Goal: Task Accomplishment & Management: Manage account settings

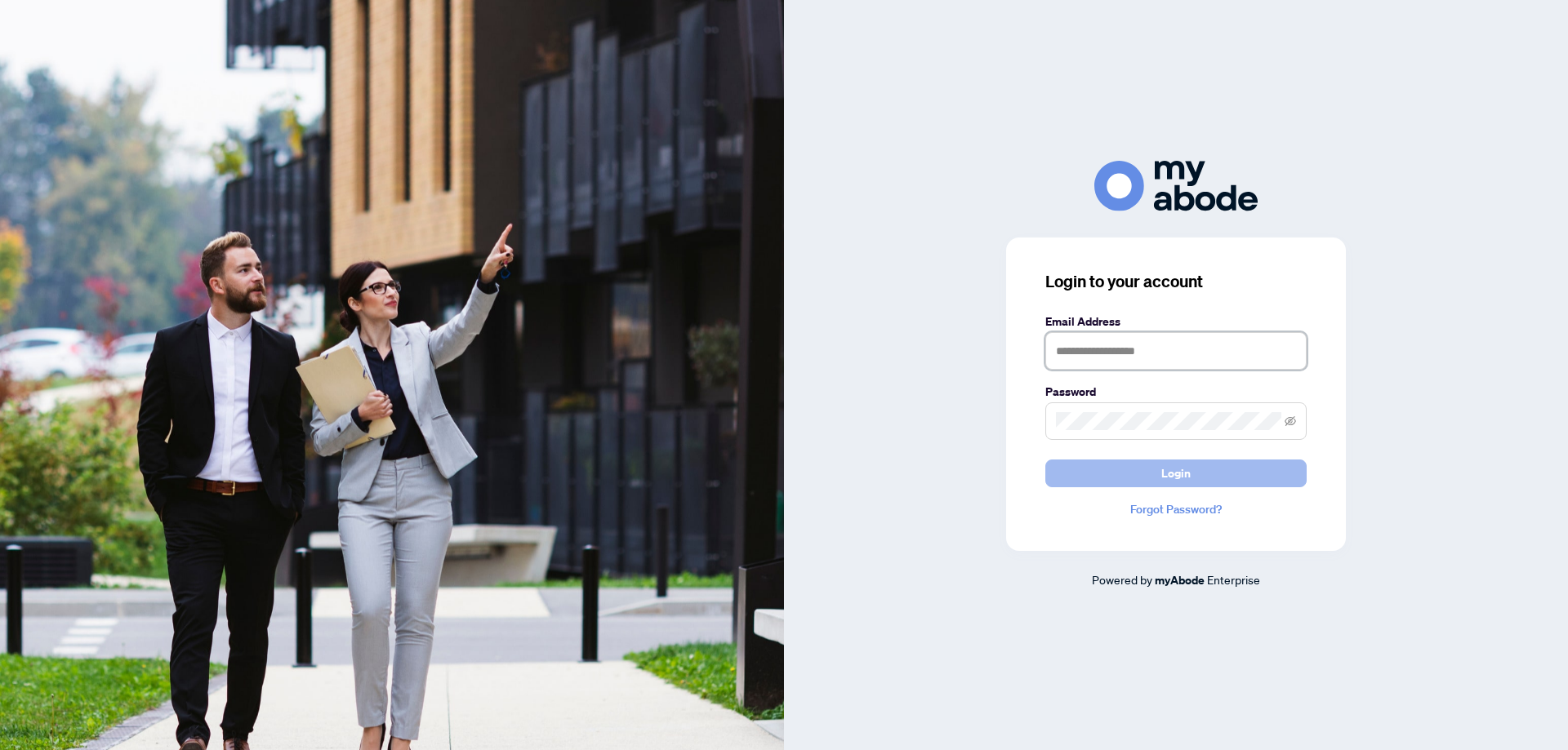
type input "**********"
click at [1174, 473] on span "Login" at bounding box center [1175, 473] width 29 height 26
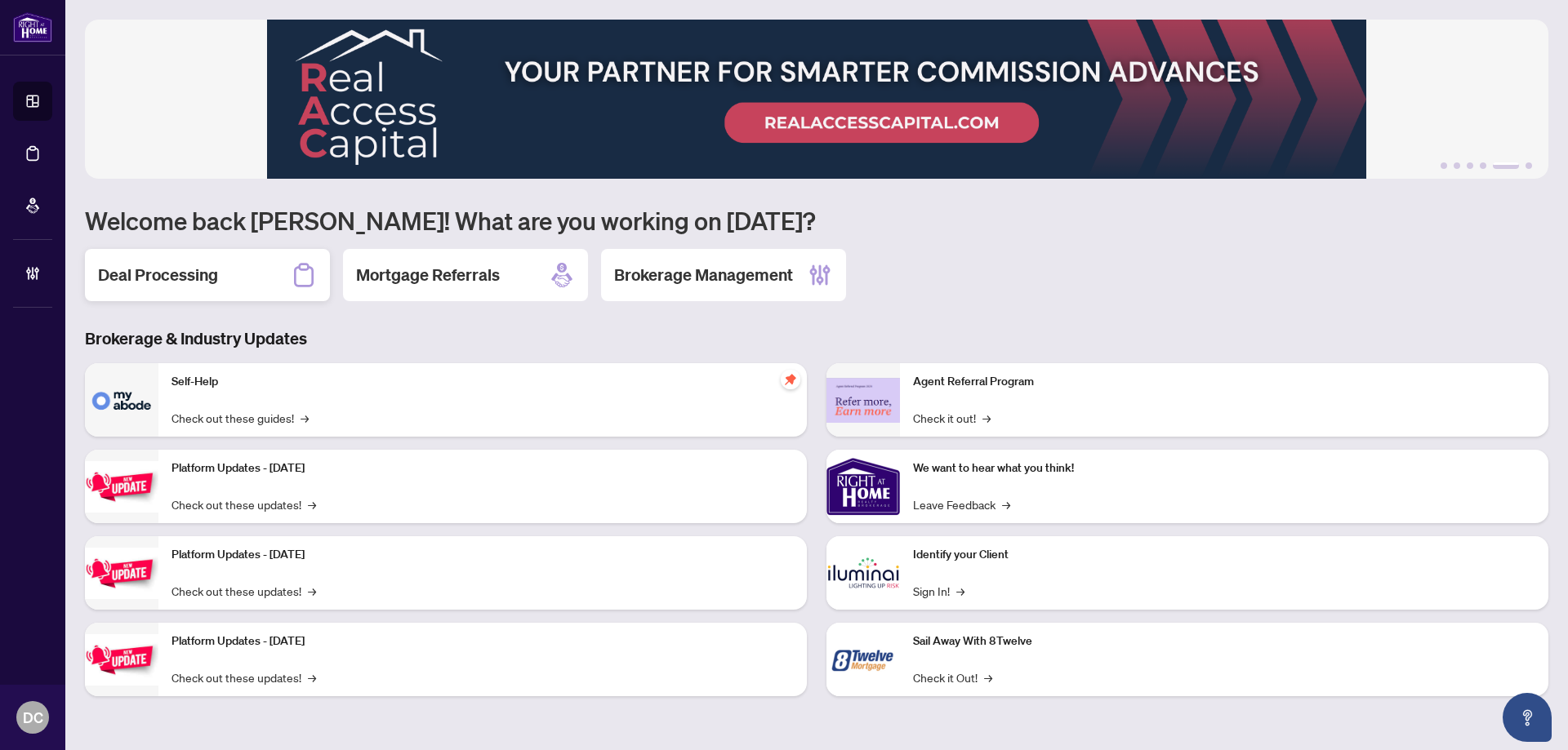
click at [219, 287] on div "Deal Processing" at bounding box center [208, 274] width 245 height 52
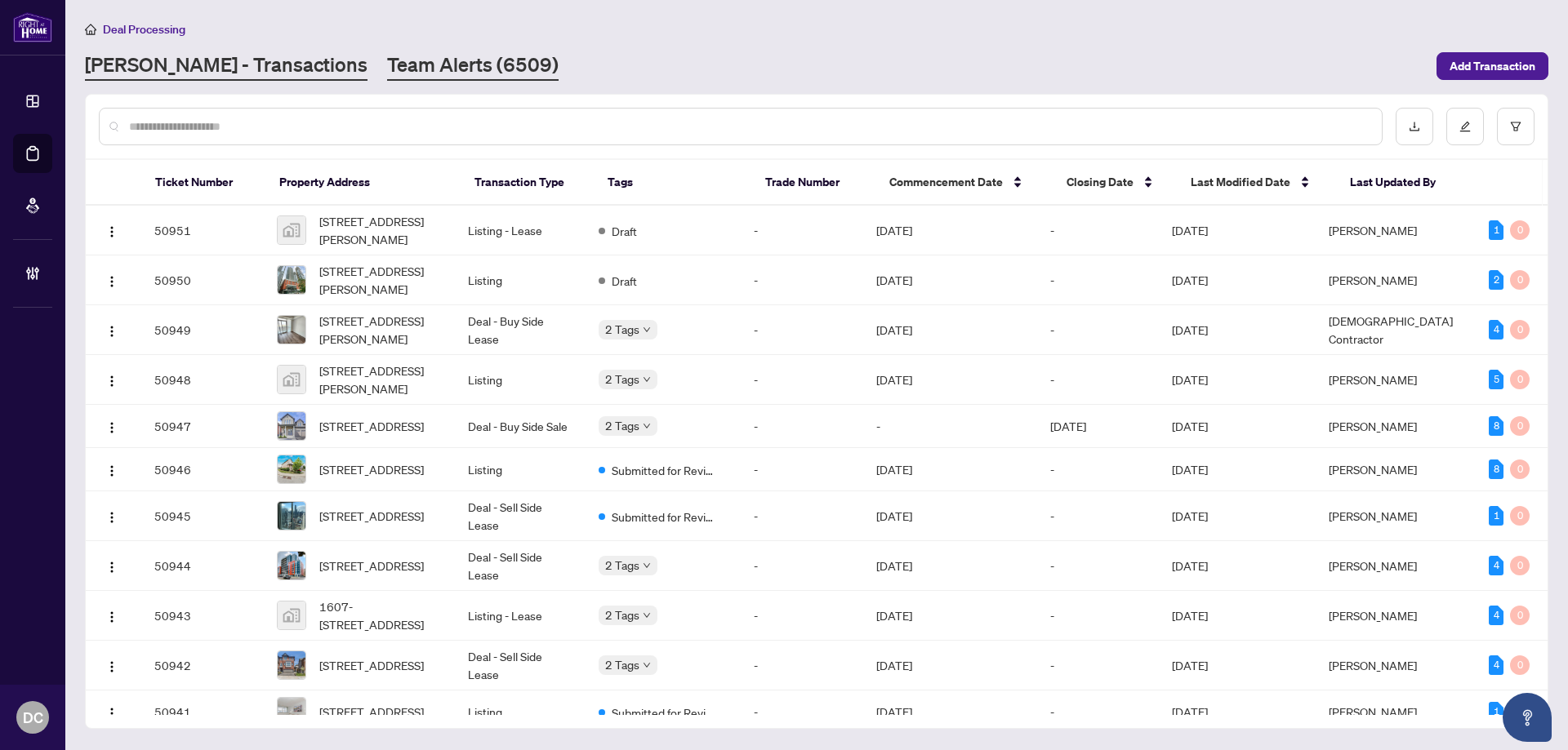
click at [411, 78] on link "Team Alerts (6509)" at bounding box center [472, 67] width 171 height 29
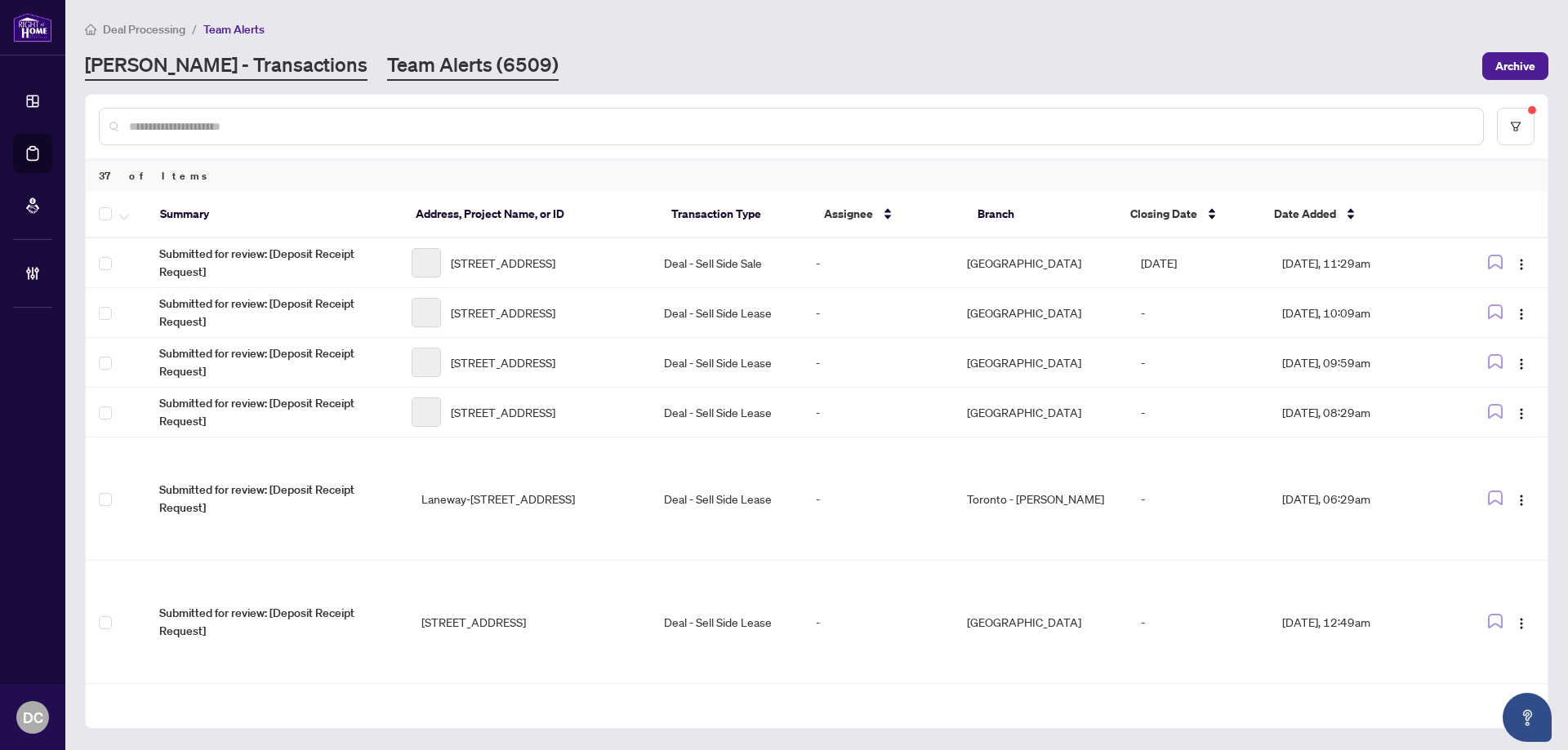
click at [202, 56] on link "[PERSON_NAME] - Transactions" at bounding box center [226, 67] width 282 height 29
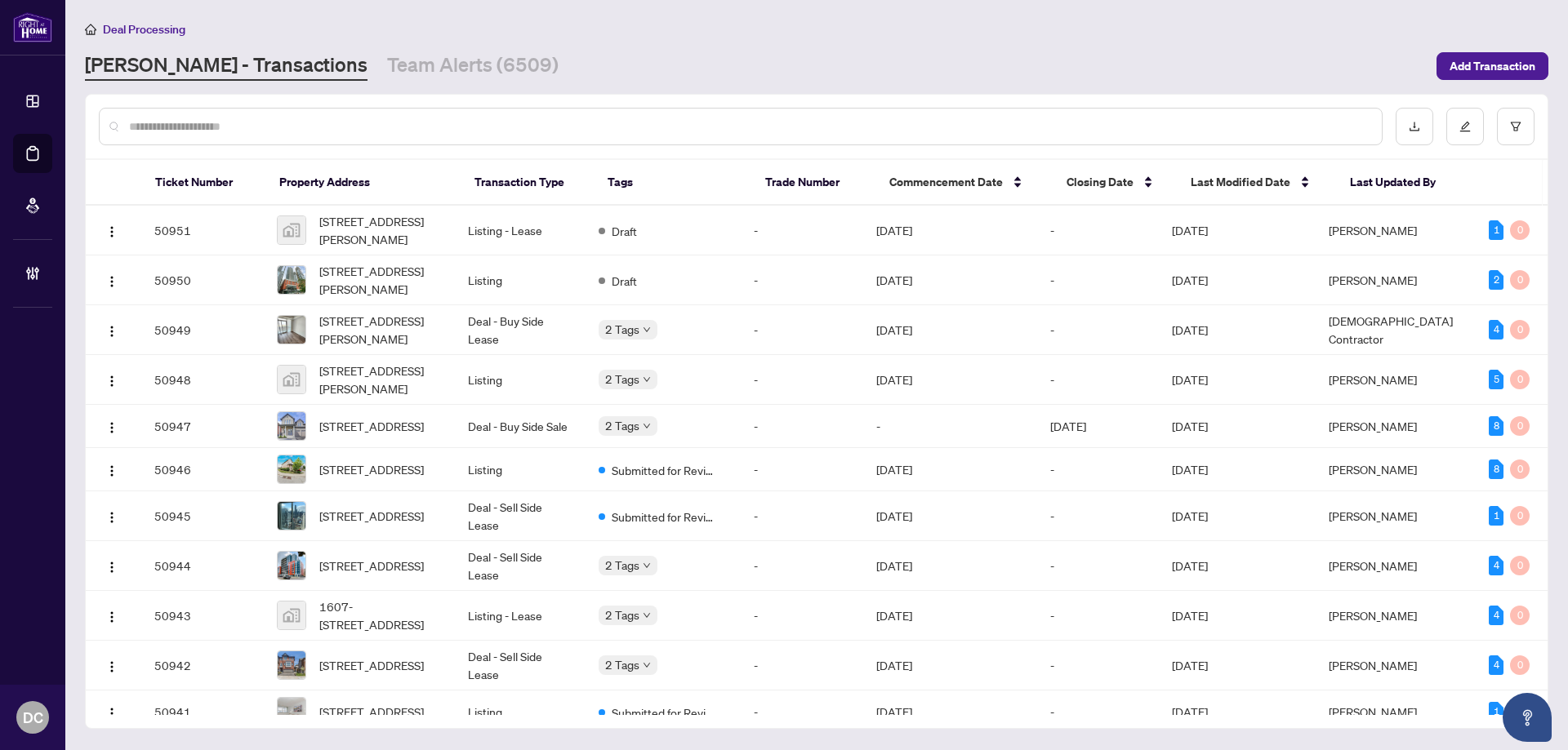
click at [392, 122] on input "text" at bounding box center [748, 126] width 1239 height 18
paste input "*******"
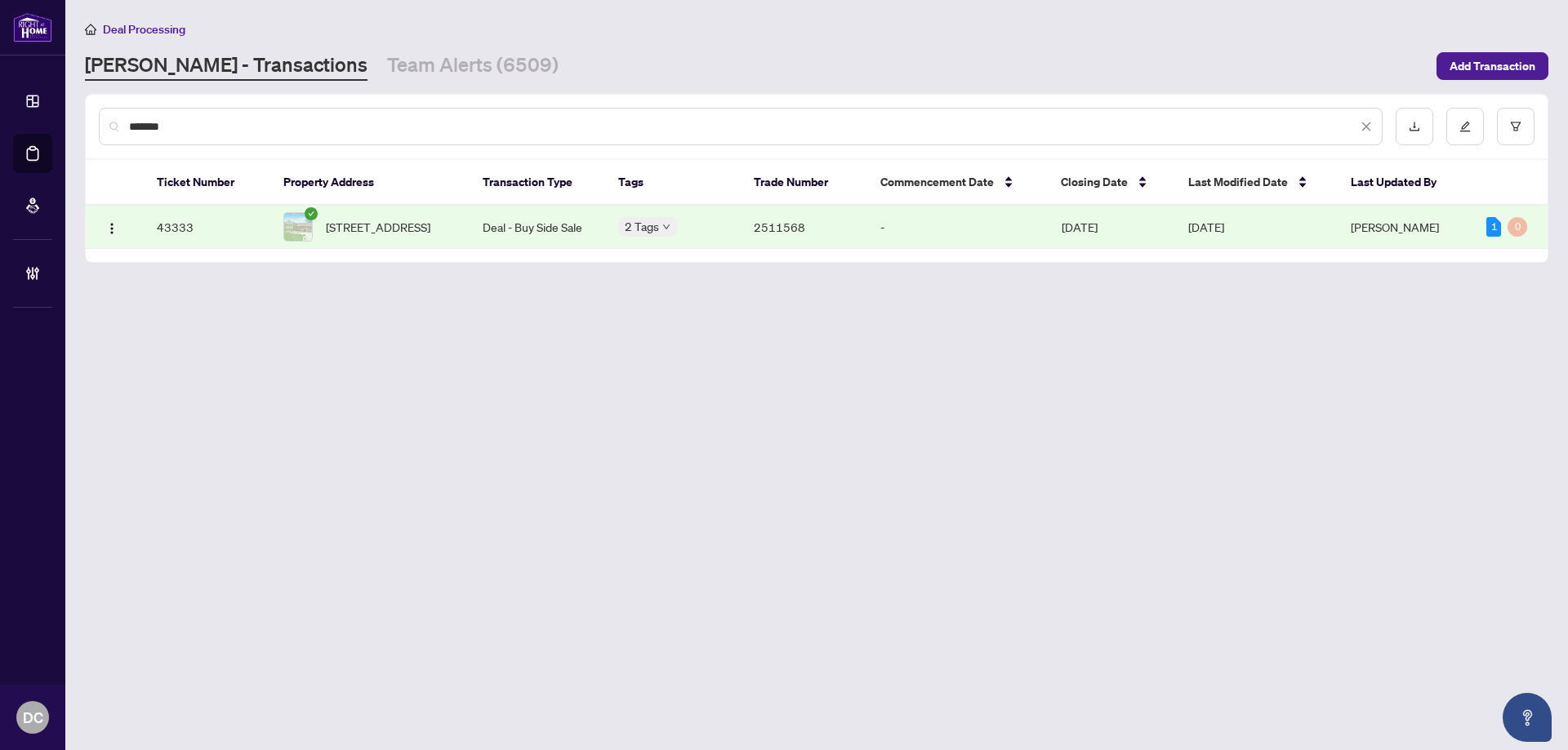
type input "*******"
click at [371, 229] on span "[STREET_ADDRESS]" at bounding box center [378, 227] width 105 height 18
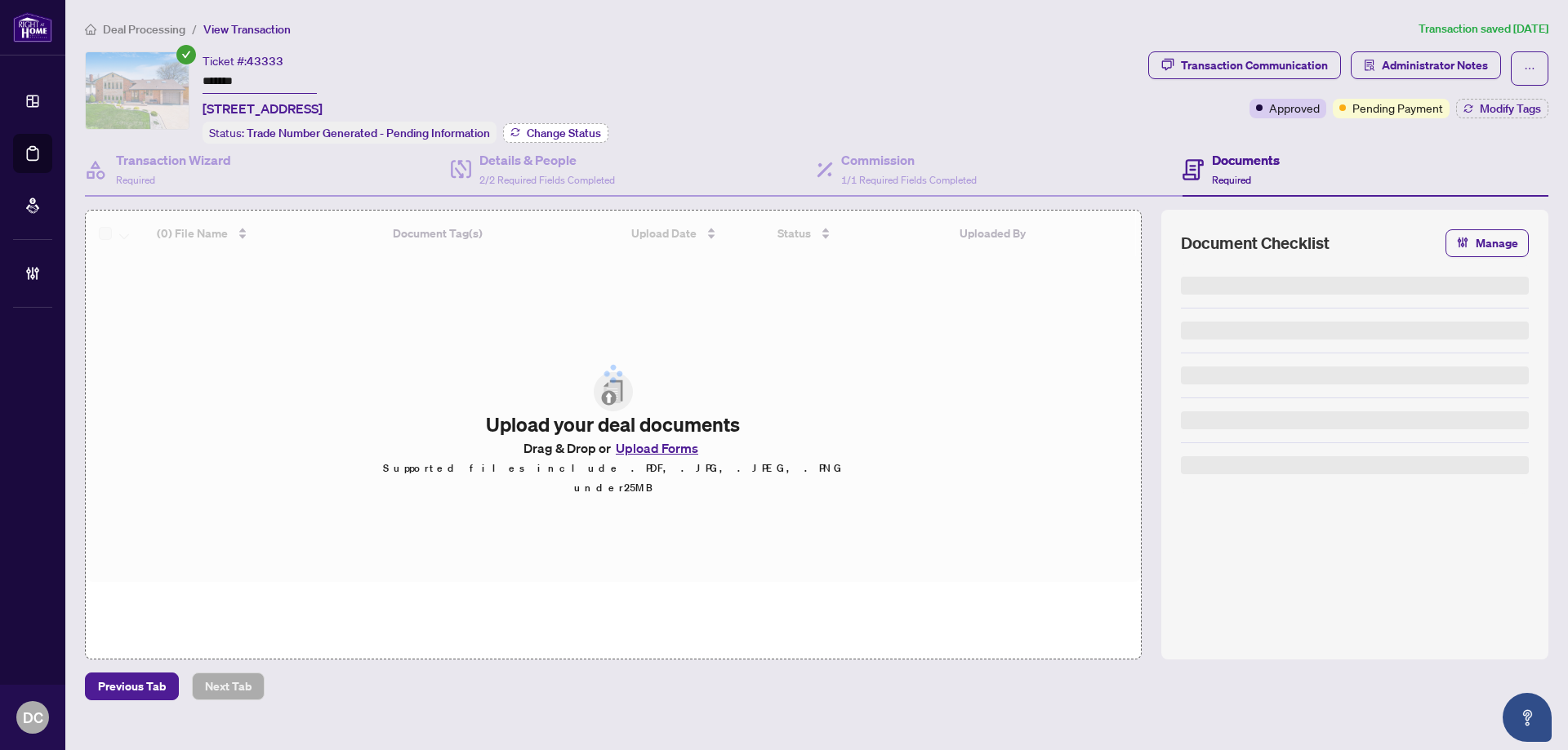
click at [564, 133] on span "Change Status" at bounding box center [564, 133] width 74 height 12
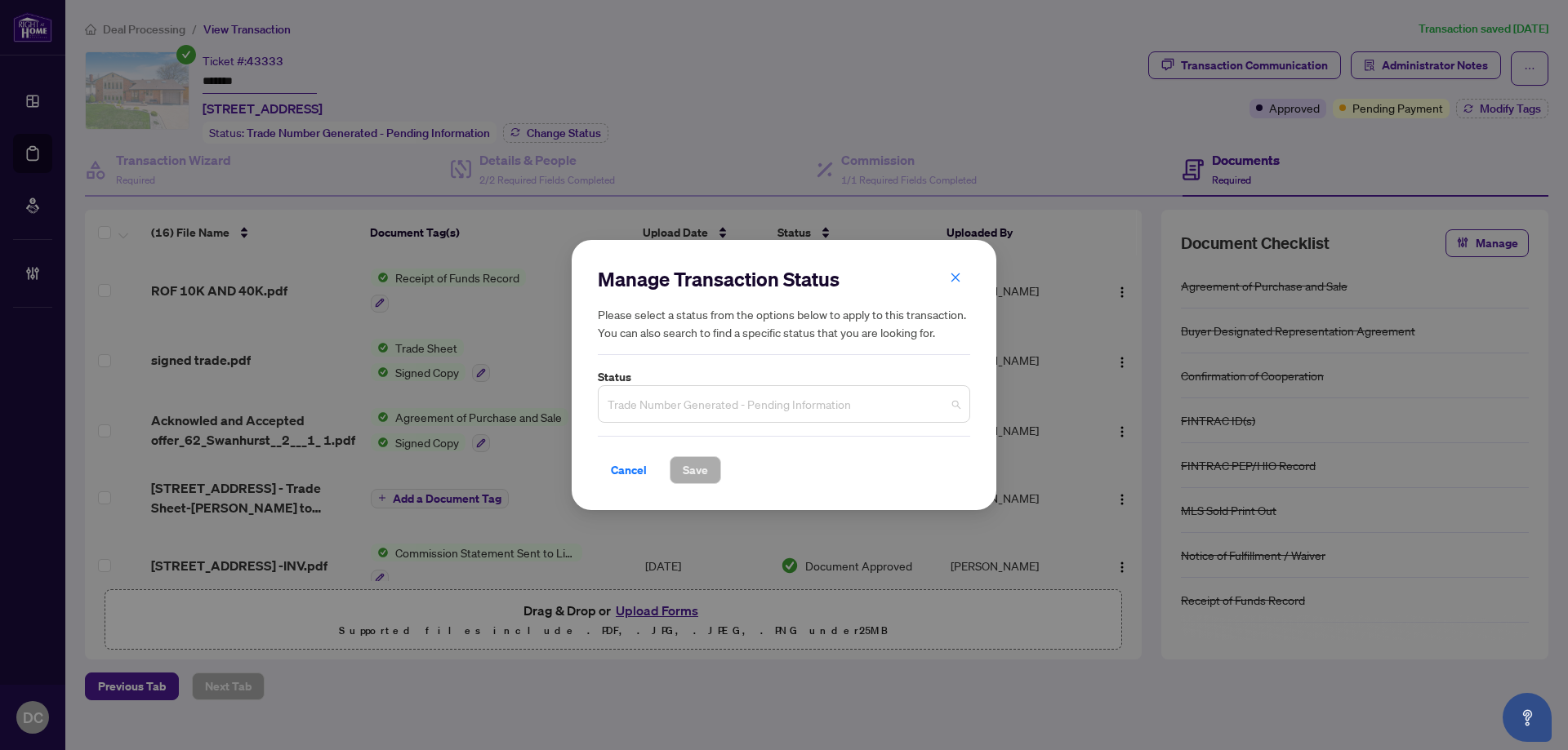
click at [772, 408] on span "Trade Number Generated - Pending Information" at bounding box center [784, 404] width 353 height 31
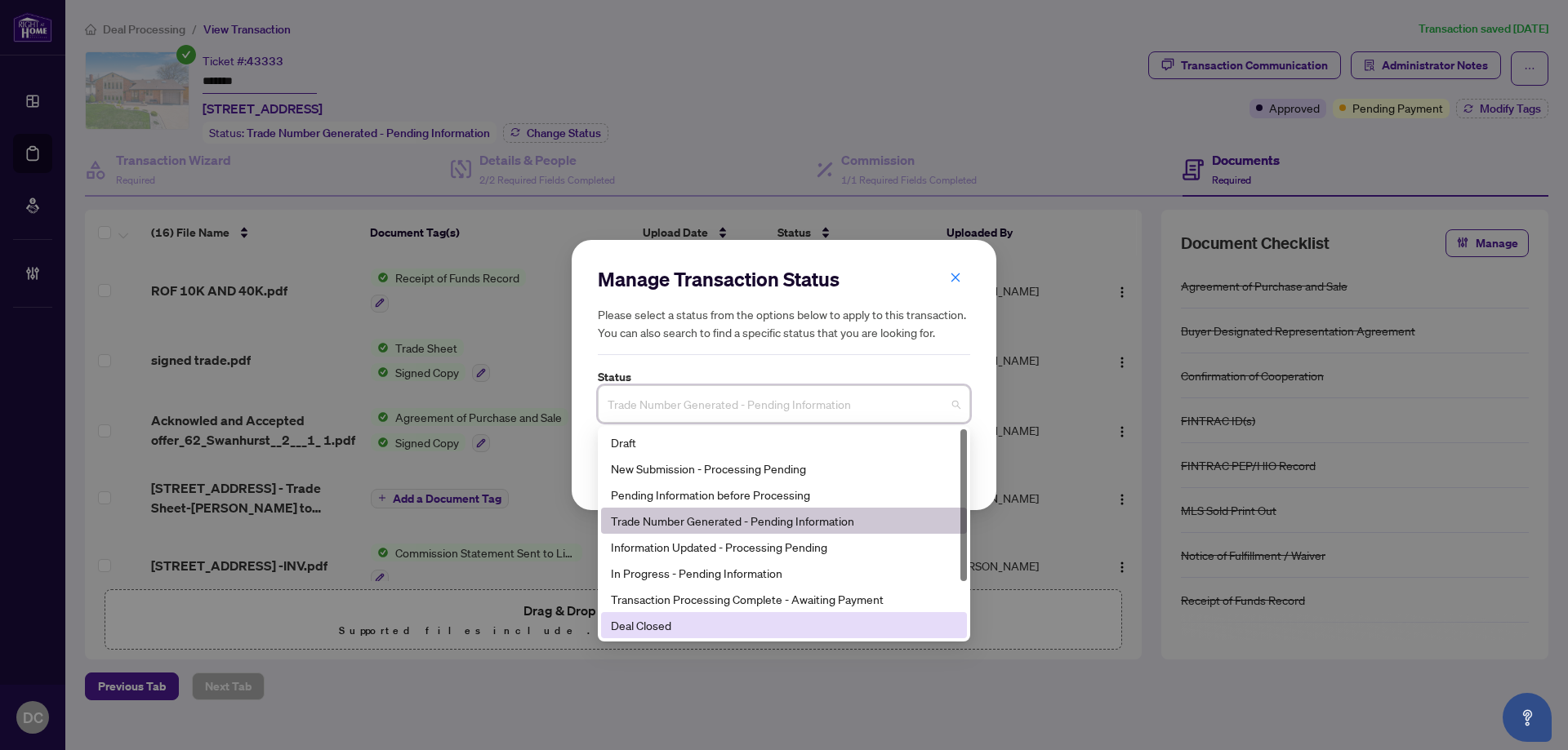
click at [692, 626] on div "Deal Closed" at bounding box center [784, 625] width 346 height 18
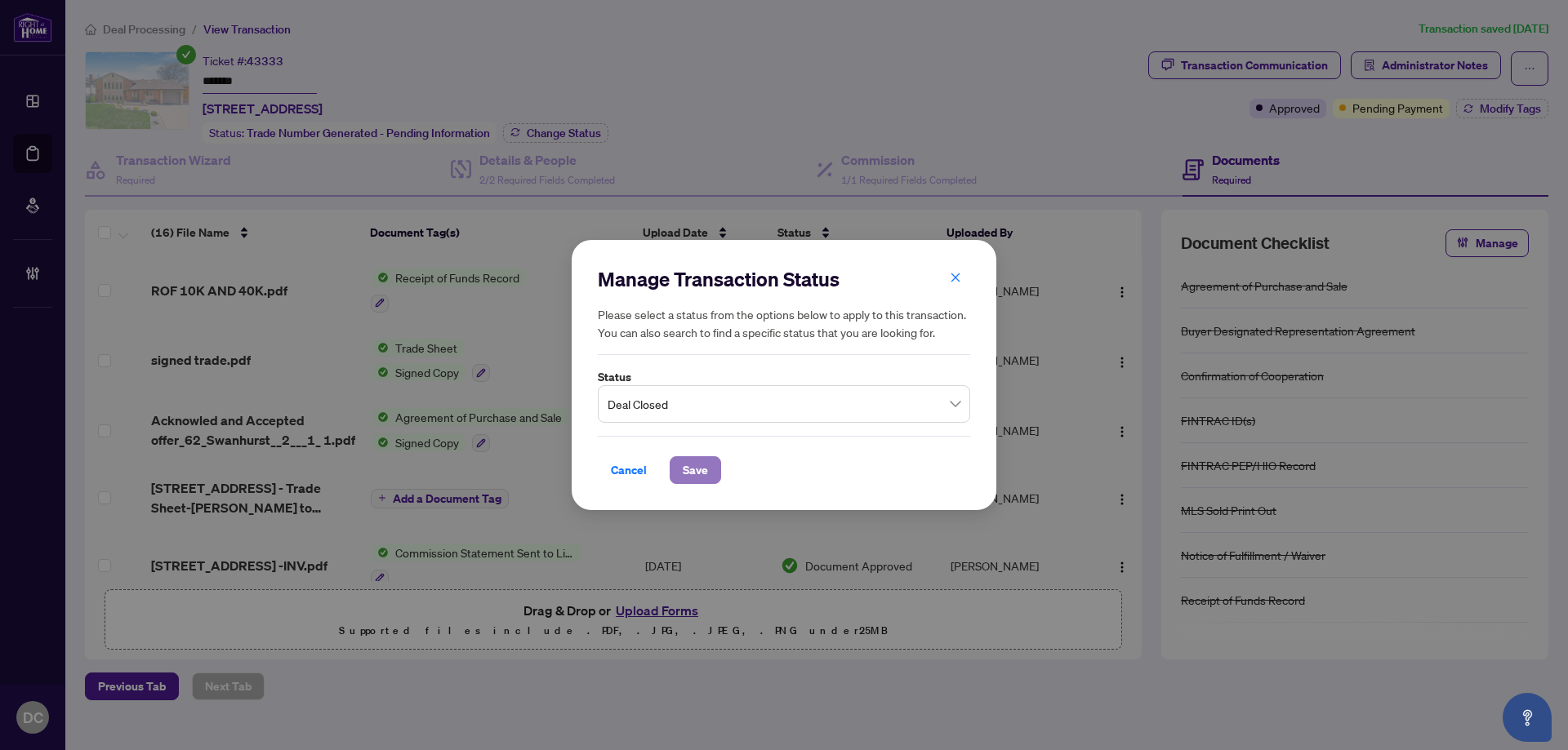
click at [710, 468] on button "Save" at bounding box center [695, 470] width 52 height 27
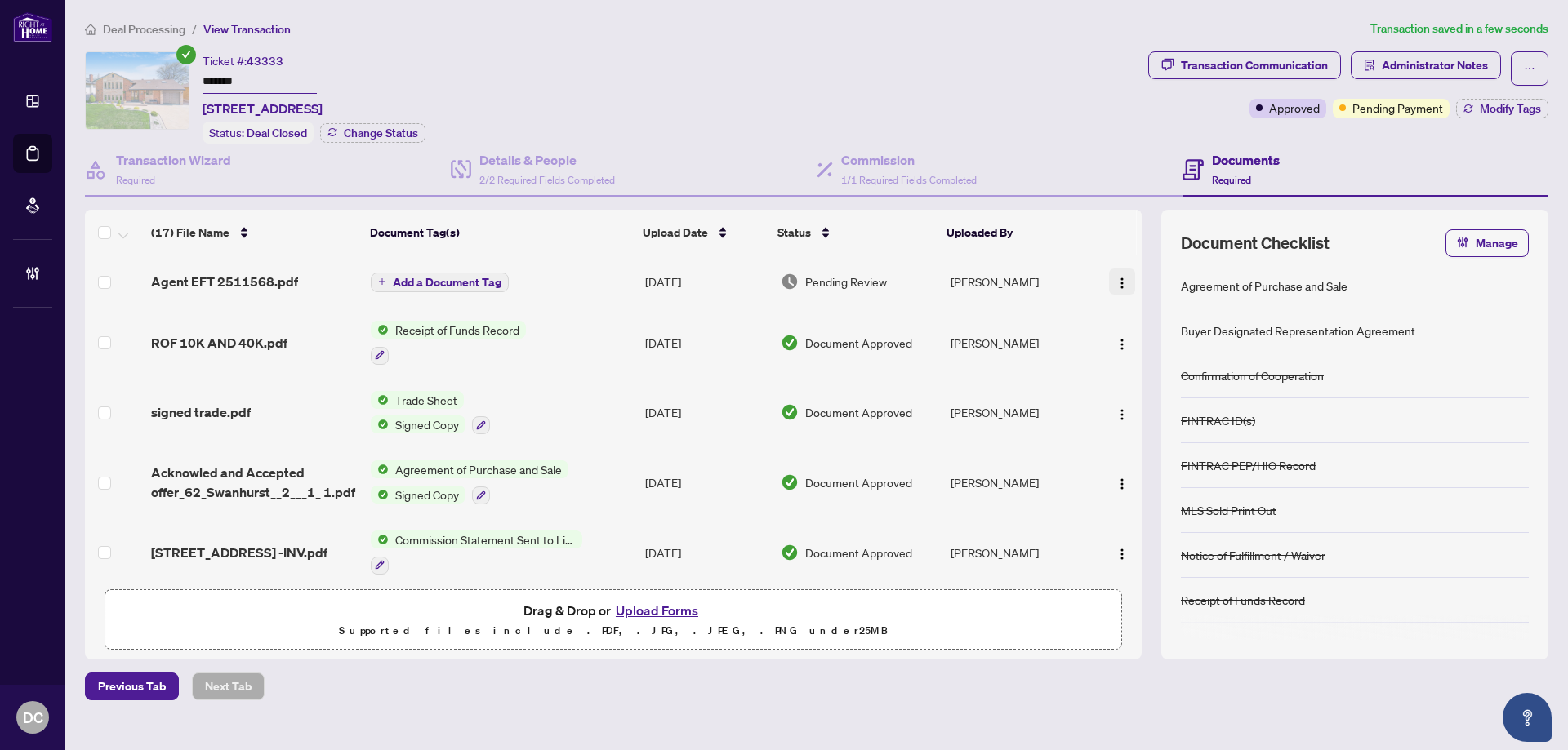
click at [1117, 279] on img "button" at bounding box center [1121, 283] width 13 height 13
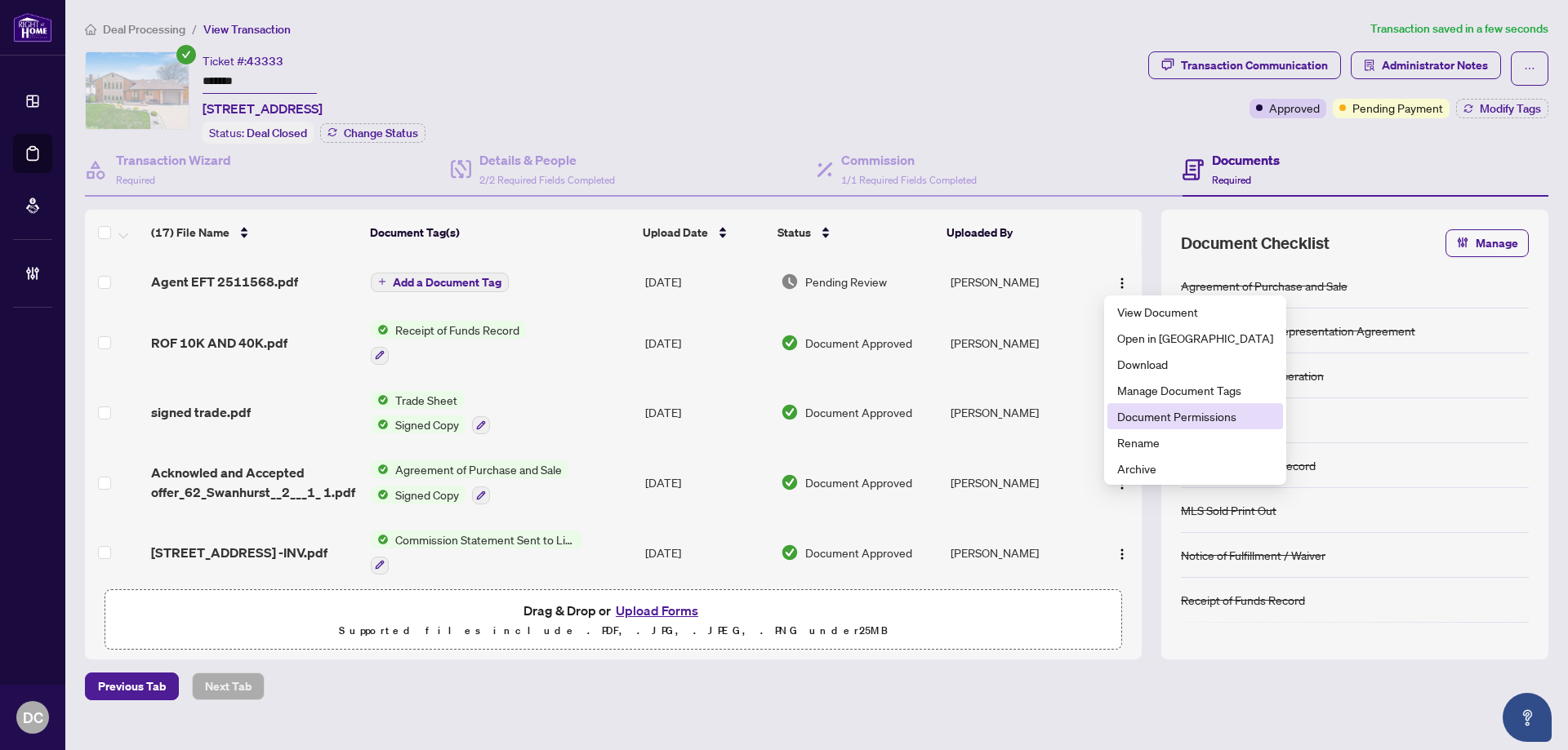
click at [1157, 419] on span "Document Permissions" at bounding box center [1194, 416] width 156 height 18
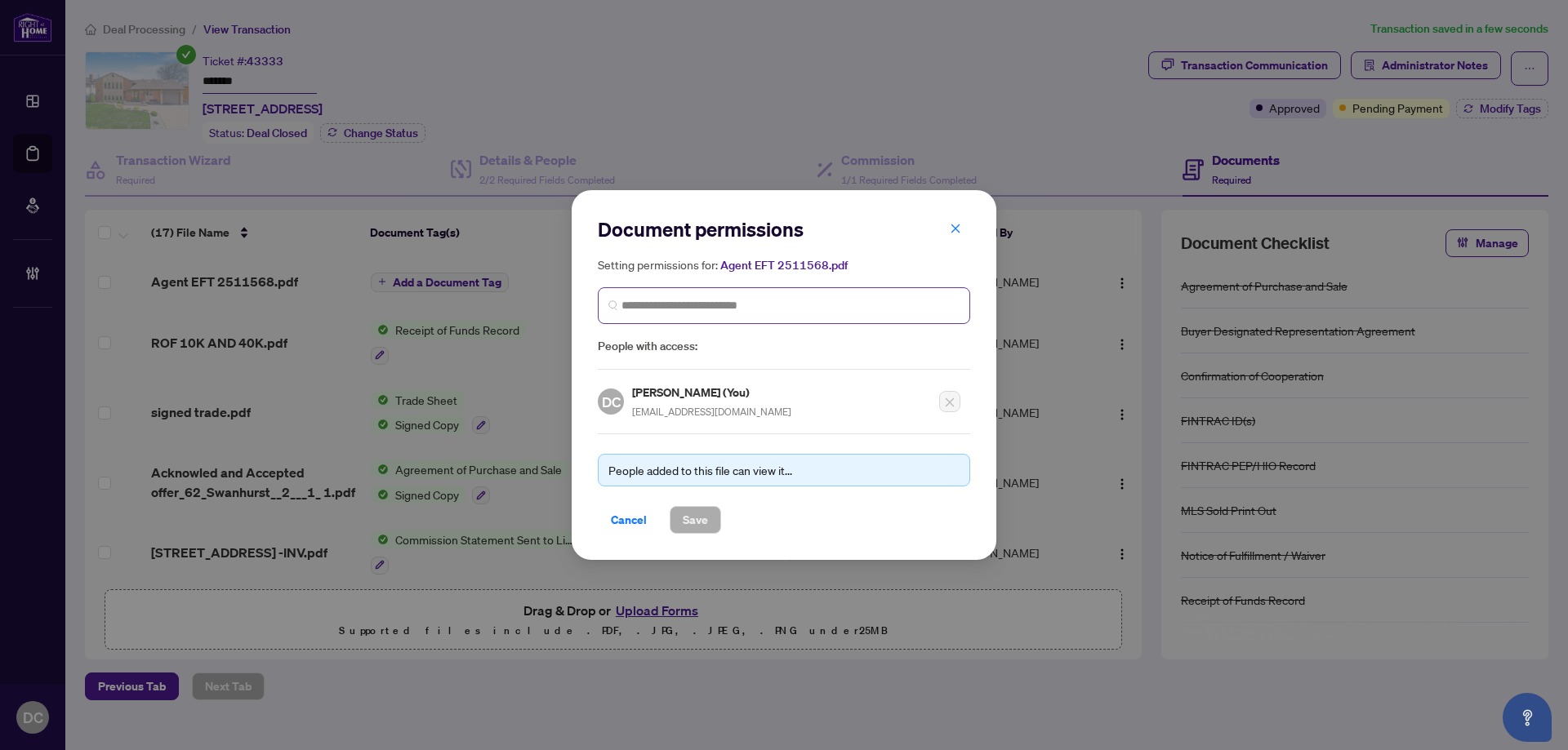
click at [784, 315] on span at bounding box center [784, 305] width 372 height 37
click at [711, 301] on input "search" at bounding box center [789, 305] width 338 height 18
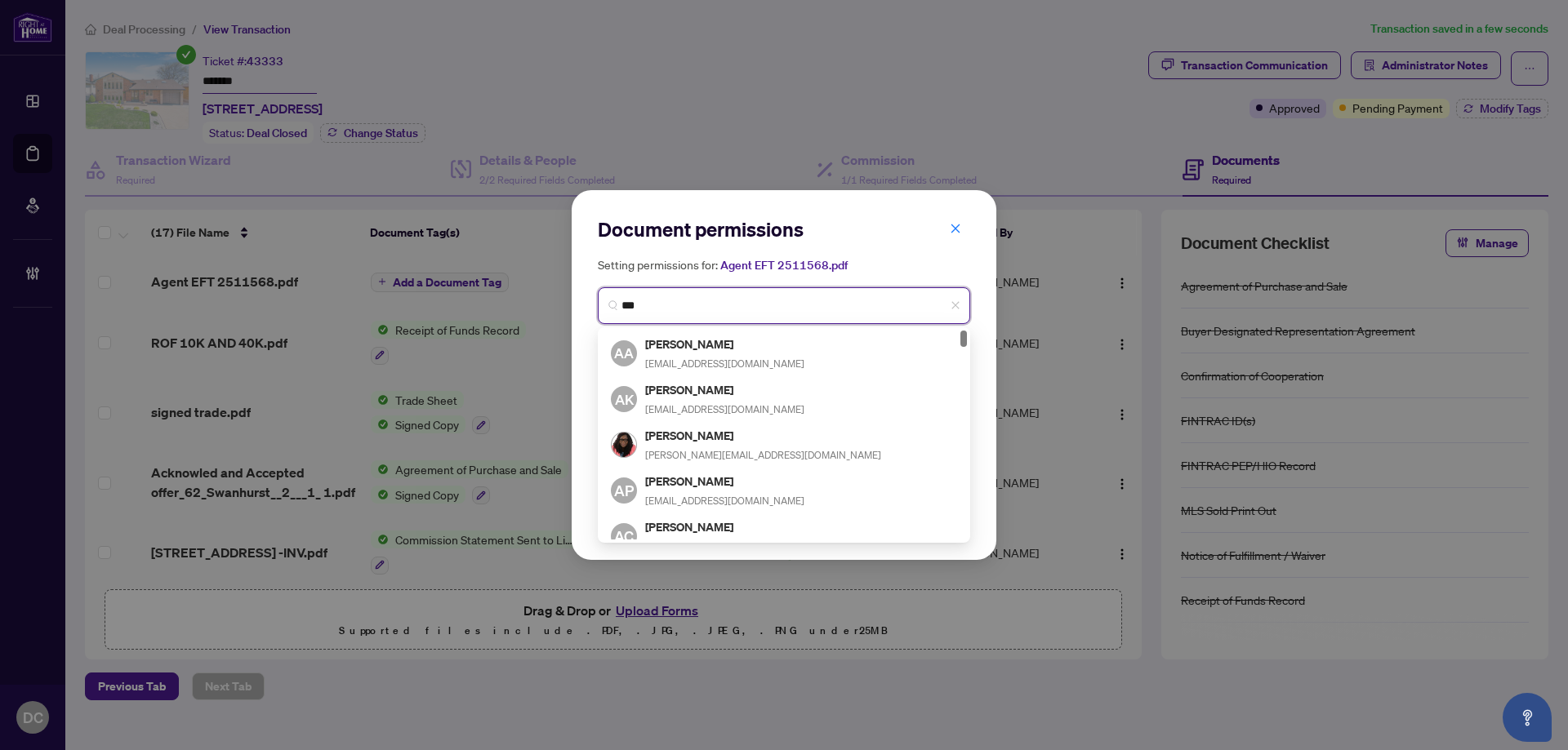
type input "****"
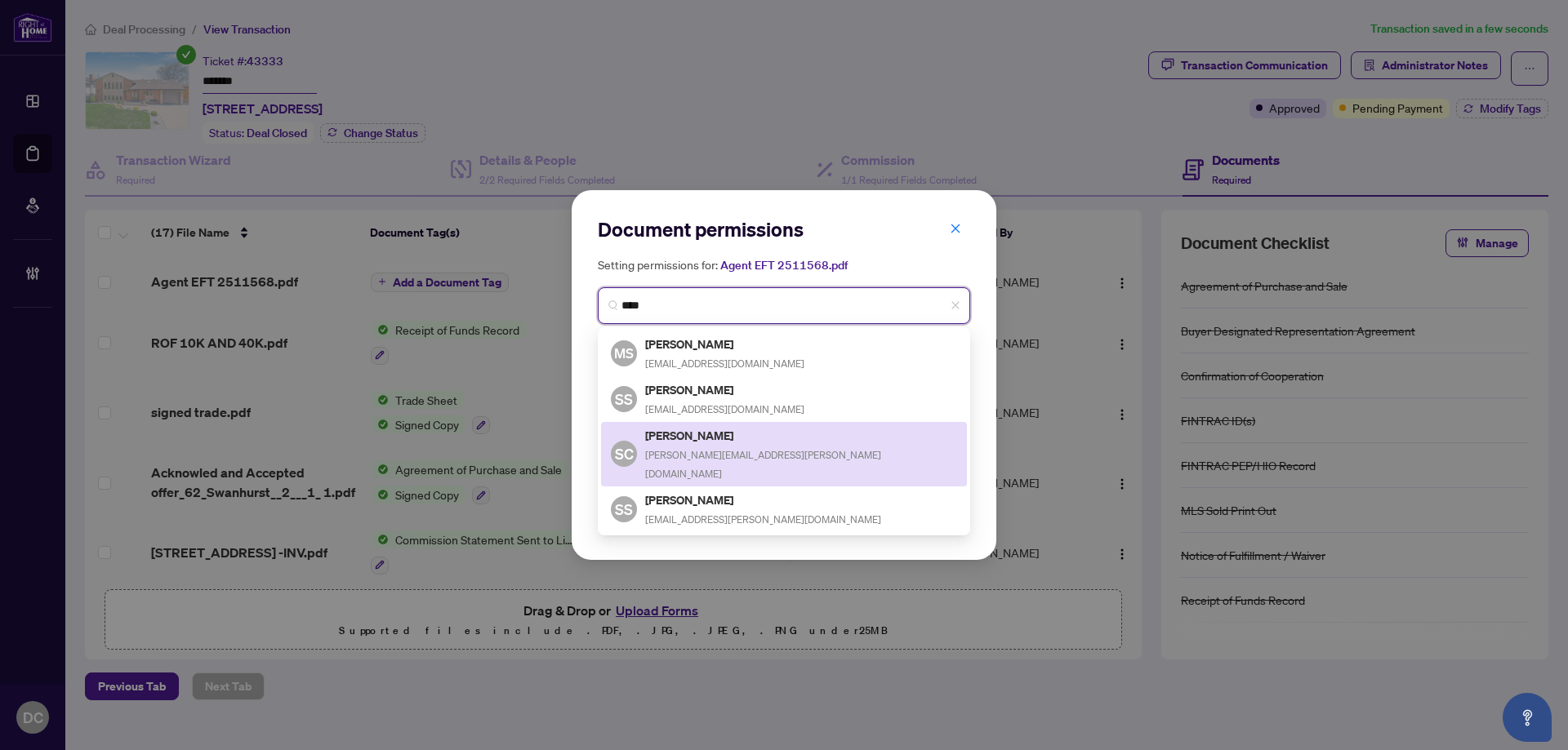
click at [722, 443] on div "Selvin Concessio [EMAIL_ADDRESS][PERSON_NAME][DOMAIN_NAME]" at bounding box center [801, 454] width 311 height 57
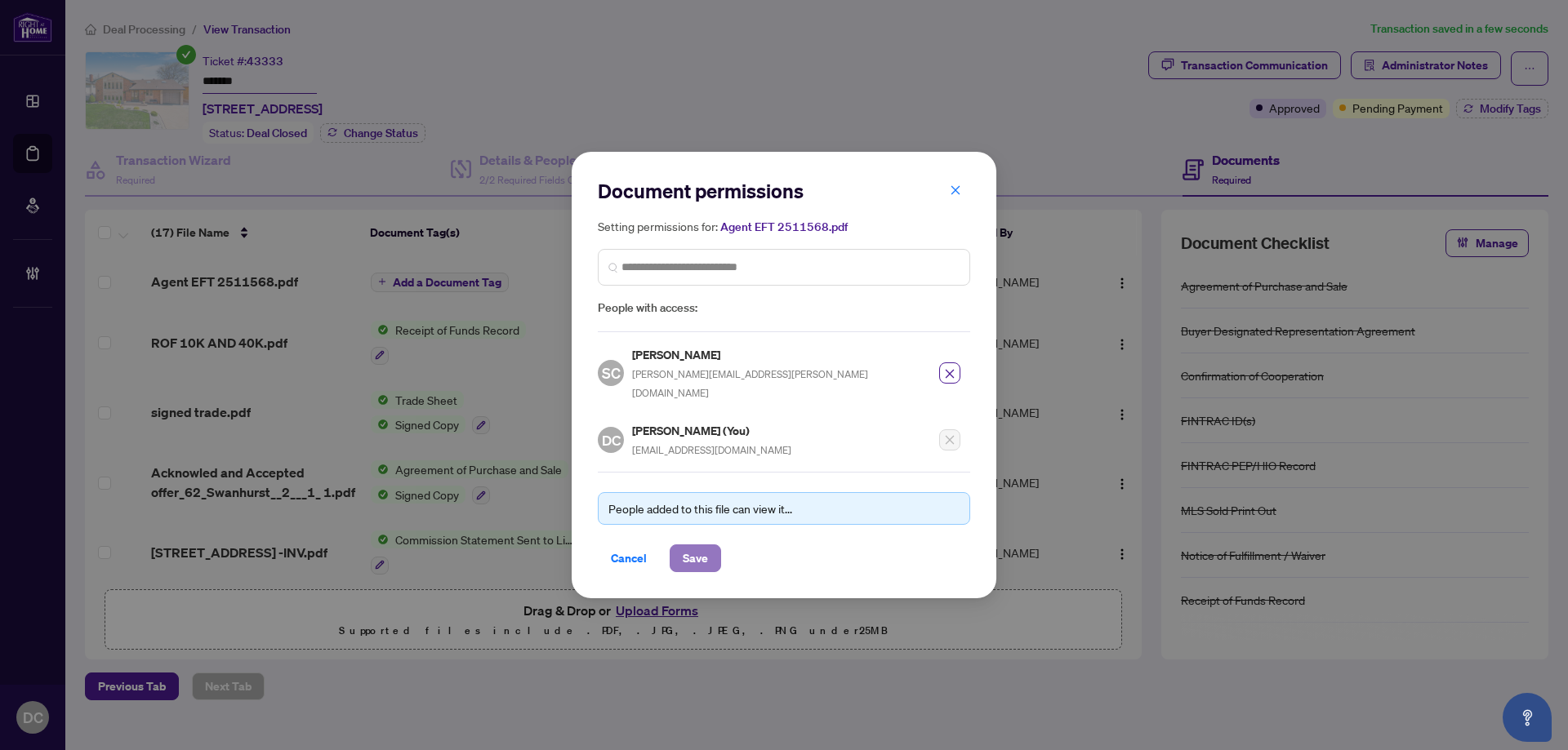
click at [704, 545] on span "Save" at bounding box center [695, 558] width 25 height 26
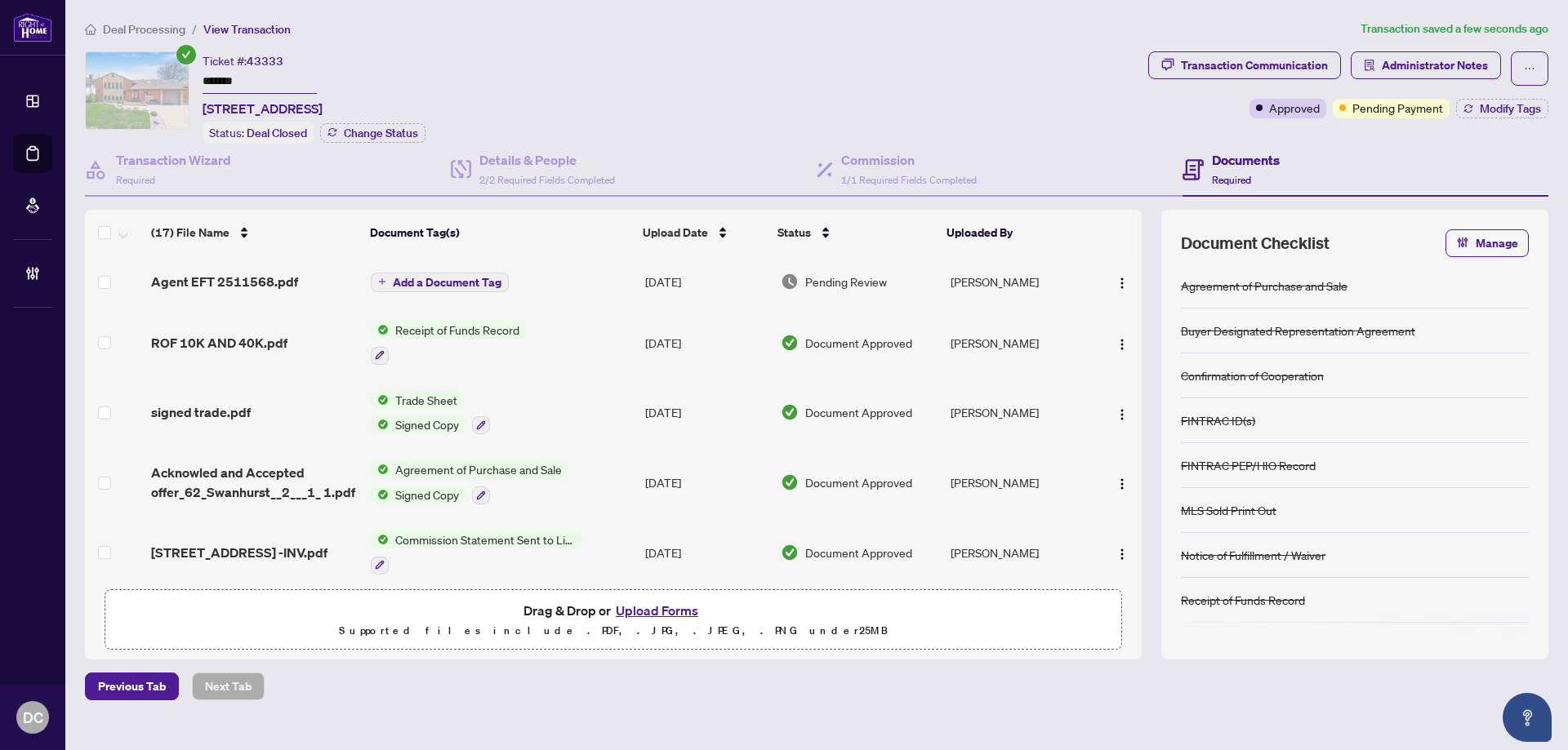
click at [492, 284] on span "Add a Document Tag" at bounding box center [447, 283] width 109 height 12
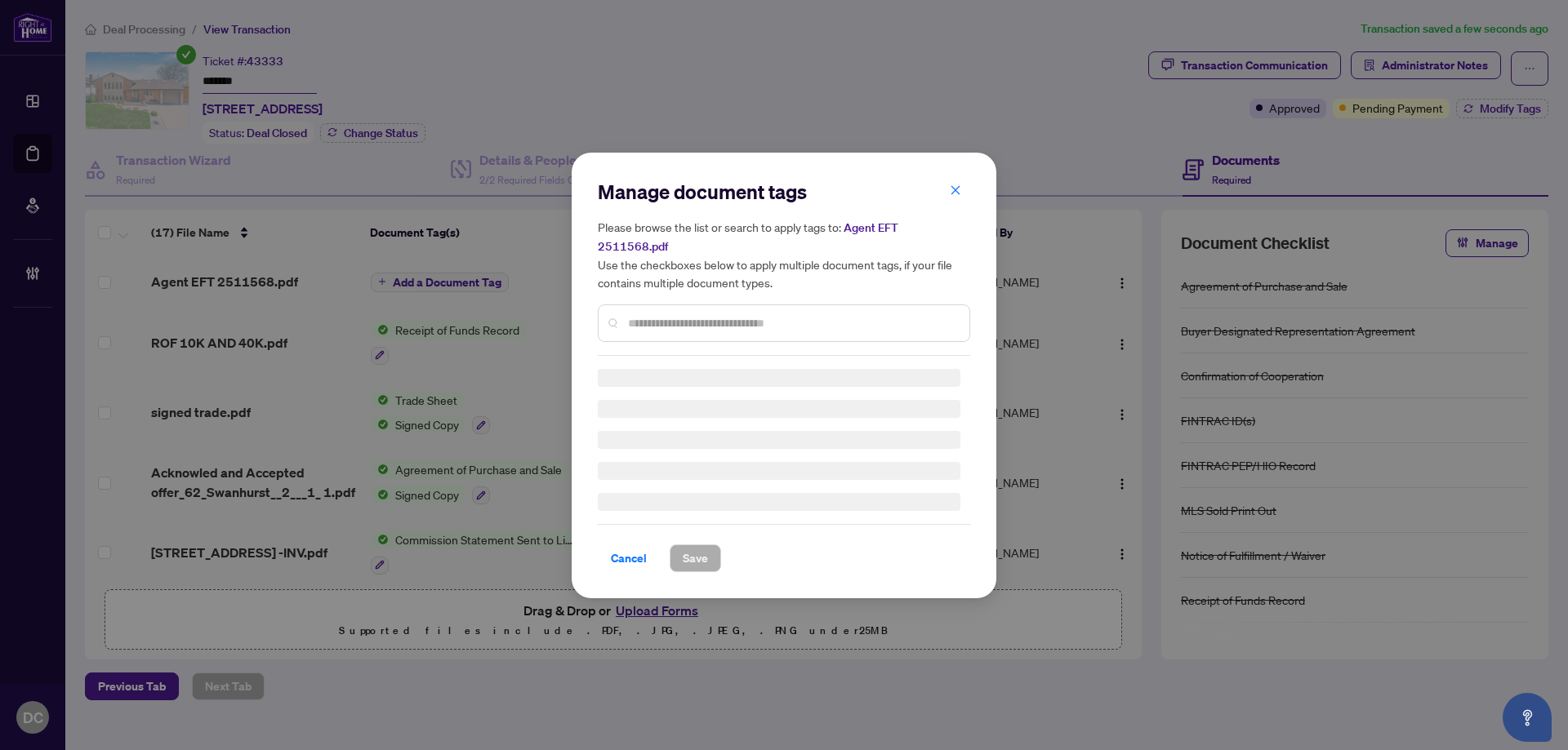
click at [774, 306] on div "Manage document tags Please browse the list or search to apply tags to: Agent E…" at bounding box center [784, 267] width 372 height 177
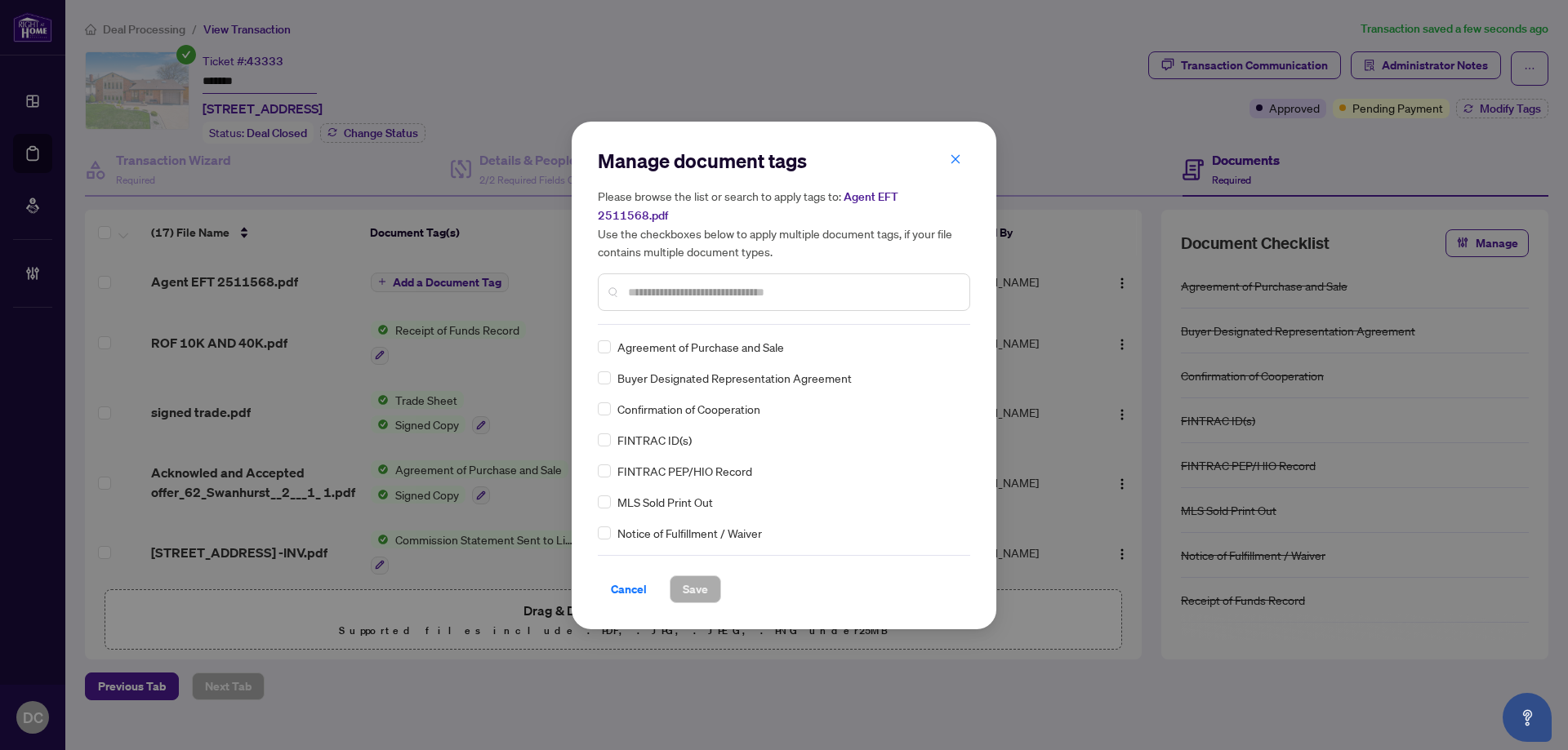
click at [839, 283] on input "text" at bounding box center [791, 292] width 328 height 18
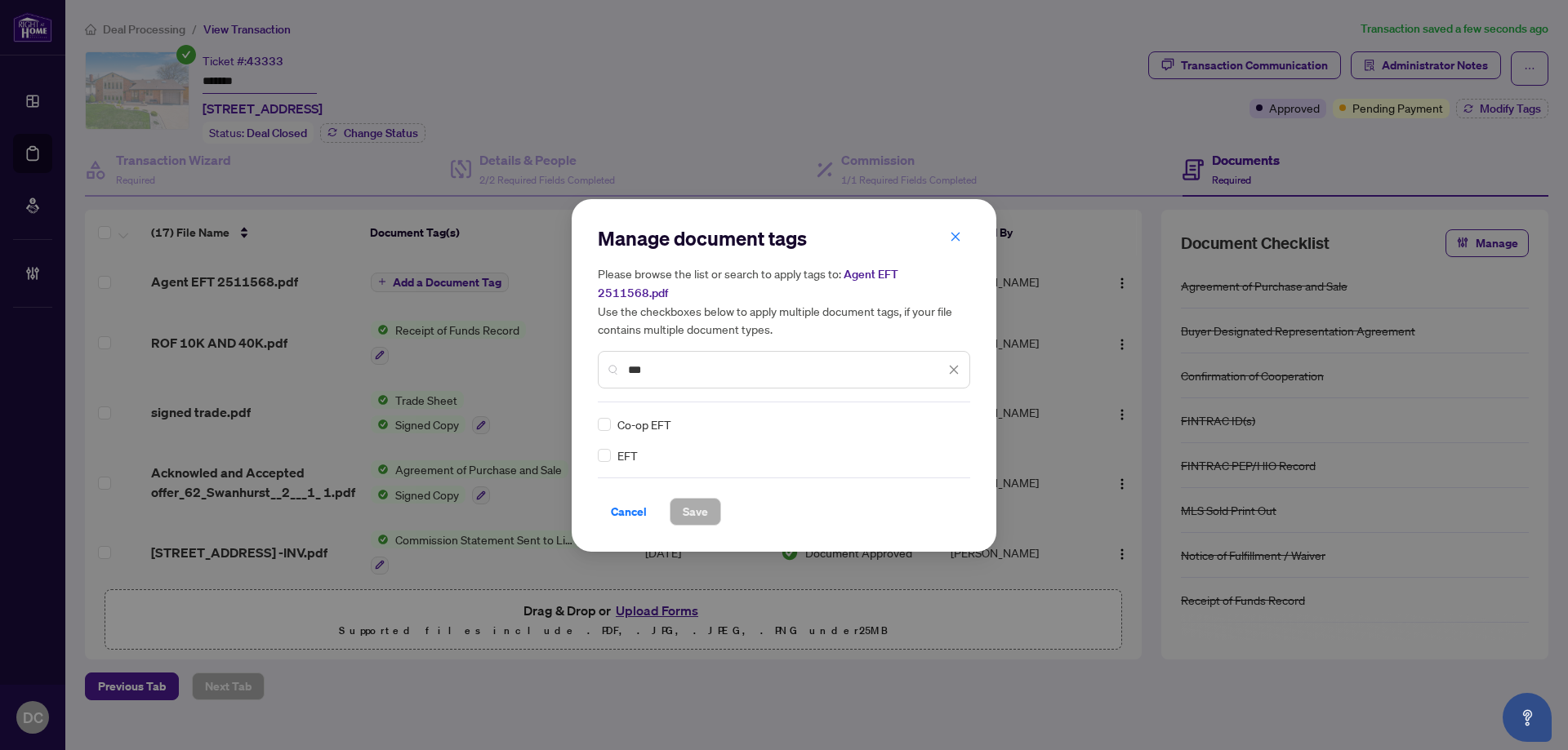
type input "***"
click at [934, 416] on img at bounding box center [936, 424] width 17 height 17
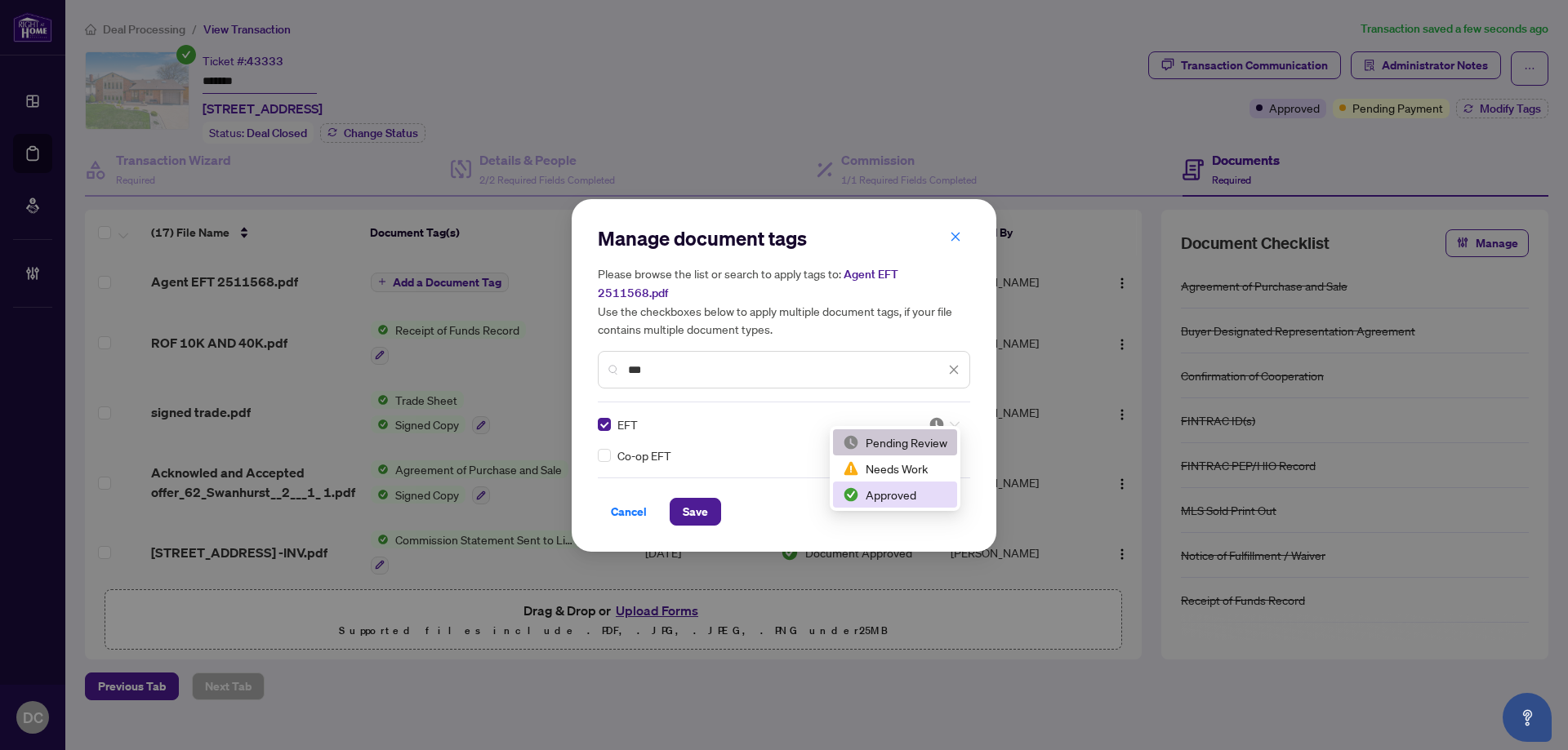
click at [905, 490] on div "Approved" at bounding box center [894, 494] width 105 height 18
drag, startPoint x: 692, startPoint y: 506, endPoint x: 753, endPoint y: 482, distance: 65.6
click at [692, 505] on span "Save" at bounding box center [695, 511] width 25 height 26
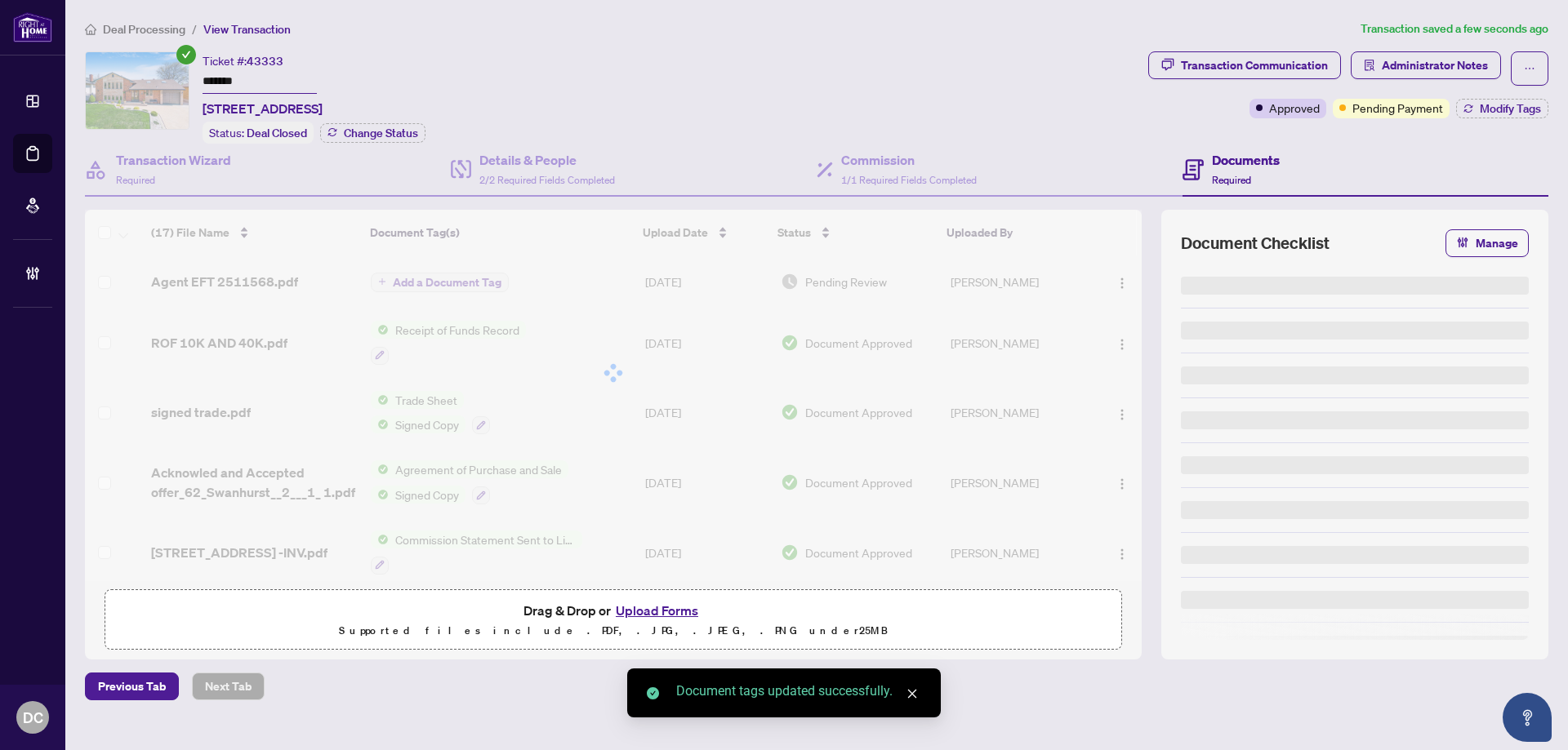
click at [1418, 108] on div "Manage document tags Please browse the list or search to apply tags to: Agent E…" at bounding box center [784, 375] width 1568 height 750
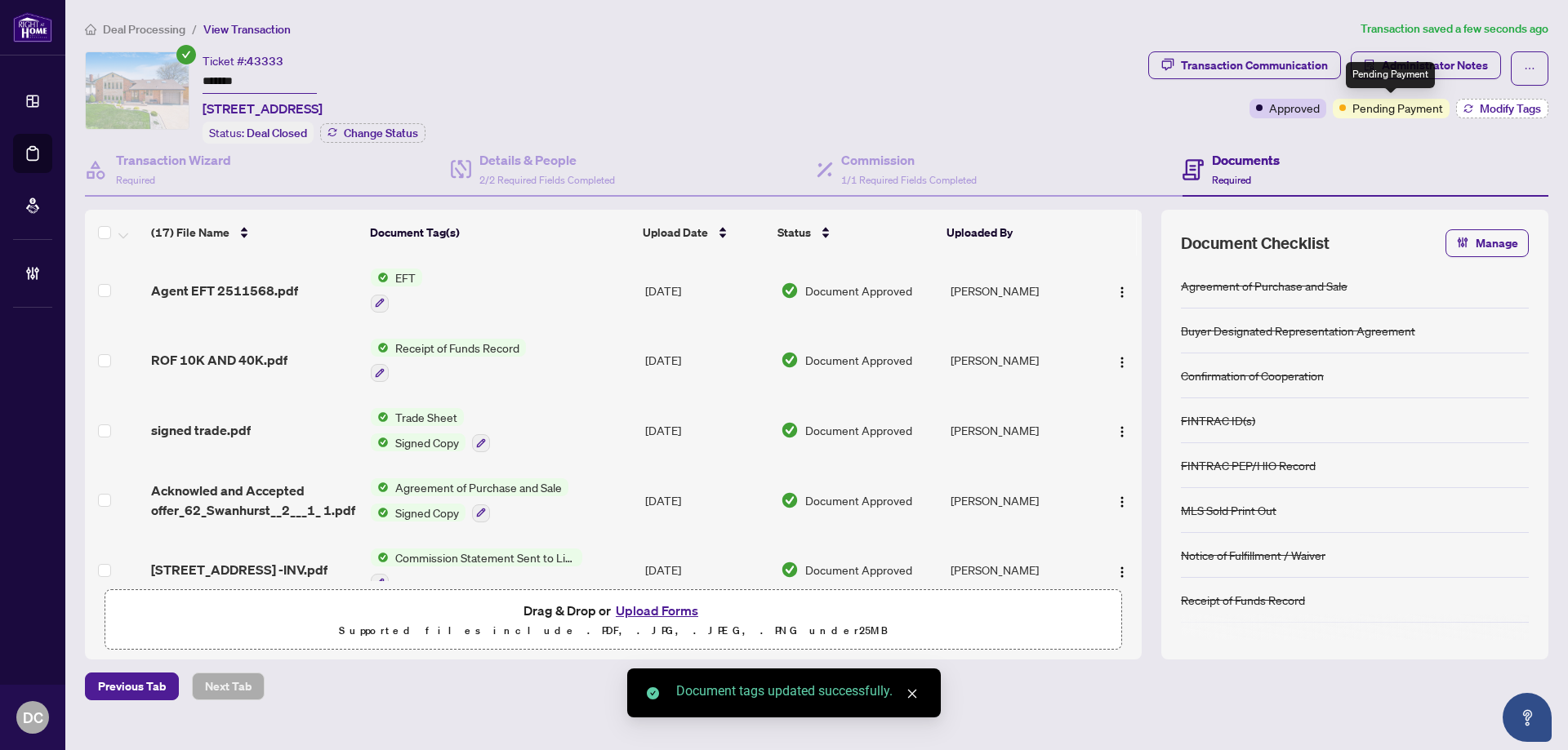
click at [1485, 110] on span "Modify Tags" at bounding box center [1510, 109] width 62 height 12
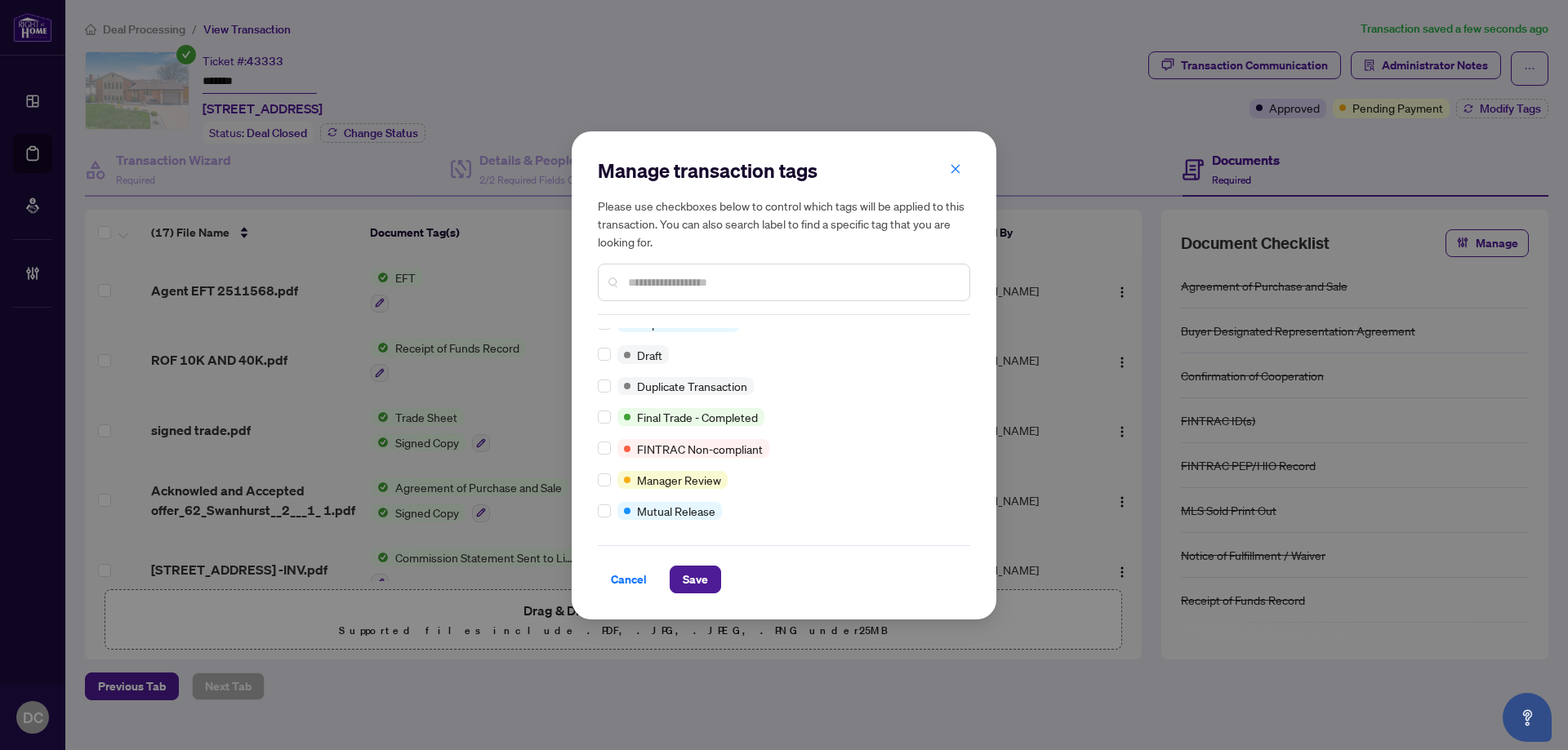
scroll to position [14, 0]
click at [696, 570] on span "Save" at bounding box center [695, 580] width 25 height 26
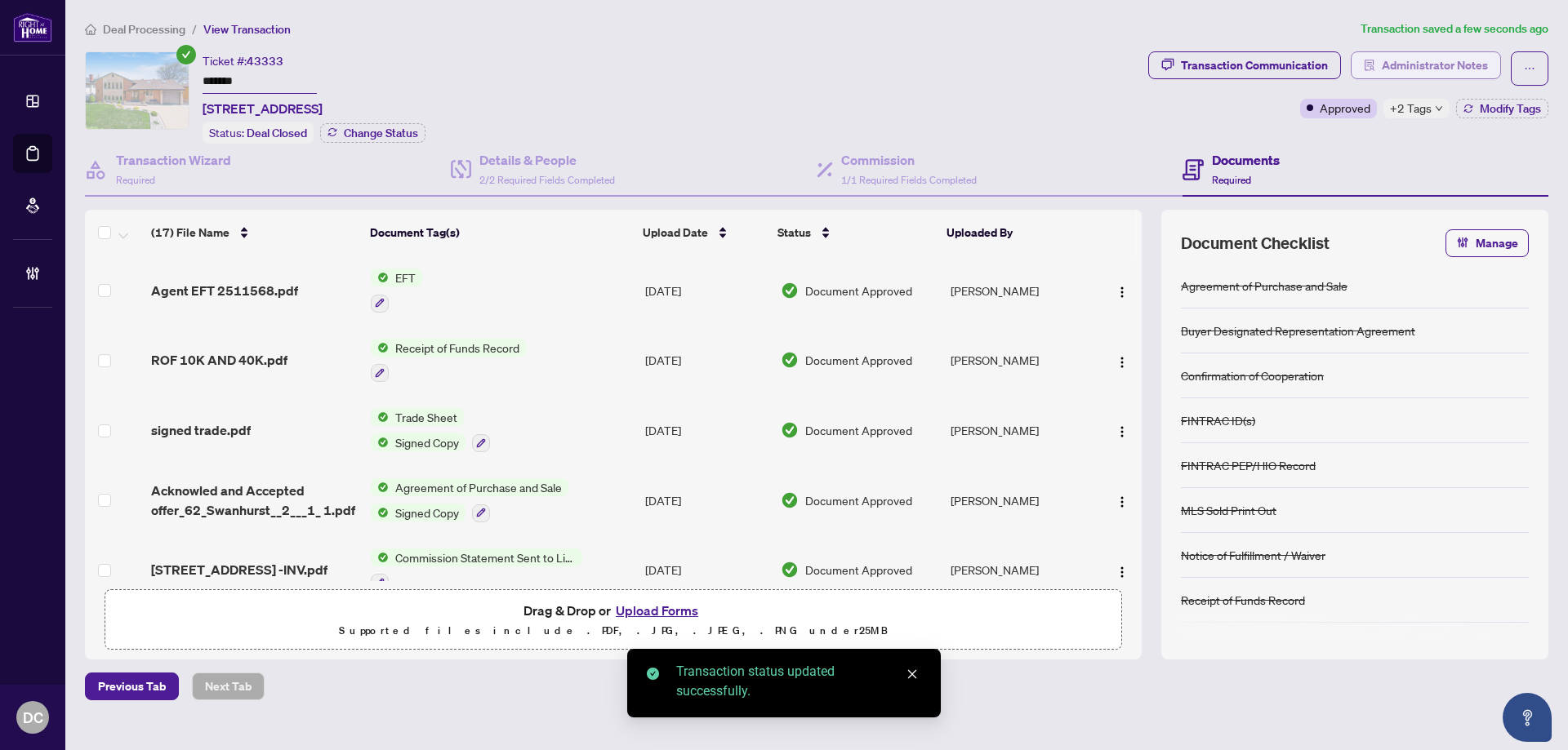
click at [1456, 62] on span "Administrator Notes" at bounding box center [1434, 65] width 106 height 26
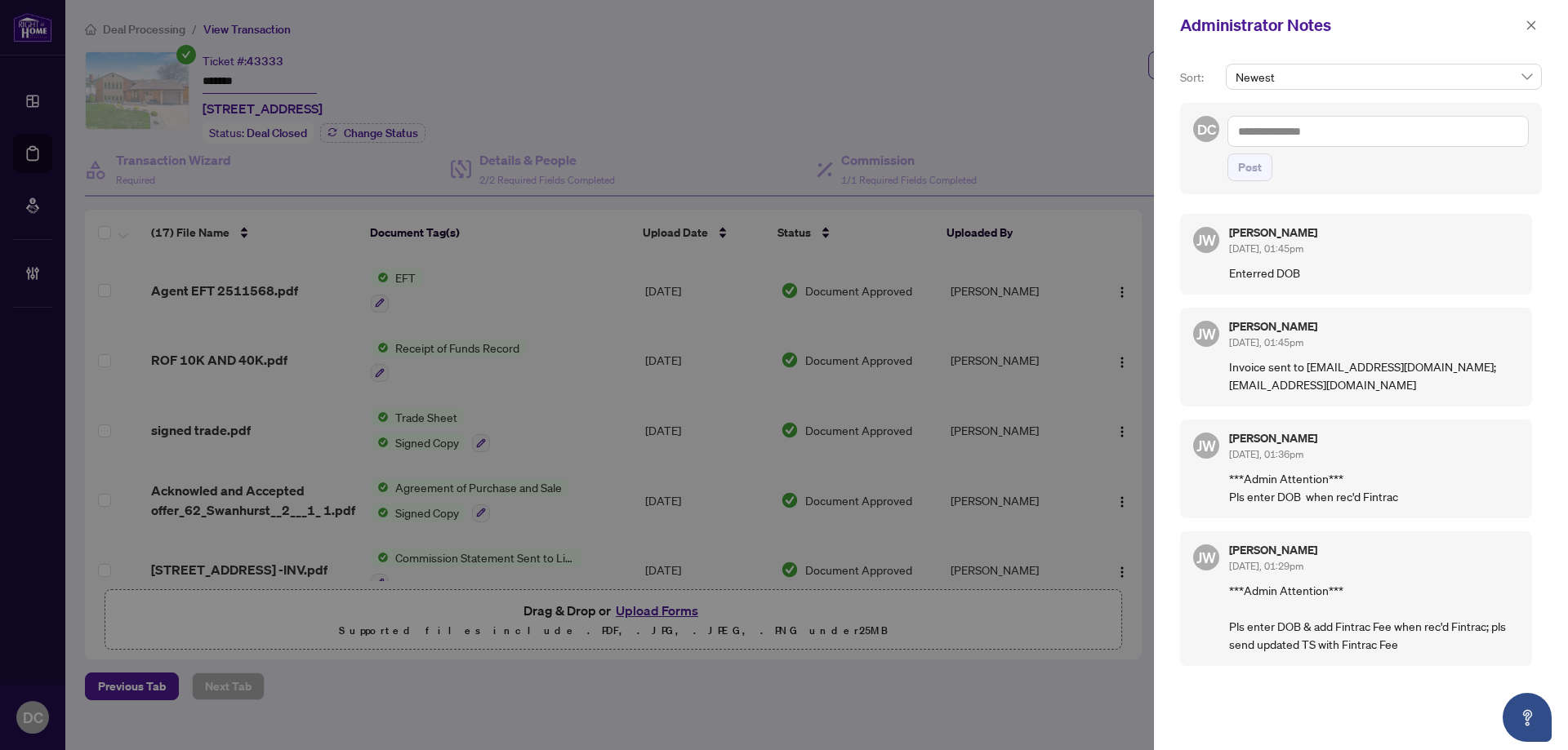
click at [1407, 143] on textarea at bounding box center [1378, 131] width 302 height 31
paste textarea "**********"
type textarea "**********"
click at [1256, 168] on span "Post" at bounding box center [1250, 167] width 24 height 26
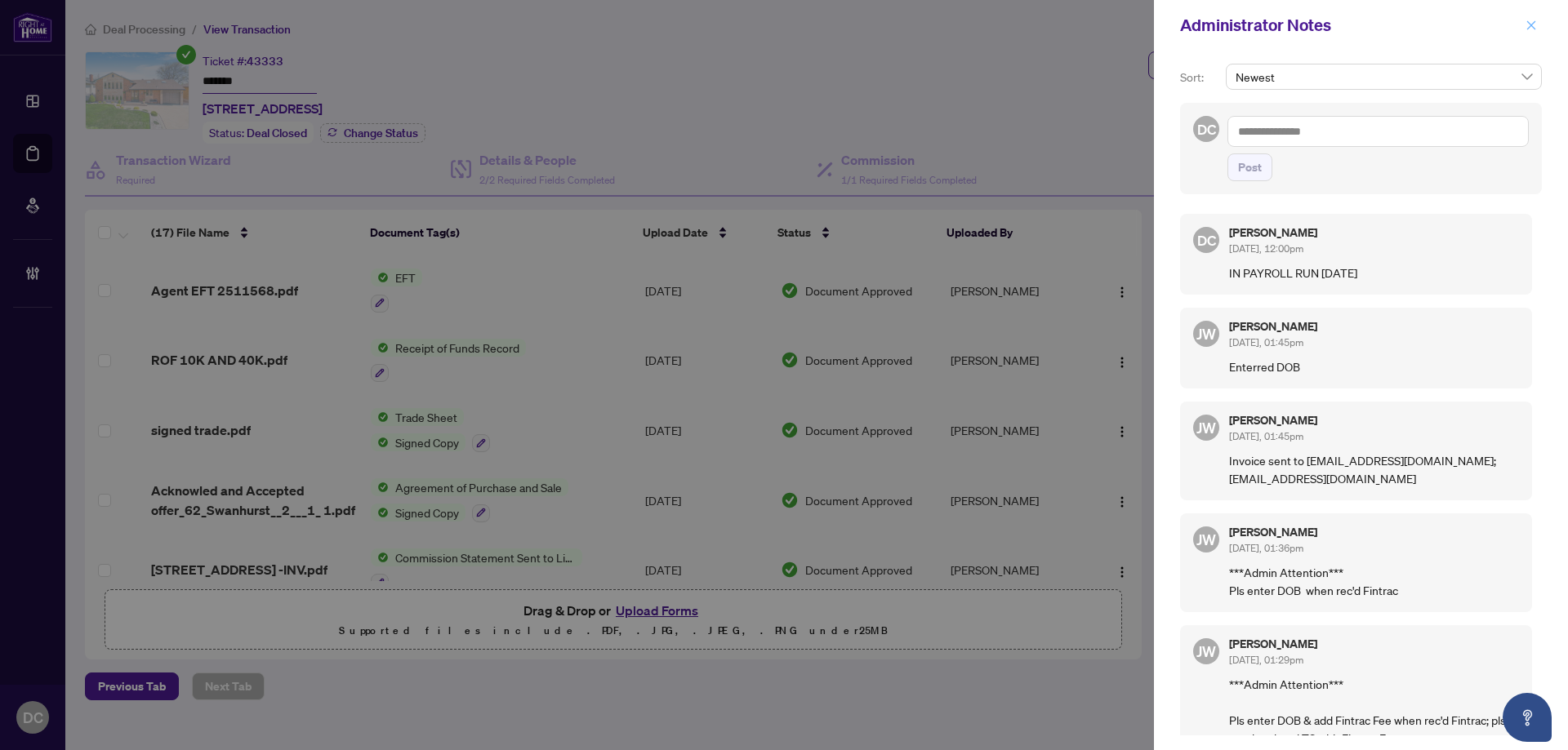
click at [1525, 18] on span "button" at bounding box center [1531, 25] width 12 height 26
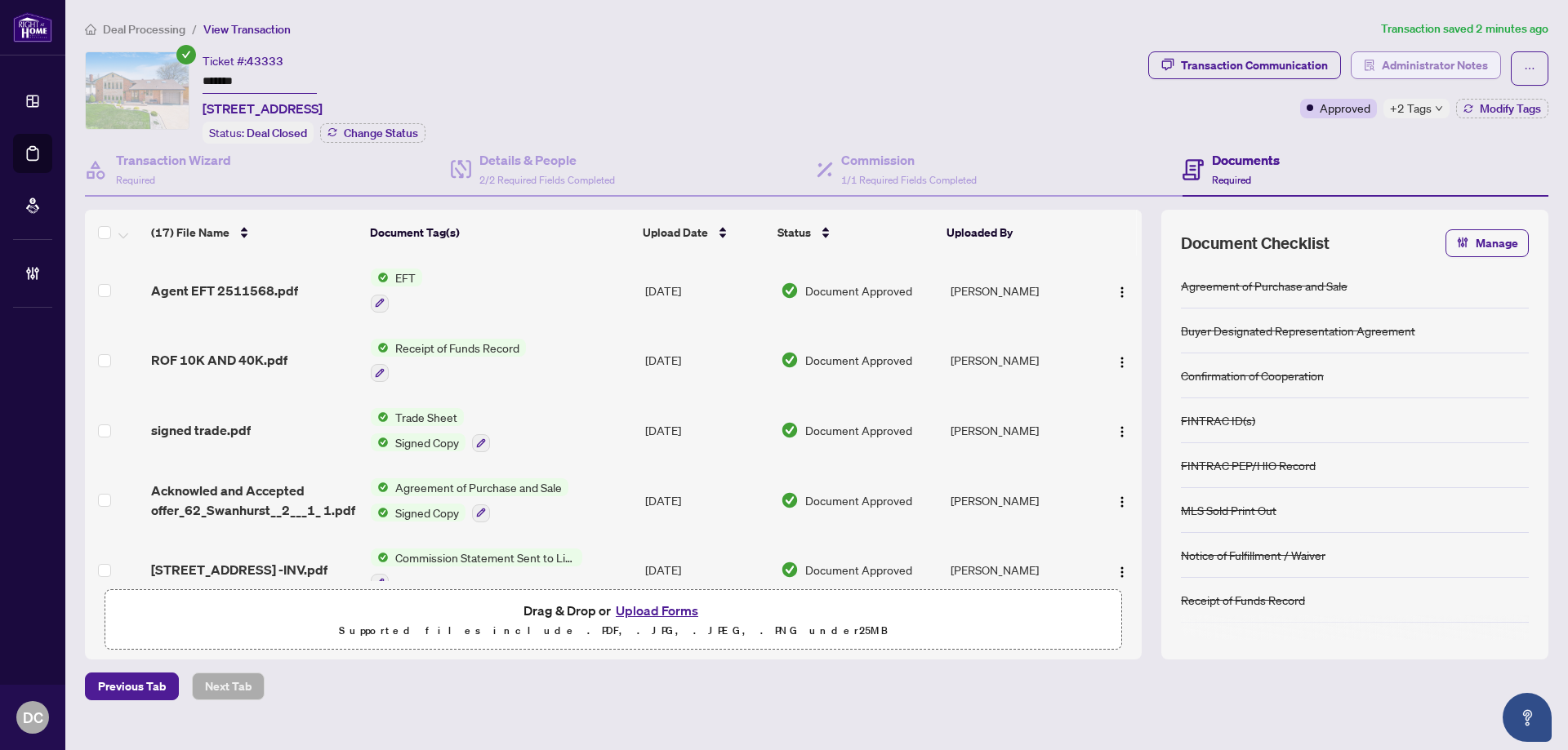
click at [1477, 70] on span "Administrator Notes" at bounding box center [1434, 65] width 106 height 26
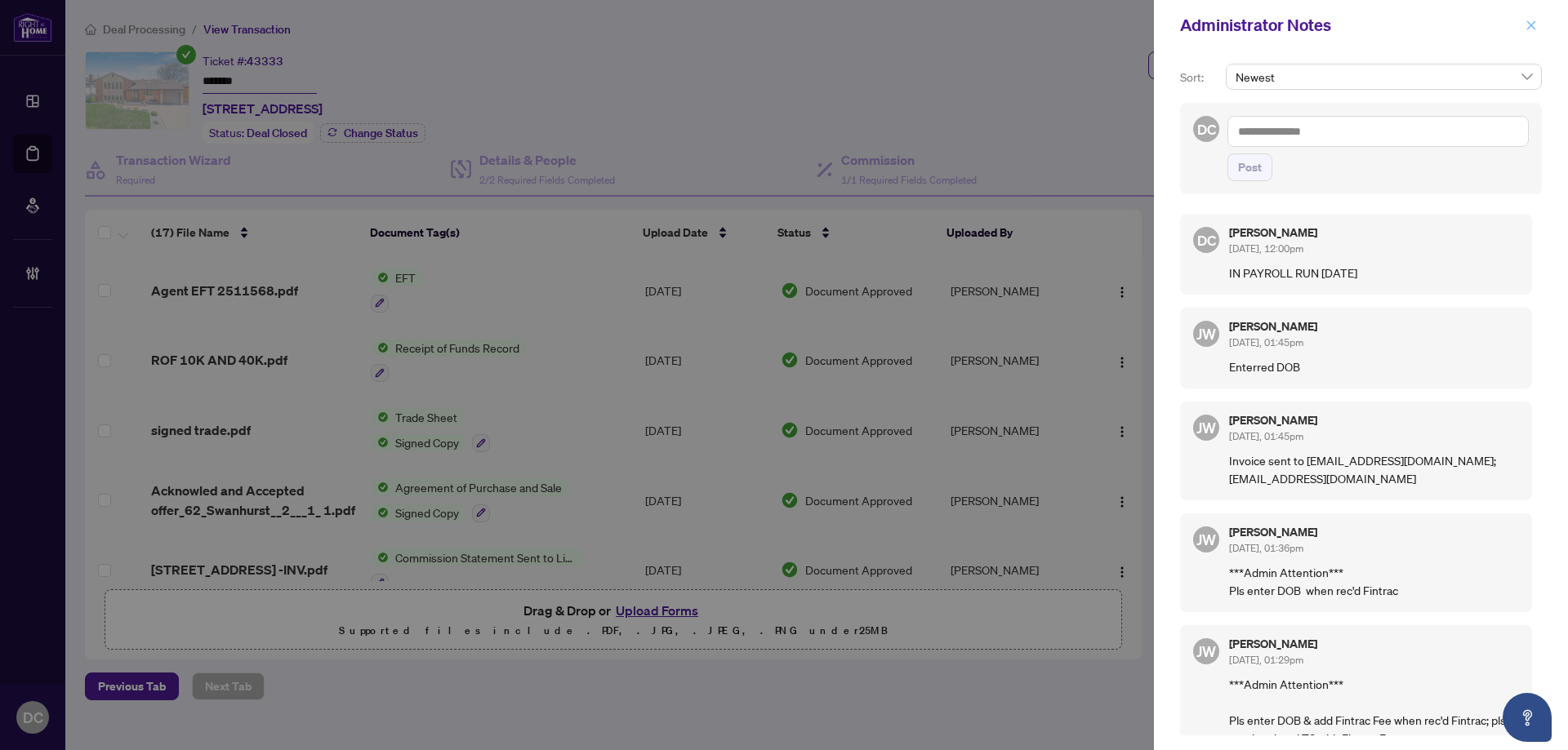
click at [1537, 27] on button "button" at bounding box center [1531, 25] width 22 height 20
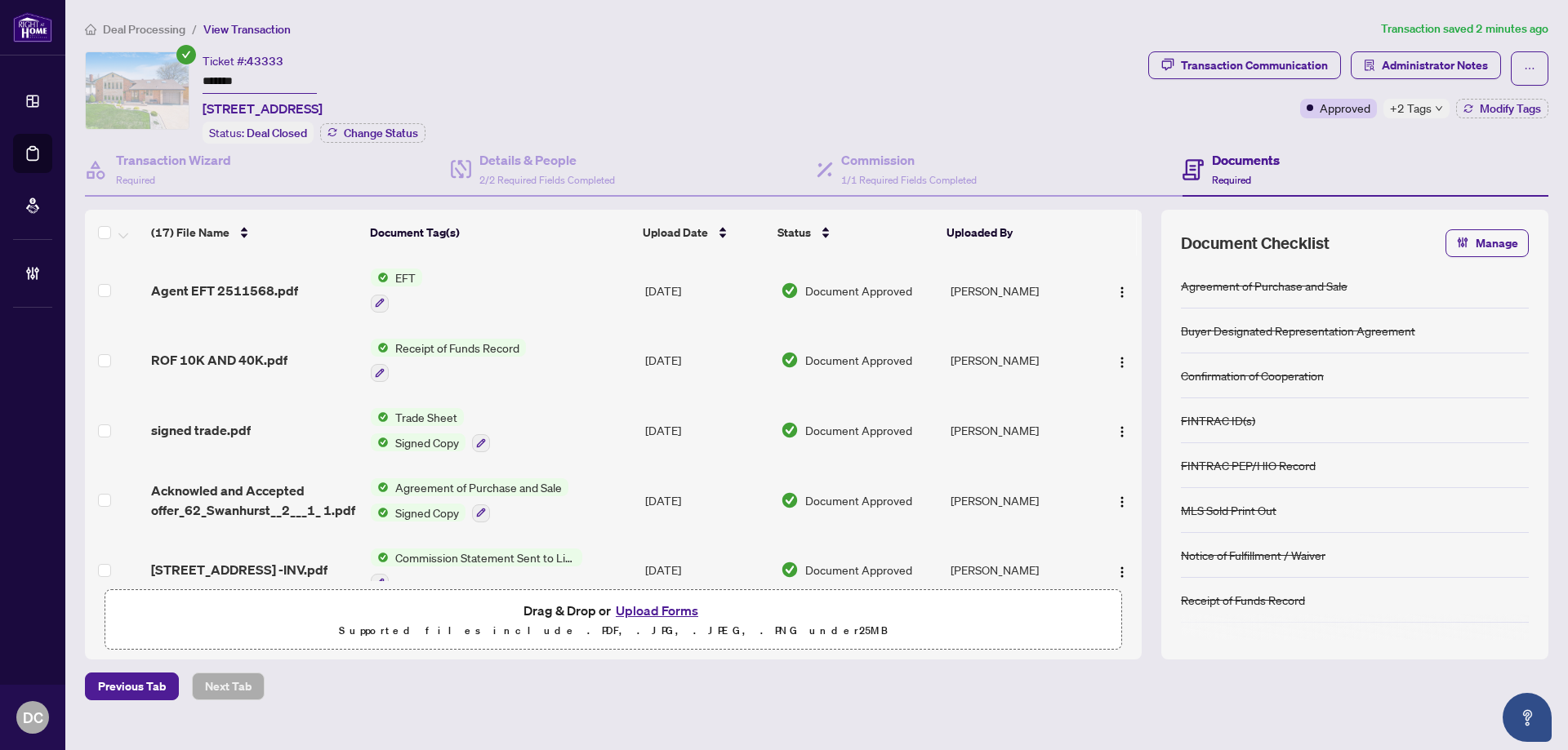
click at [1435, 111] on icon "down" at bounding box center [1439, 109] width 8 height 8
click at [1331, 140] on div "Transaction Communication Administrator Notes Approved +2 Tags Modify Tags" at bounding box center [1348, 98] width 406 height 92
click at [120, 32] on span "Deal Processing" at bounding box center [144, 29] width 82 height 15
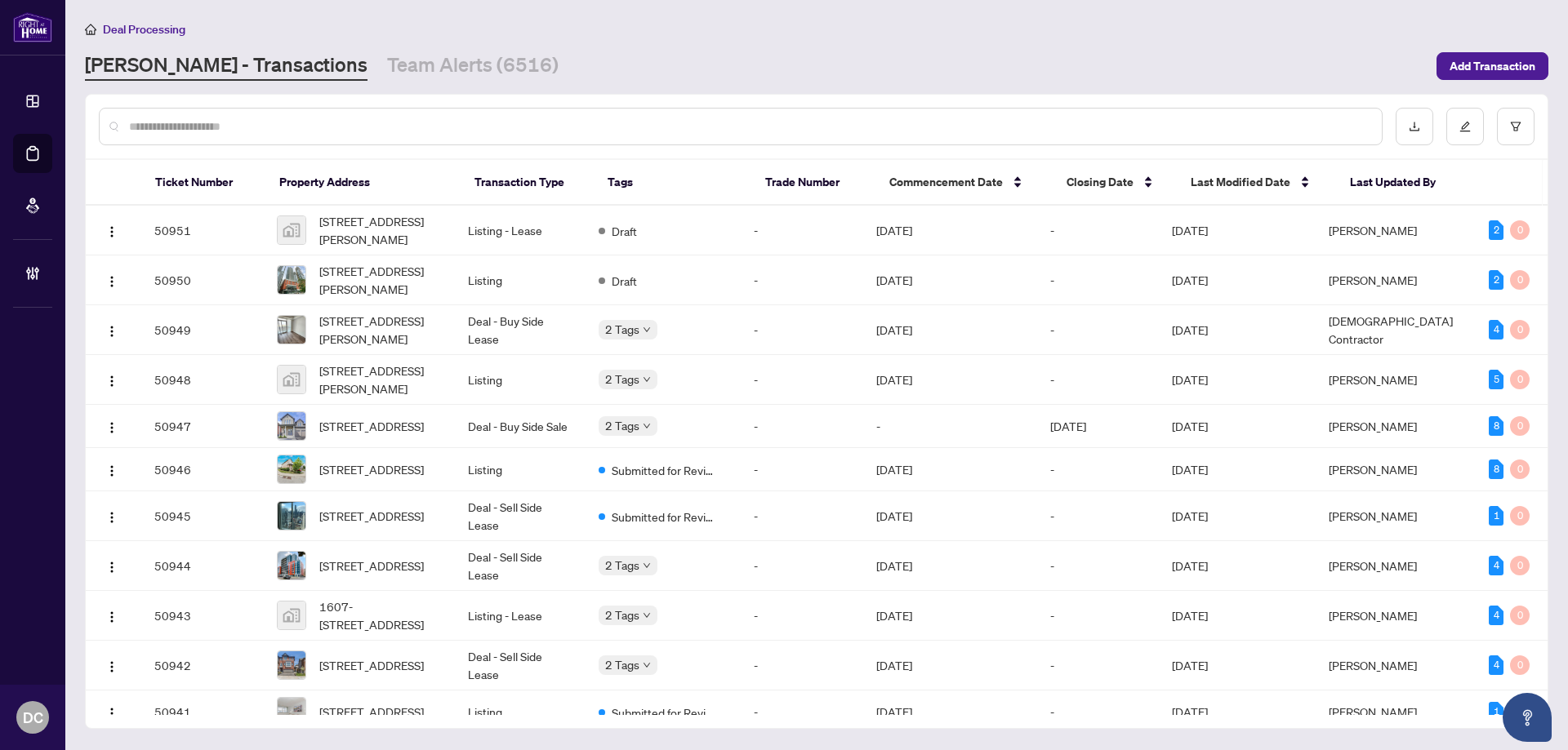
click at [402, 117] on input "text" at bounding box center [748, 126] width 1239 height 18
paste input "*******"
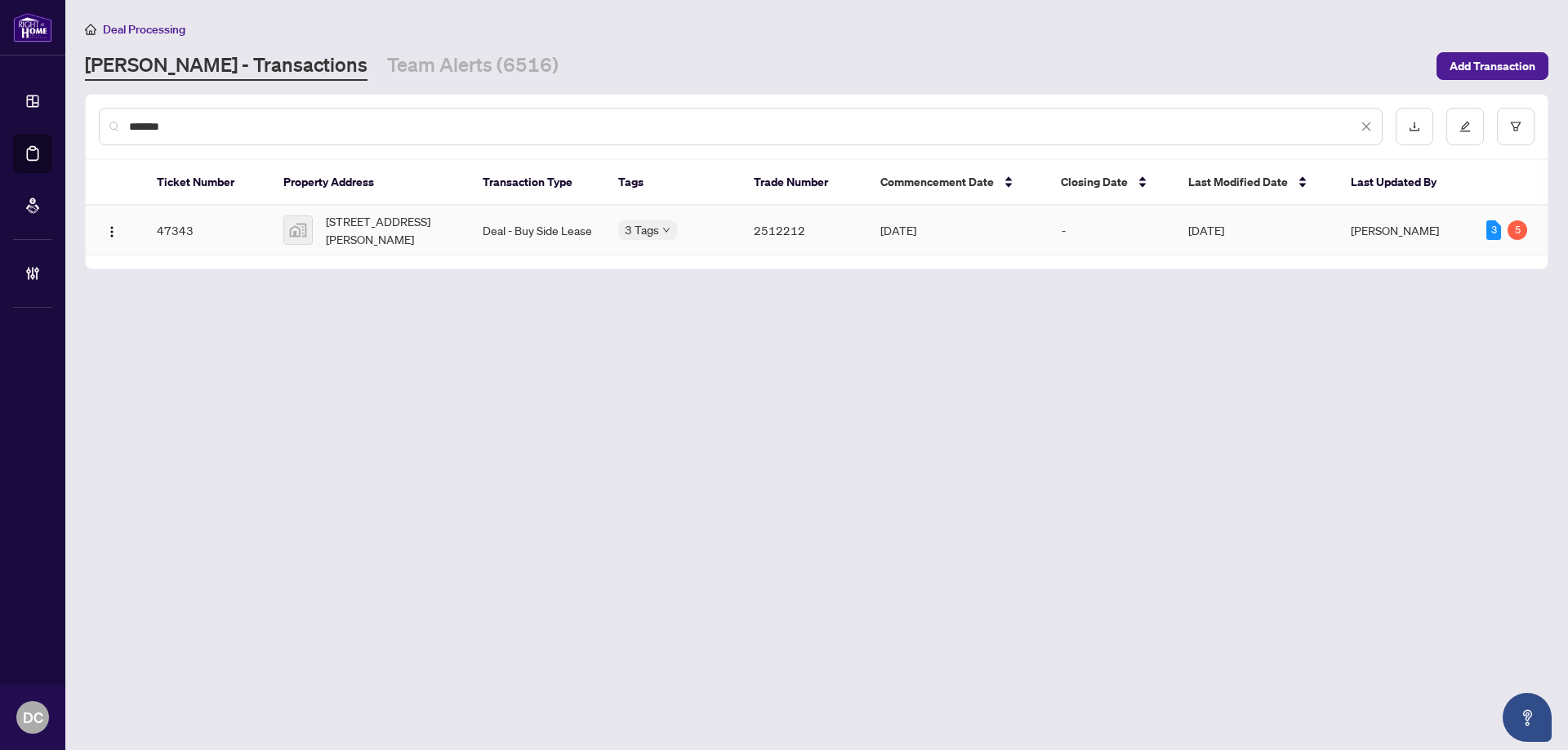
type input "*******"
click at [366, 203] on th "Property Address" at bounding box center [369, 182] width 199 height 46
click at [368, 217] on span "[STREET_ADDRESS][PERSON_NAME]" at bounding box center [391, 230] width 130 height 36
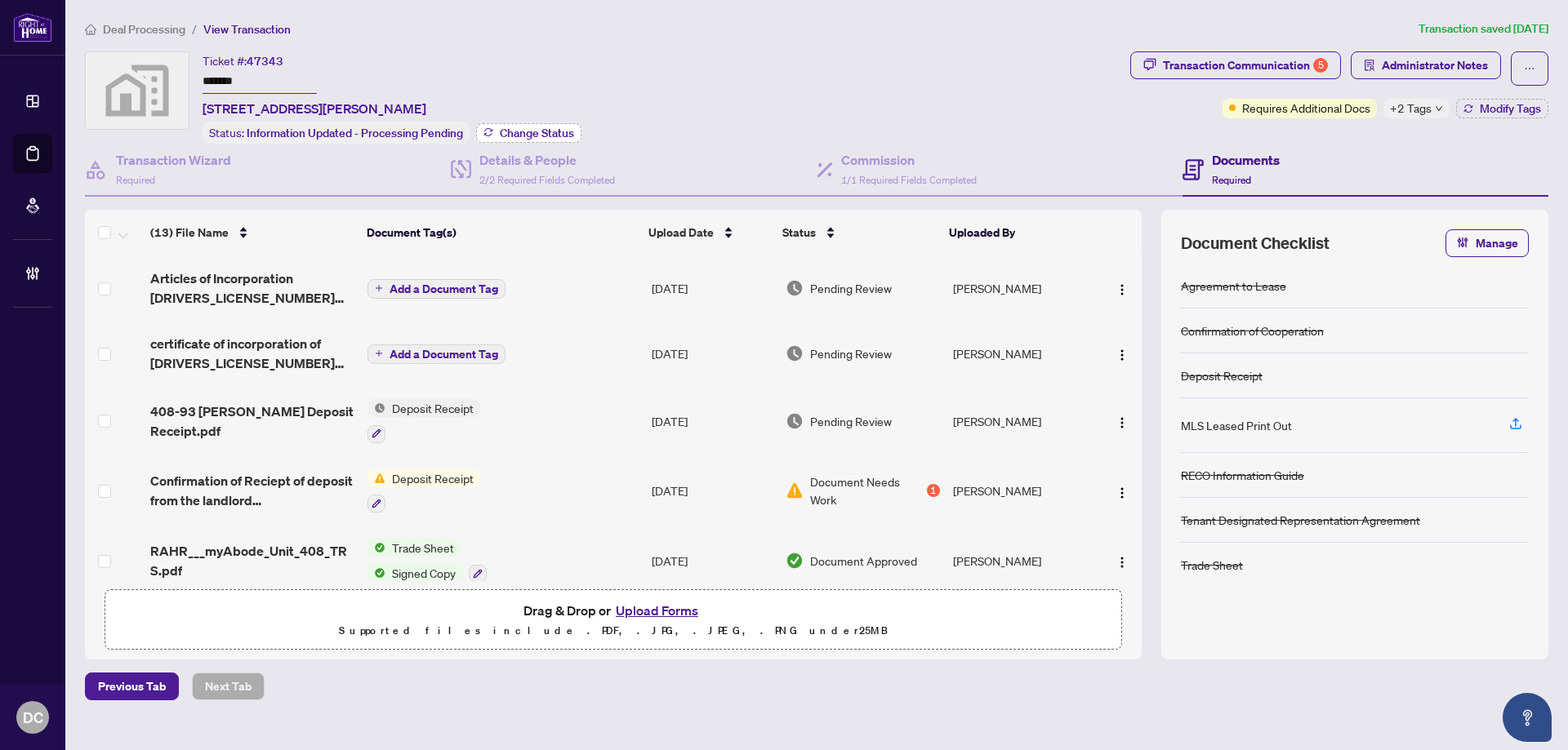
click at [552, 127] on span "Change Status" at bounding box center [537, 133] width 74 height 12
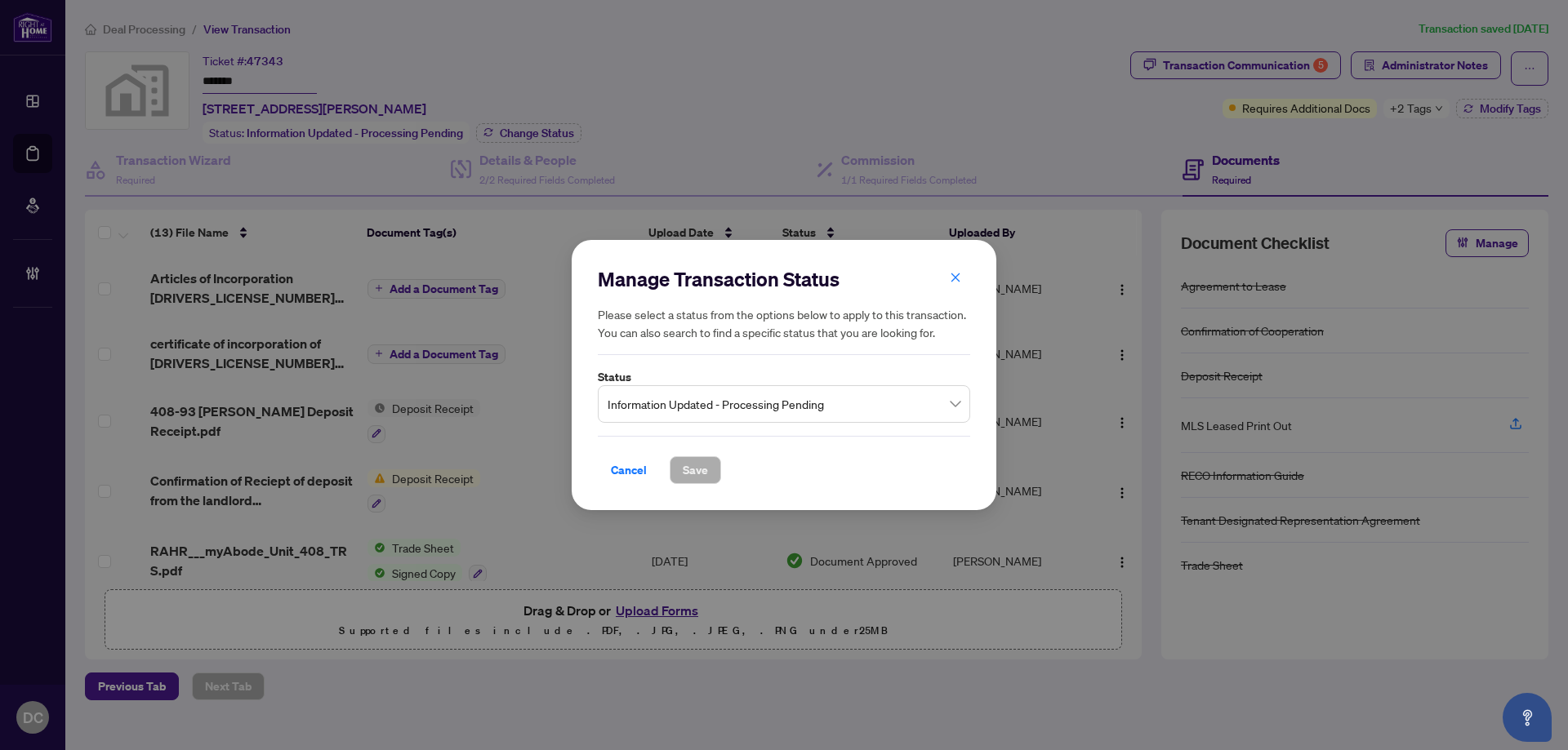
click at [741, 405] on span "Information Updated - Processing Pending" at bounding box center [784, 404] width 353 height 31
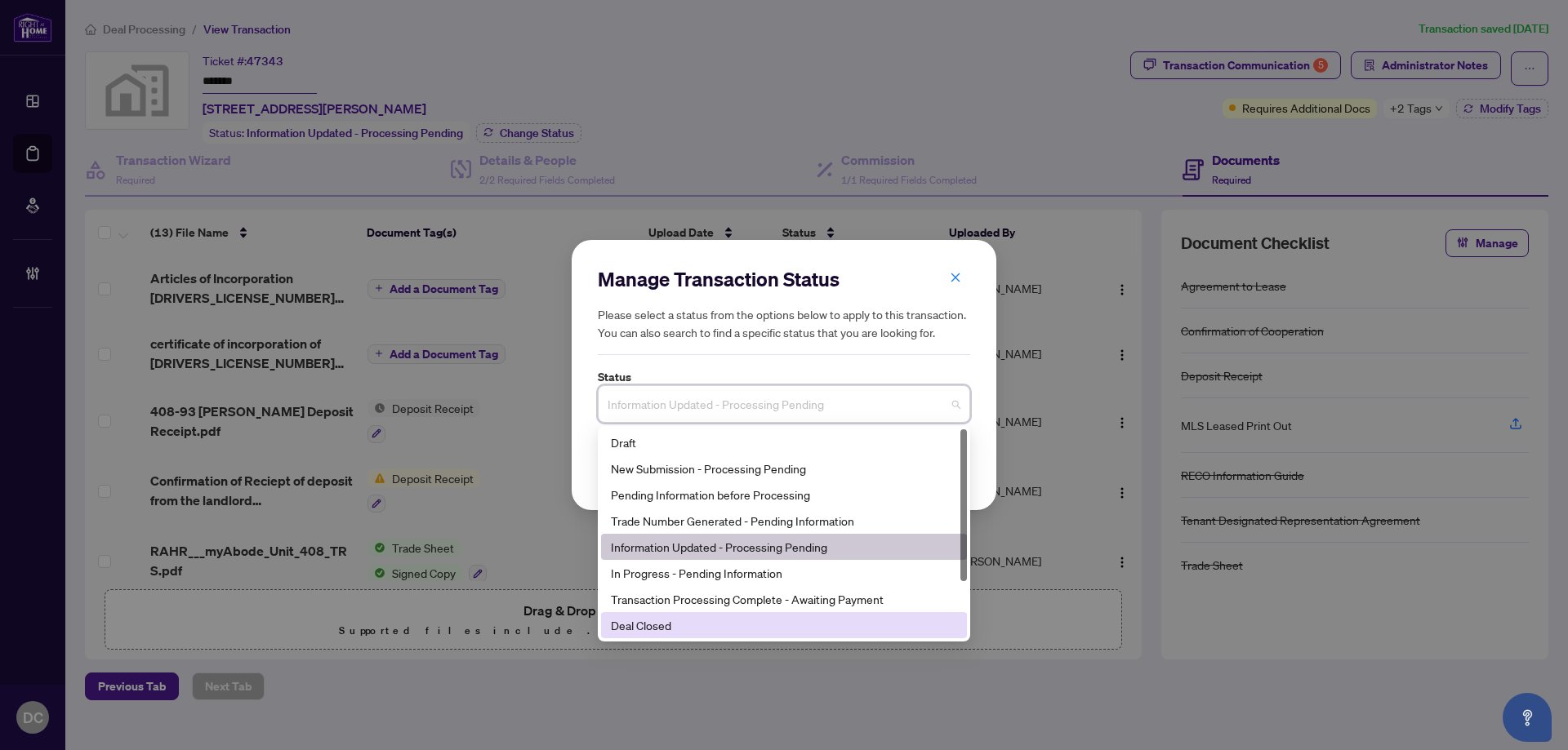
click at [694, 619] on div "Deal Closed" at bounding box center [784, 625] width 346 height 18
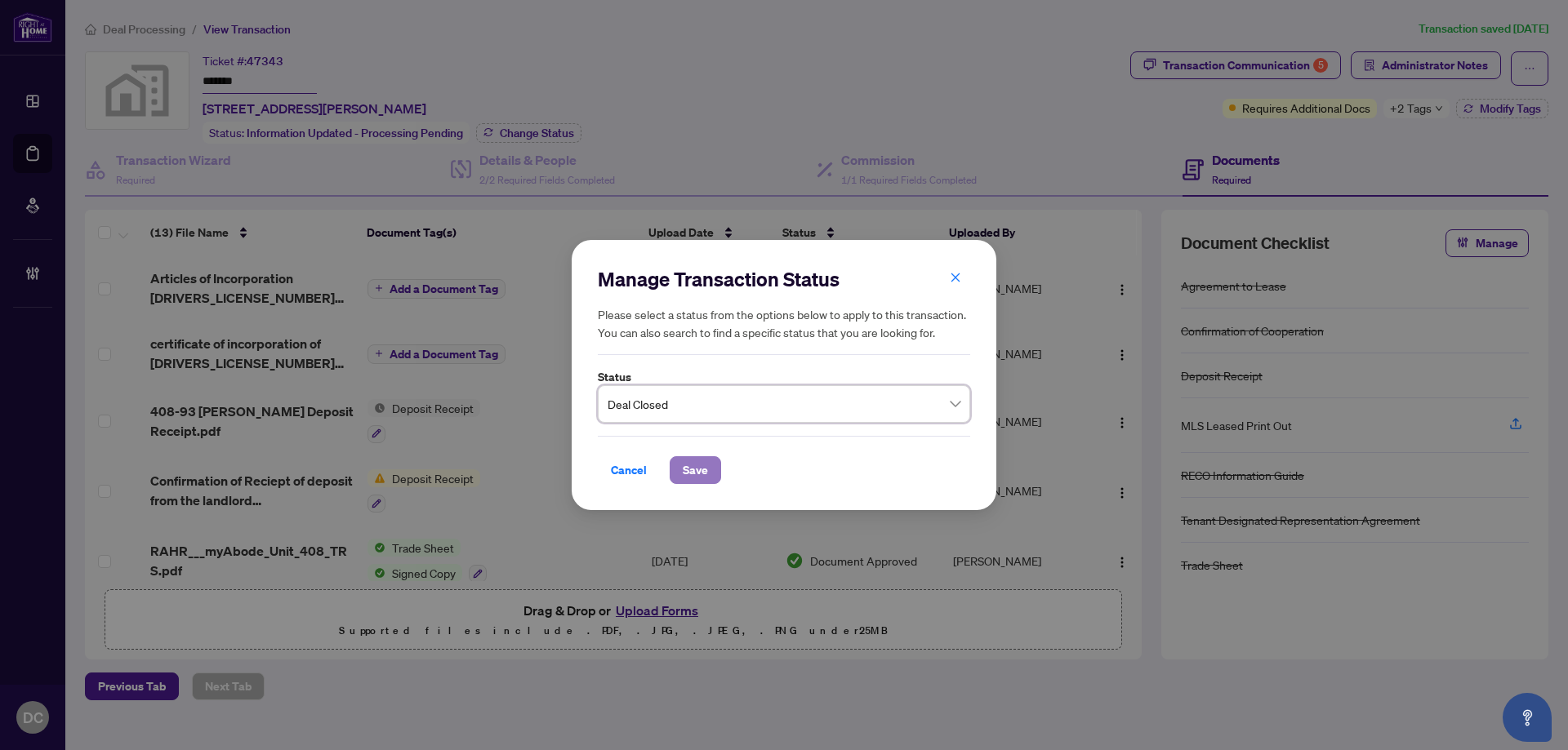
click at [702, 469] on span "Save" at bounding box center [695, 470] width 25 height 26
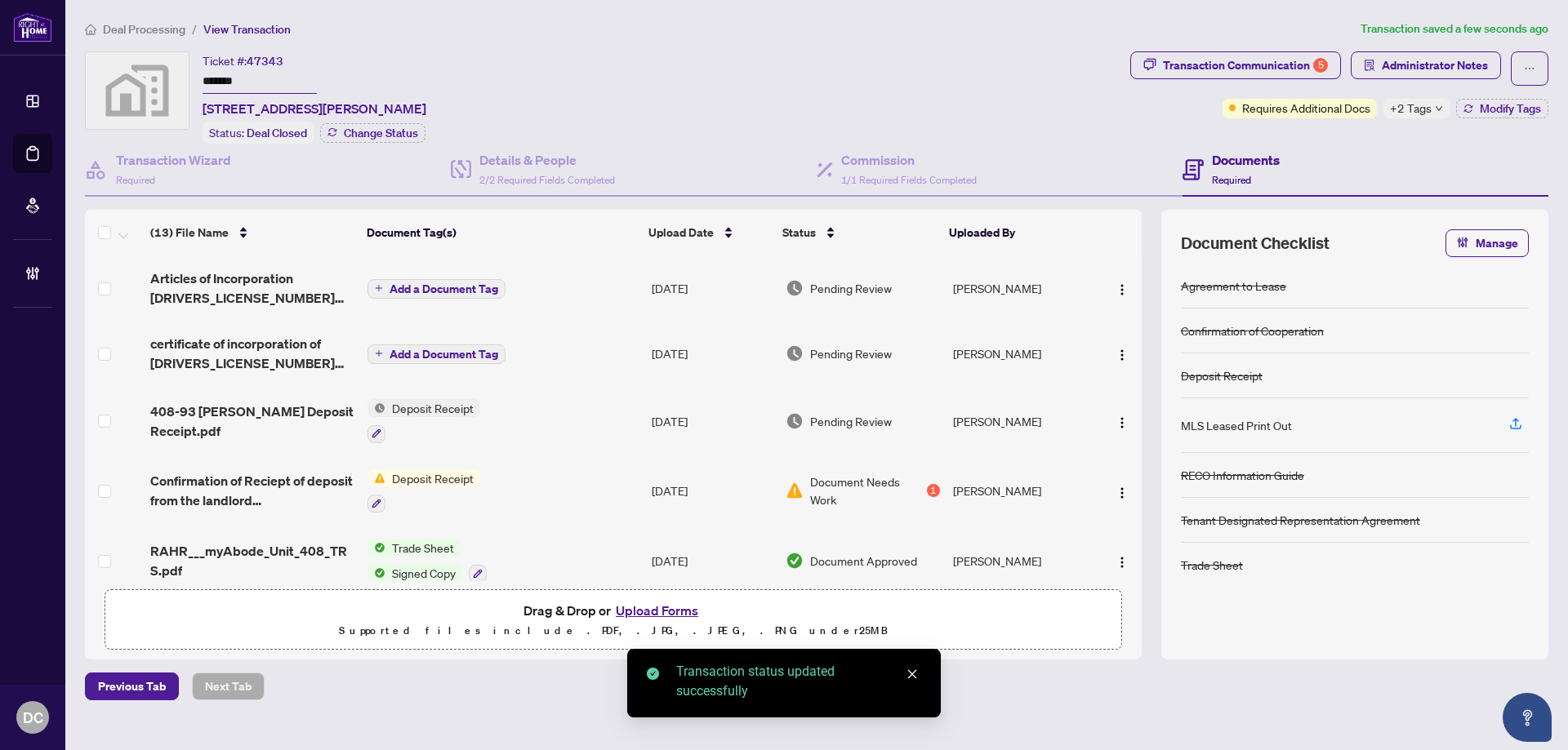
click at [1419, 110] on span "+2 Tags" at bounding box center [1410, 108] width 42 height 19
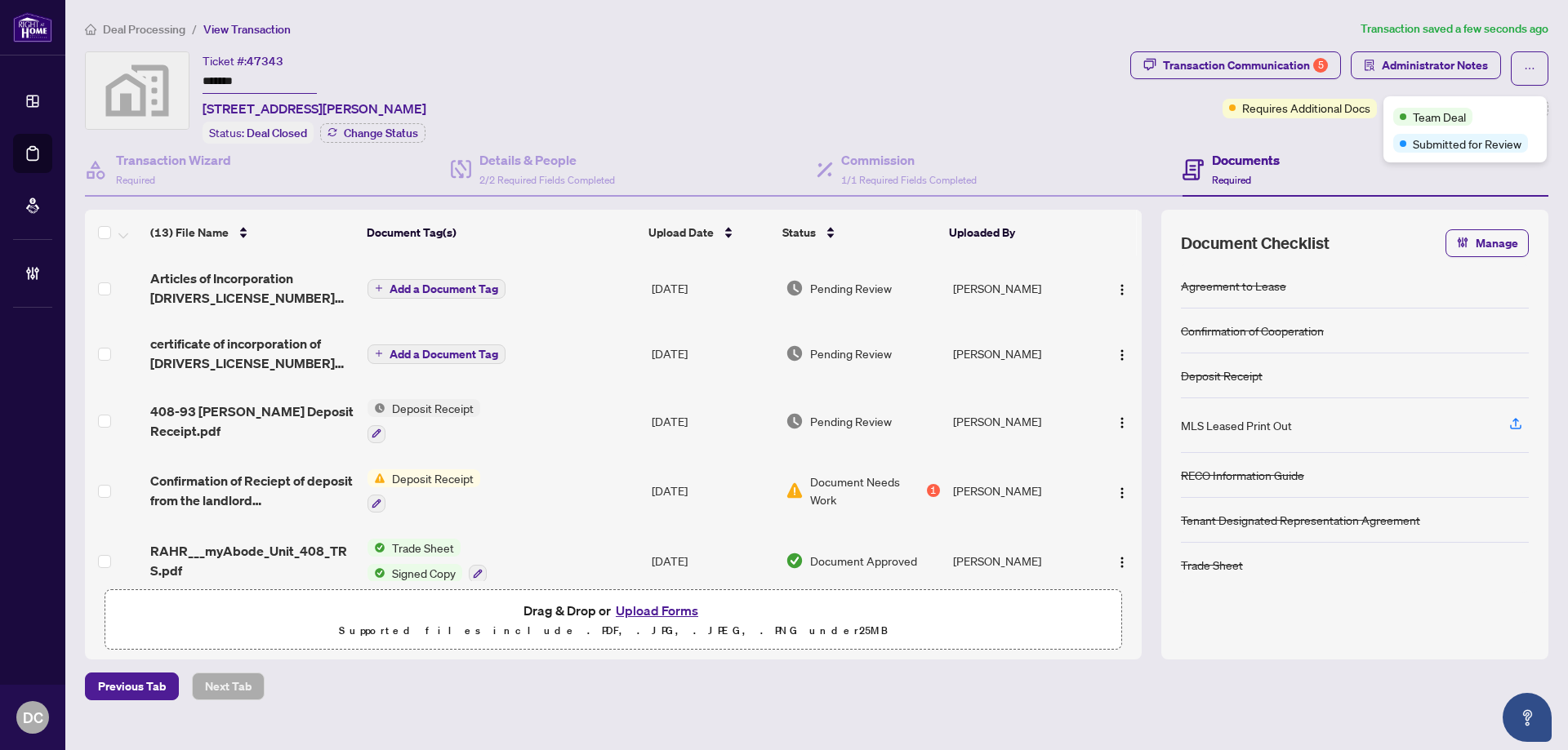
click at [1366, 129] on div "Transaction Communication 5 Administrator Notes Requires Additional Docs +2 Tag…" at bounding box center [1338, 98] width 424 height 92
click at [1465, 115] on button "Modify Tags" at bounding box center [1501, 109] width 92 height 20
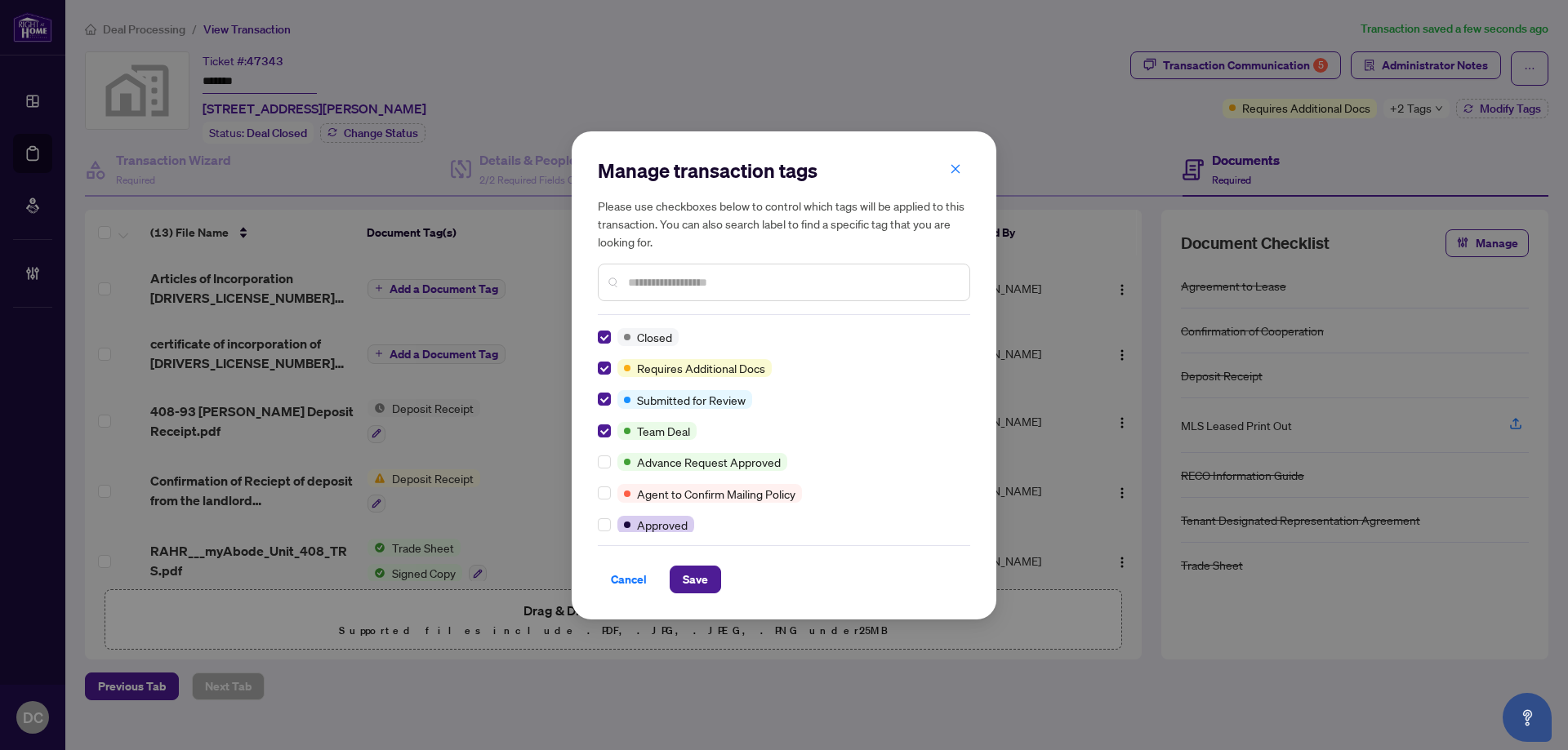
click at [694, 285] on input "text" at bounding box center [791, 282] width 328 height 18
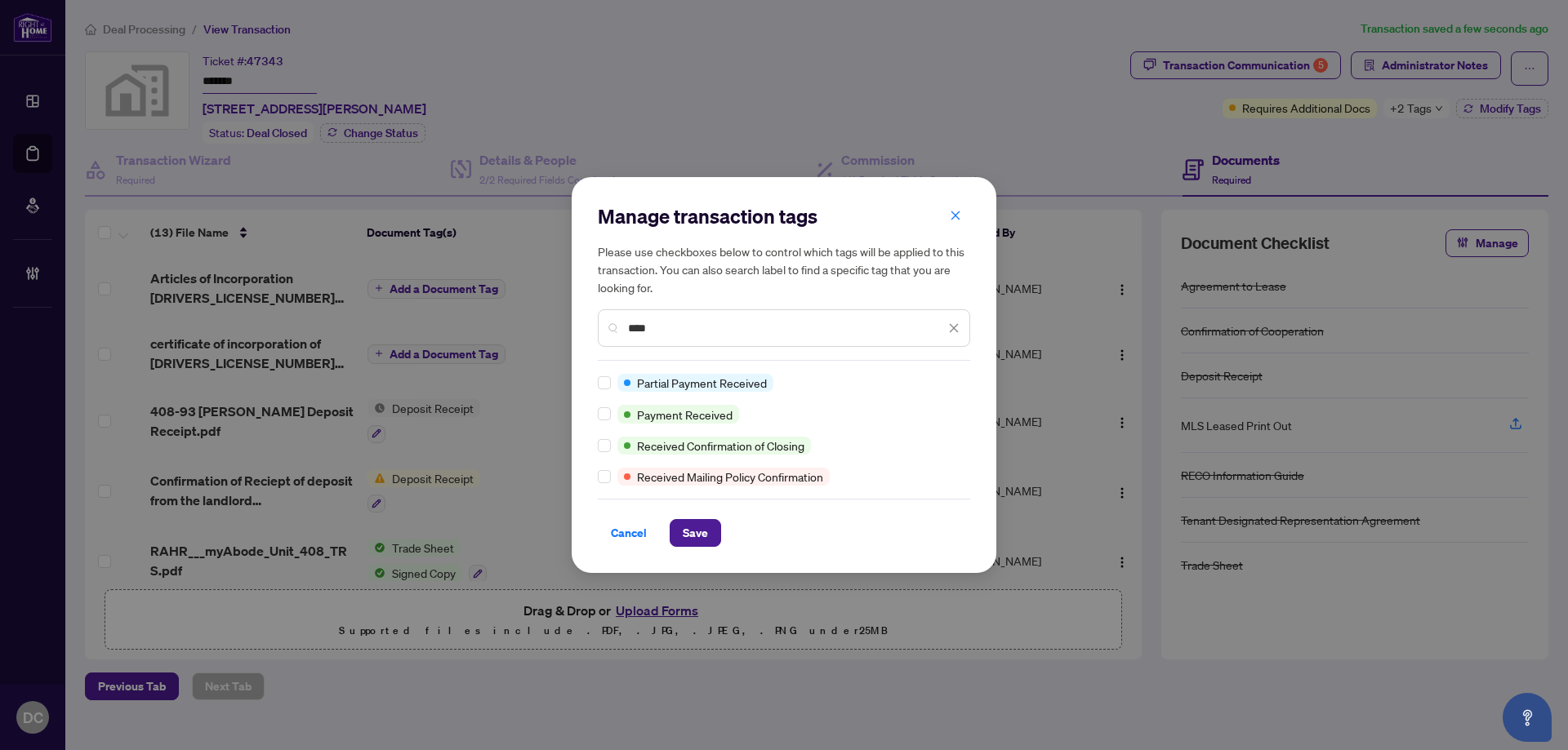
type input "****"
click at [683, 531] on span "Save" at bounding box center [695, 533] width 25 height 26
click at [1197, 77] on div "Manage transaction tags Please use checkboxes below to control which tags will …" at bounding box center [784, 375] width 1568 height 750
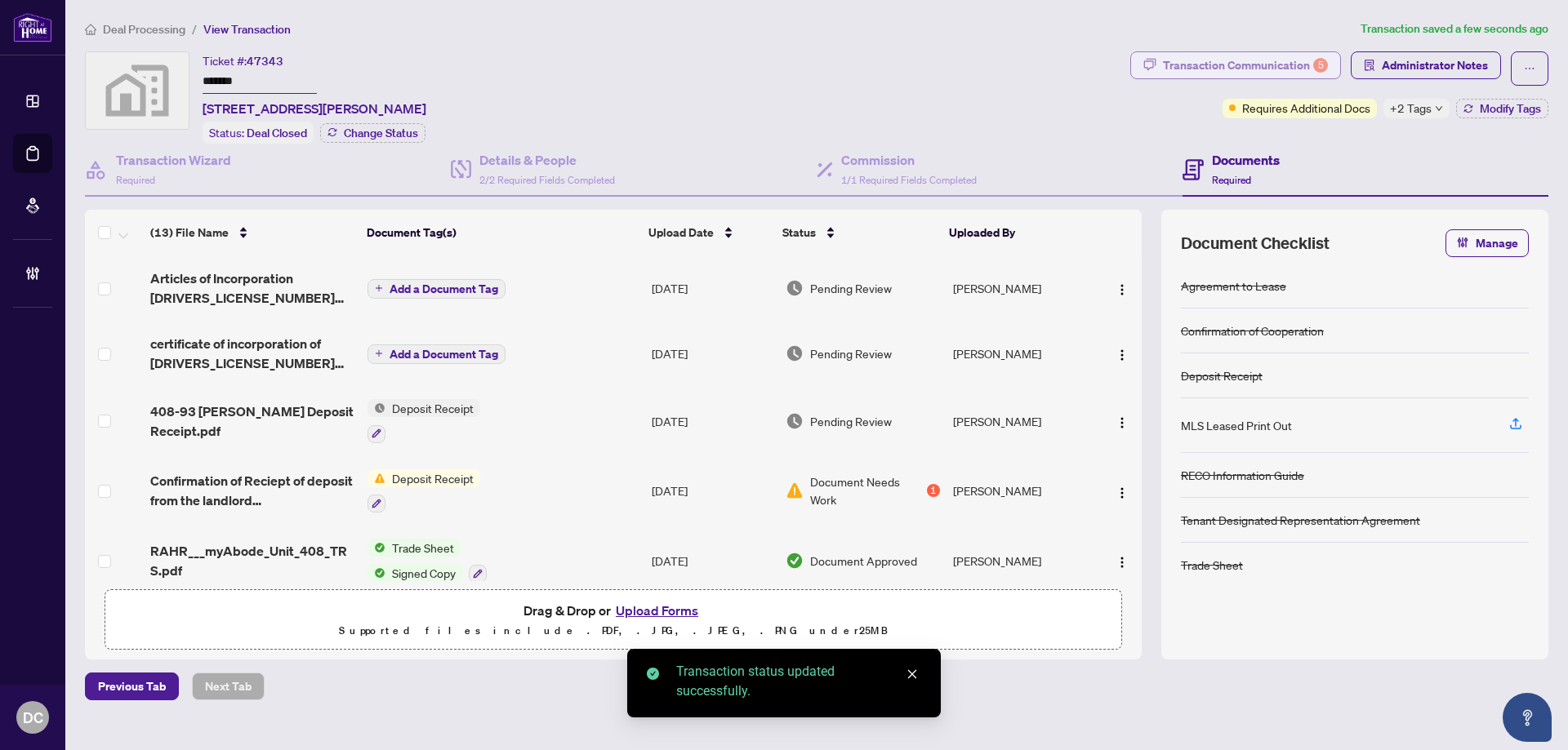
click at [1215, 75] on div "Transaction Communication 5" at bounding box center [1245, 65] width 165 height 26
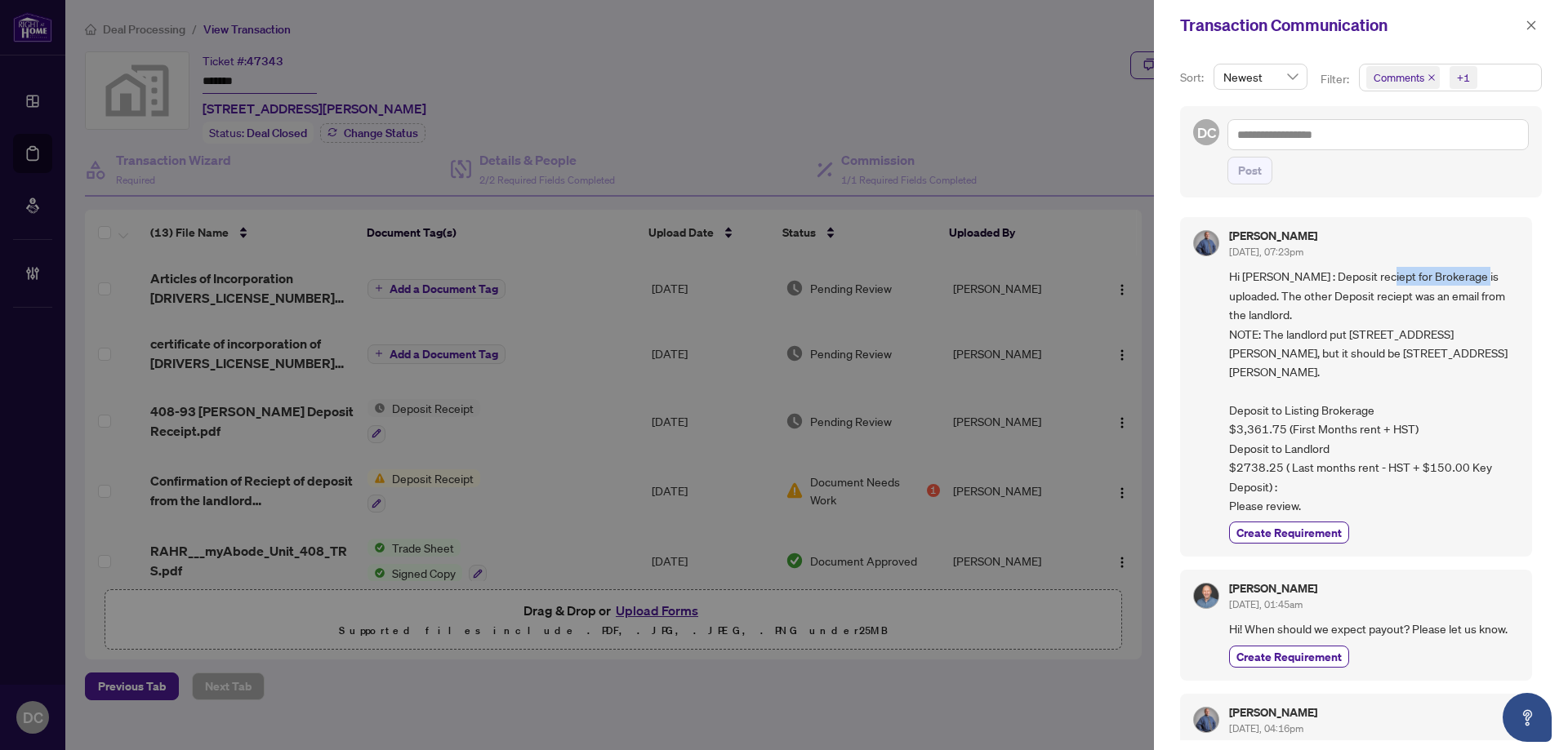
drag, startPoint x: 1374, startPoint y: 281, endPoint x: 1472, endPoint y: 276, distance: 98.1
click at [1472, 276] on span "Hi [PERSON_NAME] : Deposit reciept for Brokerage is uploaded. The other Deposit…" at bounding box center [1374, 391] width 290 height 248
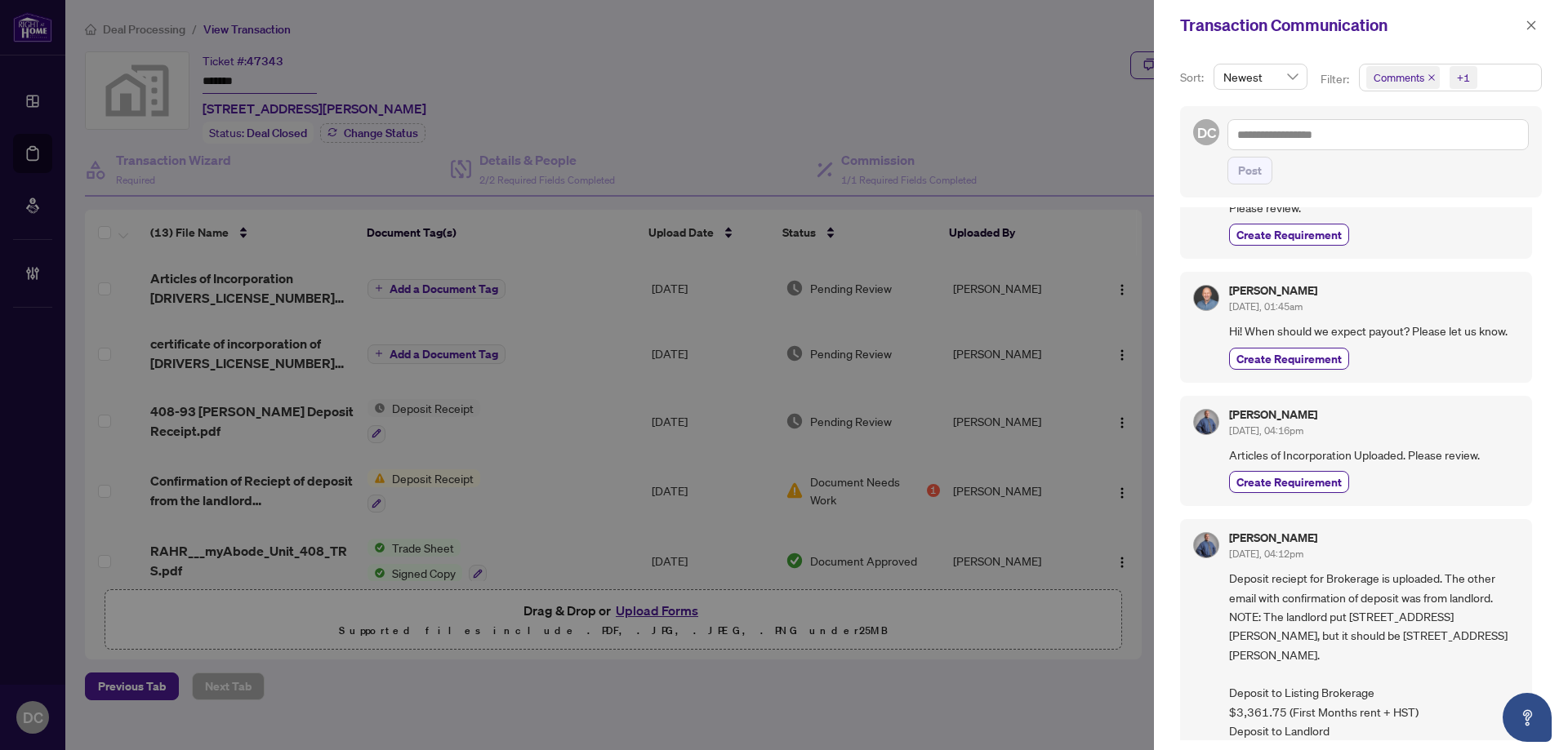
scroll to position [326, 0]
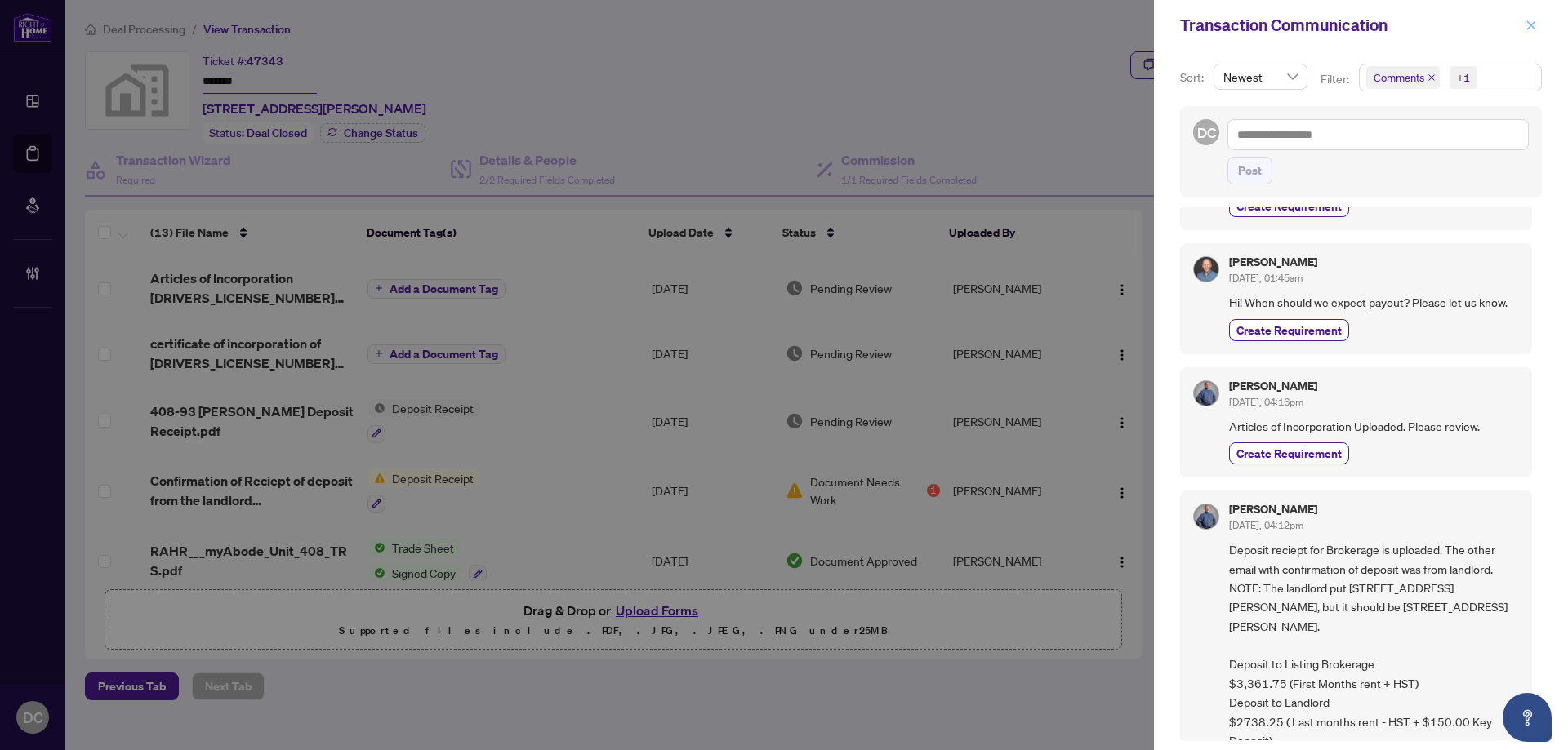
click at [1535, 26] on icon "close" at bounding box center [1531, 25] width 12 height 12
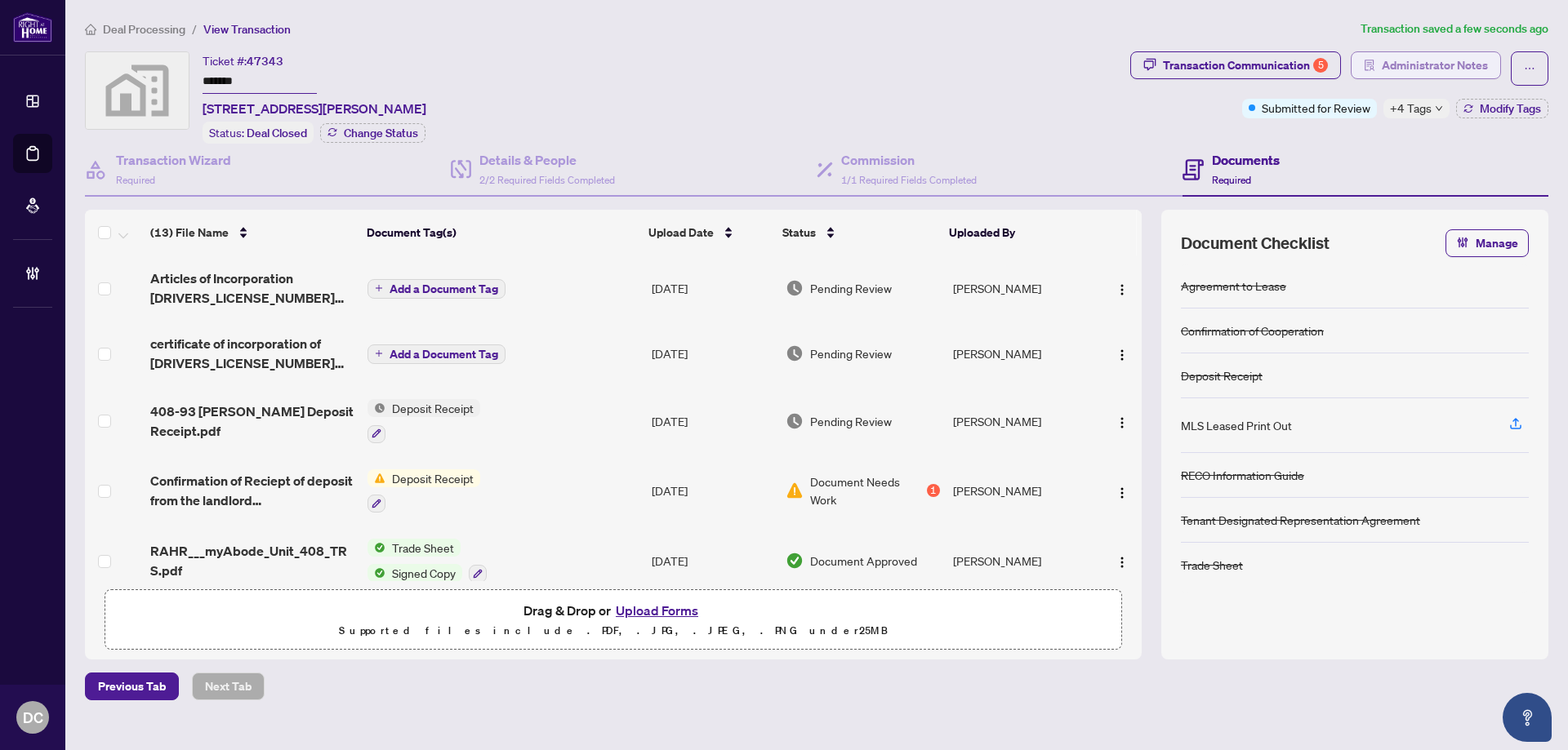
click at [1456, 58] on span "Administrator Notes" at bounding box center [1434, 65] width 106 height 26
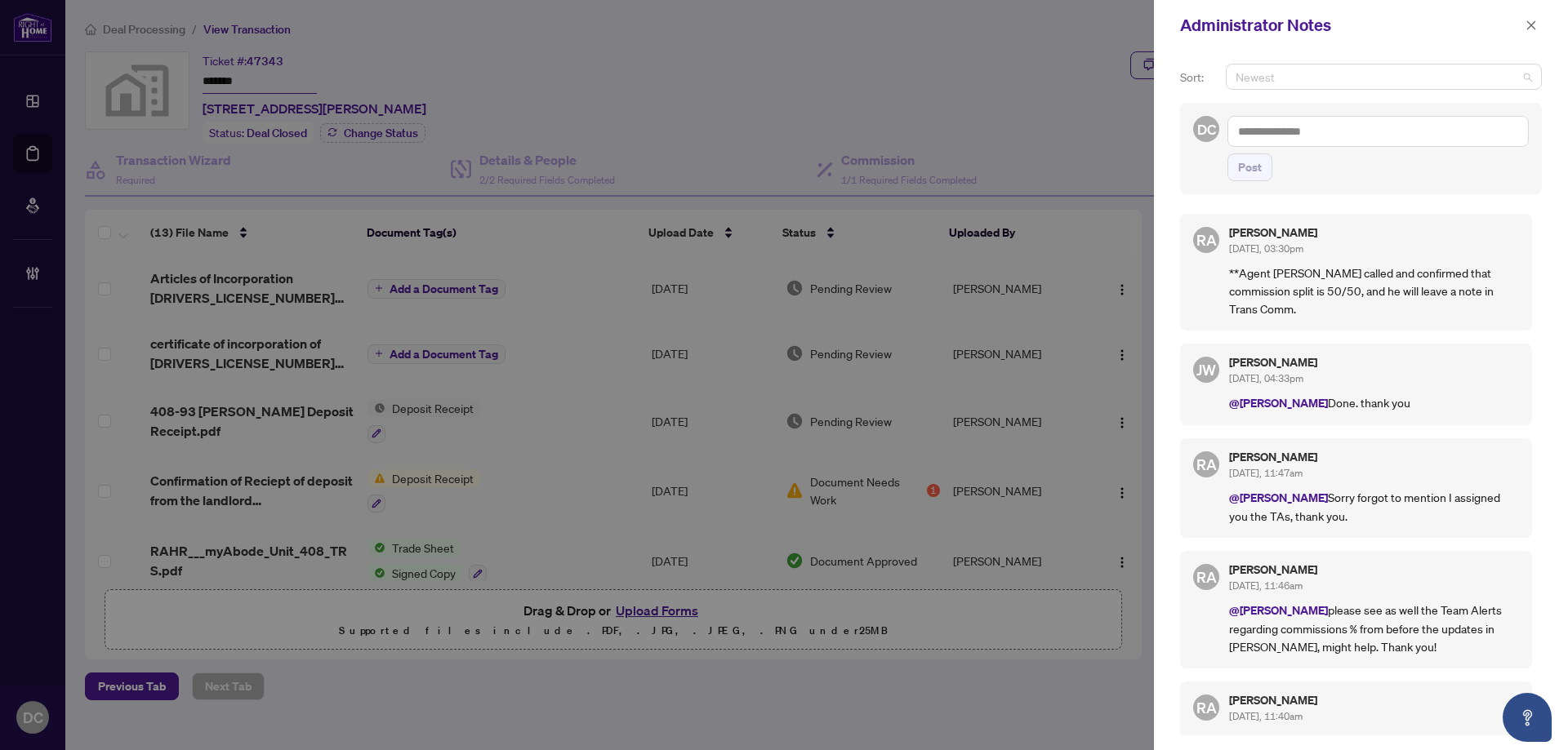
click at [1423, 86] on span "Newest" at bounding box center [1383, 76] width 297 height 24
click at [1388, 170] on span "Post" at bounding box center [1378, 167] width 302 height 27
click at [1387, 135] on textarea at bounding box center [1378, 131] width 302 height 31
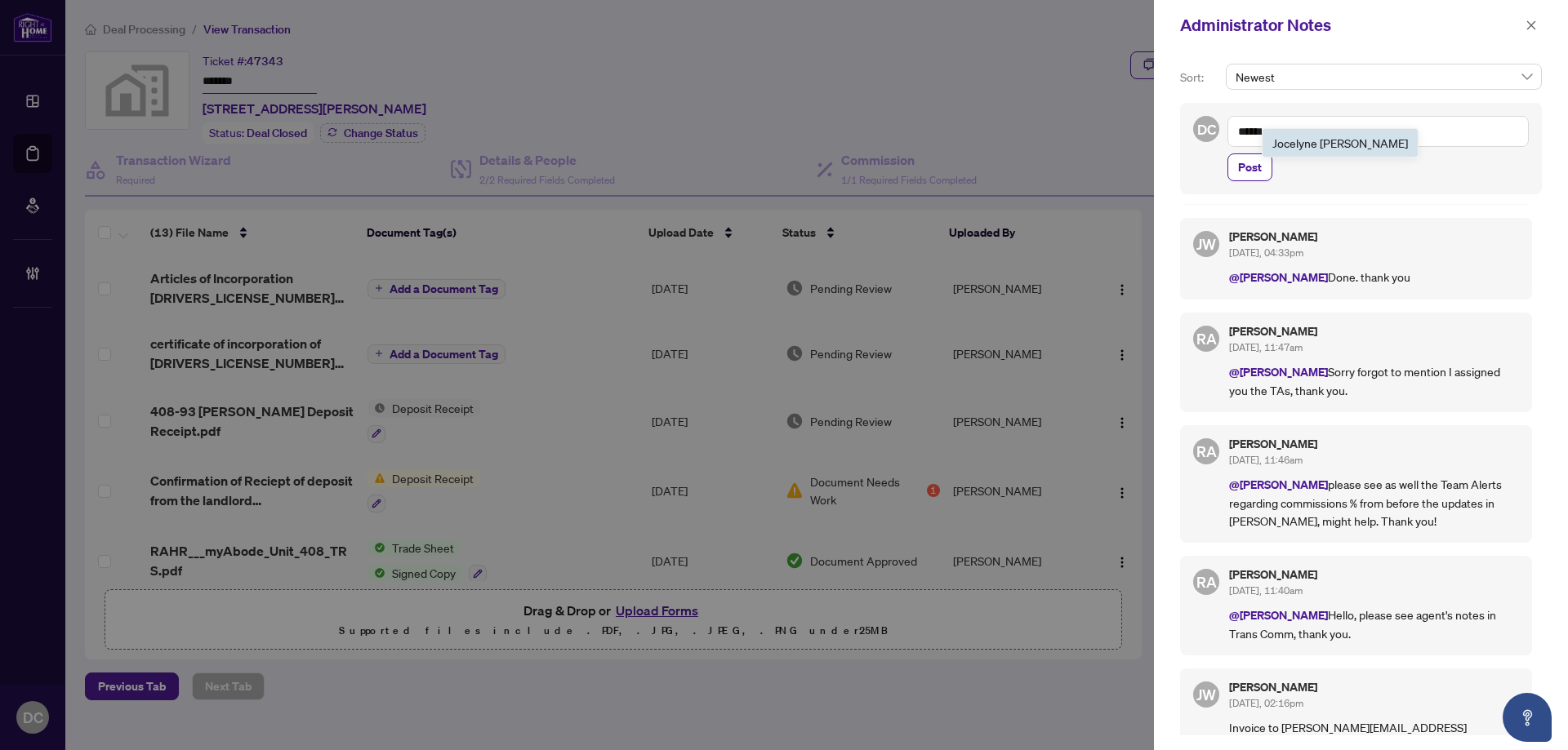
scroll to position [87, 0]
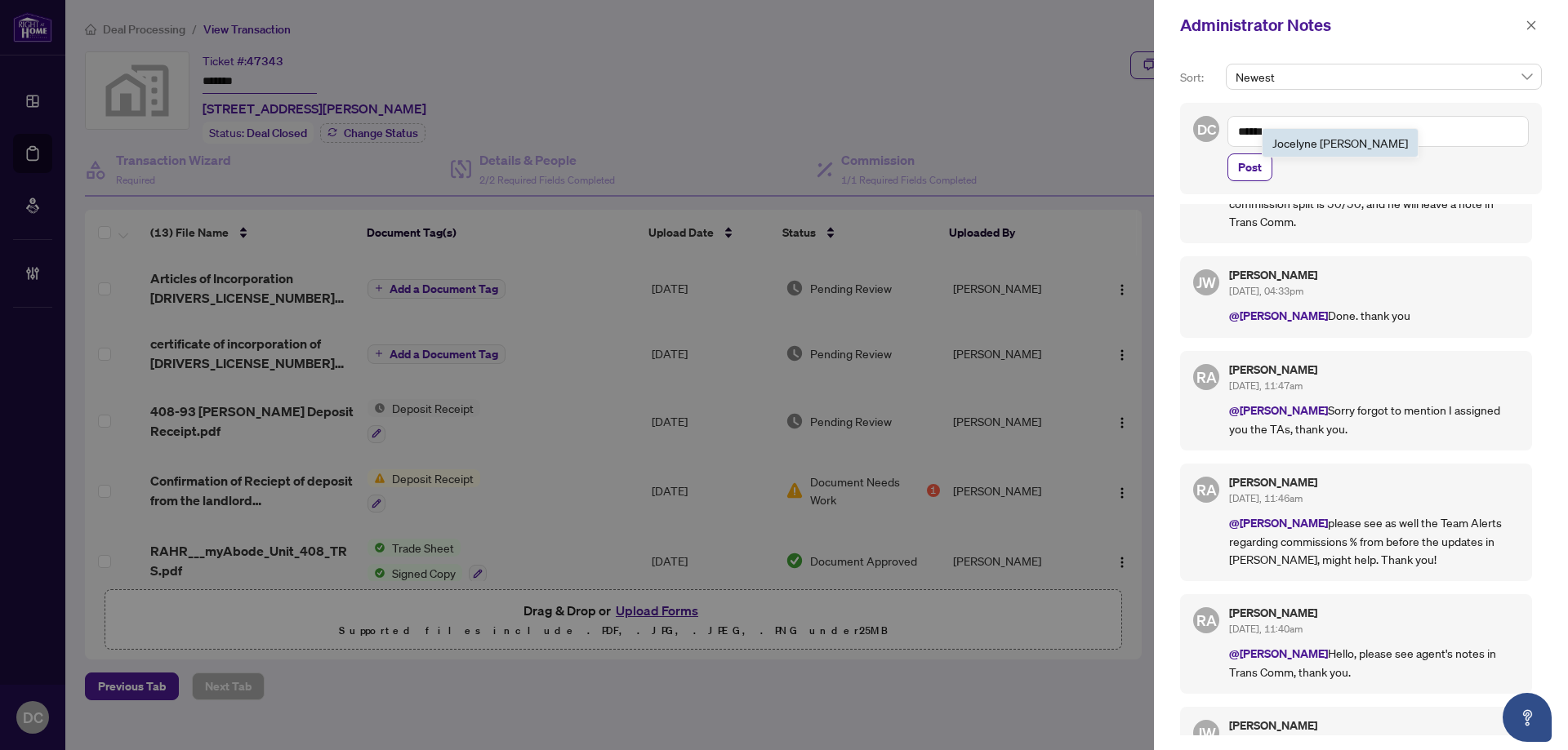
click at [1307, 140] on span "Jocel yne [PERSON_NAME]" at bounding box center [1340, 142] width 135 height 15
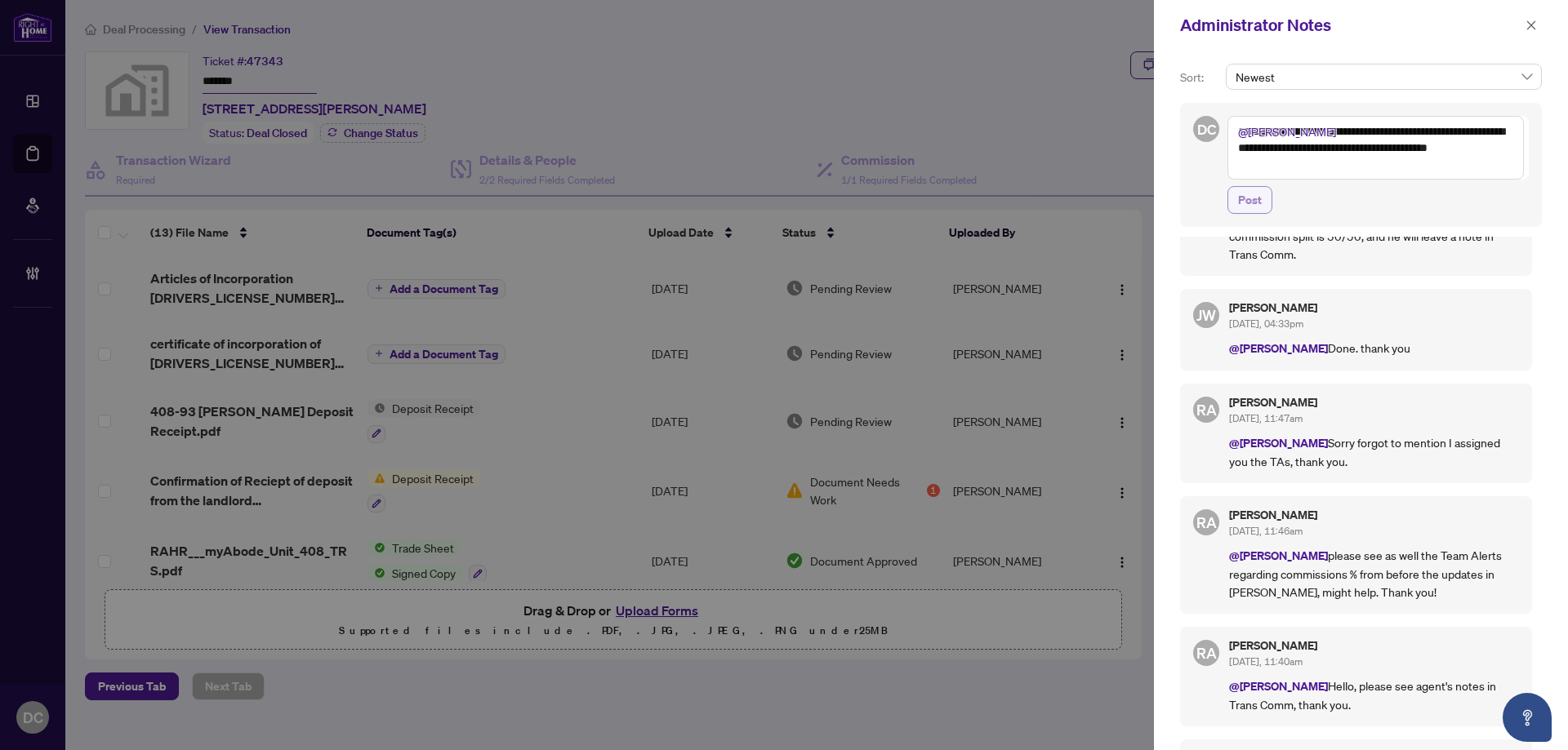
type textarea "**********"
click at [1248, 190] on span "Post" at bounding box center [1250, 200] width 24 height 26
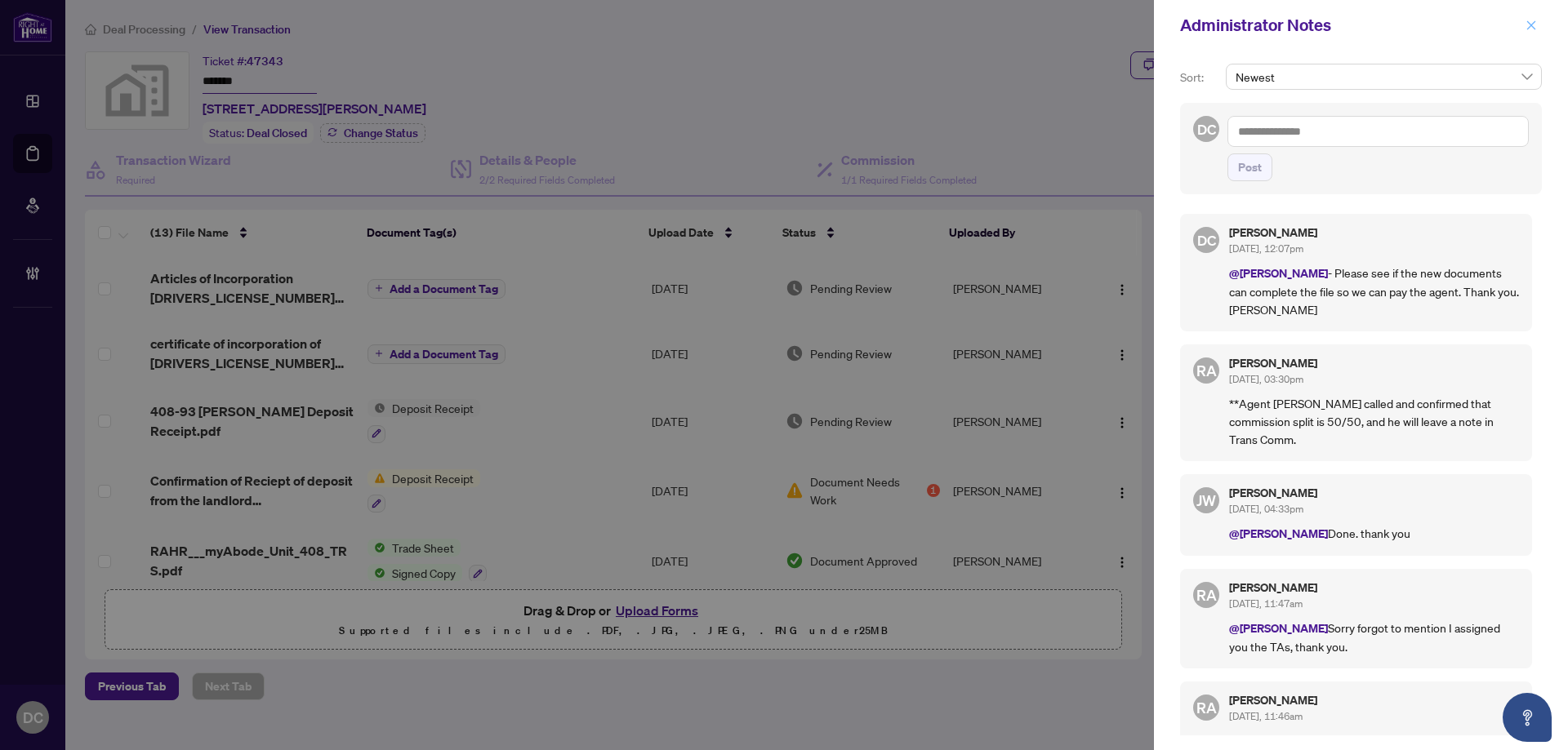
click at [1534, 22] on icon "close" at bounding box center [1531, 25] width 12 height 12
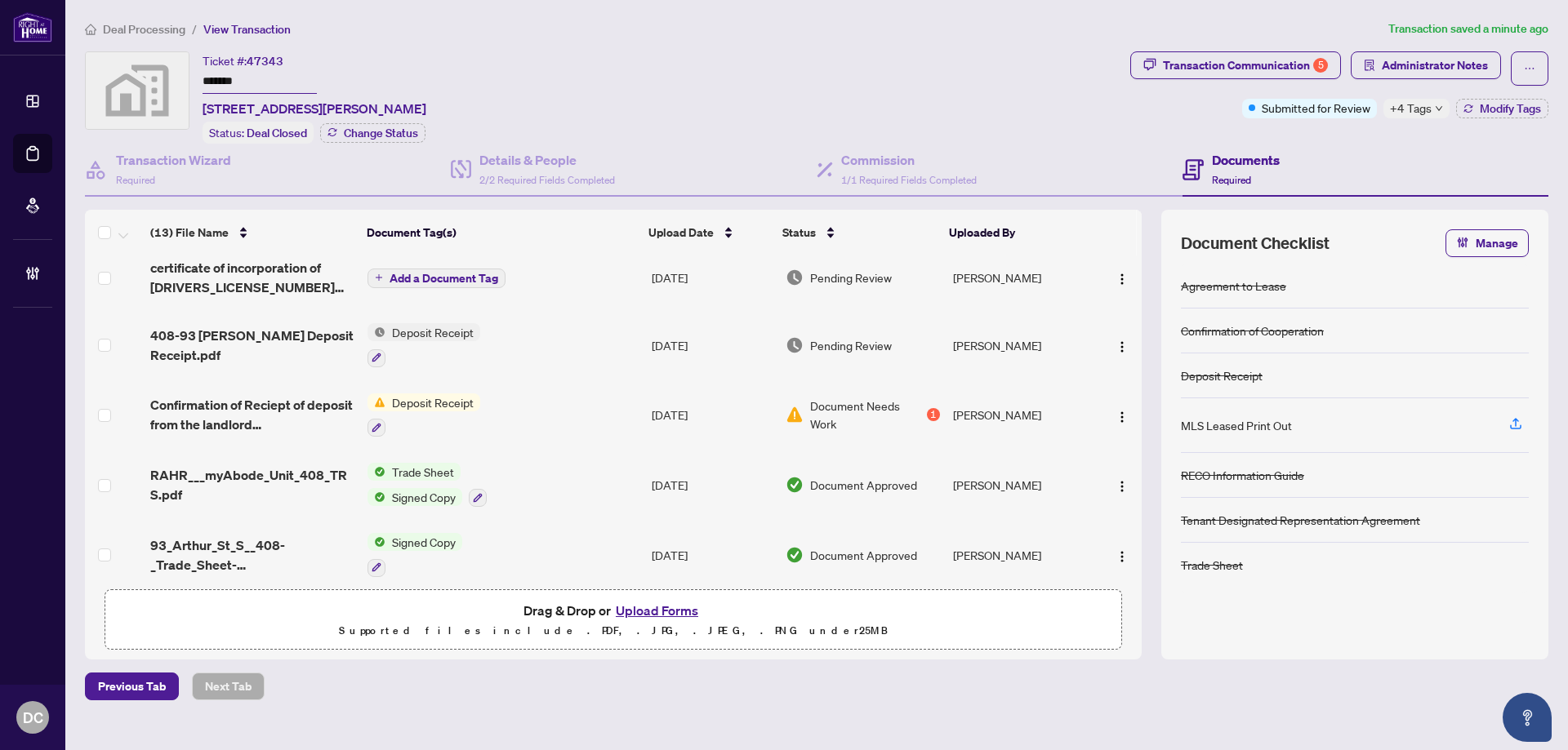
scroll to position [245, 0]
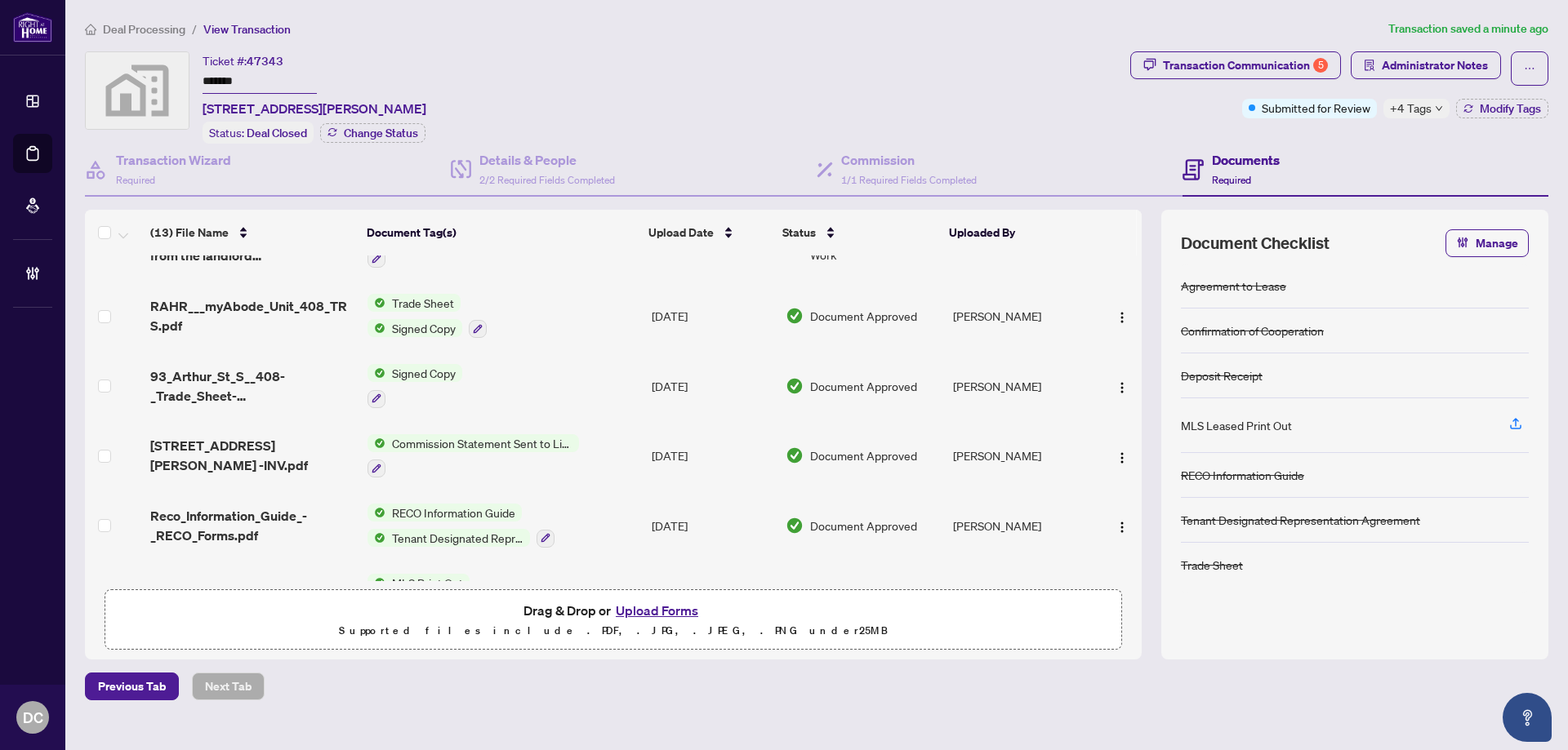
click at [155, 25] on span "Deal Processing" at bounding box center [144, 29] width 82 height 15
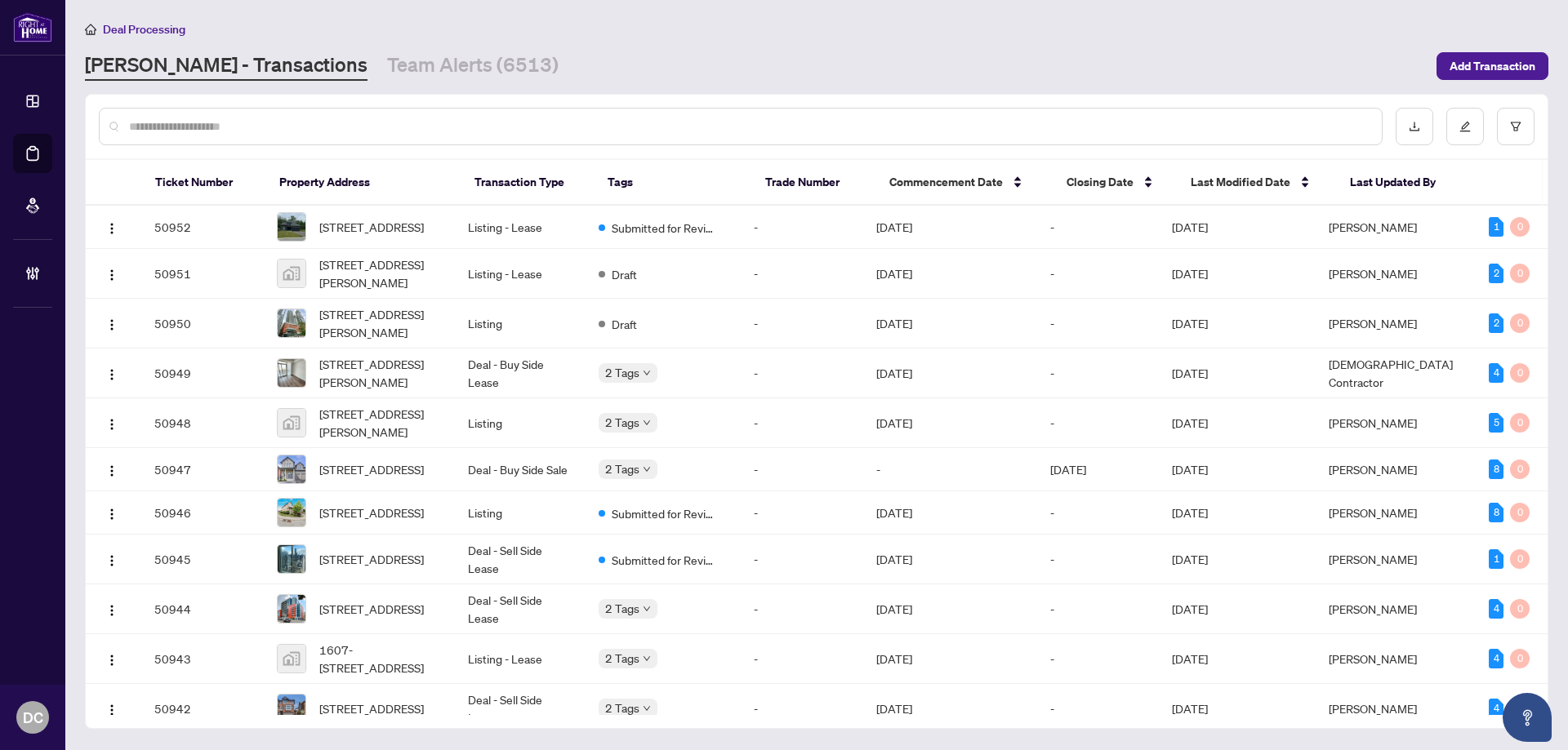
click at [243, 130] on input "text" at bounding box center [748, 126] width 1239 height 18
paste input "*******"
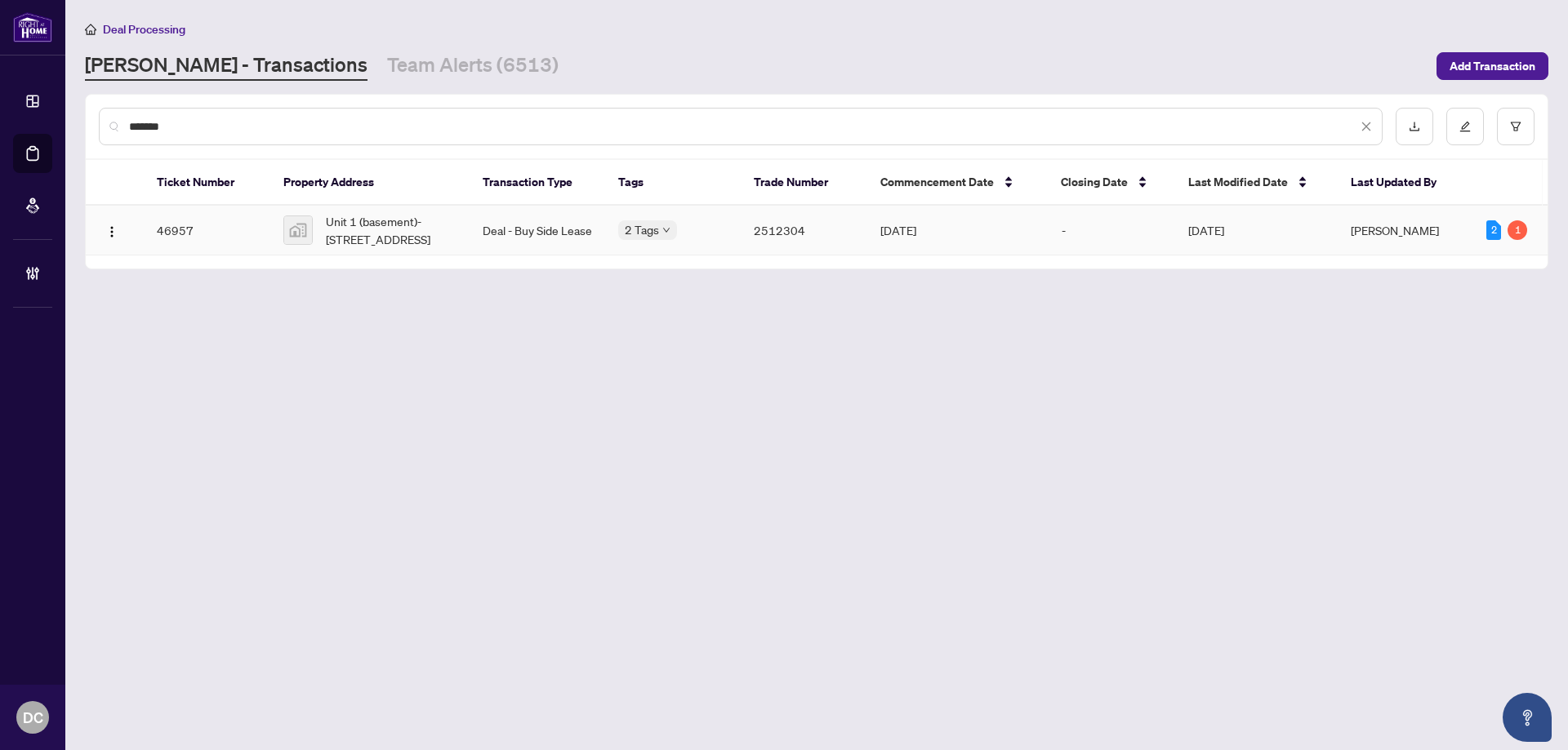
type input "*******"
click at [502, 233] on td "Deal - Buy Side Lease" at bounding box center [537, 230] width 135 height 50
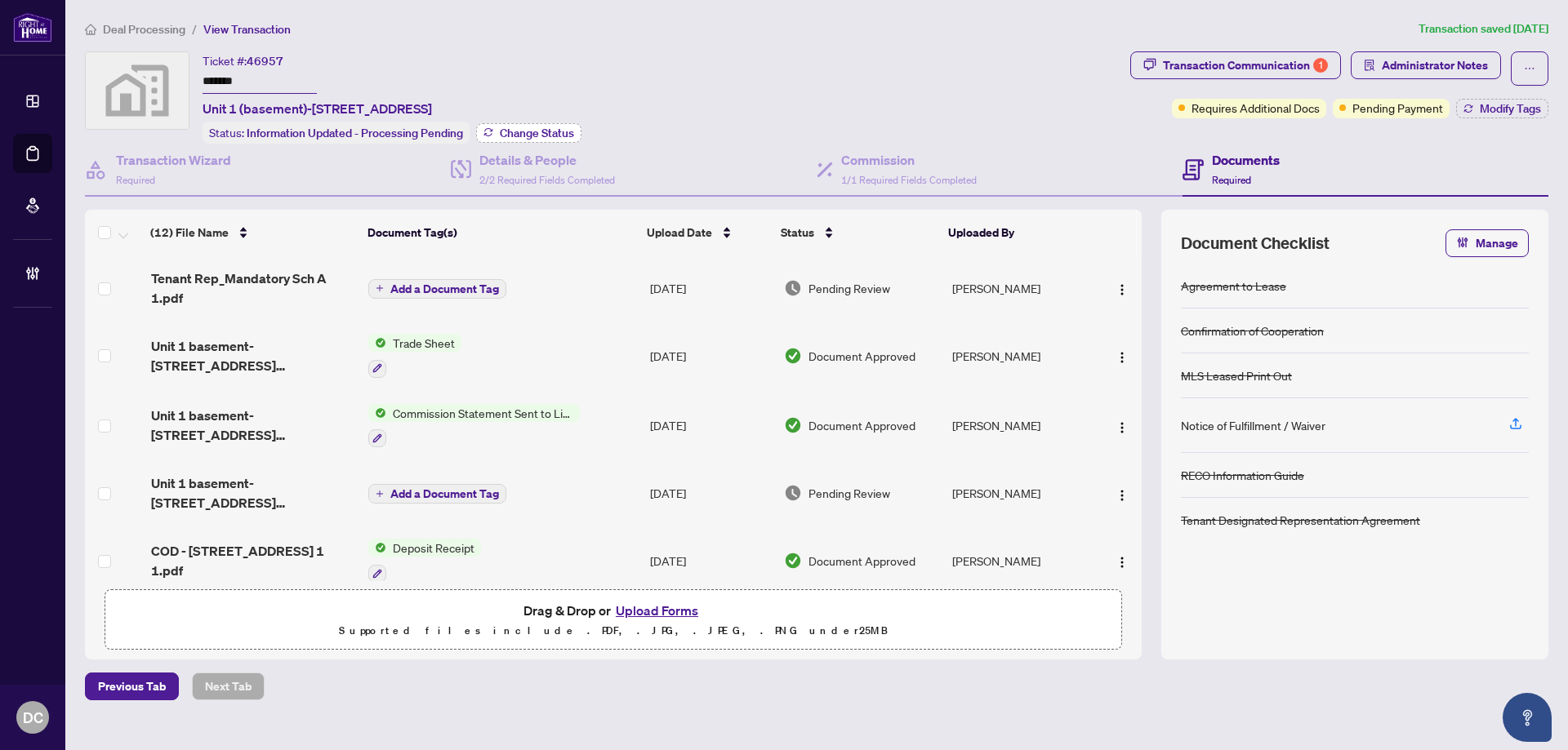
click at [552, 129] on span "Change Status" at bounding box center [537, 133] width 74 height 12
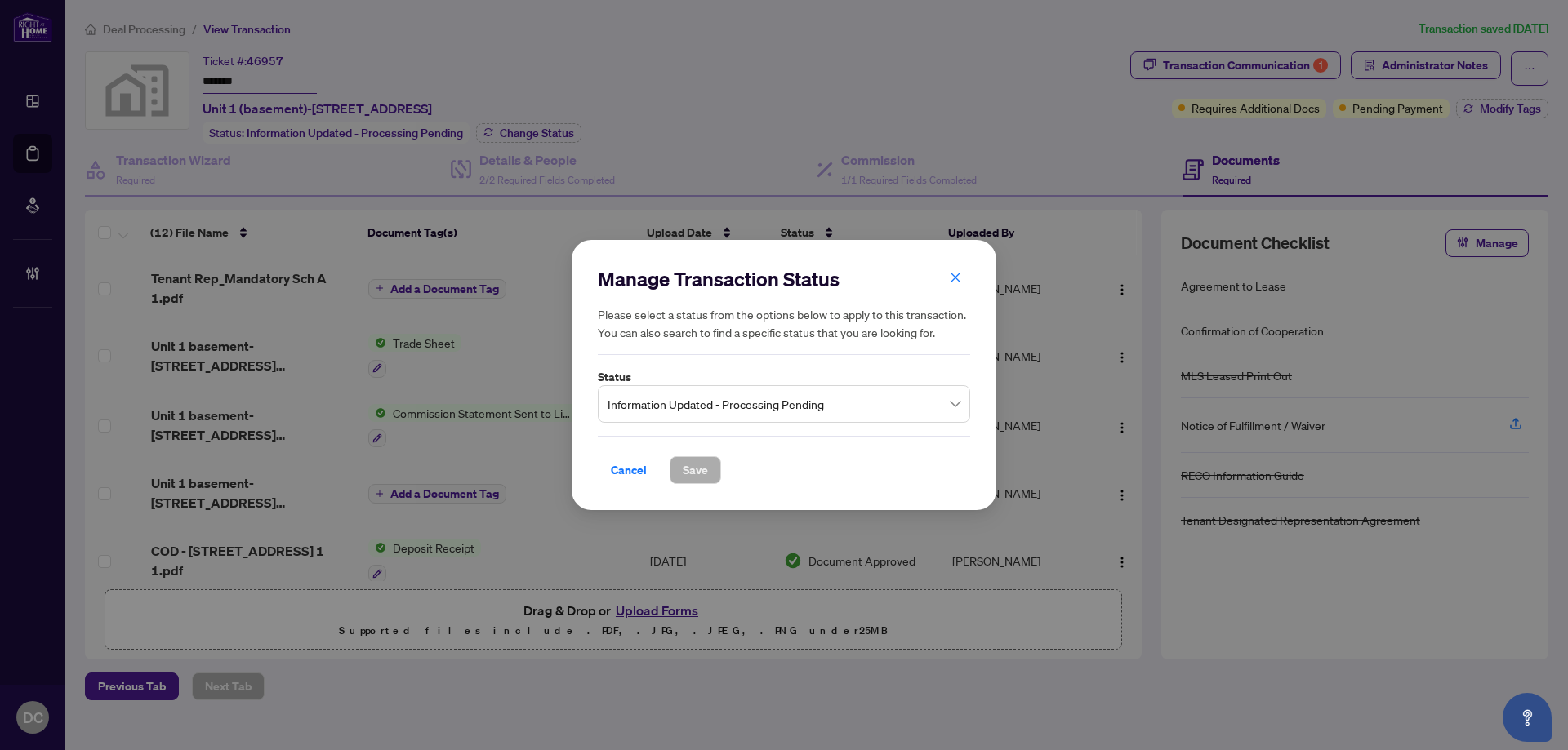
click at [728, 403] on span "Information Updated - Processing Pending" at bounding box center [784, 404] width 353 height 31
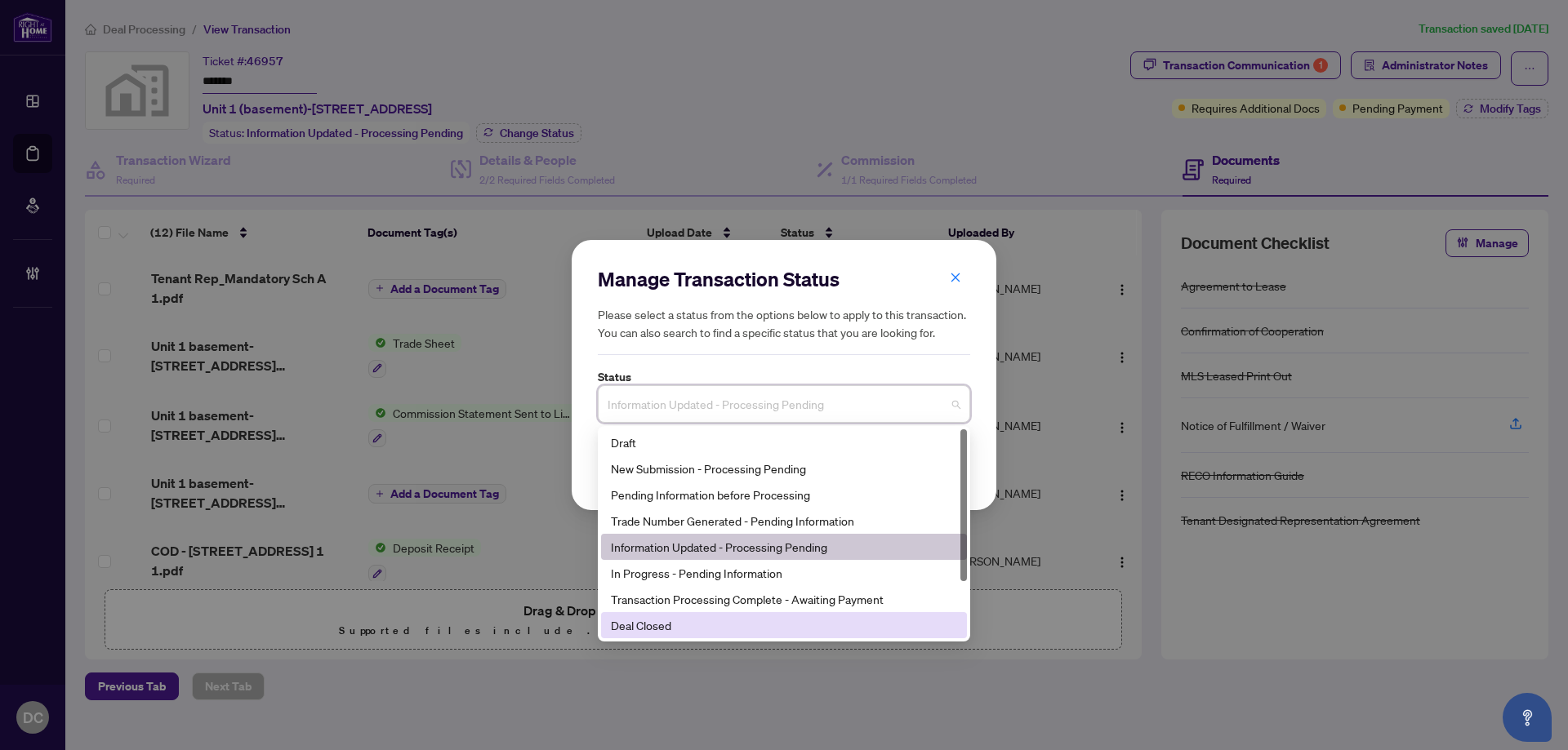
click at [728, 628] on div "Deal Closed" at bounding box center [784, 625] width 346 height 18
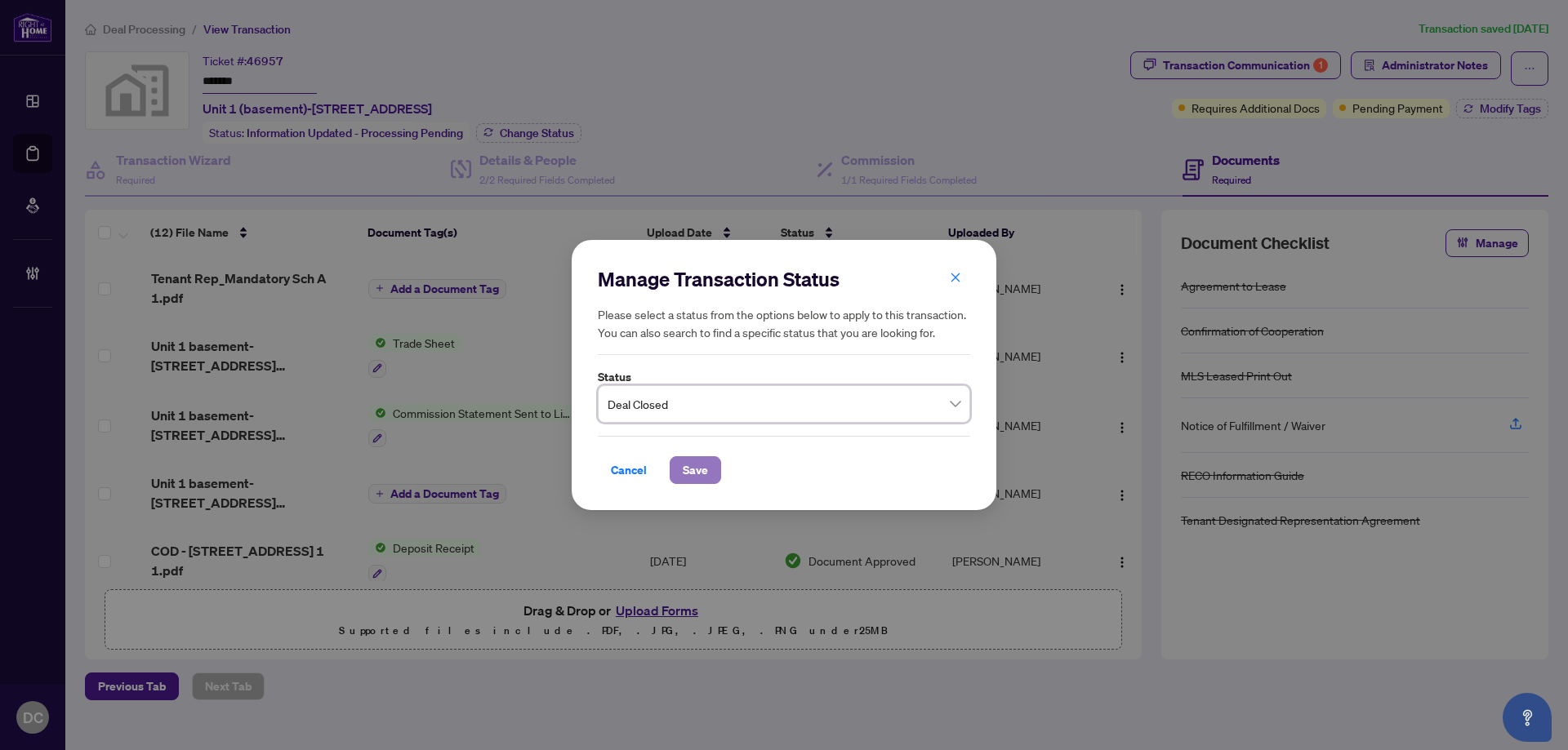
click at [715, 471] on button "Save" at bounding box center [695, 470] width 52 height 27
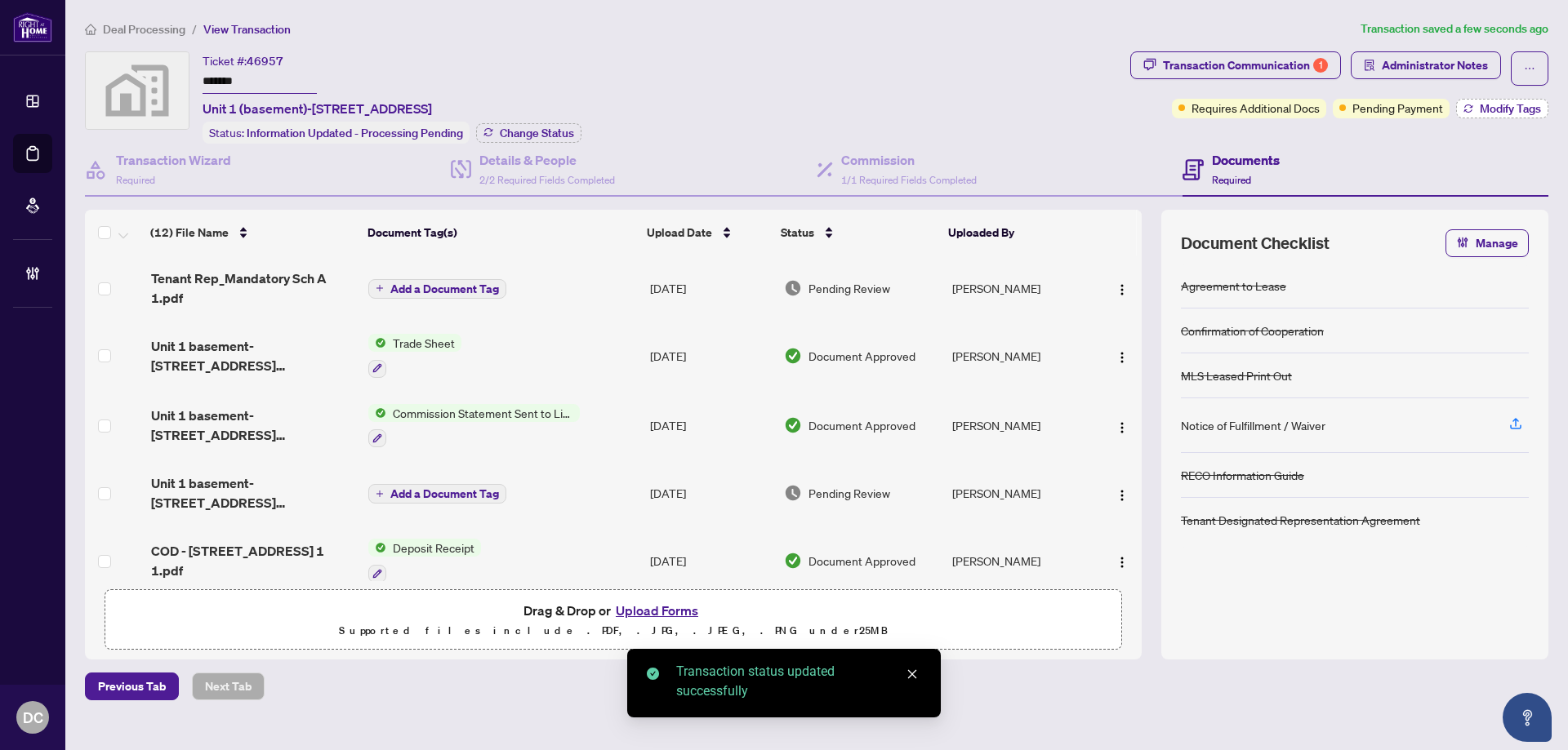
click at [1491, 106] on span "Modify Tags" at bounding box center [1510, 109] width 62 height 12
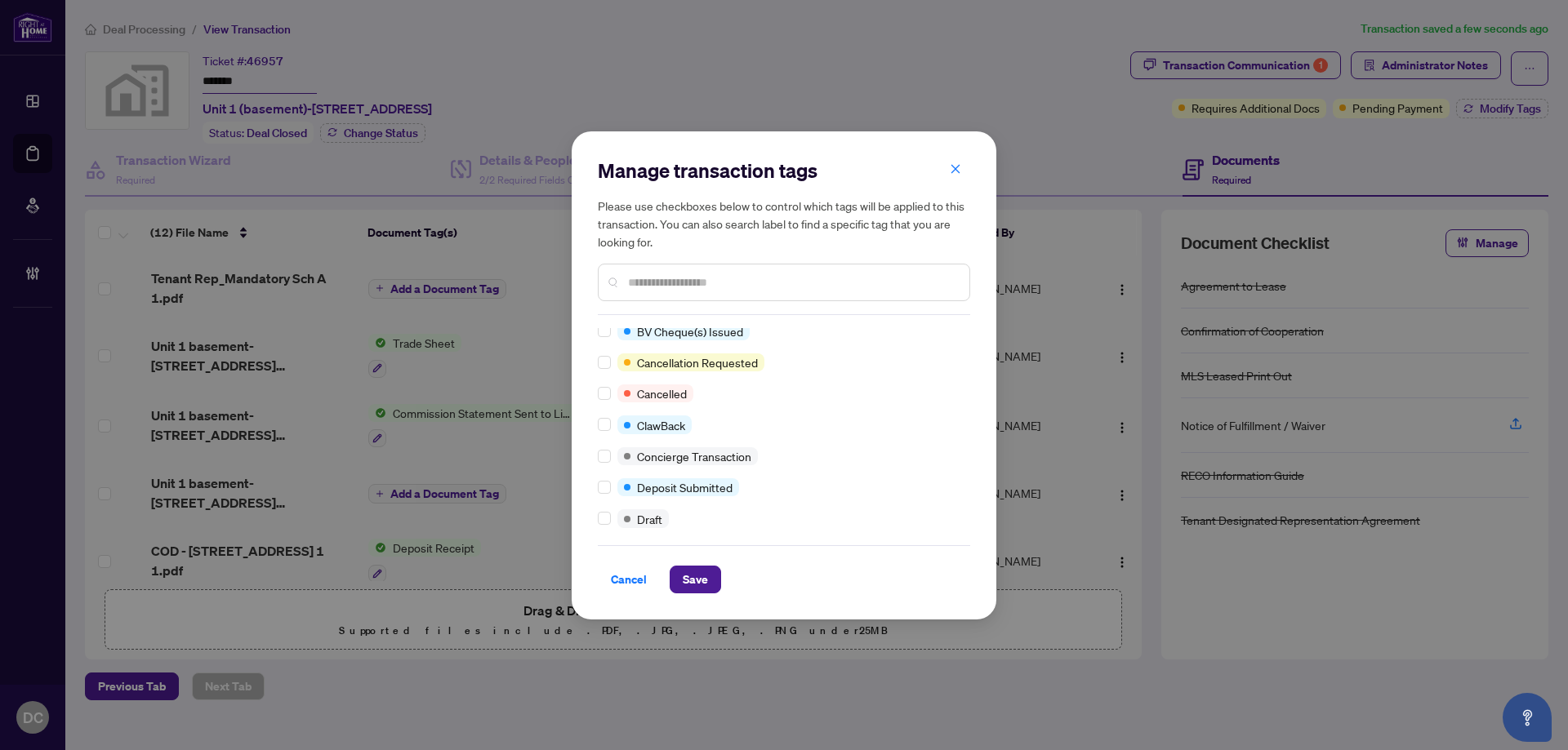
scroll to position [164, 0]
drag, startPoint x: 696, startPoint y: 582, endPoint x: 189, endPoint y: 441, distance: 526.2
click at [696, 582] on span "Save" at bounding box center [695, 580] width 25 height 26
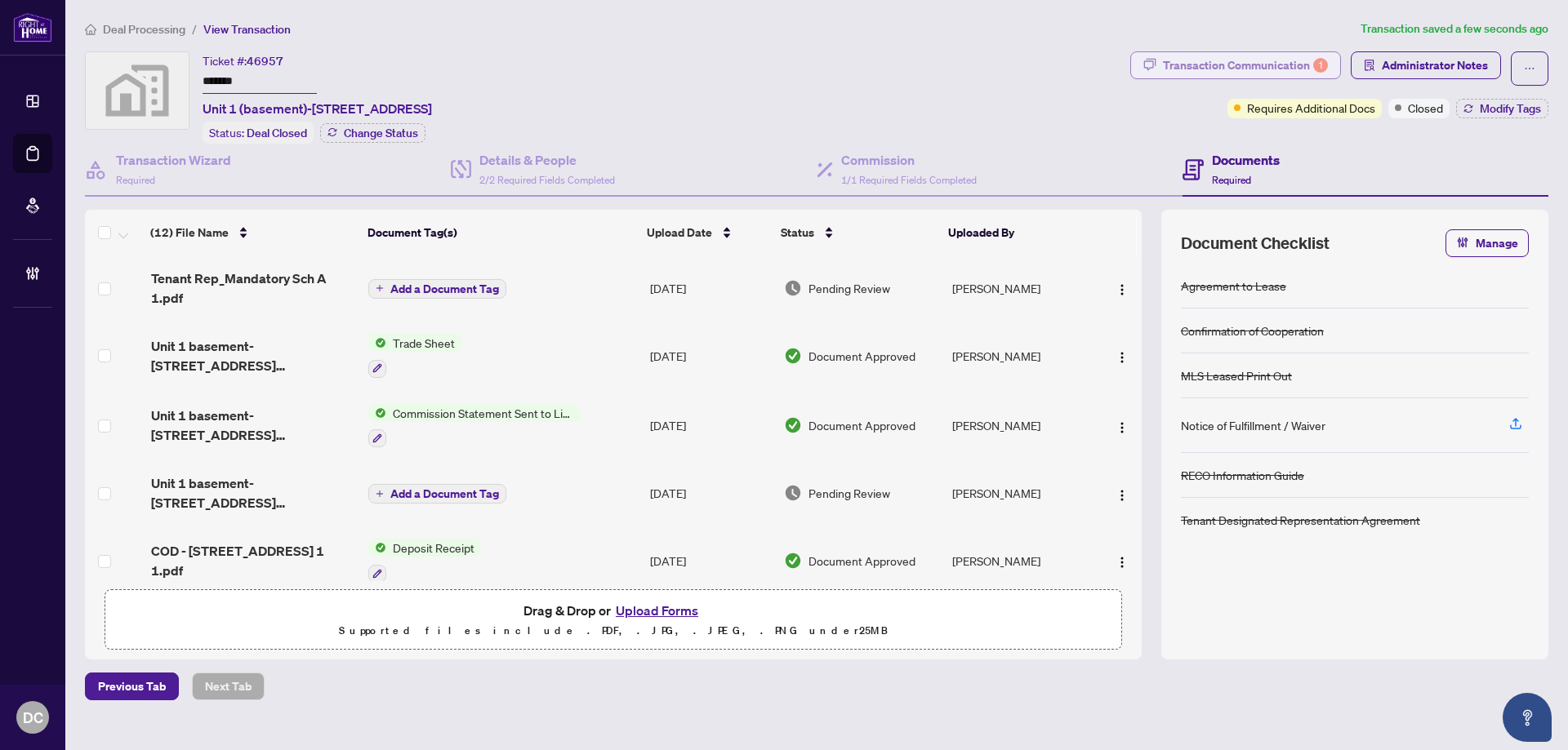
click at [1264, 62] on div "Transaction Communication 1" at bounding box center [1245, 65] width 165 height 26
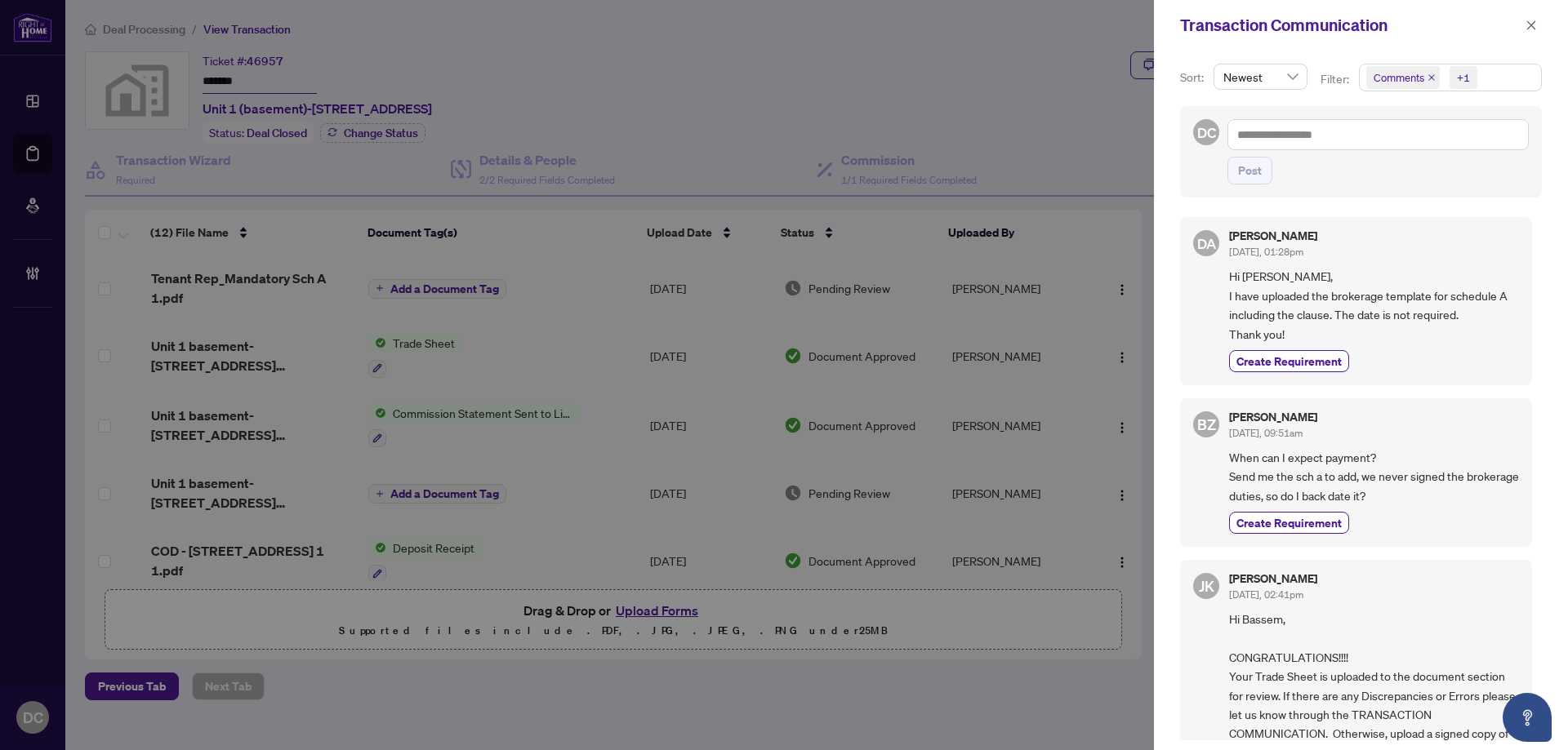
click at [1521, 34] on span at bounding box center [1531, 25] width 22 height 20
click at [1529, 25] on icon "close" at bounding box center [1531, 25] width 12 height 12
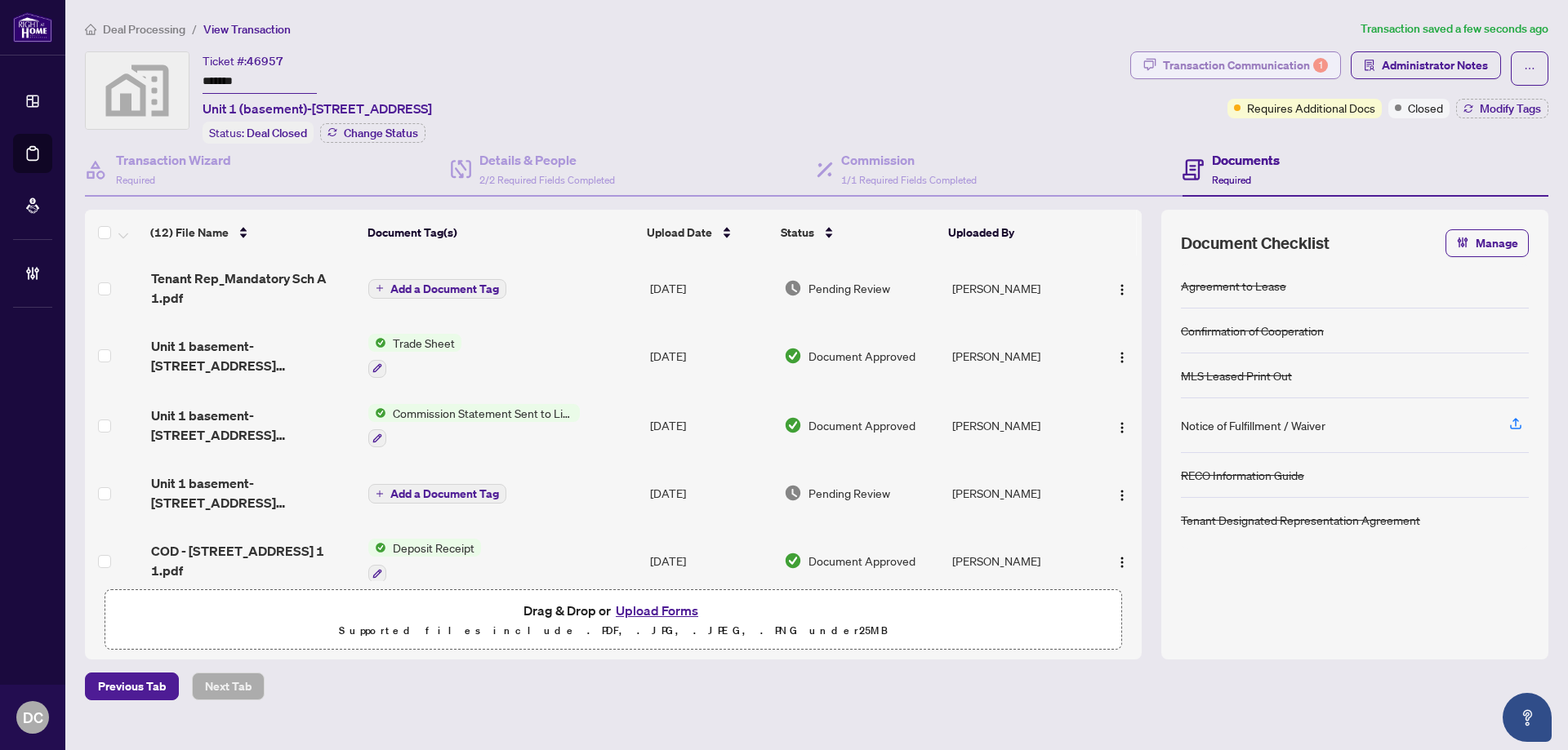
click at [1280, 70] on div "Transaction Communication 1" at bounding box center [1245, 65] width 165 height 26
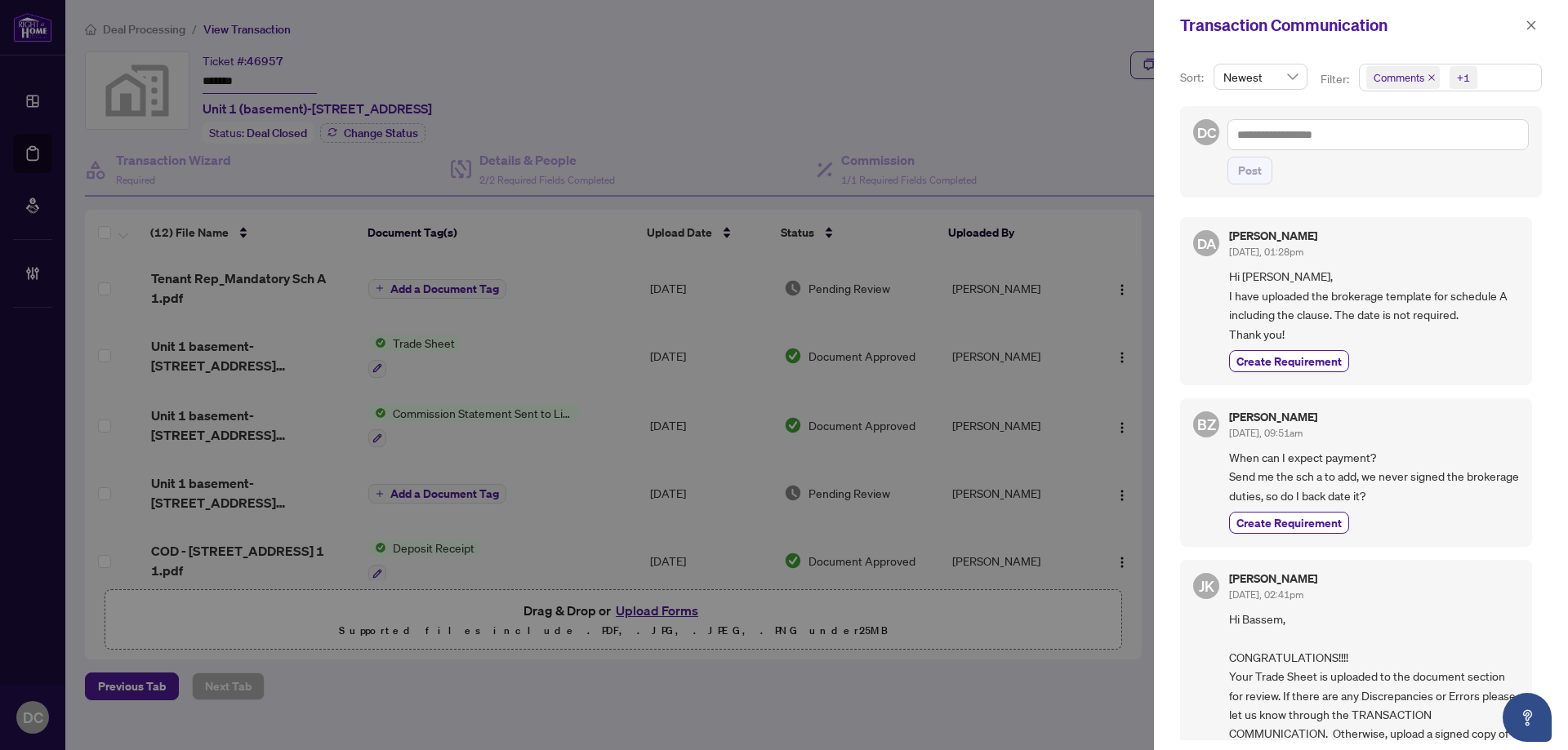
click at [1485, 71] on span "Comments +1" at bounding box center [1449, 77] width 181 height 26
click at [1438, 145] on span "Comments" at bounding box center [1419, 145] width 57 height 15
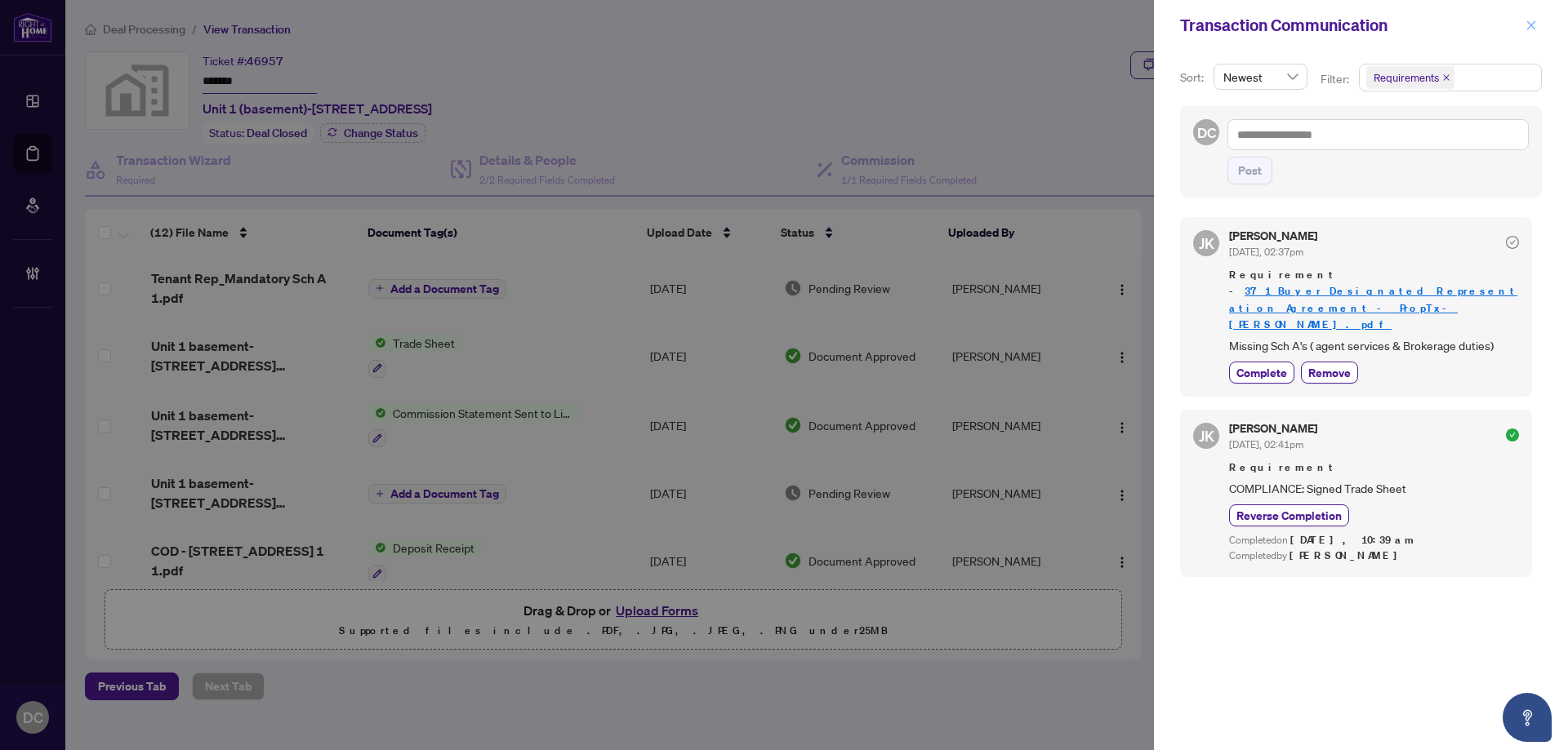
click at [1534, 24] on icon "close" at bounding box center [1531, 25] width 12 height 12
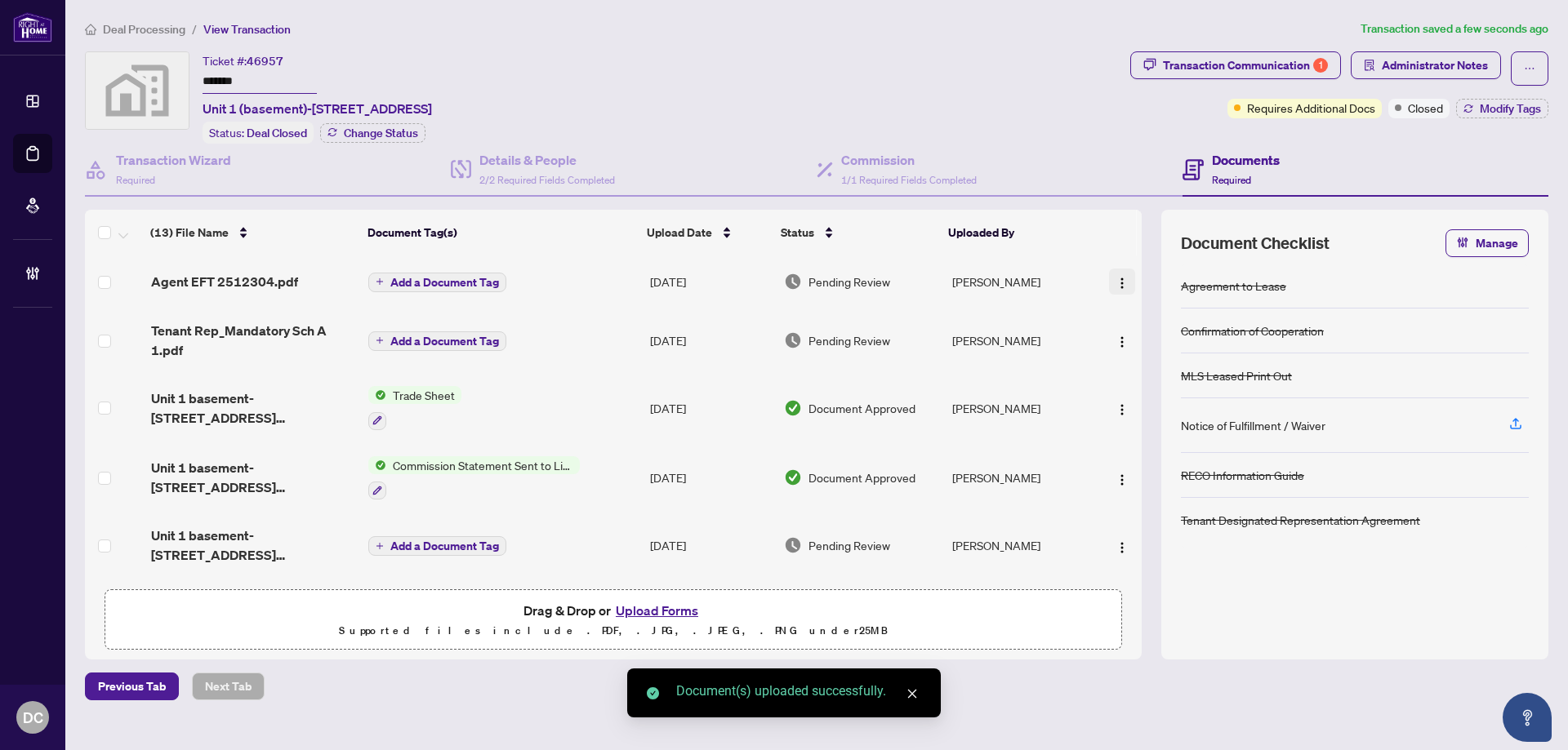
click at [1116, 284] on img "button" at bounding box center [1121, 283] width 13 height 13
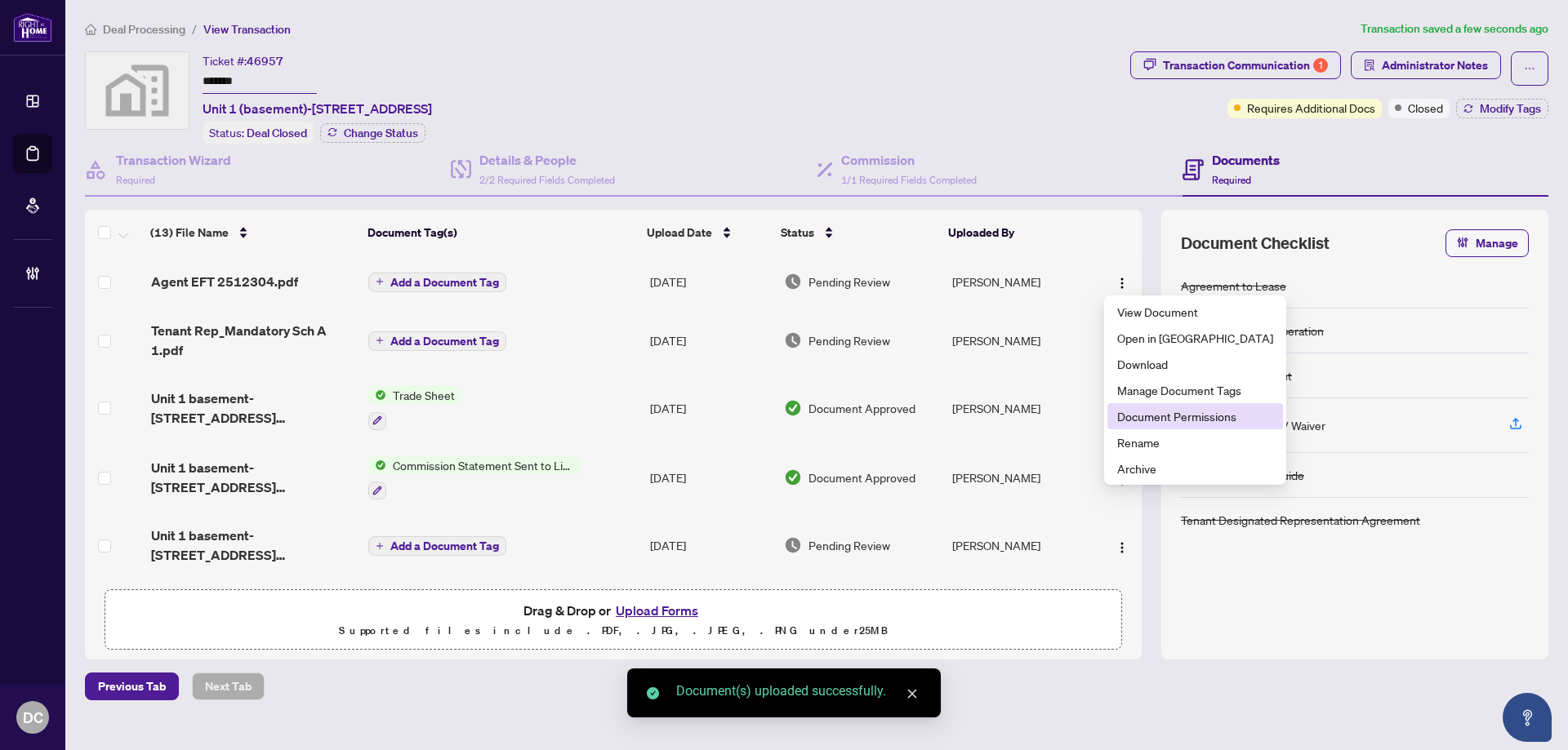
click at [1160, 416] on span "Document Permissions" at bounding box center [1194, 416] width 156 height 18
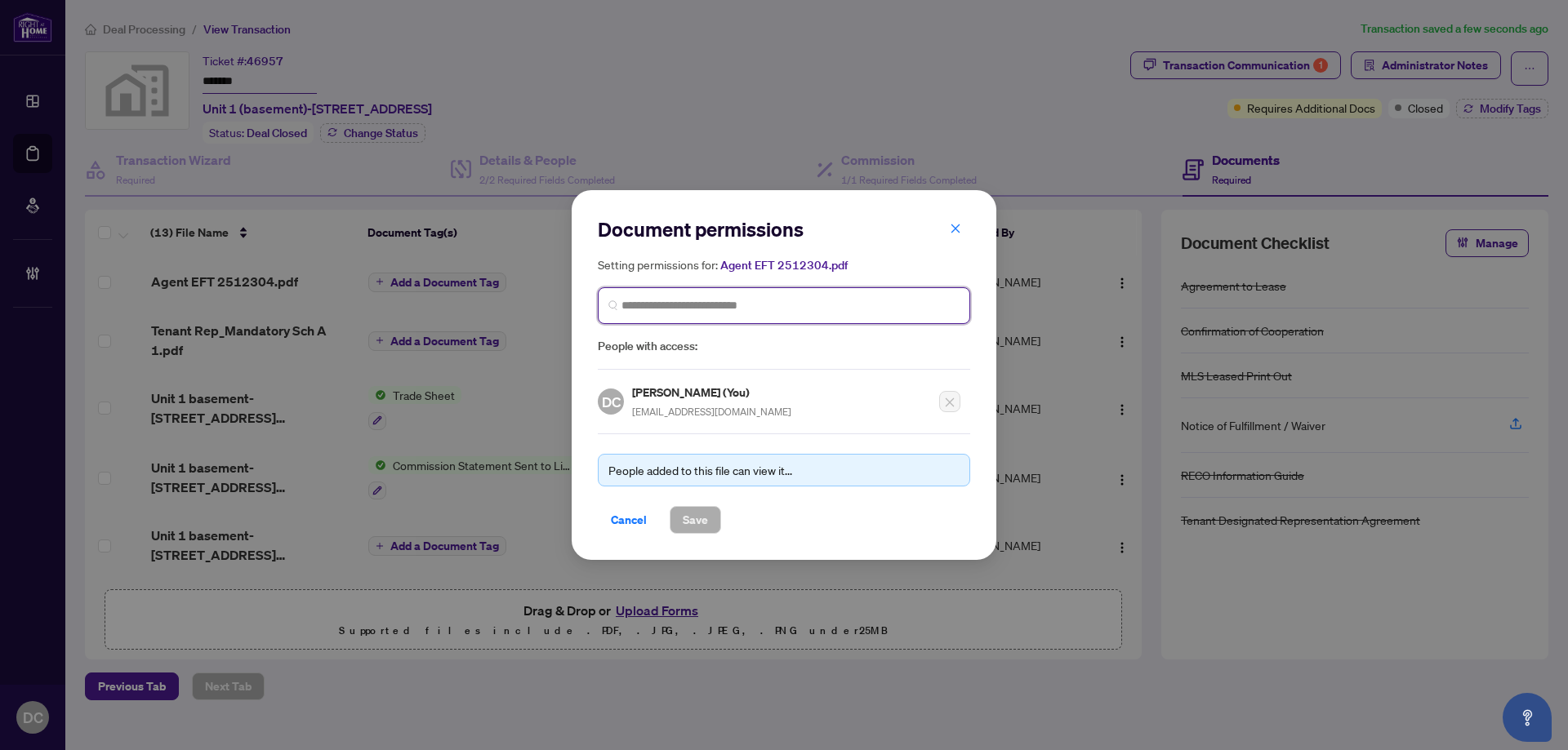
click at [821, 301] on input "search" at bounding box center [789, 305] width 338 height 18
click at [701, 296] on span at bounding box center [784, 305] width 372 height 37
type input "*********"
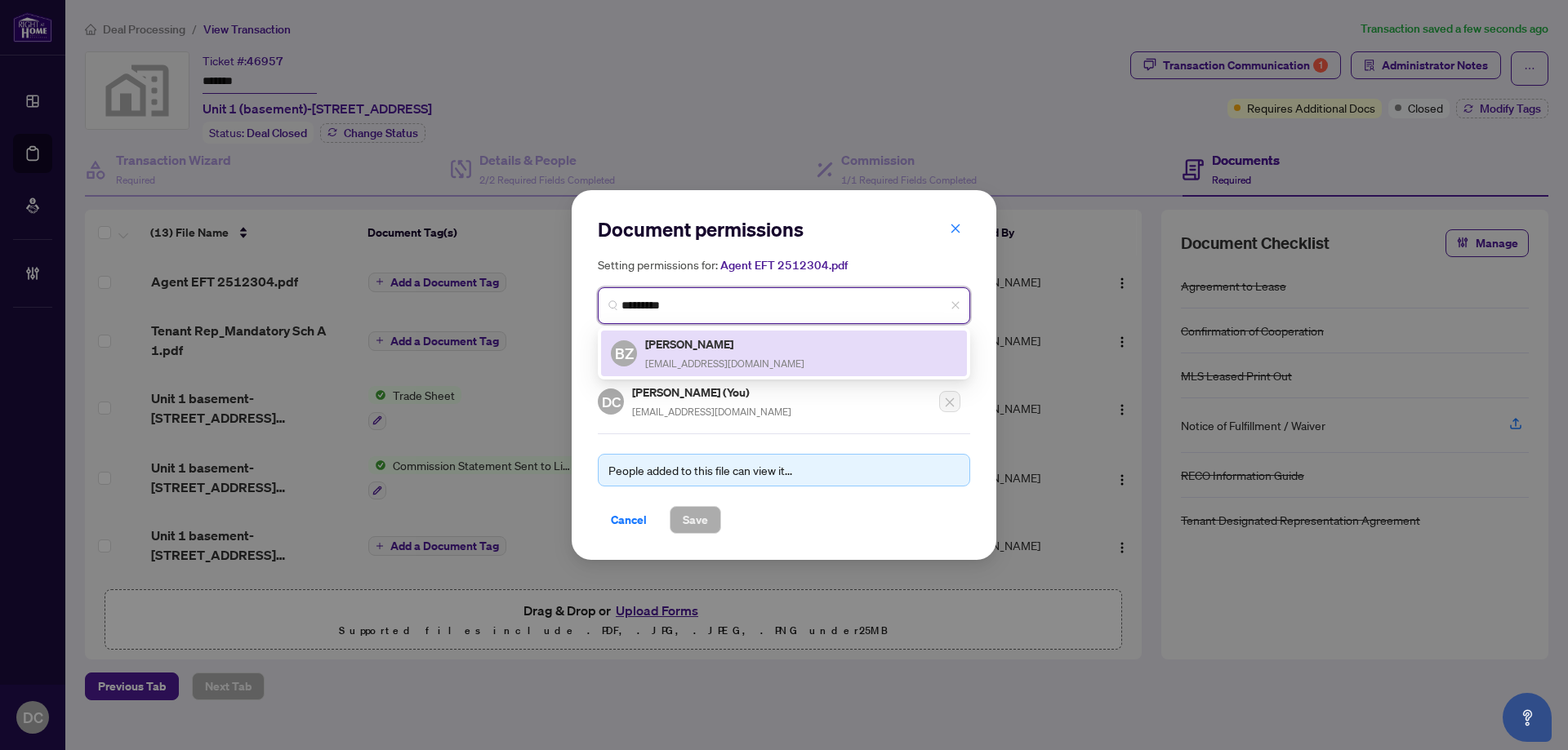
click at [694, 332] on div "BZ Bassem Zahili [EMAIL_ADDRESS][DOMAIN_NAME]" at bounding box center [784, 353] width 365 height 46
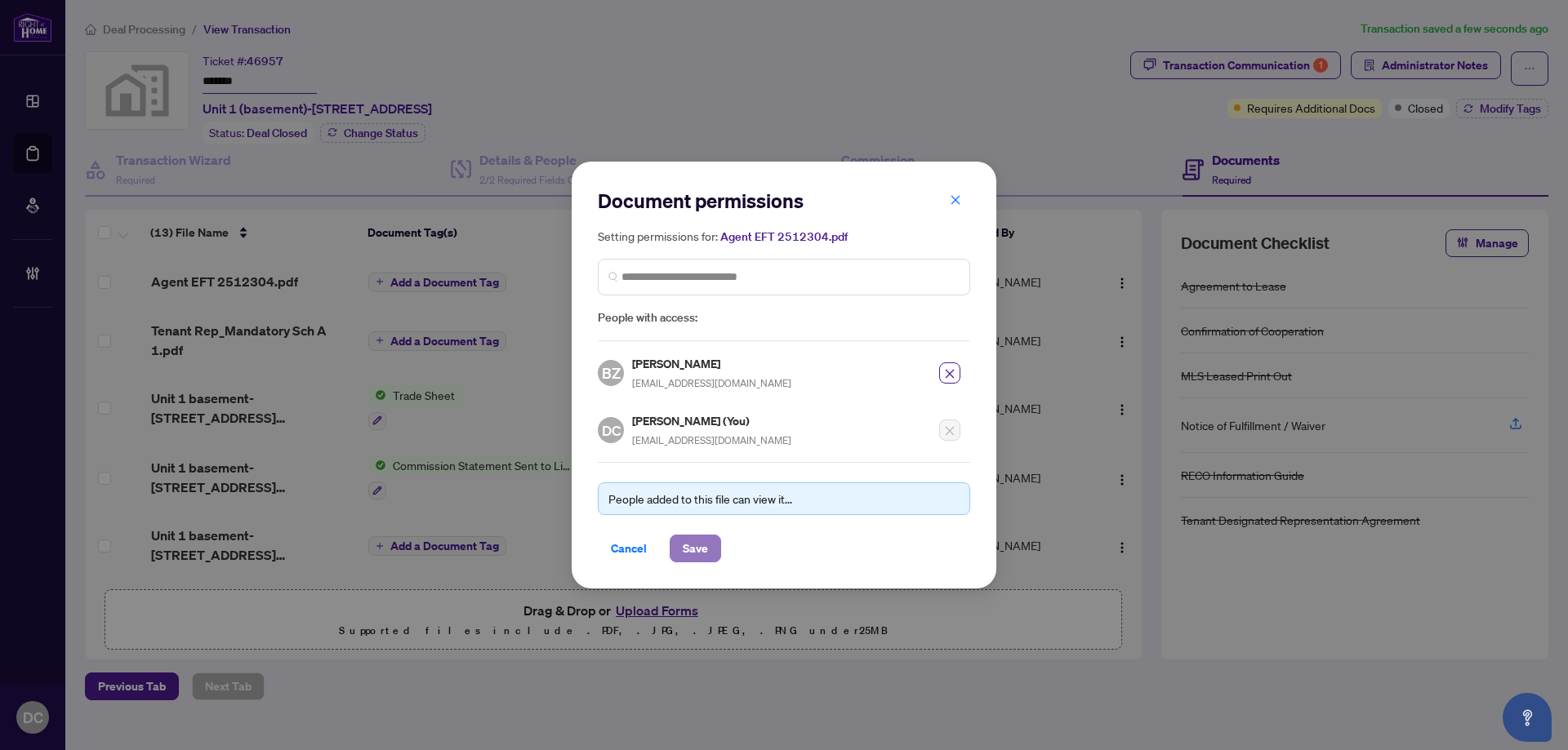
click at [708, 548] on button "Save" at bounding box center [695, 548] width 52 height 27
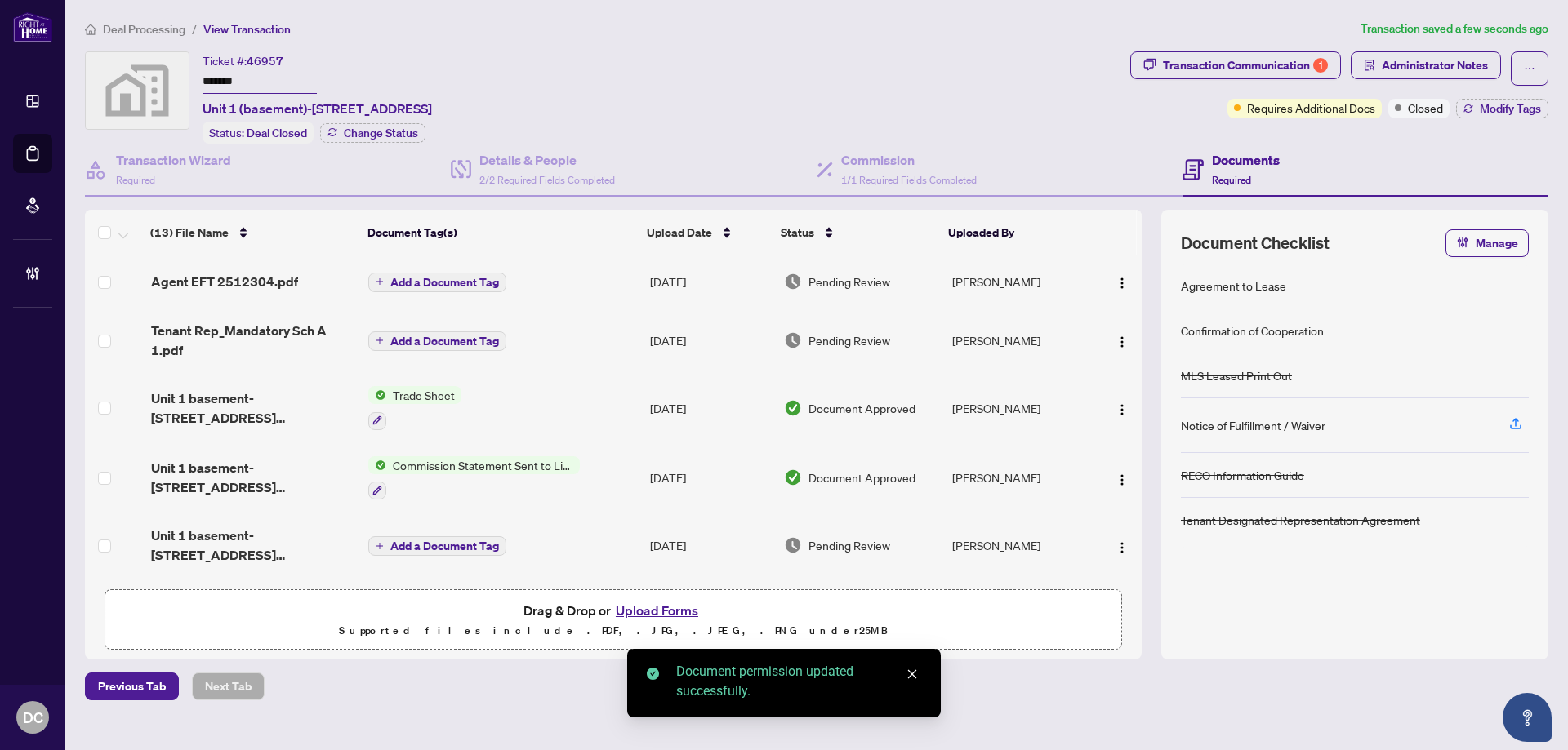
click at [475, 281] on span "Add a Document Tag" at bounding box center [444, 283] width 109 height 12
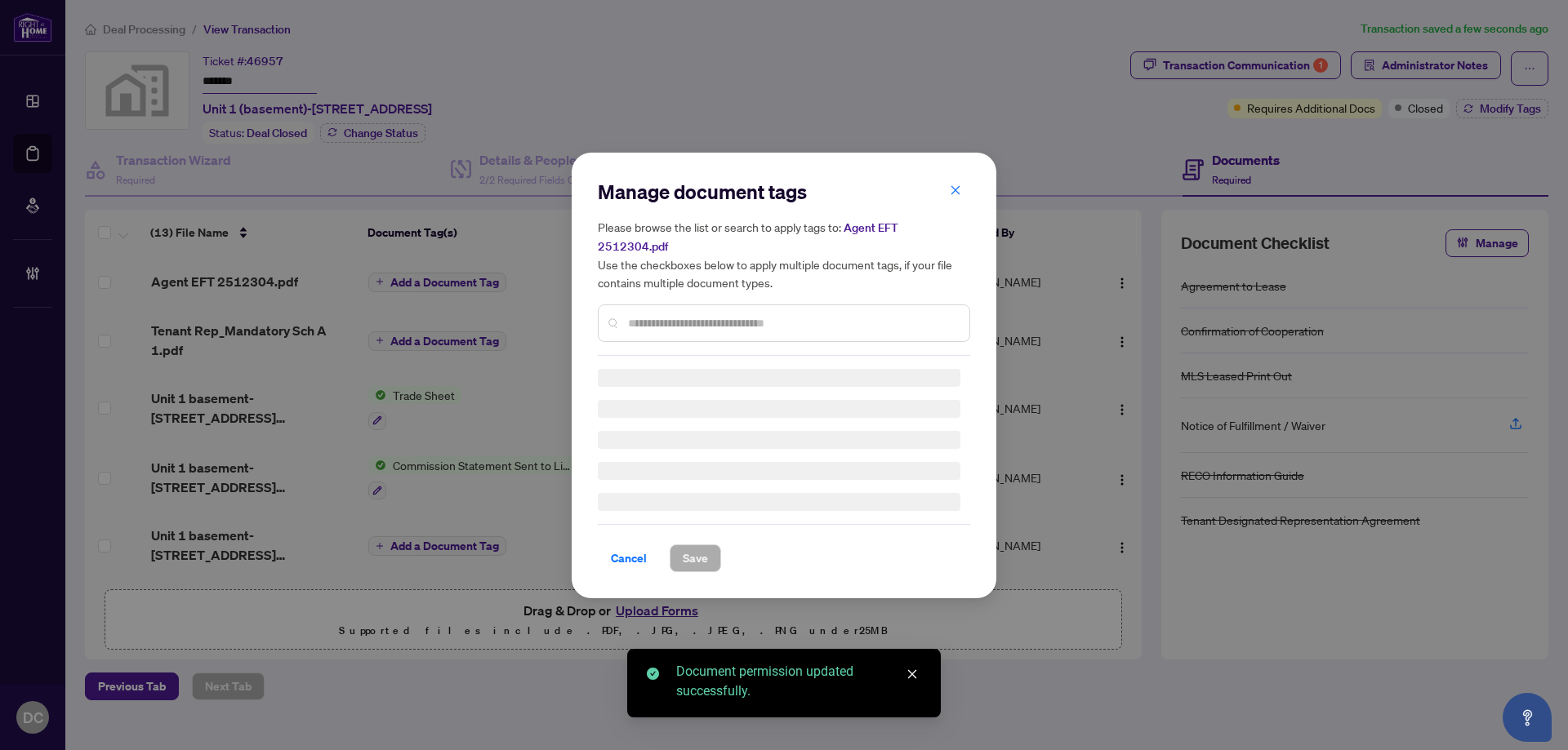
click at [754, 317] on input "text" at bounding box center [791, 323] width 328 height 18
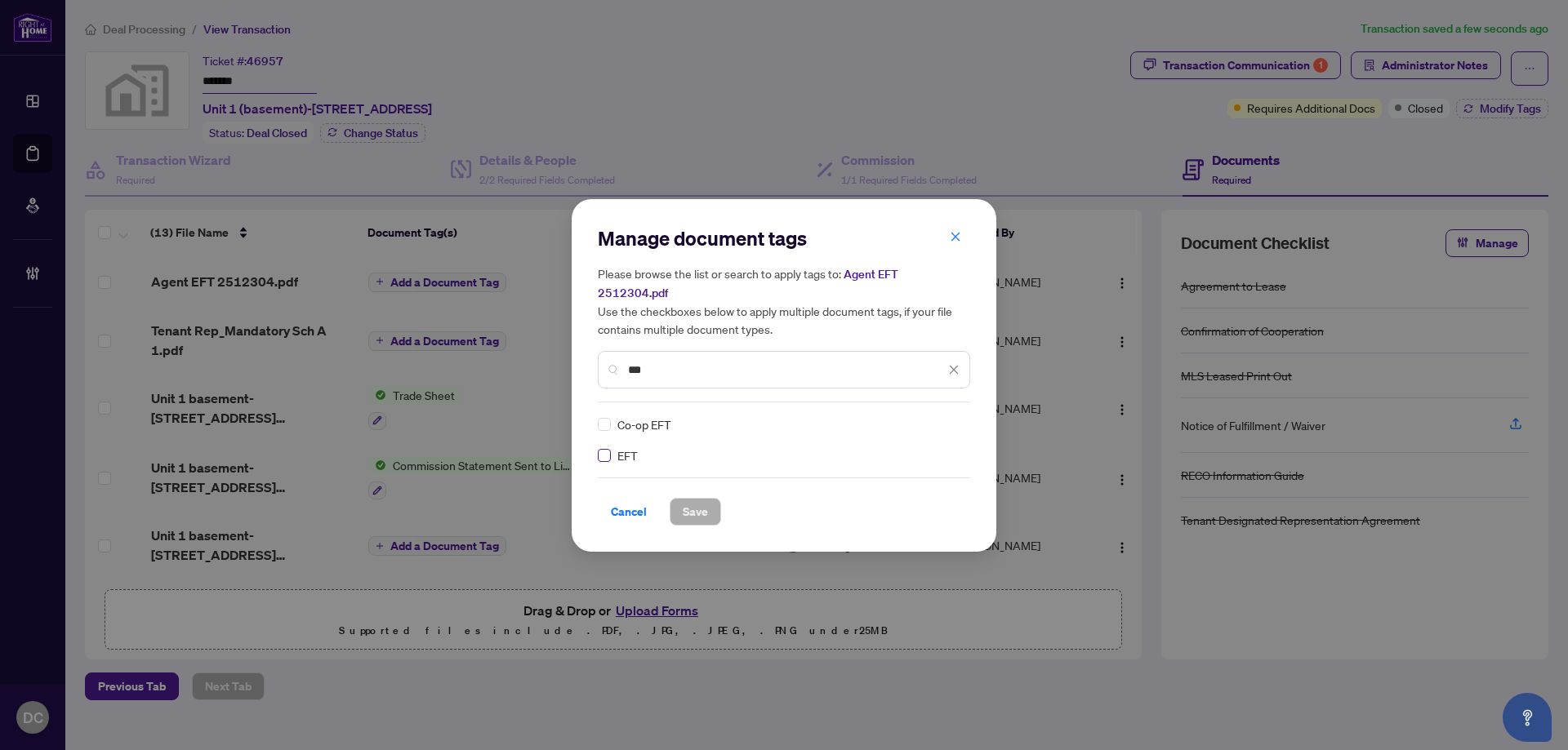
type input "***"
click at [937, 416] on img at bounding box center [936, 424] width 17 height 17
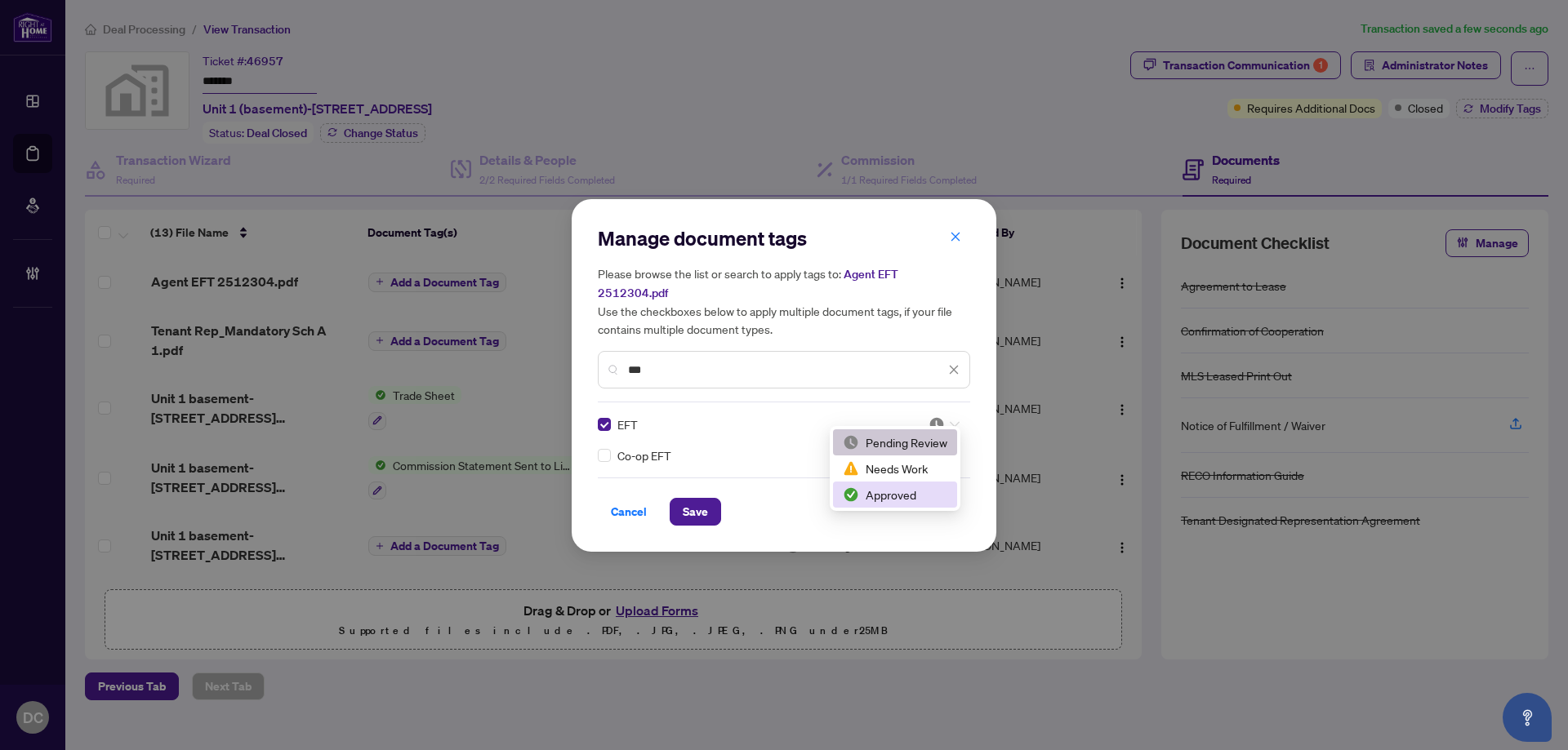
click at [906, 491] on div "Approved" at bounding box center [894, 494] width 105 height 18
click at [689, 503] on span "Save" at bounding box center [695, 511] width 25 height 26
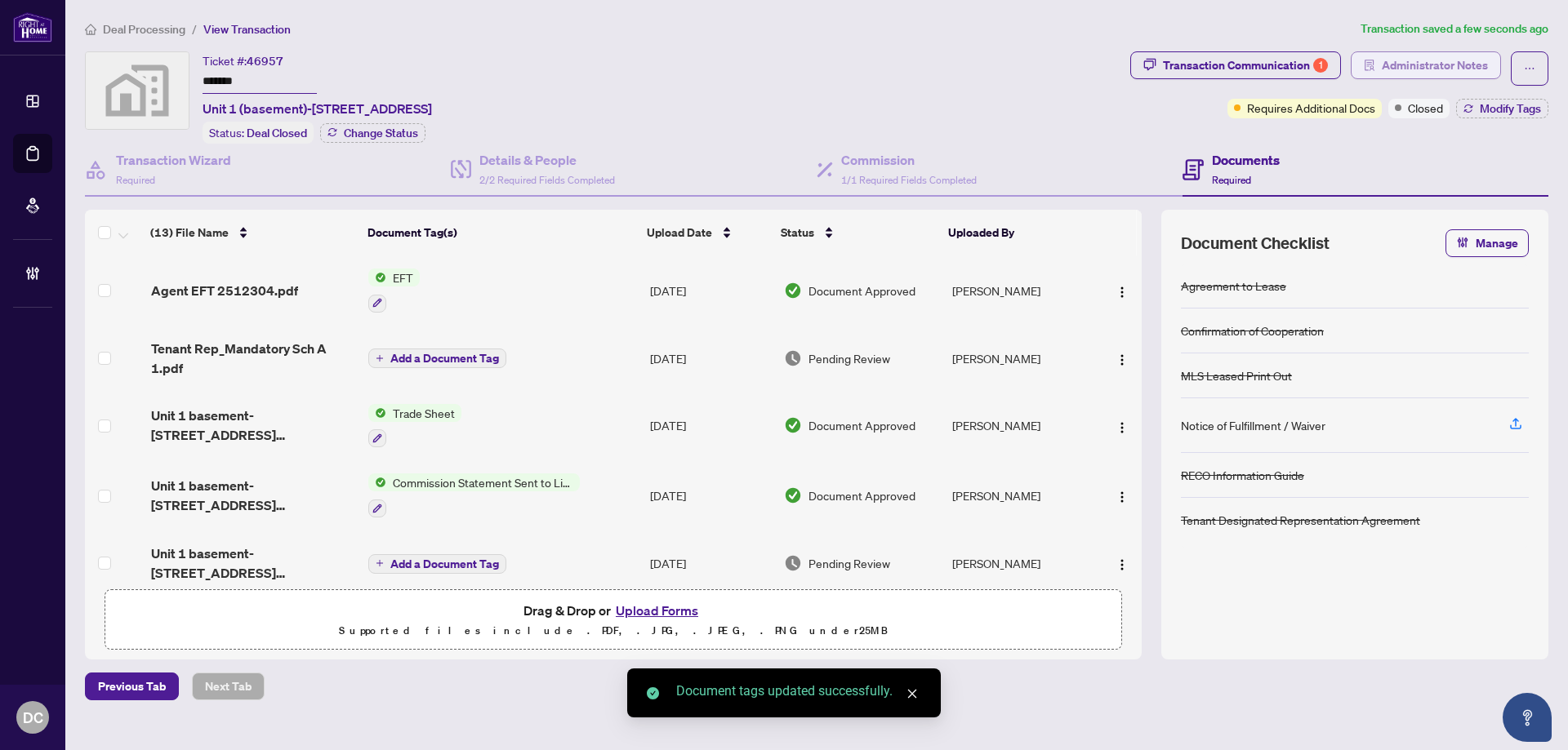
click at [1445, 60] on span "Administrator Notes" at bounding box center [1434, 65] width 106 height 26
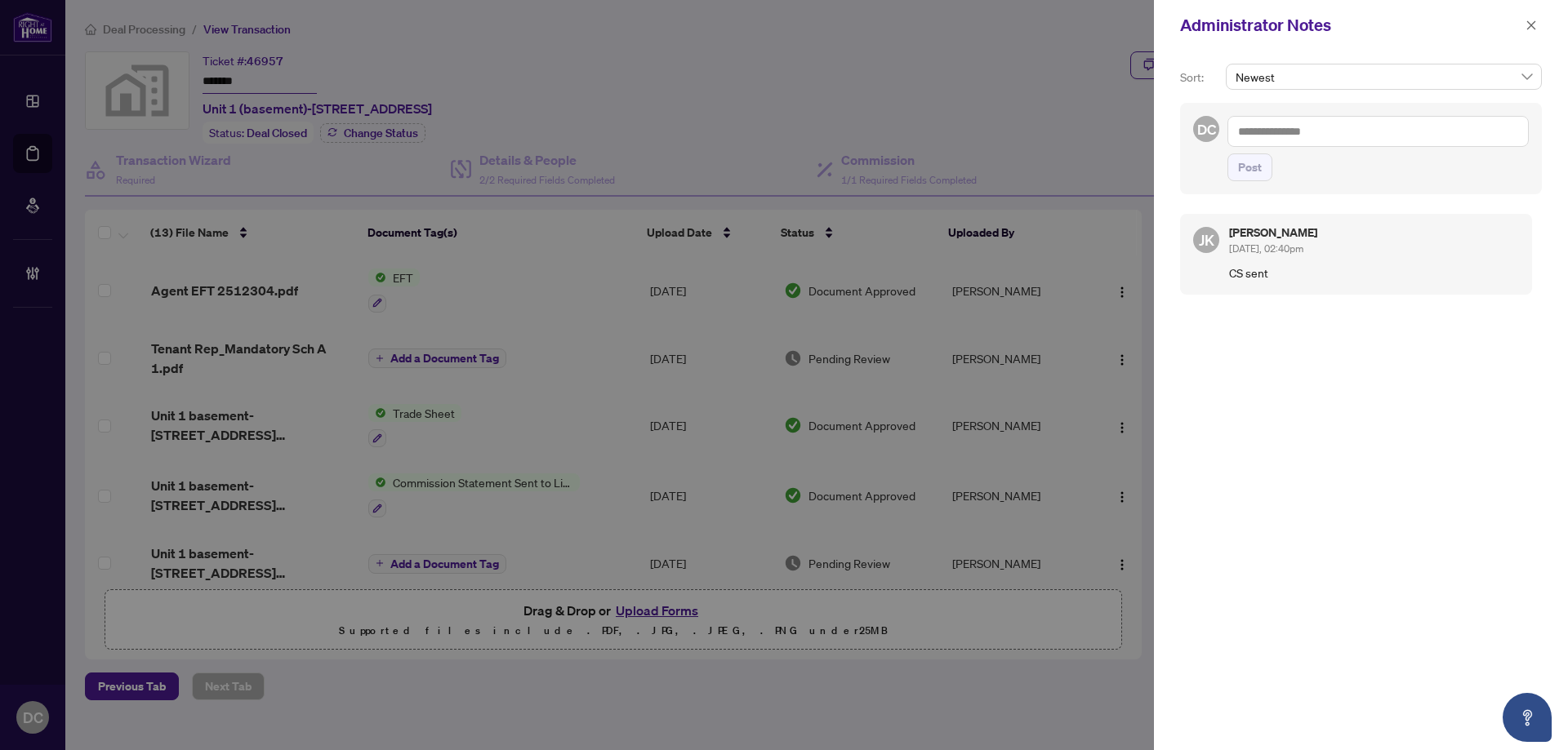
click at [1227, 132] on textarea at bounding box center [1378, 131] width 302 height 31
paste textarea "**********"
type textarea "**********"
click at [1263, 175] on button "Post" at bounding box center [1250, 167] width 45 height 27
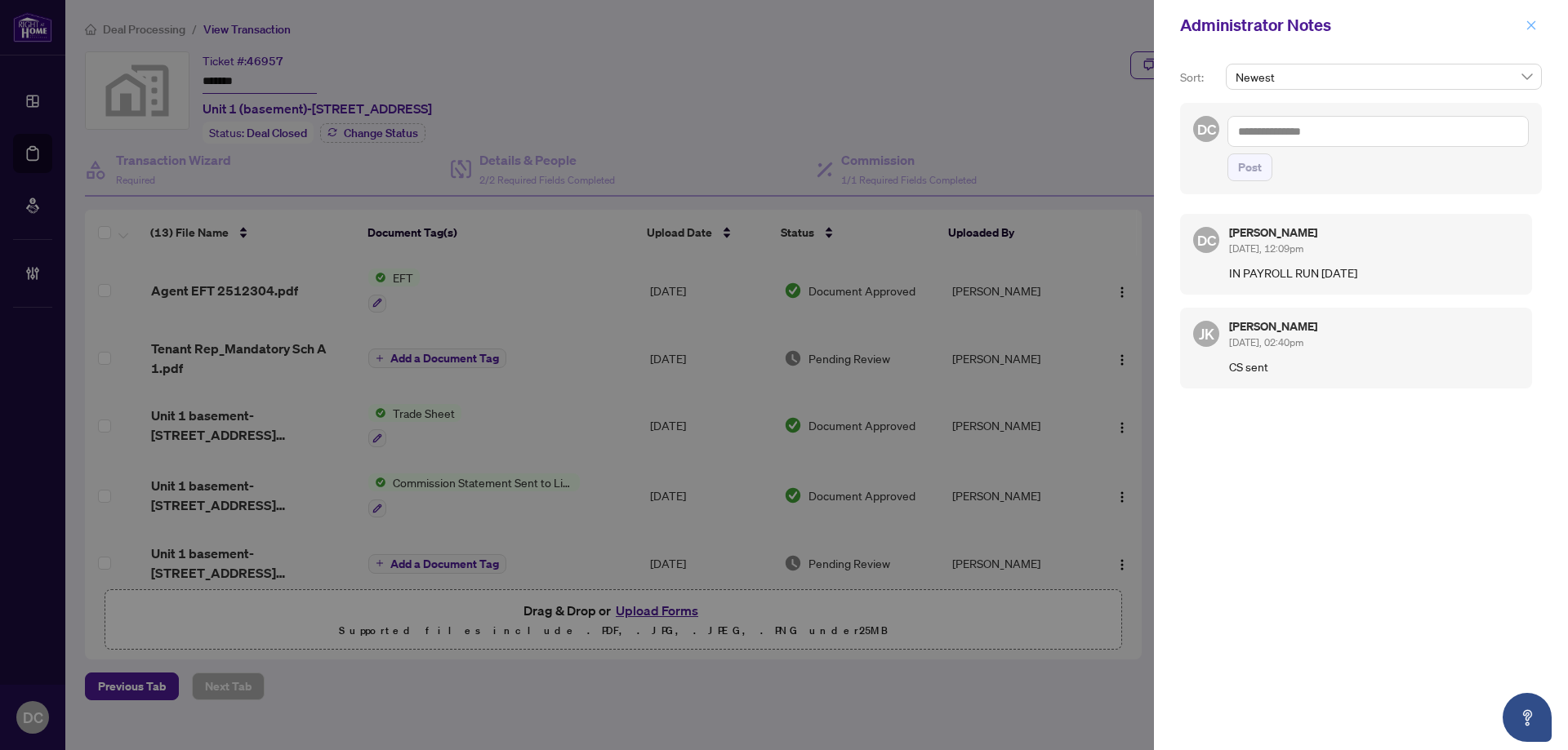
click at [1540, 31] on button "button" at bounding box center [1531, 25] width 22 height 20
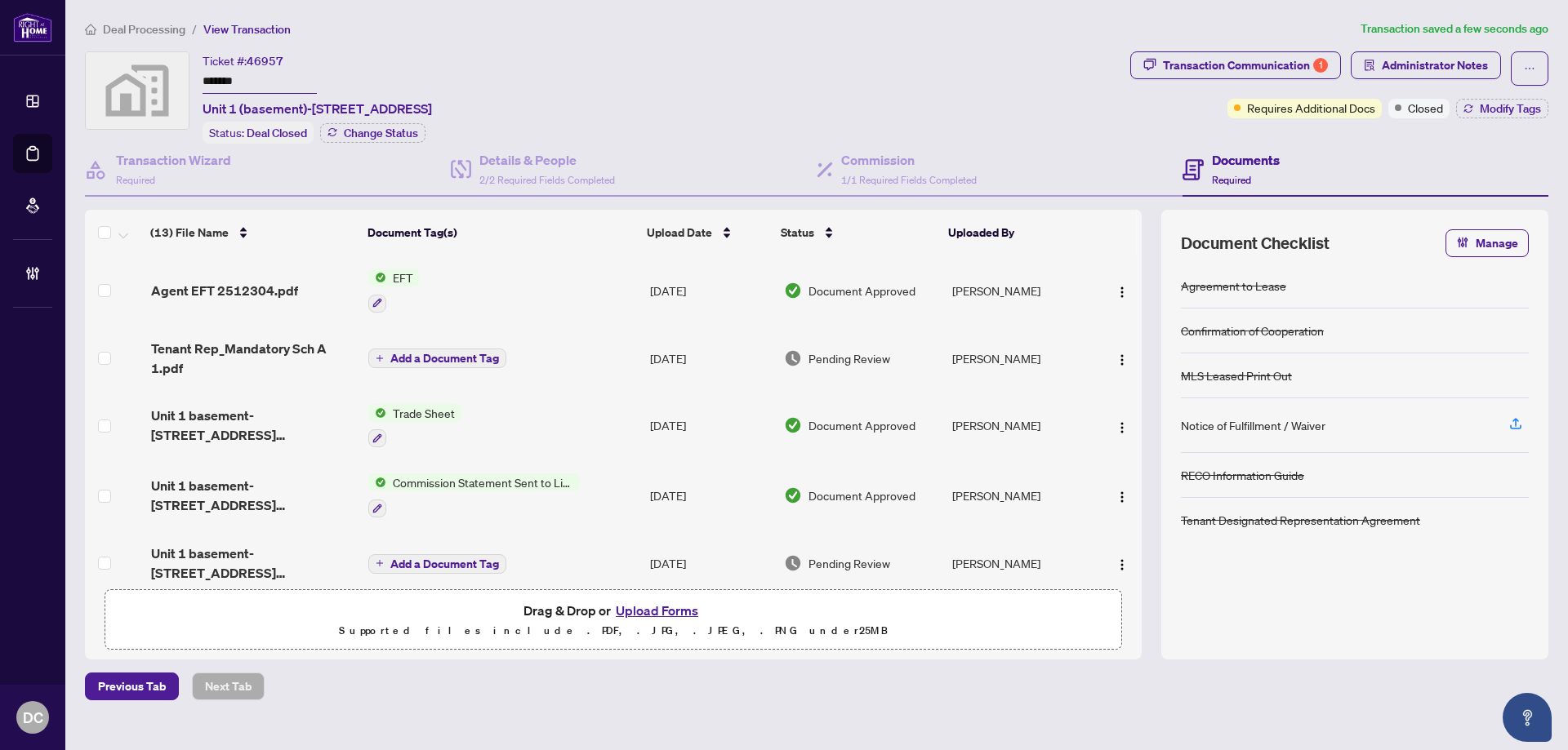
click at [158, 32] on span "Deal Processing" at bounding box center [144, 29] width 82 height 15
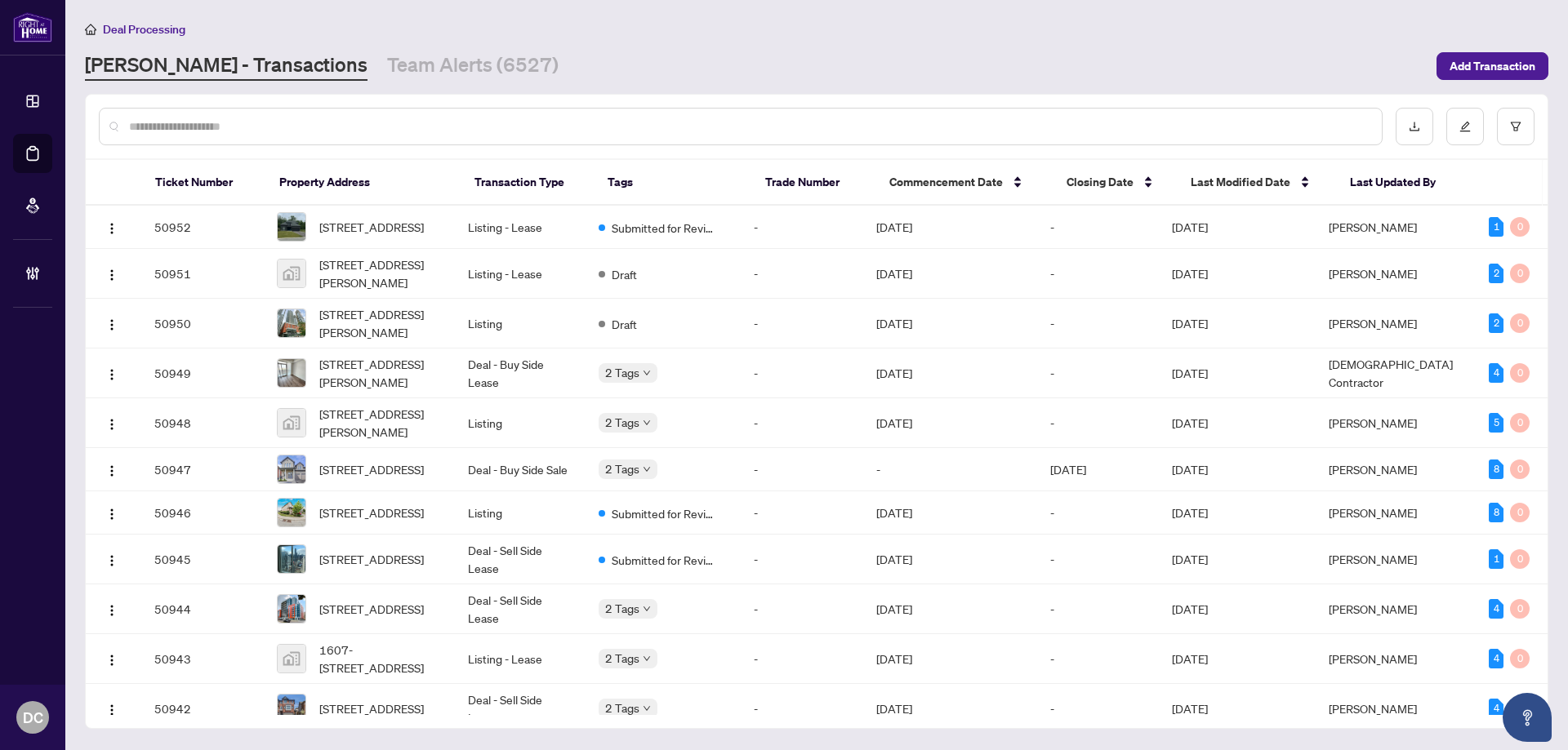
click at [359, 117] on input "text" at bounding box center [748, 126] width 1239 height 18
paste input "*******"
type input "*******"
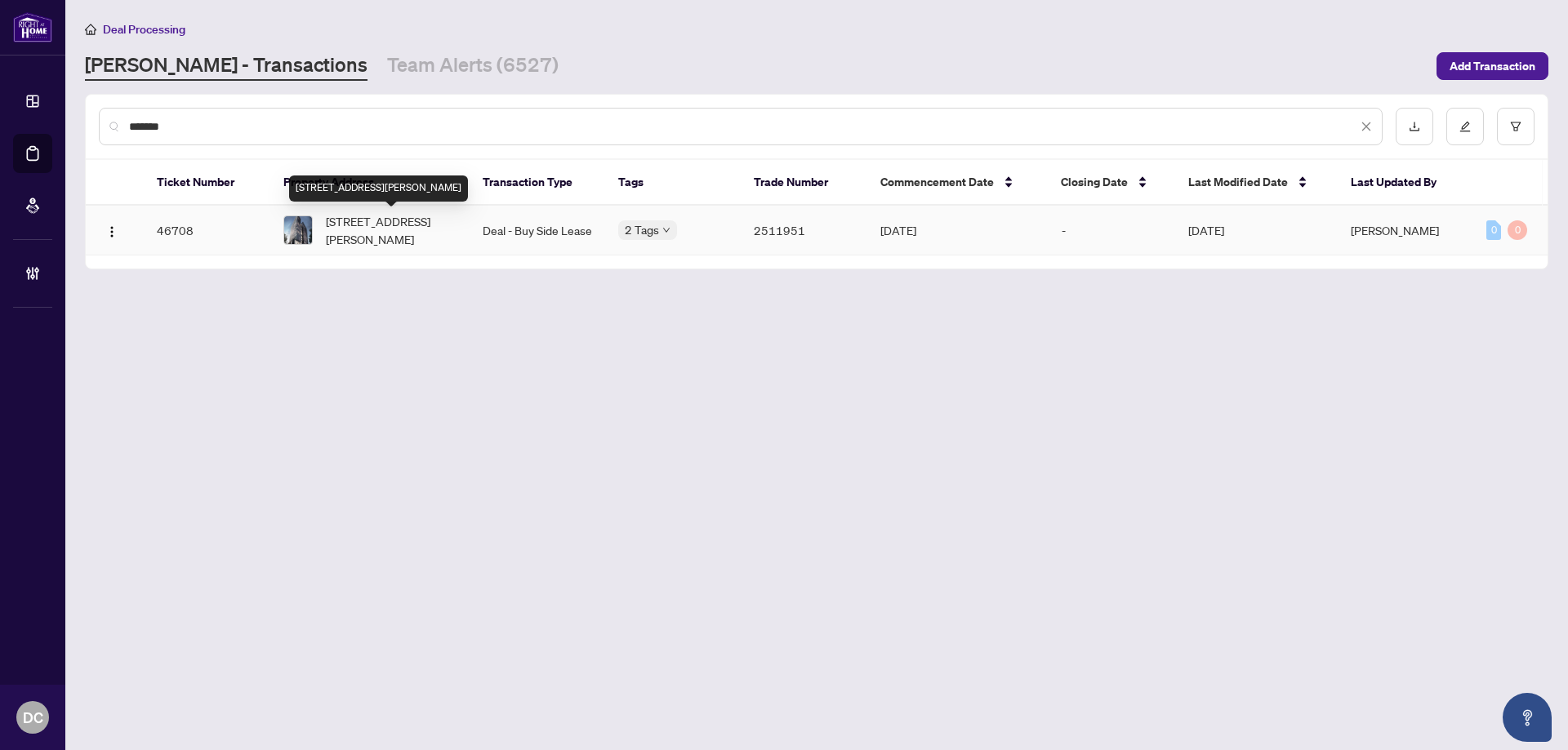
click at [415, 219] on span "[STREET_ADDRESS][PERSON_NAME]" at bounding box center [391, 230] width 130 height 36
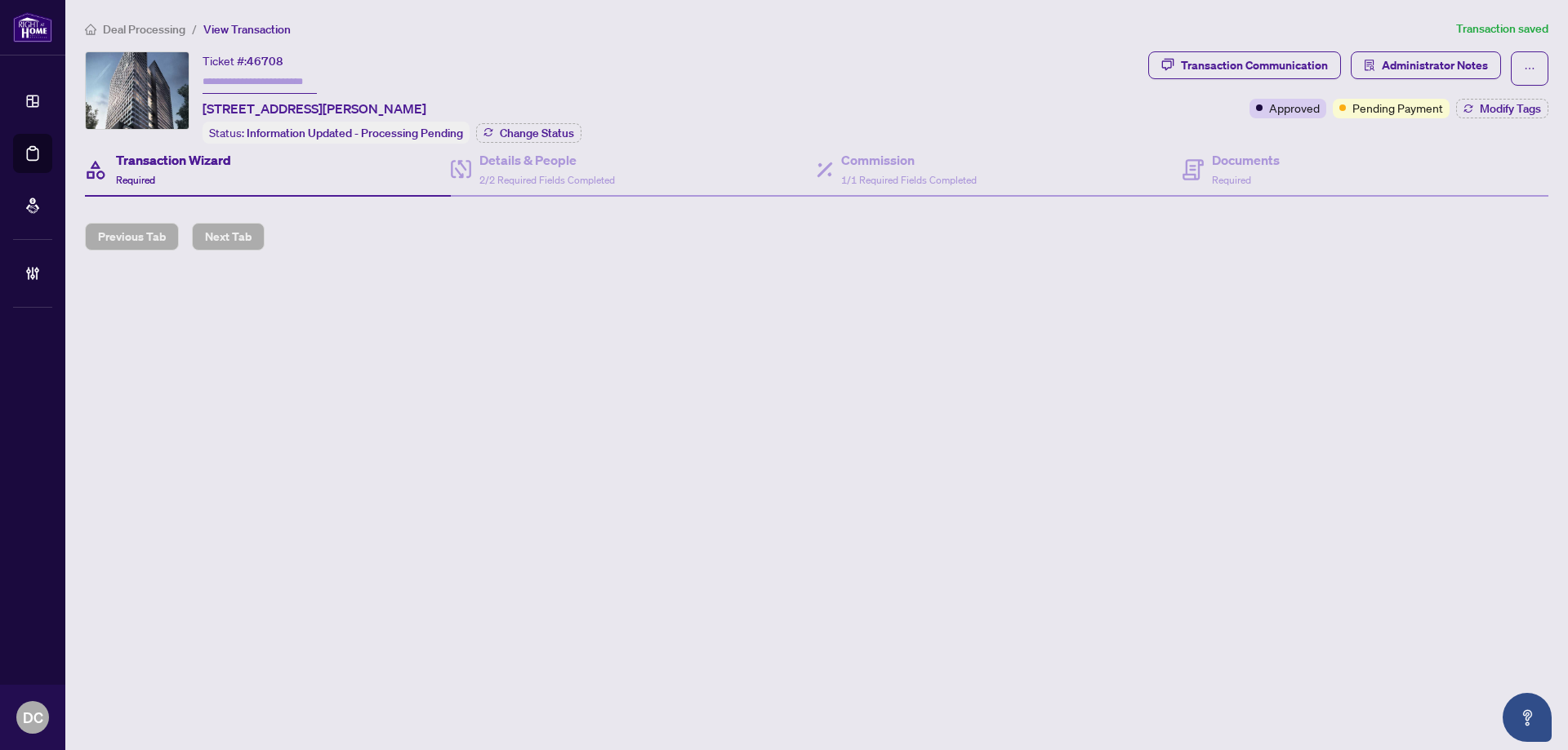
type input "*******"
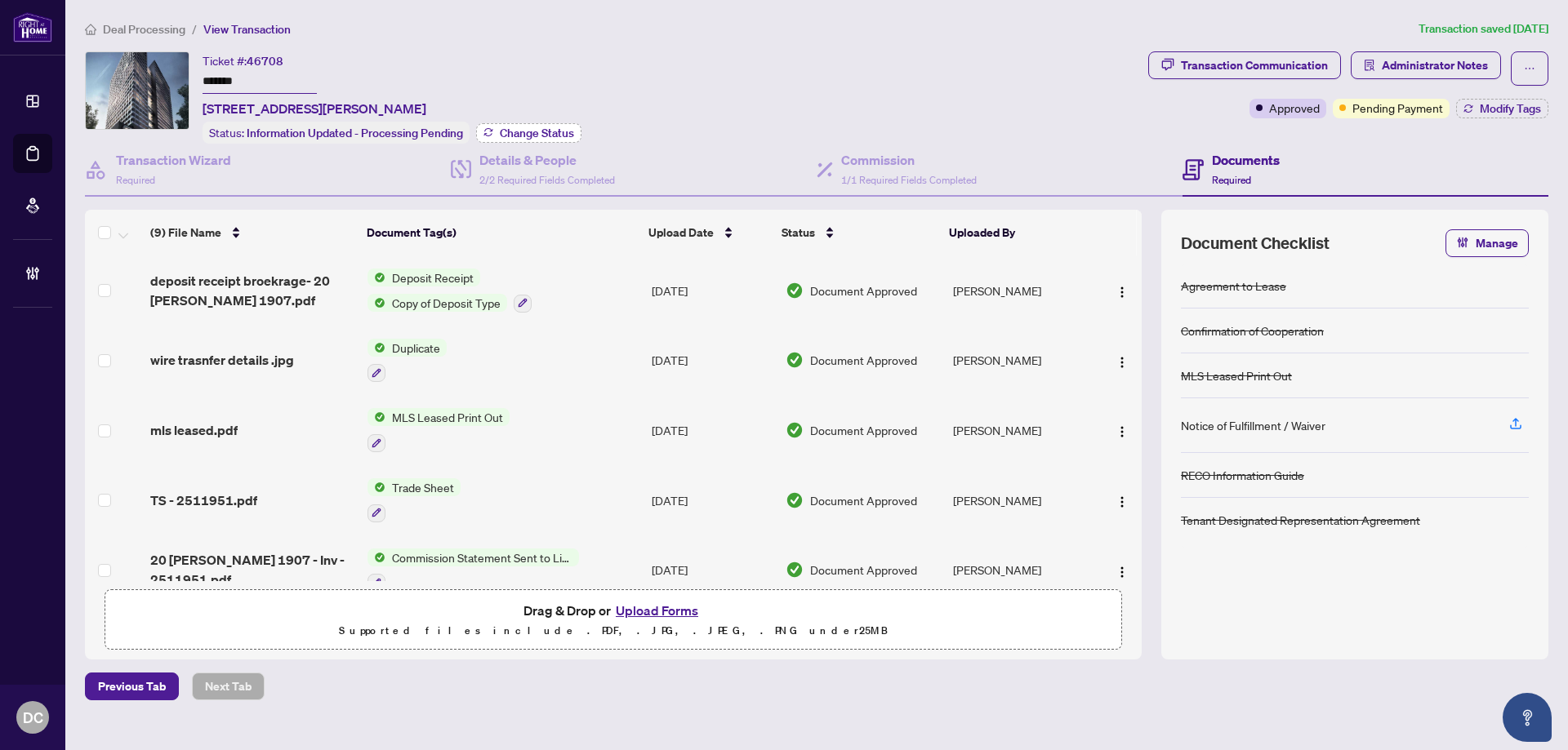
click at [533, 134] on span "Change Status" at bounding box center [537, 133] width 74 height 12
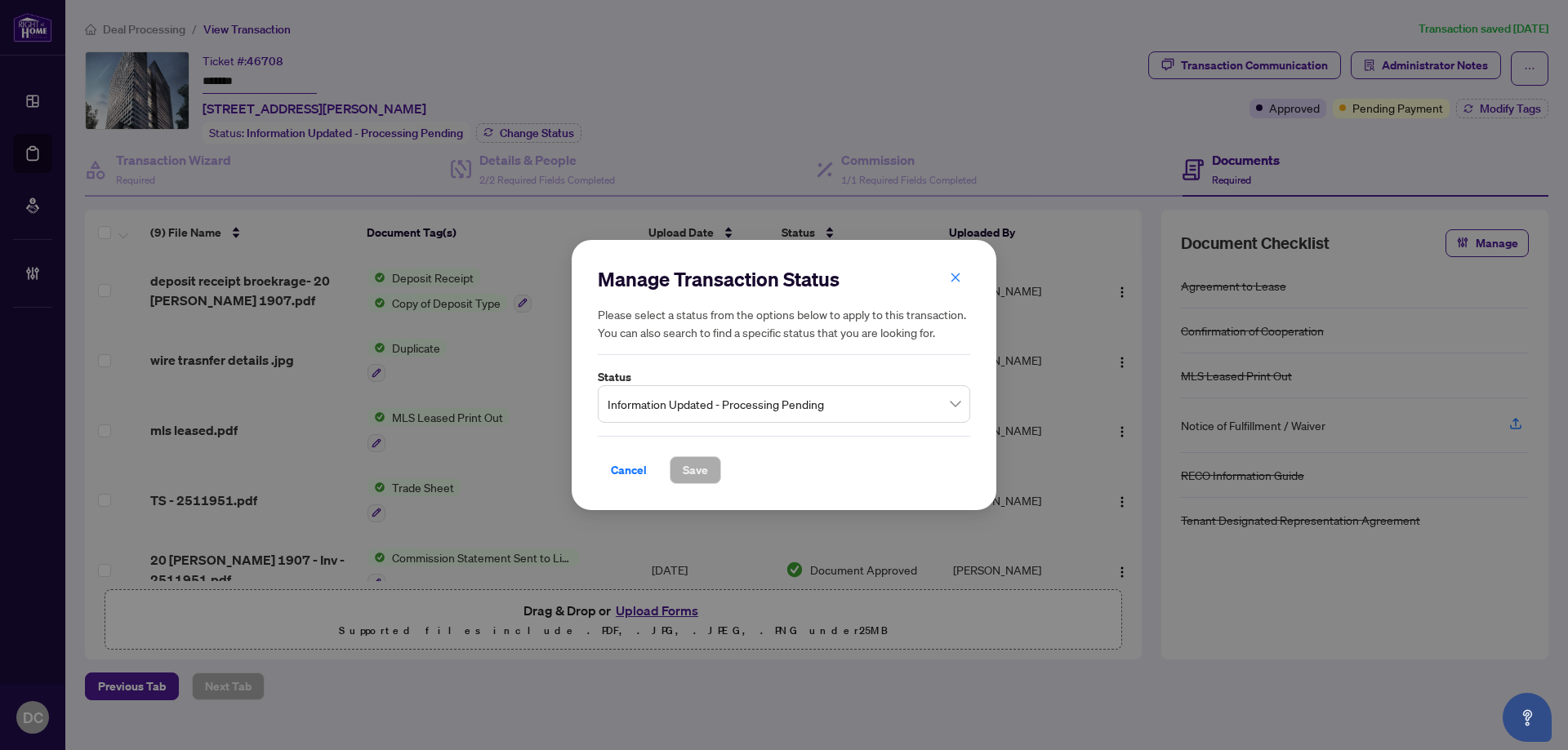
click at [769, 407] on span "Information Updated - Processing Pending" at bounding box center [784, 404] width 353 height 31
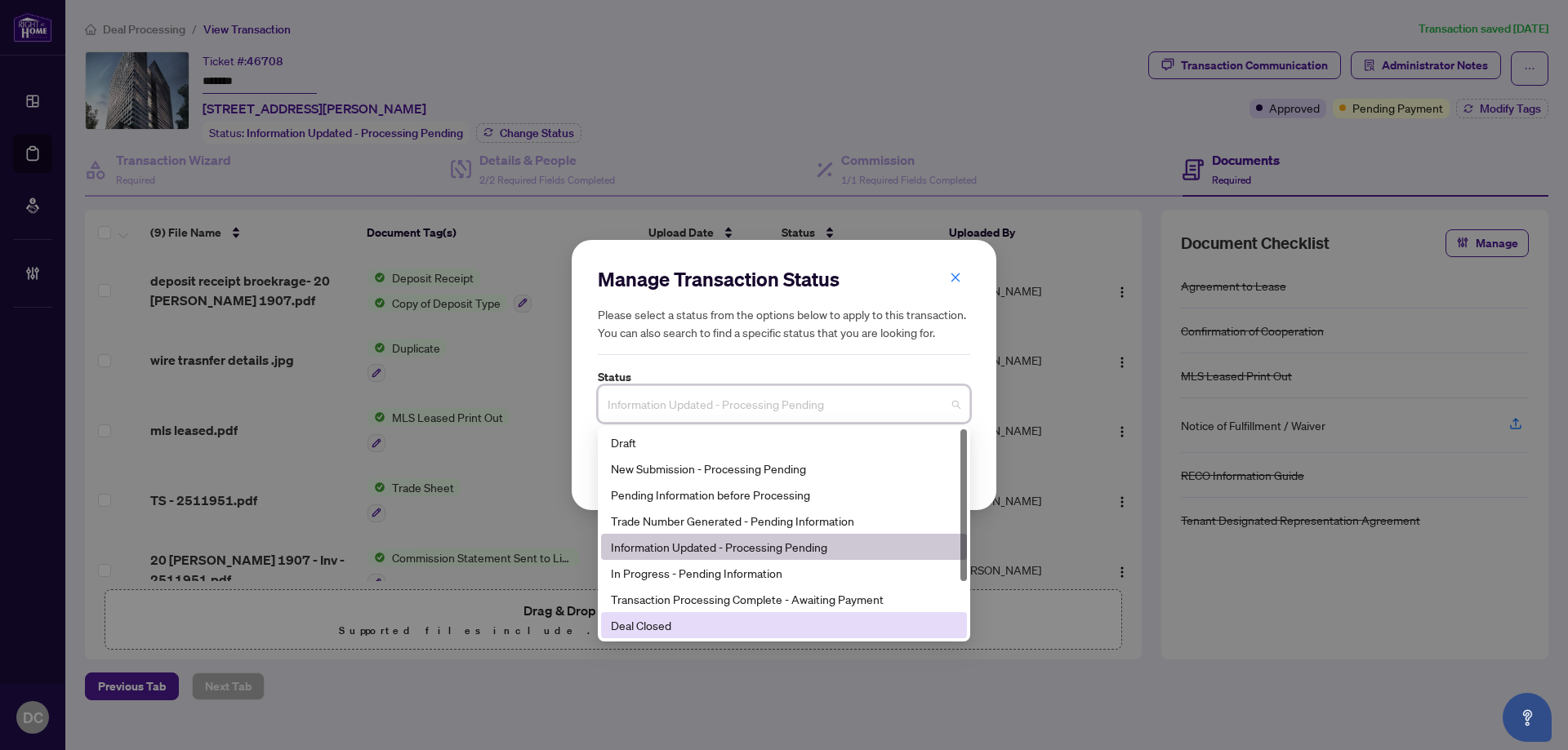
click at [691, 633] on div "Deal Closed" at bounding box center [784, 625] width 346 height 18
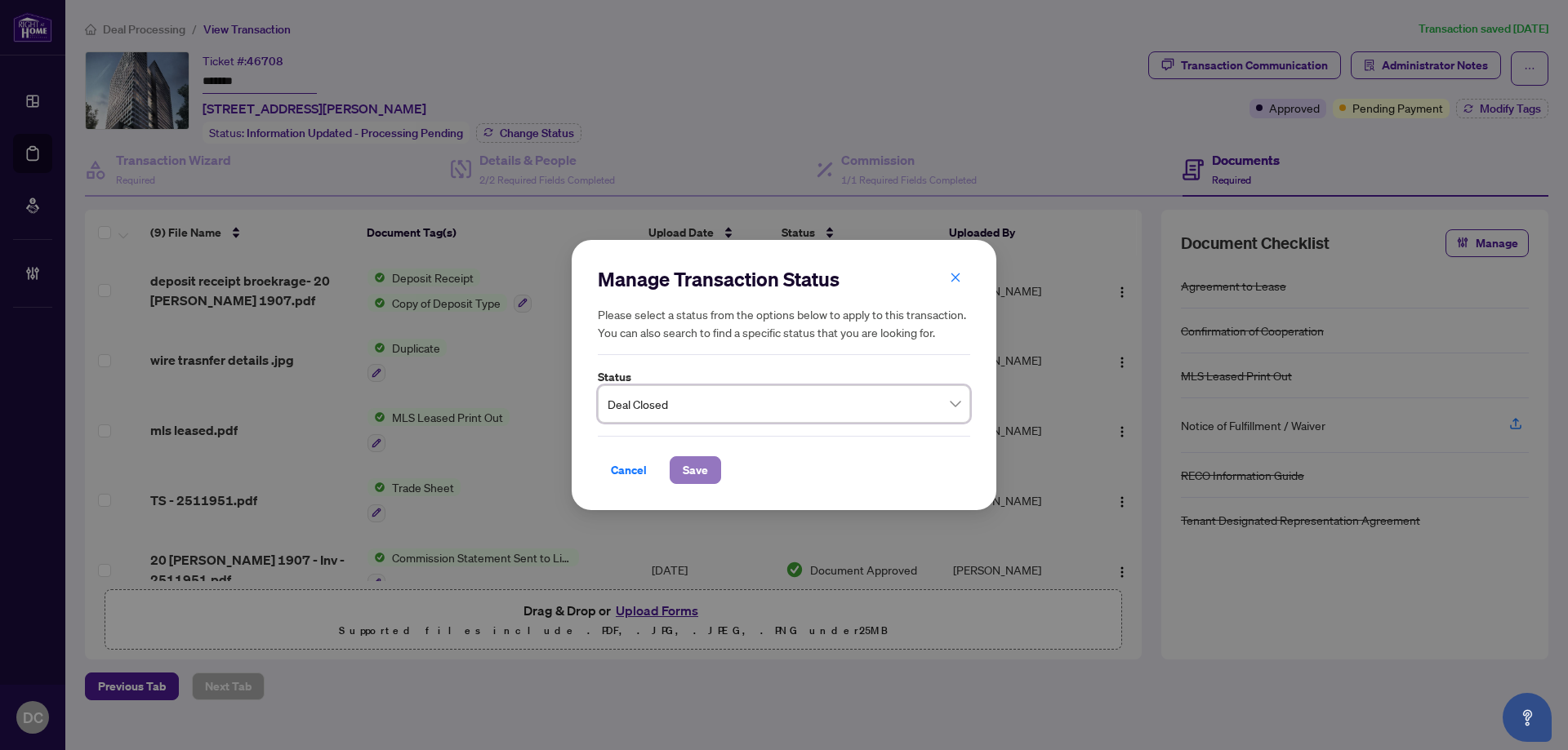
click at [706, 470] on span "Save" at bounding box center [695, 470] width 25 height 26
click at [1504, 111] on div "Manage Transaction Status Please select a status from the options below to appl…" at bounding box center [784, 375] width 1568 height 750
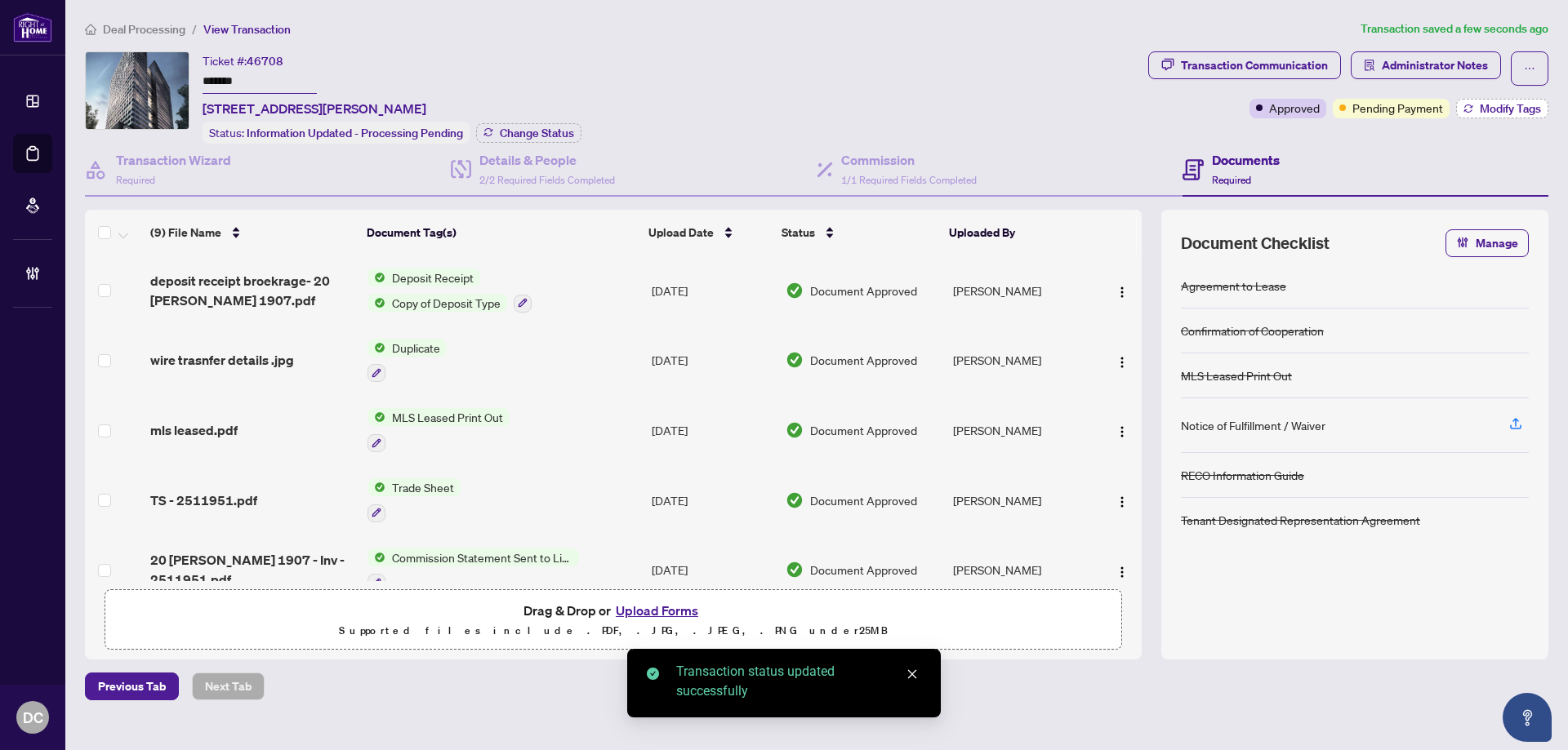
click at [1508, 113] on span "Modify Tags" at bounding box center [1510, 109] width 62 height 12
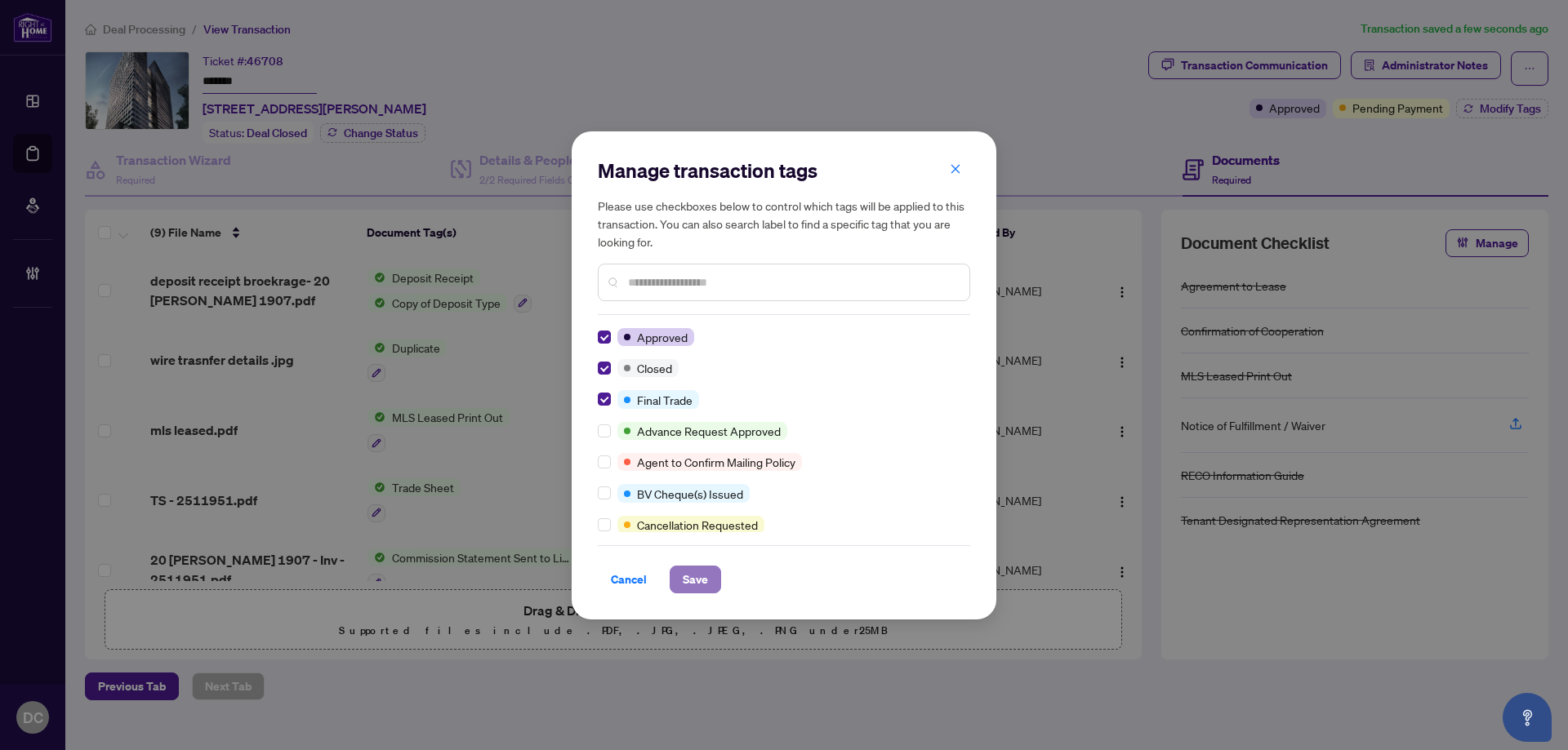
click at [704, 578] on span "Save" at bounding box center [695, 580] width 25 height 26
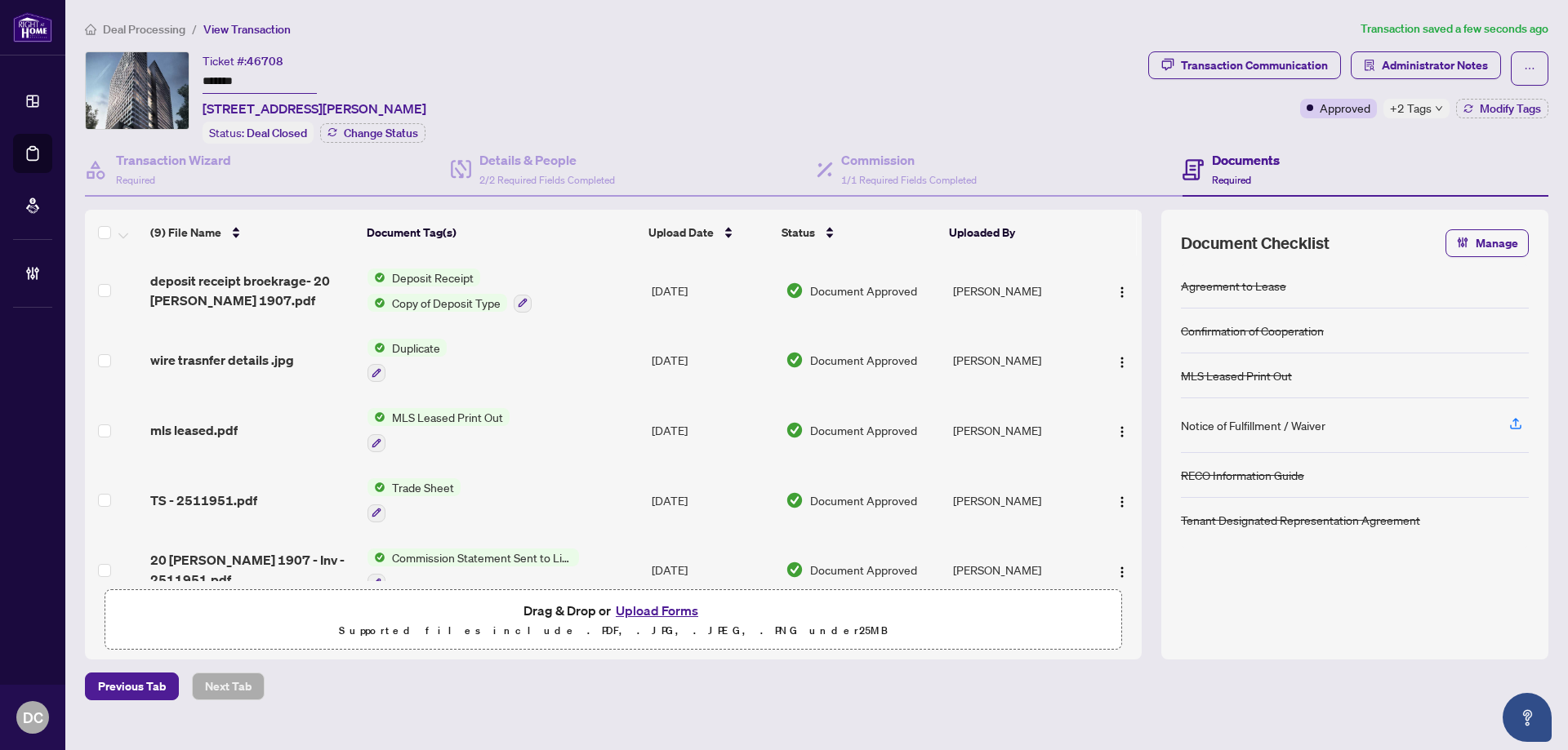
click at [1438, 106] on icon "down" at bounding box center [1439, 109] width 8 height 8
click at [1377, 144] on div "Documents Required" at bounding box center [1364, 170] width 365 height 53
click at [1417, 60] on span "Administrator Notes" at bounding box center [1434, 65] width 106 height 26
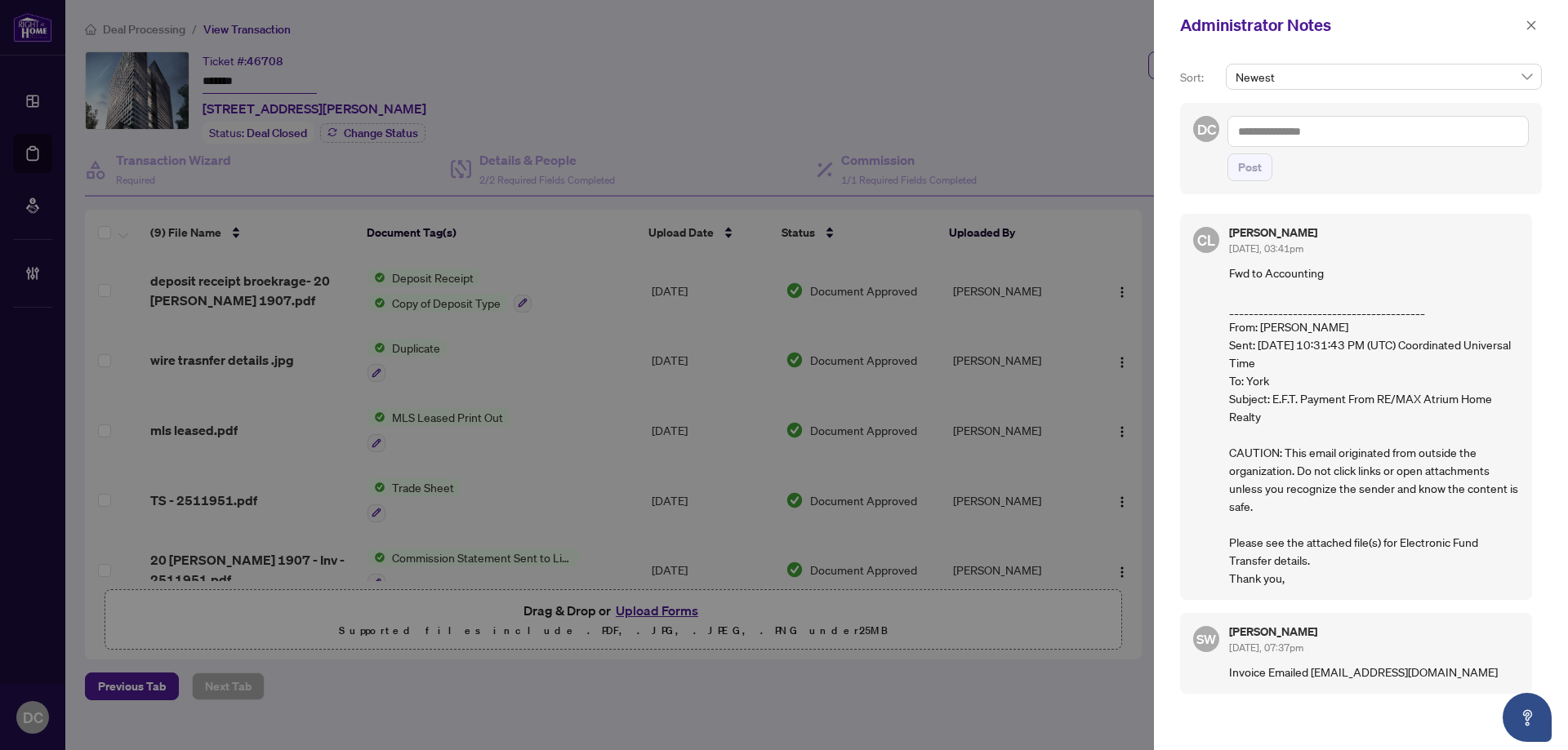
click at [1450, 129] on textarea at bounding box center [1378, 131] width 302 height 31
paste textarea "*******"
drag, startPoint x: 1415, startPoint y: 135, endPoint x: 1136, endPoint y: 141, distance: 279.1
click at [1122, 127] on div "Administrator Notes Sort: Newest DC 2511951 ******* Post CL [PERSON_NAME] [DATE…" at bounding box center [784, 375] width 1568 height 750
paste textarea "**********"
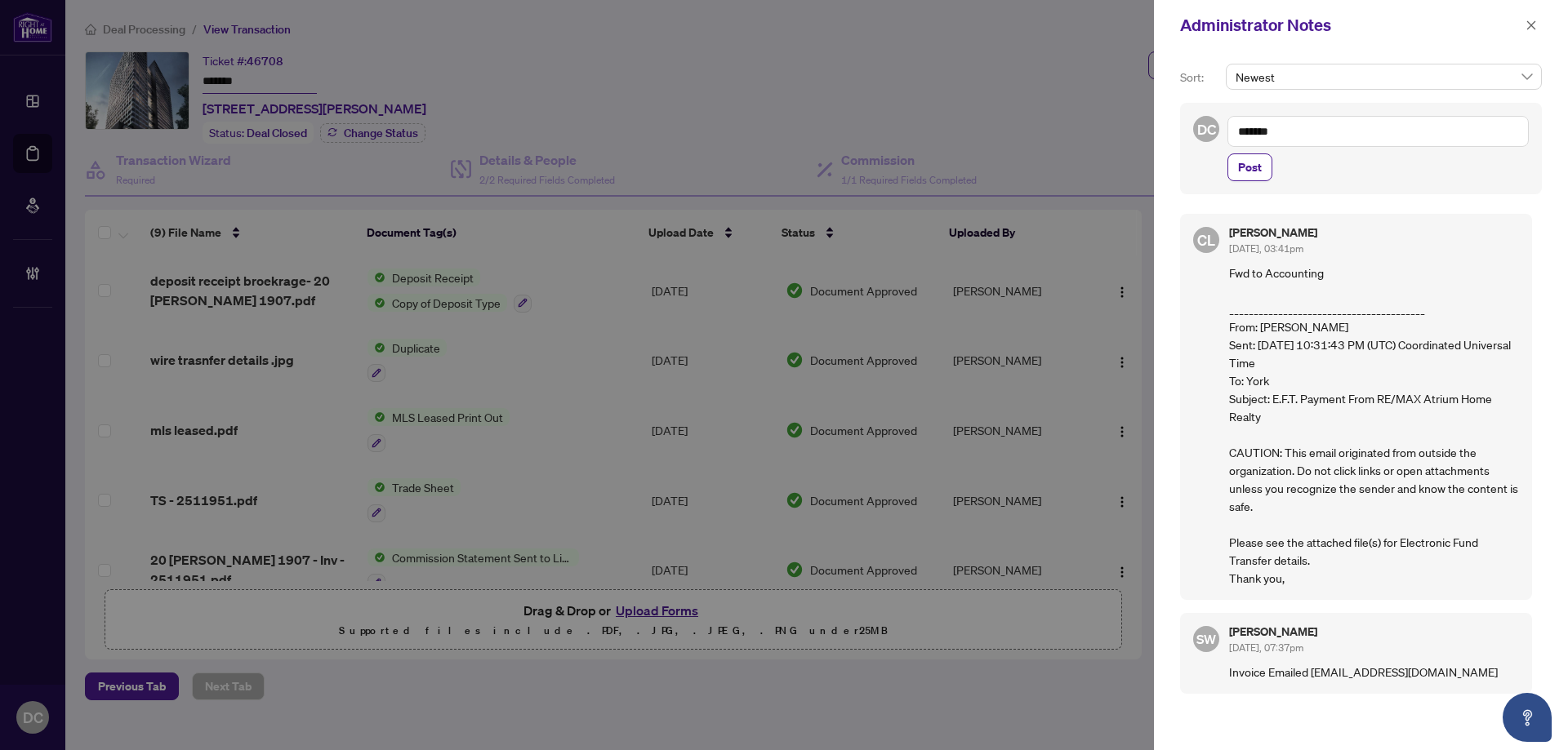
type textarea "**********"
click at [1261, 165] on button "Post" at bounding box center [1250, 167] width 45 height 27
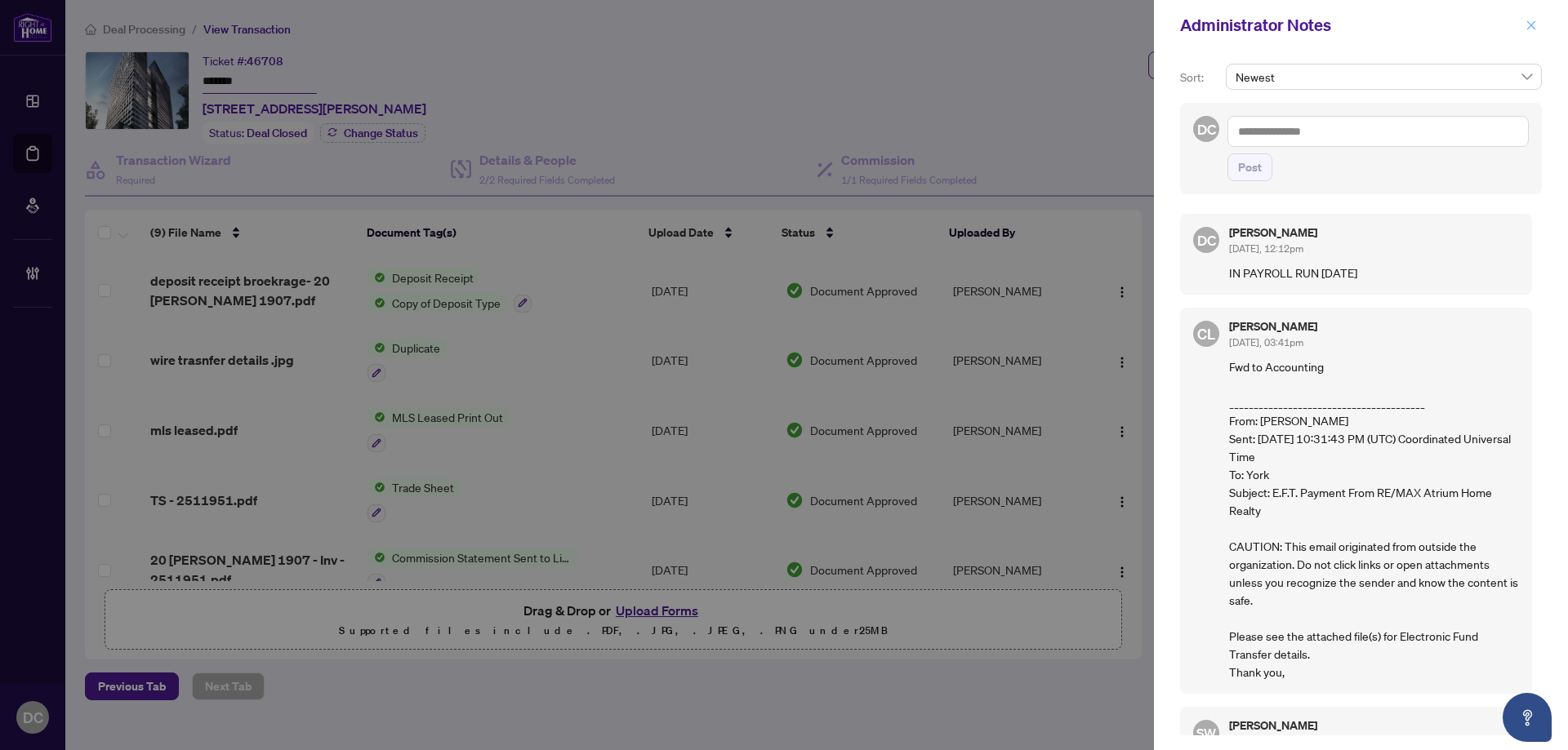
click at [1526, 24] on icon "close" at bounding box center [1531, 25] width 12 height 12
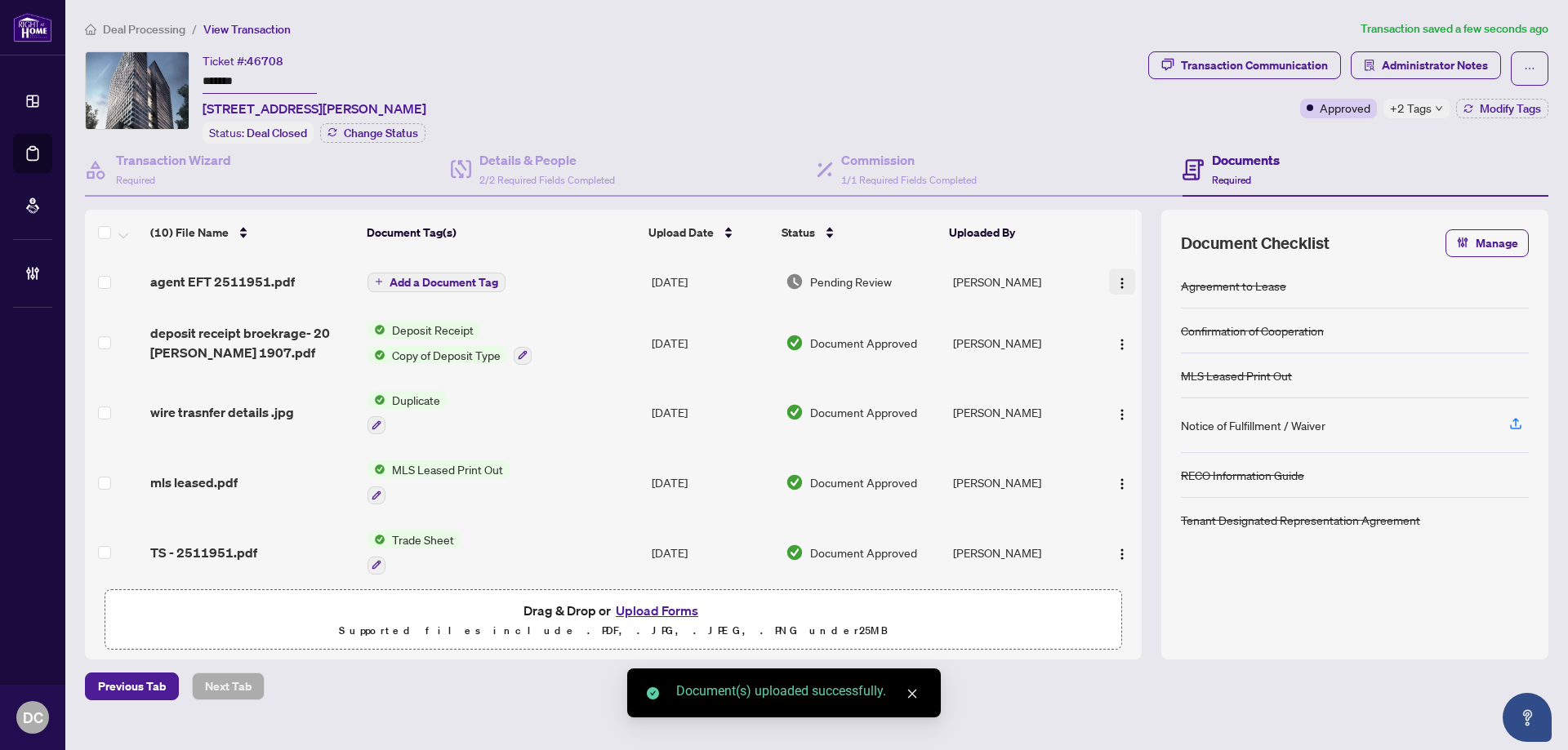
click at [1115, 269] on button "button" at bounding box center [1121, 281] width 26 height 26
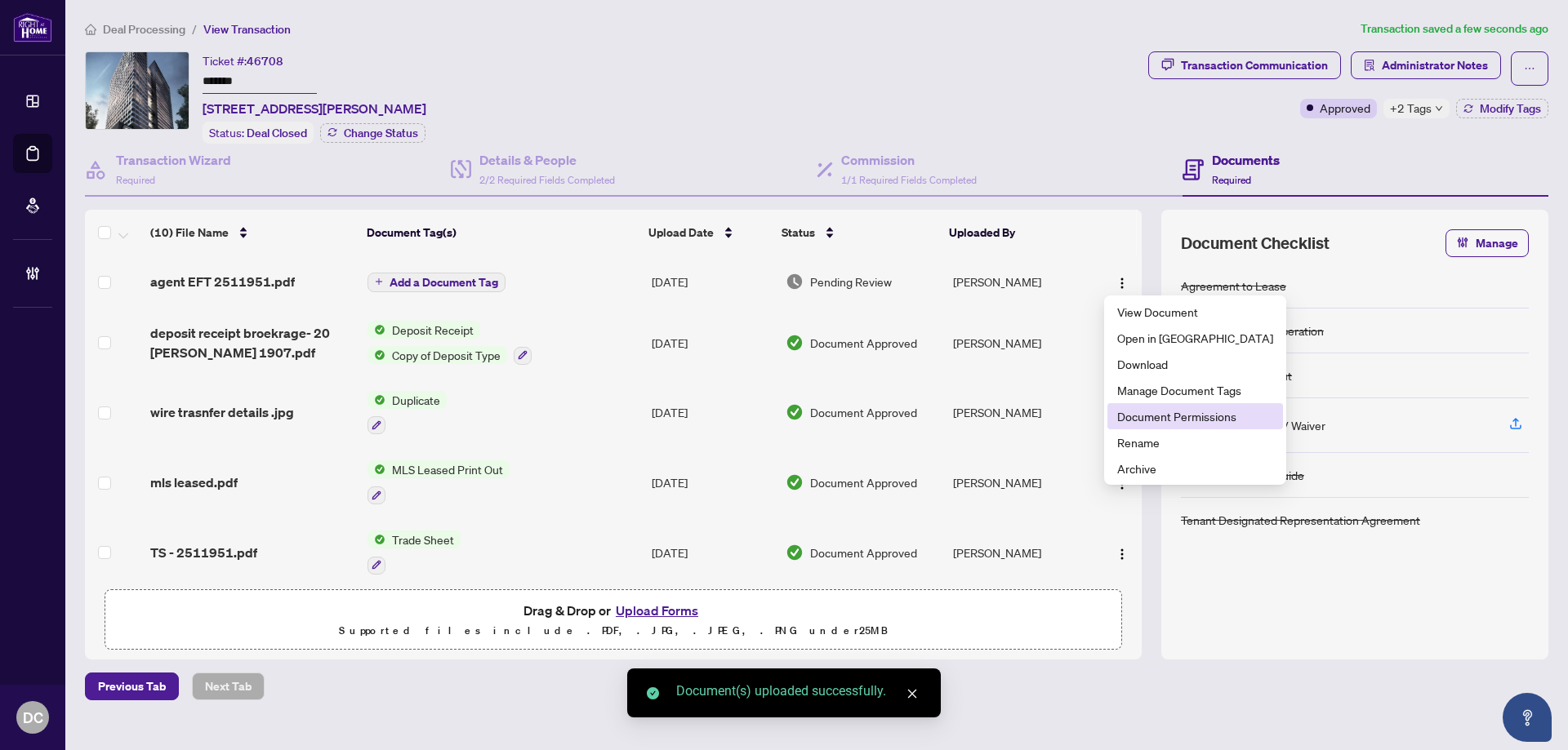
click at [1134, 416] on span "Document Permissions" at bounding box center [1194, 416] width 156 height 18
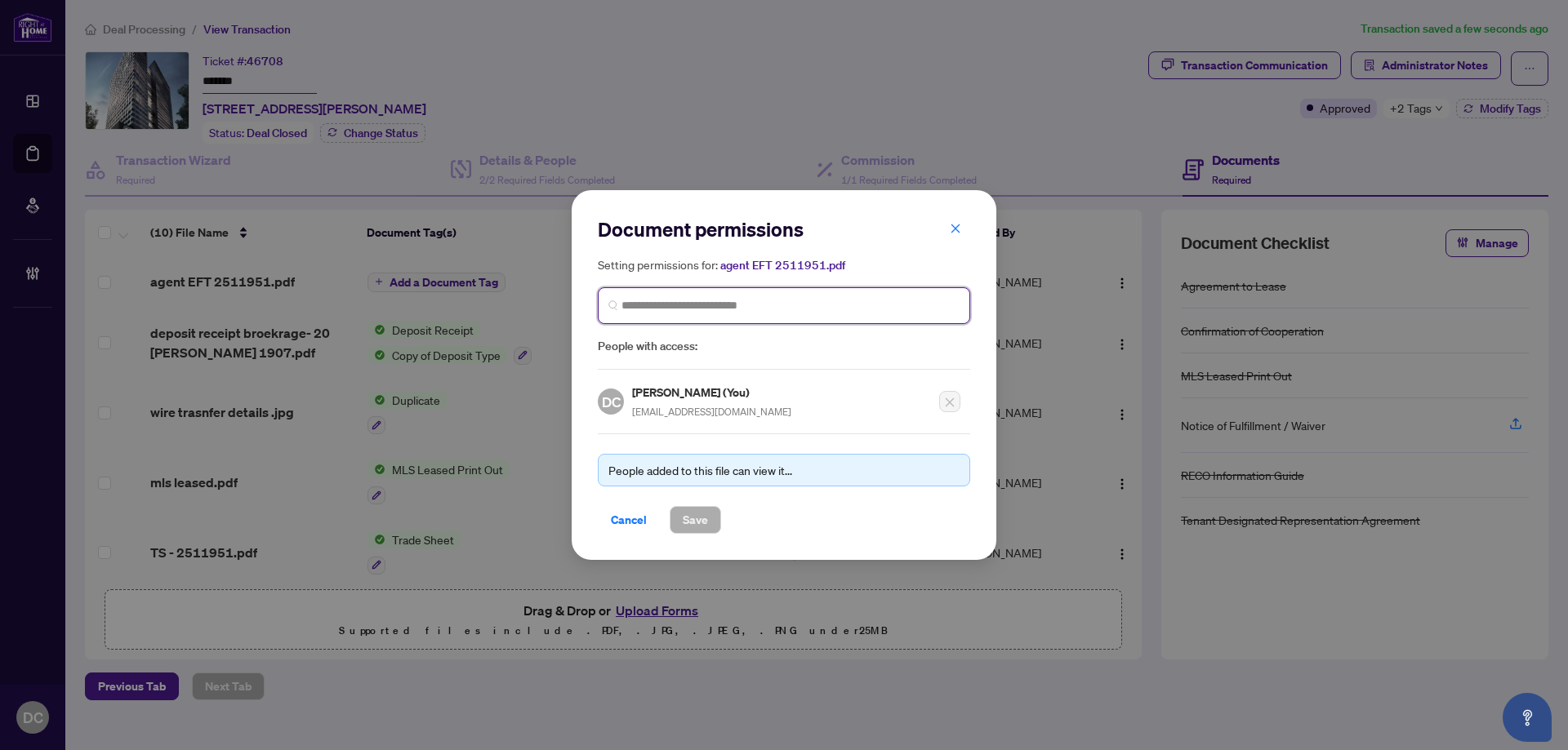
click at [753, 311] on input "search" at bounding box center [789, 305] width 338 height 18
type input "**********"
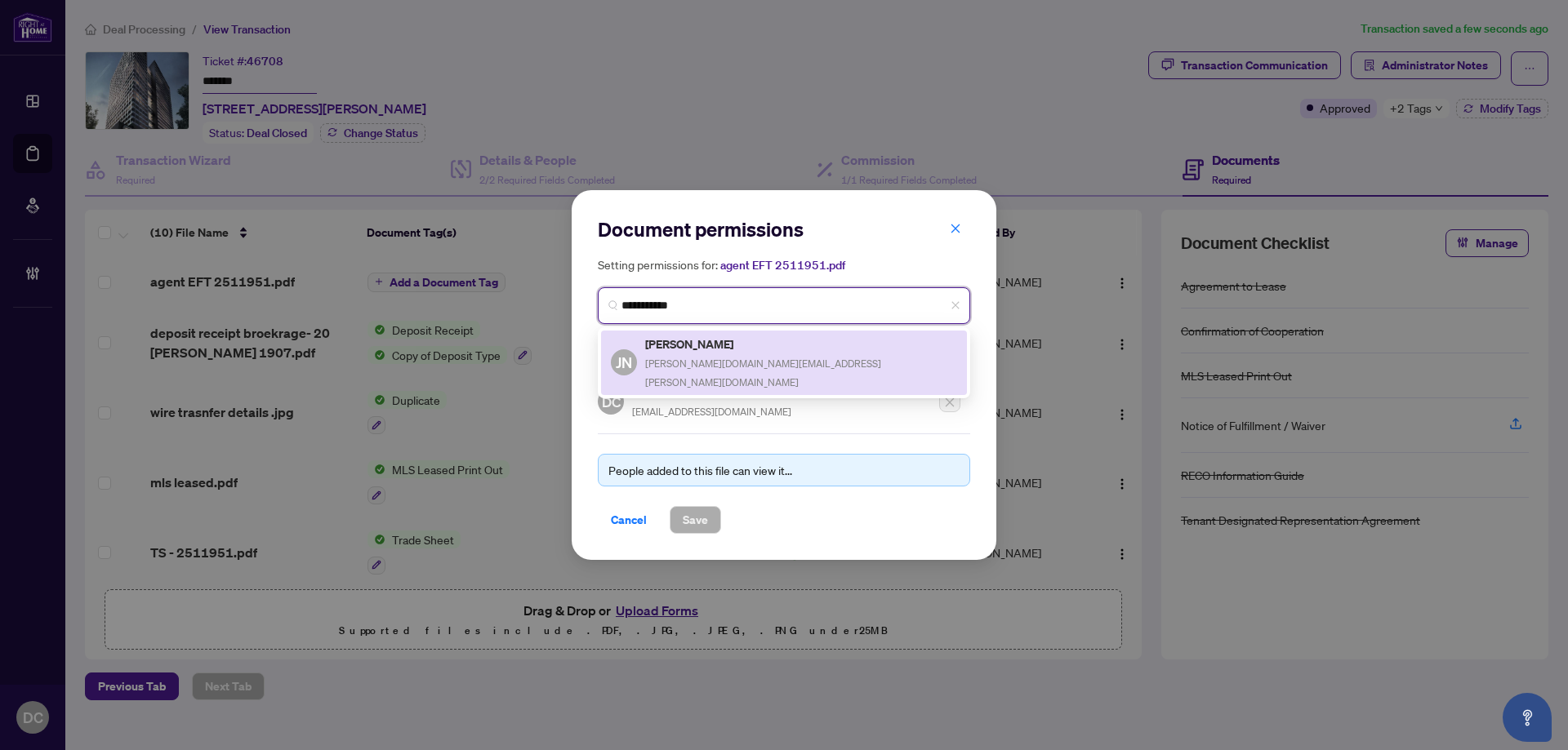
click at [706, 351] on h5 "[PERSON_NAME]" at bounding box center [801, 344] width 311 height 19
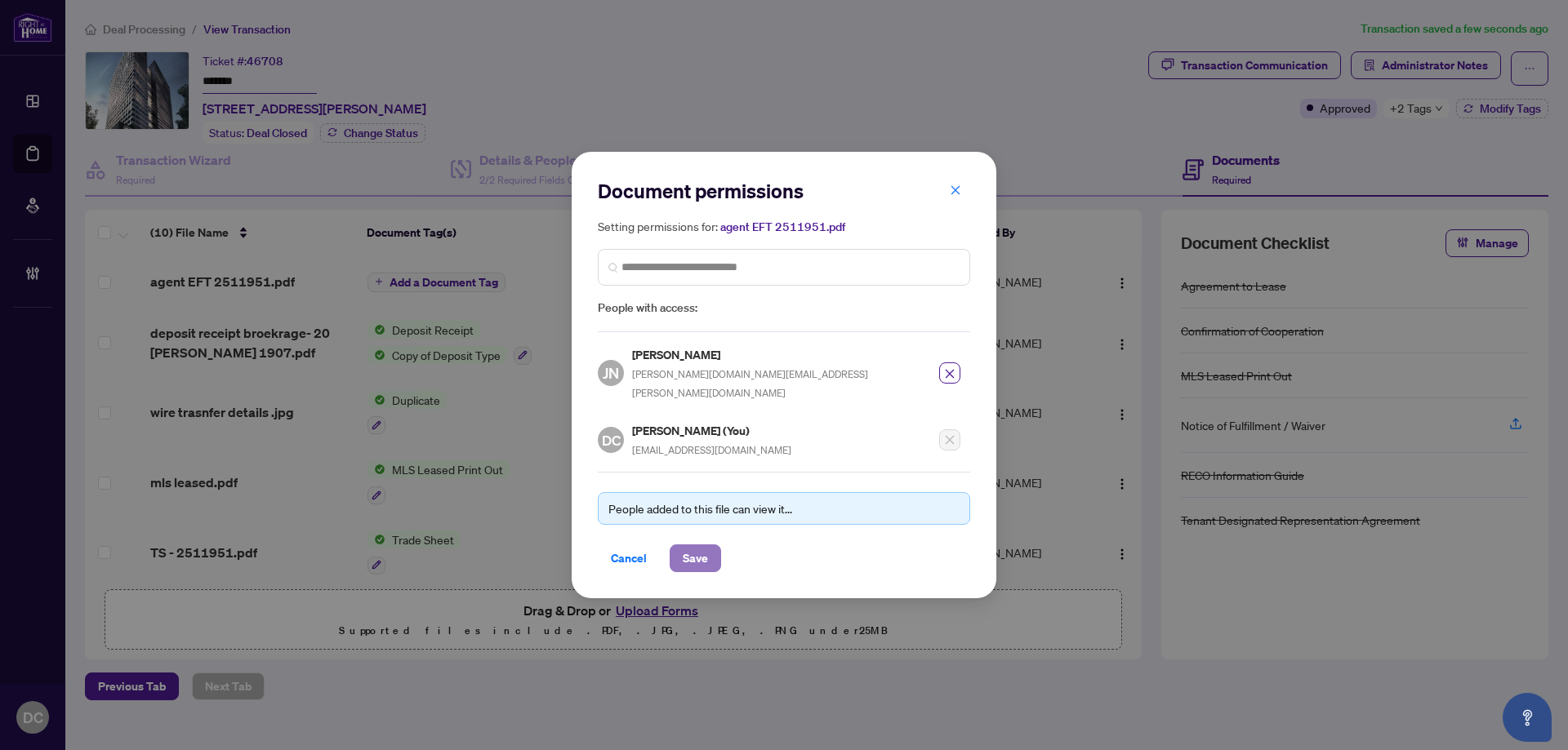
click at [694, 545] on span "Save" at bounding box center [695, 558] width 25 height 26
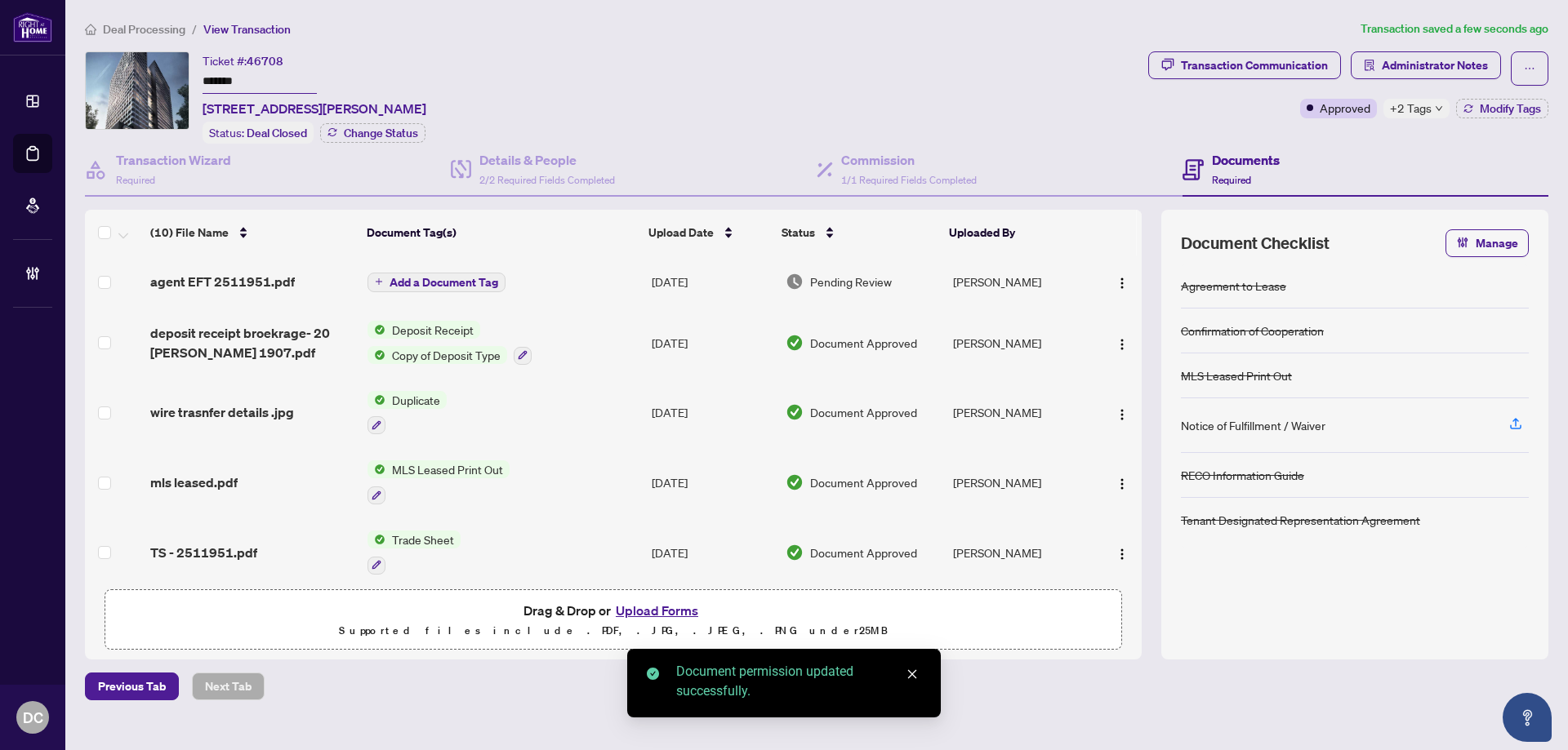
click at [452, 277] on span "Add a Document Tag" at bounding box center [444, 283] width 109 height 12
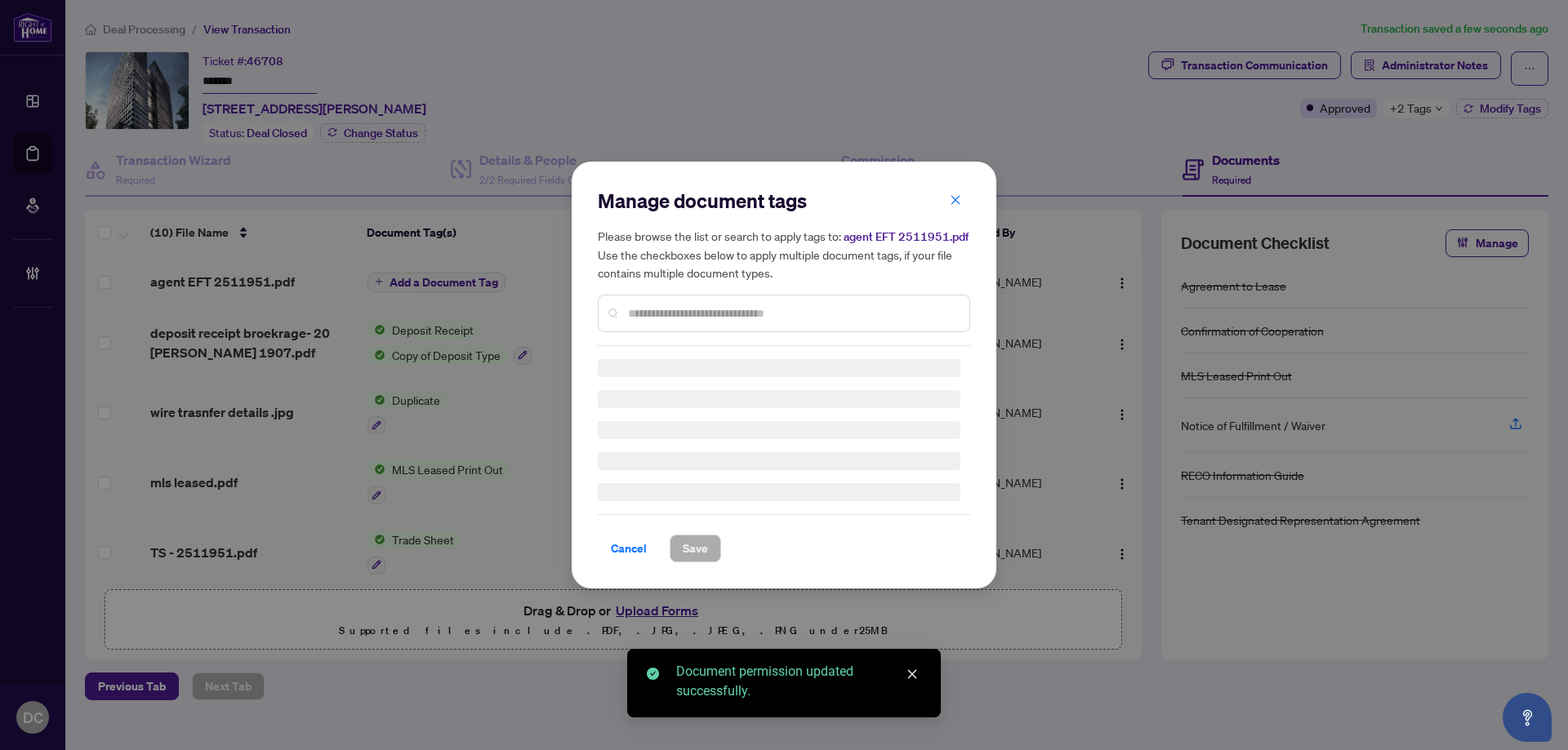
click at [792, 316] on div "Manage document tags Please browse the list or search to apply tags to: agent E…" at bounding box center [784, 375] width 372 height 375
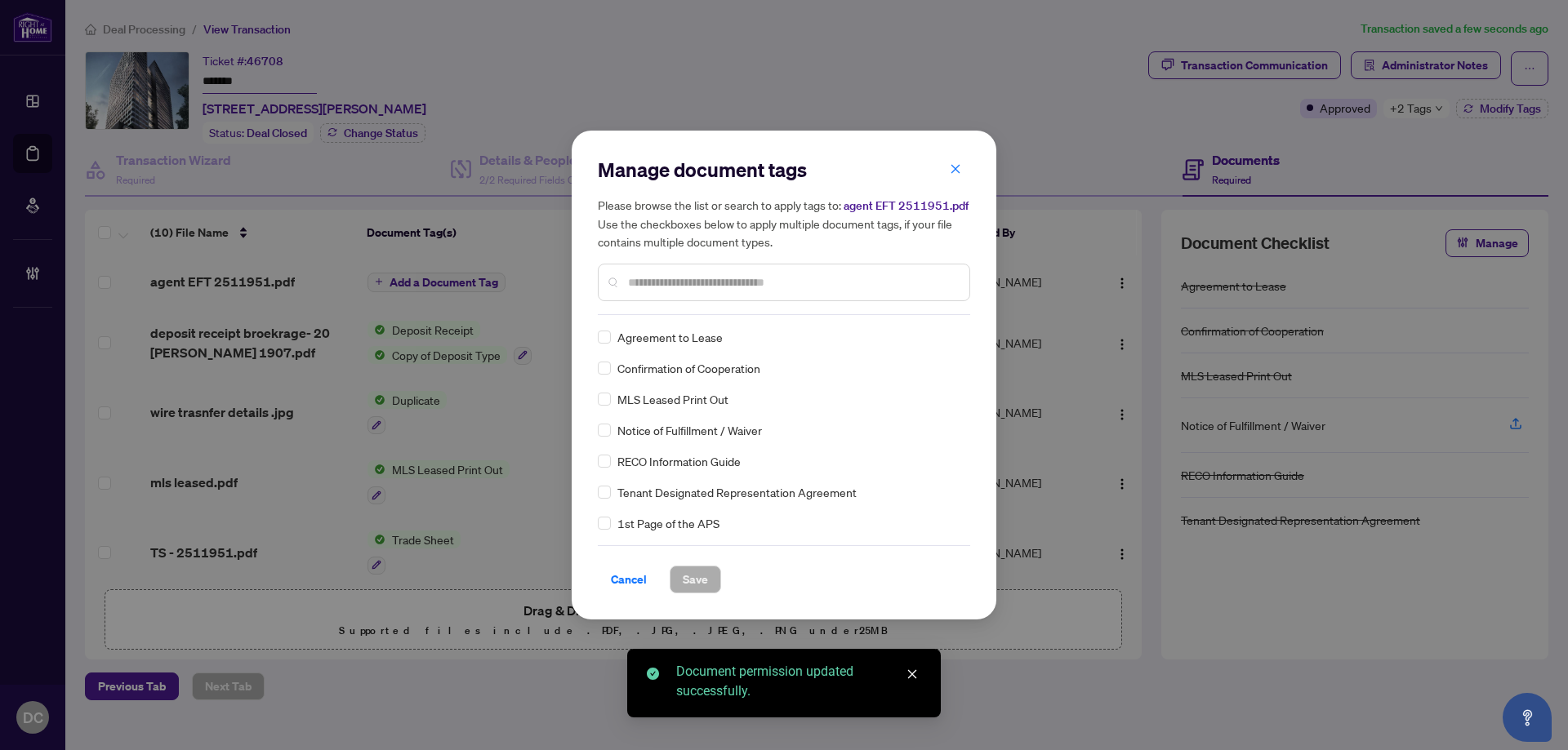
click at [819, 287] on input "text" at bounding box center [791, 282] width 328 height 18
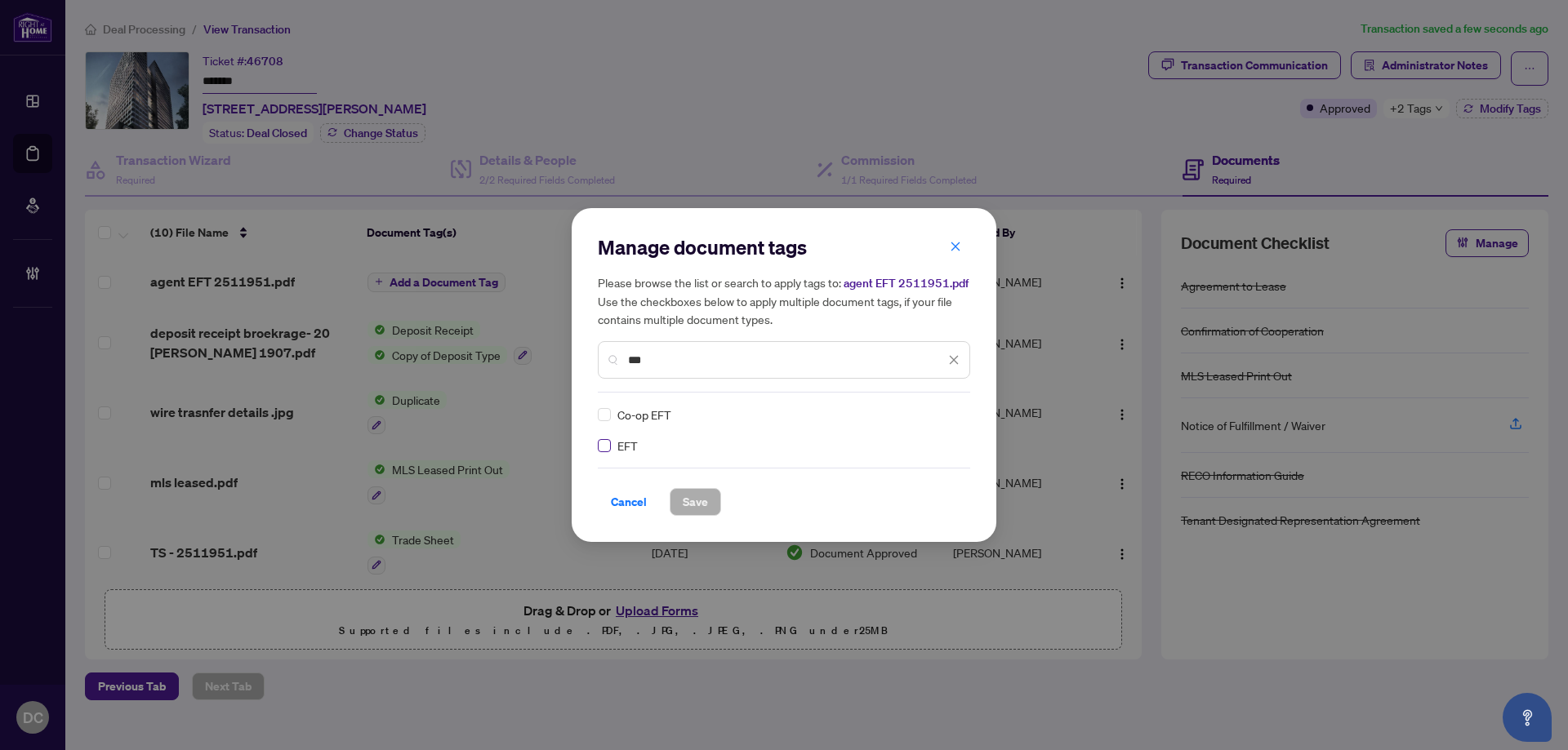
type input "***"
click at [929, 406] on img at bounding box center [936, 414] width 17 height 17
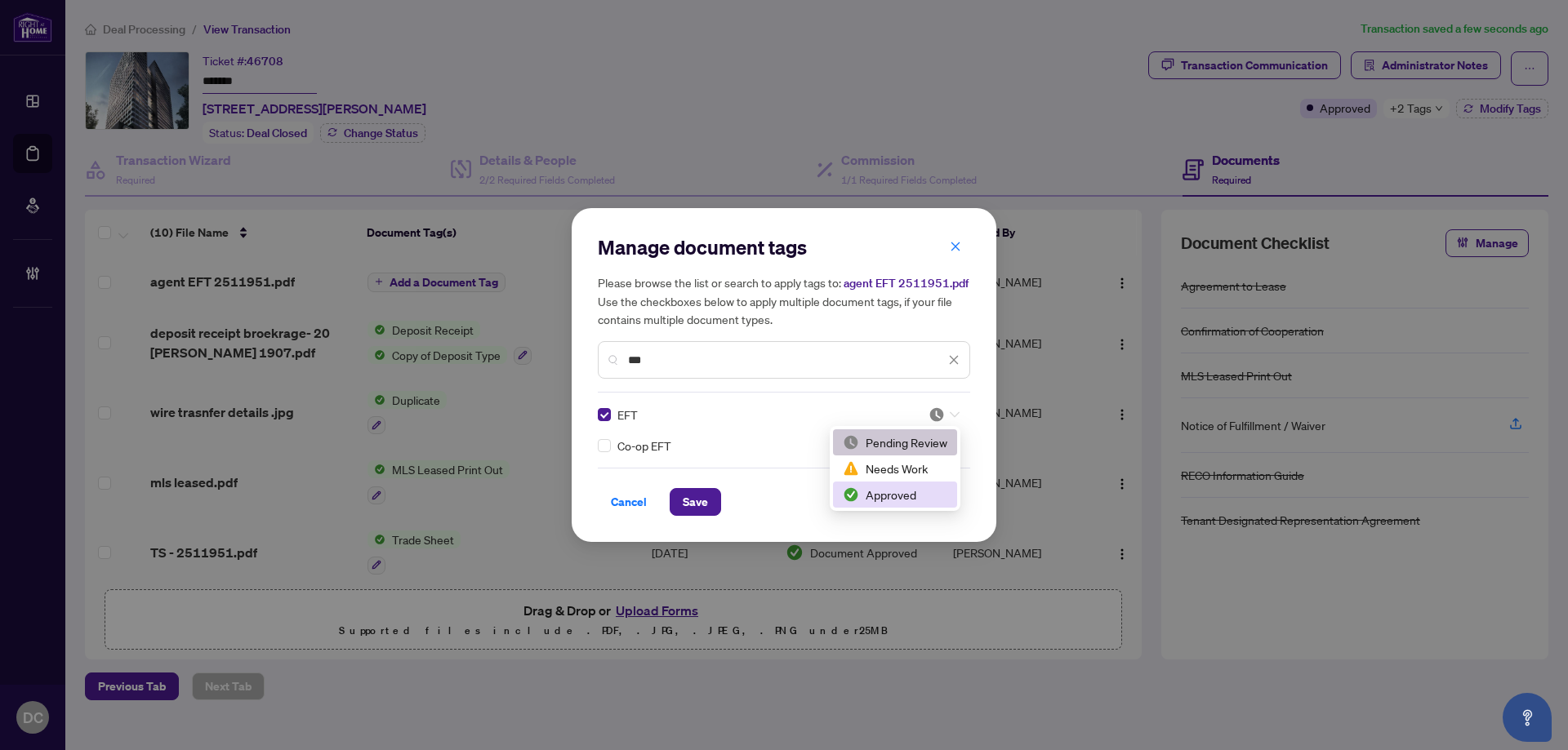
click at [929, 489] on div "Approved" at bounding box center [894, 494] width 105 height 18
click at [703, 499] on span "Save" at bounding box center [695, 501] width 25 height 26
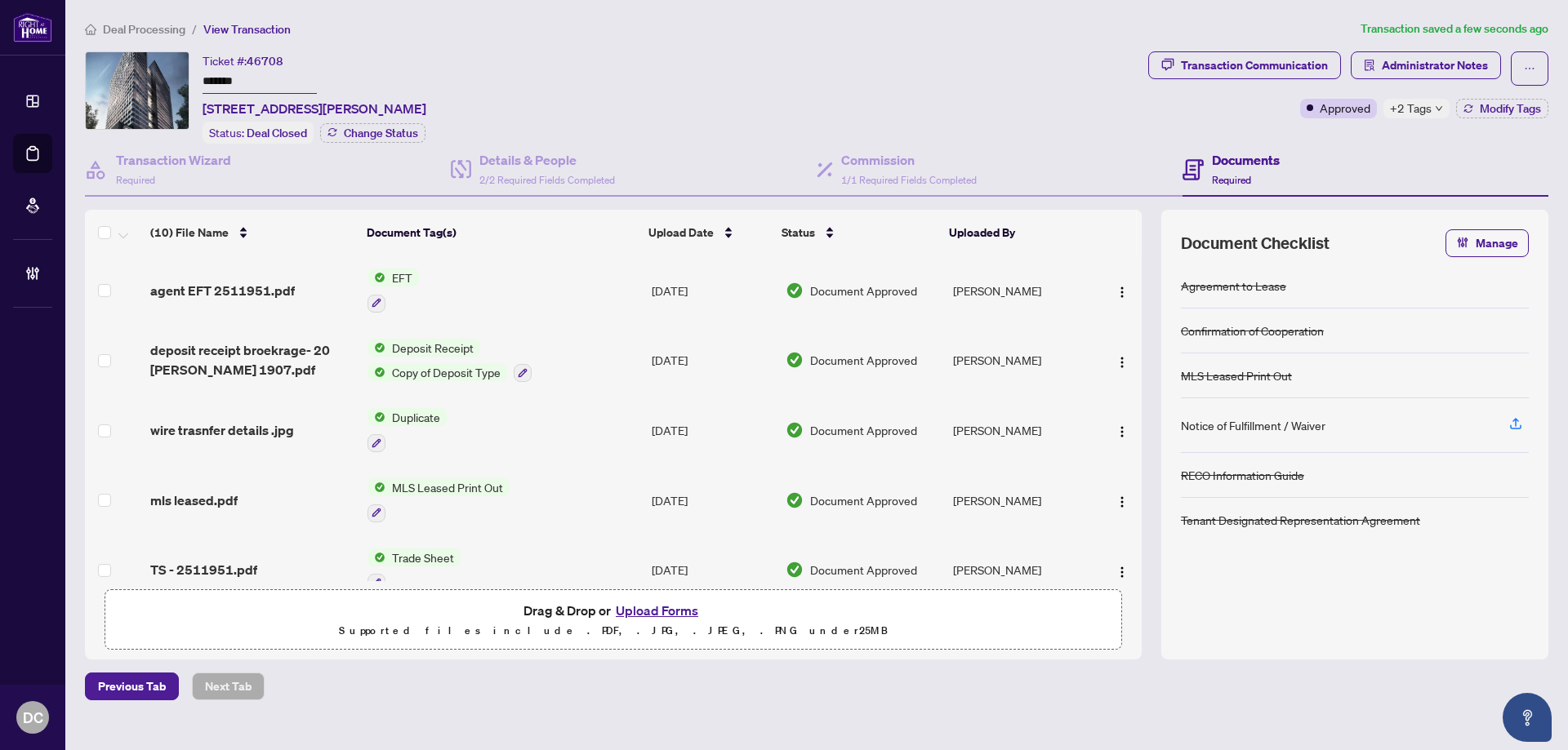
click at [1444, 111] on div "+2 Tags" at bounding box center [1416, 109] width 67 height 20
click at [1357, 129] on div "Transaction Communication Administrator Notes Approved +2 Tags Modify Tags" at bounding box center [1348, 98] width 406 height 92
click at [1433, 67] on span "Administrator Notes" at bounding box center [1434, 65] width 106 height 26
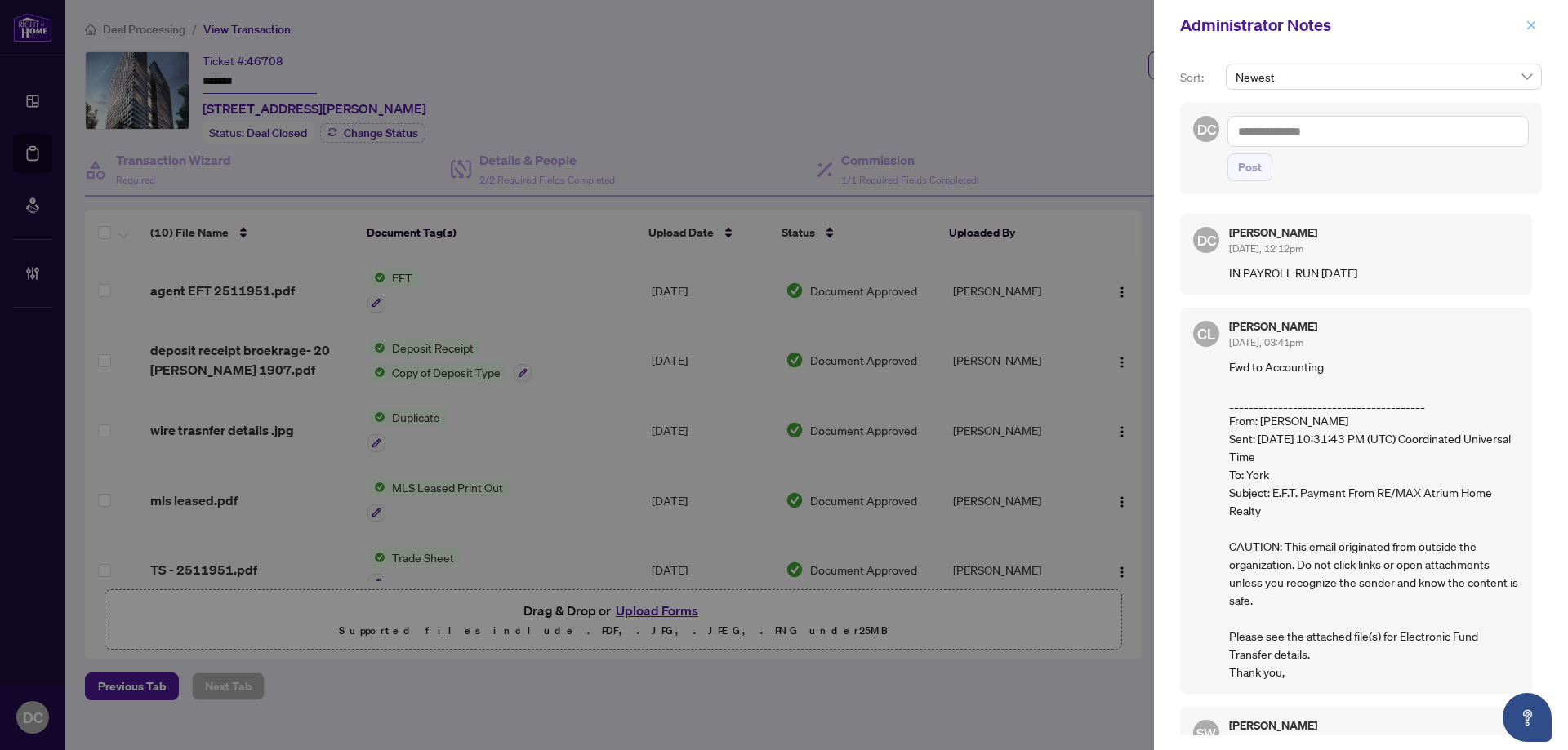
click at [1536, 25] on icon "close" at bounding box center [1531, 25] width 12 height 12
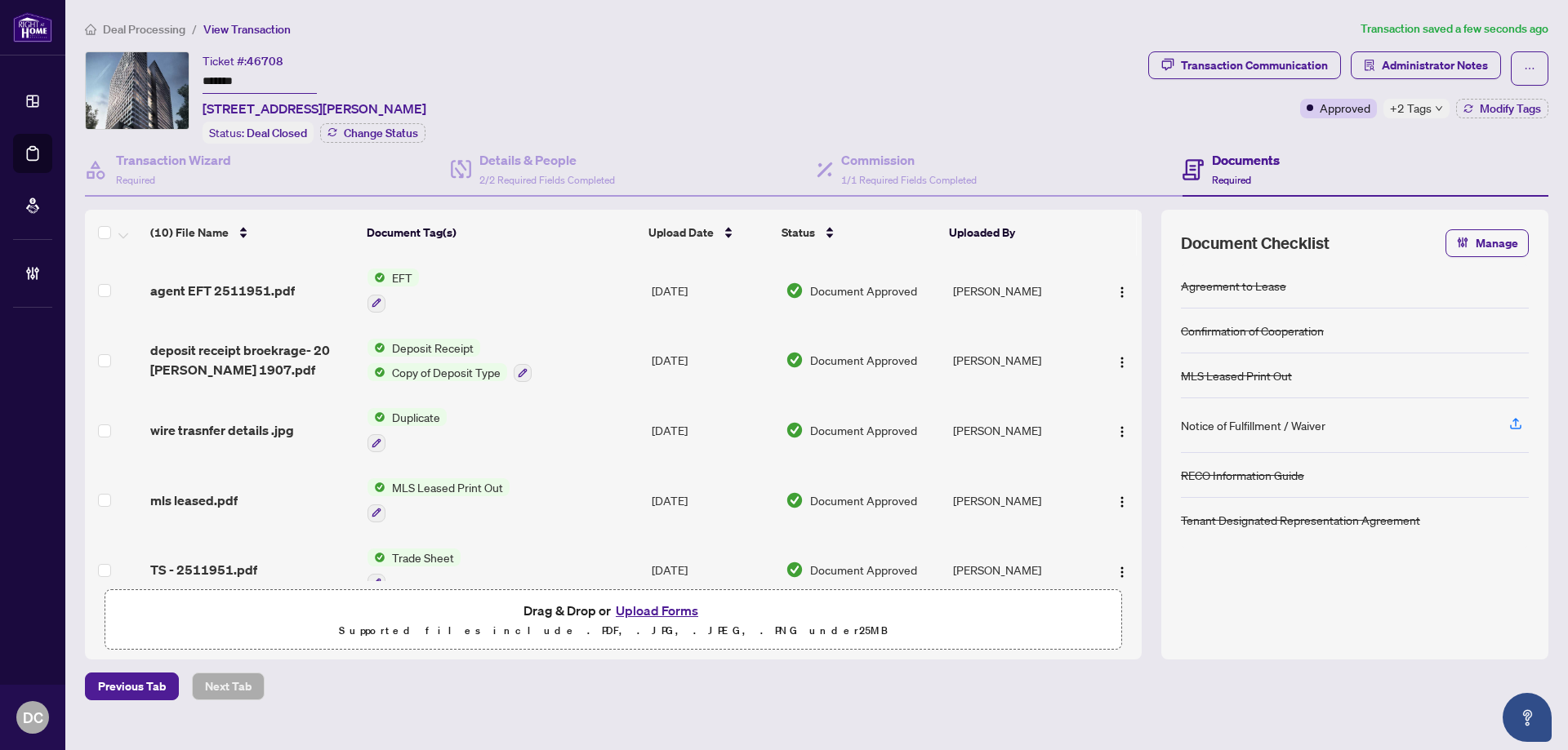
click at [157, 36] on li "Deal Processing" at bounding box center [135, 28] width 101 height 19
click at [156, 30] on span "Deal Processing" at bounding box center [144, 29] width 82 height 15
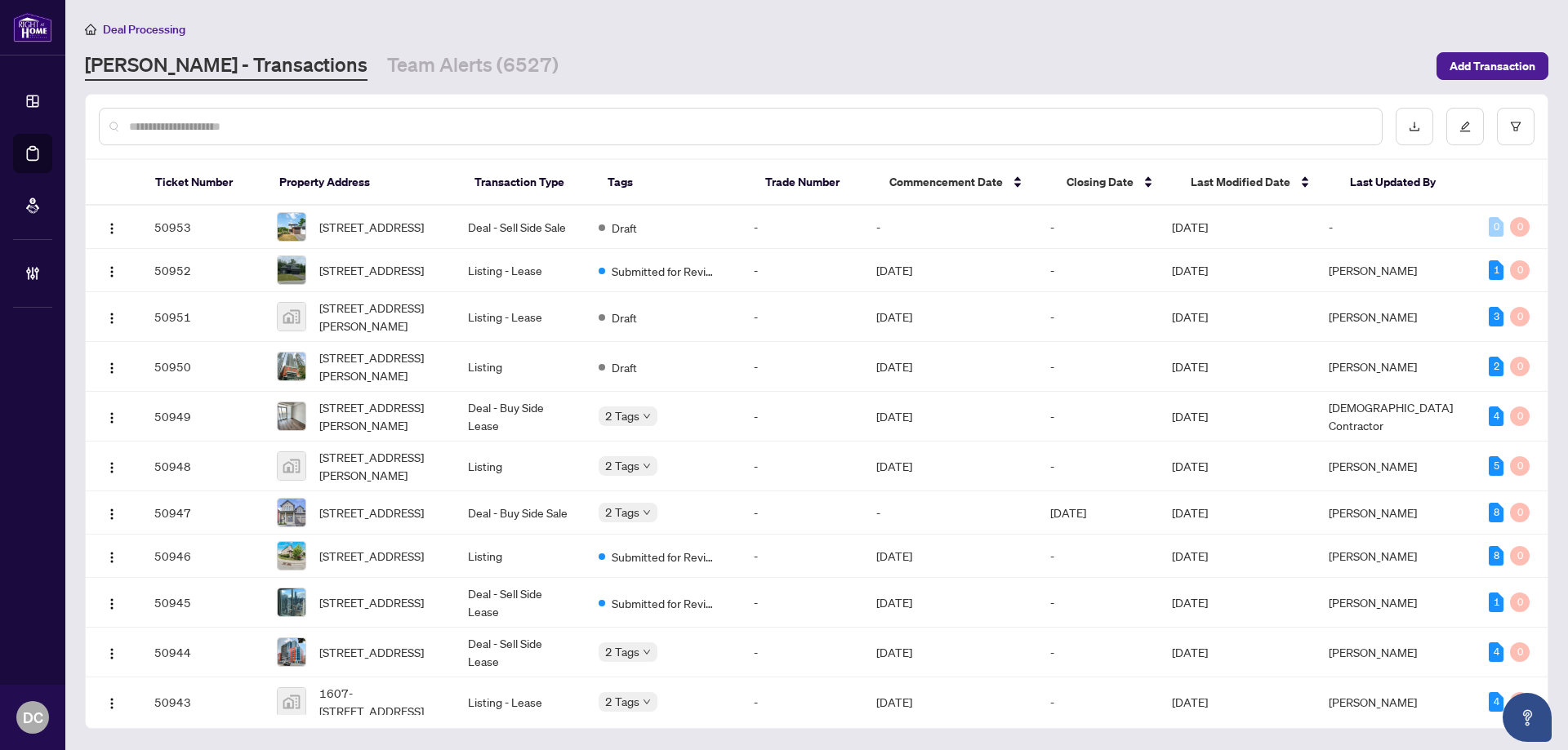
click at [297, 128] on input "text" at bounding box center [748, 126] width 1239 height 18
paste input "*******"
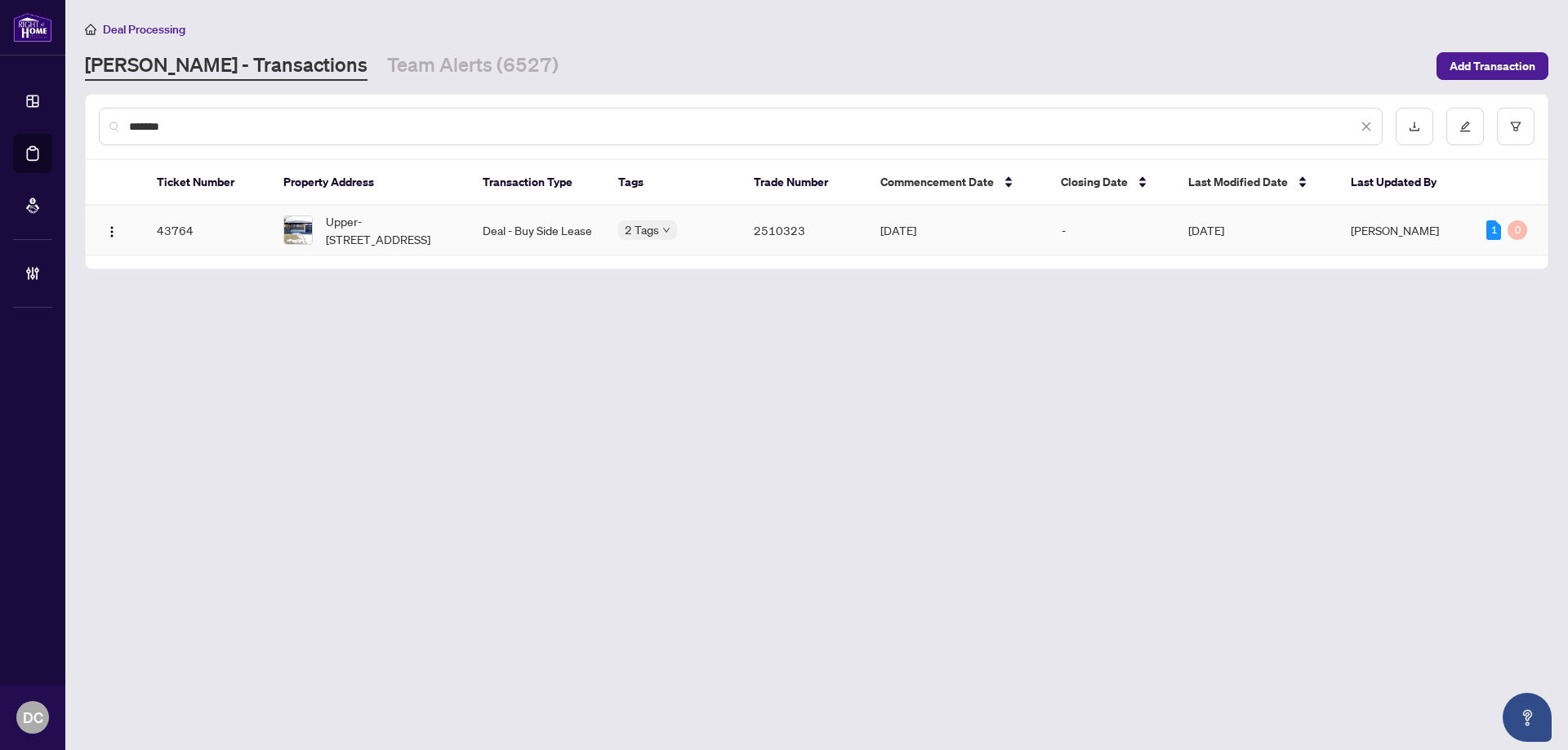
type input "*******"
click at [552, 221] on td "Deal - Buy Side Lease" at bounding box center [537, 230] width 135 height 50
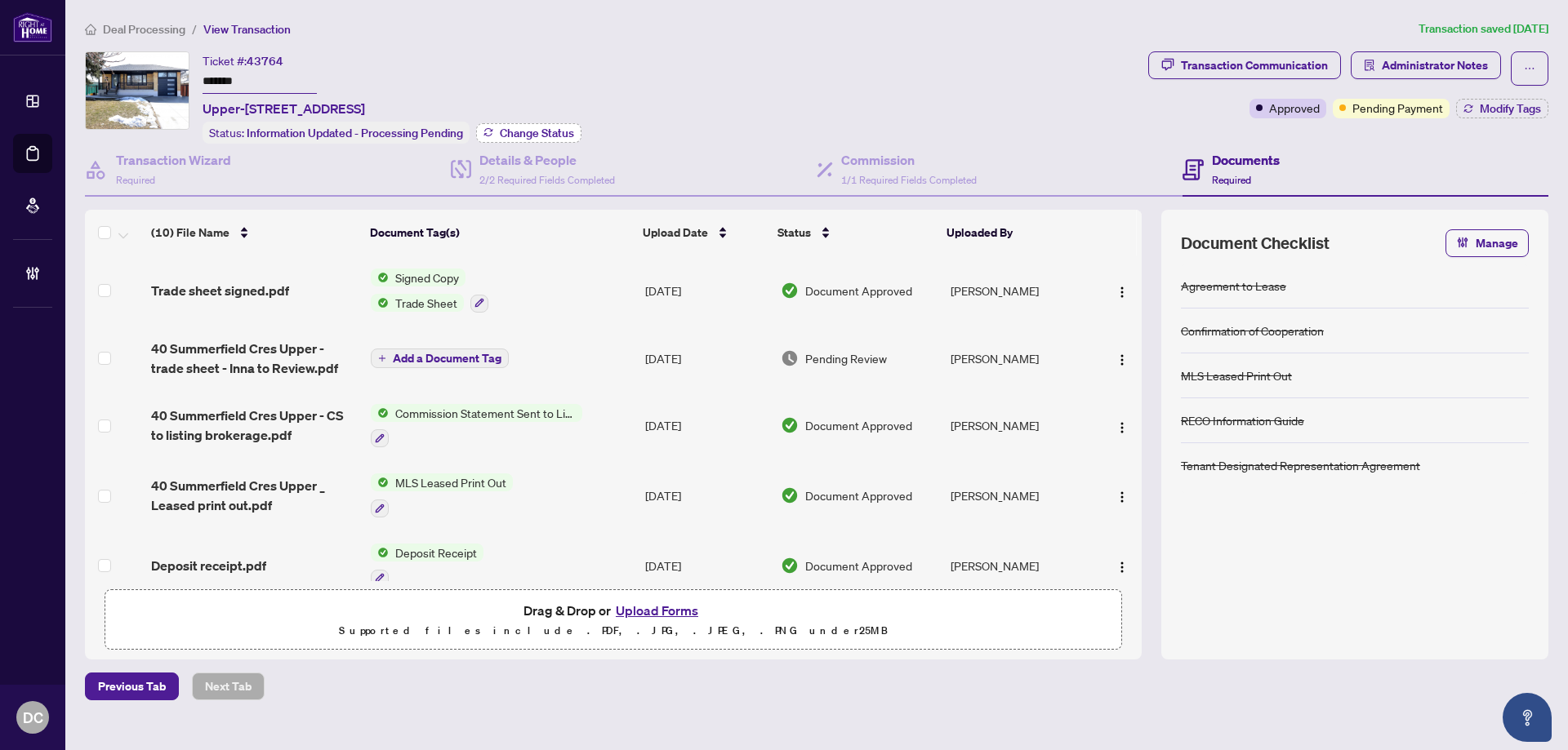
click at [533, 127] on span "Change Status" at bounding box center [537, 133] width 74 height 12
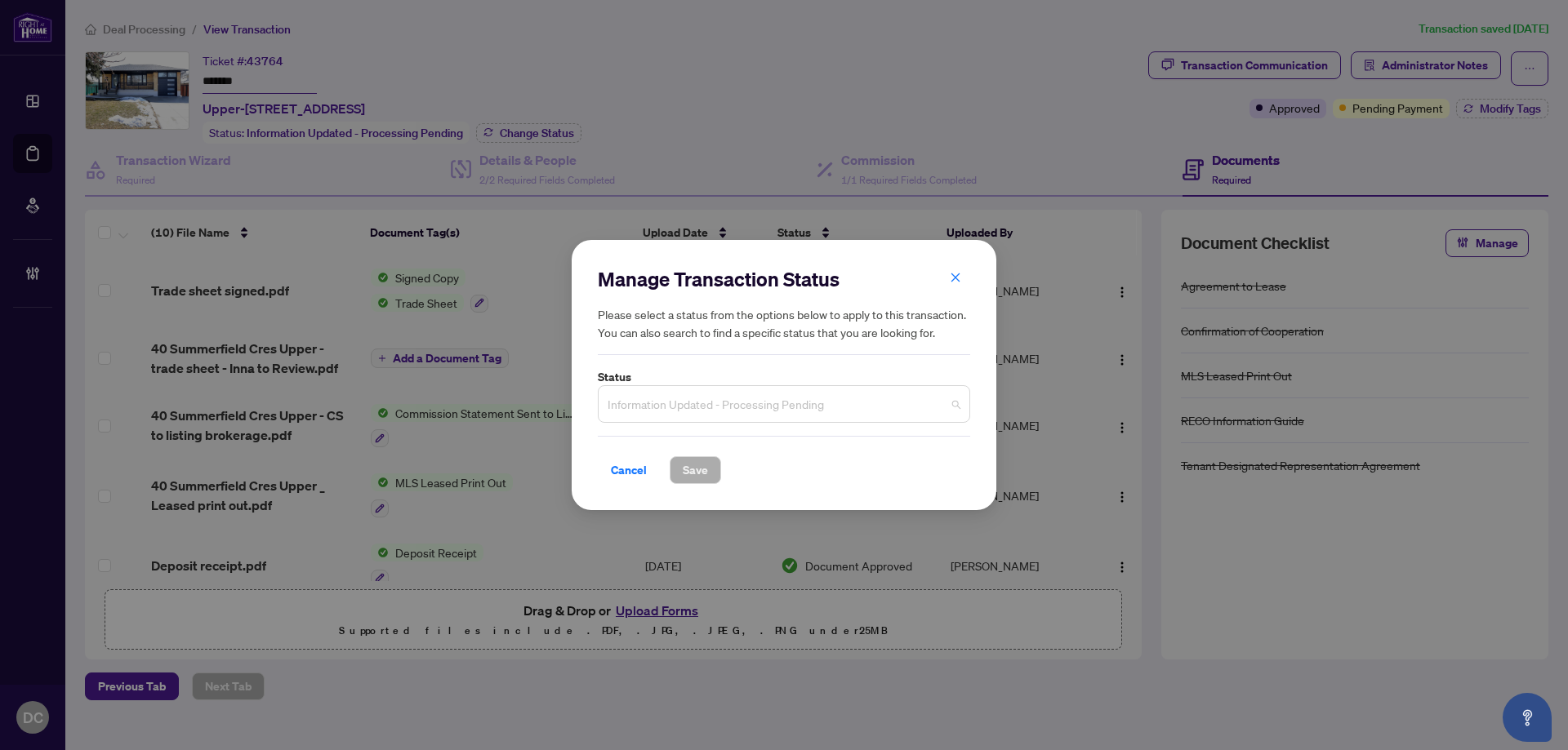
click at [685, 409] on span "Information Updated - Processing Pending" at bounding box center [784, 404] width 353 height 31
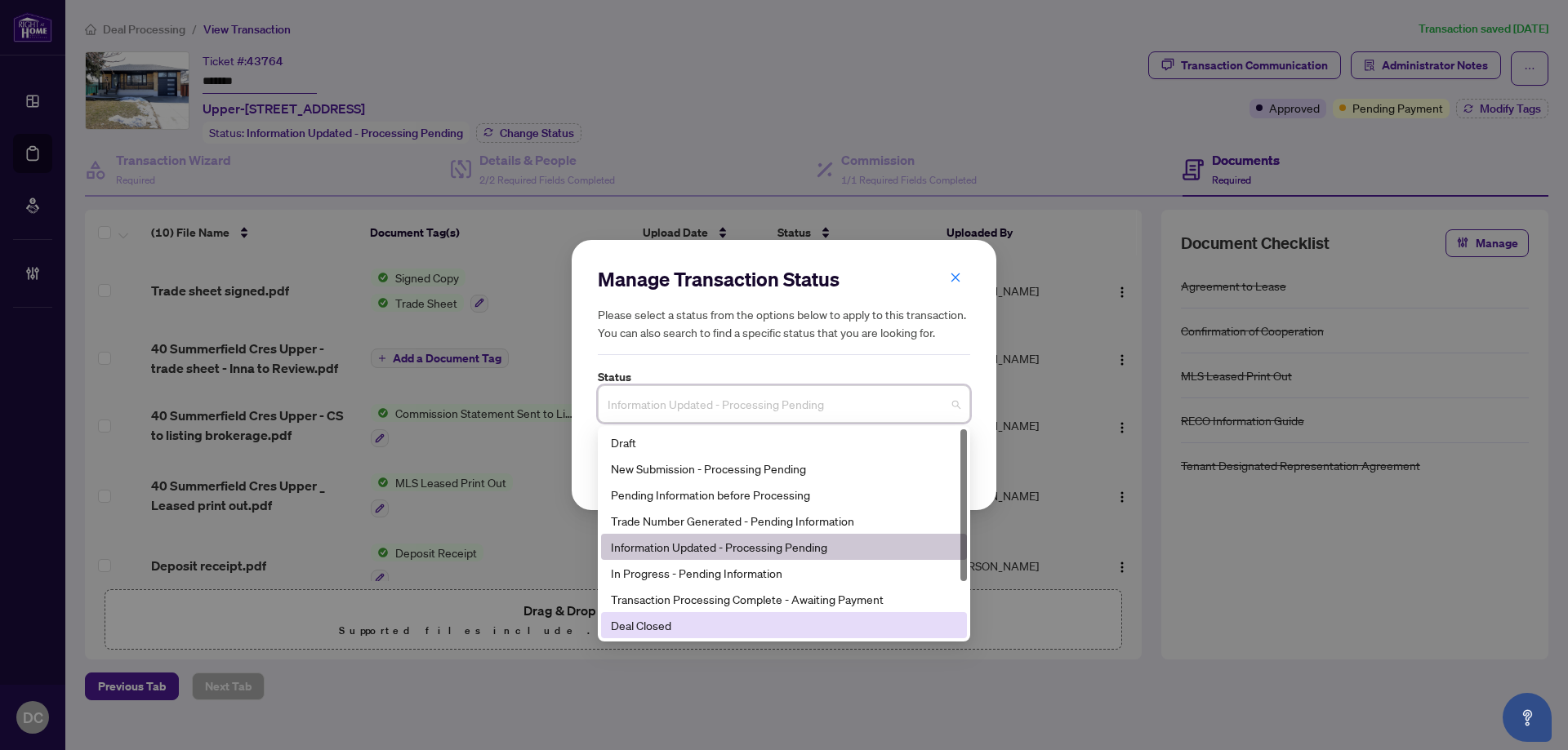
click at [659, 622] on div "Deal Closed" at bounding box center [784, 625] width 346 height 18
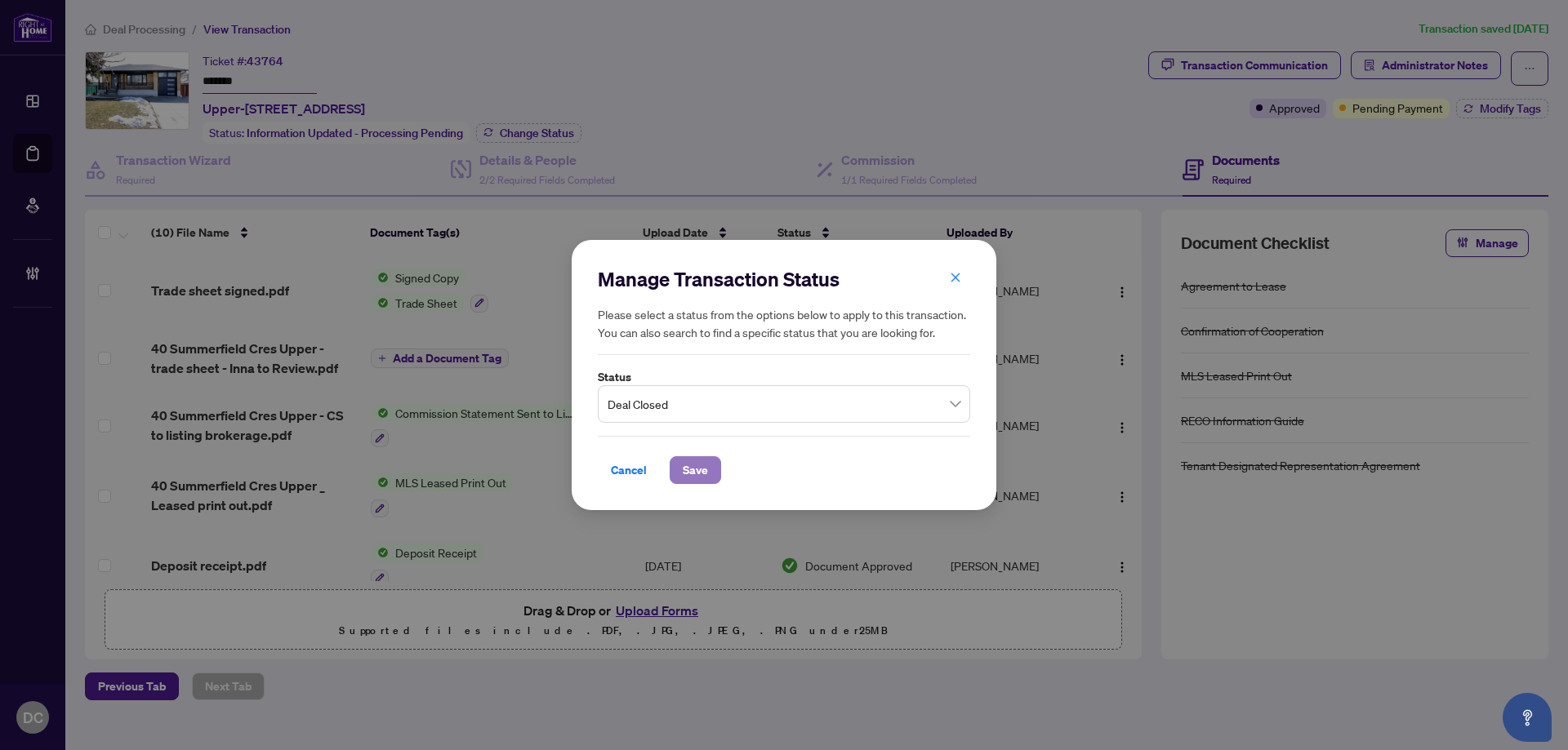
click at [697, 466] on span "Save" at bounding box center [695, 470] width 25 height 26
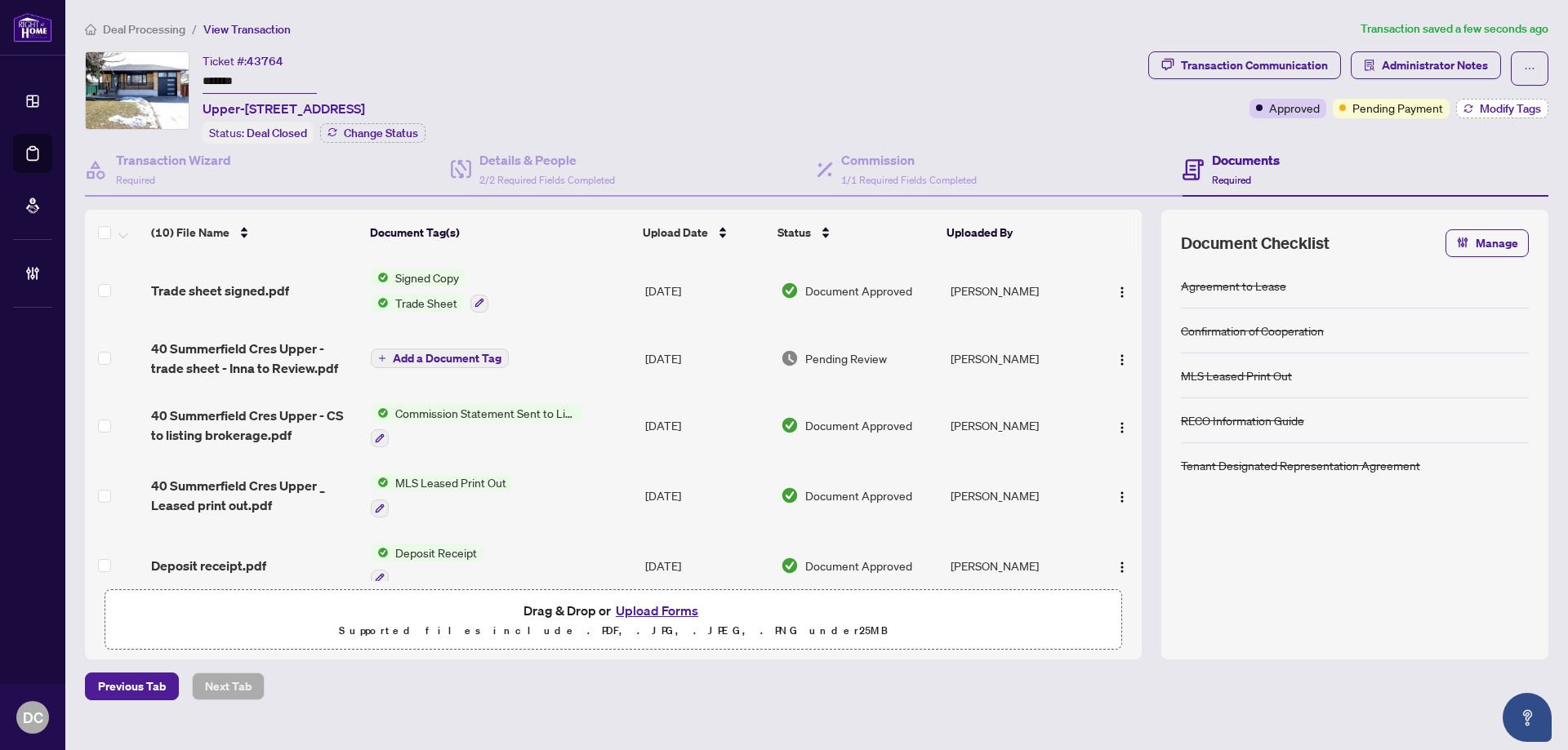
click at [1538, 104] on span "Modify Tags" at bounding box center [1510, 109] width 62 height 12
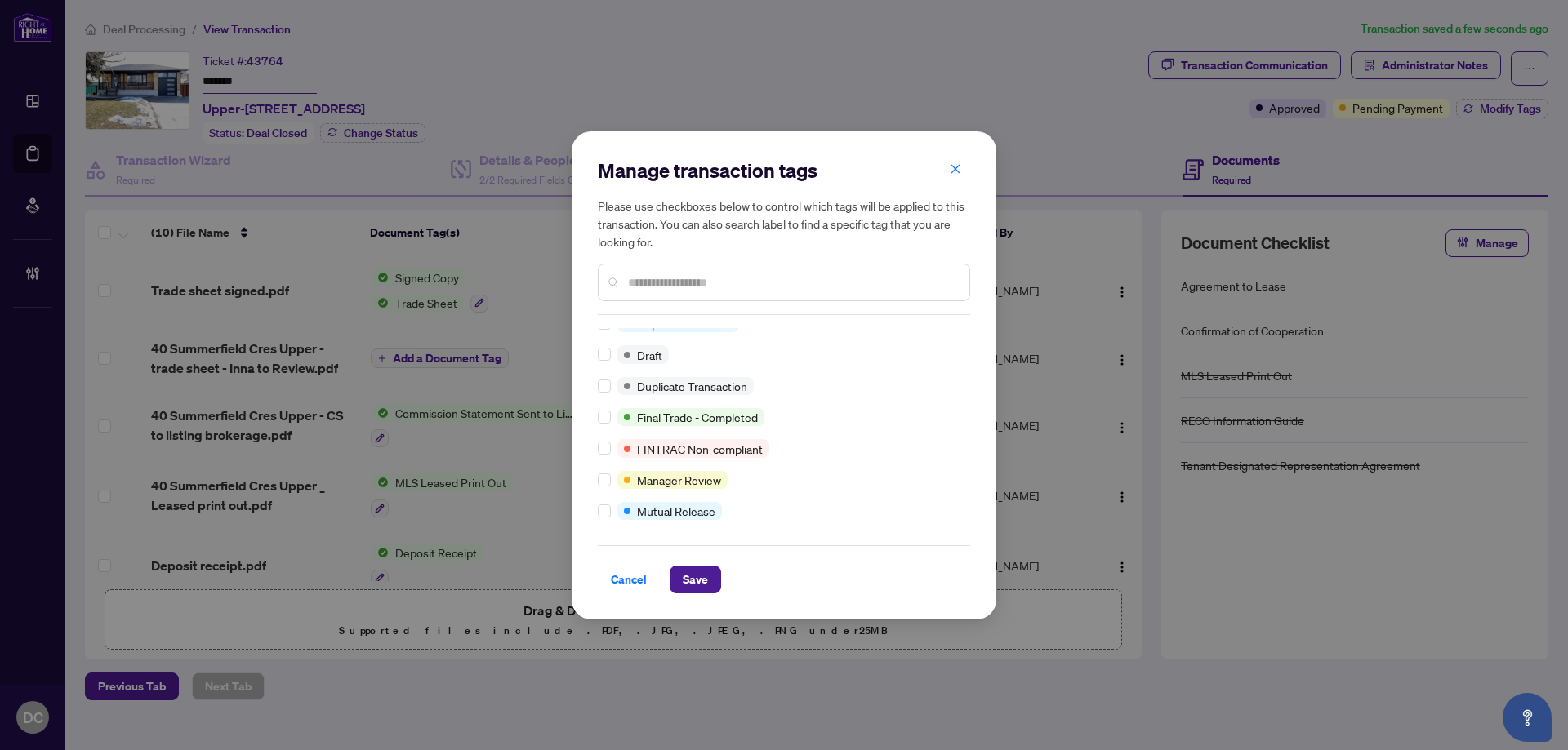
scroll to position [14, 0]
click at [693, 577] on span "Save" at bounding box center [695, 580] width 25 height 26
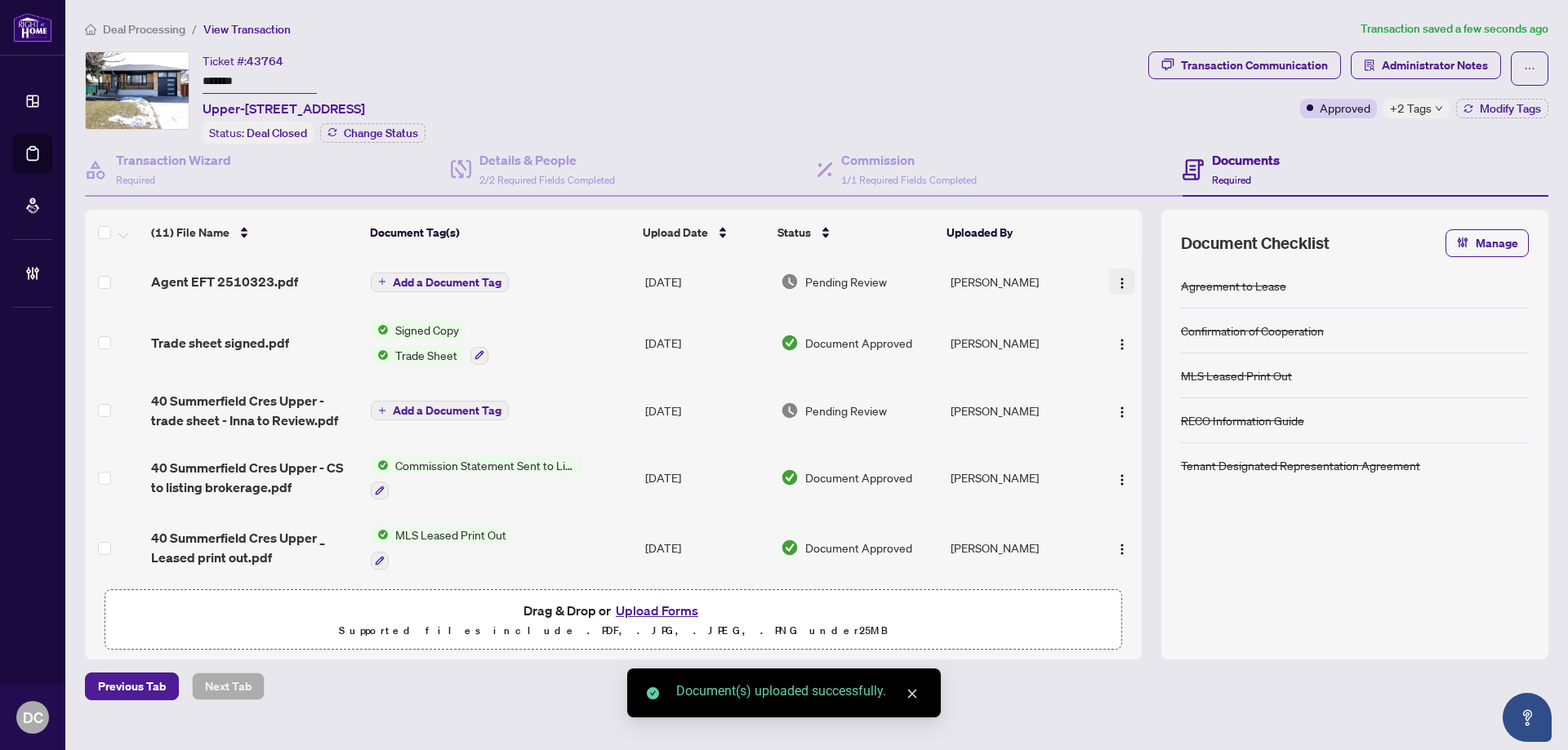
click at [1116, 277] on img "button" at bounding box center [1121, 283] width 13 height 13
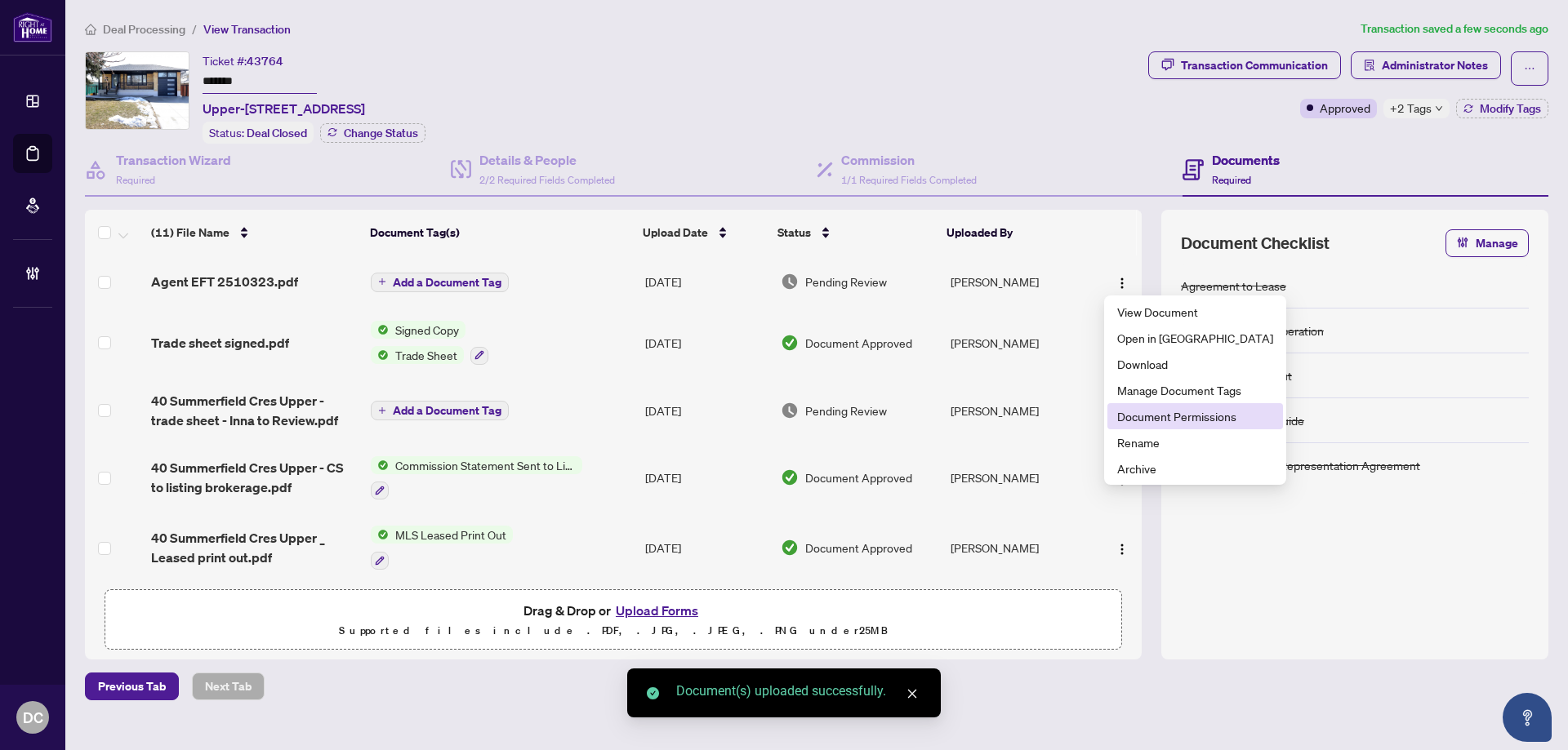
click at [1130, 411] on span "Document Permissions" at bounding box center [1194, 416] width 156 height 18
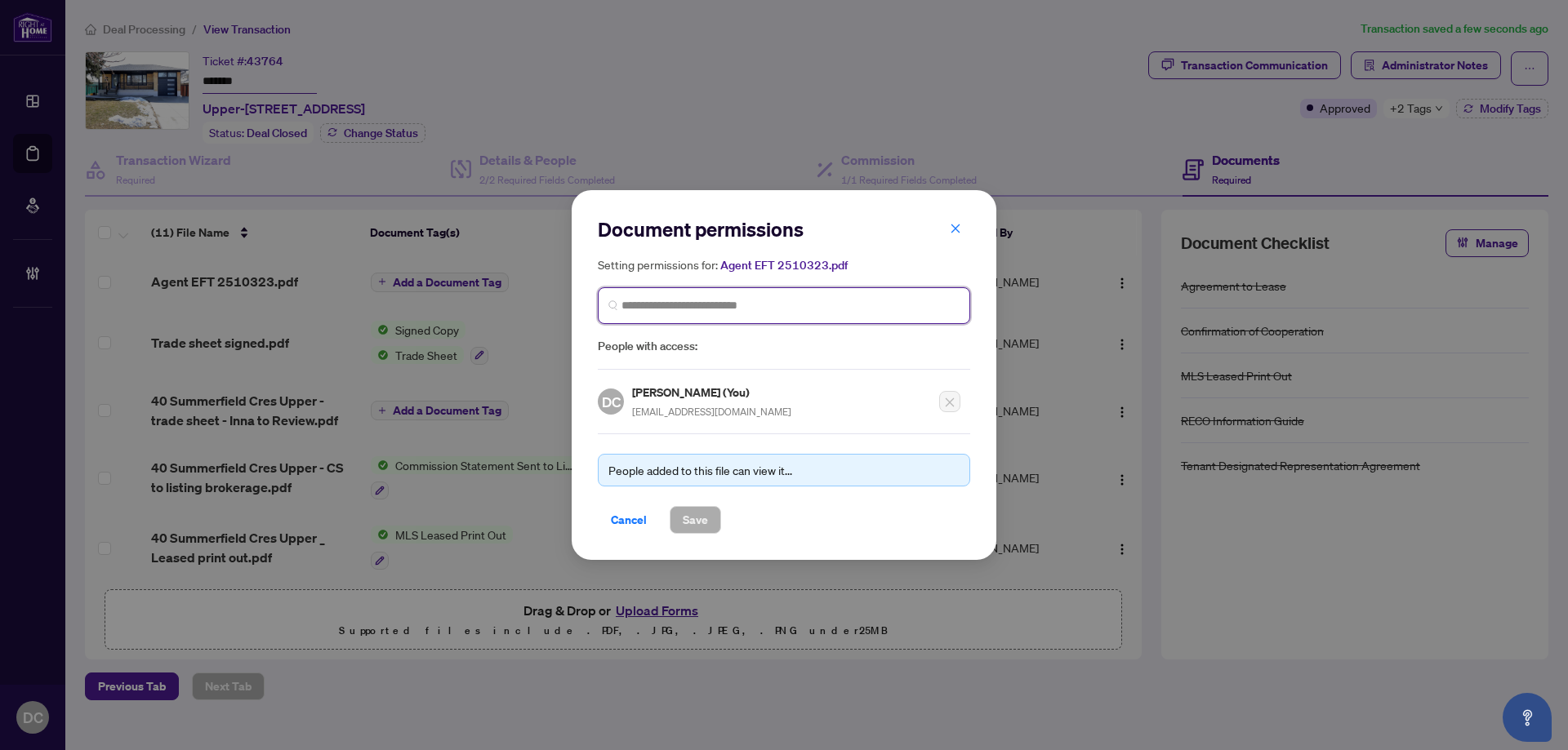
click at [771, 306] on input "search" at bounding box center [789, 305] width 338 height 18
type input "******"
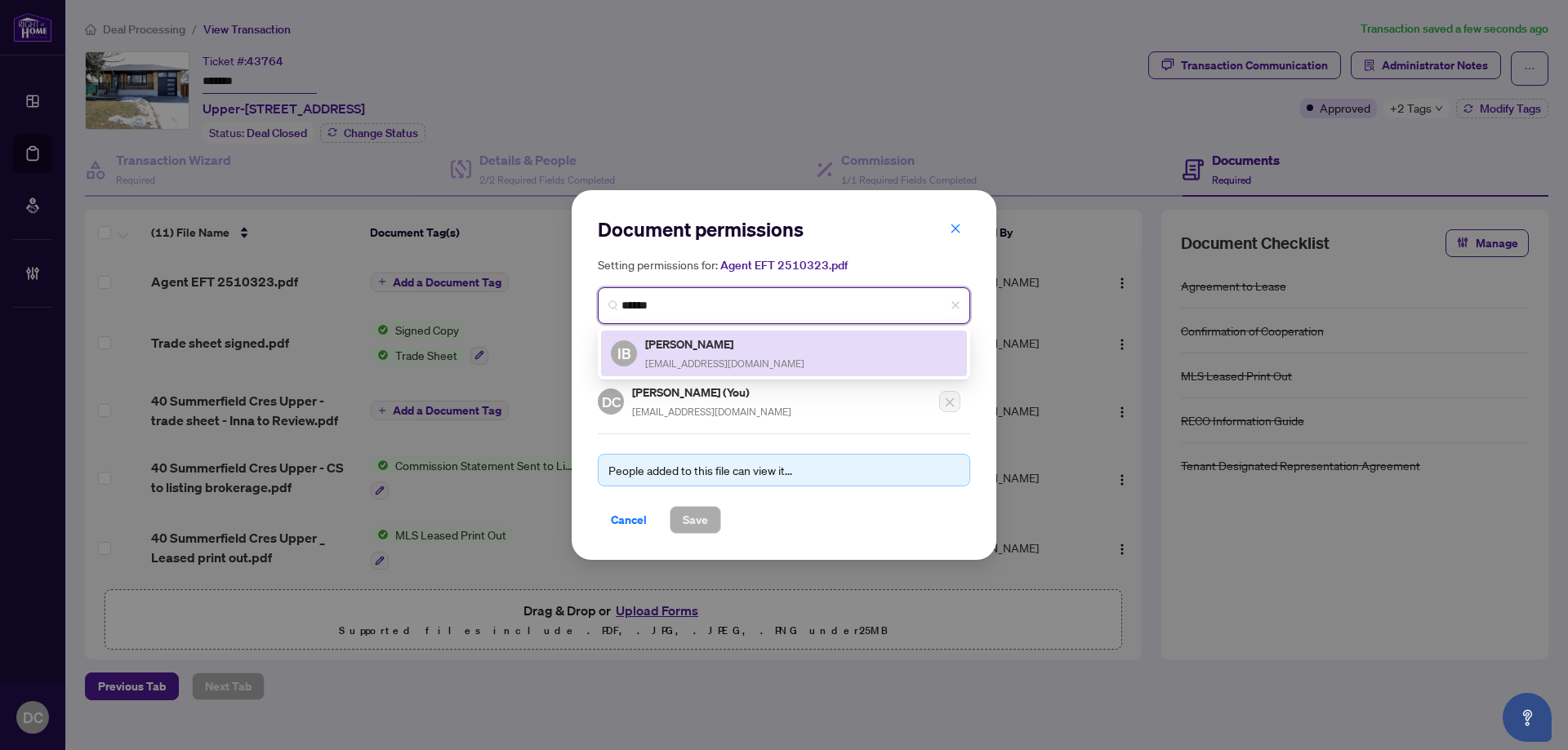
click at [732, 352] on div "[PERSON_NAME] [EMAIL_ADDRESS][DOMAIN_NAME]" at bounding box center [725, 353] width 160 height 37
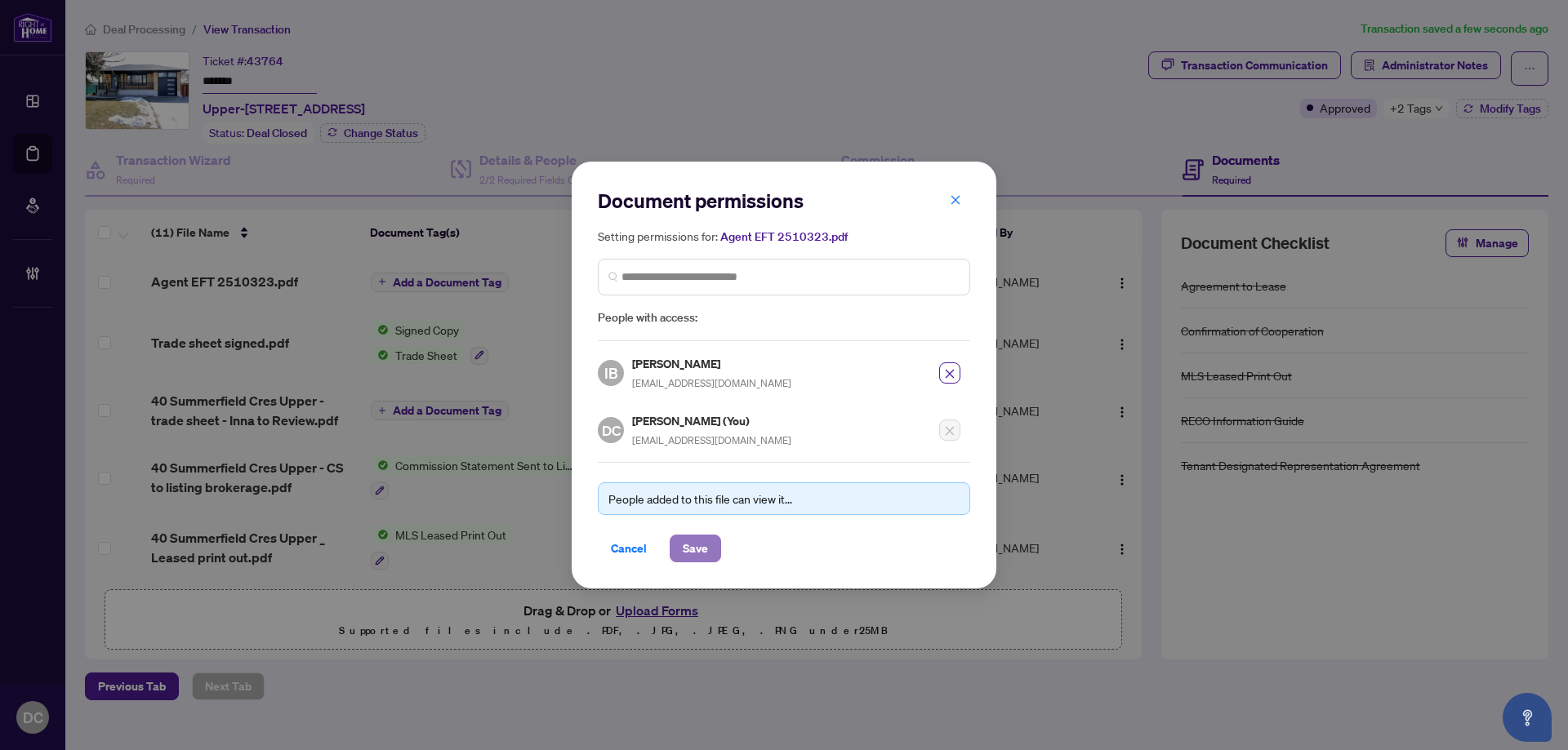
click at [698, 547] on span "Save" at bounding box center [695, 548] width 25 height 26
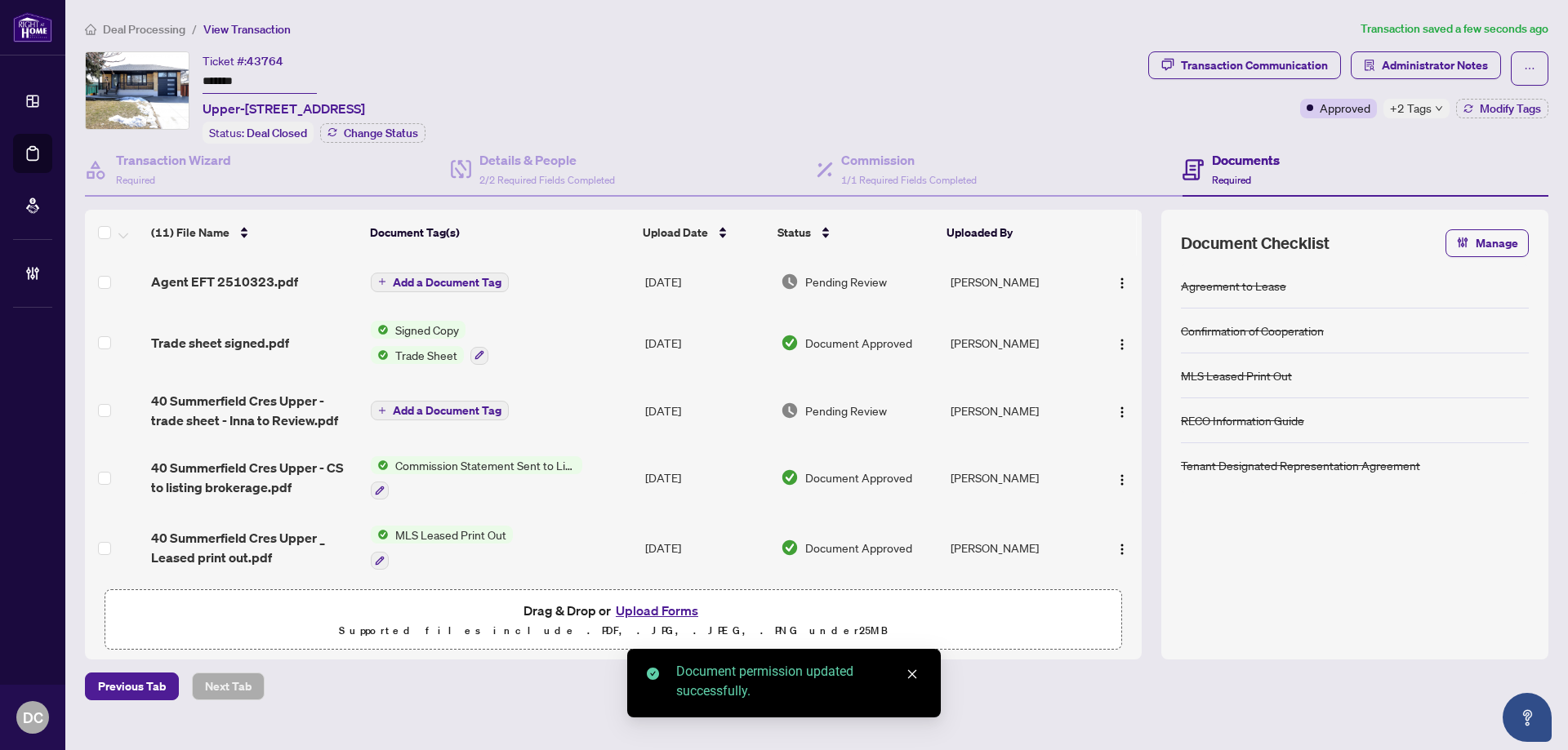
click at [468, 278] on span "Add a Document Tag" at bounding box center [447, 283] width 109 height 12
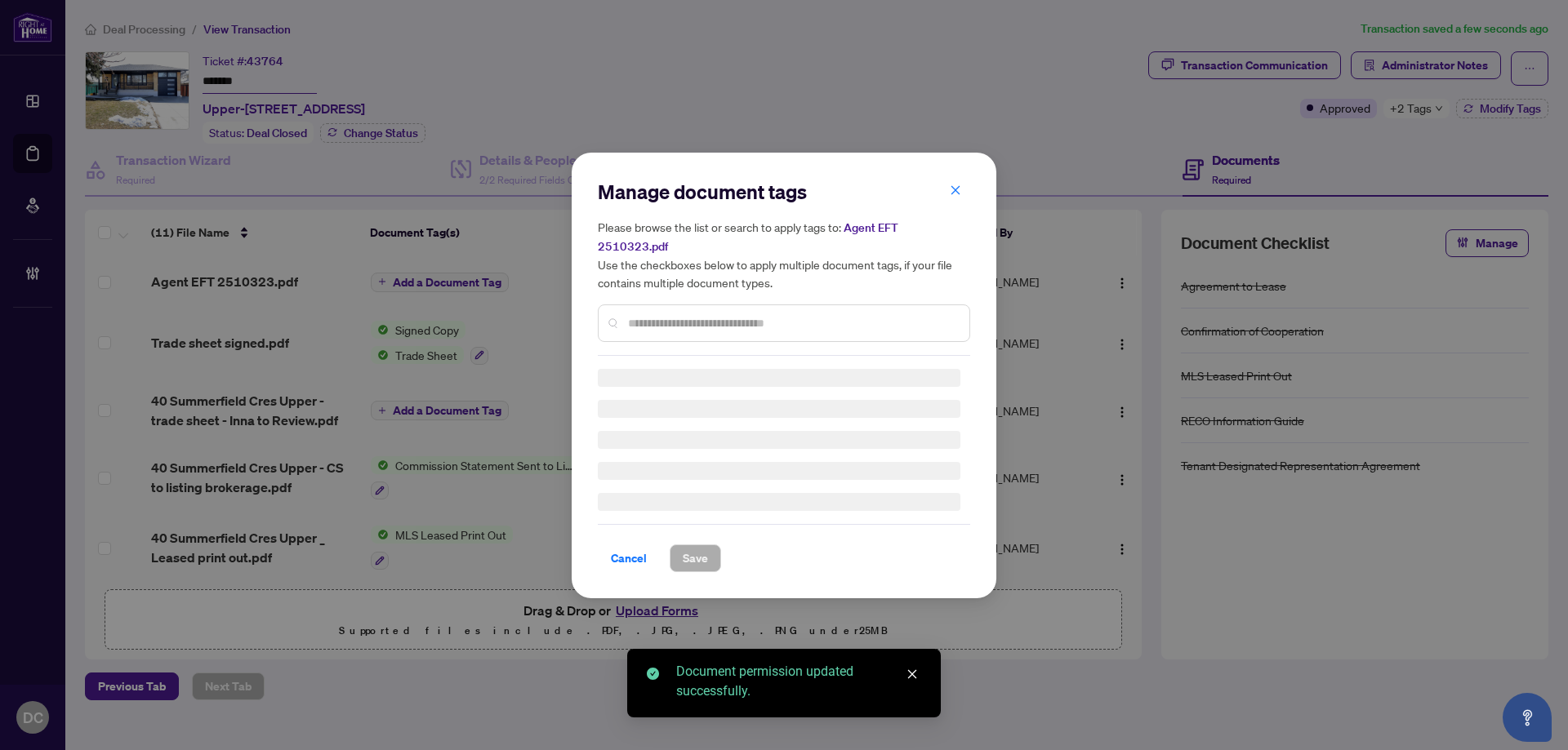
click at [736, 303] on div "Manage document tags Please browse the list or search to apply tags to: Agent E…" at bounding box center [784, 267] width 372 height 177
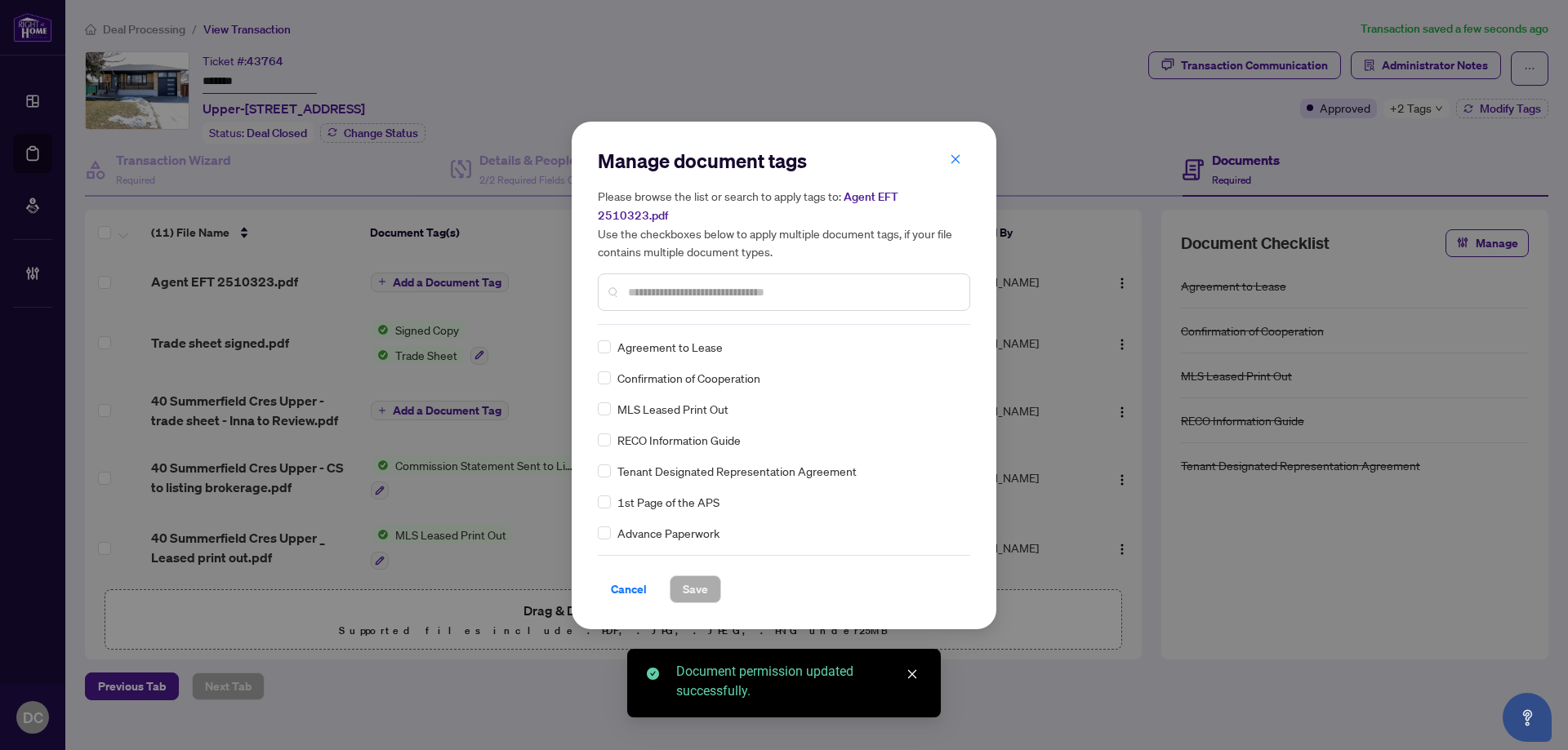
click at [733, 289] on input "text" at bounding box center [791, 292] width 328 height 18
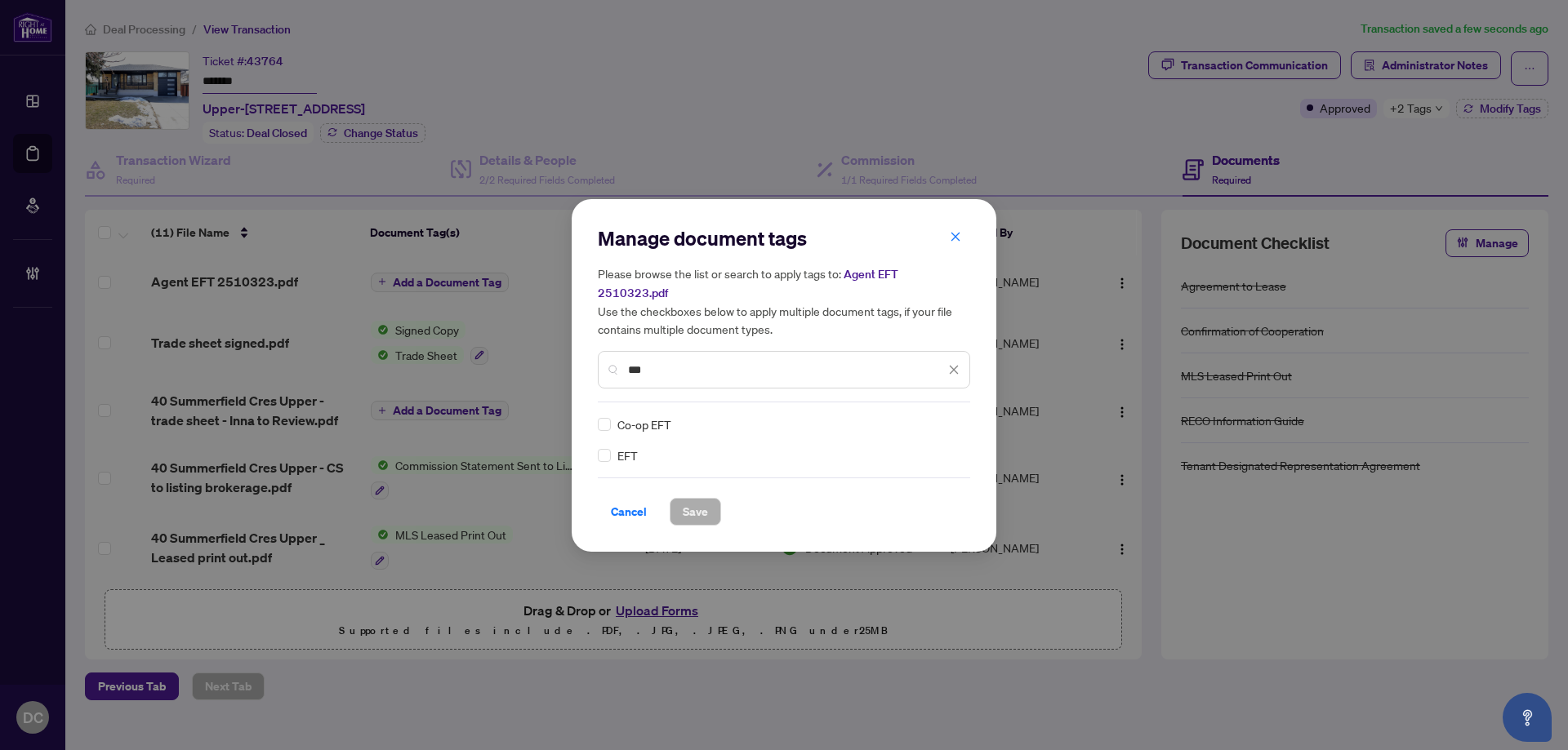
type input "***"
click at [941, 416] on img at bounding box center [936, 424] width 17 height 17
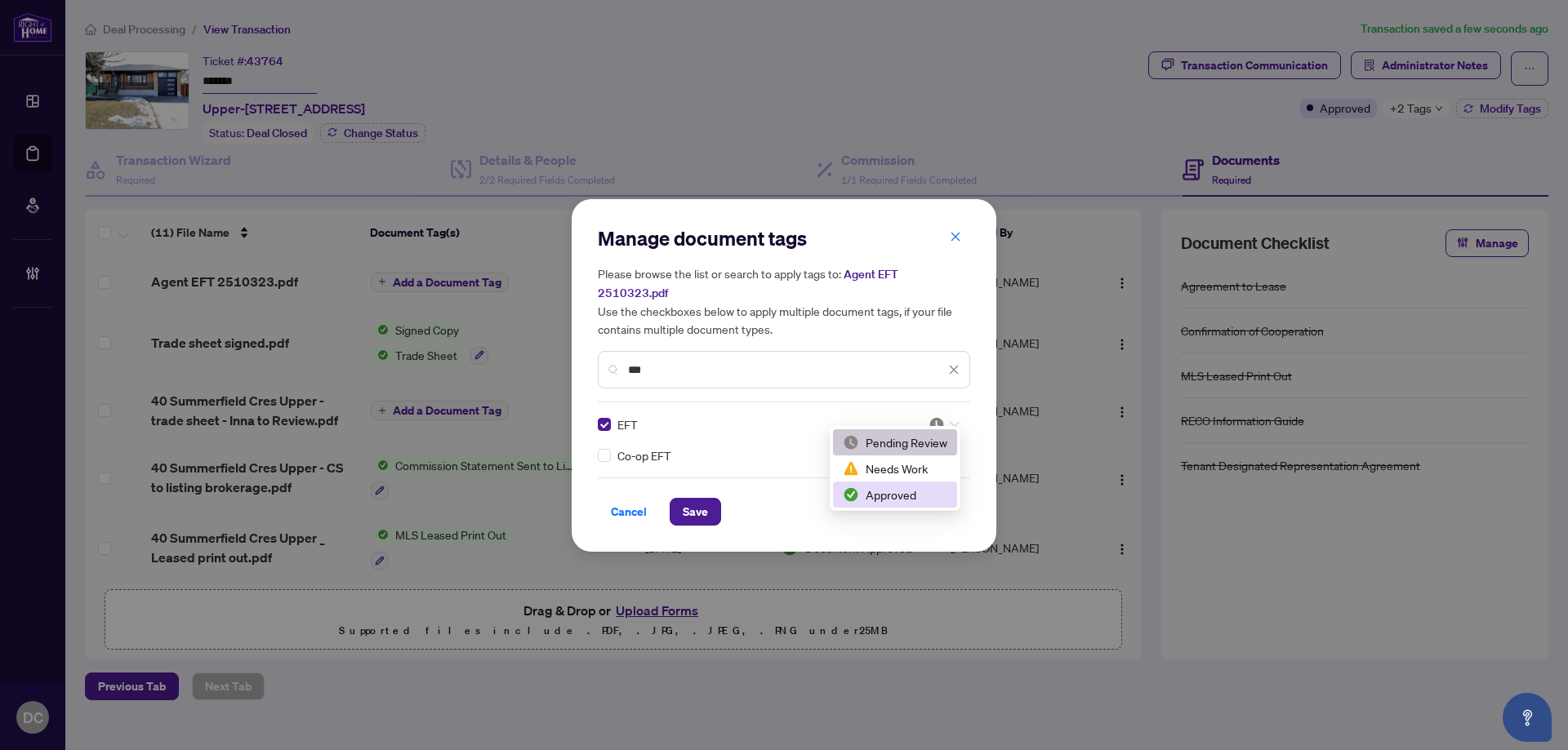
click at [900, 489] on div "Approved" at bounding box center [894, 494] width 105 height 18
click at [714, 498] on button "Save" at bounding box center [695, 512] width 52 height 27
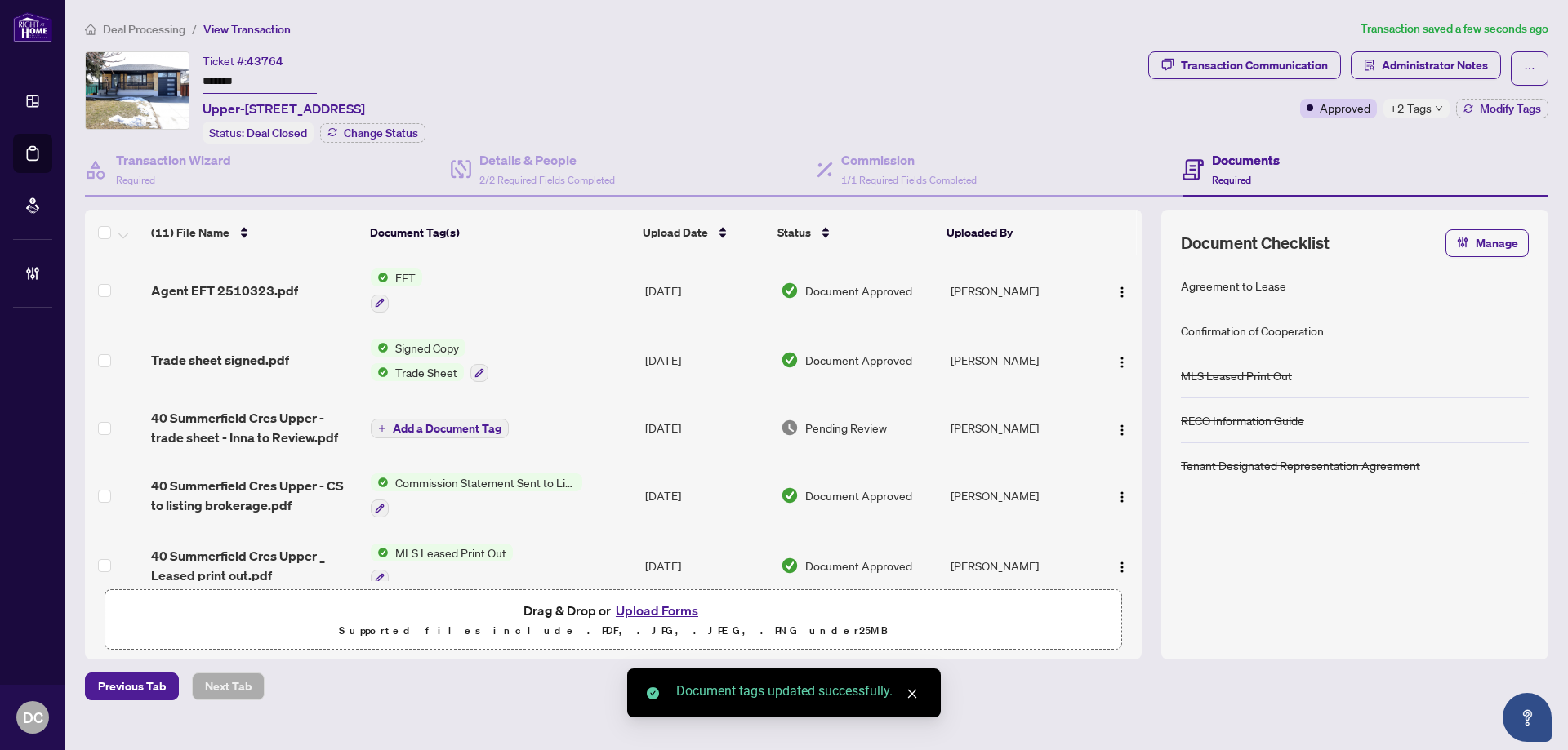
click at [1399, 112] on span "+2 Tags" at bounding box center [1410, 108] width 42 height 19
click at [1454, 59] on span "Administrator Notes" at bounding box center [1434, 65] width 106 height 26
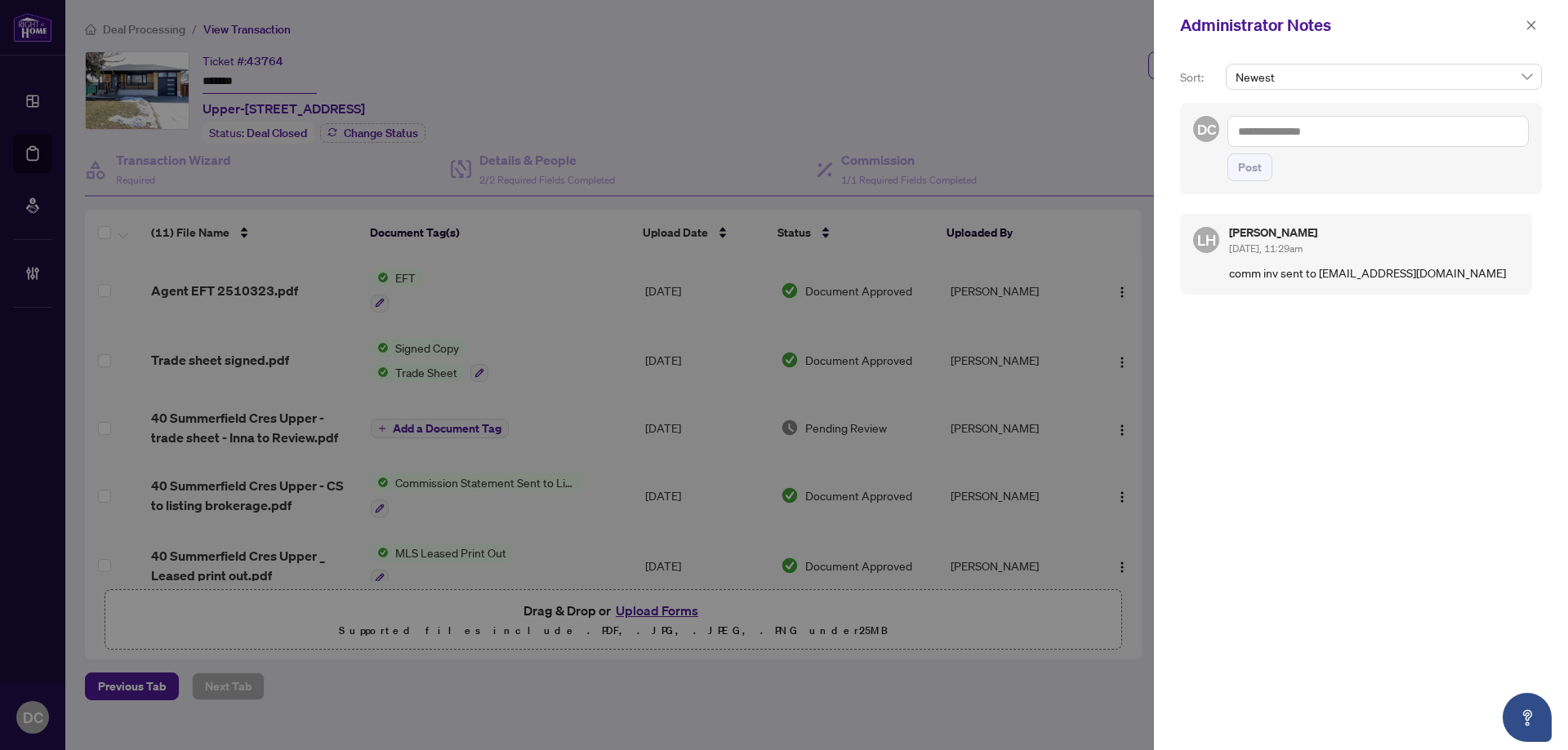
click at [1343, 140] on textarea at bounding box center [1378, 131] width 302 height 31
paste textarea "**********"
type textarea "**********"
click at [1249, 163] on span "Post" at bounding box center [1250, 167] width 24 height 26
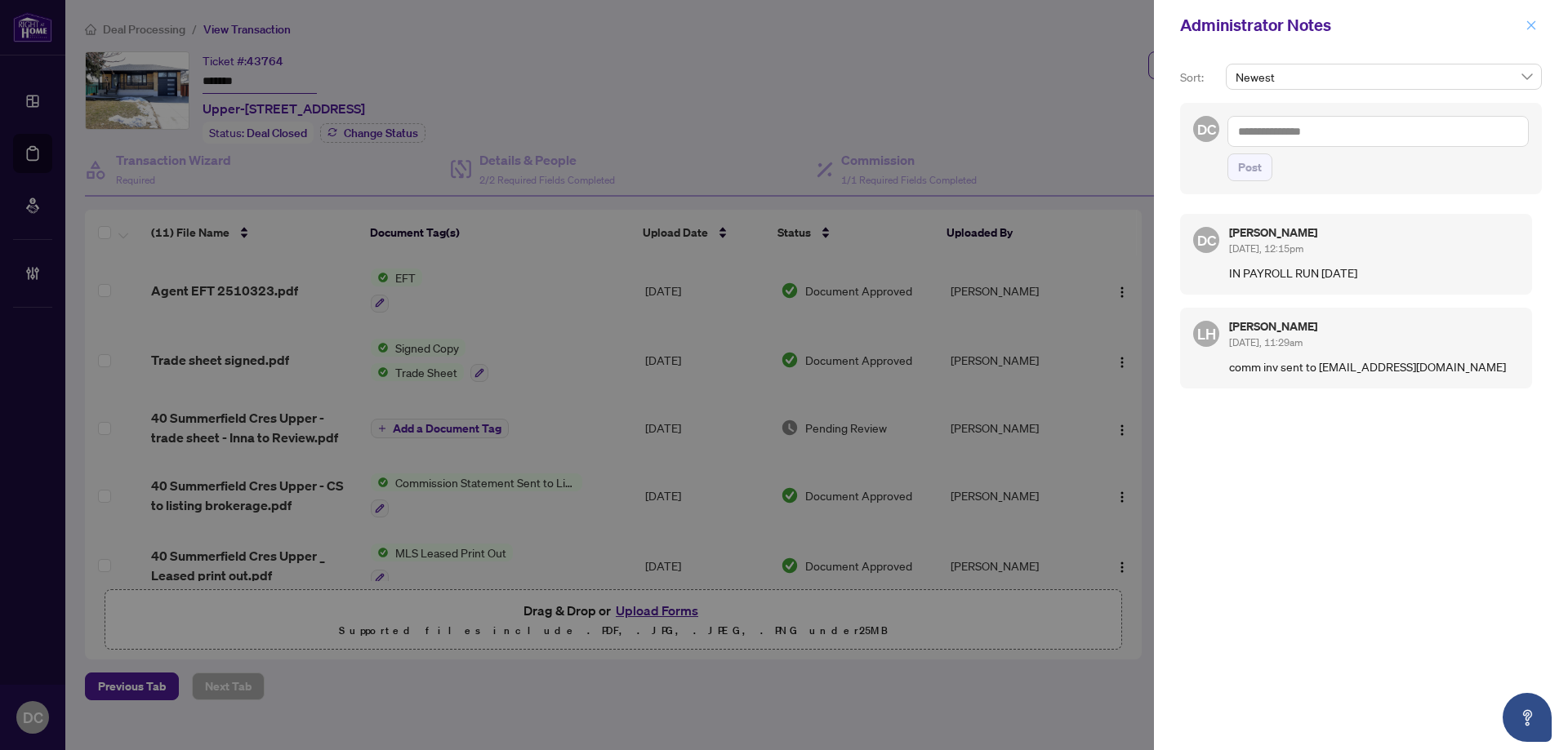
click at [1541, 25] on button "button" at bounding box center [1531, 25] width 22 height 20
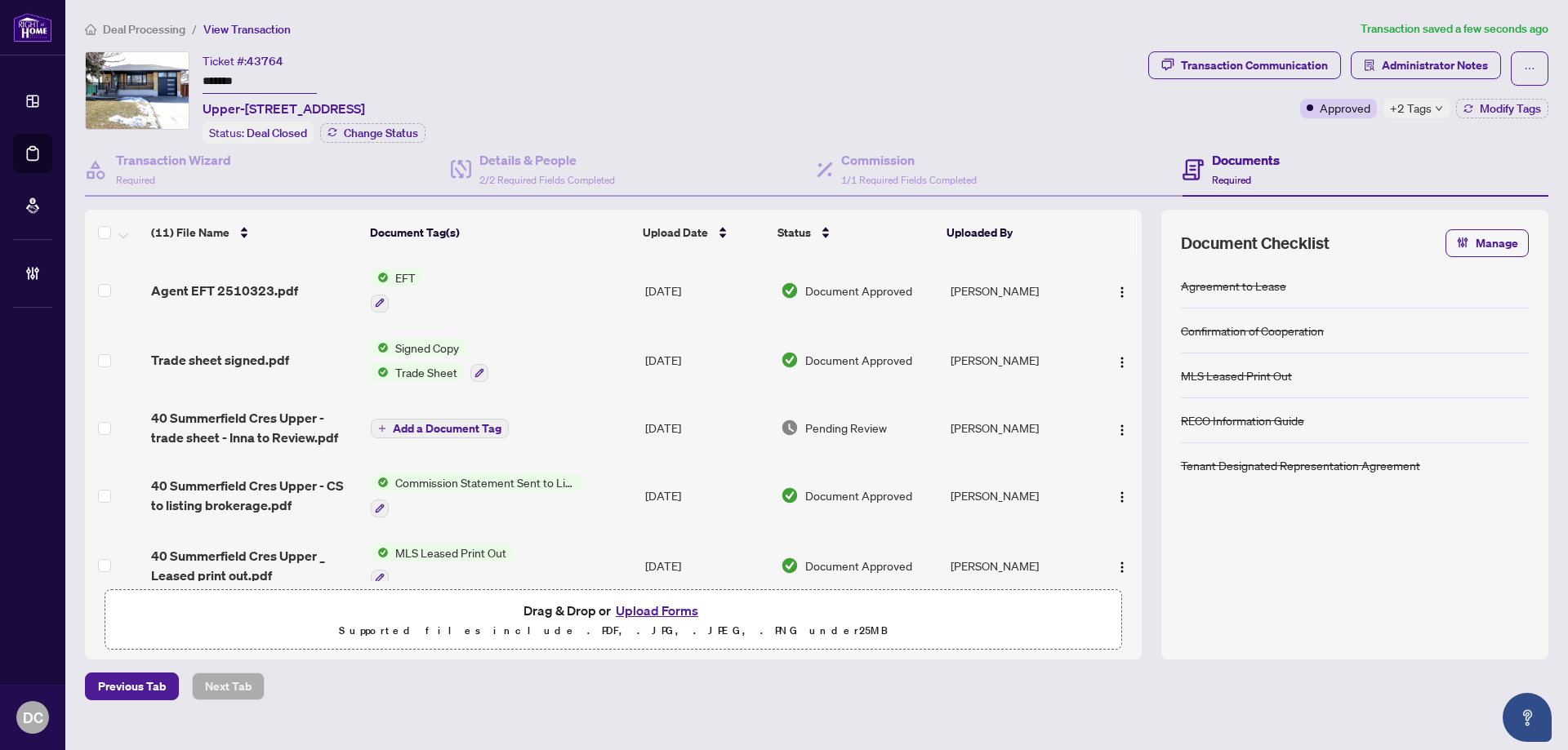
click at [162, 28] on span "Deal Processing" at bounding box center [144, 29] width 82 height 15
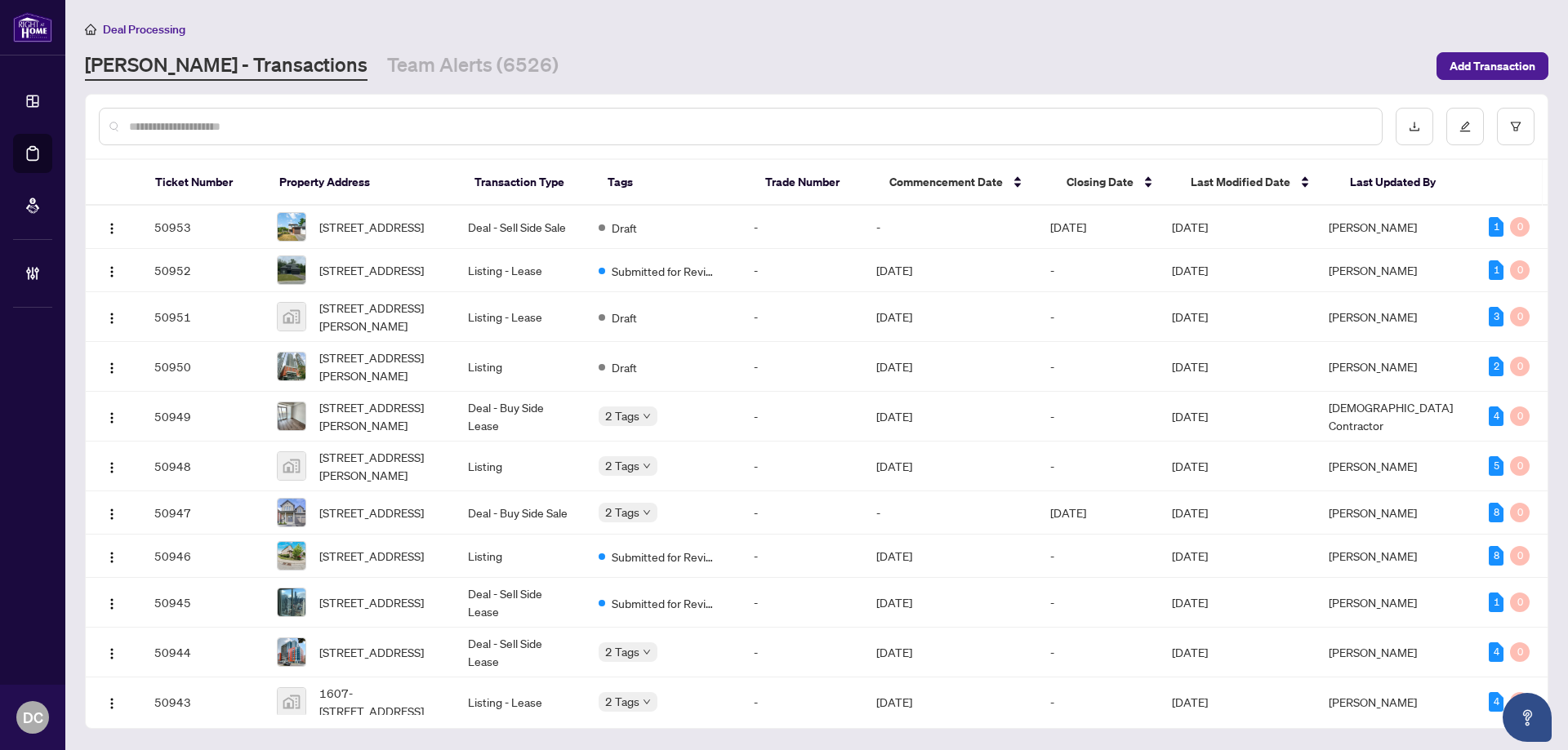
click at [493, 113] on div at bounding box center [740, 126] width 1283 height 37
click at [493, 126] on input "text" at bounding box center [748, 126] width 1239 height 18
paste input "**********"
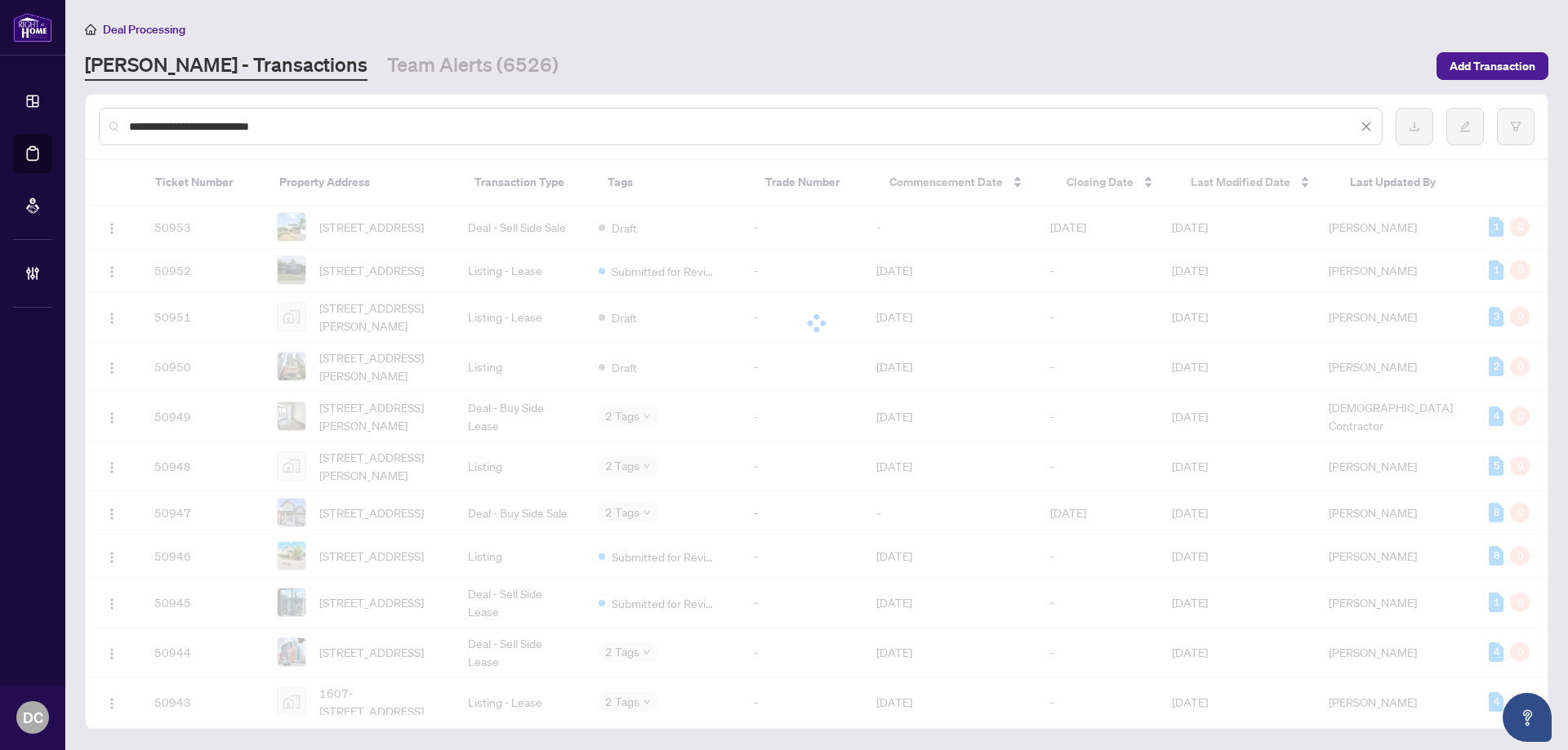
type input "**********"
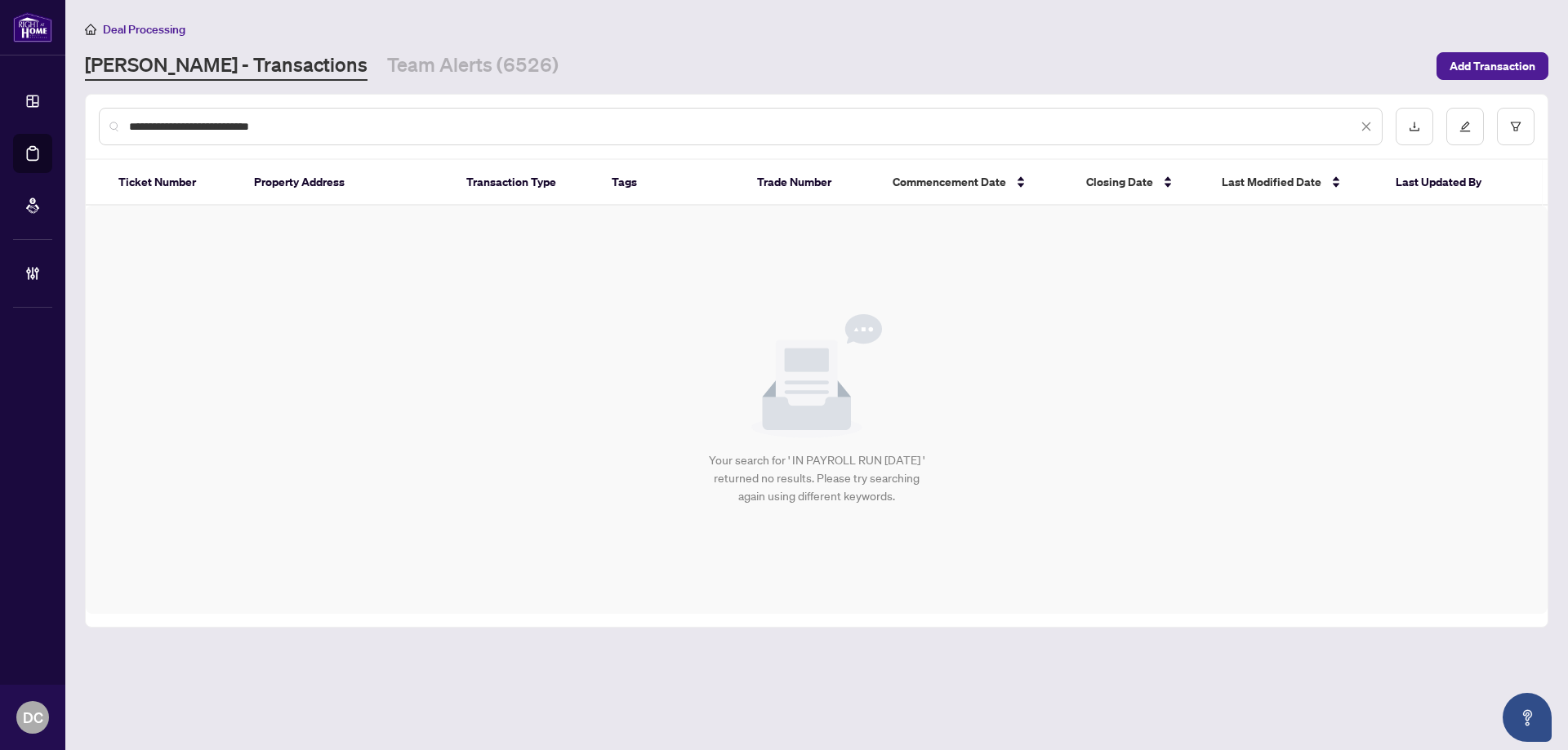
drag, startPoint x: 320, startPoint y: 127, endPoint x: -59, endPoint y: 116, distance: 379.2
click at [0, 116] on html "**********" at bounding box center [784, 375] width 1568 height 750
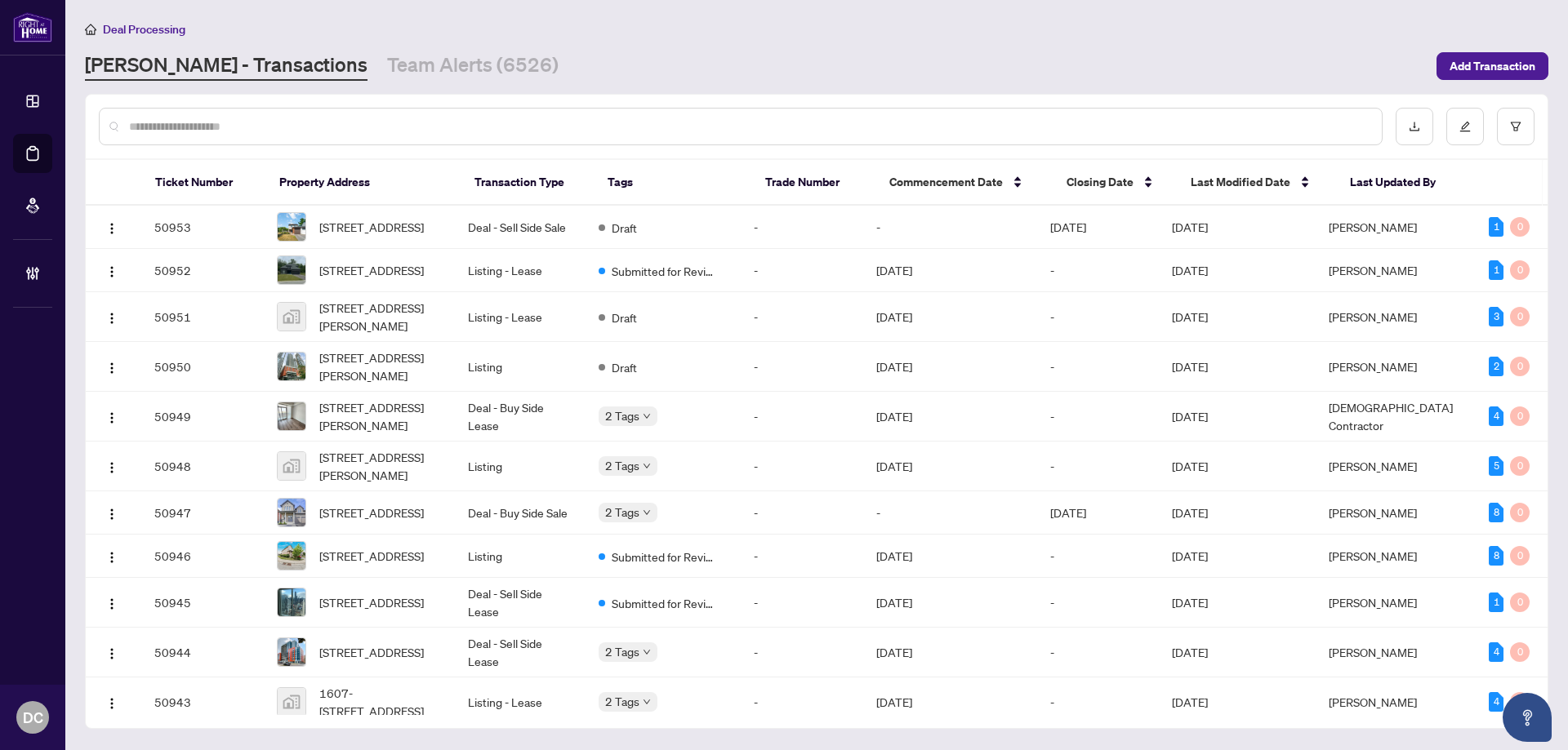
click at [322, 124] on input "text" at bounding box center [748, 126] width 1239 height 18
paste input "*******"
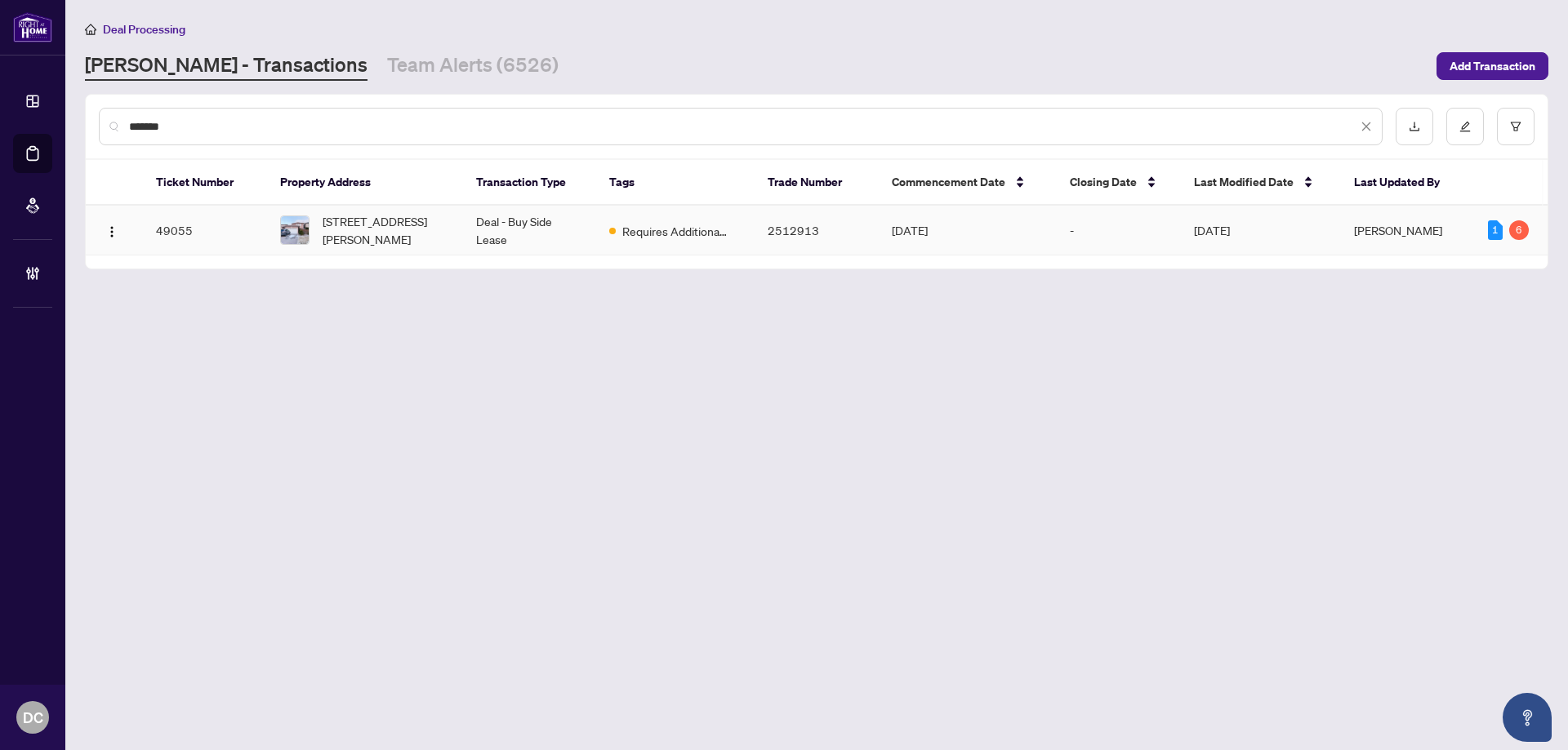
type input "*******"
click at [353, 223] on span "[STREET_ADDRESS][PERSON_NAME]" at bounding box center [386, 230] width 127 height 36
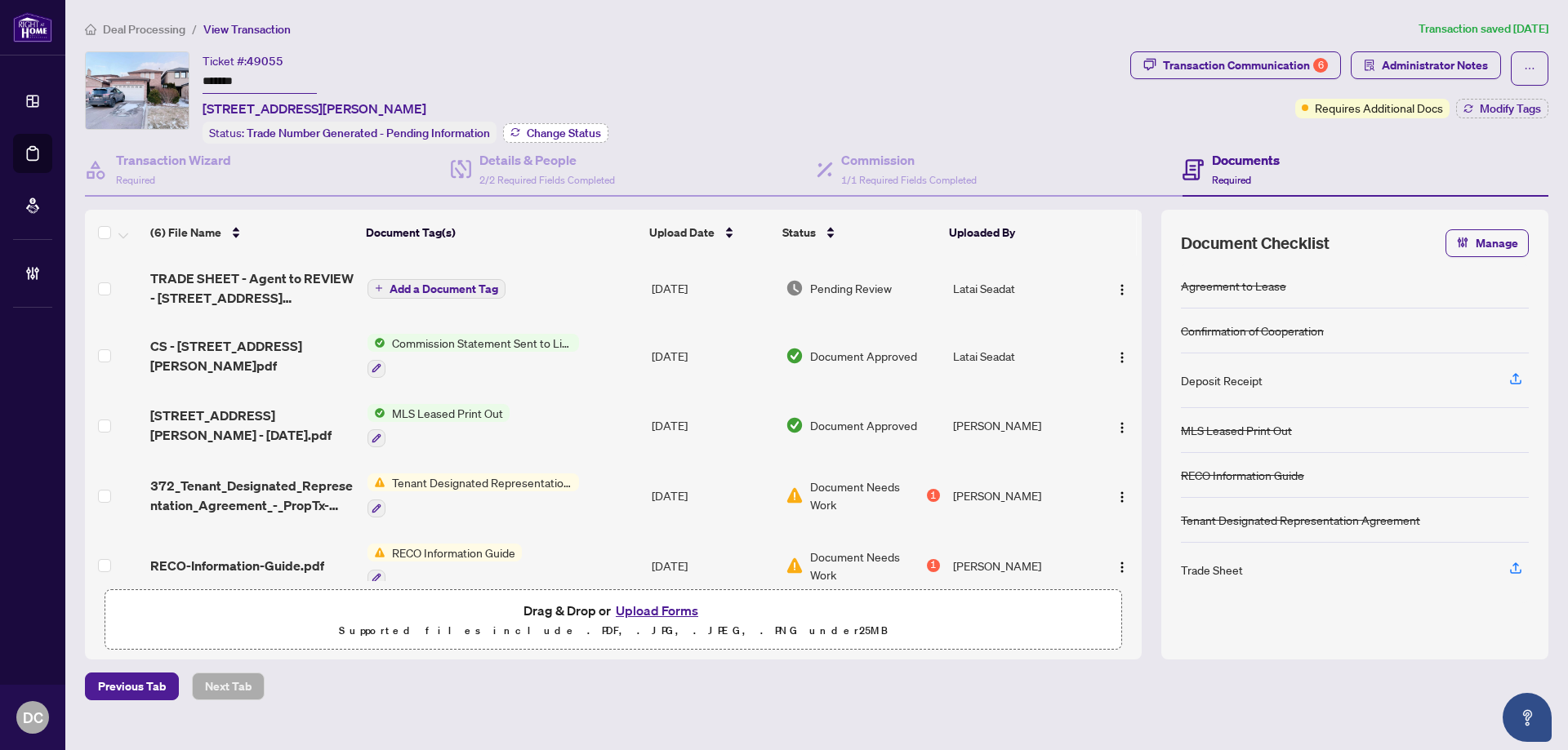
click at [525, 135] on button "Change Status" at bounding box center [556, 133] width 106 height 20
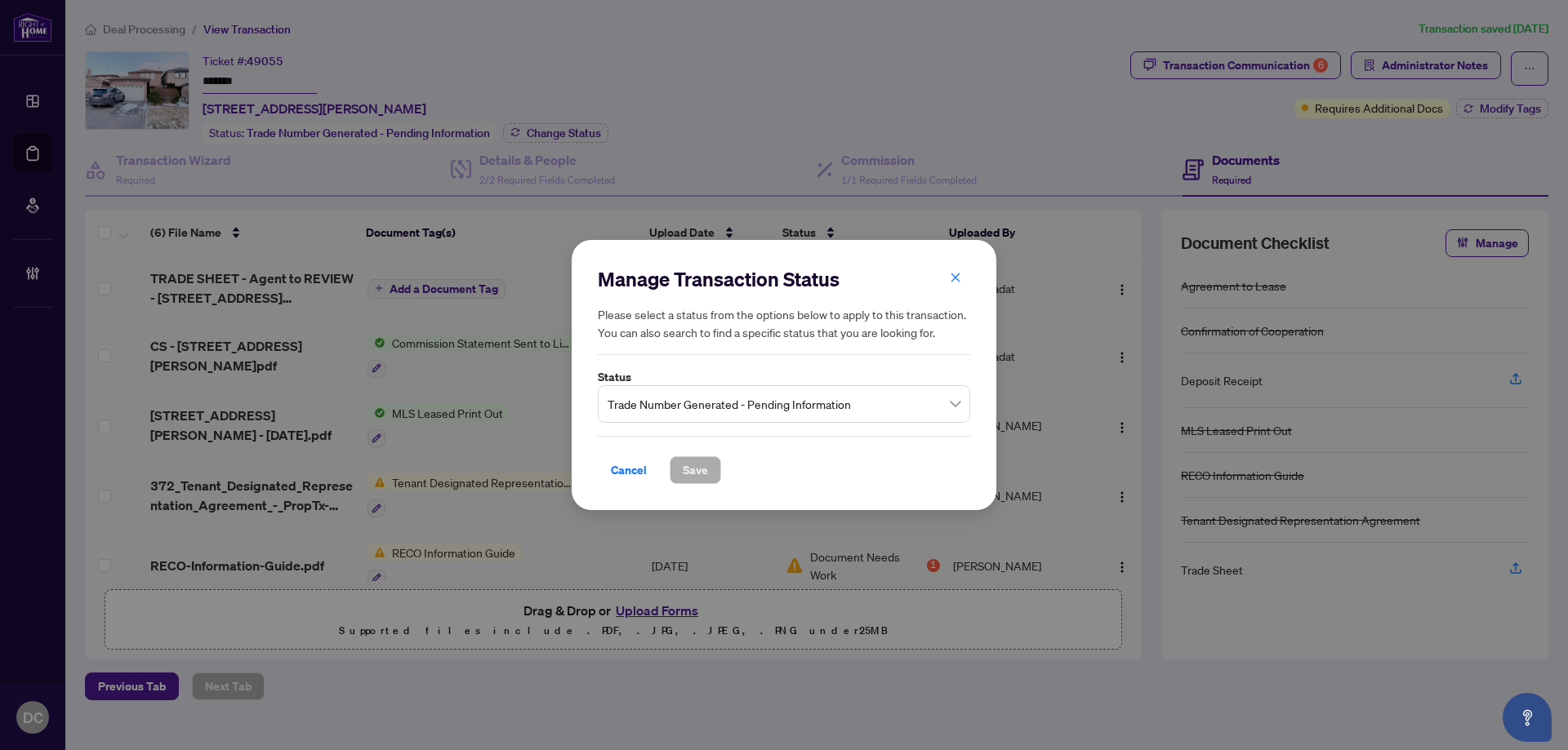
click at [791, 400] on span "Trade Number Generated - Pending Information" at bounding box center [784, 404] width 353 height 31
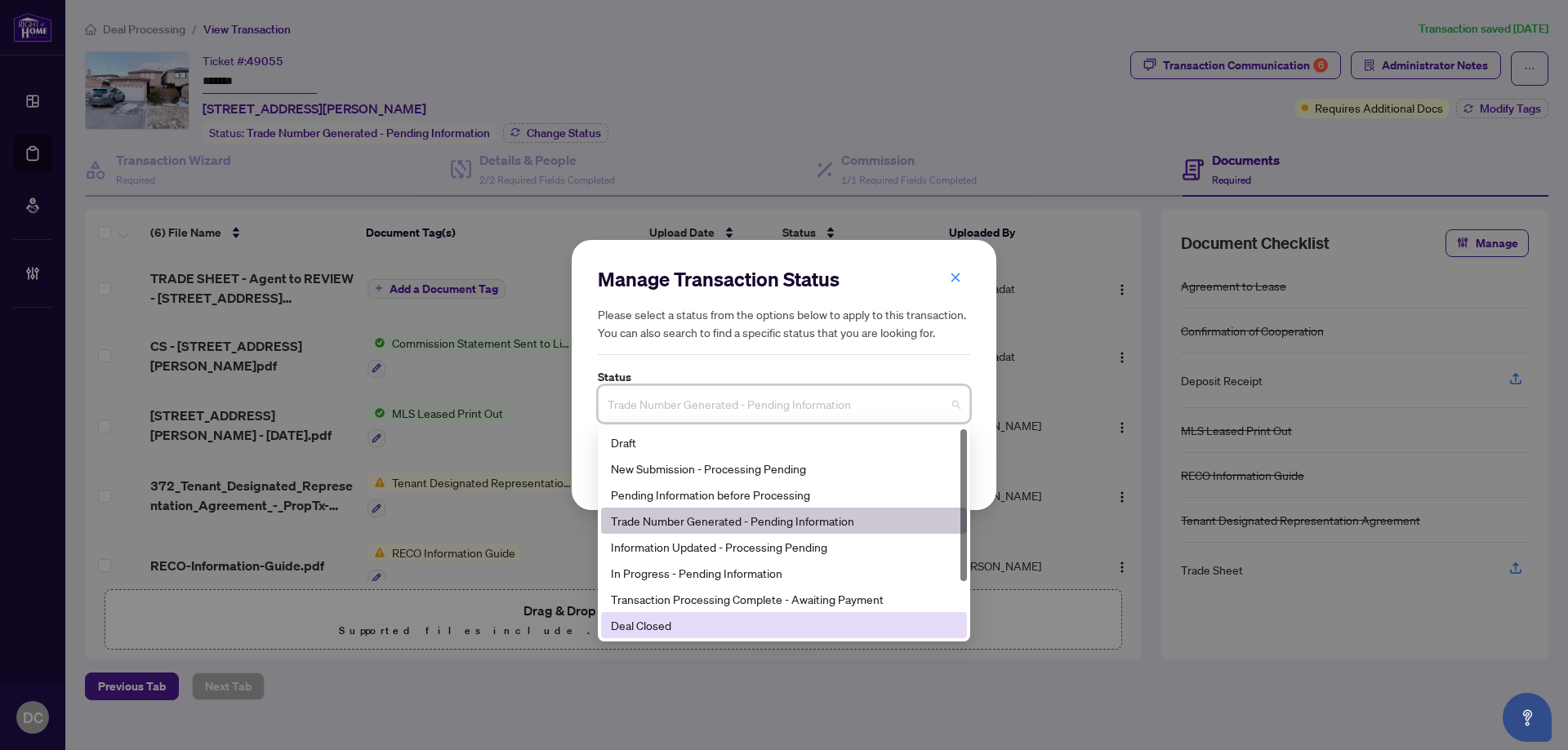
click at [674, 620] on div "Deal Closed" at bounding box center [784, 625] width 346 height 18
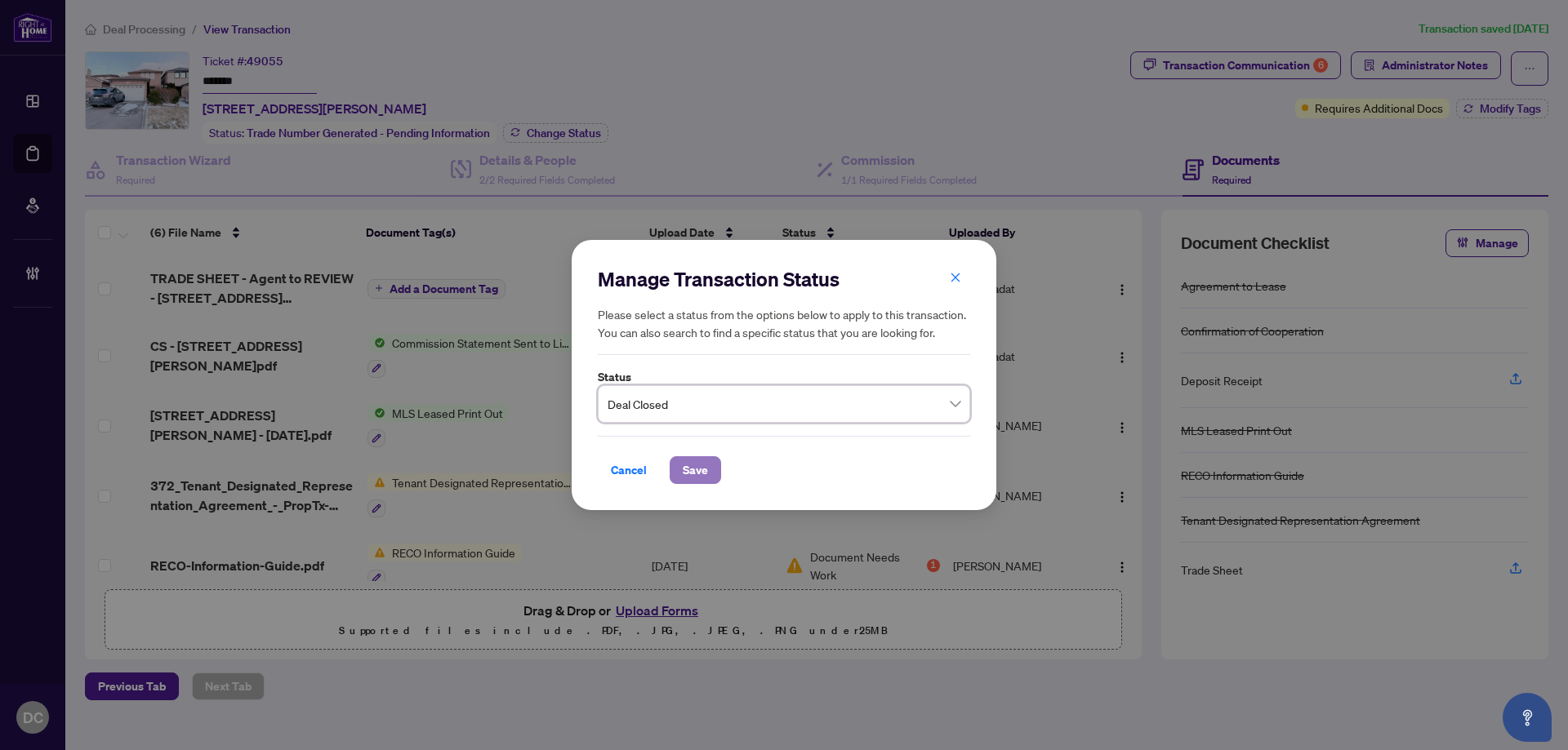
click at [698, 468] on span "Save" at bounding box center [695, 470] width 25 height 26
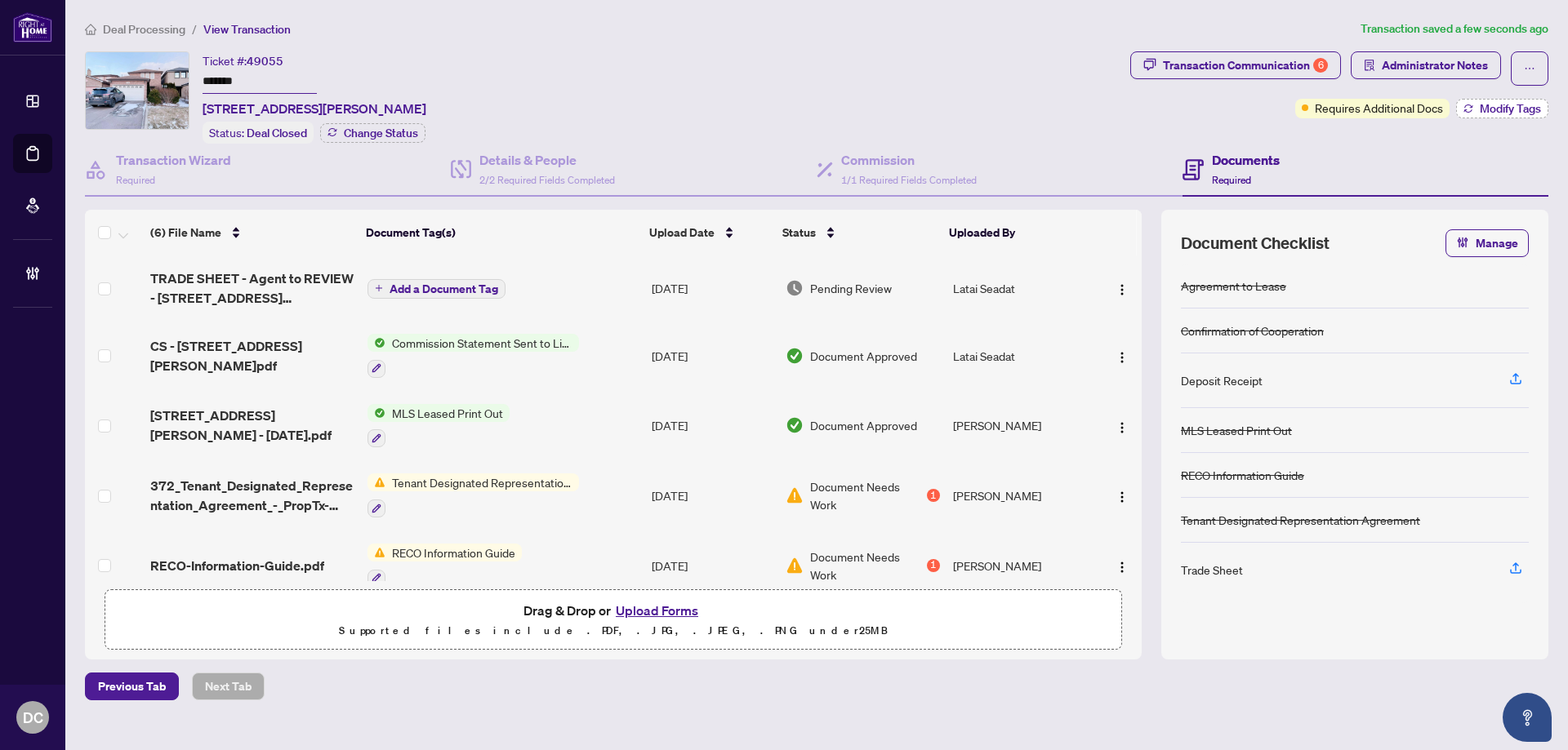
click at [1501, 104] on span "Modify Tags" at bounding box center [1510, 109] width 62 height 12
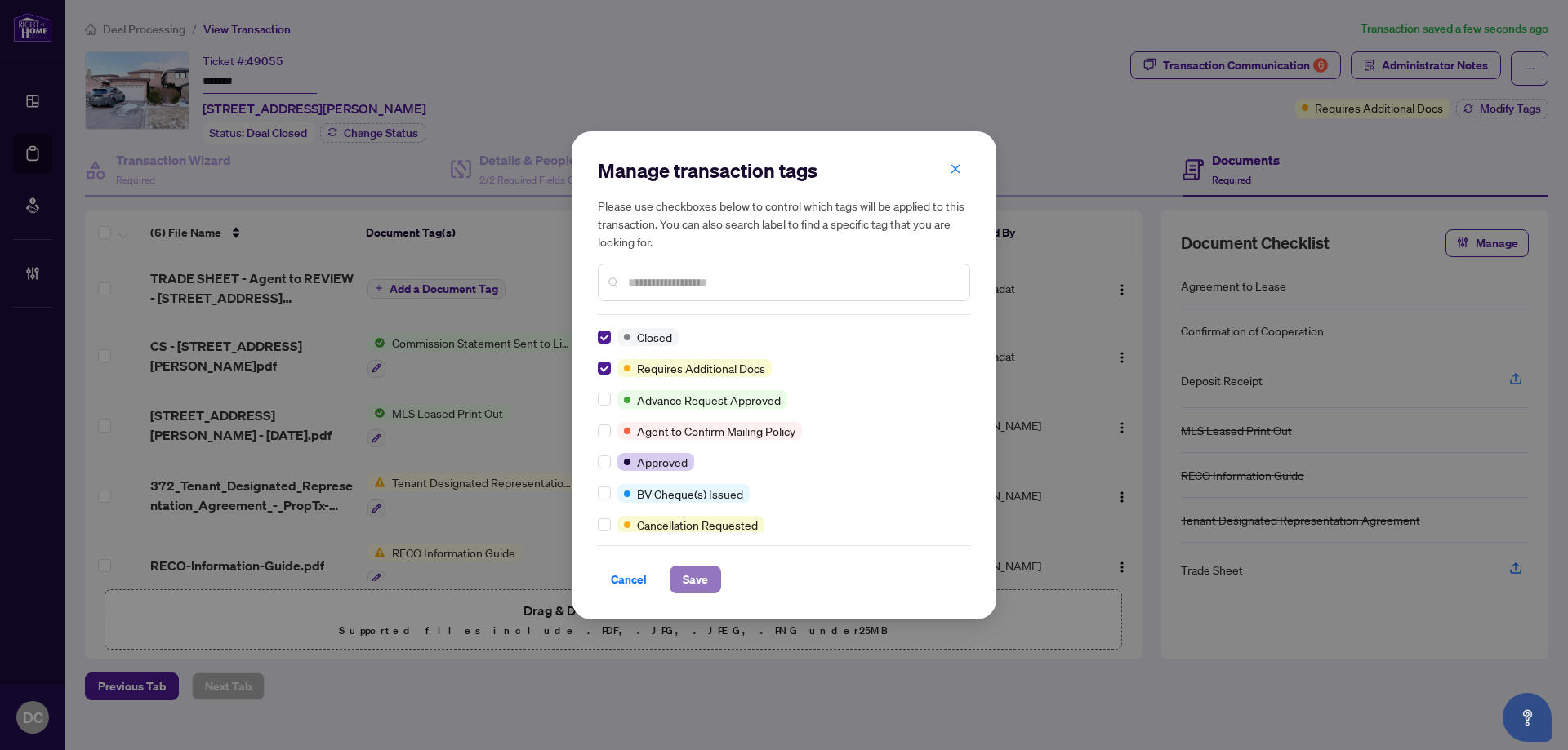
click at [708, 577] on button "Save" at bounding box center [695, 580] width 52 height 27
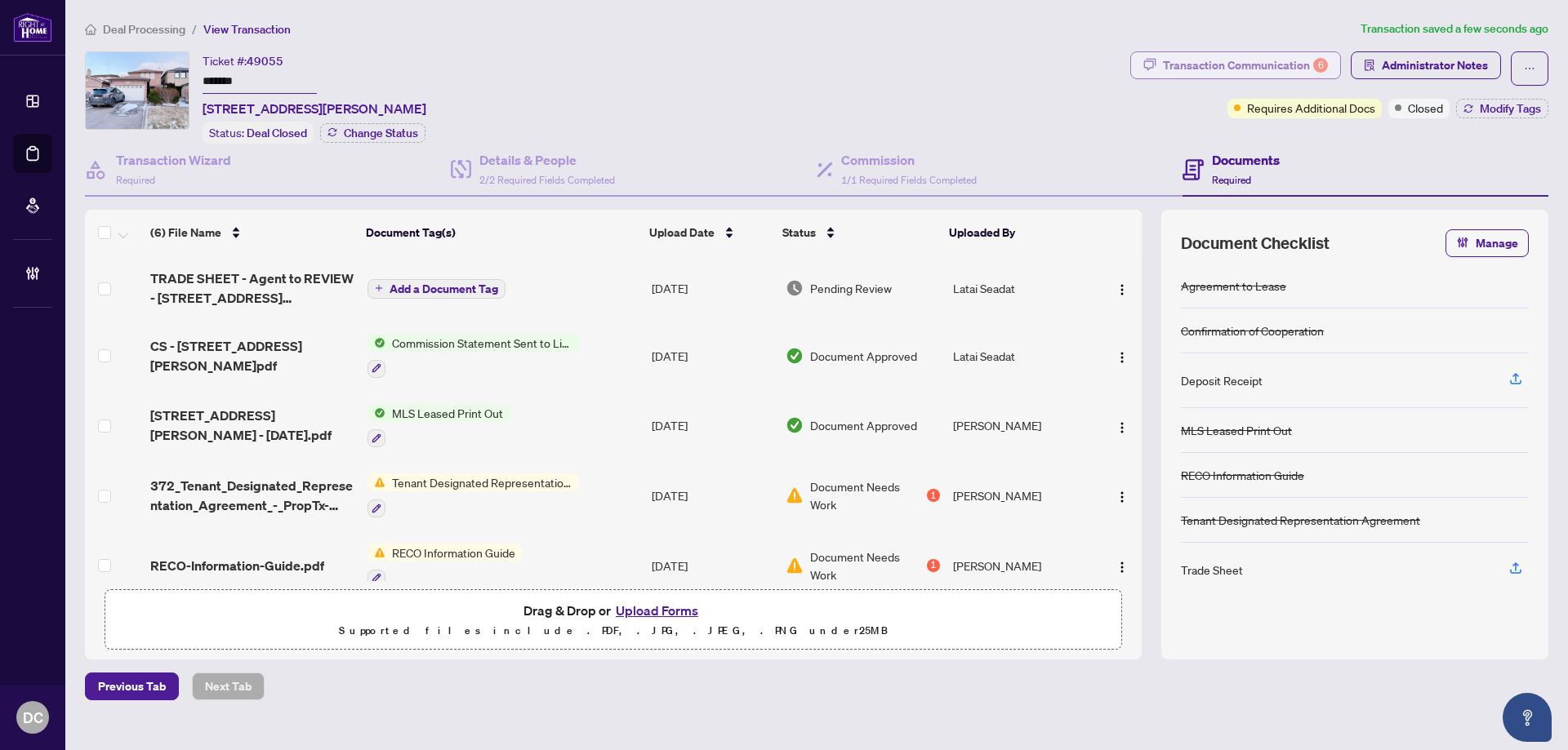
click at [1264, 65] on div "Transaction Communication 6" at bounding box center [1245, 65] width 165 height 26
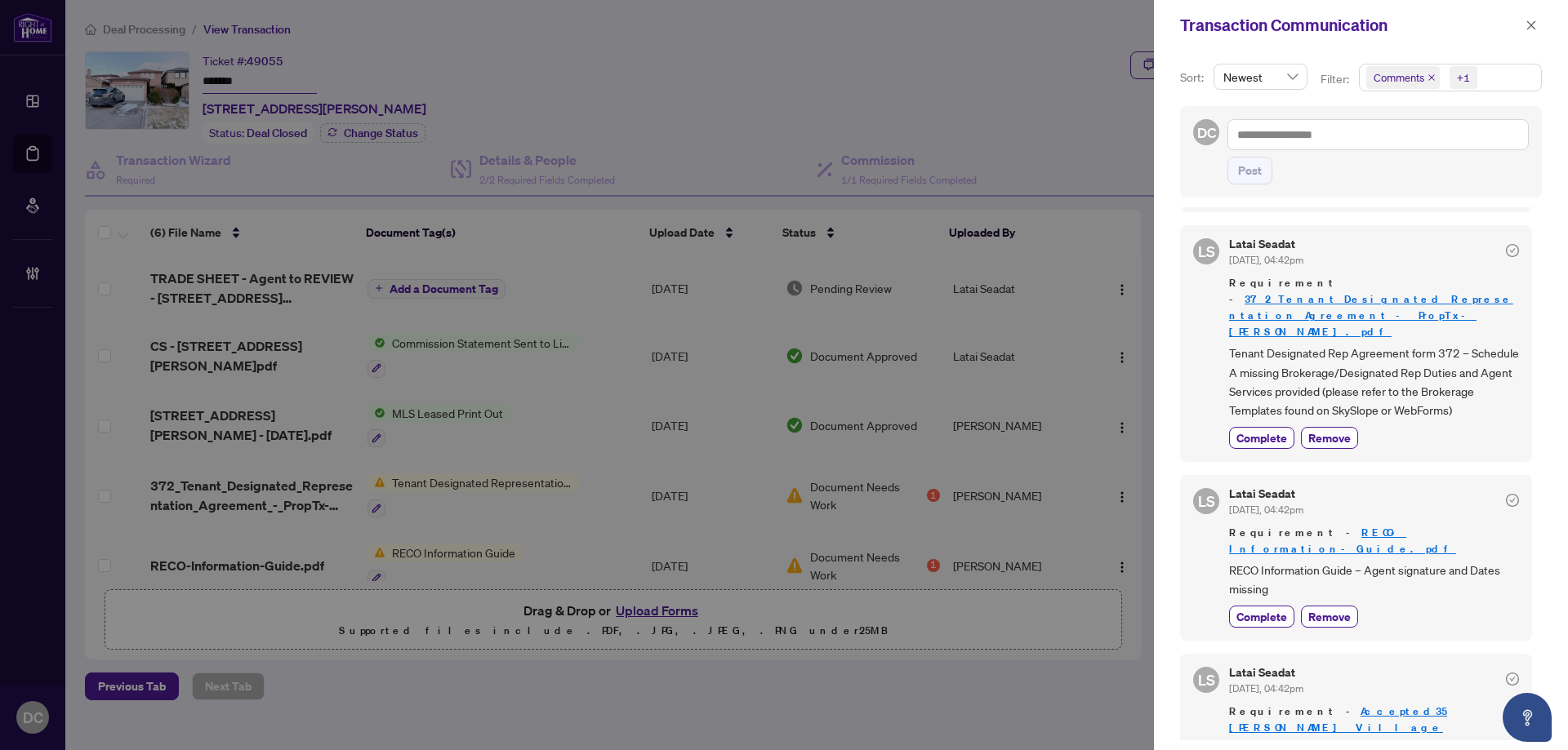
scroll to position [164, 0]
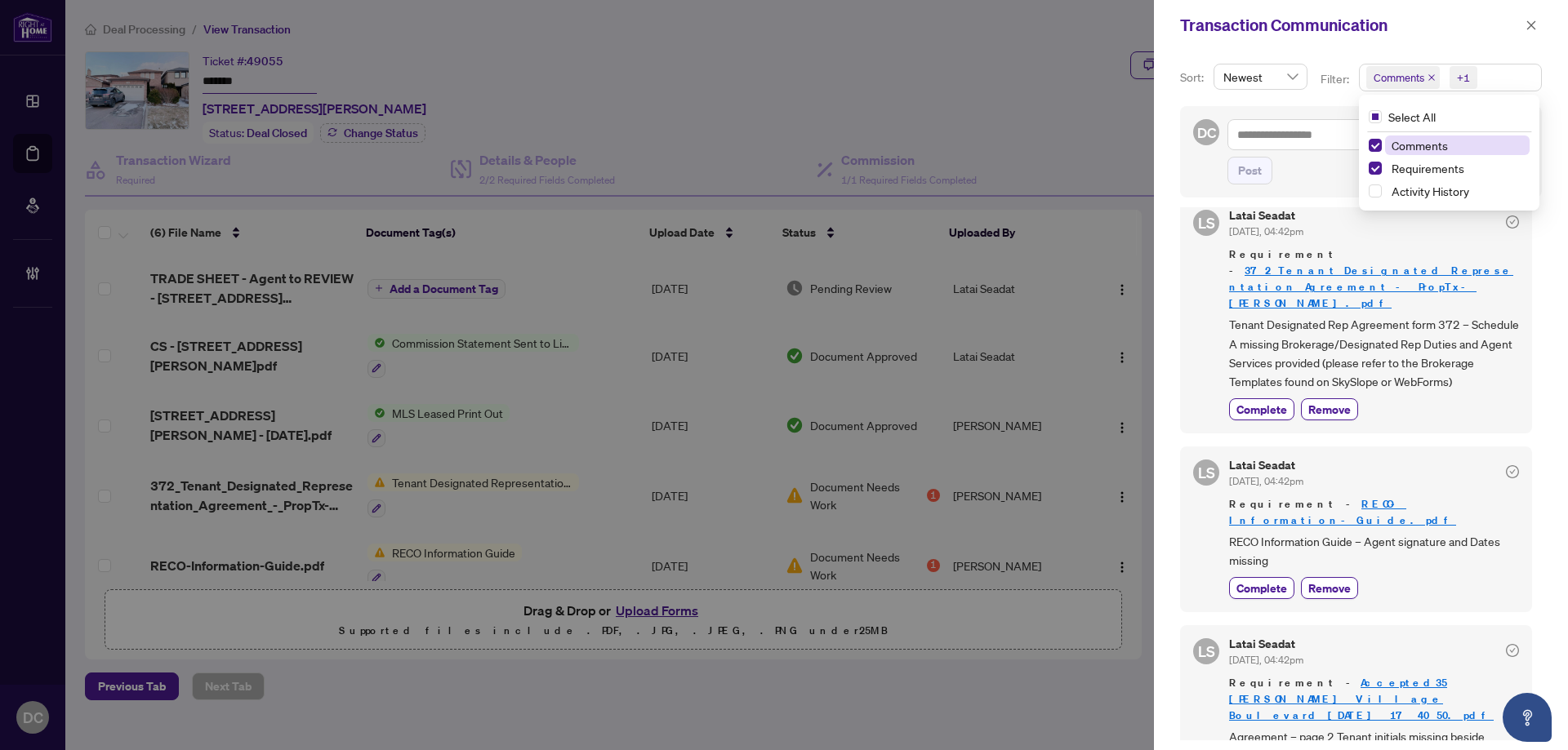
click at [1475, 78] on span "+1" at bounding box center [1463, 77] width 27 height 23
click at [1450, 147] on span "Comments" at bounding box center [1457, 145] width 145 height 20
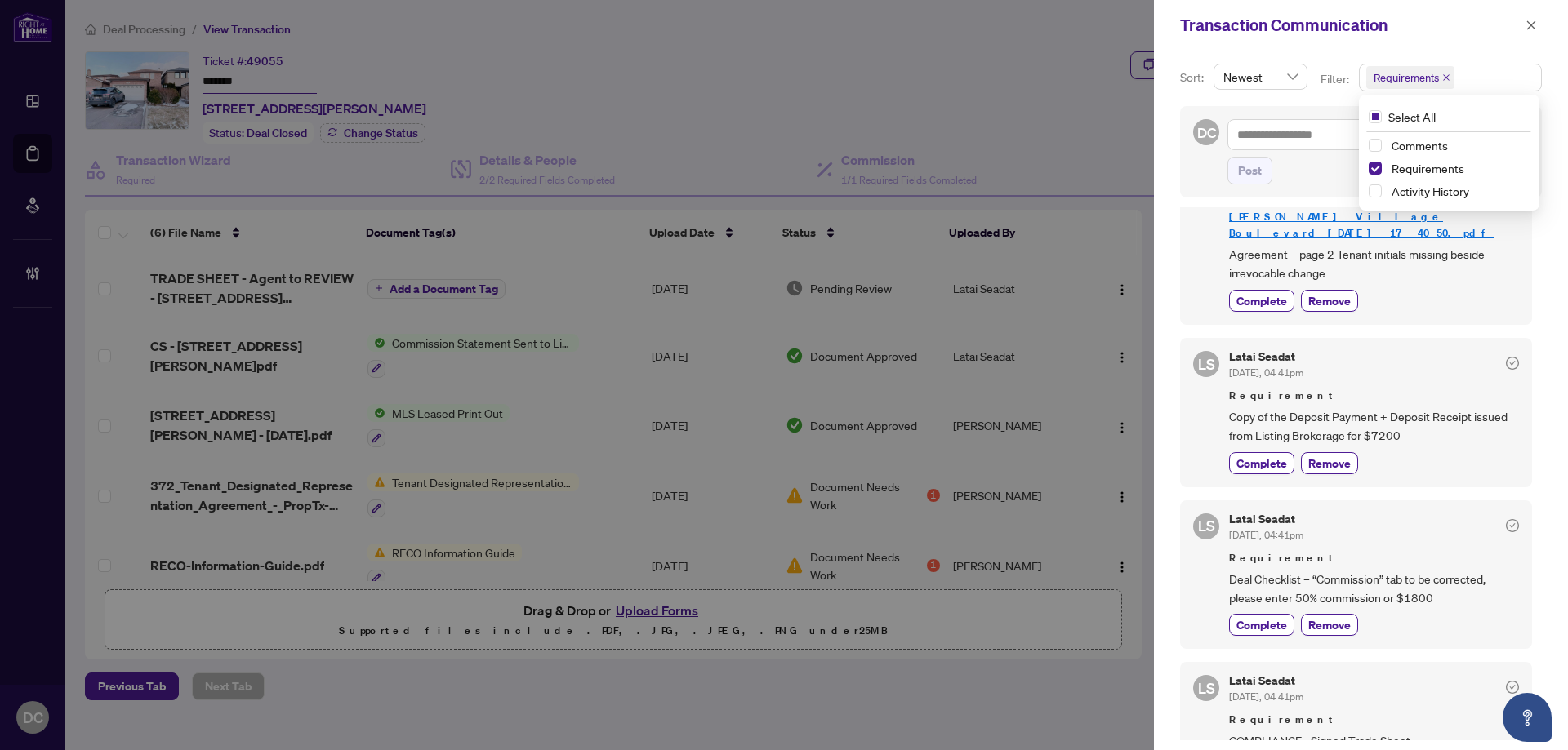
scroll to position [505, 0]
click at [1531, 21] on icon "close" at bounding box center [1531, 25] width 12 height 12
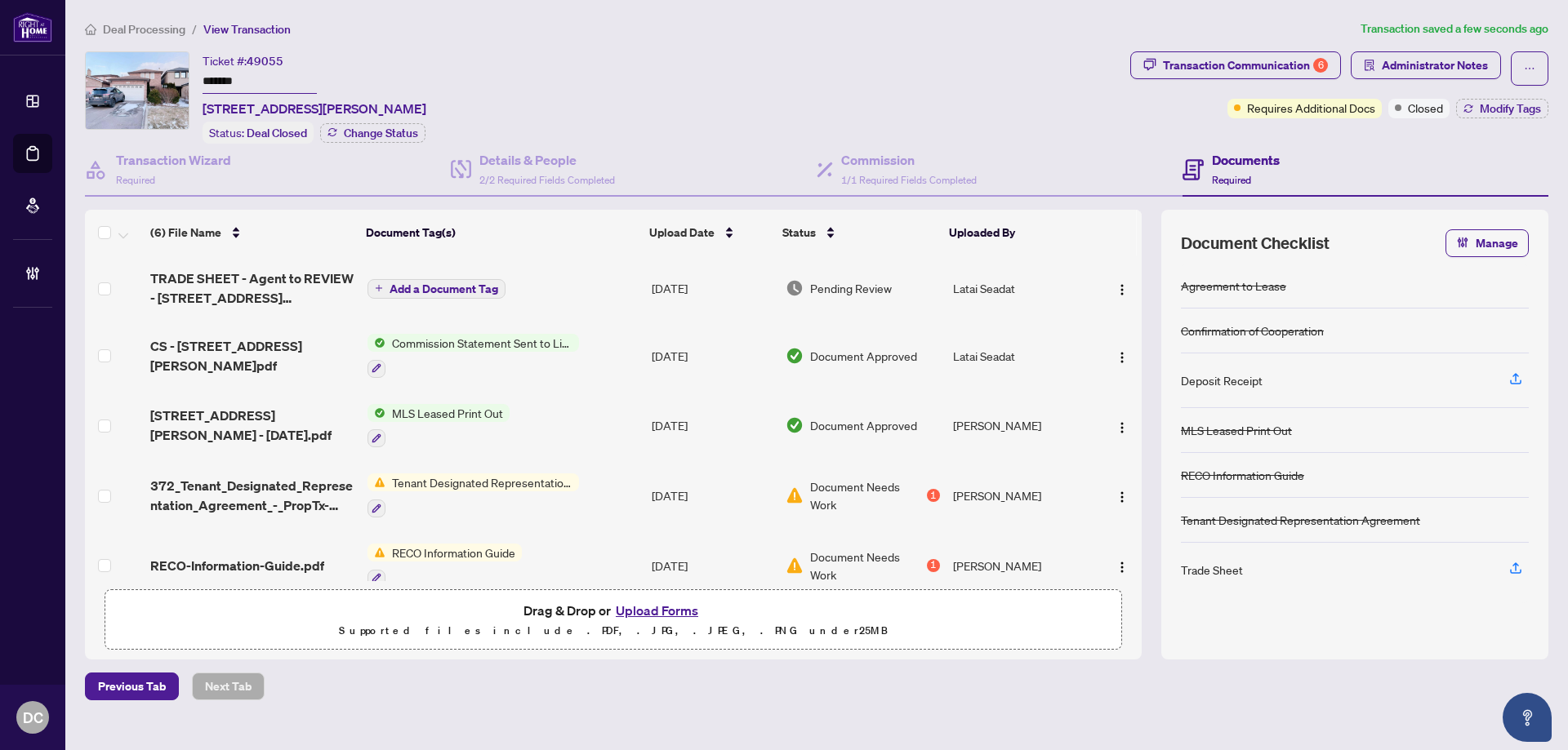
click at [1428, 104] on span "Closed" at bounding box center [1425, 108] width 35 height 18
click at [1470, 106] on icon "button" at bounding box center [1468, 109] width 10 height 10
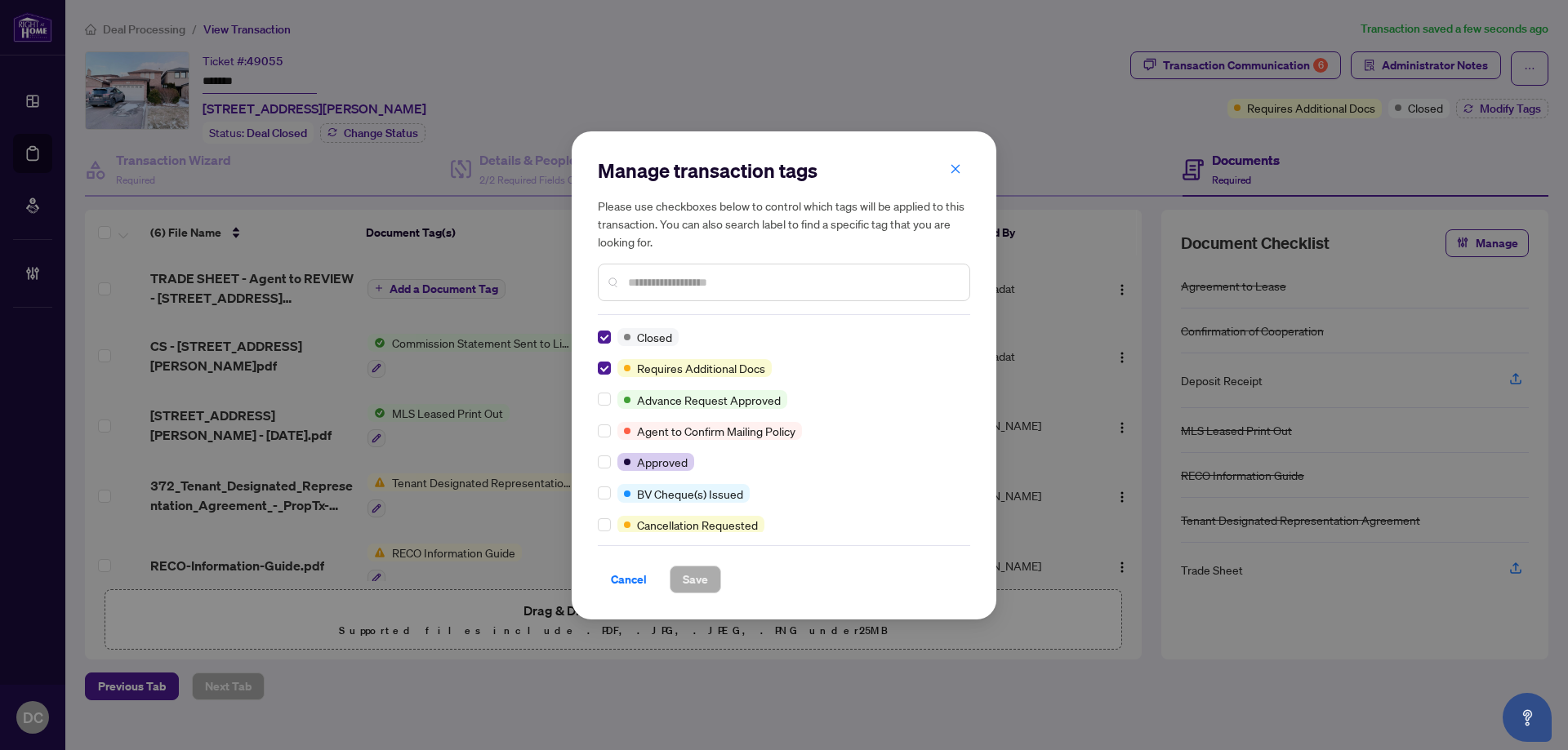
click at [822, 273] on input "text" at bounding box center [791, 282] width 328 height 18
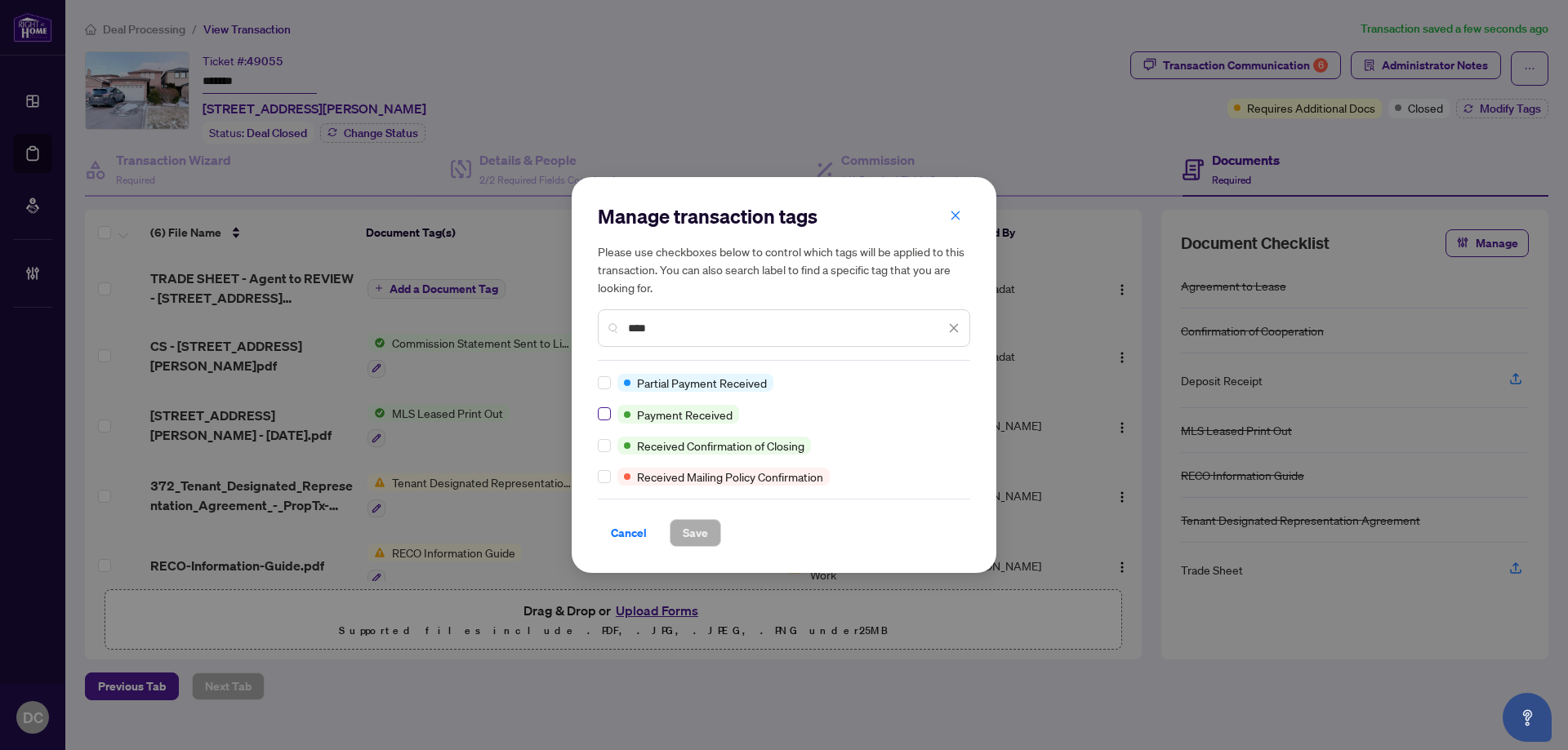
type input "****"
click at [689, 525] on span "Save" at bounding box center [695, 533] width 25 height 26
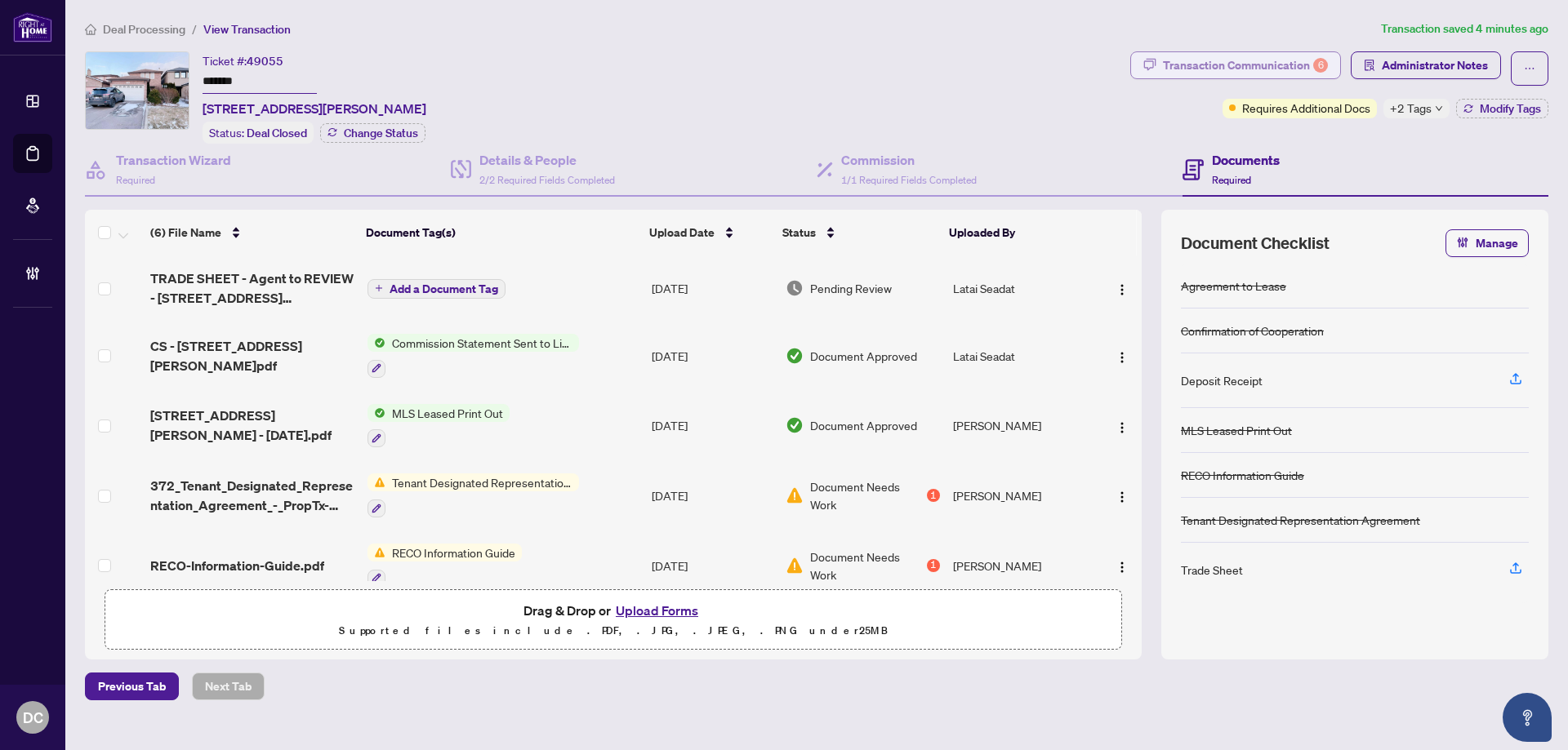
click at [1260, 62] on div "Transaction Communication 6" at bounding box center [1245, 65] width 165 height 26
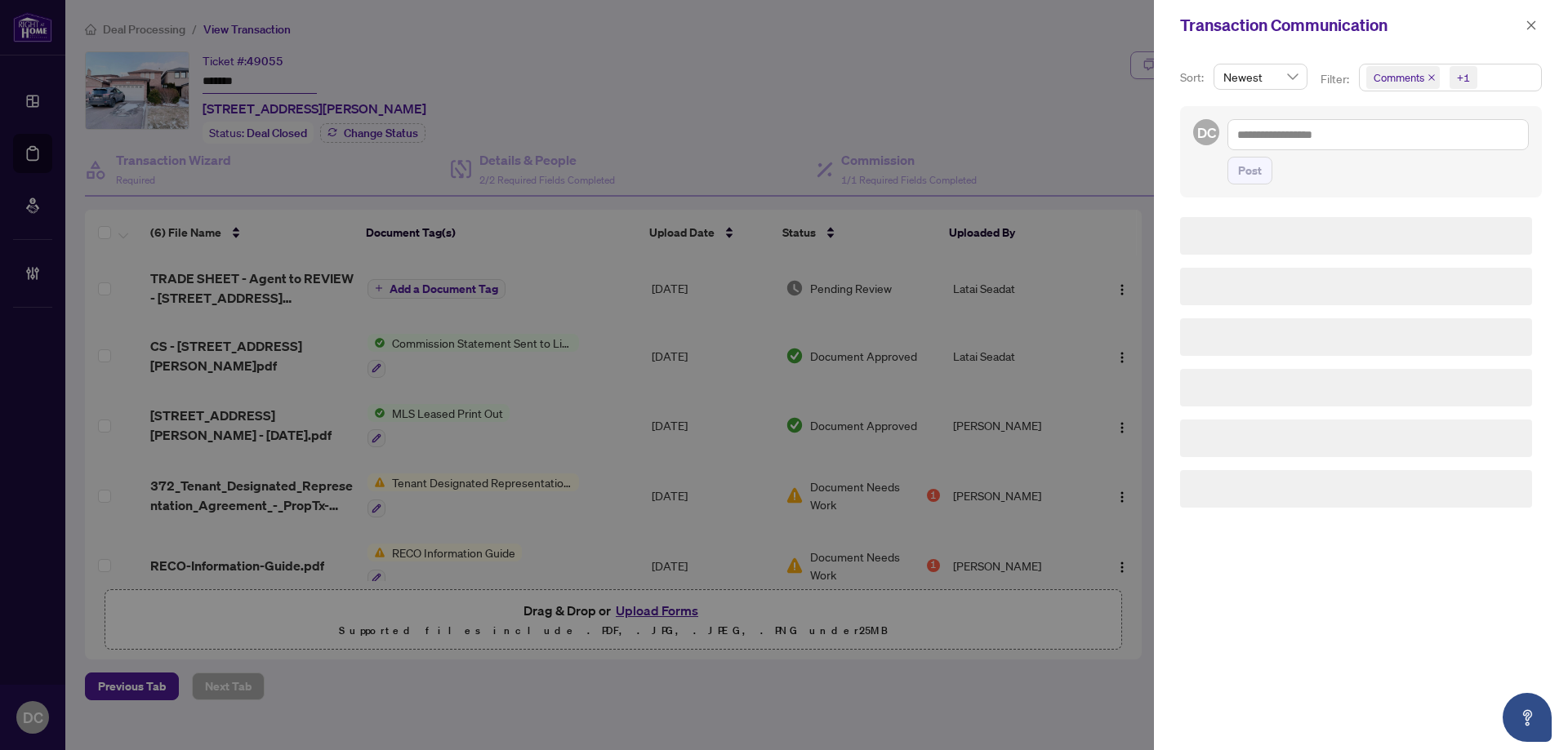
scroll to position [0, 0]
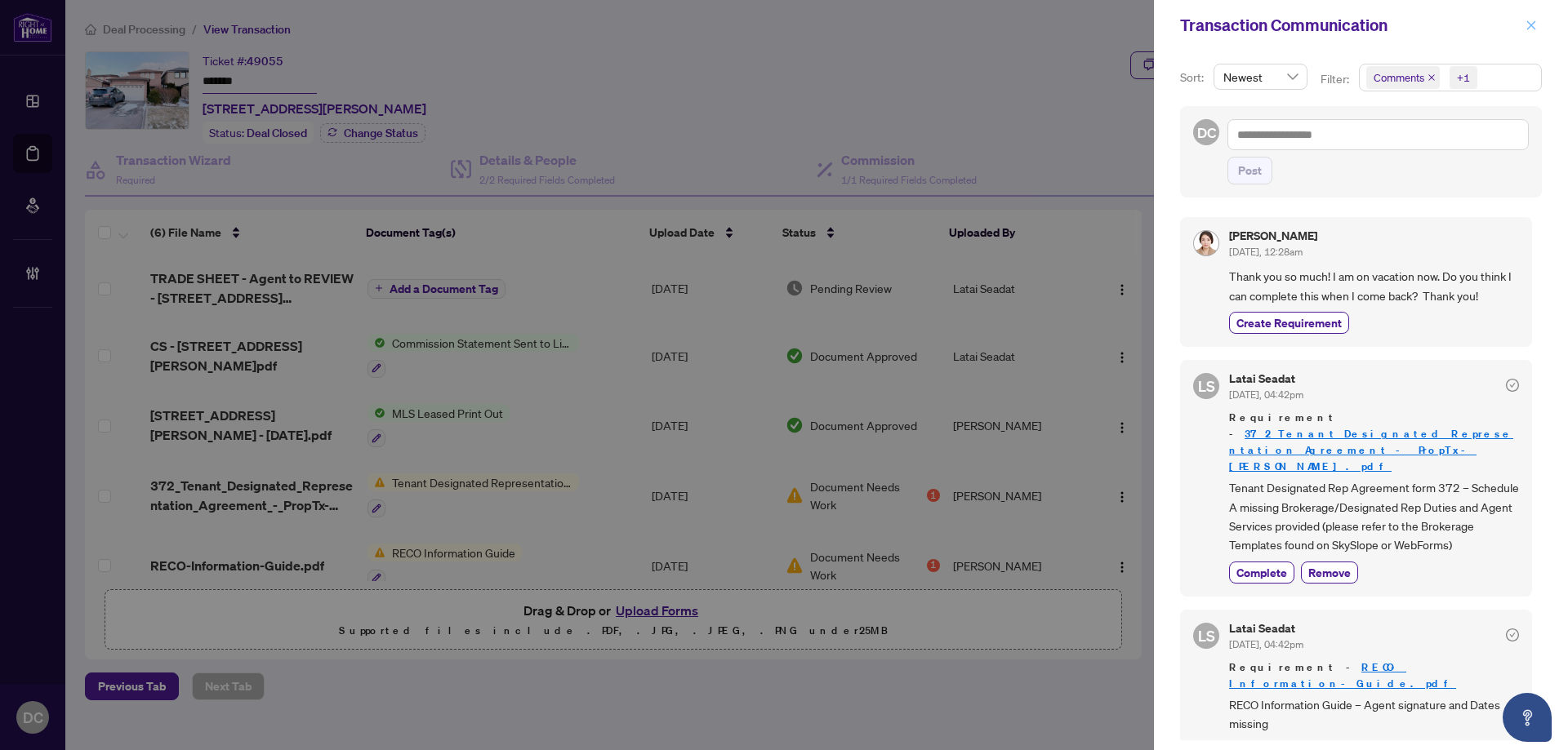
click at [1528, 31] on icon "close" at bounding box center [1531, 25] width 12 height 12
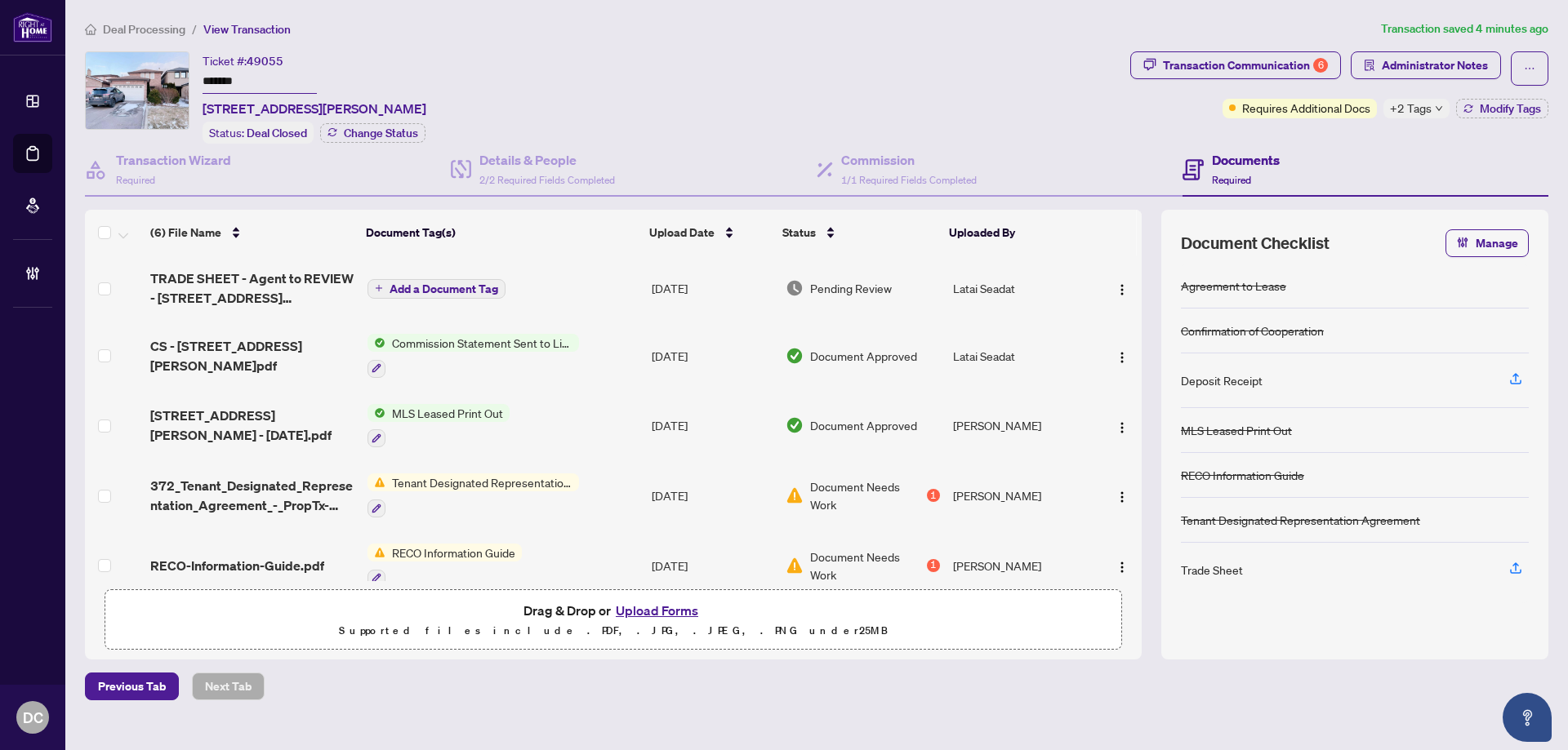
click at [1399, 113] on span "+2 Tags" at bounding box center [1410, 108] width 42 height 19
click at [165, 27] on span "Deal Processing" at bounding box center [144, 29] width 82 height 15
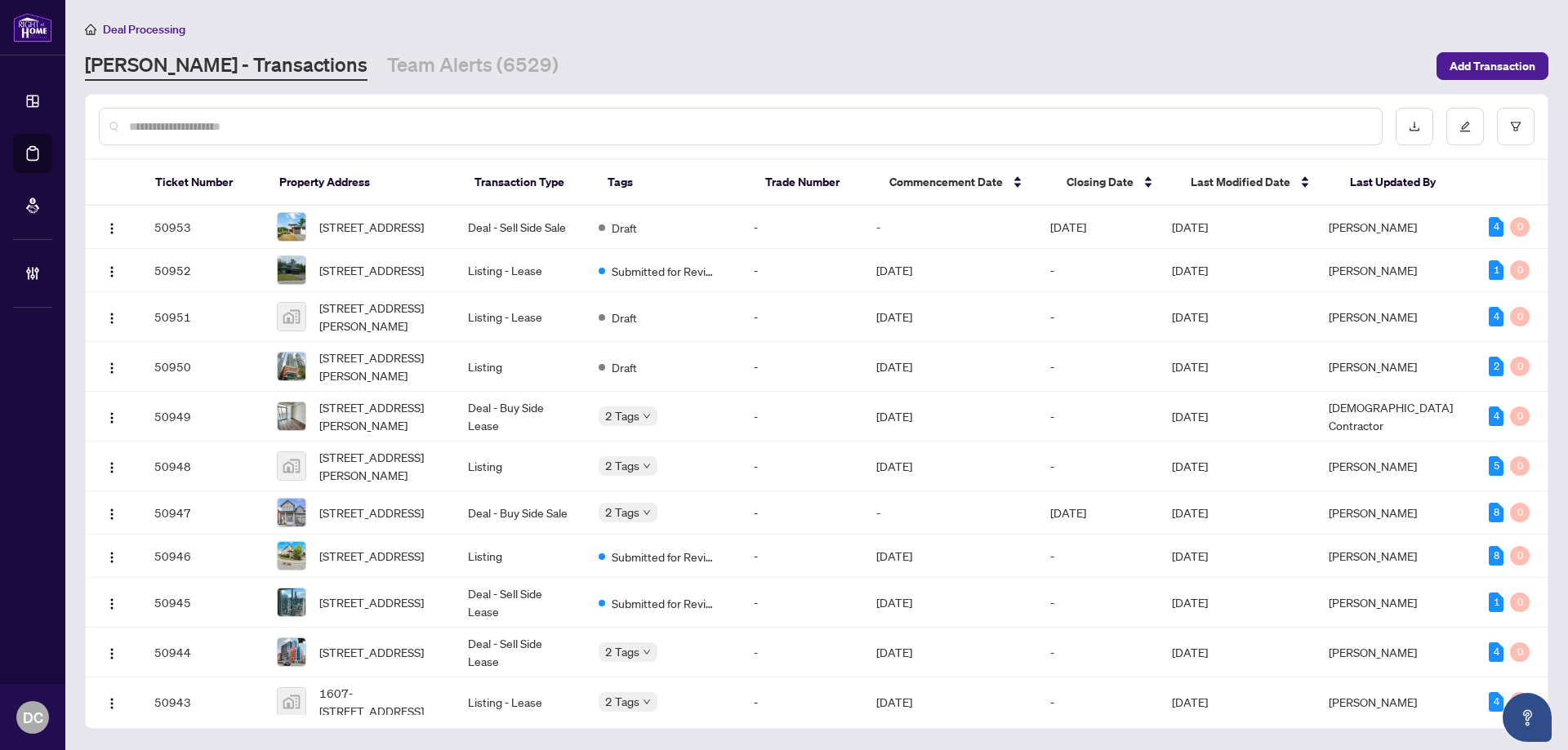
click at [303, 132] on input "text" at bounding box center [748, 126] width 1239 height 18
paste input "*******"
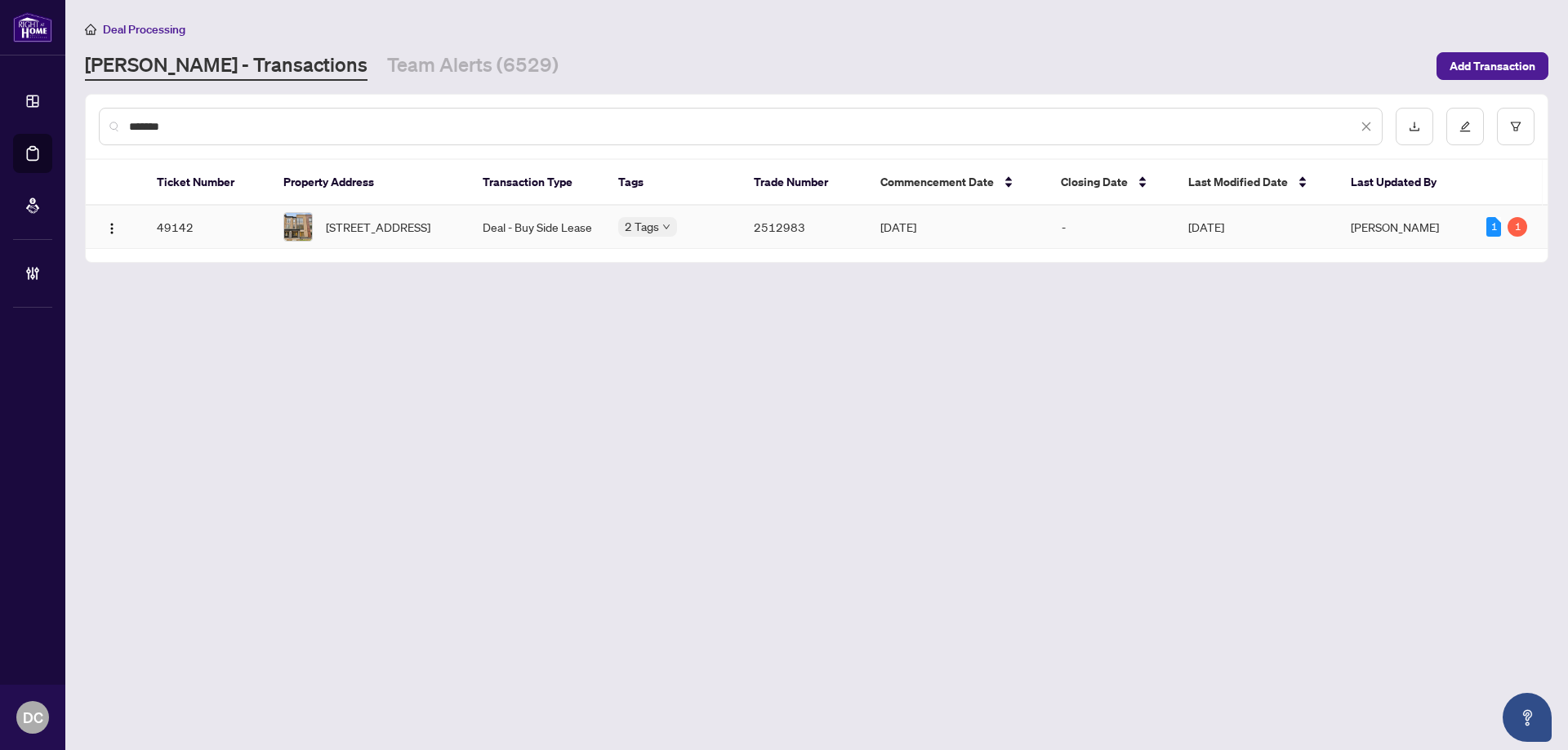
type input "*******"
click at [430, 236] on span "[STREET_ADDRESS]" at bounding box center [378, 227] width 105 height 18
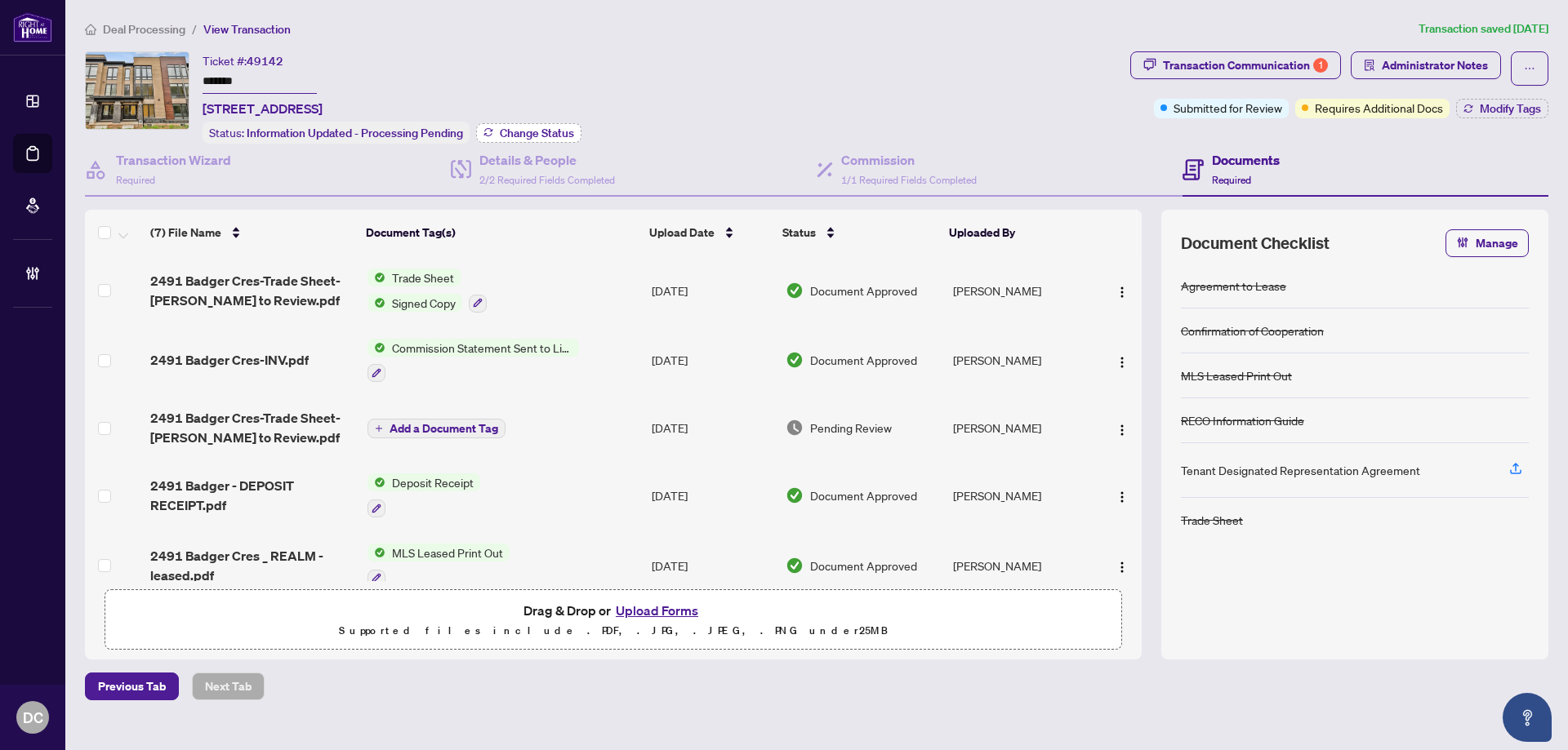
click at [531, 133] on span "Change Status" at bounding box center [537, 133] width 74 height 12
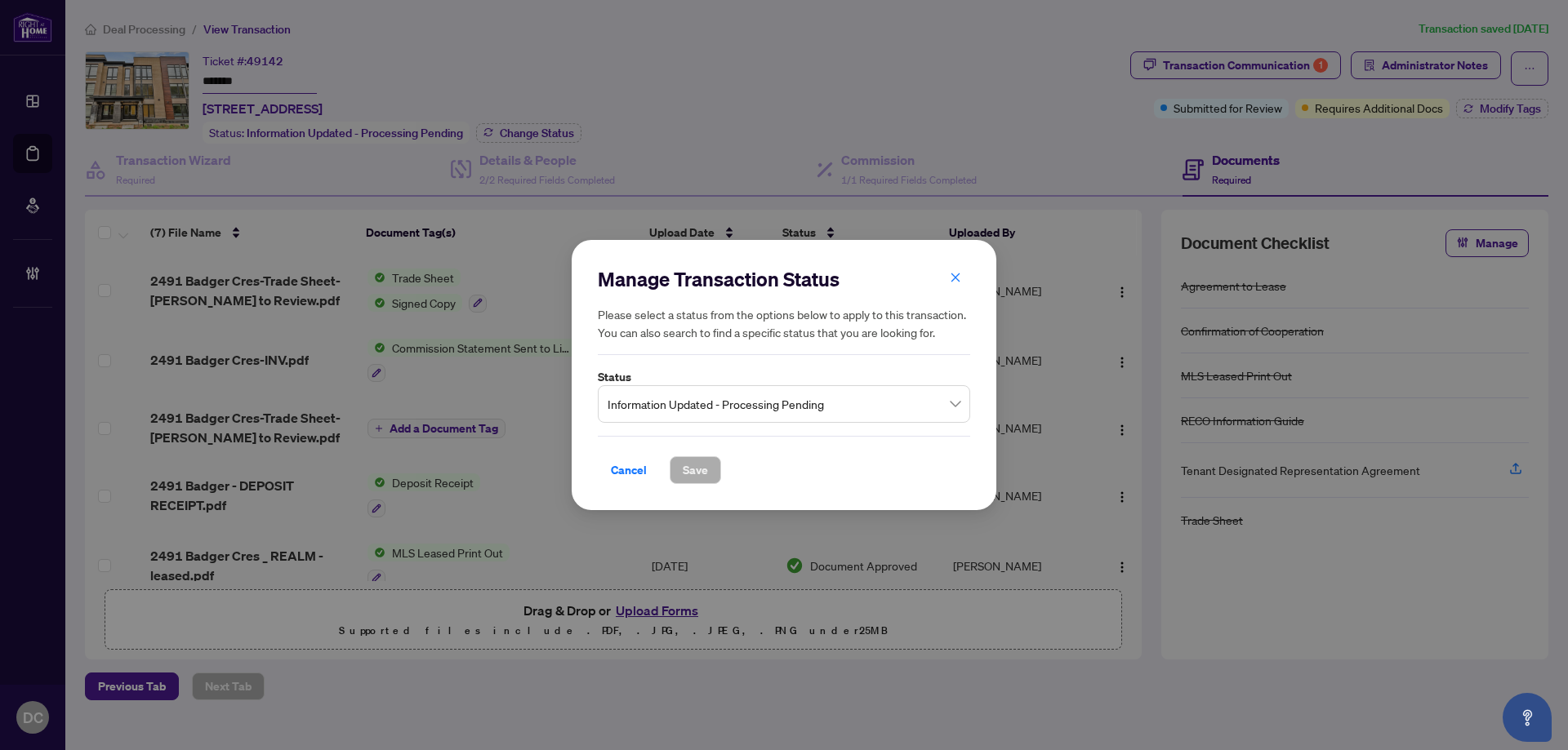
click at [688, 398] on span "Information Updated - Processing Pending" at bounding box center [784, 404] width 353 height 31
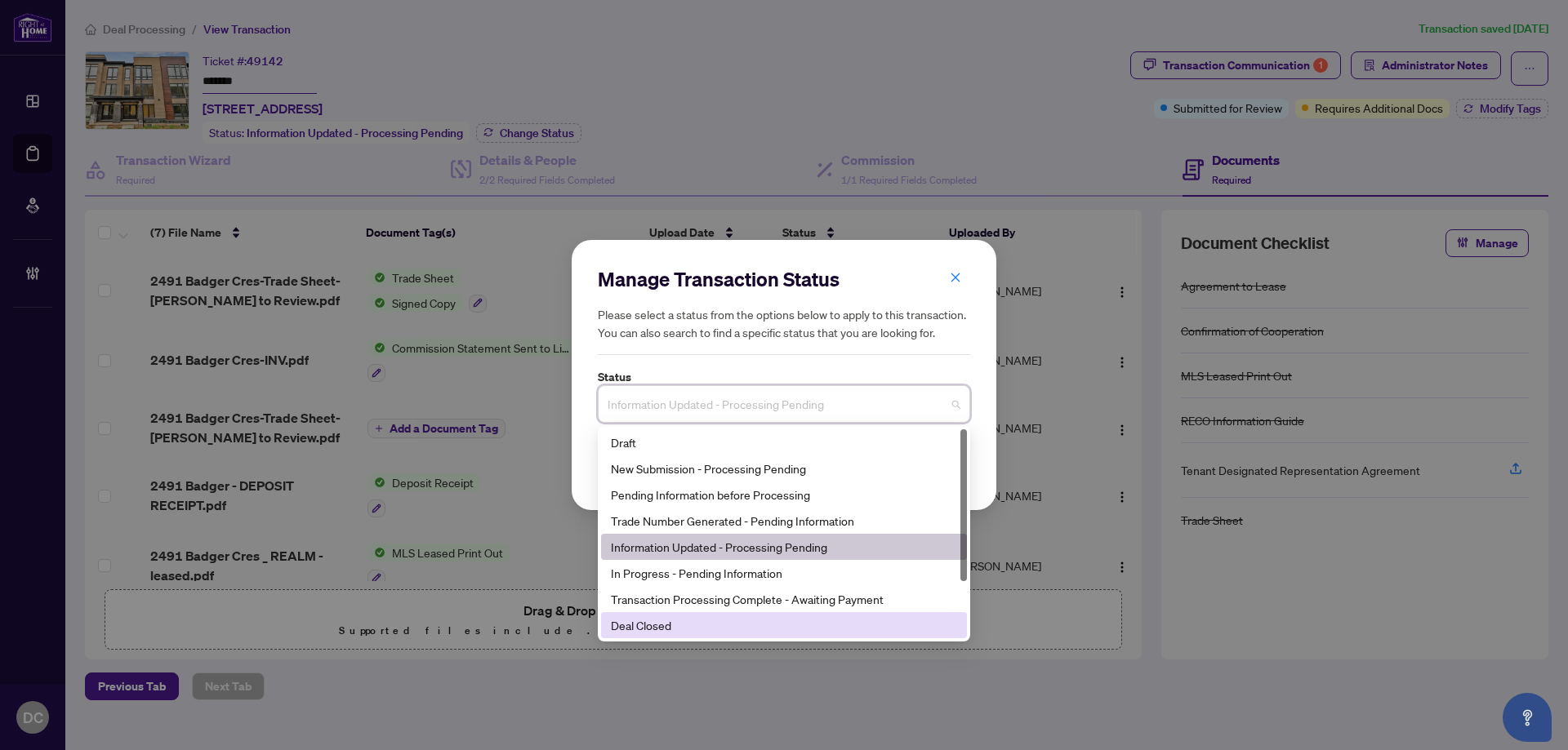
click at [658, 626] on div "Deal Closed" at bounding box center [784, 625] width 346 height 18
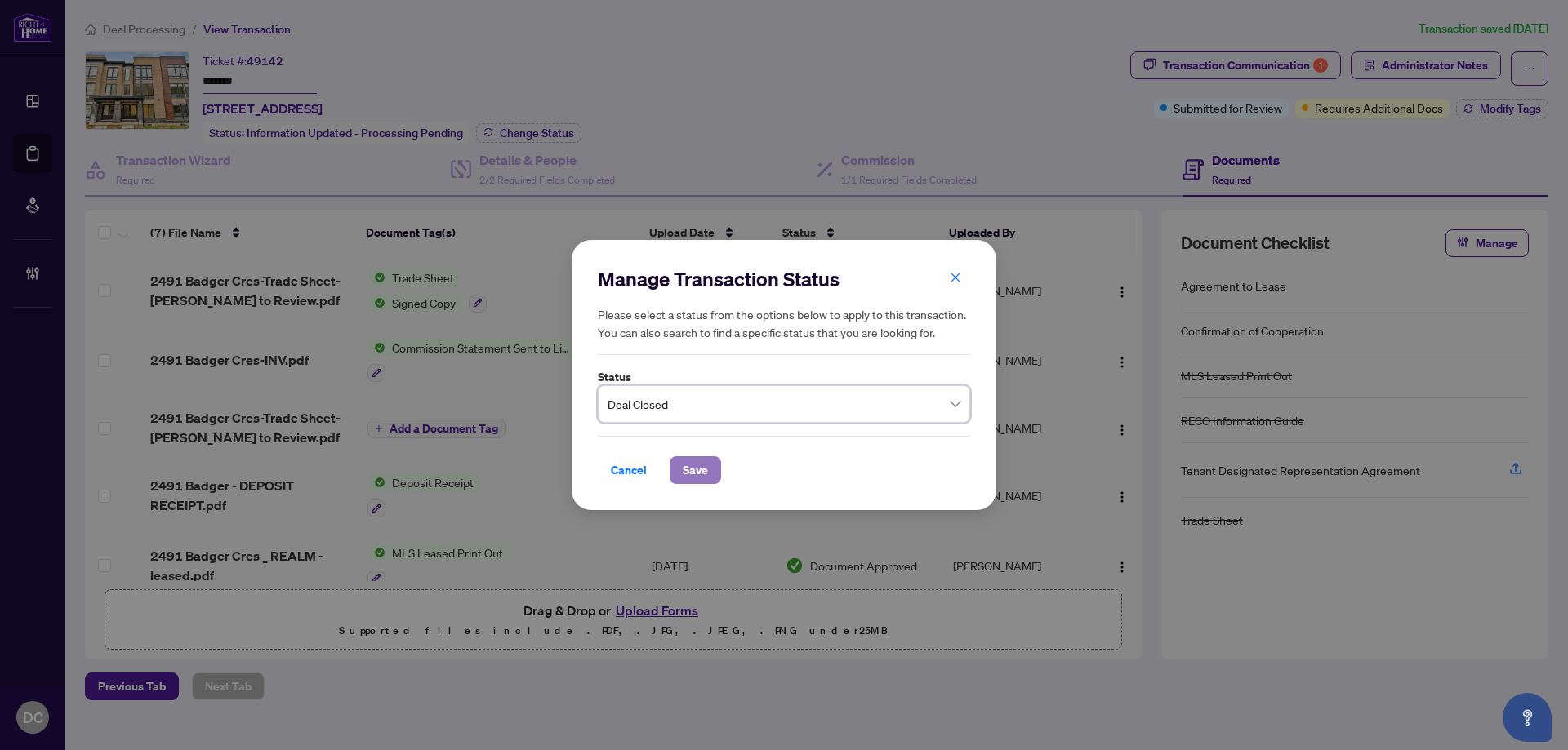
click at [691, 475] on span "Save" at bounding box center [695, 470] width 25 height 26
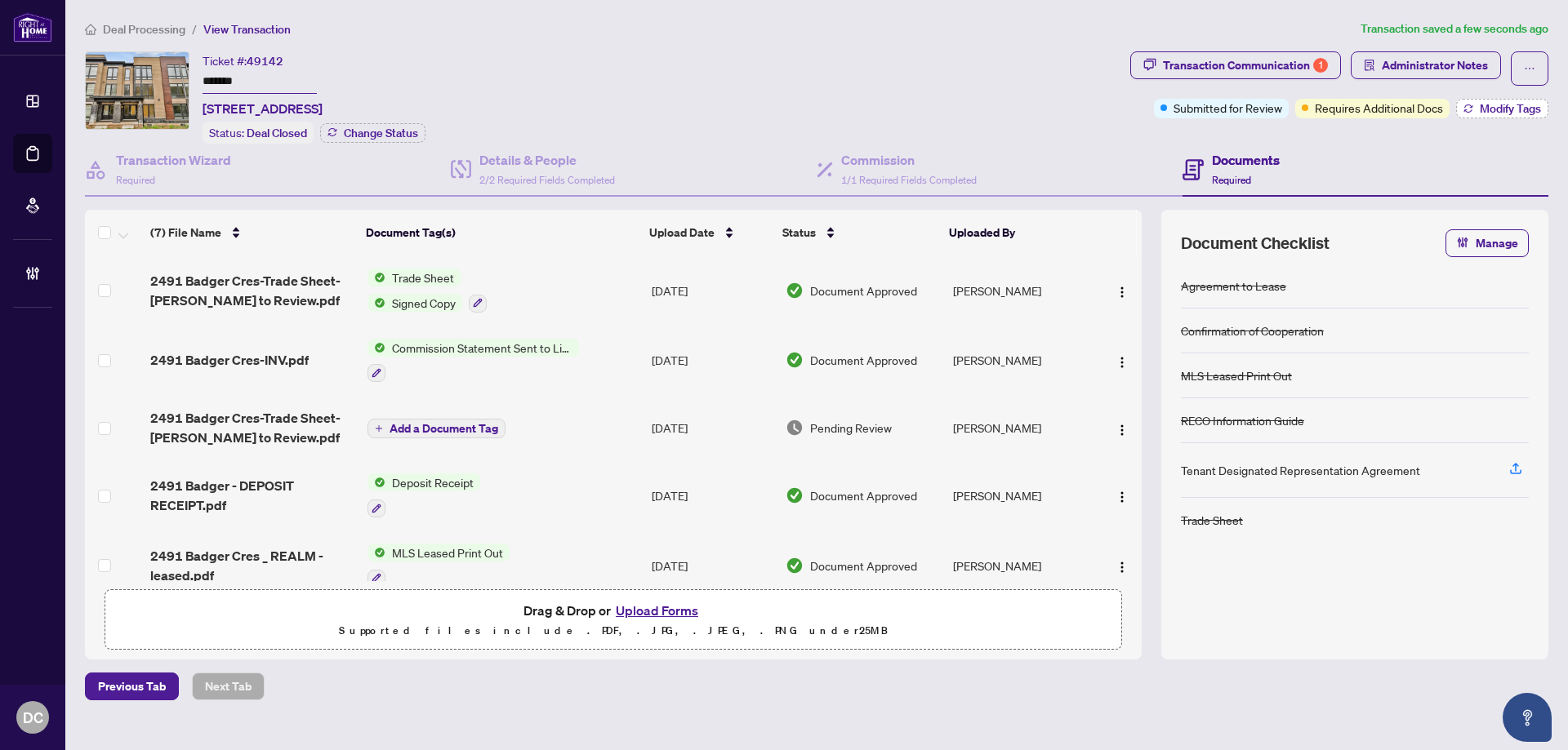
click at [1498, 110] on span "Modify Tags" at bounding box center [1510, 109] width 62 height 12
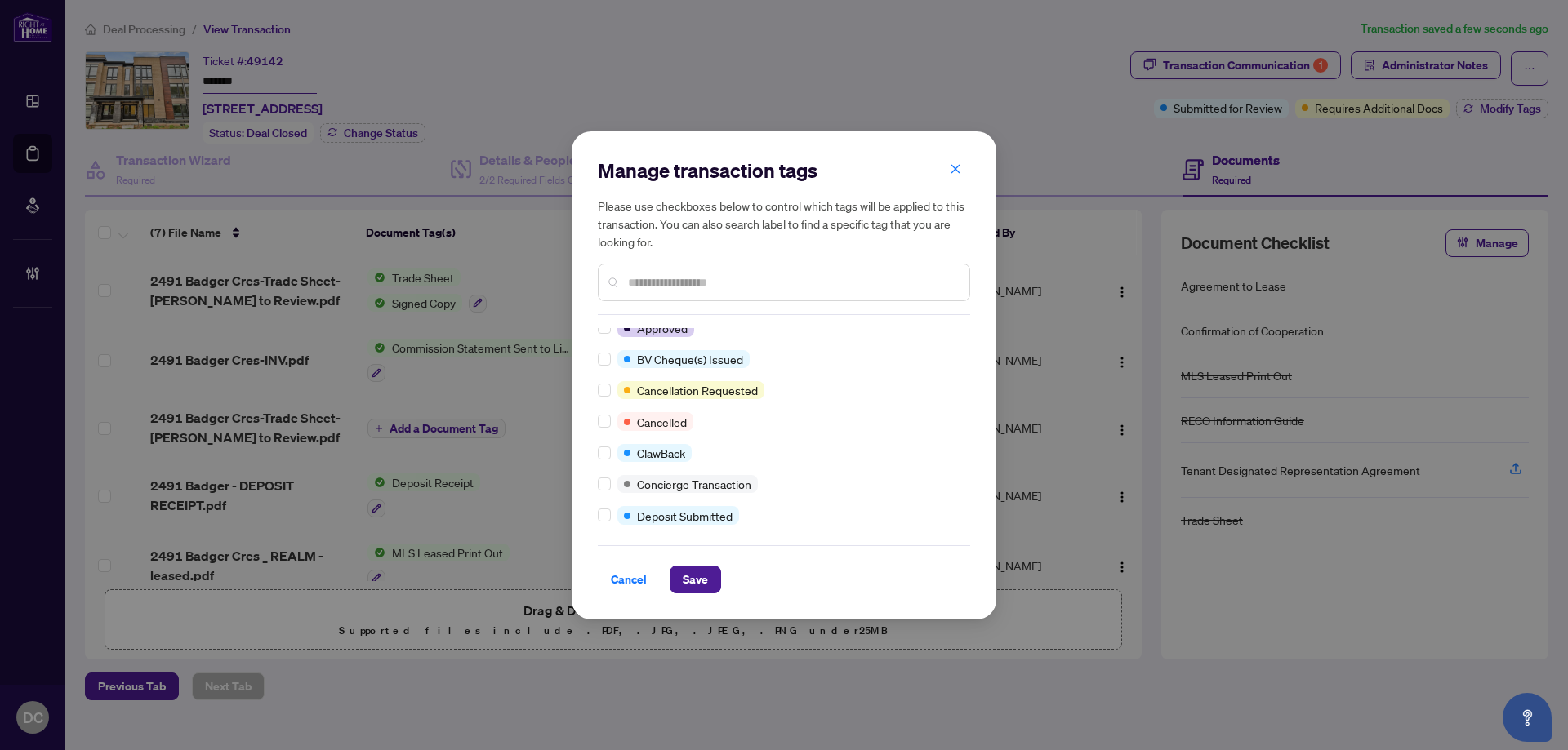
scroll to position [245, 0]
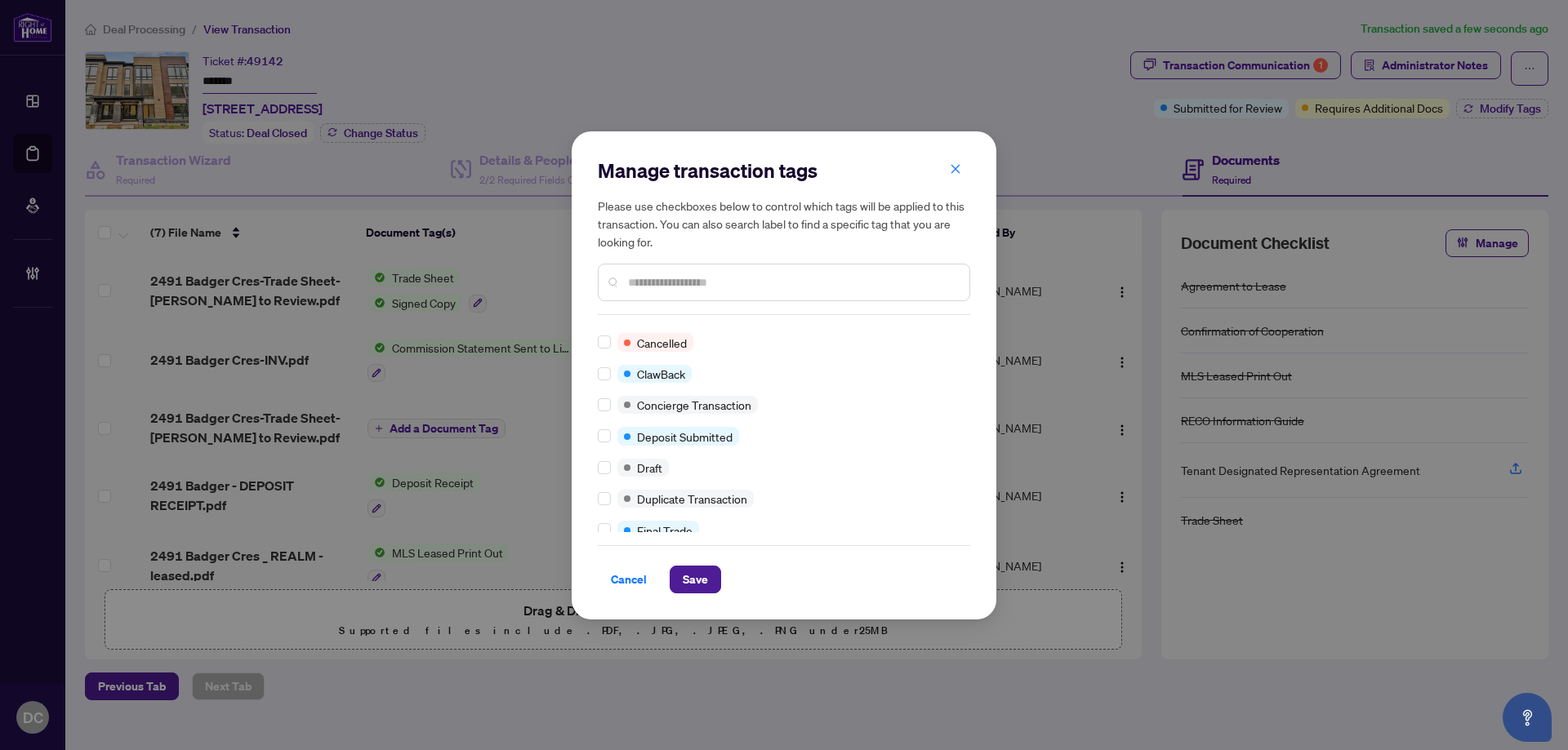
click at [669, 291] on input "text" at bounding box center [791, 282] width 328 height 18
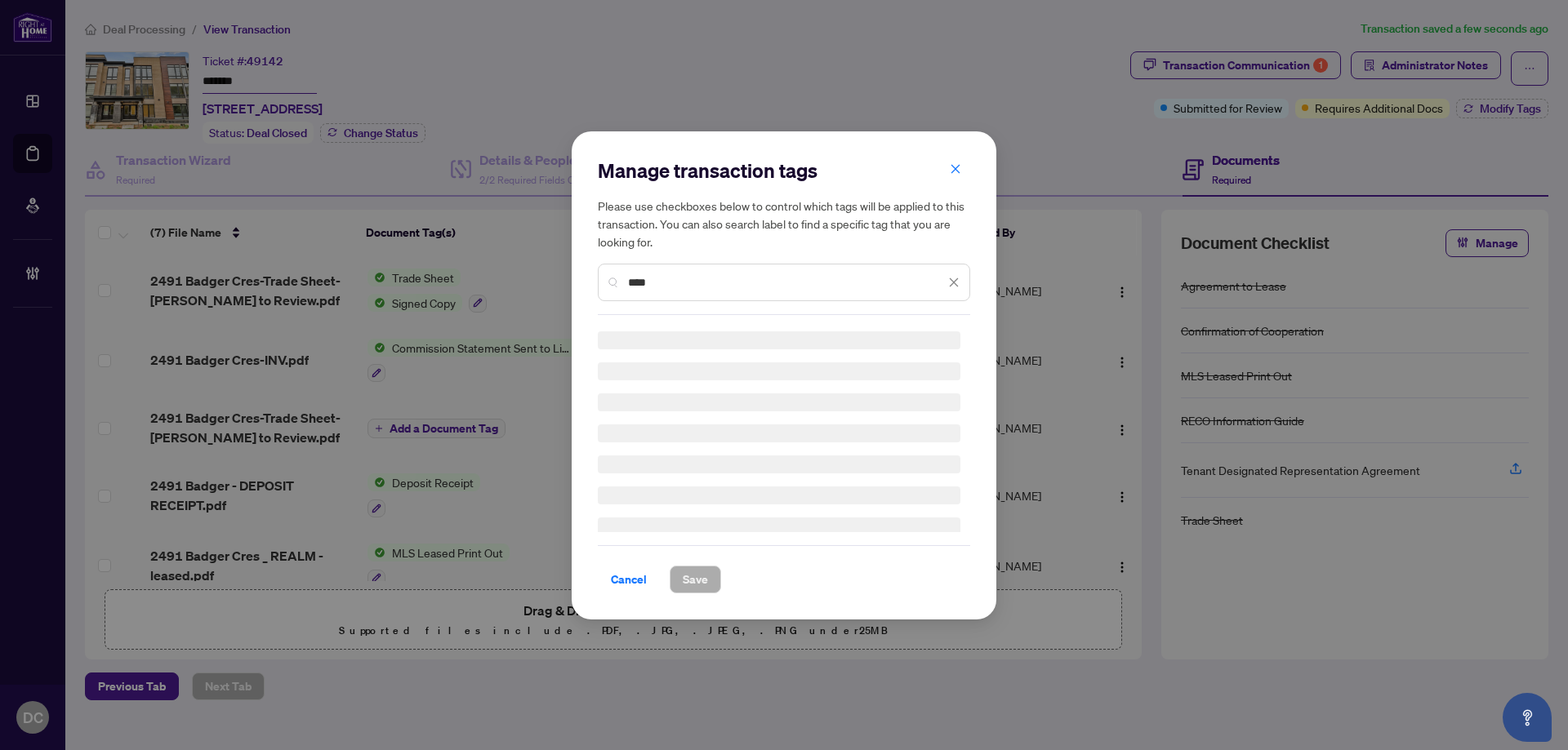
scroll to position [0, 0]
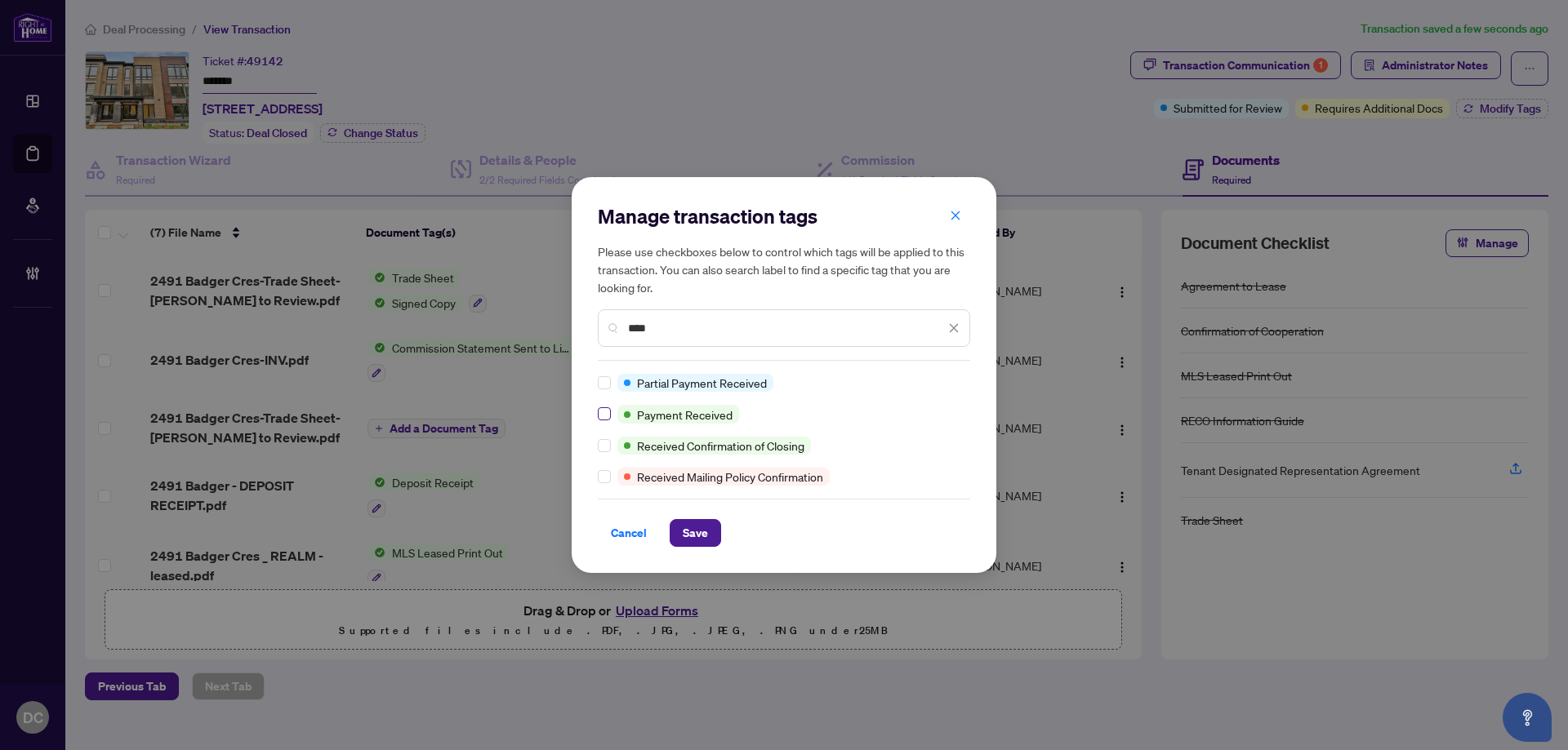
type input "****"
click at [697, 532] on span "Save" at bounding box center [695, 533] width 25 height 26
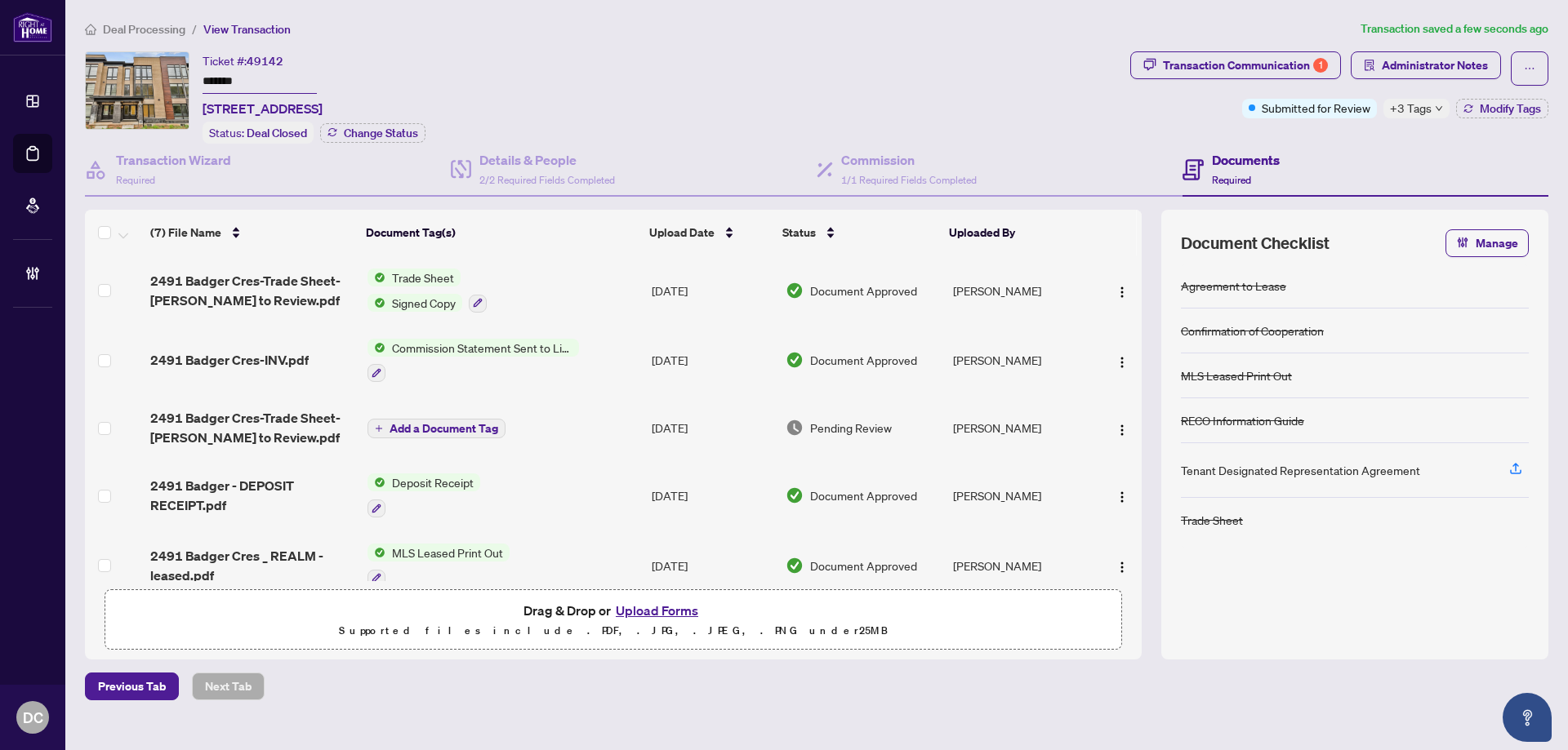
click at [156, 32] on span "Deal Processing" at bounding box center [144, 29] width 82 height 15
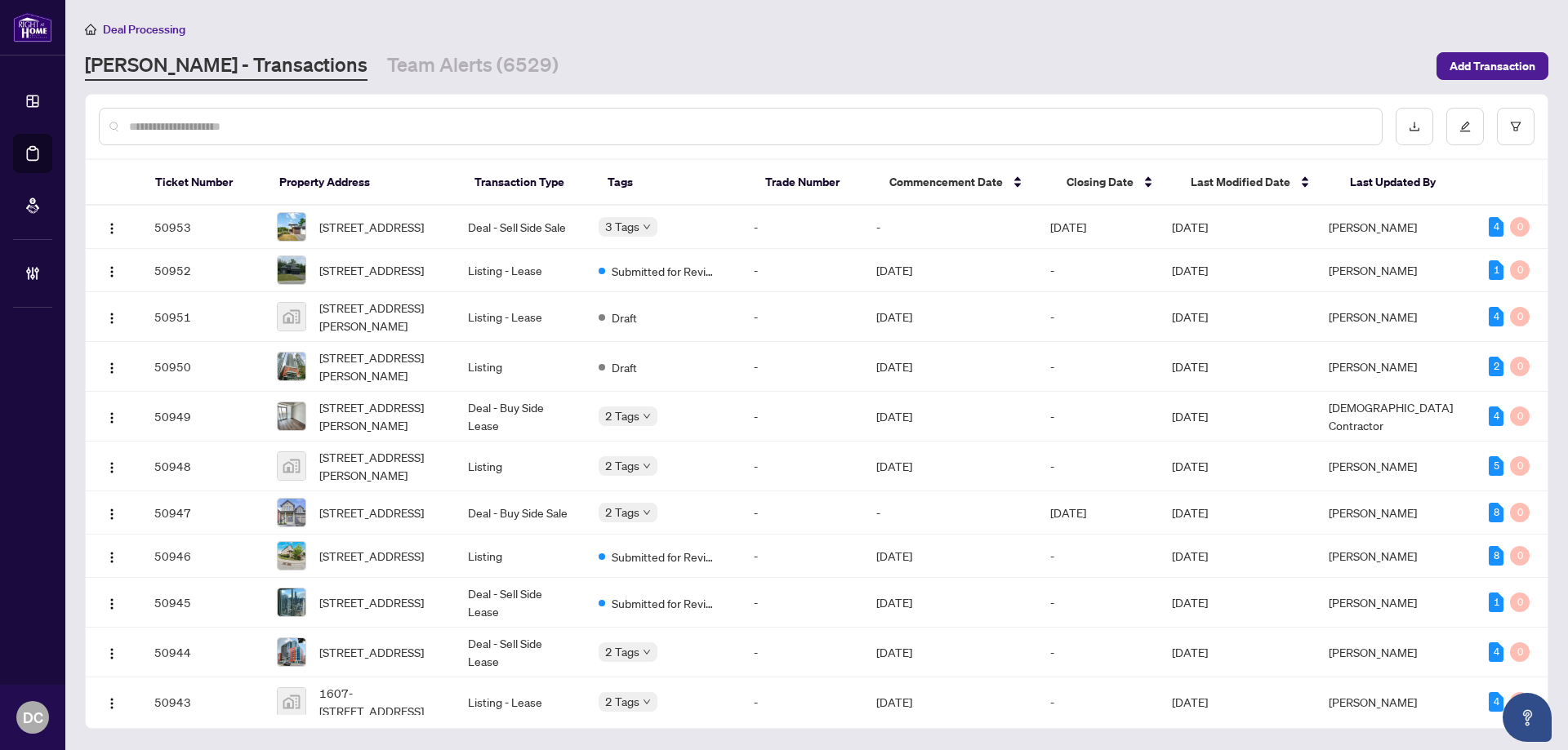
click at [321, 112] on div at bounding box center [740, 126] width 1283 height 37
click at [321, 121] on input "text" at bounding box center [748, 126] width 1239 height 18
paste input "*******"
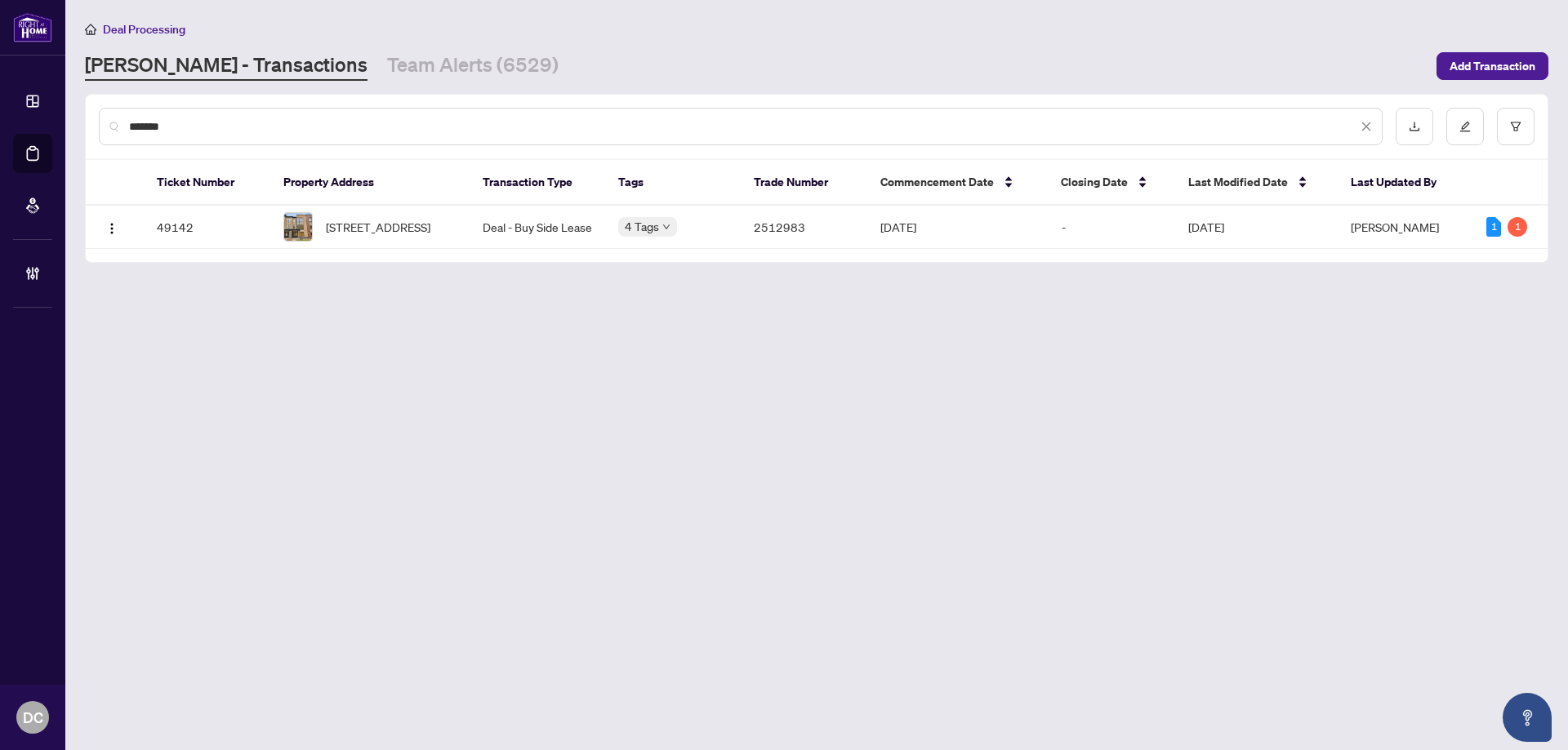
type input "*******"
click at [357, 233] on span "[STREET_ADDRESS]" at bounding box center [378, 227] width 105 height 18
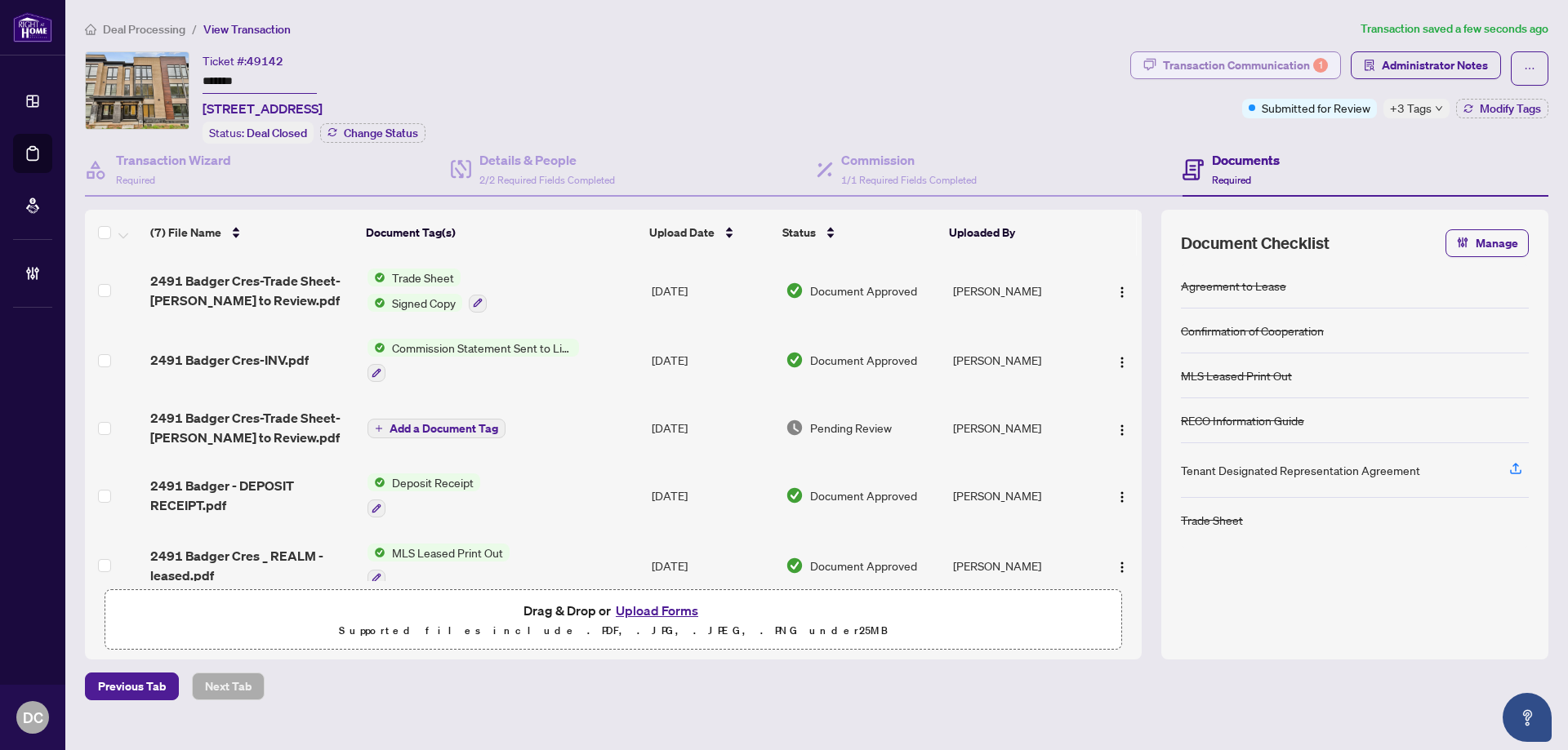
click at [1283, 69] on div "Transaction Communication 1" at bounding box center [1245, 65] width 165 height 26
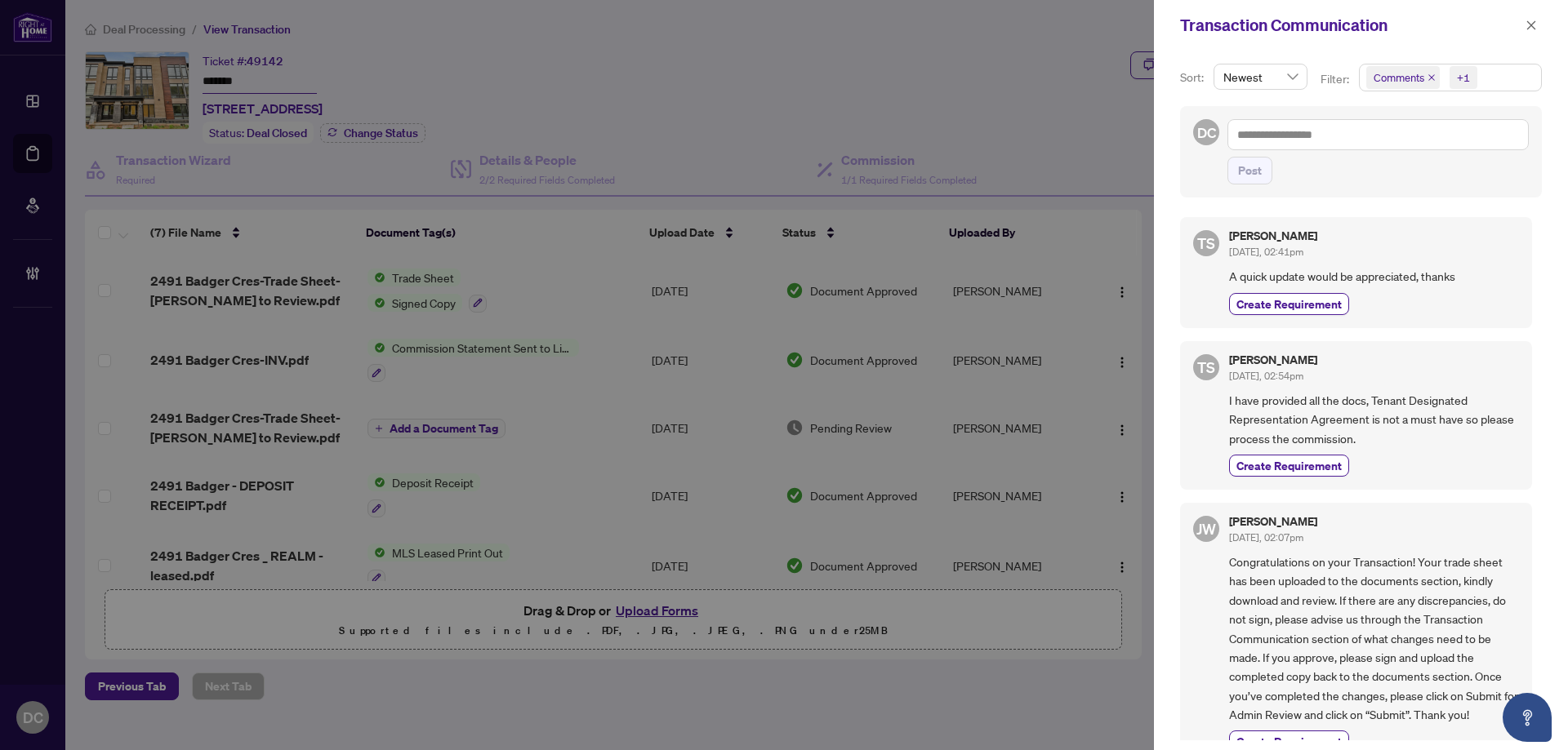
click at [1514, 67] on span "Comments +1" at bounding box center [1449, 77] width 181 height 26
click at [1437, 143] on span "Comments" at bounding box center [1419, 145] width 57 height 15
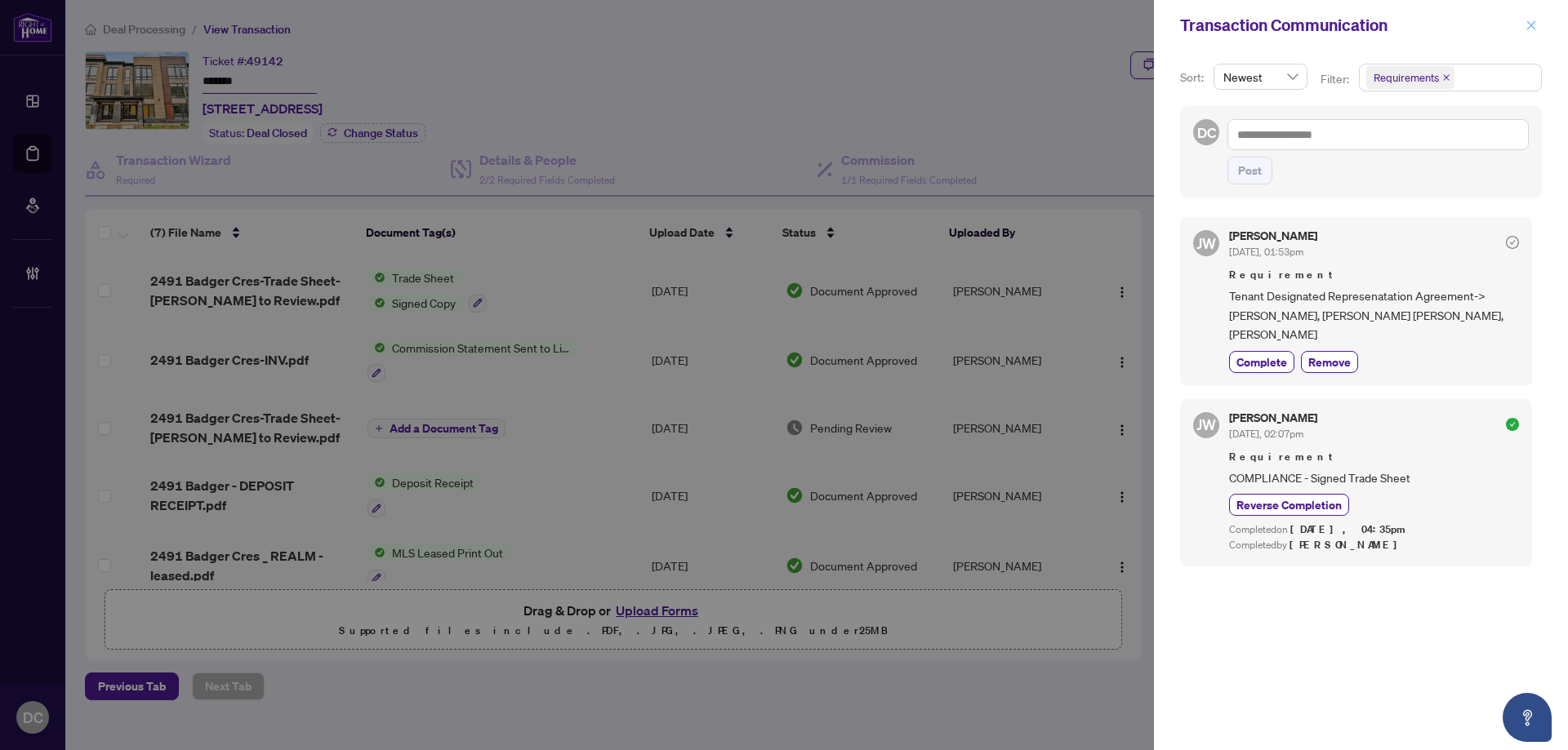
click at [1529, 26] on icon "close" at bounding box center [1531, 25] width 12 height 12
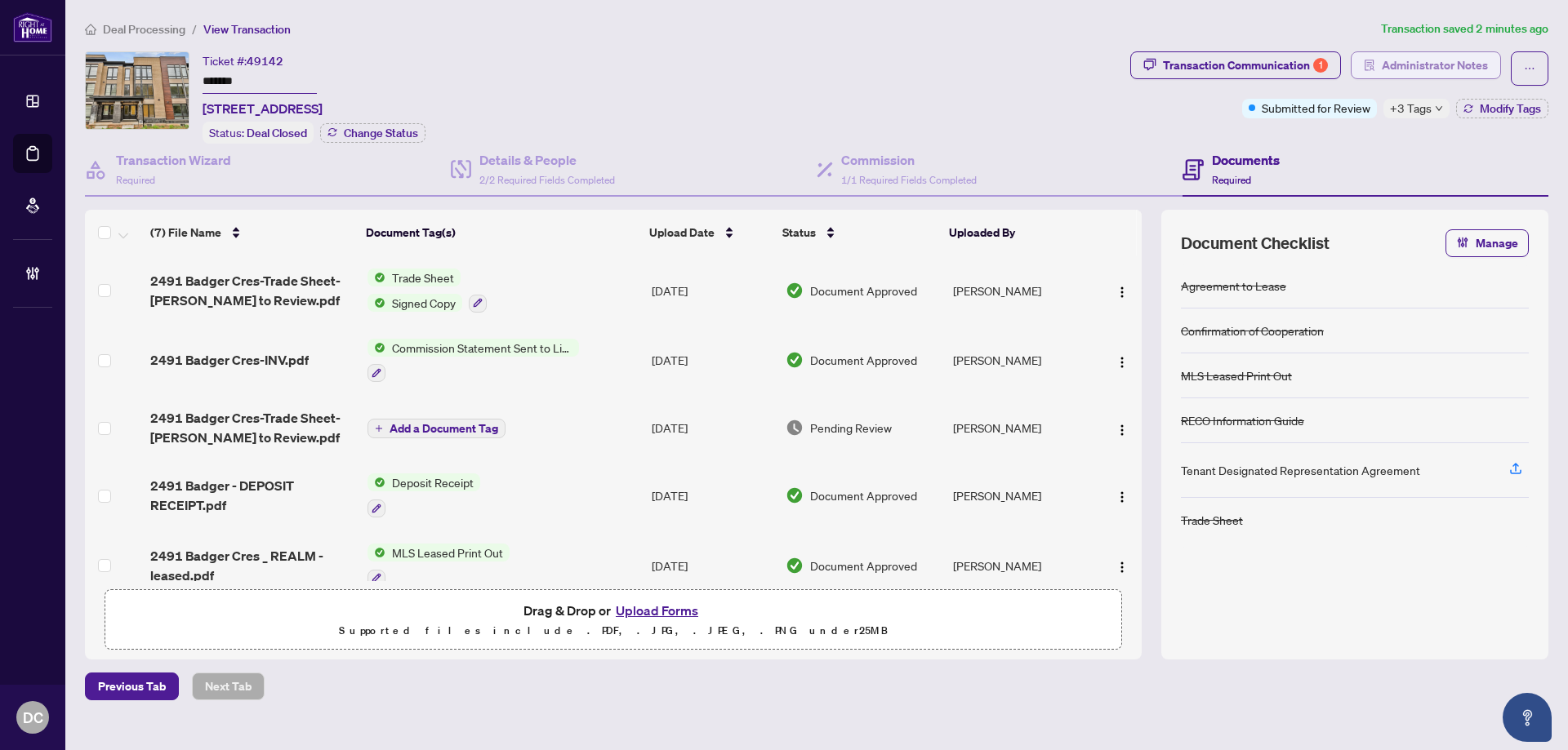
click at [1450, 65] on span "Administrator Notes" at bounding box center [1434, 65] width 106 height 26
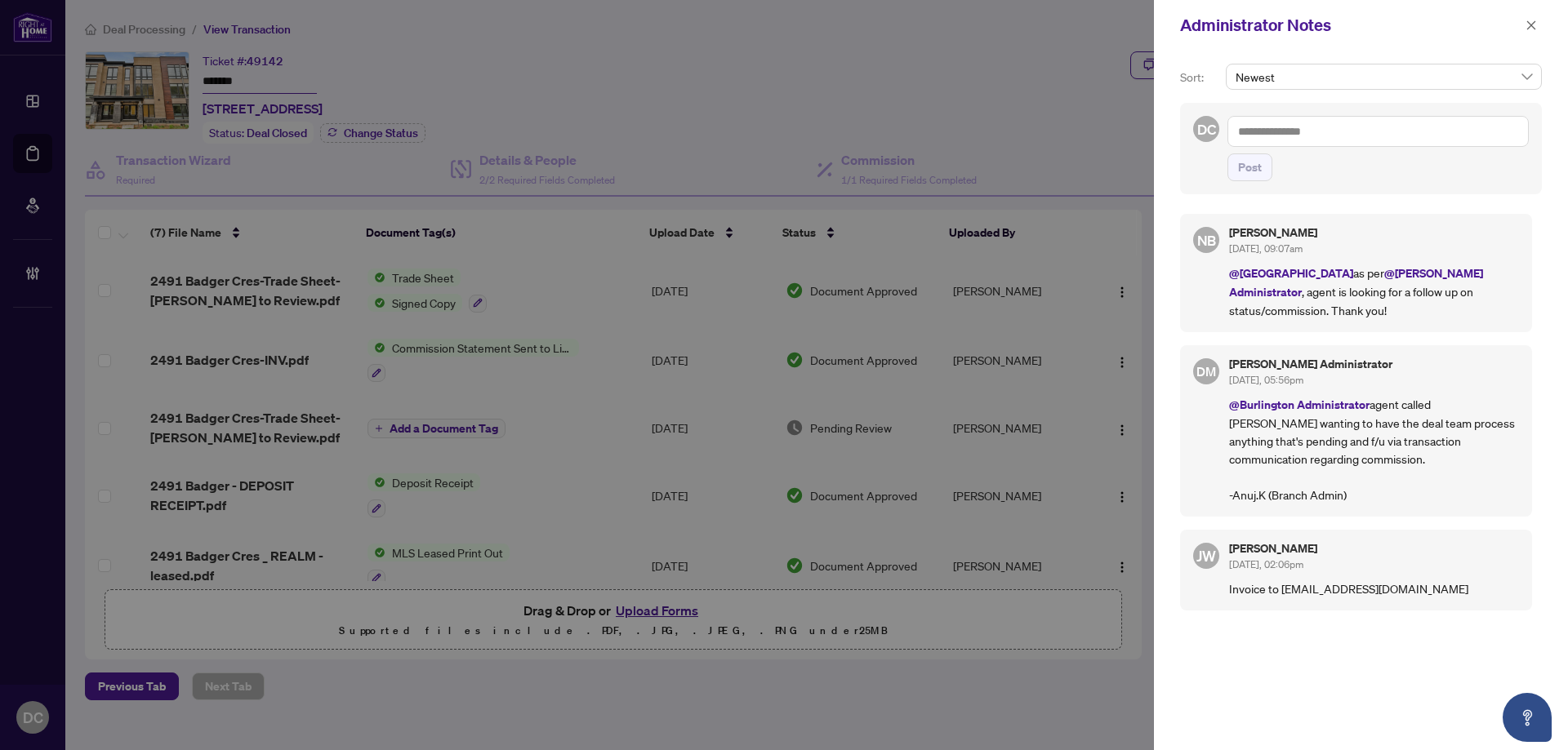
click at [1420, 145] on textarea at bounding box center [1378, 131] width 302 height 31
paste textarea "**********"
type textarea "**********"
click at [1228, 164] on button "Post" at bounding box center [1250, 167] width 45 height 27
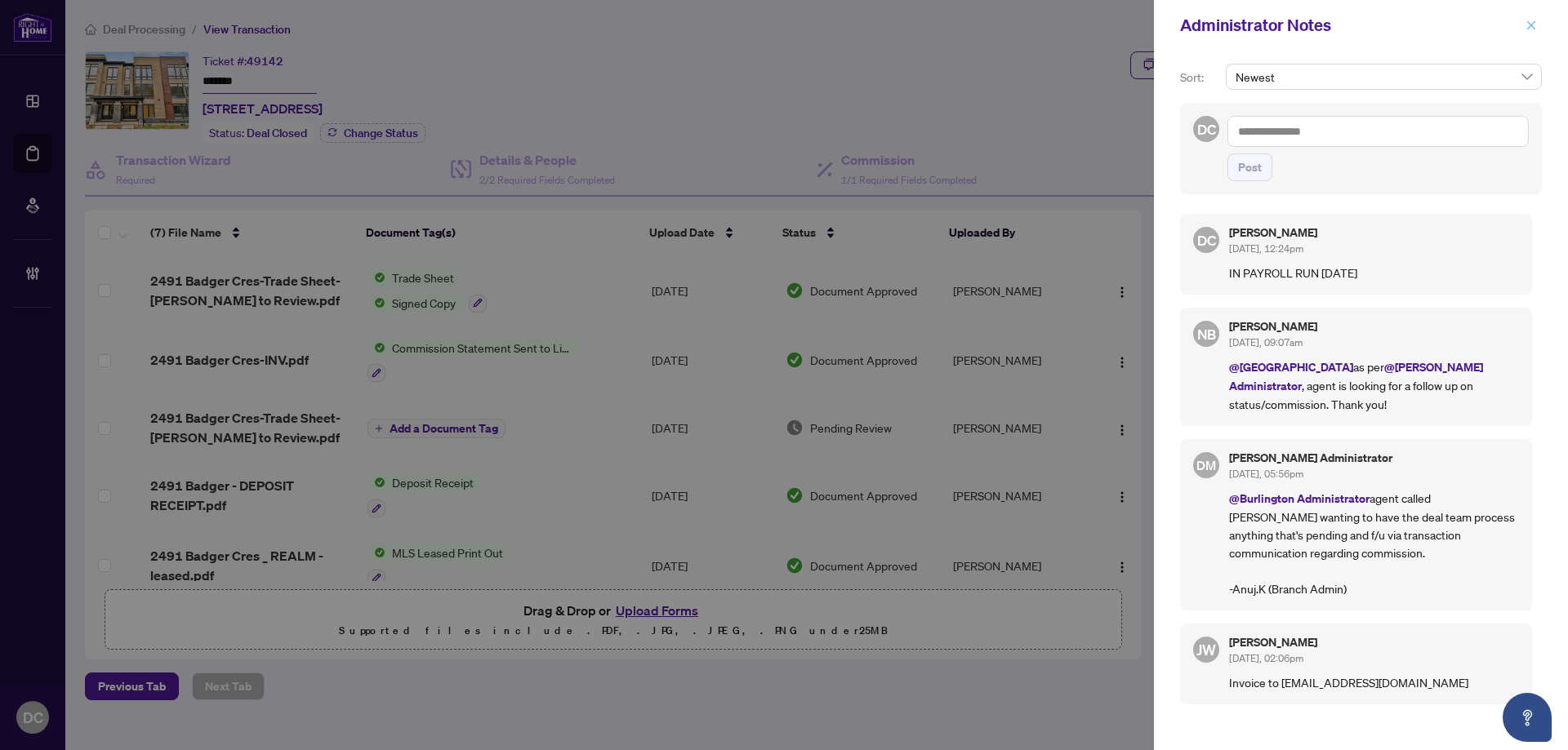
click at [1531, 25] on icon "close" at bounding box center [1531, 24] width 9 height 9
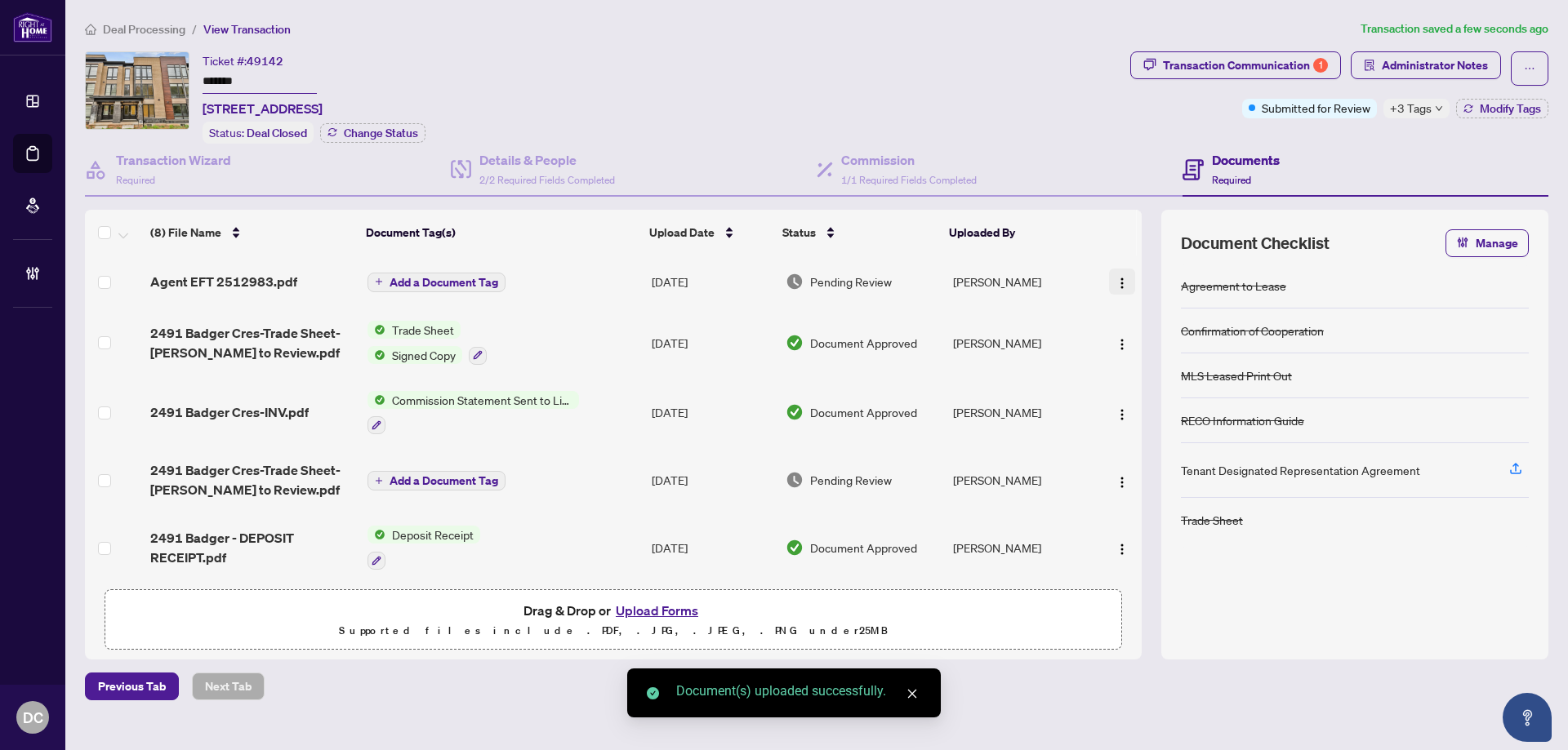
click at [1116, 277] on img "button" at bounding box center [1121, 283] width 13 height 13
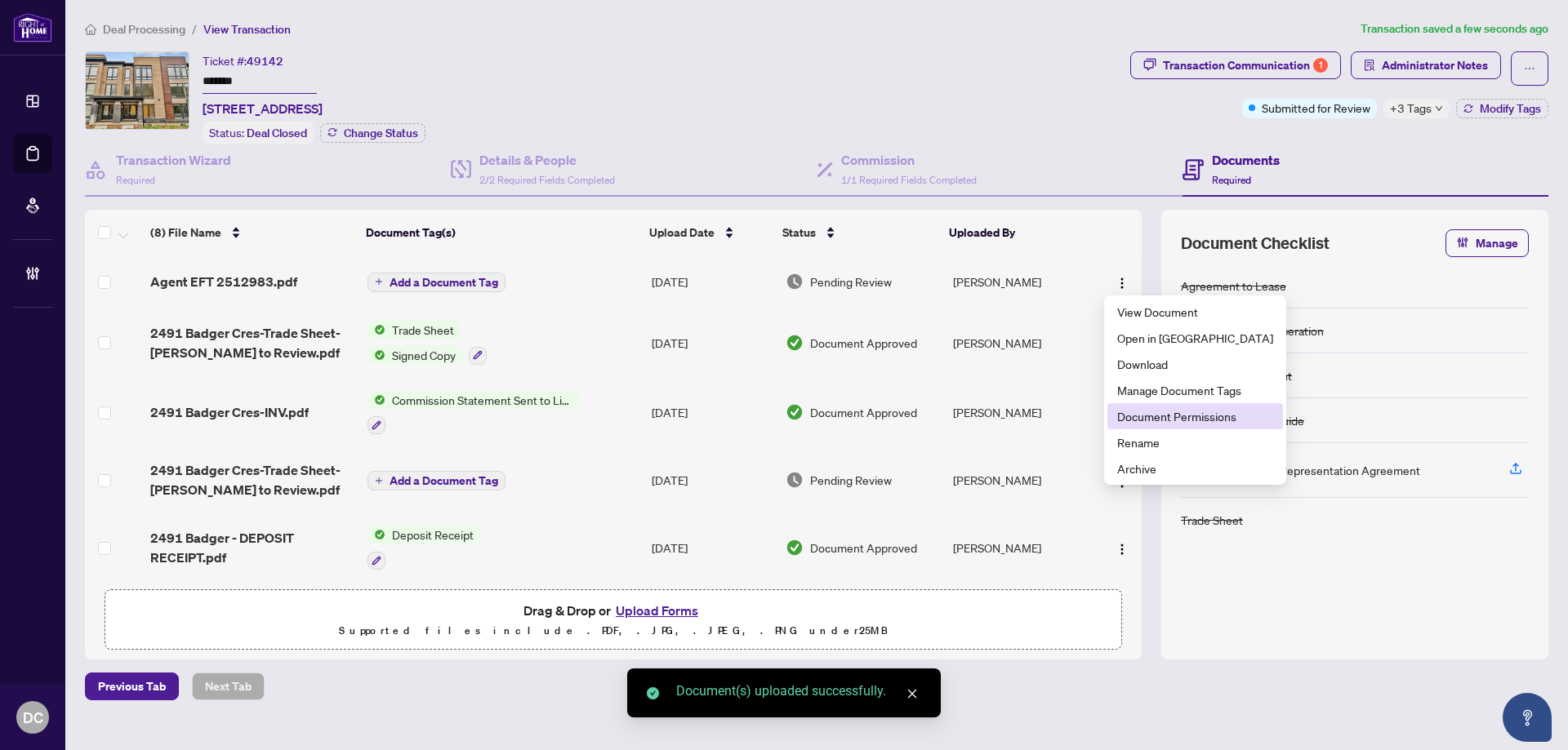
click at [1142, 417] on span "Document Permissions" at bounding box center [1194, 416] width 156 height 18
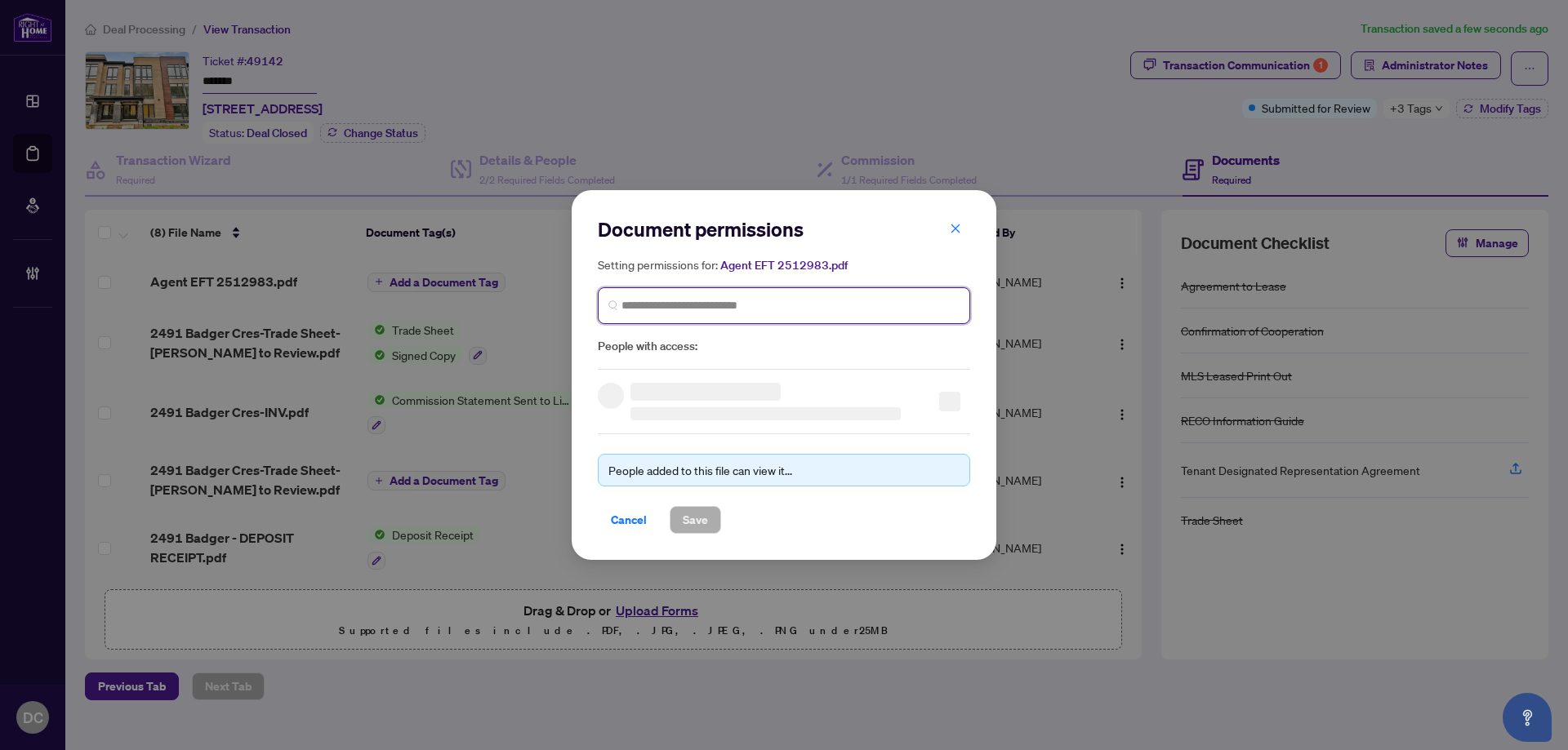
click at [871, 309] on input "search" at bounding box center [789, 305] width 338 height 18
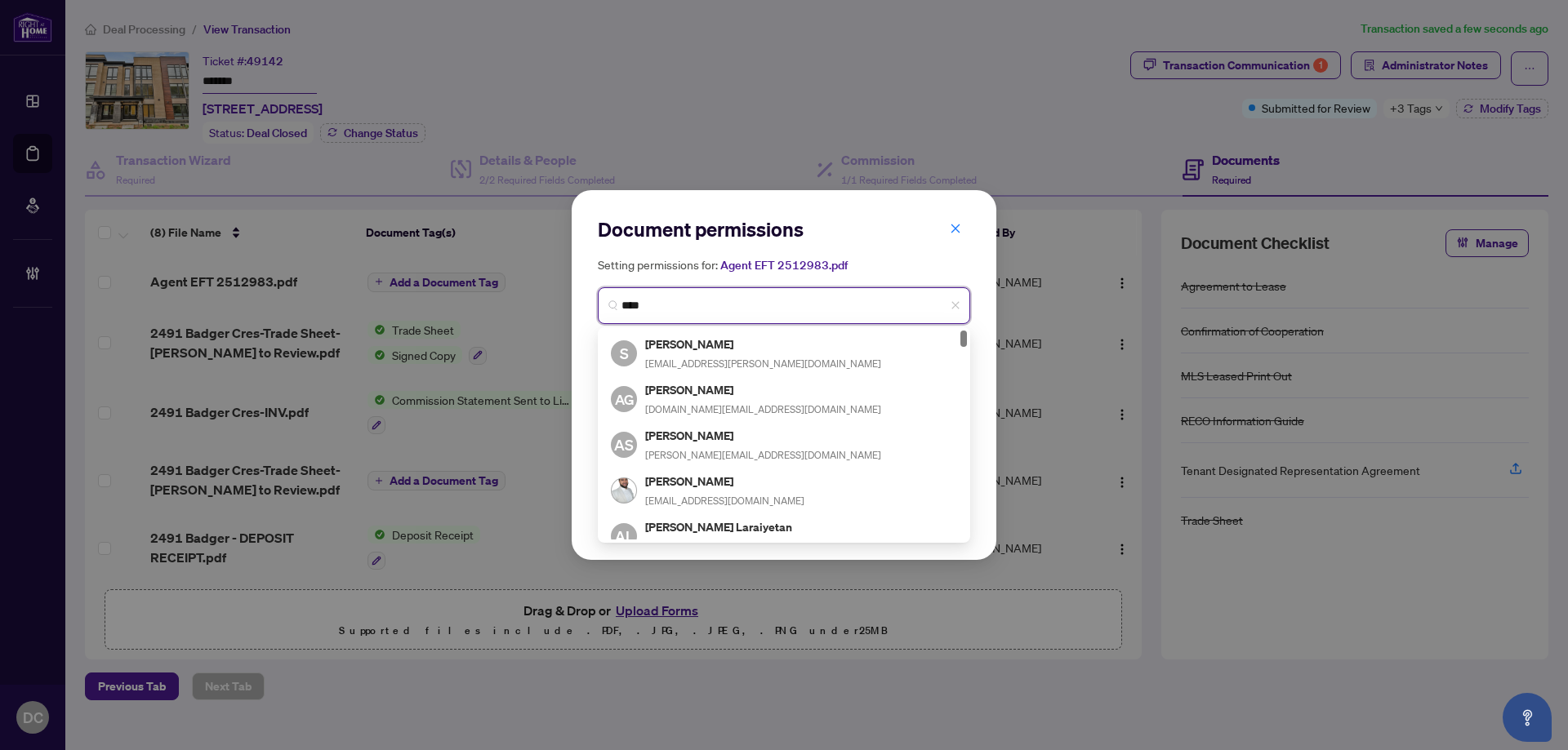
type input "*****"
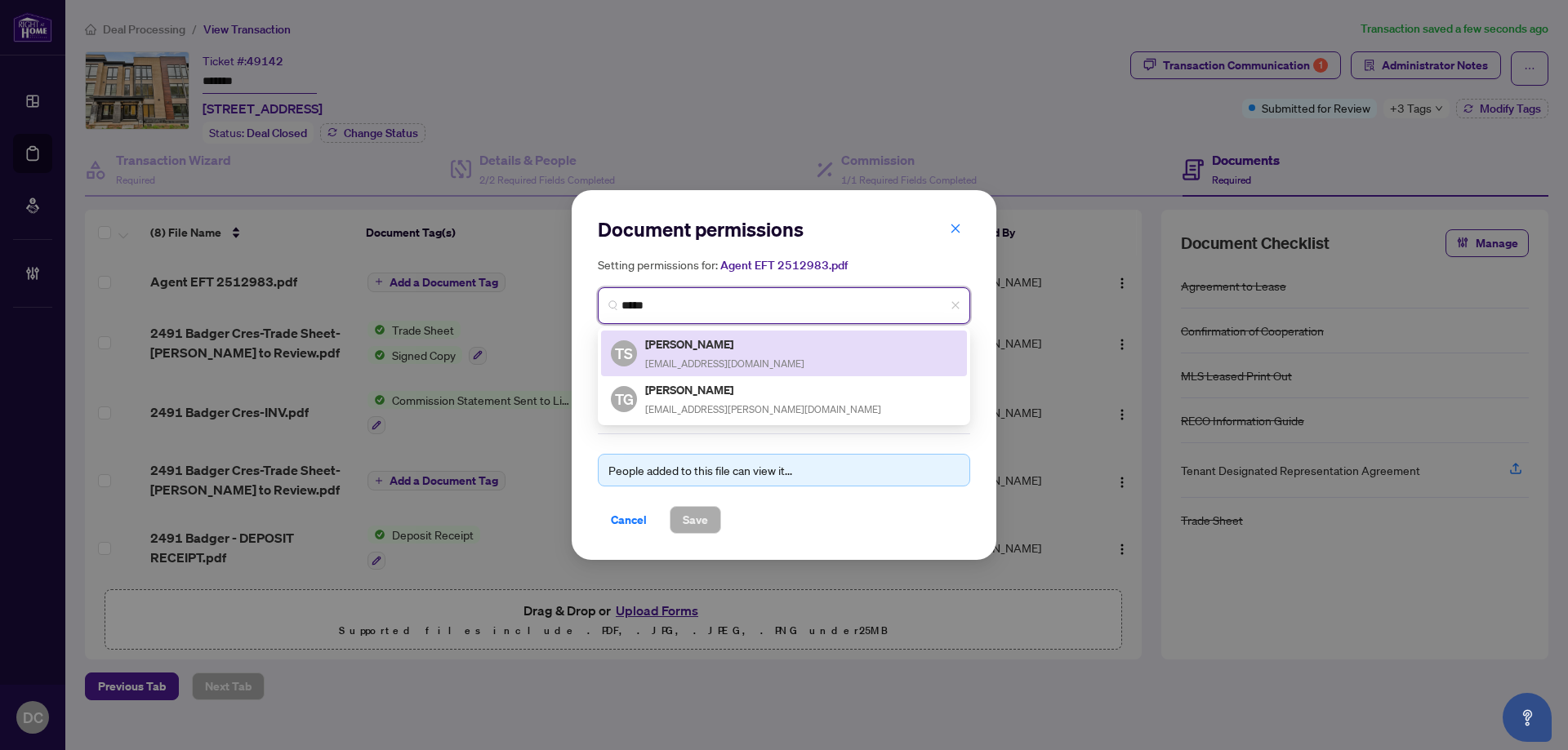
click at [790, 361] on div "TS [PERSON_NAME] [EMAIL_ADDRESS][DOMAIN_NAME]" at bounding box center [784, 353] width 346 height 37
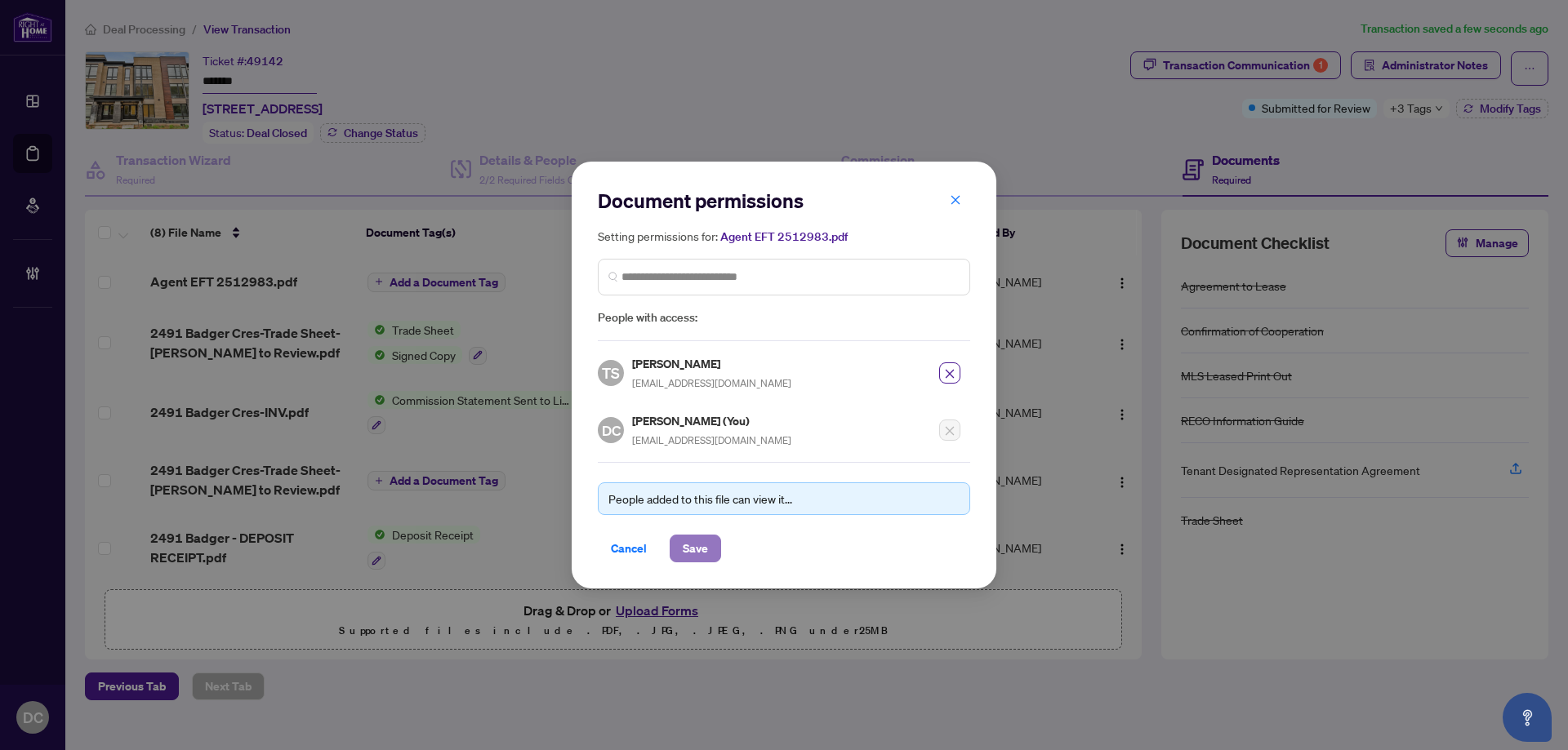
click at [704, 541] on span "Save" at bounding box center [695, 548] width 25 height 26
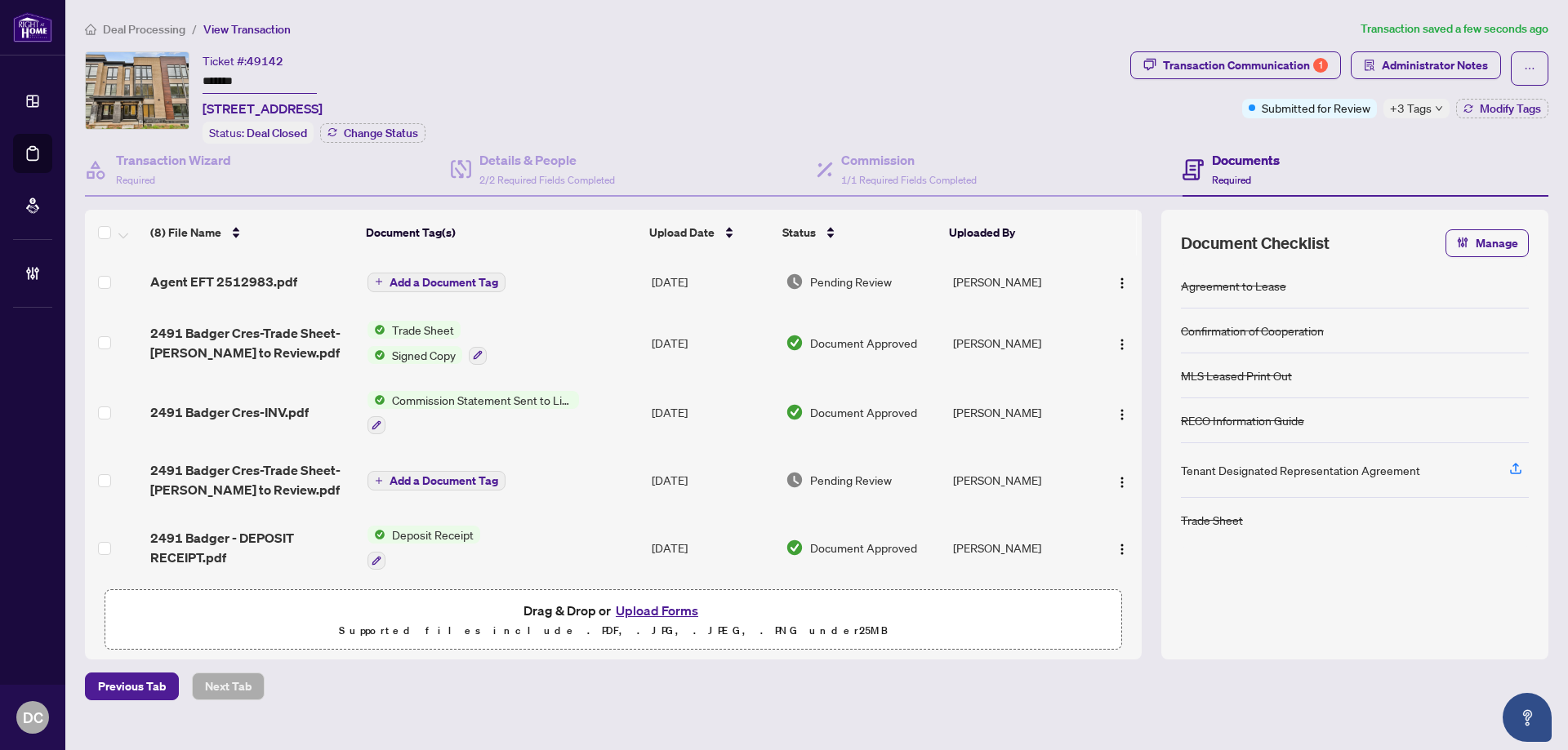
click at [433, 281] on span "Add a Document Tag" at bounding box center [444, 283] width 109 height 12
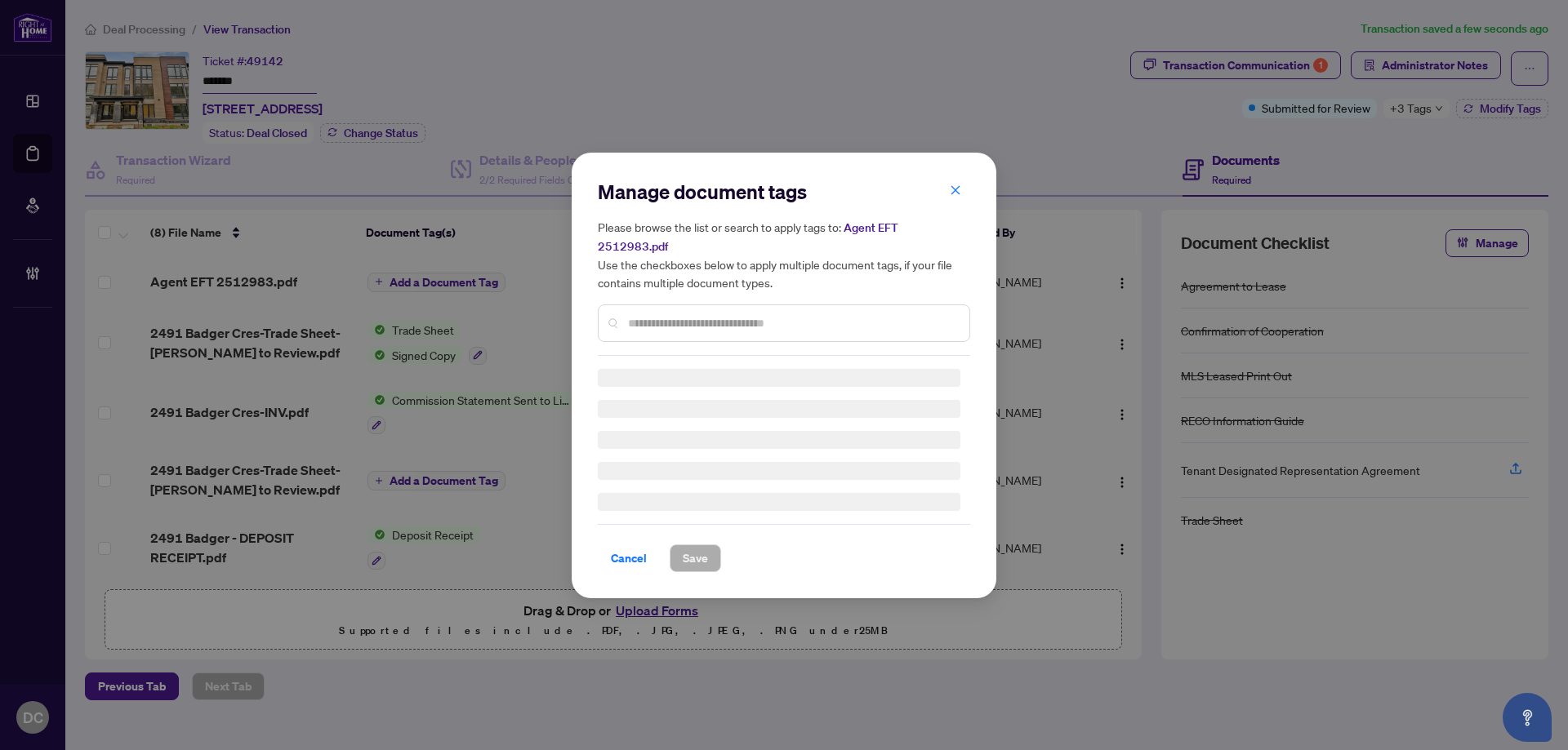
click at [915, 316] on div "Manage document tags Please browse the list or search to apply tags to: Agent E…" at bounding box center [784, 376] width 372 height 394
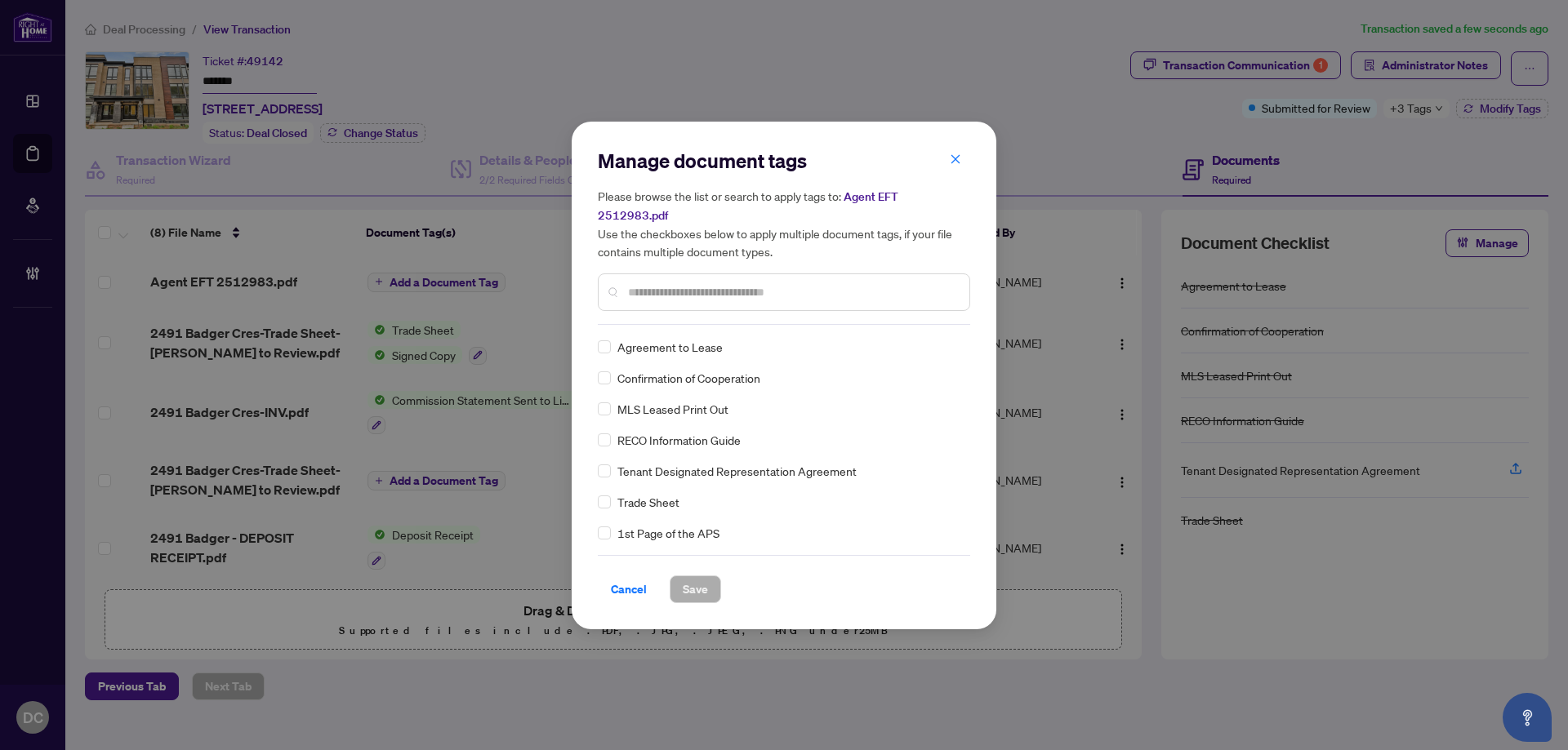
click at [832, 287] on input "text" at bounding box center [791, 292] width 328 height 18
type input "*"
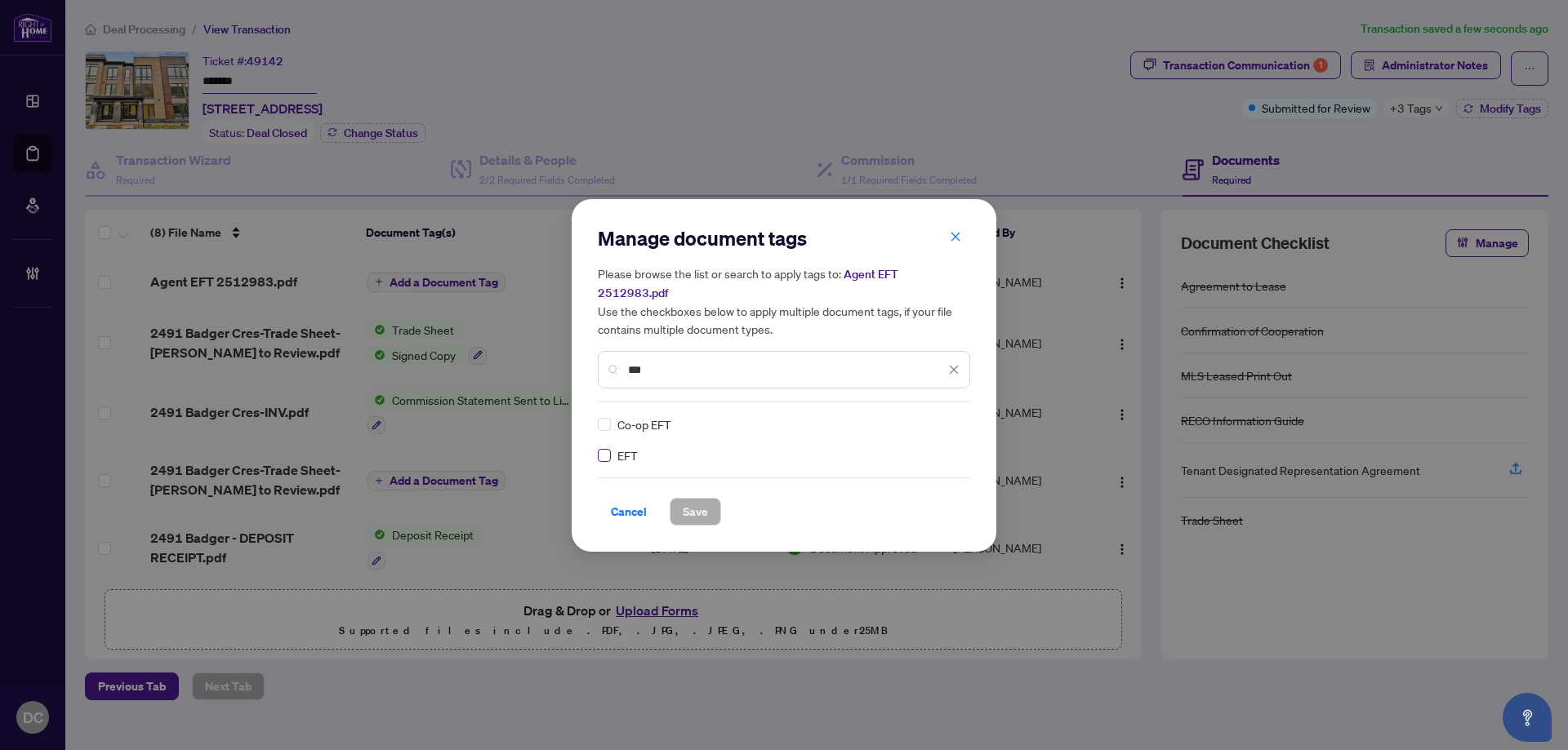
type input "***"
click at [955, 421] on icon at bounding box center [954, 424] width 10 height 7
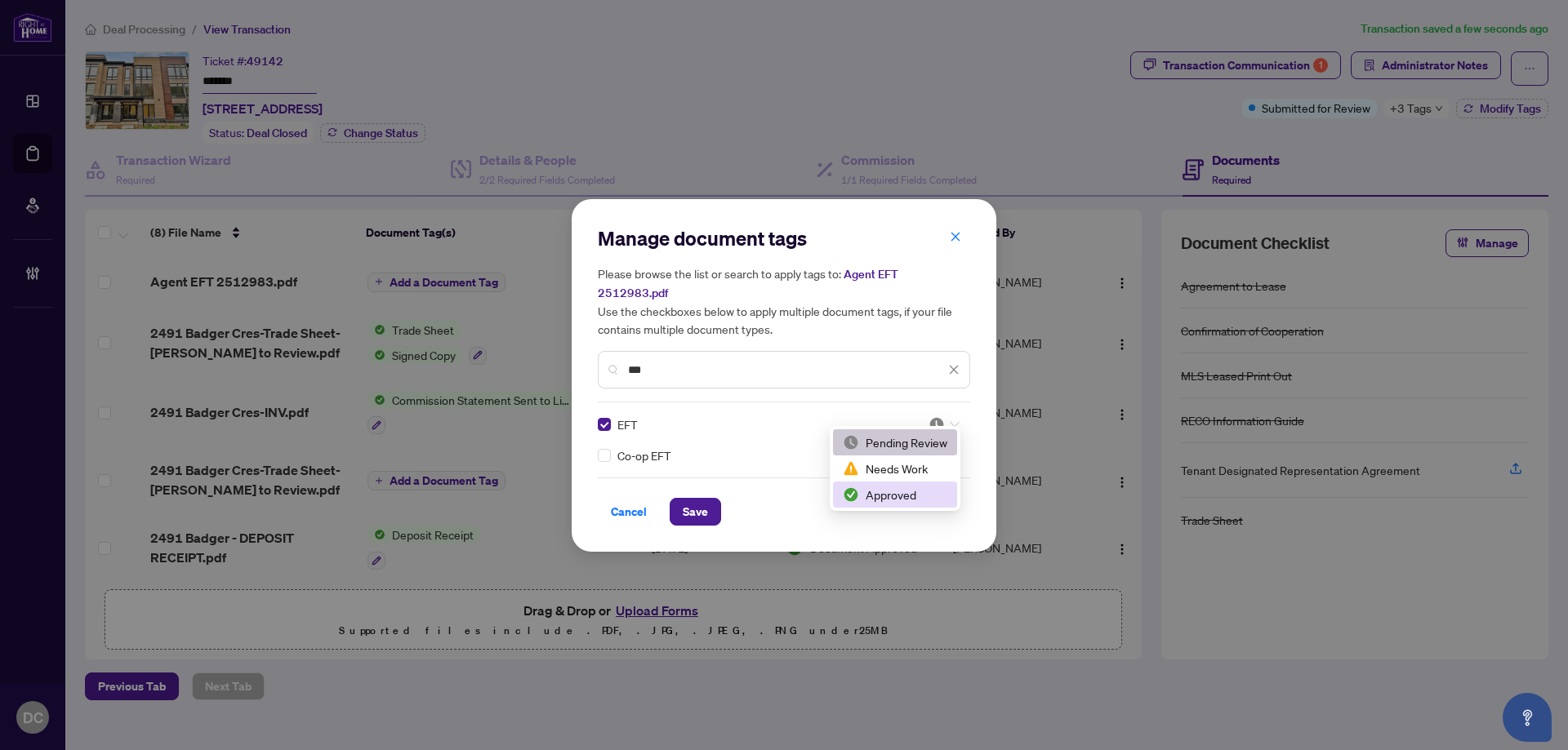
click at [897, 488] on div "Approved" at bounding box center [894, 494] width 105 height 18
click at [718, 498] on button "Save" at bounding box center [695, 512] width 52 height 27
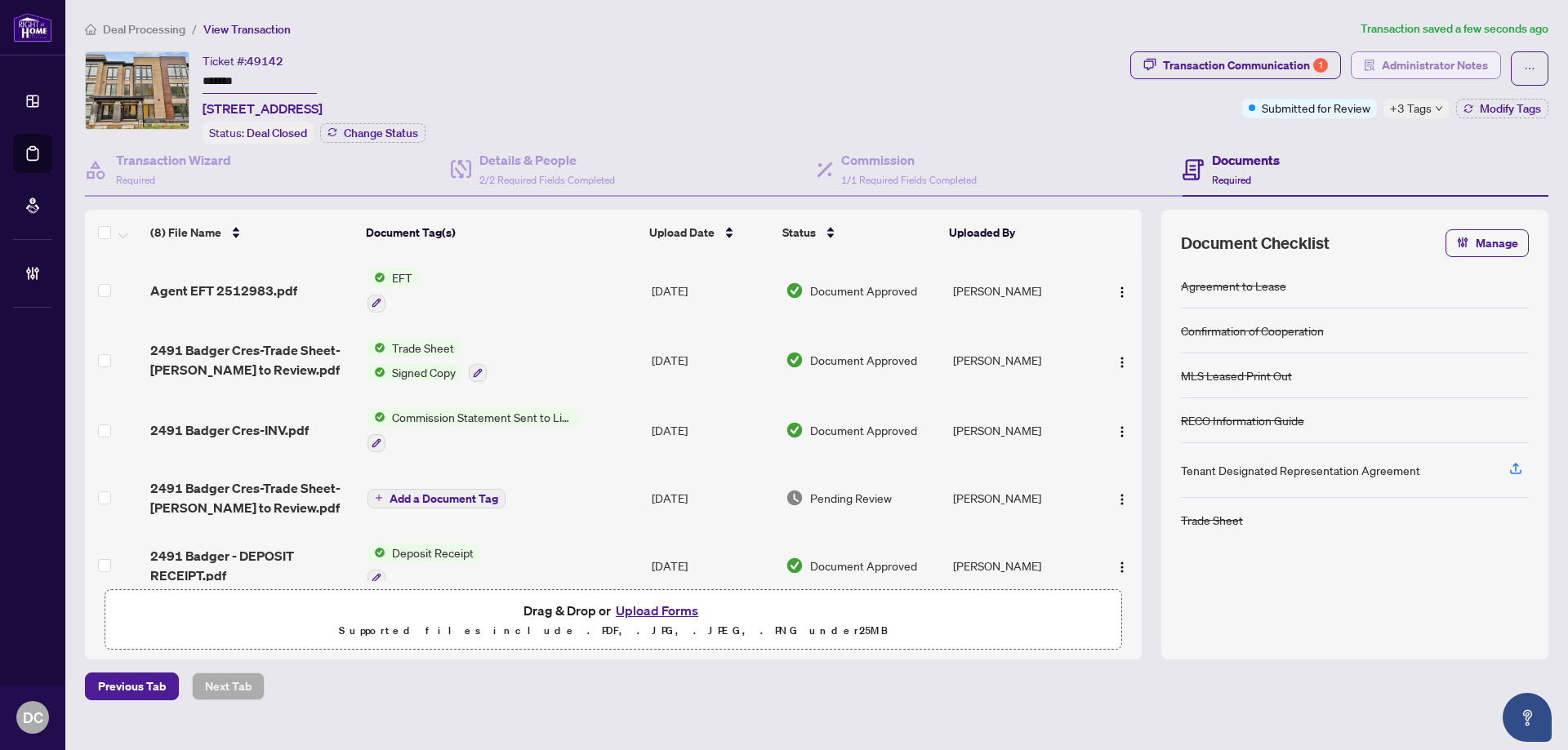
click at [1460, 54] on span "Administrator Notes" at bounding box center [1434, 65] width 106 height 26
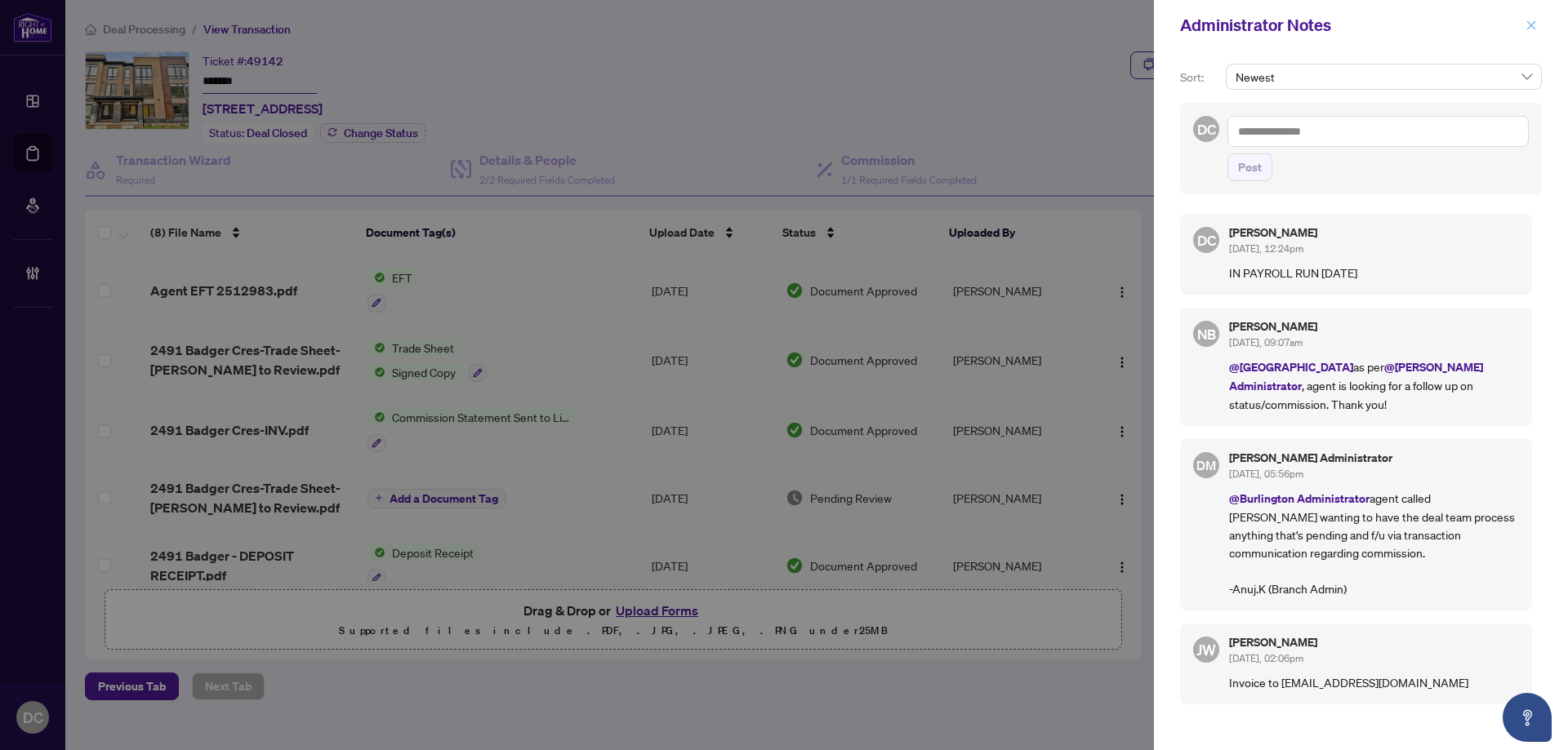
click at [1537, 25] on button "button" at bounding box center [1531, 25] width 22 height 20
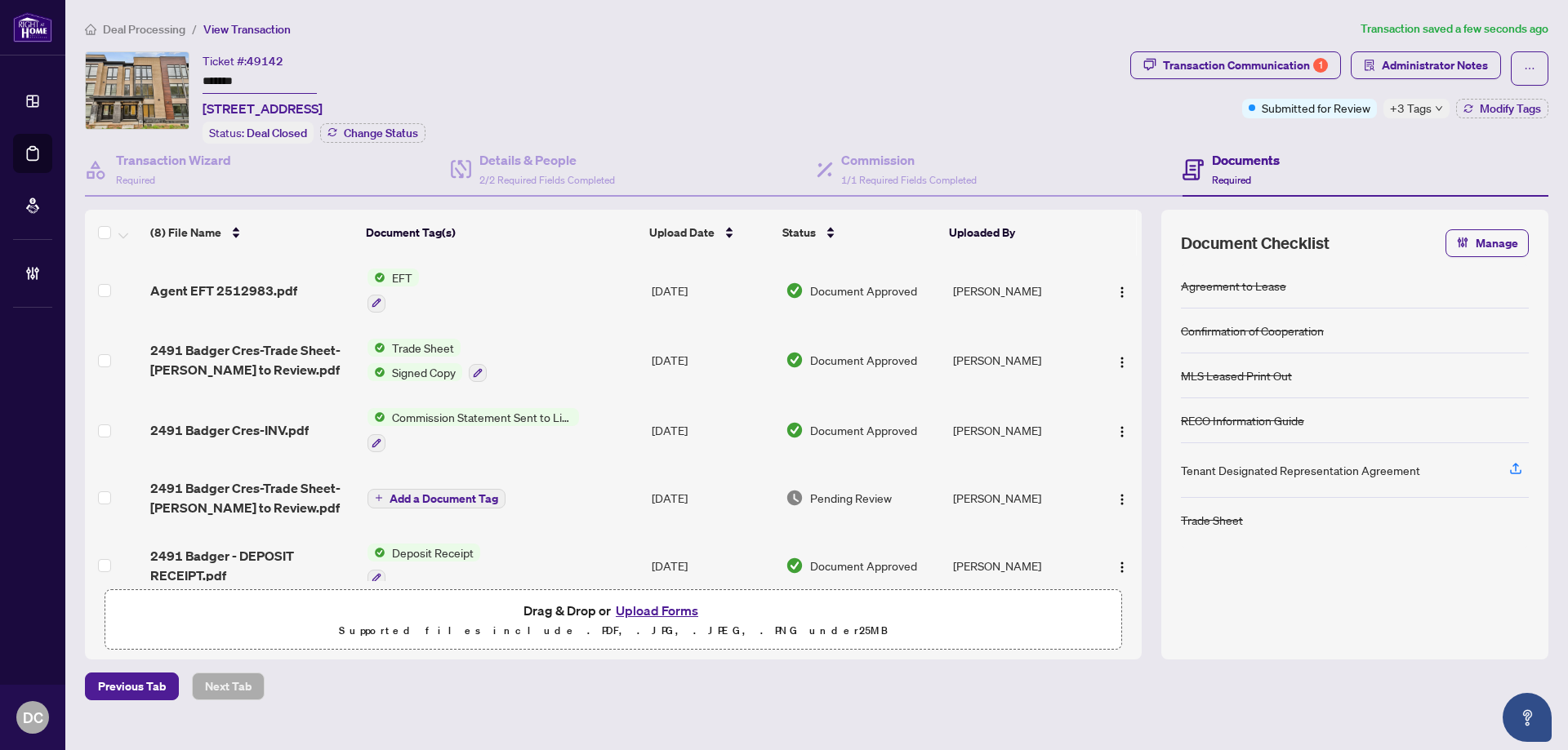
click at [1426, 109] on span "+3 Tags" at bounding box center [1410, 108] width 42 height 19
click at [1134, 113] on div "Transaction Communication 1 Administrator Notes Submitted for Review +3 Tags Mo…" at bounding box center [1339, 85] width 418 height 67
click at [1463, 106] on icon "button" at bounding box center [1468, 109] width 10 height 10
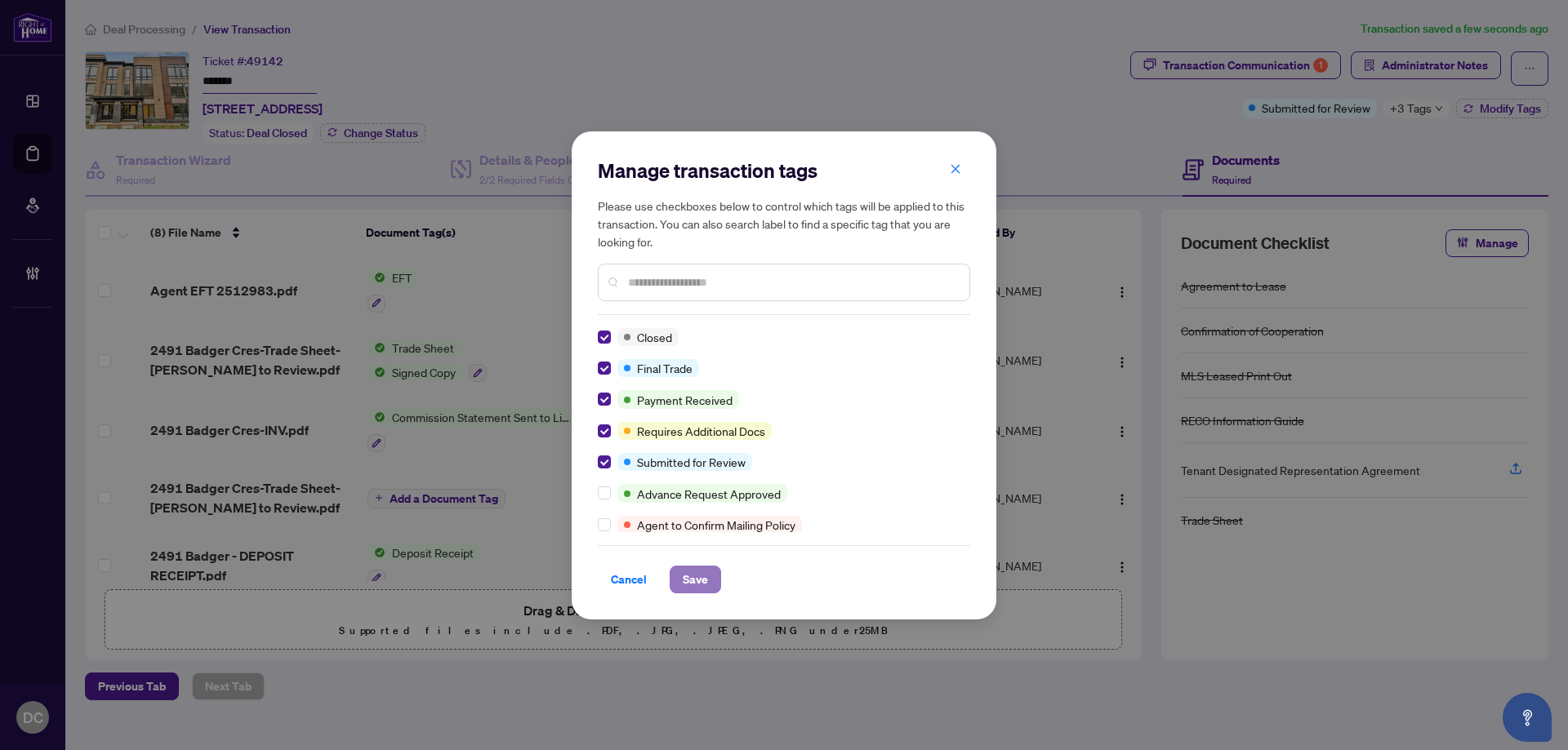
click at [684, 574] on span "Save" at bounding box center [695, 580] width 25 height 26
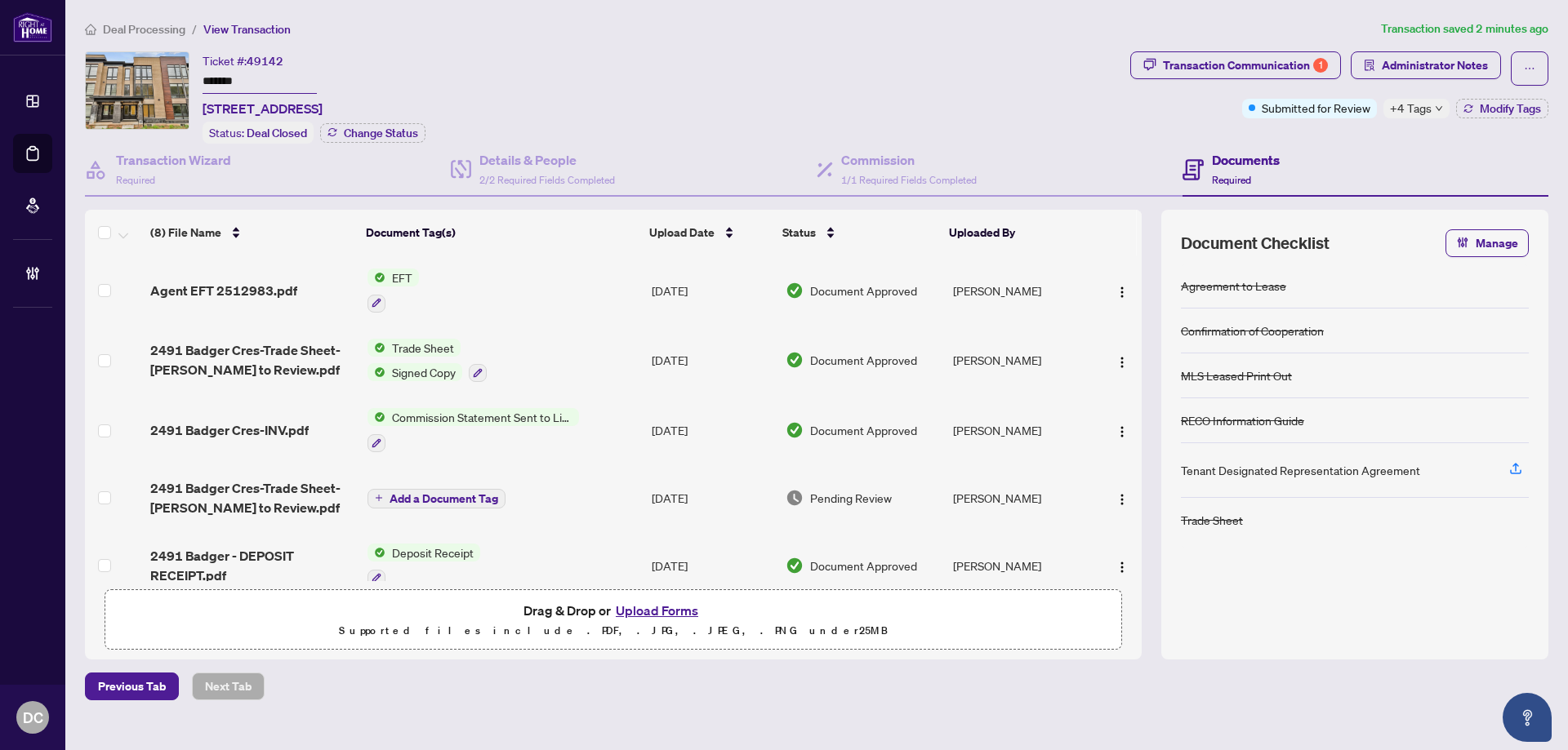
click at [1101, 286] on div at bounding box center [1117, 290] width 34 height 26
click at [1116, 290] on img "button" at bounding box center [1121, 292] width 13 height 13
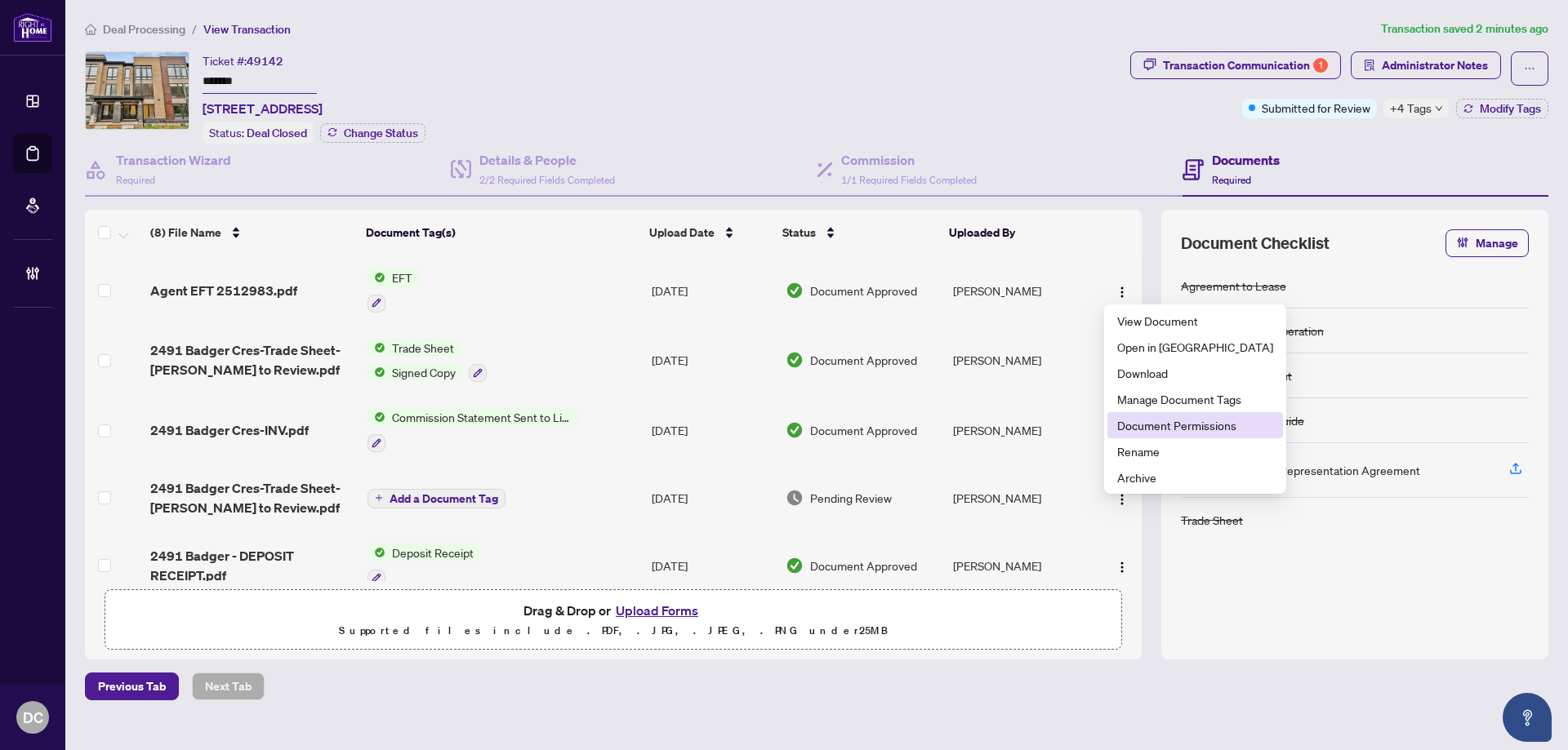
click at [1141, 418] on span "Document Permissions" at bounding box center [1194, 425] width 156 height 18
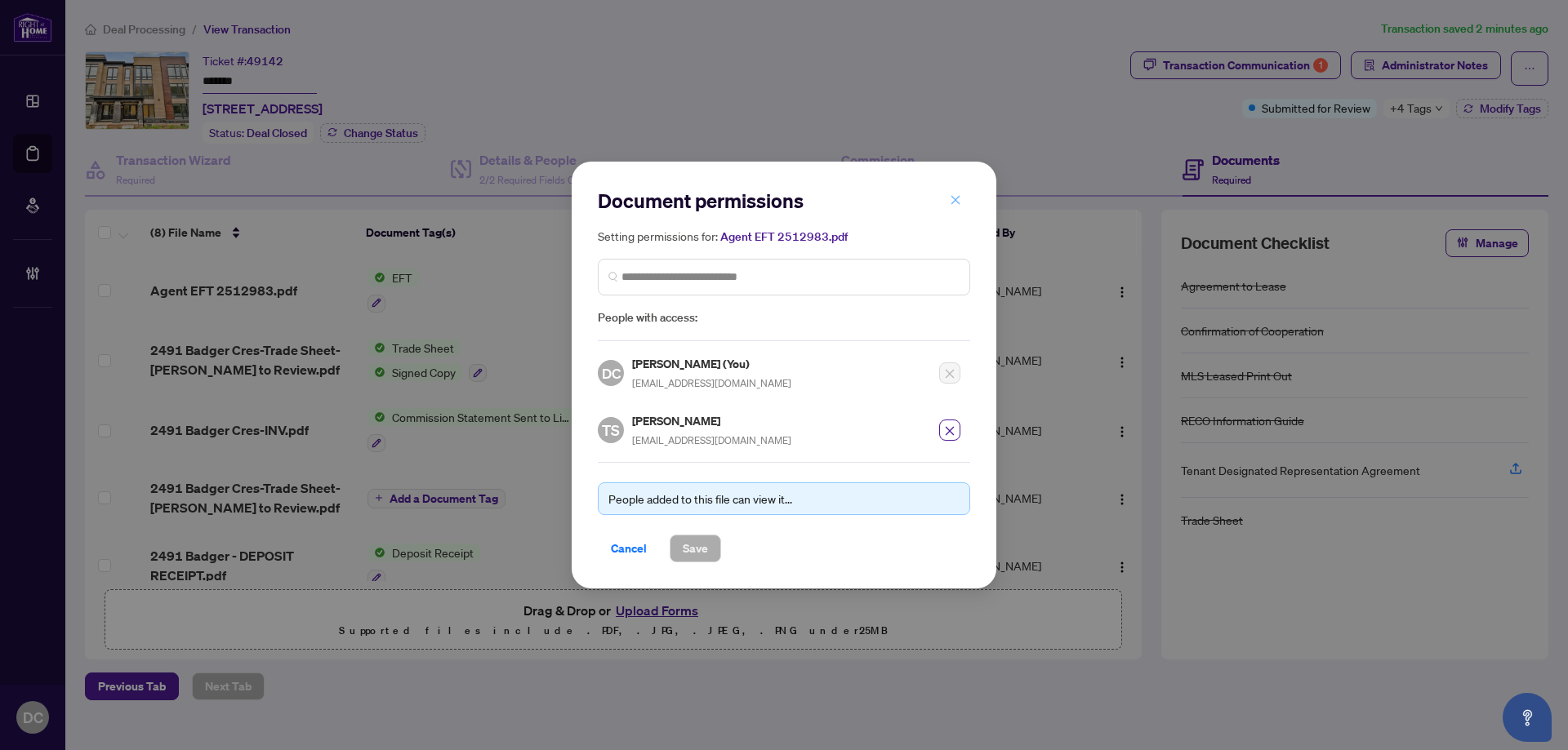
click at [957, 205] on icon "close" at bounding box center [955, 200] width 12 height 12
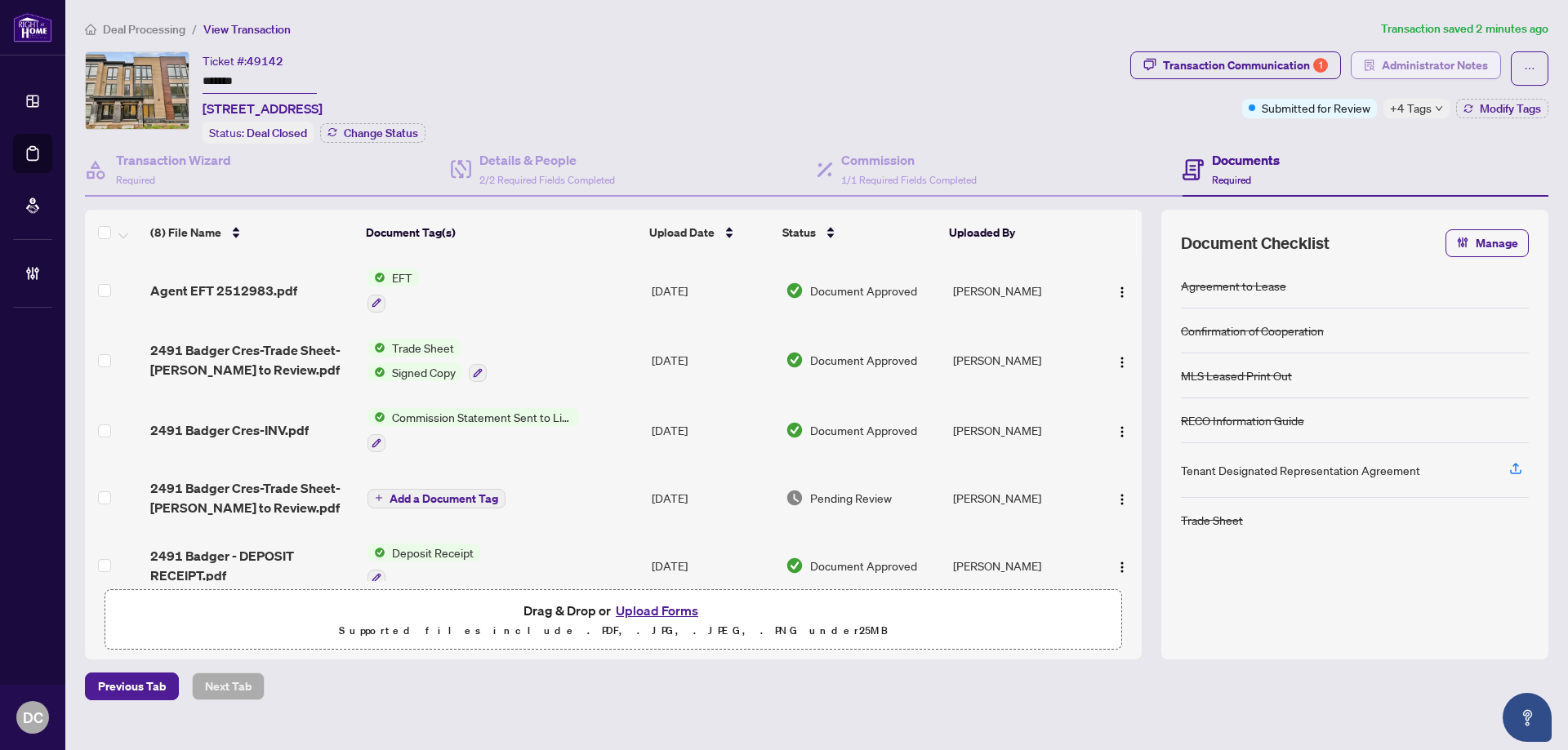
click at [1450, 57] on span "Administrator Notes" at bounding box center [1434, 65] width 106 height 26
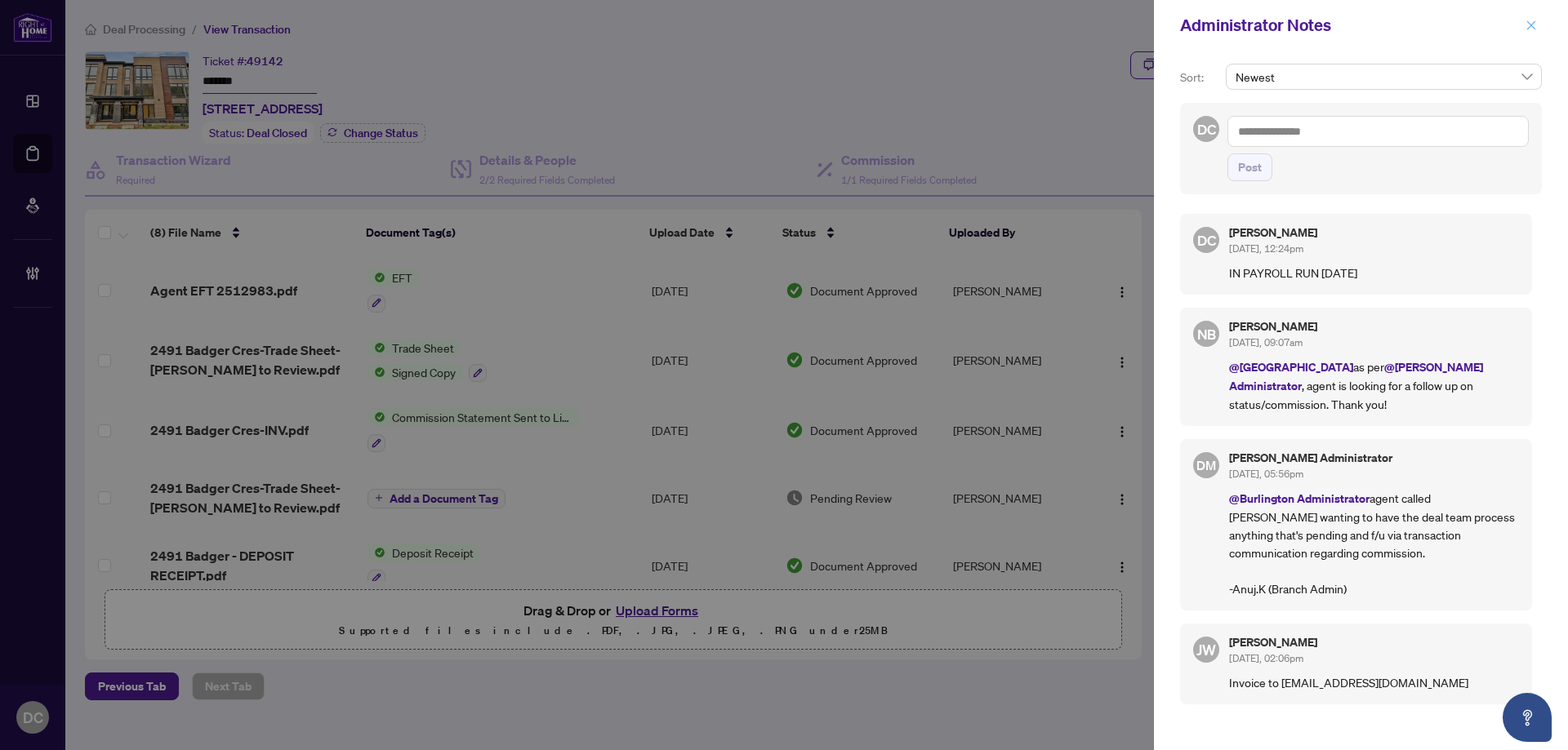
click at [1536, 25] on icon "close" at bounding box center [1531, 25] width 12 height 12
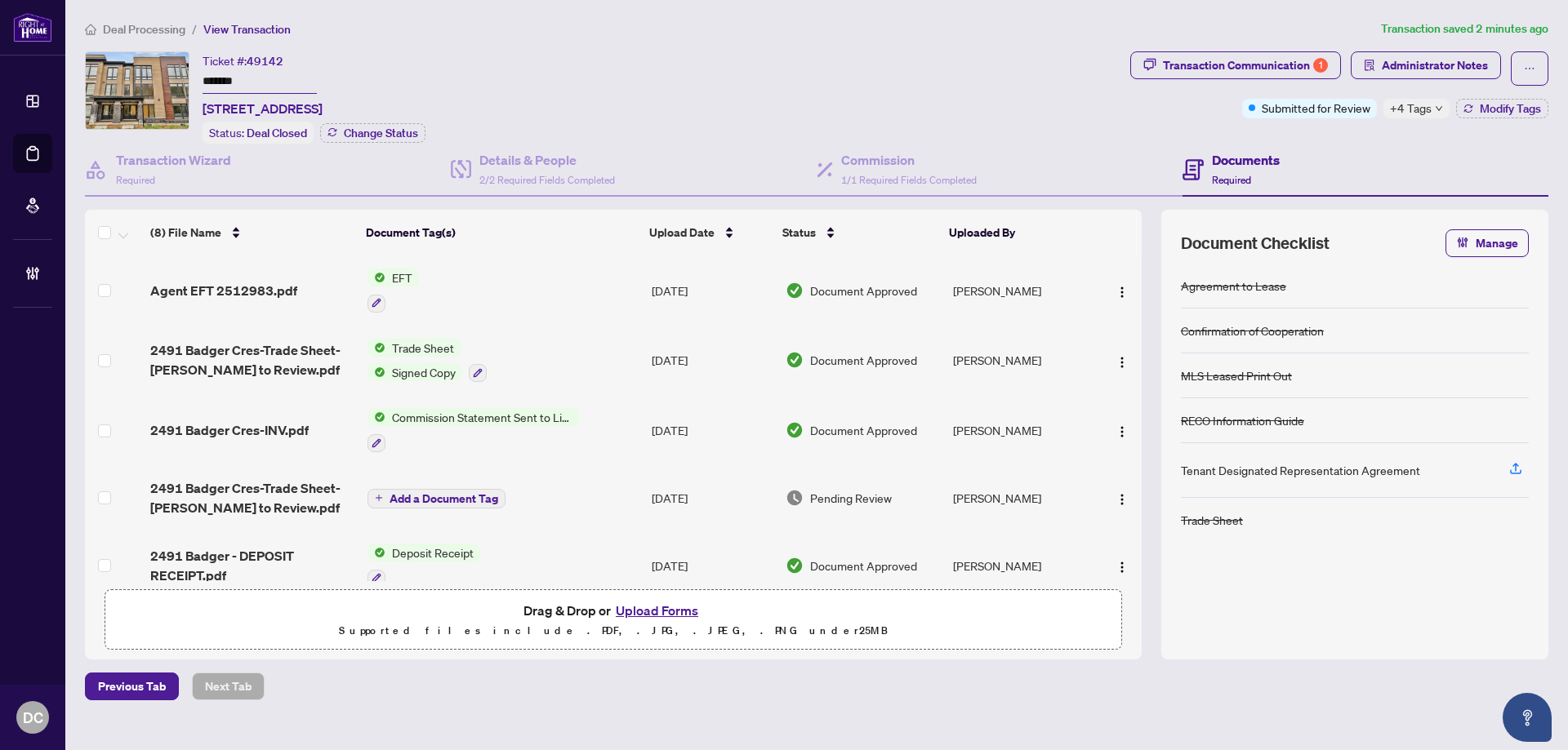
click at [161, 27] on span "Deal Processing" at bounding box center [144, 29] width 82 height 15
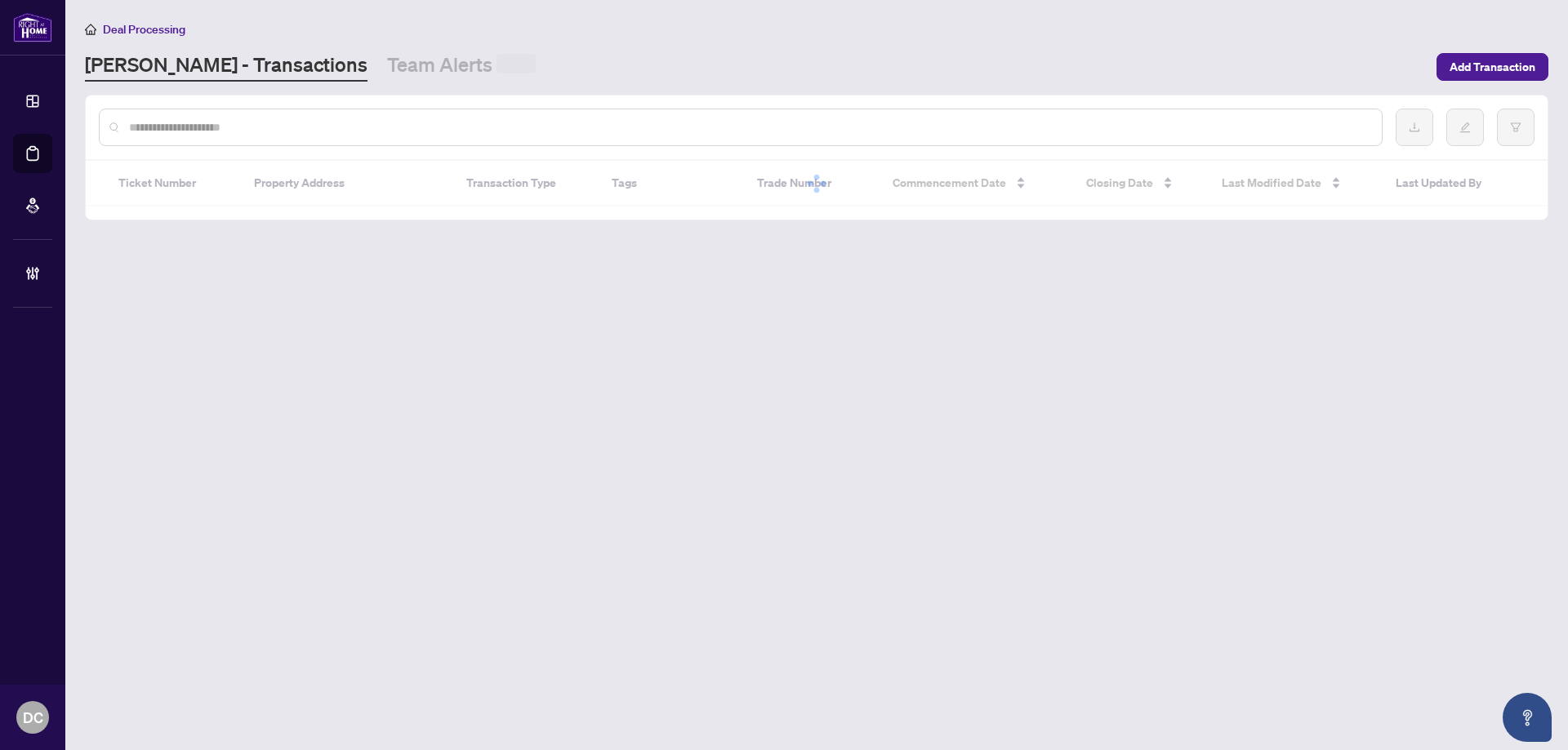
click at [270, 130] on input "text" at bounding box center [748, 127] width 1239 height 18
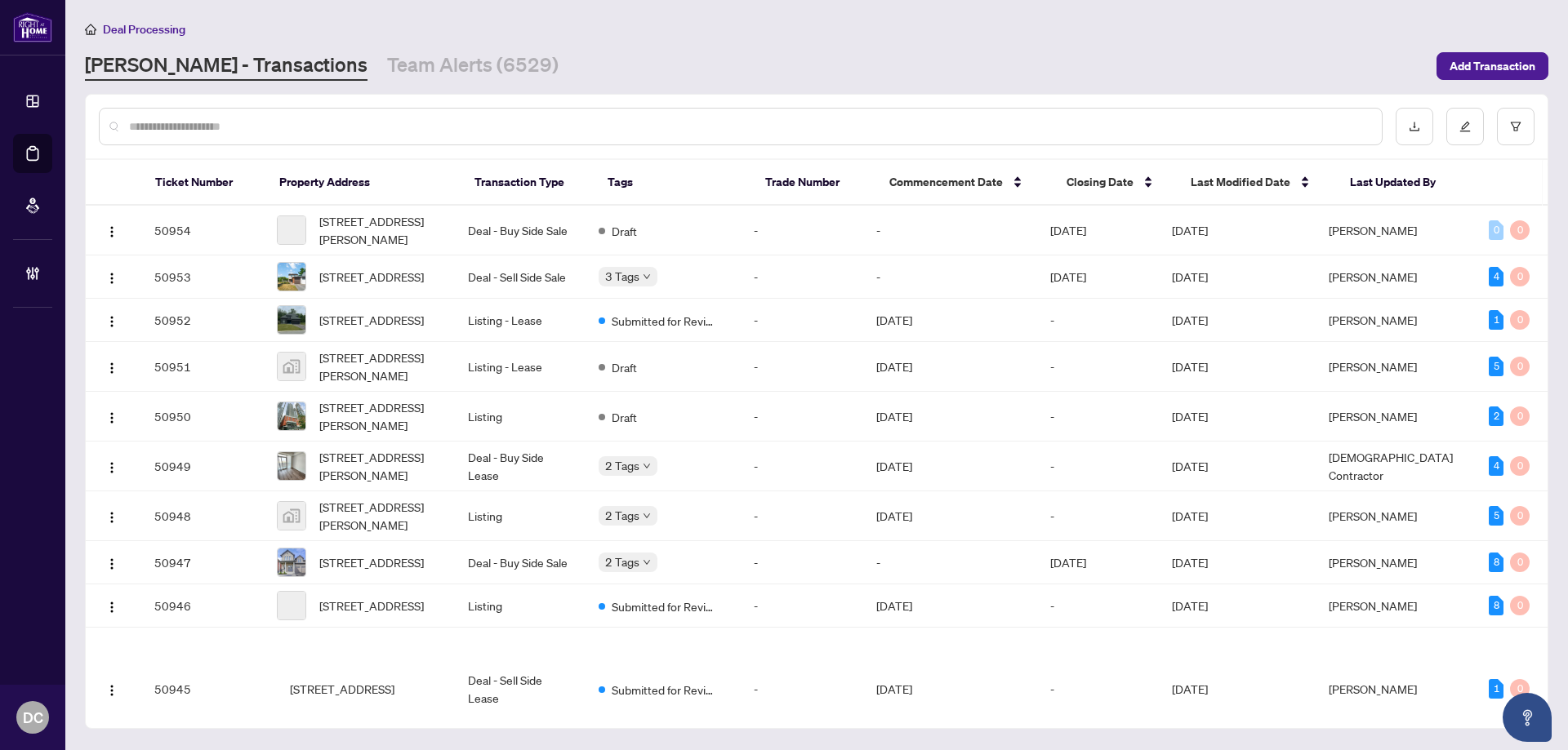
paste input "*******"
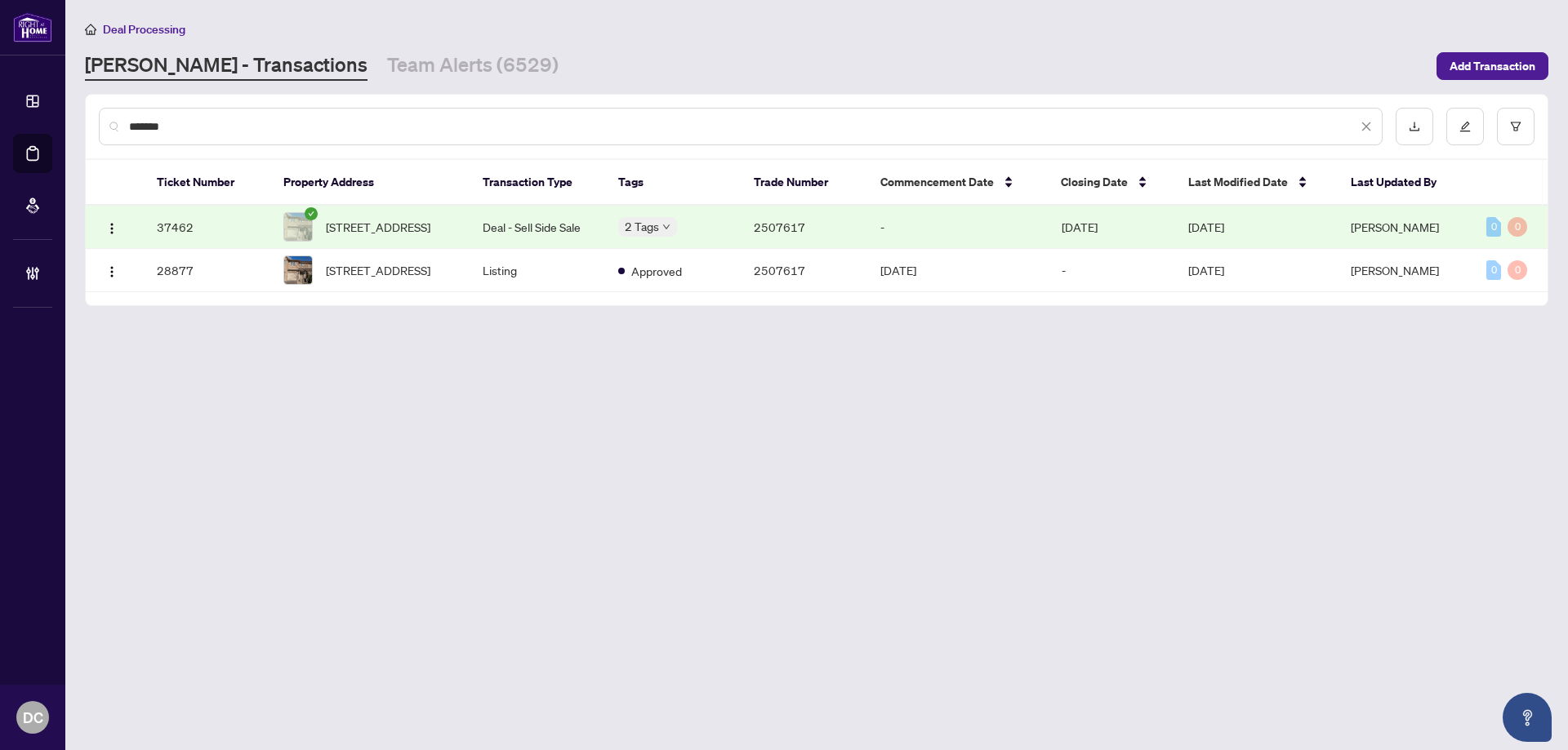
type input "*******"
click at [417, 229] on span "[STREET_ADDRESS]" at bounding box center [378, 227] width 105 height 18
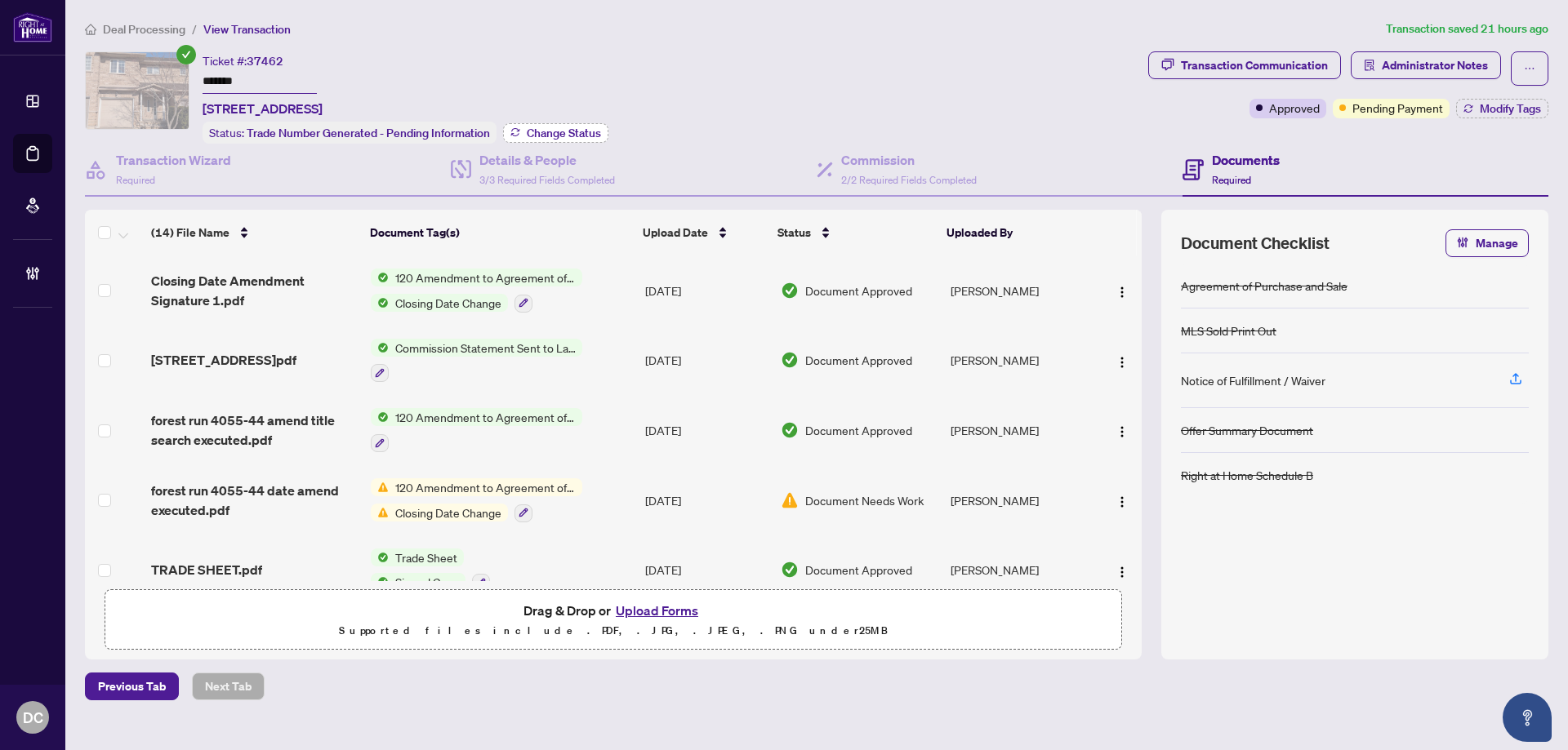
click at [577, 127] on span "Change Status" at bounding box center [564, 133] width 74 height 12
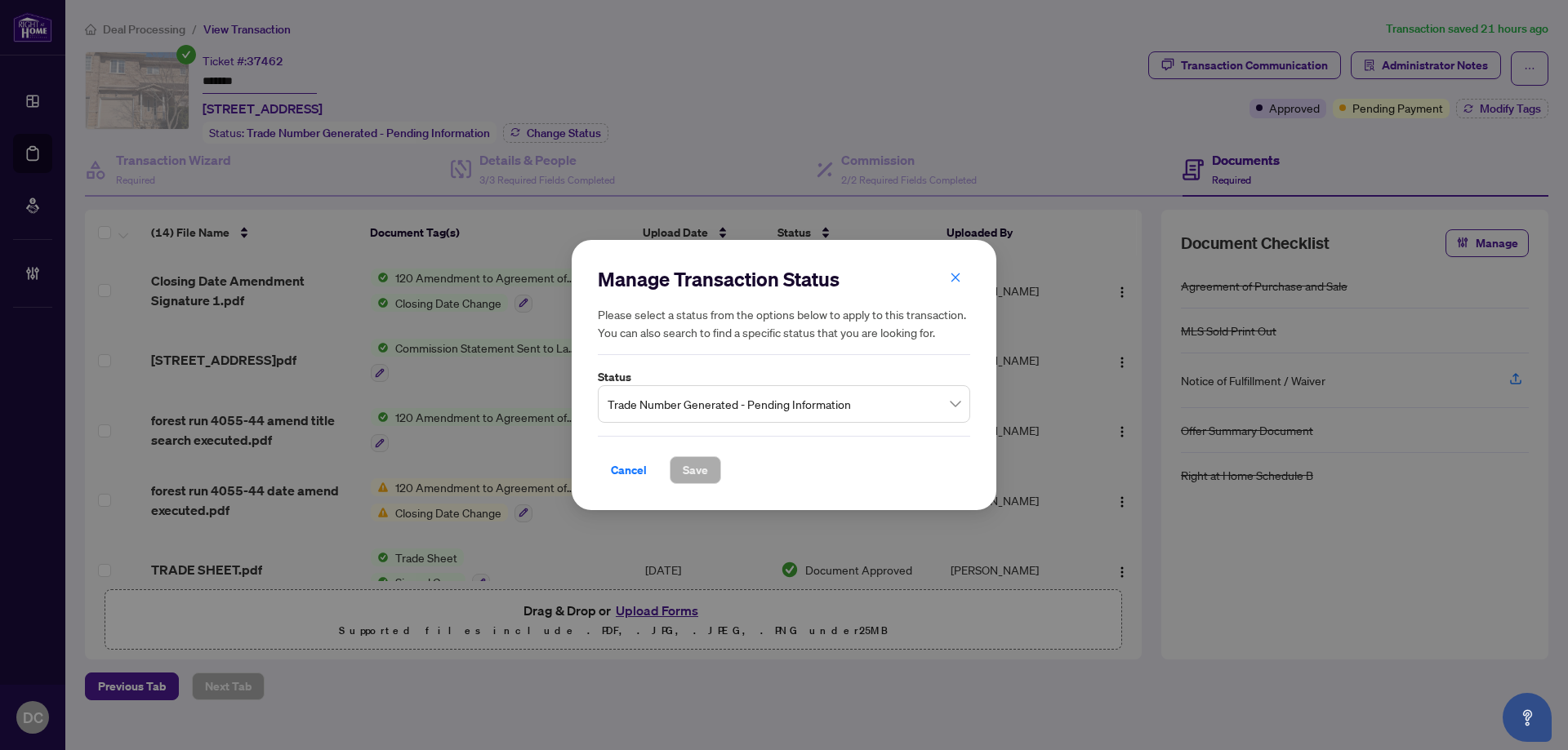
click at [797, 400] on span "Trade Number Generated - Pending Information" at bounding box center [784, 404] width 353 height 31
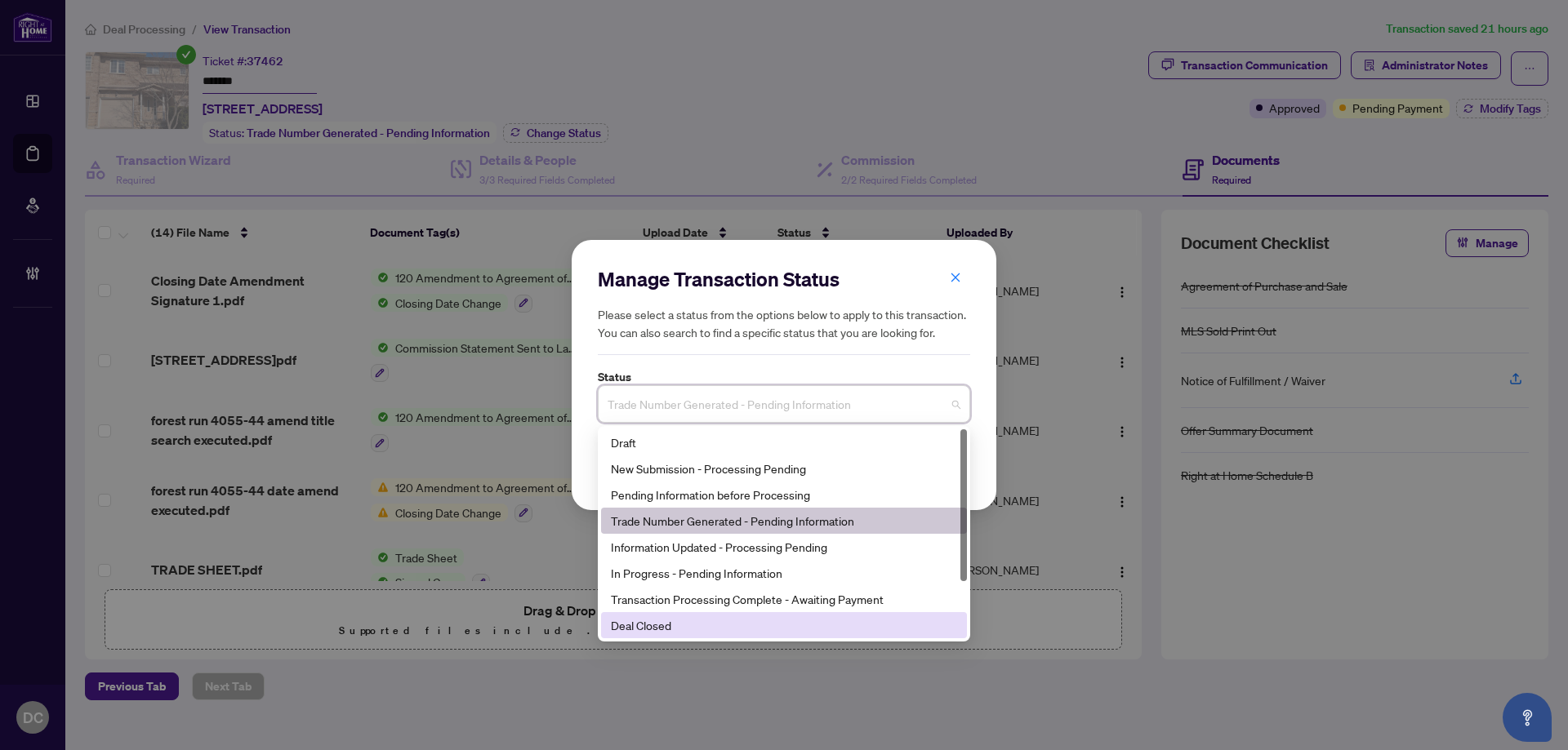
click at [694, 624] on div "Deal Closed" at bounding box center [784, 625] width 346 height 18
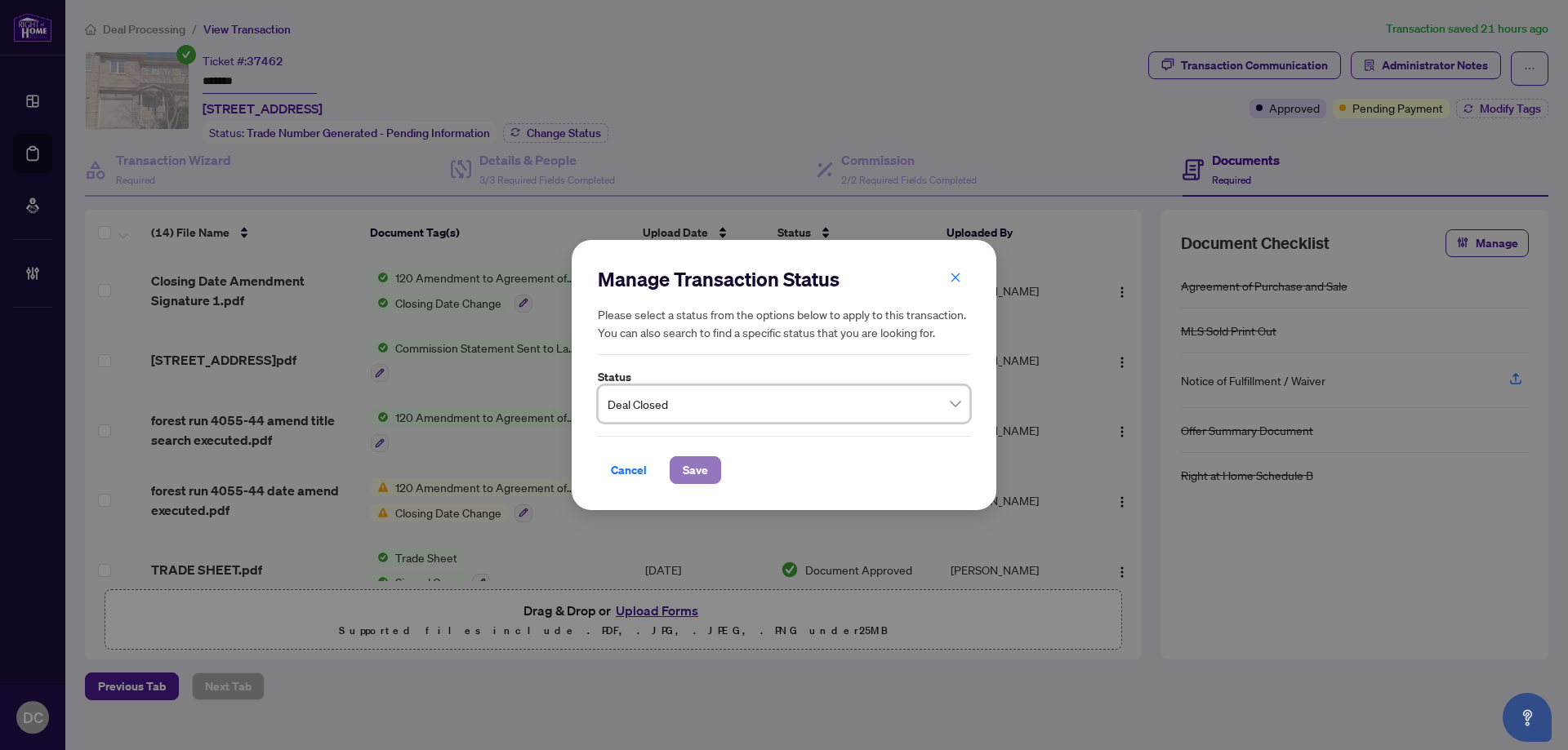
click at [697, 469] on span "Save" at bounding box center [695, 470] width 25 height 26
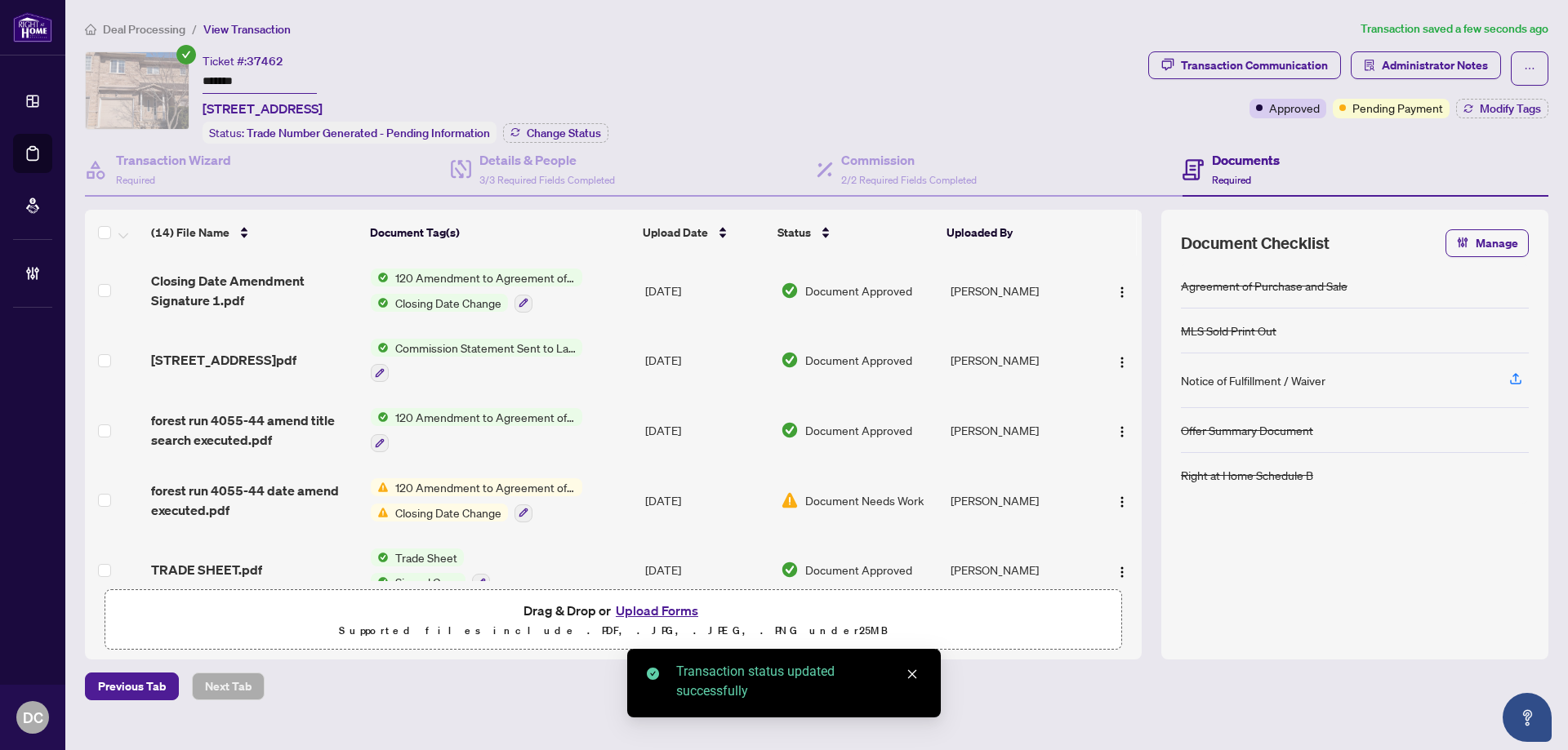
click at [1494, 110] on span "Modify Tags" at bounding box center [1510, 109] width 62 height 12
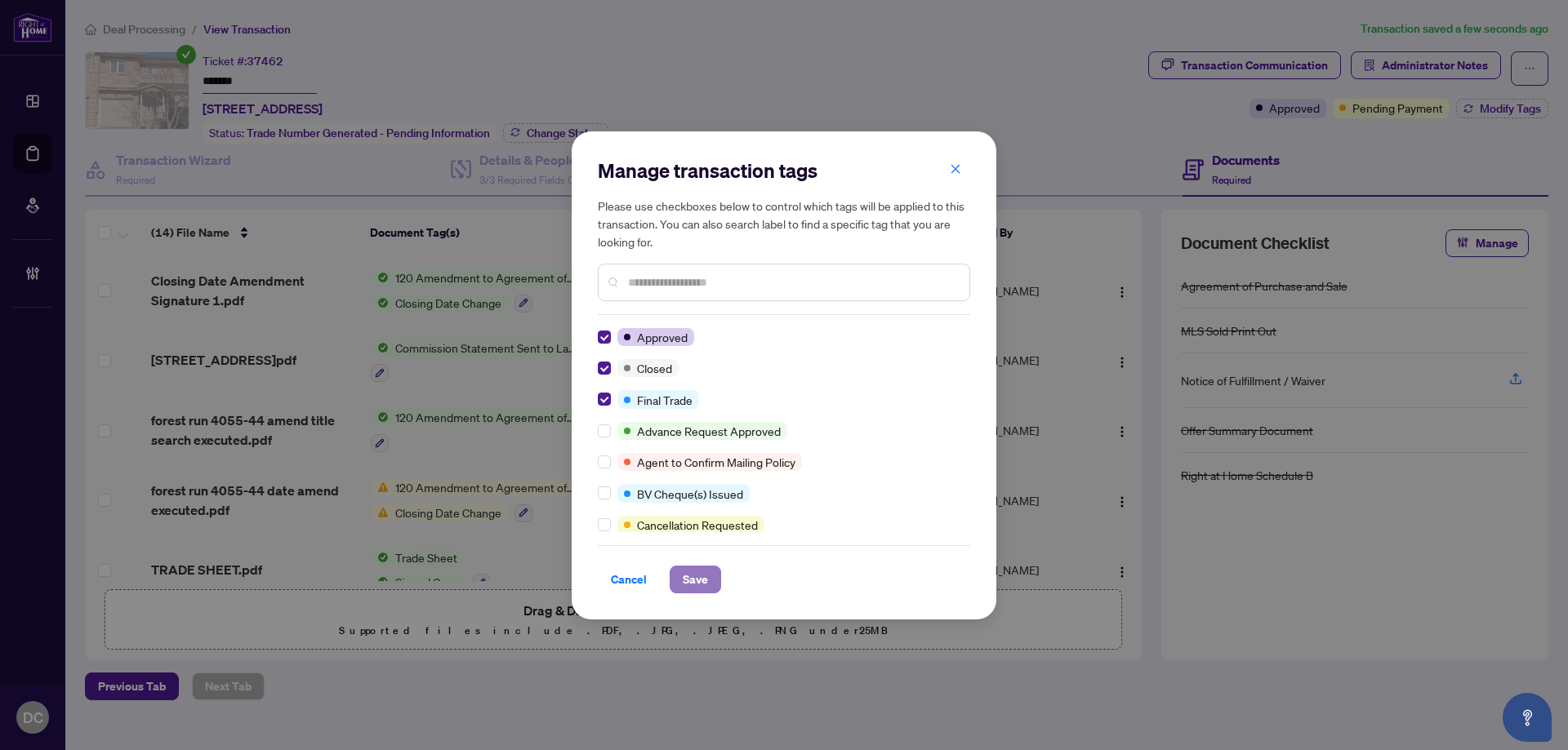
click at [694, 582] on span "Save" at bounding box center [695, 580] width 25 height 26
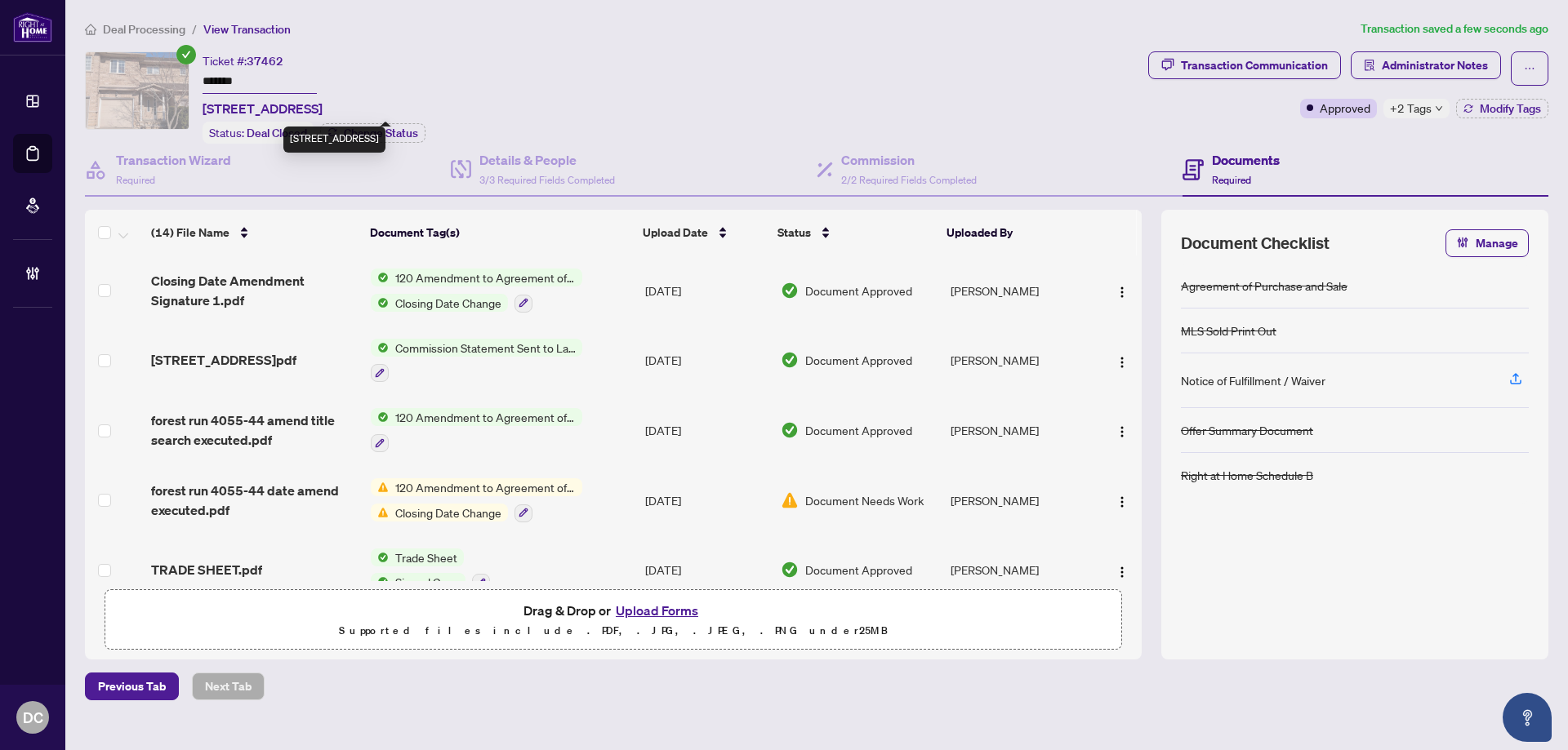
drag, startPoint x: 320, startPoint y: 105, endPoint x: 227, endPoint y: 106, distance: 93.0
click at [227, 106] on span "[STREET_ADDRESS]" at bounding box center [262, 109] width 120 height 20
copy span "[STREET_ADDRESS]"
drag, startPoint x: 261, startPoint y: 80, endPoint x: 125, endPoint y: 76, distance: 136.1
click at [125, 76] on div "Ticket #: 37462 ******* [STREET_ADDRESS] Status: Deal Closed Change Status" at bounding box center [613, 98] width 1057 height 92
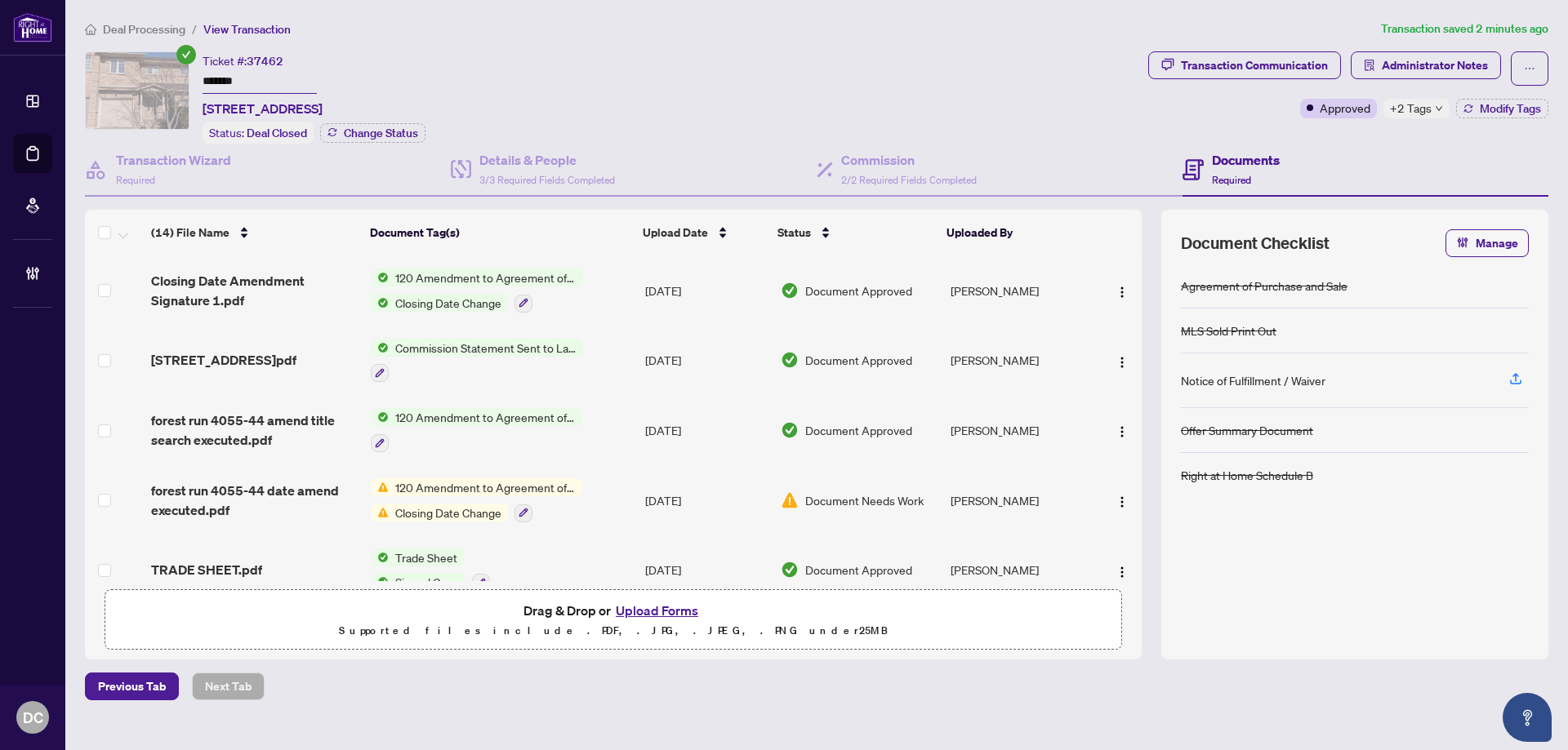
click at [262, 79] on input "*******" at bounding box center [260, 82] width 115 height 23
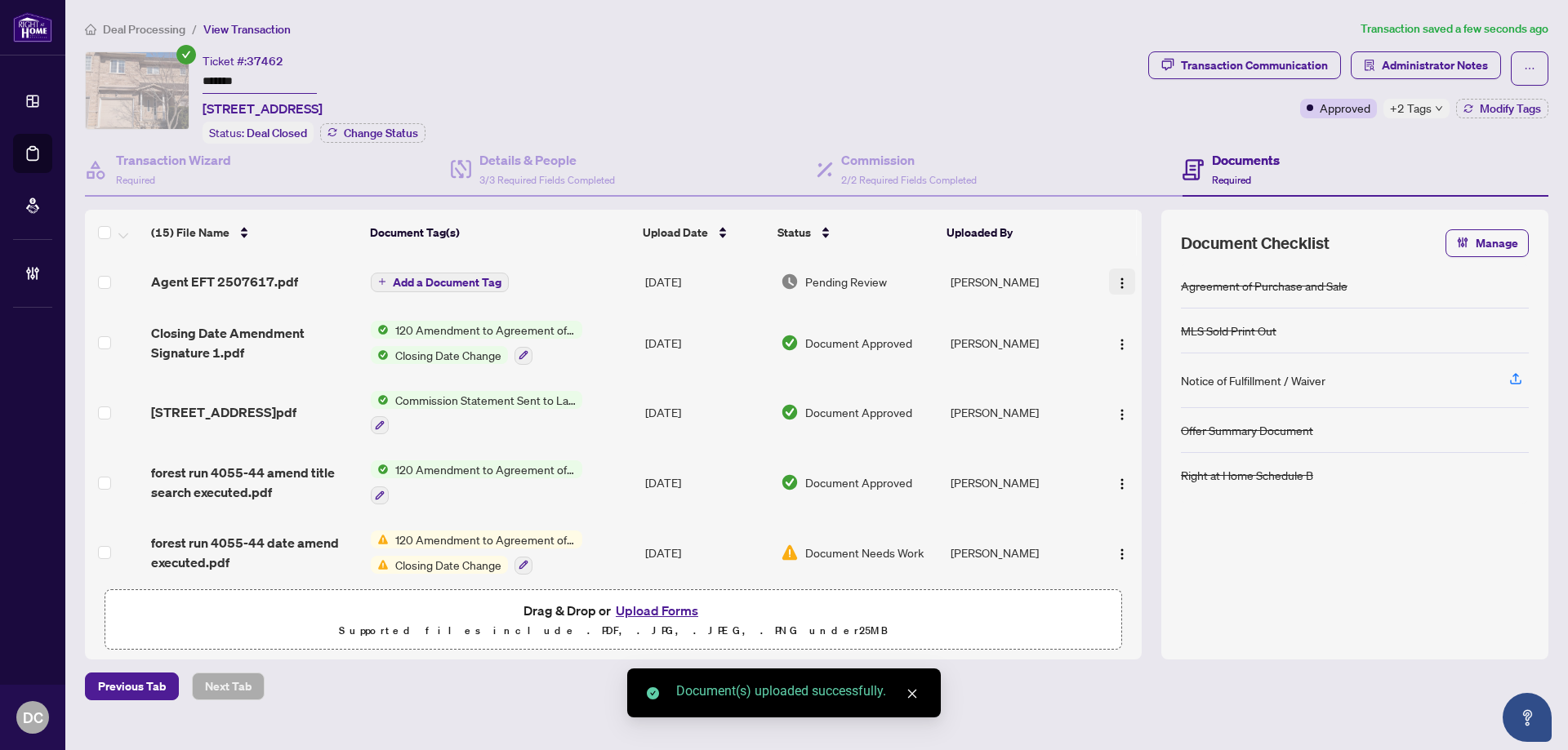
click at [1121, 277] on img "button" at bounding box center [1121, 283] width 13 height 13
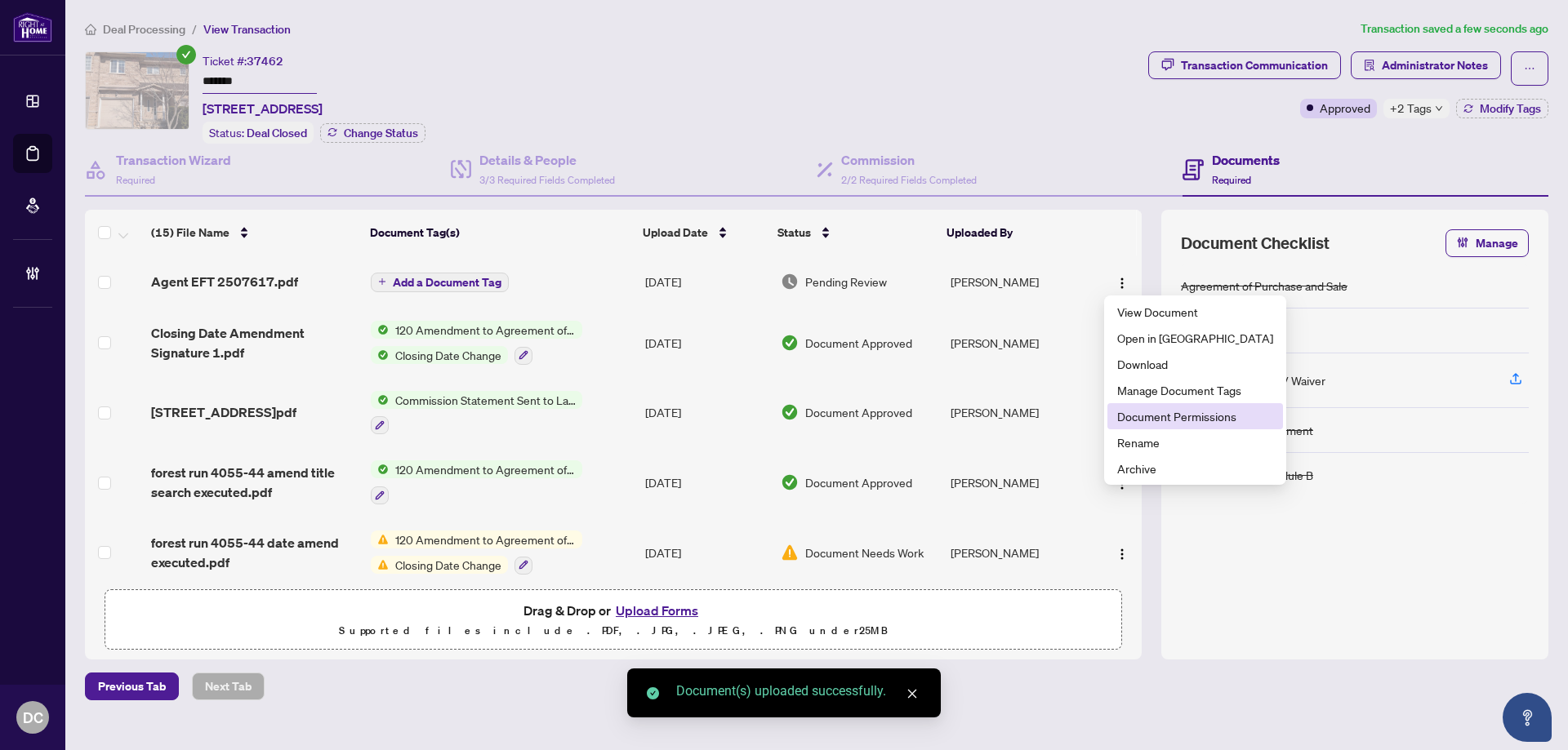
click at [1167, 413] on span "Document Permissions" at bounding box center [1194, 416] width 156 height 18
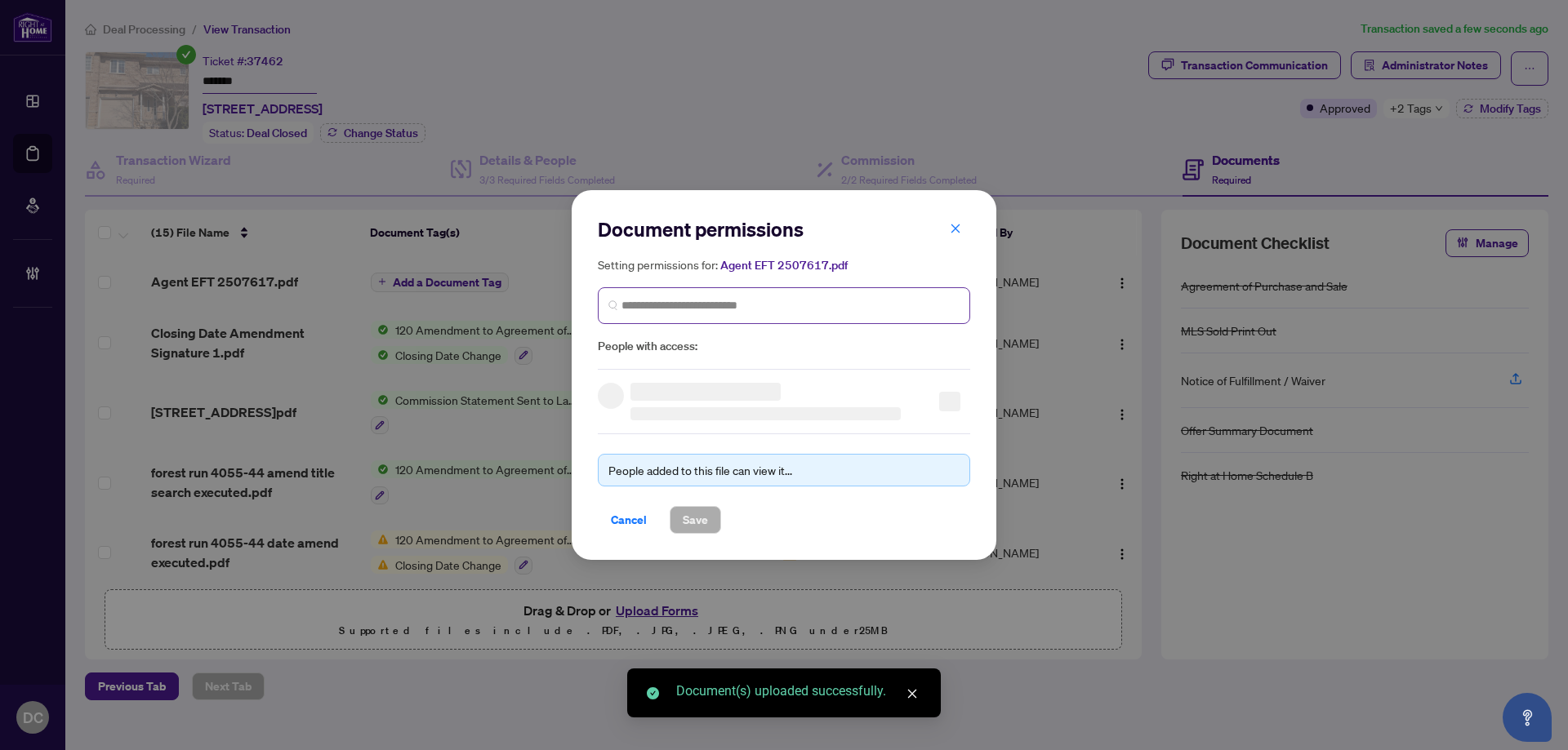
click at [900, 313] on span at bounding box center [784, 305] width 372 height 37
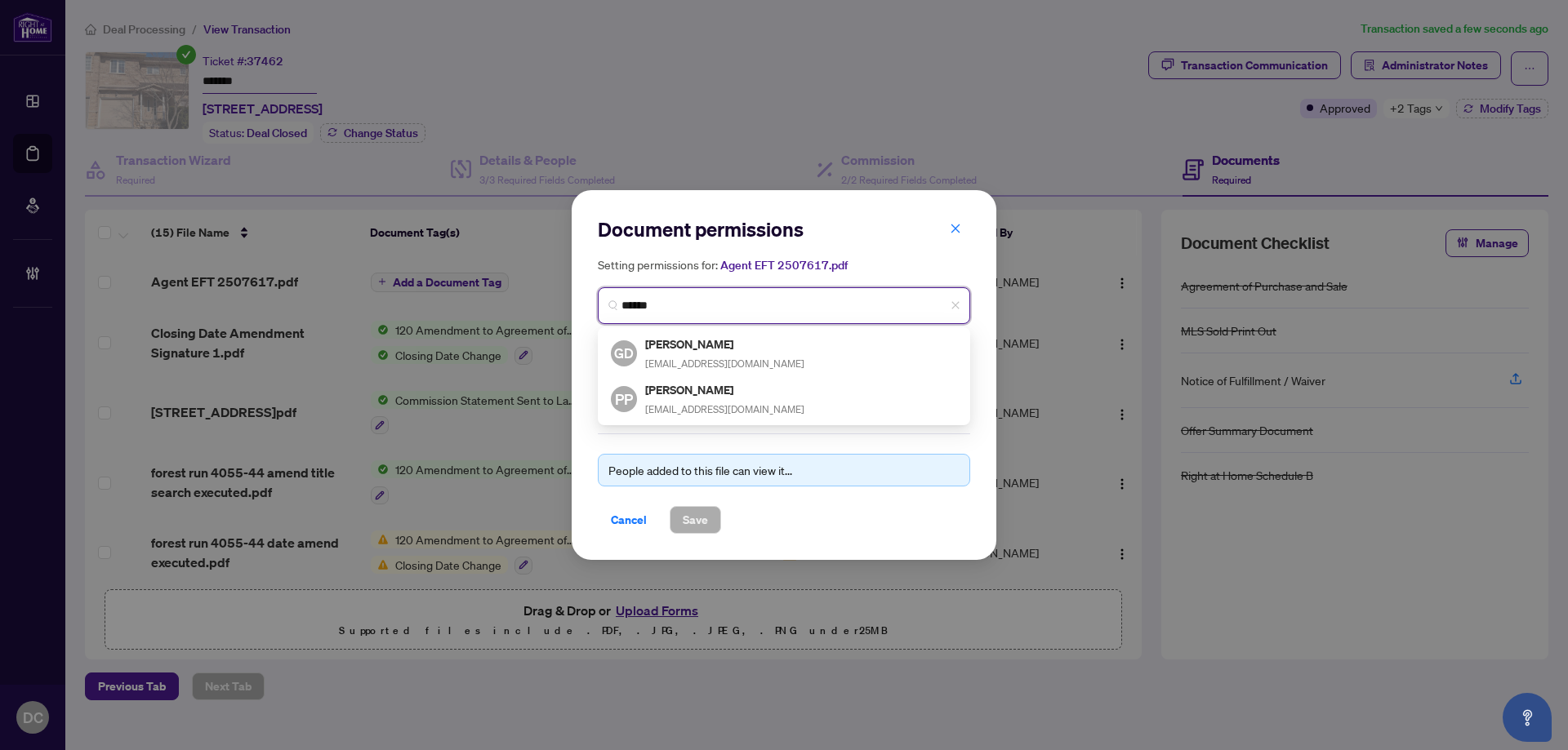
type input "*******"
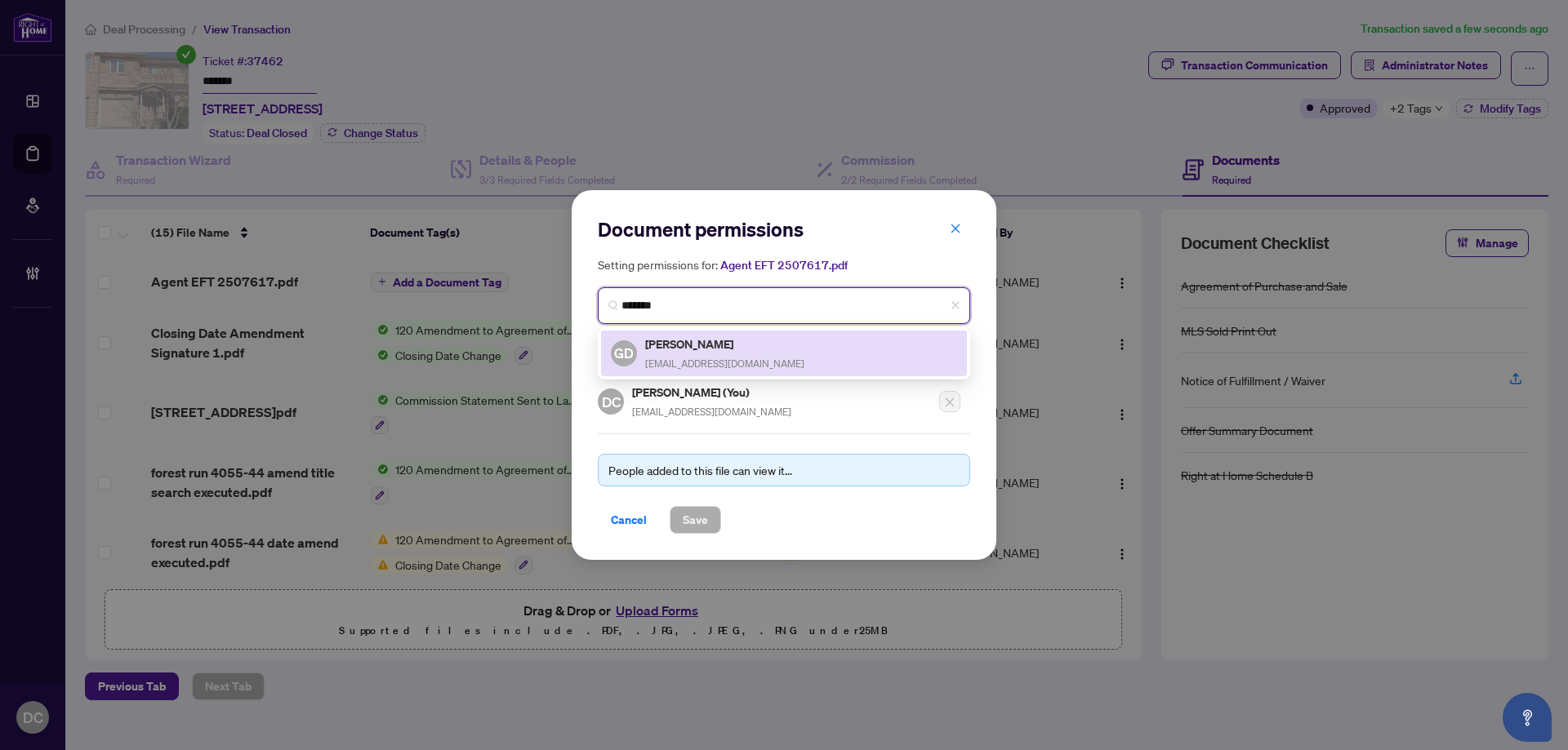
click at [750, 346] on div "GD [PERSON_NAME] [PERSON_NAME][EMAIL_ADDRESS][DOMAIN_NAME]" at bounding box center [784, 353] width 346 height 37
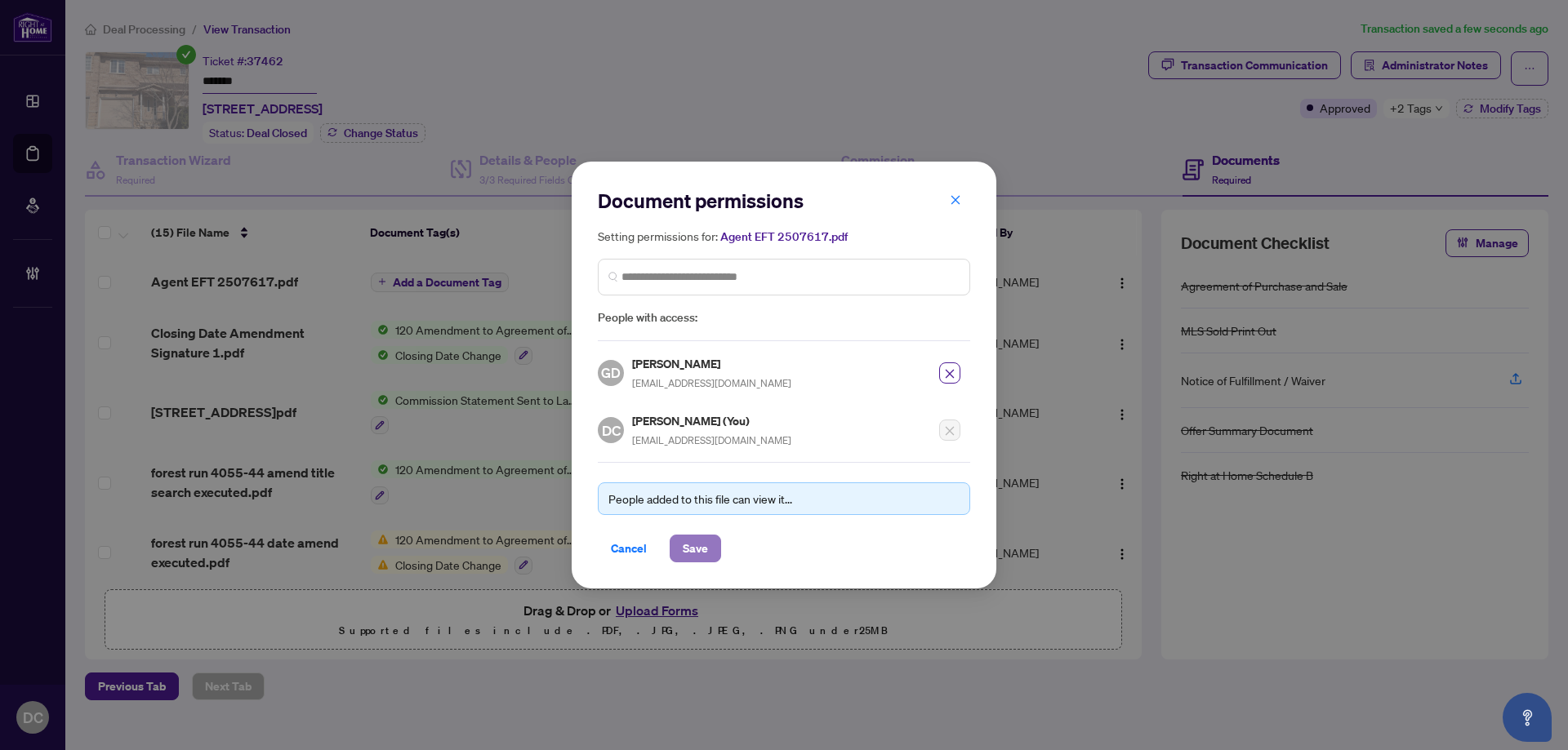
click at [704, 537] on span "Save" at bounding box center [695, 548] width 25 height 26
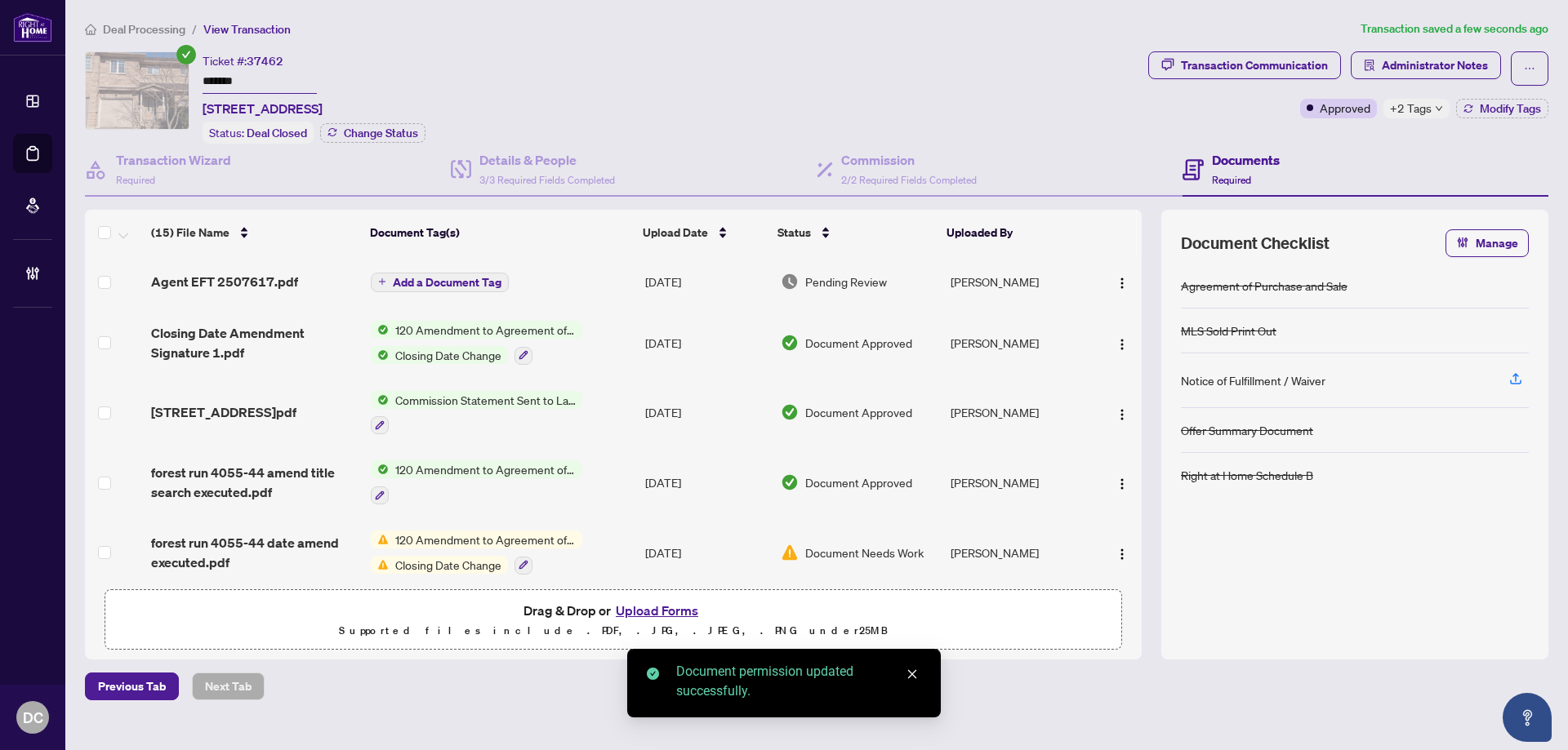
click at [432, 279] on span "Add a Document Tag" at bounding box center [447, 283] width 109 height 12
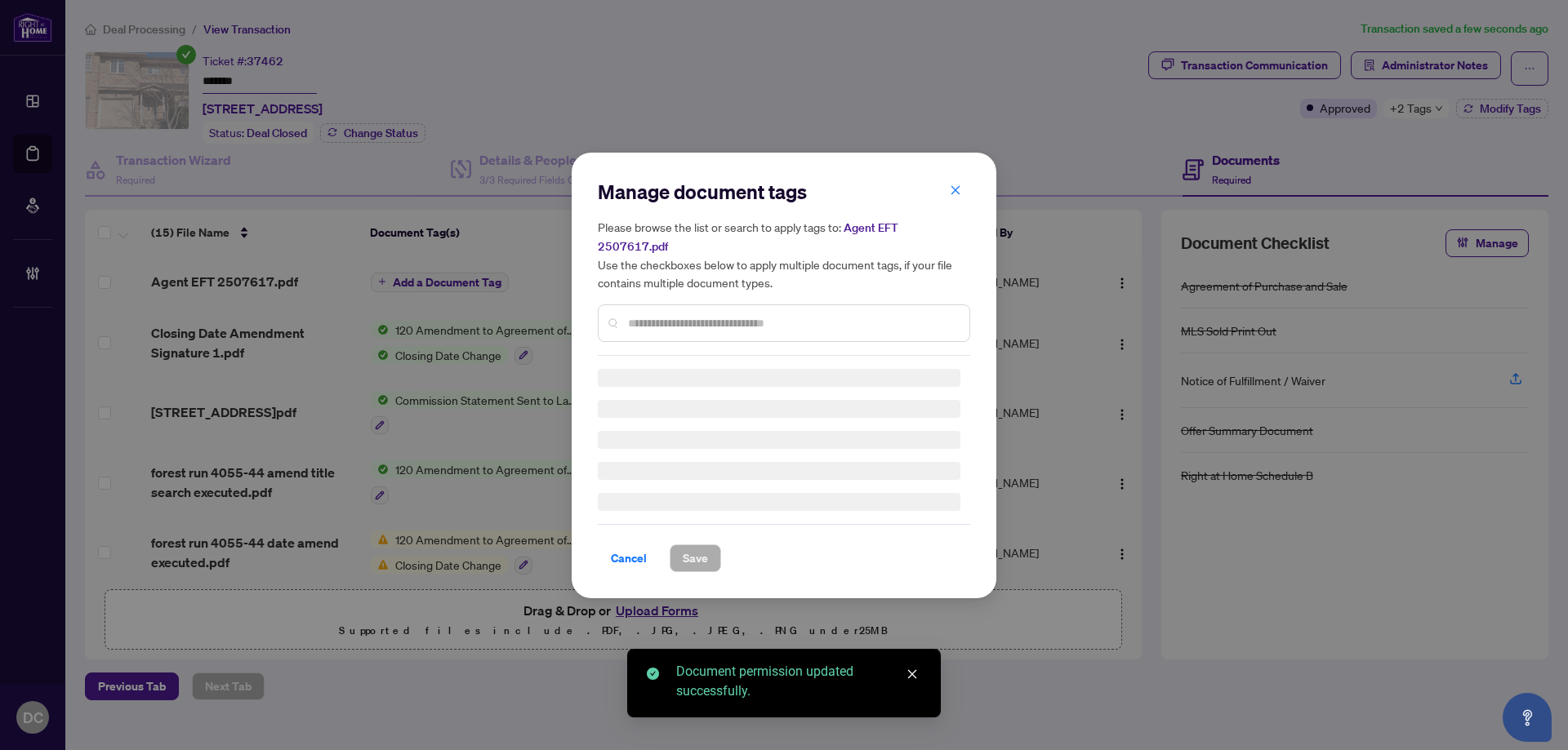
click at [758, 315] on div "Manage document tags Please browse the list or search to apply tags to: Agent E…" at bounding box center [784, 376] width 372 height 394
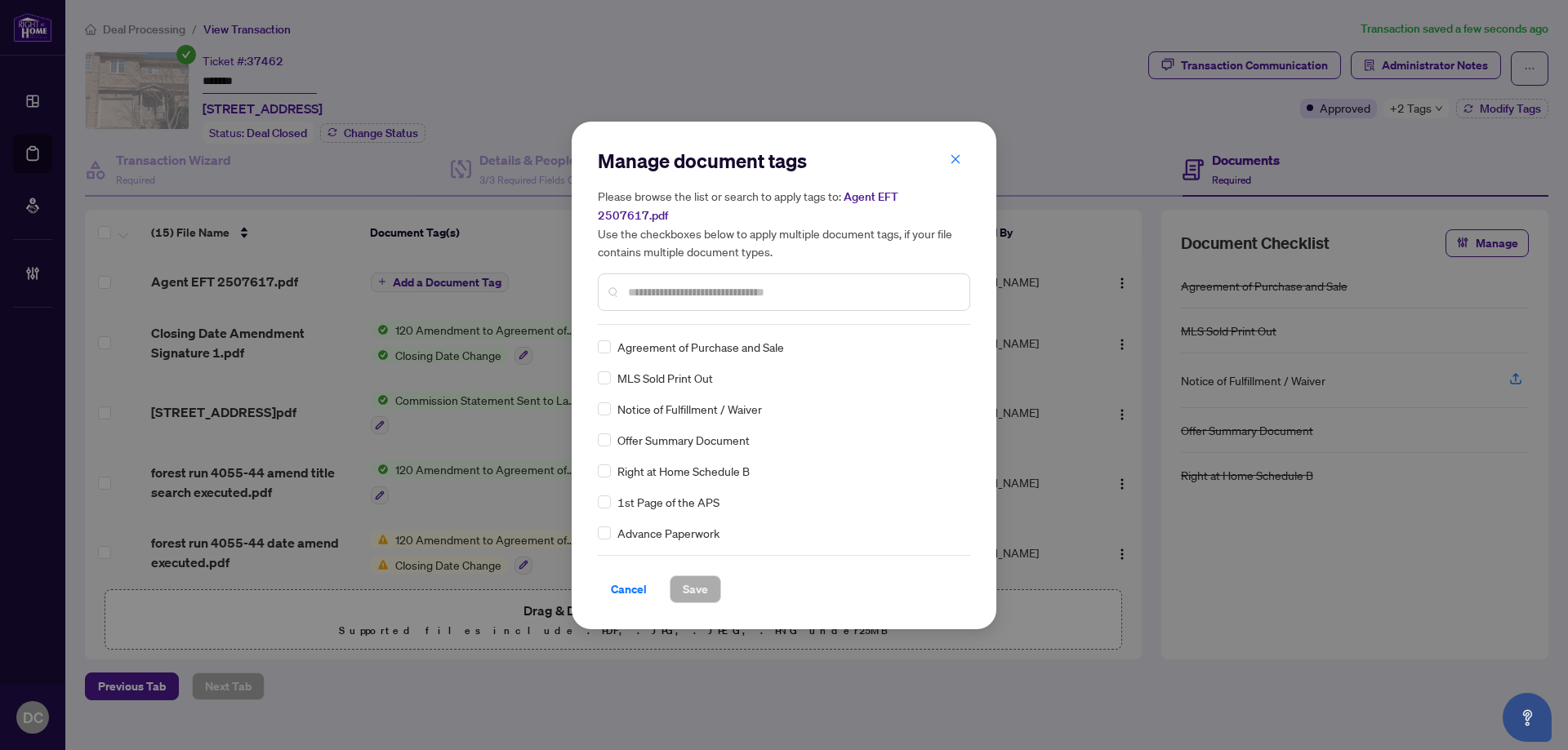
click at [810, 288] on input "text" at bounding box center [791, 292] width 328 height 18
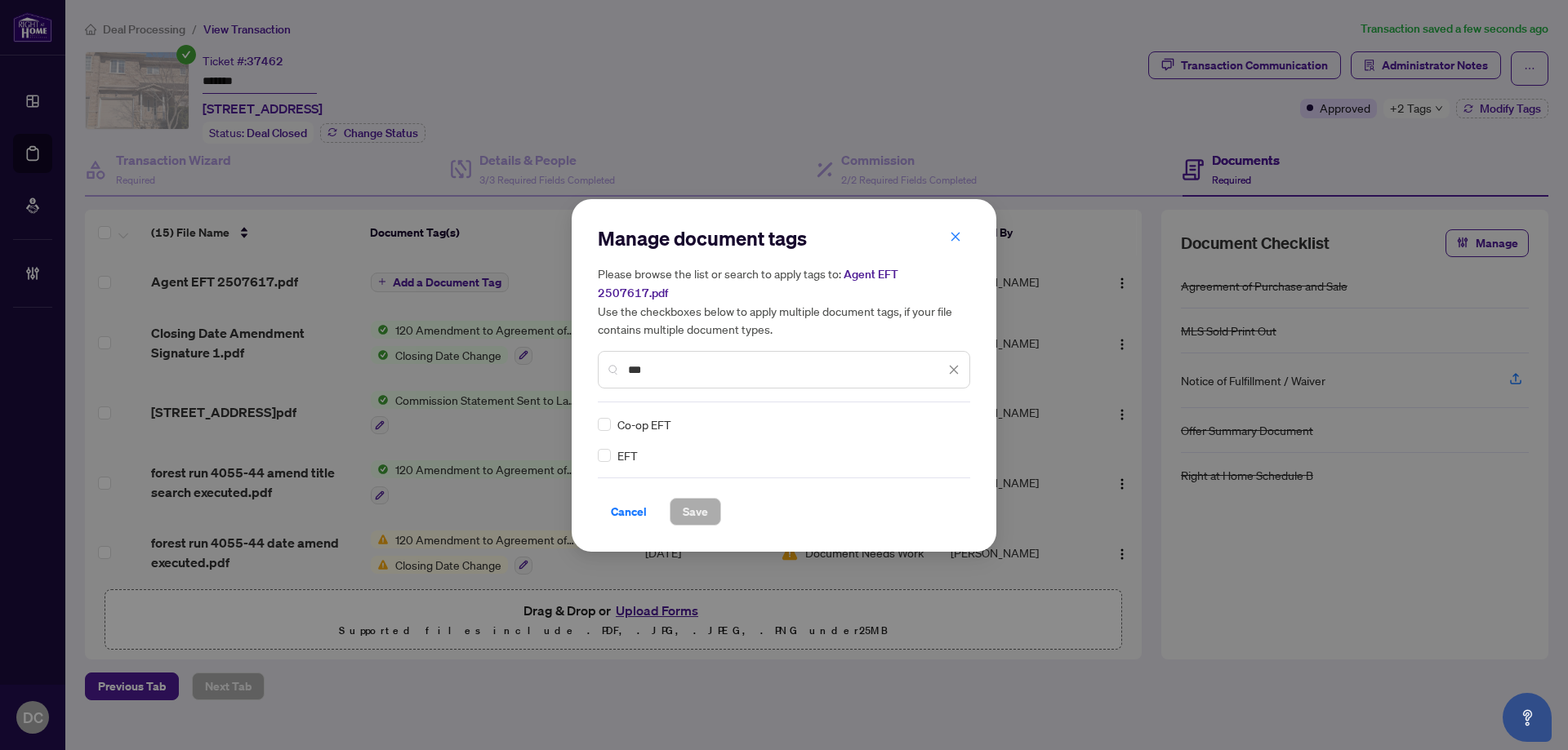
type input "***"
click at [941, 416] on img at bounding box center [936, 424] width 17 height 17
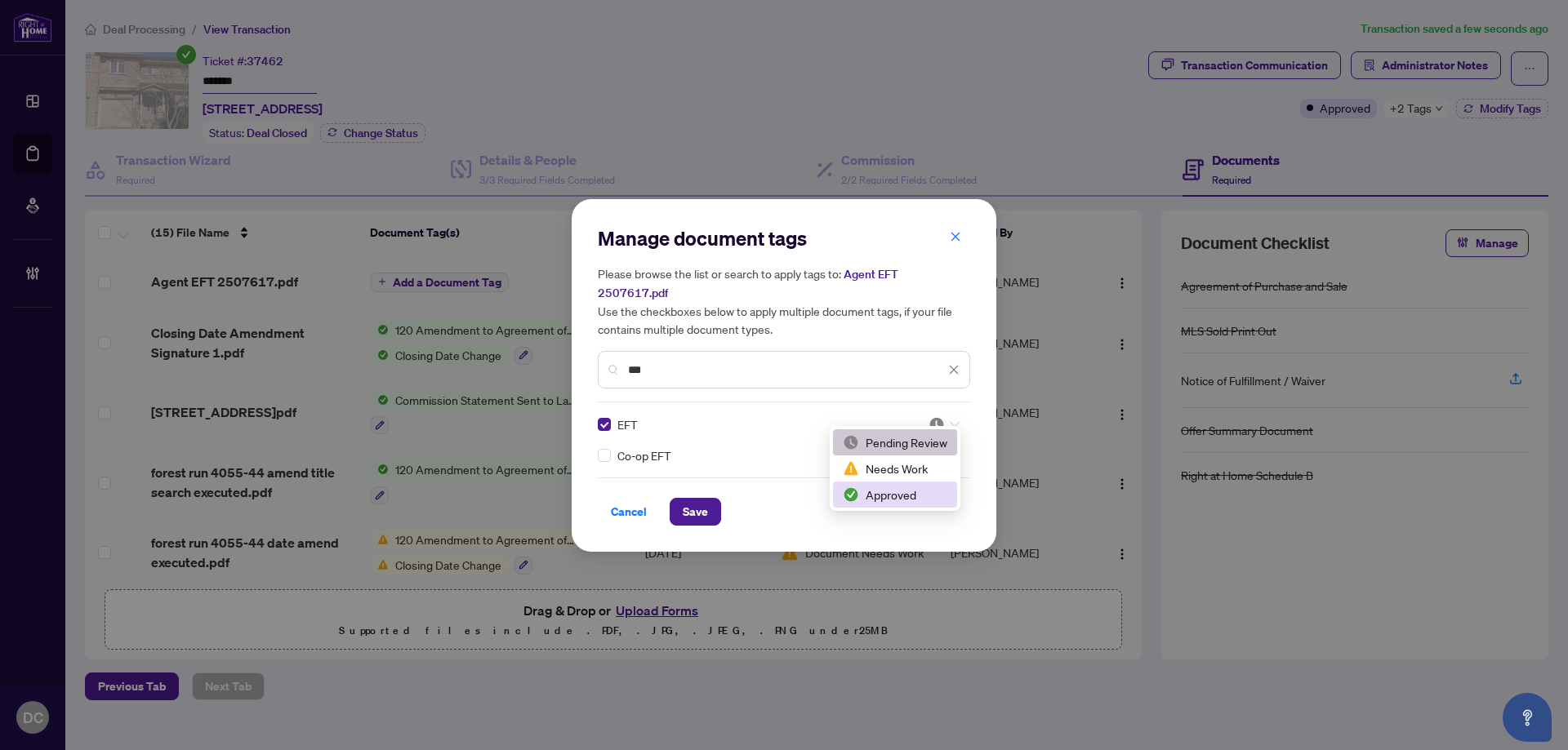
click at [895, 489] on div "Approved" at bounding box center [894, 494] width 105 height 18
click at [706, 498] on span "Save" at bounding box center [695, 511] width 25 height 26
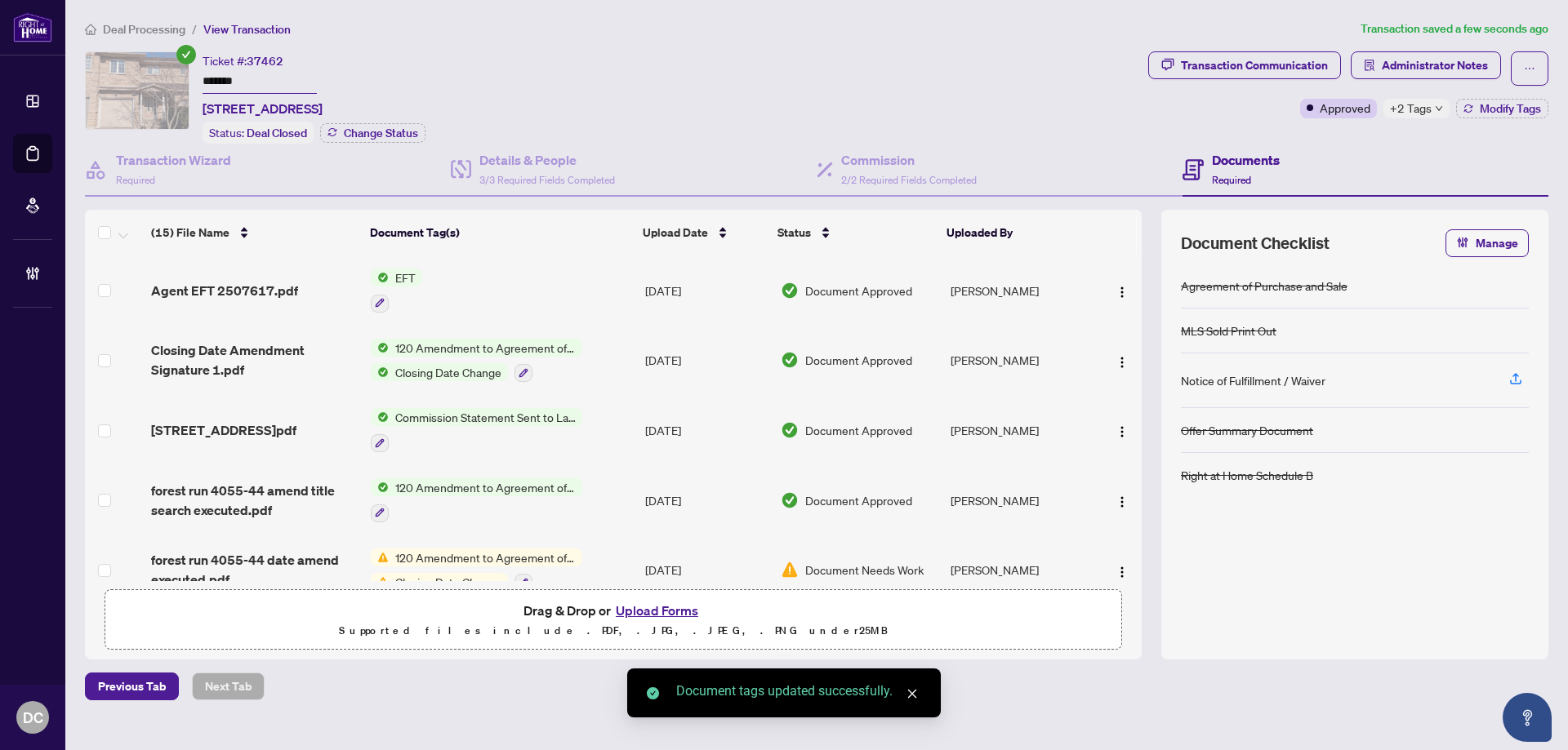
click at [1413, 111] on span "+2 Tags" at bounding box center [1410, 108] width 42 height 19
click at [1327, 139] on div "Transaction Communication Administrator Notes Approved +2 Tags Modify Tags" at bounding box center [1348, 98] width 406 height 92
click at [1403, 71] on span "Administrator Notes" at bounding box center [1434, 65] width 106 height 26
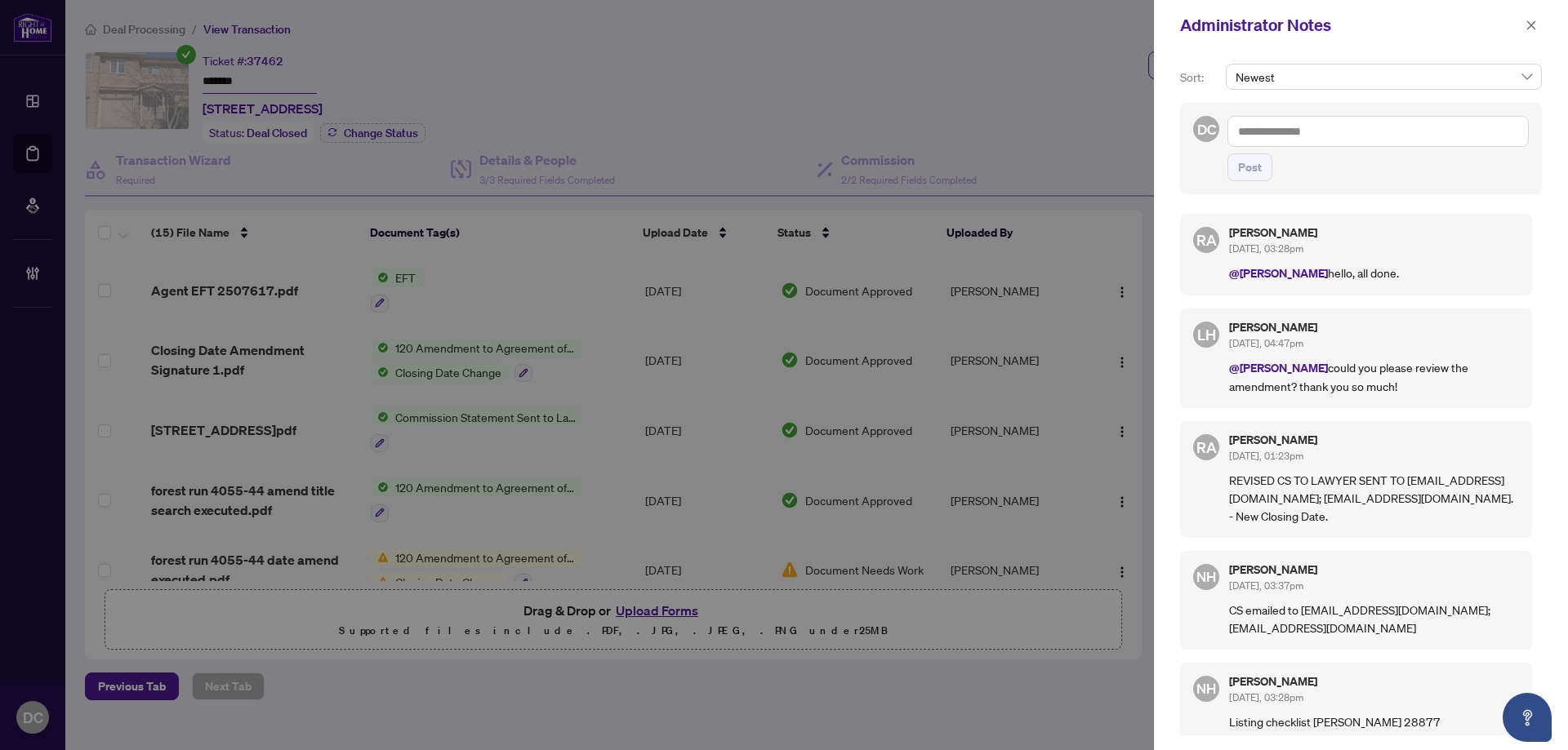
click at [1352, 128] on textarea at bounding box center [1378, 131] width 302 height 31
paste textarea "**********"
type textarea "**********"
click at [1267, 170] on button "Post" at bounding box center [1250, 167] width 45 height 27
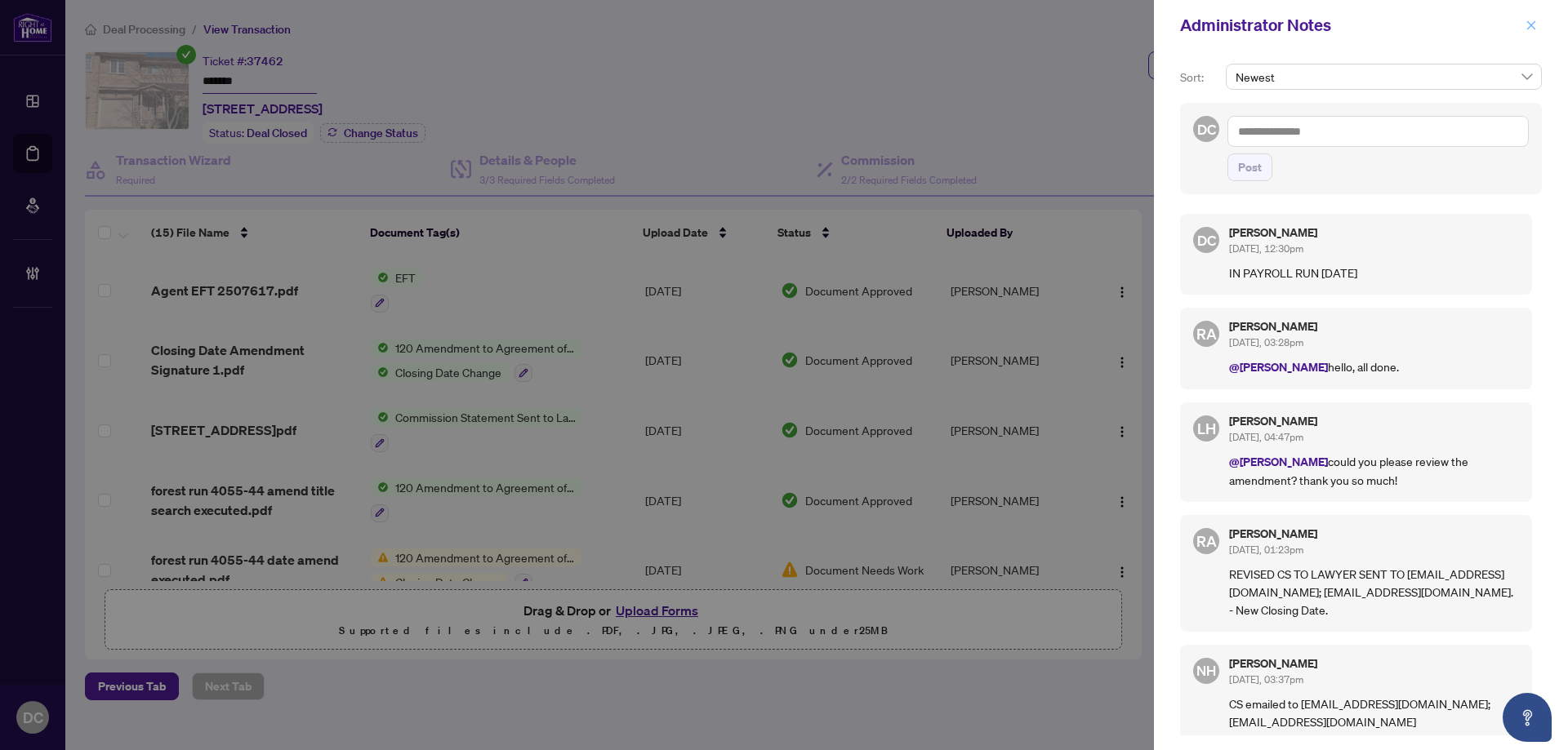
click at [1532, 26] on icon "close" at bounding box center [1531, 24] width 9 height 9
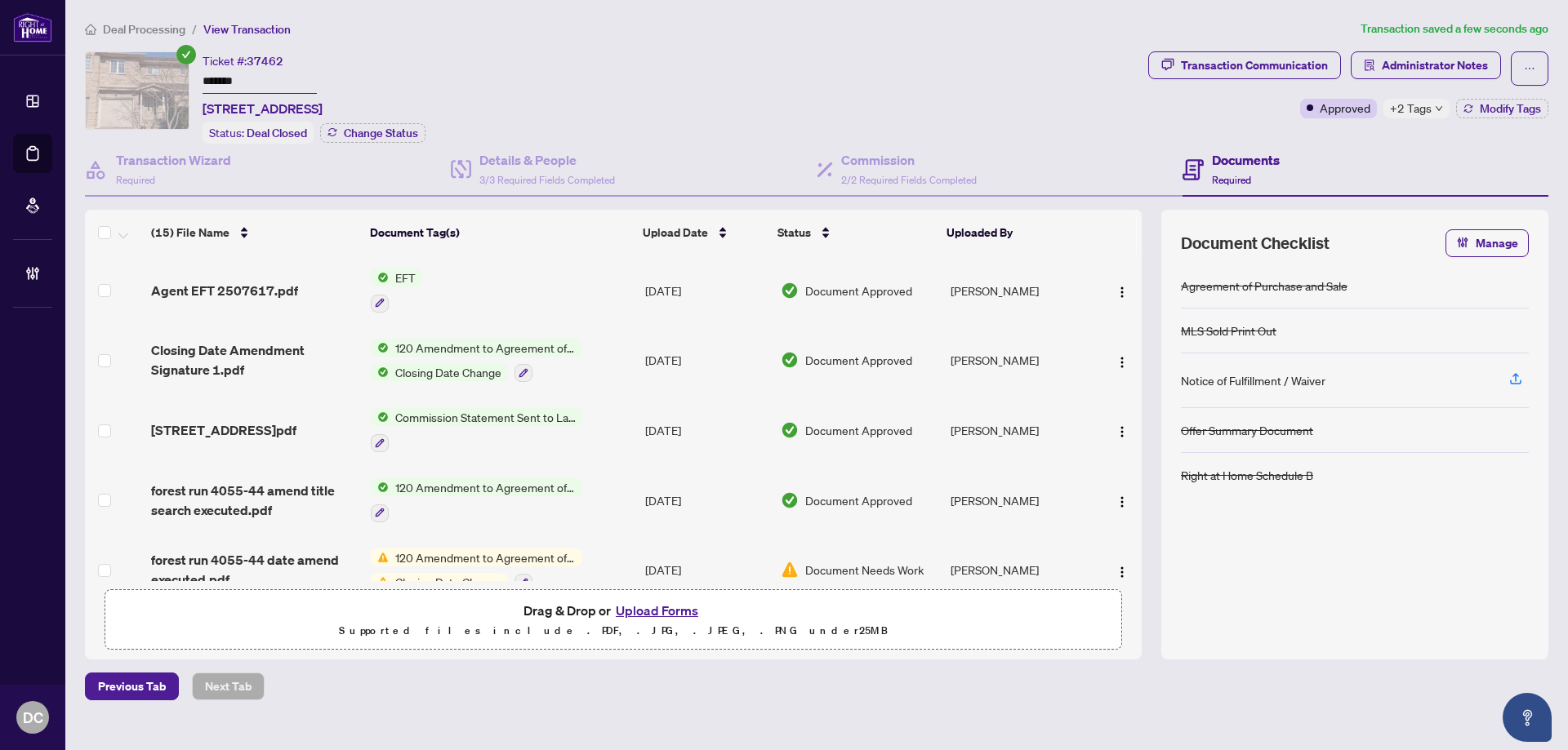
click at [1410, 105] on span "+2 Tags" at bounding box center [1410, 108] width 42 height 19
click at [135, 32] on span "Deal Processing" at bounding box center [144, 29] width 82 height 15
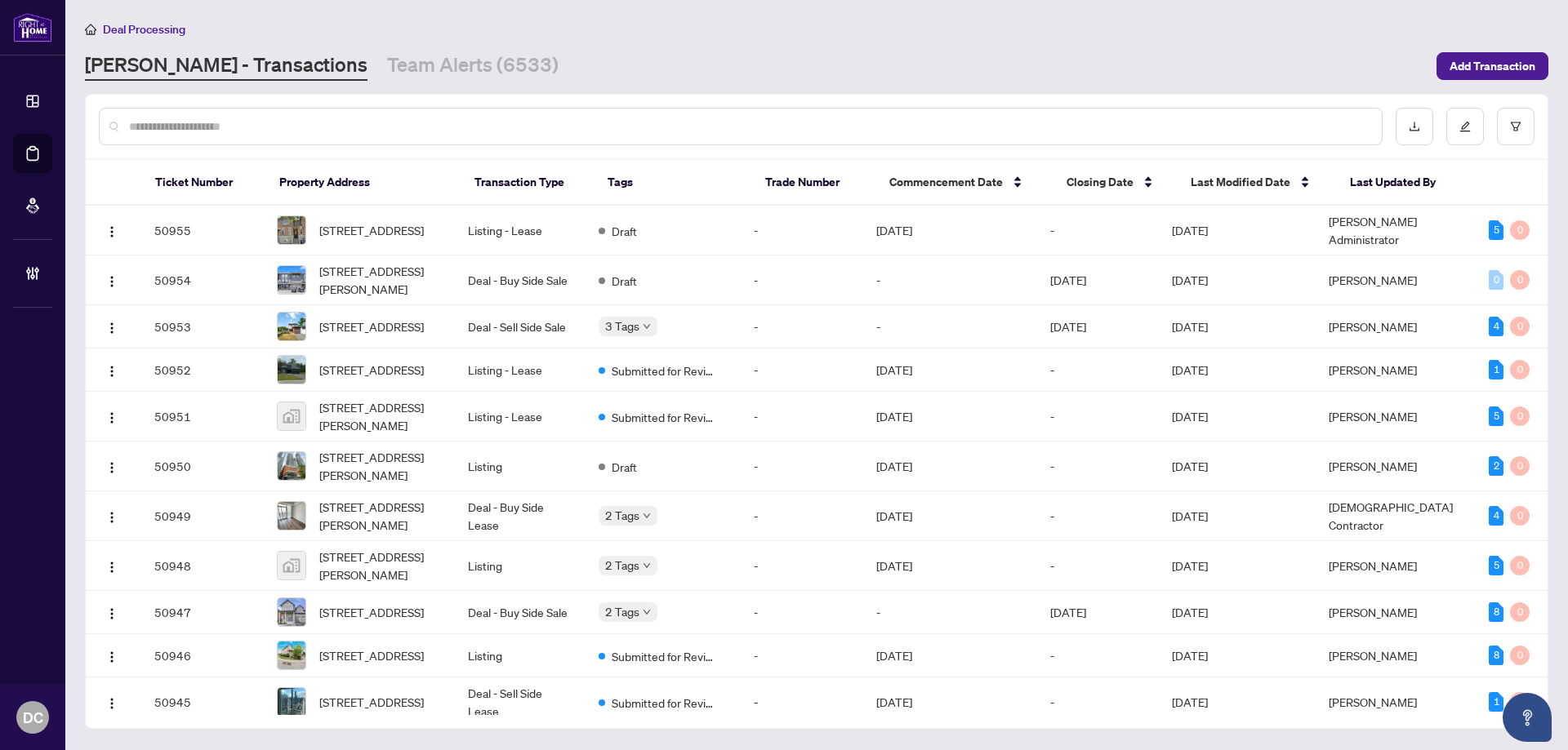
click at [313, 125] on input "text" at bounding box center [748, 126] width 1239 height 18
paste input "*******"
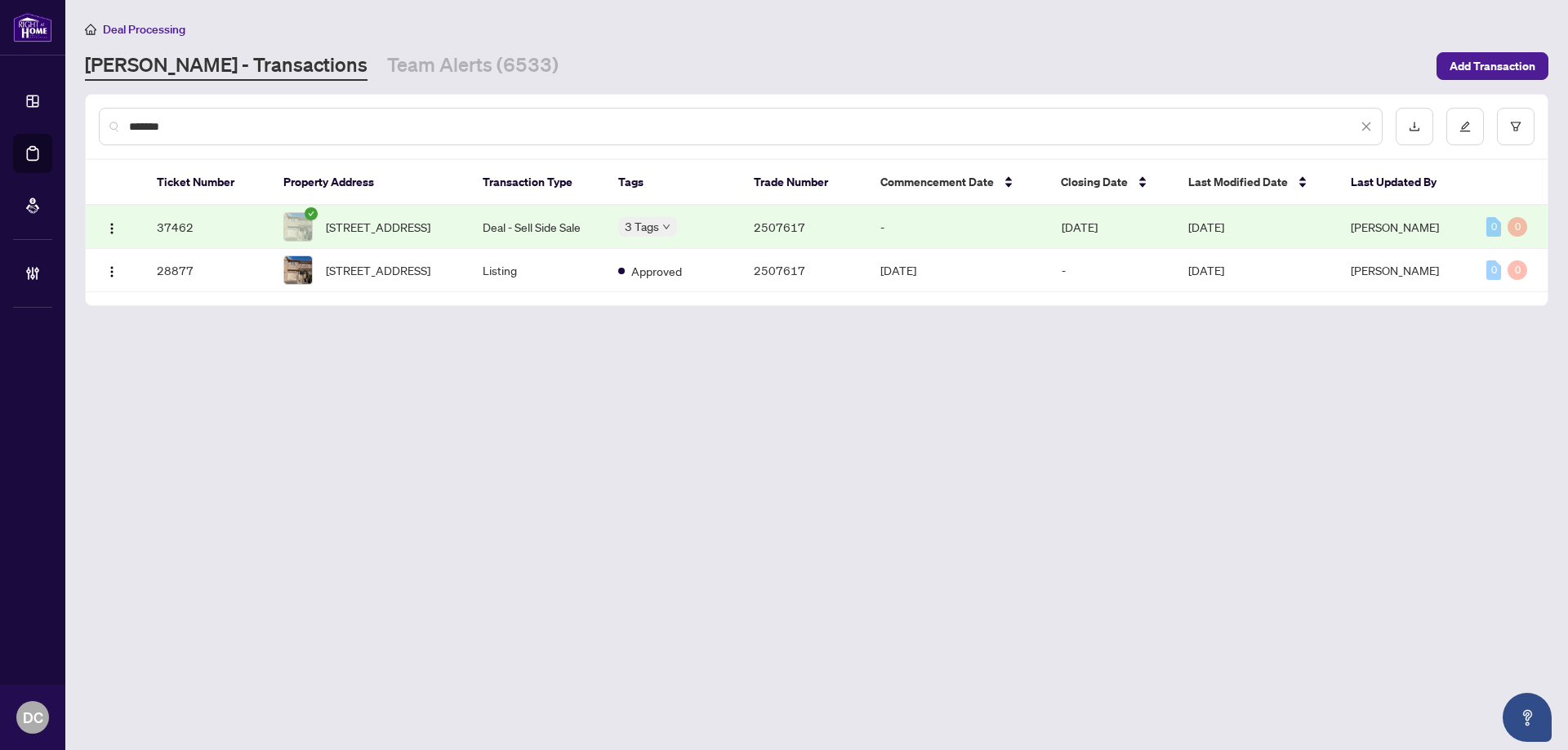
type input "*******"
click at [562, 241] on td "Deal - Sell Side Sale" at bounding box center [537, 227] width 135 height 43
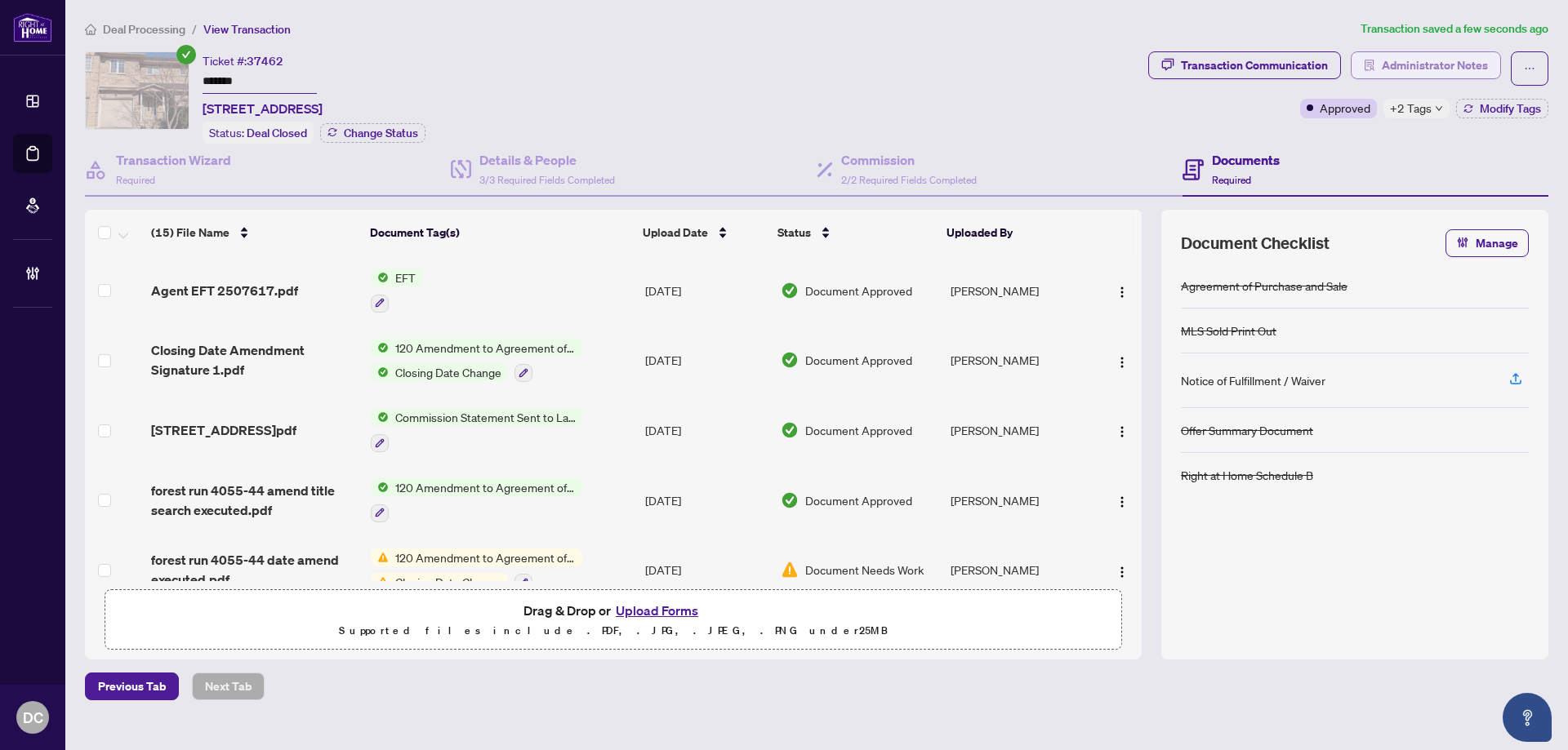
click at [1465, 64] on span "Administrator Notes" at bounding box center [1434, 65] width 106 height 26
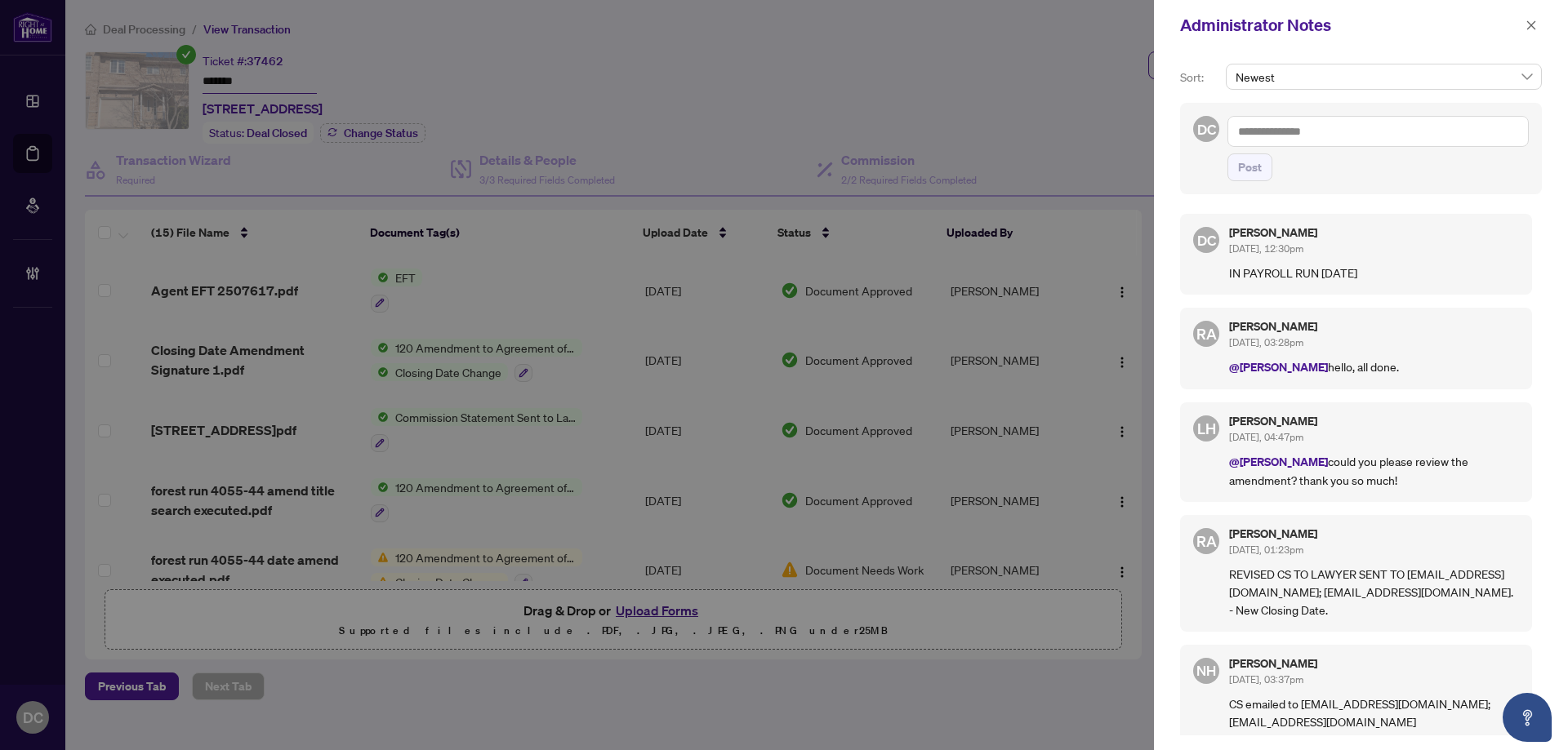
click at [1335, 135] on textarea at bounding box center [1378, 131] width 302 height 31
paste textarea "**********"
type textarea "**********"
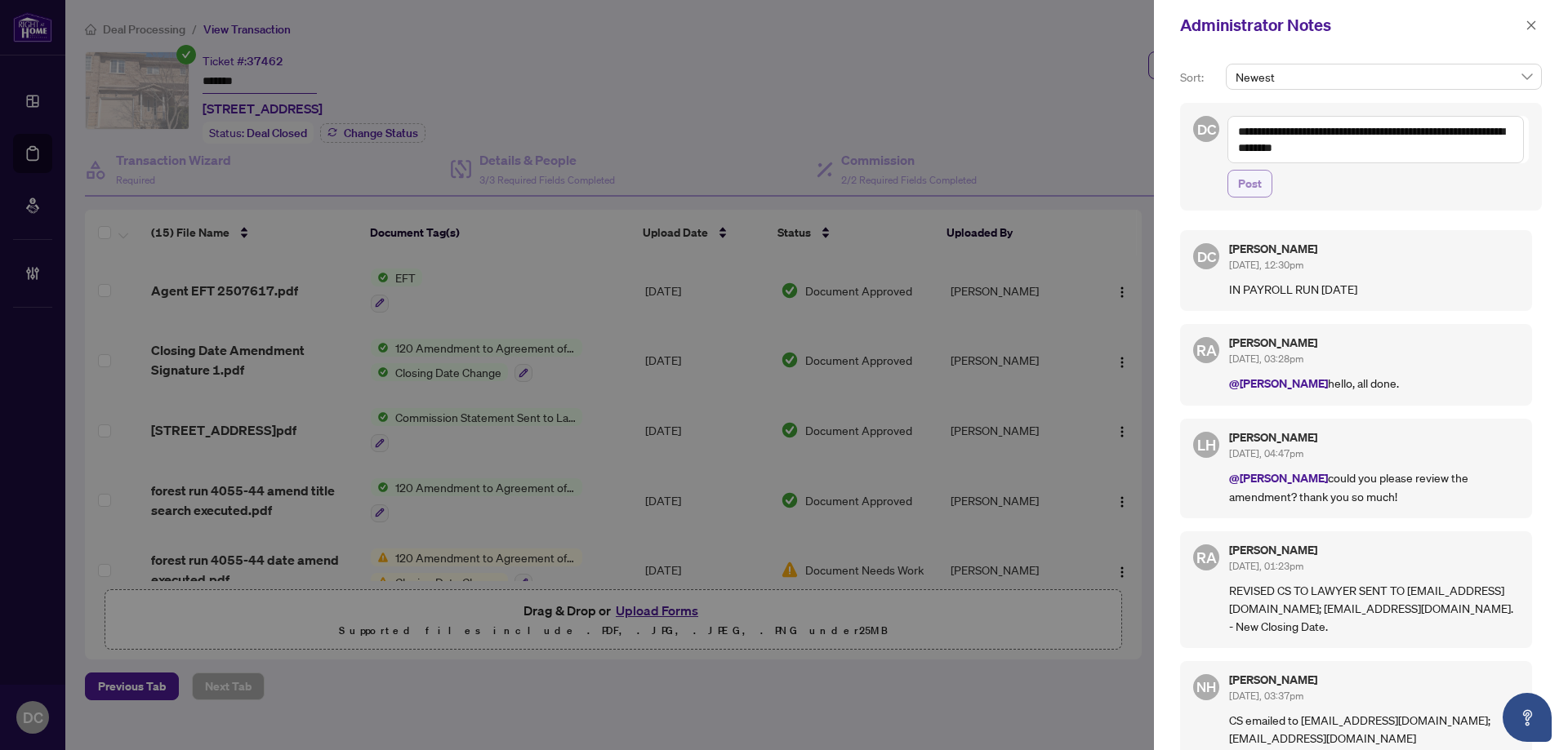
click at [1260, 191] on span "Post" at bounding box center [1250, 183] width 24 height 26
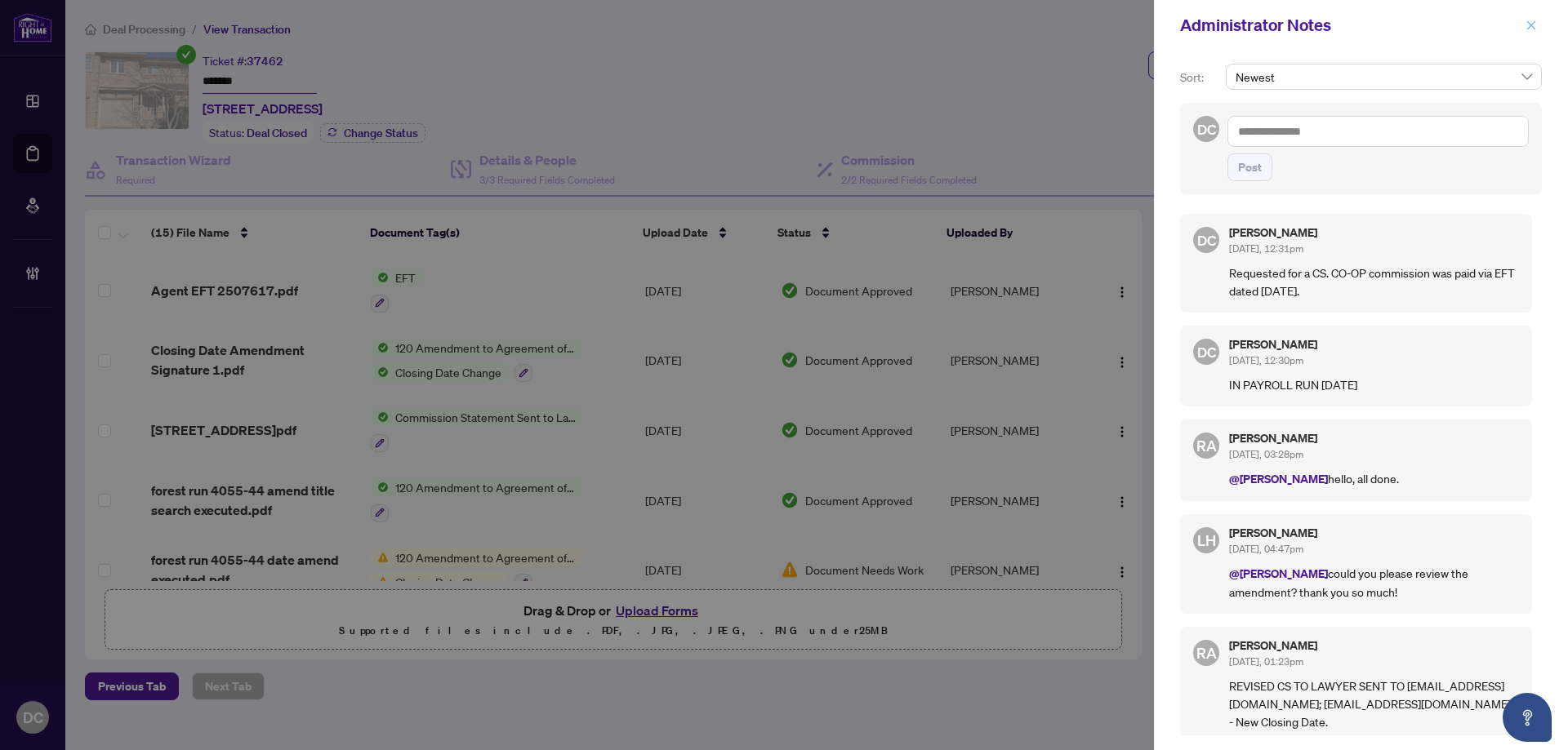
click at [1535, 27] on icon "close" at bounding box center [1531, 25] width 12 height 12
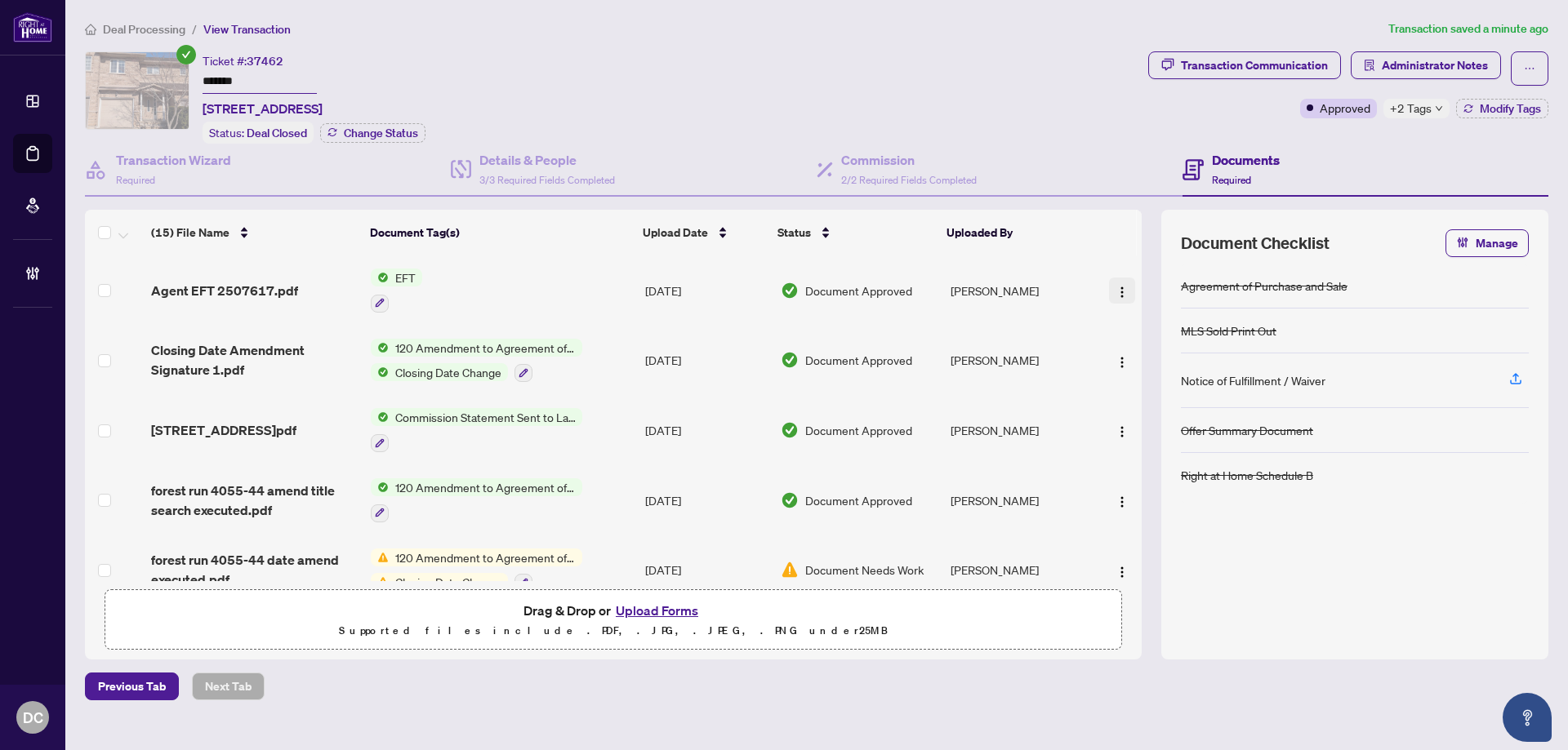
click at [1121, 286] on img "button" at bounding box center [1121, 292] width 13 height 13
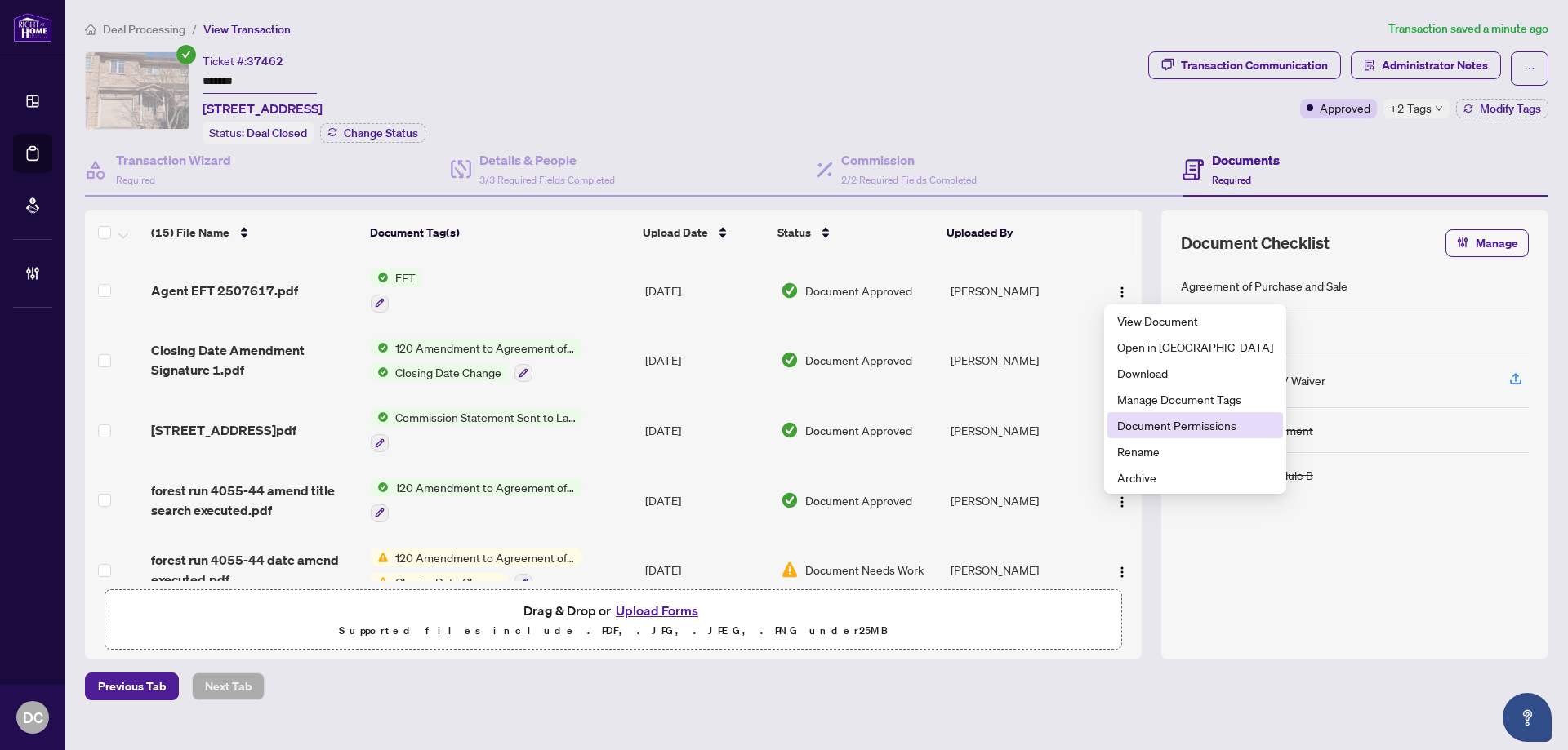
click at [1195, 425] on span "Document Permissions" at bounding box center [1194, 425] width 156 height 18
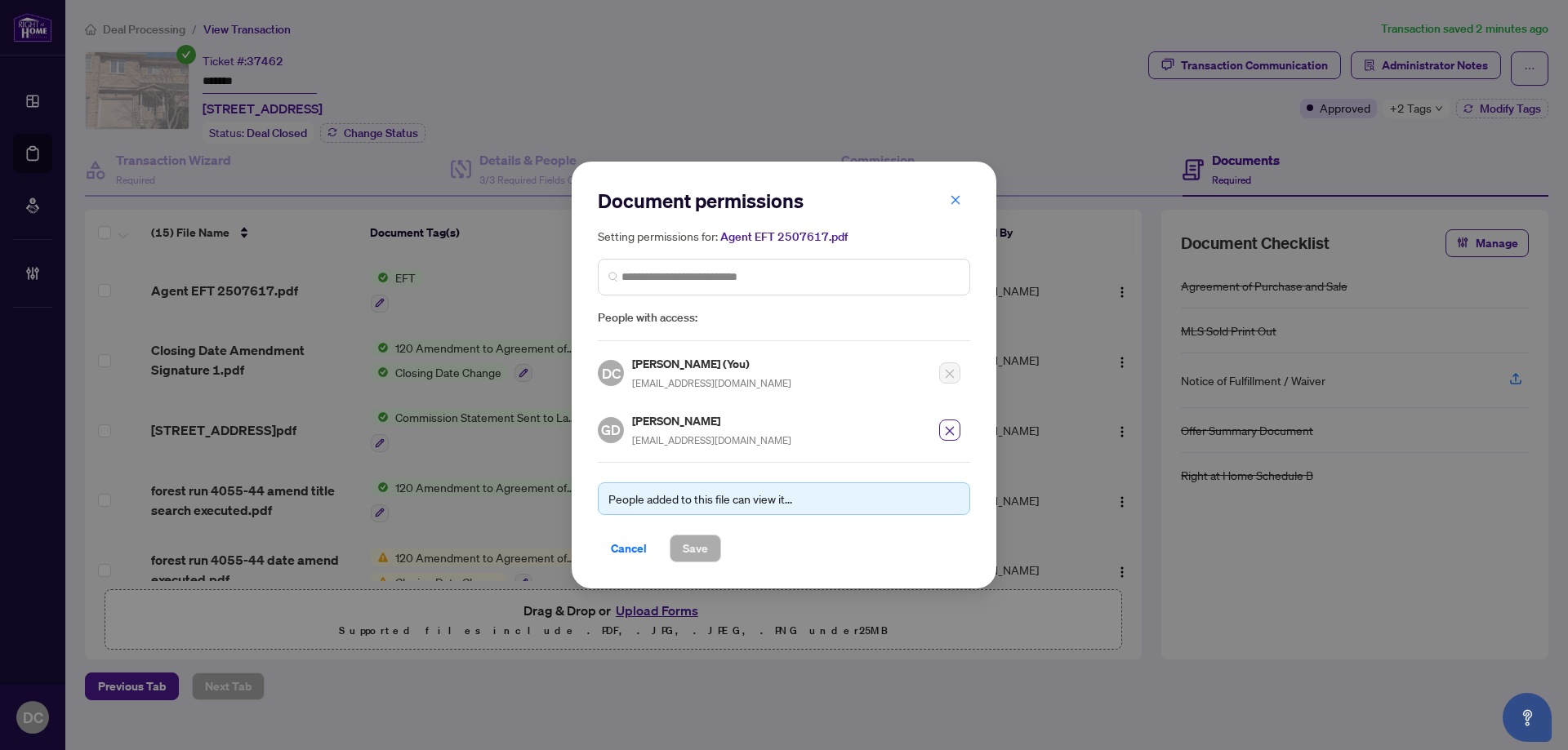
drag, startPoint x: 975, startPoint y: 711, endPoint x: 966, endPoint y: 709, distance: 9.2
click at [975, 711] on div "Document permissions Setting permissions for: Agent EFT 2507617.pdf People with…" at bounding box center [784, 375] width 1568 height 750
click at [621, 546] on span "Cancel" at bounding box center [629, 548] width 36 height 26
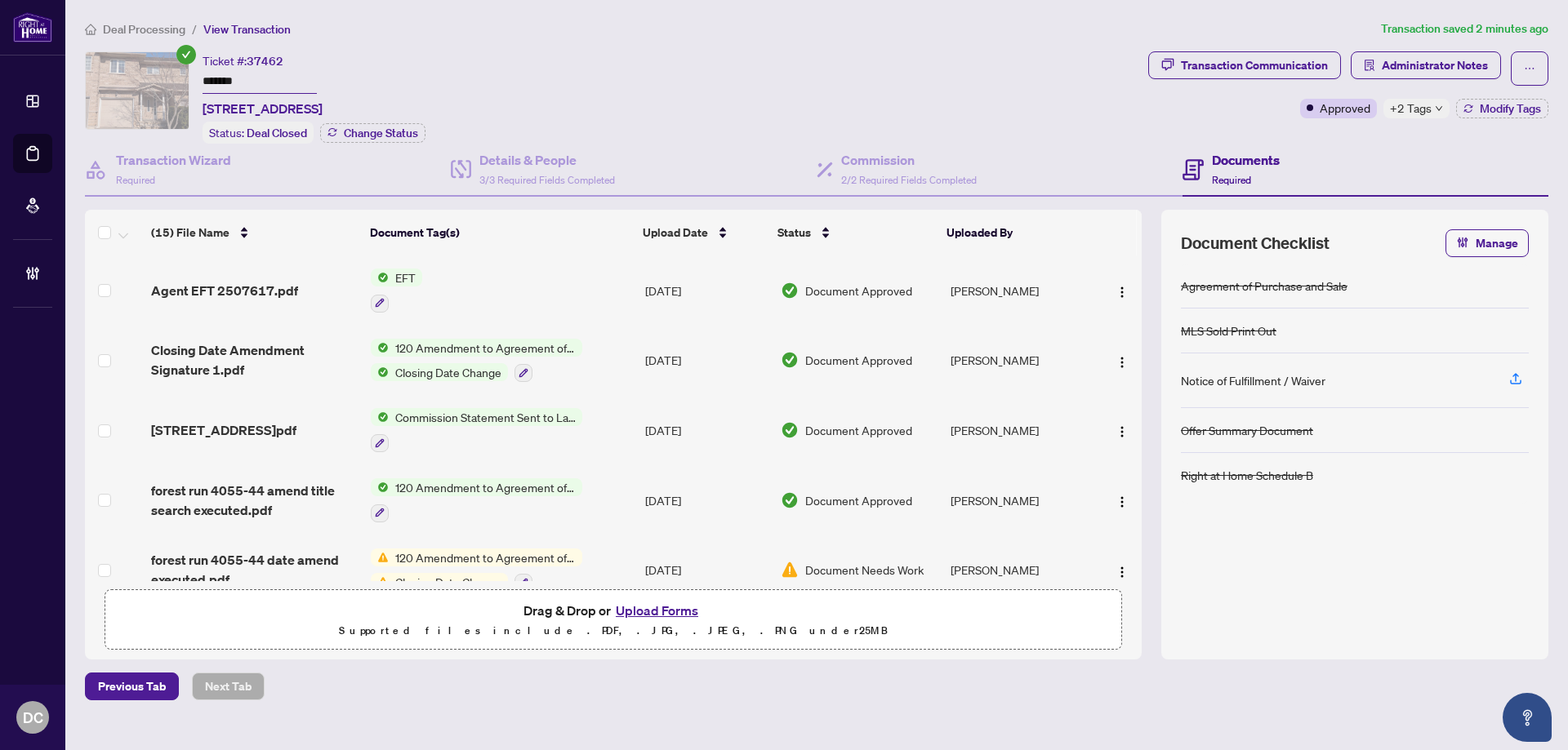
click at [178, 25] on span "Deal Processing" at bounding box center [144, 29] width 82 height 15
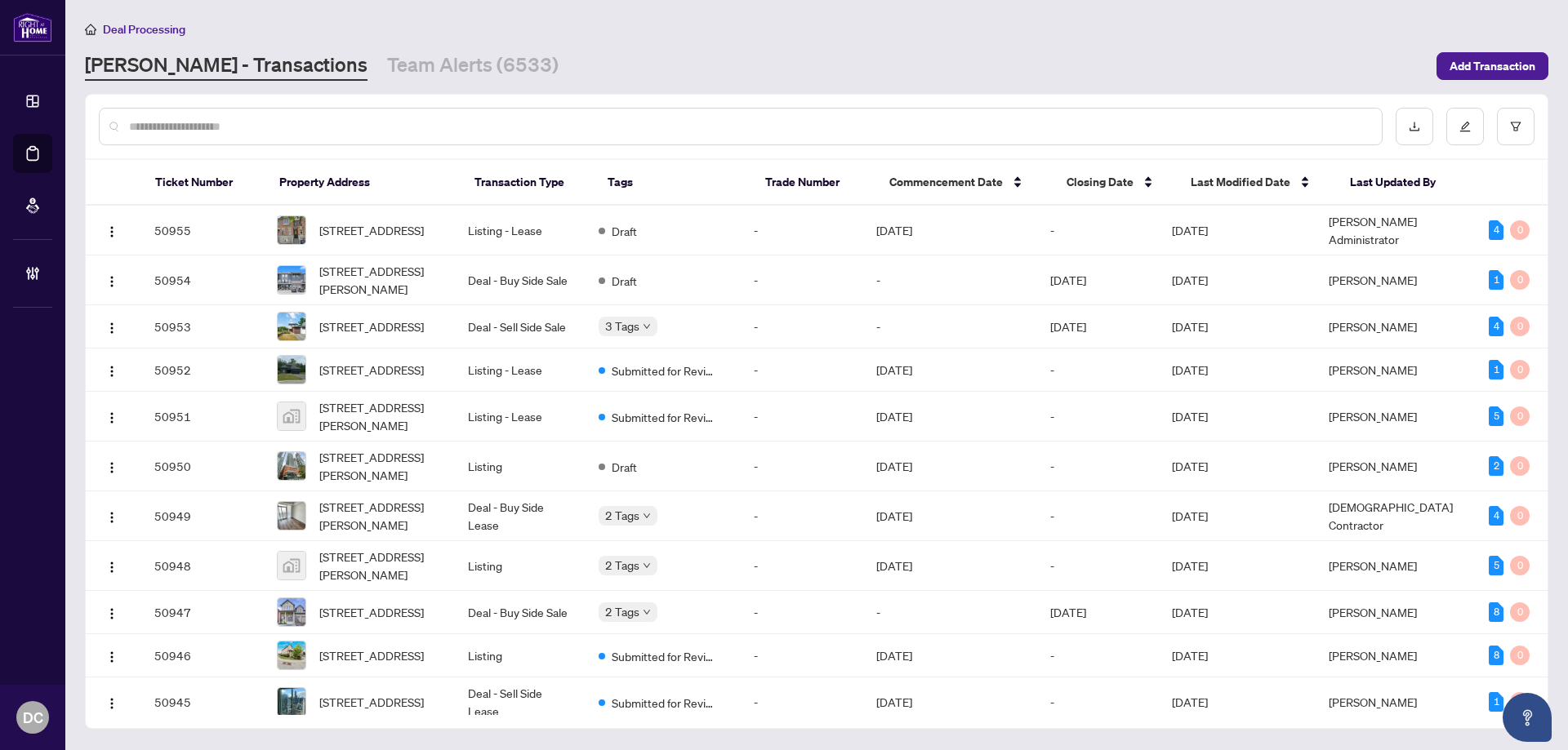
click at [301, 125] on input "text" at bounding box center [748, 126] width 1239 height 18
paste input "*******"
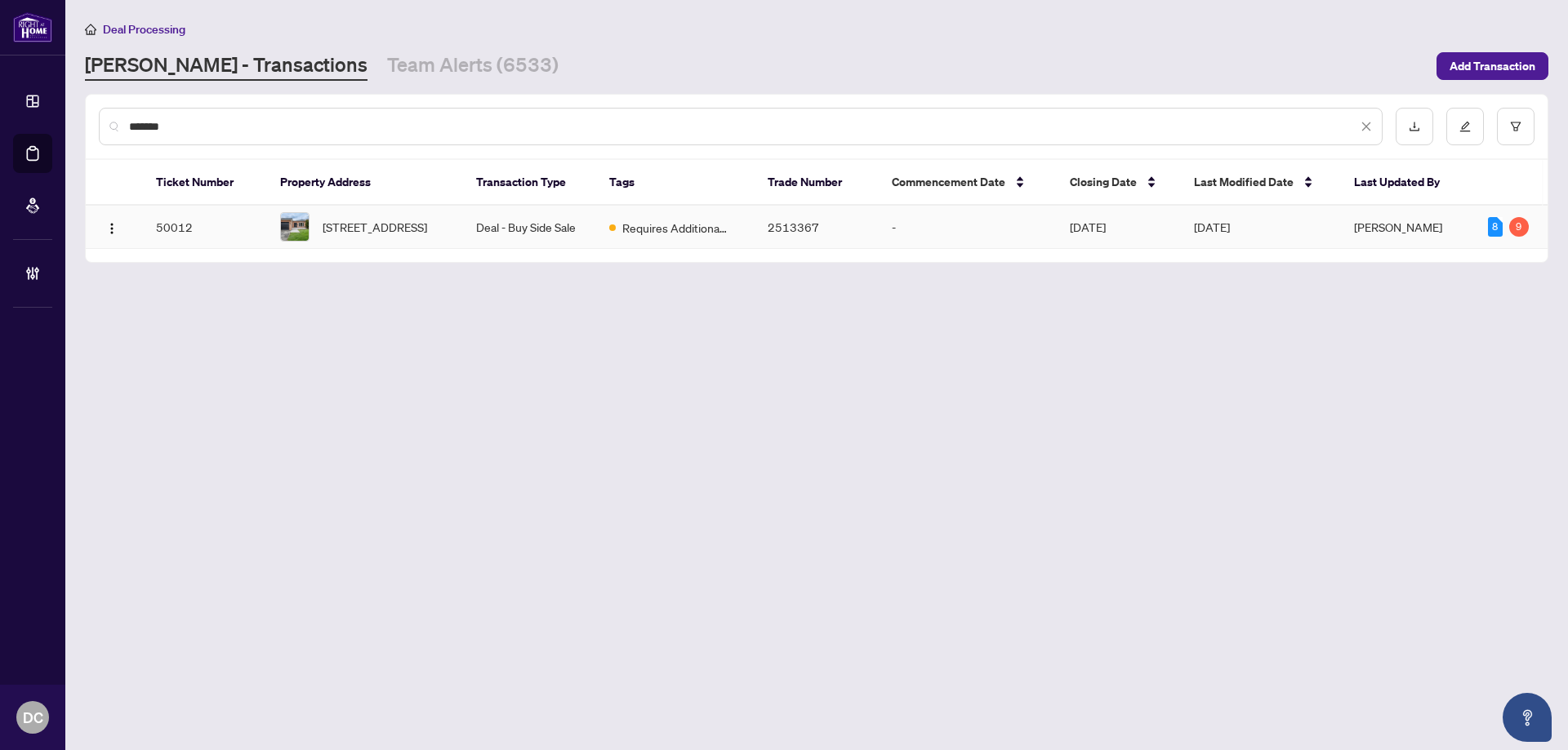
type input "*******"
click at [427, 225] on span "[STREET_ADDRESS]" at bounding box center [374, 227] width 105 height 18
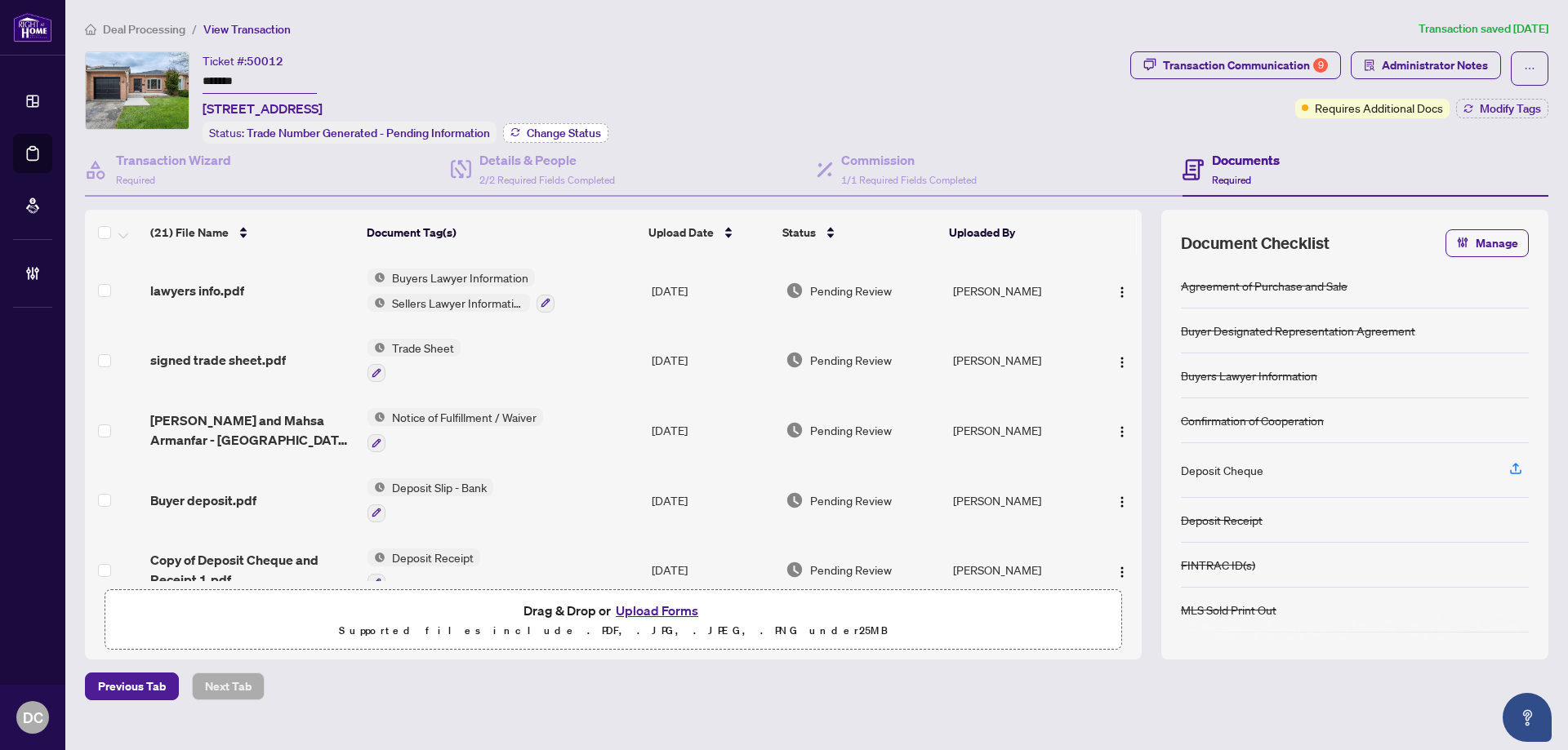
click at [588, 129] on span "Change Status" at bounding box center [564, 133] width 74 height 12
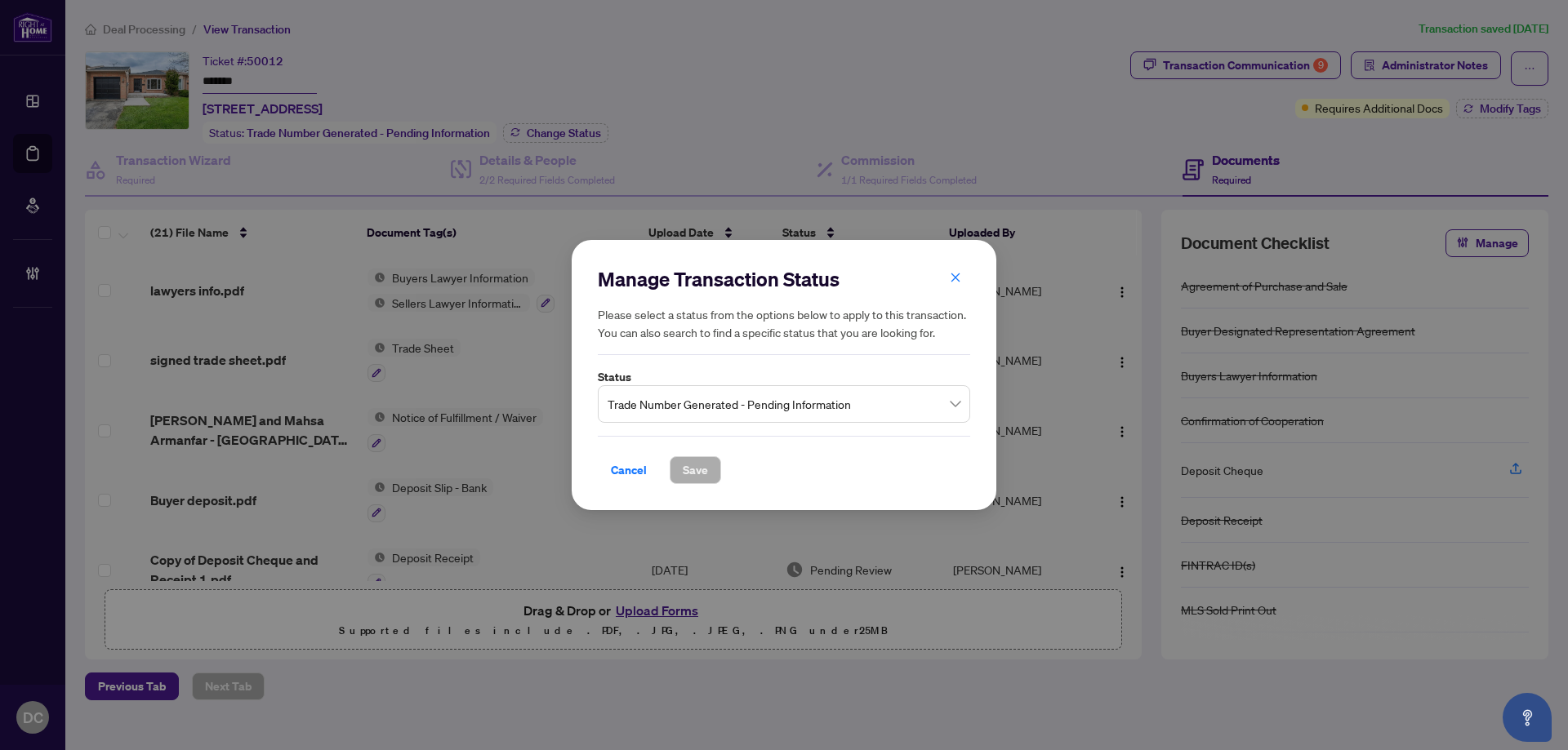
click at [729, 396] on span "Trade Number Generated - Pending Information" at bounding box center [784, 404] width 353 height 31
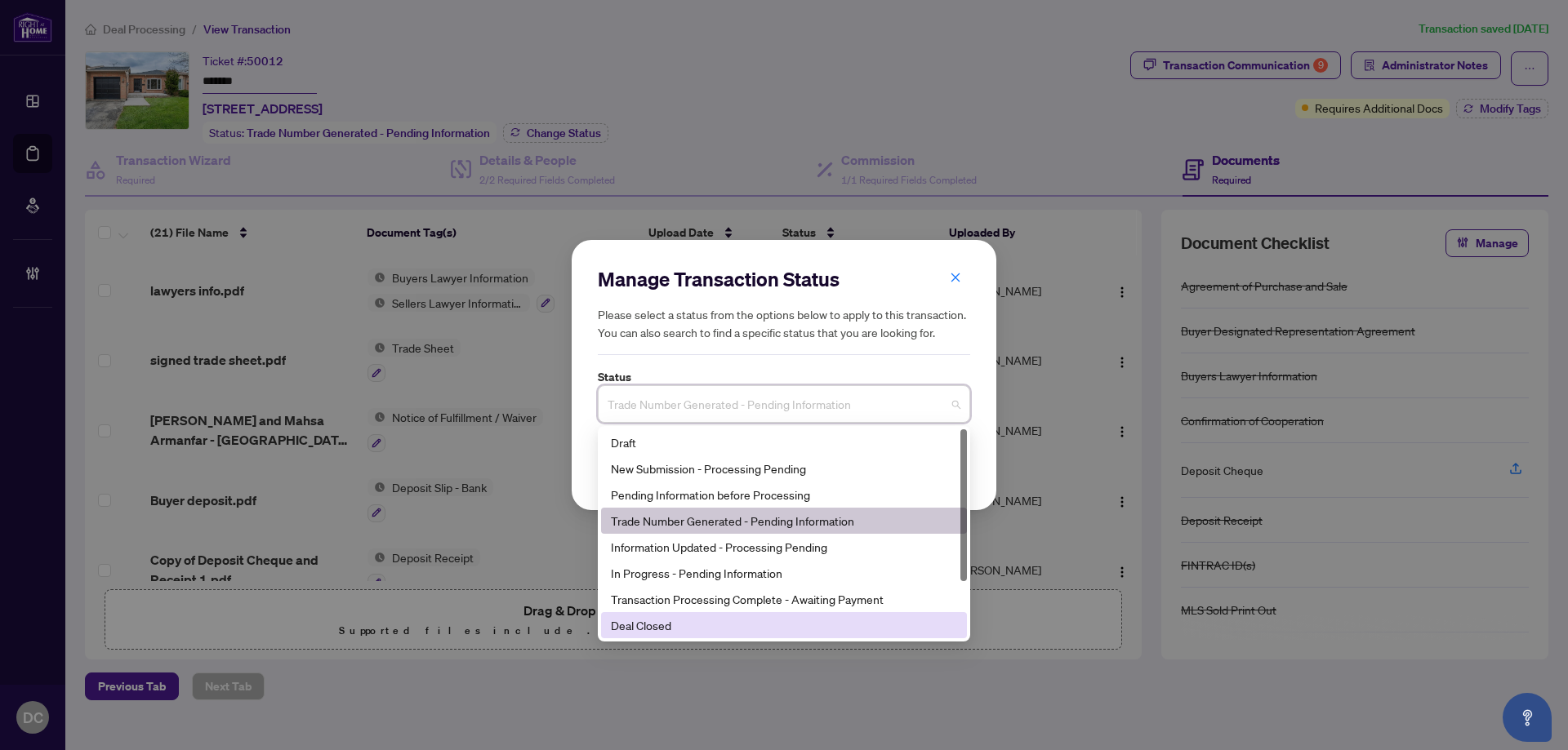
click at [670, 623] on div "Deal Closed" at bounding box center [784, 625] width 346 height 18
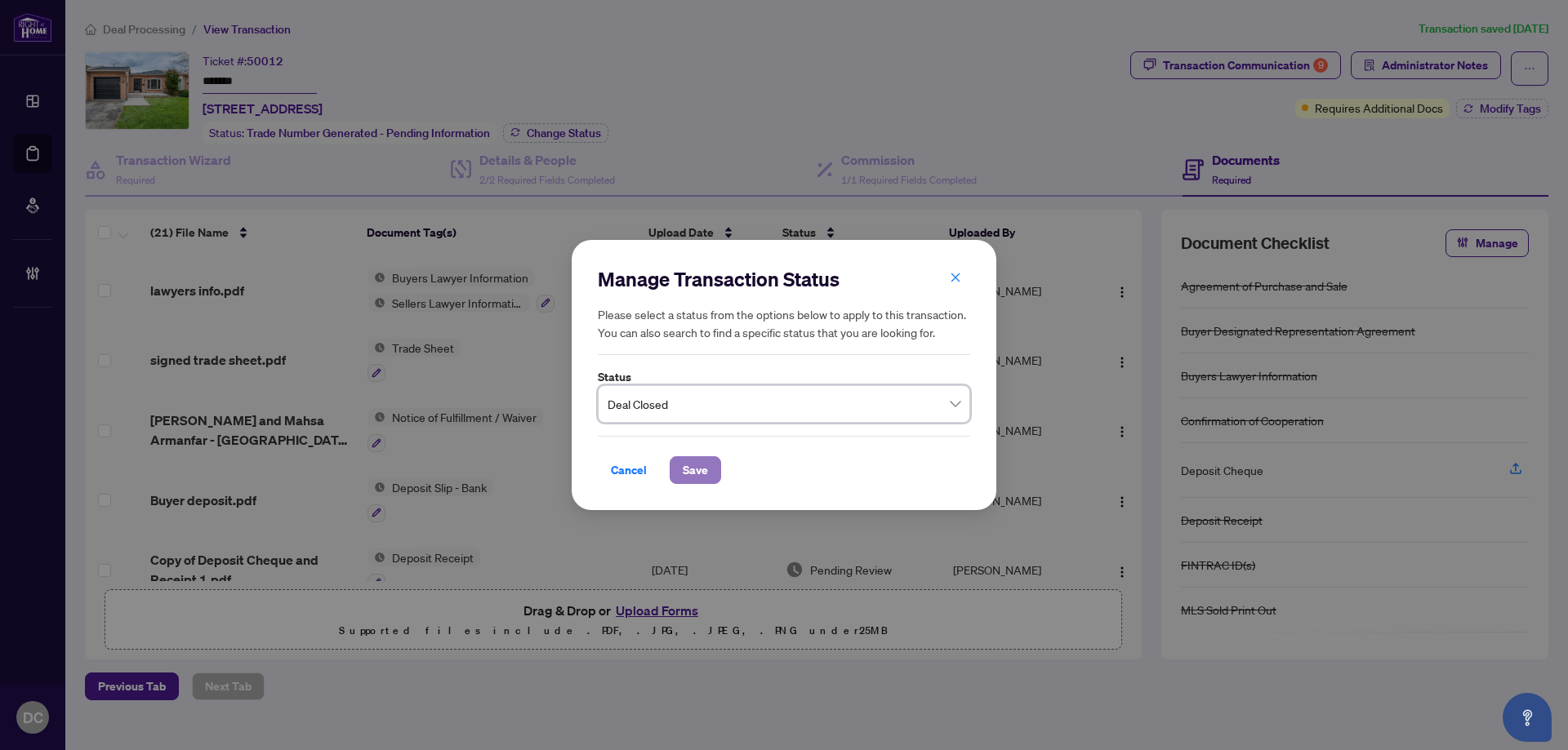
click at [699, 464] on span "Save" at bounding box center [695, 470] width 25 height 26
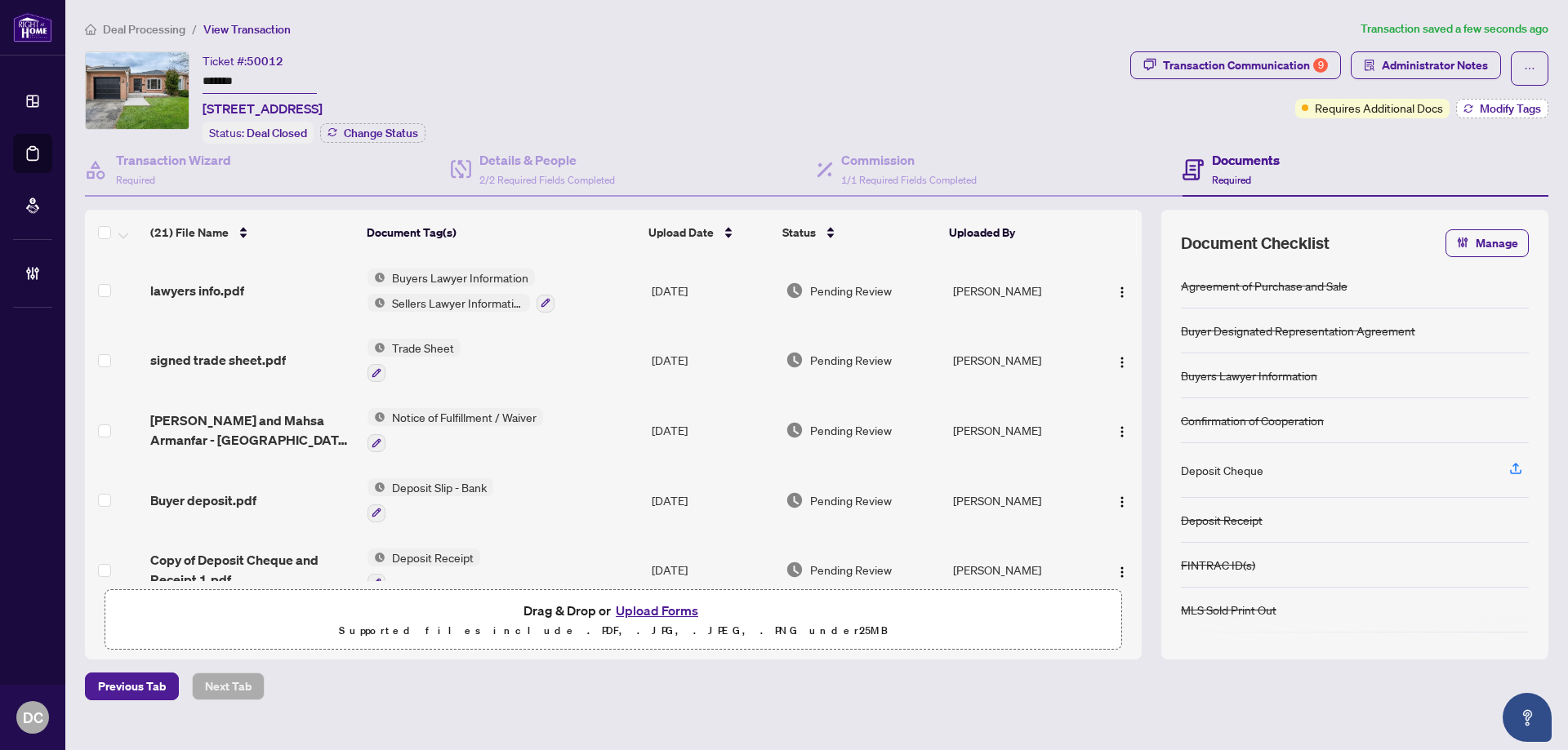
click at [1466, 100] on button "Modify Tags" at bounding box center [1501, 109] width 92 height 20
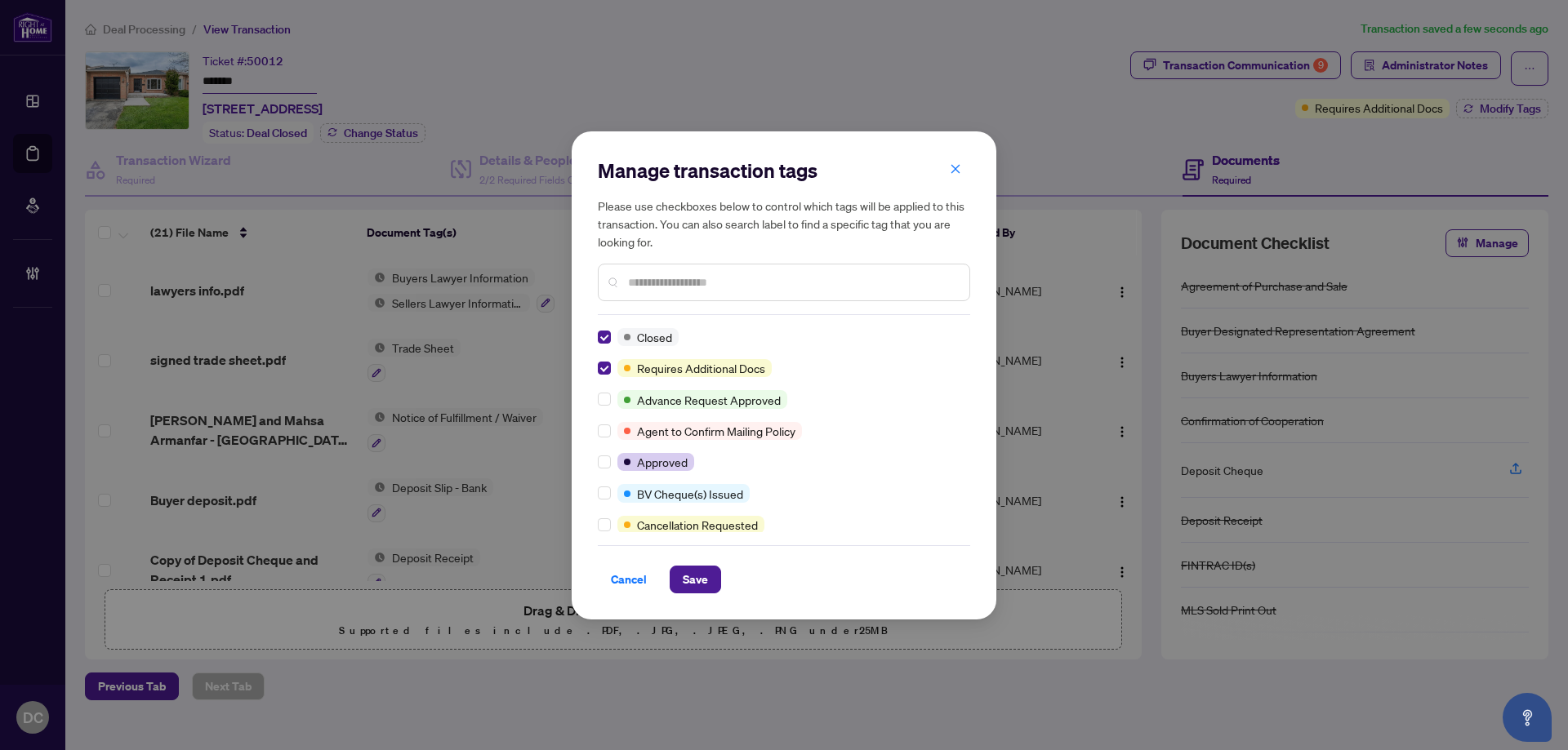
click at [689, 282] on input "text" at bounding box center [791, 282] width 328 height 18
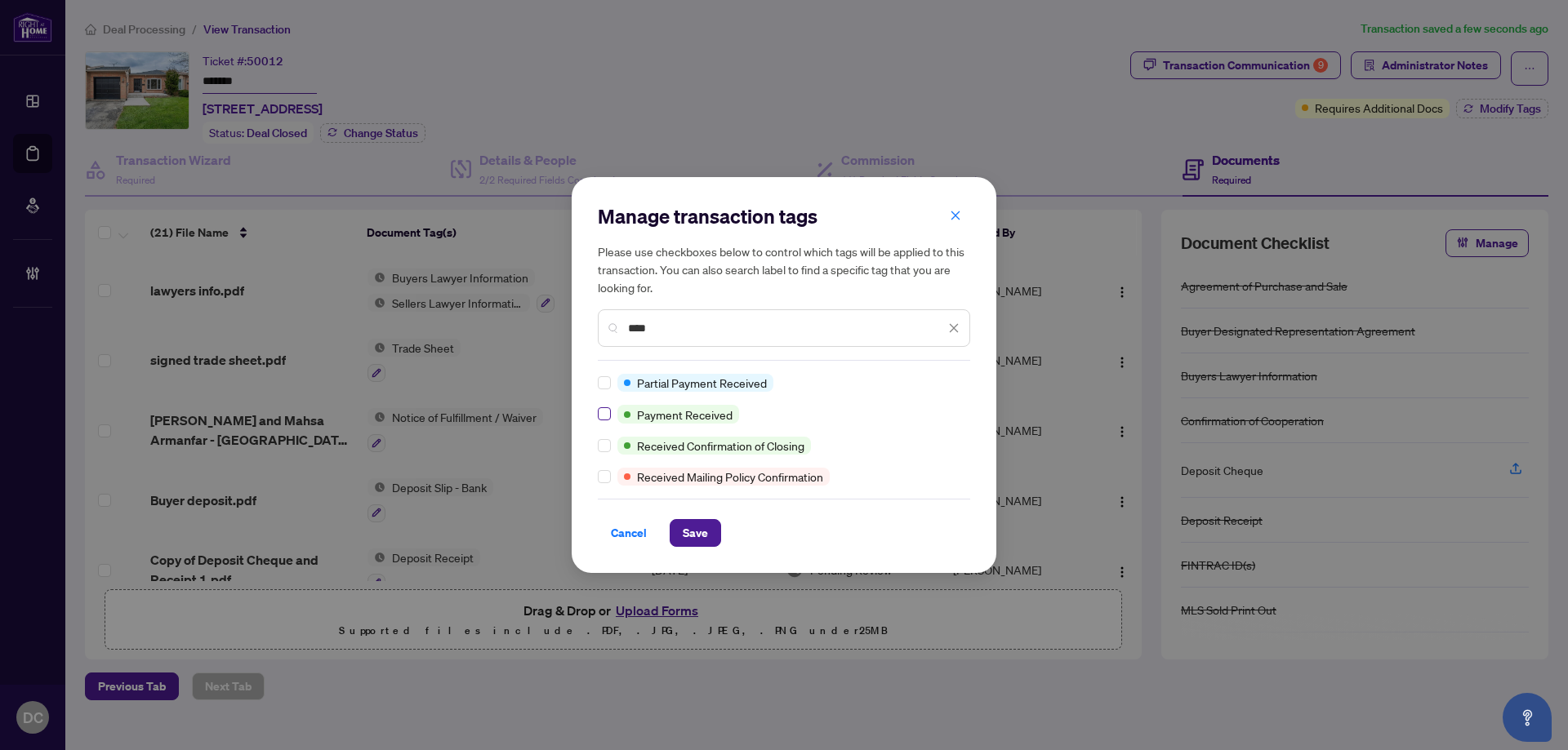
type input "****"
drag, startPoint x: 704, startPoint y: 536, endPoint x: 734, endPoint y: 234, distance: 303.5
click at [705, 532] on span "Save" at bounding box center [695, 533] width 25 height 26
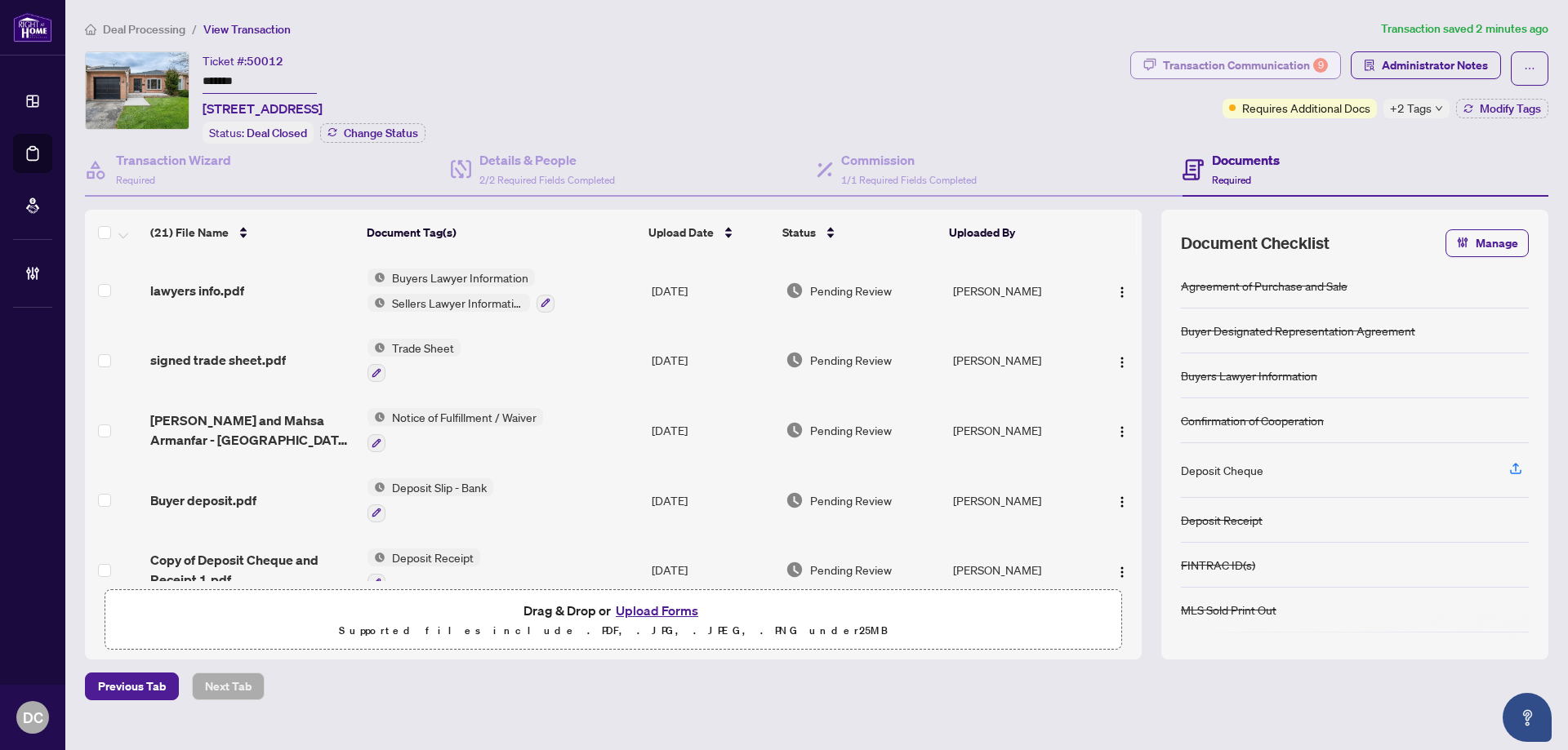
click at [1293, 67] on div "Transaction Communication 9" at bounding box center [1245, 65] width 165 height 26
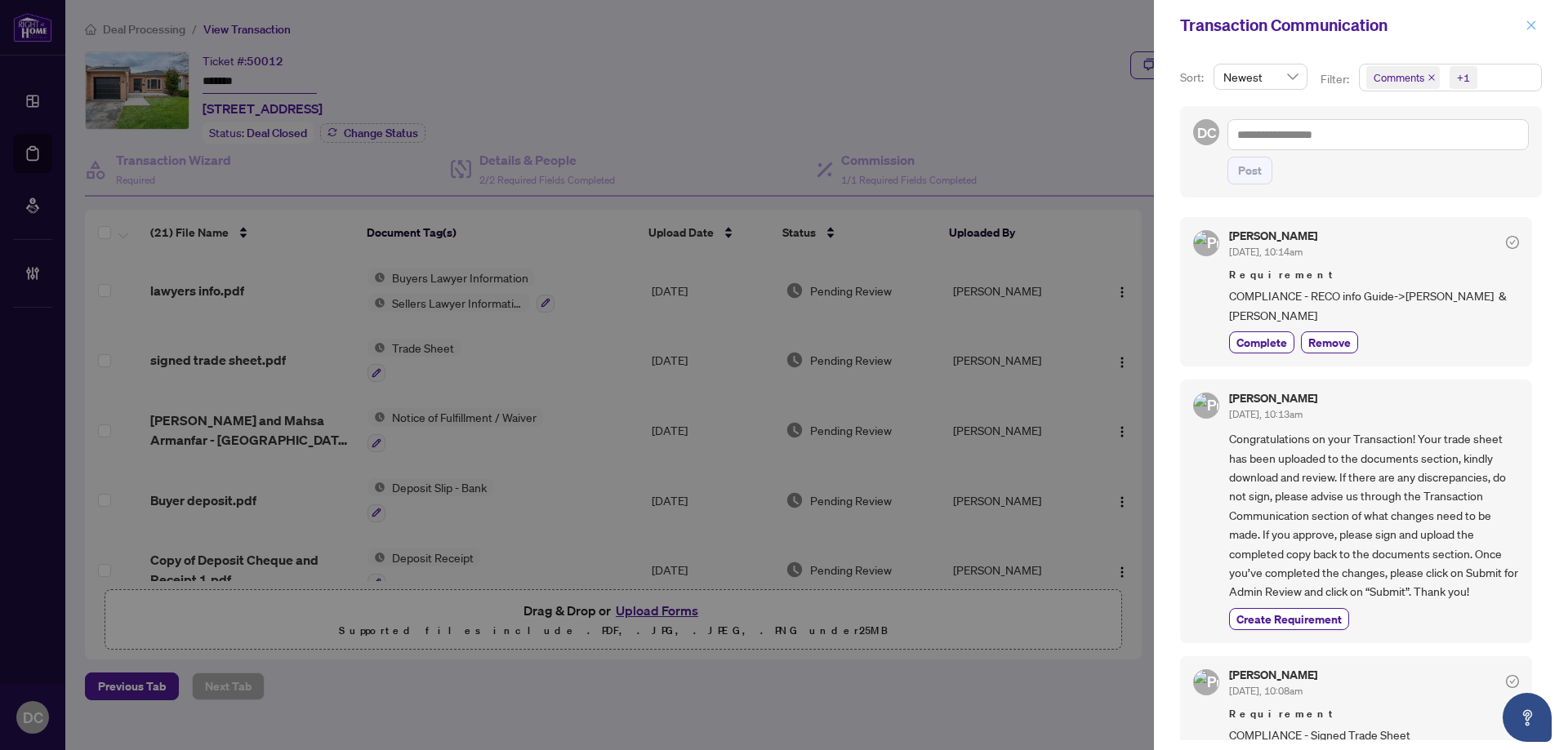
click at [1531, 22] on icon "close" at bounding box center [1531, 25] width 12 height 12
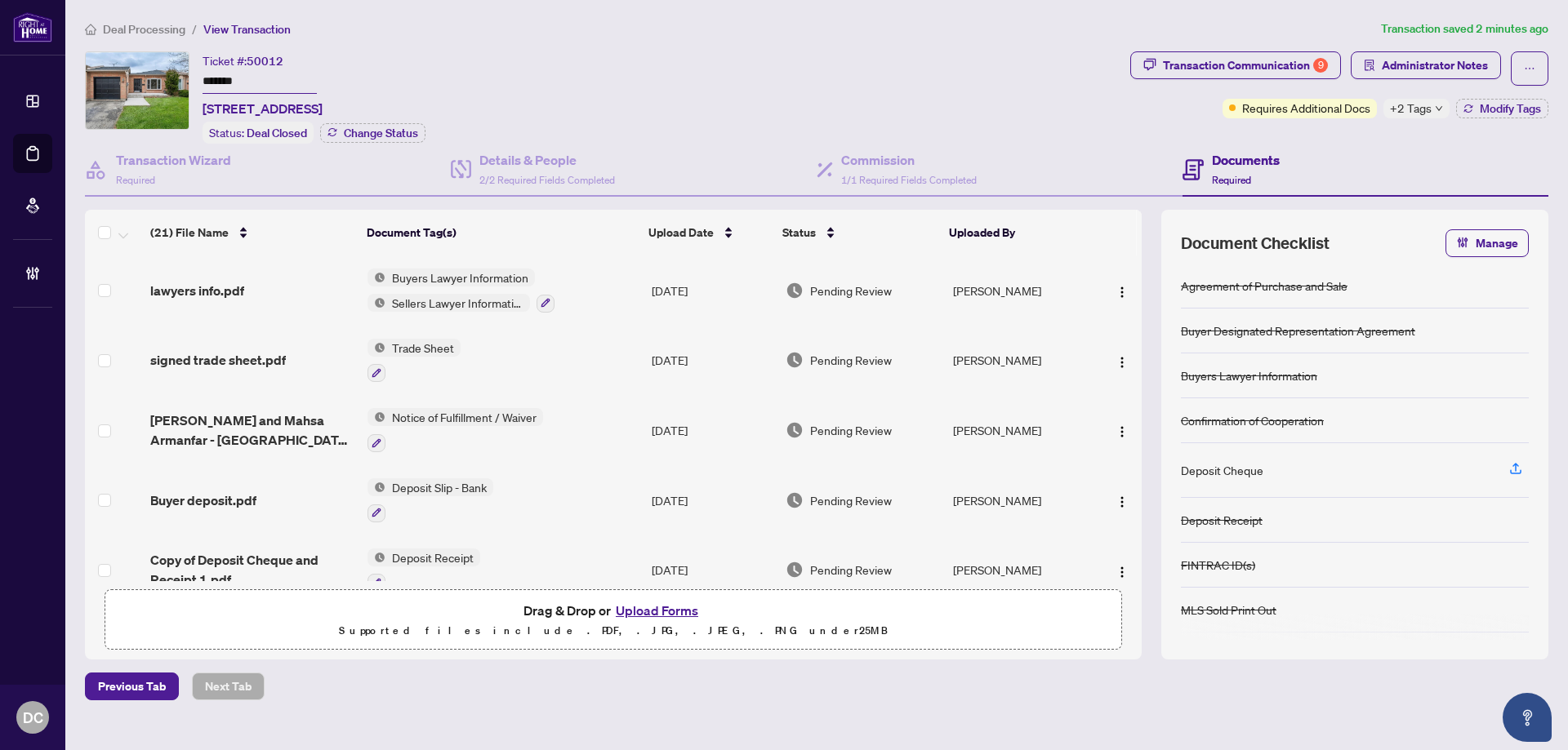
click at [1417, 110] on span "+2 Tags" at bounding box center [1410, 108] width 42 height 19
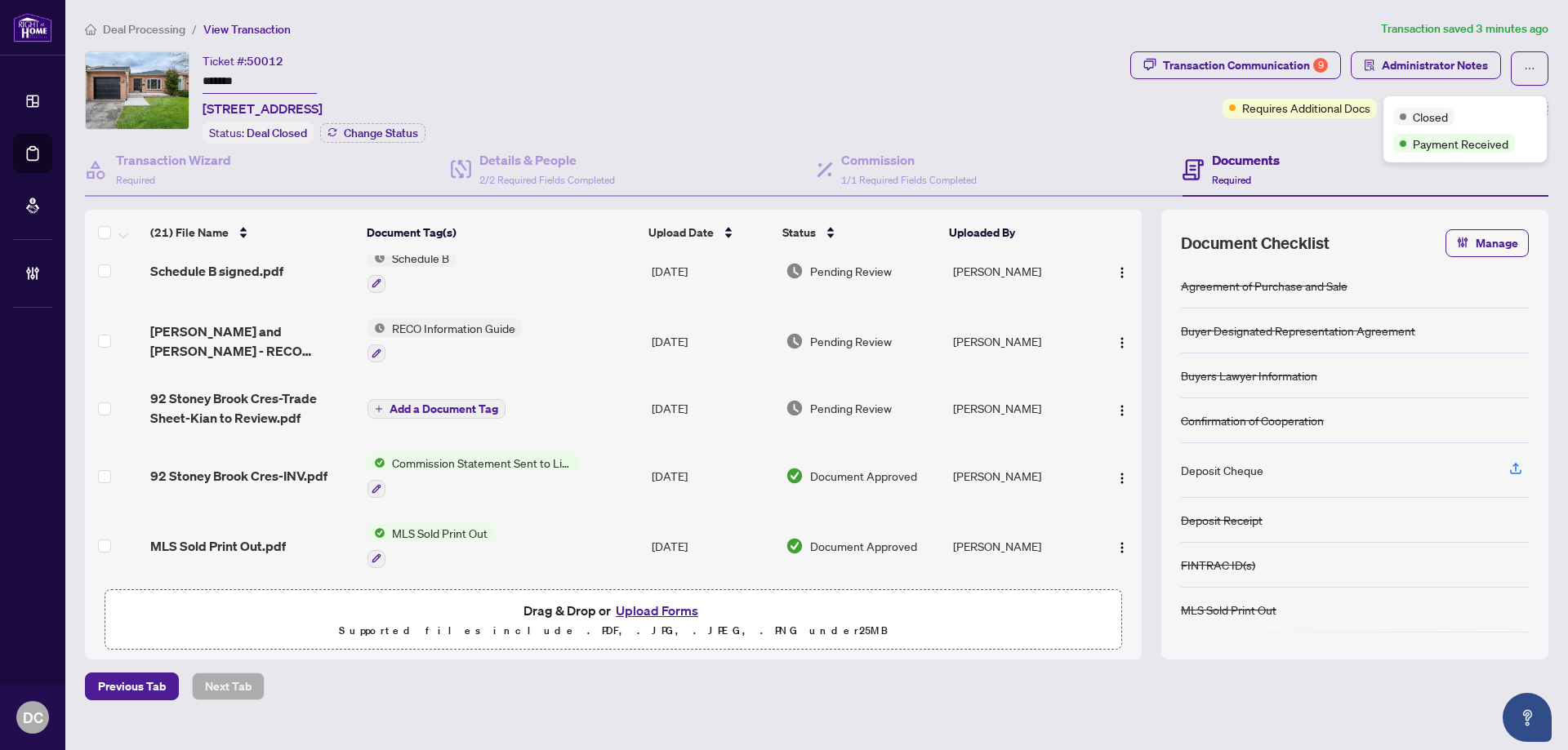
scroll to position [408, 0]
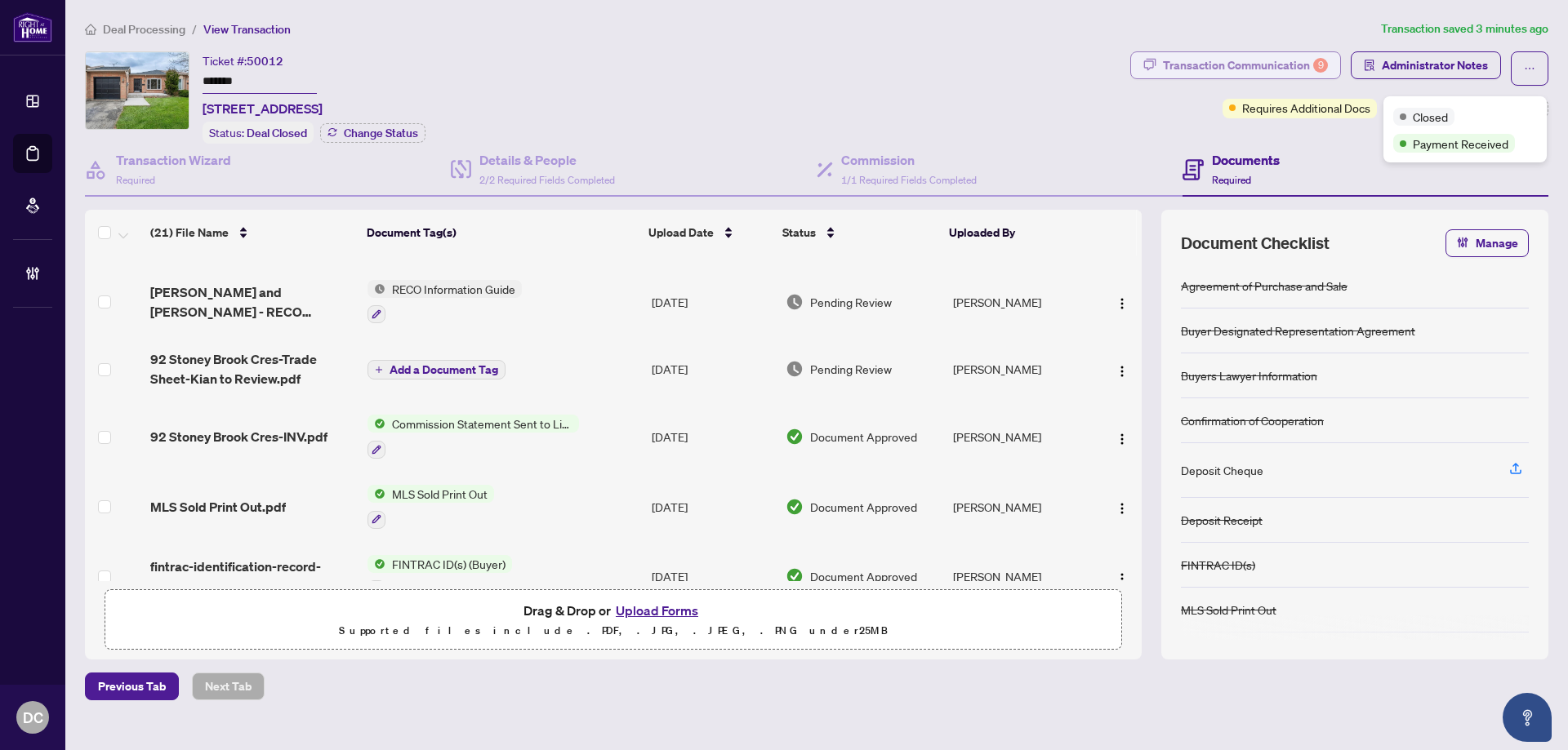
click at [1284, 62] on div "Transaction Communication 9" at bounding box center [1245, 65] width 165 height 26
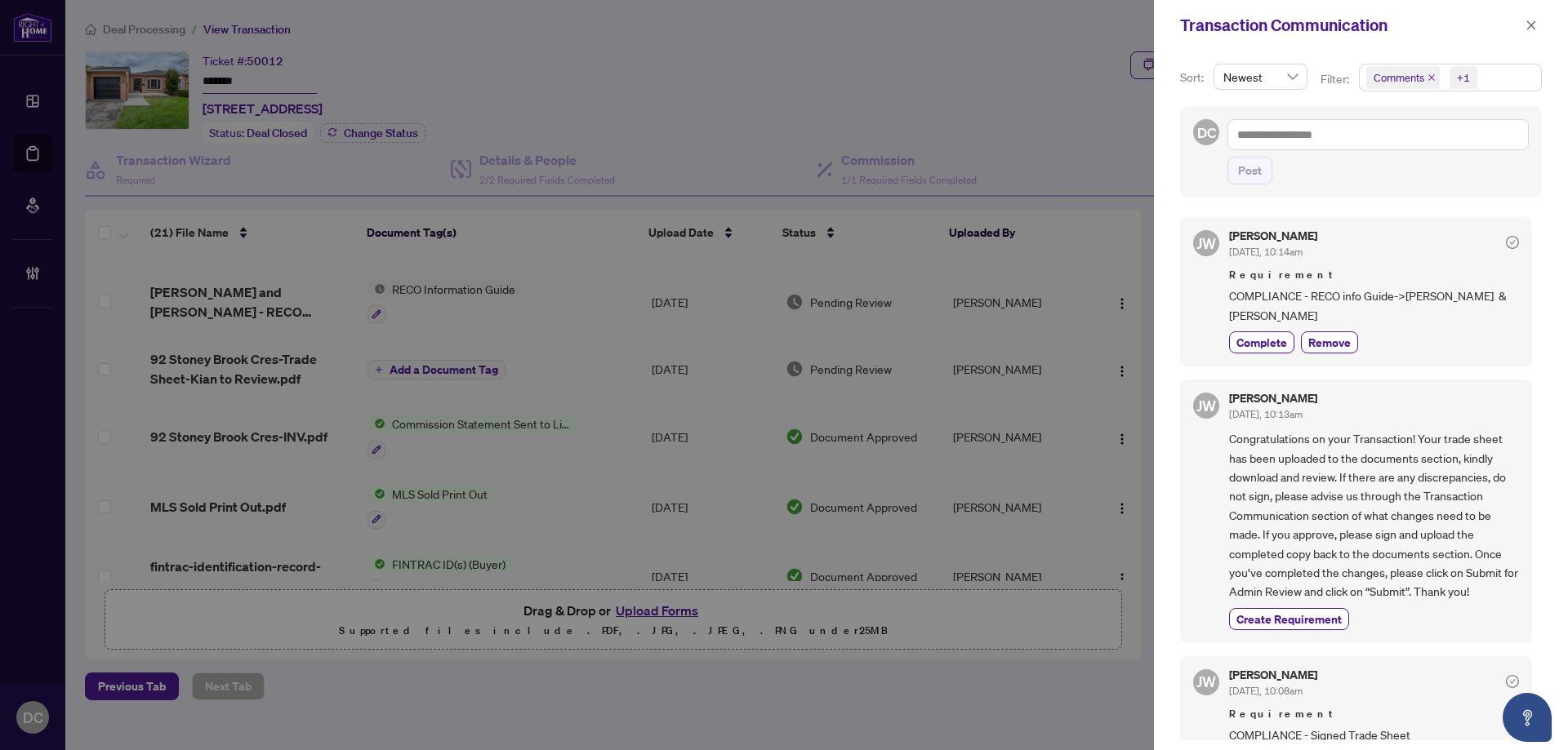
click at [1497, 71] on span "Comments +1" at bounding box center [1449, 77] width 181 height 26
click at [1438, 145] on span "Comments" at bounding box center [1419, 145] width 57 height 15
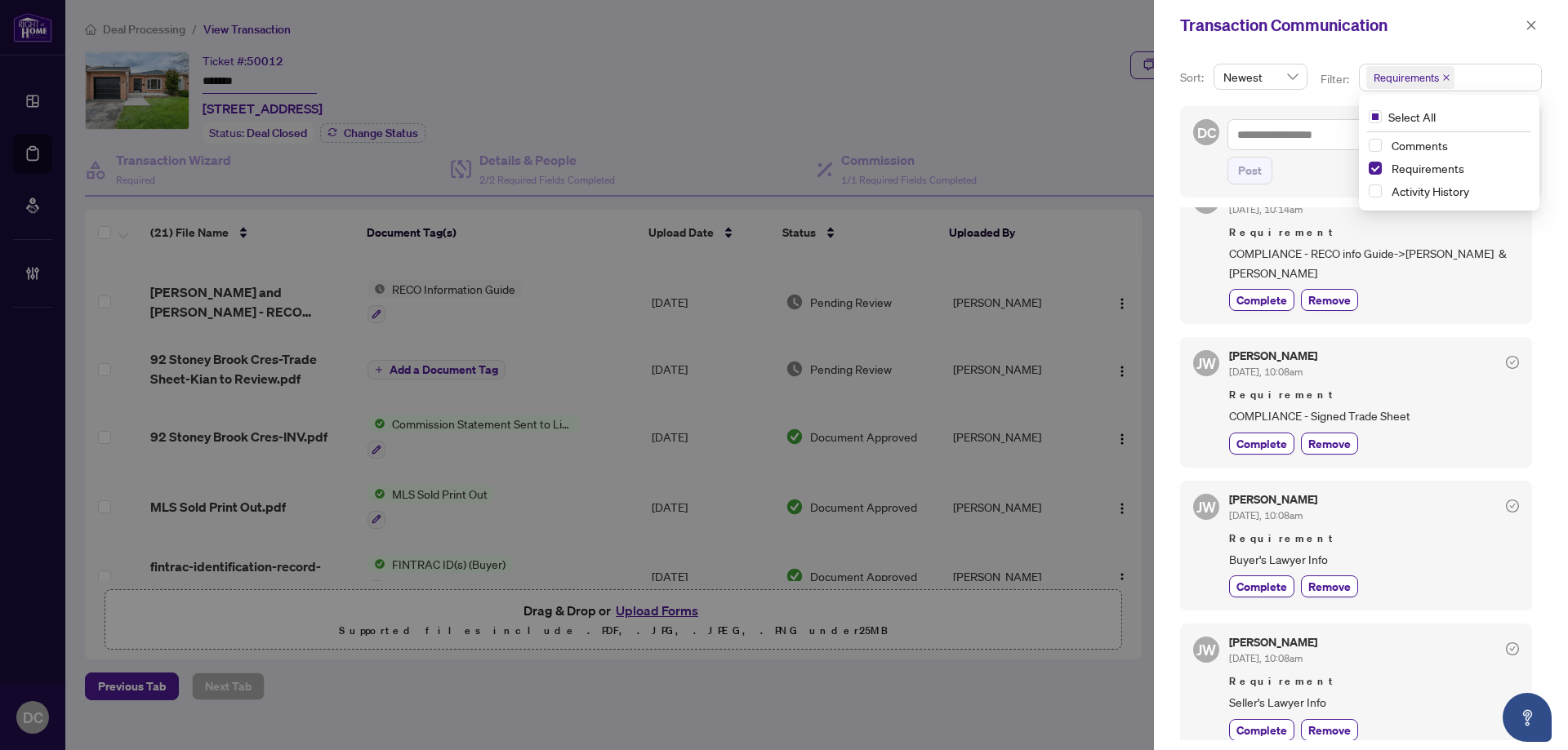
scroll to position [81, 0]
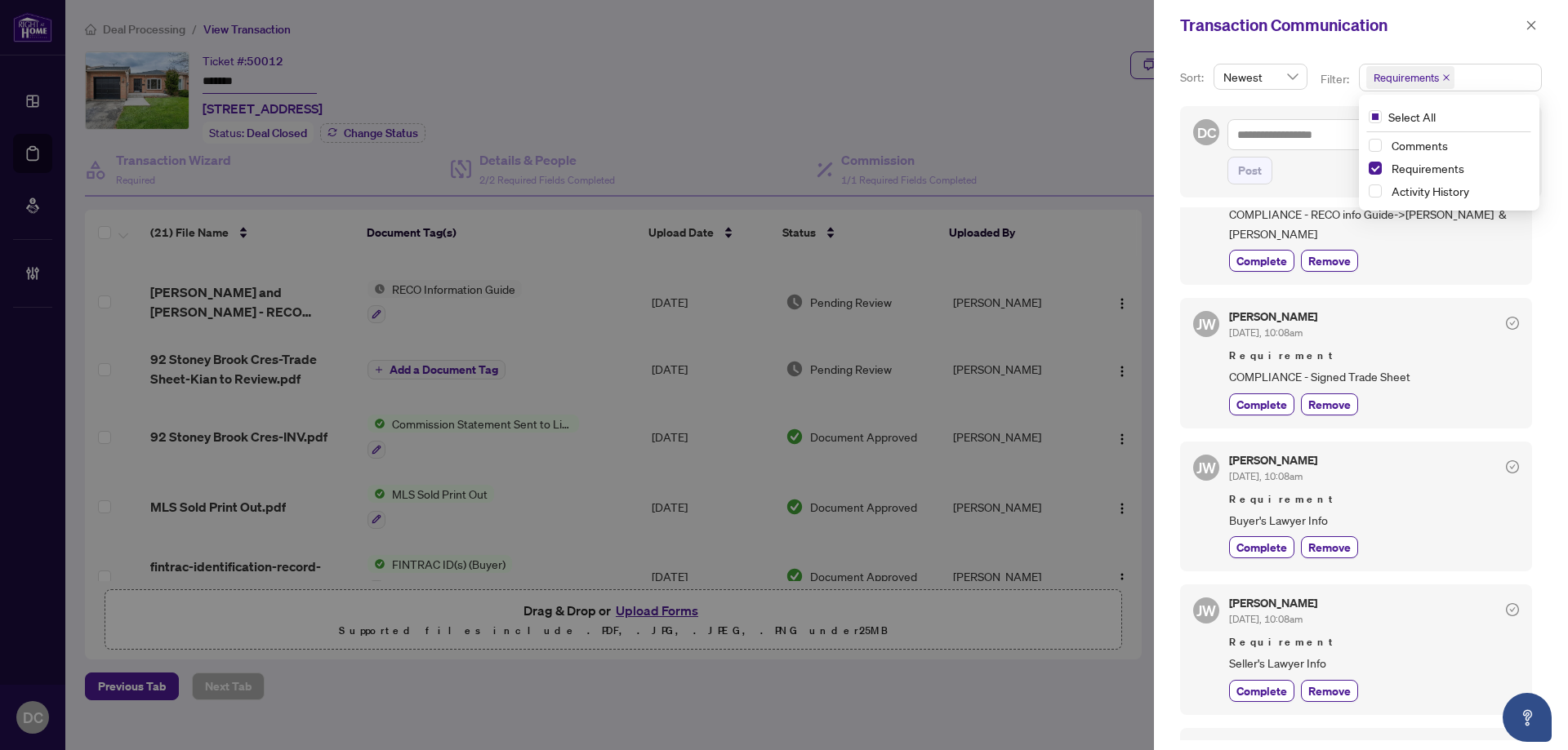
drag, startPoint x: 1529, startPoint y: 27, endPoint x: 1506, endPoint y: 22, distance: 23.5
click at [1529, 27] on icon "close" at bounding box center [1531, 24] width 9 height 9
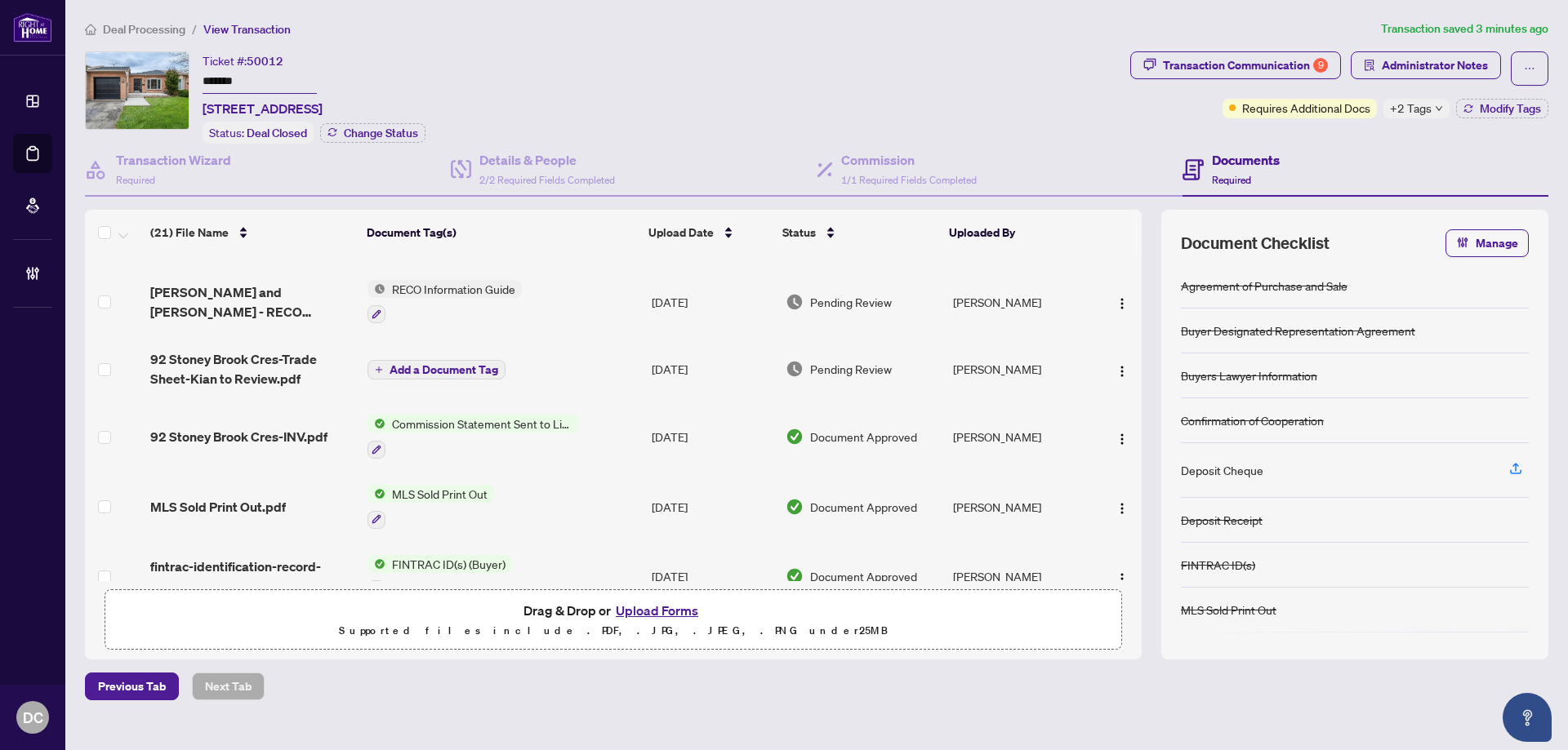
click at [162, 33] on span "Deal Processing" at bounding box center [144, 29] width 82 height 15
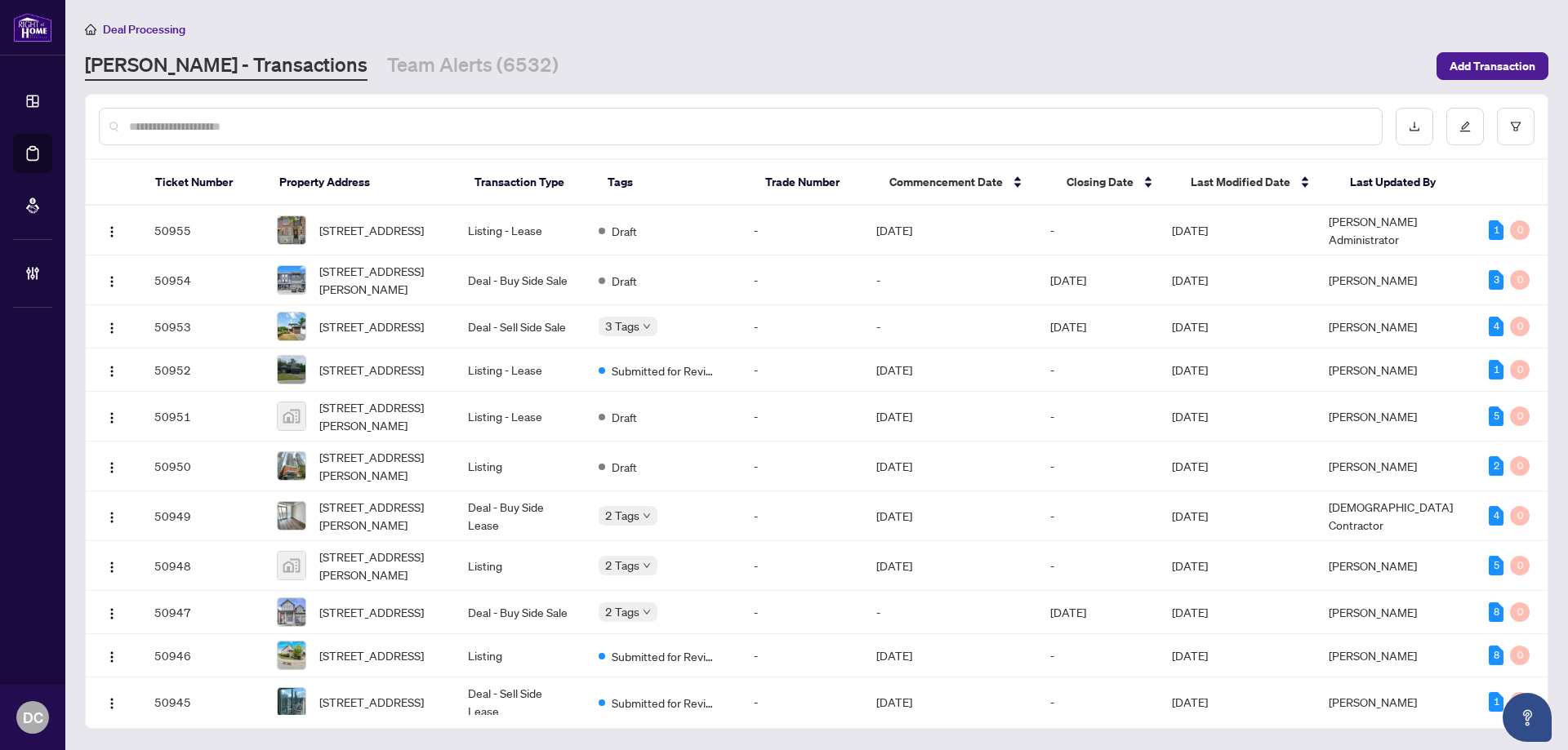
click at [393, 123] on input "text" at bounding box center [748, 126] width 1239 height 18
paste input "*******"
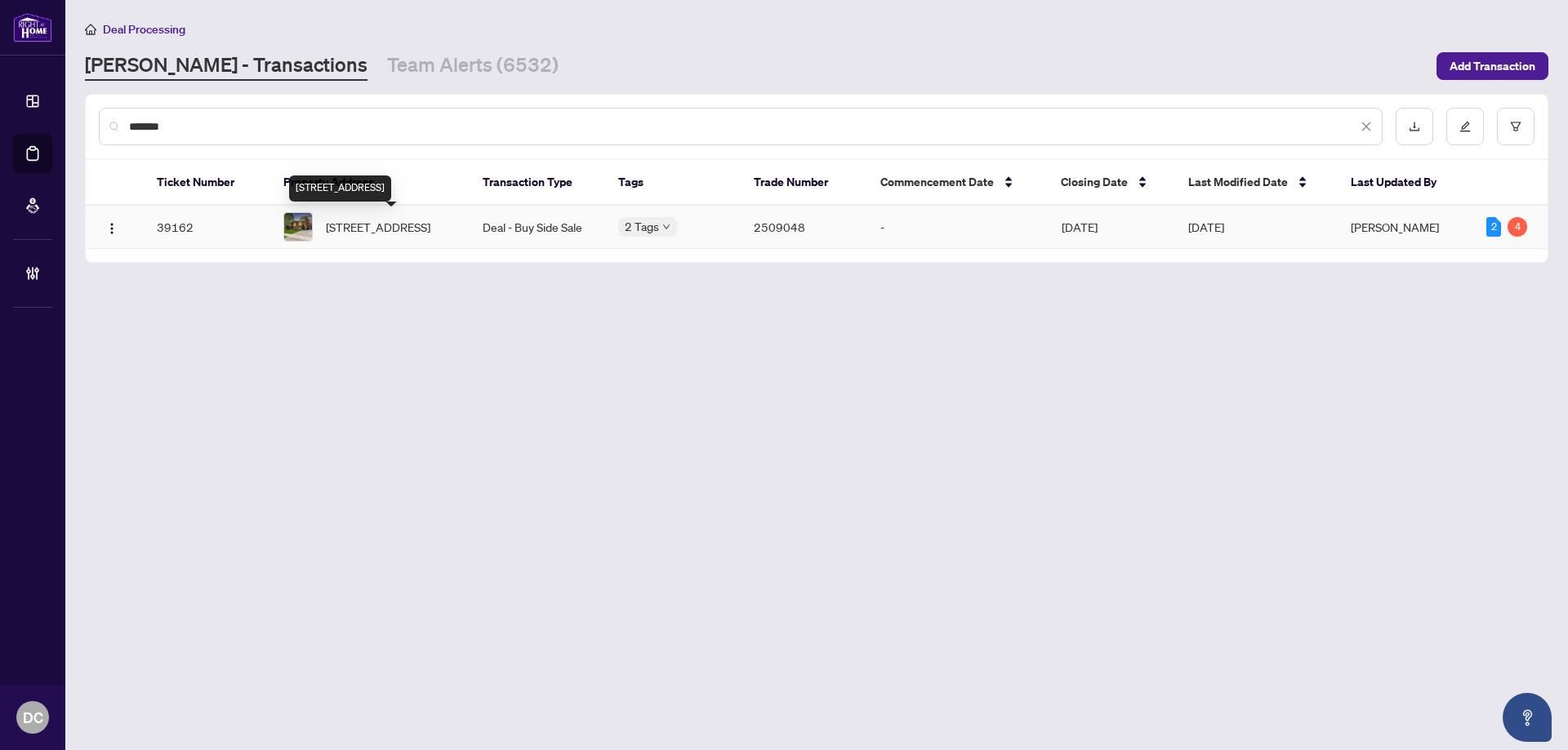
type input "*******"
click at [390, 226] on span "[STREET_ADDRESS]" at bounding box center [378, 227] width 105 height 18
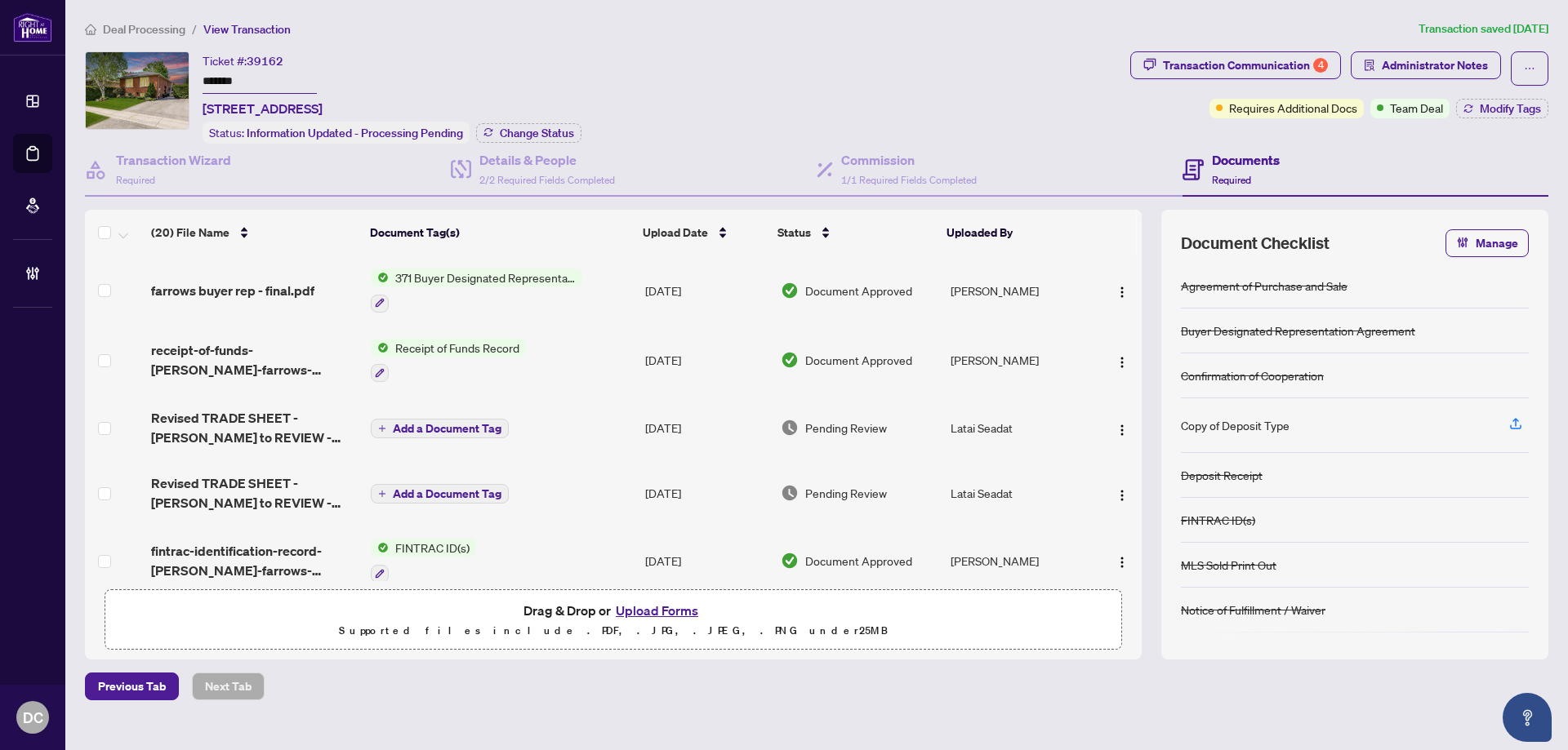
click at [1425, 108] on span "Team Deal" at bounding box center [1416, 108] width 53 height 18
click at [1496, 107] on span "Modify Tags" at bounding box center [1510, 109] width 62 height 12
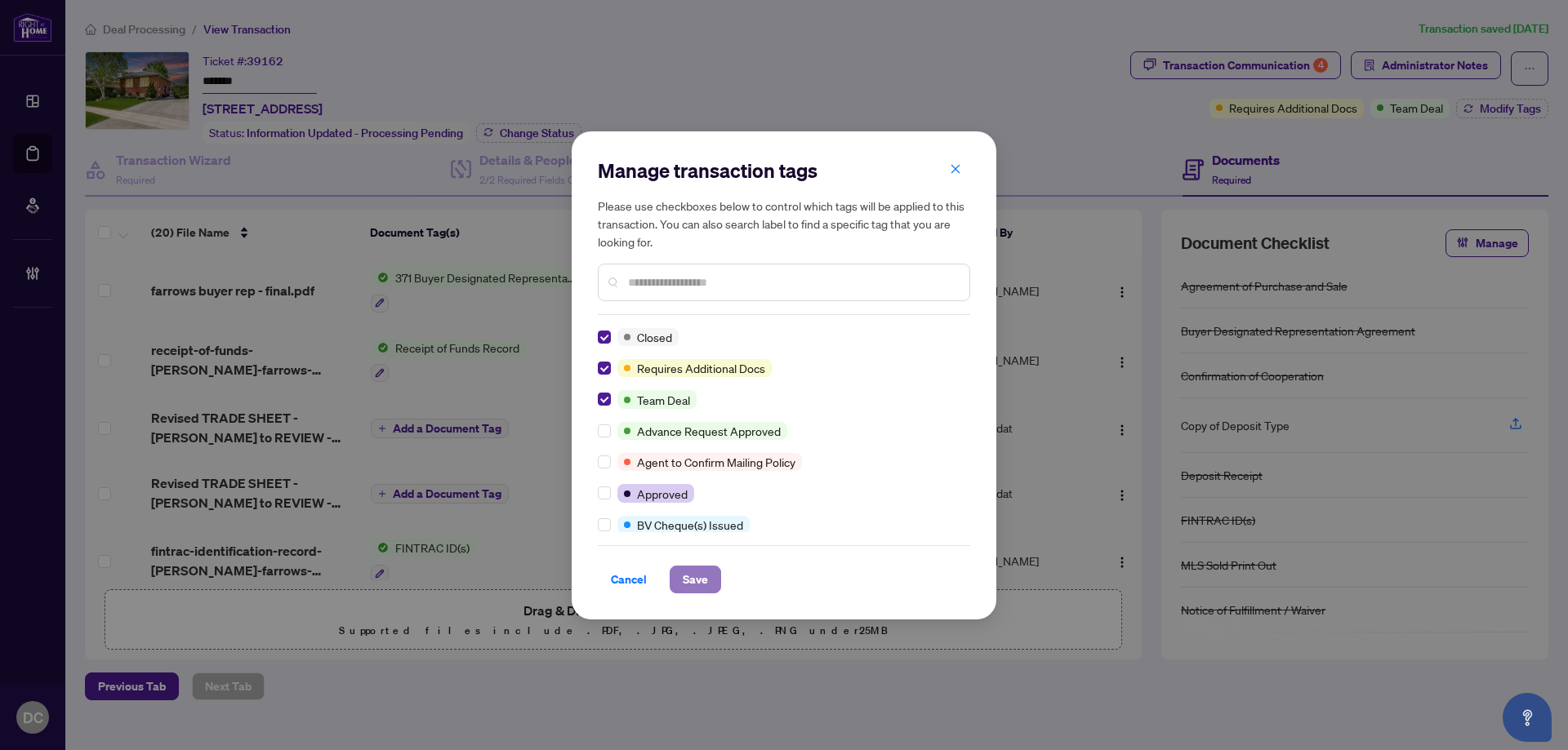
click at [709, 568] on button "Save" at bounding box center [695, 580] width 52 height 27
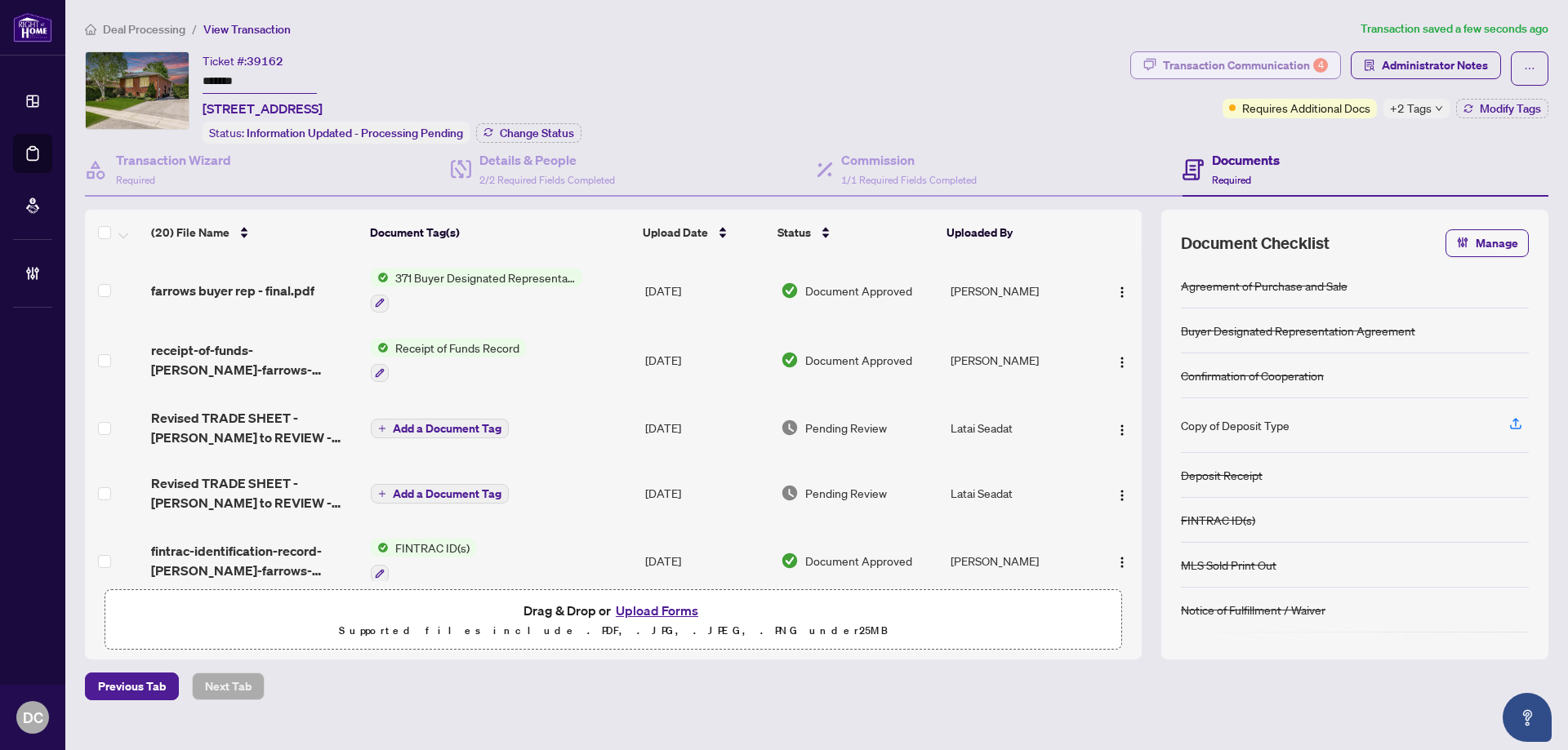
click at [1290, 59] on div "Transaction Communication 4" at bounding box center [1245, 65] width 165 height 26
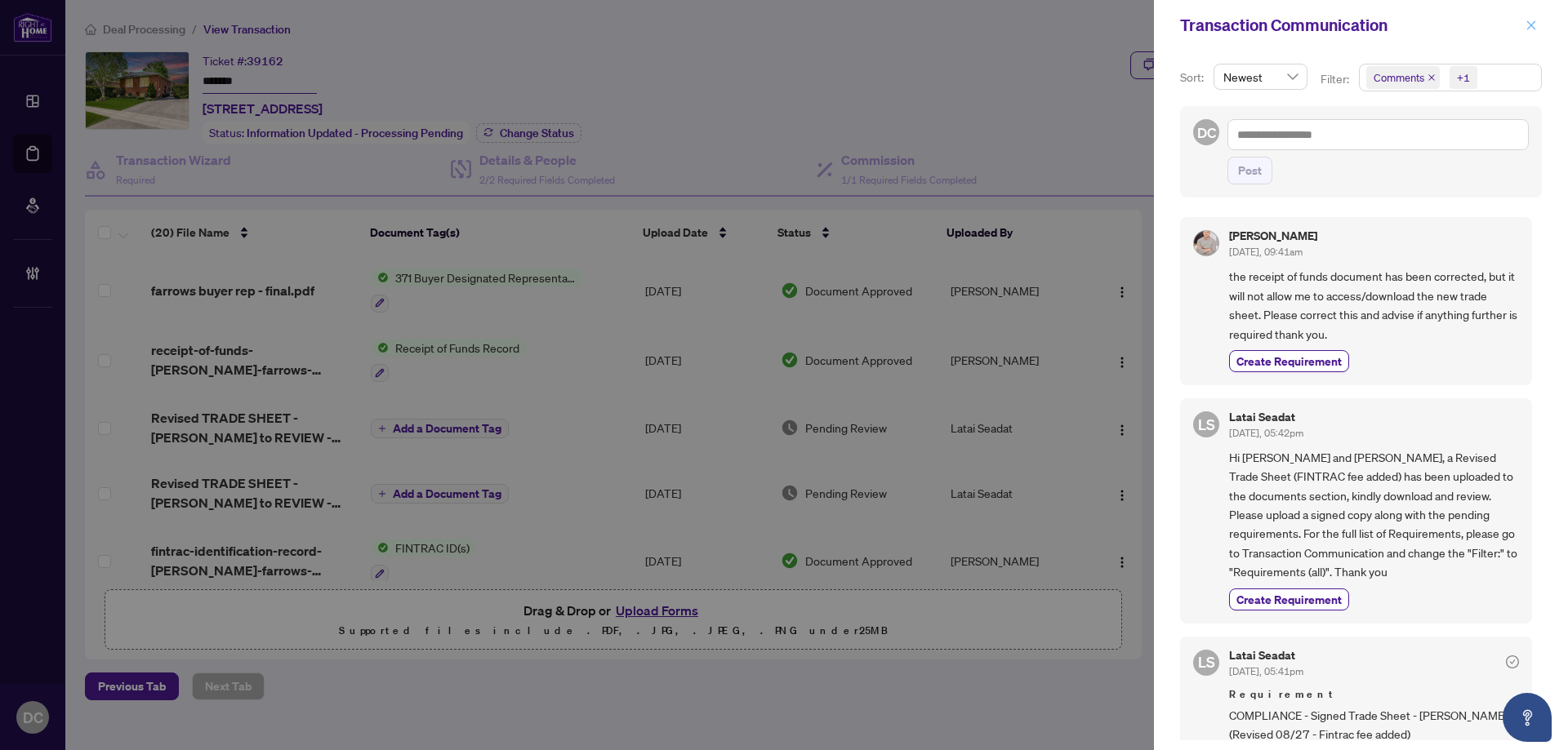
click at [1535, 26] on icon "close" at bounding box center [1531, 25] width 12 height 12
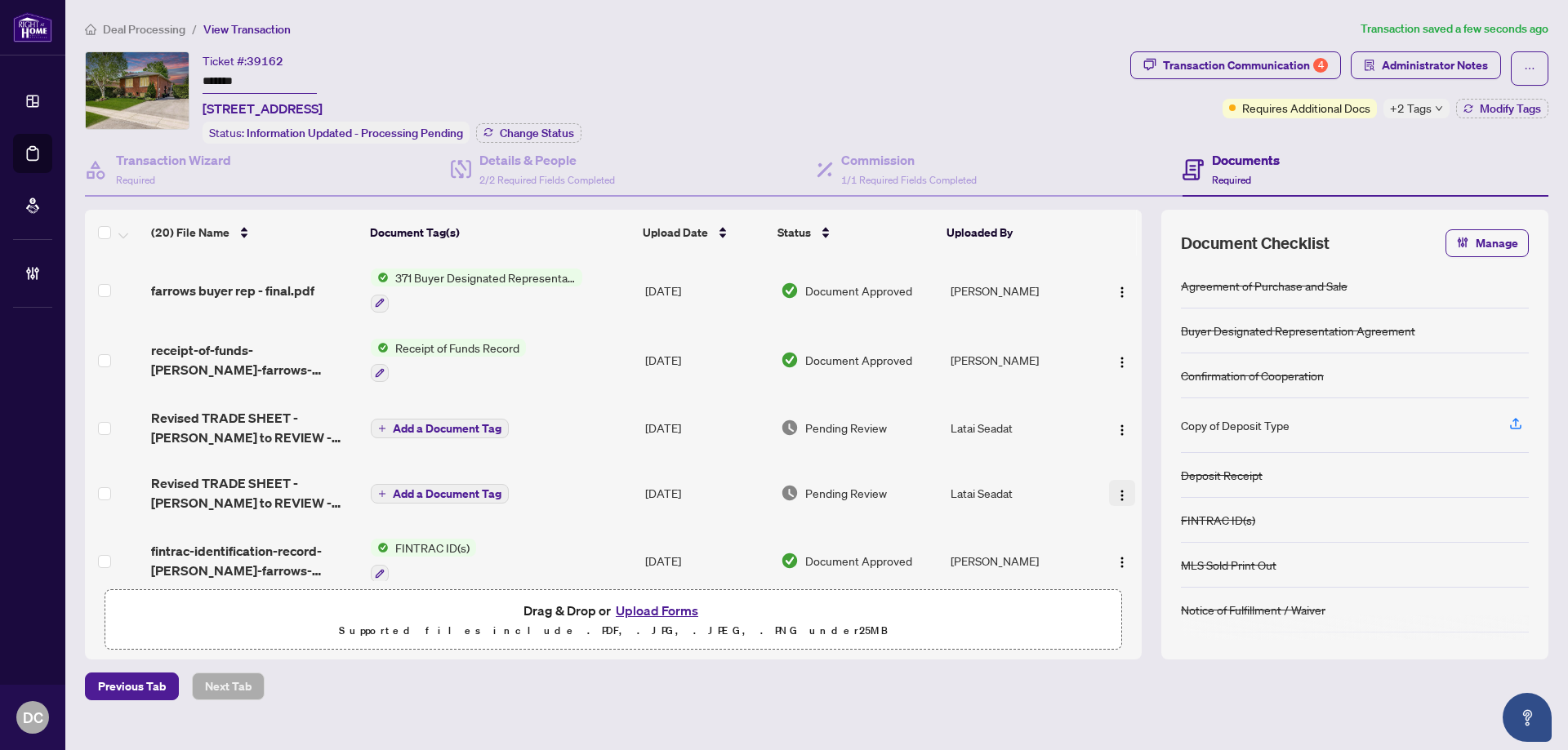
click at [1118, 493] on img "button" at bounding box center [1121, 494] width 13 height 13
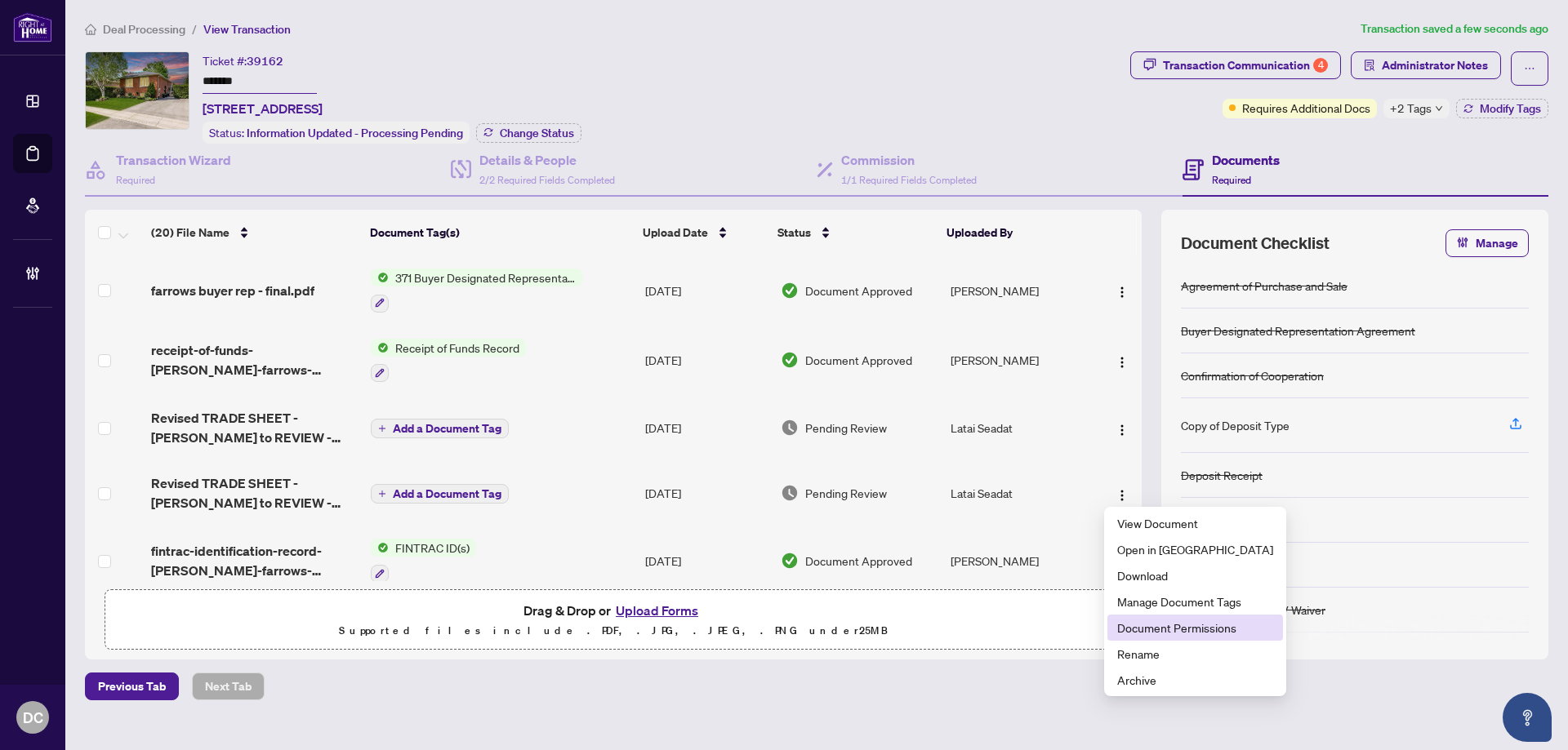
click at [1161, 621] on span "Document Permissions" at bounding box center [1194, 628] width 156 height 18
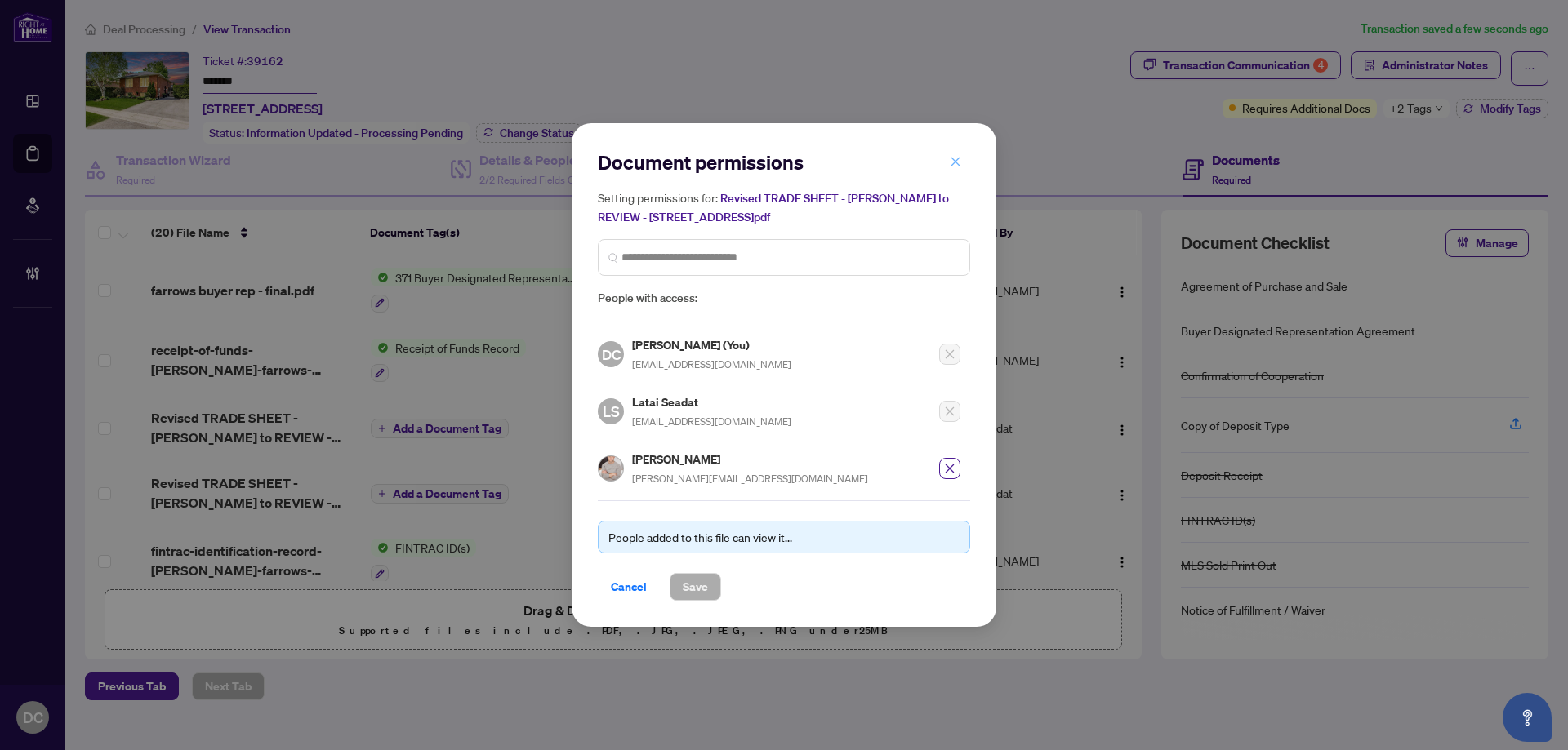
click at [959, 164] on icon "close" at bounding box center [955, 162] width 12 height 12
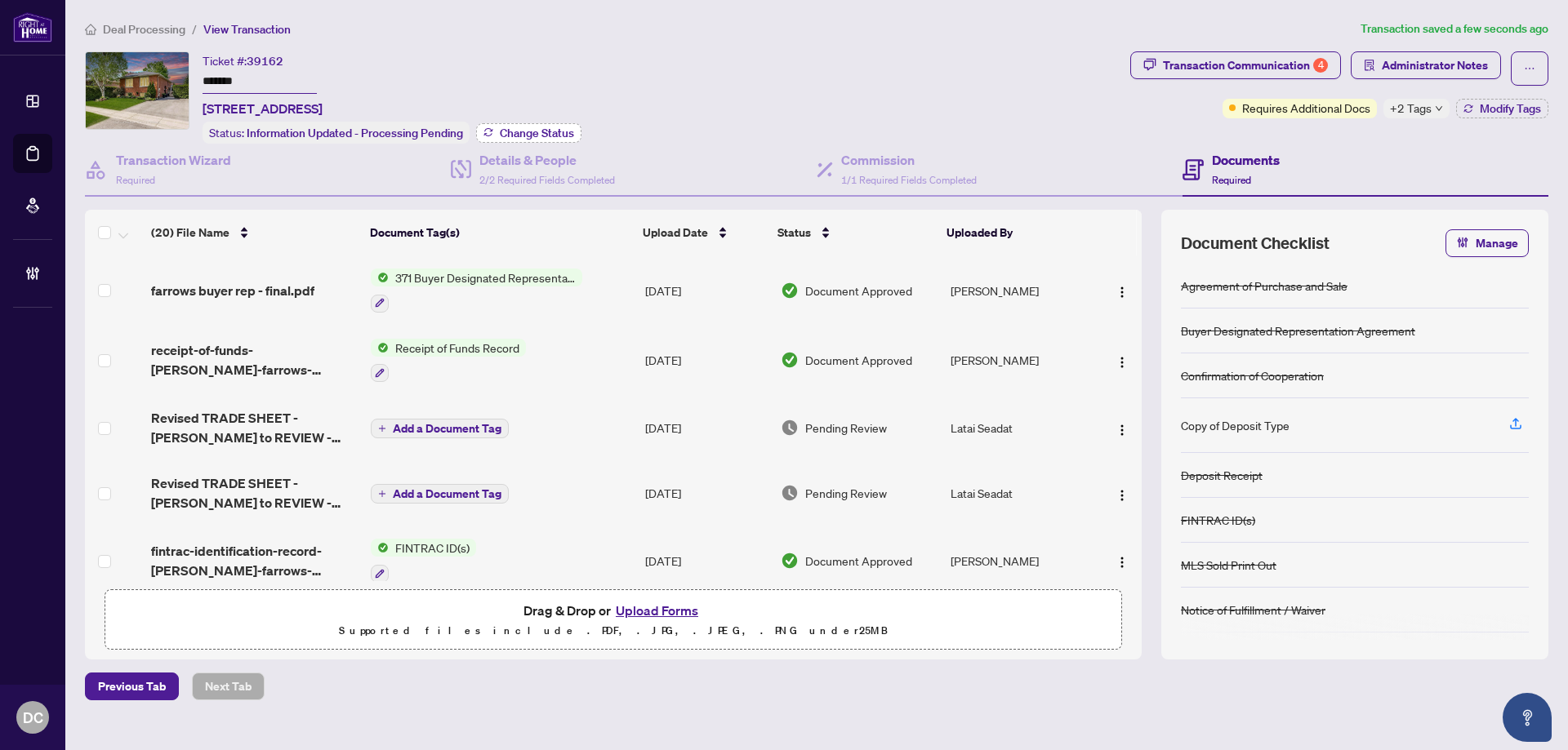
click at [539, 127] on span "Change Status" at bounding box center [537, 133] width 74 height 12
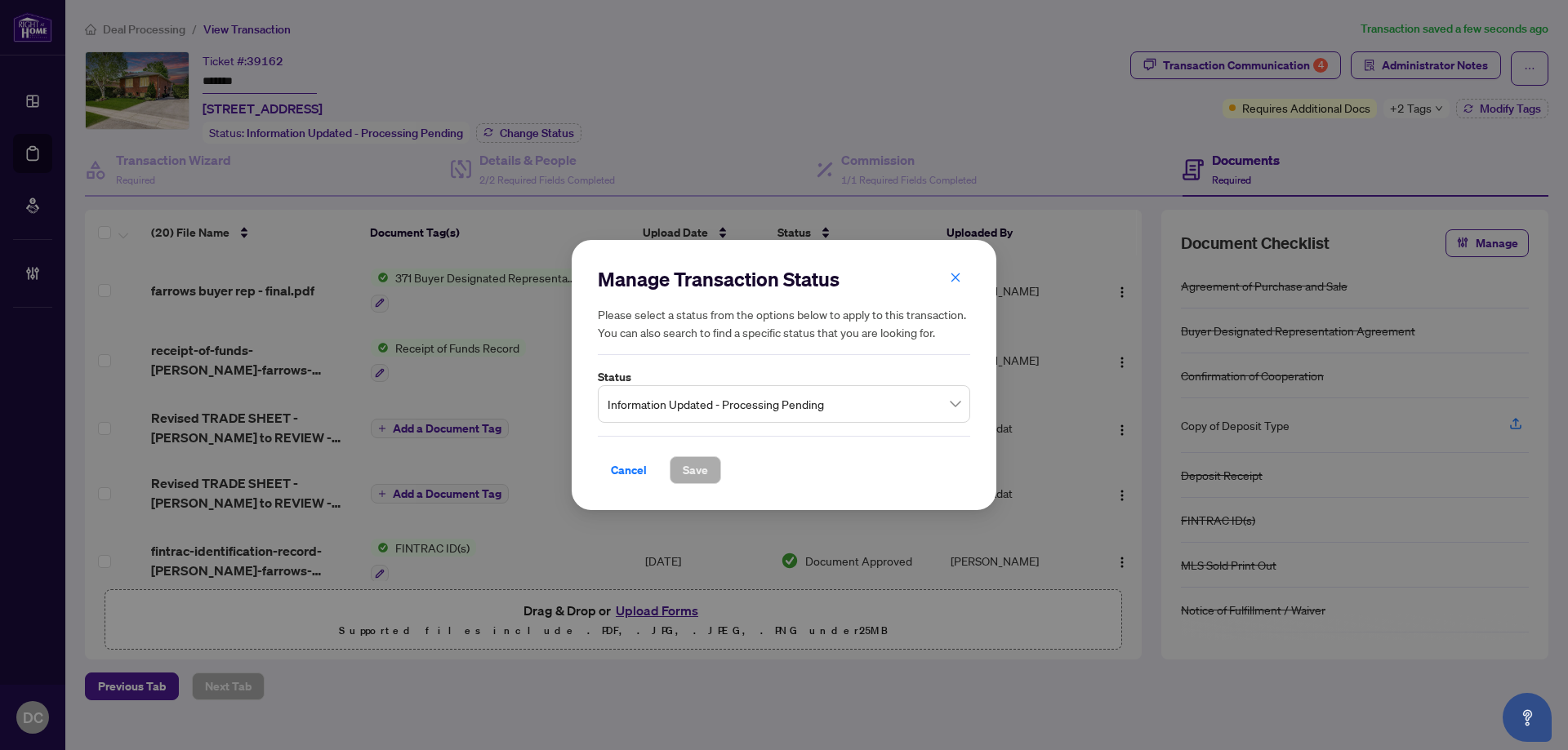
click at [768, 409] on span "Information Updated - Processing Pending" at bounding box center [784, 404] width 353 height 31
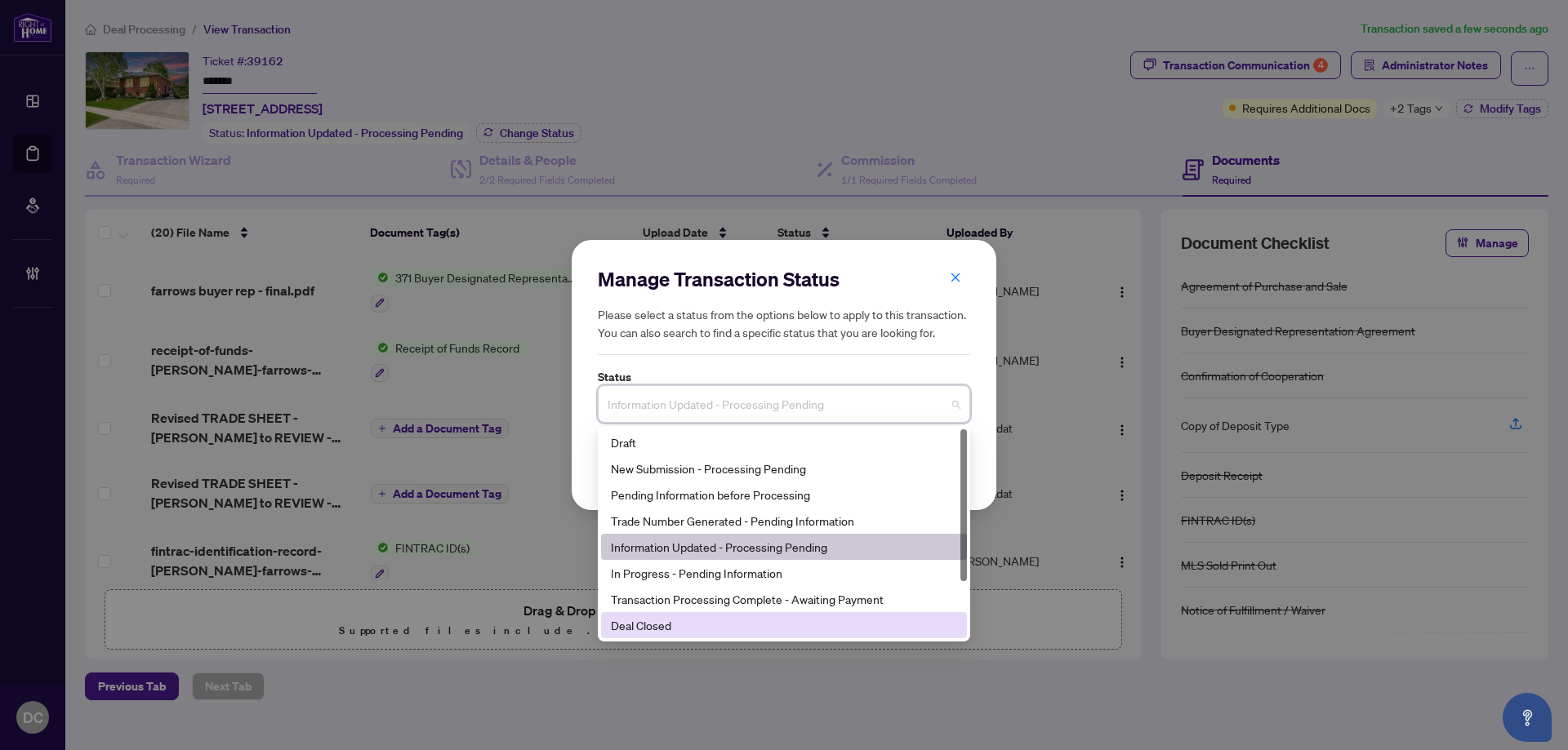
click at [697, 621] on div "Deal Closed" at bounding box center [784, 625] width 346 height 18
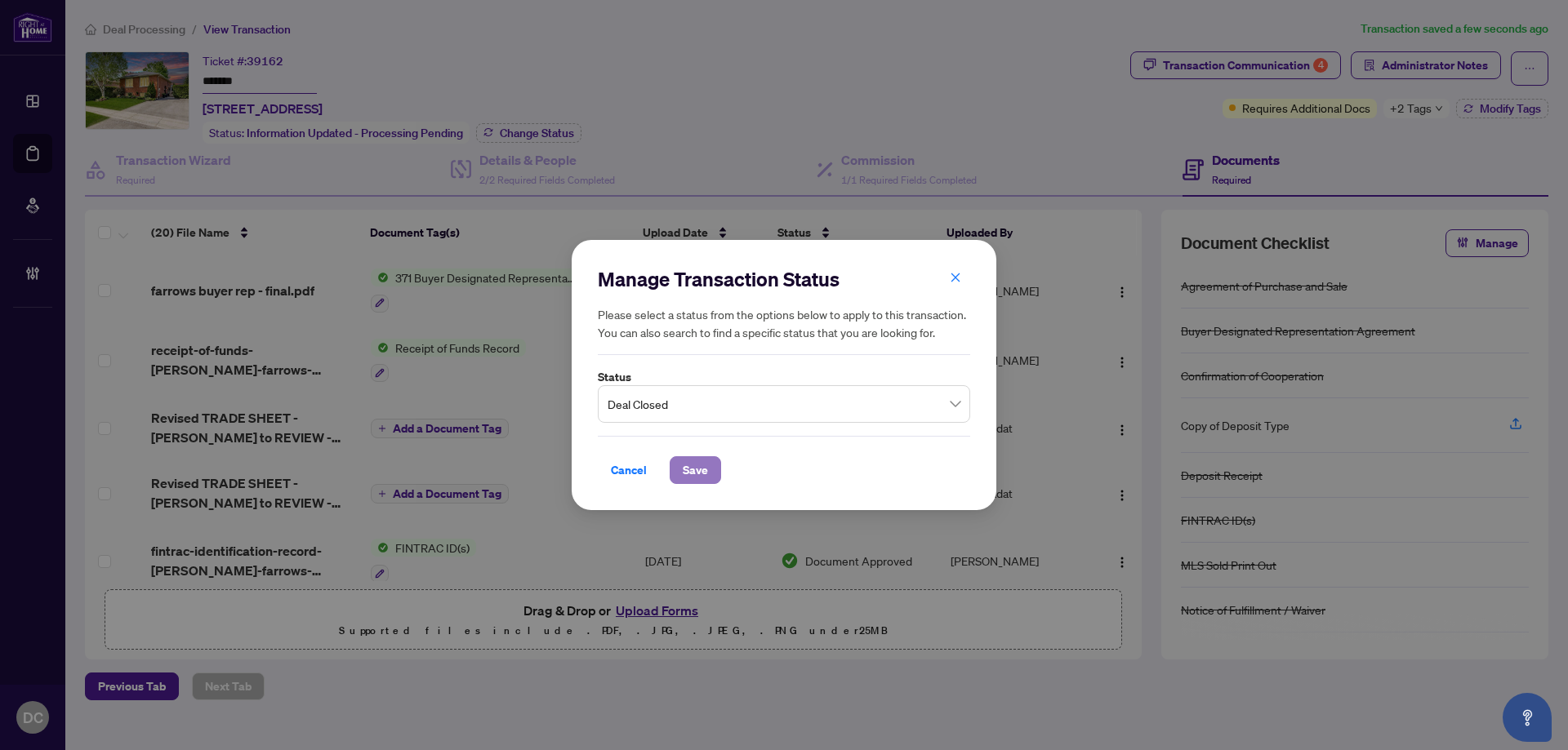
click at [679, 465] on button "Save" at bounding box center [695, 470] width 52 height 27
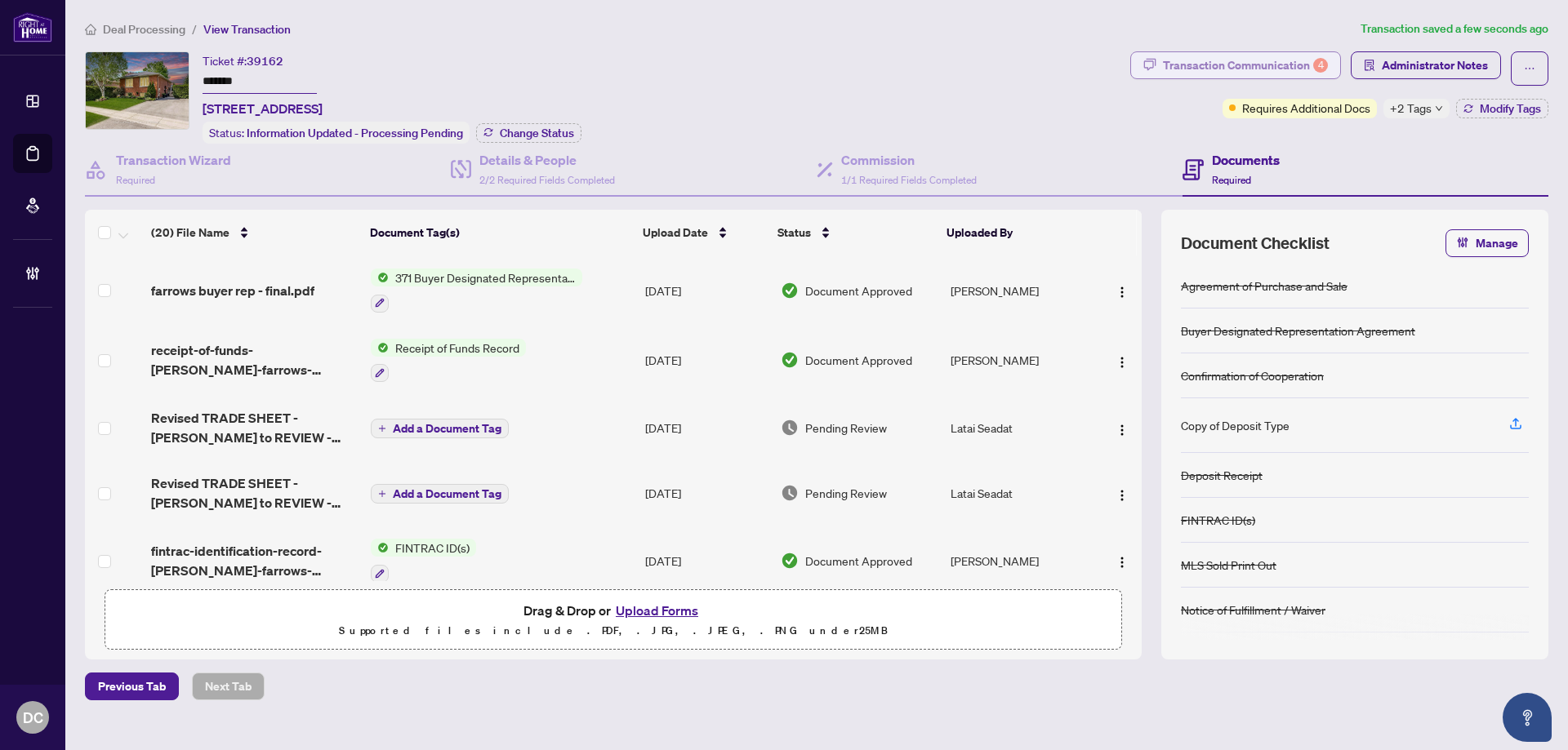
click at [1289, 71] on div "Transaction Communication 4" at bounding box center [1245, 65] width 165 height 26
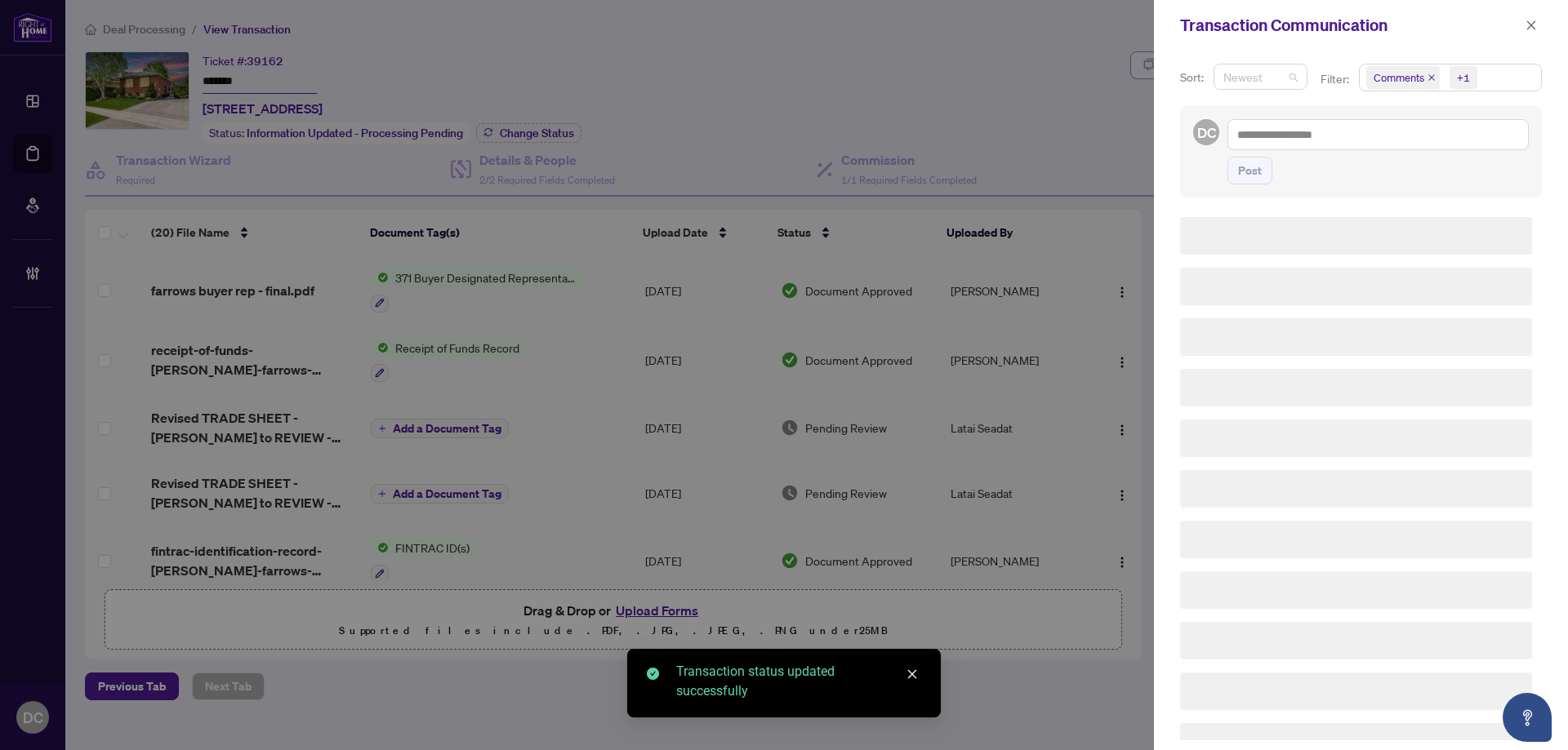
click at [1283, 69] on span "Newest" at bounding box center [1260, 76] width 74 height 24
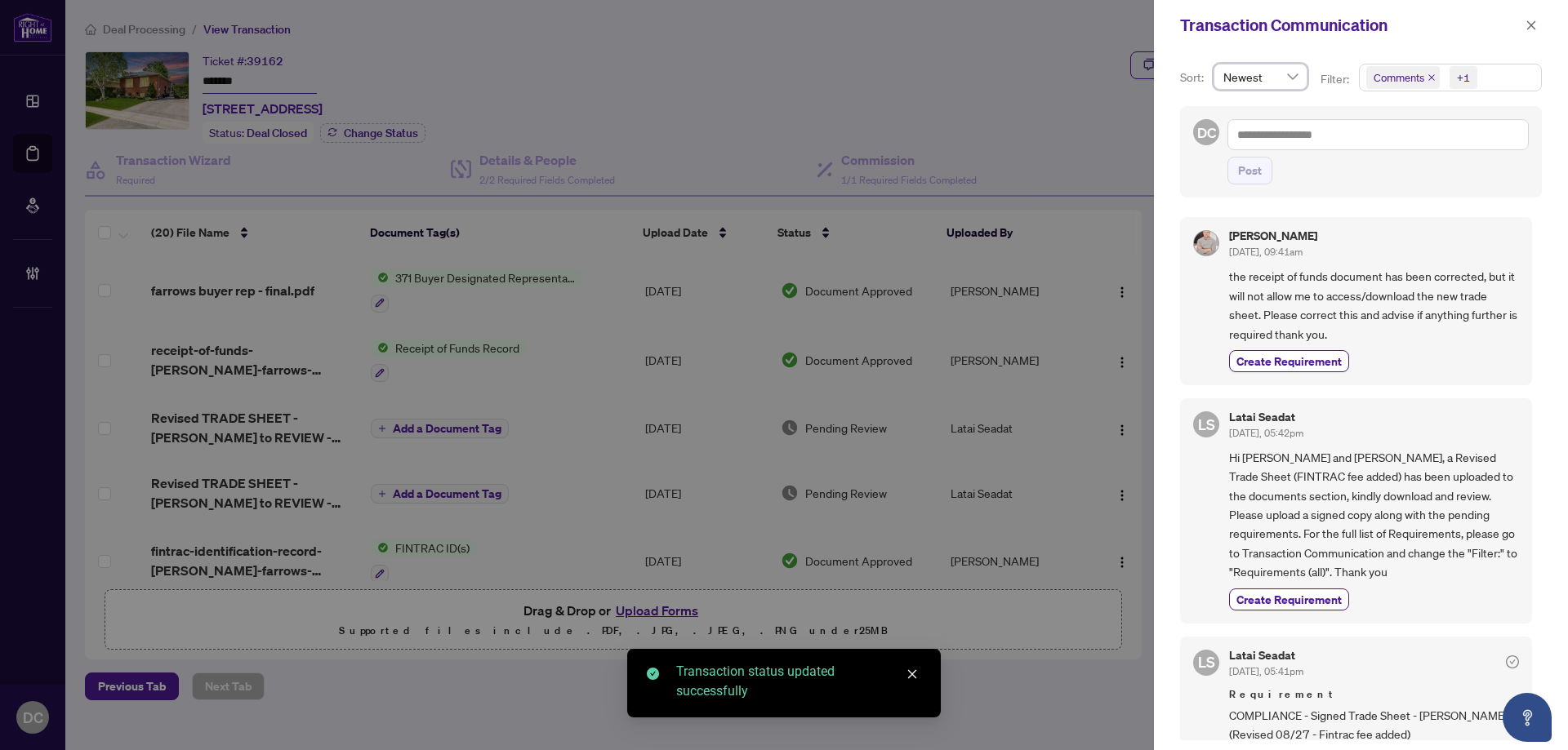
click at [1526, 76] on span "Comments +1" at bounding box center [1449, 77] width 181 height 26
click at [1452, 151] on span "Comments" at bounding box center [1457, 145] width 145 height 20
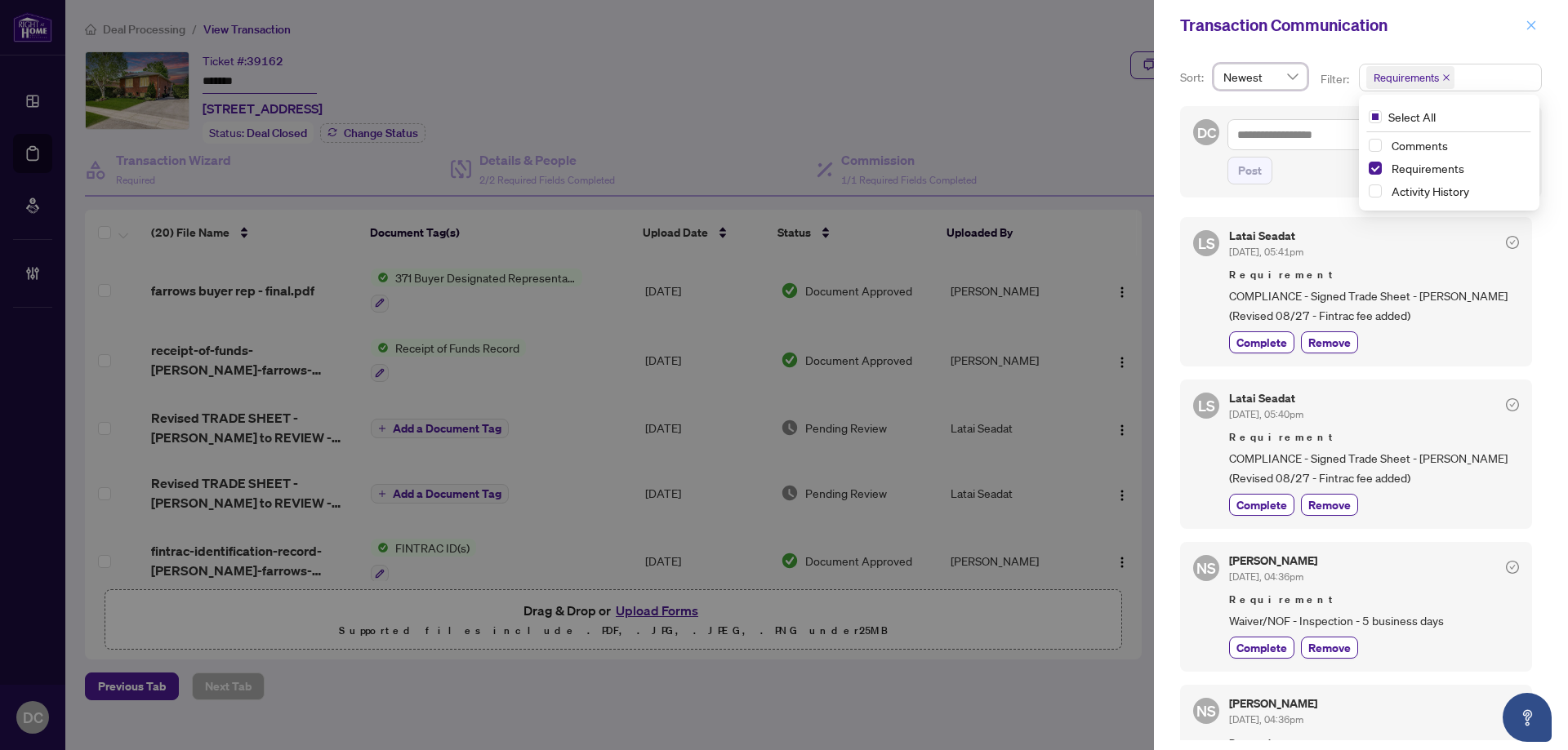
click at [1532, 31] on icon "close" at bounding box center [1531, 25] width 12 height 12
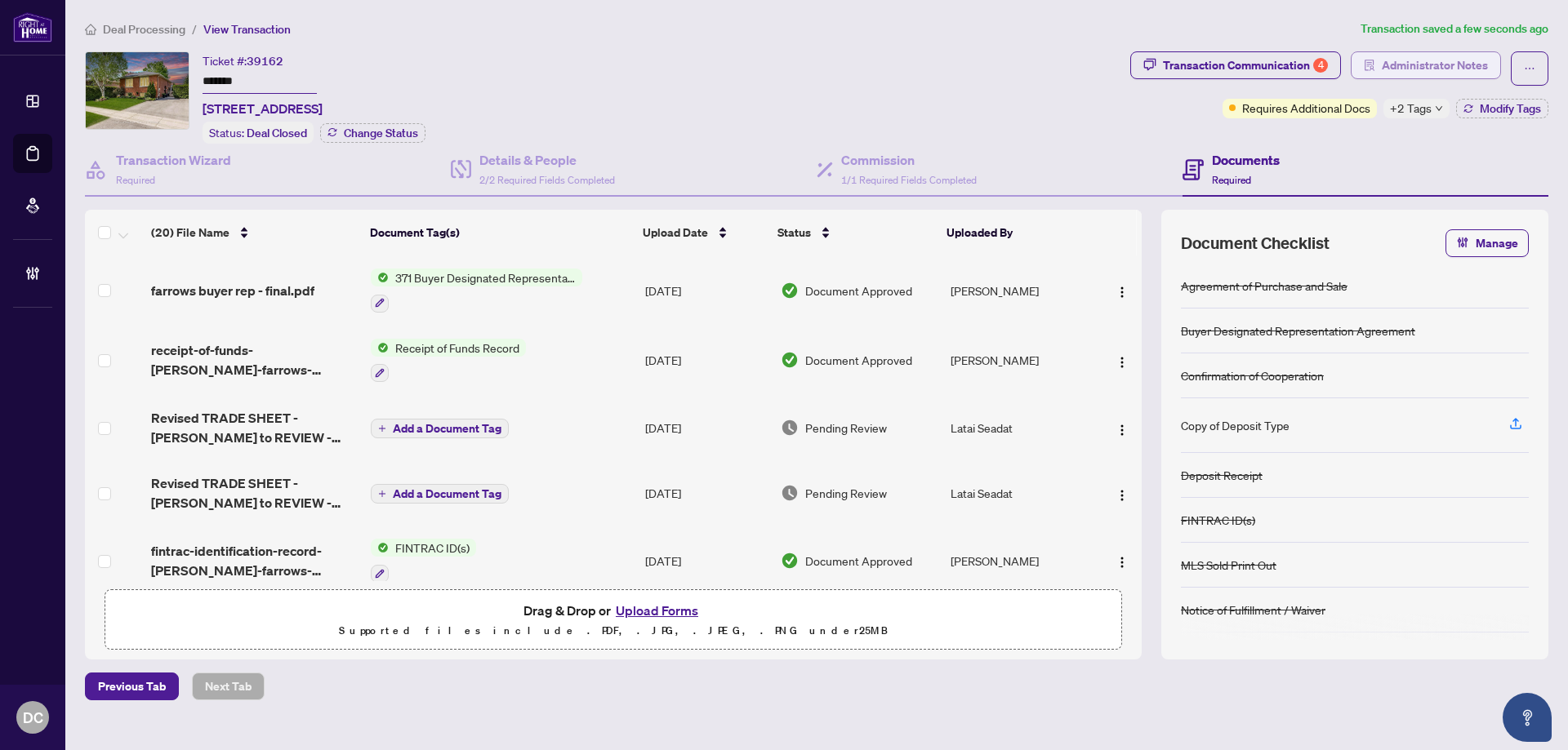
click at [1480, 59] on span "Administrator Notes" at bounding box center [1434, 65] width 106 height 26
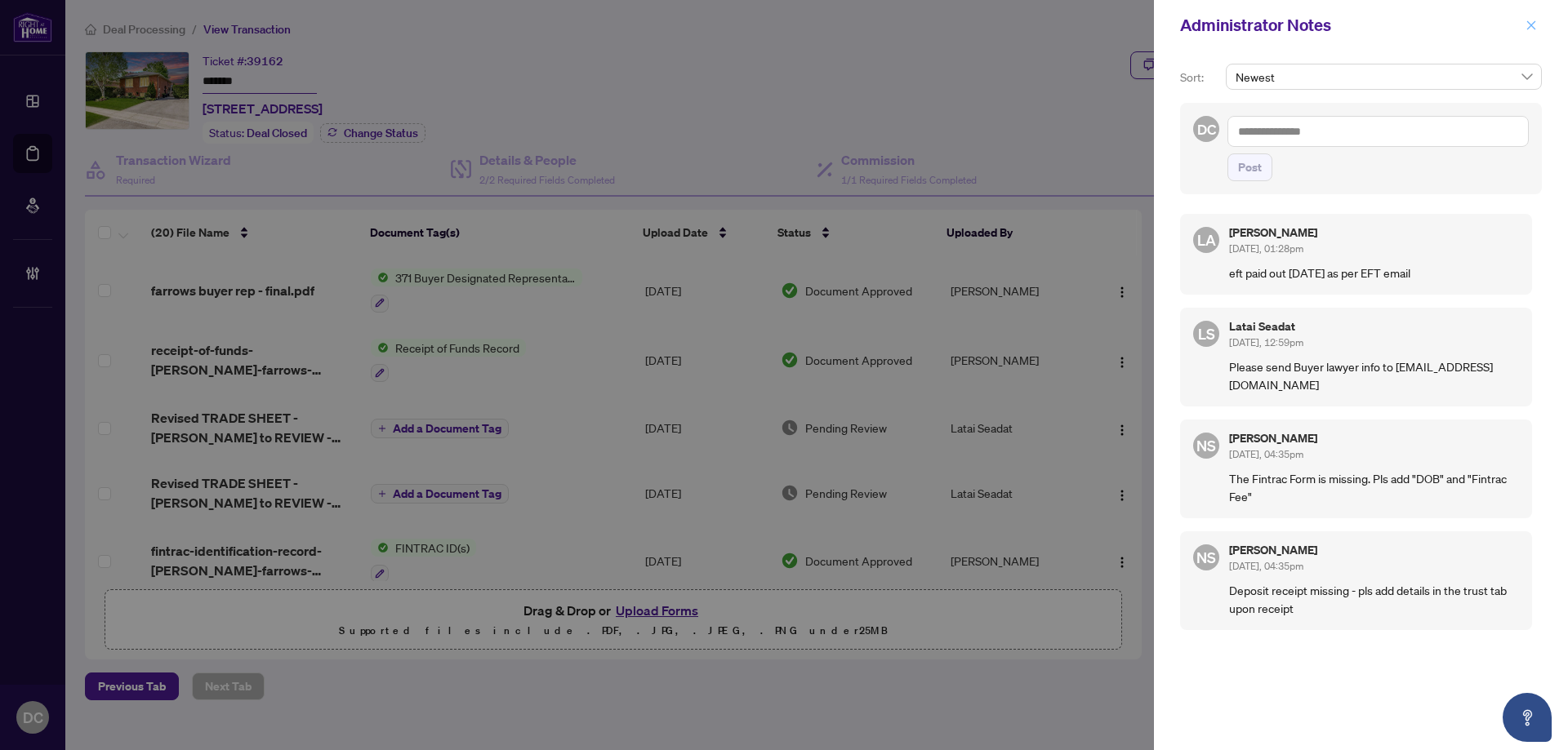
click at [1533, 32] on span "button" at bounding box center [1531, 25] width 12 height 26
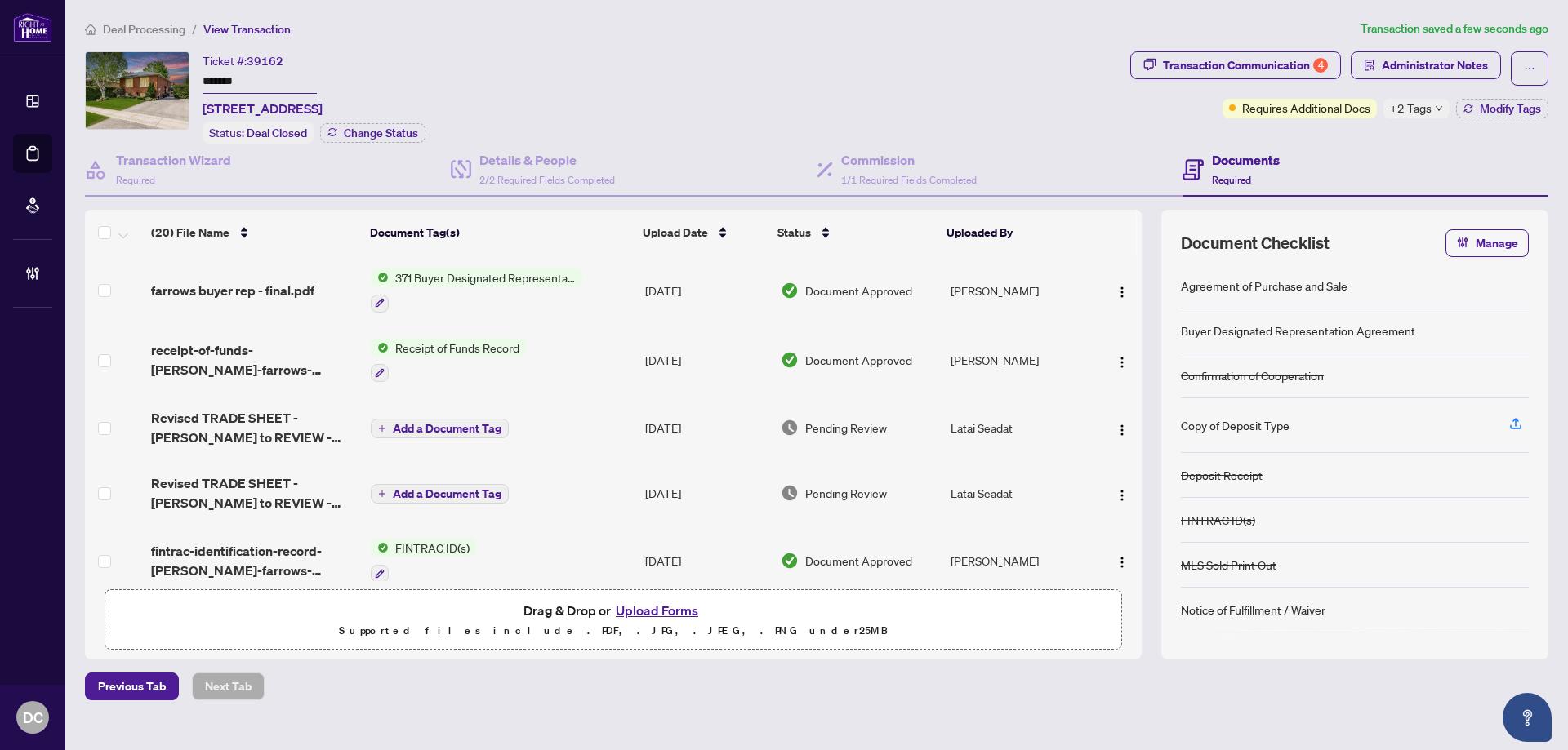
click at [1419, 114] on span "+2 Tags" at bounding box center [1410, 108] width 42 height 19
click at [1342, 129] on div "Transaction Communication 4 Administrator Notes Requires Additional Docs +2 Tag…" at bounding box center [1338, 98] width 424 height 92
click at [1512, 106] on span "Modify Tags" at bounding box center [1510, 109] width 62 height 12
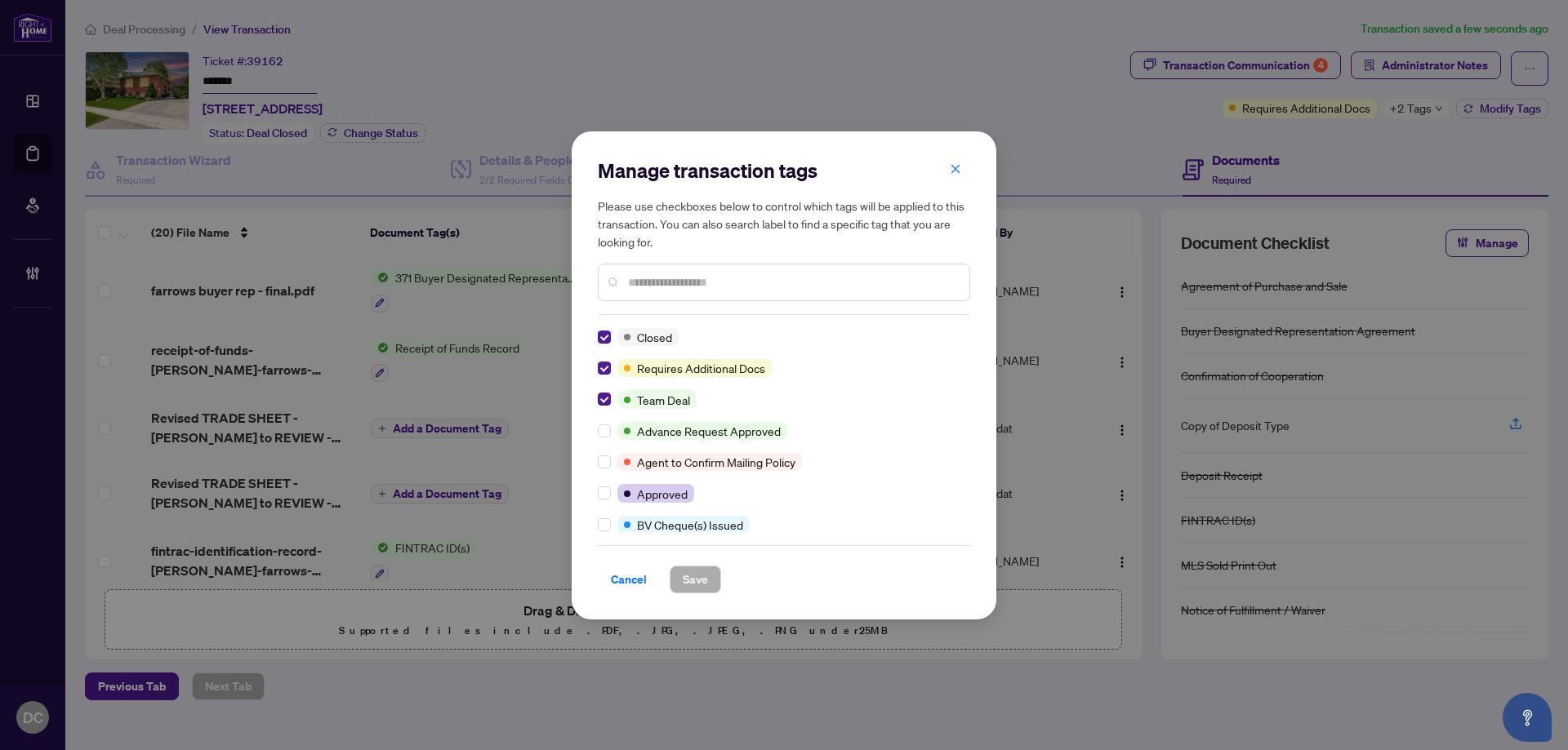
click at [680, 282] on input "text" at bounding box center [791, 282] width 328 height 18
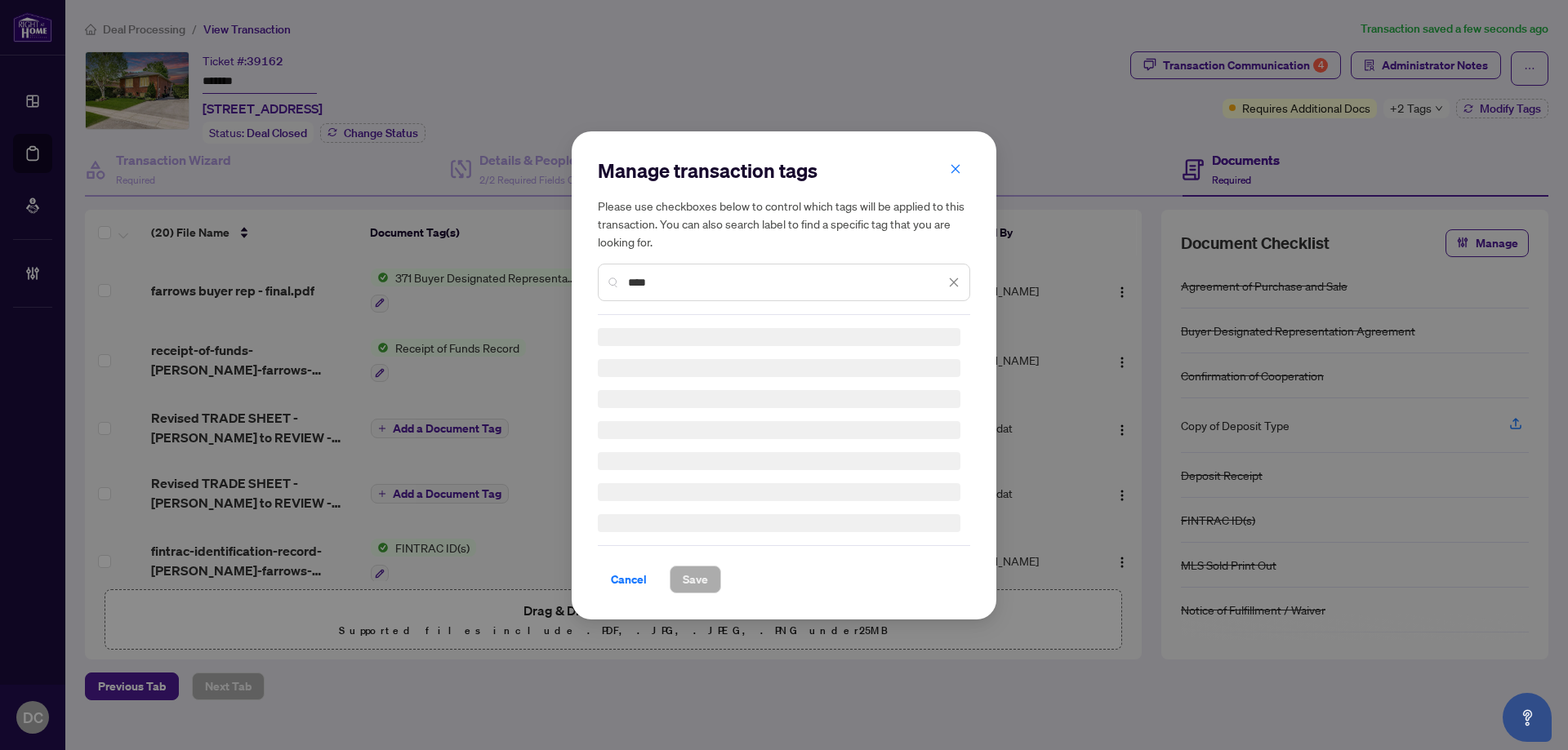
type input "****"
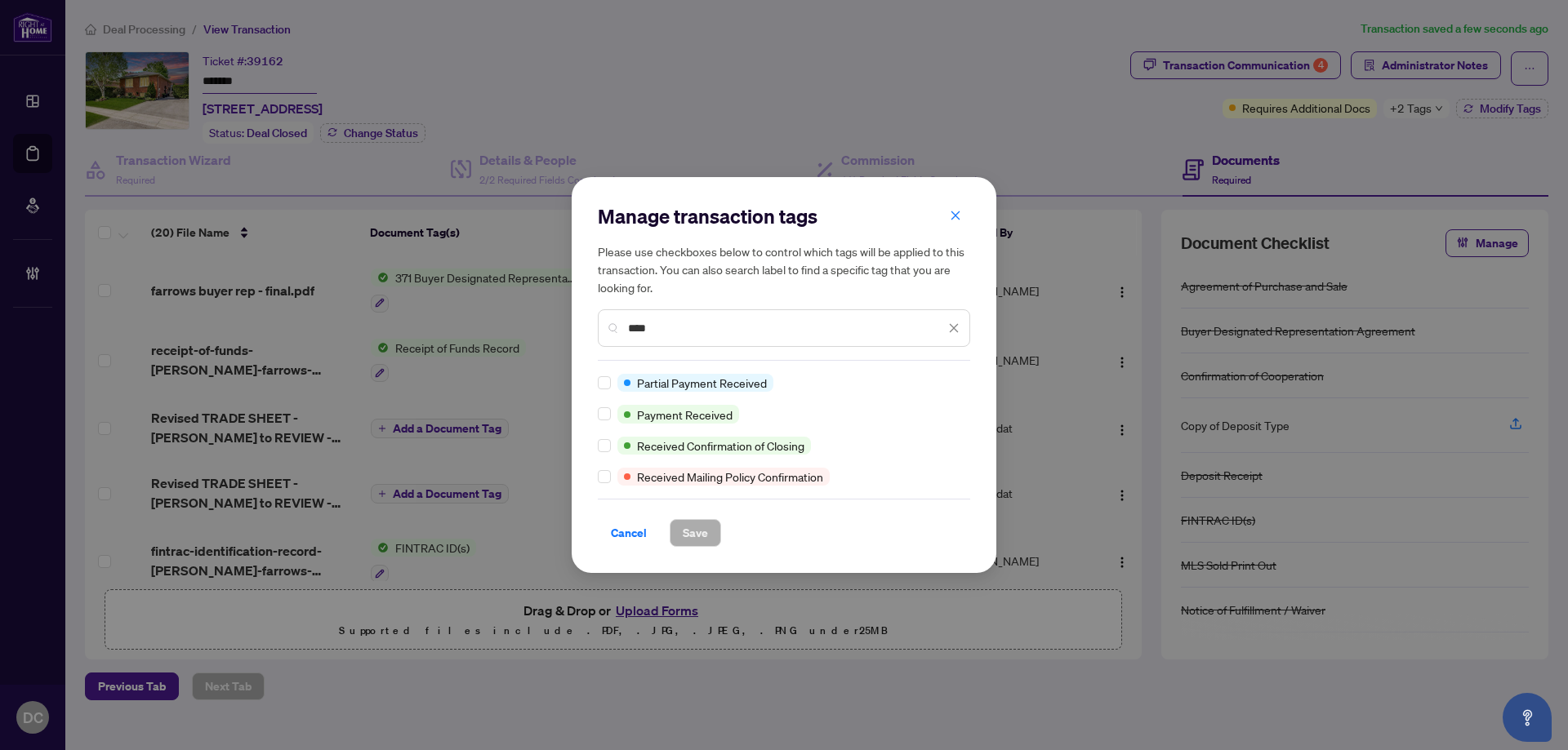
click at [594, 412] on div "Manage transaction tags Please use checkboxes below to control which tags will …" at bounding box center [784, 375] width 424 height 396
click at [688, 529] on span "Save" at bounding box center [695, 533] width 25 height 26
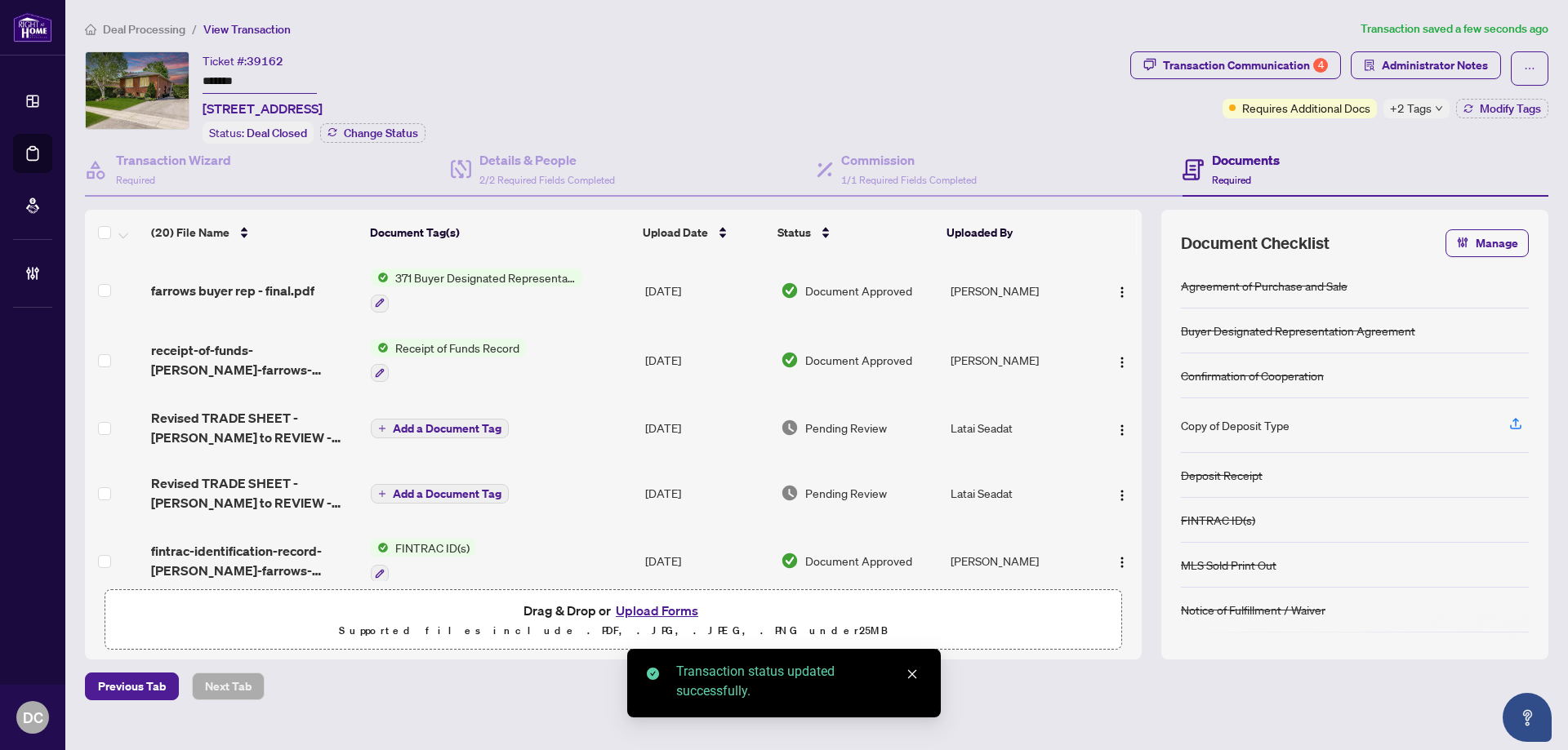
click at [160, 31] on span "Deal Processing" at bounding box center [144, 29] width 82 height 15
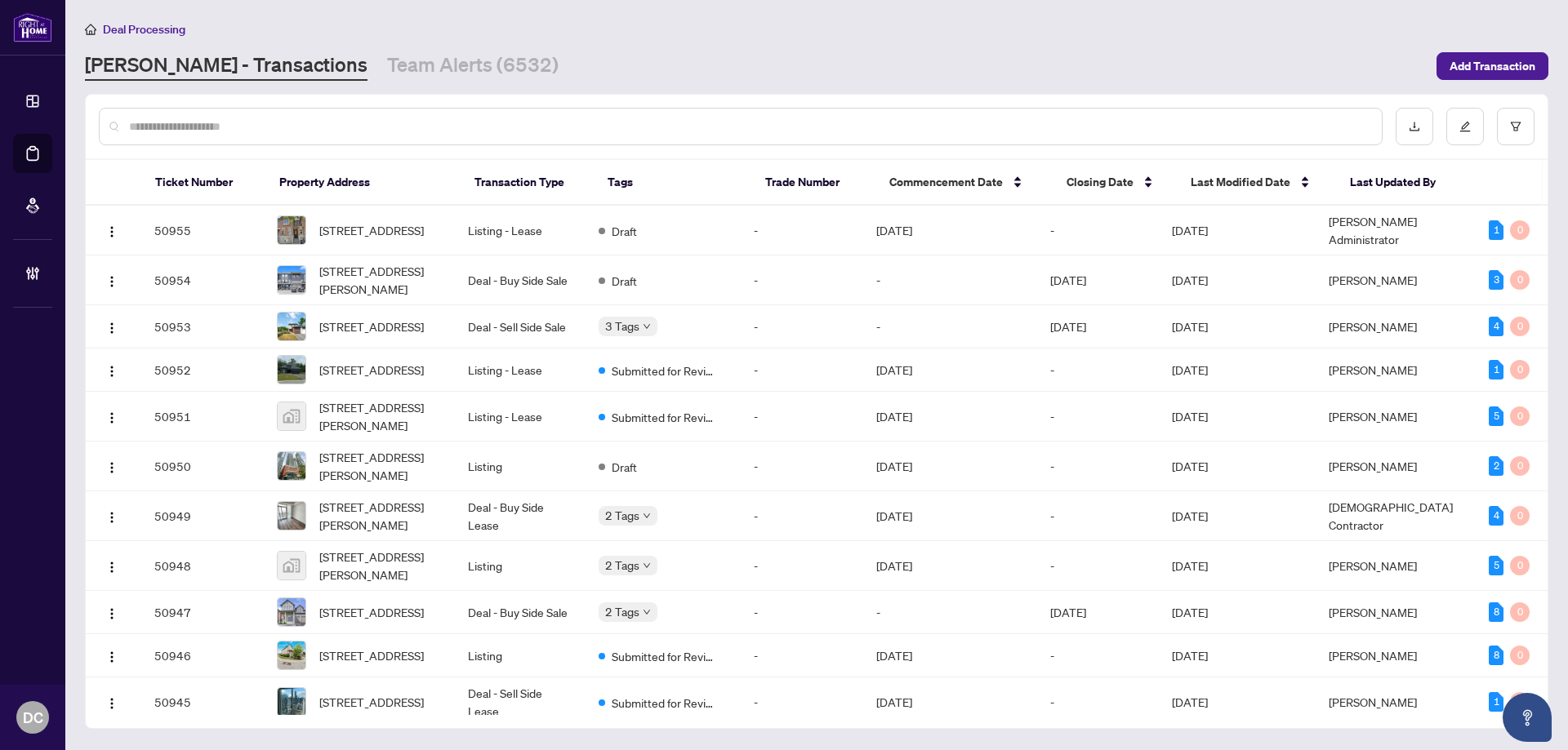
click at [286, 125] on input "text" at bounding box center [748, 126] width 1239 height 18
paste input "*******"
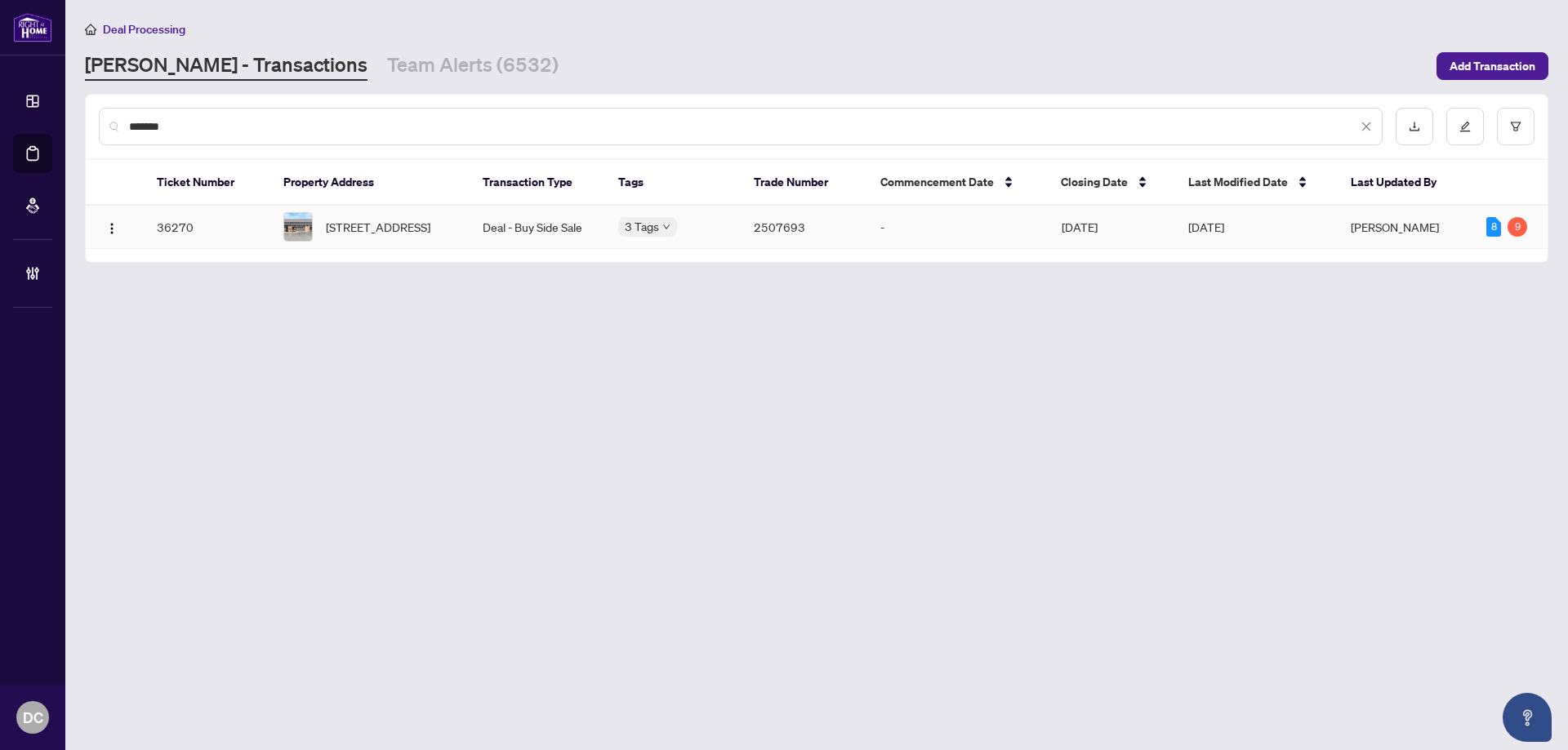
type input "*******"
click at [324, 238] on div "[STREET_ADDRESS]" at bounding box center [369, 227] width 173 height 29
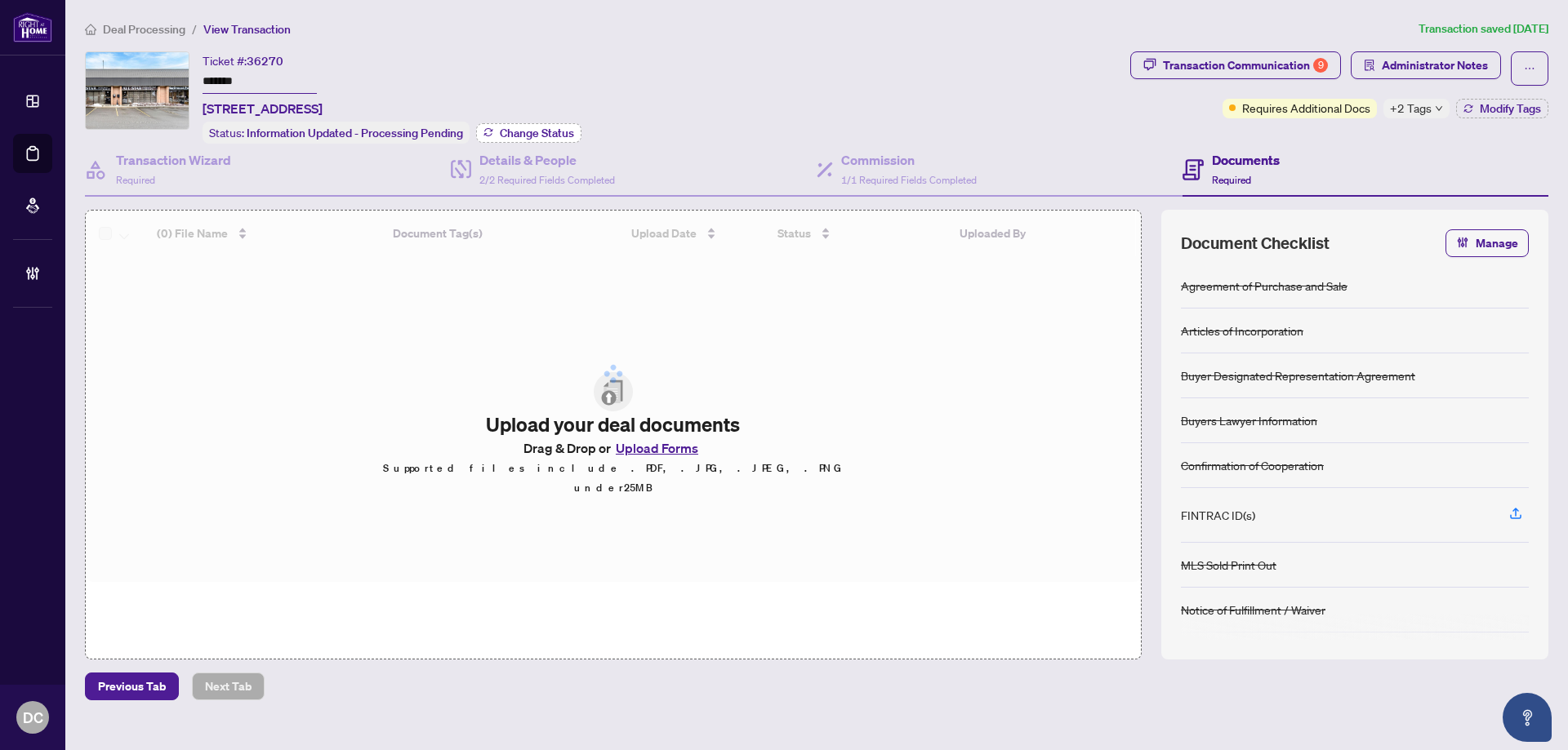
click at [502, 130] on span "Change Status" at bounding box center [537, 133] width 74 height 12
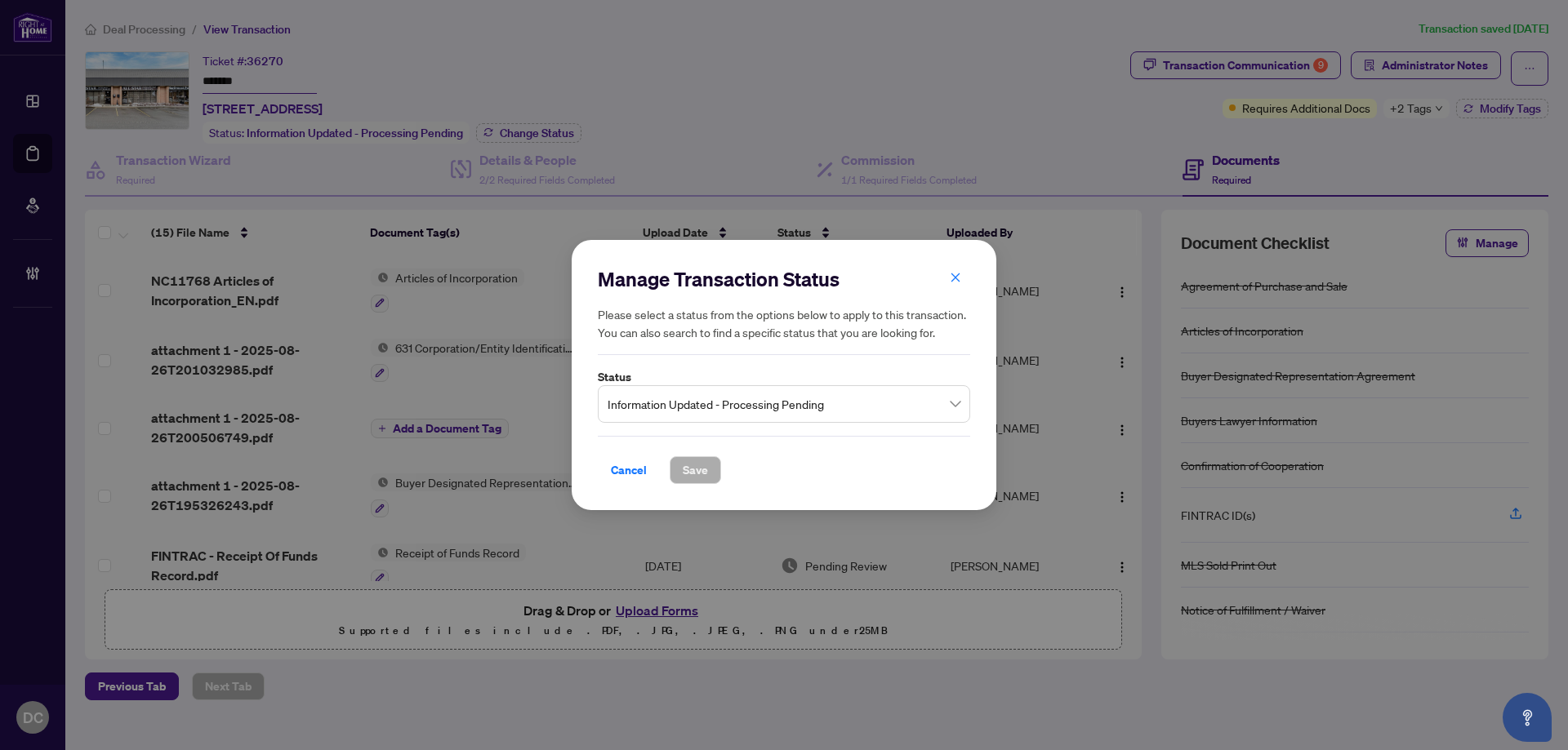
click at [686, 402] on span "Information Updated - Processing Pending" at bounding box center [784, 404] width 353 height 31
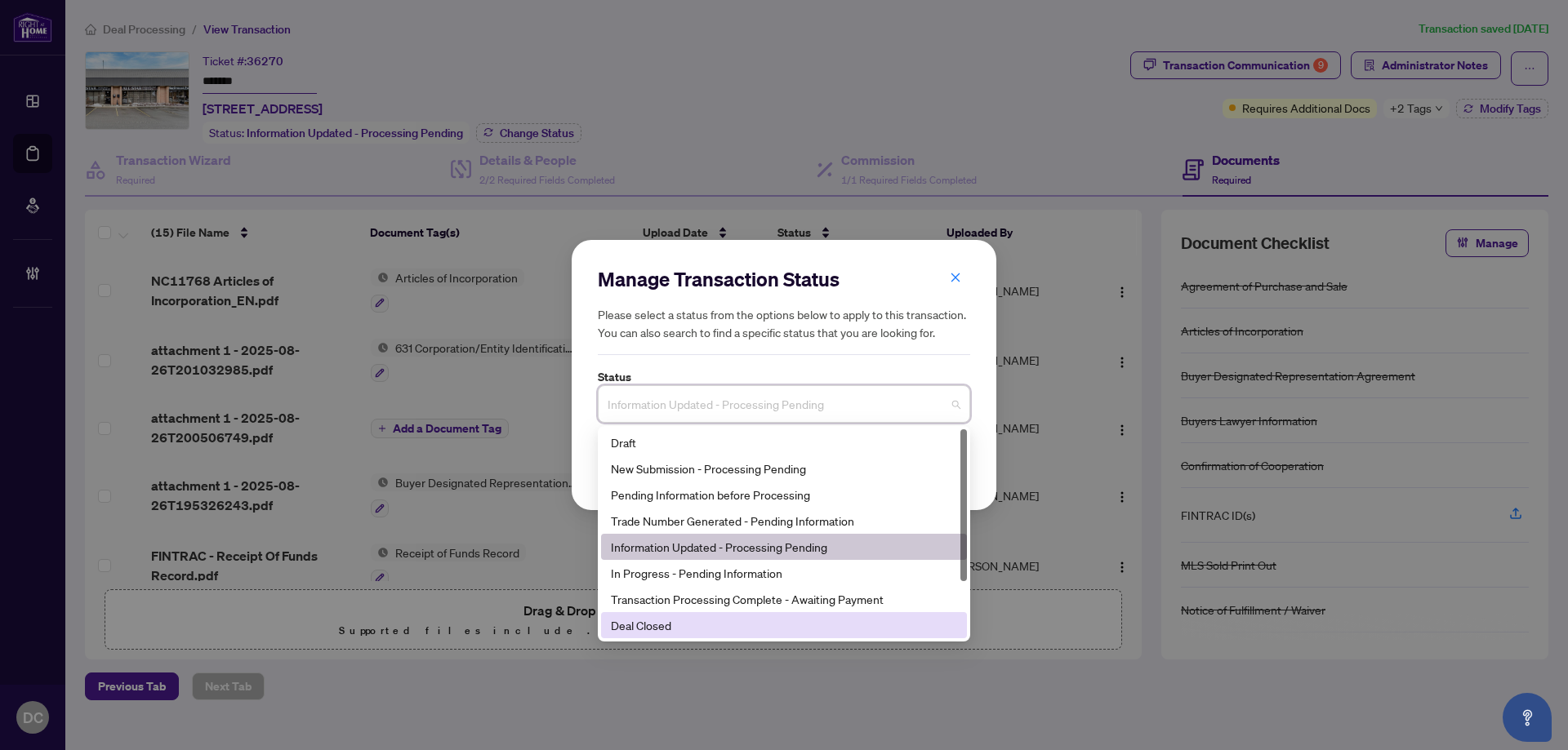
click at [680, 632] on div "Deal Closed" at bounding box center [784, 625] width 346 height 18
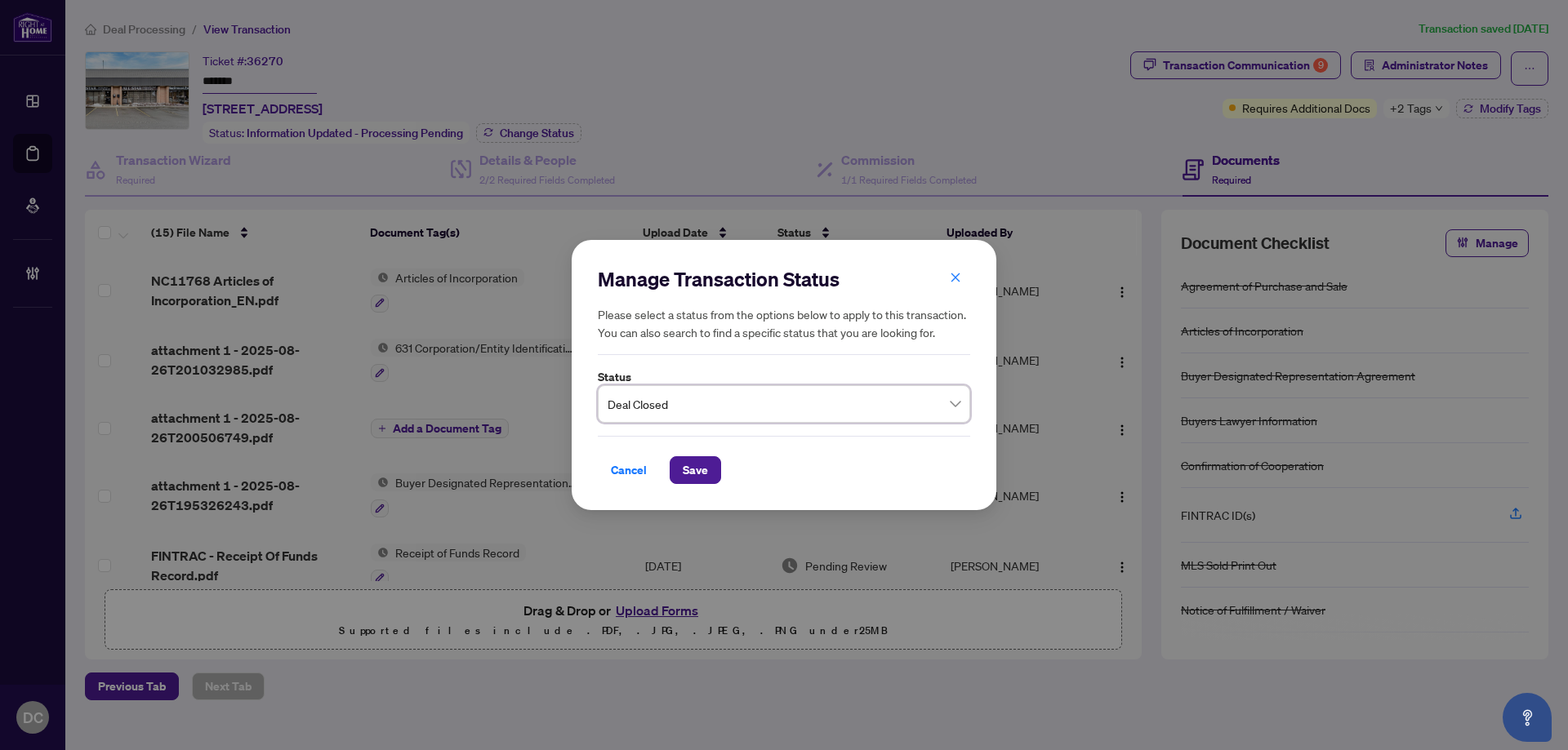
click at [688, 448] on div "Cancel Save" at bounding box center [784, 459] width 372 height 48
click at [694, 473] on span "Save" at bounding box center [695, 470] width 25 height 26
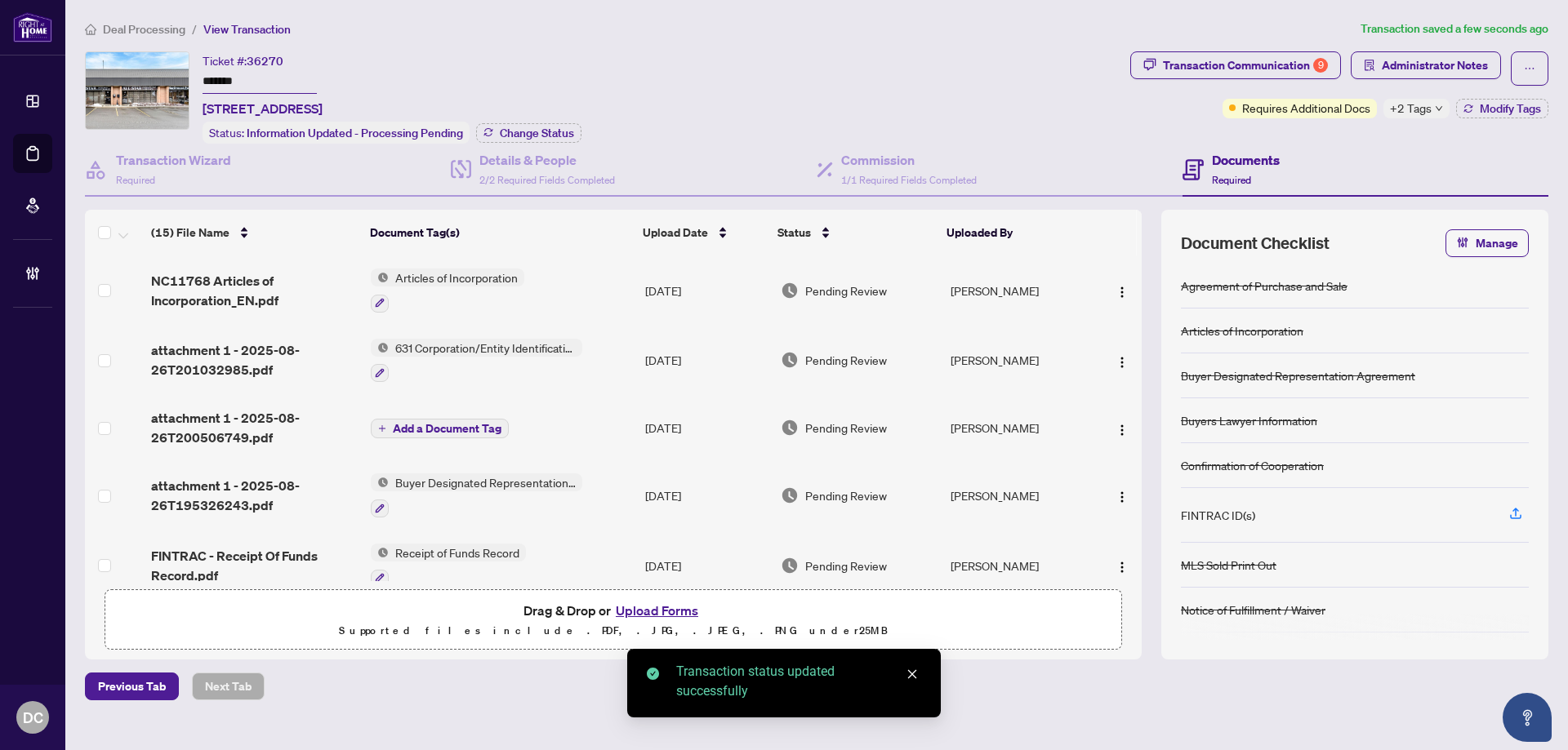
click at [1421, 103] on span "+2 Tags" at bounding box center [1410, 108] width 42 height 19
click at [1368, 119] on div "Transaction Communication 9 Administrator Notes Requires Additional Docs +2 Tag…" at bounding box center [1338, 98] width 424 height 92
click at [1482, 106] on span "Modify Tags" at bounding box center [1510, 109] width 62 height 12
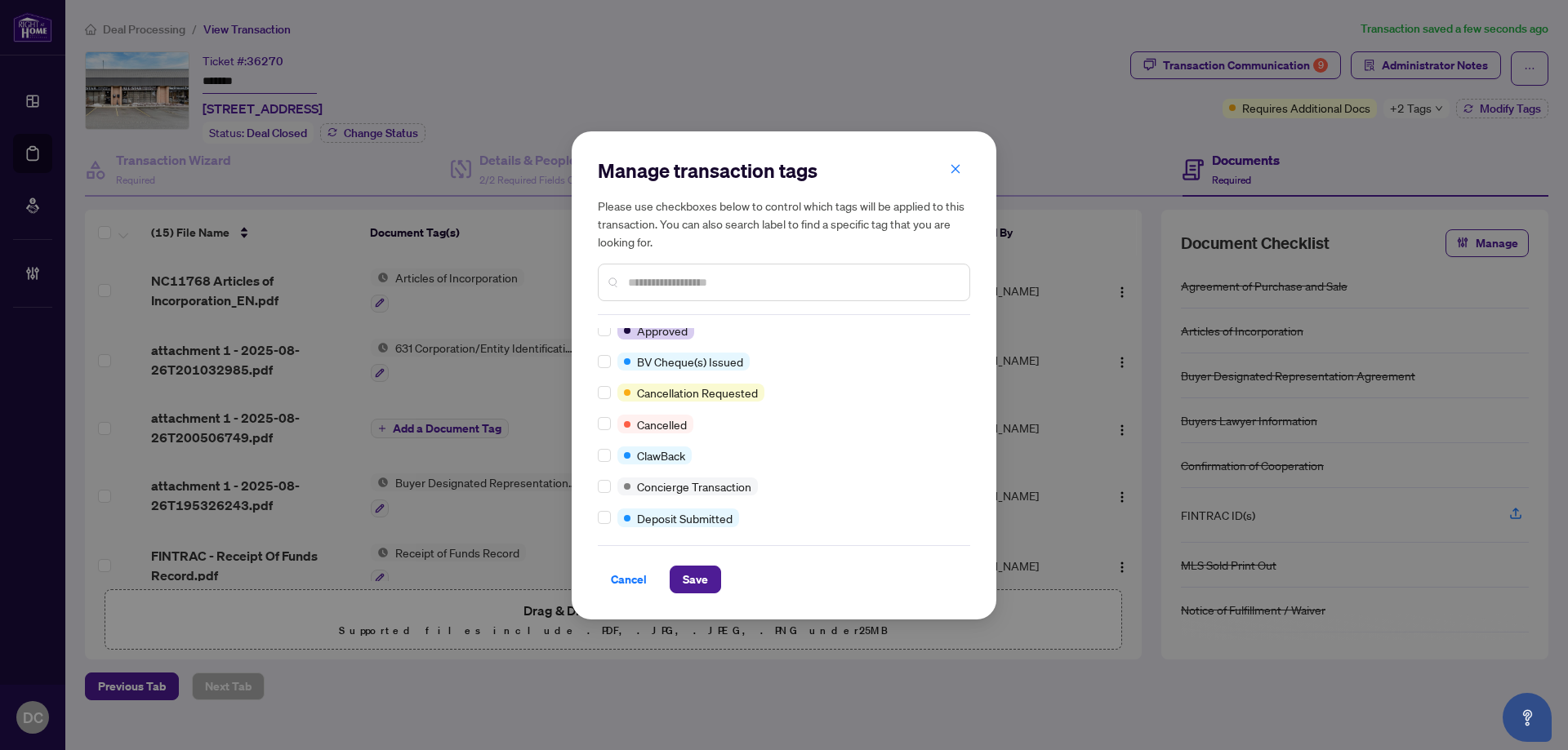
scroll to position [326, 0]
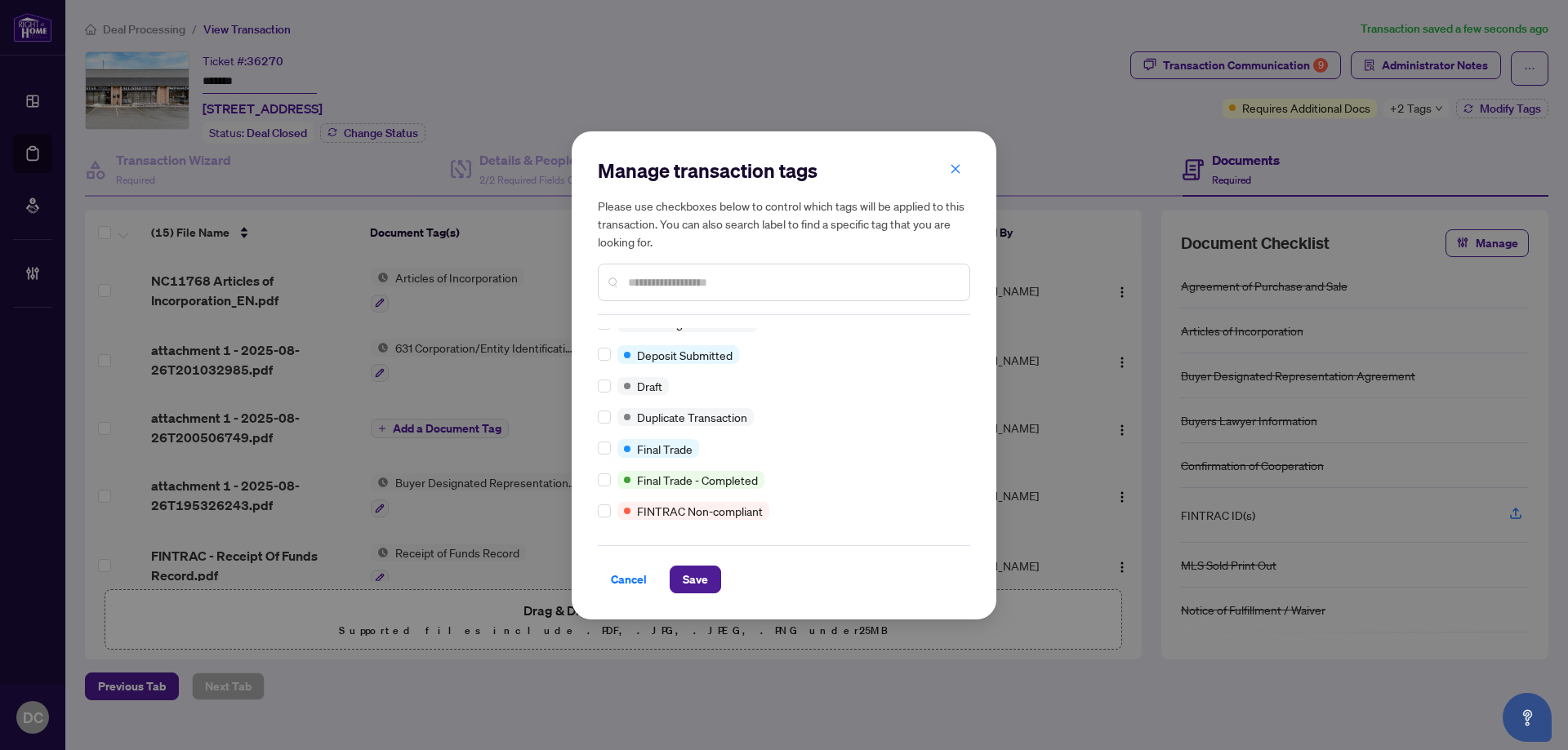
click at [703, 456] on div "Final Trade" at bounding box center [779, 447] width 362 height 18
click at [713, 267] on div at bounding box center [784, 282] width 372 height 37
click at [714, 280] on input "text" at bounding box center [791, 282] width 328 height 18
type input "****"
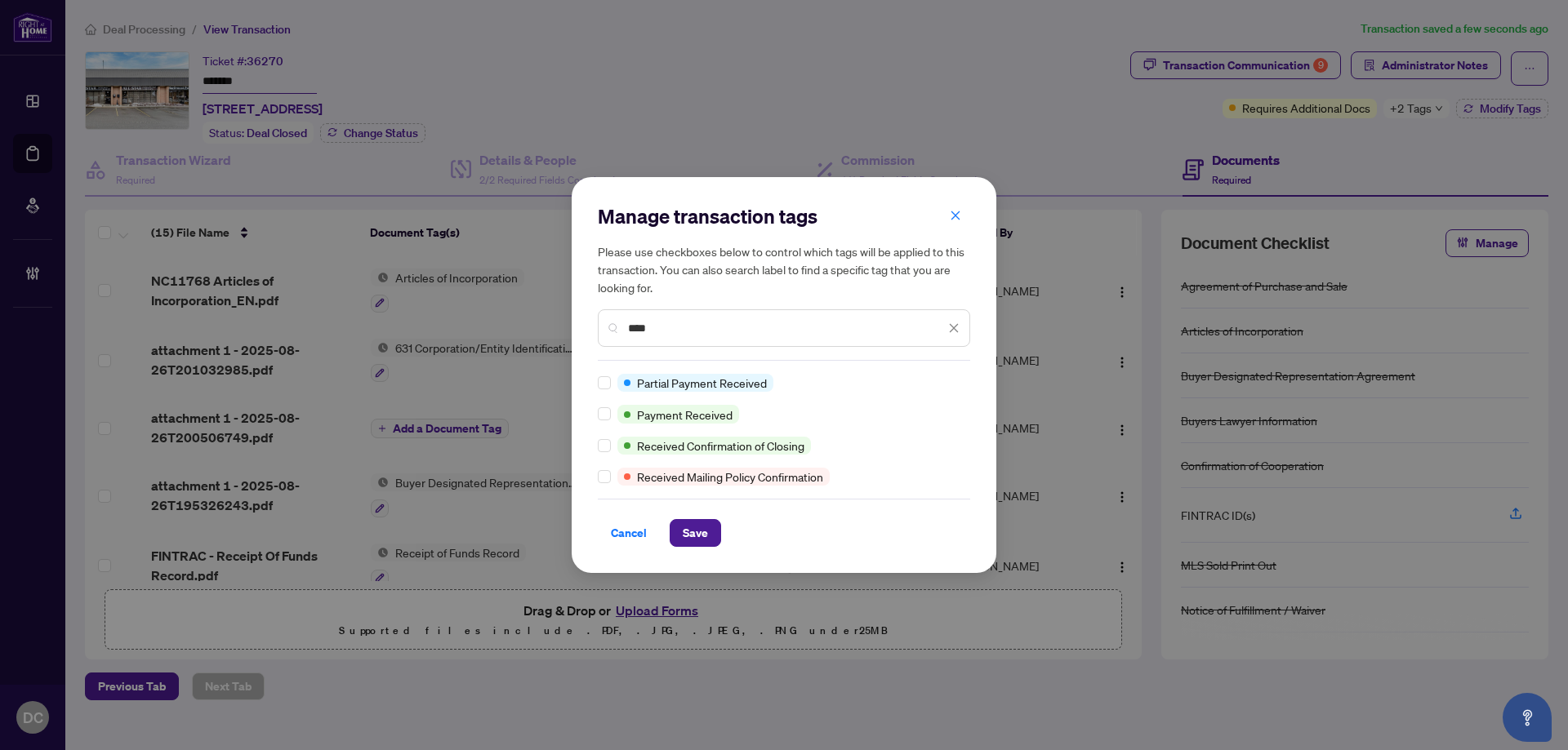
scroll to position [0, 0]
click at [691, 538] on span "Save" at bounding box center [695, 533] width 25 height 26
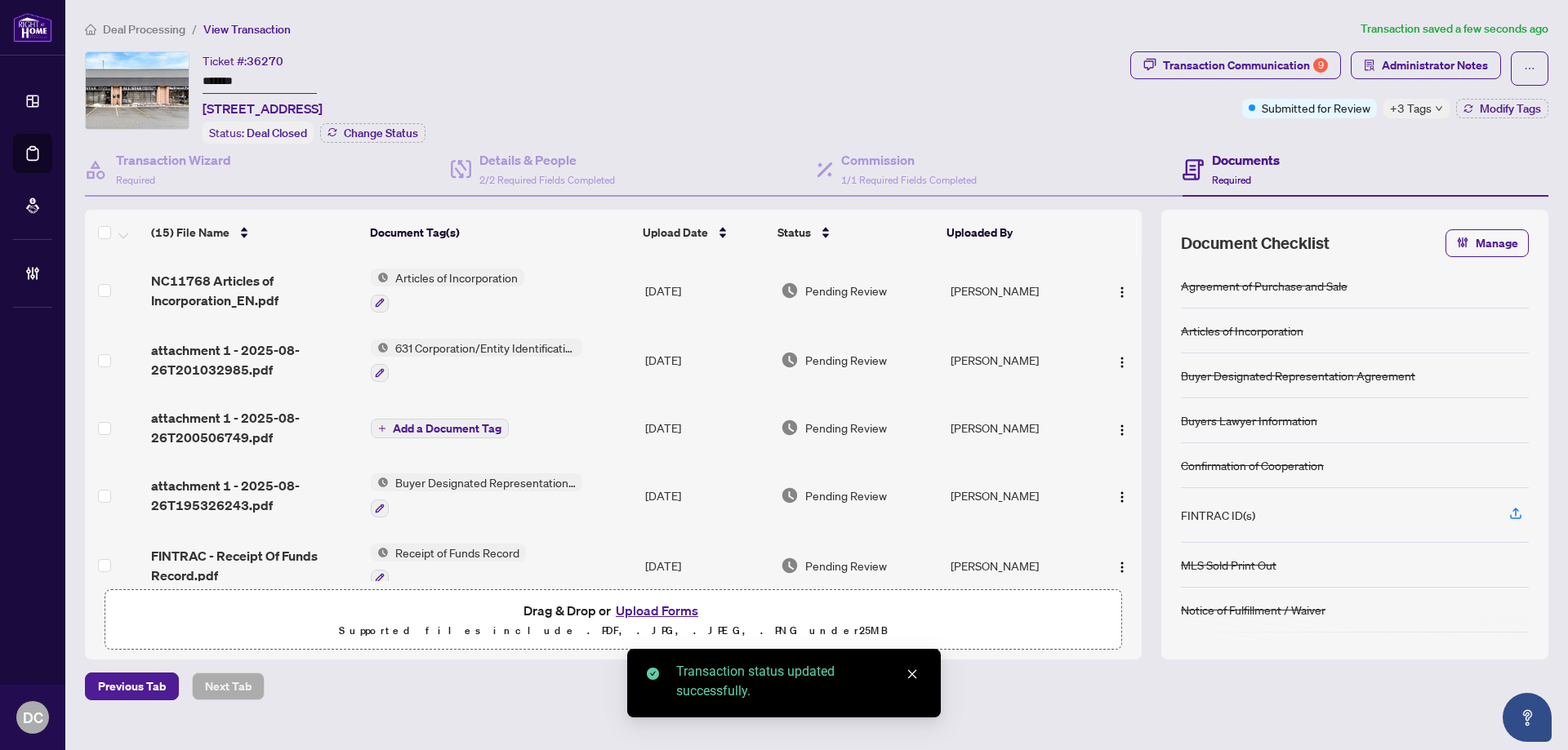
click at [1398, 108] on span "+3 Tags" at bounding box center [1410, 108] width 42 height 19
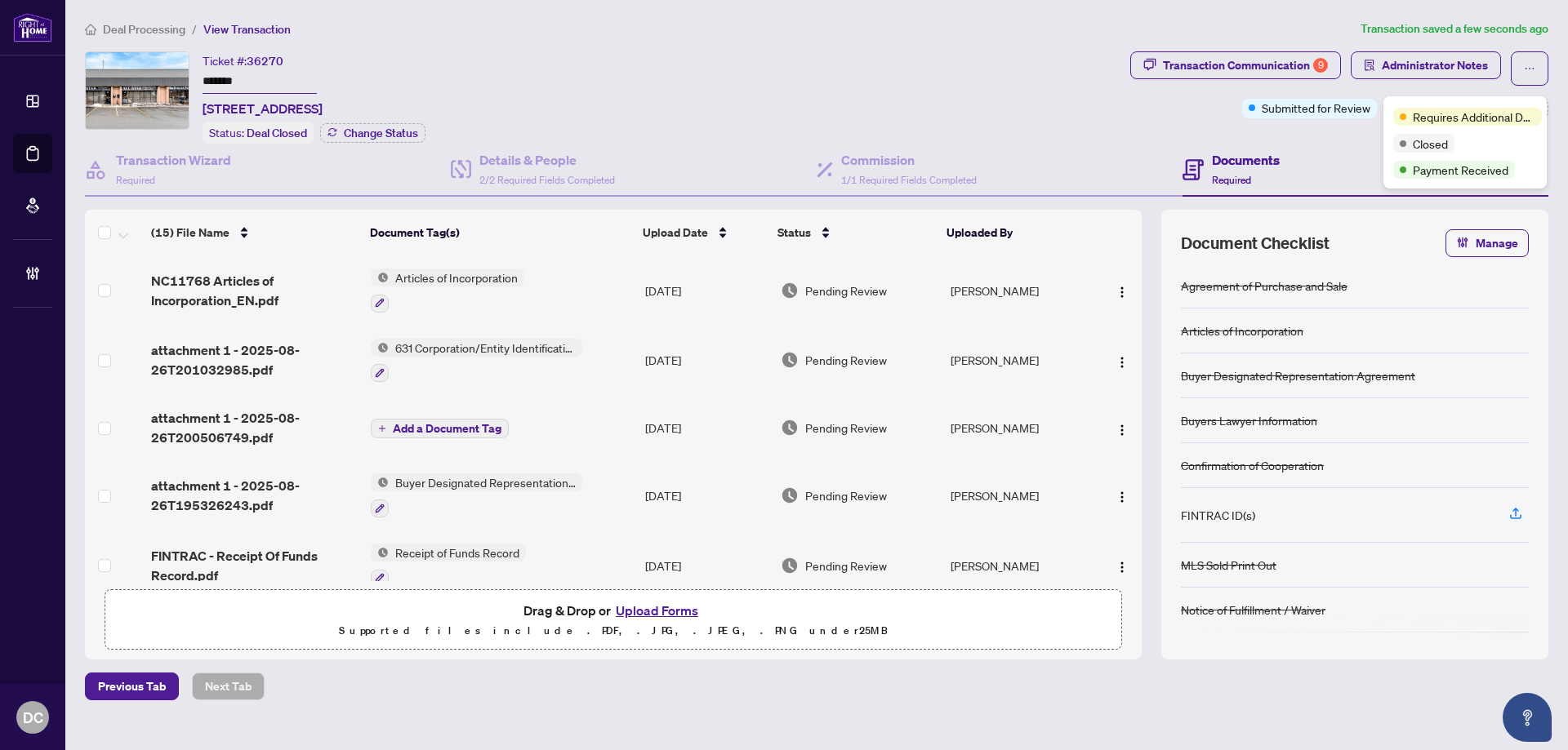
click at [162, 28] on span "Deal Processing" at bounding box center [144, 29] width 82 height 15
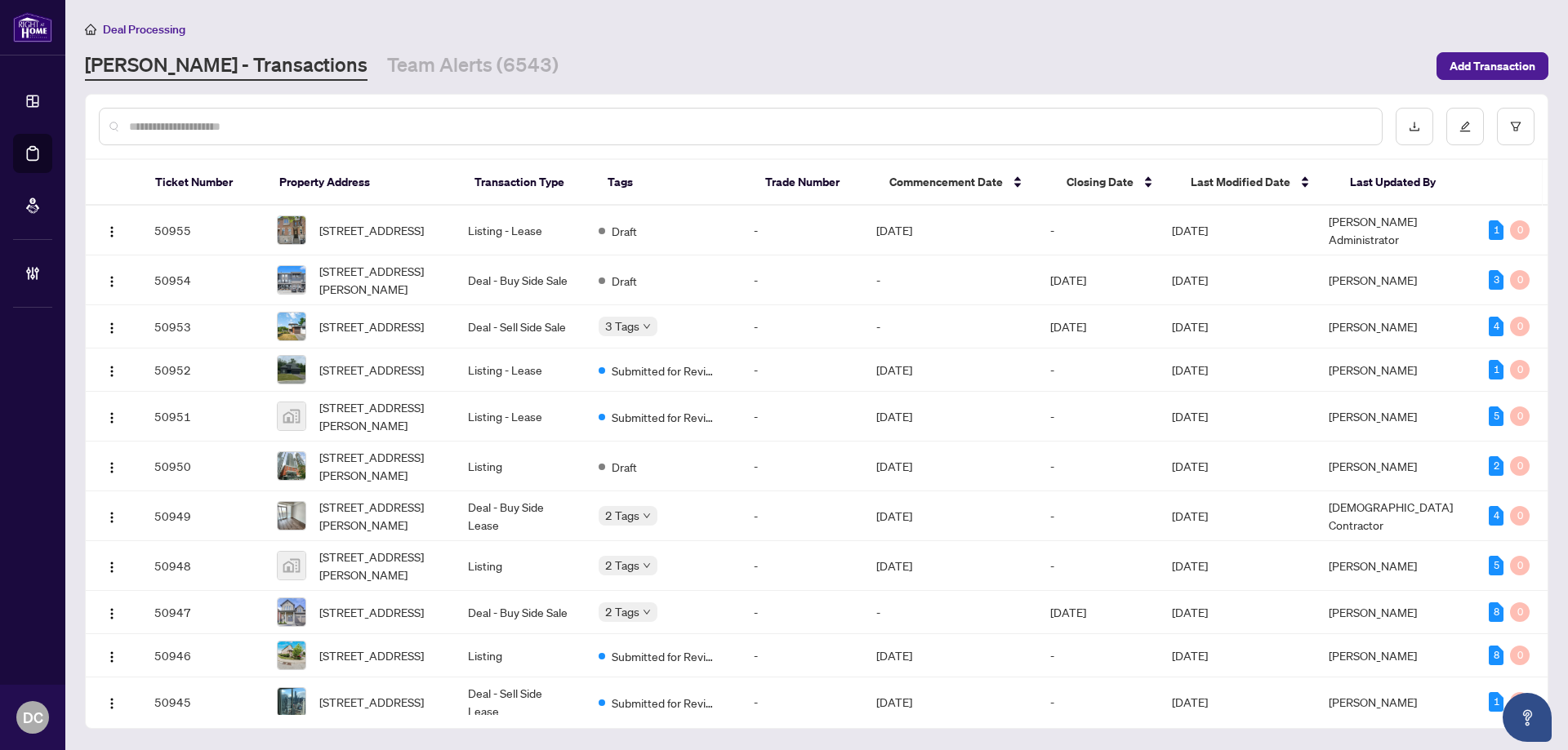
click at [531, 135] on div at bounding box center [740, 126] width 1283 height 37
click at [342, 122] on input "text" at bounding box center [748, 126] width 1239 height 18
paste input "*******"
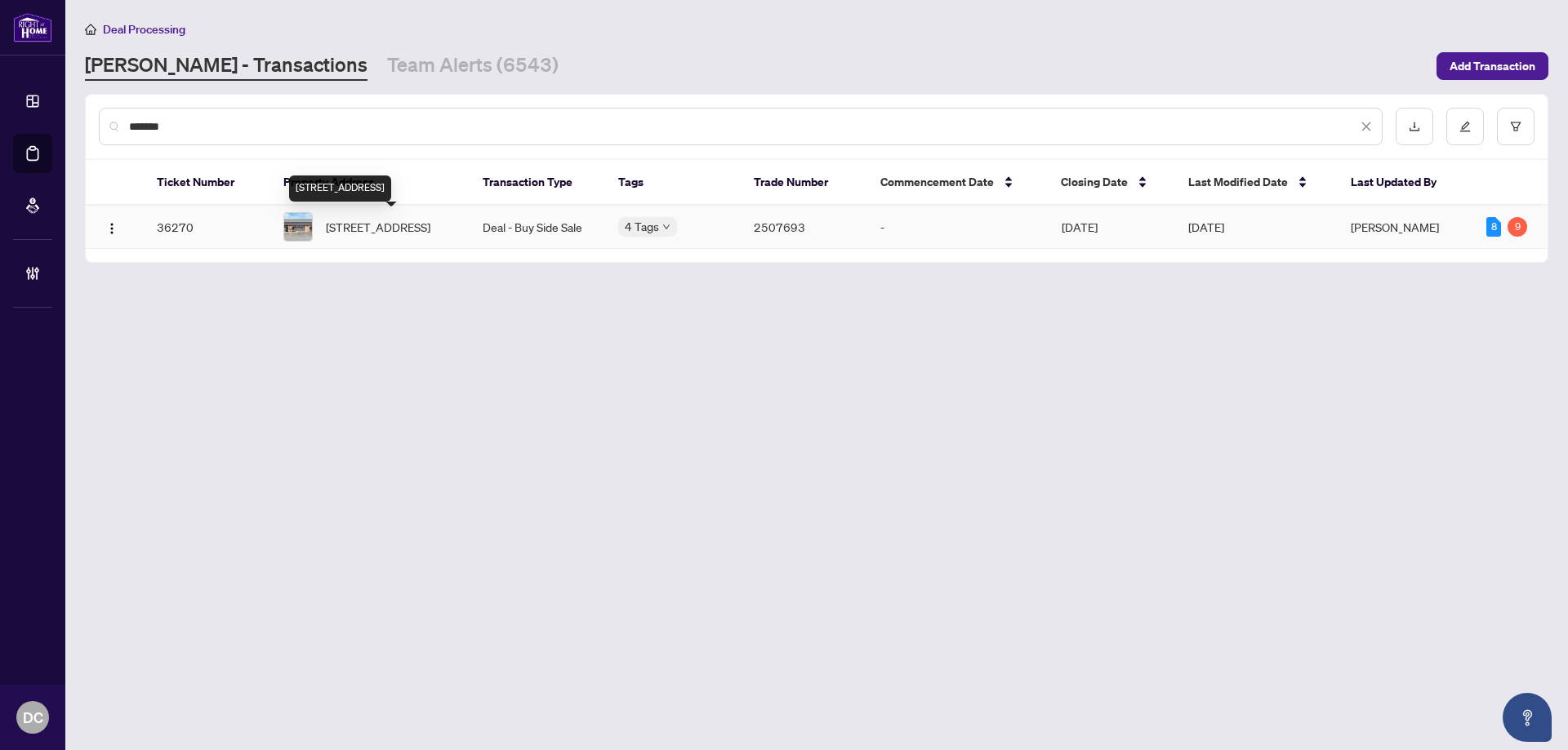
type input "*******"
click at [430, 233] on span "[STREET_ADDRESS]" at bounding box center [378, 227] width 105 height 18
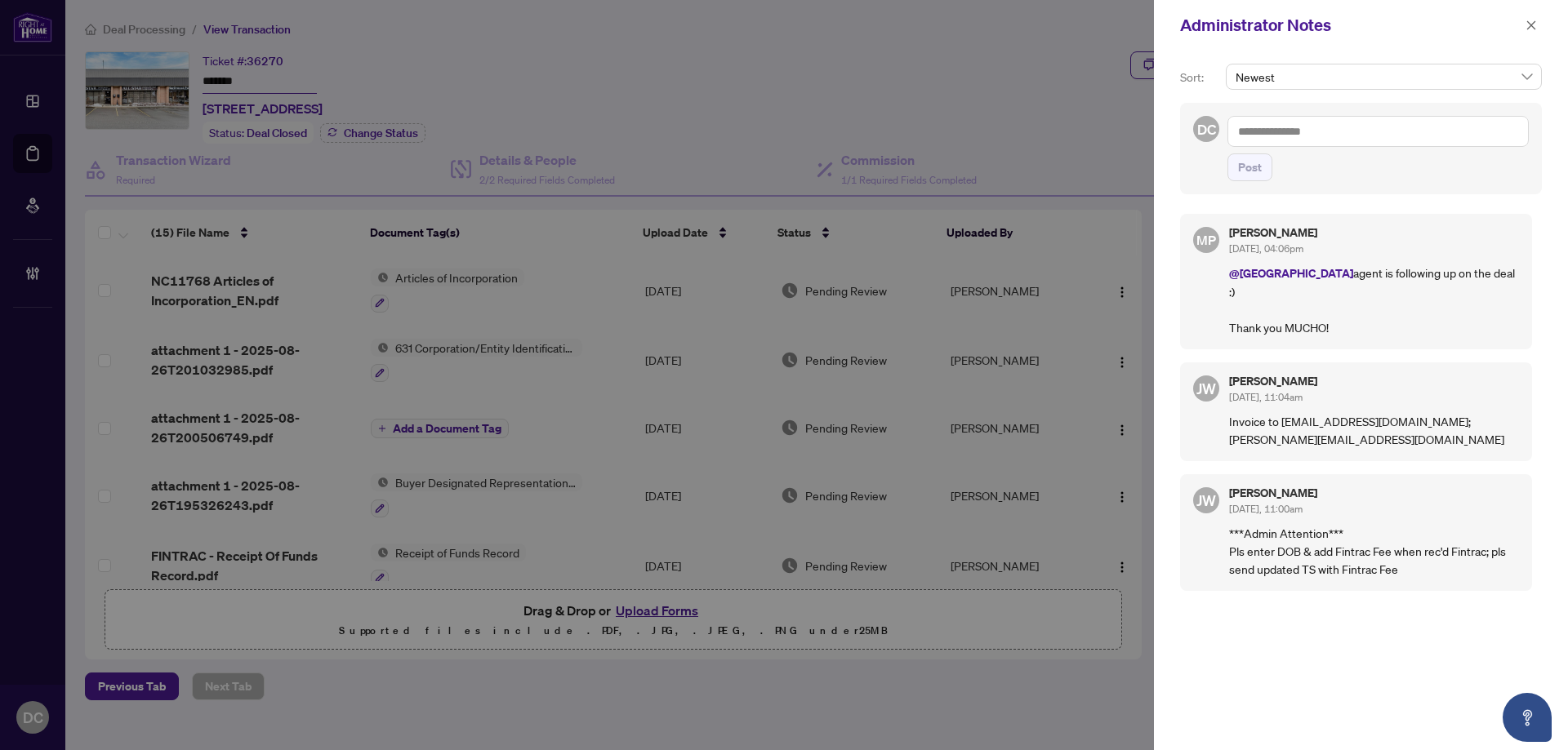
click at [1371, 138] on textarea at bounding box center [1378, 131] width 302 height 31
paste textarea "**********"
type textarea "**********"
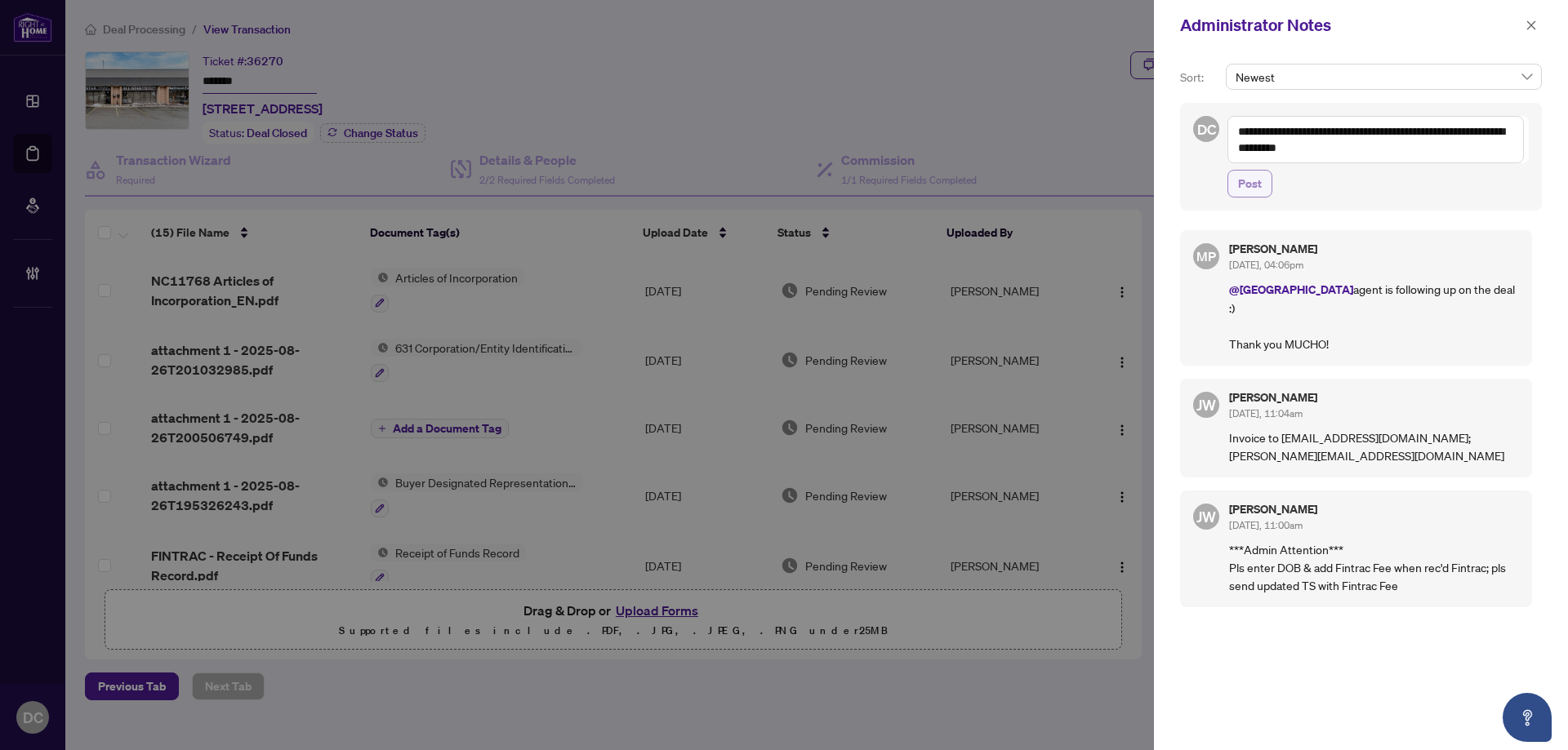
click at [1261, 183] on button "Post" at bounding box center [1250, 183] width 45 height 27
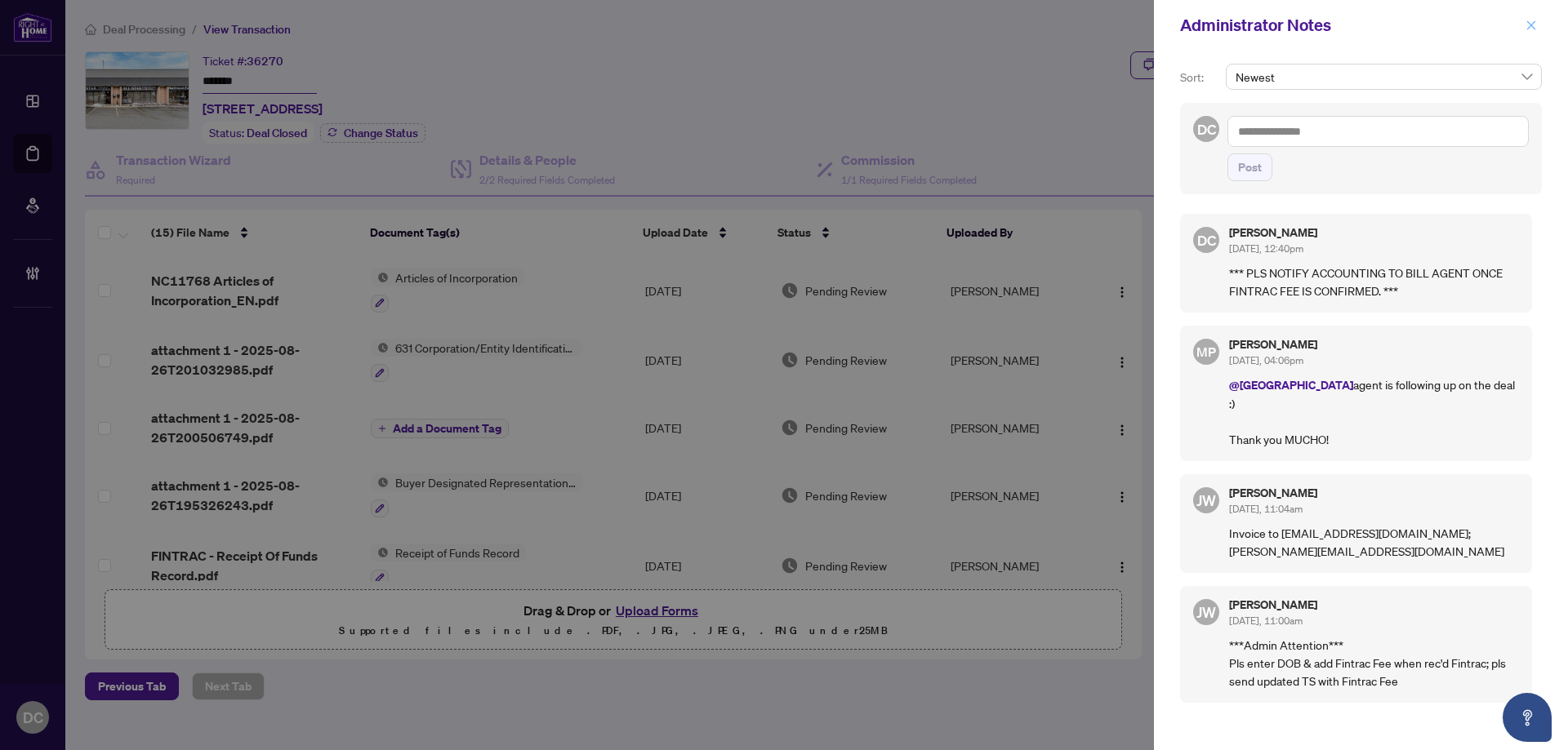
click at [1525, 27] on icon "close" at bounding box center [1531, 25] width 12 height 12
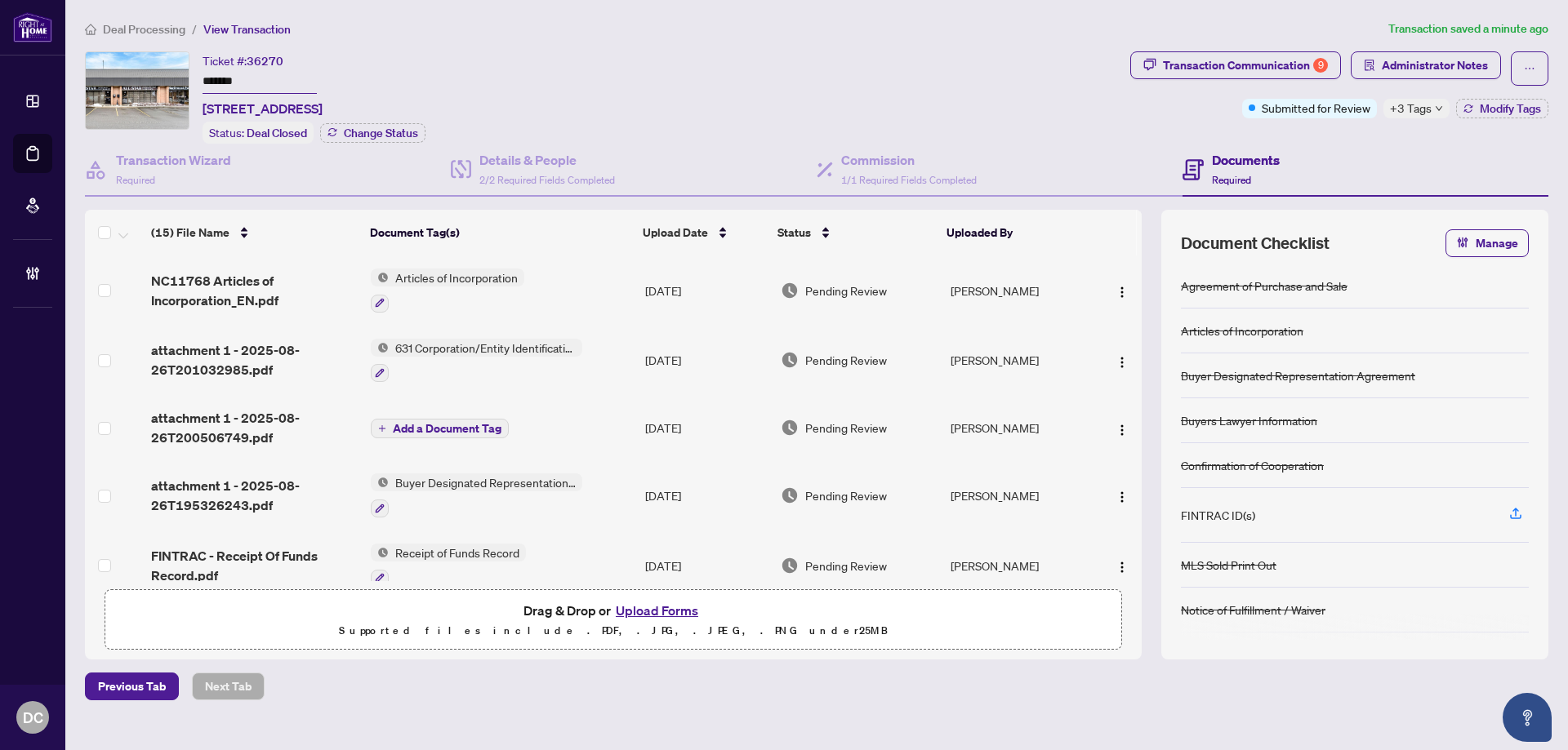
click at [1431, 111] on div "+3 Tags" at bounding box center [1416, 109] width 67 height 20
click at [126, 28] on span "Deal Processing" at bounding box center [144, 29] width 82 height 15
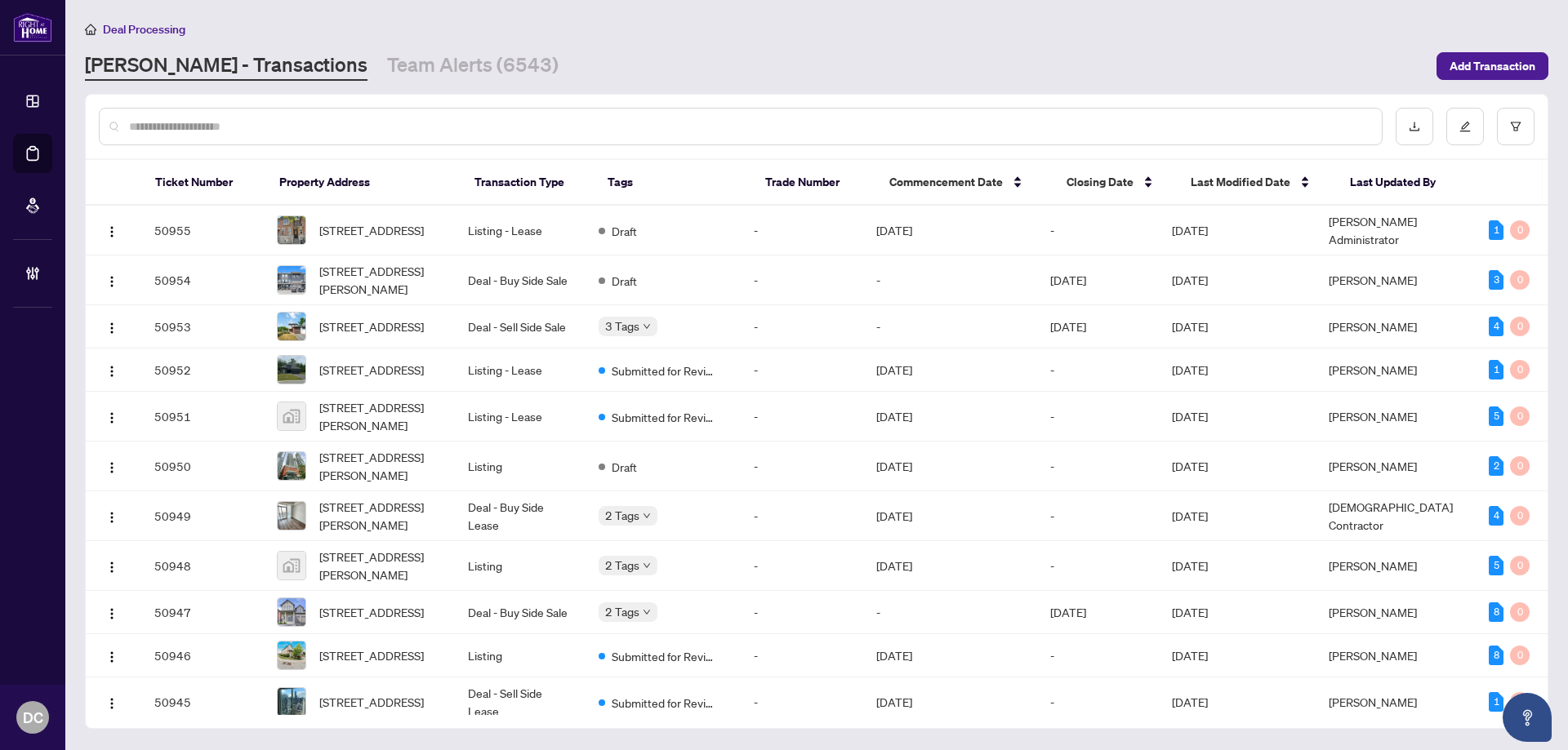
click at [272, 132] on input "text" at bounding box center [748, 126] width 1239 height 18
paste input "*******"
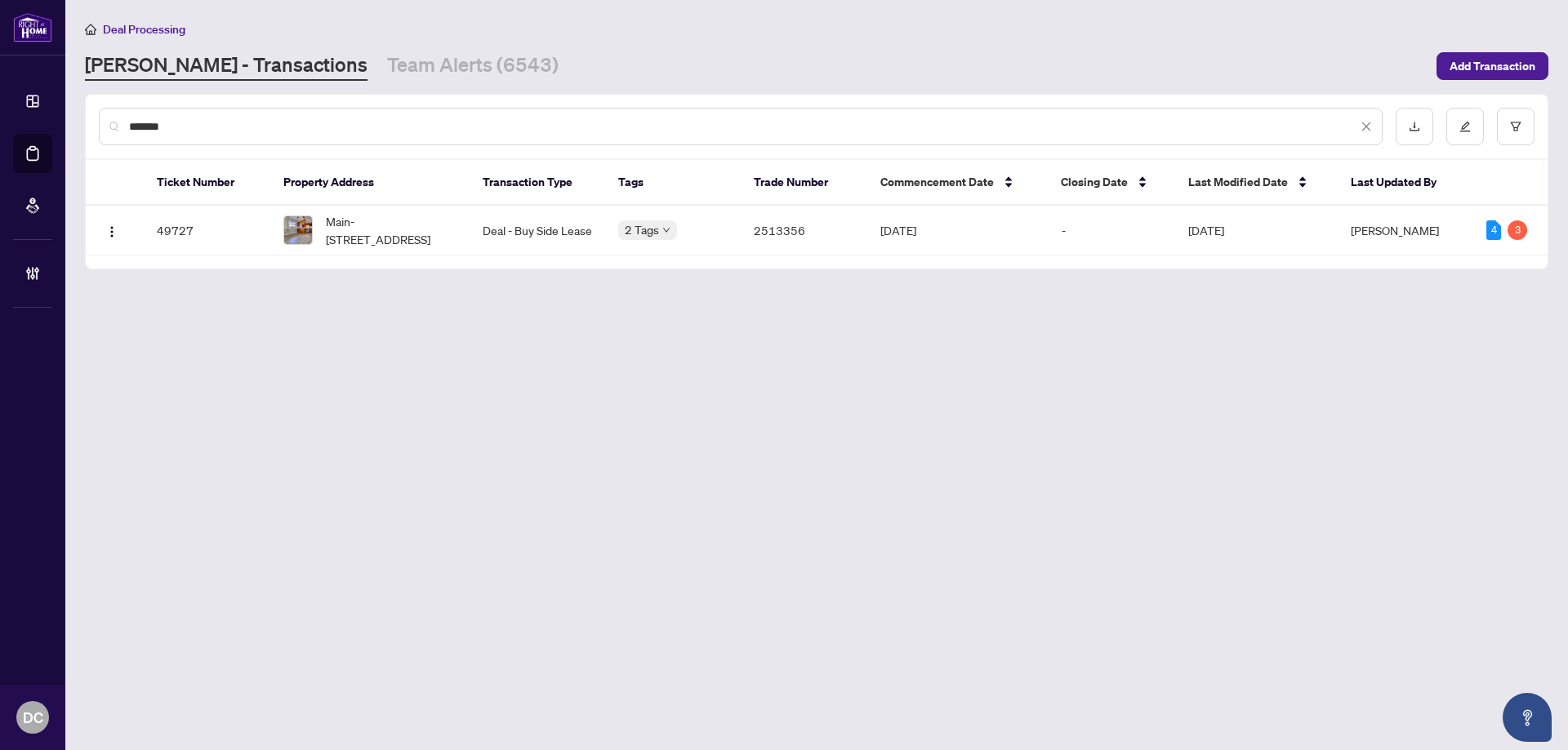
type input "*******"
click at [391, 233] on span "Main-[STREET_ADDRESS]" at bounding box center [391, 230] width 130 height 36
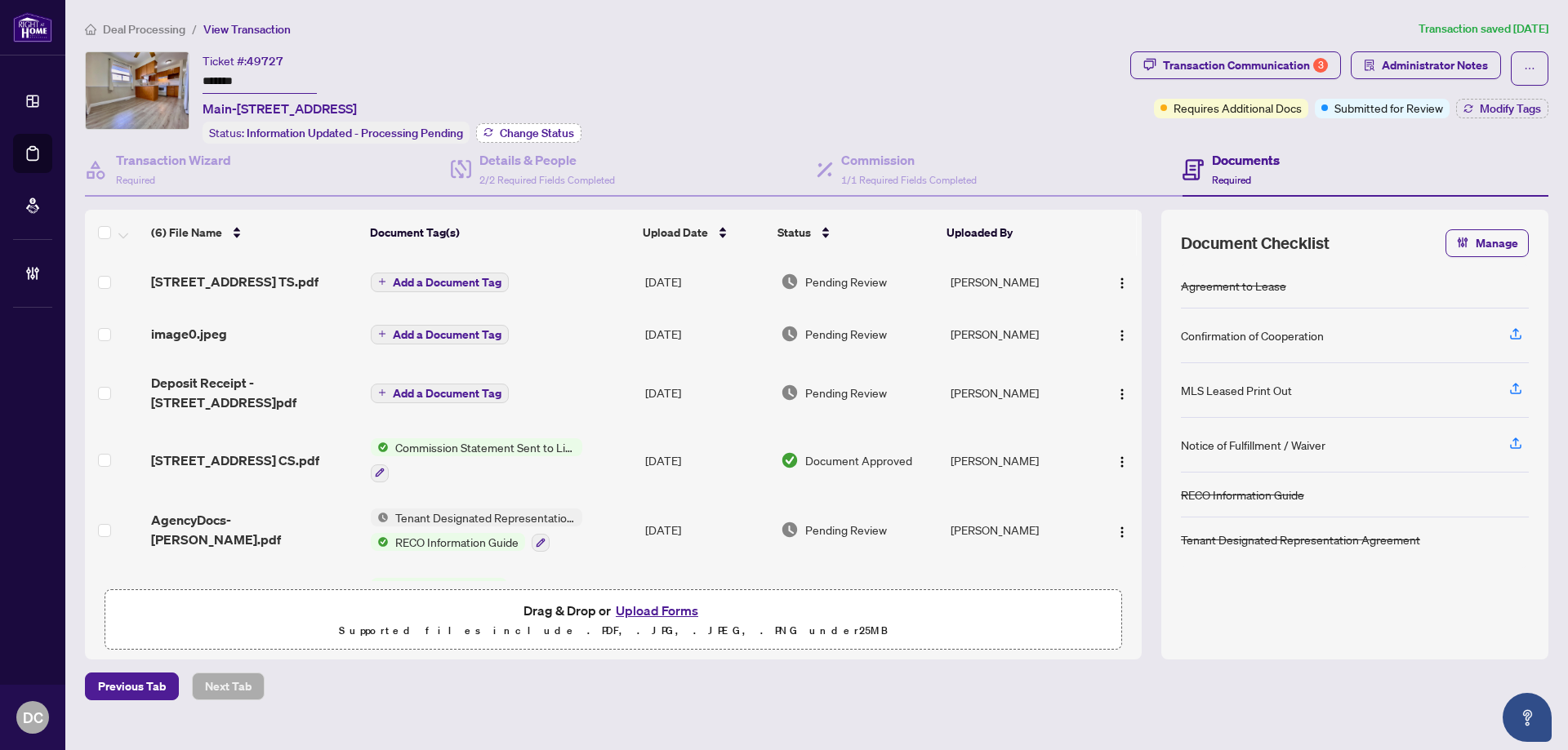
click at [538, 130] on span "Change Status" at bounding box center [537, 133] width 74 height 12
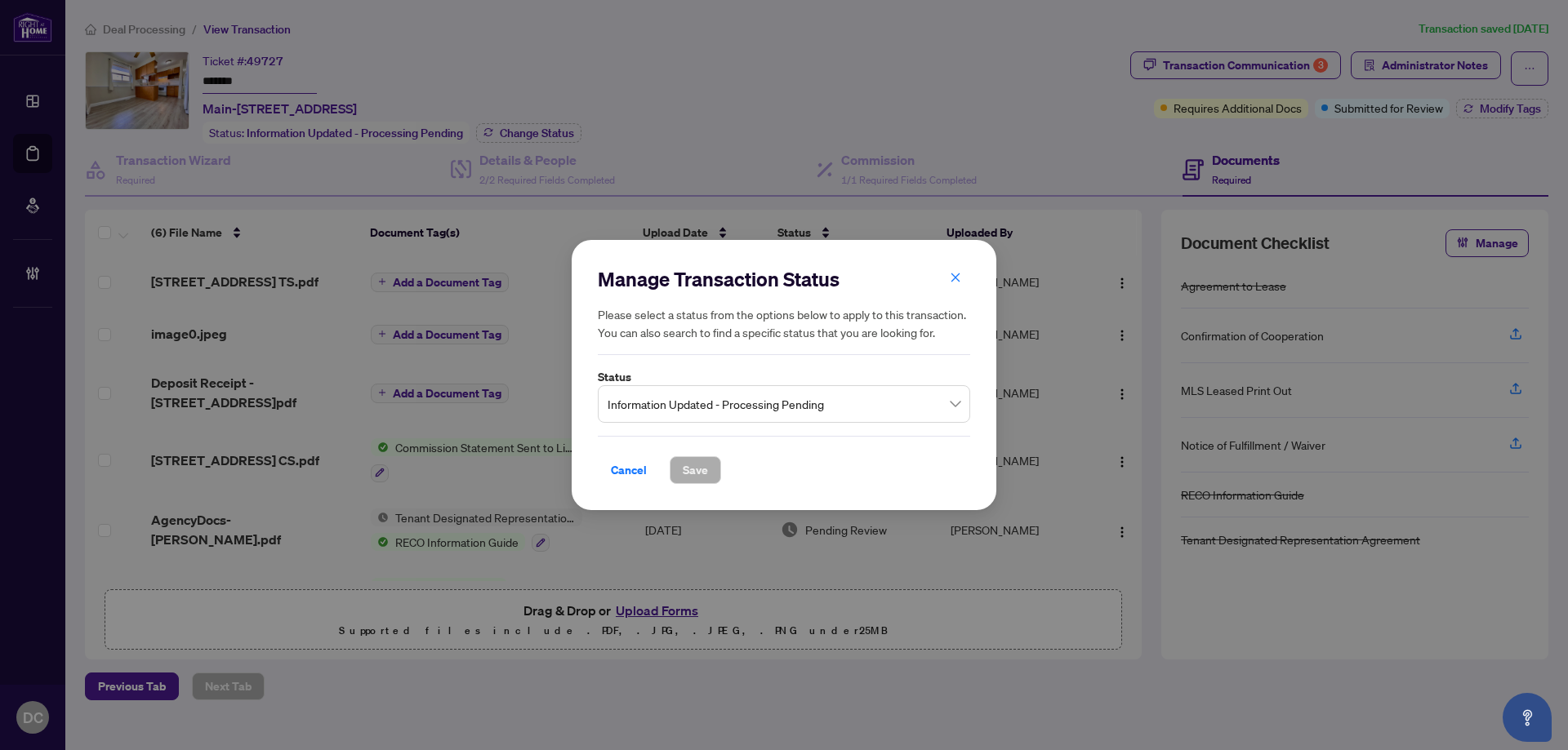
click at [805, 414] on span "Information Updated - Processing Pending" at bounding box center [784, 404] width 353 height 31
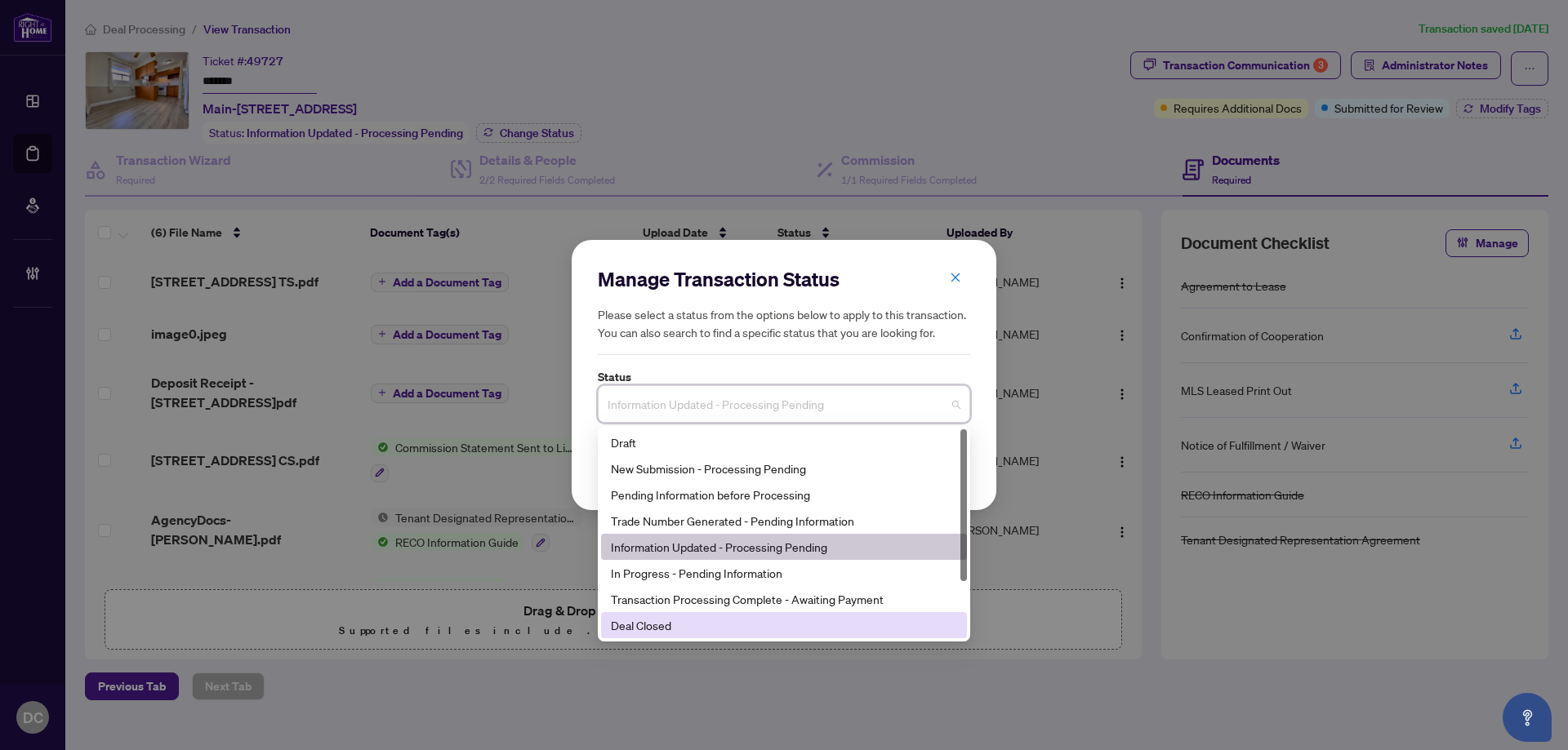
click at [707, 626] on div "Deal Closed" at bounding box center [784, 625] width 346 height 18
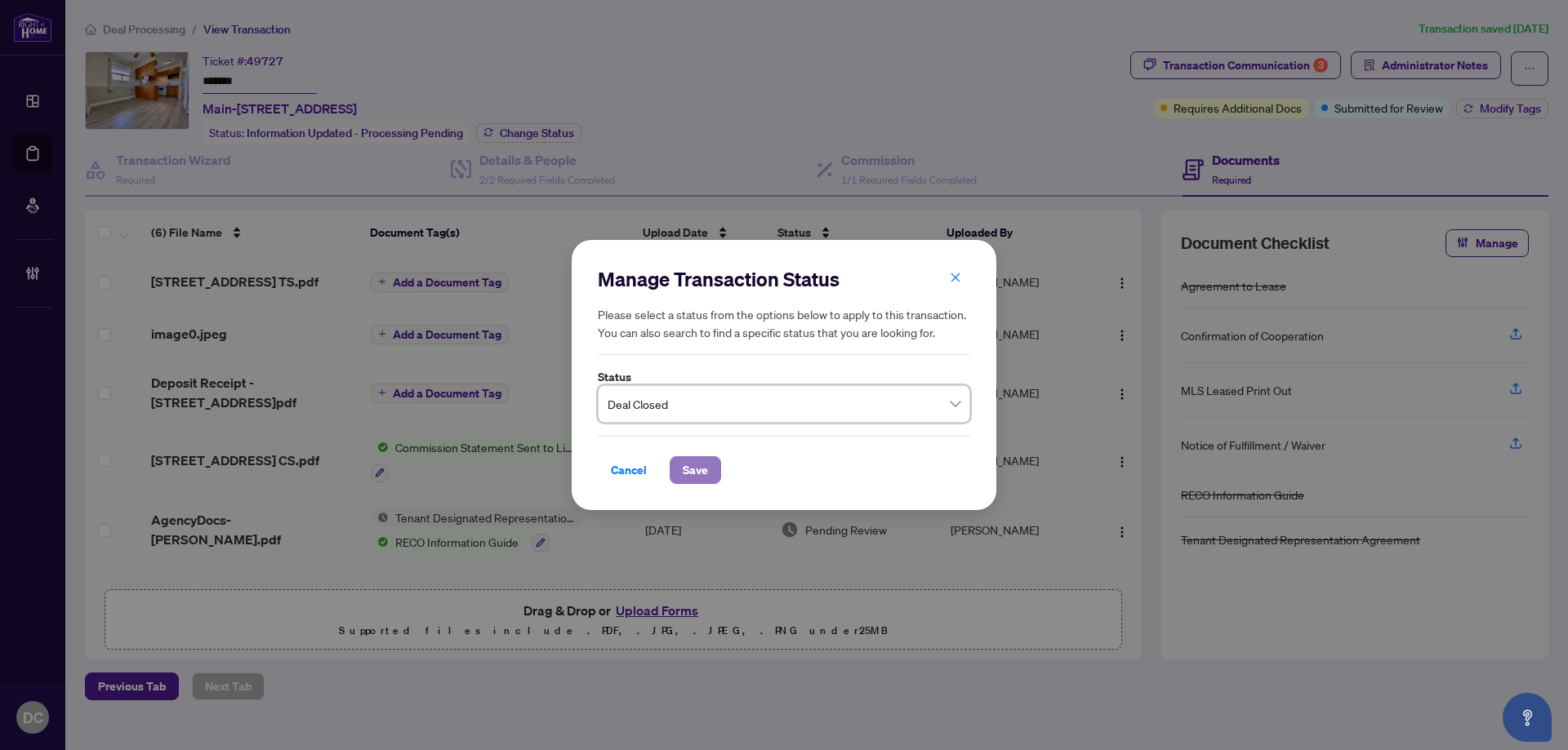
click at [709, 464] on button "Save" at bounding box center [695, 470] width 52 height 27
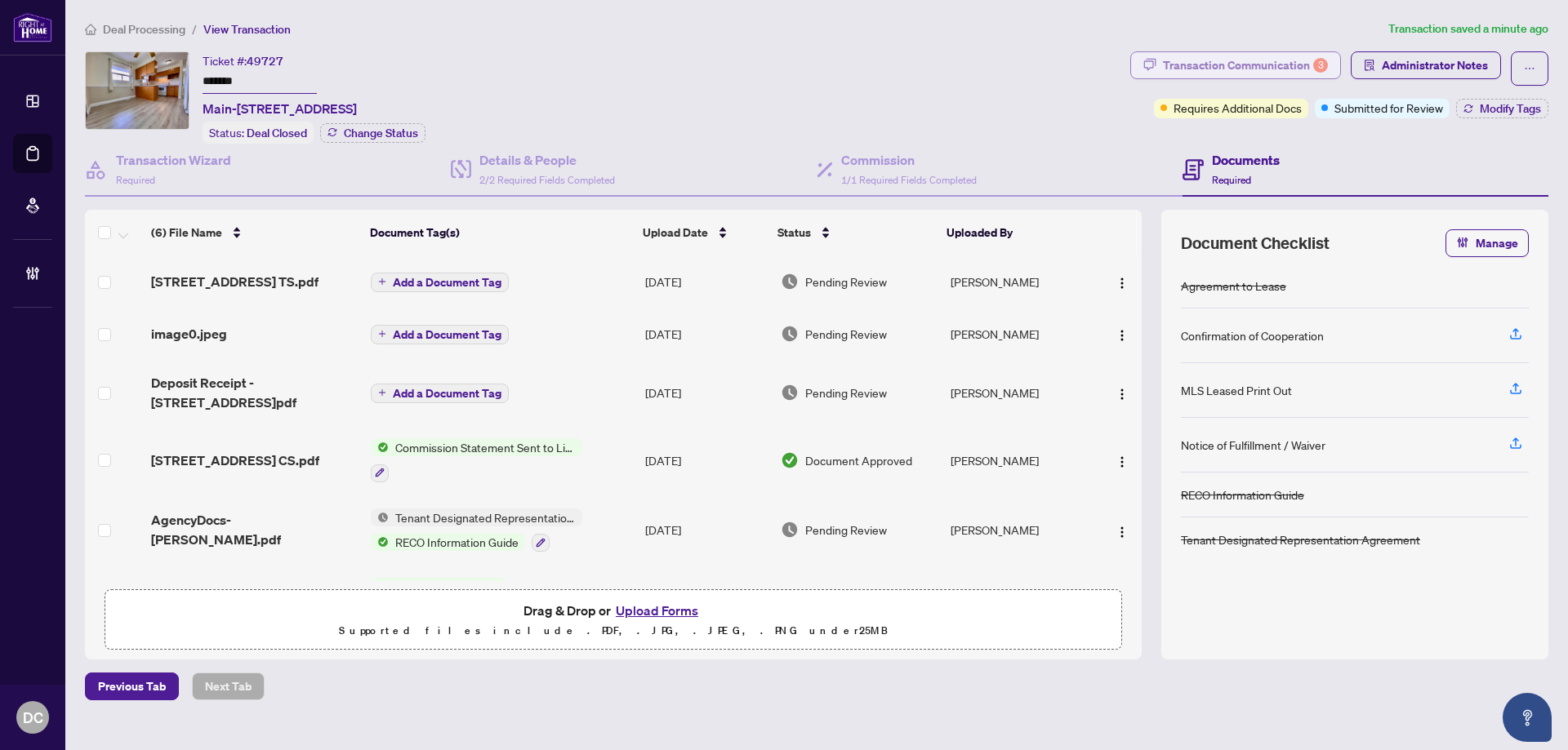
click at [1225, 67] on div "Transaction Communication 3" at bounding box center [1245, 65] width 165 height 26
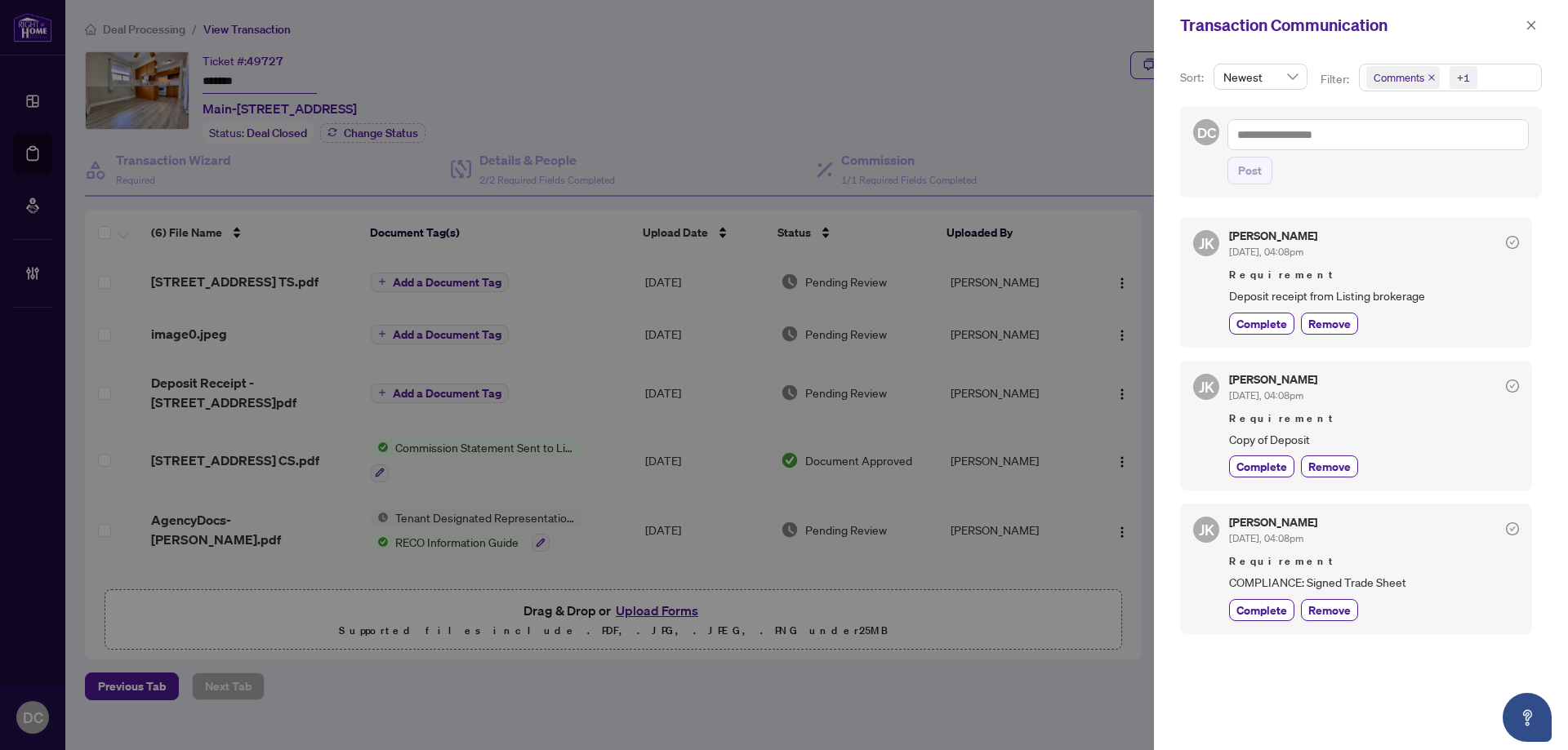
drag, startPoint x: 1526, startPoint y: 25, endPoint x: 1343, endPoint y: 17, distance: 183.2
click at [1526, 24] on icon "close" at bounding box center [1531, 25] width 12 height 12
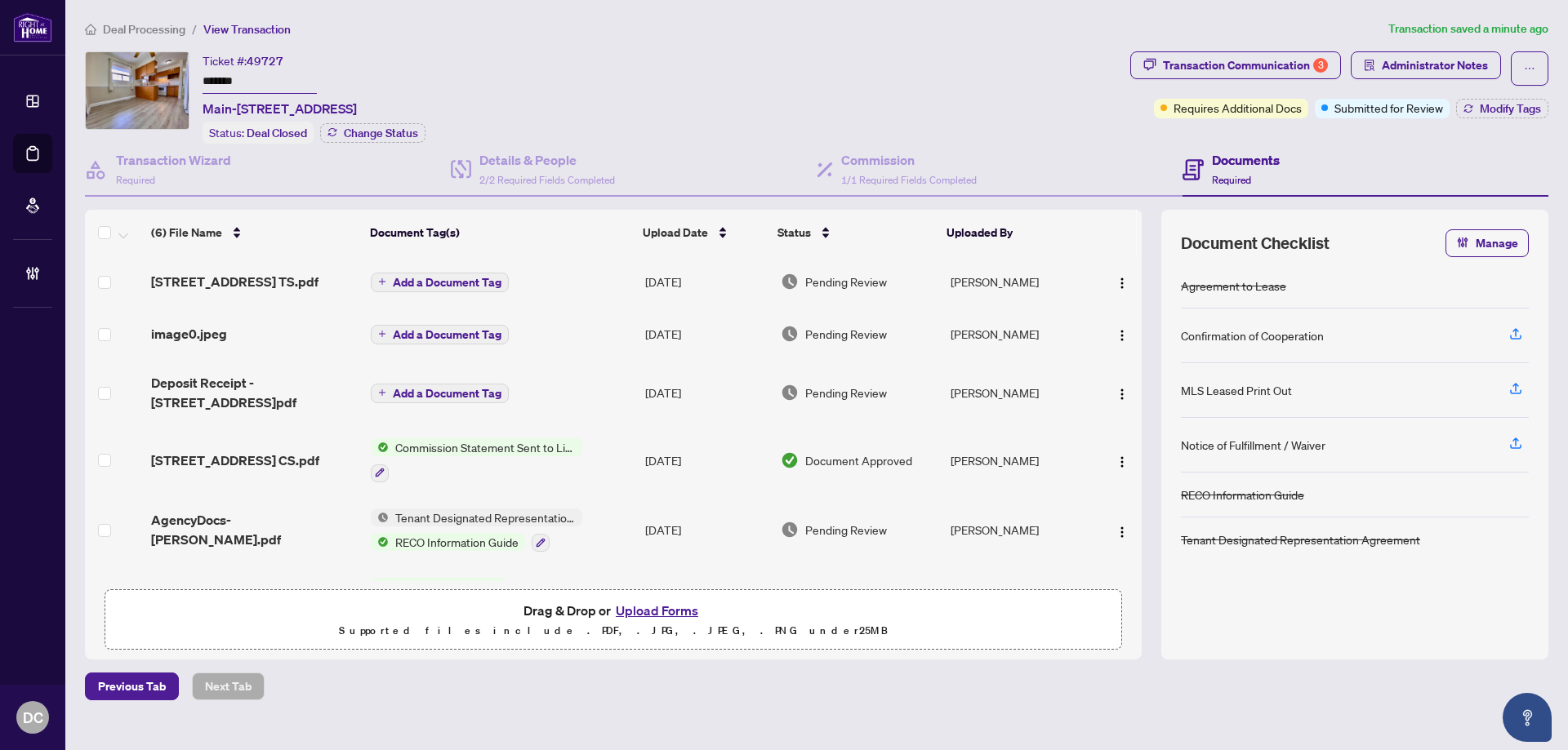
click at [292, 290] on td "[STREET_ADDRESS] TS.pdf" at bounding box center [255, 281] width 219 height 52
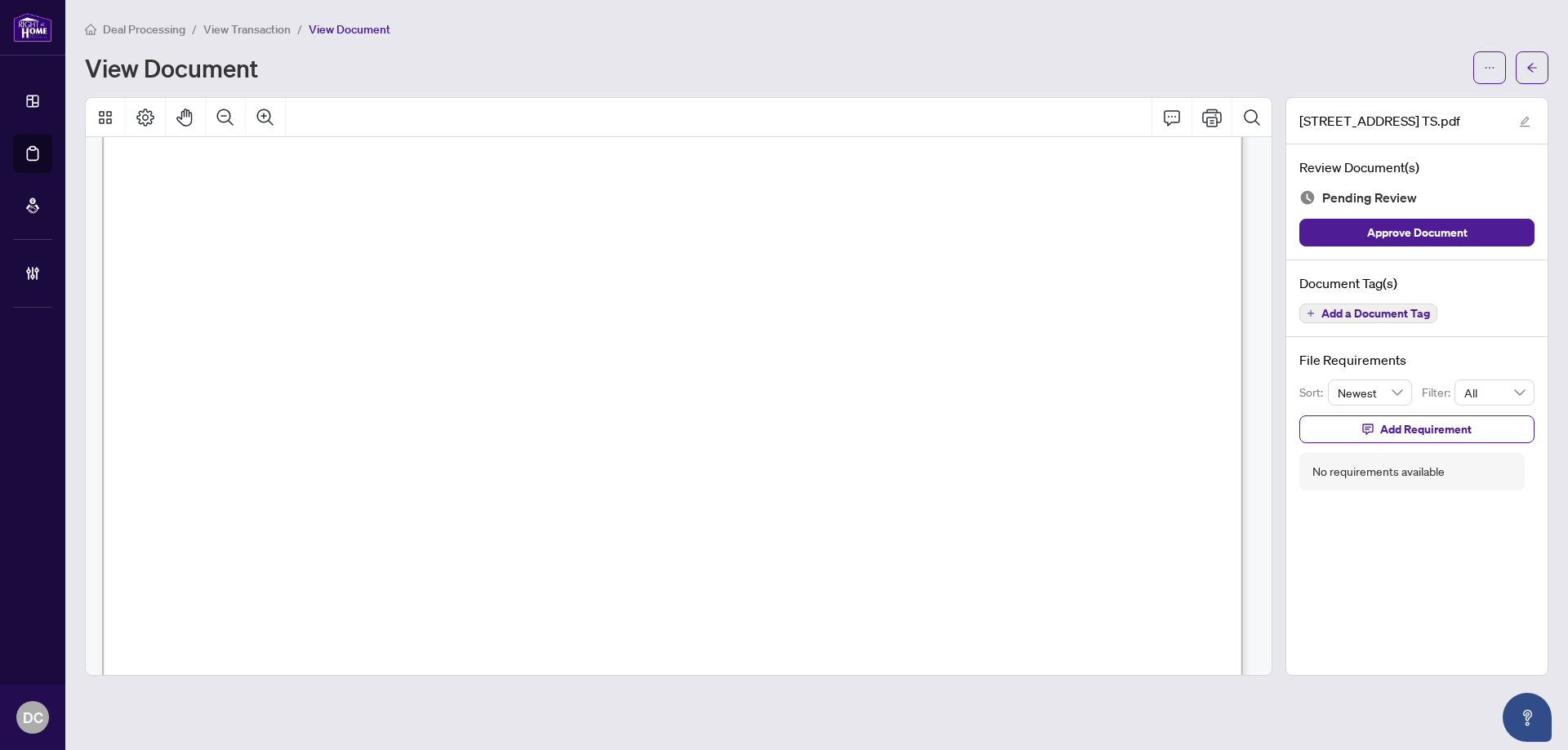
scroll to position [653, 0]
drag, startPoint x: 1535, startPoint y: 78, endPoint x: 37, endPoint y: 111, distance: 1498.4
click at [1535, 78] on span "button" at bounding box center [1532, 68] width 12 height 26
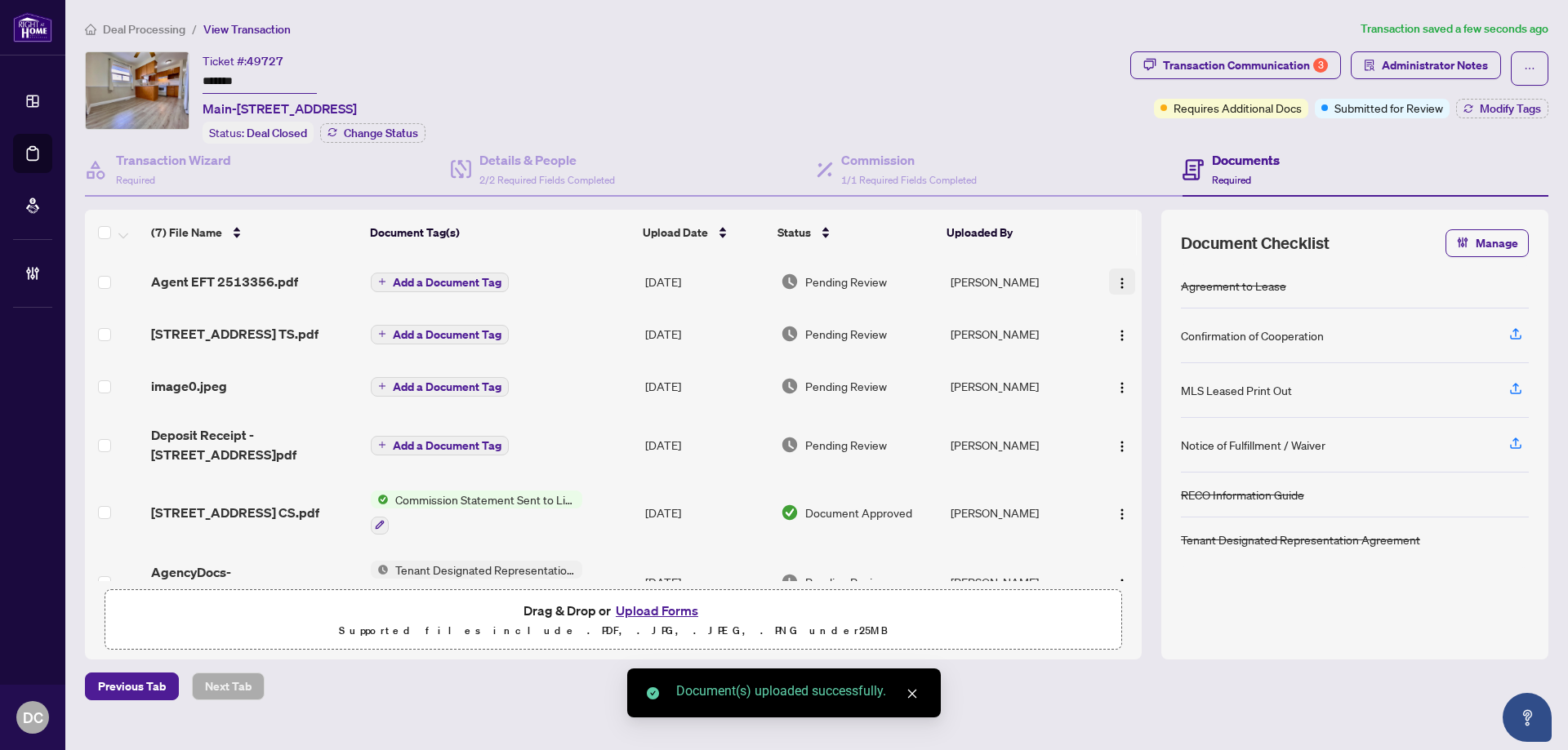
click at [1117, 282] on img "button" at bounding box center [1121, 283] width 13 height 13
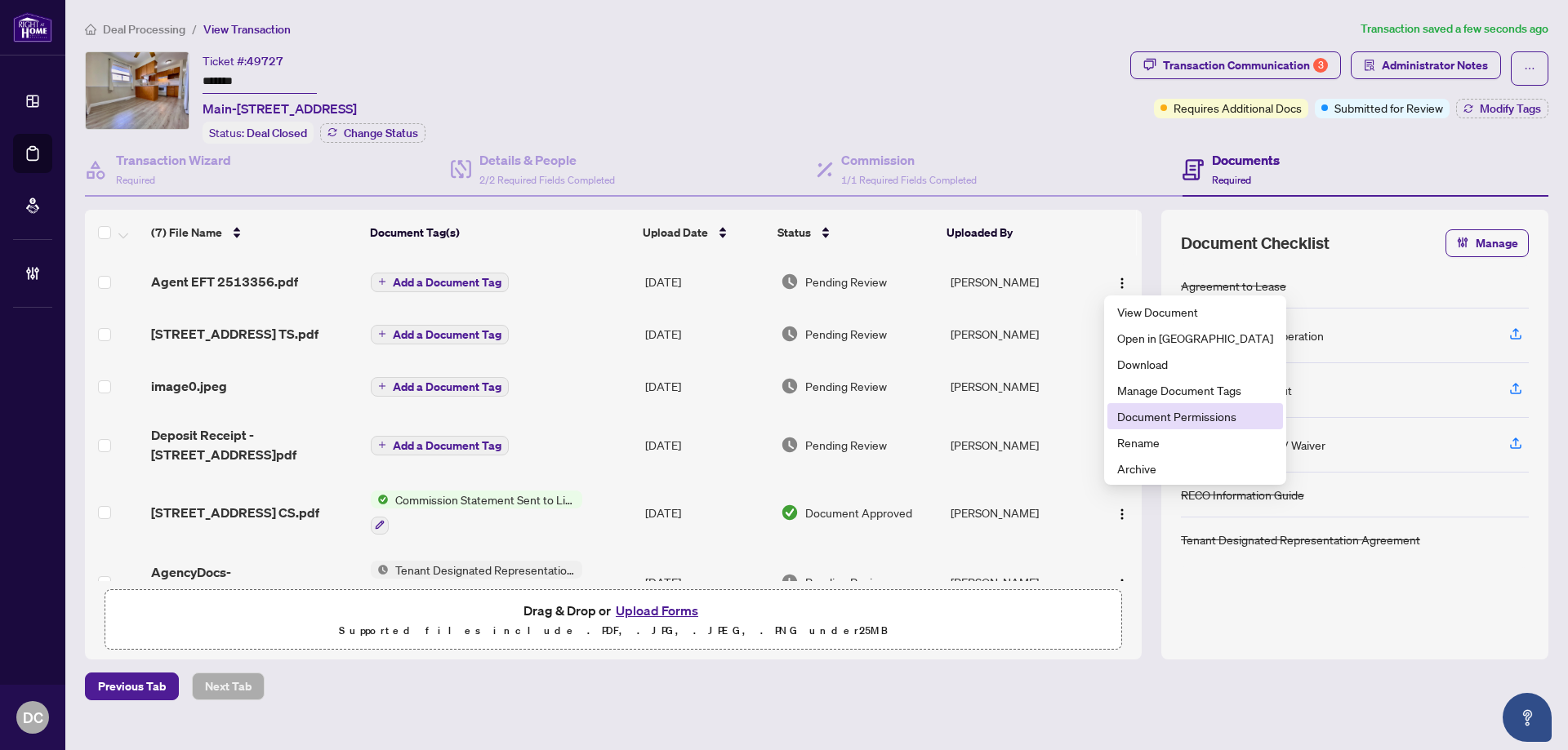
click at [1158, 407] on span "Document Permissions" at bounding box center [1194, 416] width 156 height 18
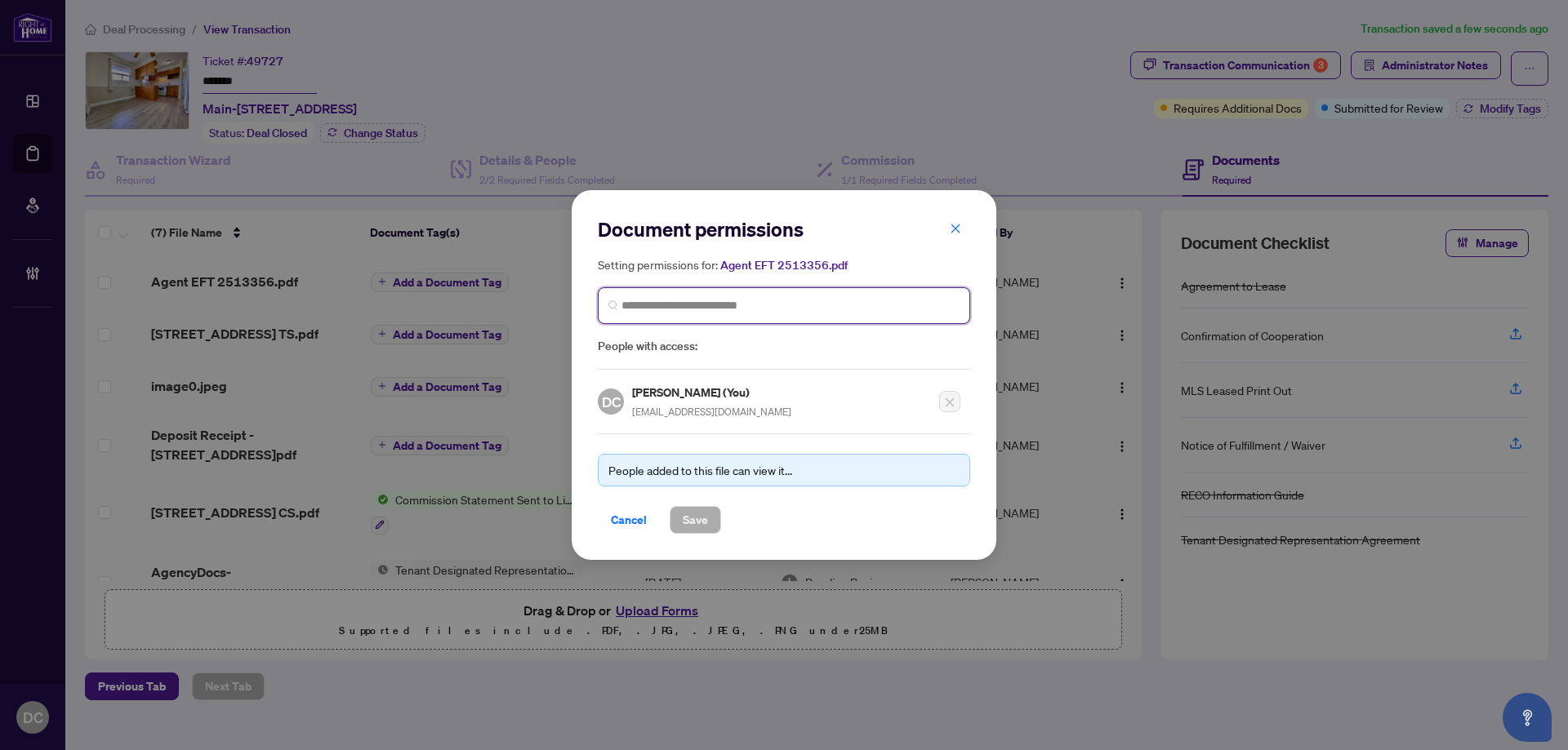
click at [906, 311] on input "search" at bounding box center [789, 305] width 338 height 18
click at [869, 315] on span "*********" at bounding box center [784, 305] width 372 height 37
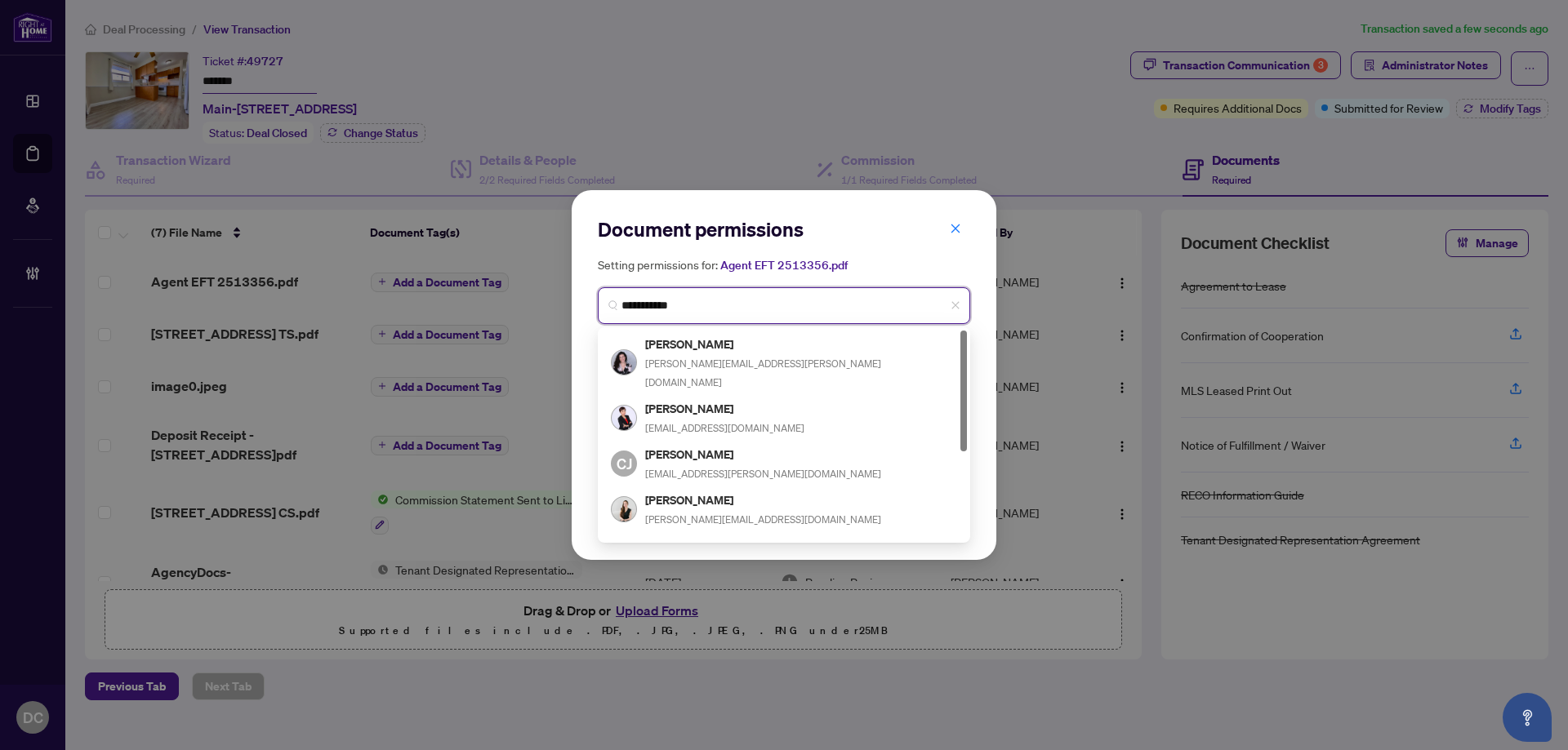
type input "**********"
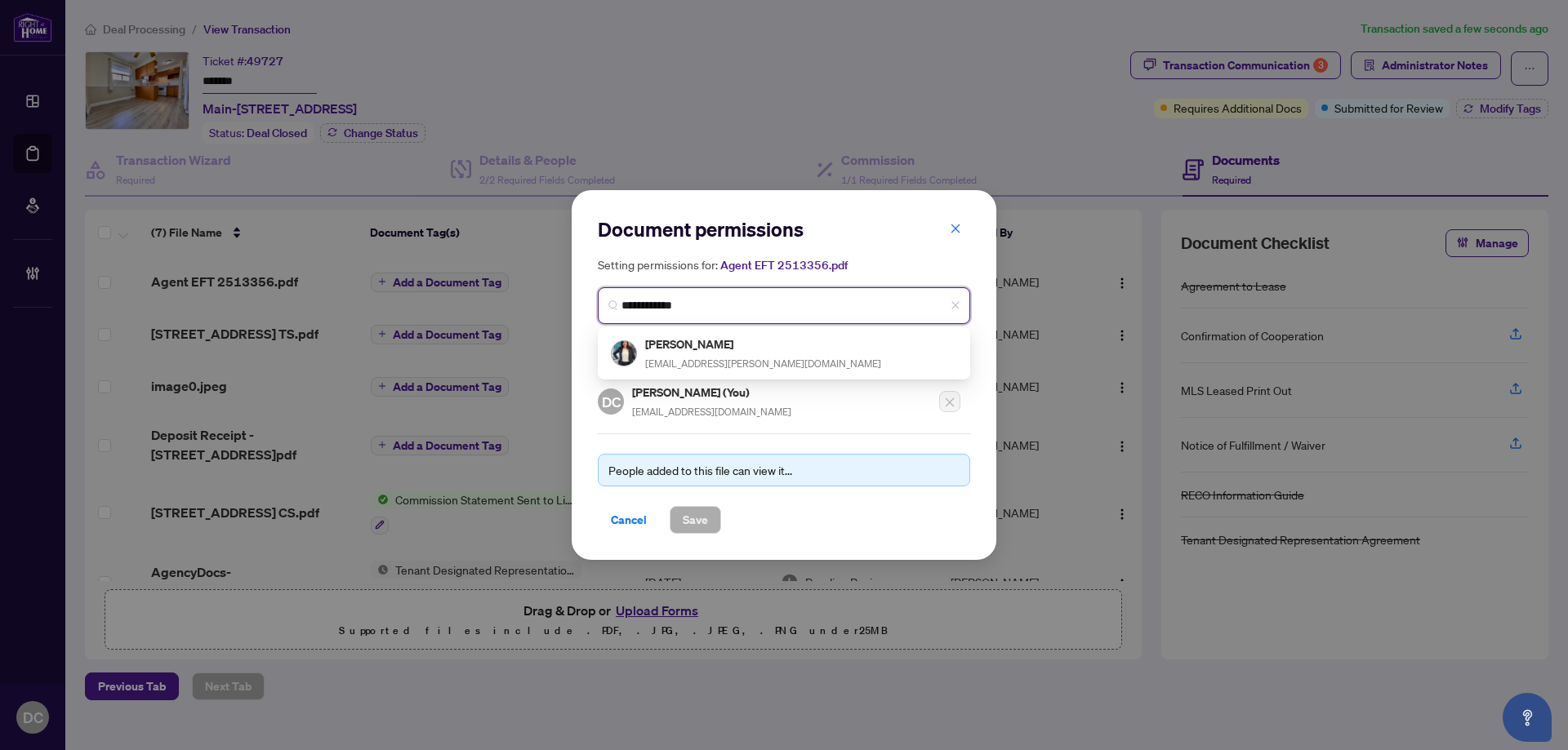
click at [755, 354] on div "[PERSON_NAME] [PERSON_NAME][EMAIL_ADDRESS][PERSON_NAME][DOMAIN_NAME]" at bounding box center [763, 353] width 236 height 37
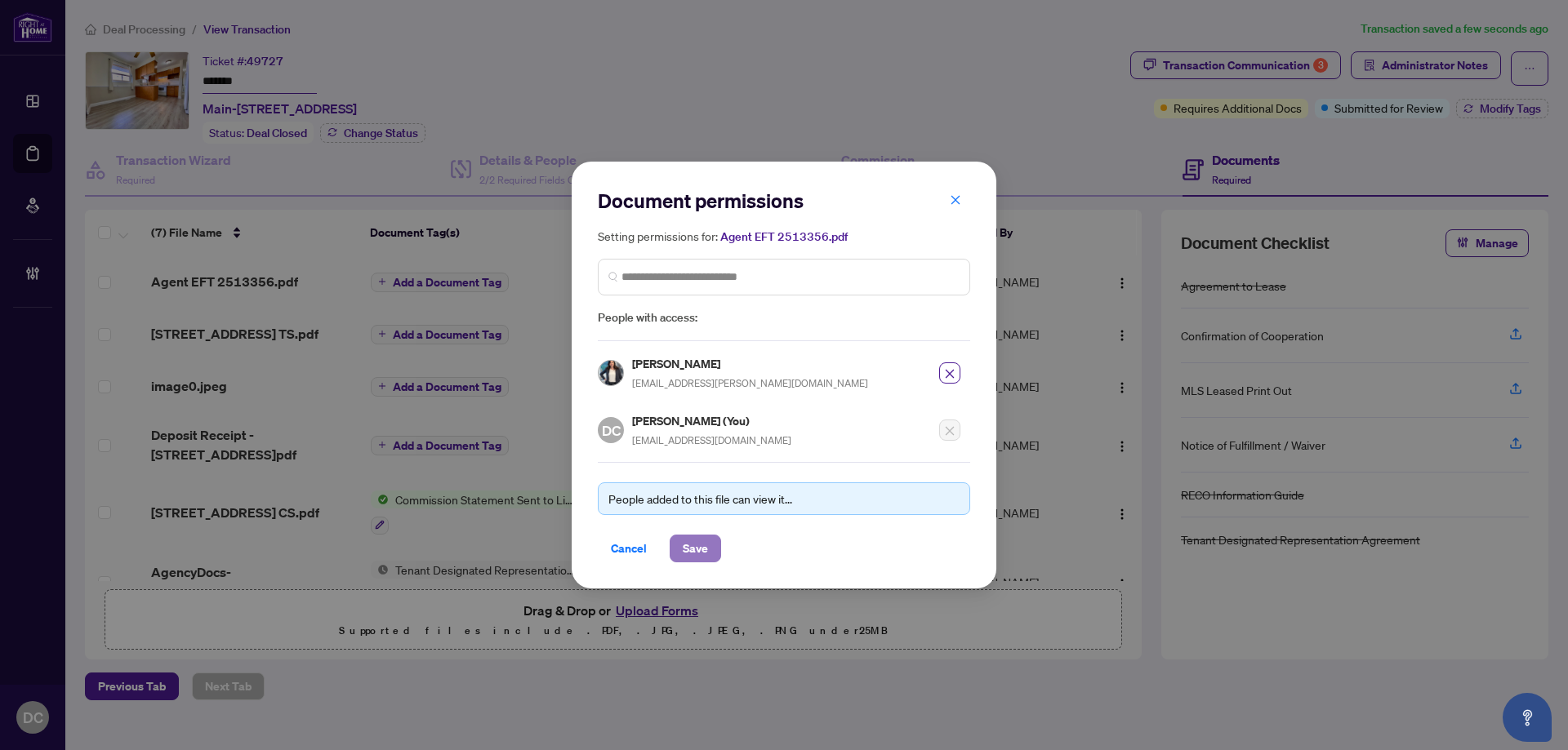
click at [694, 543] on span "Save" at bounding box center [695, 548] width 25 height 26
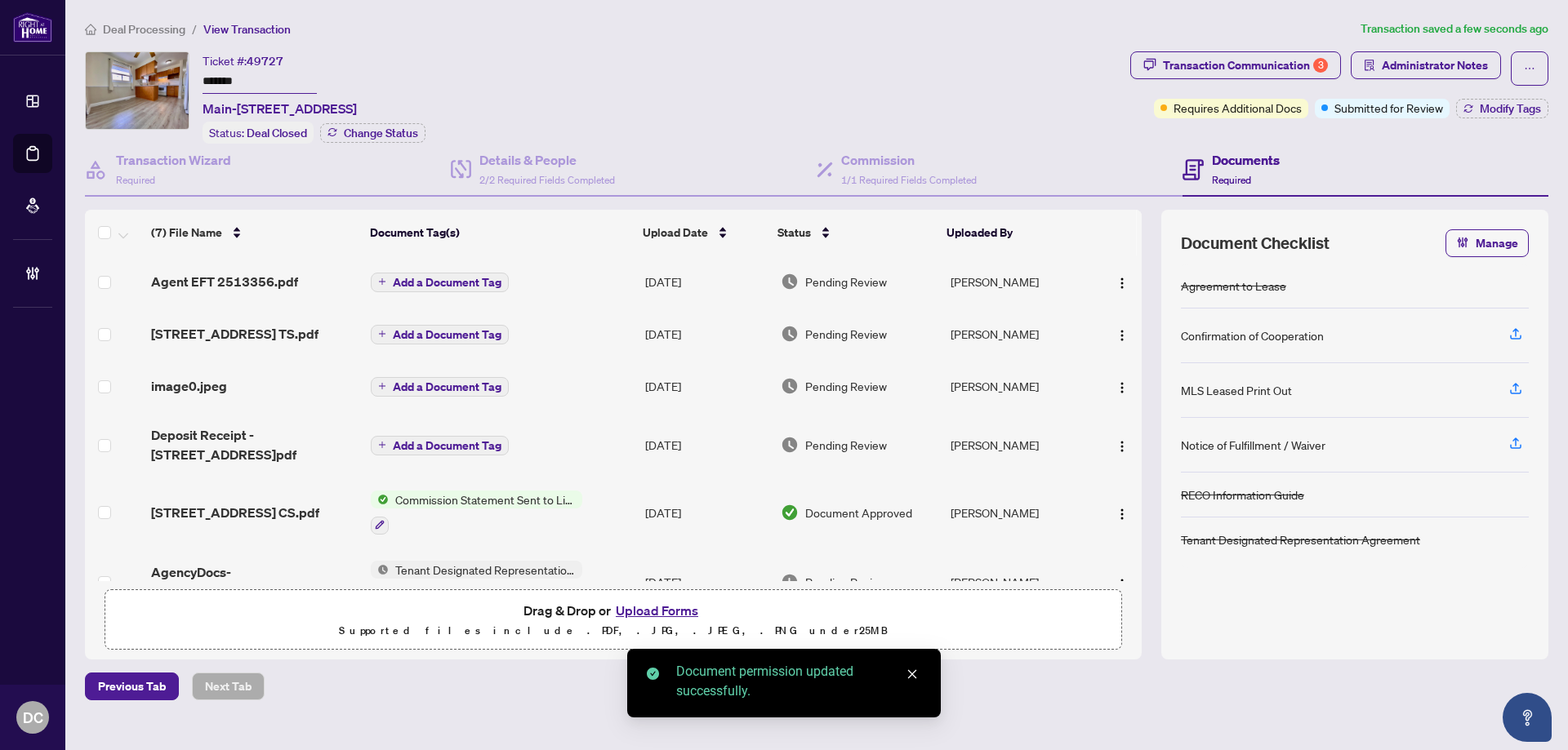
click at [489, 282] on span "Add a Document Tag" at bounding box center [447, 283] width 109 height 12
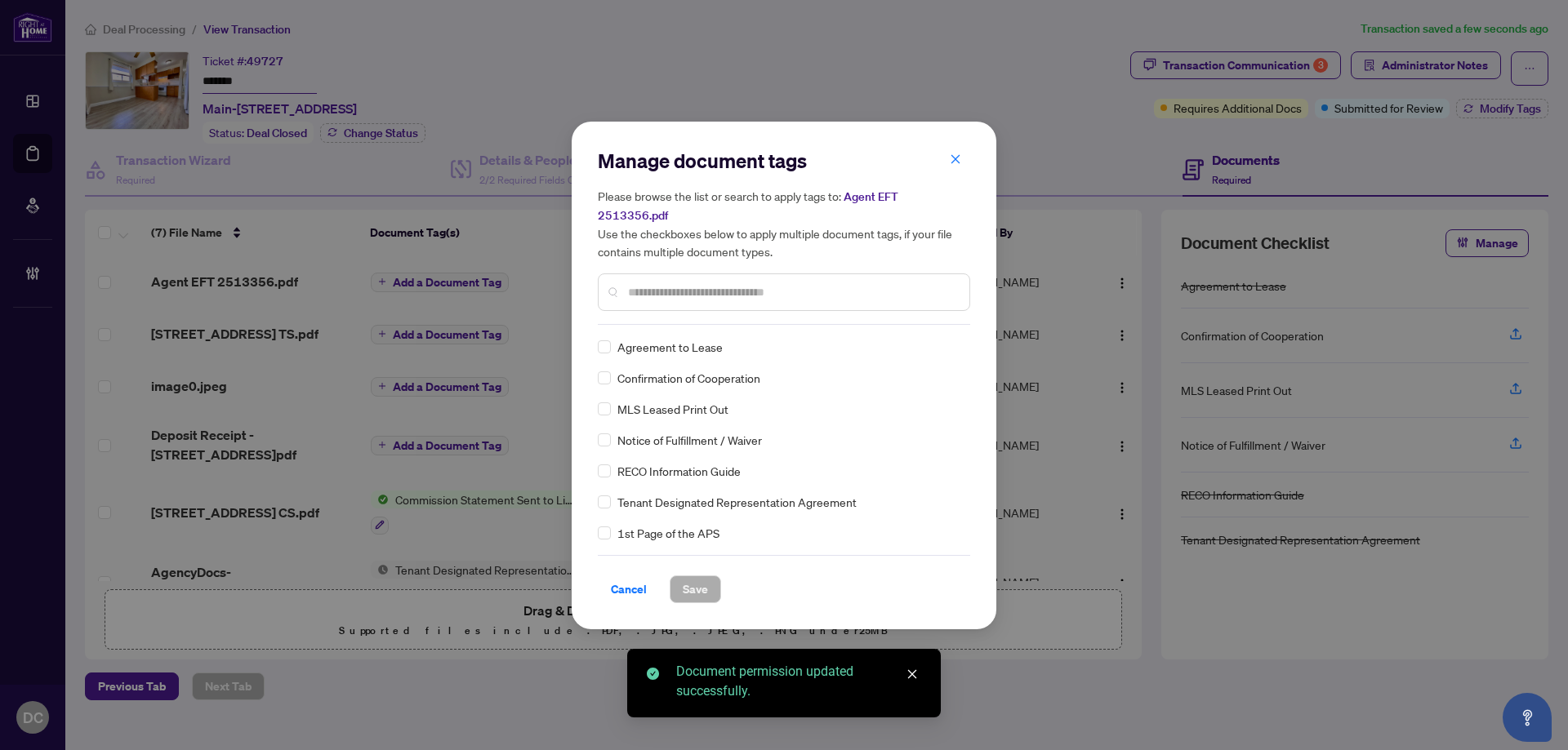
click at [731, 311] on div "Manage document tags Please browse the list or search to apply tags to: Agent E…" at bounding box center [784, 236] width 372 height 177
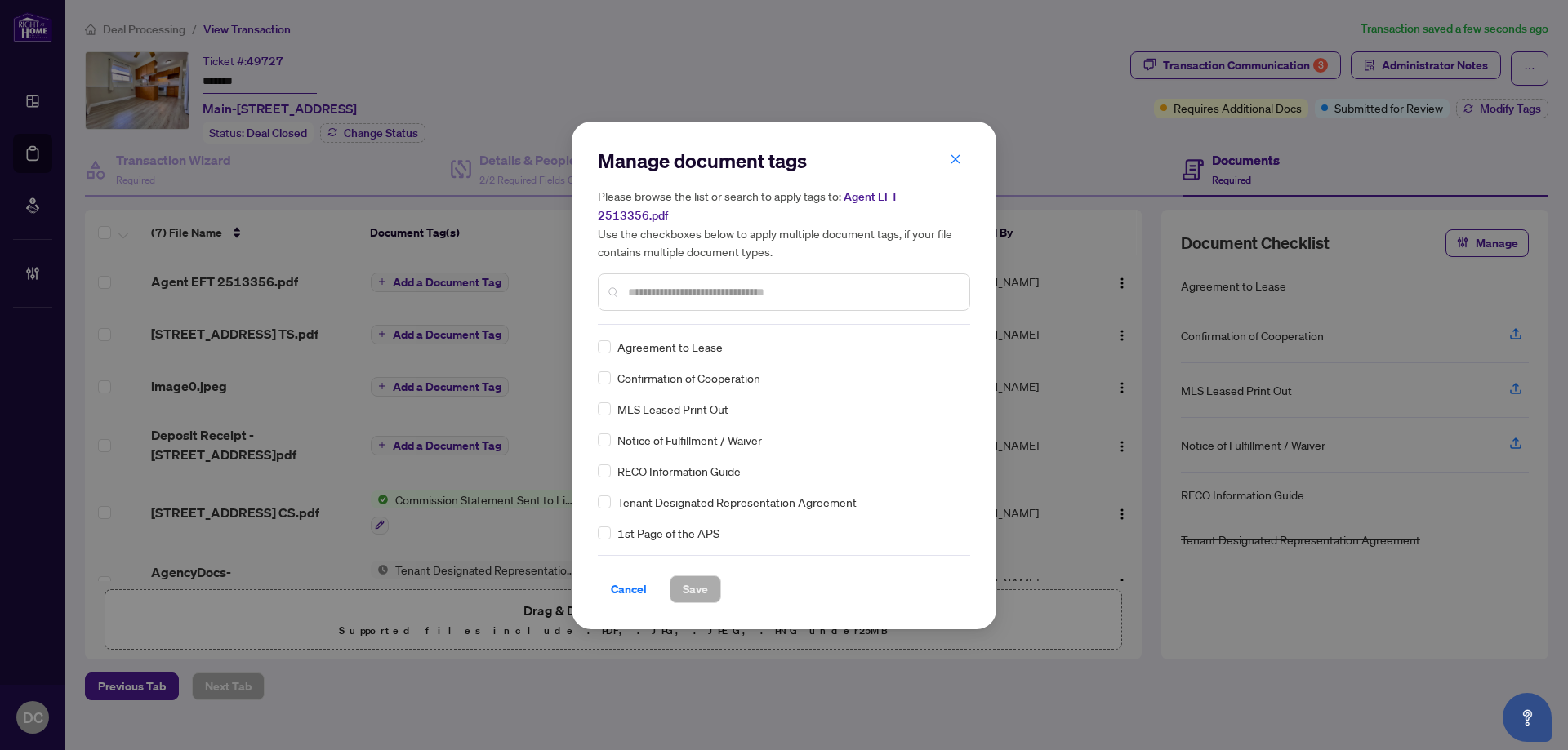
click at [781, 287] on input "text" at bounding box center [791, 292] width 328 height 18
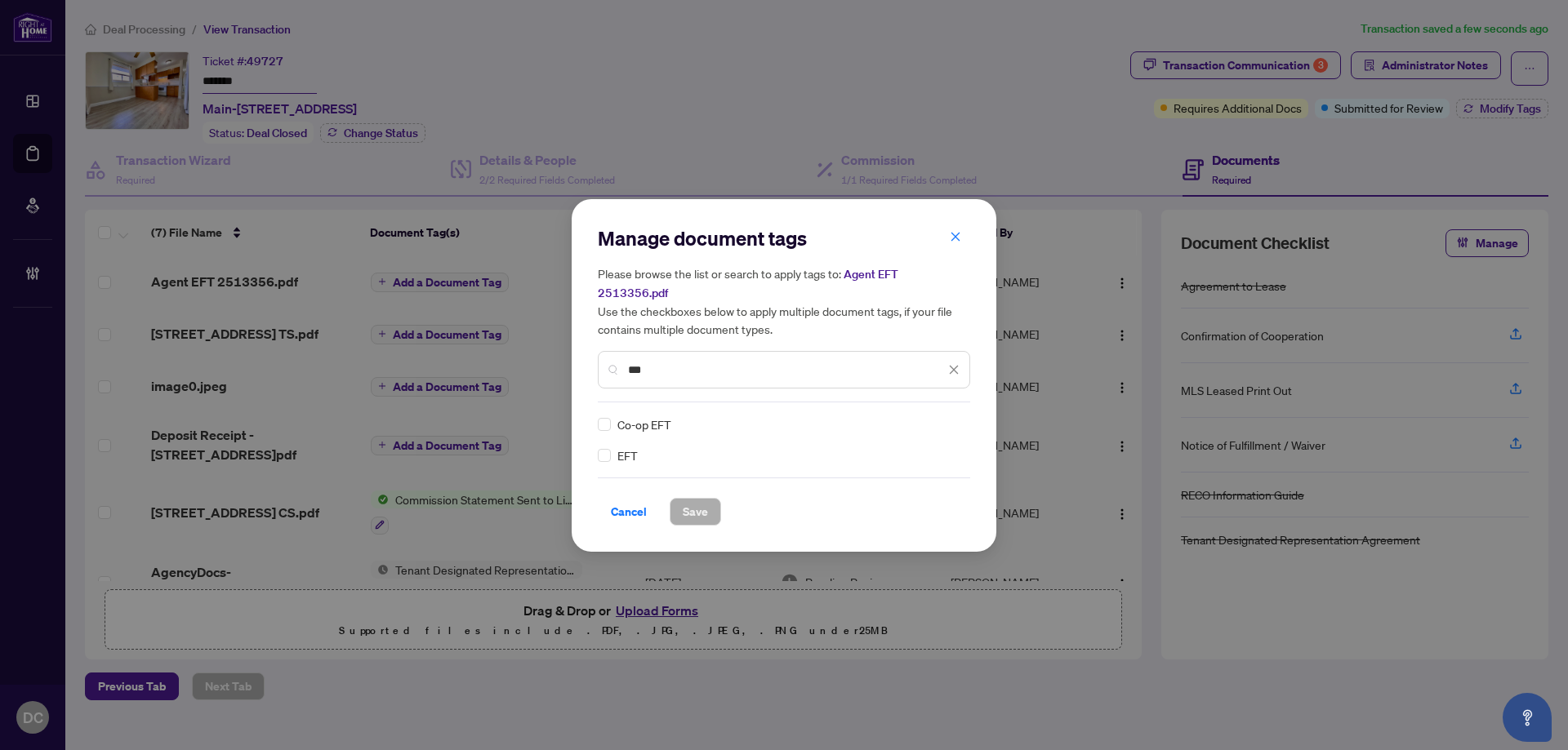
type input "***"
click at [596, 449] on div "Manage document tags Please browse the list or search to apply tags to: Agent E…" at bounding box center [784, 375] width 424 height 352
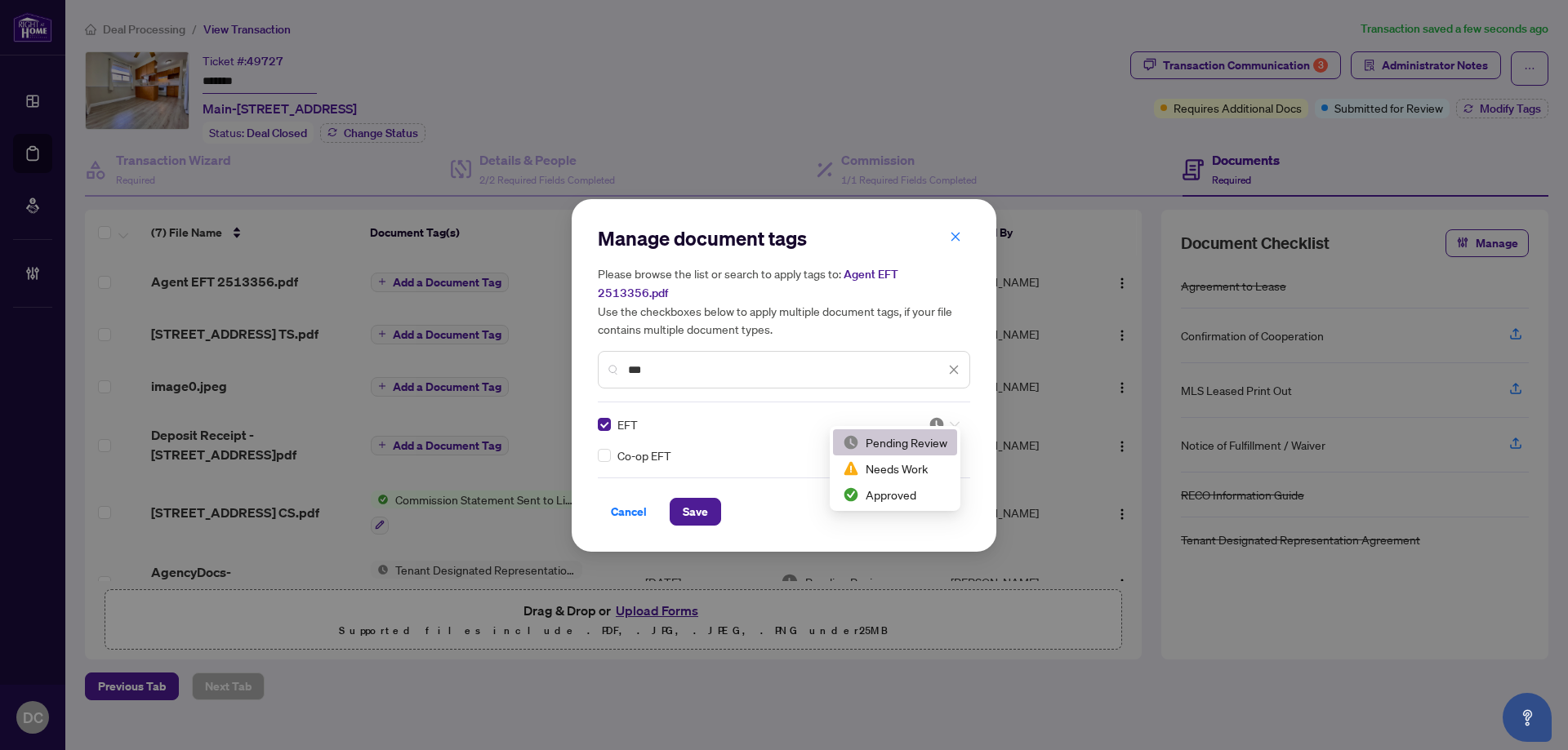
click at [940, 416] on img at bounding box center [936, 424] width 17 height 17
click at [893, 489] on div "Approved" at bounding box center [894, 494] width 105 height 18
click at [713, 498] on button "Save" at bounding box center [695, 512] width 52 height 27
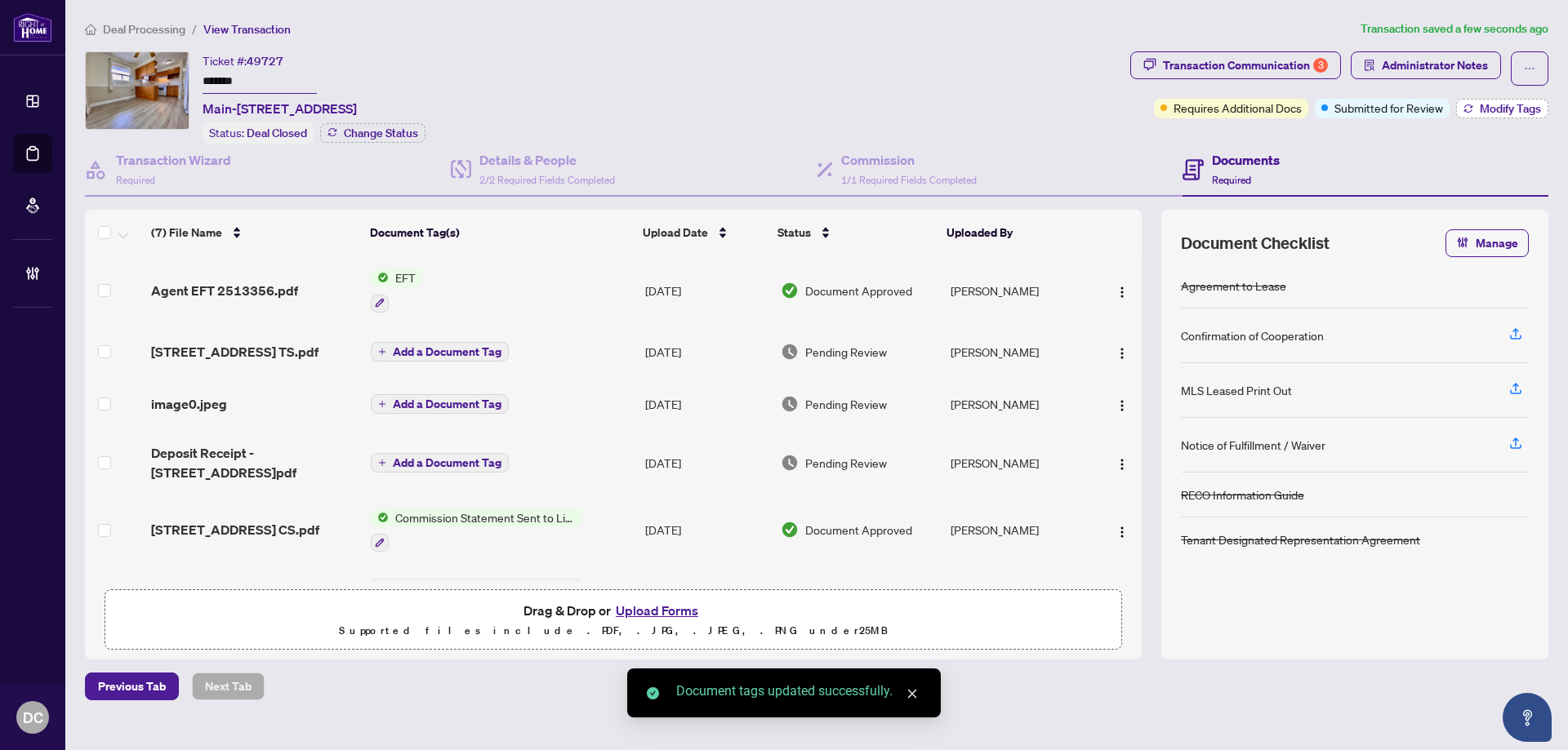
click at [1485, 116] on button "Modify Tags" at bounding box center [1501, 109] width 92 height 20
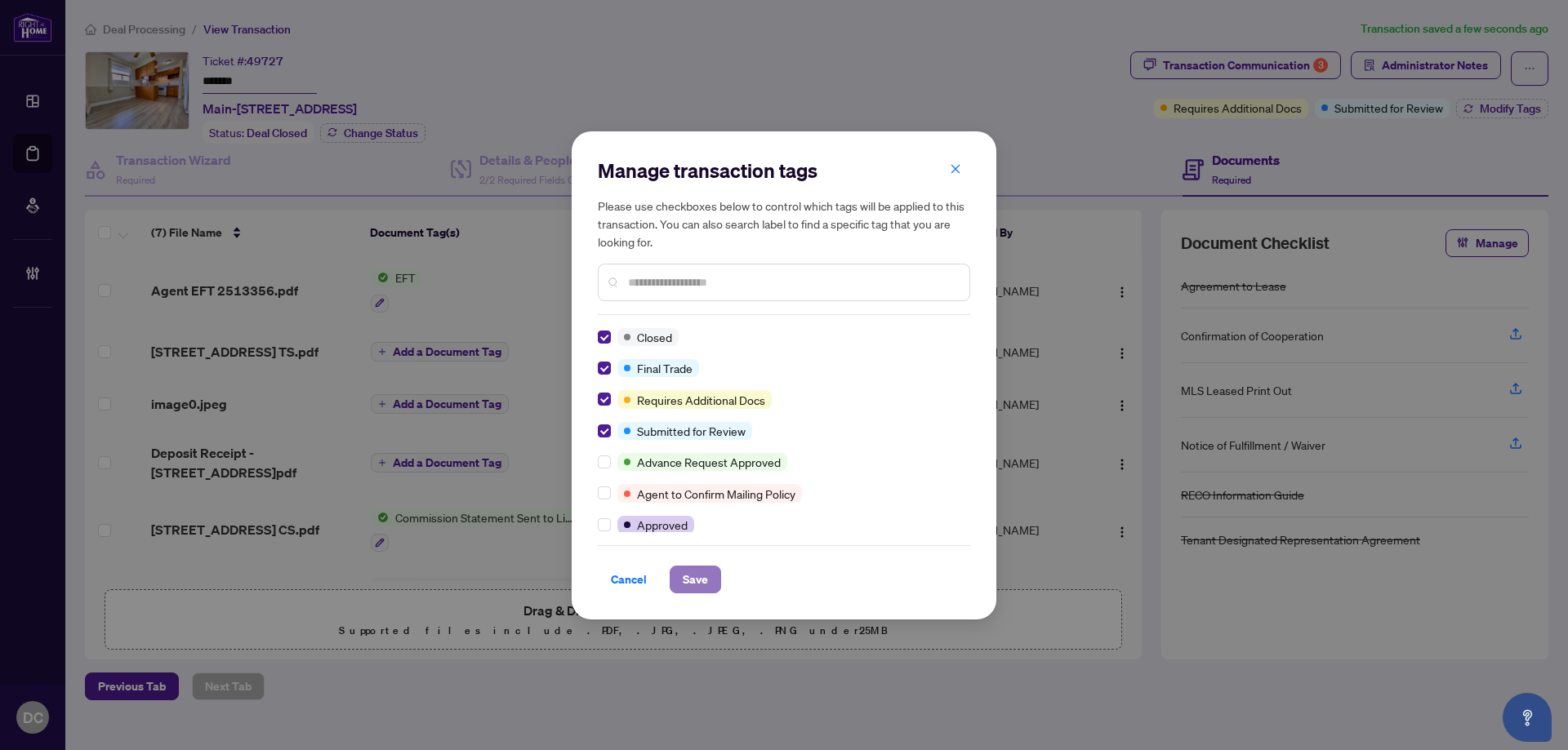
click at [680, 573] on button "Save" at bounding box center [695, 580] width 52 height 27
click at [1398, 63] on div "Manage transaction tags Please use checkboxes below to control which tags will …" at bounding box center [784, 375] width 1568 height 750
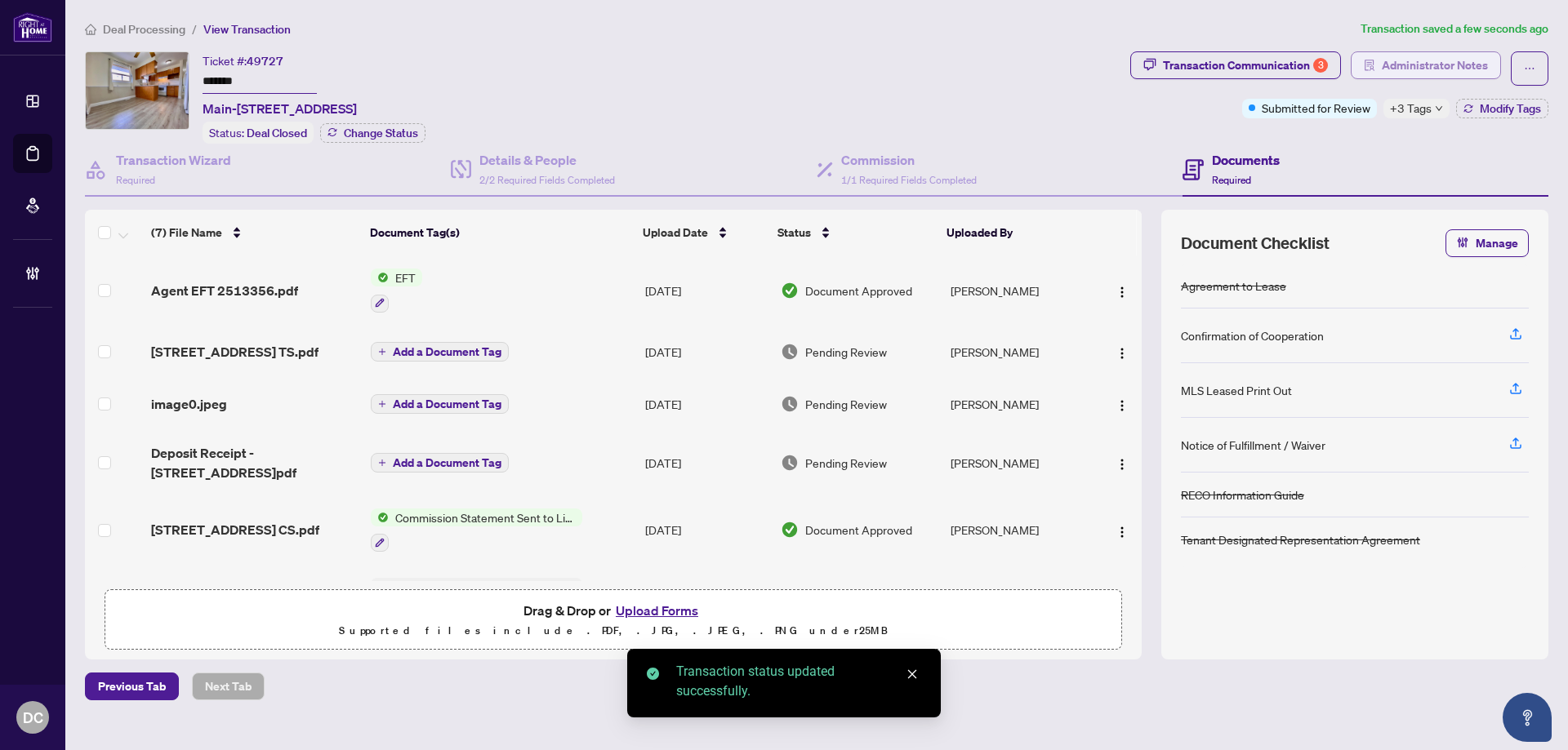
click at [1419, 69] on span "Administrator Notes" at bounding box center [1434, 65] width 106 height 26
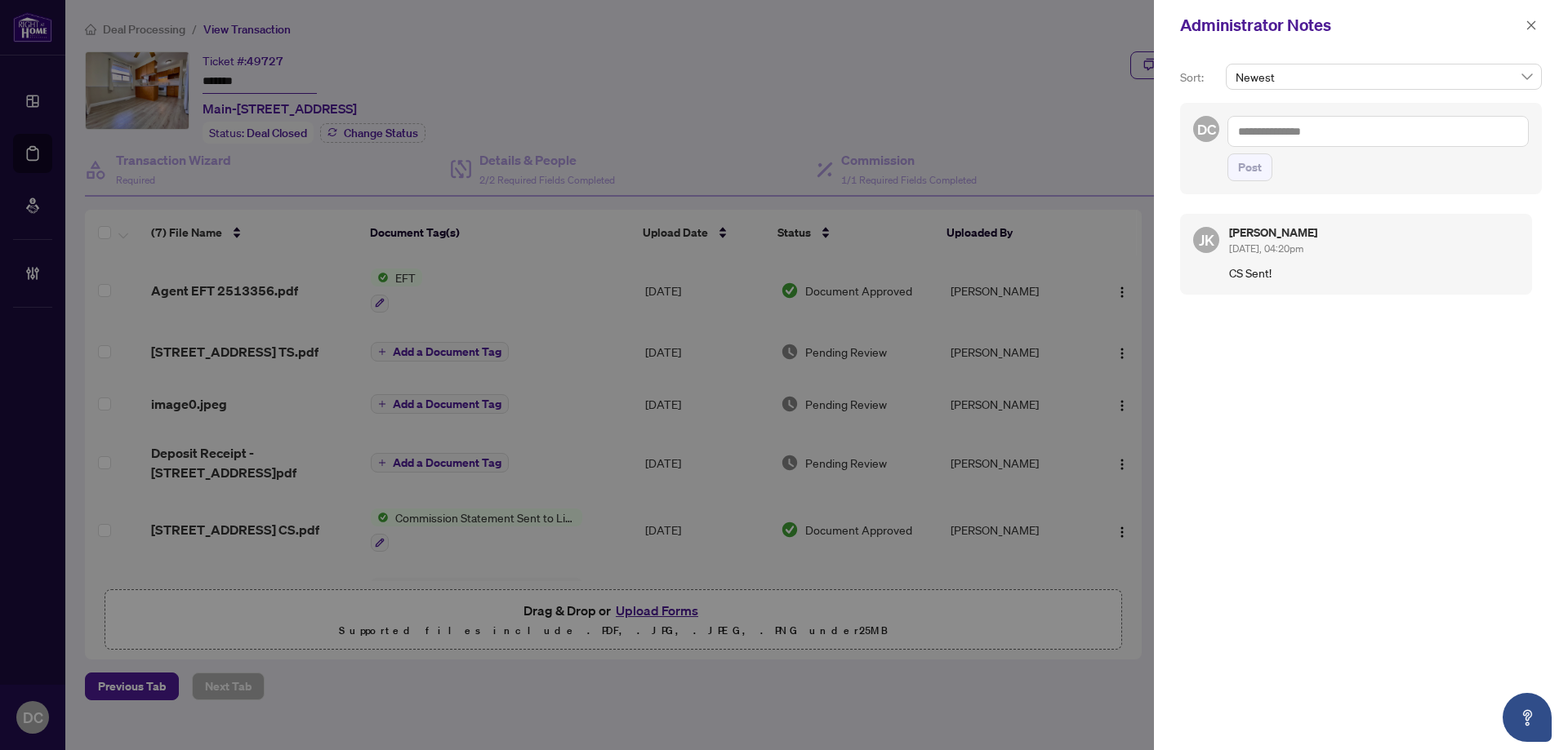
click at [1281, 123] on textarea at bounding box center [1378, 131] width 302 height 31
paste textarea "**********"
type textarea "**********"
click at [1264, 169] on button "Post" at bounding box center [1250, 167] width 45 height 27
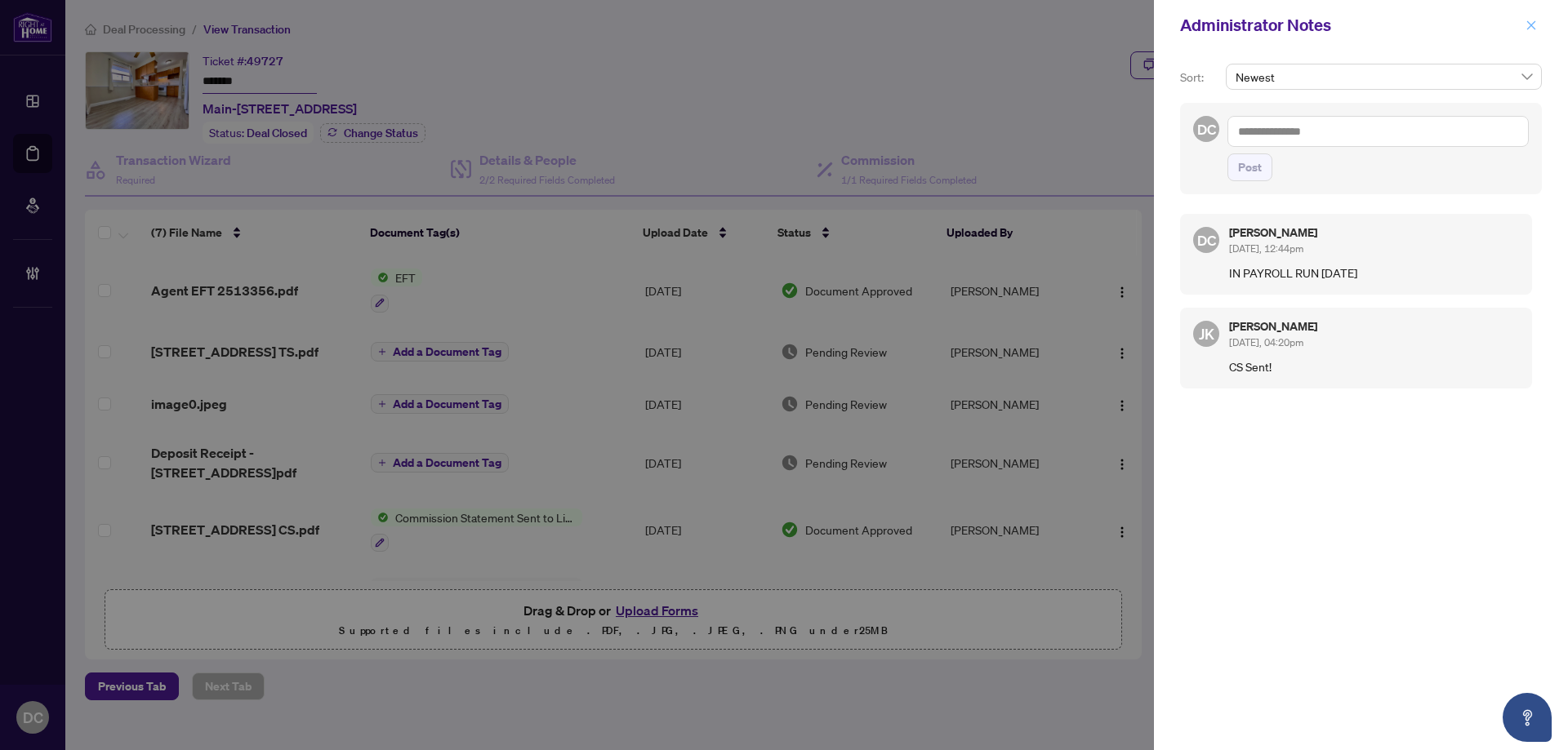
click at [1534, 24] on icon "close" at bounding box center [1531, 25] width 12 height 12
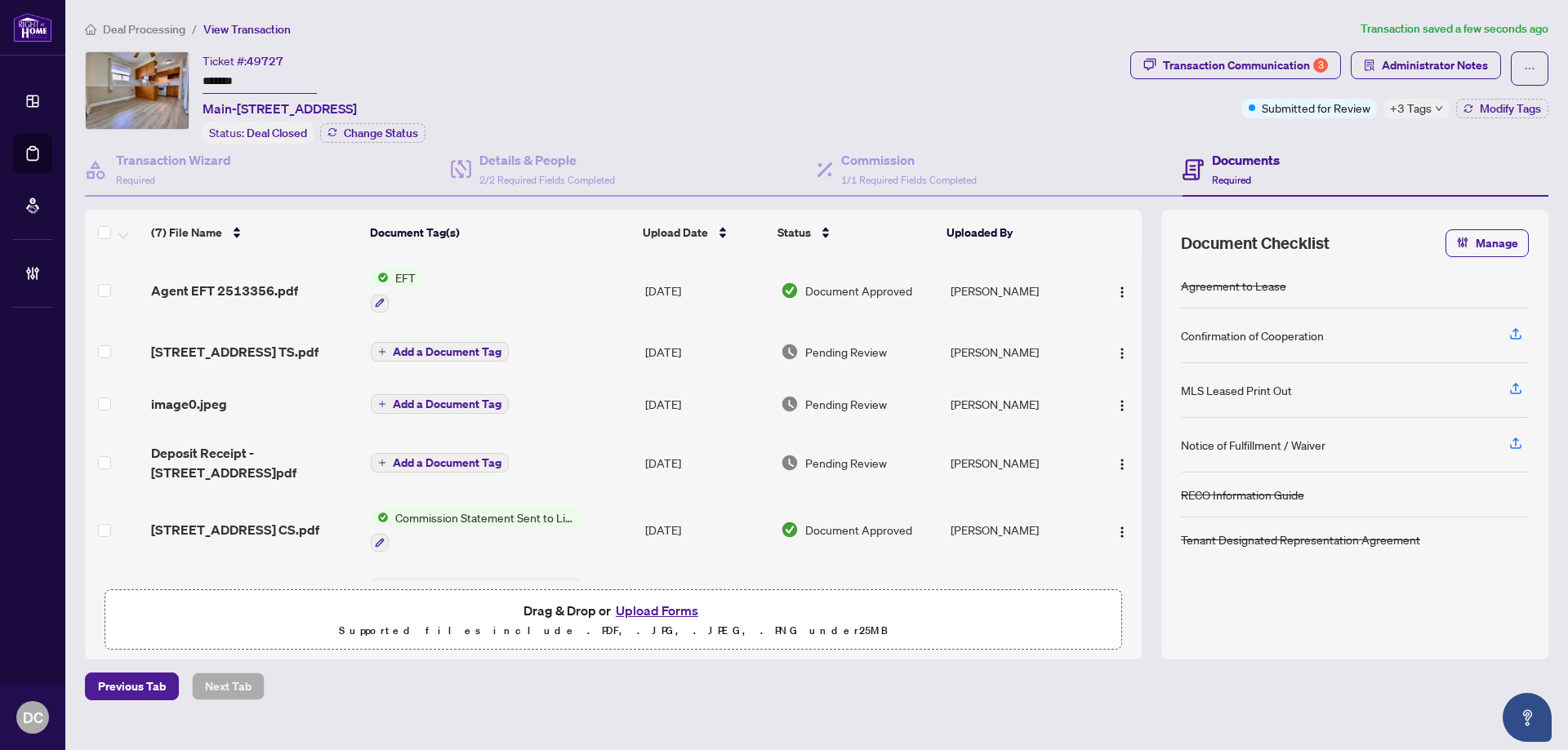
click at [121, 26] on span "Deal Processing" at bounding box center [144, 29] width 82 height 15
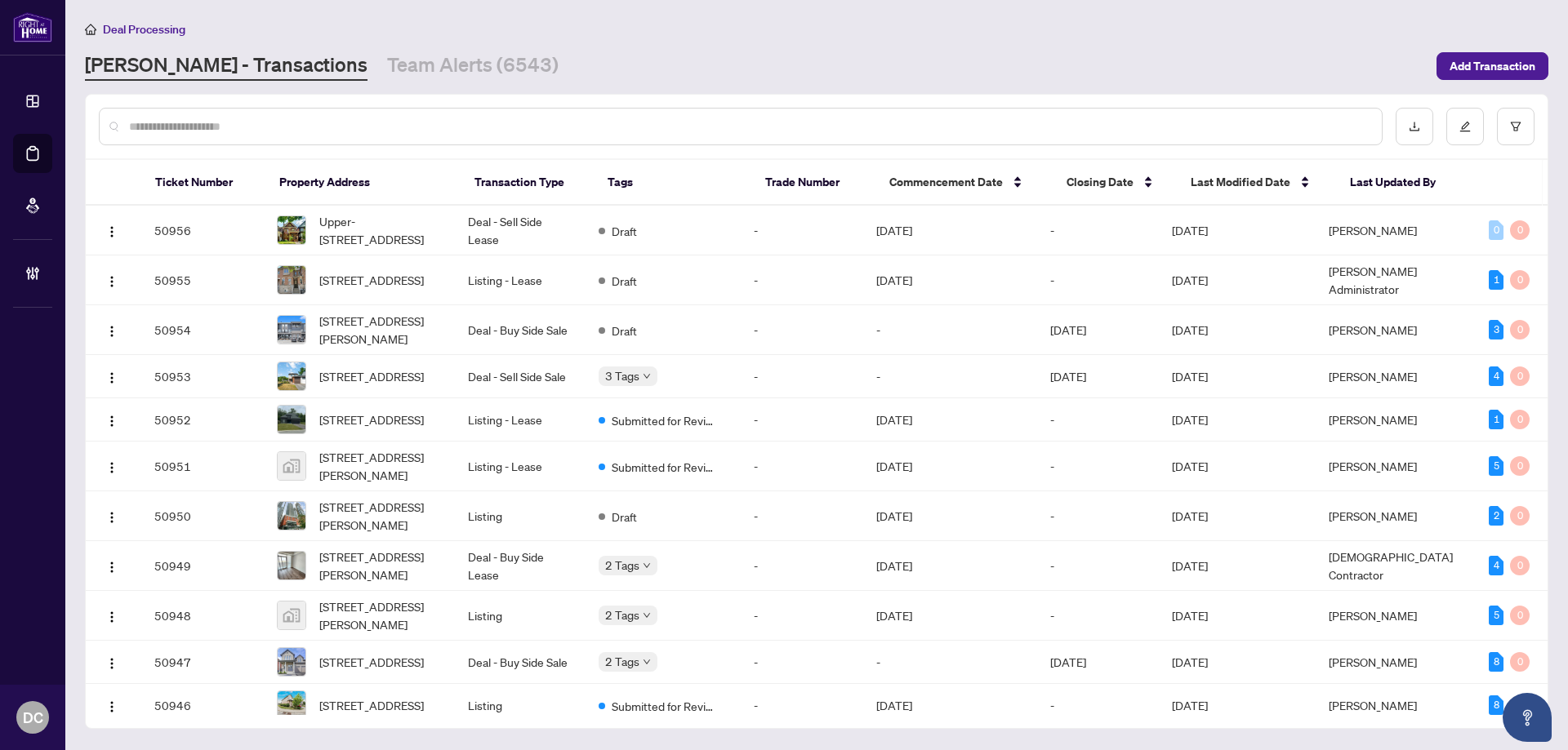
click at [258, 120] on input "text" at bounding box center [748, 126] width 1239 height 18
paste input "*******"
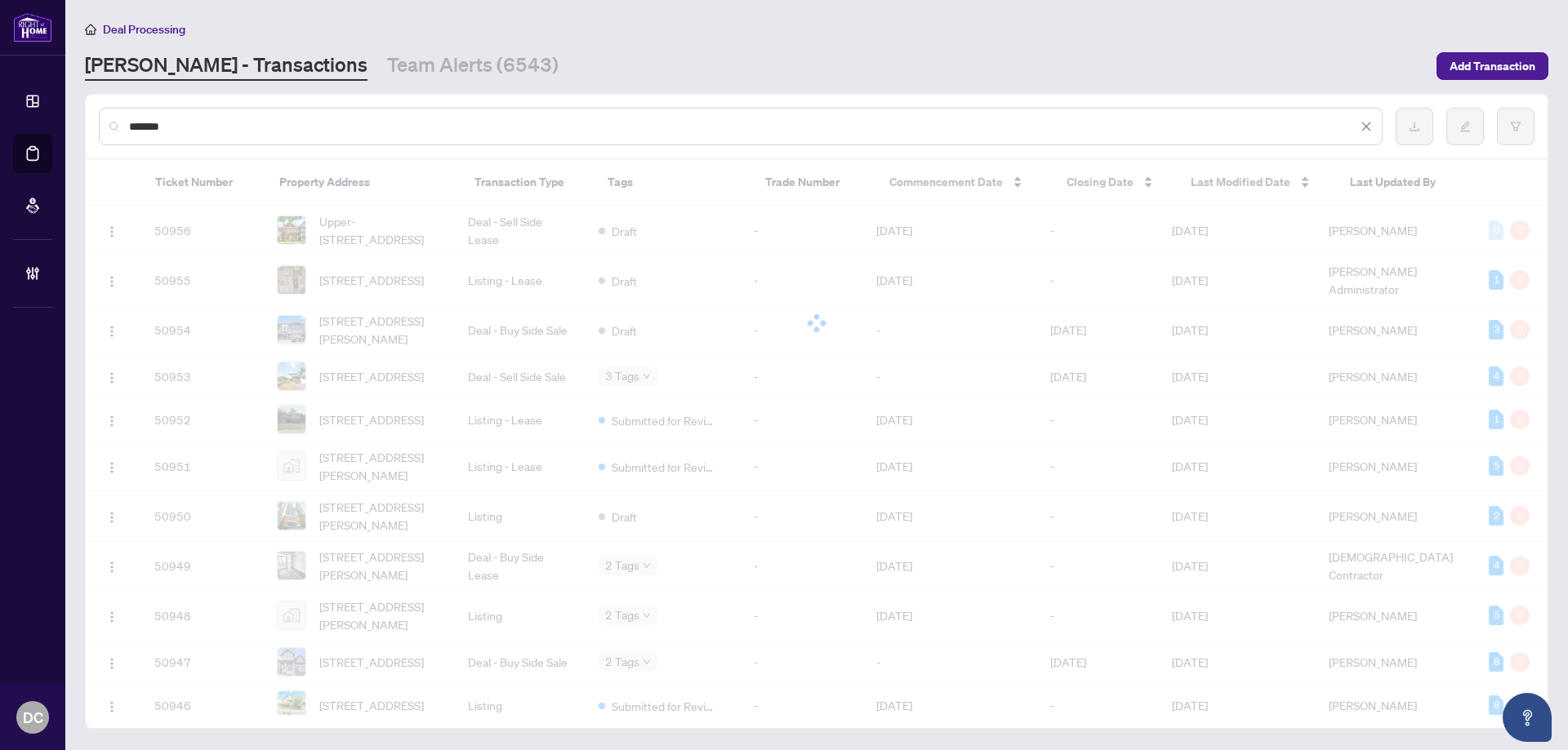
type input "*******"
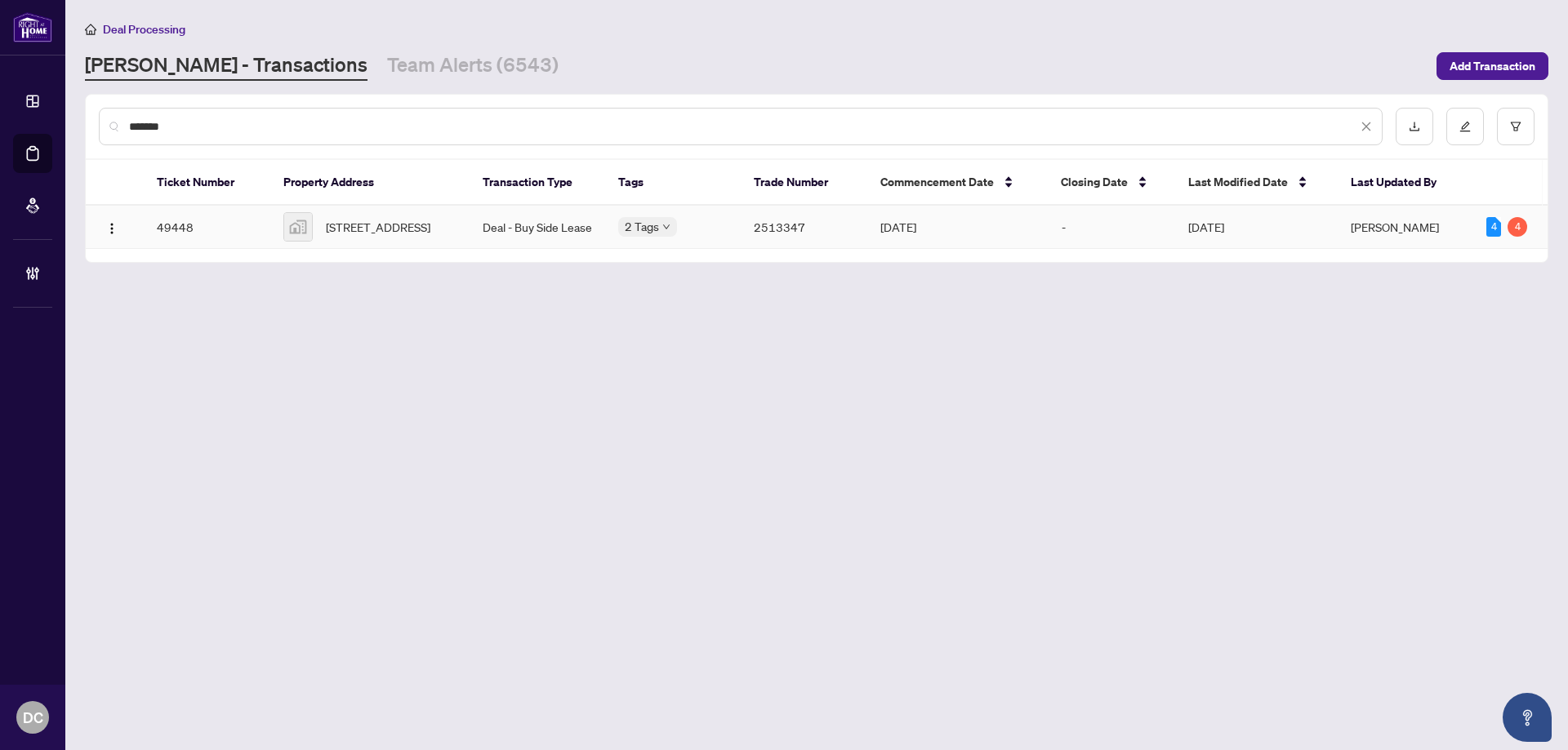
click at [389, 228] on span "[STREET_ADDRESS]" at bounding box center [378, 227] width 105 height 18
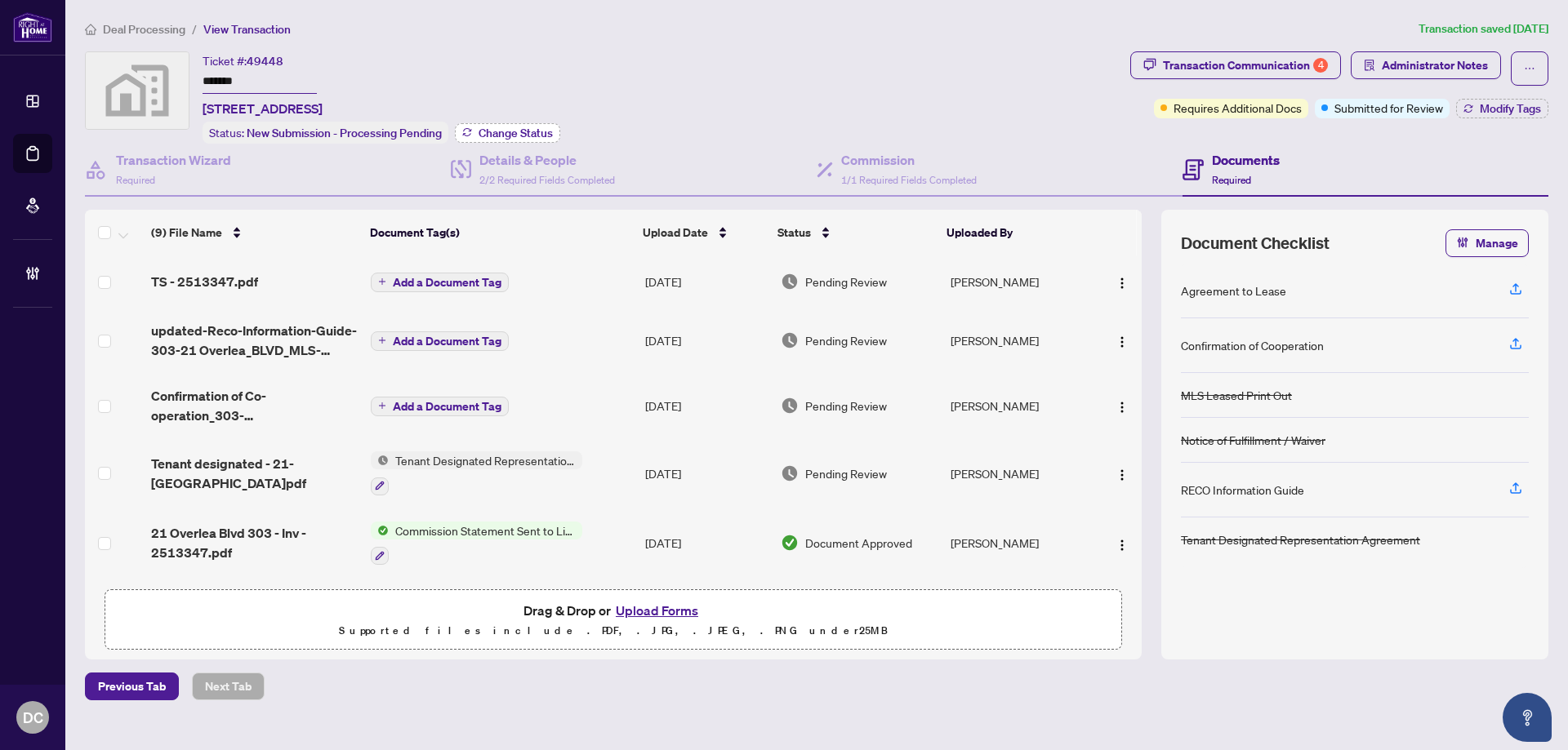
click at [518, 129] on span "Change Status" at bounding box center [515, 133] width 74 height 12
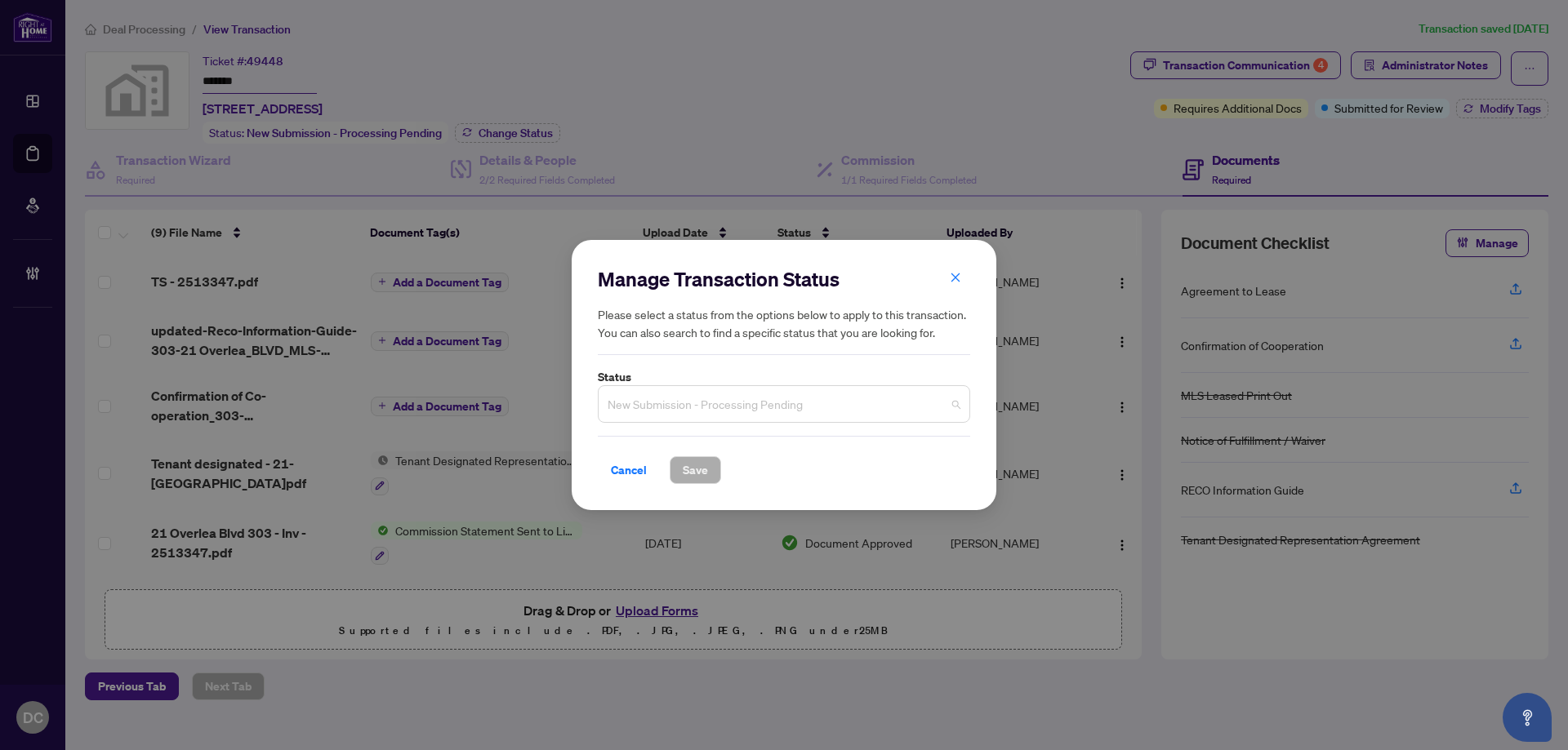
click at [703, 405] on span "New Submission - Processing Pending" at bounding box center [784, 404] width 353 height 31
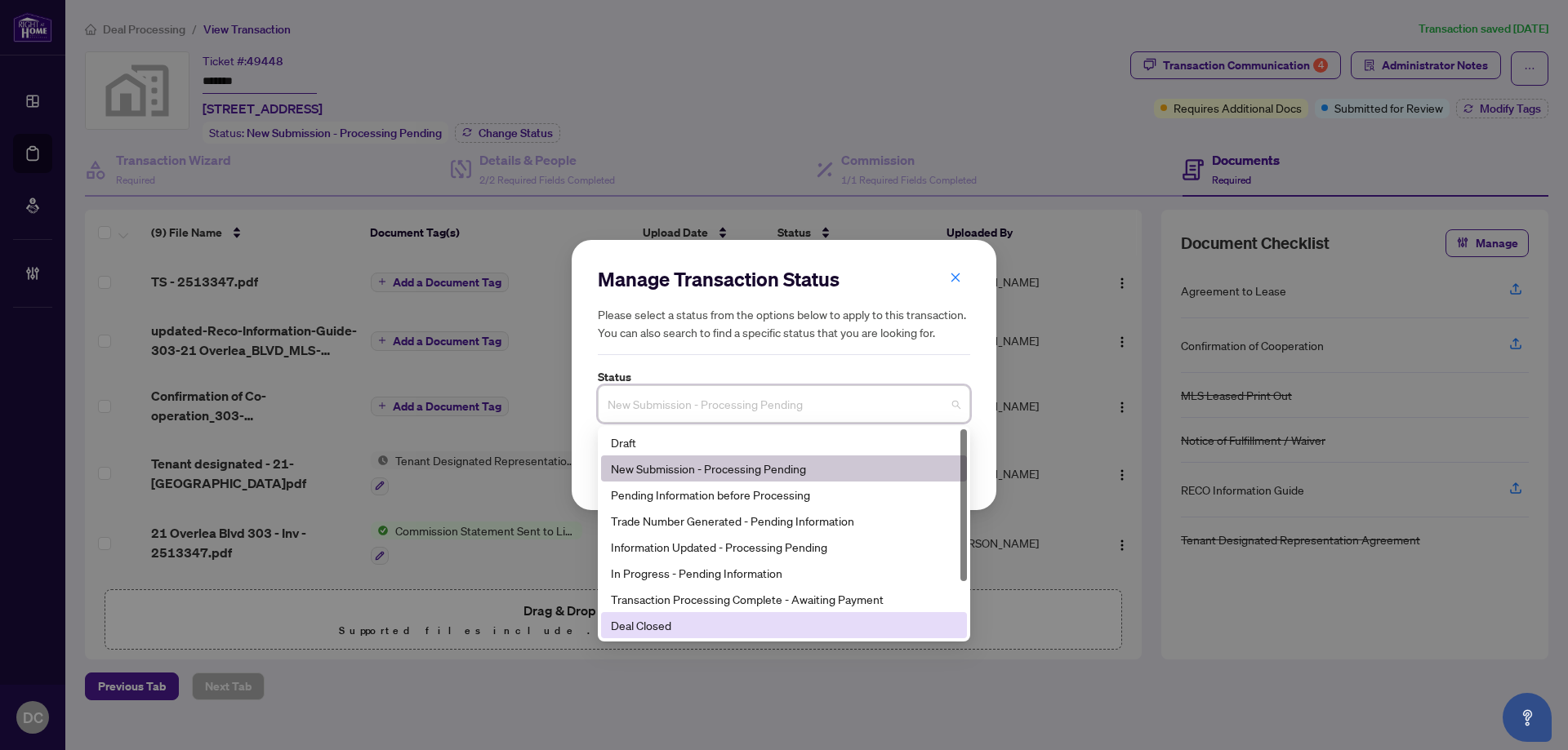
click at [670, 621] on div "Deal Closed" at bounding box center [784, 625] width 346 height 18
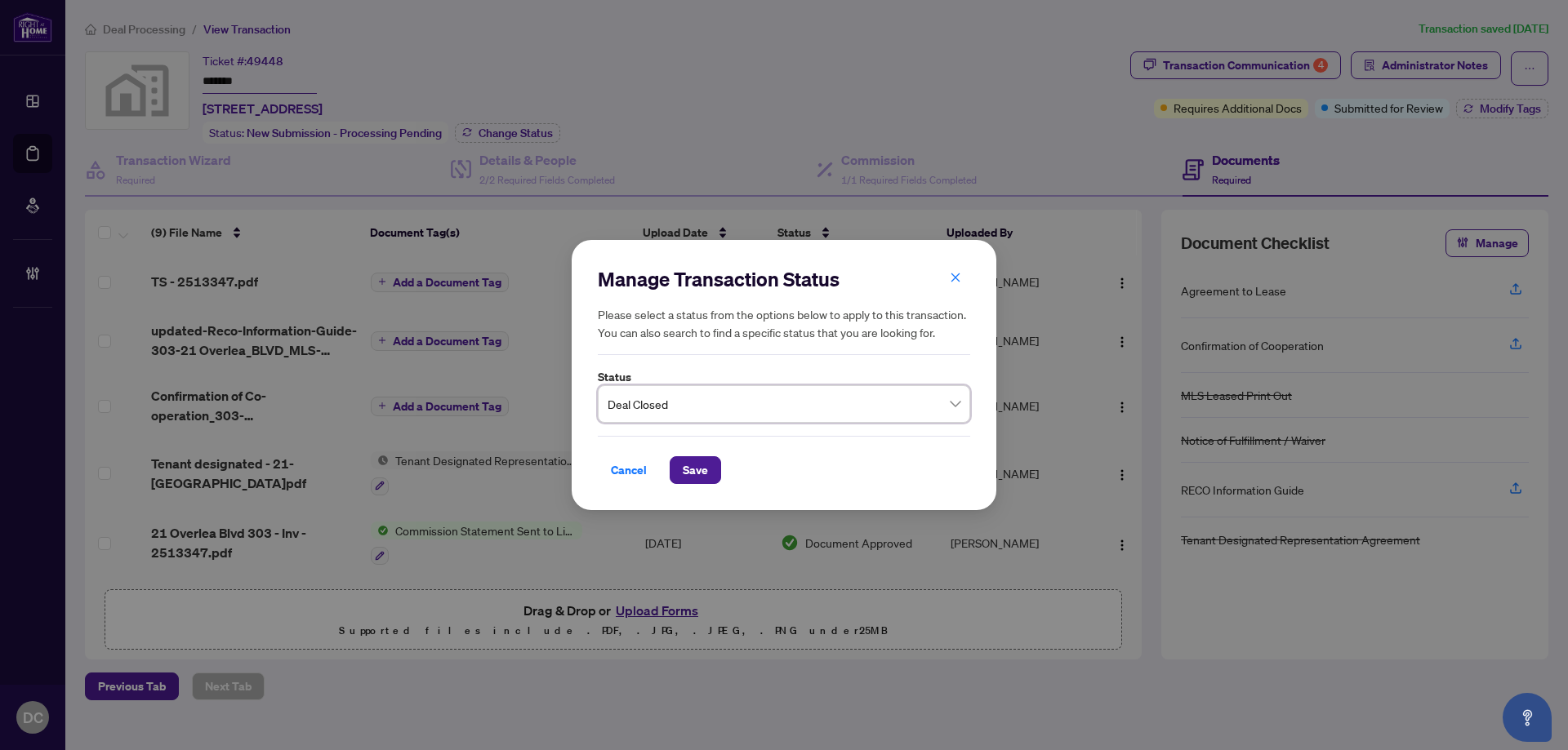
click at [685, 453] on div "Cancel Save" at bounding box center [784, 459] width 372 height 48
click at [691, 466] on span "Save" at bounding box center [695, 470] width 25 height 26
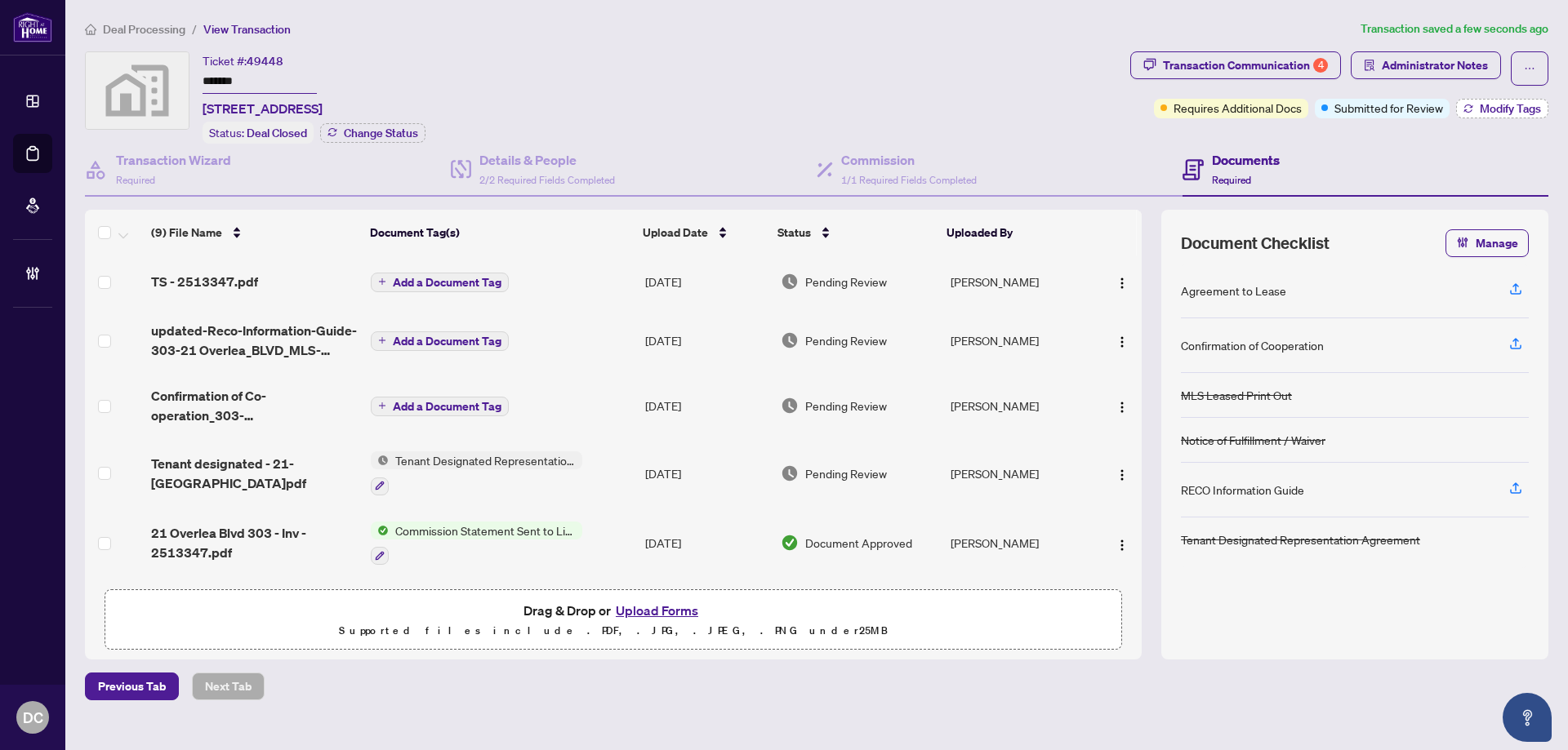
click at [1503, 106] on span "Modify Tags" at bounding box center [1510, 109] width 62 height 12
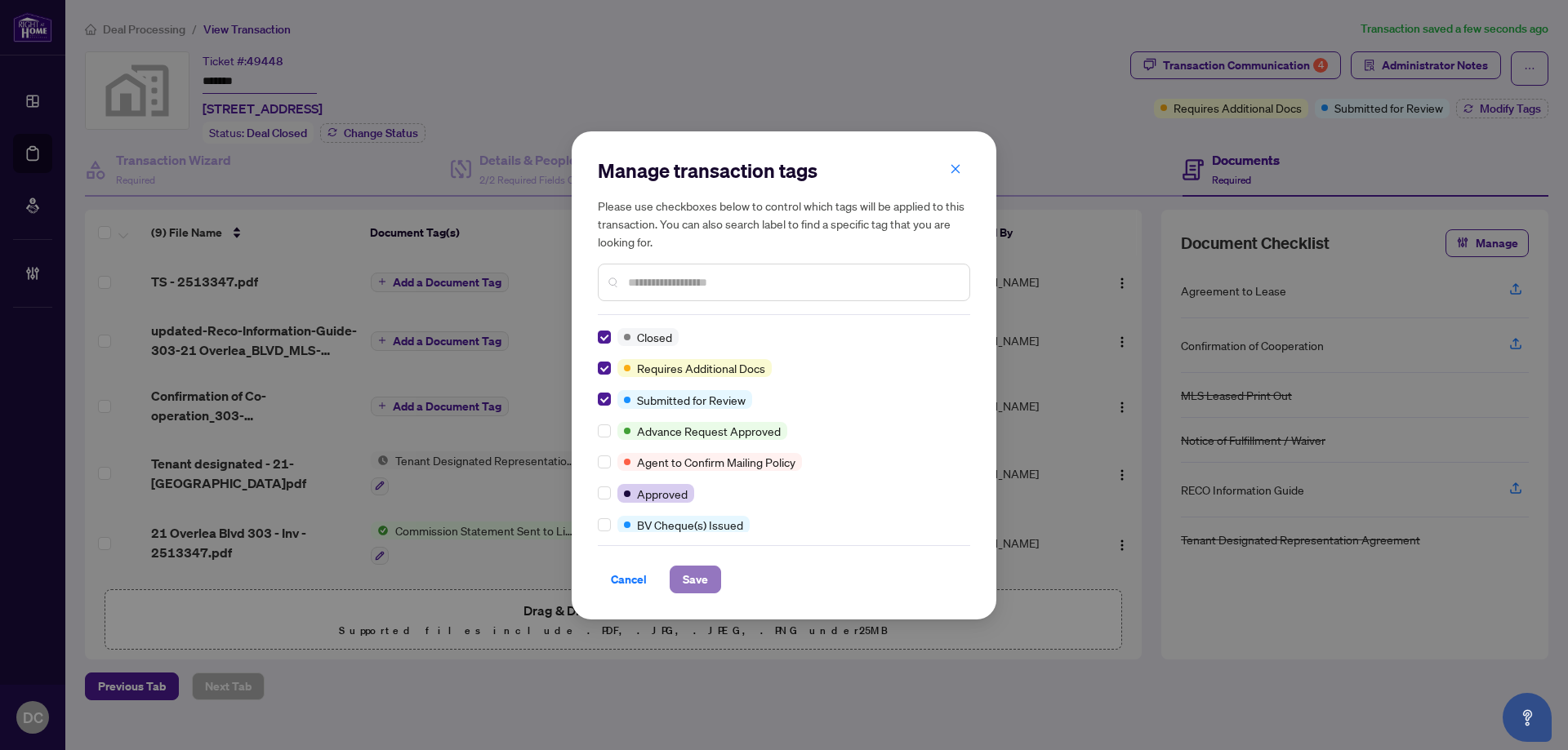
click at [693, 577] on span "Save" at bounding box center [695, 580] width 25 height 26
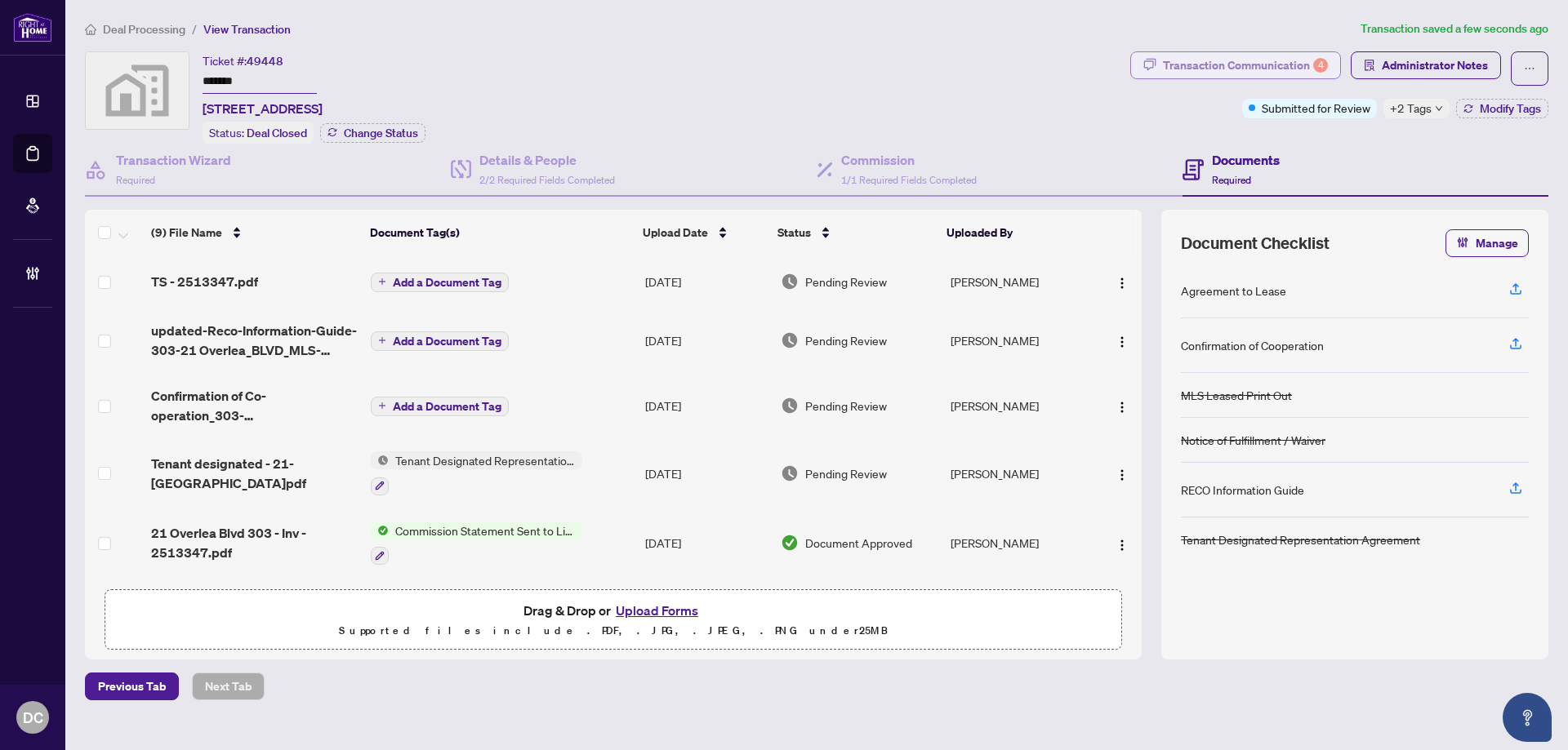
click at [1156, 64] on icon "button" at bounding box center [1150, 64] width 13 height 13
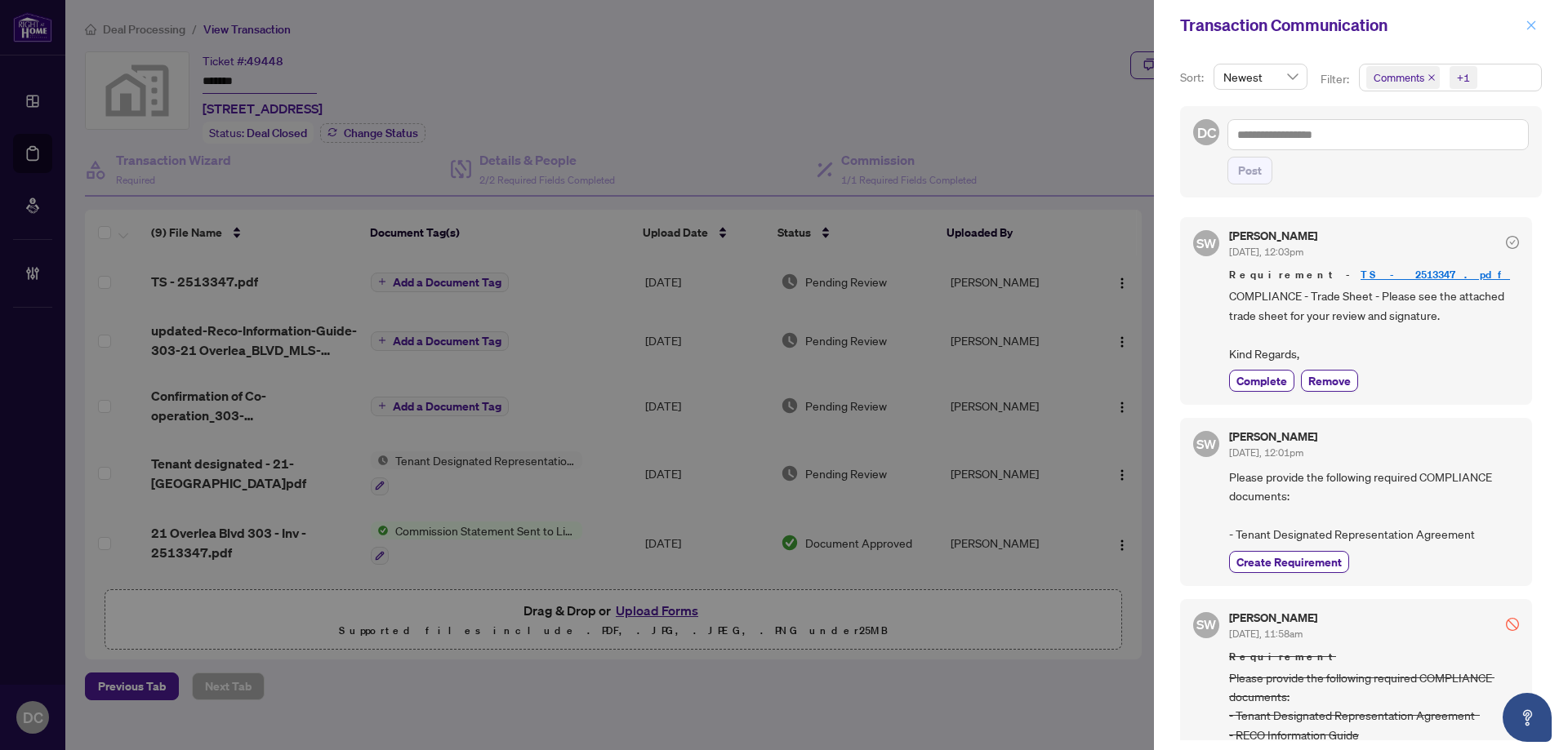
click at [1536, 19] on span "button" at bounding box center [1531, 25] width 12 height 26
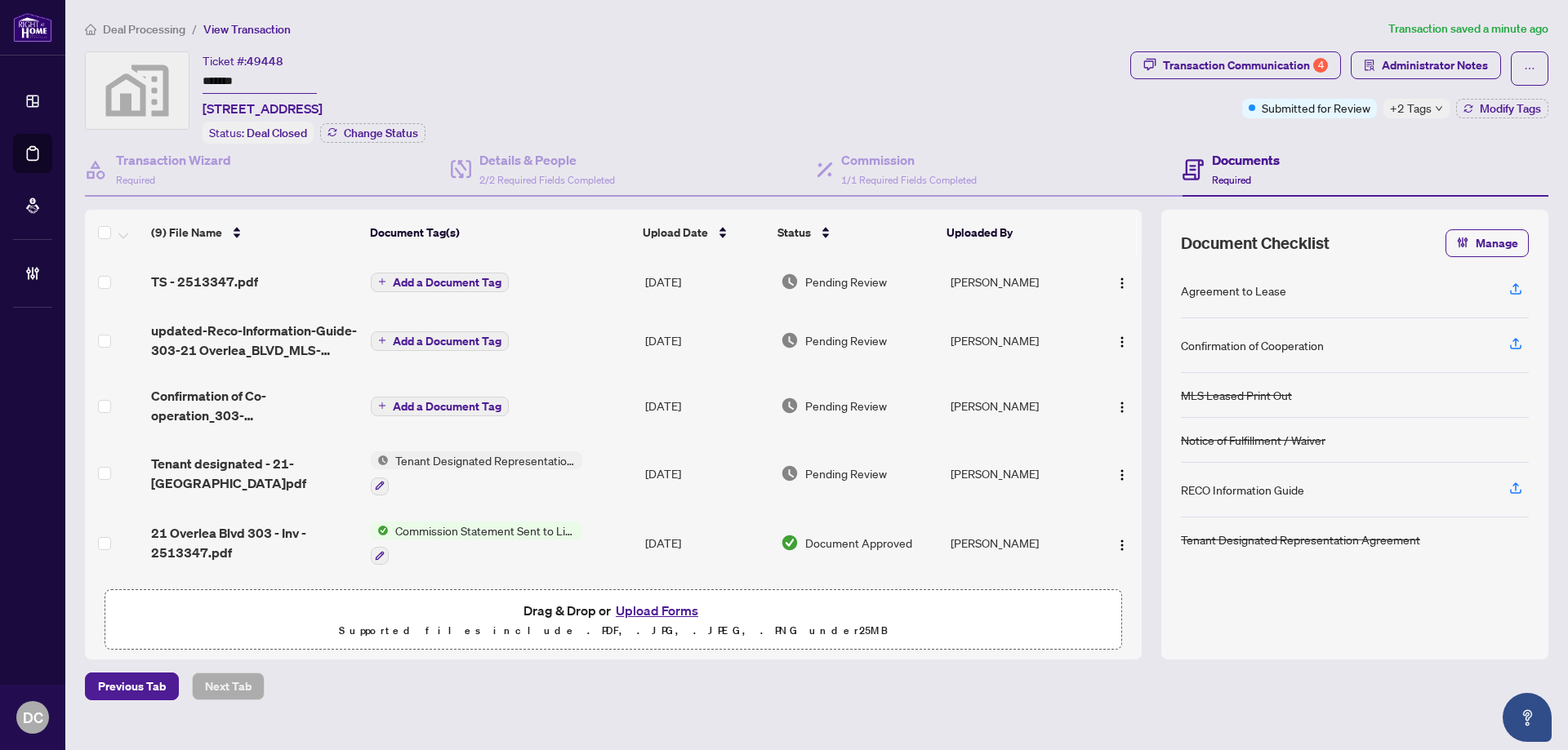
click at [282, 292] on td "TS - 2513347.pdf" at bounding box center [255, 281] width 219 height 52
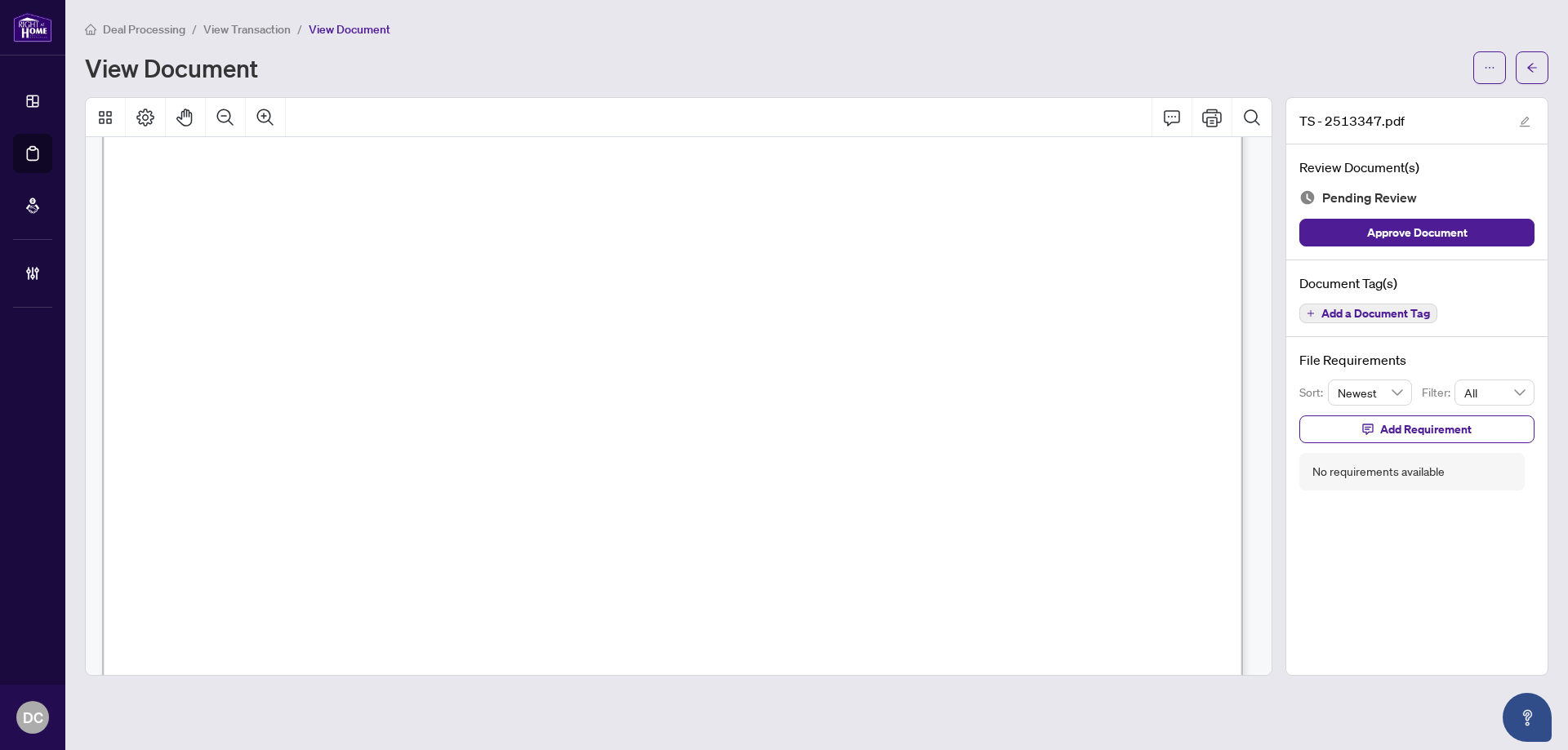
scroll to position [898, 0]
click at [1533, 76] on span "button" at bounding box center [1532, 68] width 12 height 26
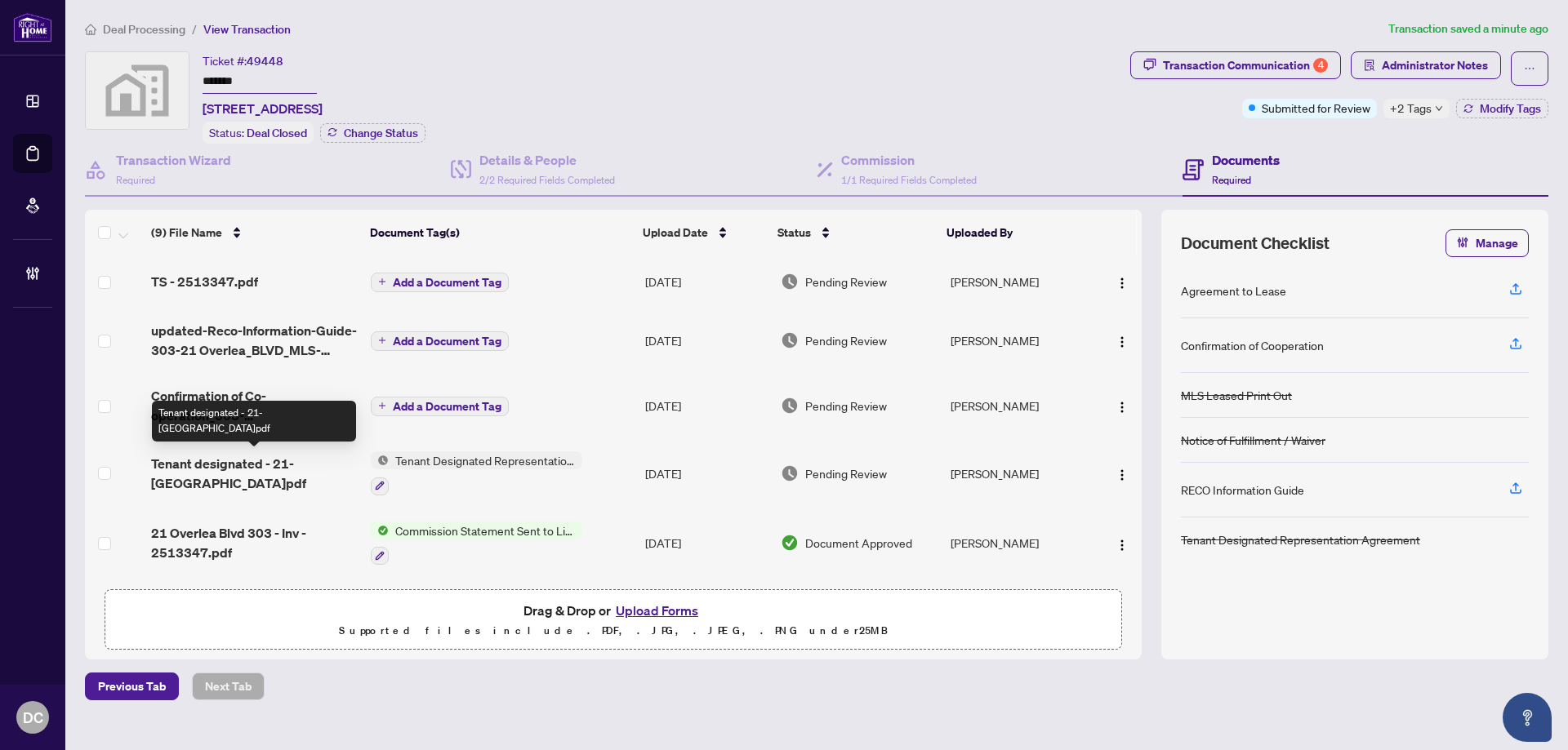
click at [289, 468] on span "Tenant designated - 21- [GEOGRAPHIC_DATA]pdf" at bounding box center [254, 473] width 207 height 39
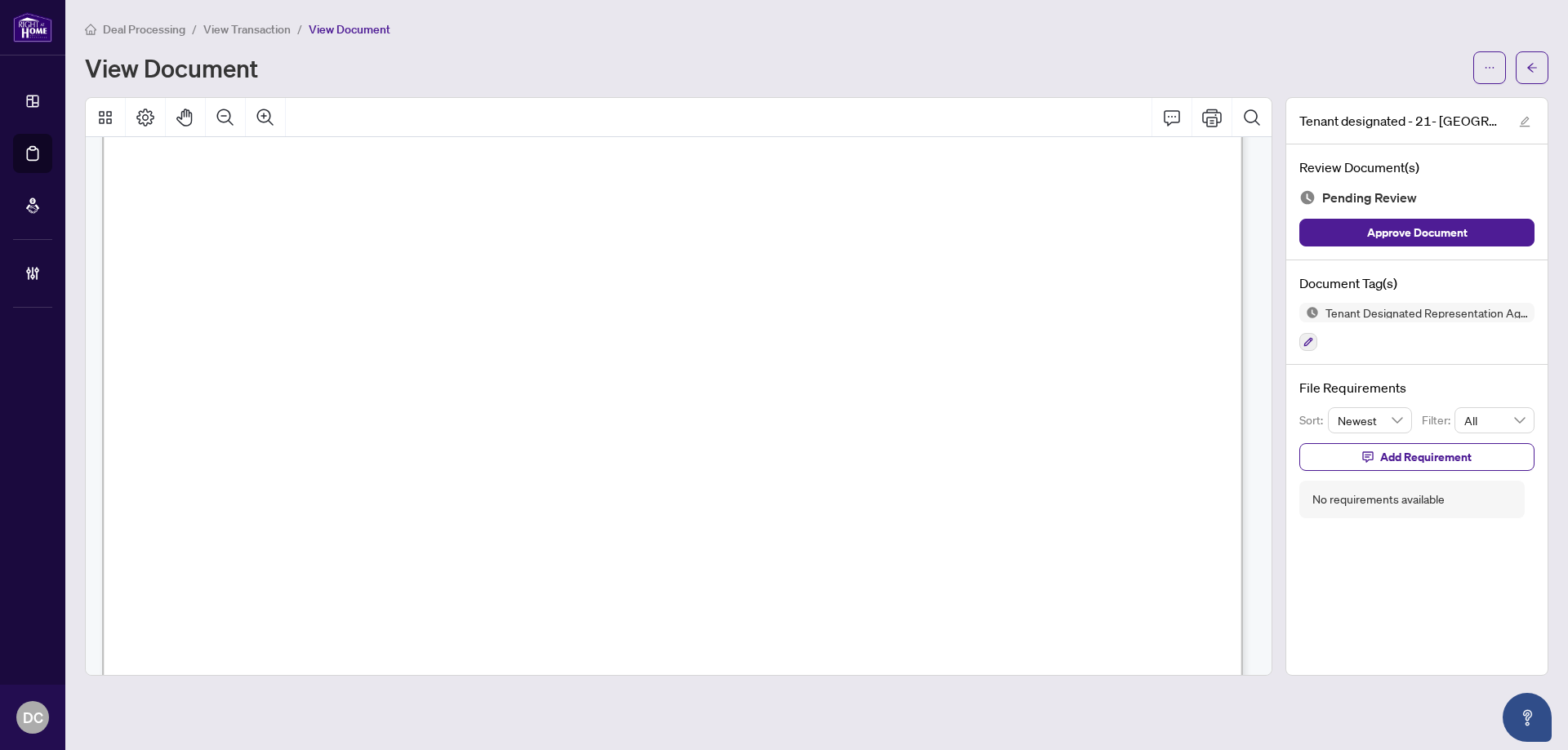
scroll to position [3347, 0]
click at [1536, 77] on span "button" at bounding box center [1532, 68] width 12 height 26
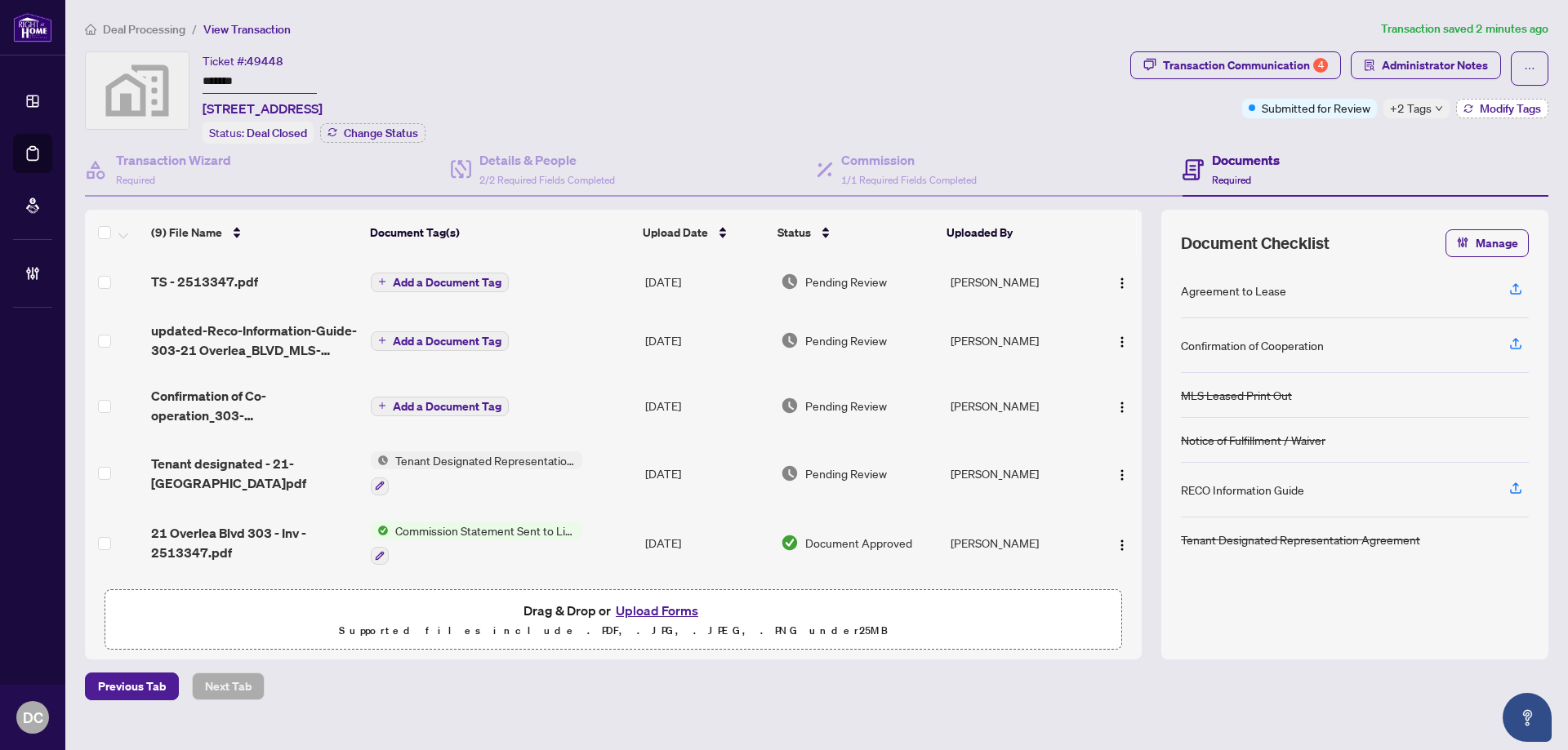
click at [1514, 116] on button "Modify Tags" at bounding box center [1501, 109] width 92 height 20
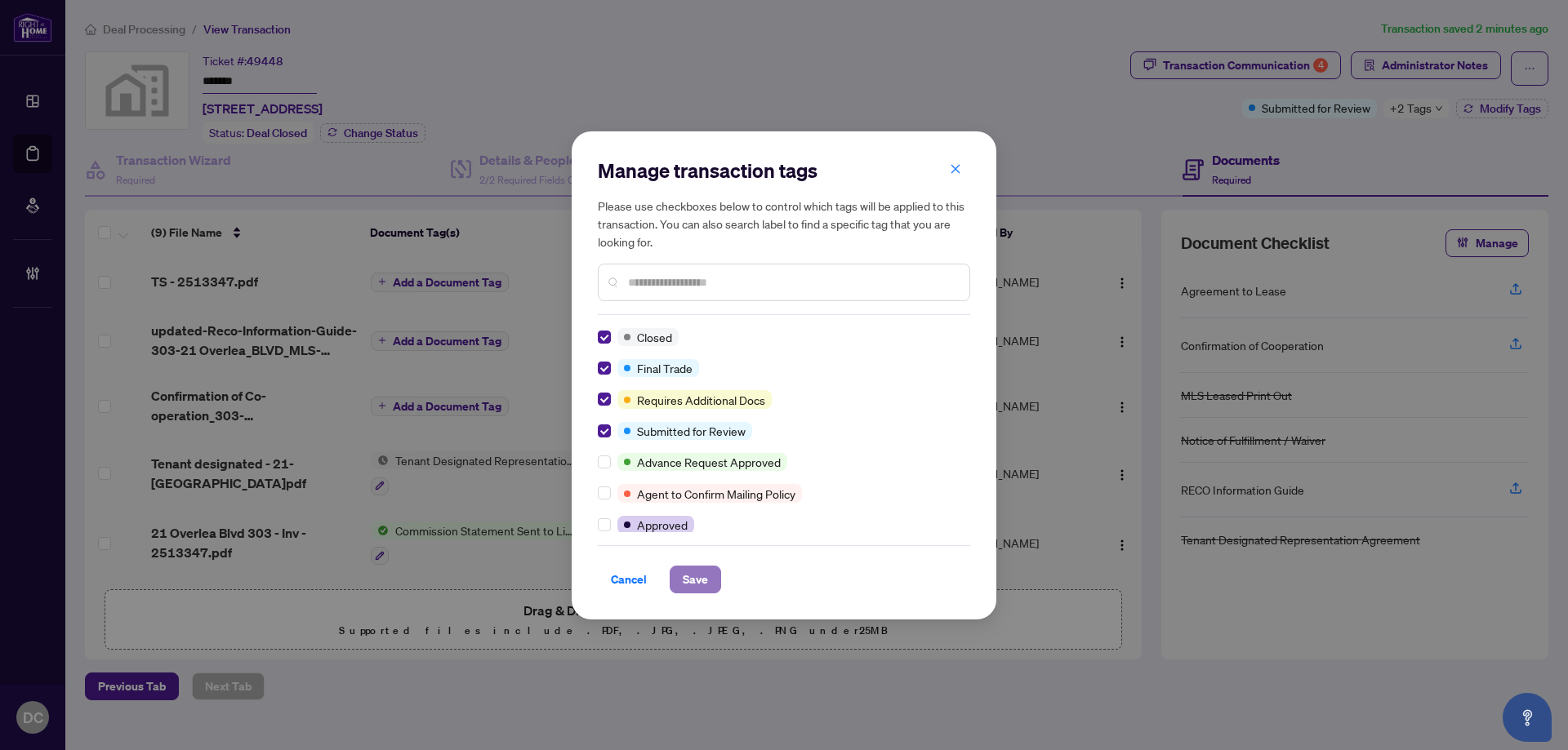
click at [694, 572] on span "Save" at bounding box center [695, 580] width 25 height 26
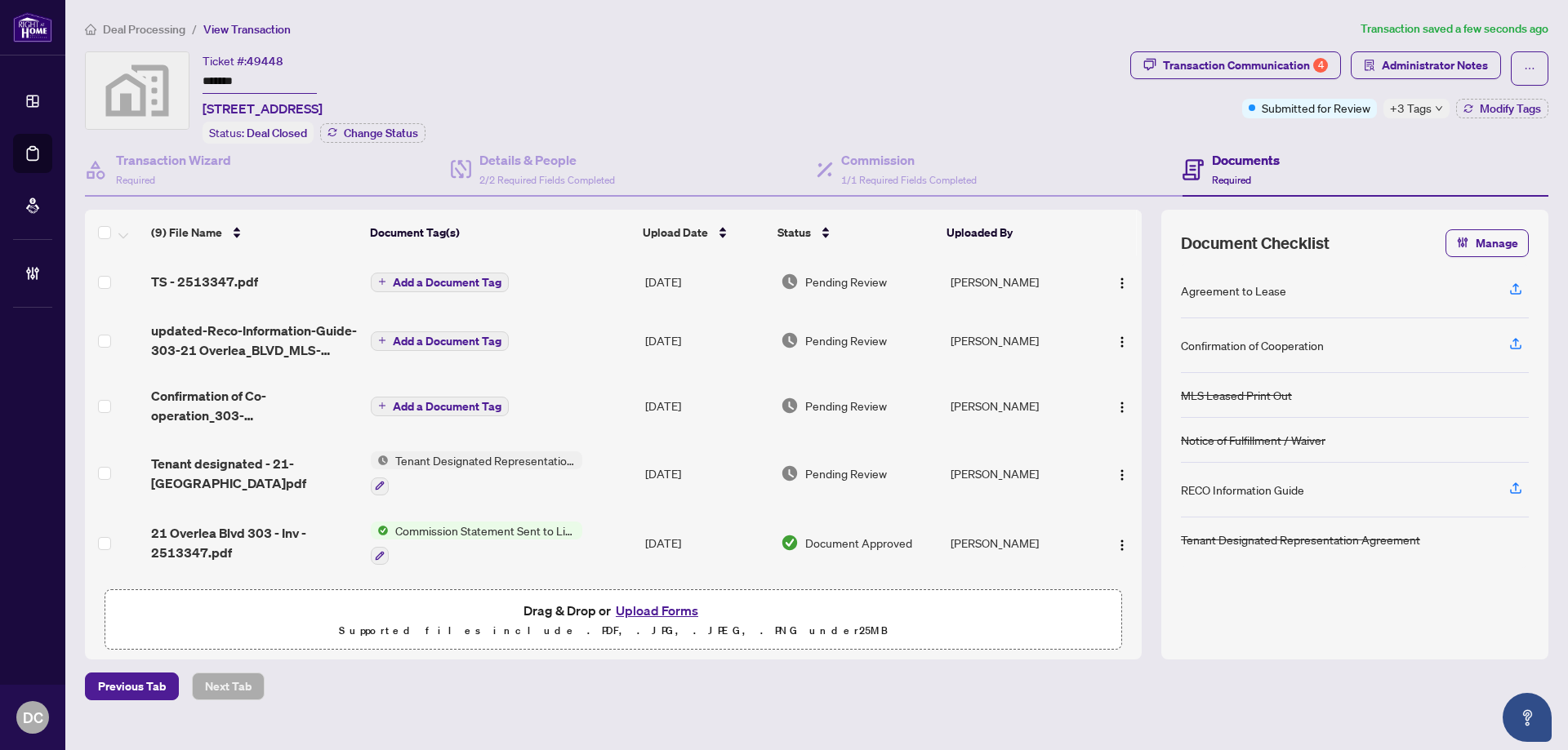
click at [1419, 113] on span "+3 Tags" at bounding box center [1410, 108] width 42 height 19
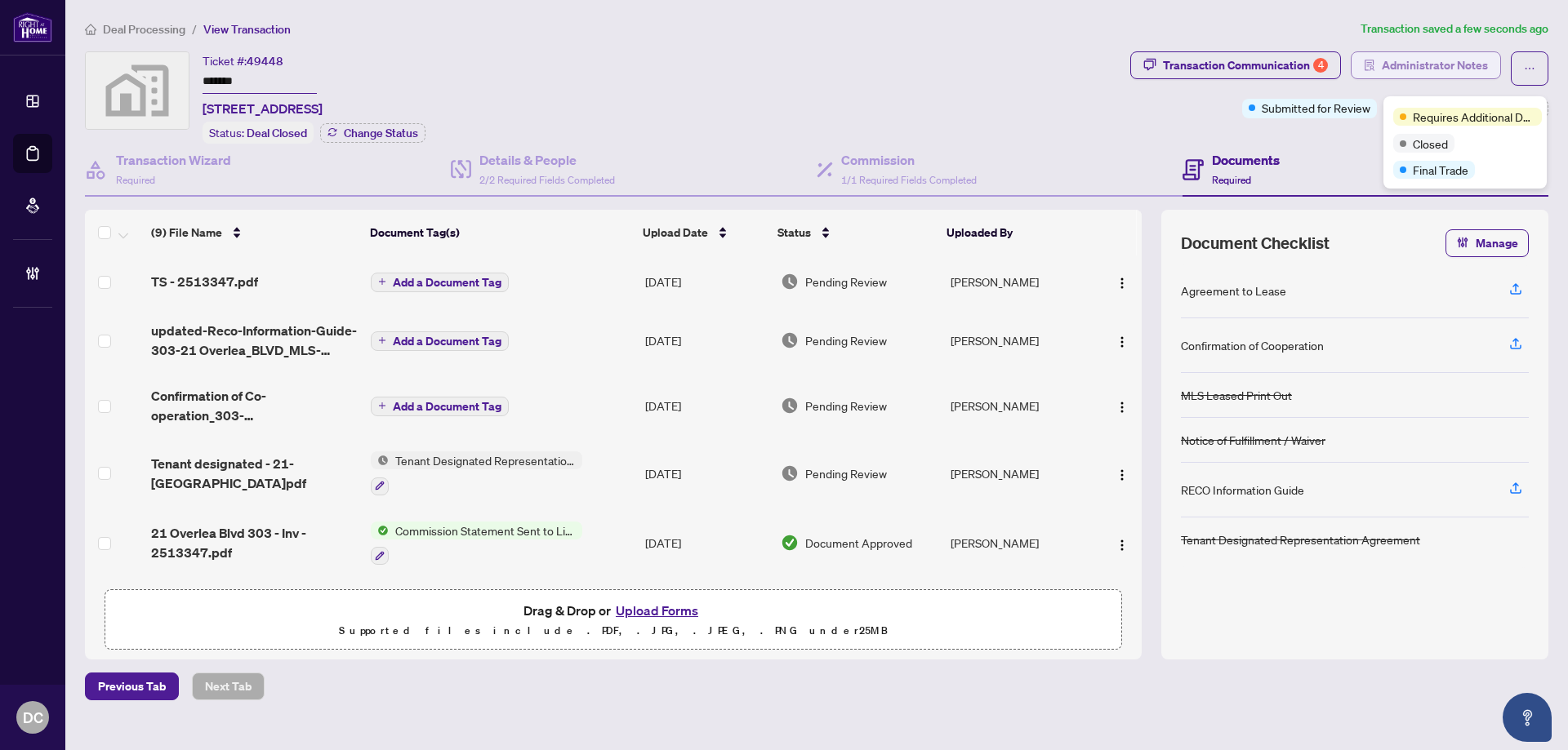
click at [1410, 67] on span "Administrator Notes" at bounding box center [1434, 65] width 106 height 26
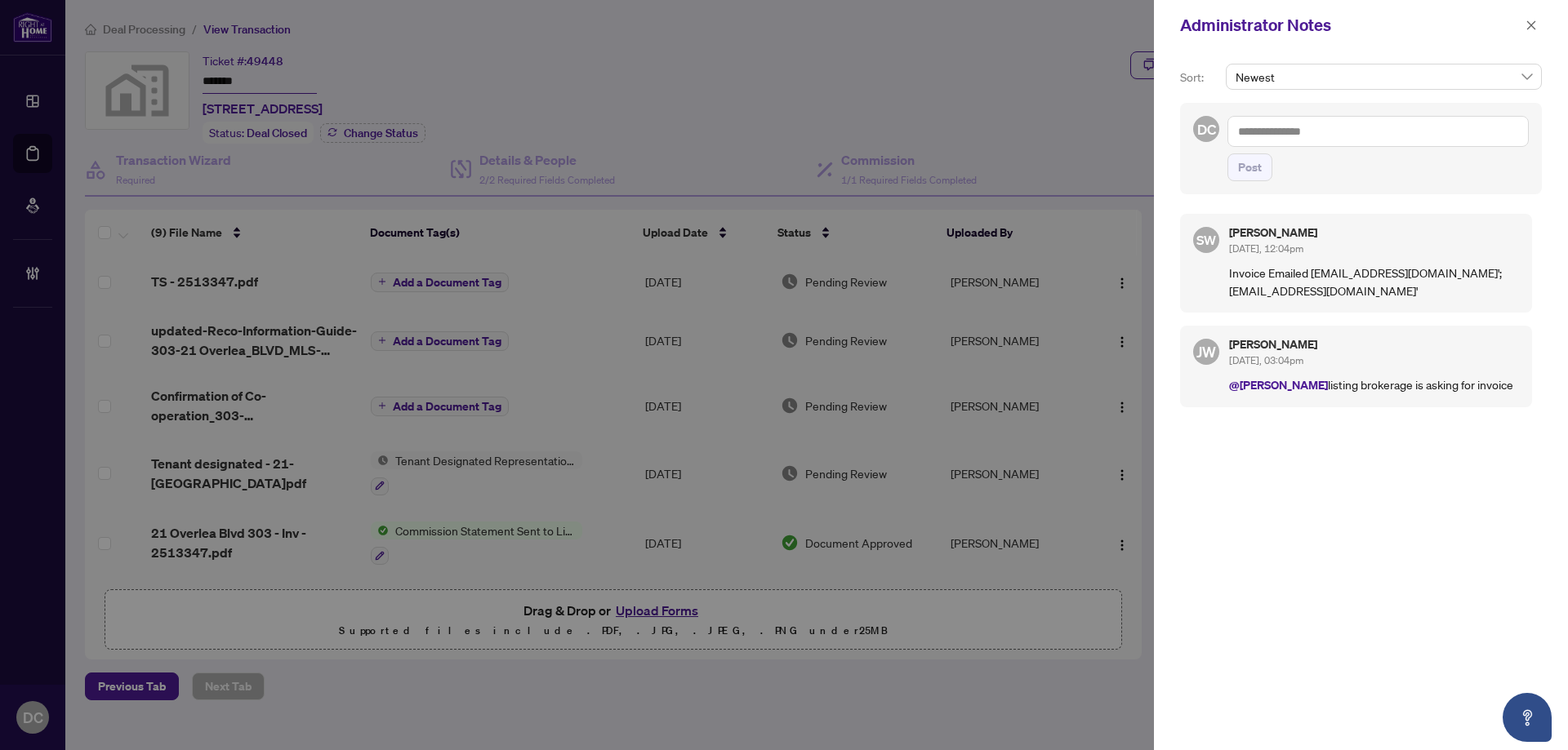
click at [1283, 140] on textarea at bounding box center [1378, 131] width 302 height 31
paste textarea "**********"
type textarea "**********"
drag, startPoint x: 1252, startPoint y: 173, endPoint x: 1340, endPoint y: 145, distance: 92.3
click at [1256, 169] on span "Post" at bounding box center [1250, 167] width 24 height 26
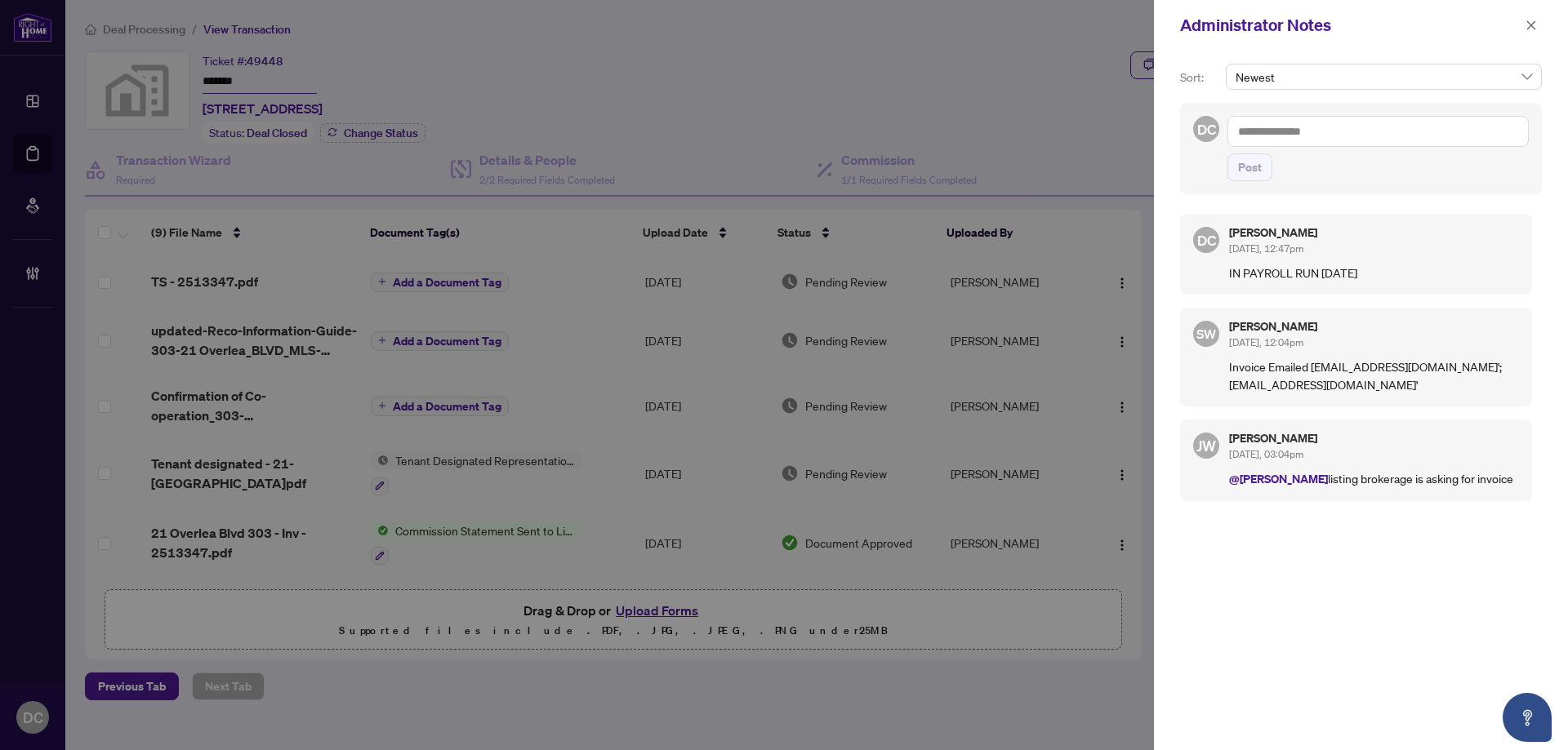
click at [1532, 39] on div "Administrator Notes" at bounding box center [1360, 25] width 414 height 51
click at [1532, 30] on icon "close" at bounding box center [1531, 25] width 12 height 12
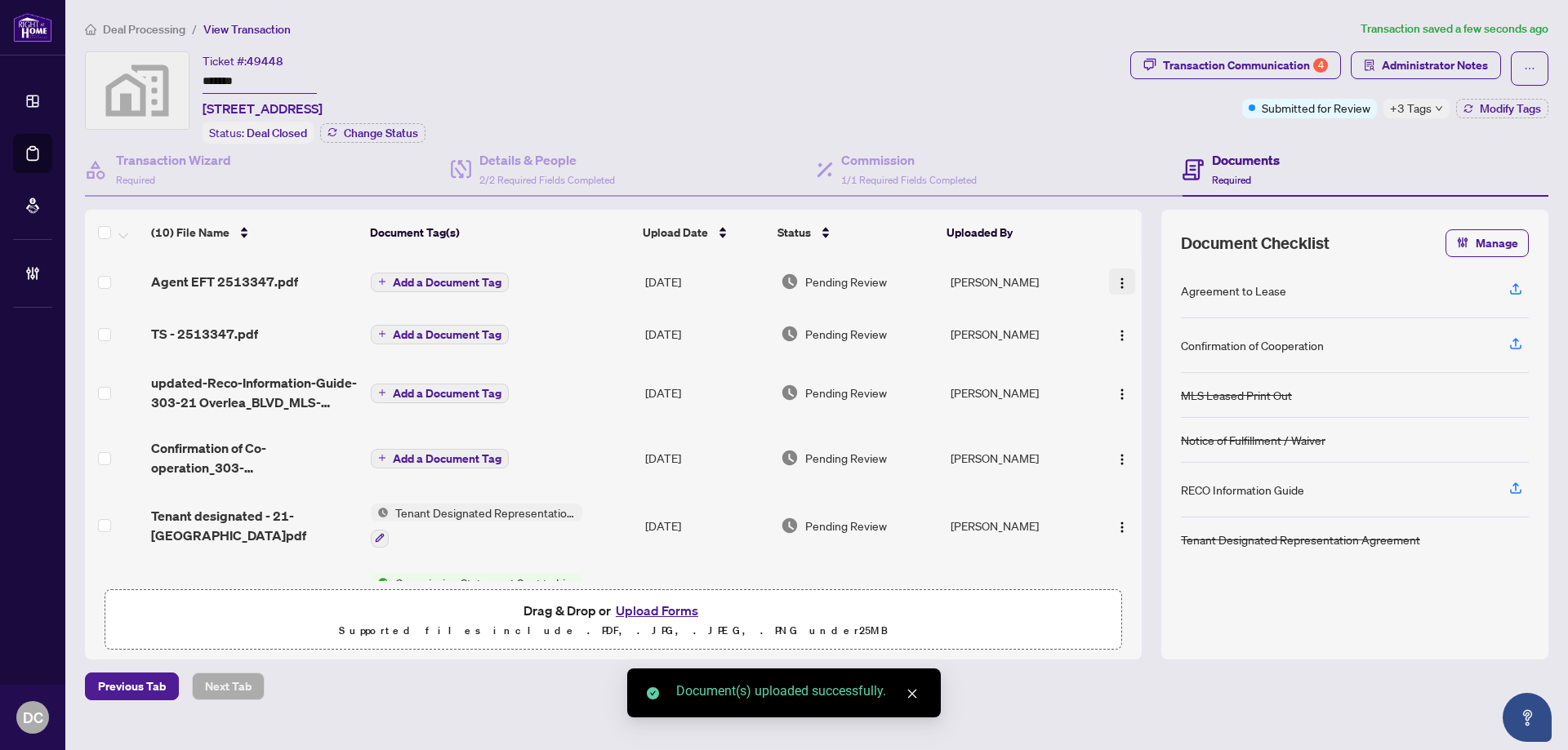
click at [1120, 282] on img "button" at bounding box center [1121, 283] width 13 height 13
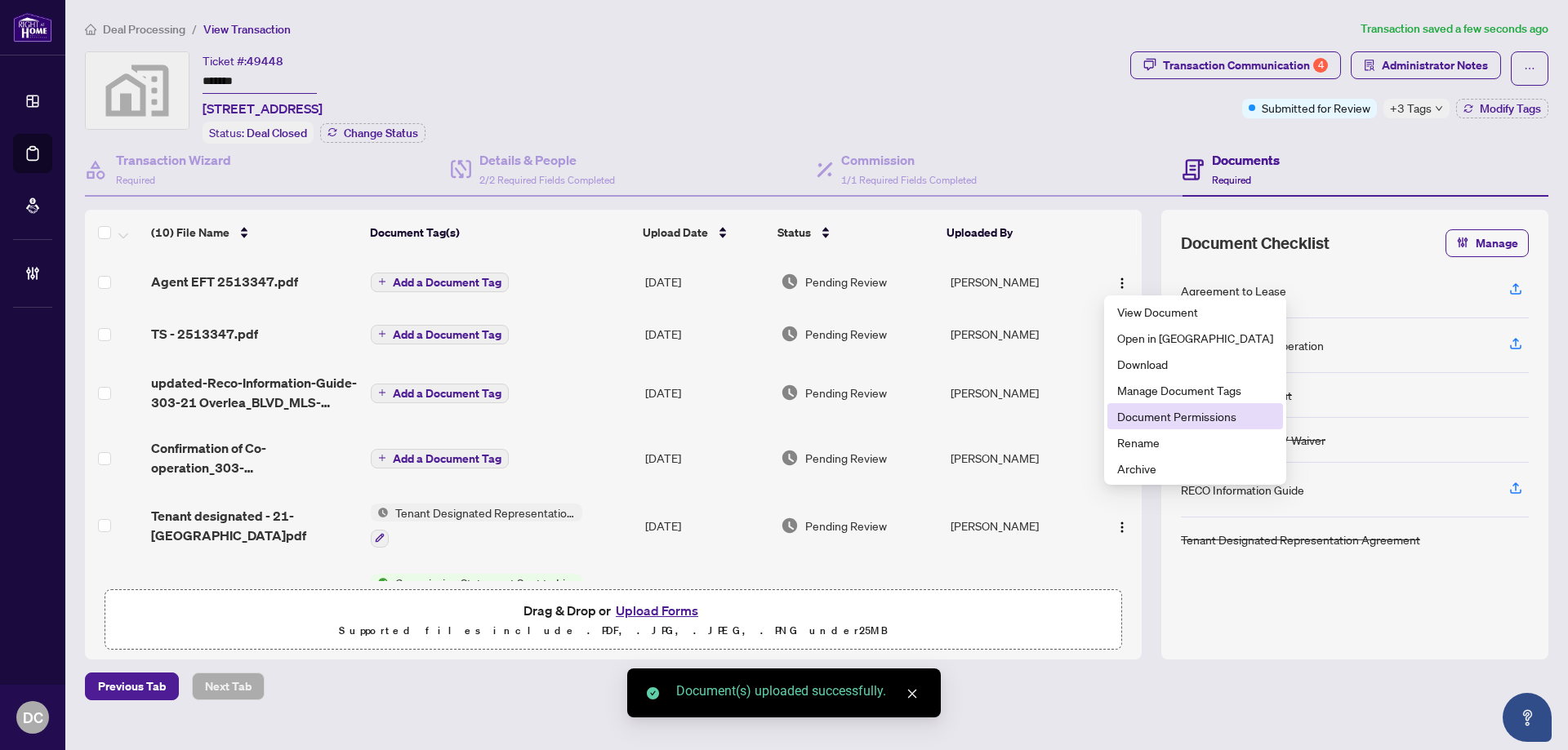
click at [1147, 422] on span "Document Permissions" at bounding box center [1194, 416] width 156 height 18
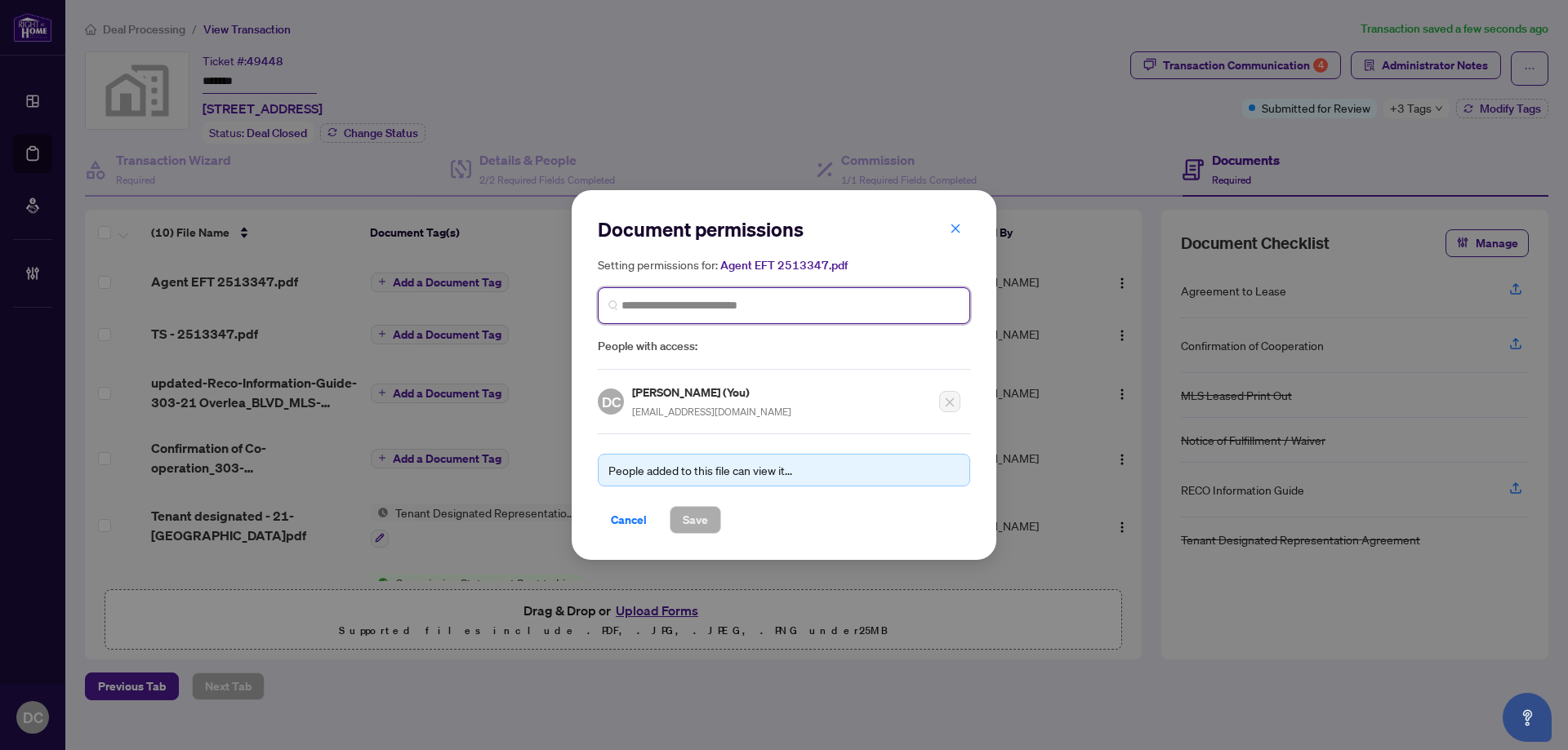
click at [846, 305] on input "search" at bounding box center [789, 305] width 338 height 18
type input "*********"
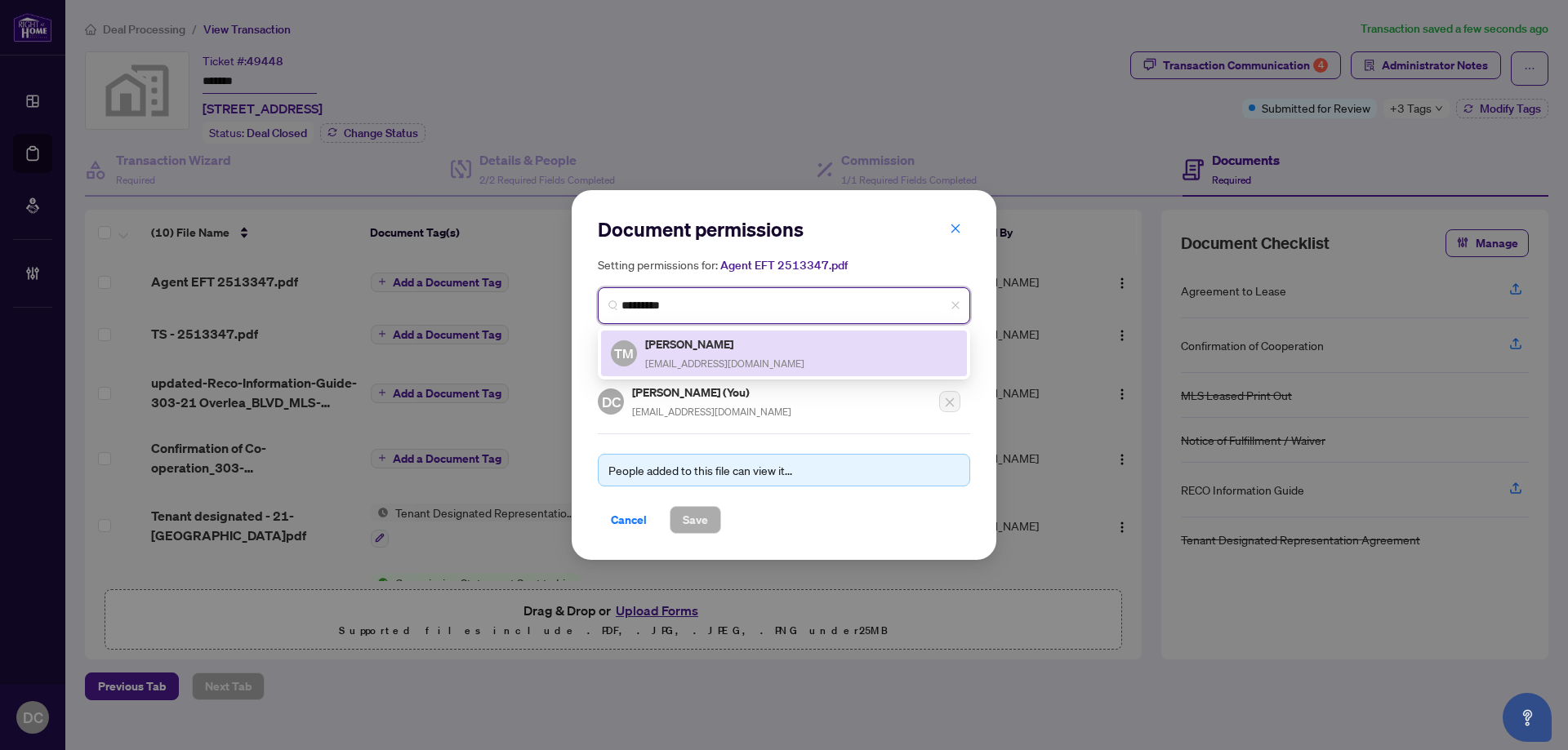
click at [782, 351] on div "TM [PERSON_NAME] [PERSON_NAME][EMAIL_ADDRESS][DOMAIN_NAME]" at bounding box center [784, 353] width 346 height 37
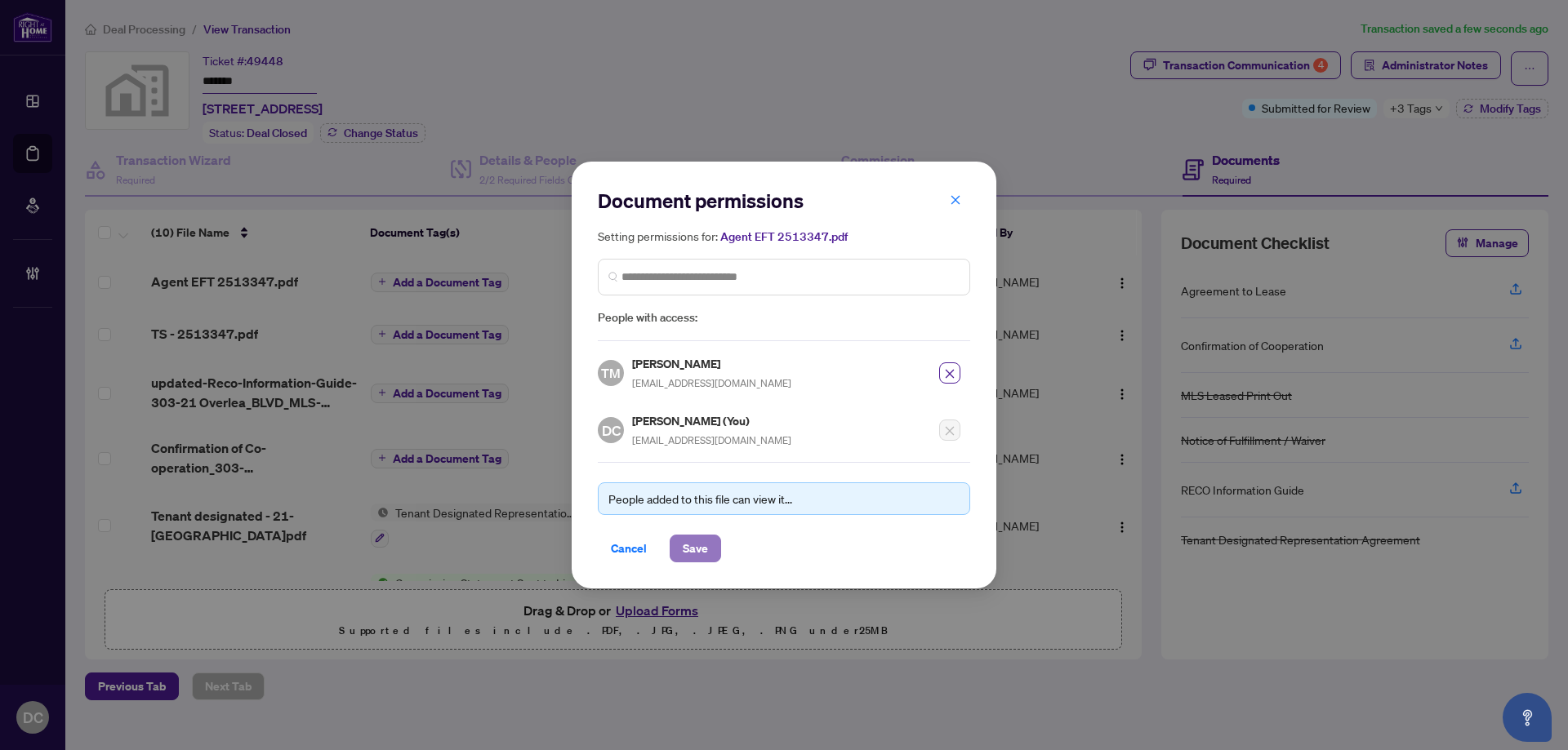
click at [704, 546] on span "Save" at bounding box center [695, 548] width 25 height 26
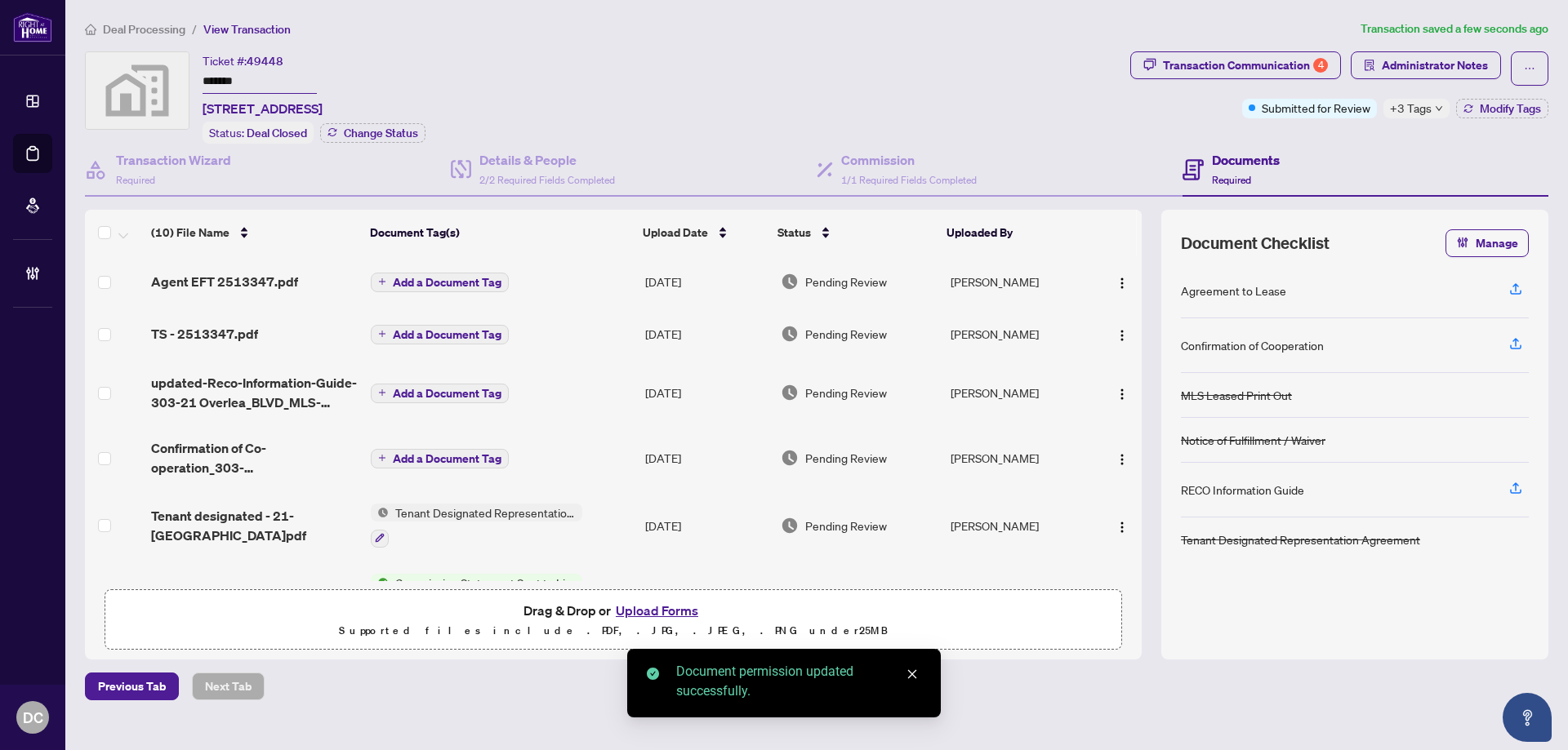
click at [463, 287] on span "Add a Document Tag" at bounding box center [447, 283] width 109 height 12
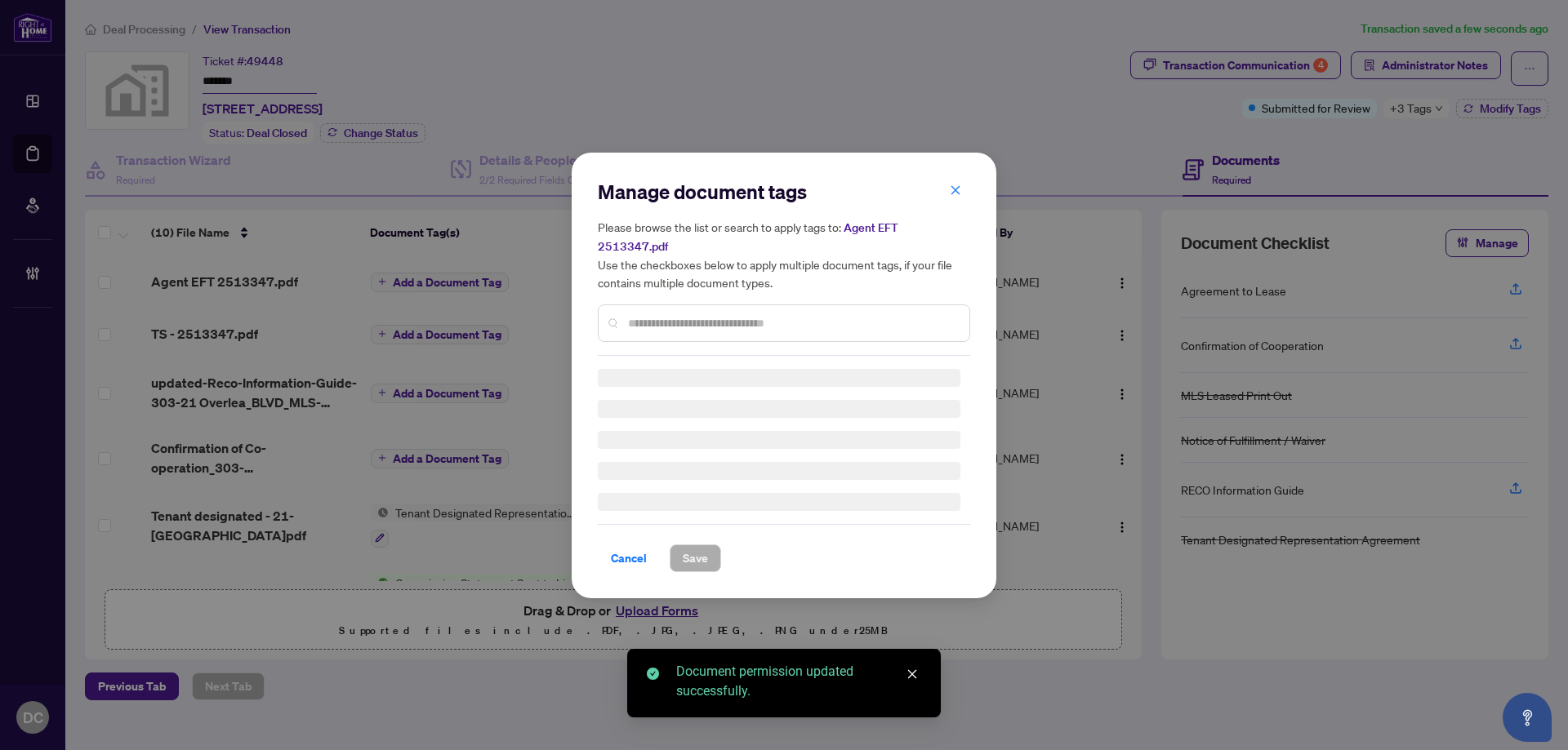
click at [772, 318] on div "Manage document tags Please browse the list or search to apply tags to: Agent E…" at bounding box center [784, 376] width 372 height 394
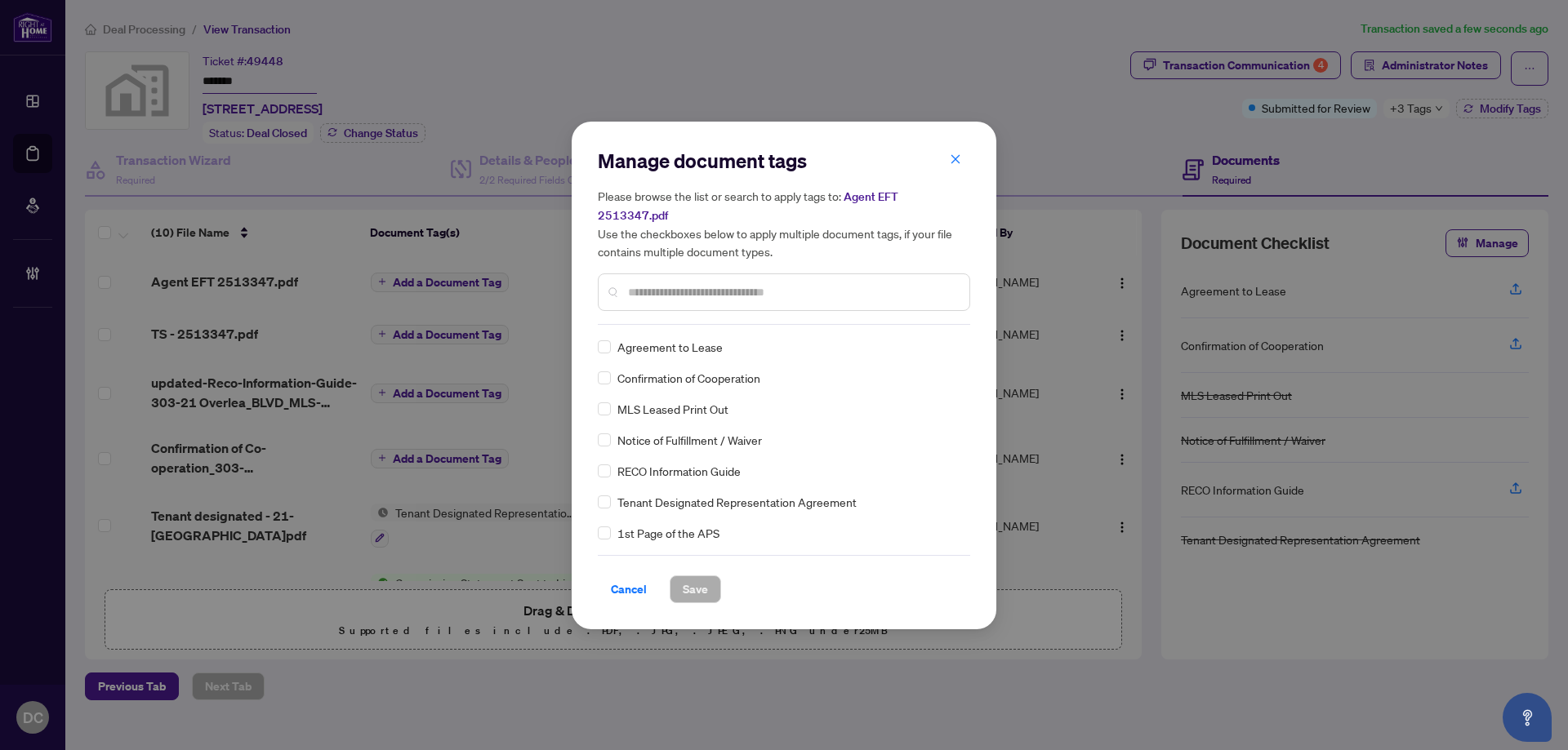
click at [774, 289] on input "text" at bounding box center [791, 292] width 328 height 18
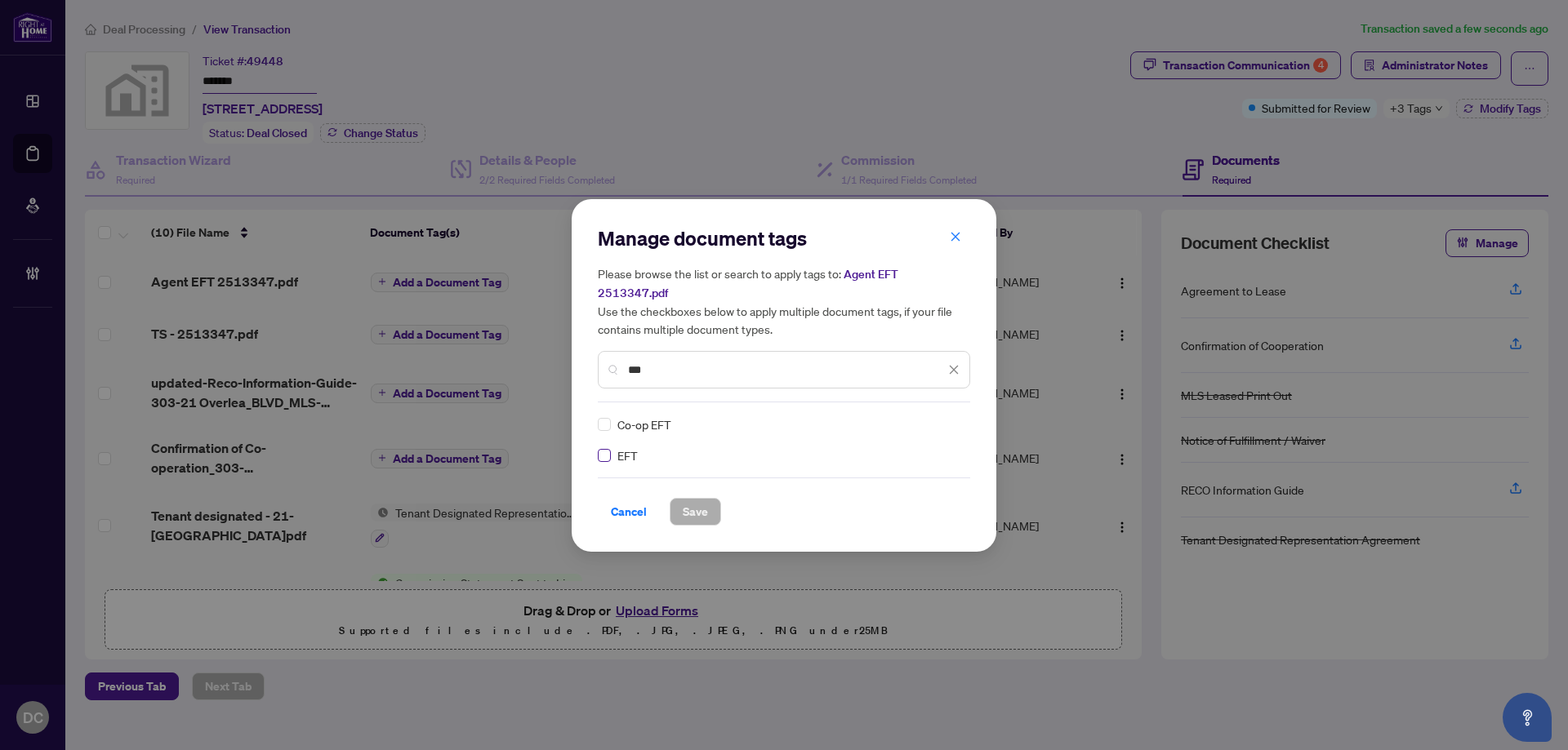
type input "***"
click at [947, 416] on div at bounding box center [944, 424] width 31 height 17
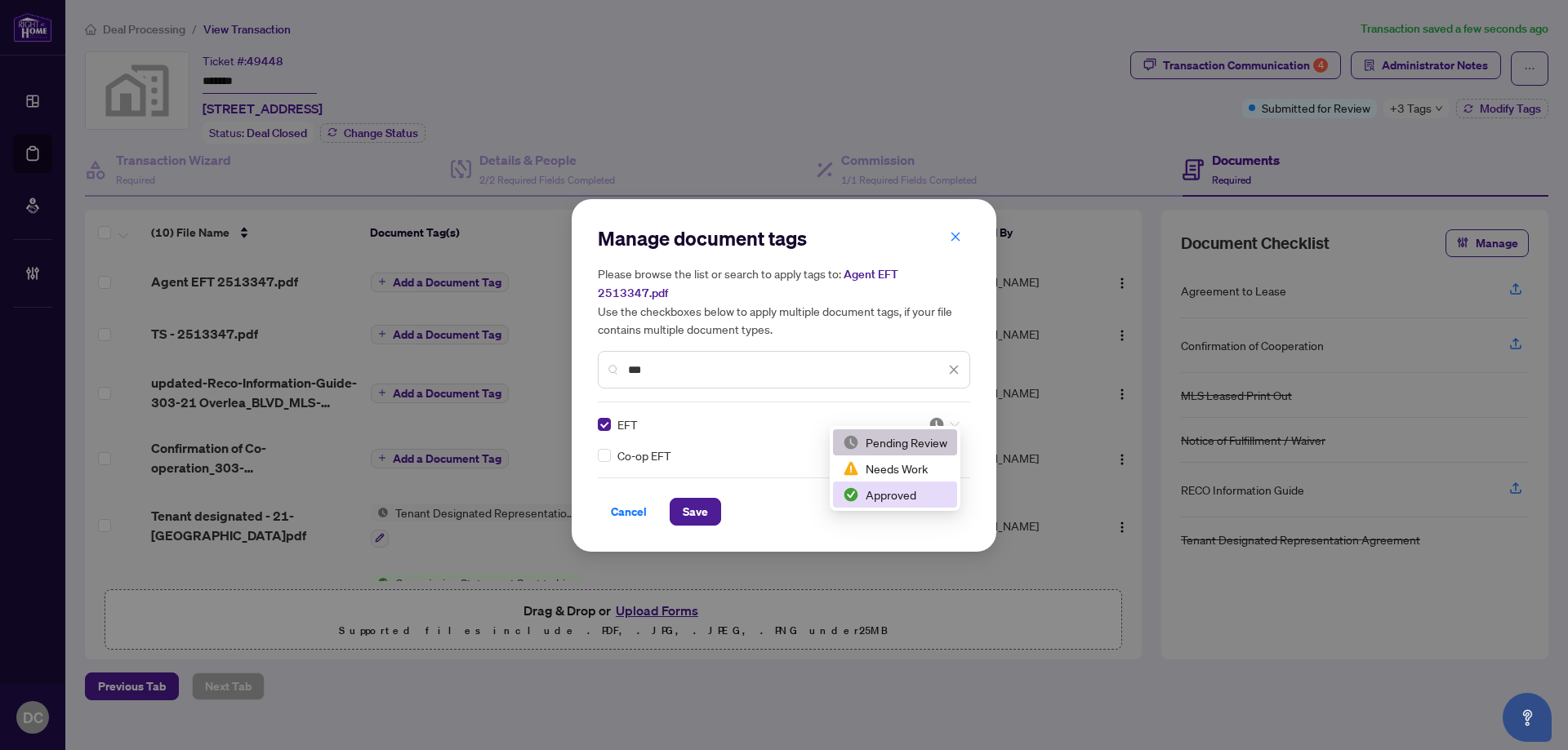
click at [896, 489] on div "Approved" at bounding box center [894, 494] width 105 height 18
click at [704, 498] on span "Save" at bounding box center [695, 511] width 25 height 26
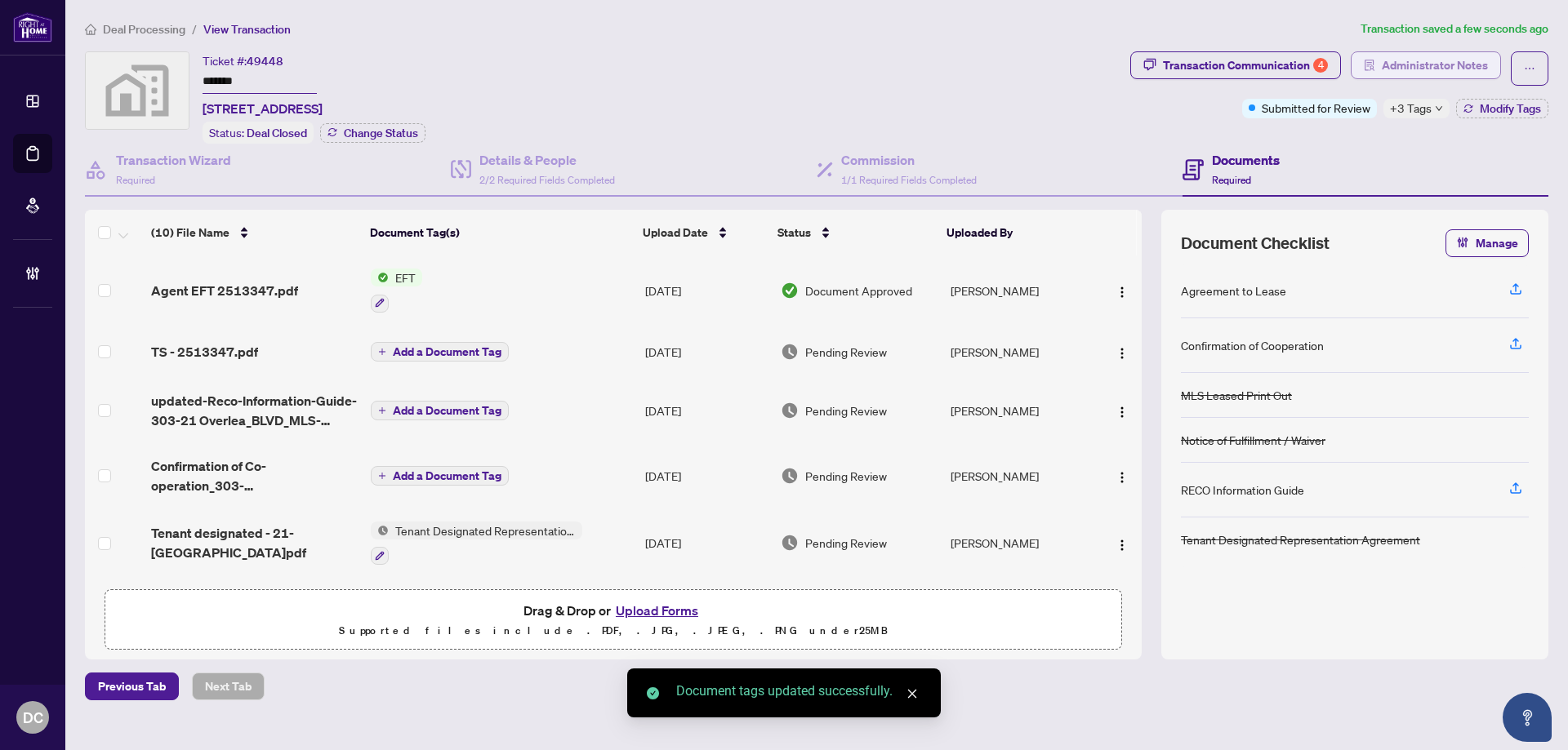
click at [1405, 67] on span "Administrator Notes" at bounding box center [1434, 65] width 106 height 26
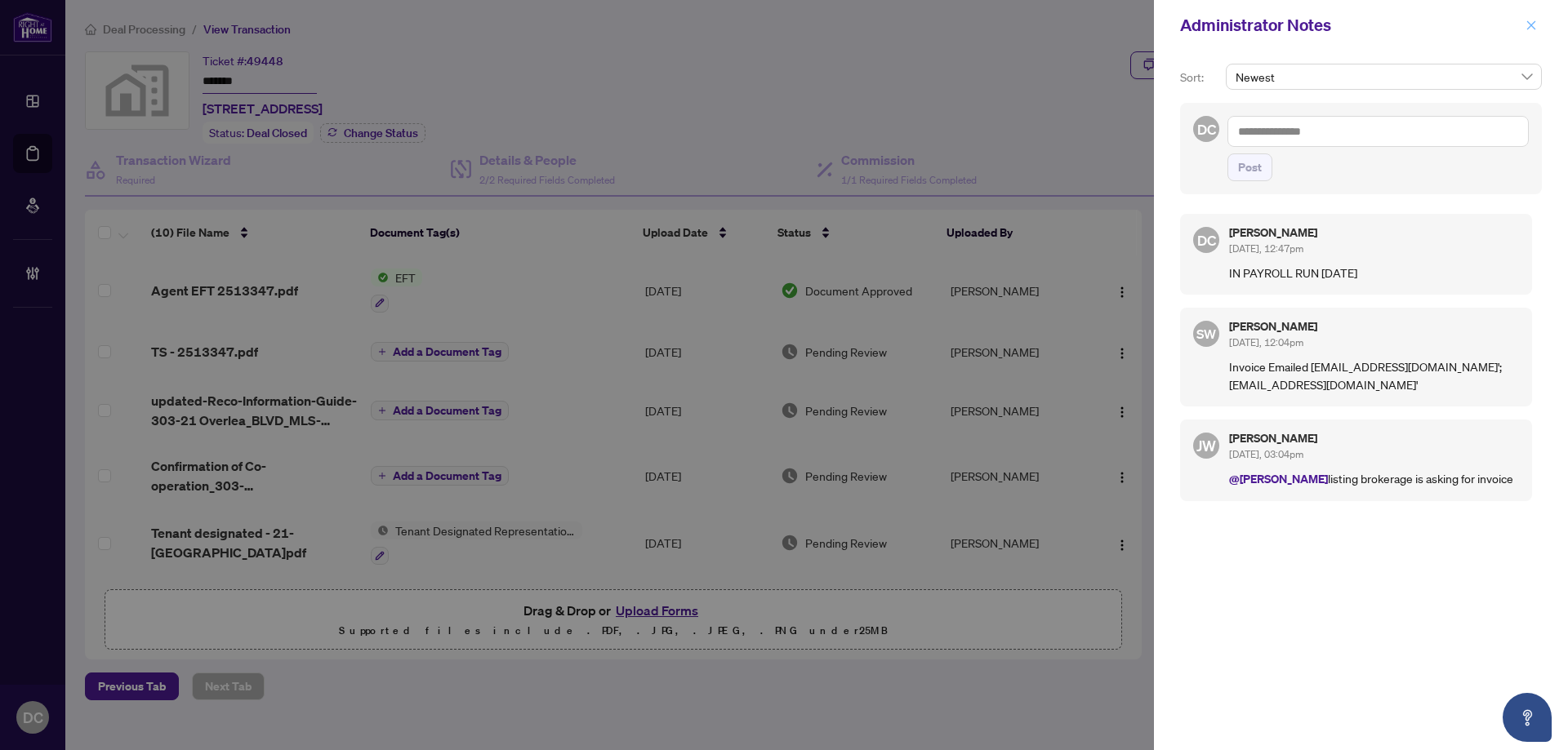
click at [1526, 23] on icon "close" at bounding box center [1531, 25] width 12 height 12
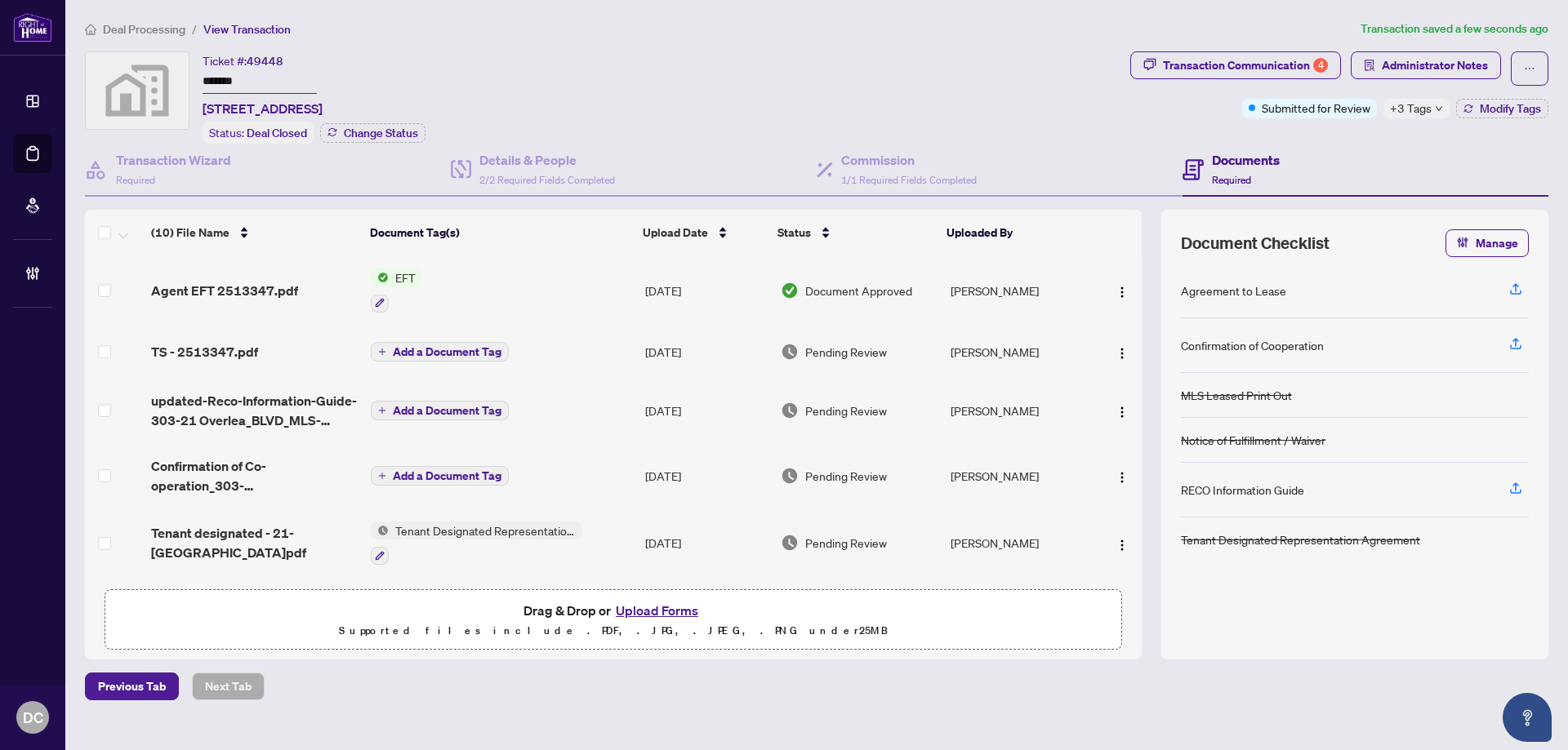
click at [163, 28] on span "Deal Processing" at bounding box center [144, 29] width 82 height 15
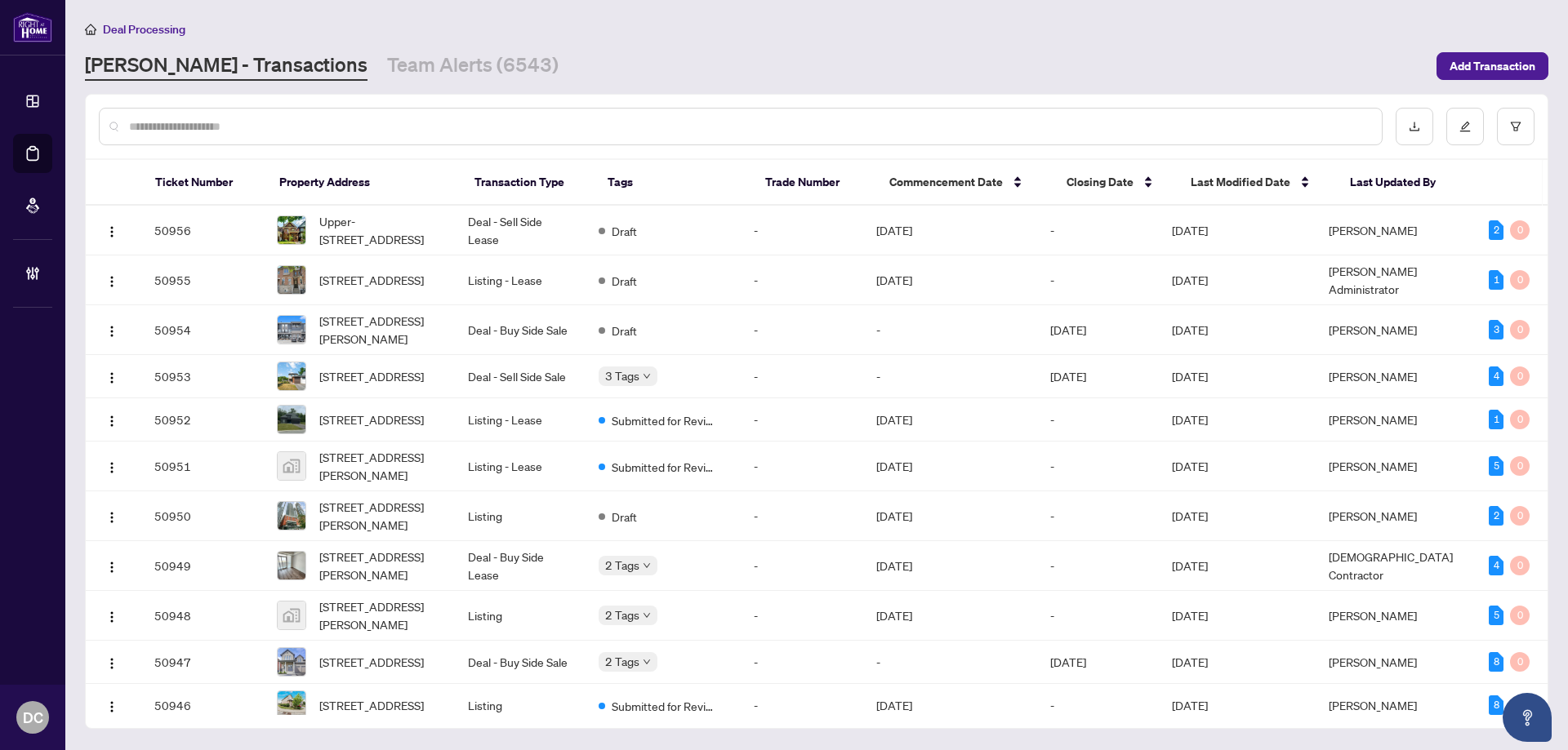
click at [234, 108] on div at bounding box center [740, 126] width 1283 height 37
click at [226, 114] on div at bounding box center [740, 126] width 1283 height 37
click at [243, 122] on input "text" at bounding box center [748, 126] width 1239 height 18
paste input "*******"
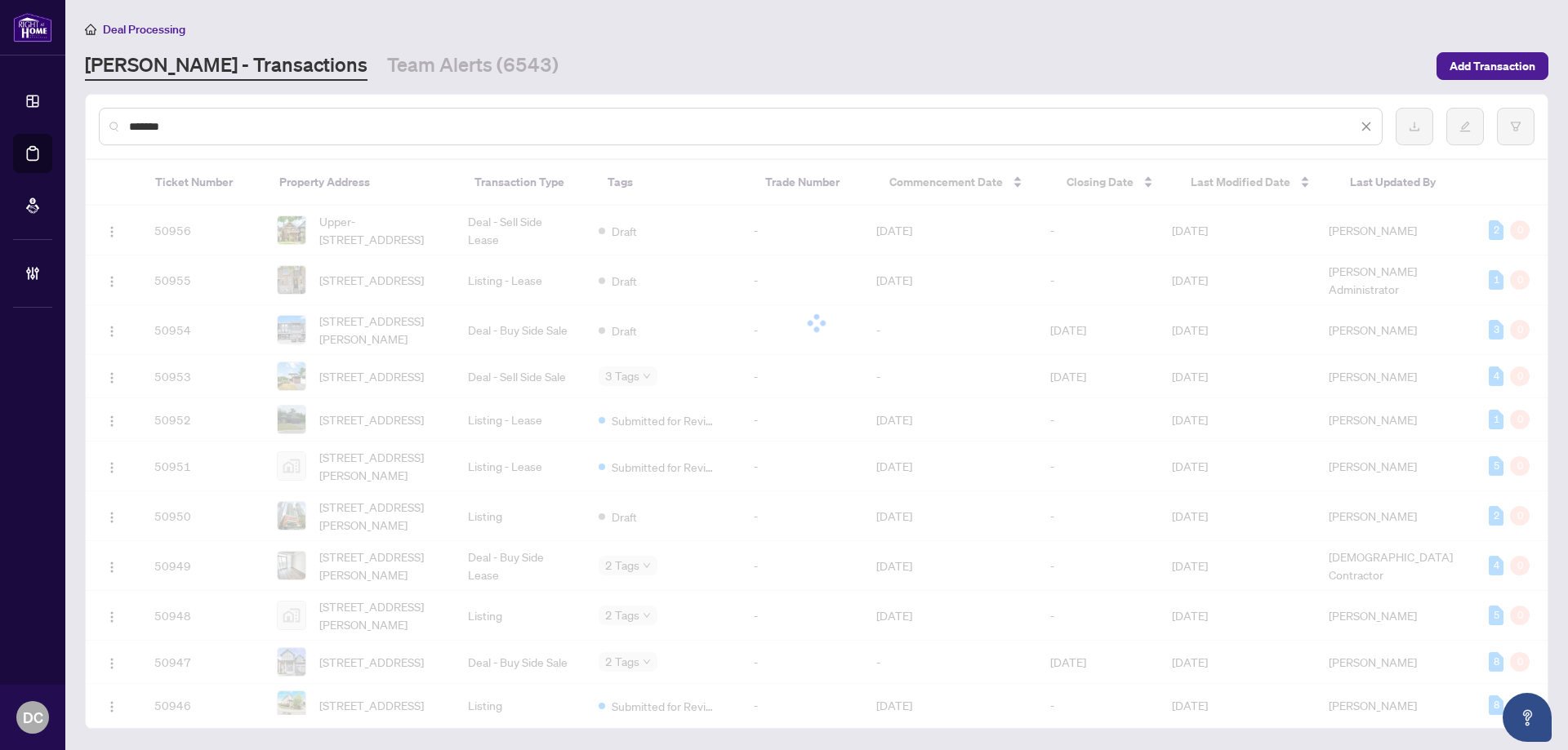
type input "*******"
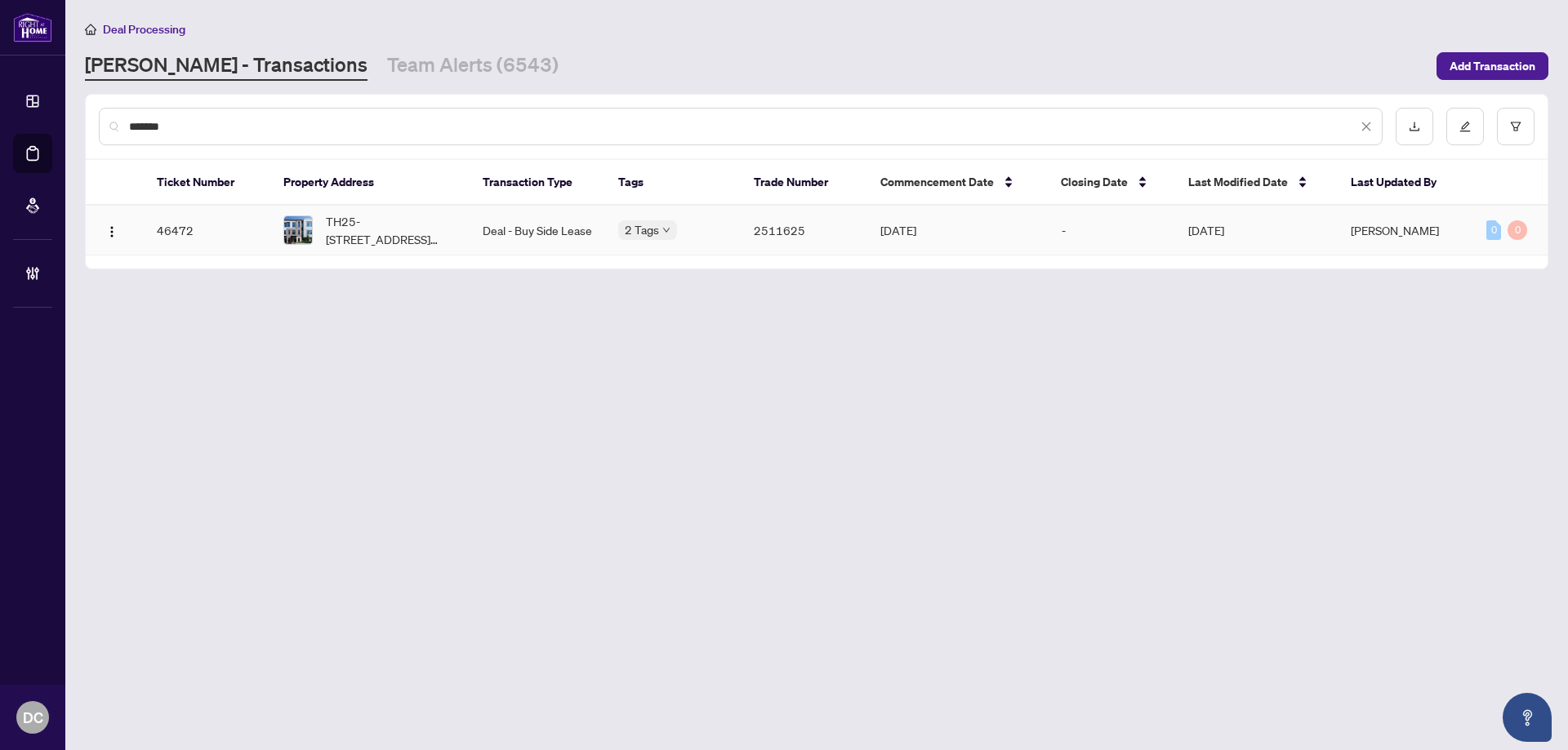
click at [392, 228] on span "TH25-[STREET_ADDRESS][PERSON_NAME]" at bounding box center [391, 230] width 130 height 36
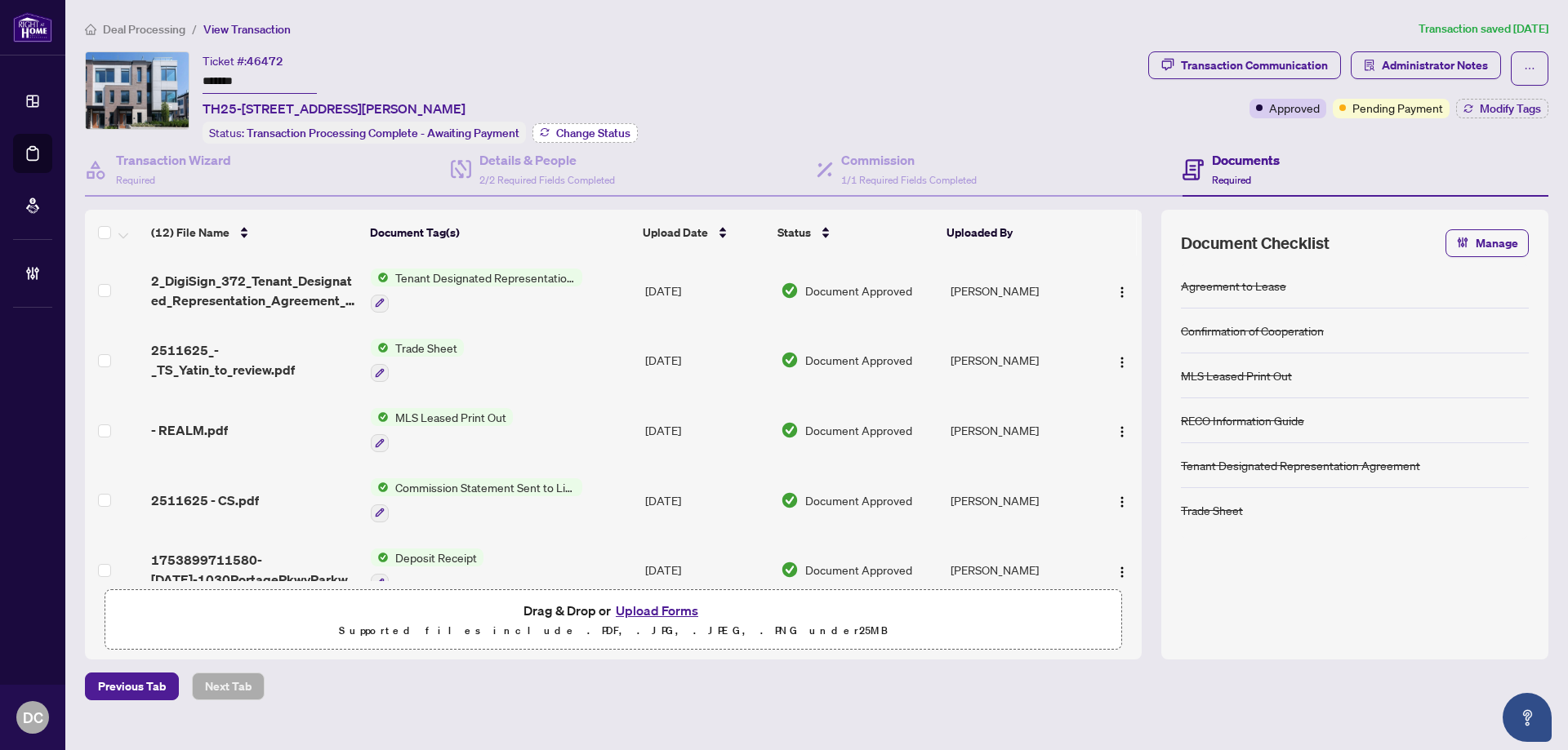
click at [613, 128] on span "Change Status" at bounding box center [594, 133] width 74 height 12
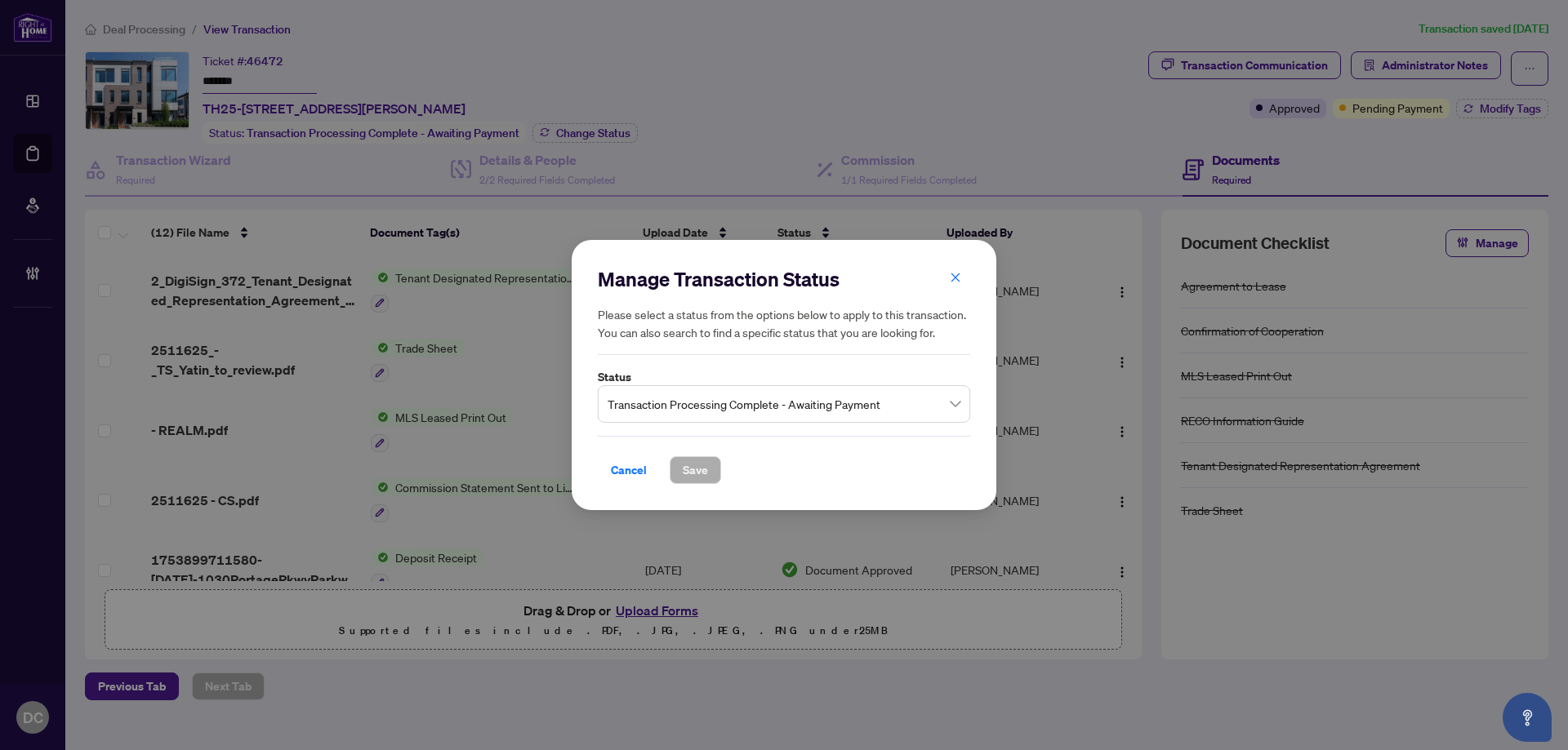
click at [828, 405] on span "Transaction Processing Complete - Awaiting Payment" at bounding box center [784, 404] width 353 height 31
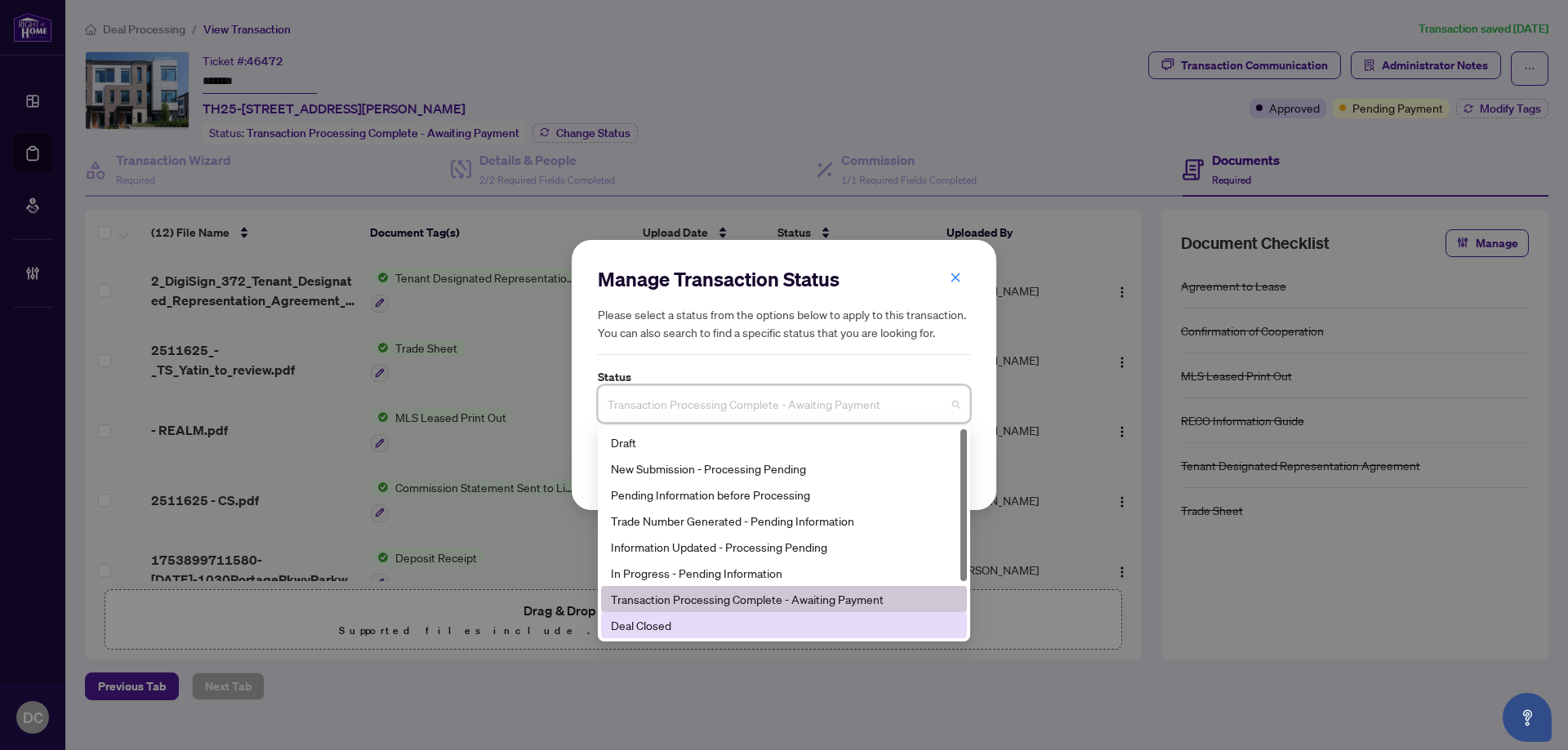
click at [674, 633] on div "Deal Closed" at bounding box center [784, 625] width 346 height 18
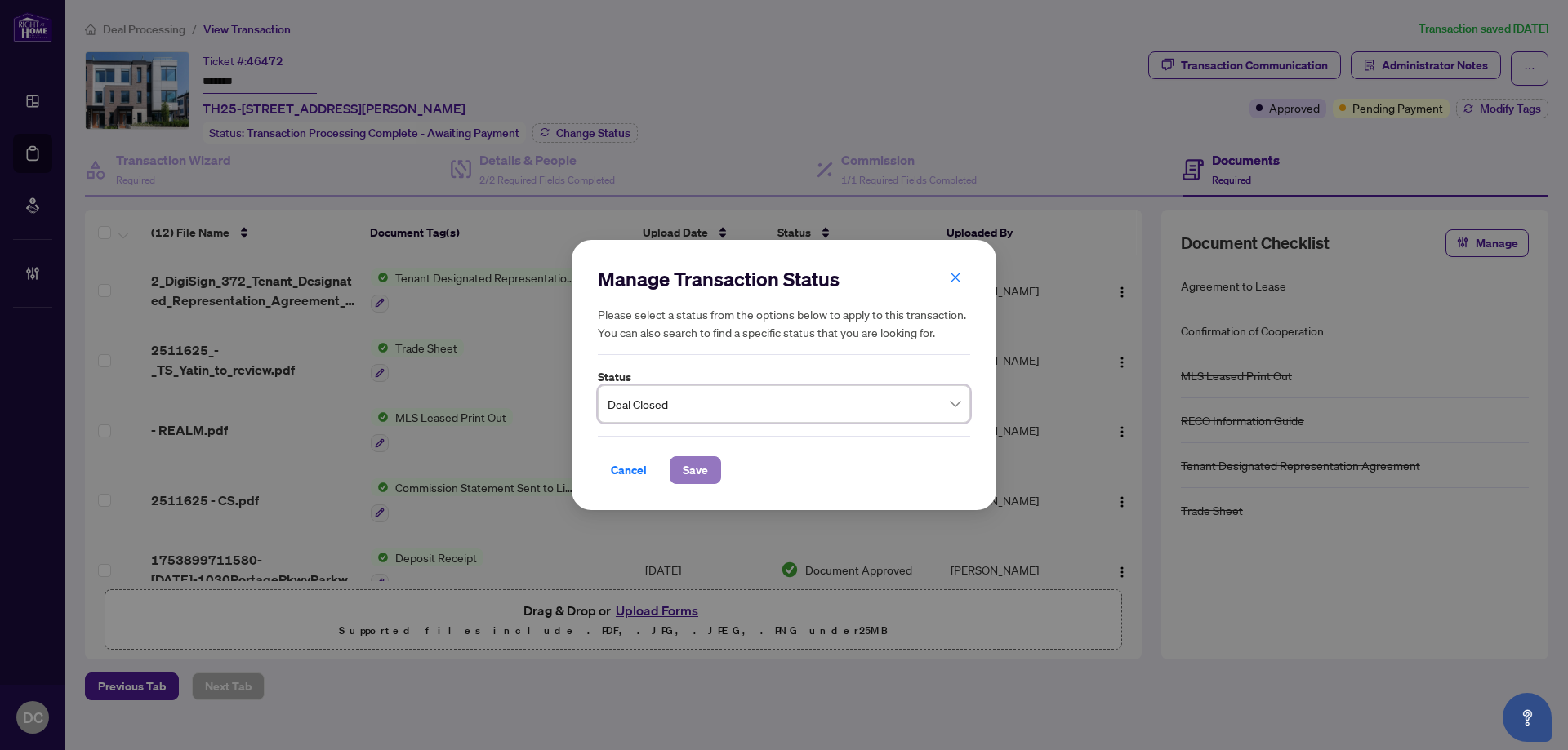
click at [703, 479] on span "Save" at bounding box center [695, 470] width 25 height 26
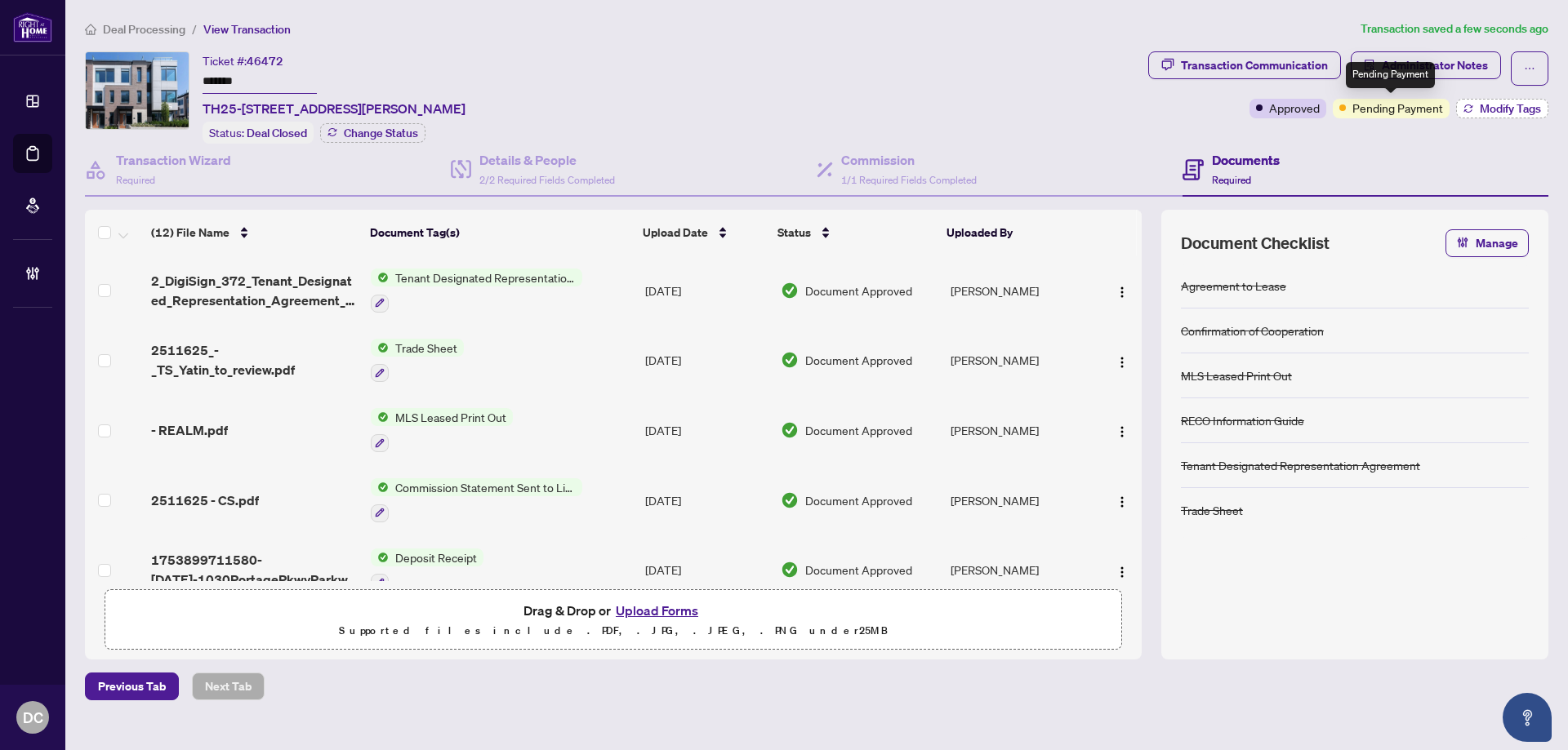
click at [1465, 105] on icon "button" at bounding box center [1468, 106] width 8 height 3
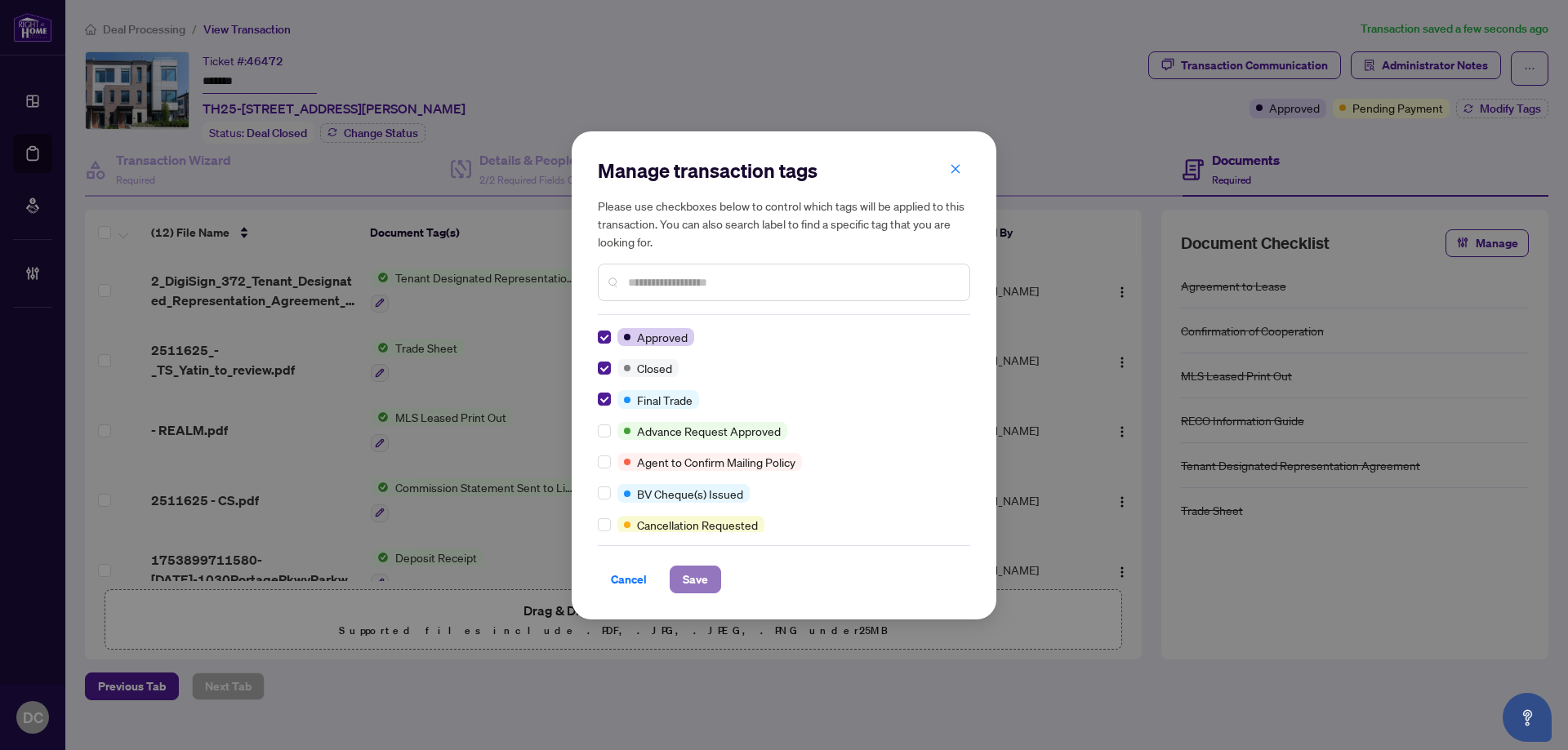
click at [687, 581] on span "Save" at bounding box center [695, 580] width 25 height 26
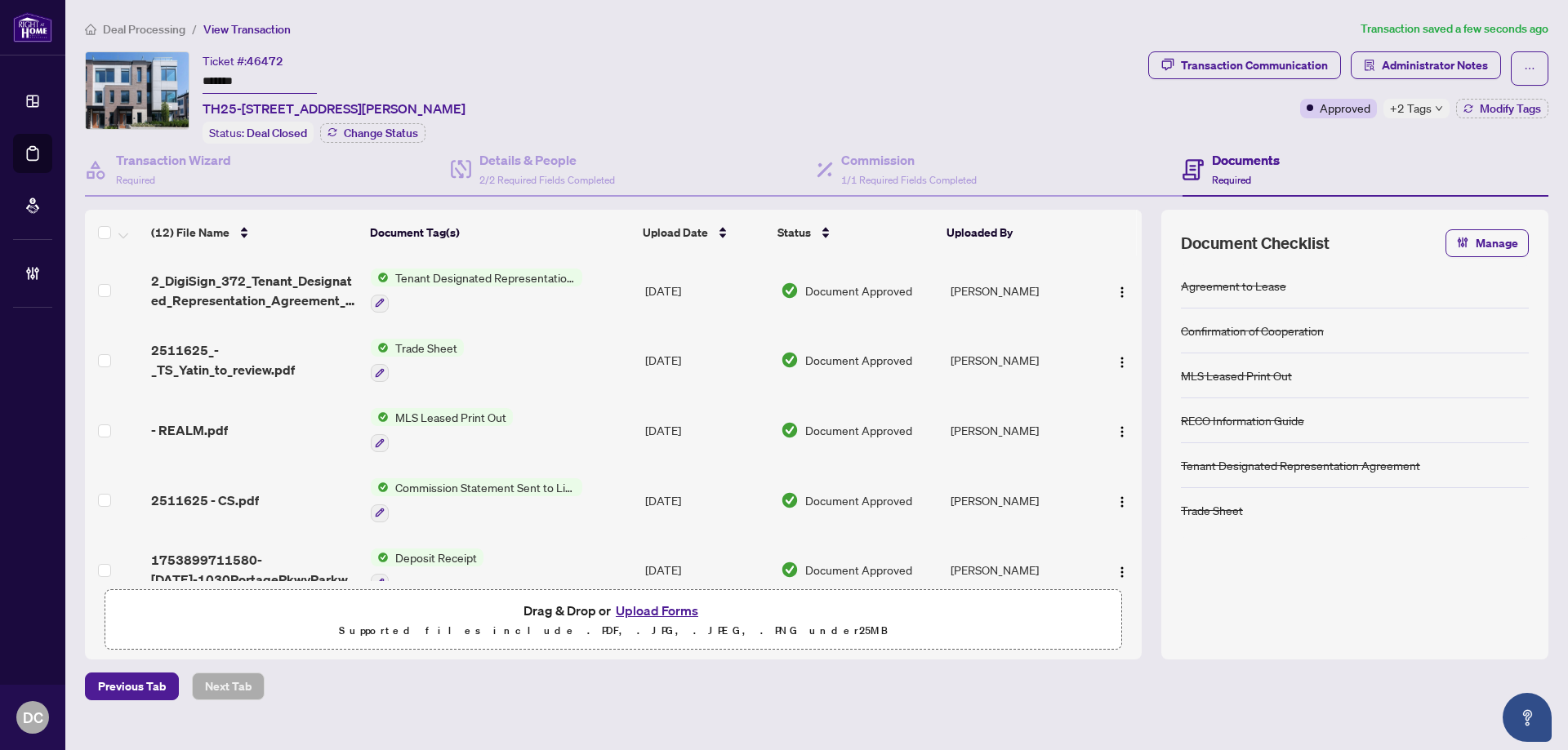
click at [1420, 111] on span "+2 Tags" at bounding box center [1410, 108] width 42 height 19
click at [1386, 70] on span "Administrator Notes" at bounding box center [1434, 65] width 106 height 26
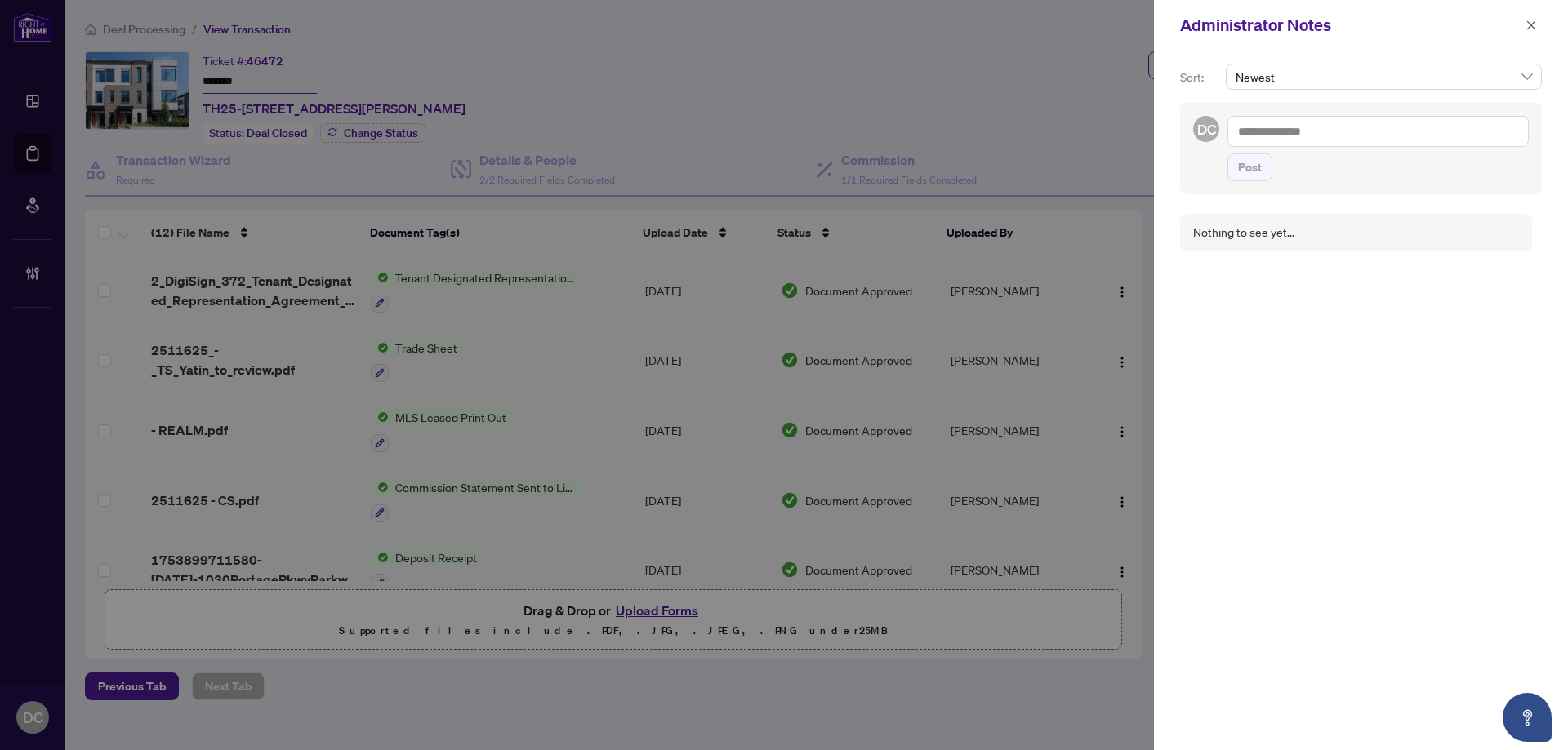
click at [1261, 125] on textarea at bounding box center [1378, 131] width 302 height 31
type textarea "*"
drag, startPoint x: 1261, startPoint y: 168, endPoint x: 1292, endPoint y: 119, distance: 58.0
click at [1292, 119] on div "b * Post" at bounding box center [1378, 148] width 302 height 66
drag, startPoint x: 1292, startPoint y: 134, endPoint x: 1154, endPoint y: 135, distance: 138.0
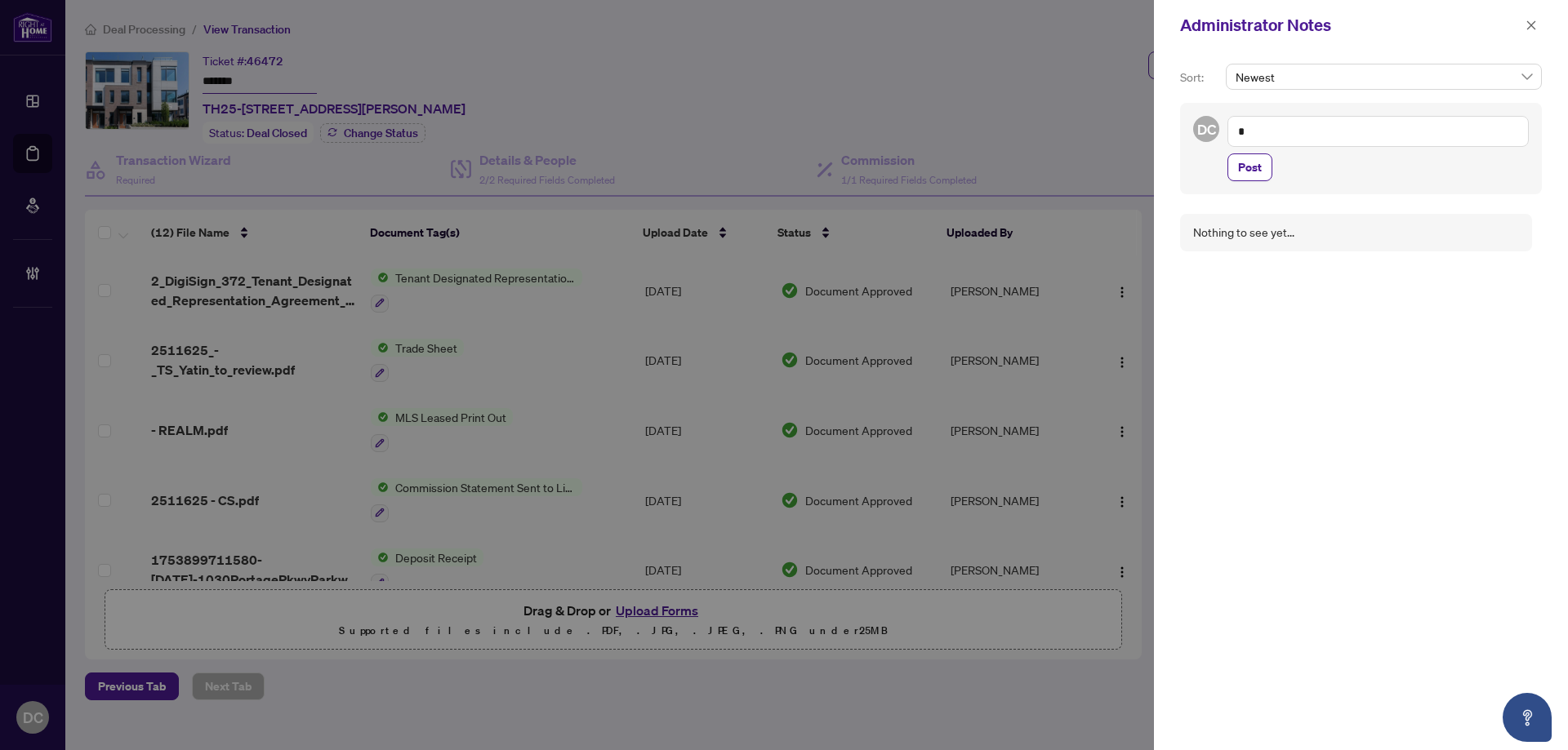
click at [1154, 135] on div "Sort: Newest DC b * Post Nothing to see yet..." at bounding box center [1360, 400] width 414 height 699
paste textarea "**********"
type textarea "**********"
drag, startPoint x: 1255, startPoint y: 174, endPoint x: 1310, endPoint y: 161, distance: 56.5
click at [1255, 174] on span "Post" at bounding box center [1250, 167] width 24 height 26
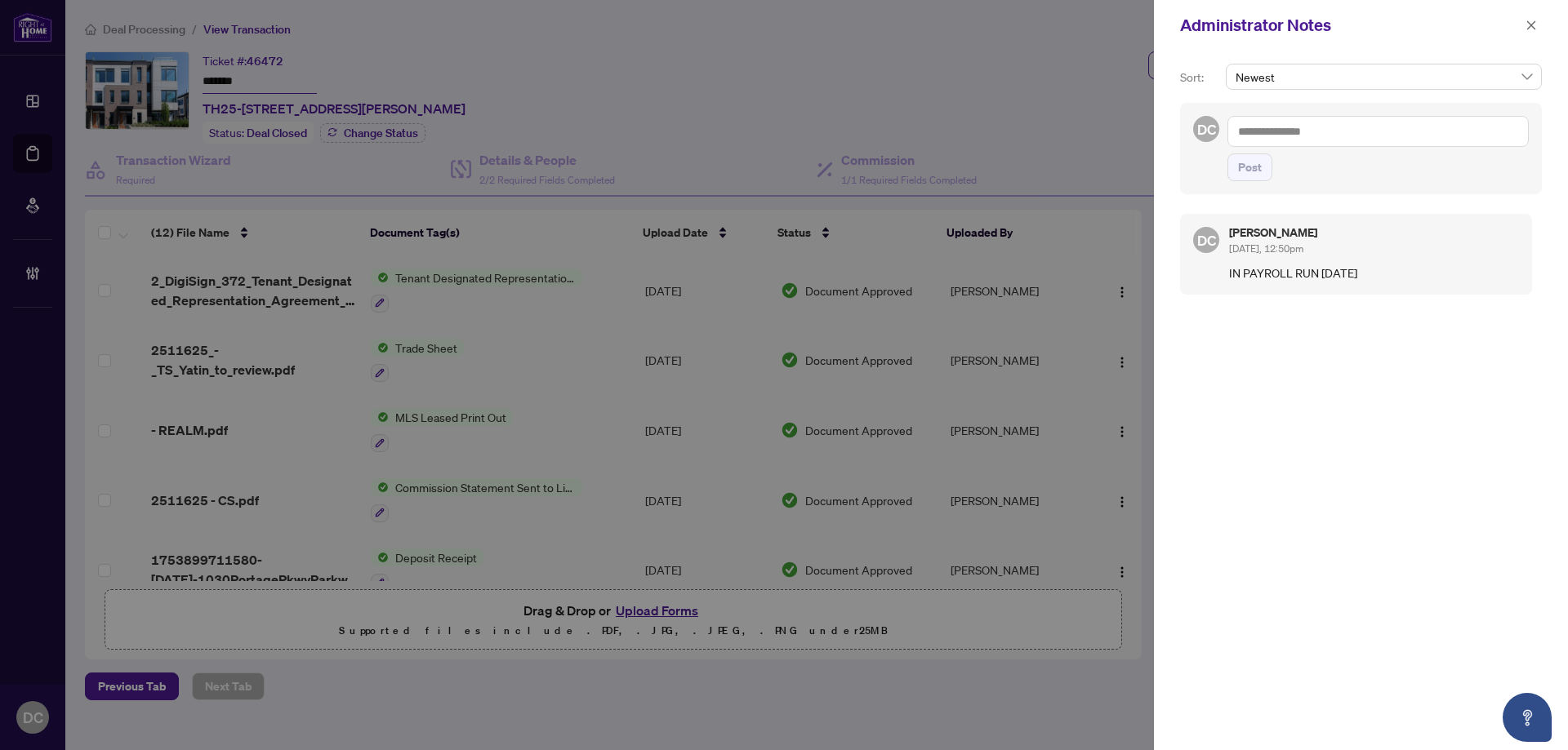
click at [1523, 25] on button "button" at bounding box center [1531, 25] width 22 height 20
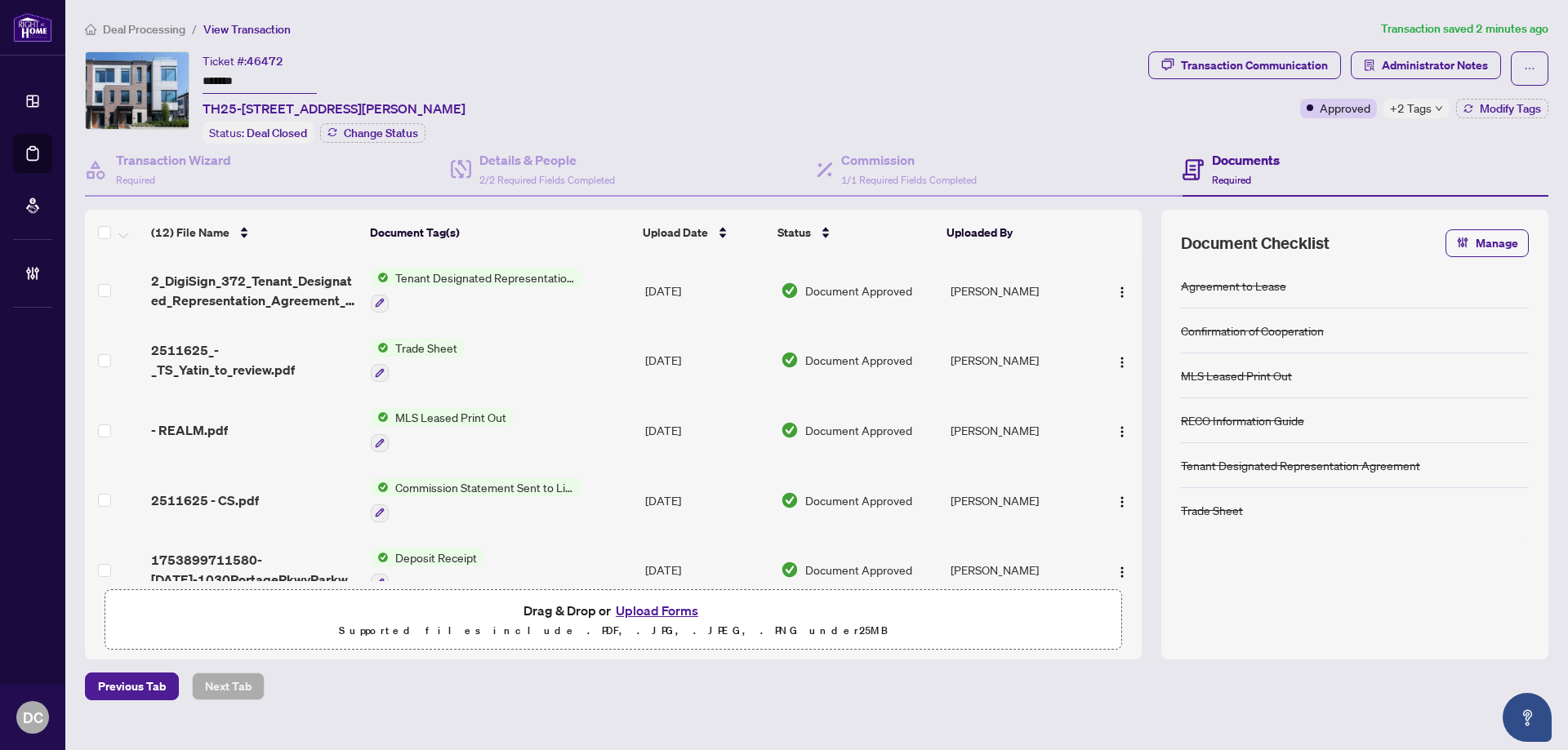
drag, startPoint x: 253, startPoint y: 78, endPoint x: 112, endPoint y: 78, distance: 141.0
click at [112, 78] on div "Ticket #: 46472 ******* TH25-[STREET_ADDRESS][PERSON_NAME] Status: Deal Closed …" at bounding box center [613, 98] width 1057 height 92
click at [1480, 62] on span "Administrator Notes" at bounding box center [1434, 65] width 106 height 26
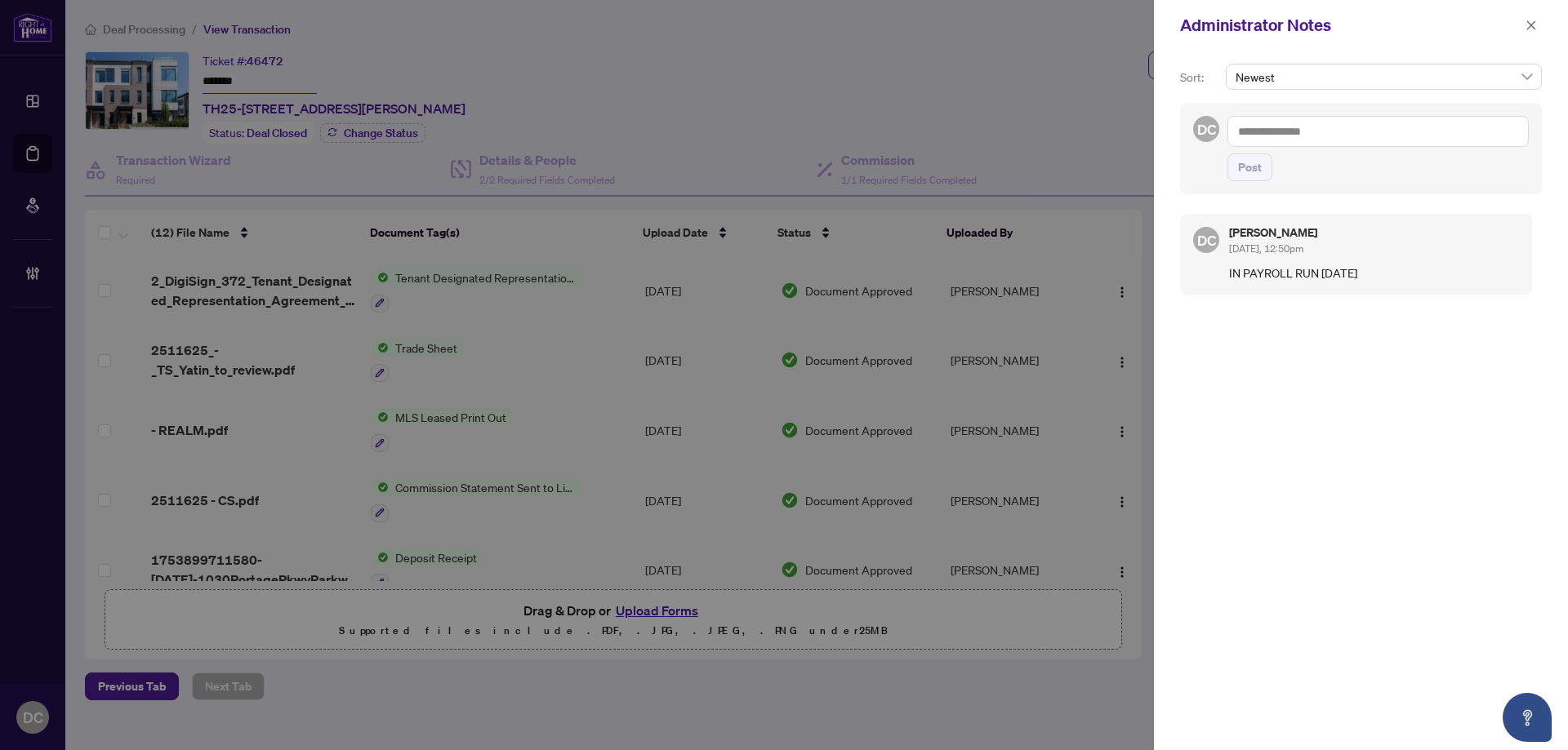
drag, startPoint x: 1523, startPoint y: 18, endPoint x: 1474, endPoint y: 16, distance: 49.0
click at [1524, 18] on button "button" at bounding box center [1531, 25] width 22 height 20
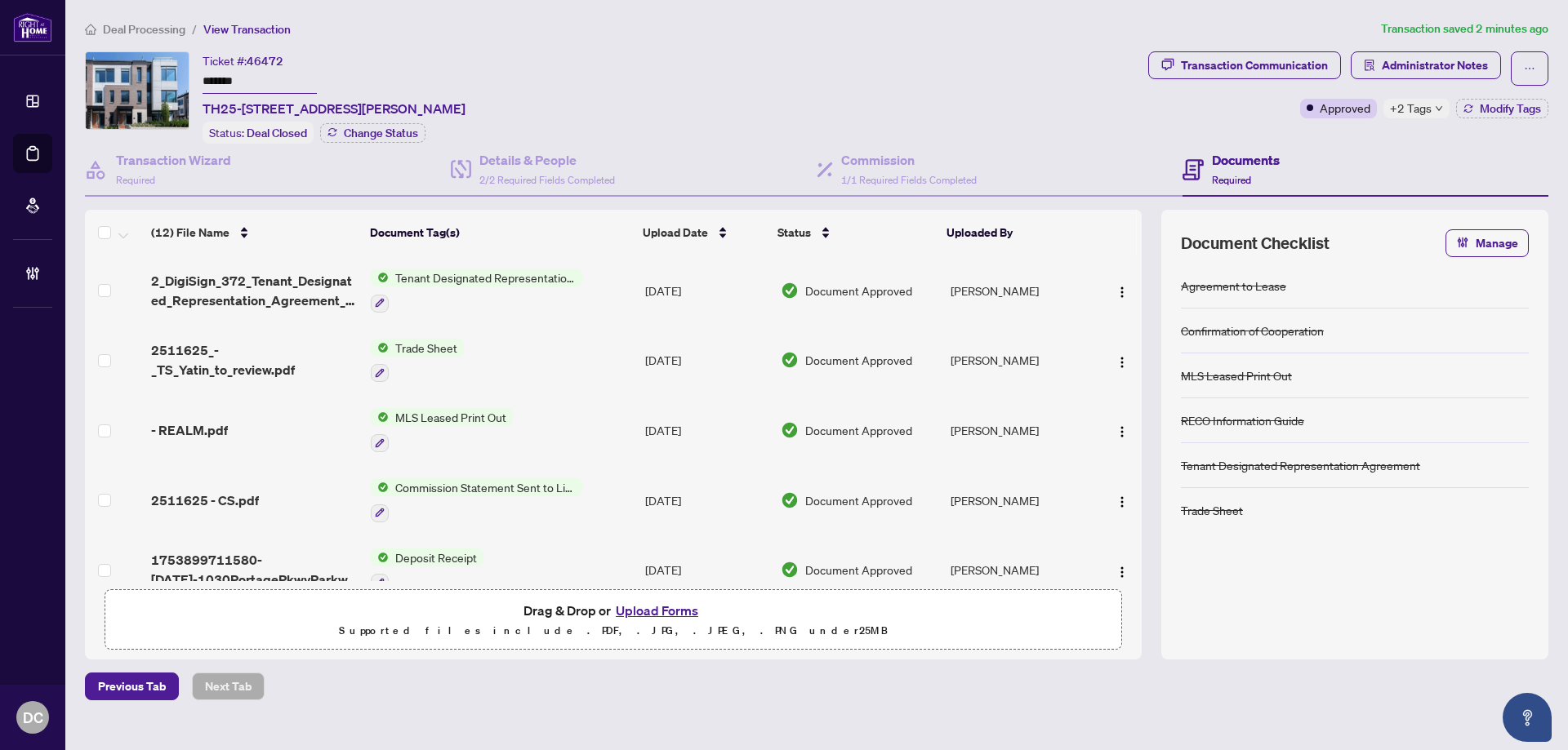
click at [309, 358] on span "2511625_-_TS_Yatin_to_review.pdf" at bounding box center [254, 360] width 207 height 39
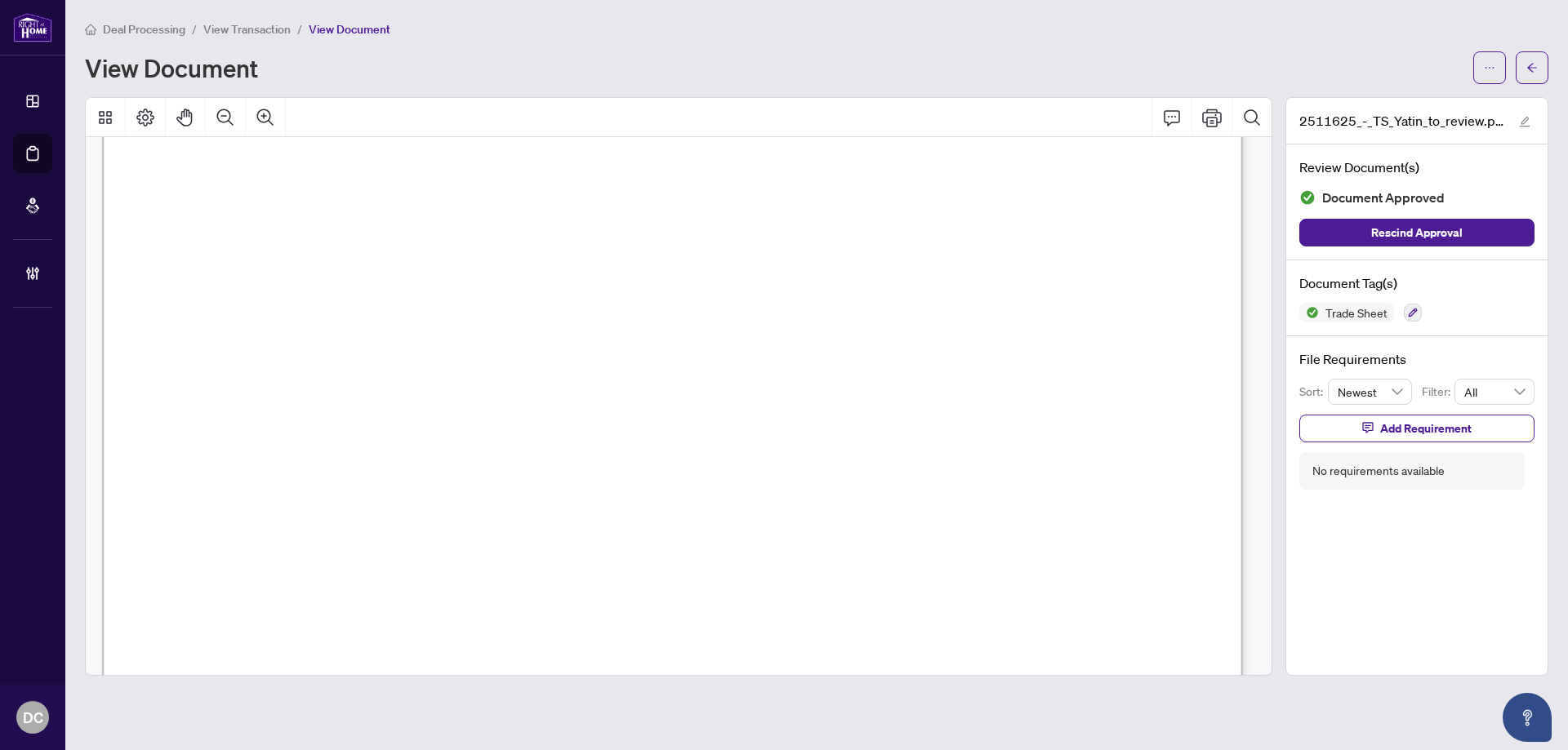
scroll to position [653, 0]
click at [1539, 71] on button "button" at bounding box center [1531, 68] width 32 height 32
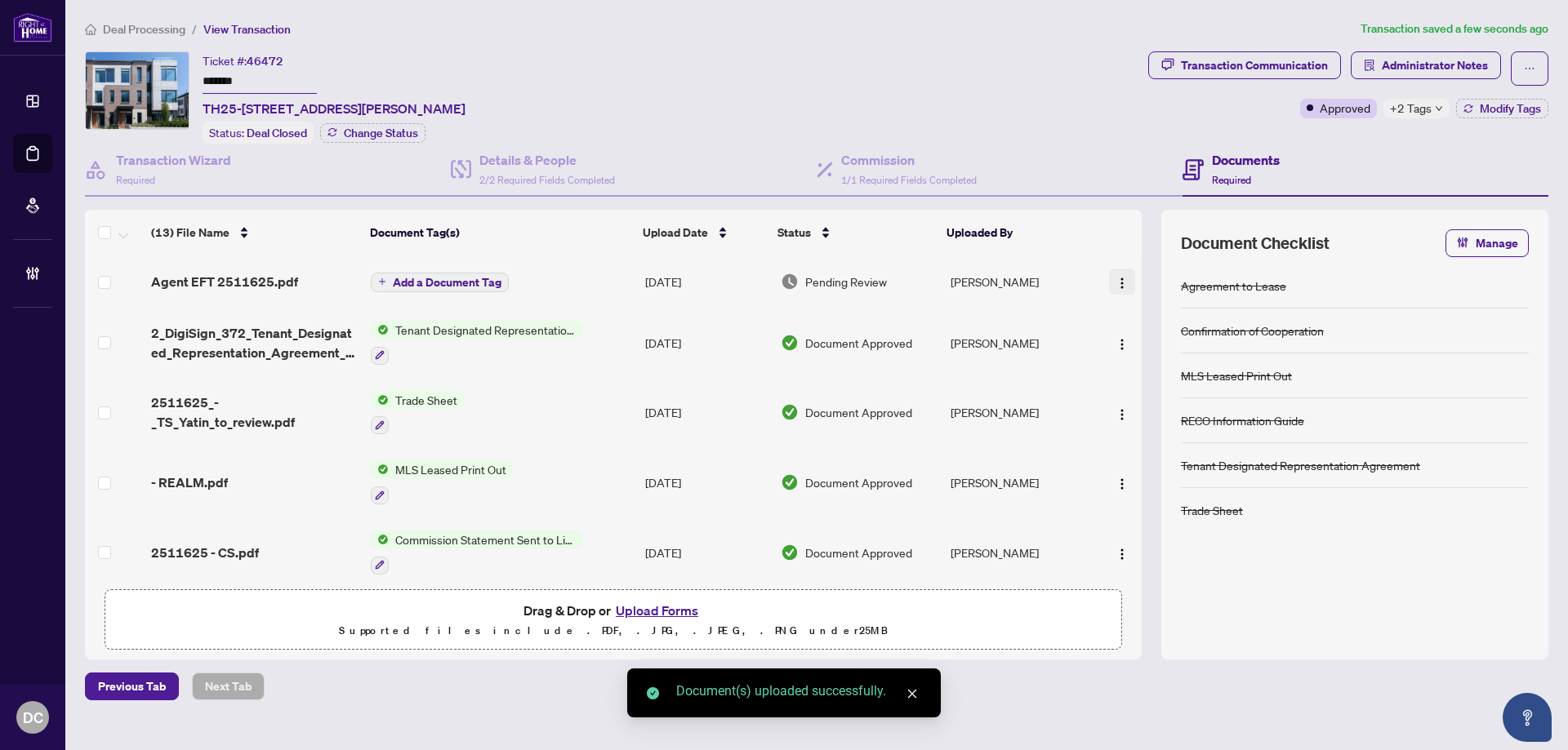
click at [1114, 289] on button "button" at bounding box center [1121, 281] width 26 height 26
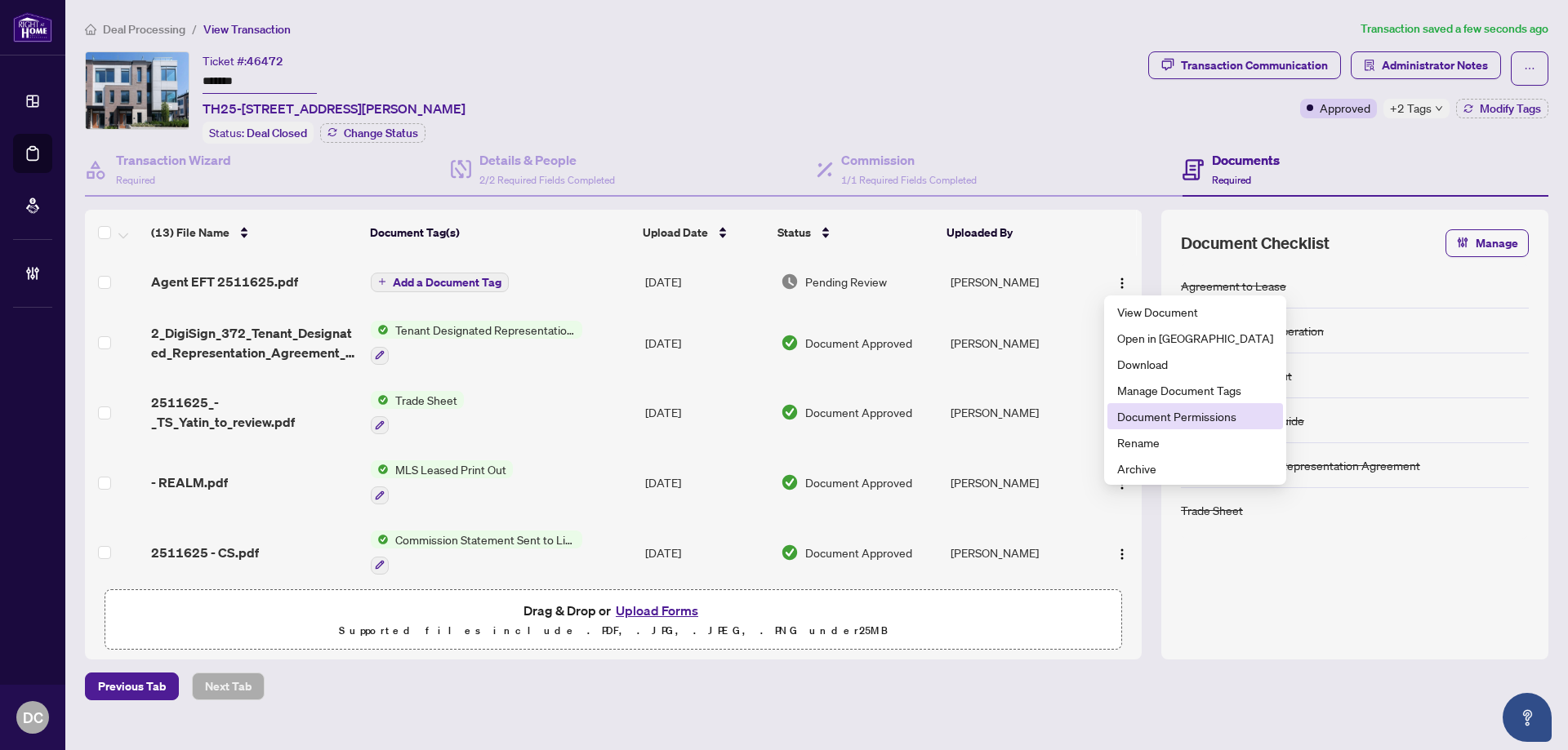
click at [1172, 418] on span "Document Permissions" at bounding box center [1194, 416] width 156 height 18
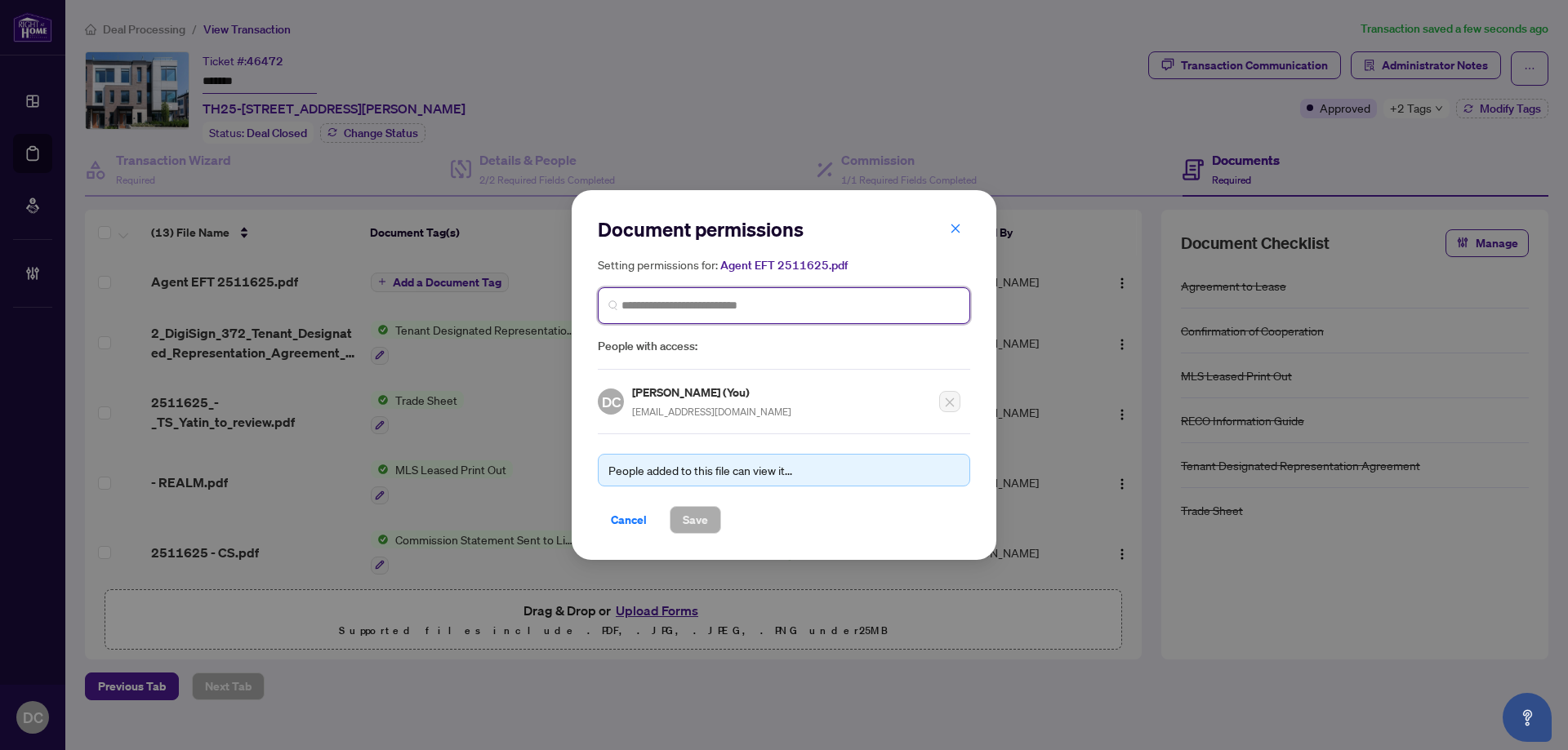
click at [729, 306] on input "search" at bounding box center [789, 305] width 338 height 18
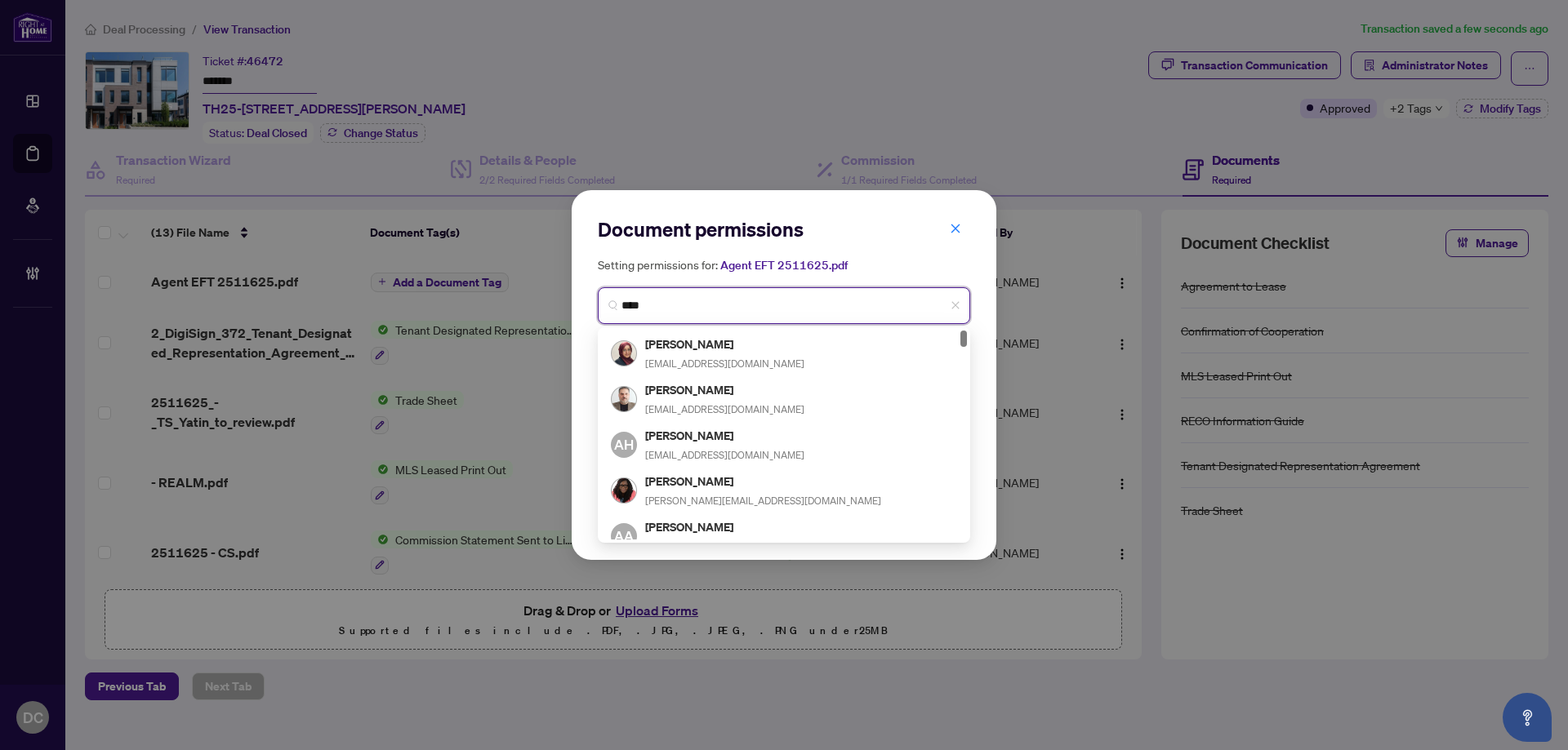
type input "*****"
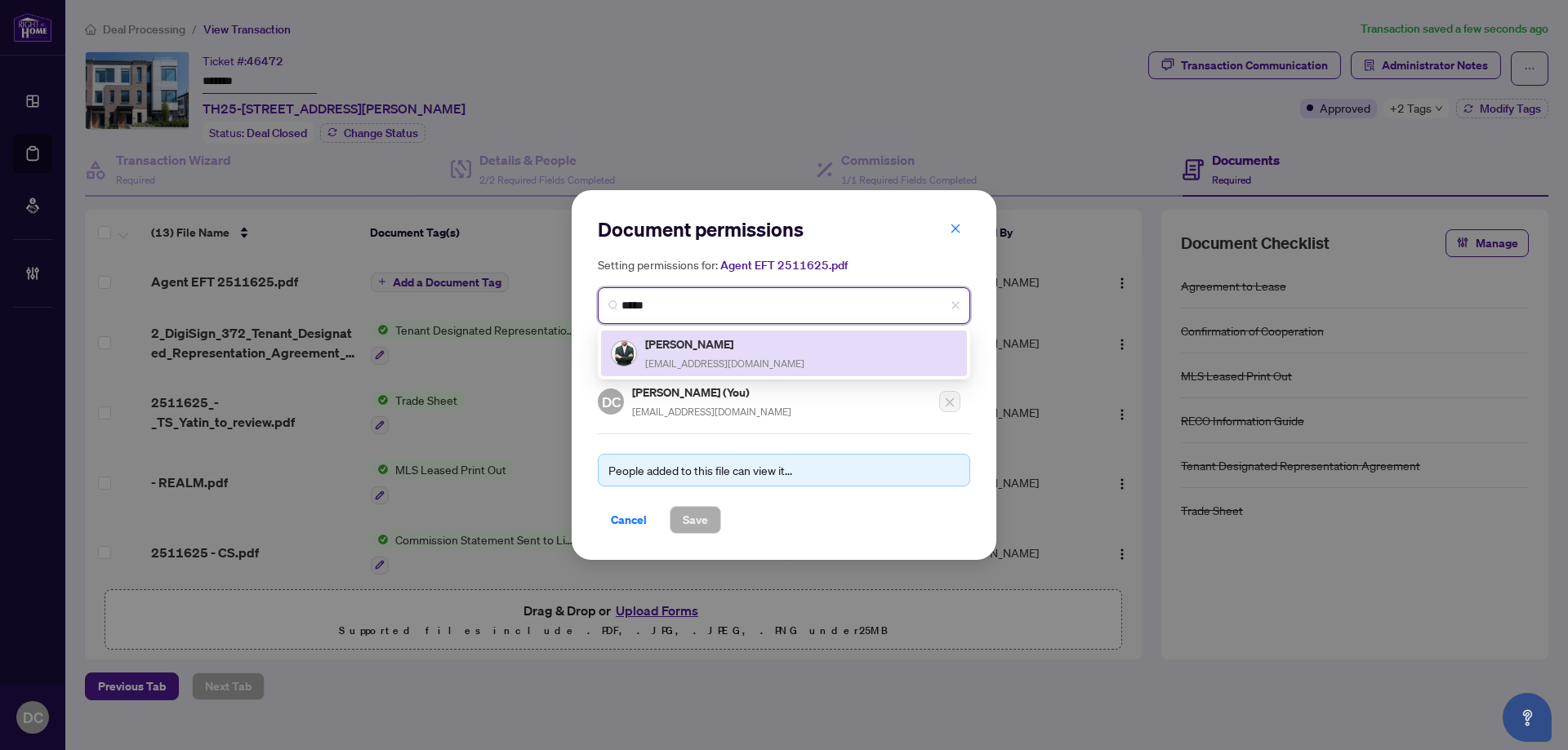
click at [714, 344] on h5 "[PERSON_NAME]" at bounding box center [725, 344] width 160 height 19
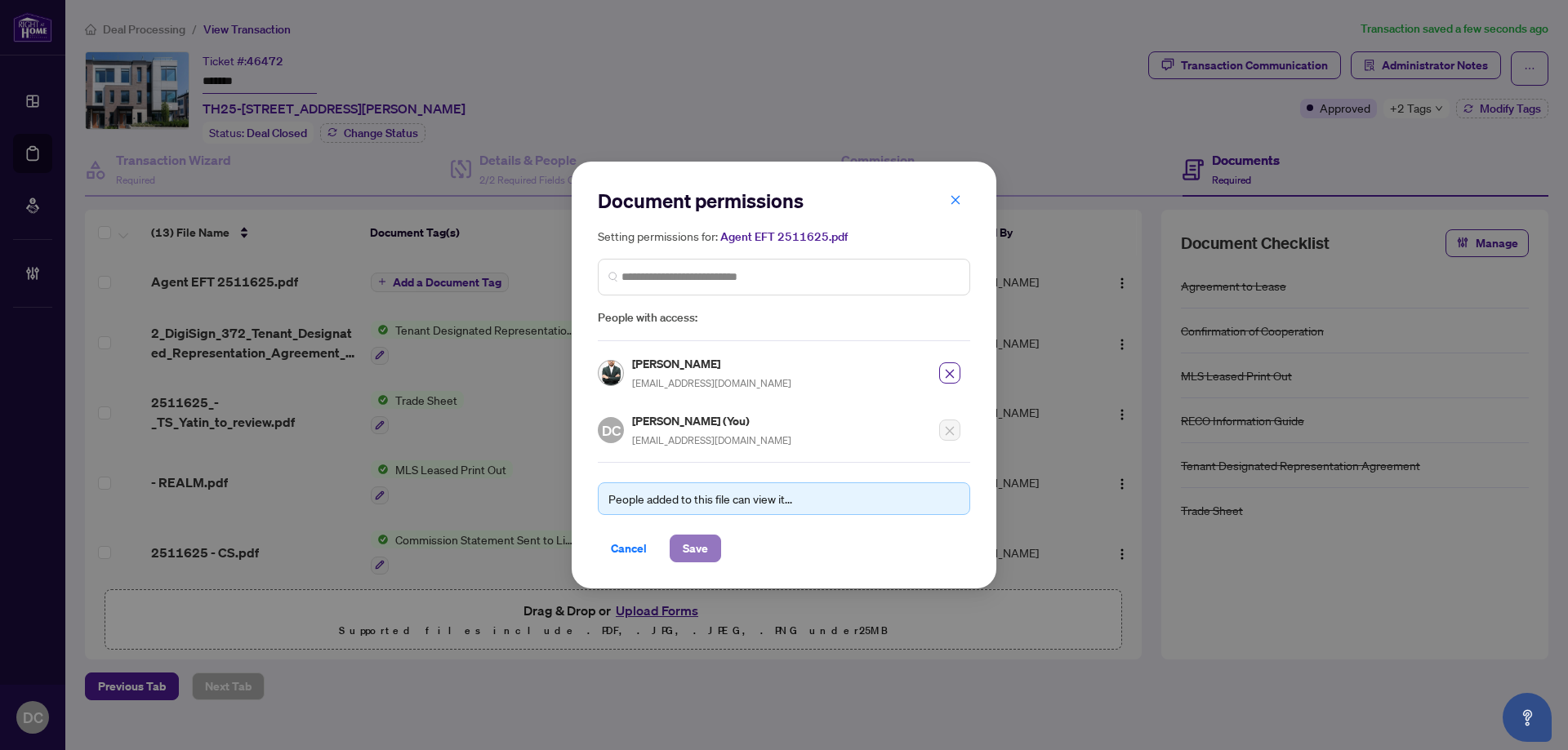
click at [714, 558] on button "Save" at bounding box center [695, 548] width 52 height 27
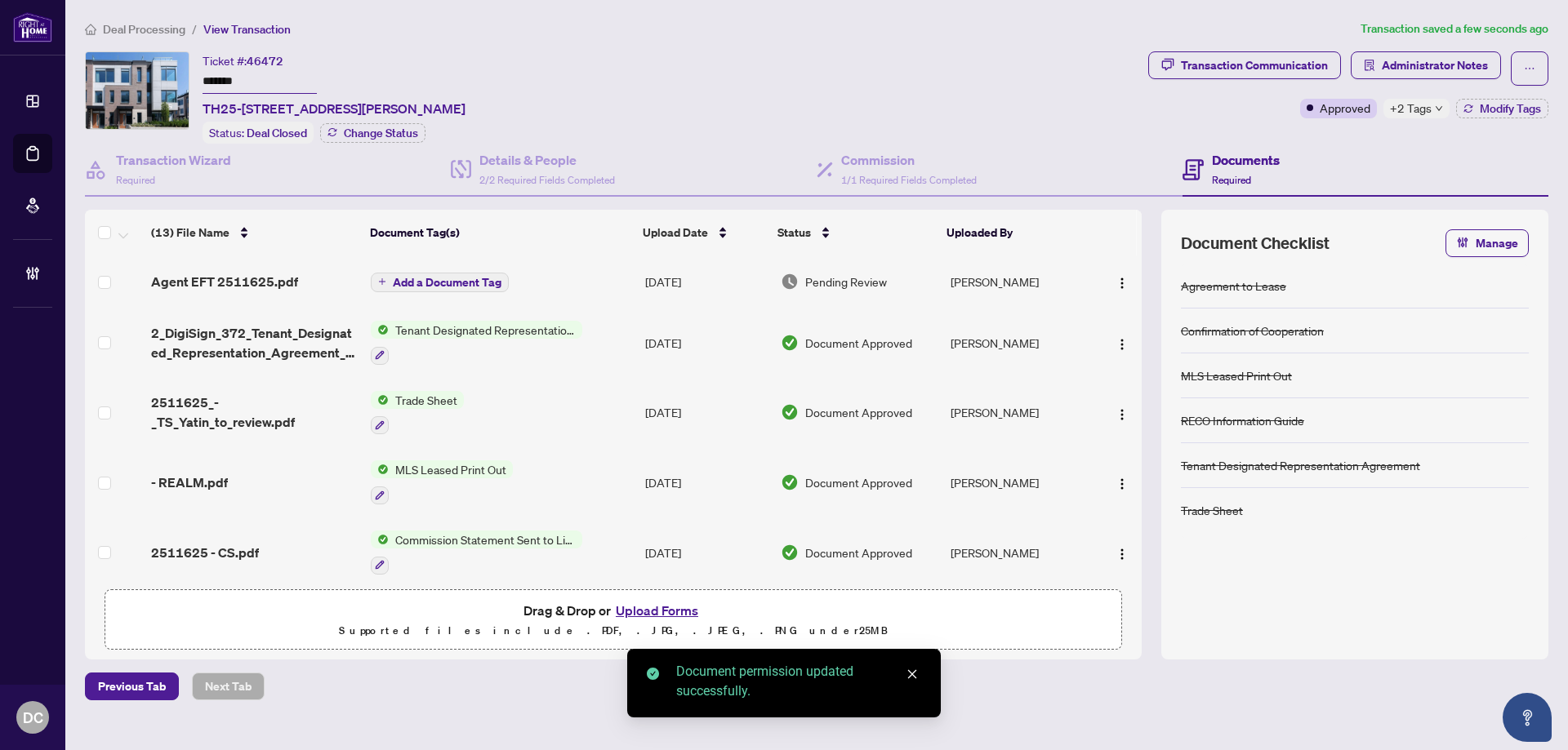
click at [489, 286] on span "Add a Document Tag" at bounding box center [447, 283] width 109 height 12
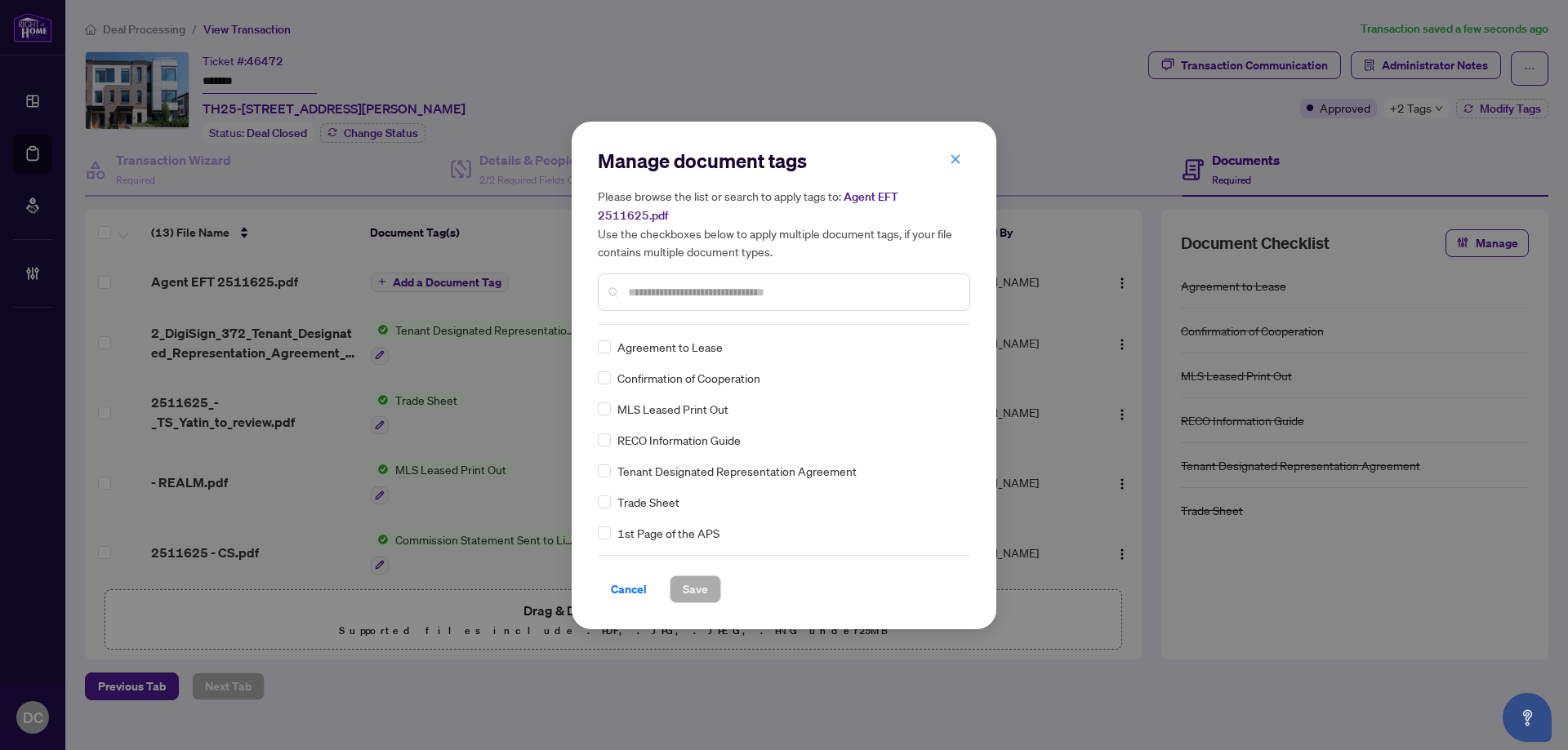
click at [793, 284] on input "text" at bounding box center [791, 292] width 328 height 18
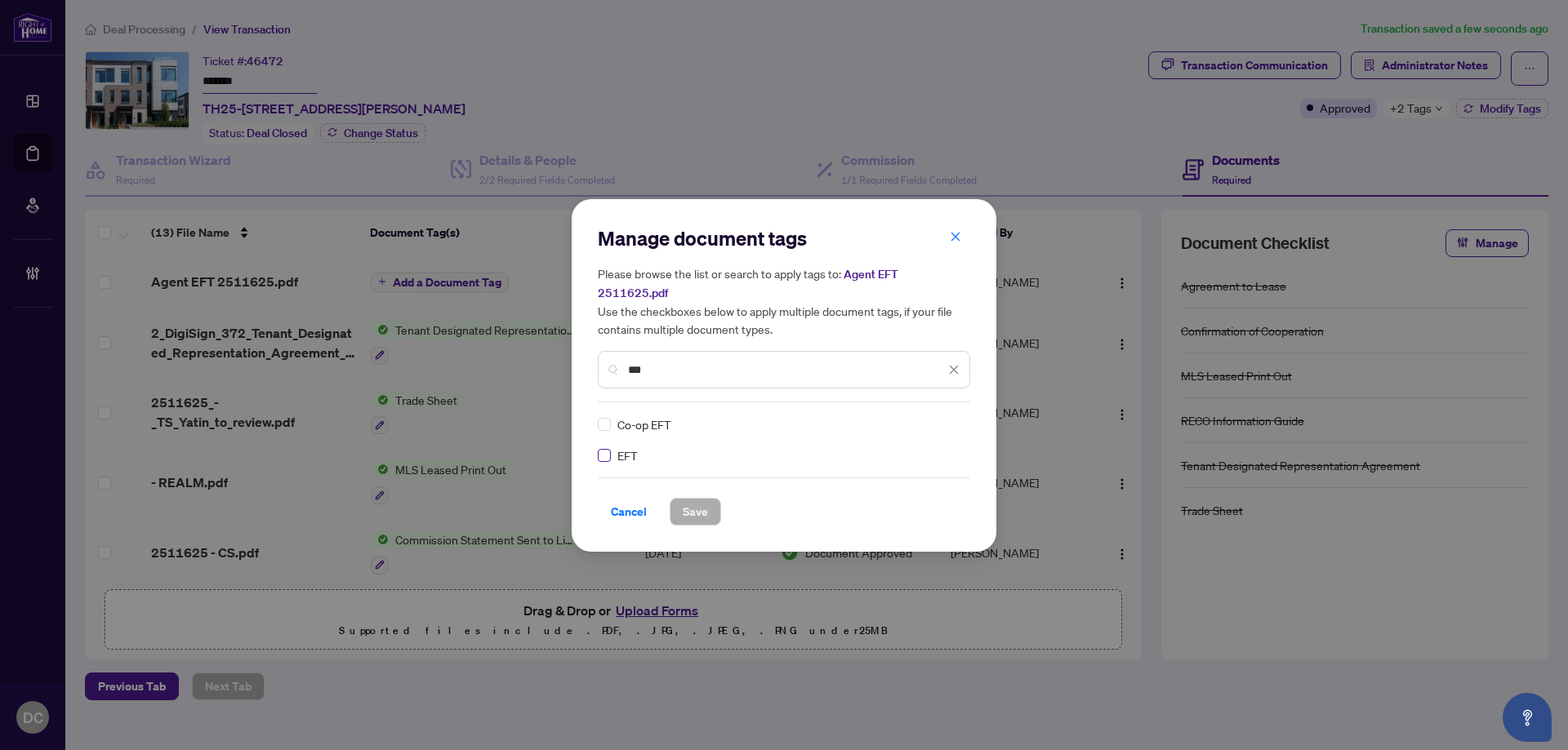
type input "***"
click at [944, 417] on img at bounding box center [936, 424] width 17 height 17
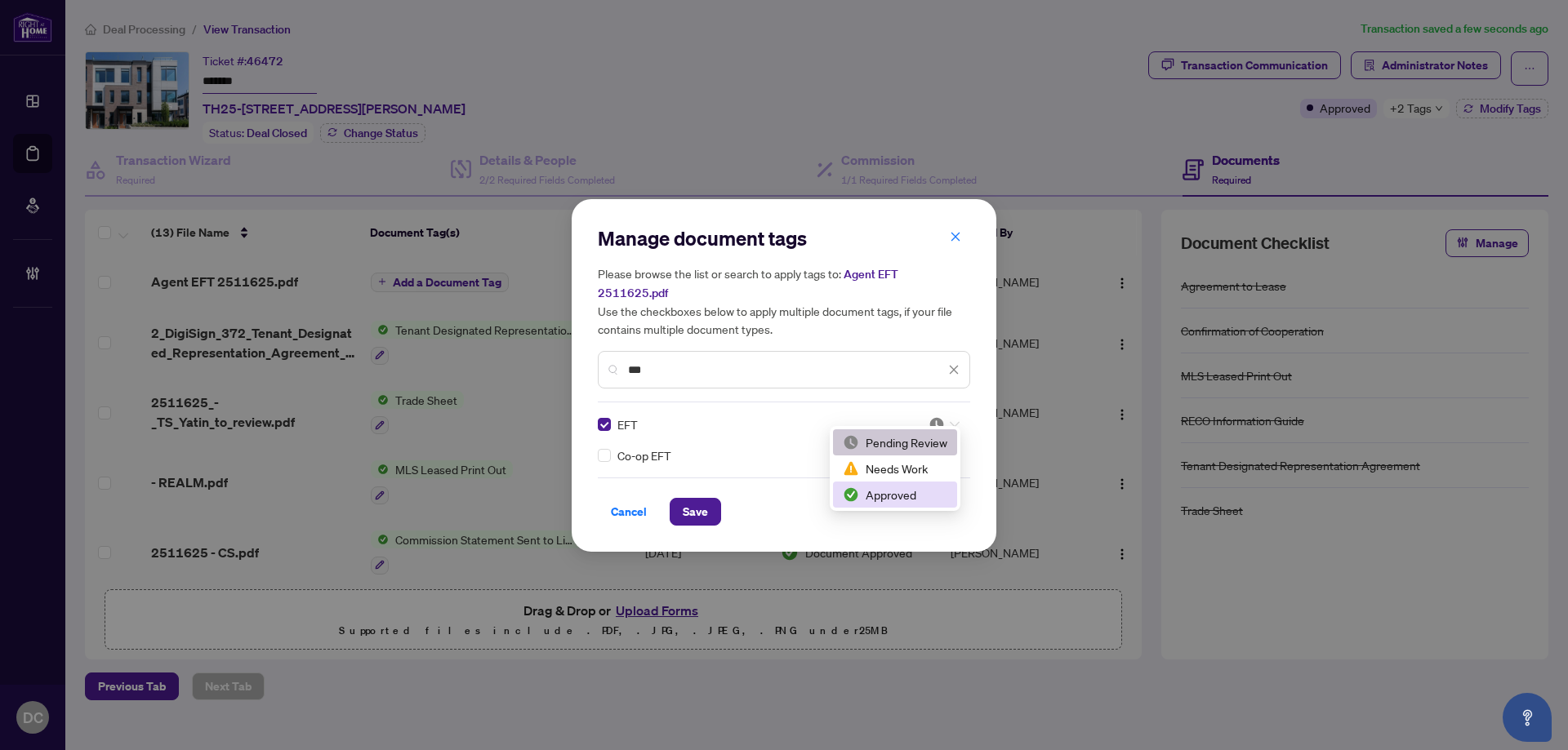
click at [888, 491] on div "Approved" at bounding box center [894, 494] width 105 height 18
click at [712, 498] on button "Save" at bounding box center [695, 512] width 52 height 27
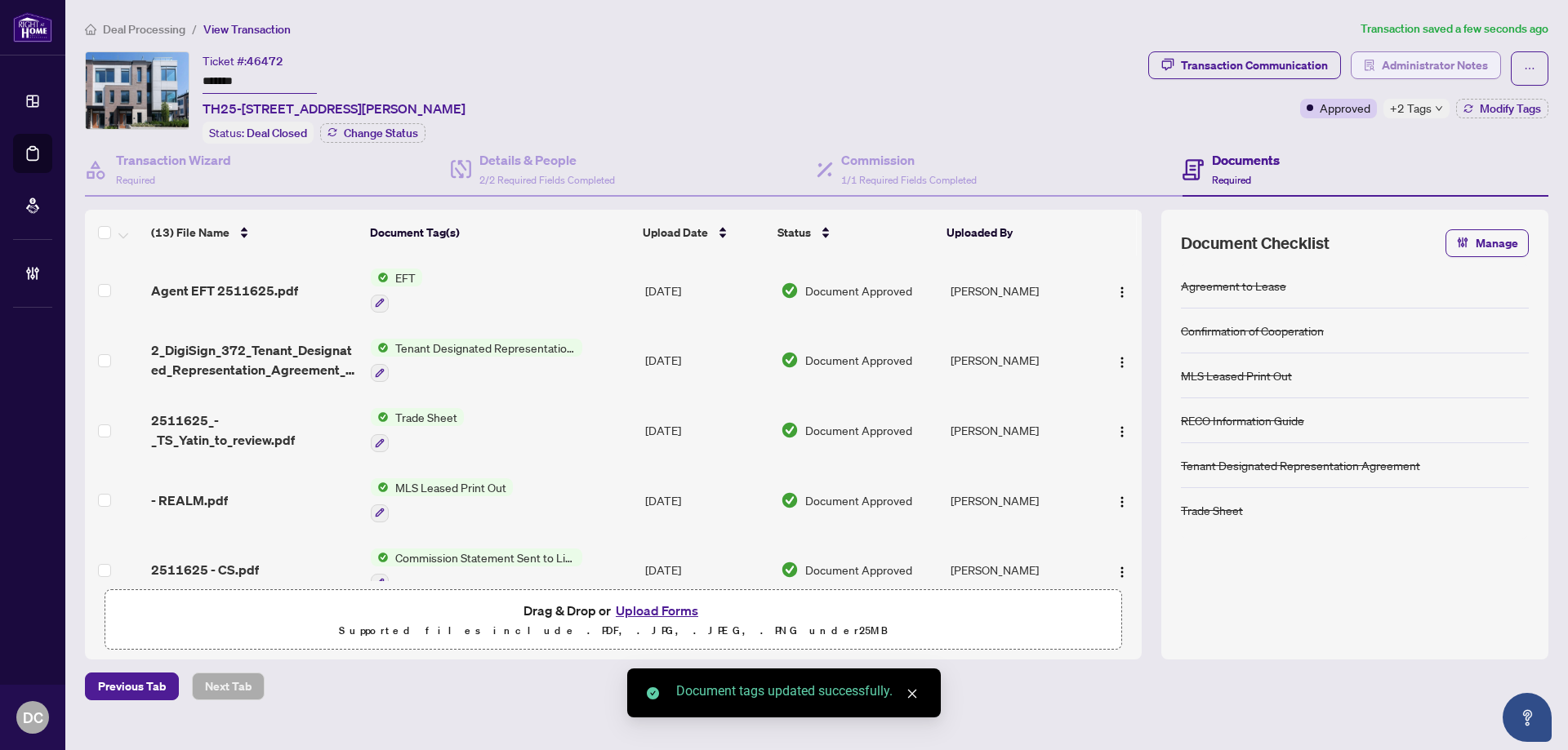
click at [1455, 70] on span "Administrator Notes" at bounding box center [1434, 65] width 106 height 26
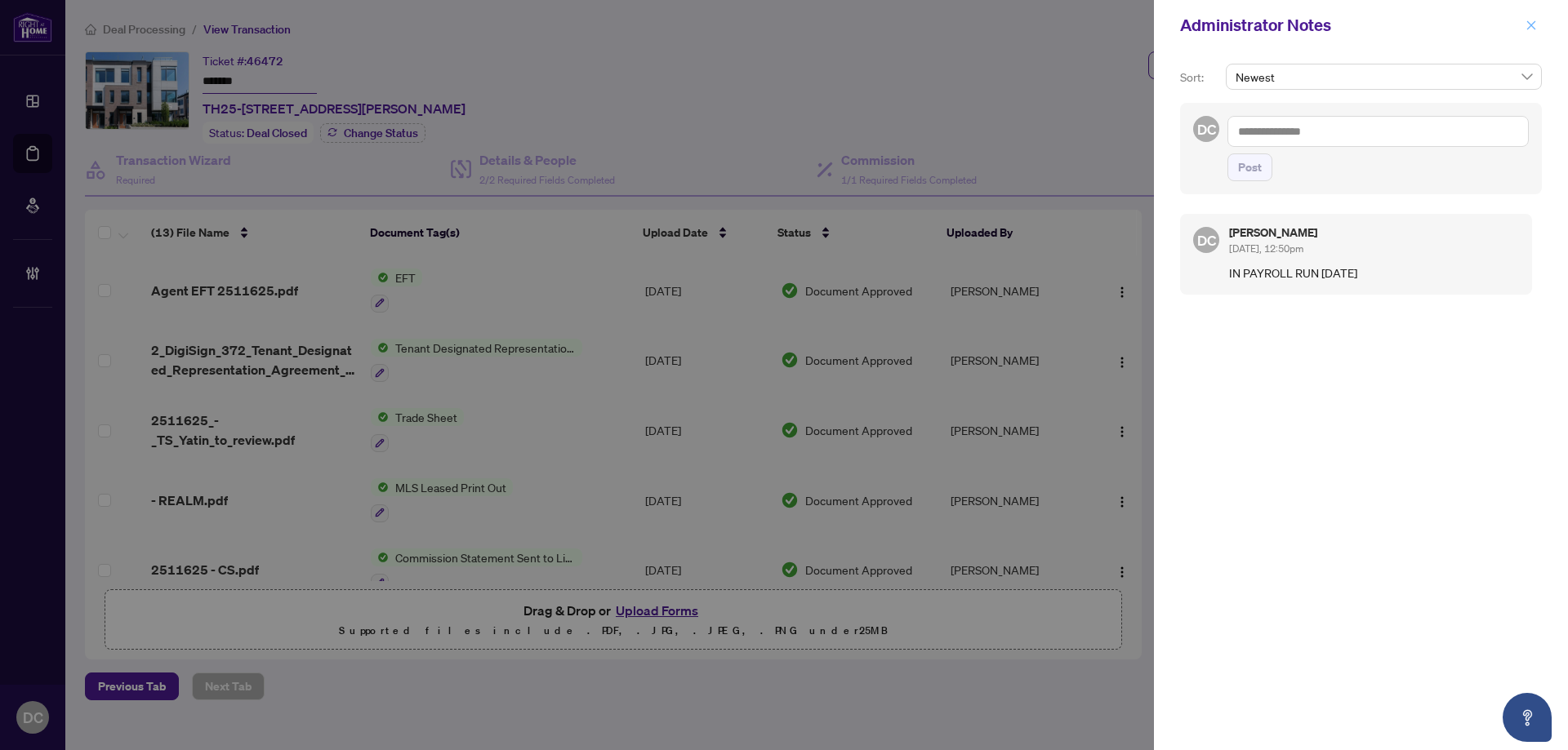
click at [1528, 26] on icon "close" at bounding box center [1531, 25] width 12 height 12
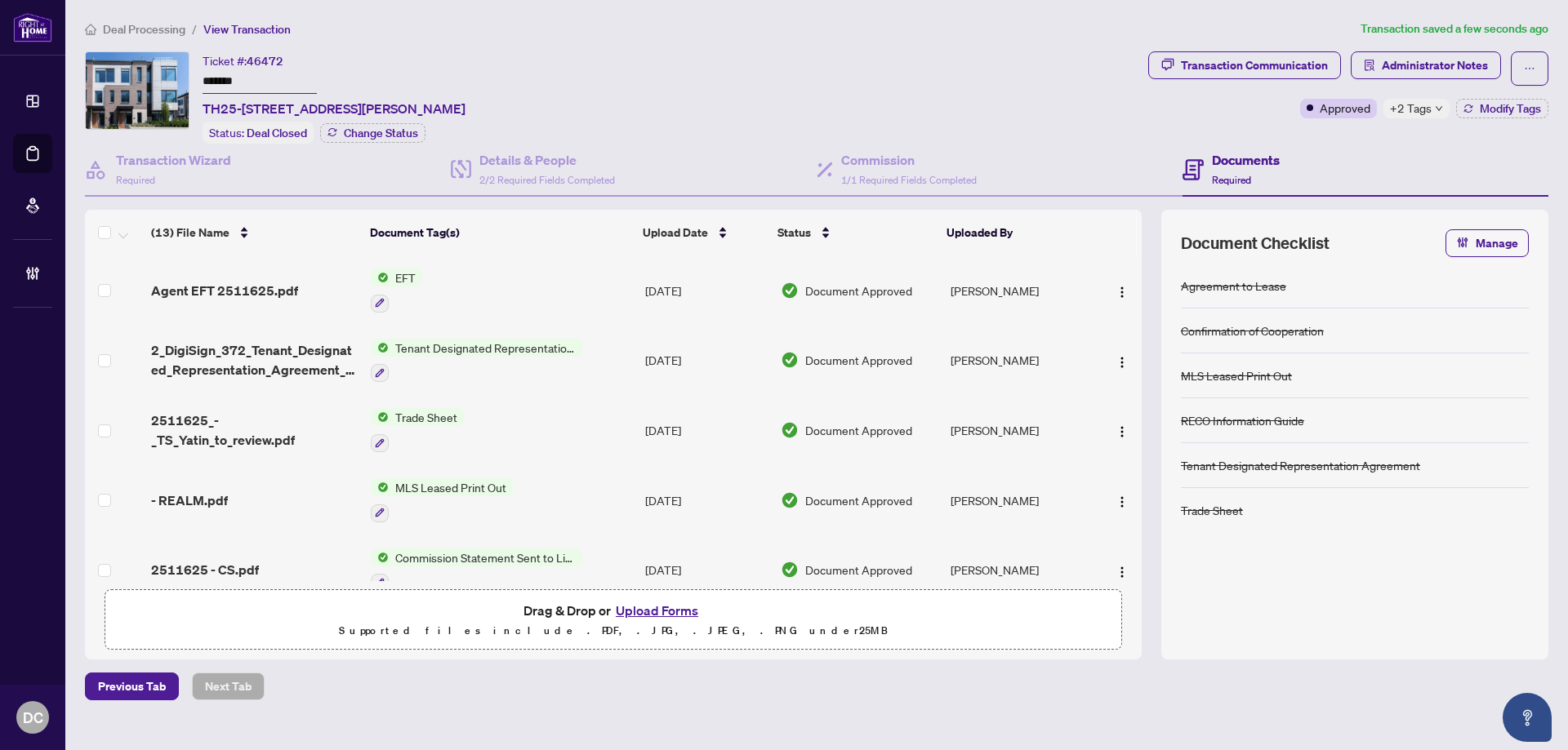
click at [166, 26] on span "Deal Processing" at bounding box center [144, 29] width 82 height 15
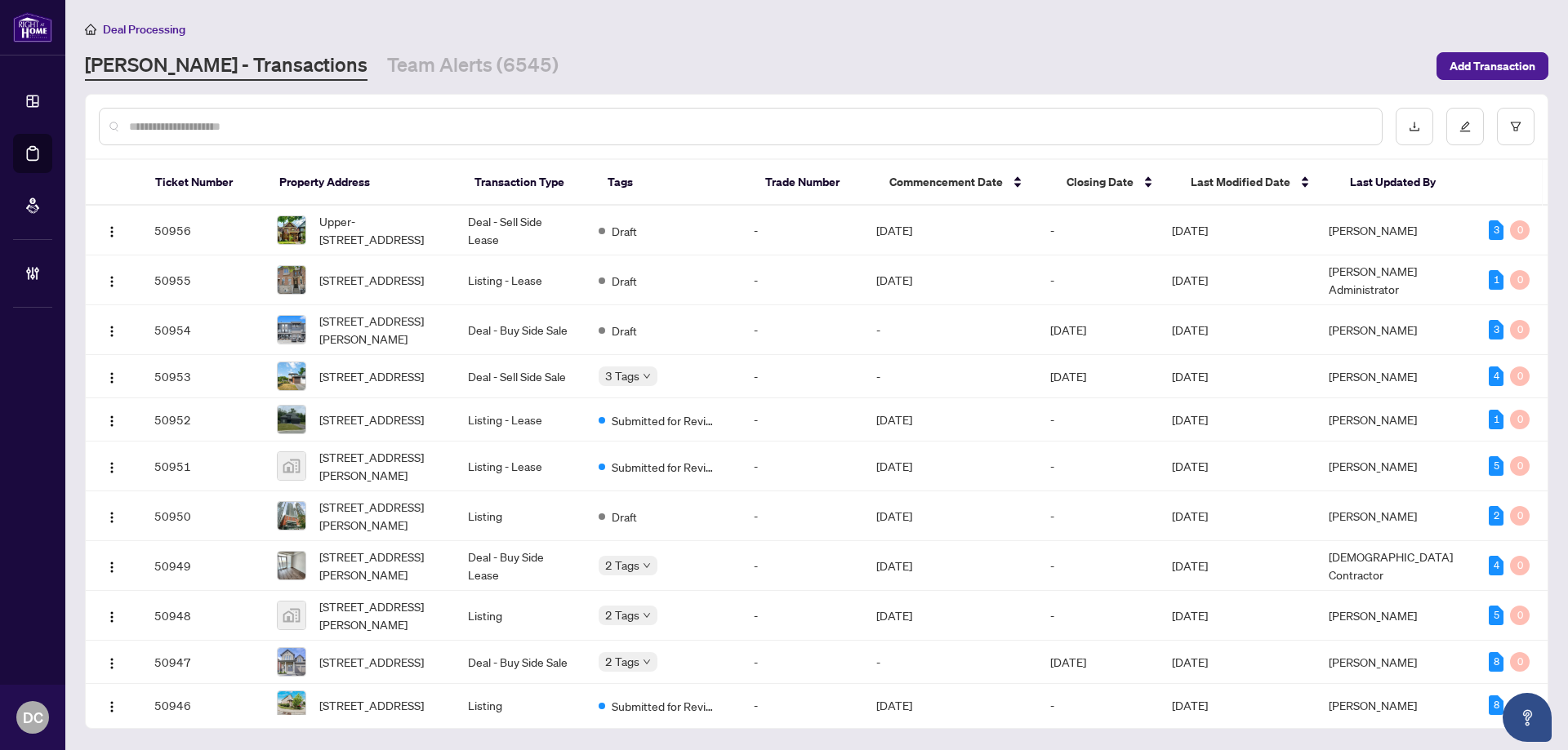
click at [346, 117] on input "text" at bounding box center [748, 126] width 1239 height 18
paste input "*******"
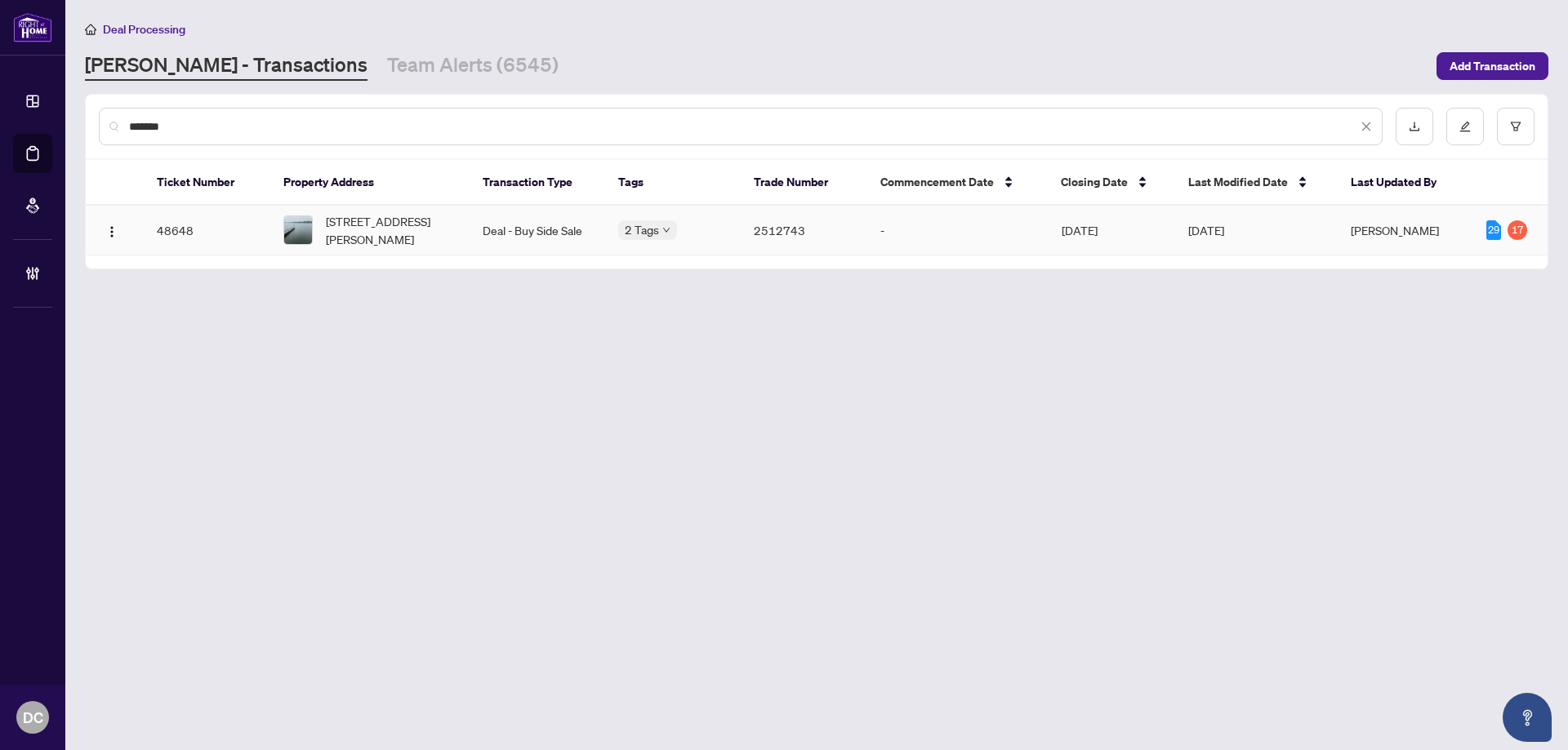
type input "*******"
click at [449, 213] on span "[STREET_ADDRESS][PERSON_NAME]" at bounding box center [391, 230] width 130 height 36
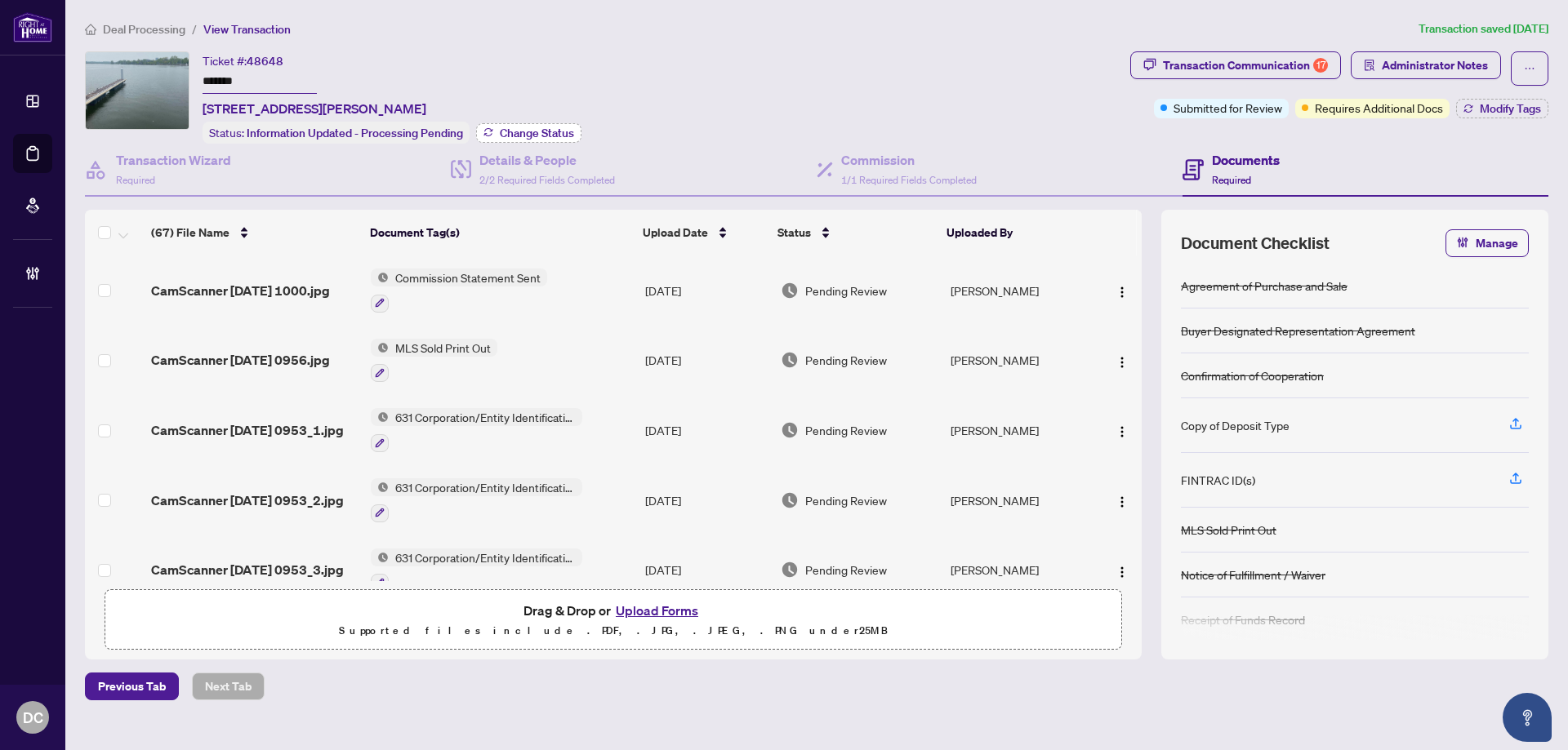
click at [511, 134] on span "Change Status" at bounding box center [537, 133] width 74 height 12
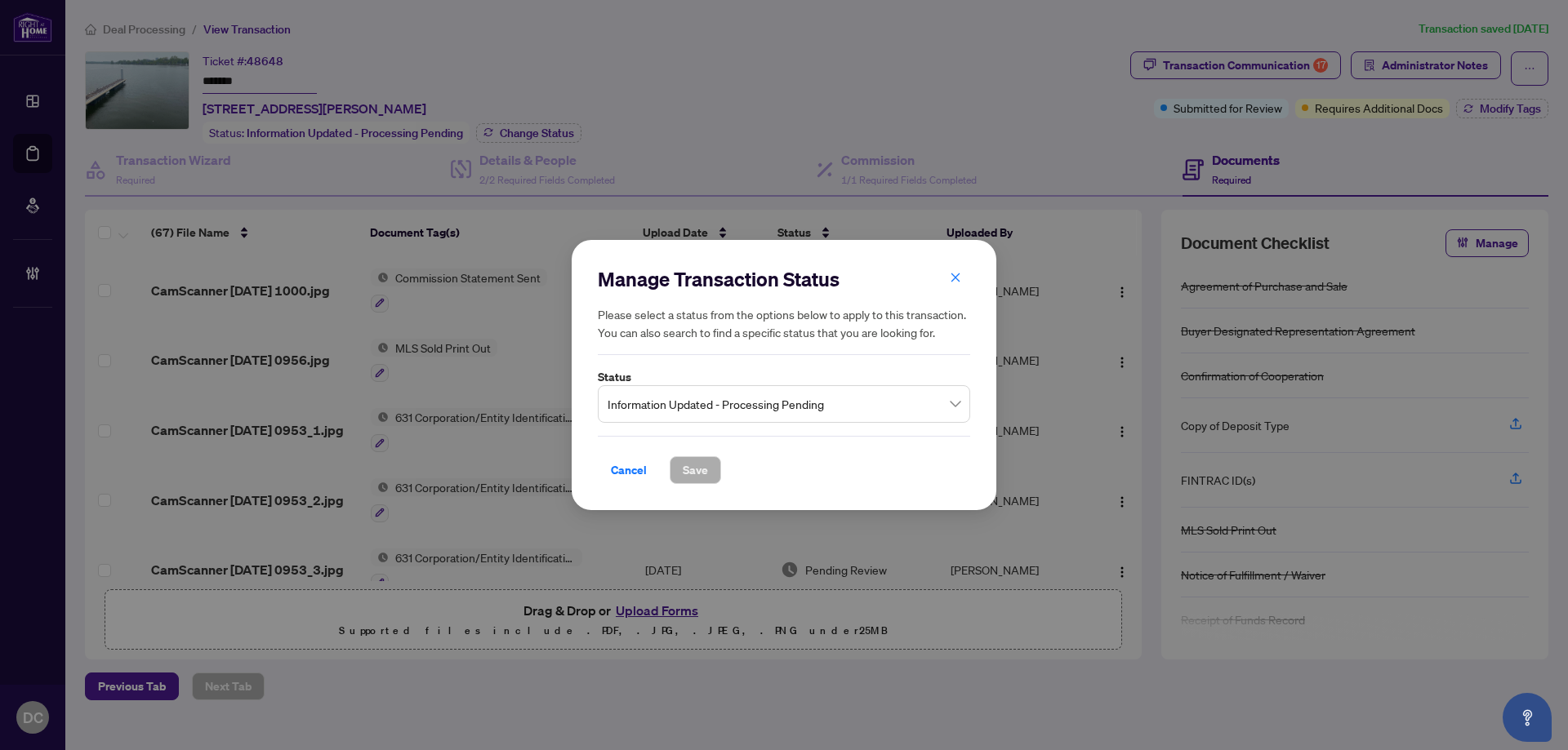
click at [685, 427] on div "Manage Transaction Status Please select a status from the options below to appl…" at bounding box center [784, 375] width 372 height 218
click at [692, 404] on span "Information Updated - Processing Pending" at bounding box center [784, 404] width 353 height 31
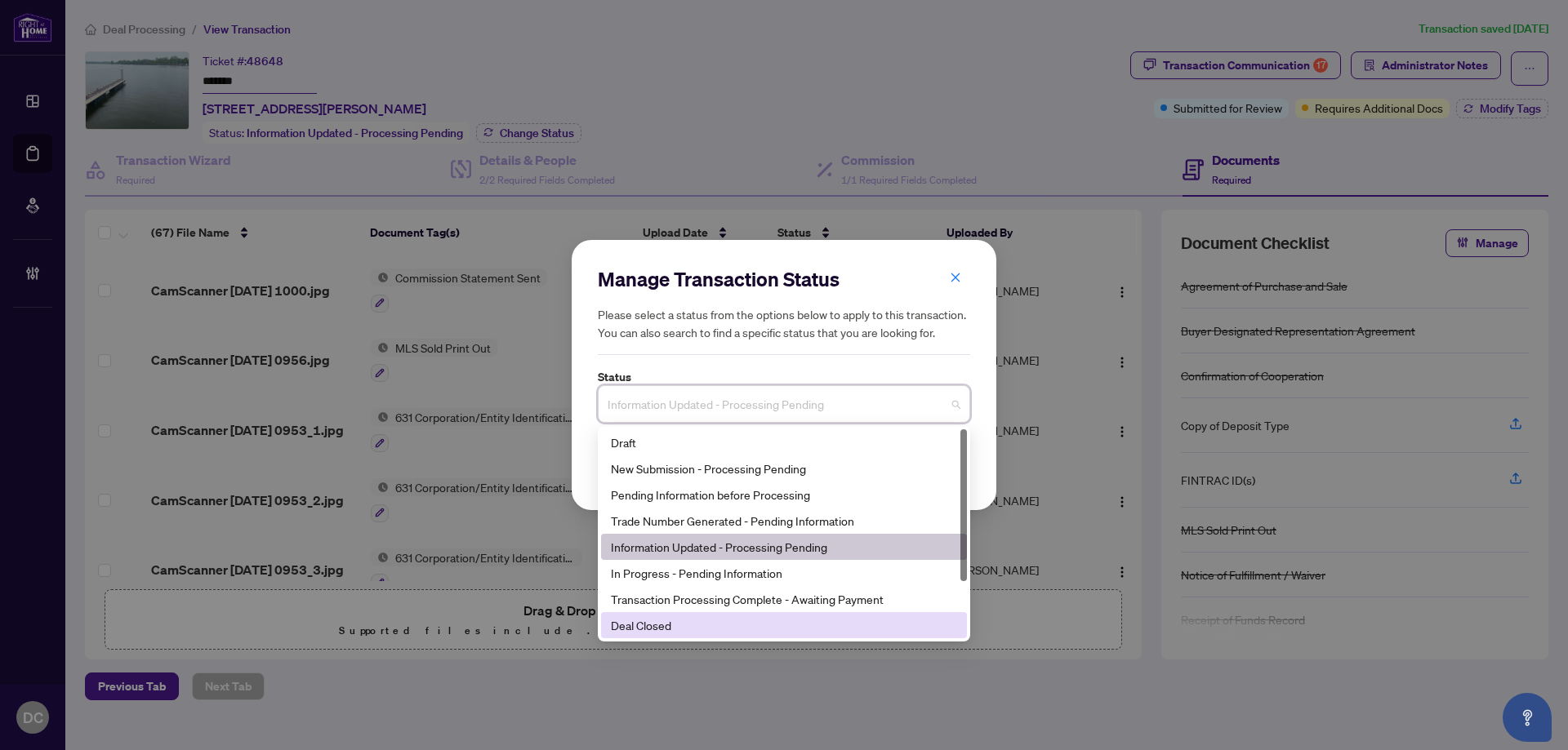
click at [667, 623] on div "Deal Closed" at bounding box center [784, 625] width 346 height 18
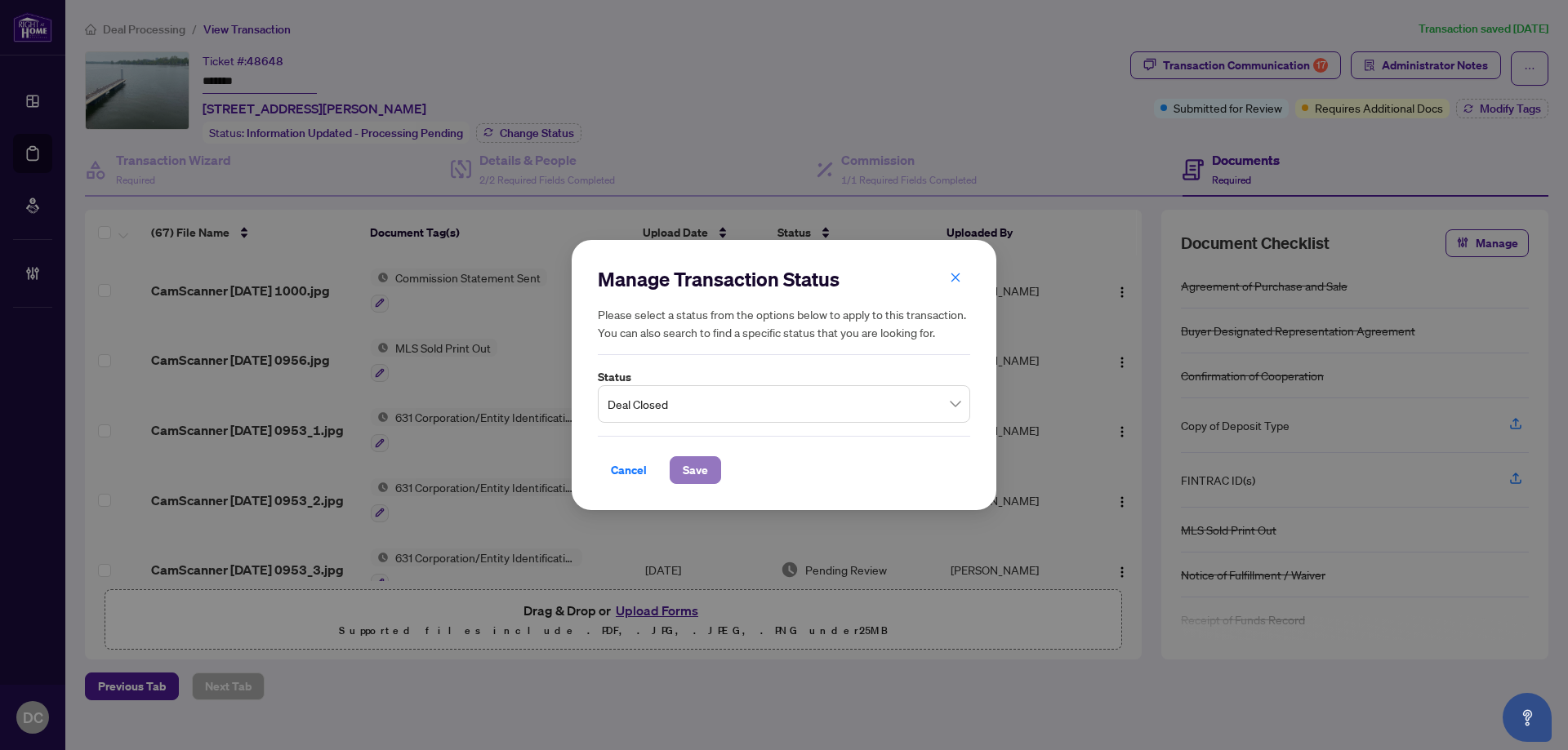
click at [698, 464] on span "Save" at bounding box center [695, 470] width 25 height 26
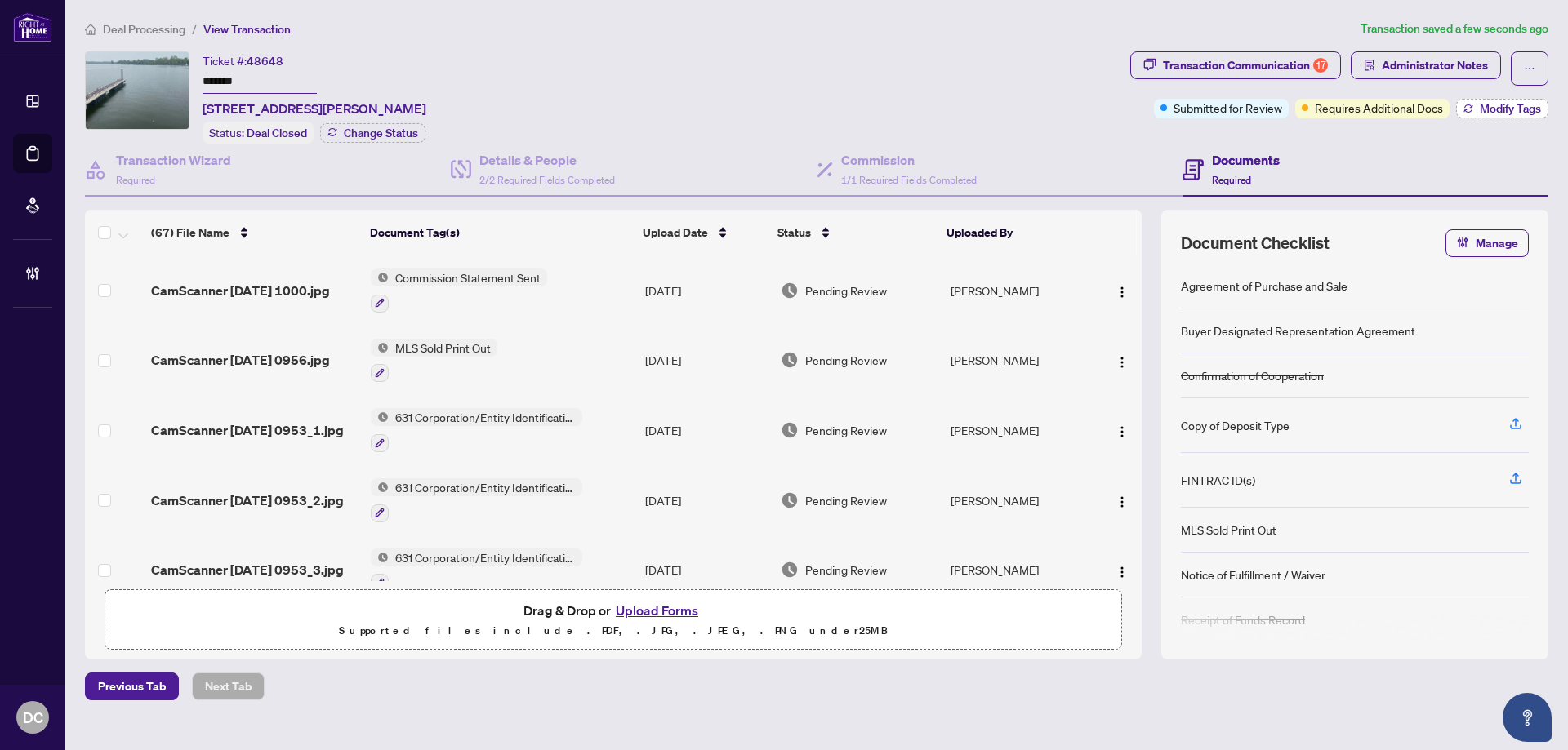
click at [1478, 117] on button "Modify Tags" at bounding box center [1501, 109] width 92 height 20
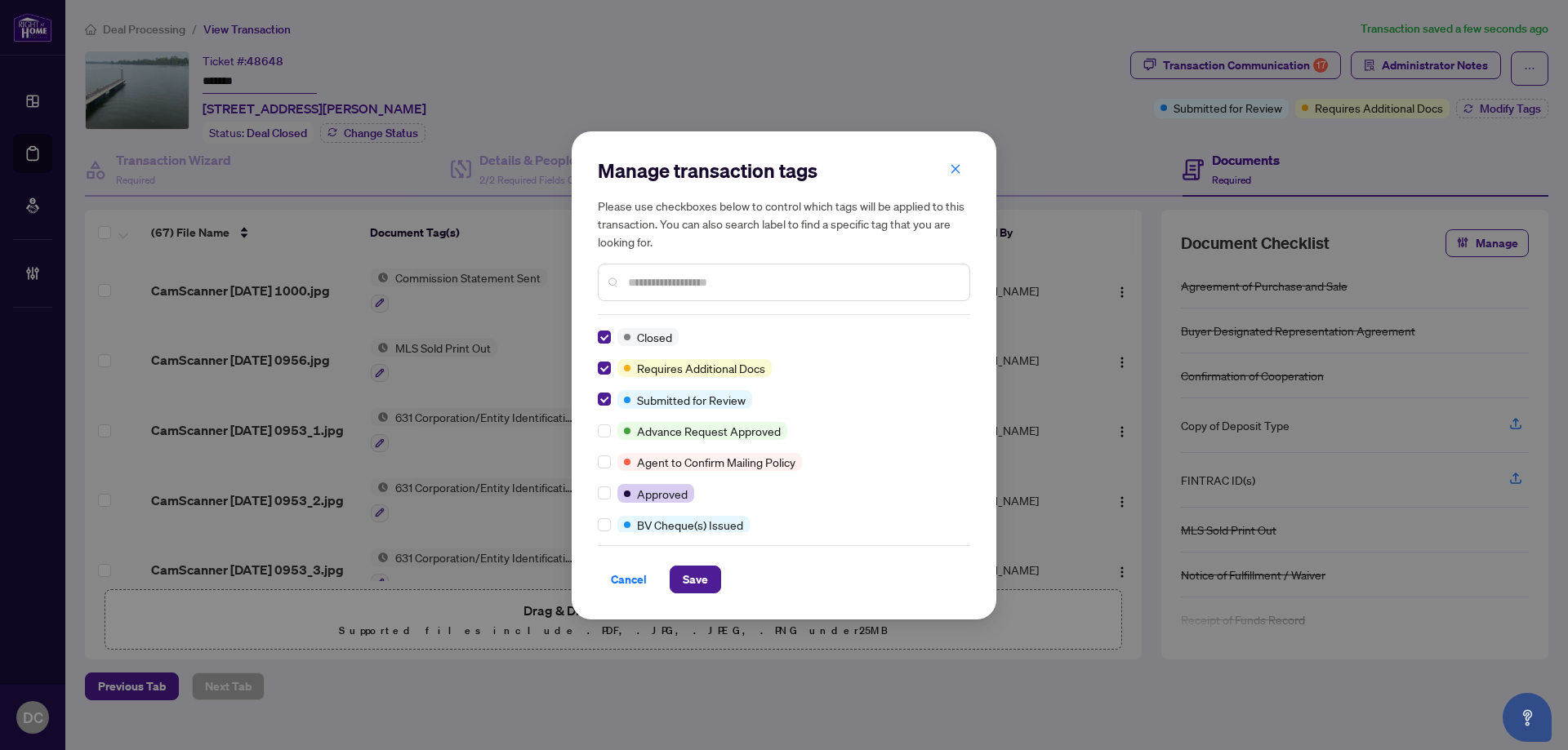
click at [709, 273] on input "text" at bounding box center [791, 282] width 328 height 18
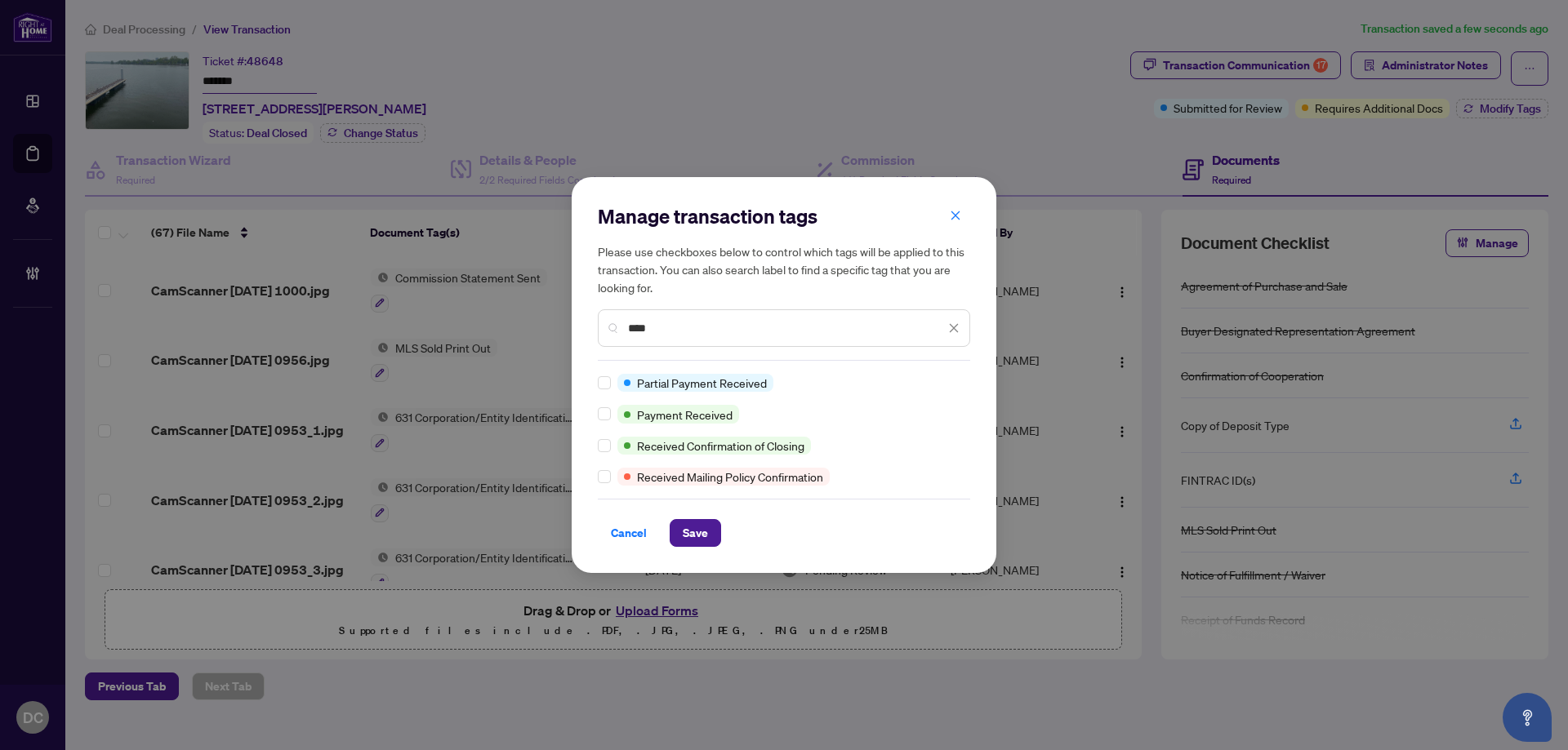
type input "****"
click at [698, 535] on span "Save" at bounding box center [695, 533] width 25 height 26
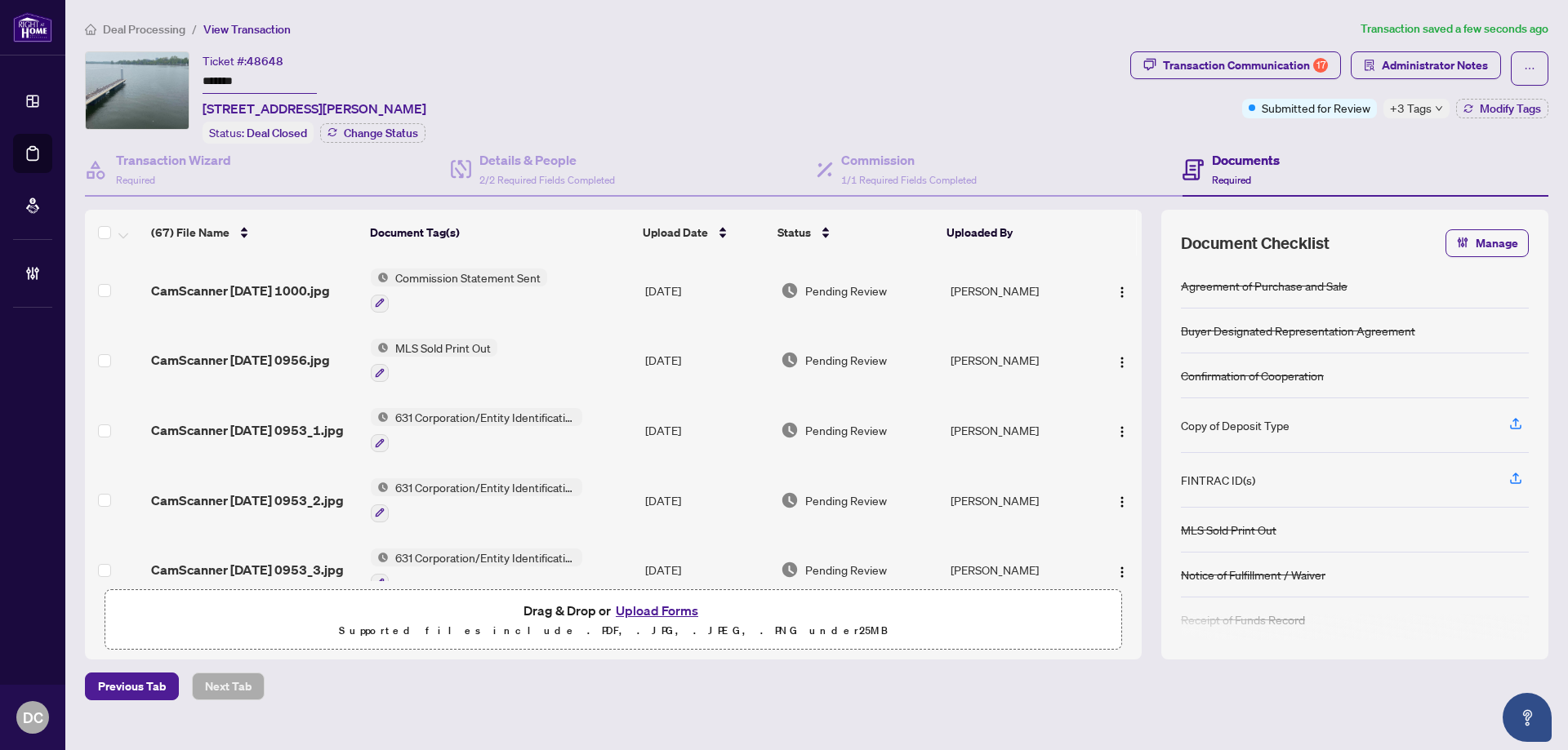
scroll to position [81, 0]
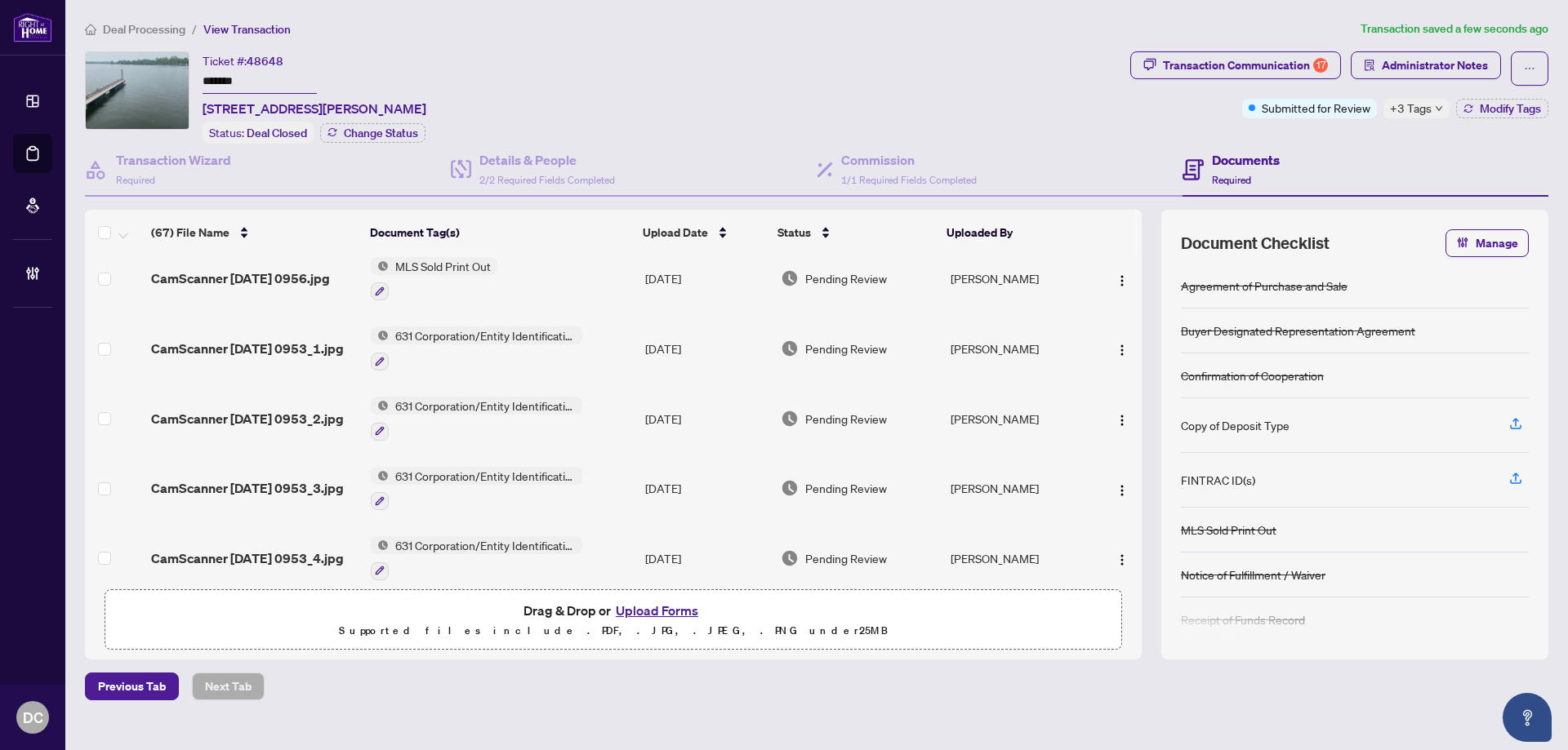
click at [1407, 111] on span "+3 Tags" at bounding box center [1410, 108] width 42 height 19
click at [1310, 138] on div "Transaction Communication 17 Administrator Notes Submitted for Review +3 Tags M…" at bounding box center [1338, 98] width 424 height 92
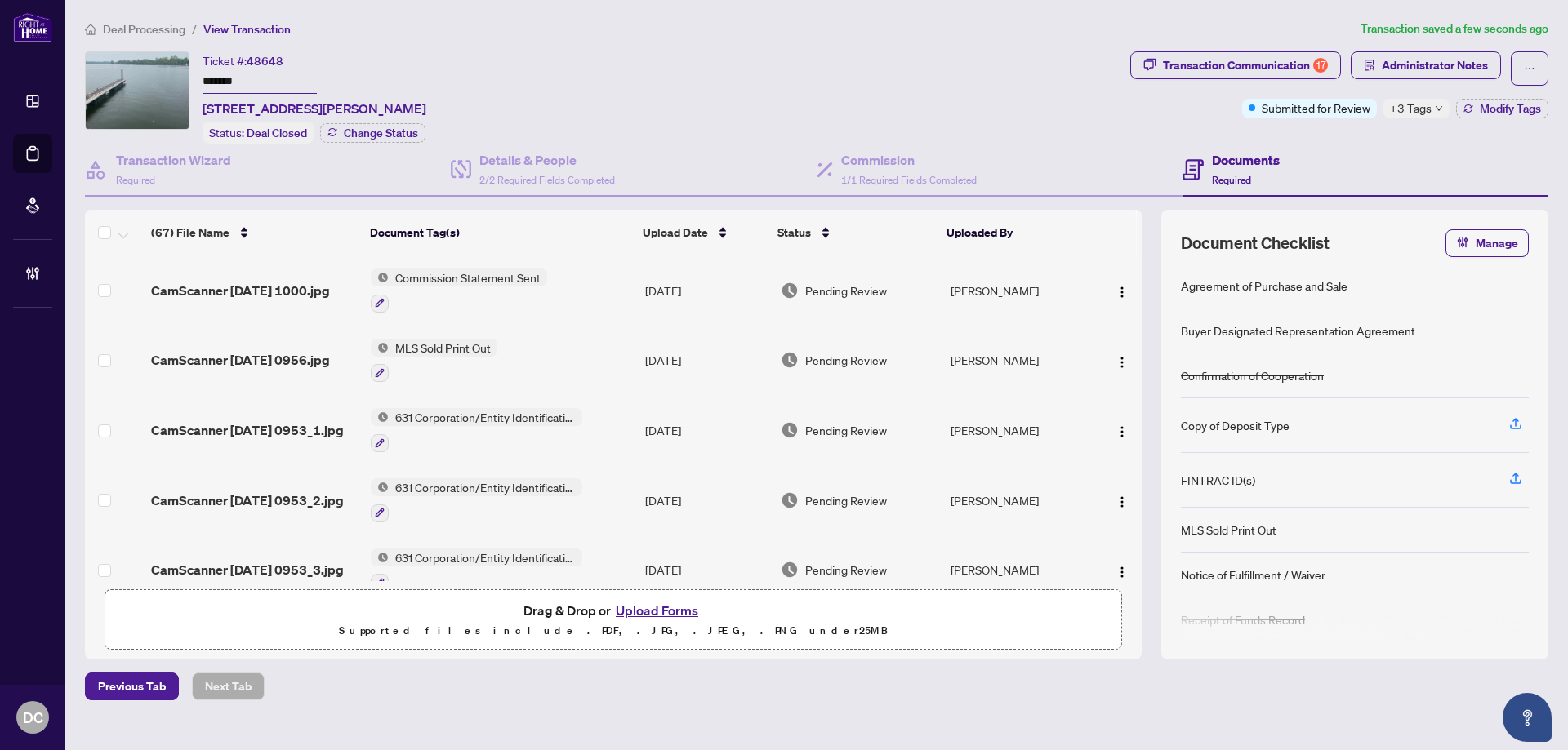
click at [176, 34] on span "Deal Processing" at bounding box center [144, 29] width 82 height 15
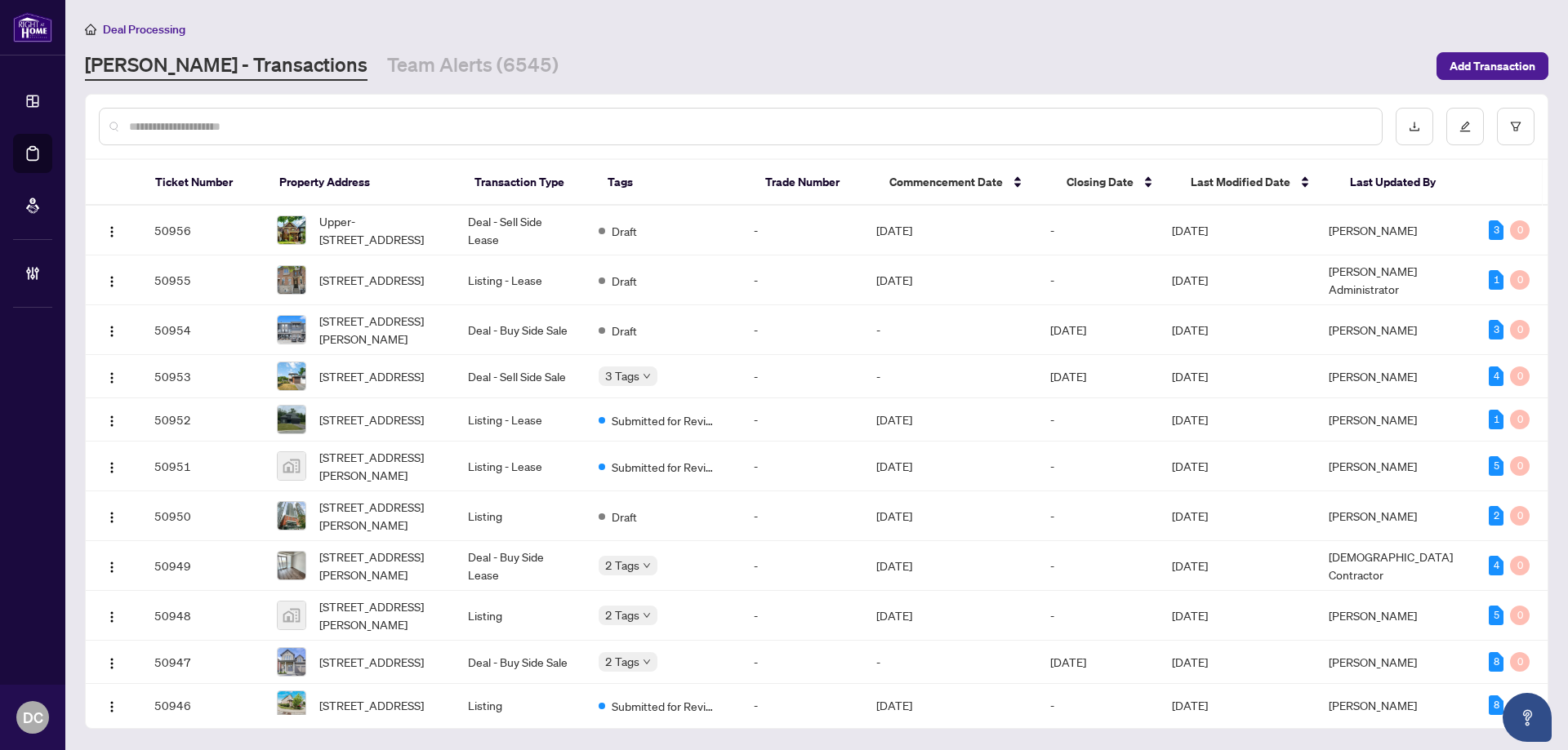
click at [296, 127] on input "text" at bounding box center [748, 126] width 1239 height 18
paste input "*******"
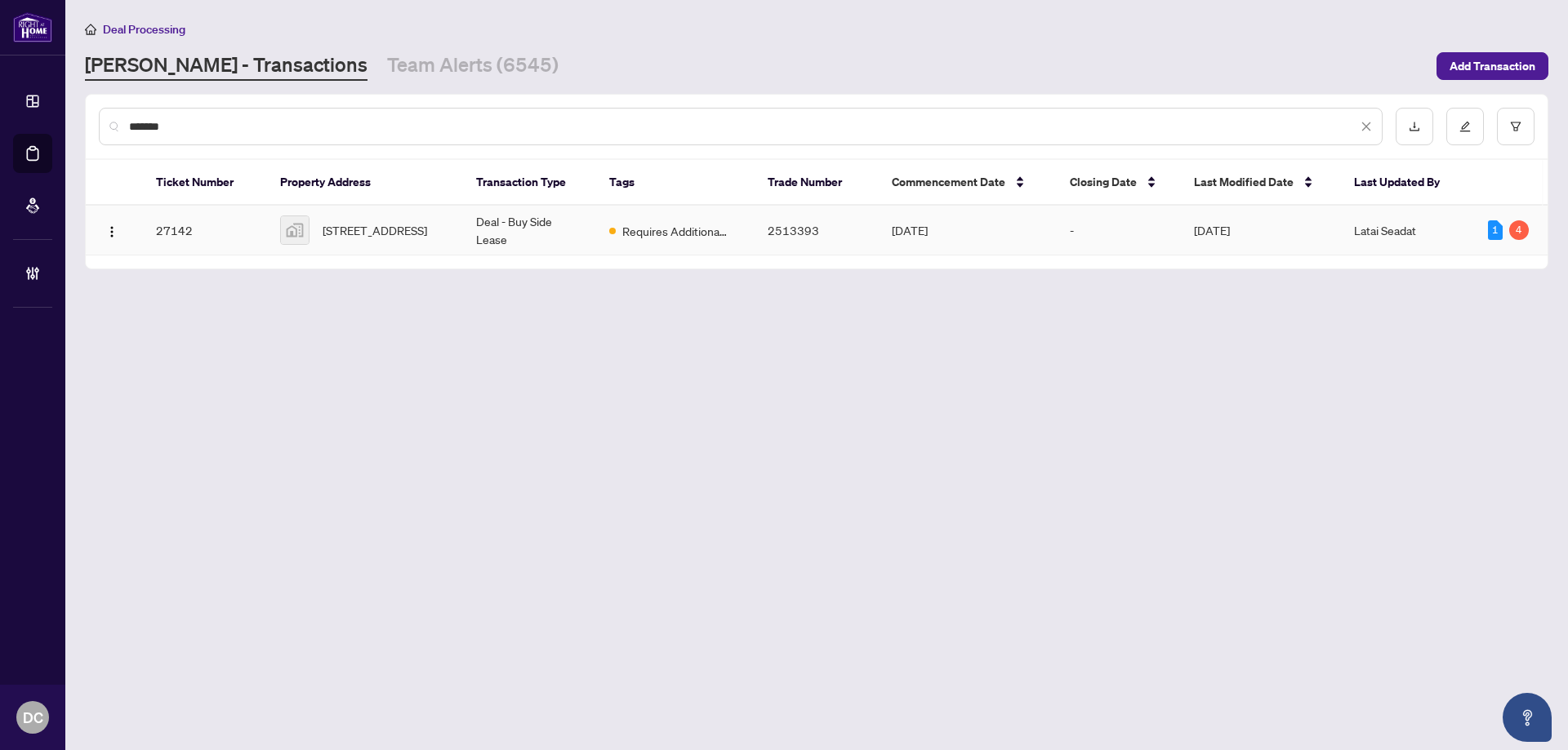
type input "*******"
click at [404, 232] on span "[STREET_ADDRESS]" at bounding box center [374, 230] width 105 height 18
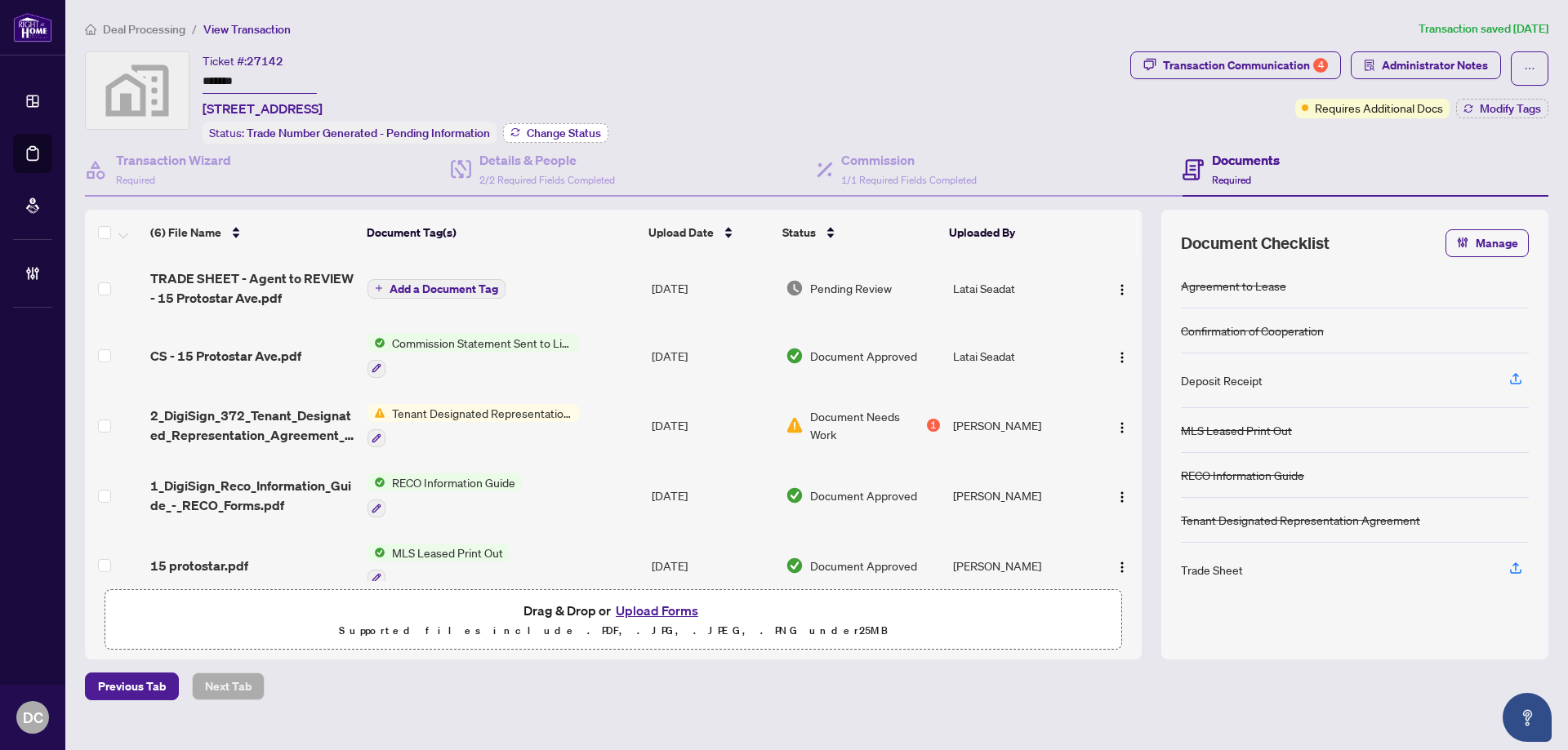
click at [568, 135] on span "Change Status" at bounding box center [564, 133] width 74 height 12
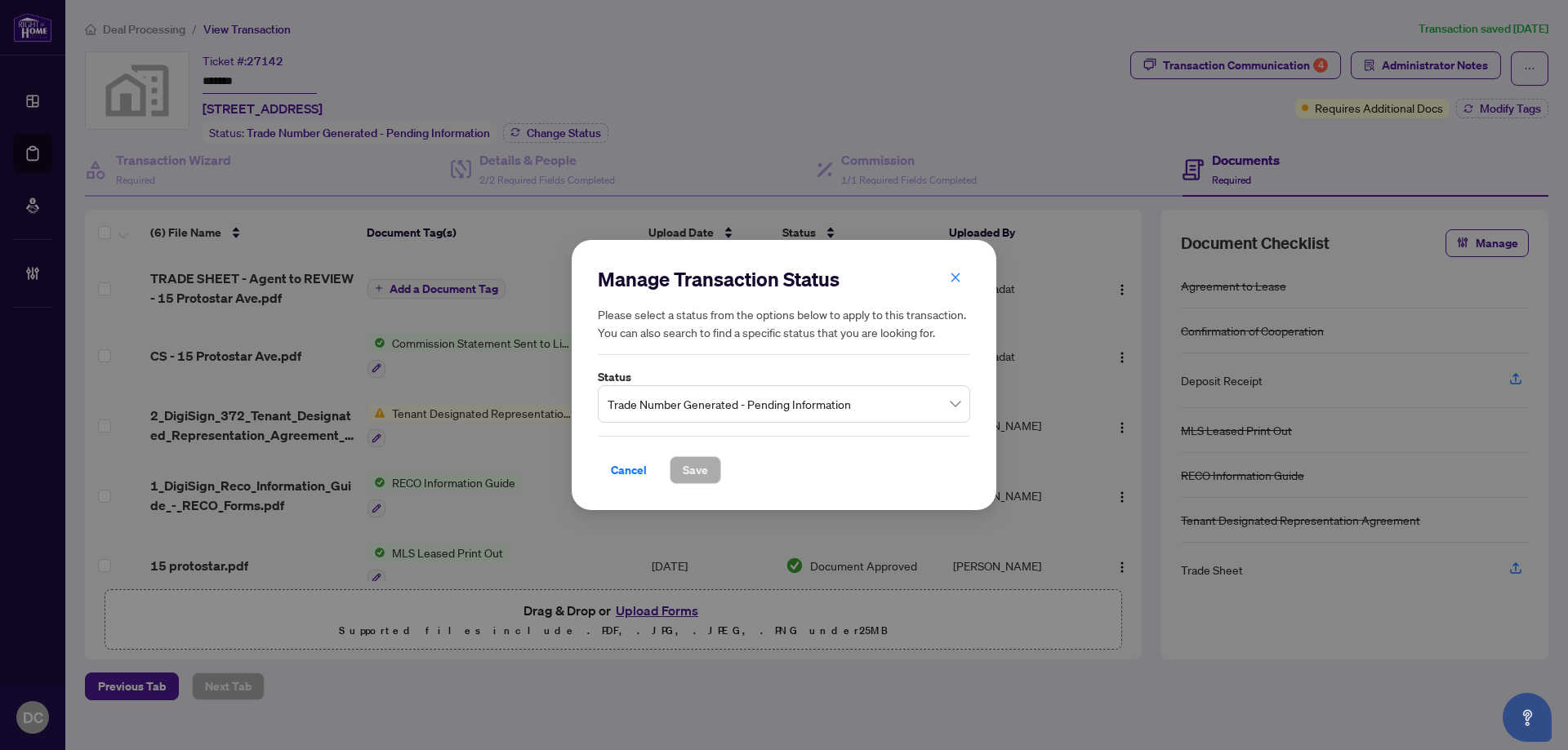
click at [691, 406] on span "Trade Number Generated - Pending Information" at bounding box center [784, 404] width 353 height 31
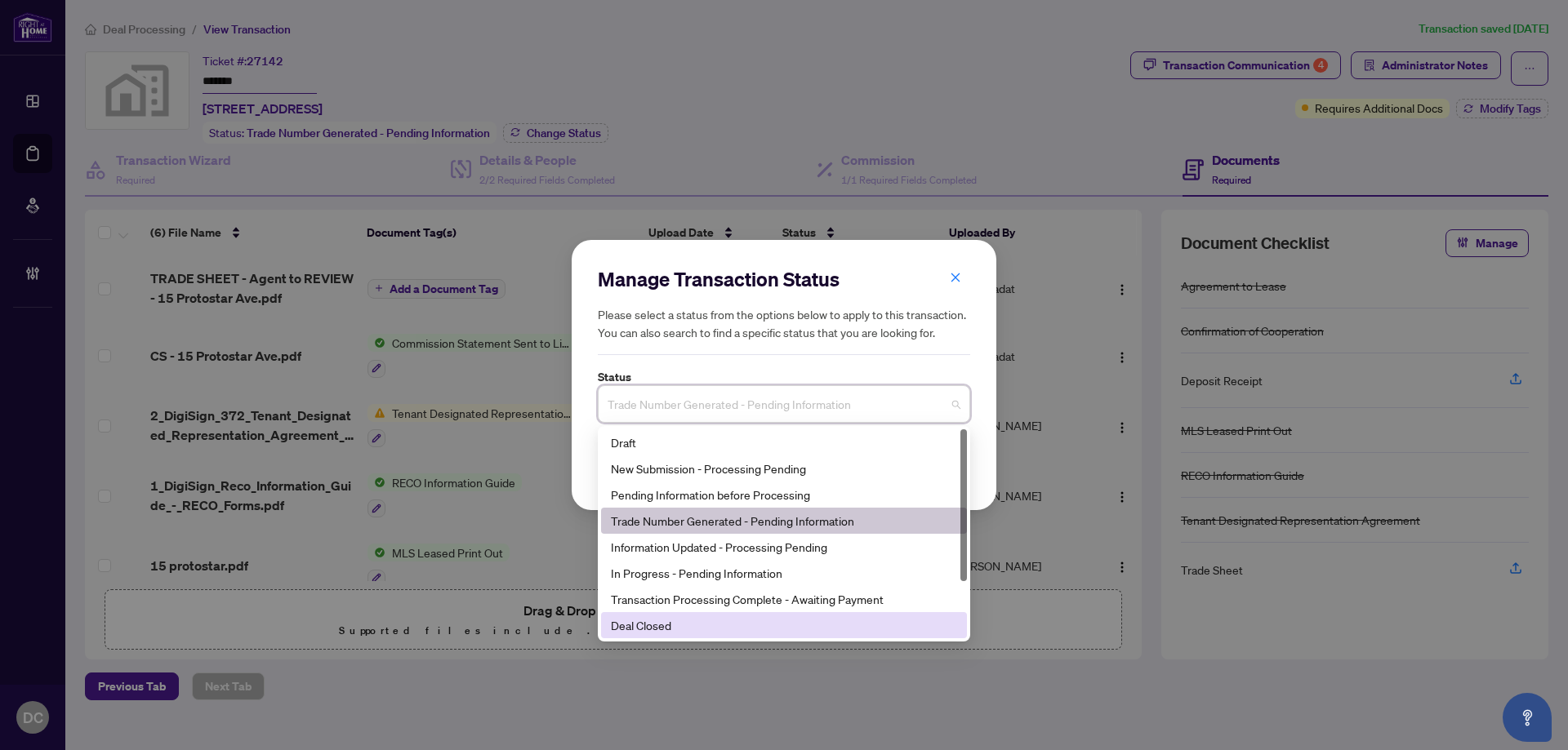
click at [663, 628] on div "Deal Closed" at bounding box center [784, 625] width 346 height 18
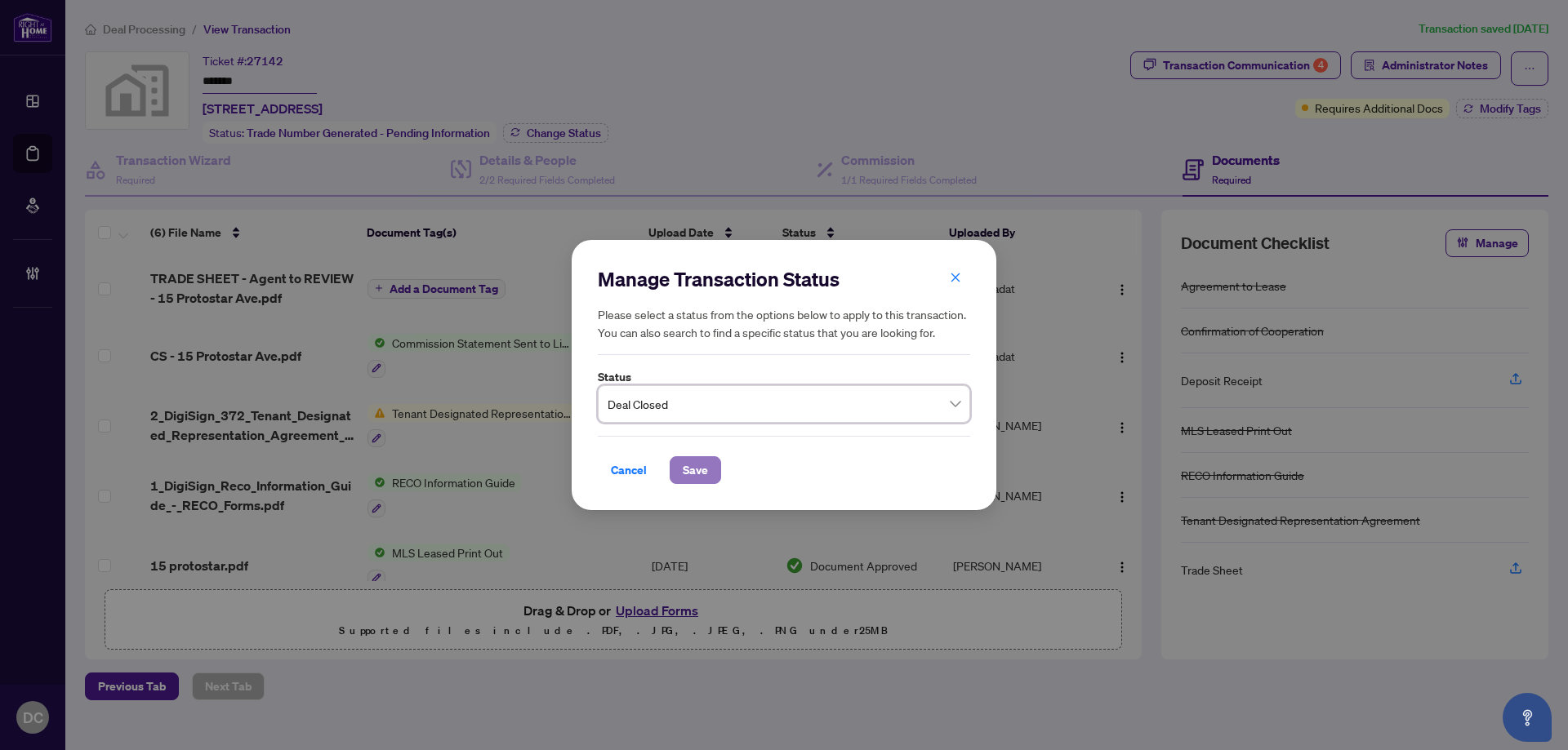
click at [686, 464] on span "Save" at bounding box center [695, 470] width 25 height 26
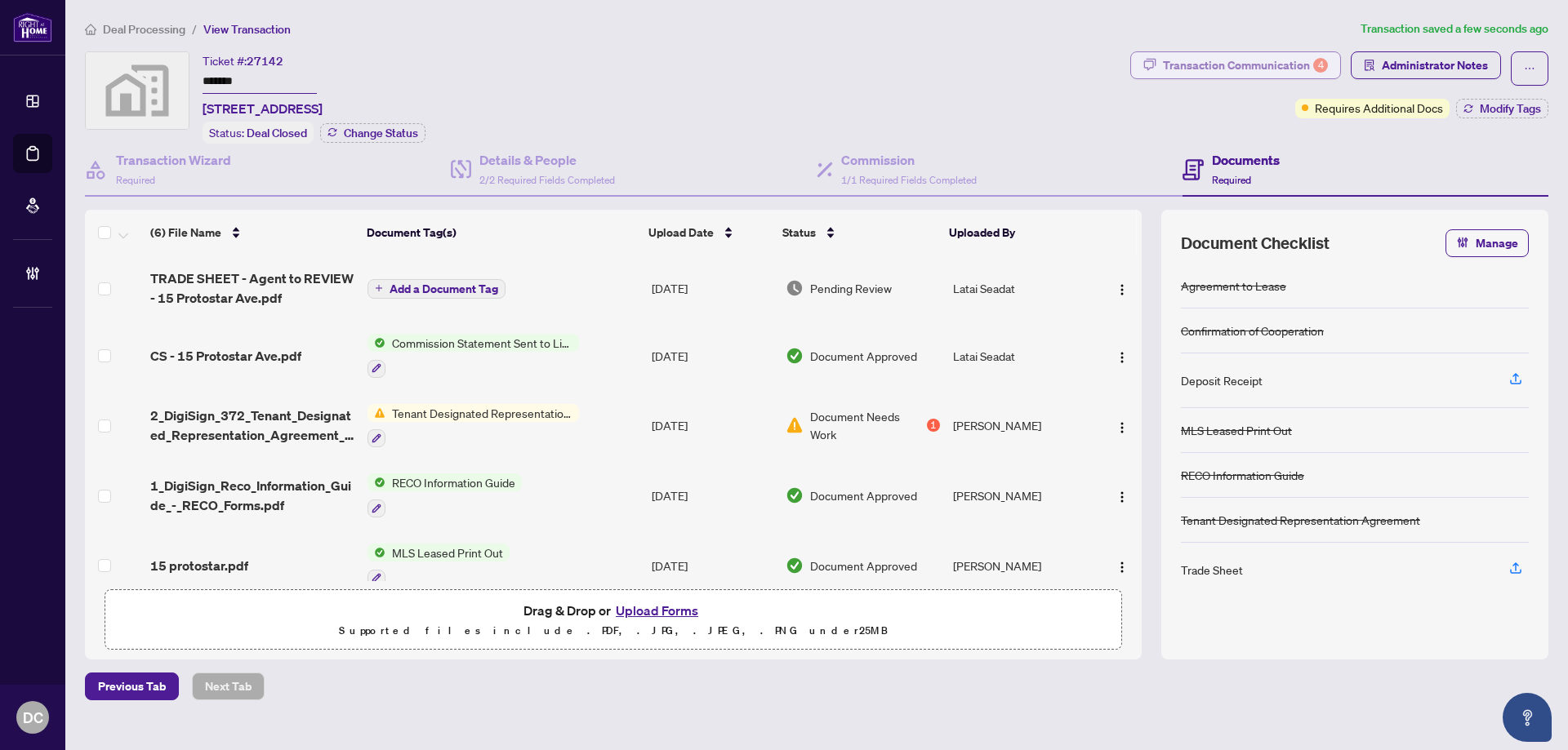
click at [1280, 64] on div "Transaction Communication 4" at bounding box center [1245, 65] width 165 height 26
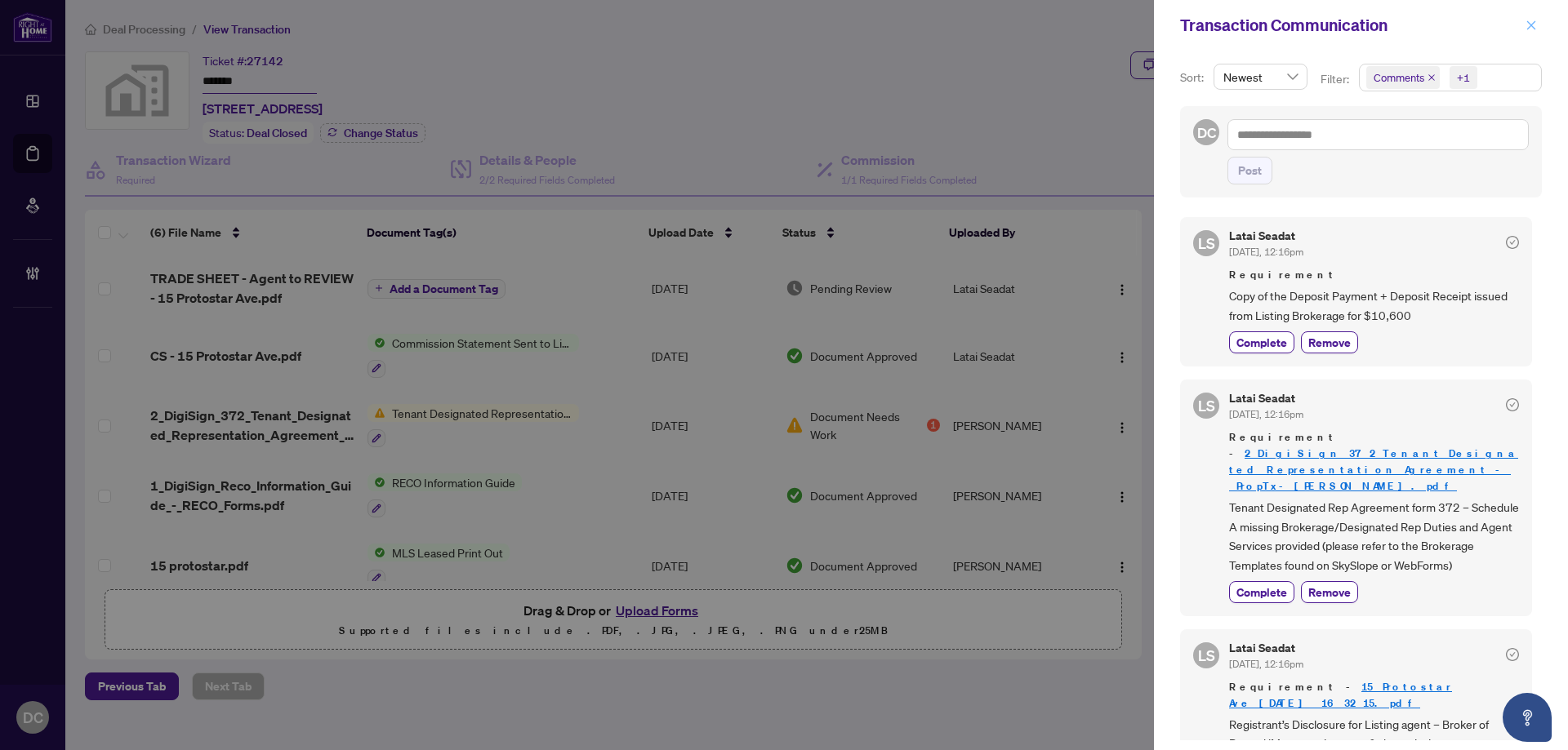
click at [1525, 23] on icon "close" at bounding box center [1531, 25] width 12 height 12
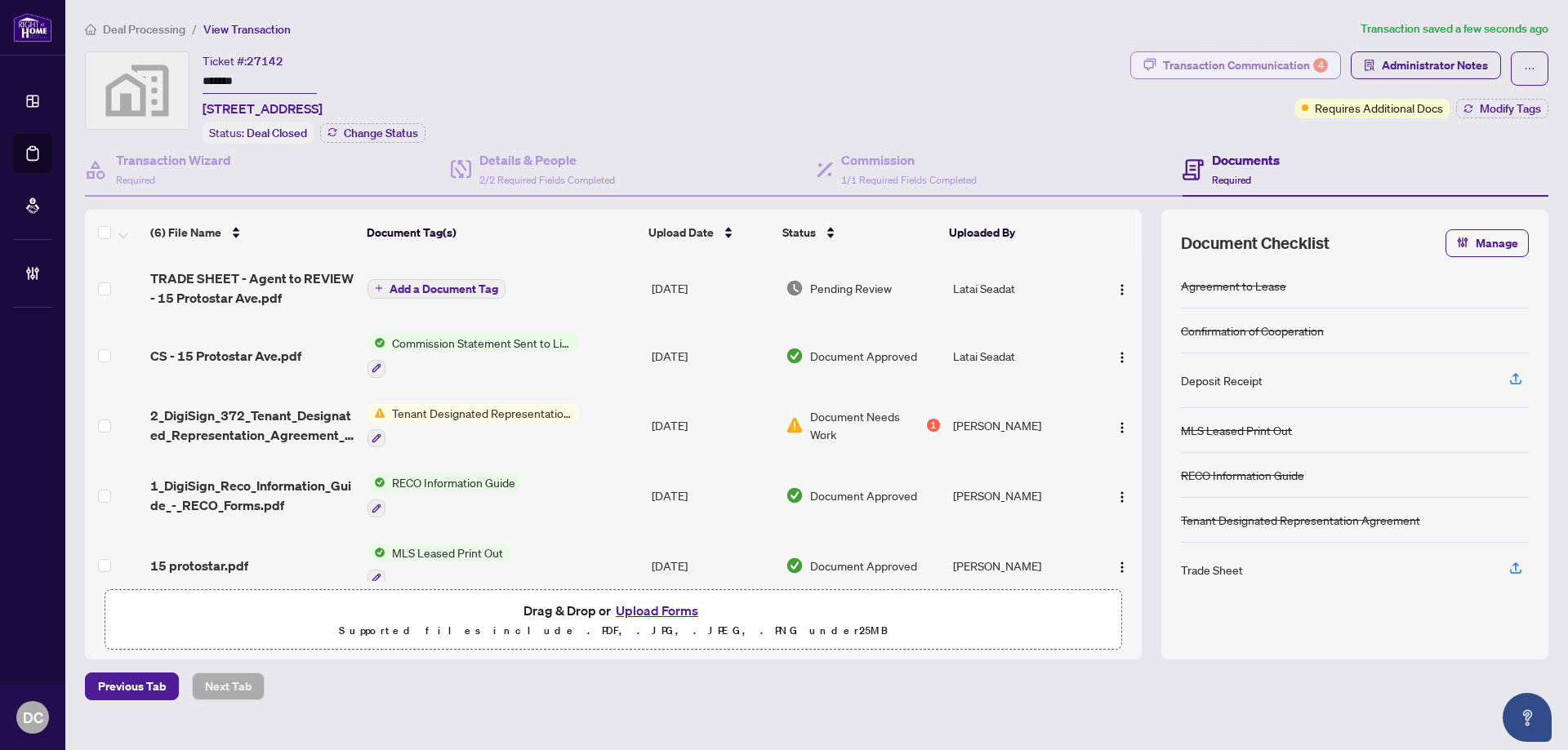
click at [1187, 57] on div "Transaction Communication 4" at bounding box center [1245, 65] width 165 height 26
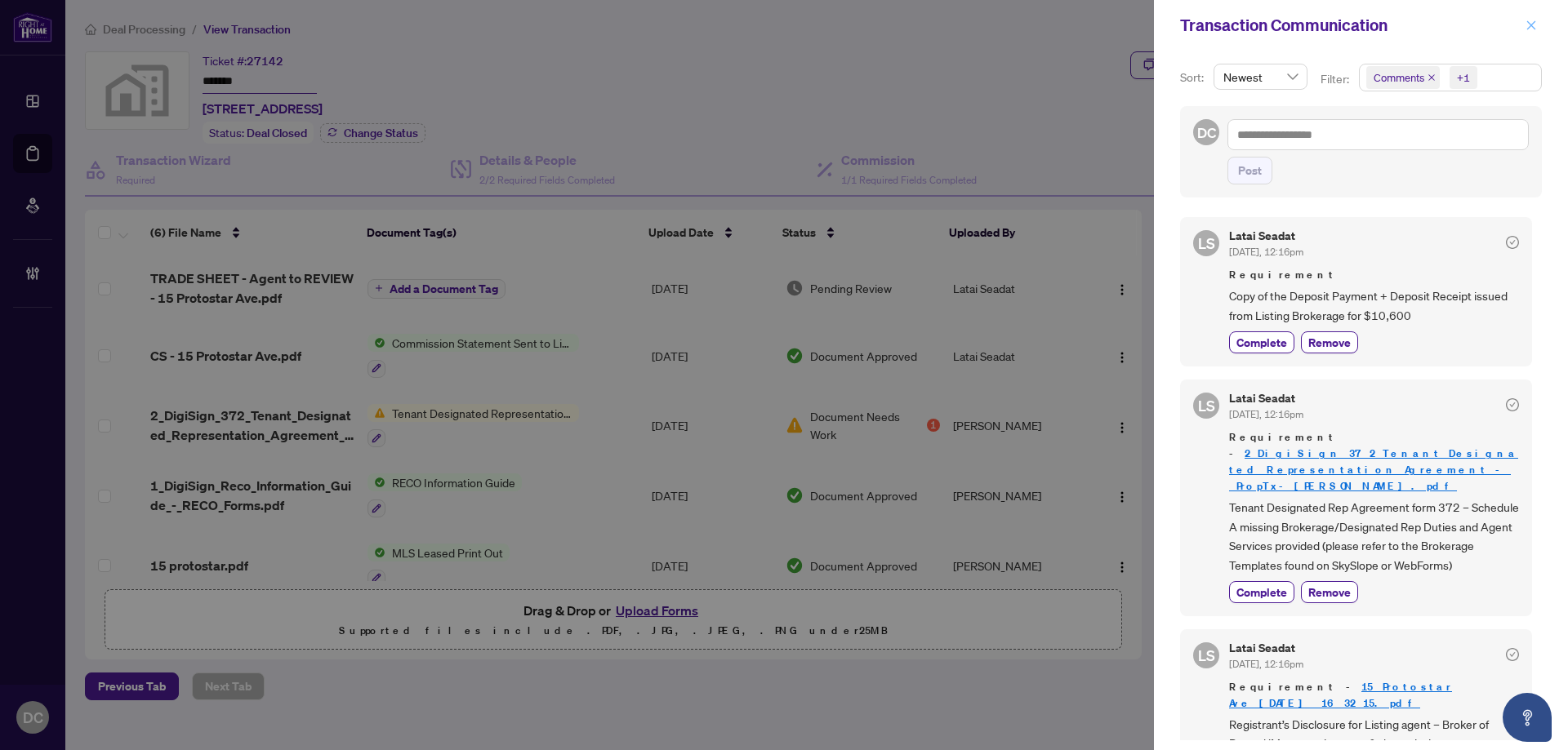
click at [1534, 28] on icon "close" at bounding box center [1531, 24] width 9 height 9
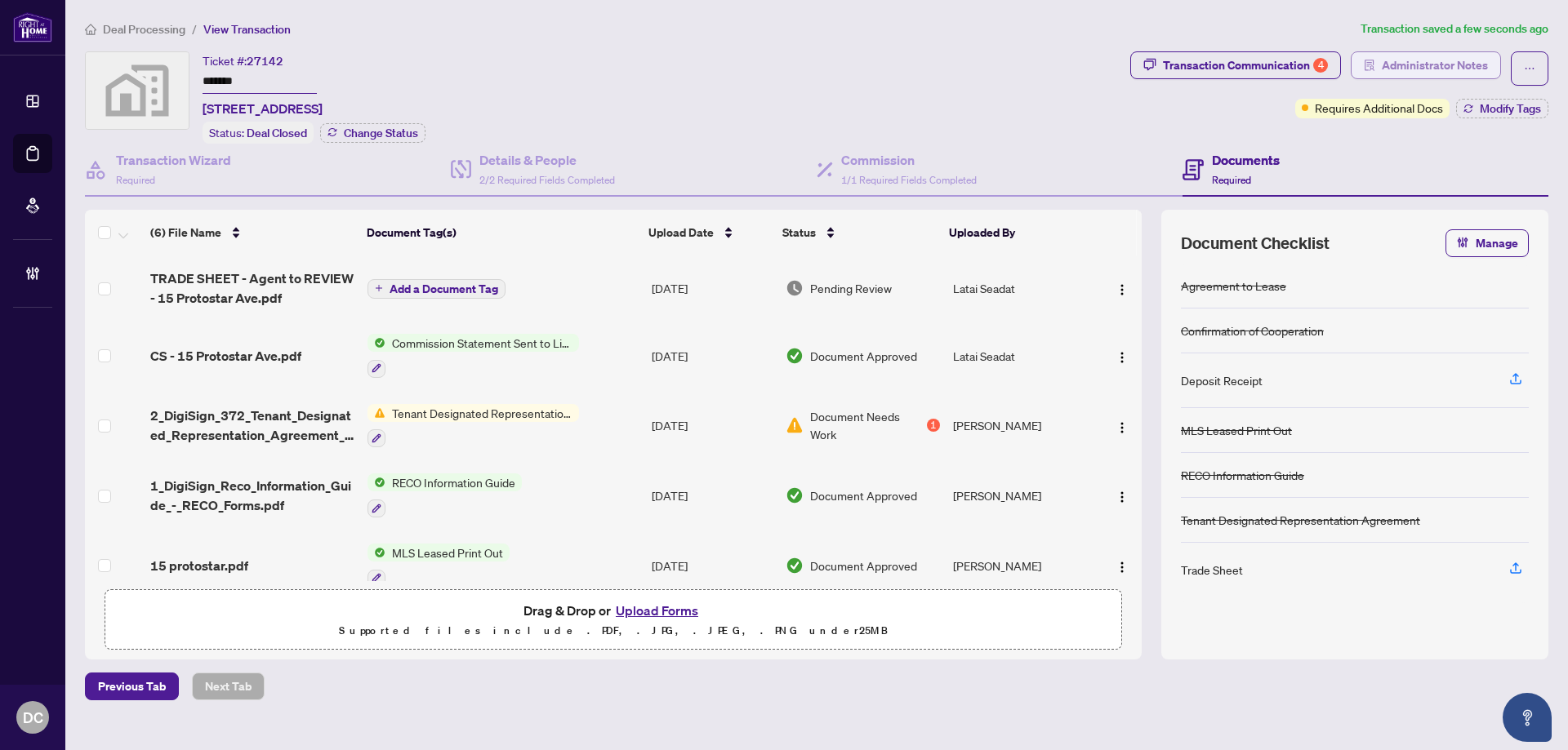
click at [1484, 61] on span "Administrator Notes" at bounding box center [1434, 65] width 106 height 26
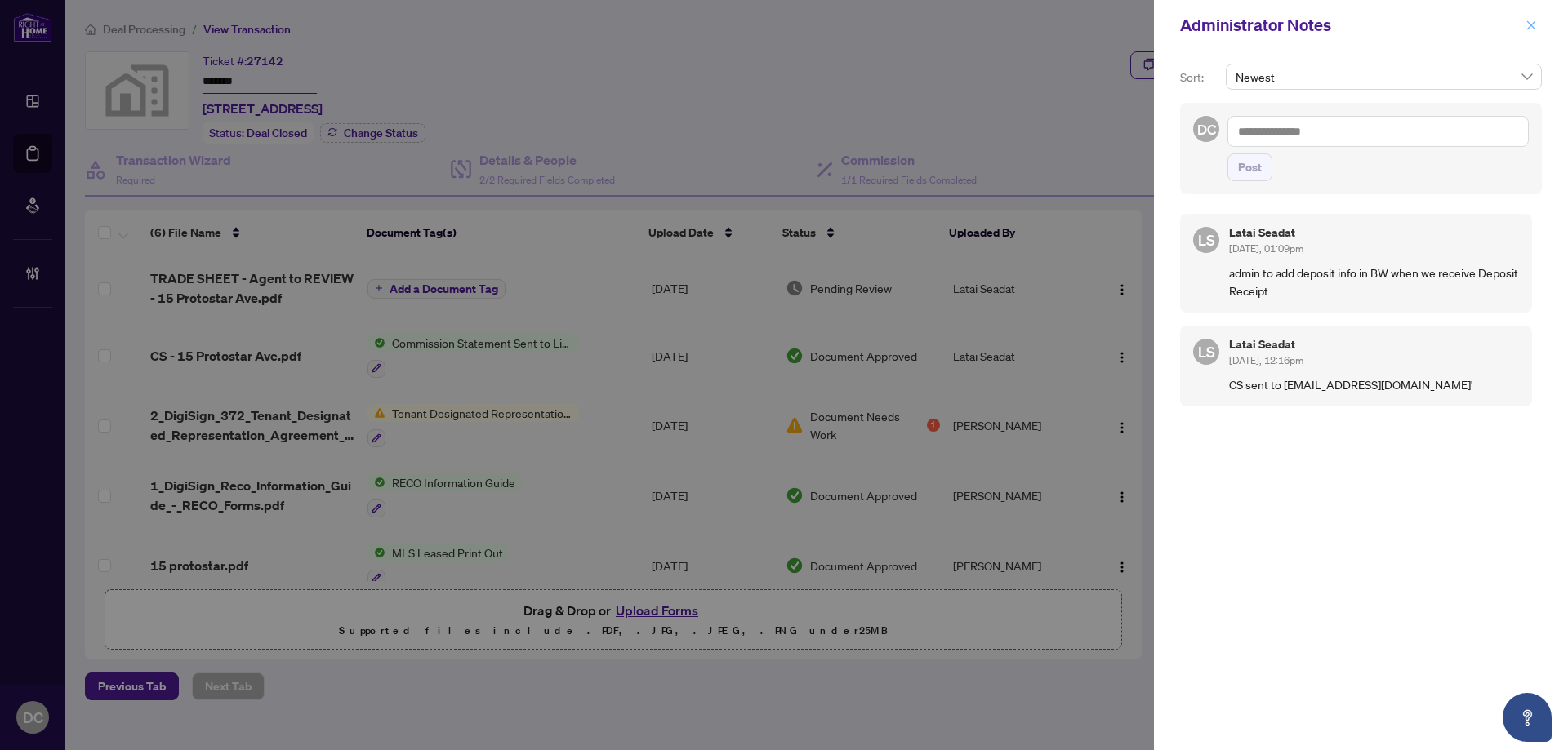
click at [1536, 27] on icon "close" at bounding box center [1531, 25] width 12 height 12
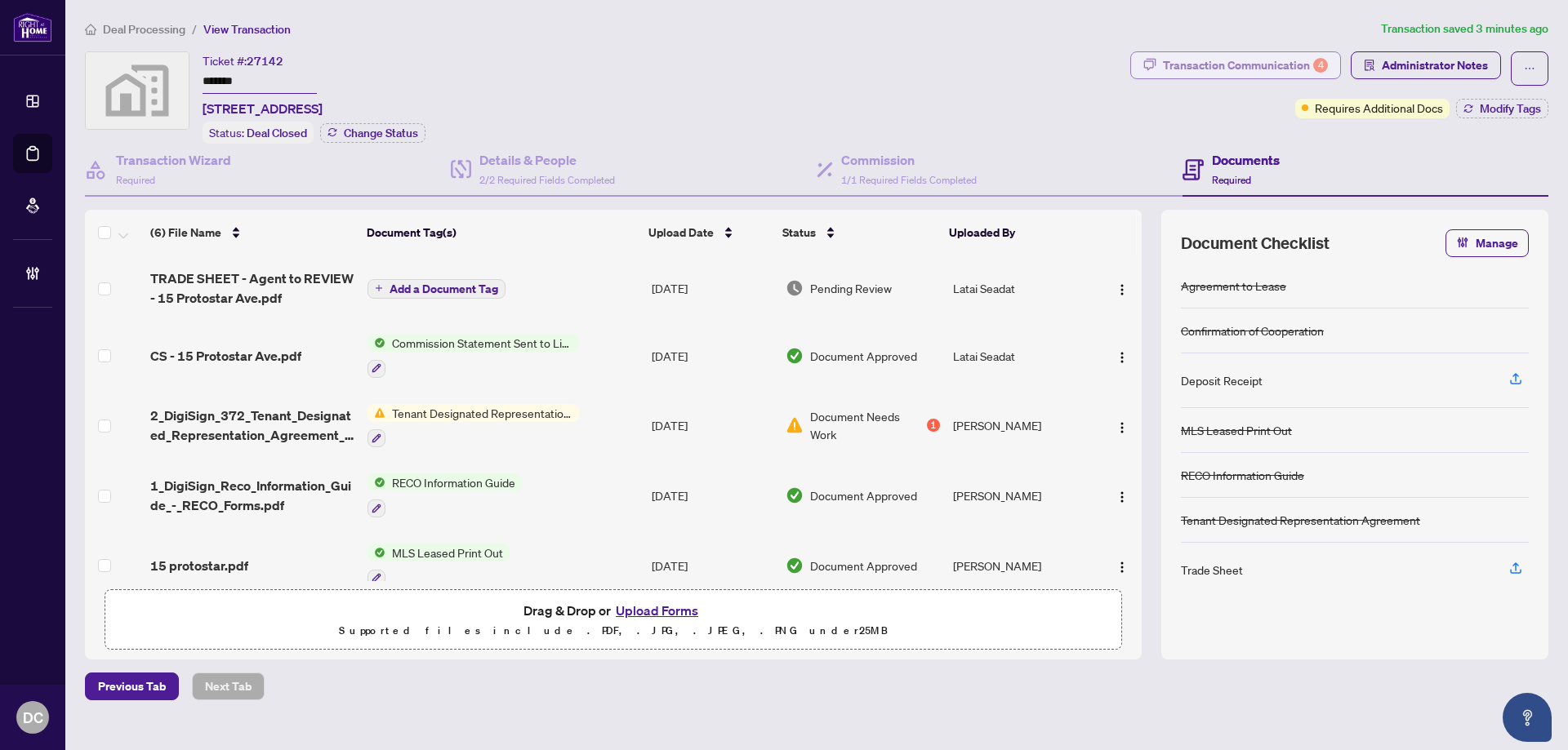
click at [1297, 62] on div "Transaction Communication 4" at bounding box center [1245, 65] width 165 height 26
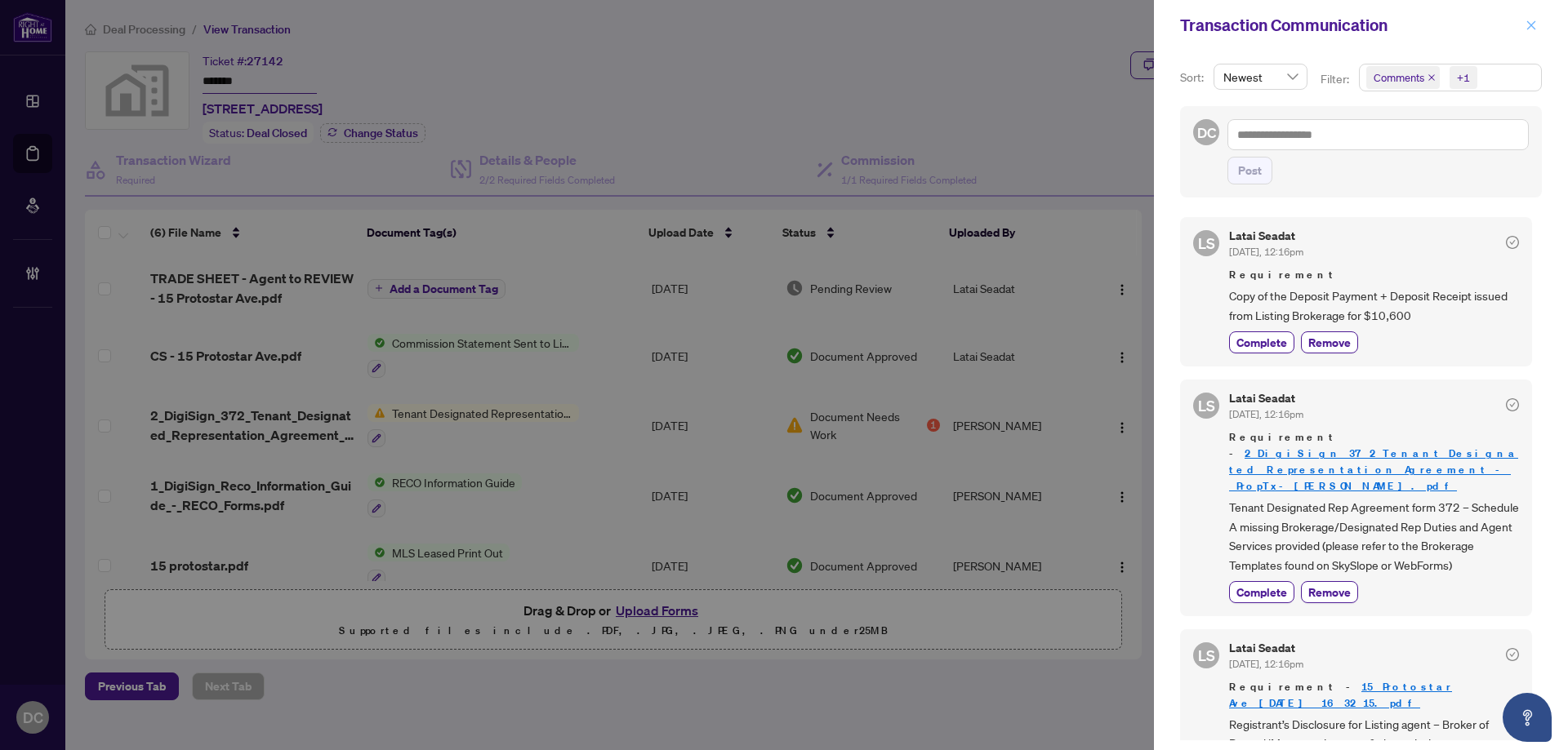
click at [1523, 25] on button "button" at bounding box center [1531, 25] width 22 height 20
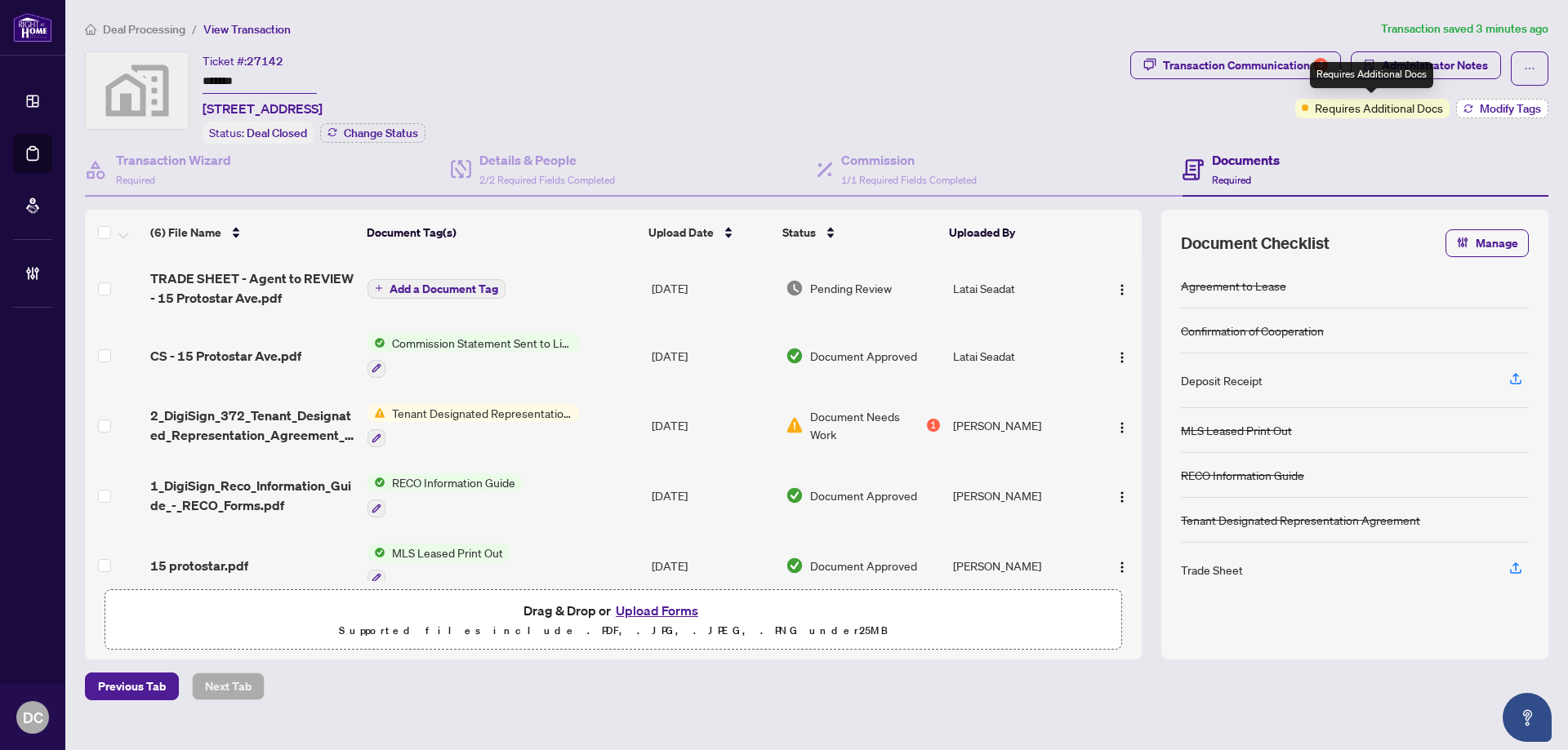
click at [1496, 111] on span "Modify Tags" at bounding box center [1510, 109] width 62 height 12
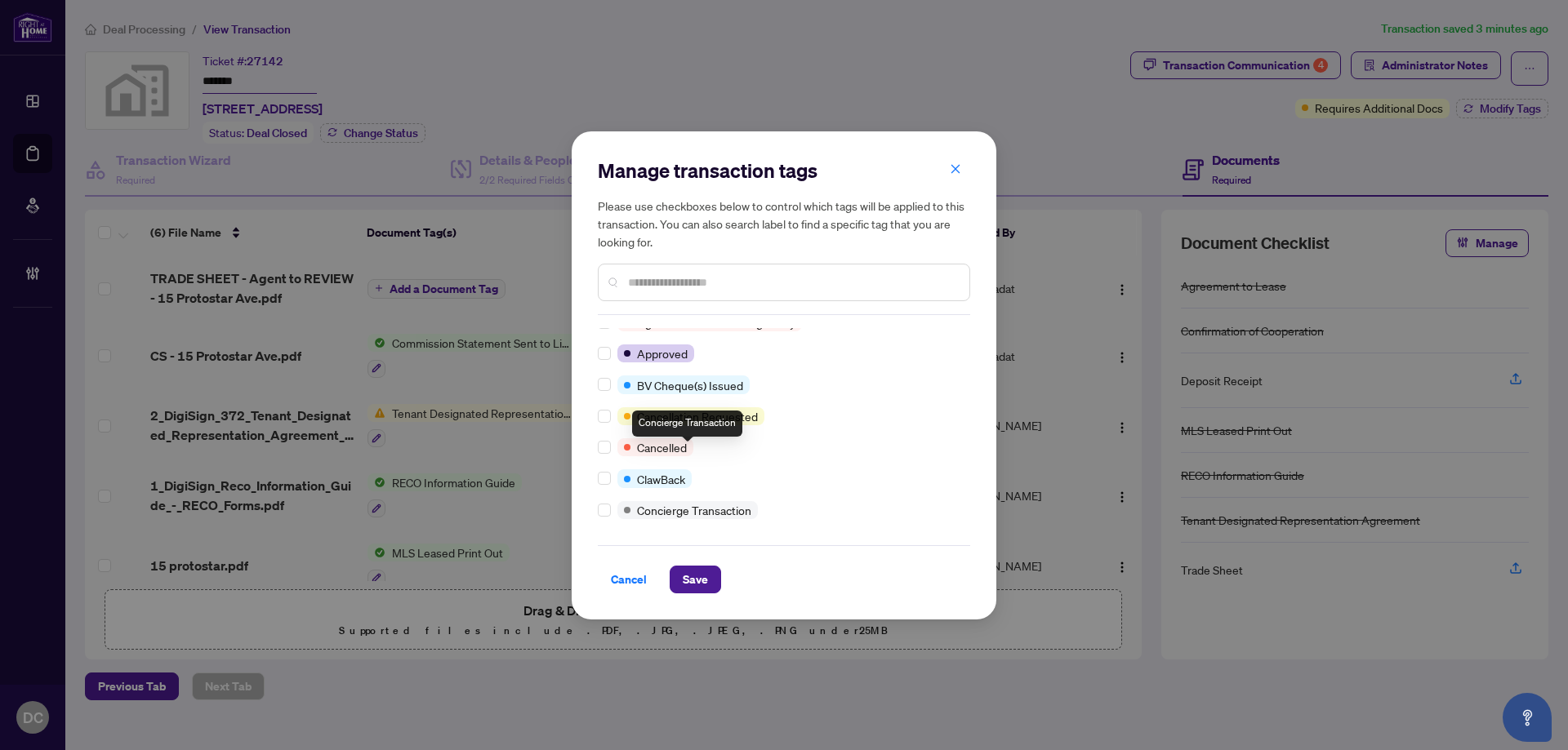
scroll to position [81, 0]
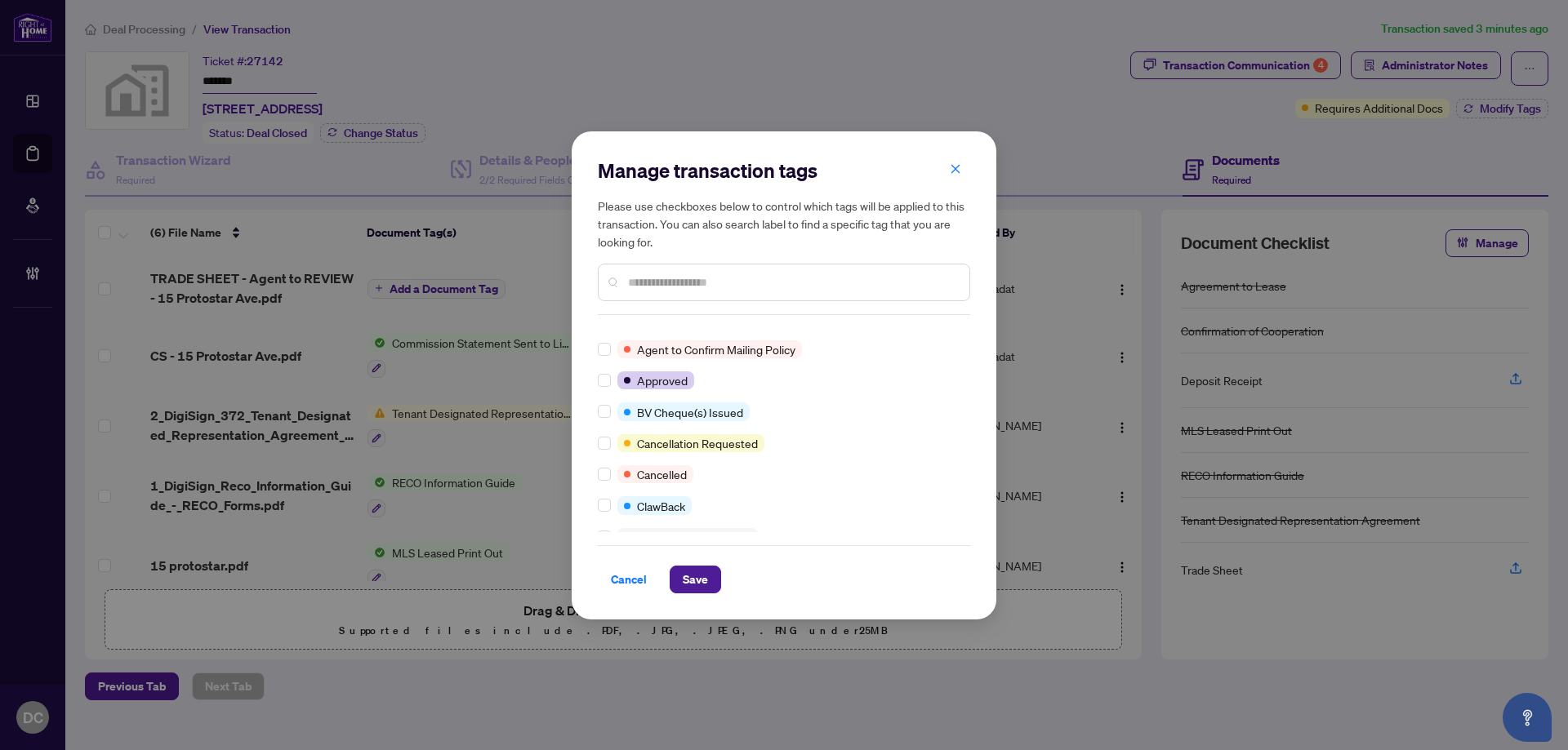
click at [694, 279] on input "text" at bounding box center [791, 282] width 328 height 18
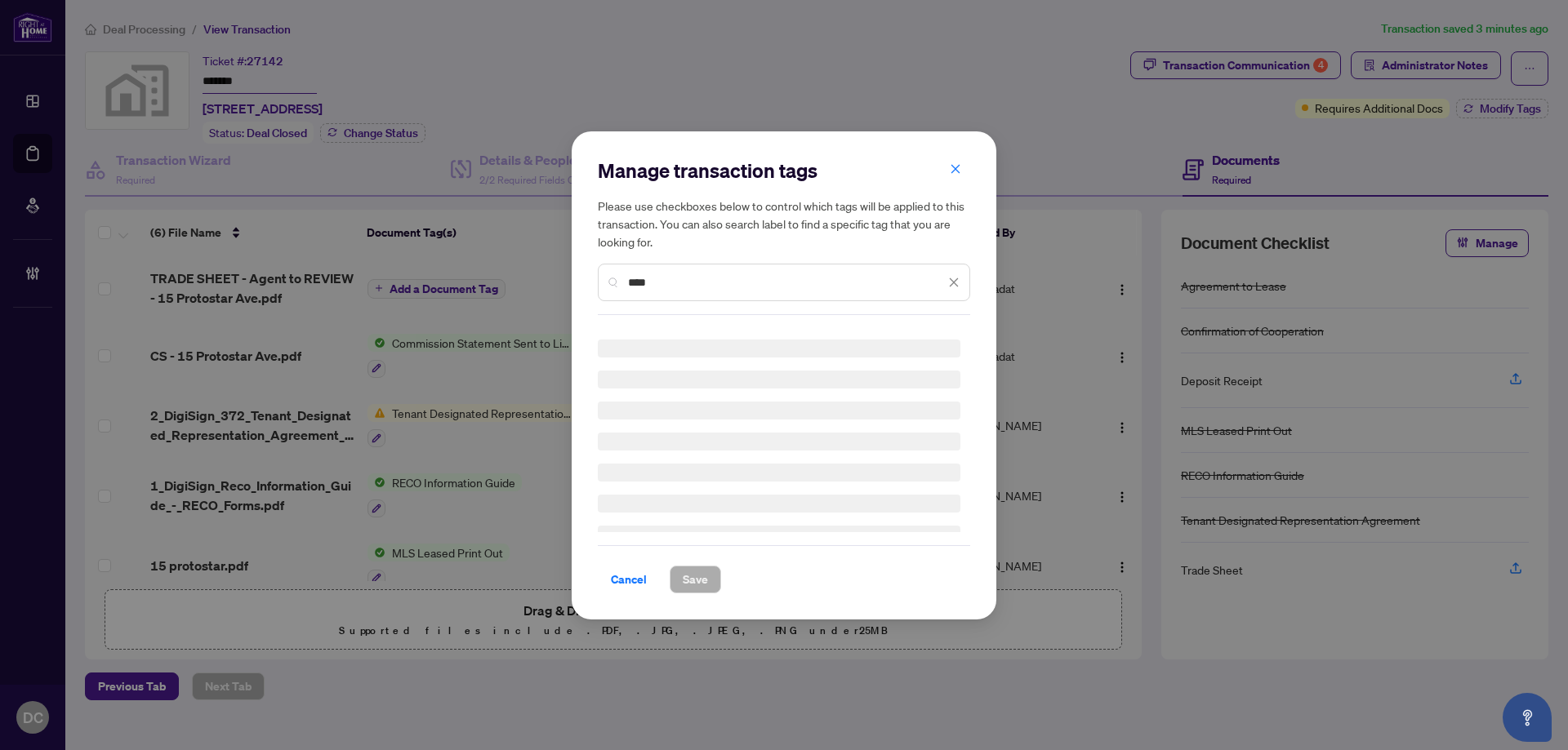
scroll to position [0, 0]
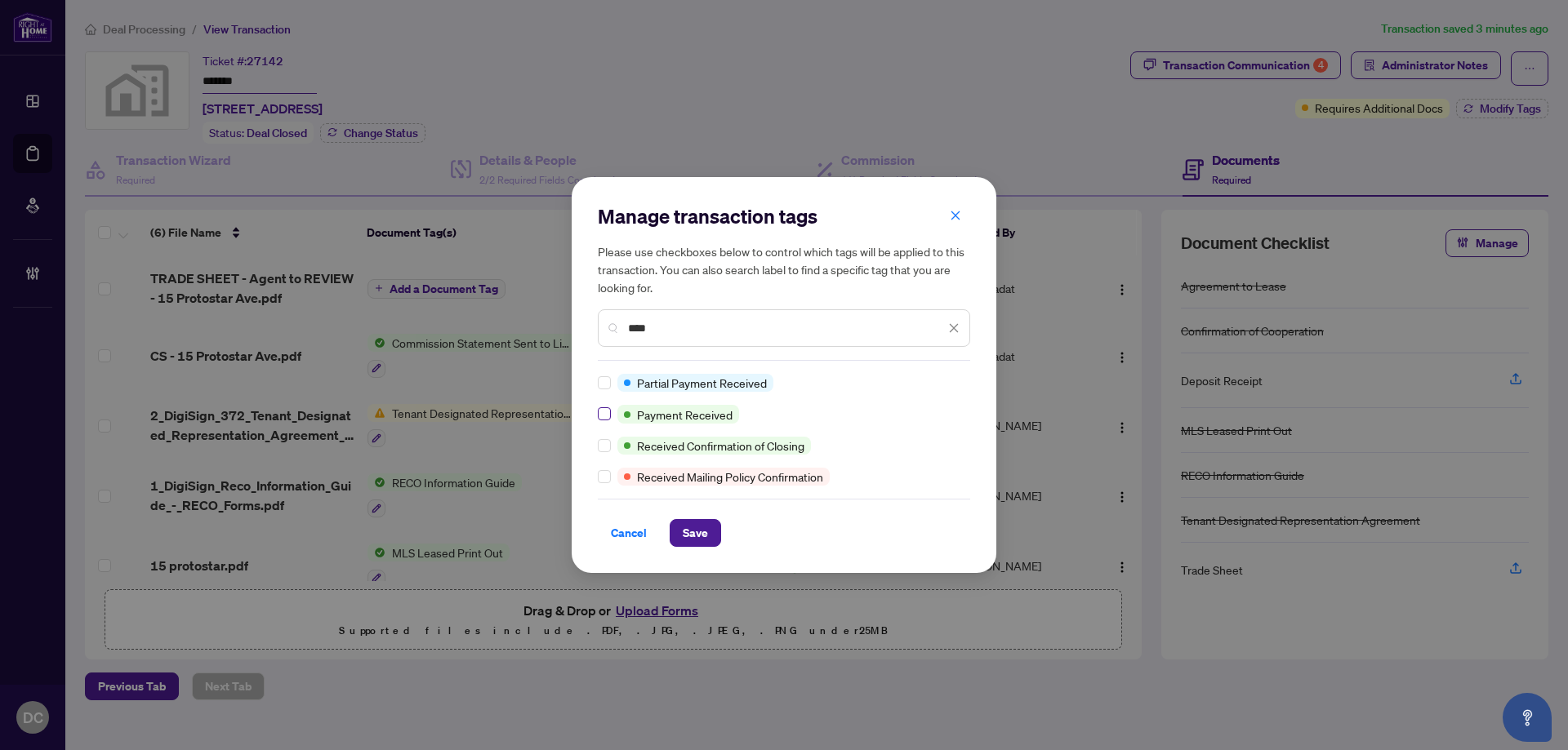
type input "****"
click at [680, 534] on button "Save" at bounding box center [695, 533] width 52 height 27
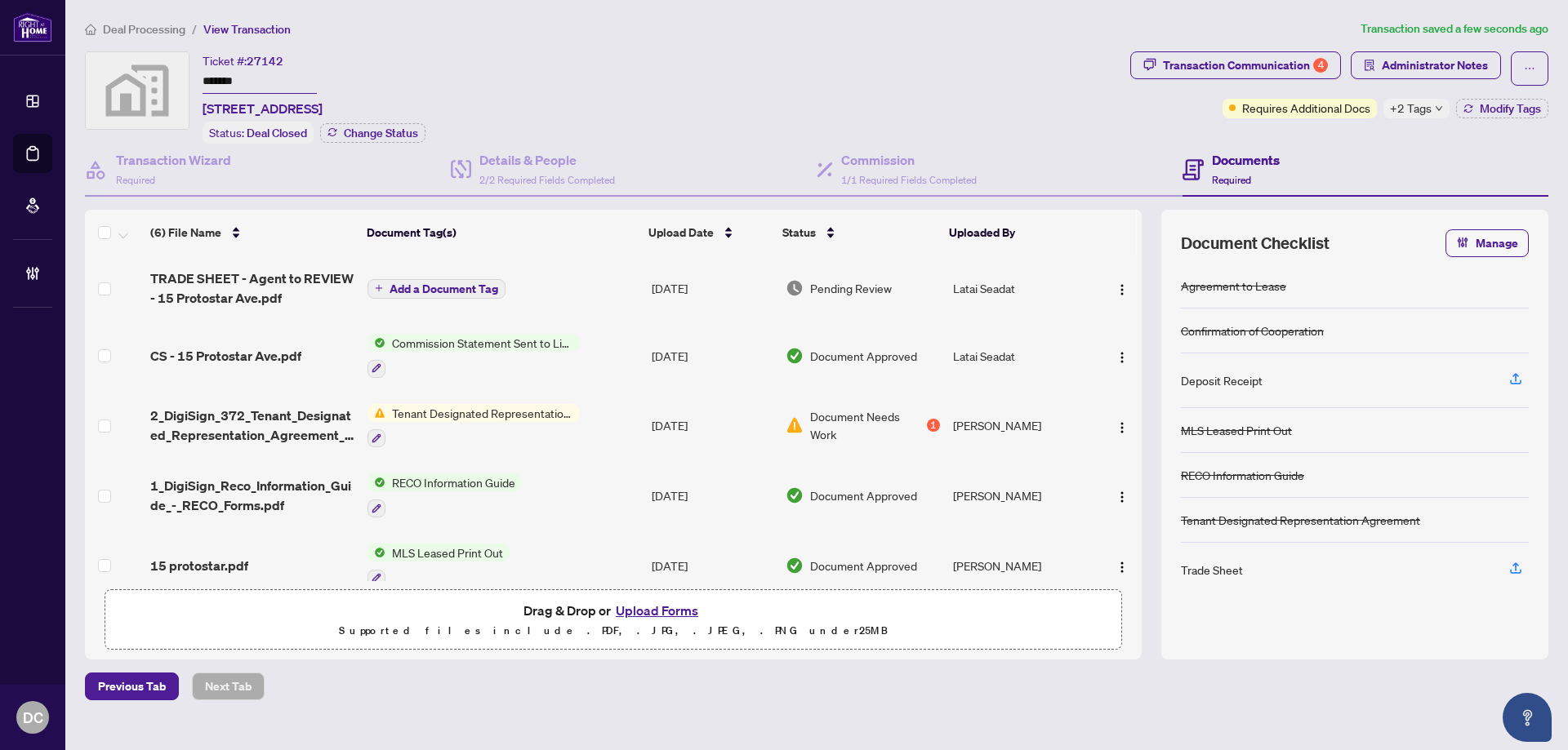
click at [166, 27] on span "Deal Processing" at bounding box center [144, 29] width 82 height 15
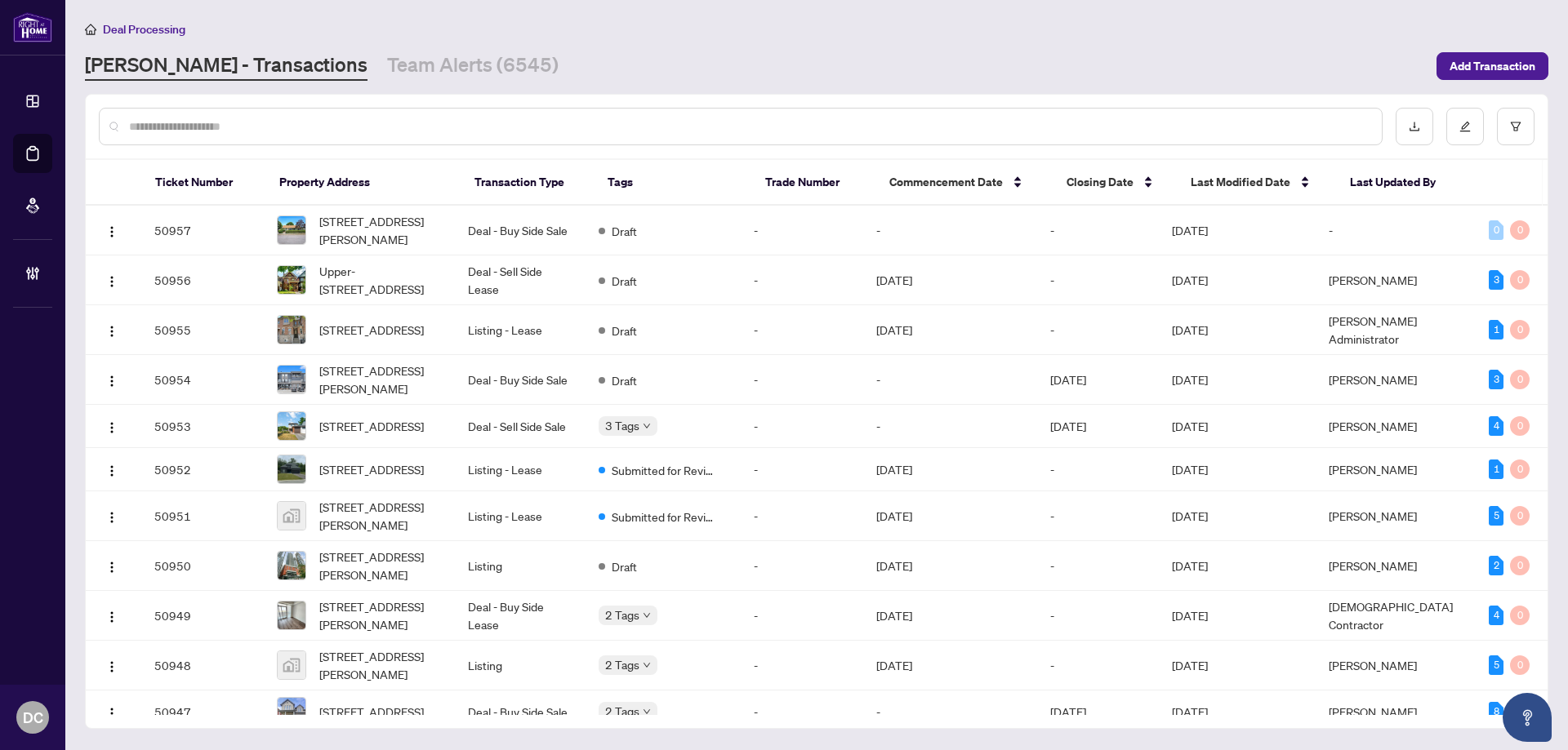
click at [296, 118] on input "text" at bounding box center [748, 126] width 1239 height 18
paste input "*******"
type input "*******"
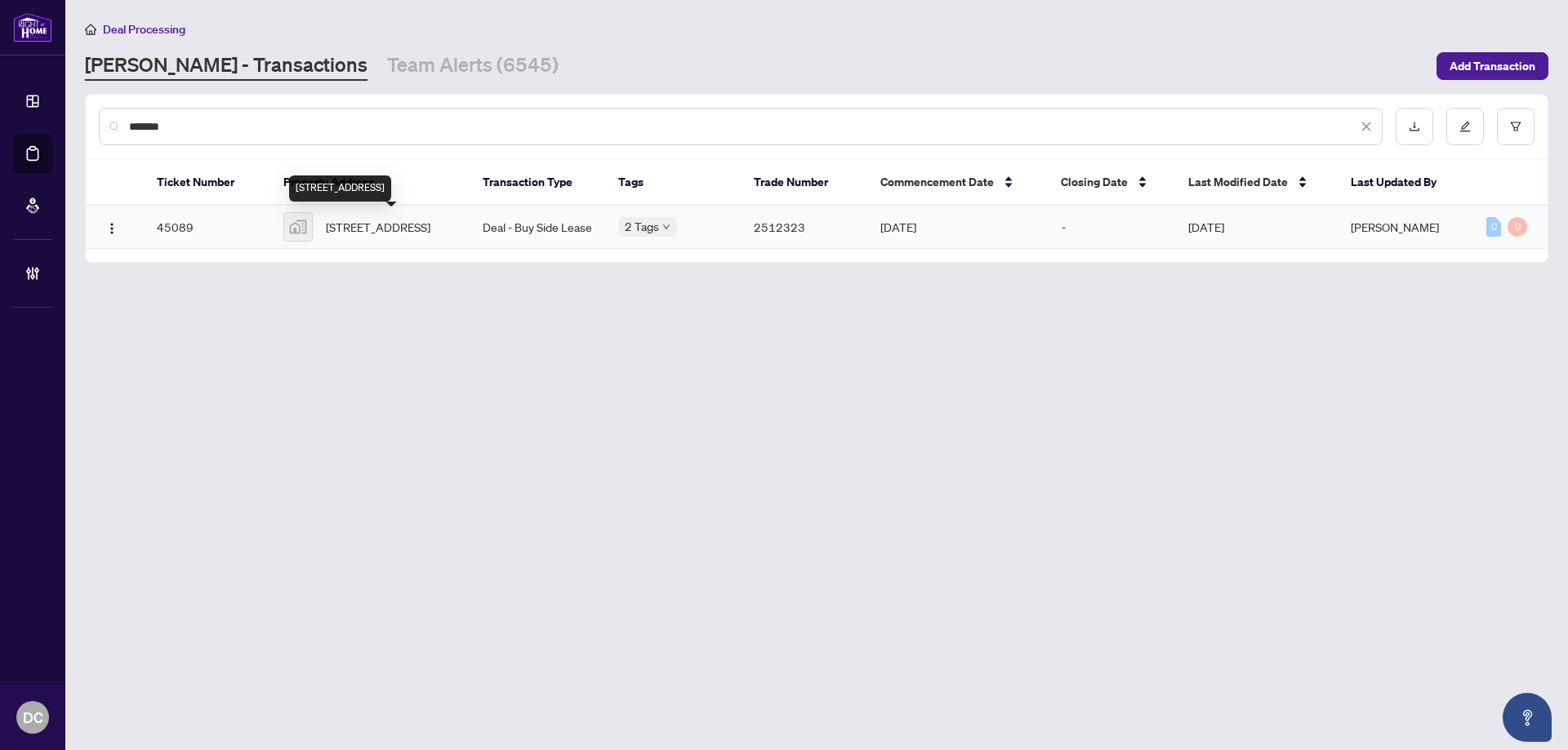
click at [338, 233] on span "[STREET_ADDRESS]" at bounding box center [378, 227] width 105 height 18
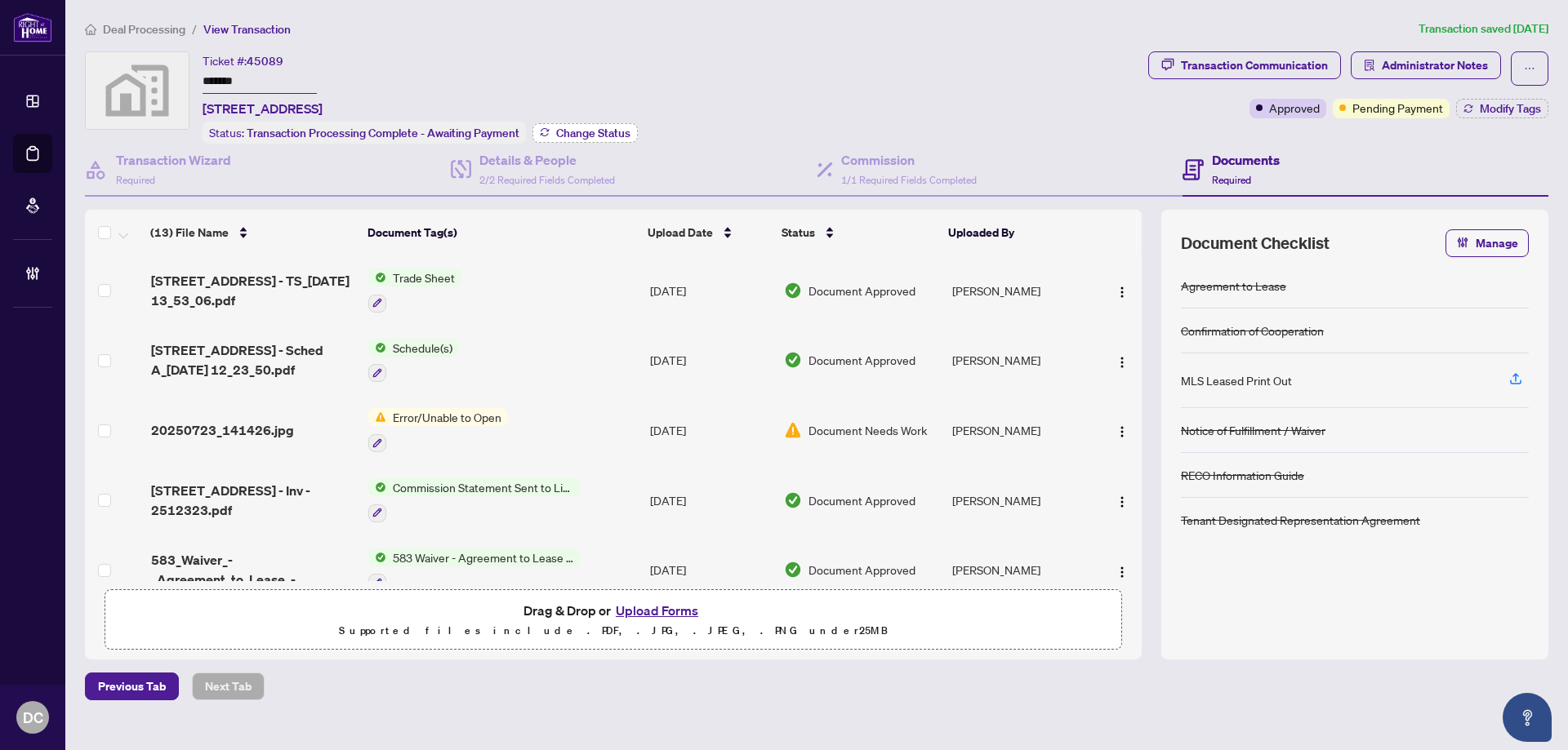
click at [567, 132] on span "Change Status" at bounding box center [594, 133] width 74 height 12
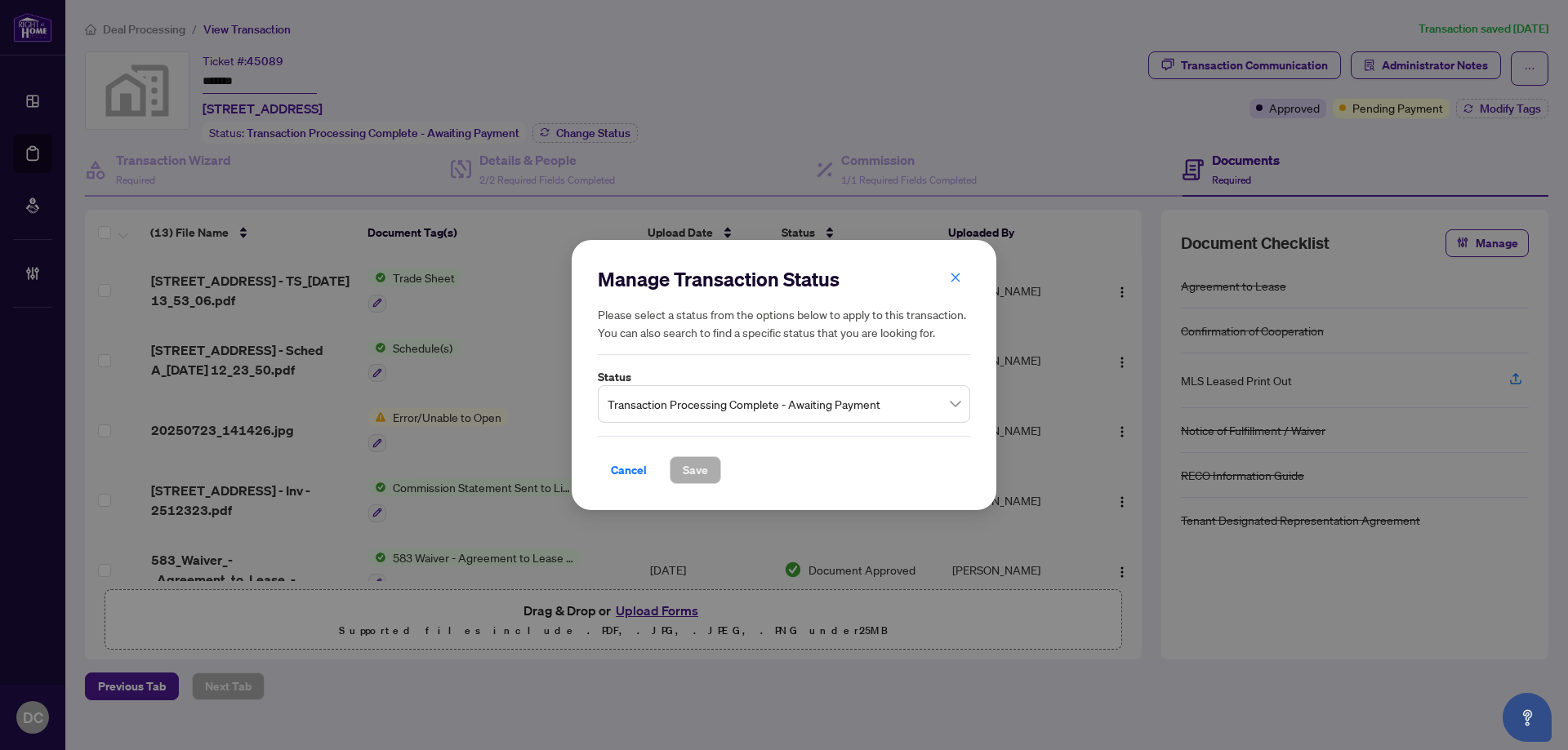
click at [738, 404] on span "Transaction Processing Complete - Awaiting Payment" at bounding box center [784, 404] width 353 height 31
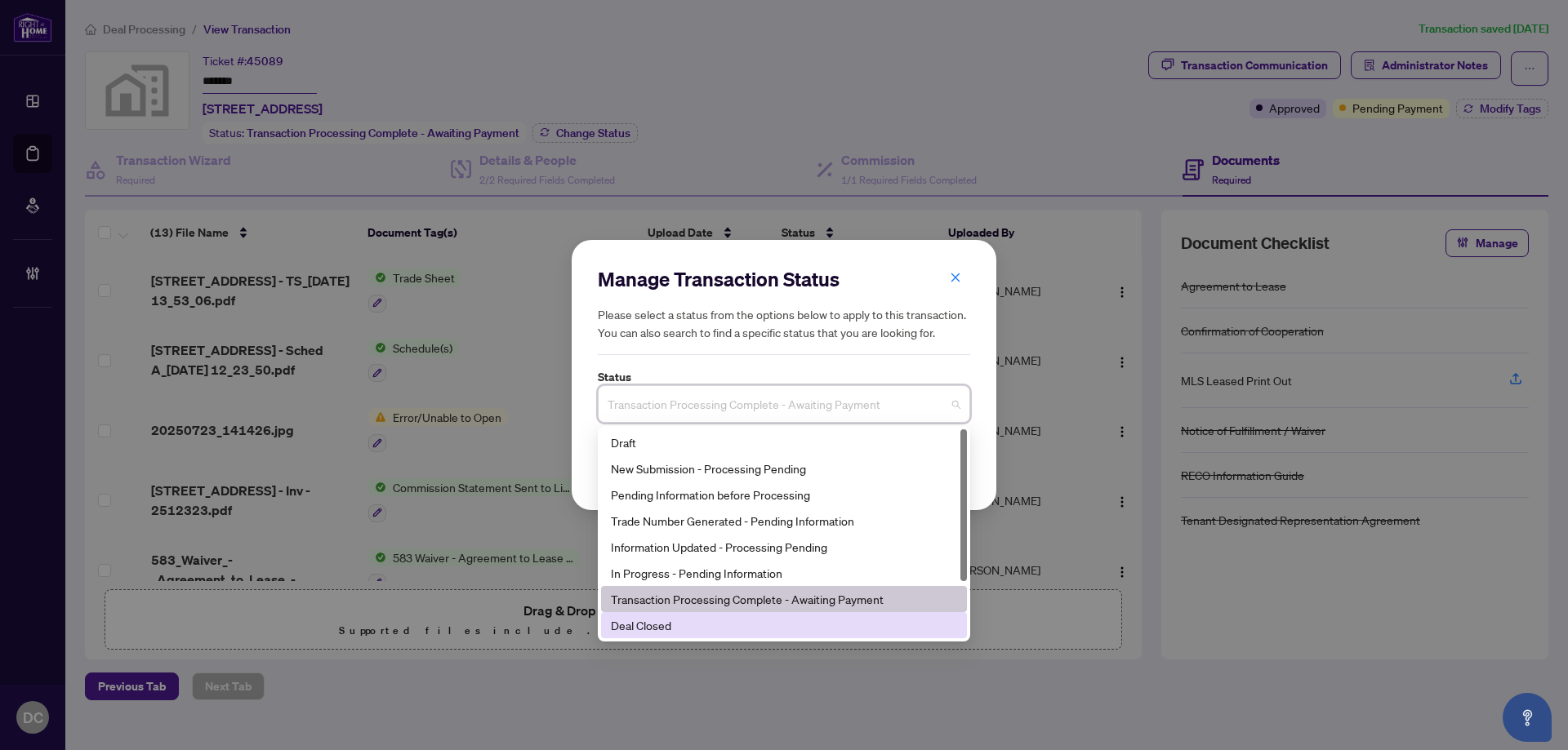
click at [671, 625] on div "Deal Closed" at bounding box center [784, 625] width 346 height 18
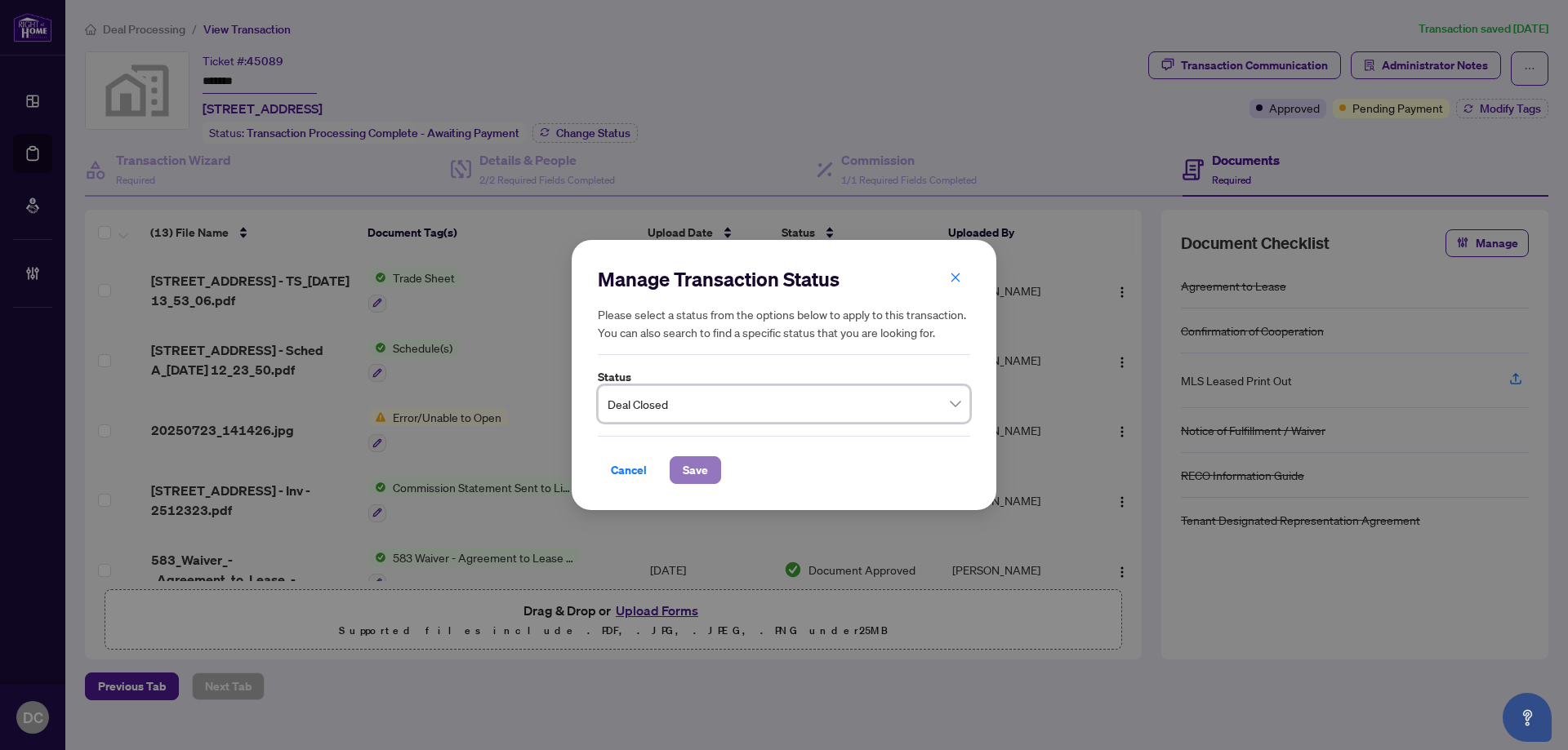
click at [705, 469] on span "Save" at bounding box center [695, 470] width 25 height 26
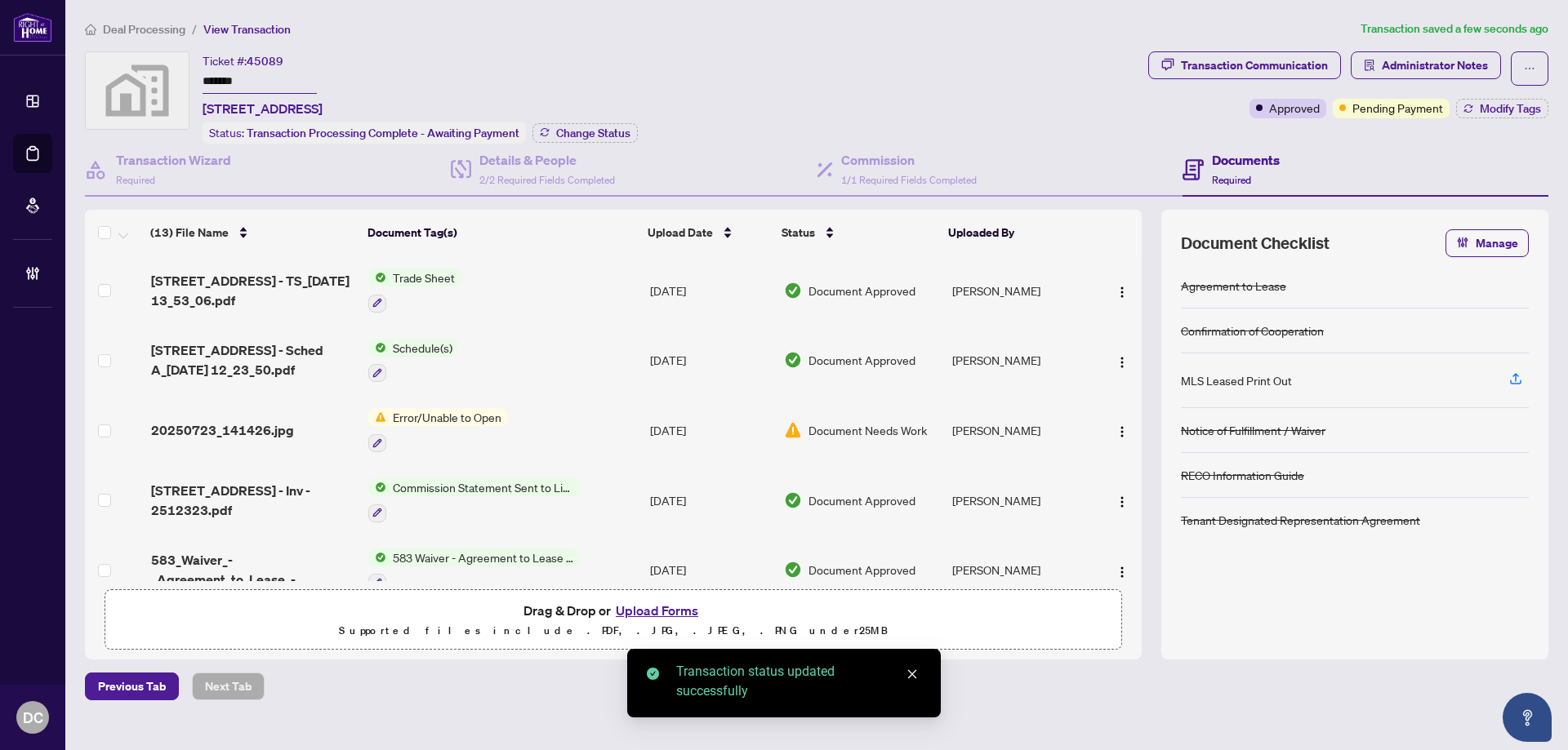
click at [1530, 107] on span "Modify Tags" at bounding box center [1510, 109] width 62 height 12
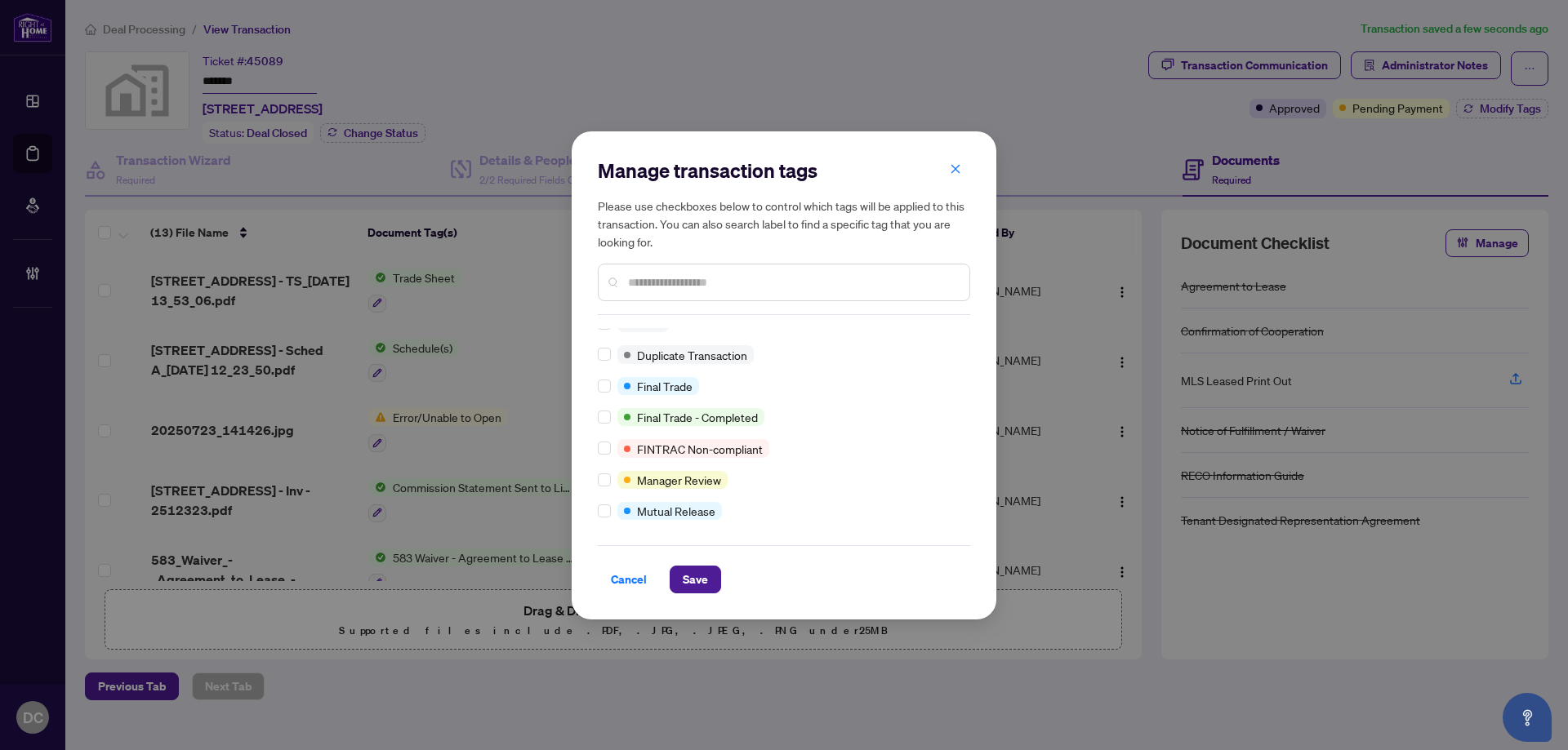
scroll to position [14, 0]
click at [692, 577] on span "Save" at bounding box center [695, 580] width 25 height 26
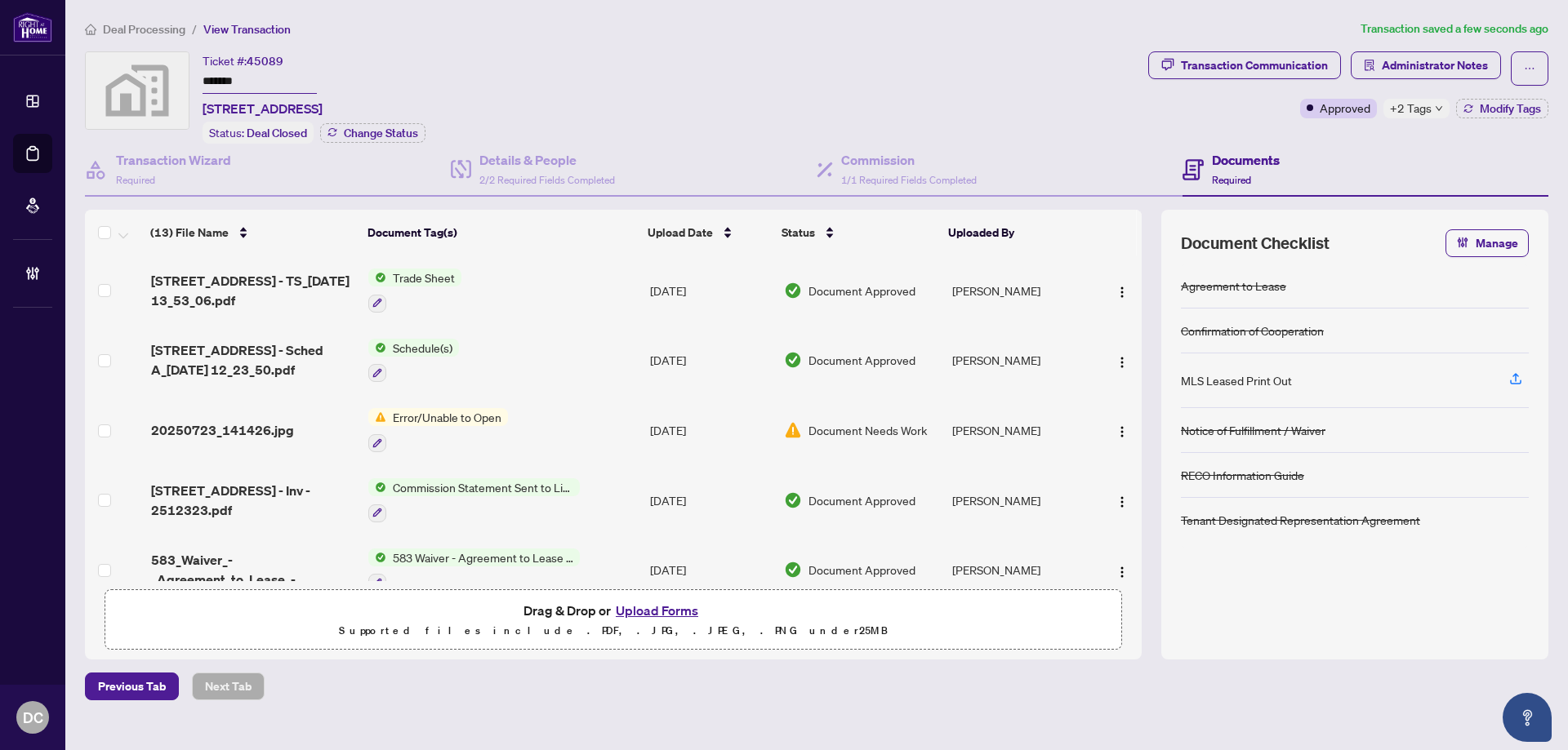
click at [1411, 113] on span "+2 Tags" at bounding box center [1410, 108] width 42 height 19
click at [1307, 139] on div "Transaction Communication Administrator Notes Approved +2 Tags Modify Tags" at bounding box center [1348, 98] width 406 height 92
click at [1382, 59] on span "Administrator Notes" at bounding box center [1434, 65] width 106 height 26
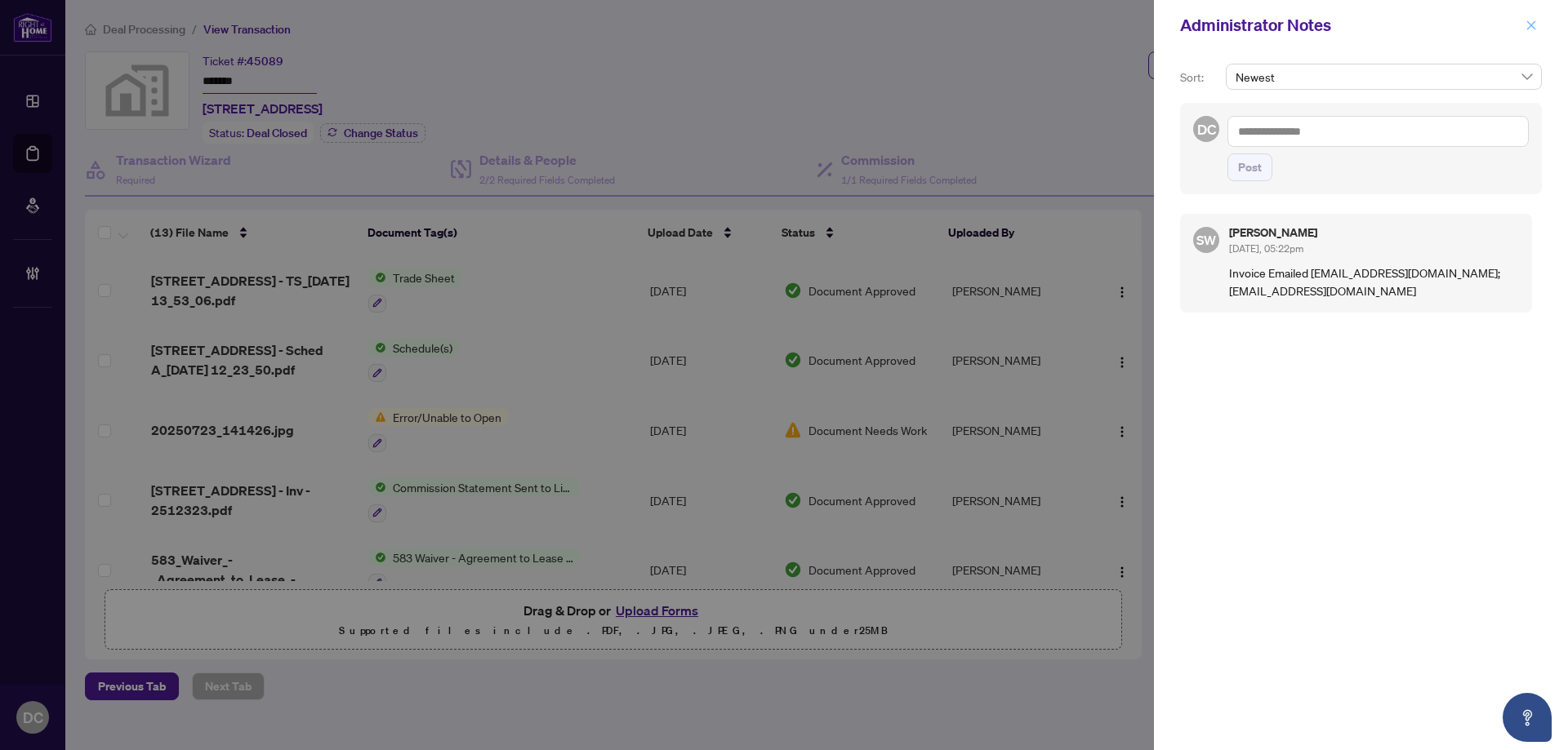
click at [1536, 24] on icon "close" at bounding box center [1531, 25] width 12 height 12
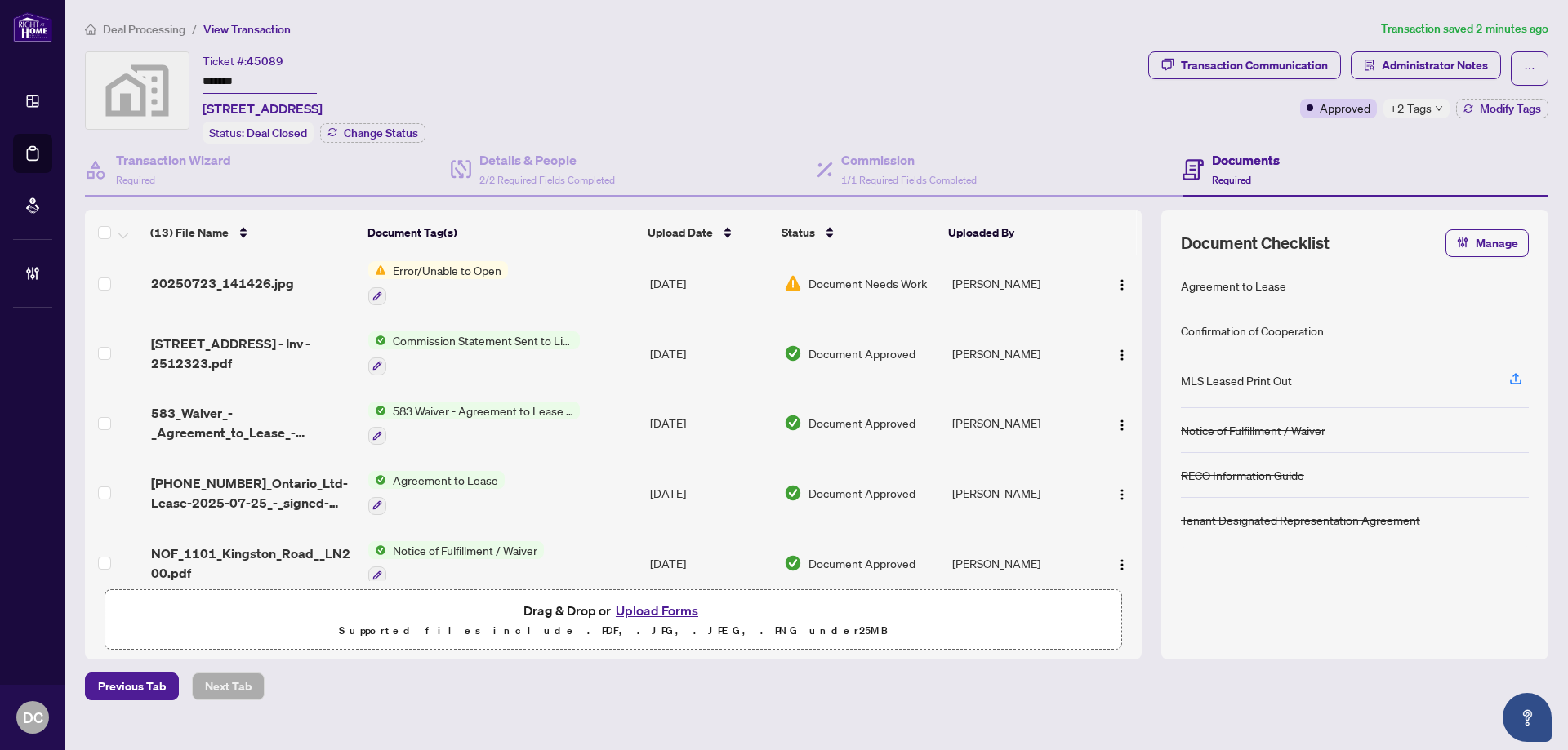
scroll to position [164, 0]
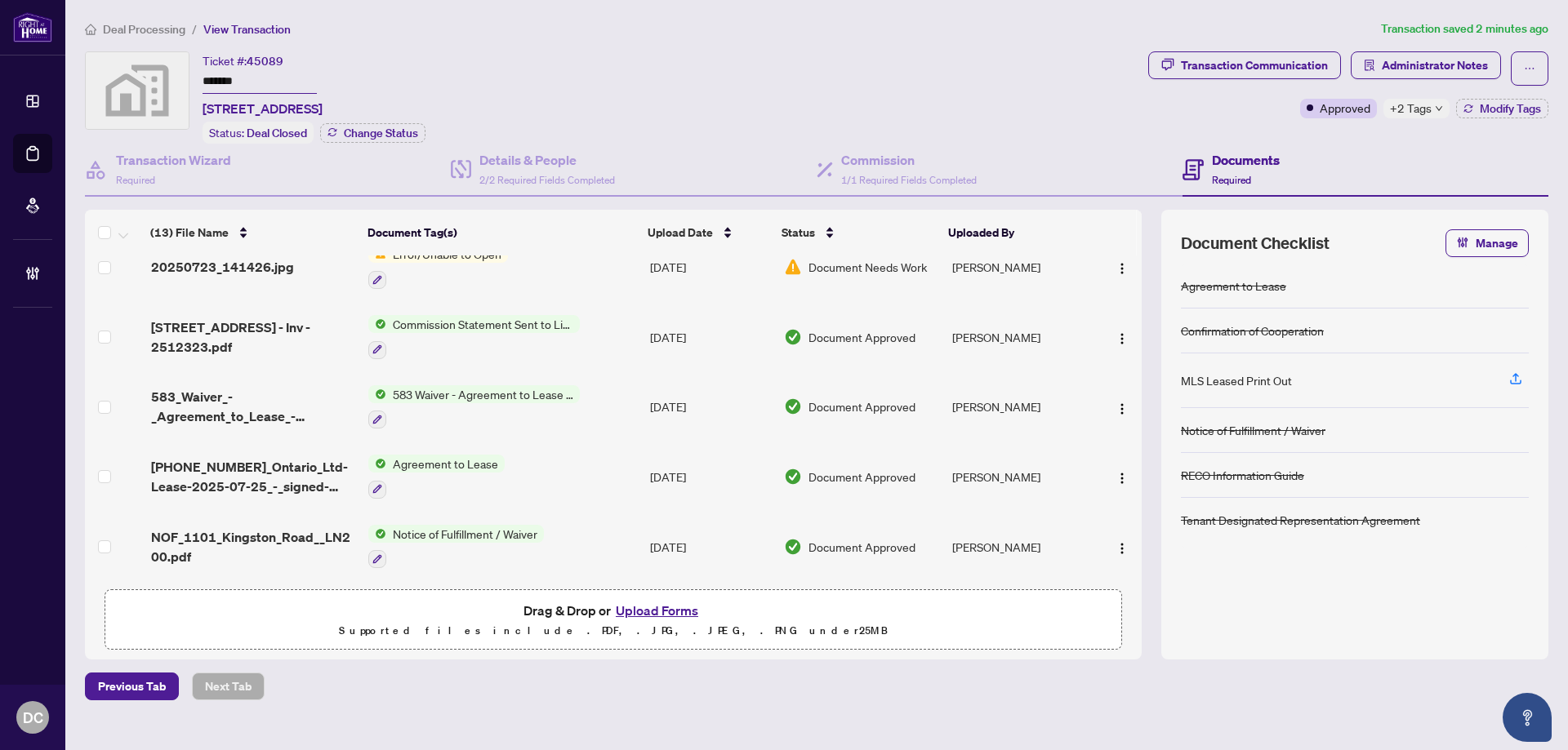
click at [621, 476] on td "Agreement to Lease" at bounding box center [502, 477] width 282 height 70
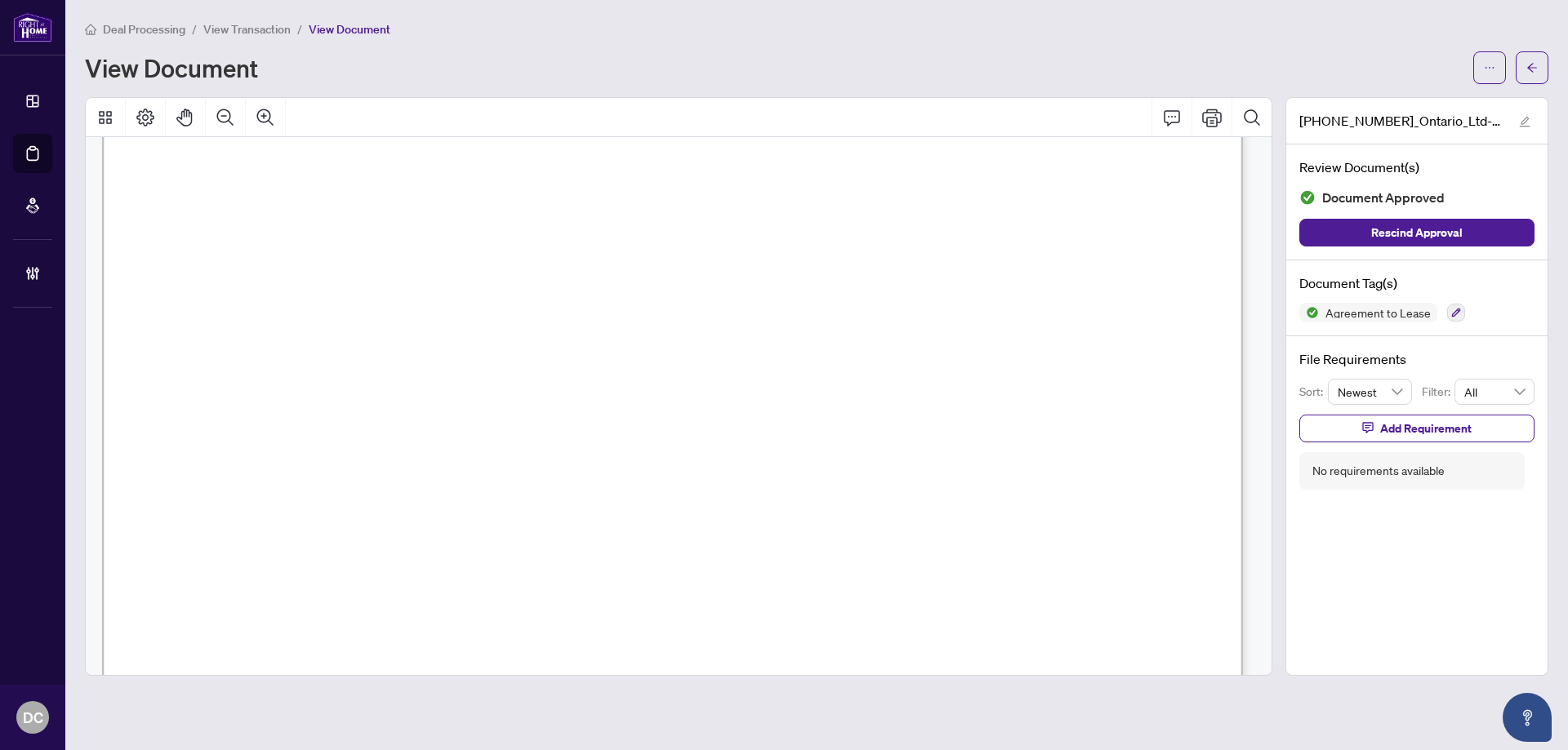
scroll to position [4898, 0]
click at [1534, 67] on icon "arrow-left" at bounding box center [1532, 68] width 12 height 12
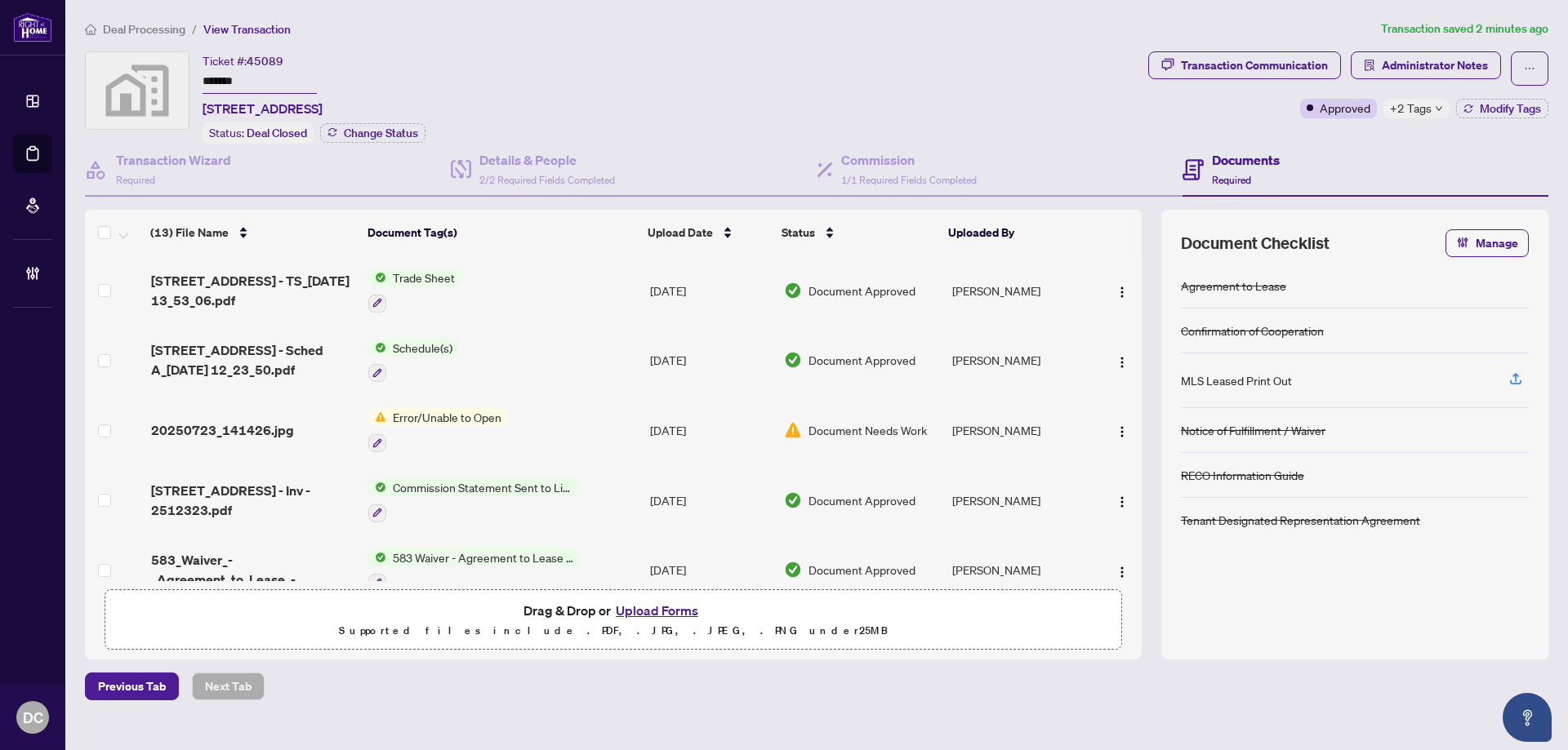
drag, startPoint x: 248, startPoint y: 71, endPoint x: 201, endPoint y: 73, distance: 47.0
click at [201, 73] on div "Ticket #: 45089 ******* [STREET_ADDRESS][PERSON_NAME] Status: Deal Closed Chang…" at bounding box center [613, 98] width 1057 height 92
drag, startPoint x: 198, startPoint y: 75, endPoint x: 322, endPoint y: 66, distance: 124.3
click at [322, 65] on div "Ticket #: 45089 ******* [STREET_ADDRESS]" at bounding box center [262, 85] width 120 height 67
drag, startPoint x: 282, startPoint y: 82, endPoint x: 170, endPoint y: 83, distance: 112.0
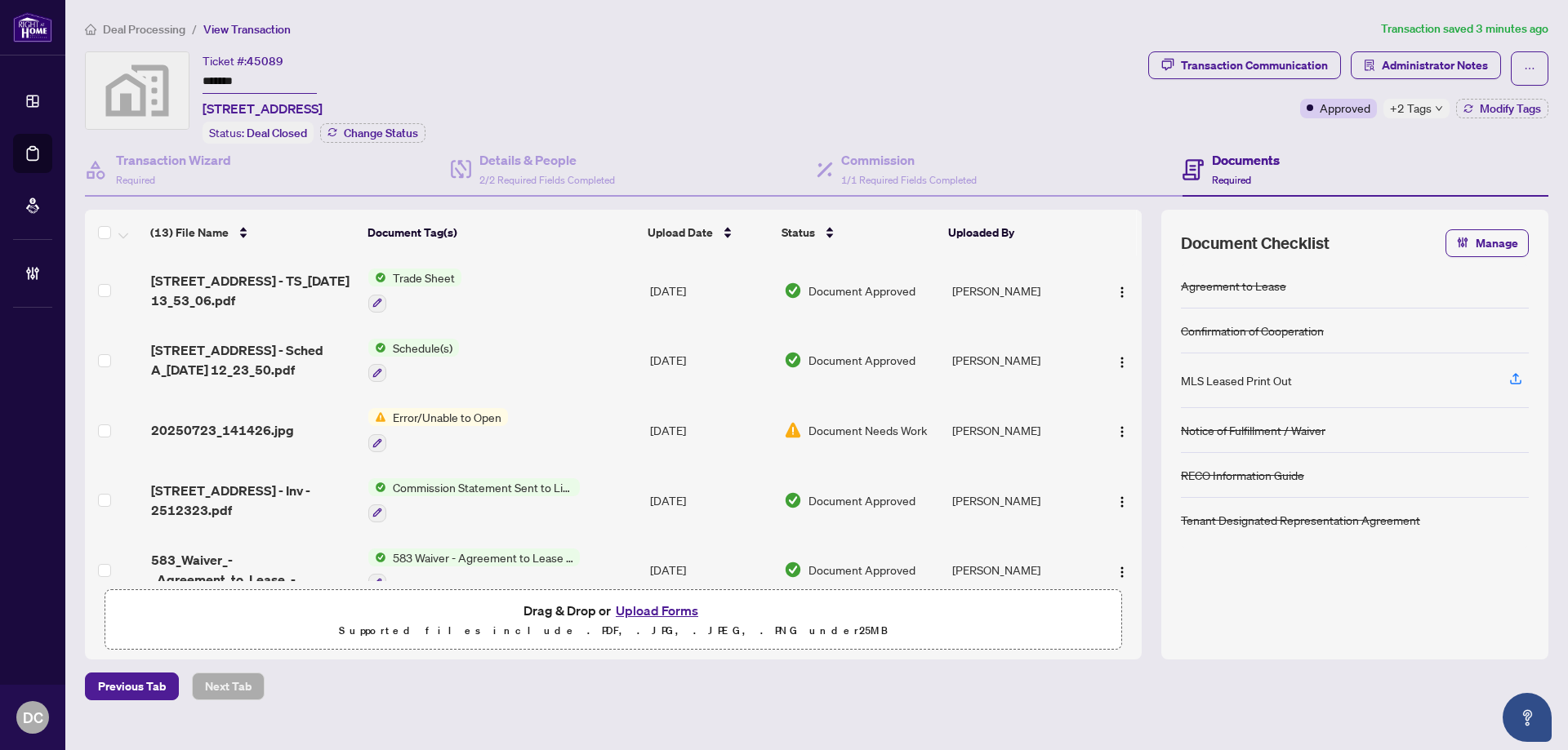
click at [170, 83] on div "Ticket #: 45089 ******* [STREET_ADDRESS][PERSON_NAME] Status: Deal Closed Chang…" at bounding box center [613, 98] width 1057 height 92
click at [1415, 107] on span "+2 Tags" at bounding box center [1410, 108] width 42 height 19
click at [1299, 132] on div "Transaction Communication Administrator Notes Approved +2 Tags Modify Tags" at bounding box center [1348, 98] width 406 height 92
click at [1415, 107] on span "+2 Tags" at bounding box center [1410, 108] width 42 height 19
drag, startPoint x: 1332, startPoint y: 140, endPoint x: 188, endPoint y: 122, distance: 1144.1
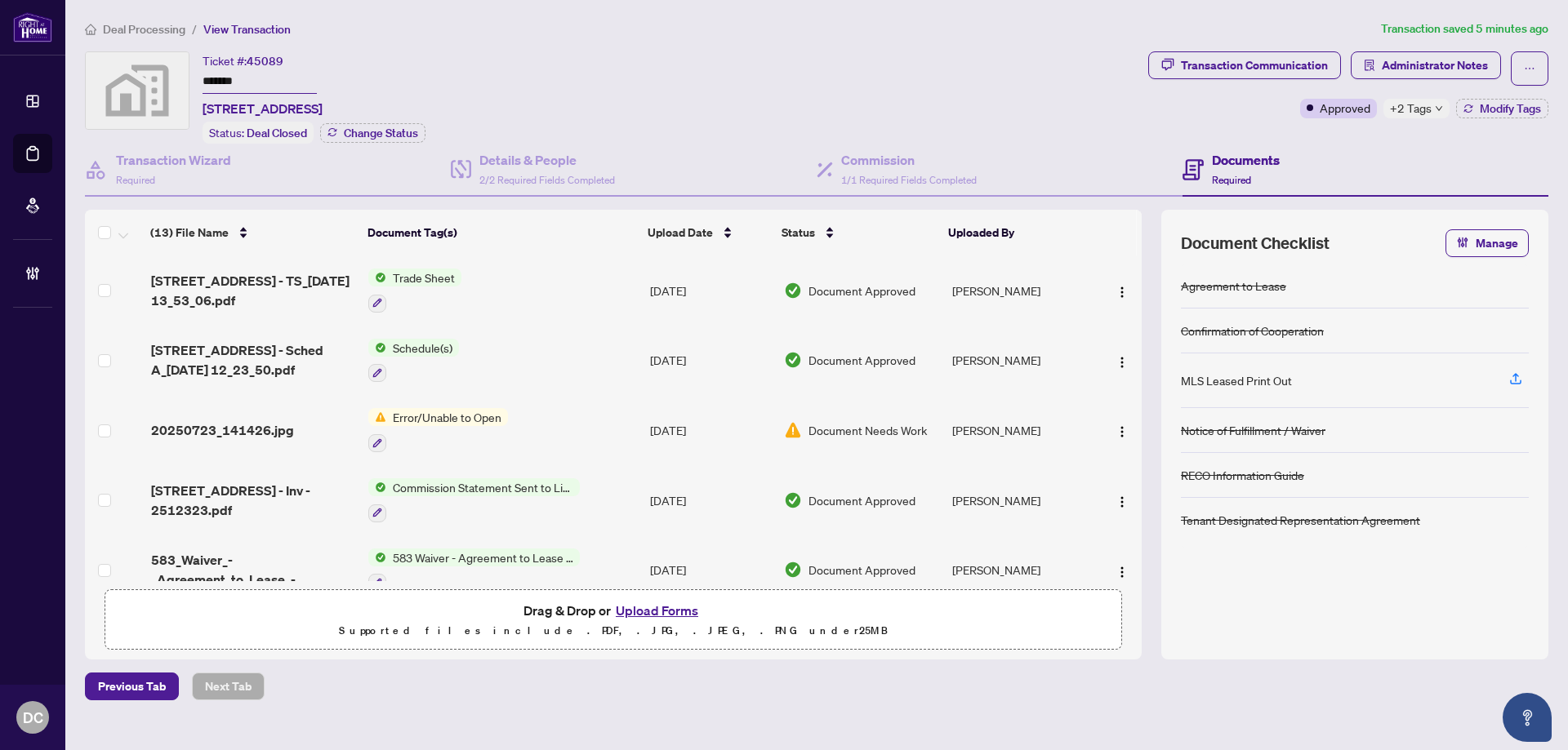
click at [1332, 140] on div "Transaction Communication Administrator Notes Approved +2 Tags Modify Tags" at bounding box center [1348, 98] width 406 height 92
click at [1423, 111] on span "+2 Tags" at bounding box center [1410, 108] width 42 height 19
click at [1332, 152] on div "Documents Required" at bounding box center [1364, 170] width 365 height 53
click at [1430, 52] on button "Administrator Notes" at bounding box center [1425, 66] width 150 height 27
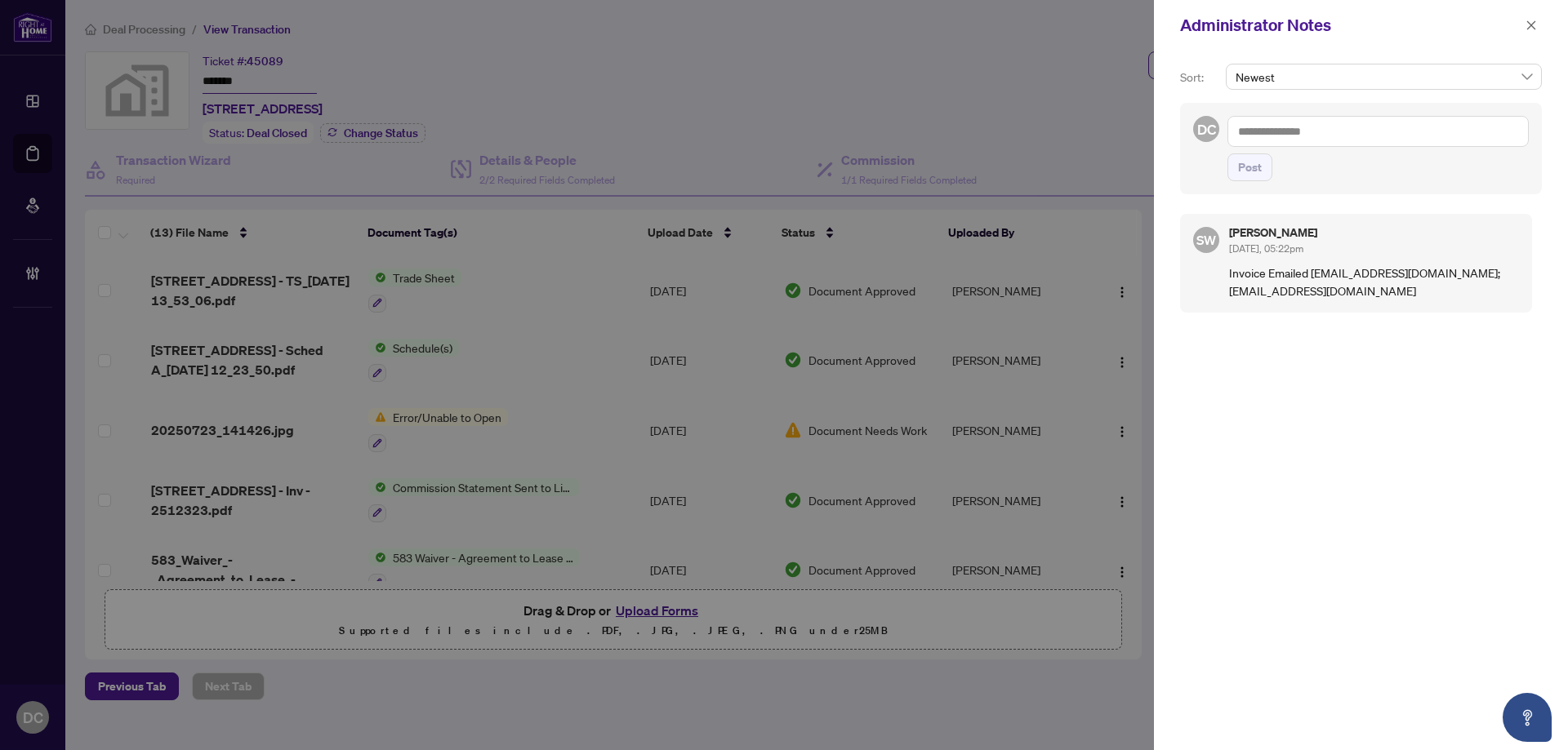
click at [1389, 135] on textarea at bounding box center [1378, 131] width 302 height 31
paste textarea "**********"
type textarea "**********"
click at [1243, 168] on span "Post" at bounding box center [1250, 167] width 24 height 26
click at [1527, 30] on icon "close" at bounding box center [1531, 25] width 12 height 12
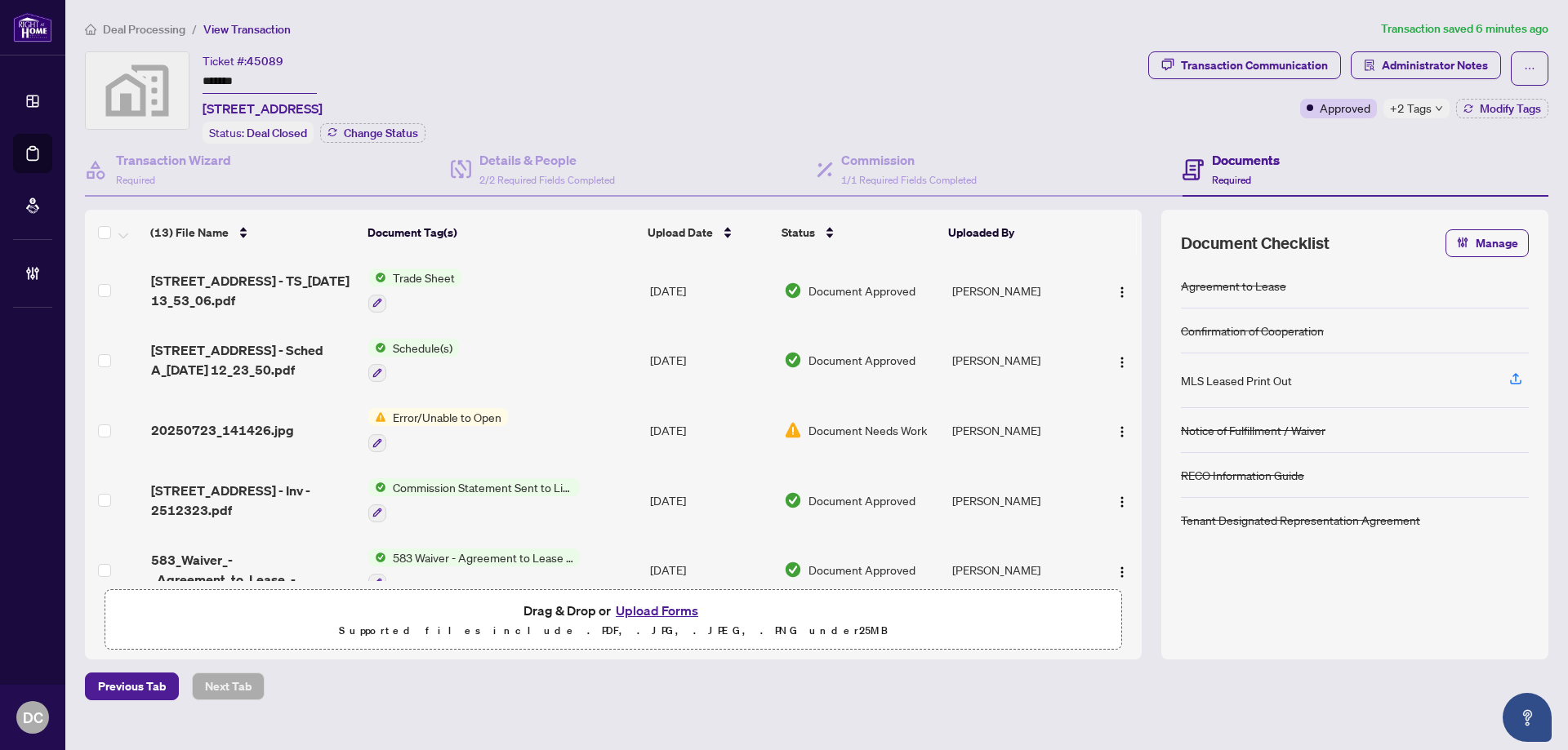
click at [1421, 113] on span "+2 Tags" at bounding box center [1410, 108] width 42 height 19
click at [1437, 62] on span "Administrator Notes" at bounding box center [1434, 65] width 106 height 26
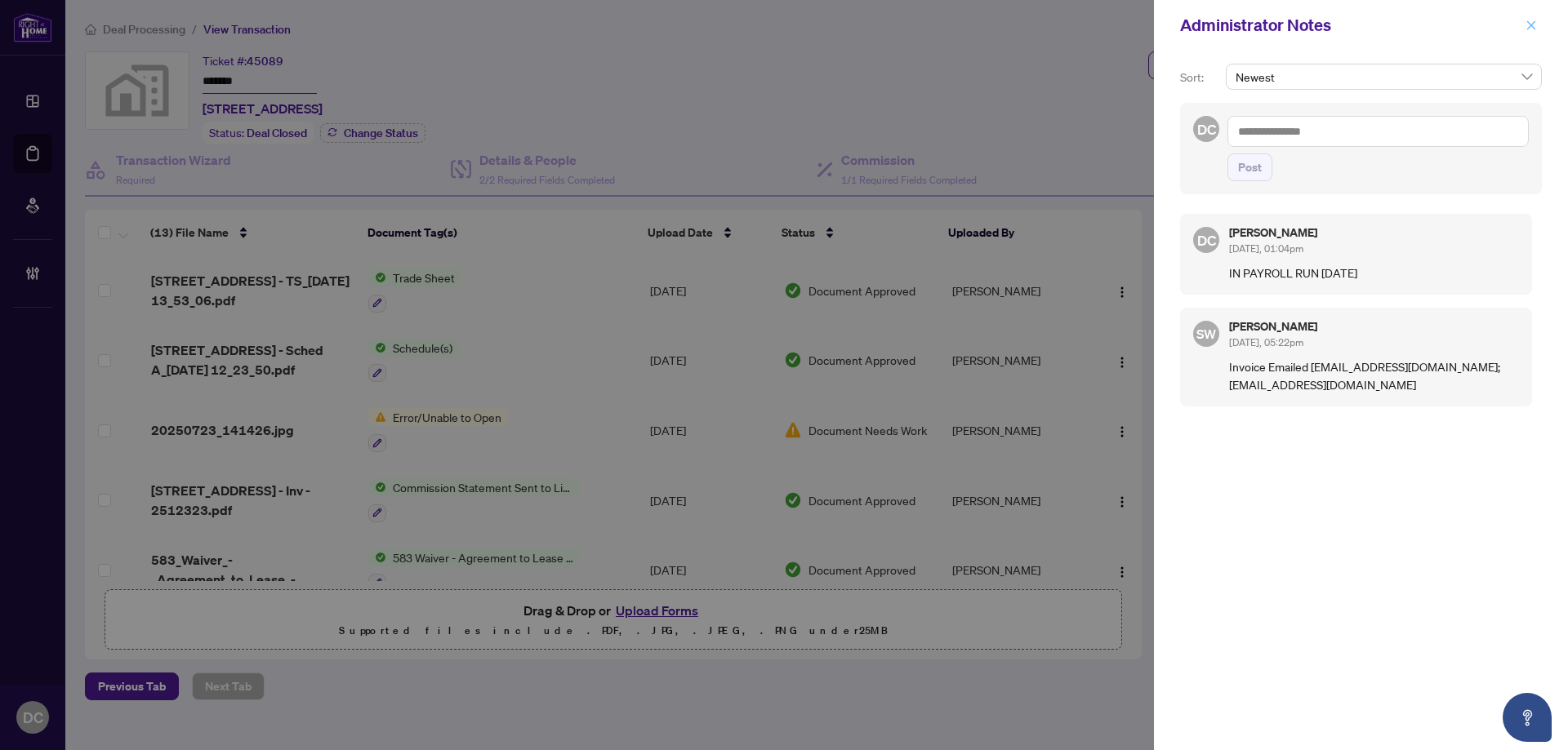
click at [1530, 25] on icon "close" at bounding box center [1531, 24] width 9 height 9
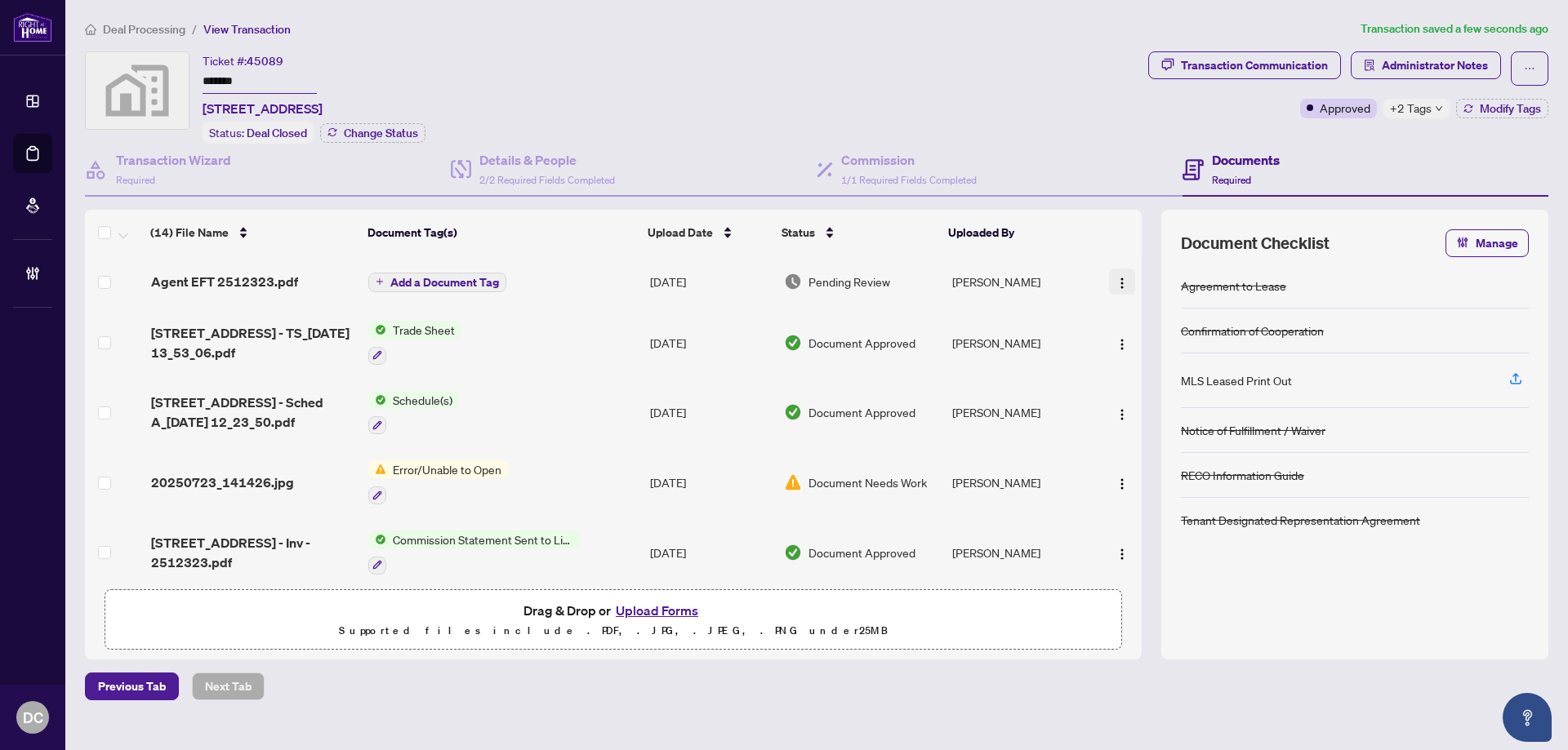
click at [1122, 280] on img "button" at bounding box center [1121, 283] width 13 height 13
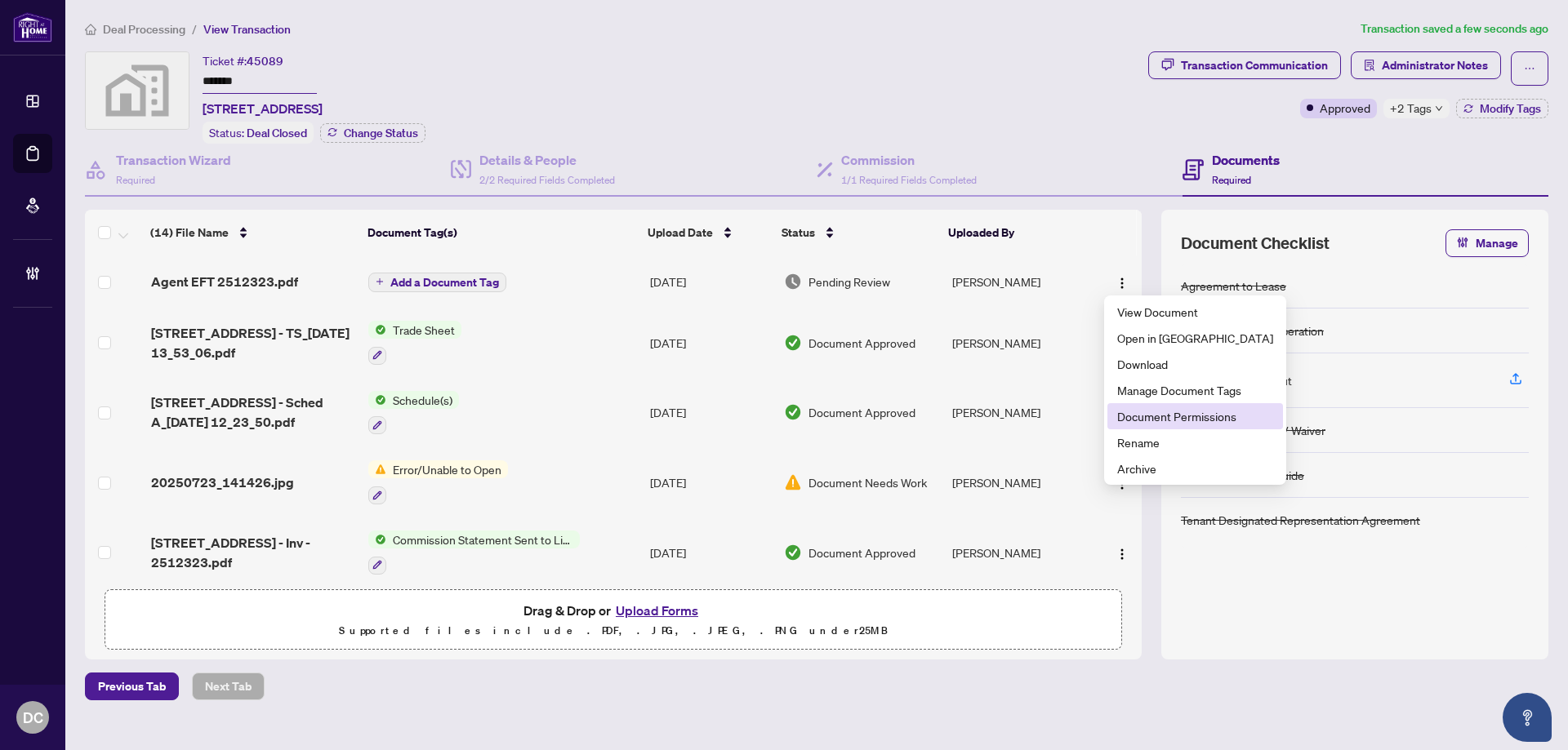
click at [1141, 413] on span "Document Permissions" at bounding box center [1194, 416] width 156 height 18
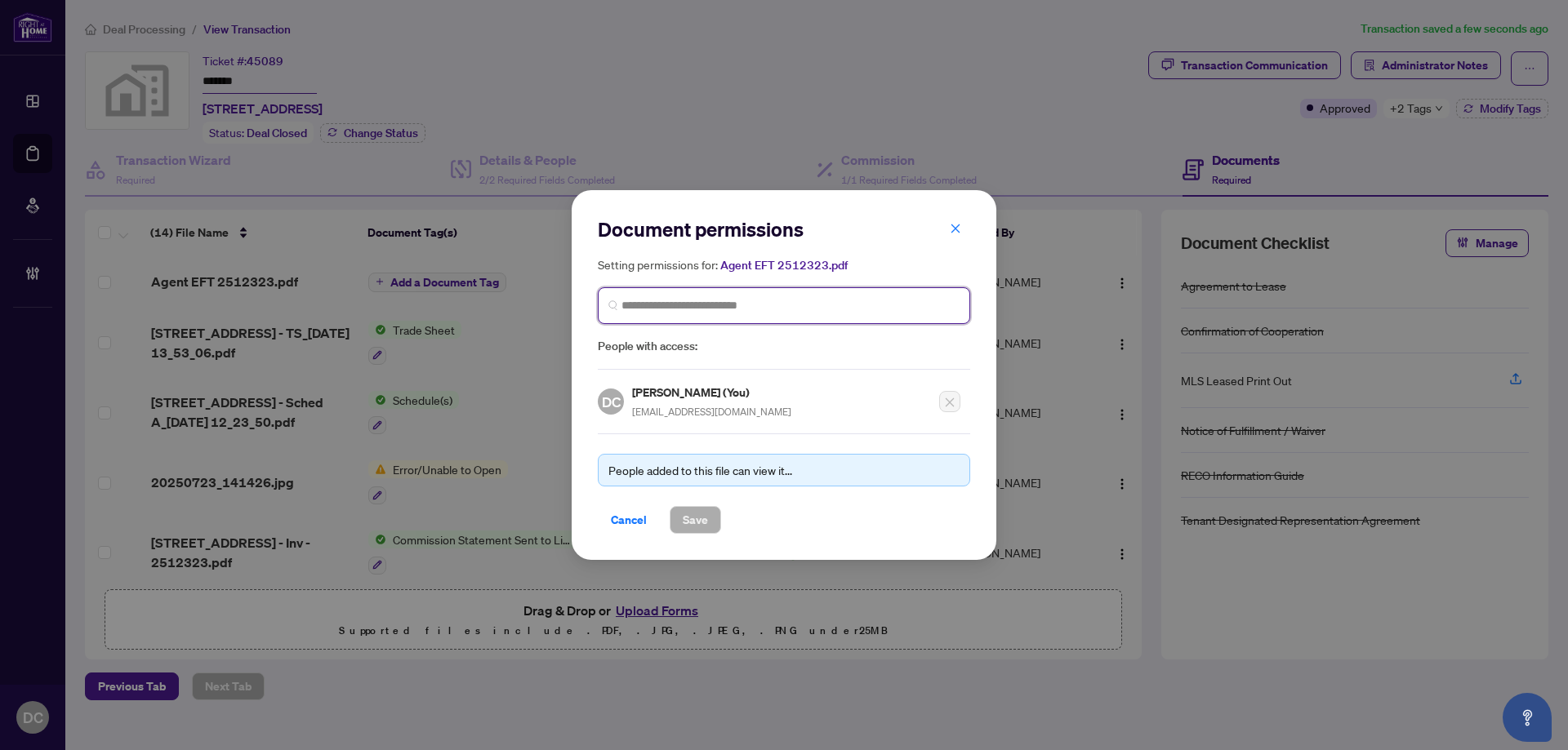
click at [678, 308] on input "search" at bounding box center [789, 305] width 338 height 18
type input "****"
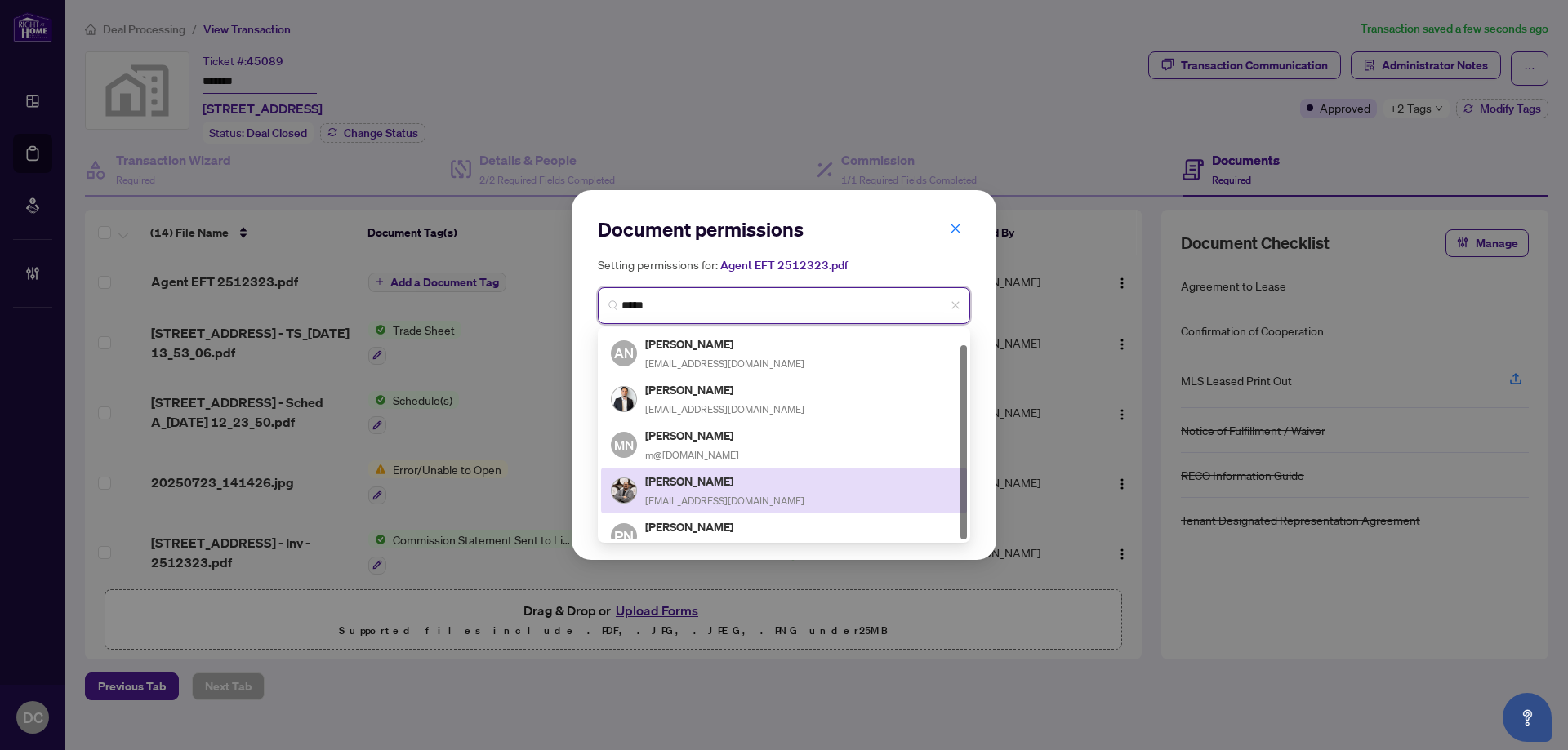
scroll to position [16, 0]
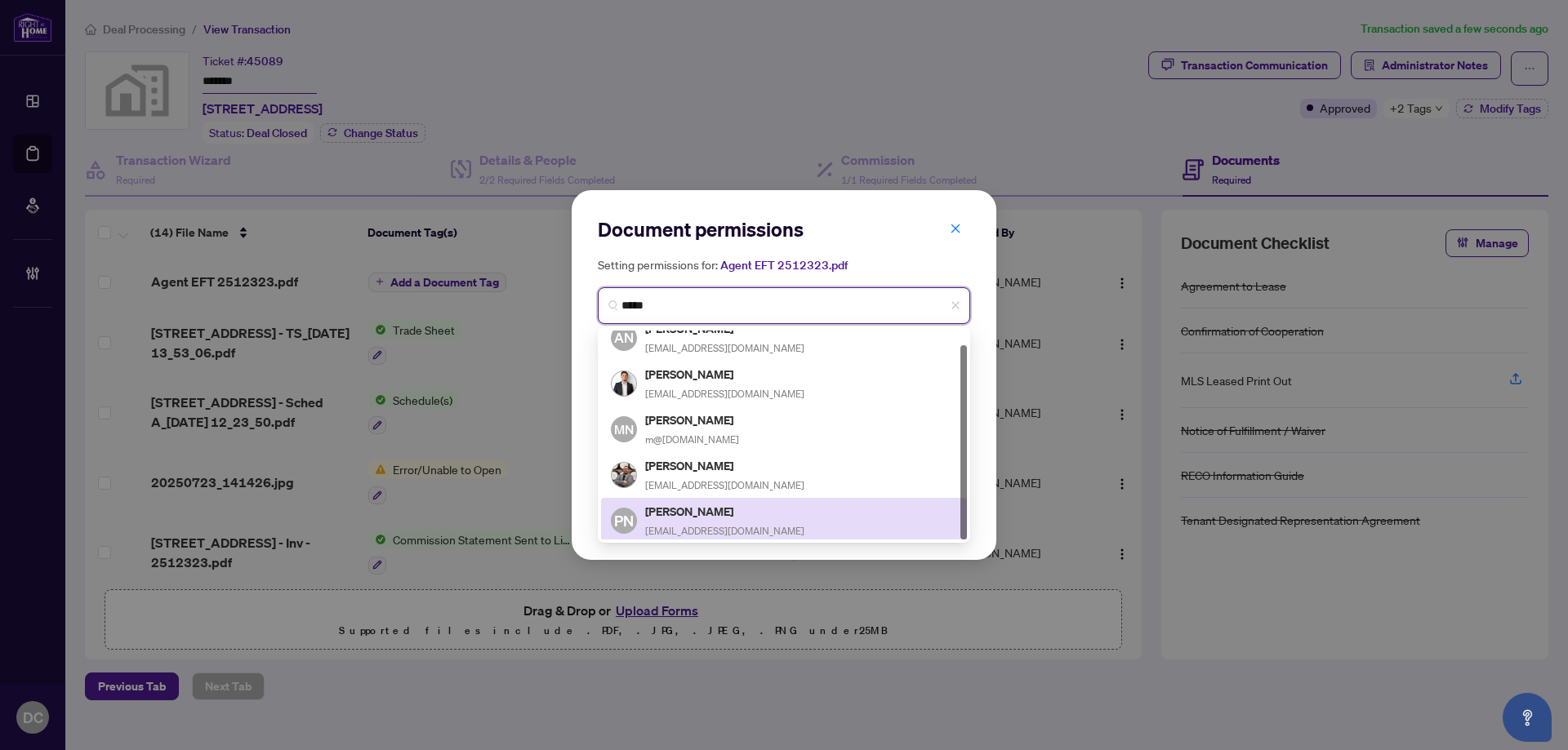
click at [722, 517] on div "[PERSON_NAME] [EMAIL_ADDRESS][DOMAIN_NAME]" at bounding box center [725, 521] width 160 height 37
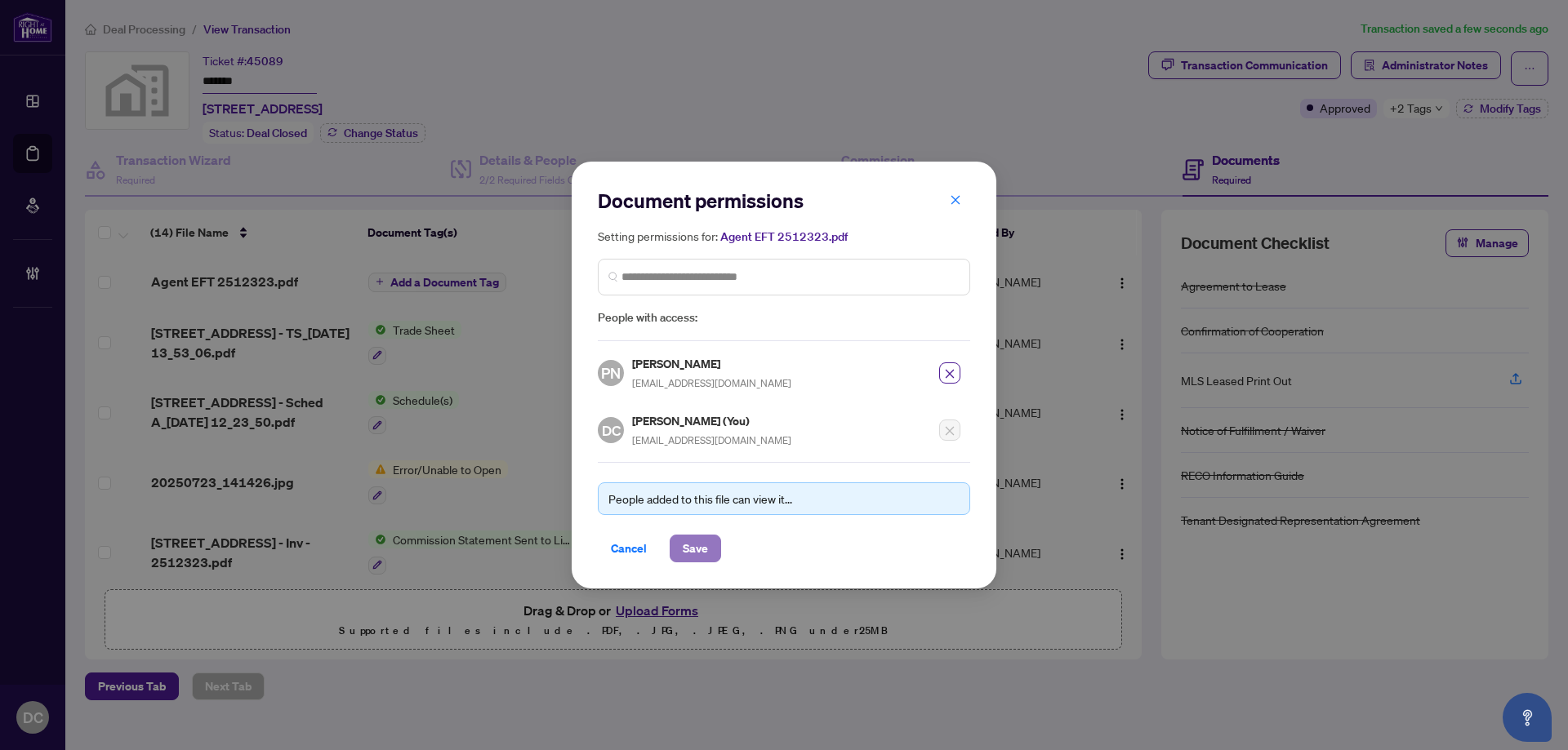
click at [707, 541] on span "Save" at bounding box center [695, 548] width 25 height 26
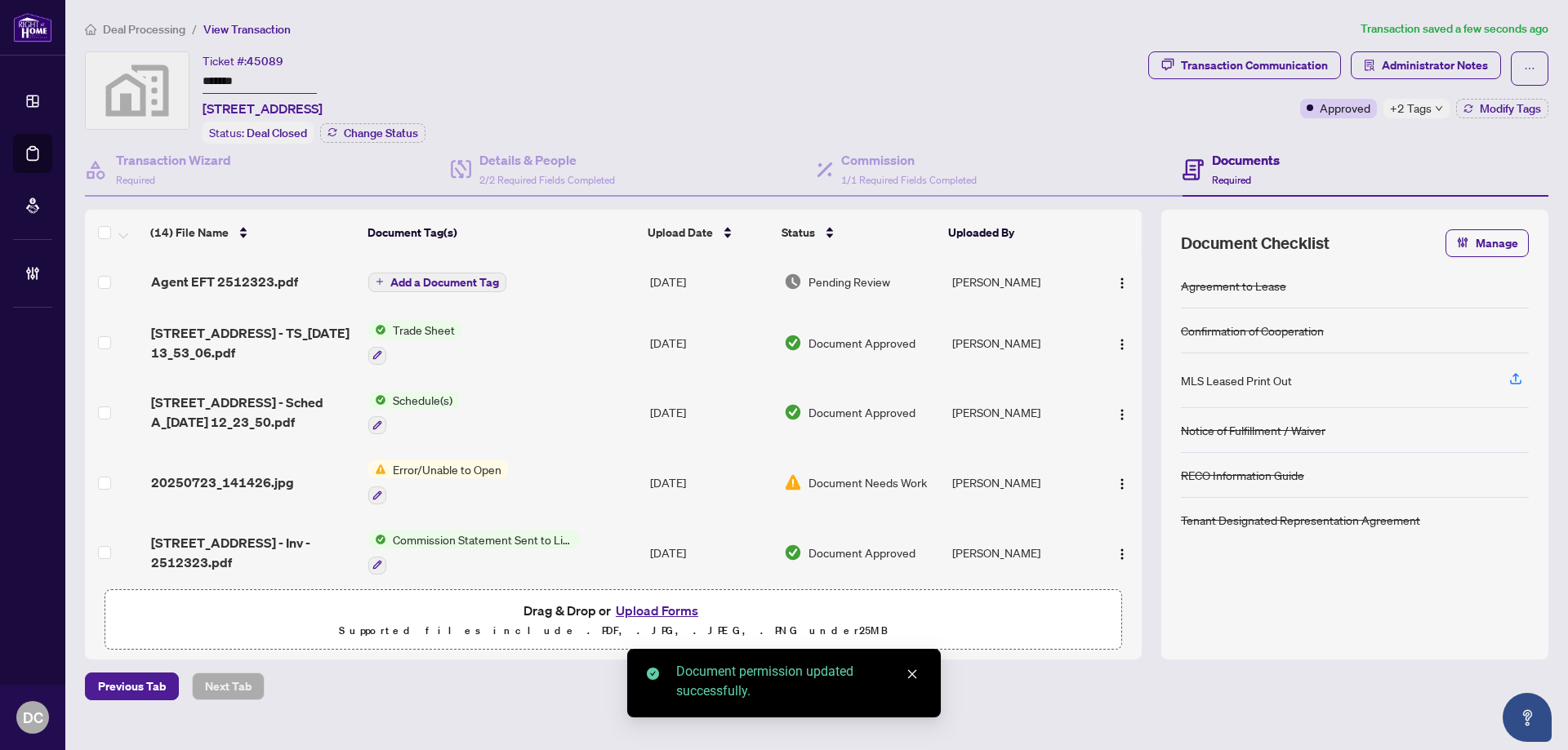
click at [449, 281] on span "Add a Document Tag" at bounding box center [444, 283] width 109 height 12
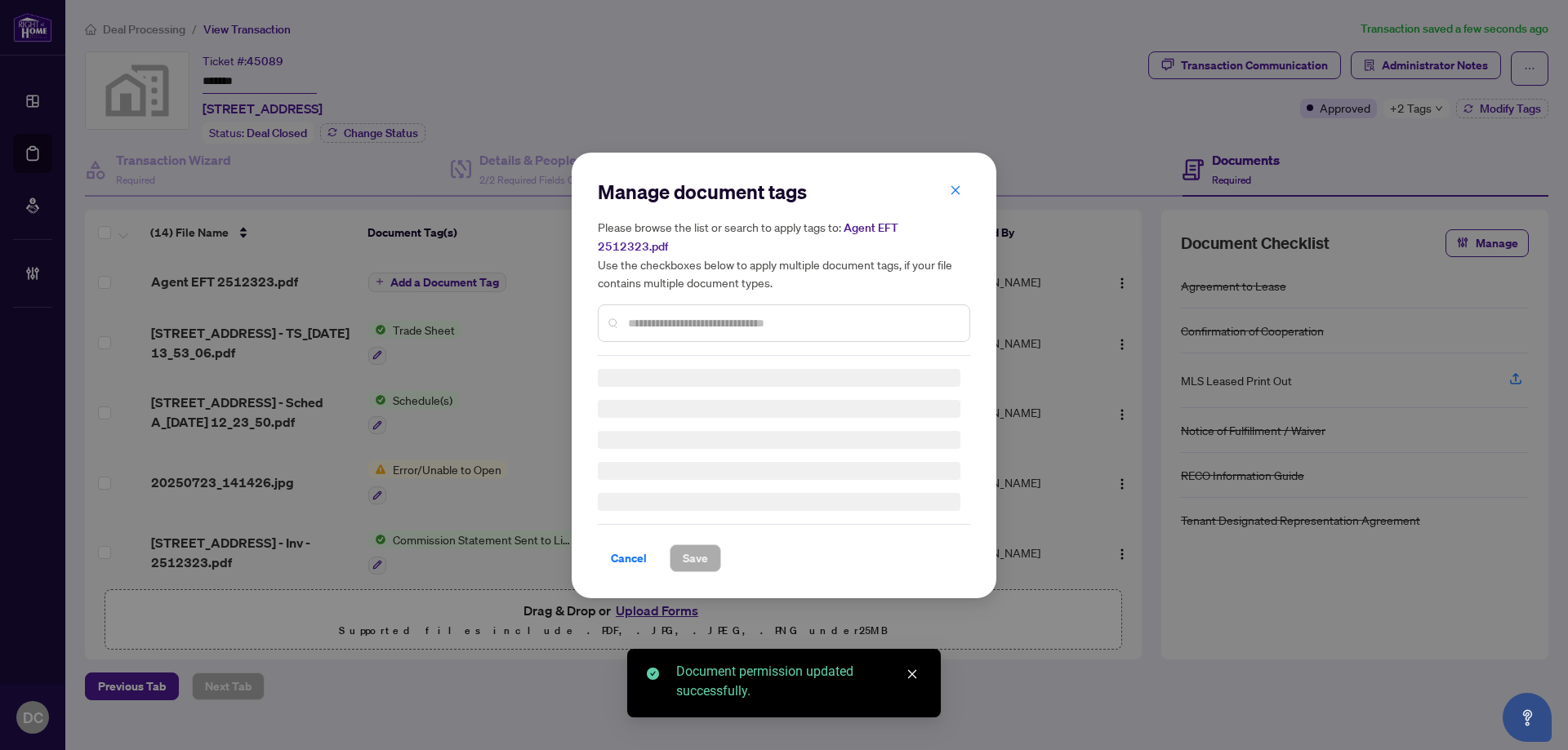
click at [665, 311] on div "Manage document tags Please browse the list or search to apply tags to: Agent E…" at bounding box center [784, 267] width 372 height 177
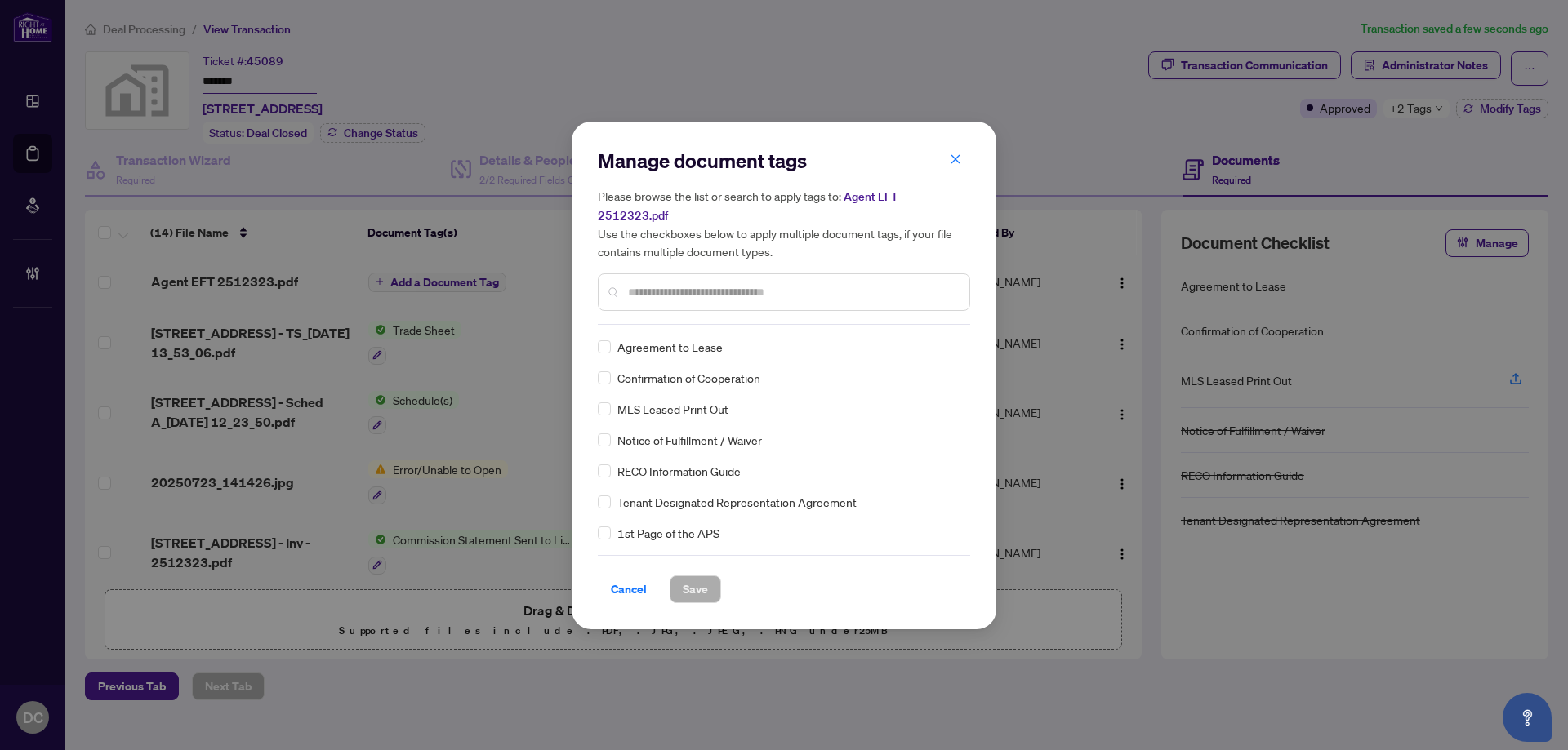
click at [757, 283] on input "text" at bounding box center [791, 292] width 328 height 18
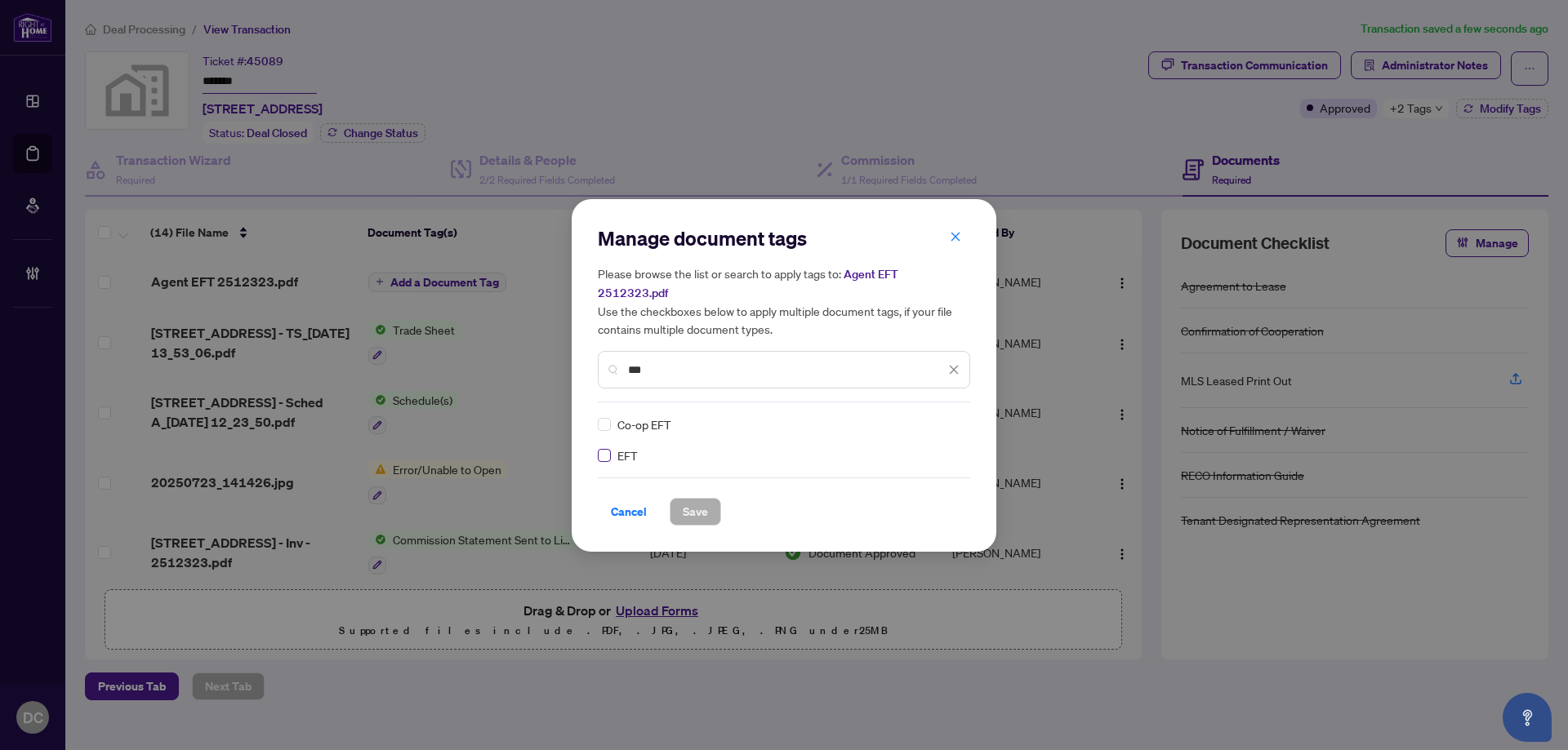
type input "***"
click at [934, 416] on img at bounding box center [936, 424] width 17 height 17
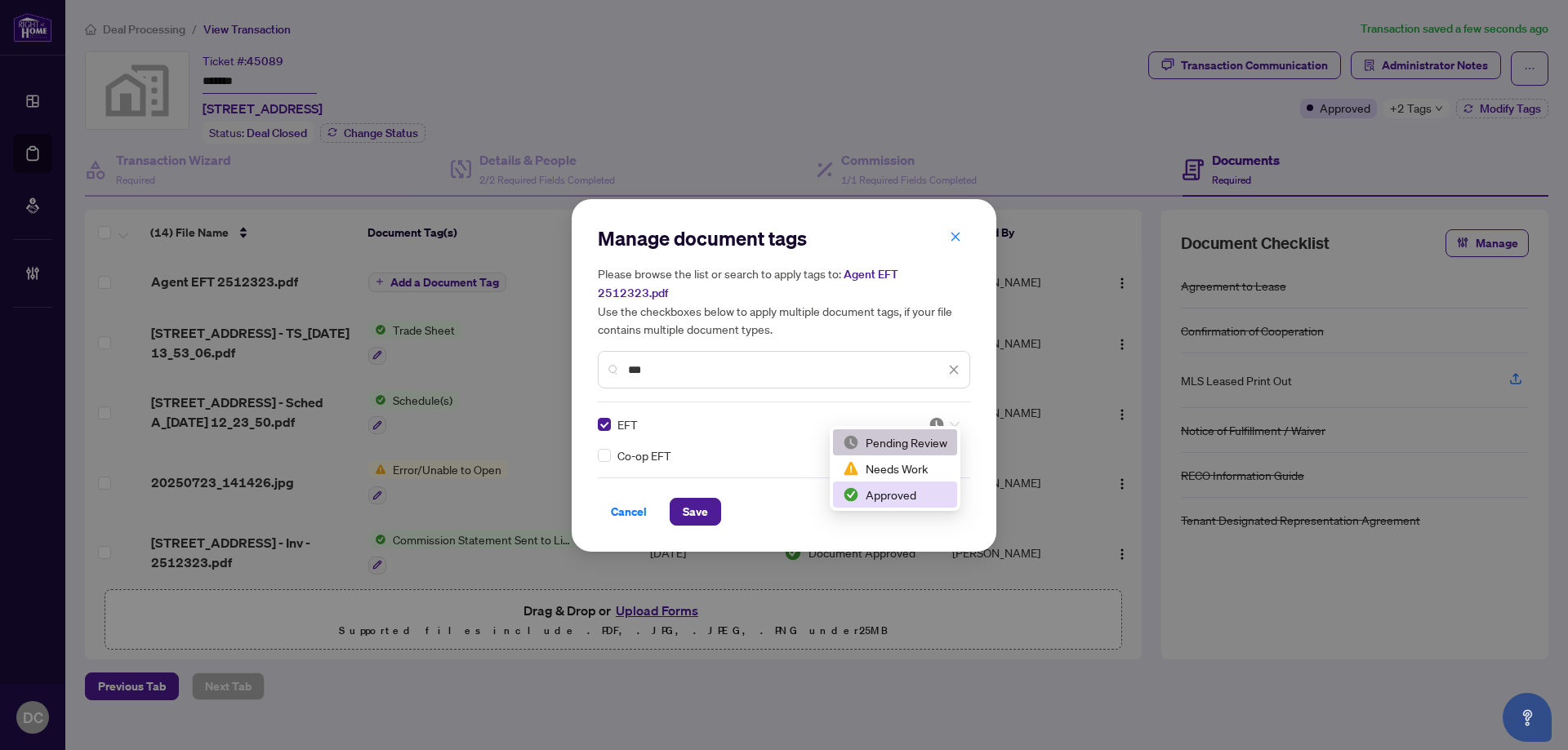
click at [877, 497] on div "Approved" at bounding box center [894, 494] width 105 height 18
click at [710, 501] on button "Save" at bounding box center [695, 512] width 52 height 27
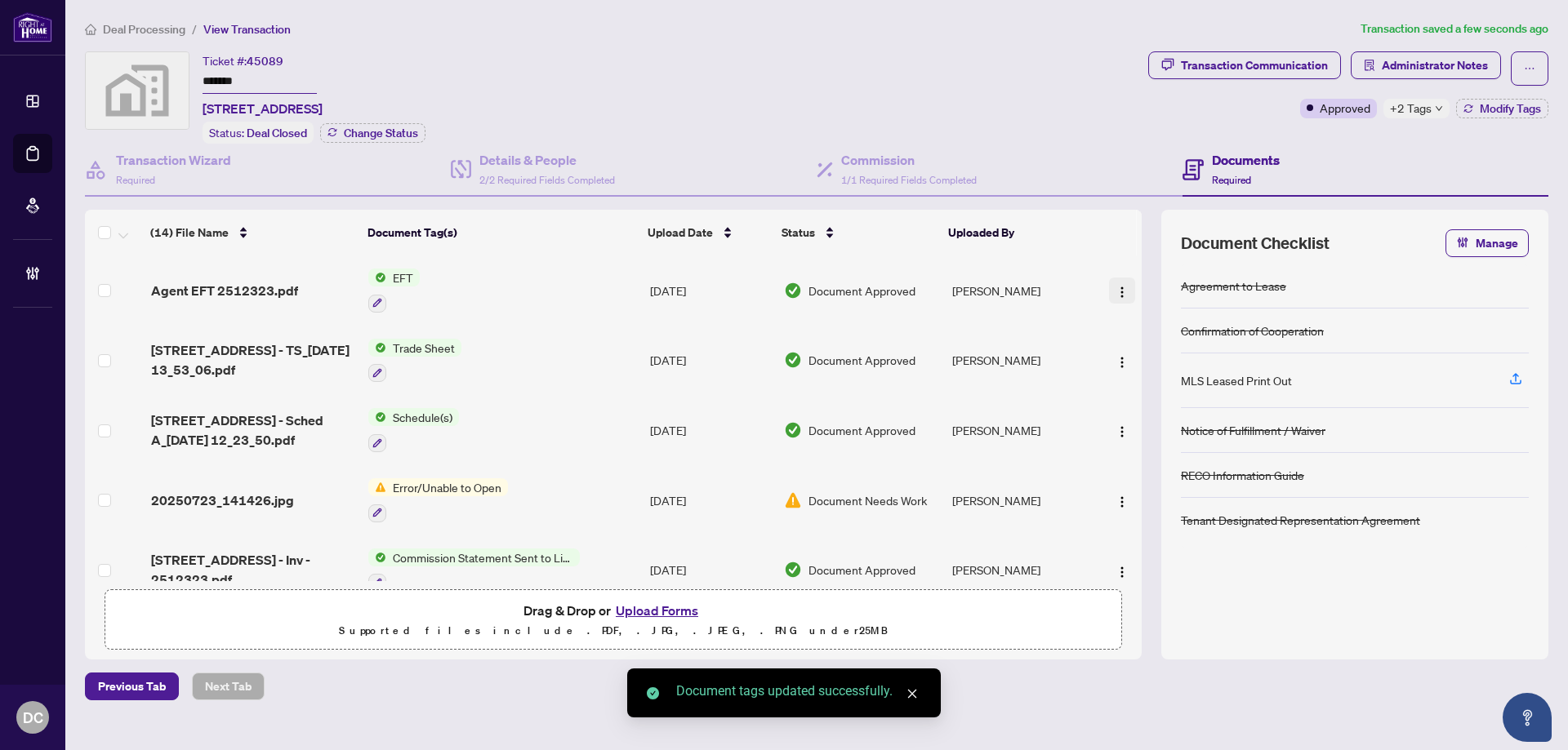
click at [1117, 289] on img "button" at bounding box center [1121, 292] width 13 height 13
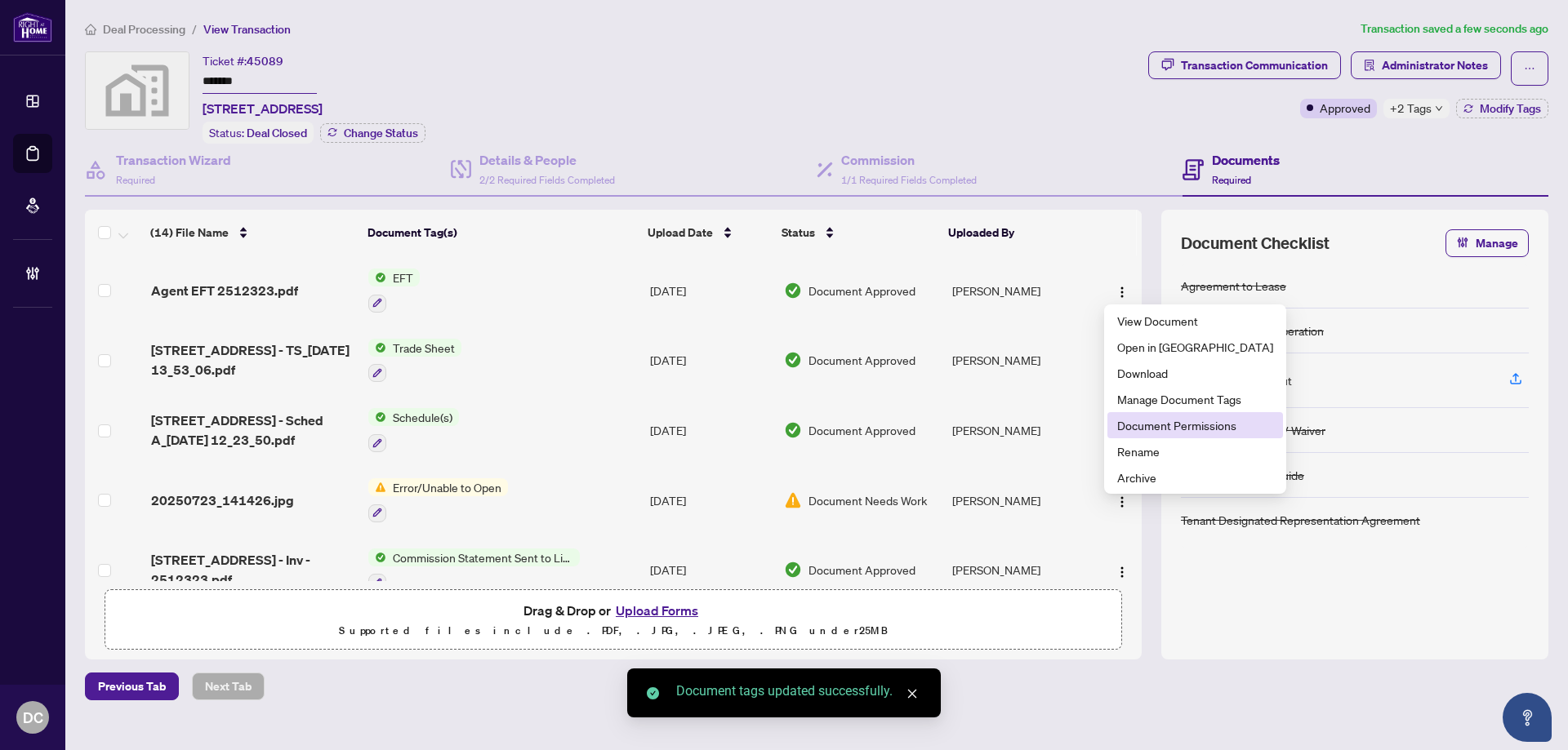
click at [1140, 424] on span "Document Permissions" at bounding box center [1194, 425] width 156 height 18
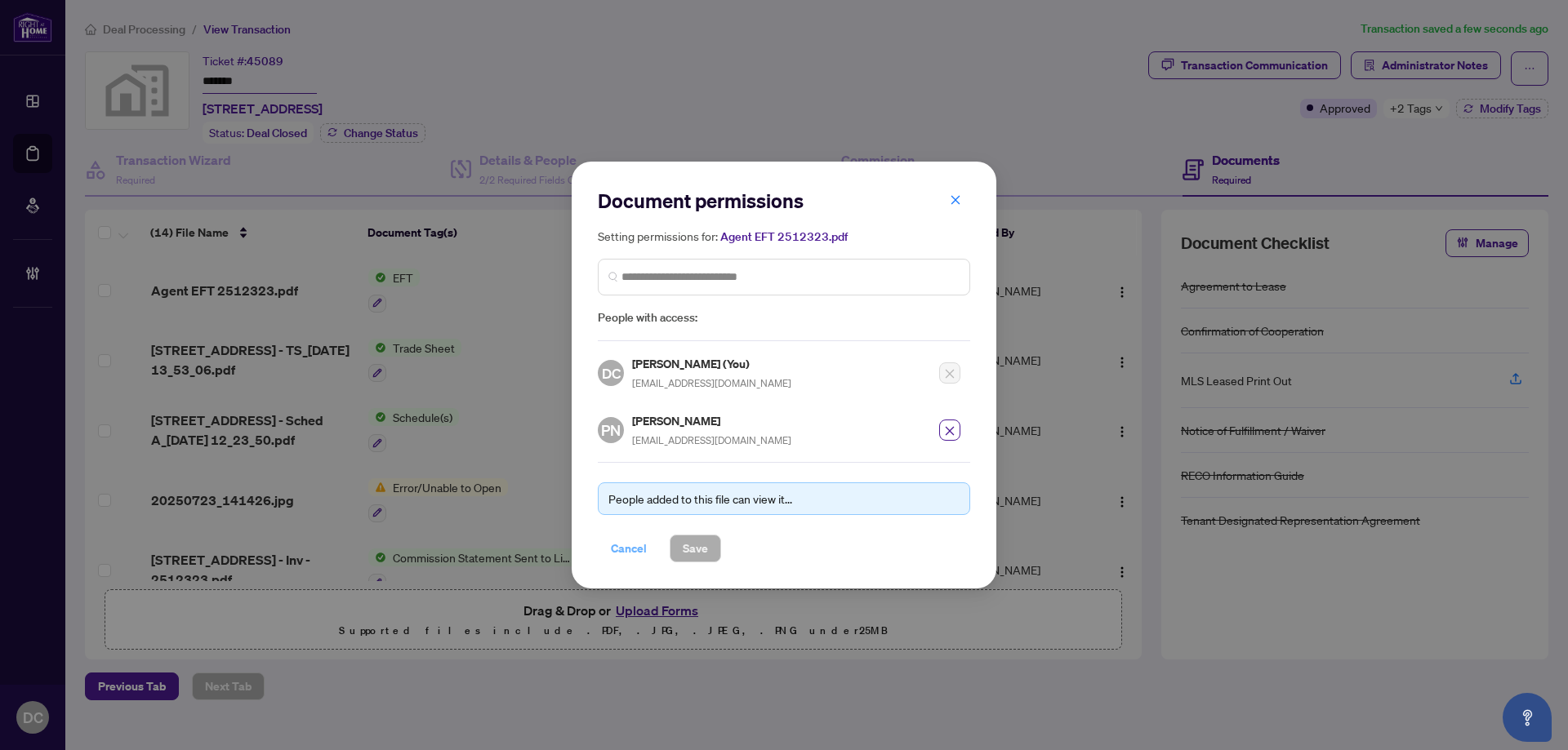
click at [614, 547] on span "Cancel" at bounding box center [629, 548] width 36 height 26
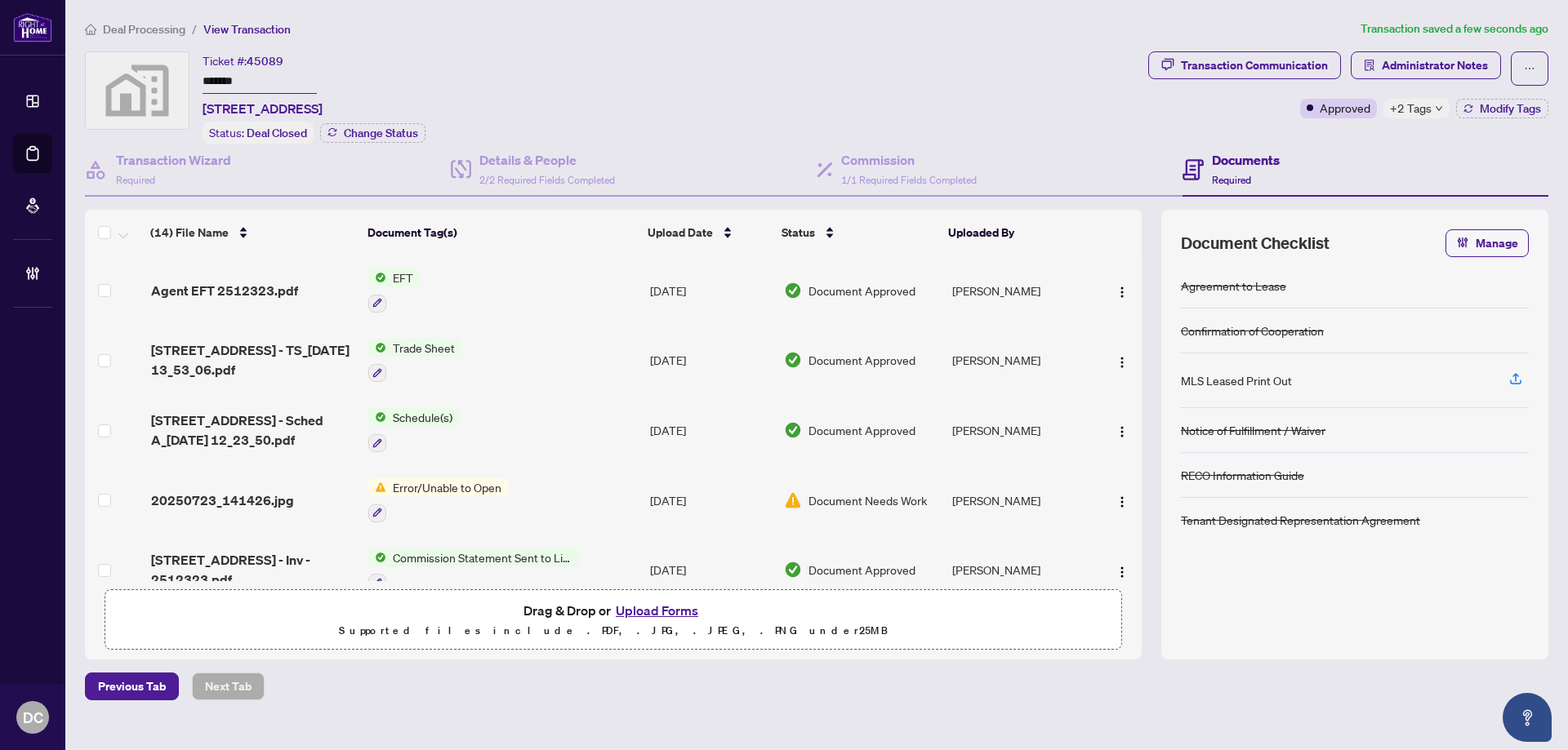
click at [1426, 105] on span "+2 Tags" at bounding box center [1410, 108] width 42 height 19
click at [1448, 65] on span "Administrator Notes" at bounding box center [1434, 65] width 106 height 26
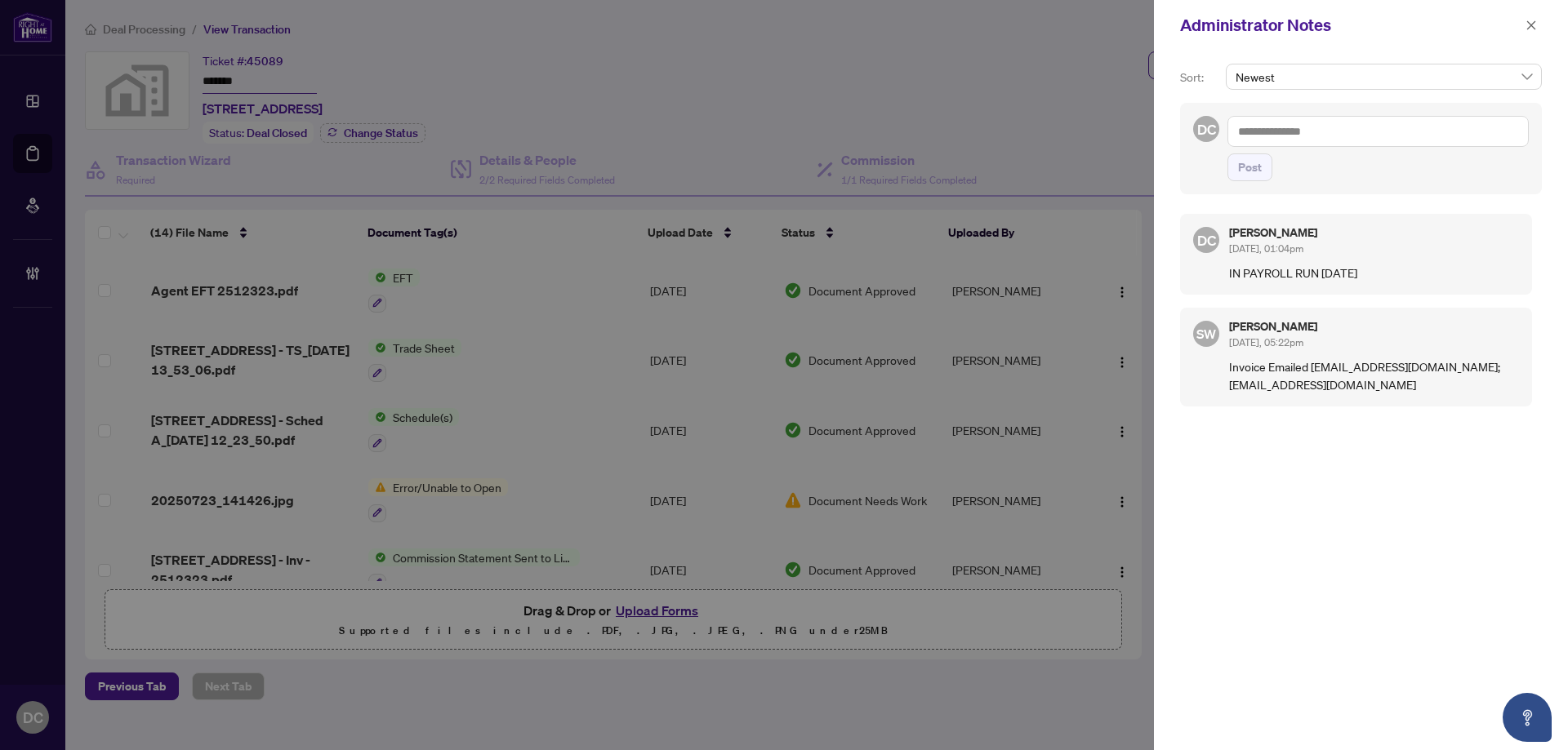
click at [1326, 145] on textarea at bounding box center [1378, 131] width 302 height 31
paste textarea "**********"
type textarea "**********"
click at [1527, 24] on icon "close" at bounding box center [1531, 25] width 12 height 12
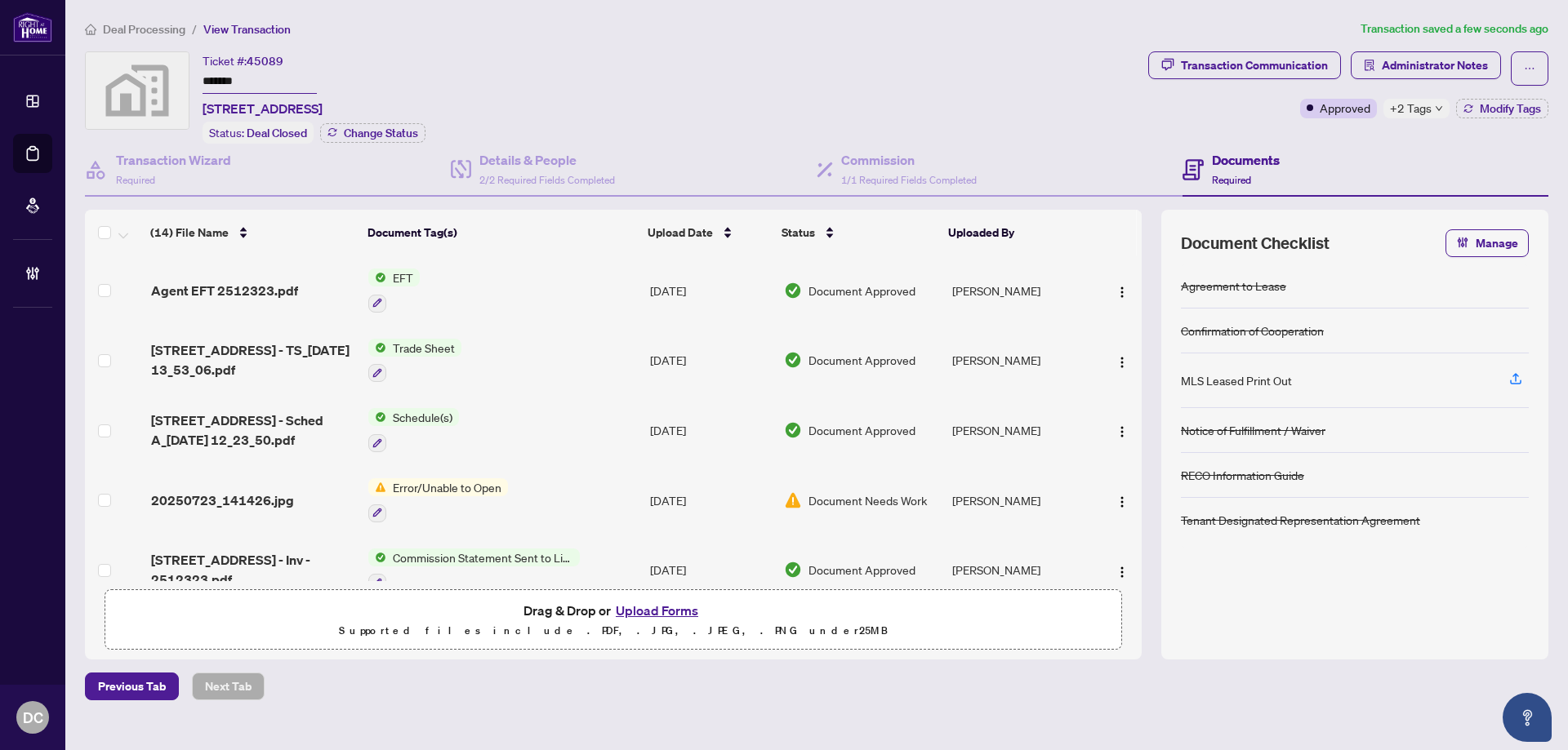
click at [156, 35] on span "Deal Processing" at bounding box center [144, 29] width 82 height 15
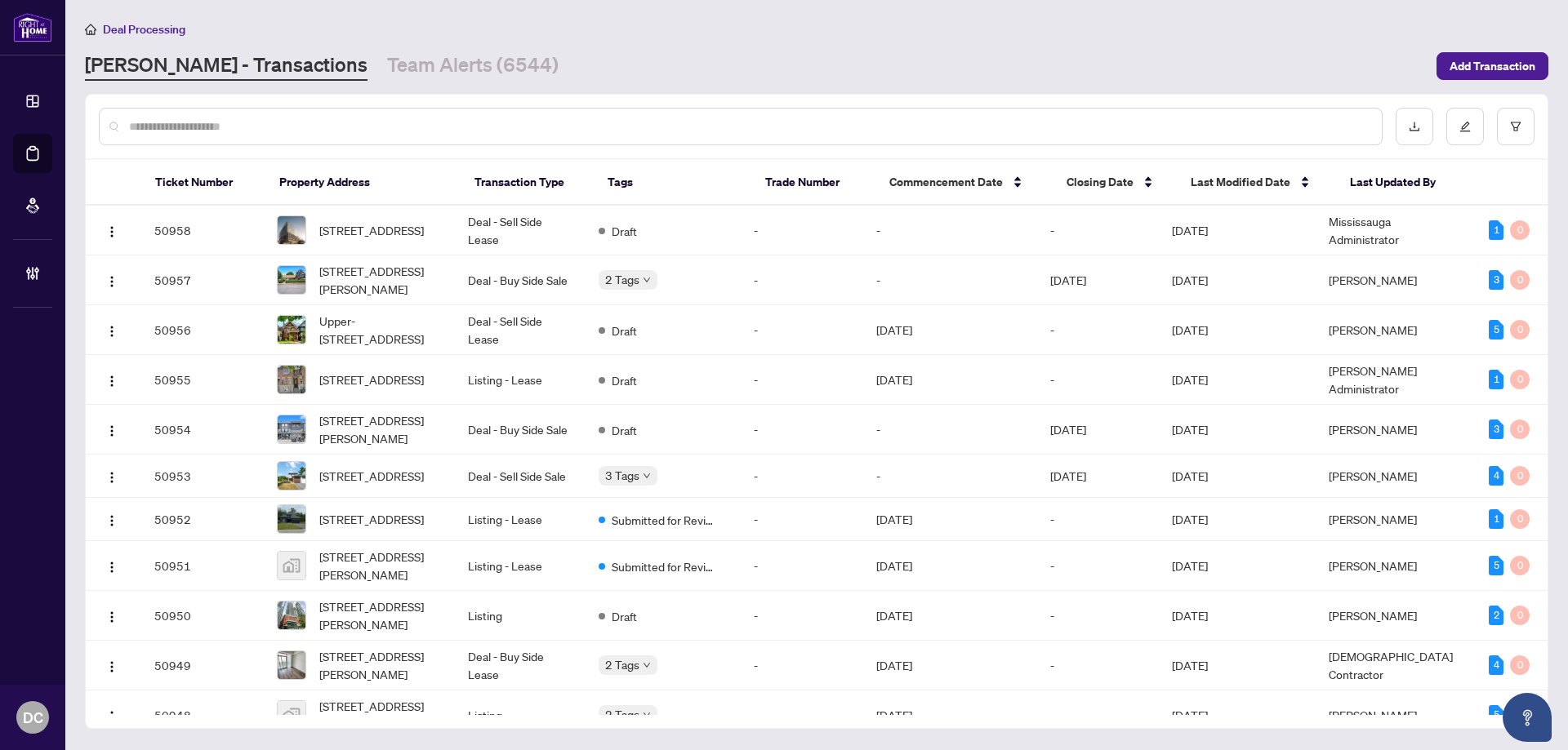
click at [419, 122] on input "text" at bounding box center [748, 126] width 1239 height 18
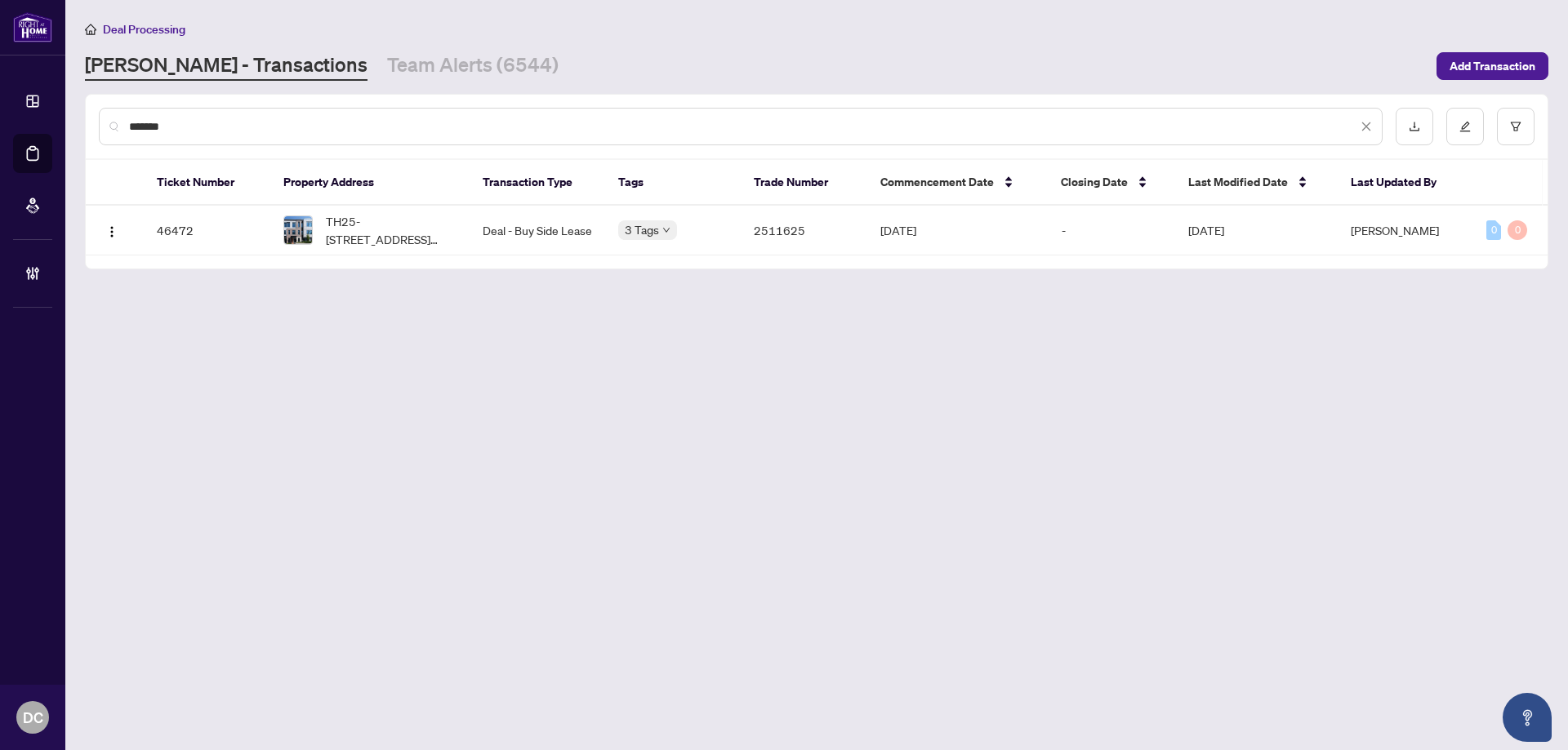
type input "*******"
click at [472, 221] on td "Deal - Buy Side Lease" at bounding box center [537, 230] width 135 height 50
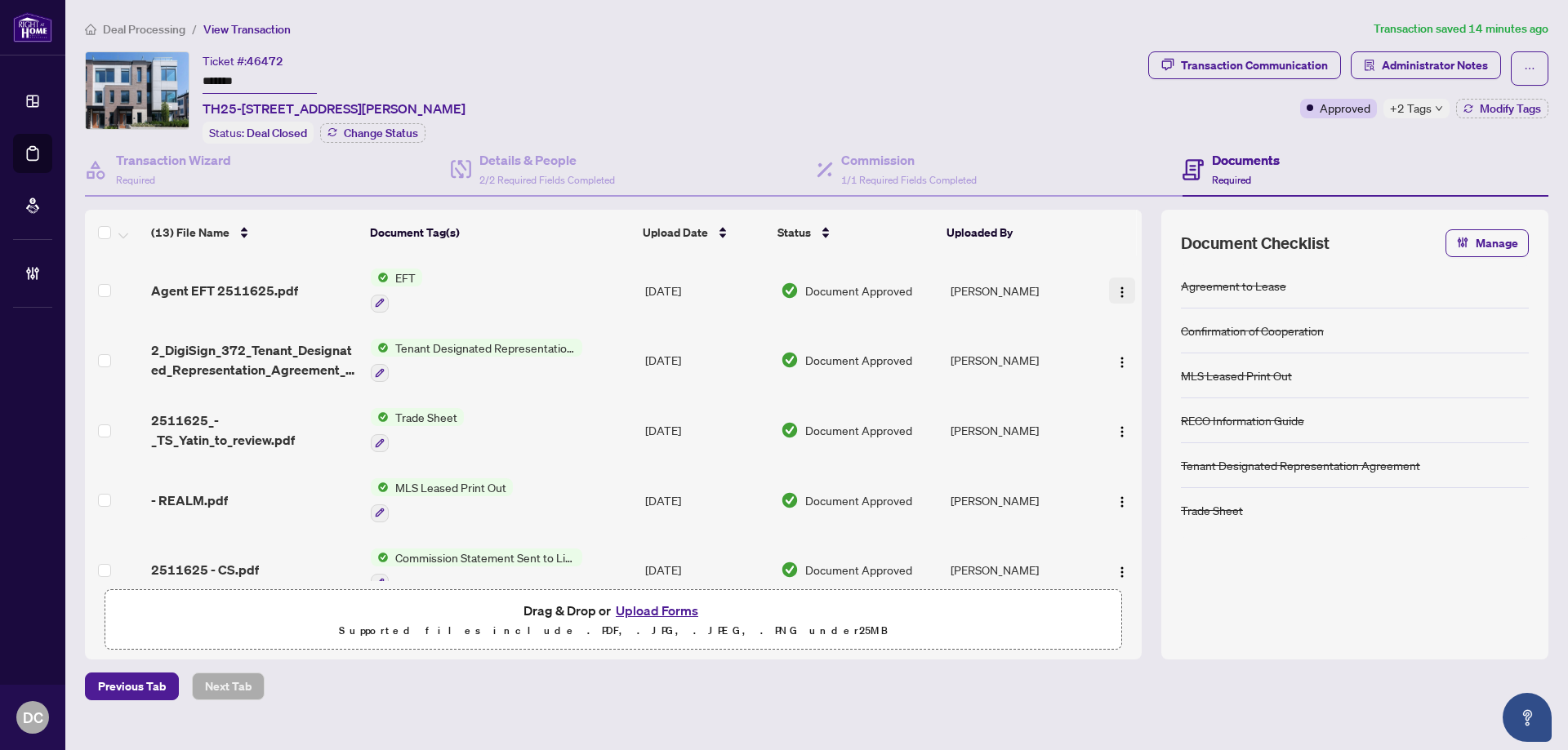
click at [1109, 282] on button "button" at bounding box center [1121, 290] width 26 height 26
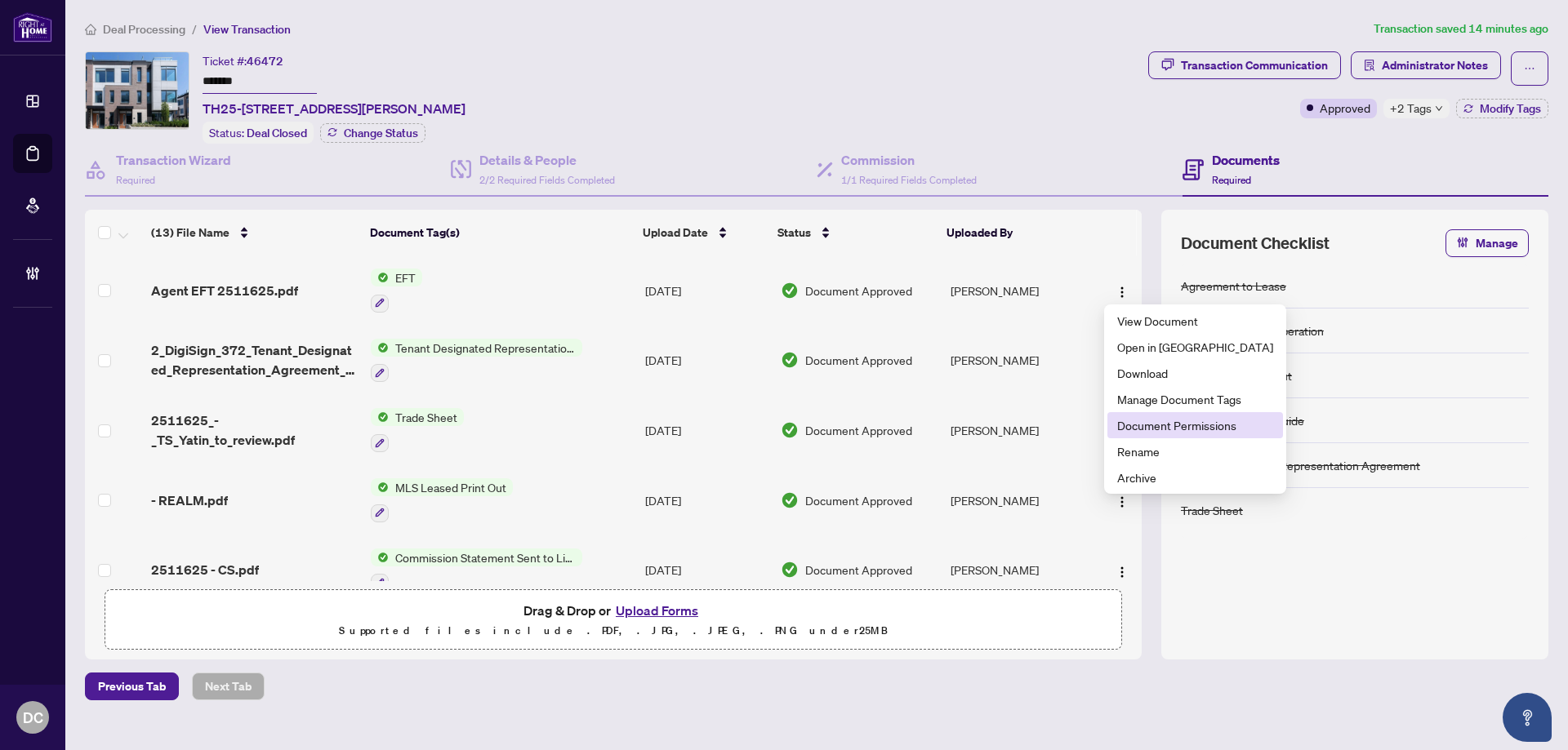
click at [1124, 424] on span "Document Permissions" at bounding box center [1194, 425] width 156 height 18
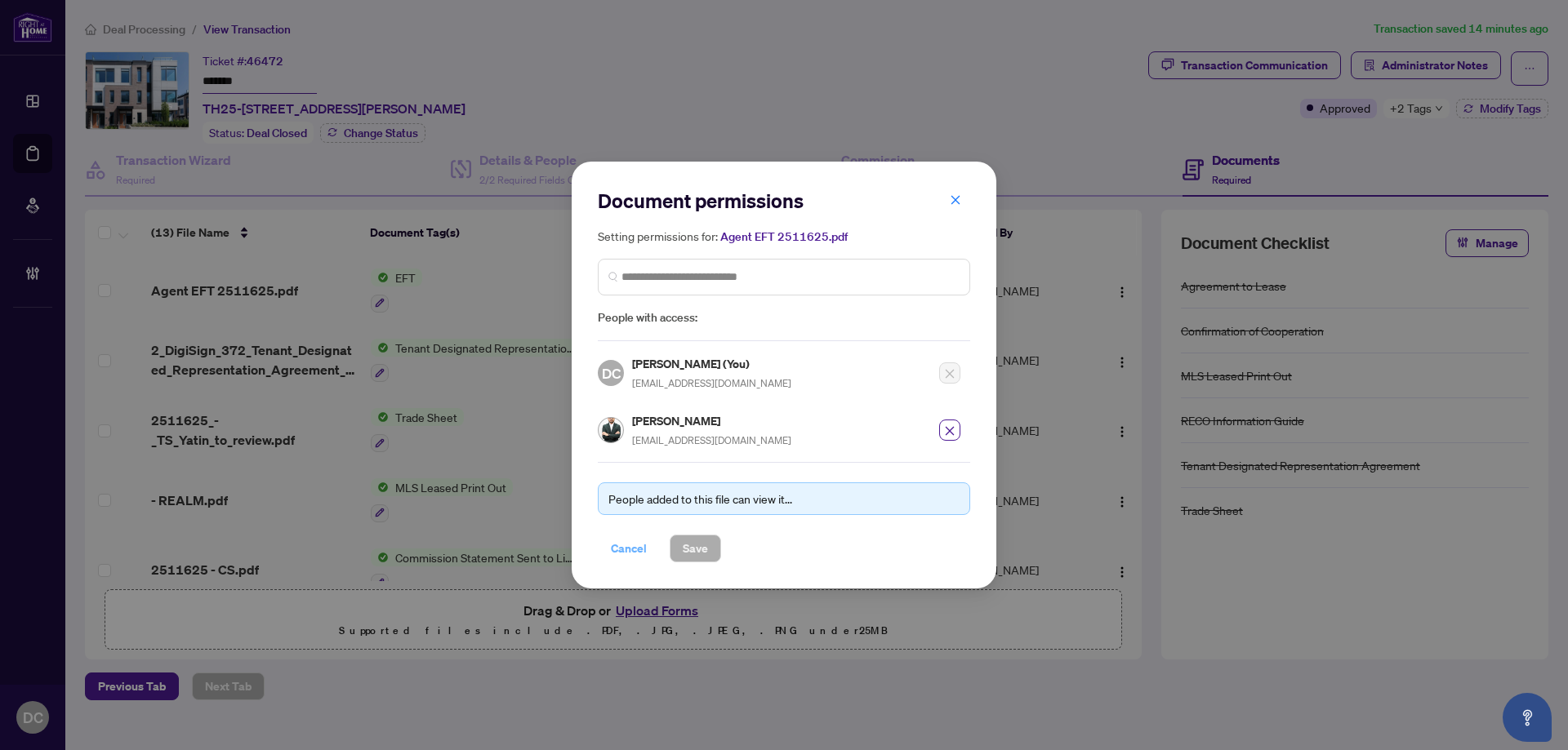
click at [645, 548] on span "Cancel" at bounding box center [629, 548] width 36 height 26
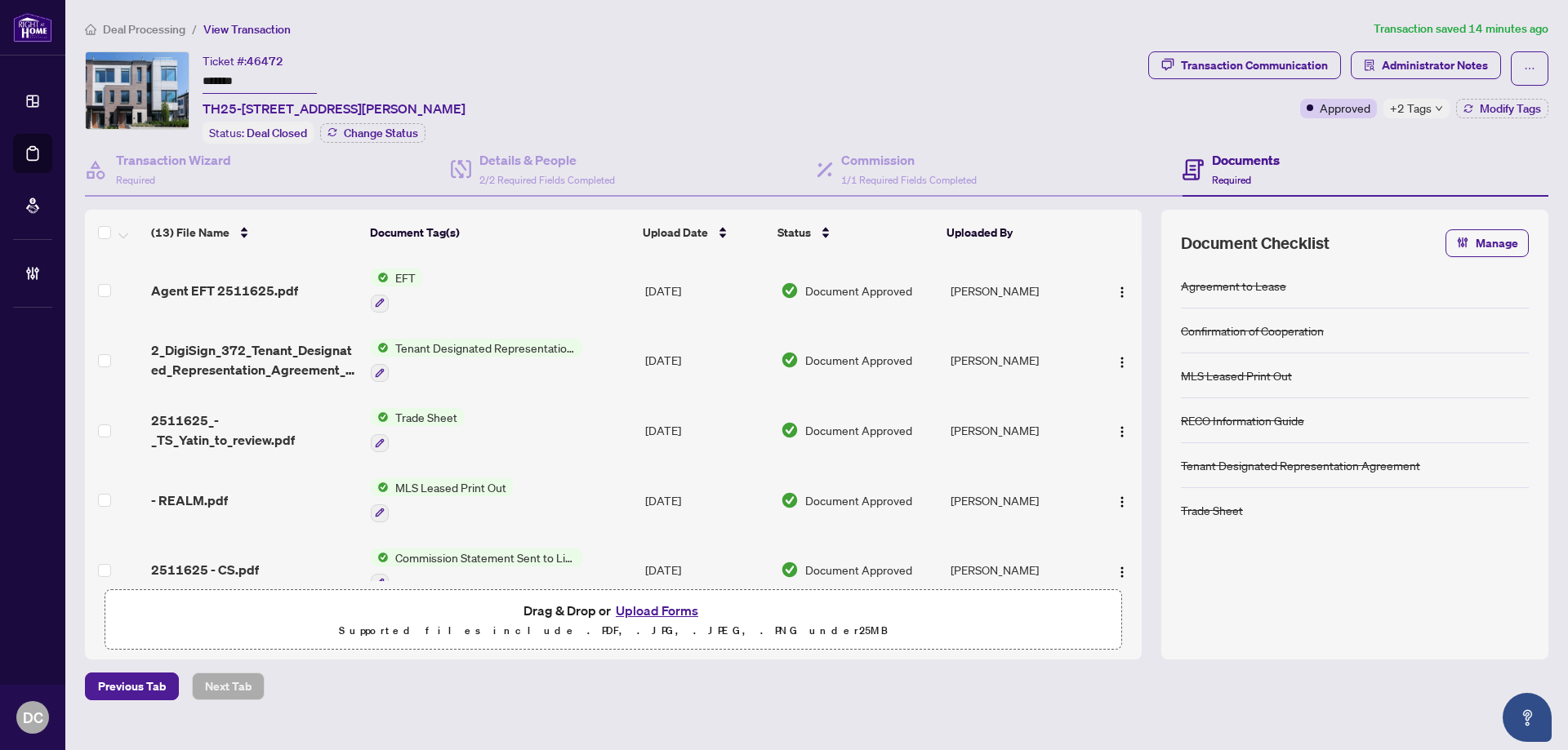
click at [125, 13] on main "Deal Processing / View Transaction Transaction saved 14 minutes ago Ticket #: 4…" at bounding box center [817, 375] width 1502 height 750
click at [131, 26] on span "Deal Processing" at bounding box center [144, 29] width 82 height 15
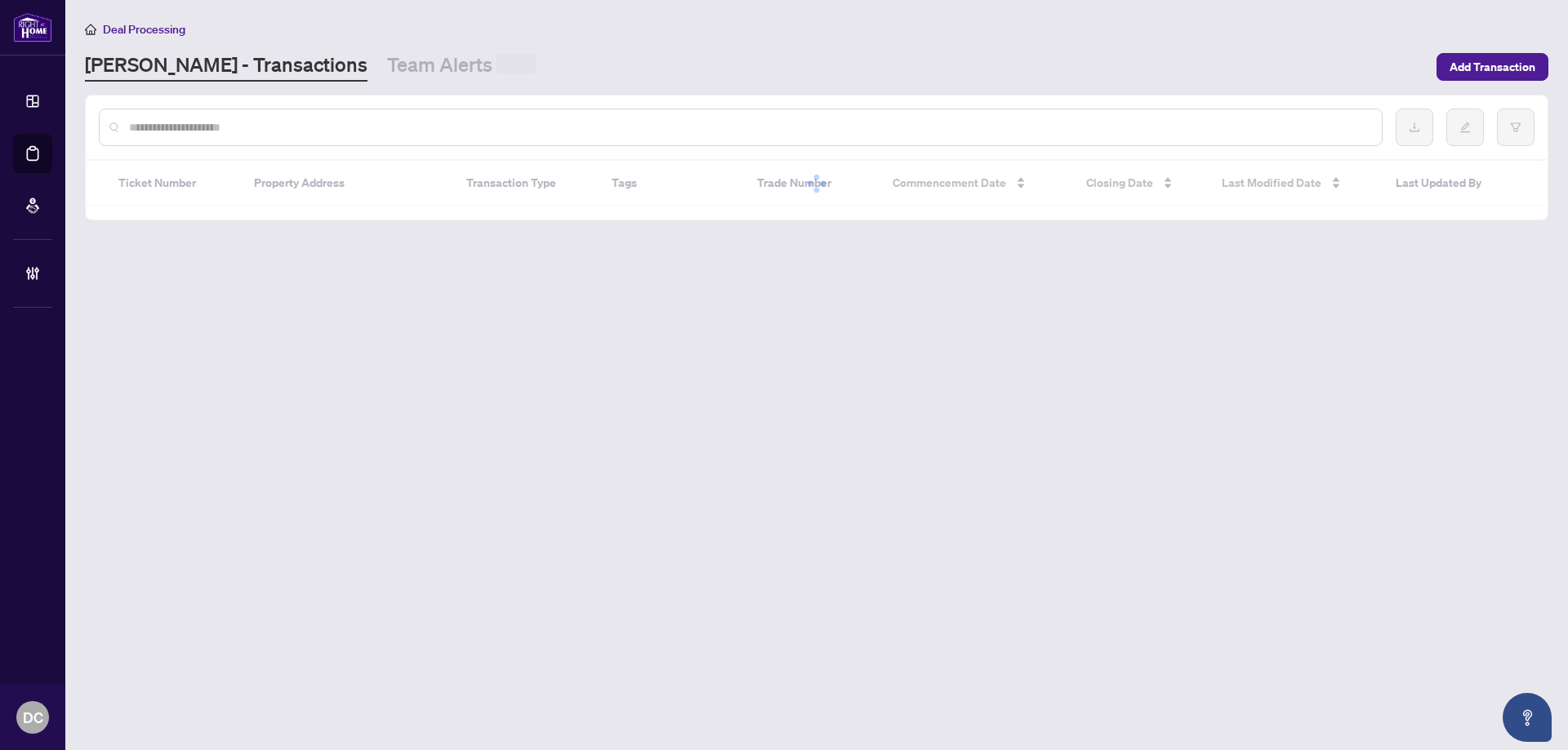
click at [208, 128] on input "text" at bounding box center [748, 127] width 1239 height 18
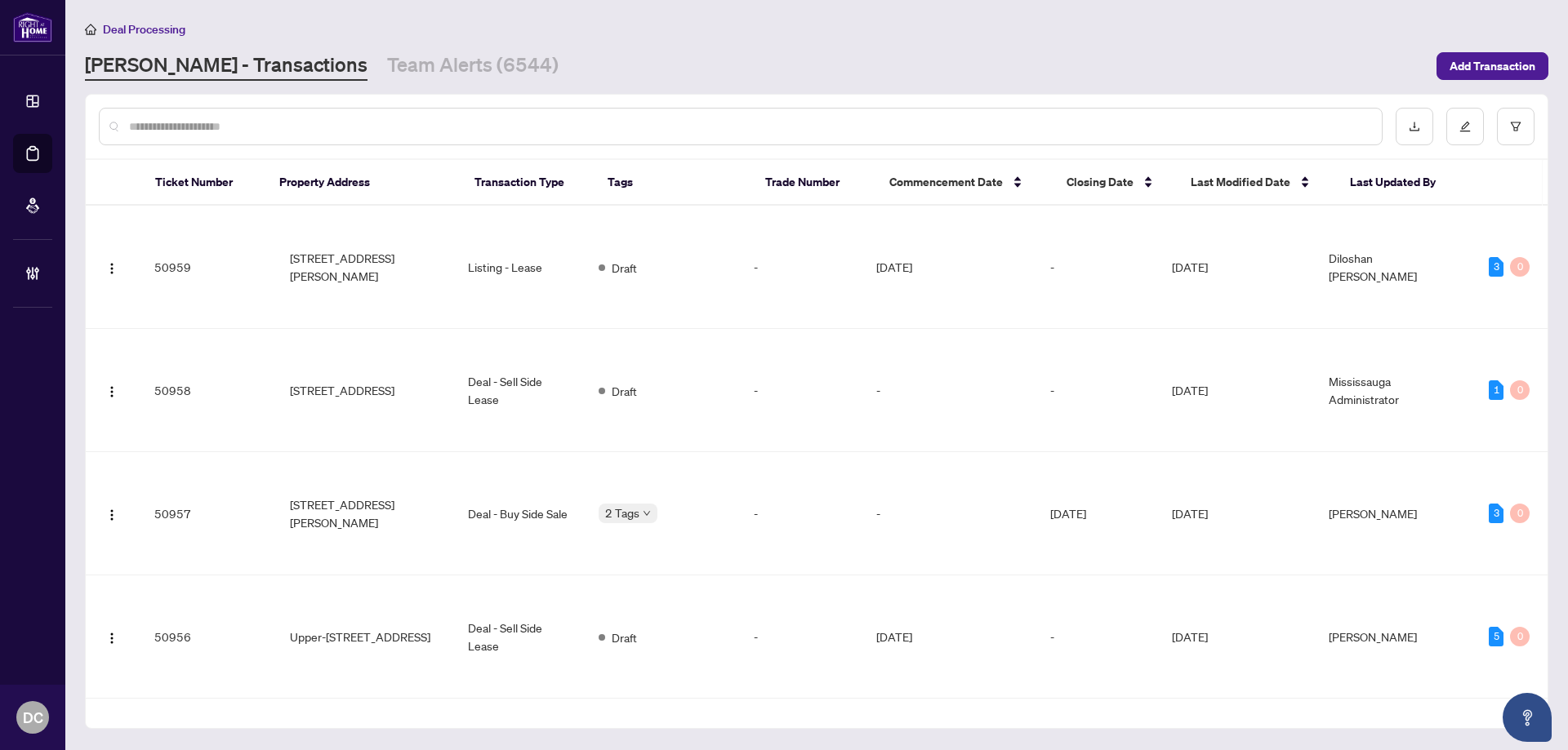
paste input "*******"
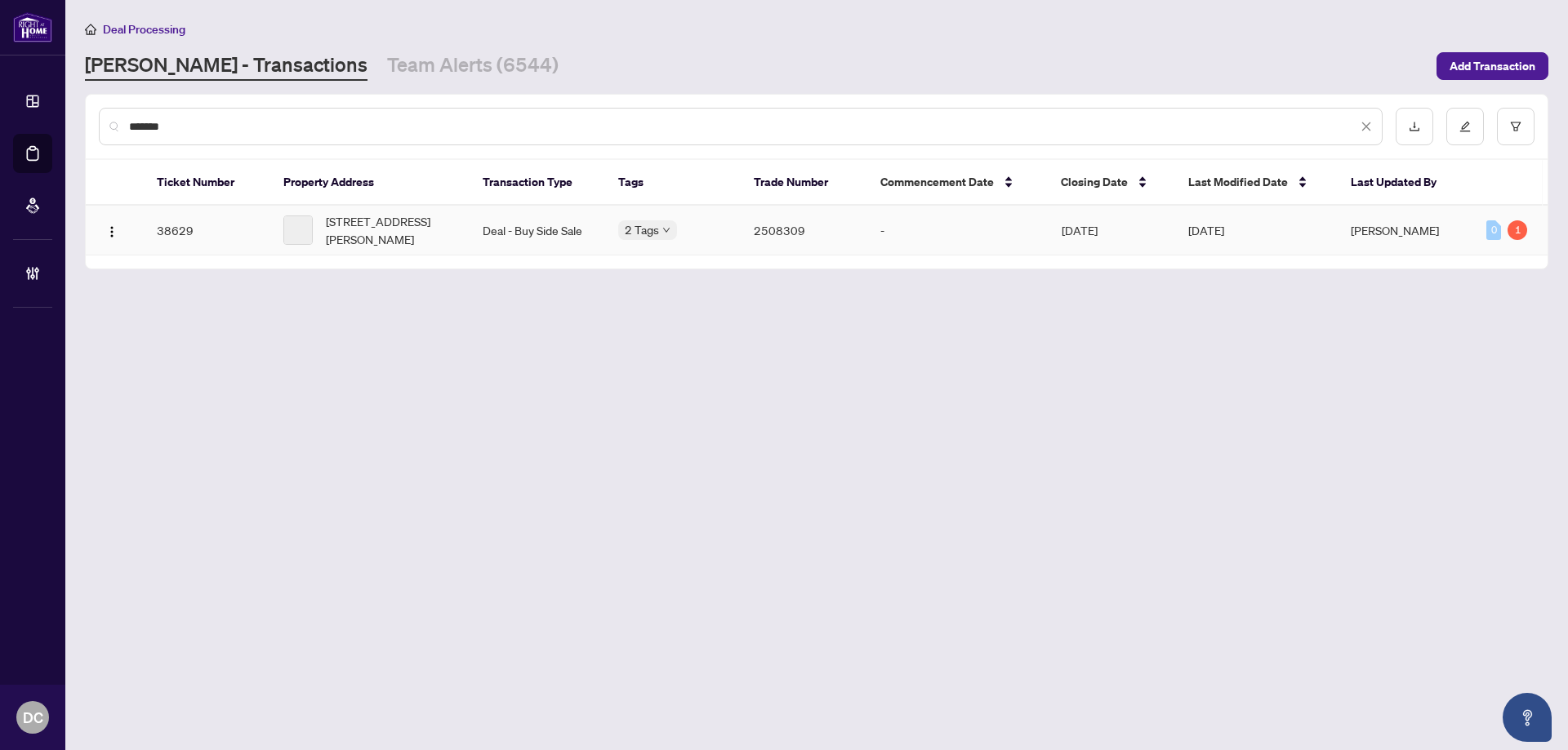
type input "*******"
click at [369, 221] on span "515-111 Elizabeth St, Toronto, Ontario M5G 1P7, Canada" at bounding box center [391, 230] width 130 height 36
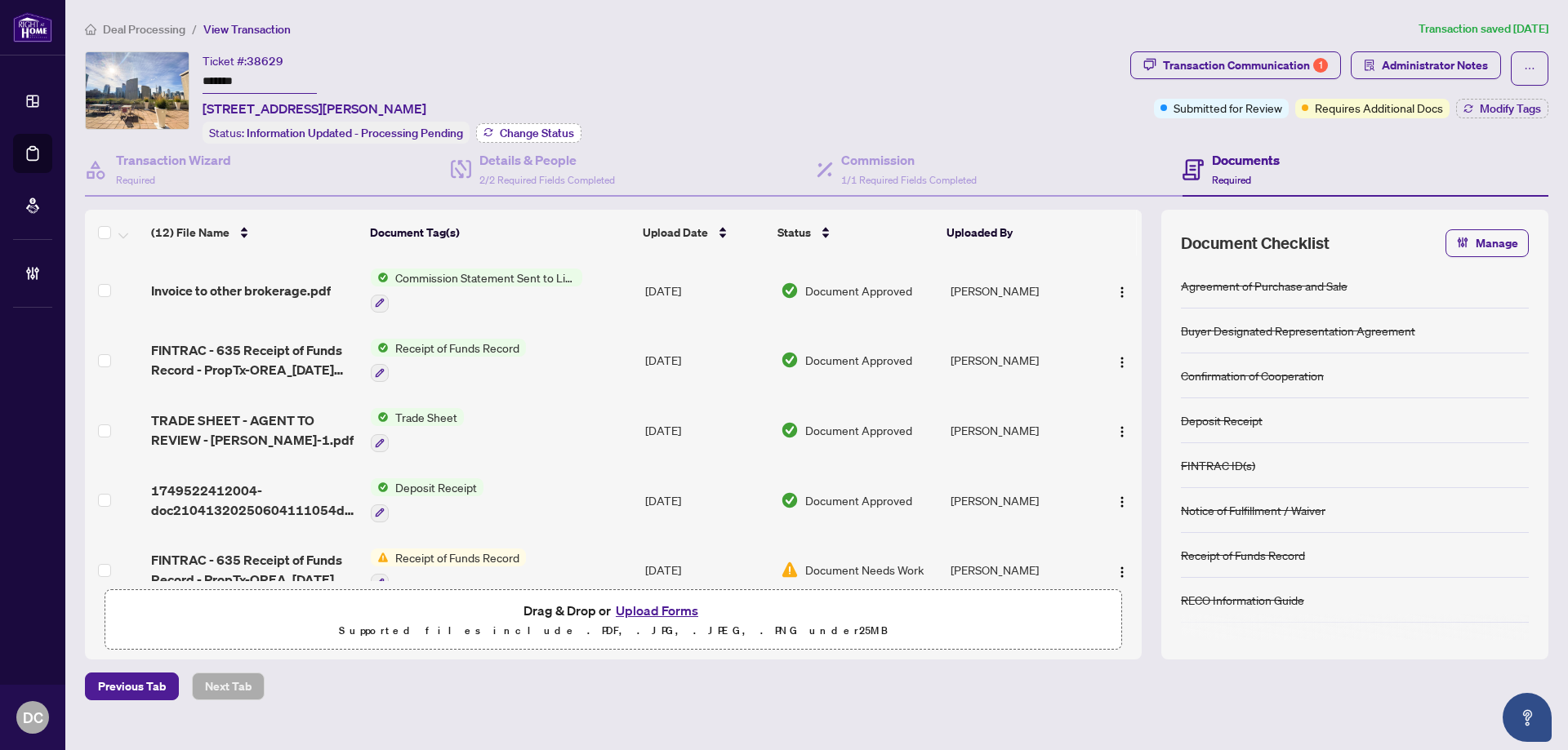
click at [525, 128] on span "Change Status" at bounding box center [537, 133] width 74 height 12
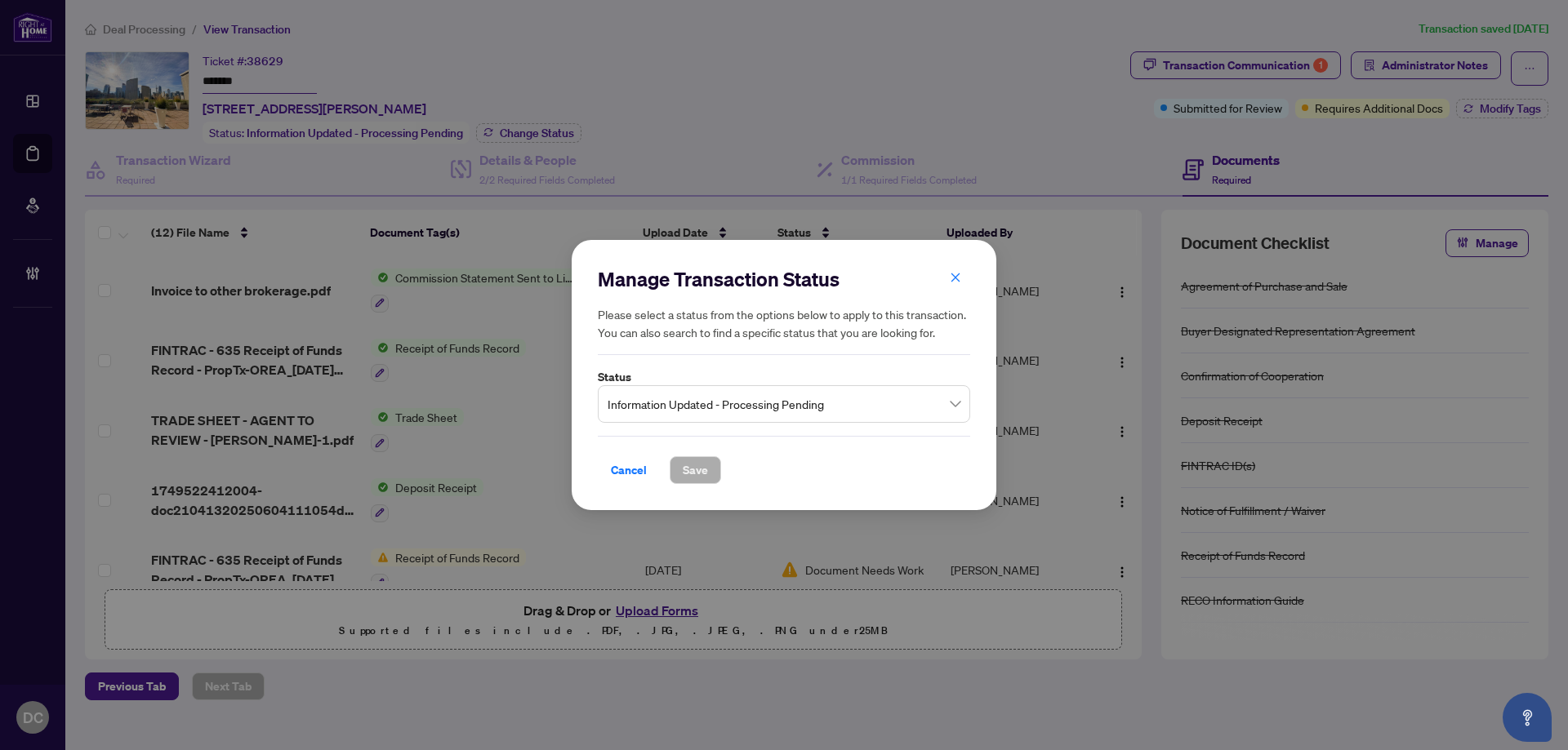
click at [781, 398] on span "Information Updated - Processing Pending" at bounding box center [784, 404] width 353 height 31
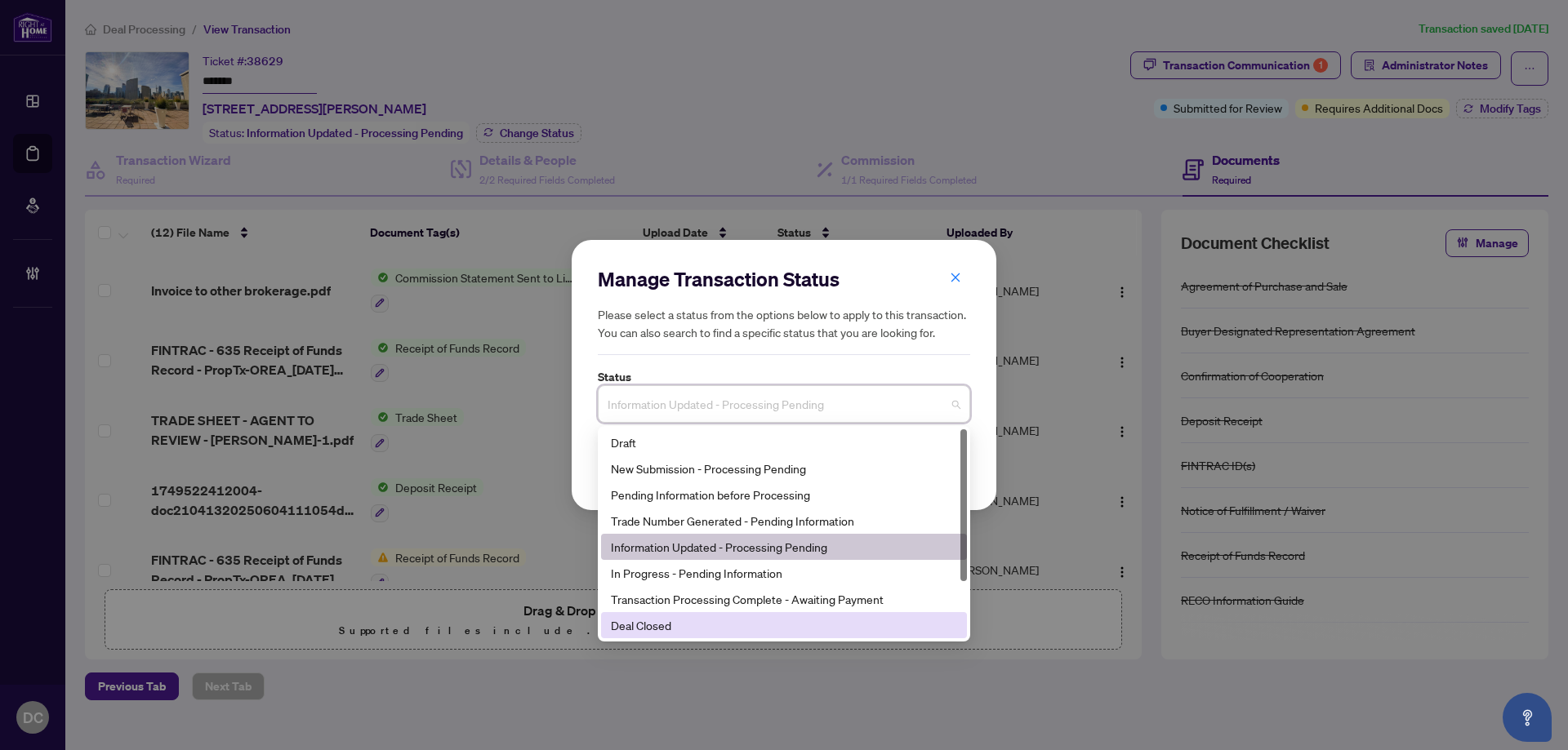
click at [653, 631] on div "Deal Closed" at bounding box center [784, 625] width 346 height 18
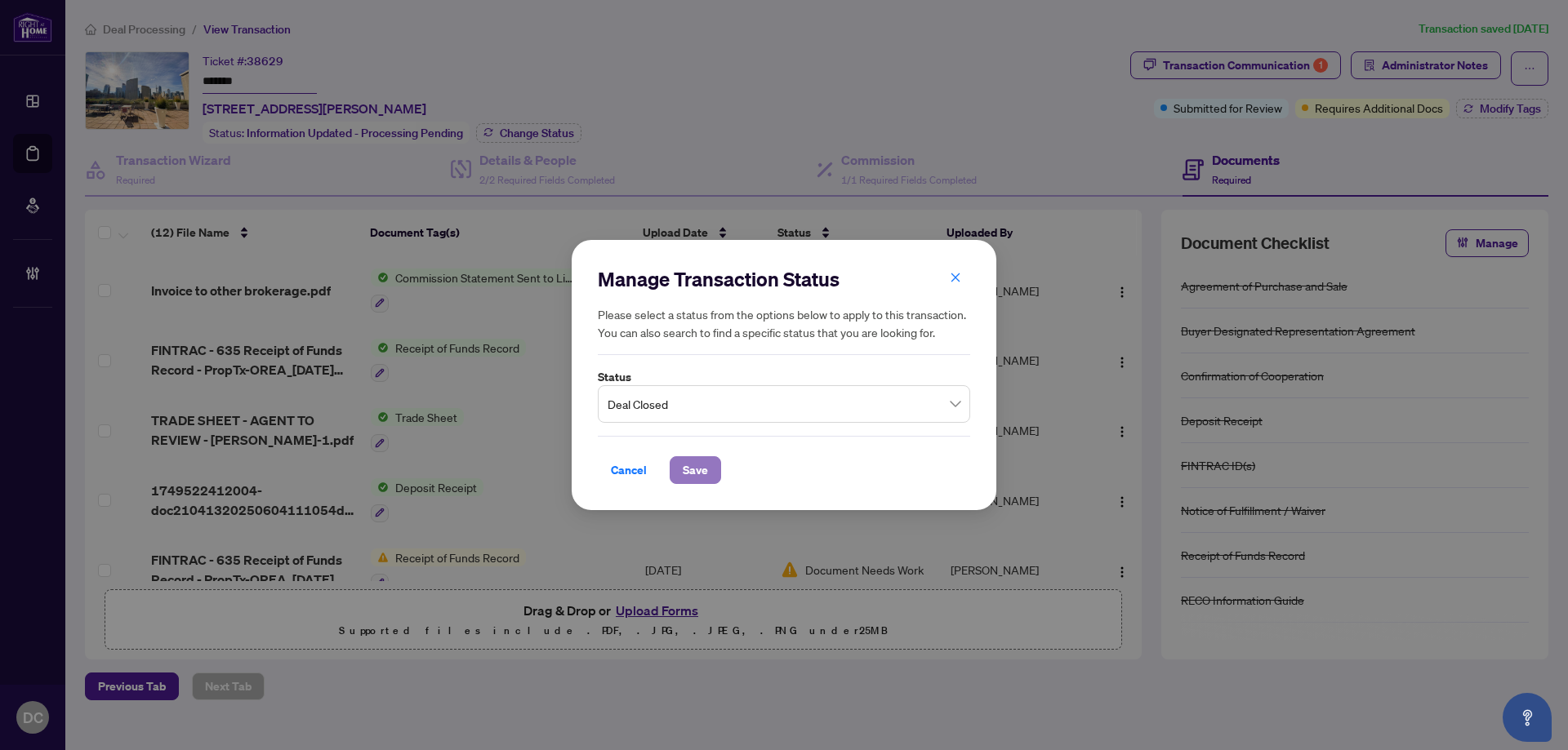
click at [714, 472] on button "Save" at bounding box center [695, 470] width 52 height 27
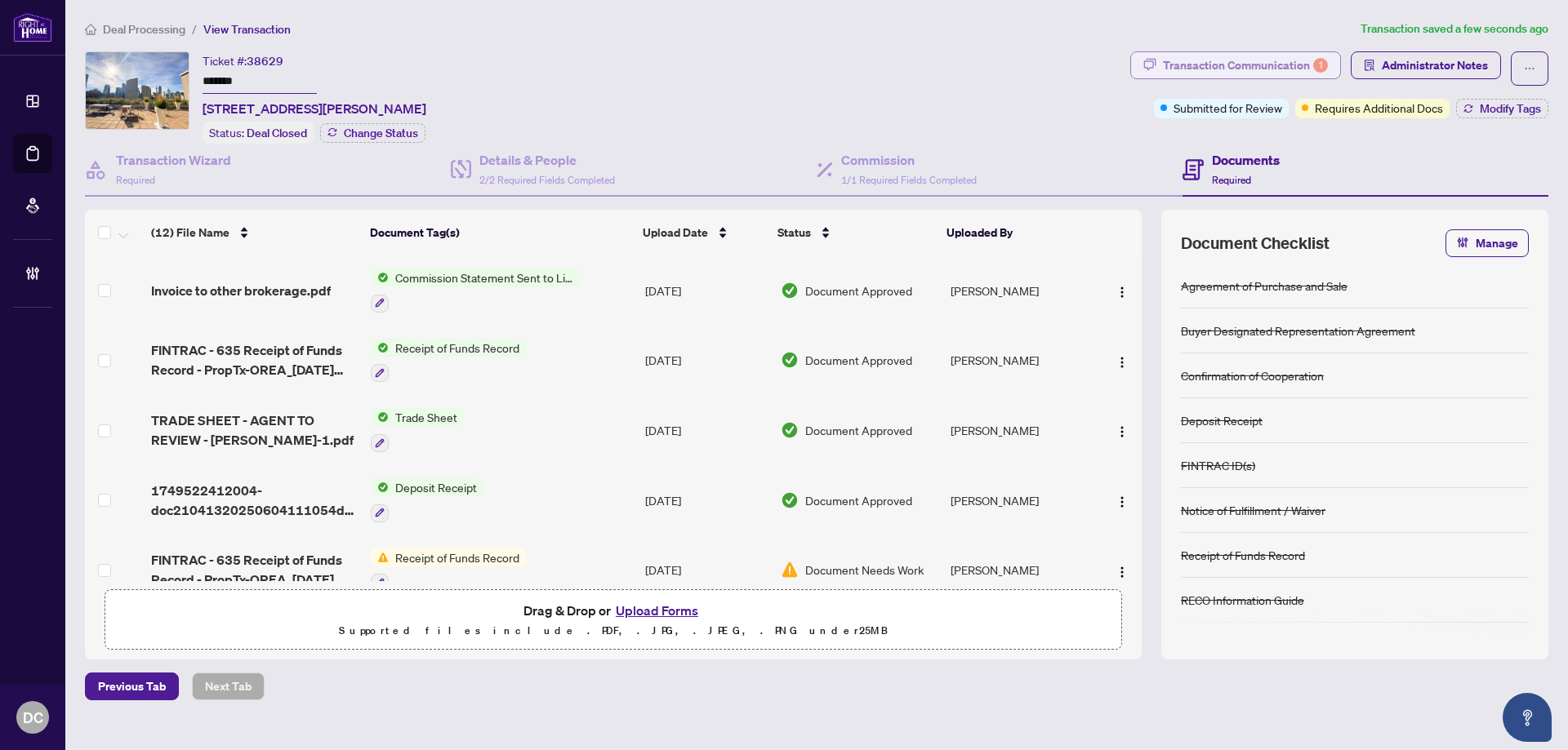
click at [1302, 63] on div "Transaction Communication 1" at bounding box center [1245, 65] width 165 height 26
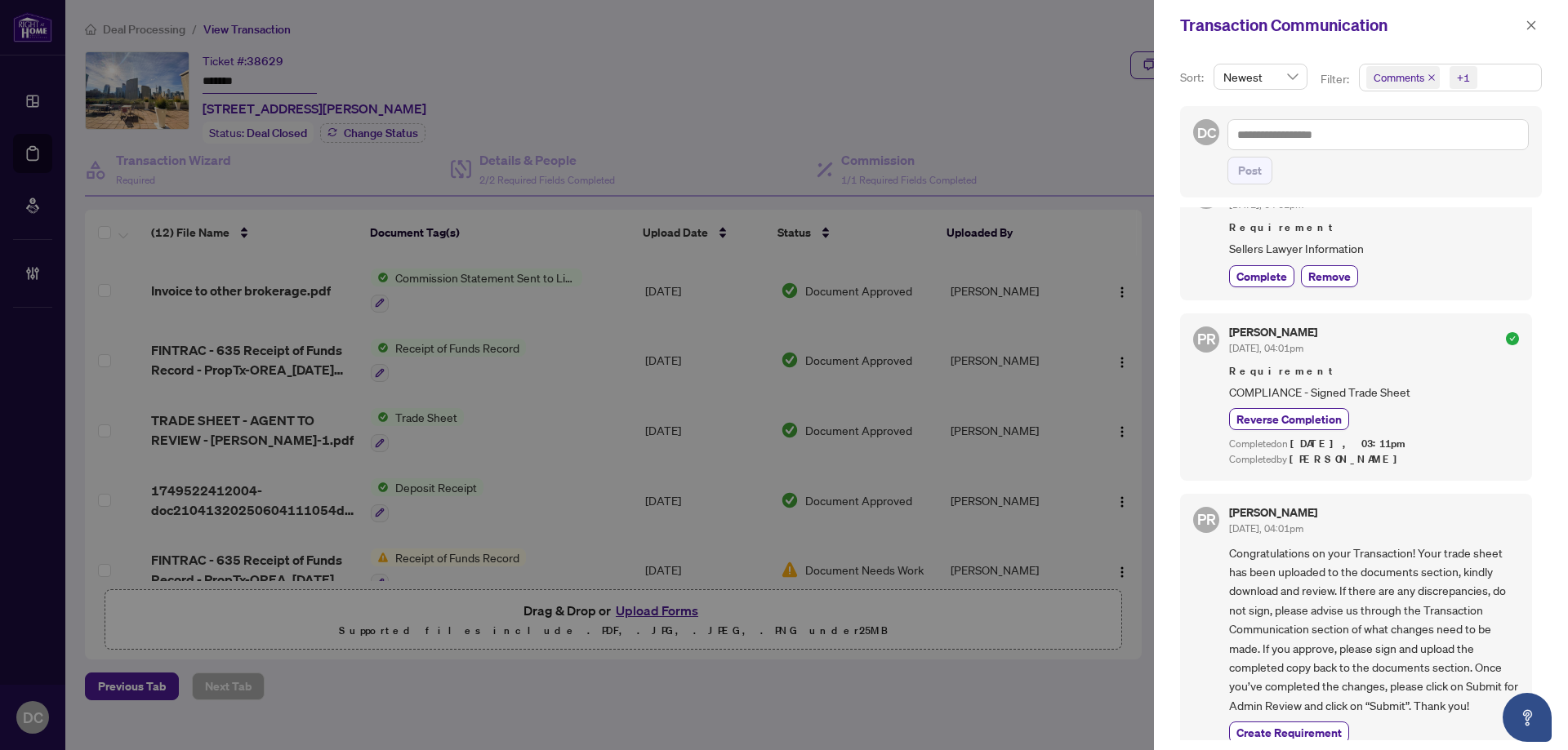
scroll to position [3, 0]
click at [1539, 24] on button "button" at bounding box center [1531, 25] width 22 height 20
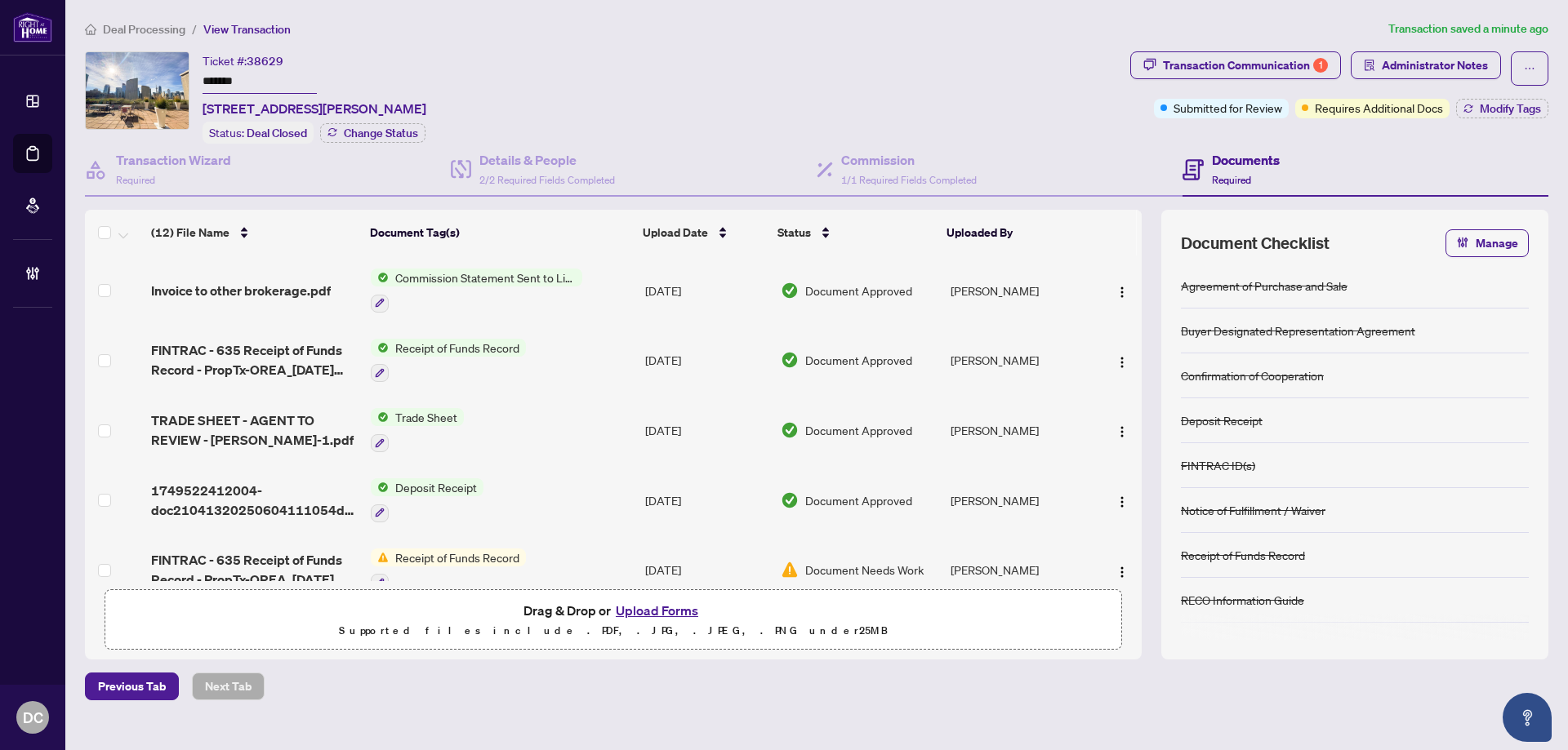
click at [564, 434] on td "Trade Sheet" at bounding box center [501, 430] width 274 height 70
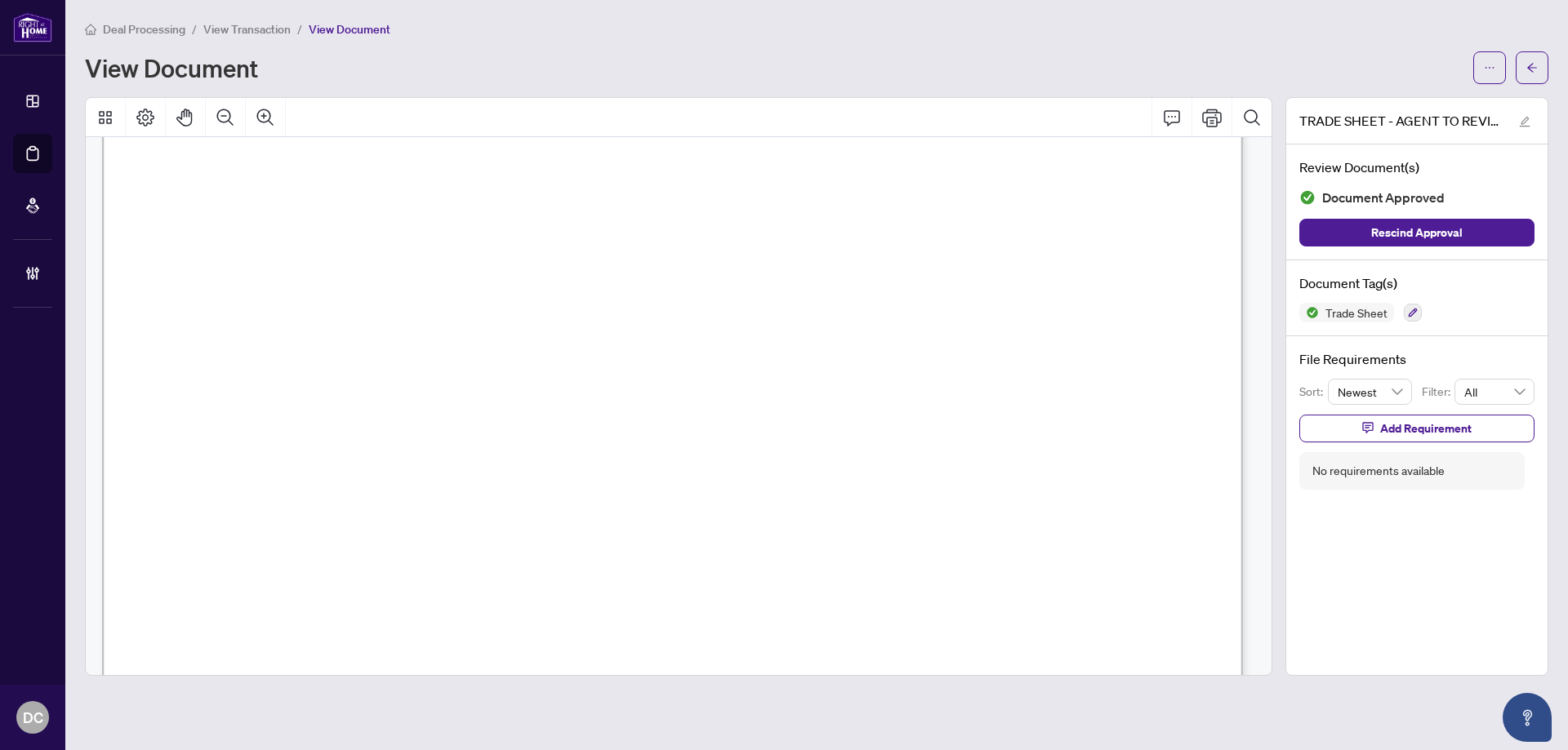
scroll to position [653, 0]
click at [1535, 74] on span "button" at bounding box center [1532, 68] width 12 height 26
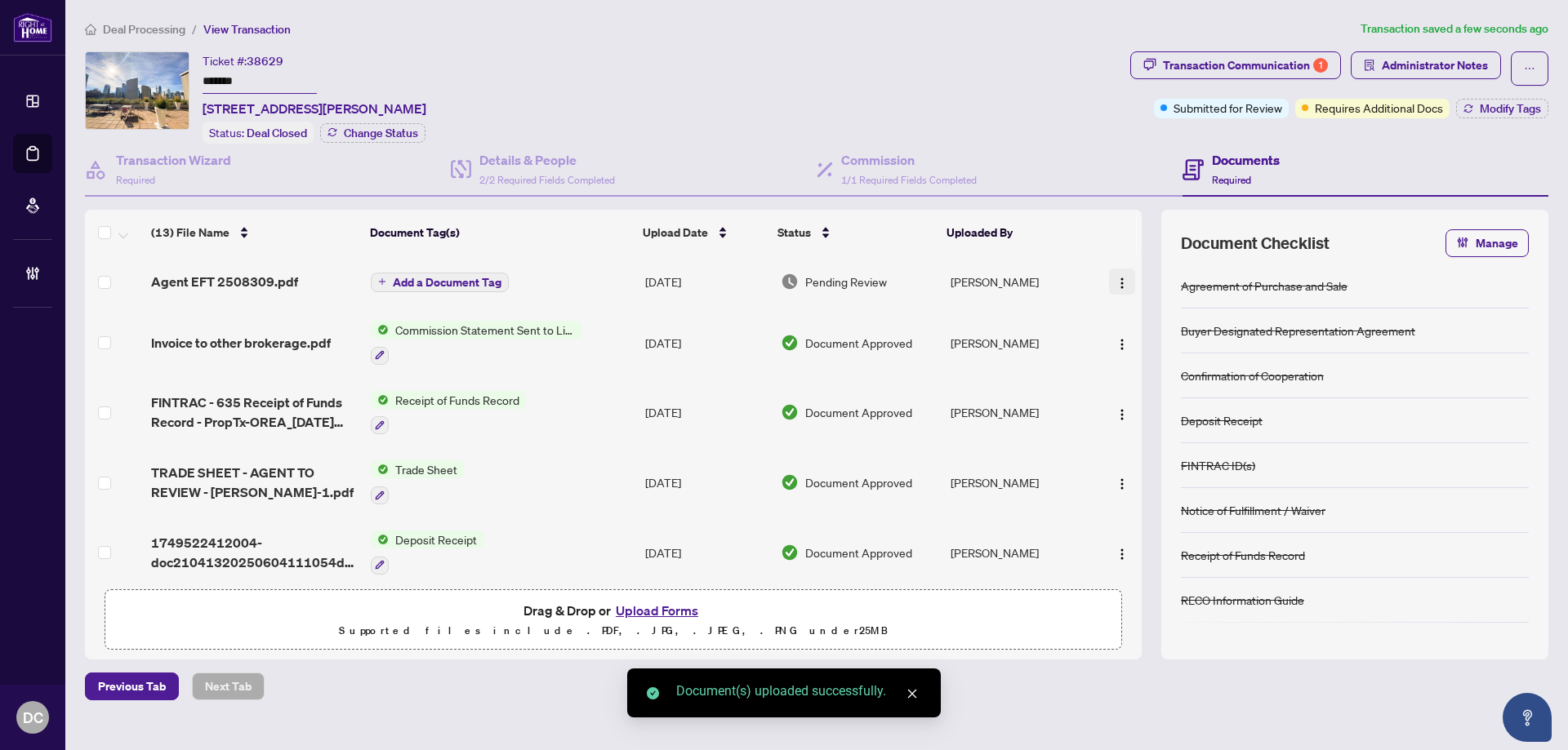
click at [1116, 285] on img "button" at bounding box center [1121, 283] width 13 height 13
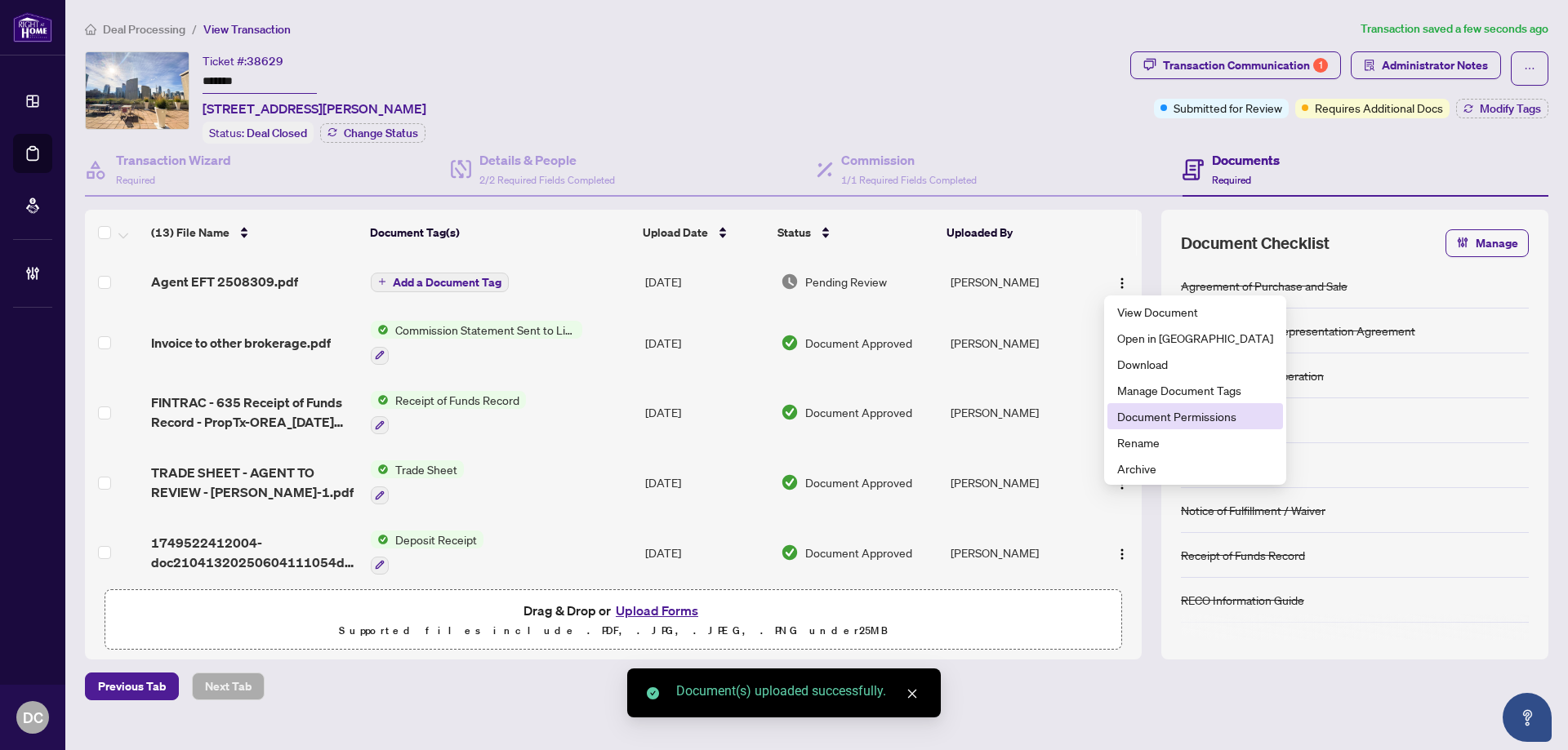
click at [1161, 412] on span "Document Permissions" at bounding box center [1194, 416] width 156 height 18
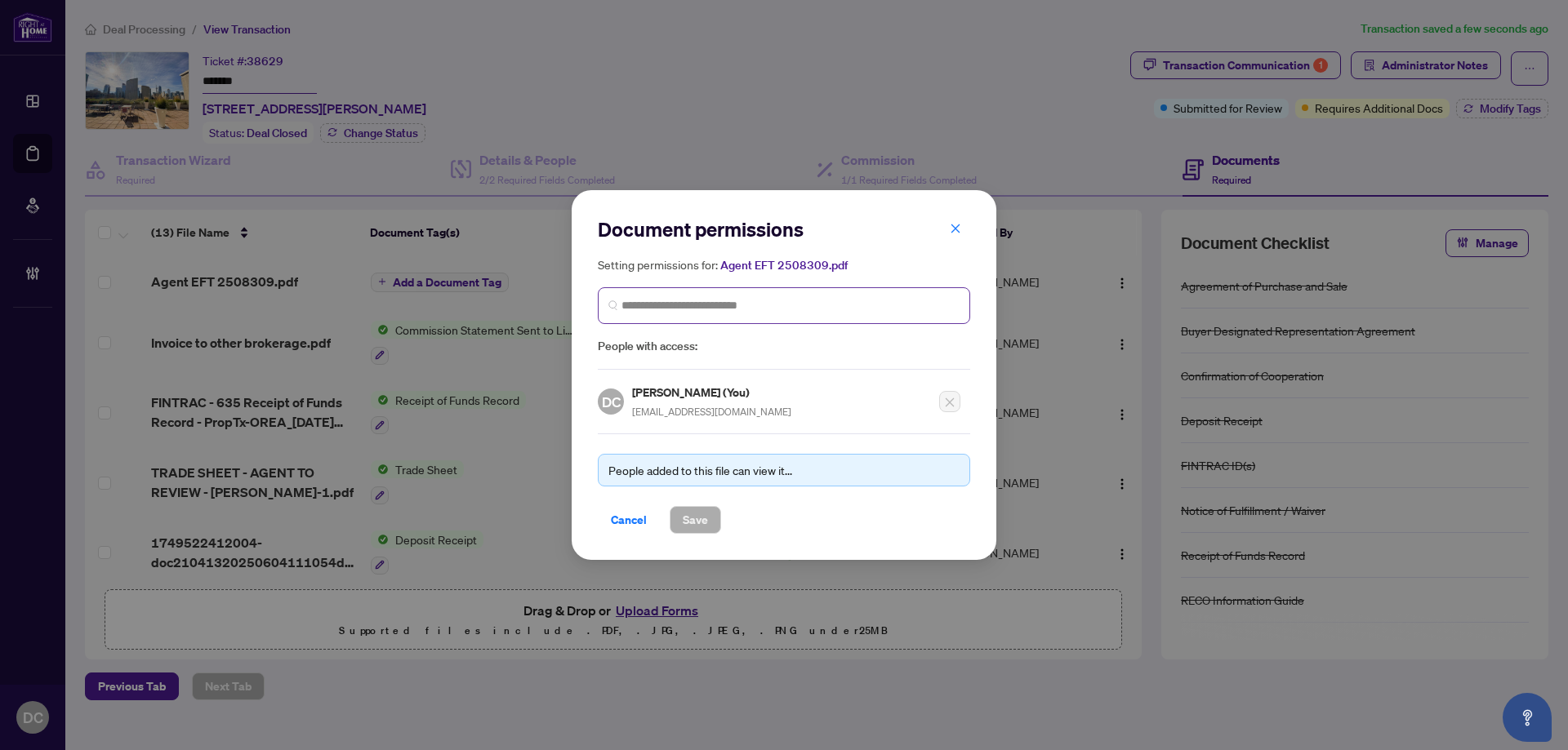
click at [806, 316] on span at bounding box center [784, 305] width 372 height 37
type input "**********"
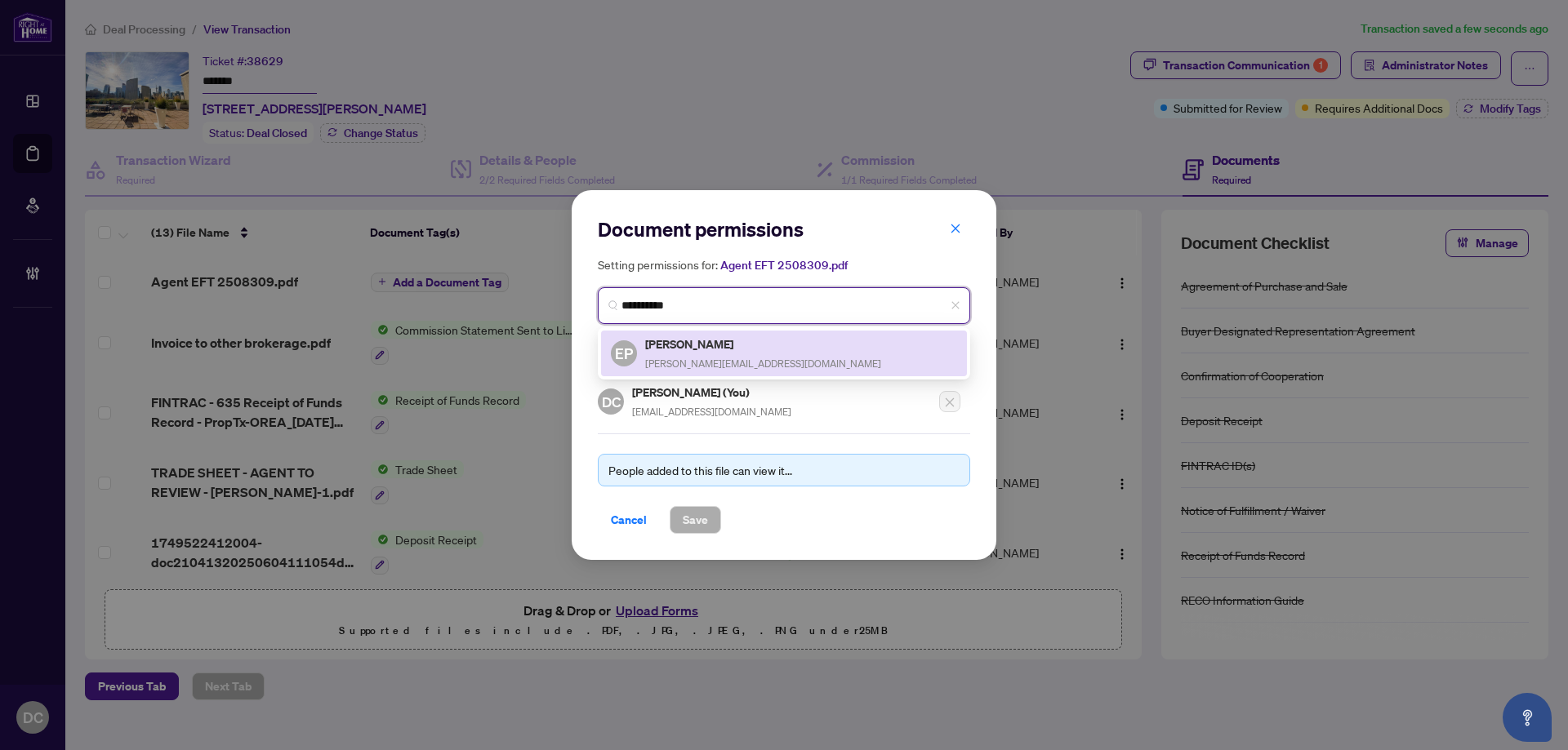
click at [800, 340] on div "EP Elena Petrishcheva elena.petrishcheva@gmail.com" at bounding box center [784, 353] width 346 height 37
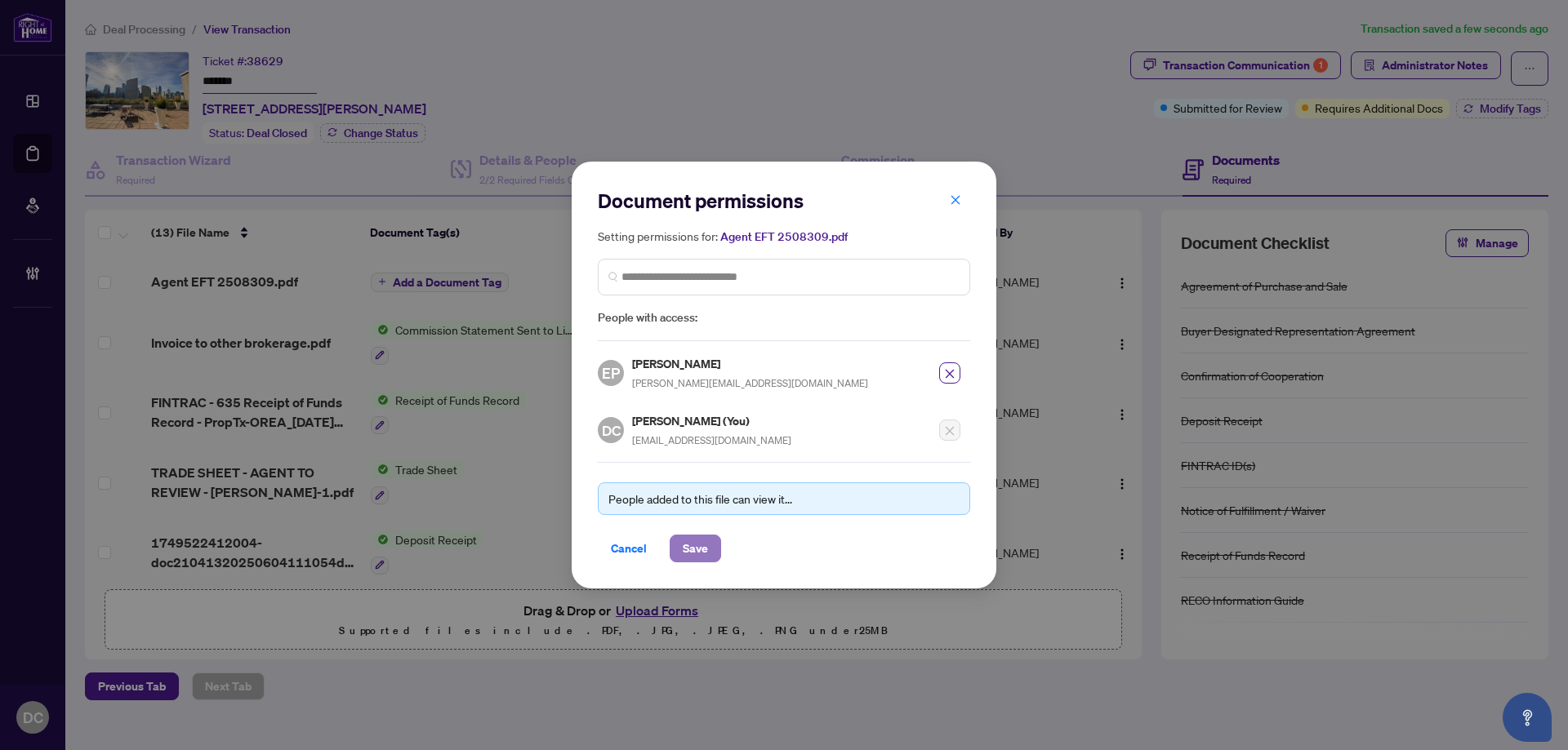
click at [702, 544] on span "Save" at bounding box center [695, 548] width 25 height 26
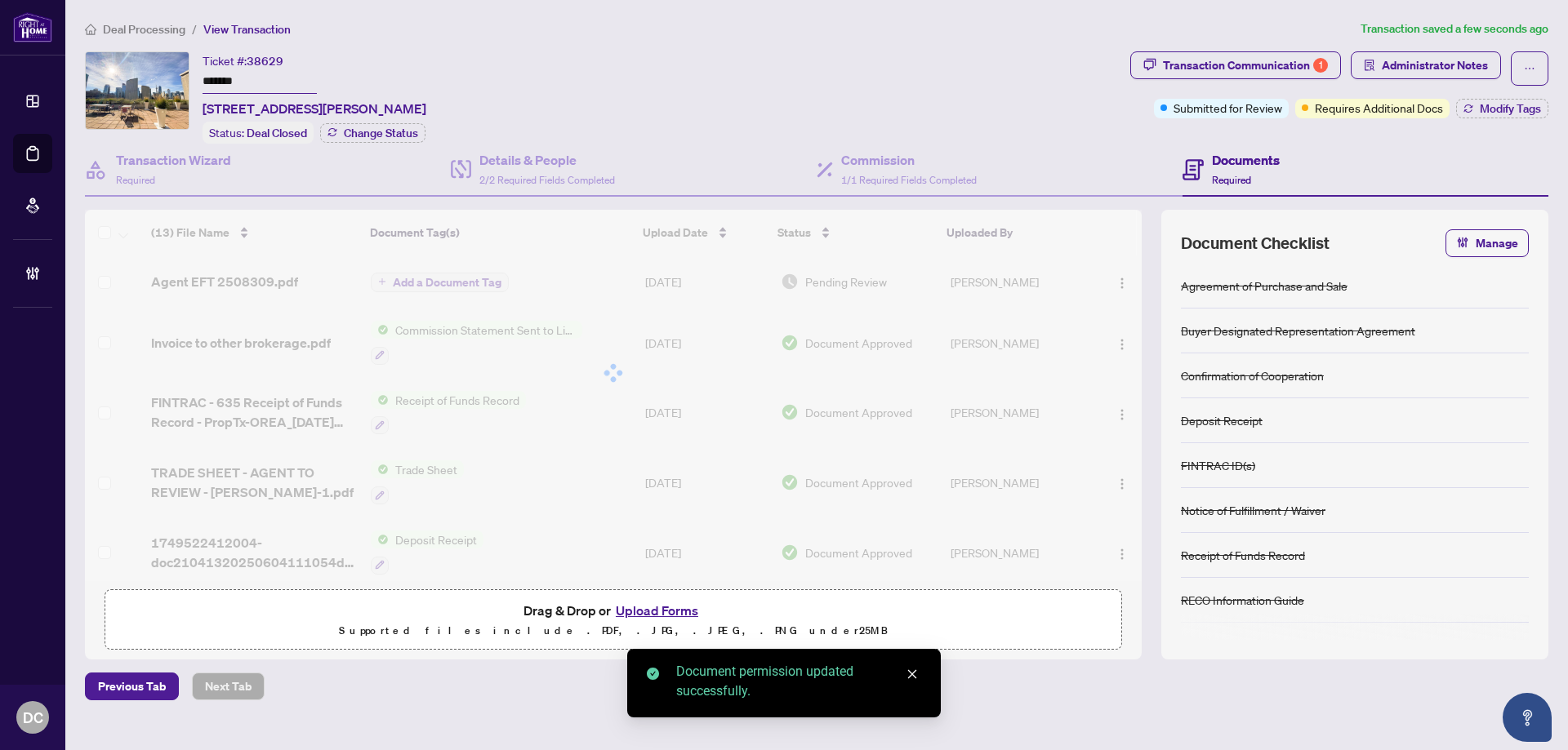
click at [474, 282] on div "Document permissions Setting permissions for: Agent EFT 2508309.pdf 725 EP Elen…" at bounding box center [784, 375] width 1568 height 750
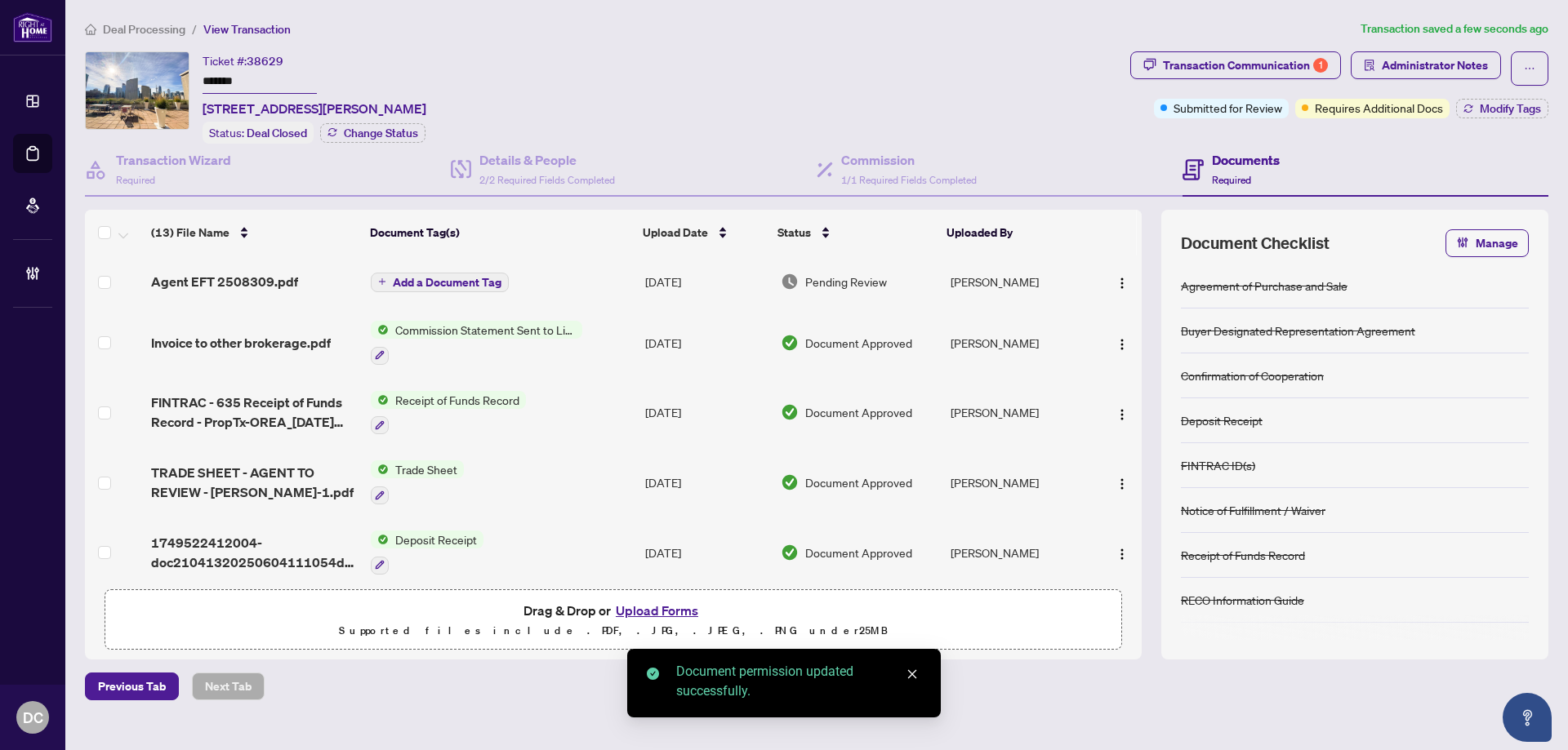
click at [473, 283] on span "Add a Document Tag" at bounding box center [447, 283] width 109 height 12
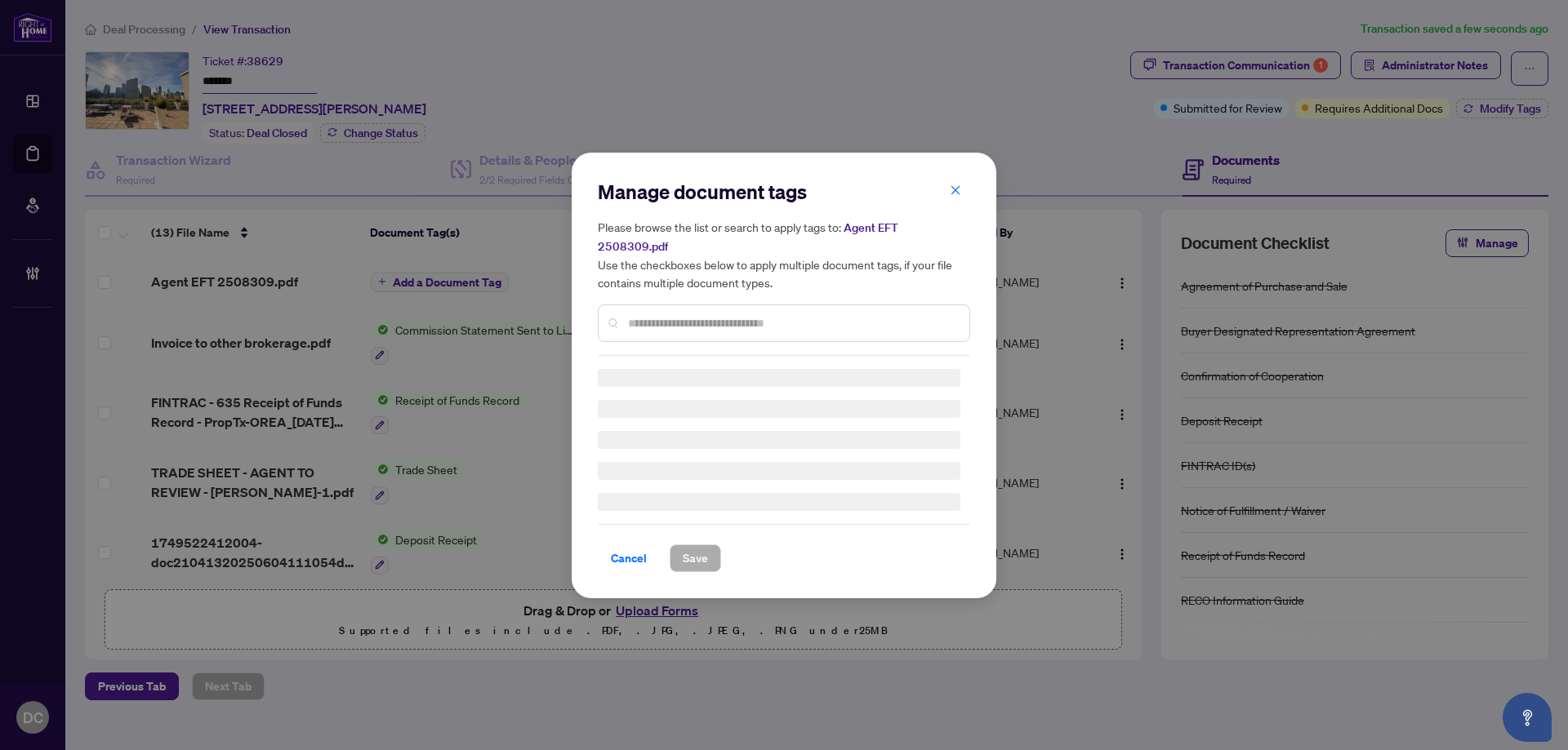
click at [687, 308] on div "Manage document tags Please browse the list or search to apply tags to: Agent E…" at bounding box center [784, 267] width 372 height 177
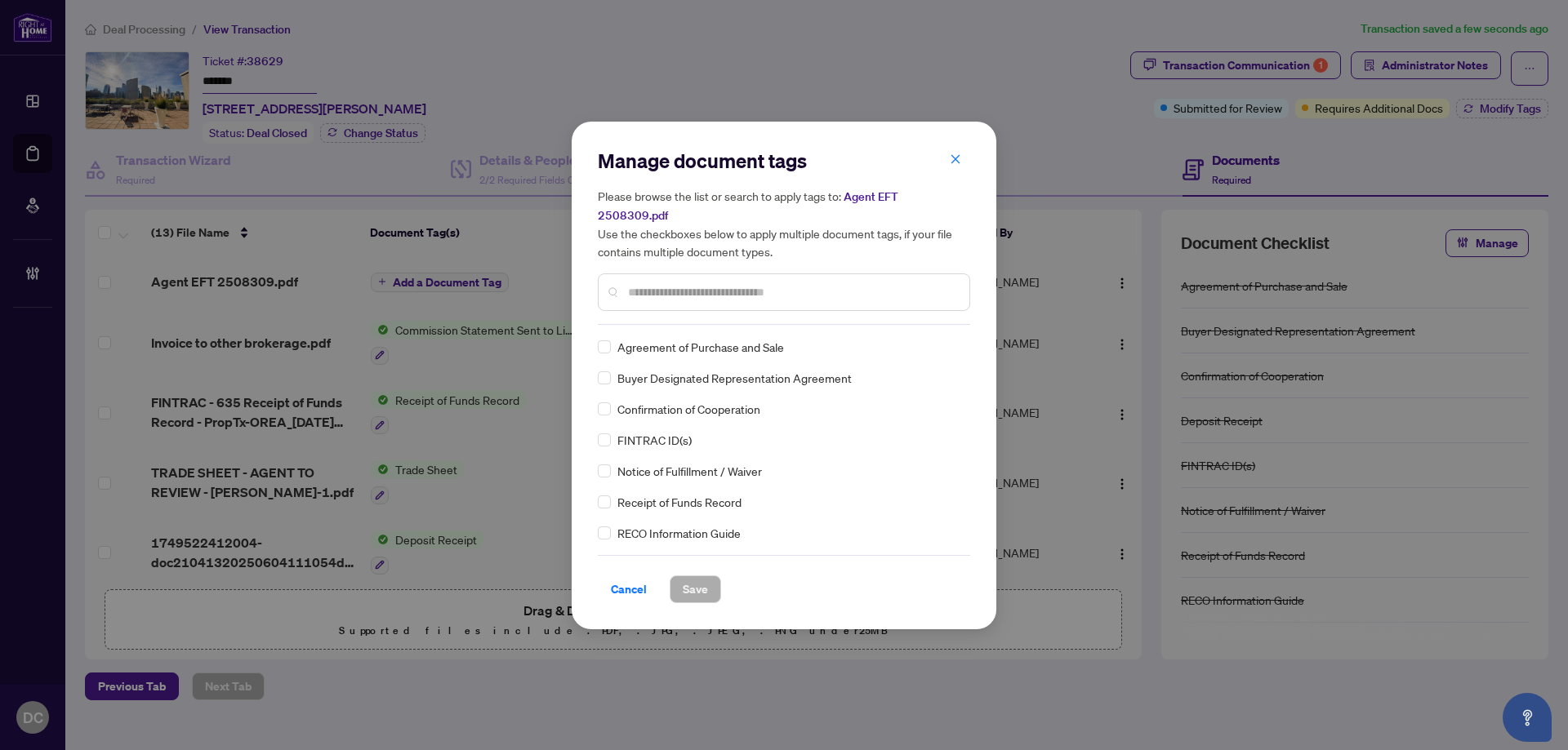
click at [778, 283] on input "text" at bounding box center [791, 292] width 328 height 18
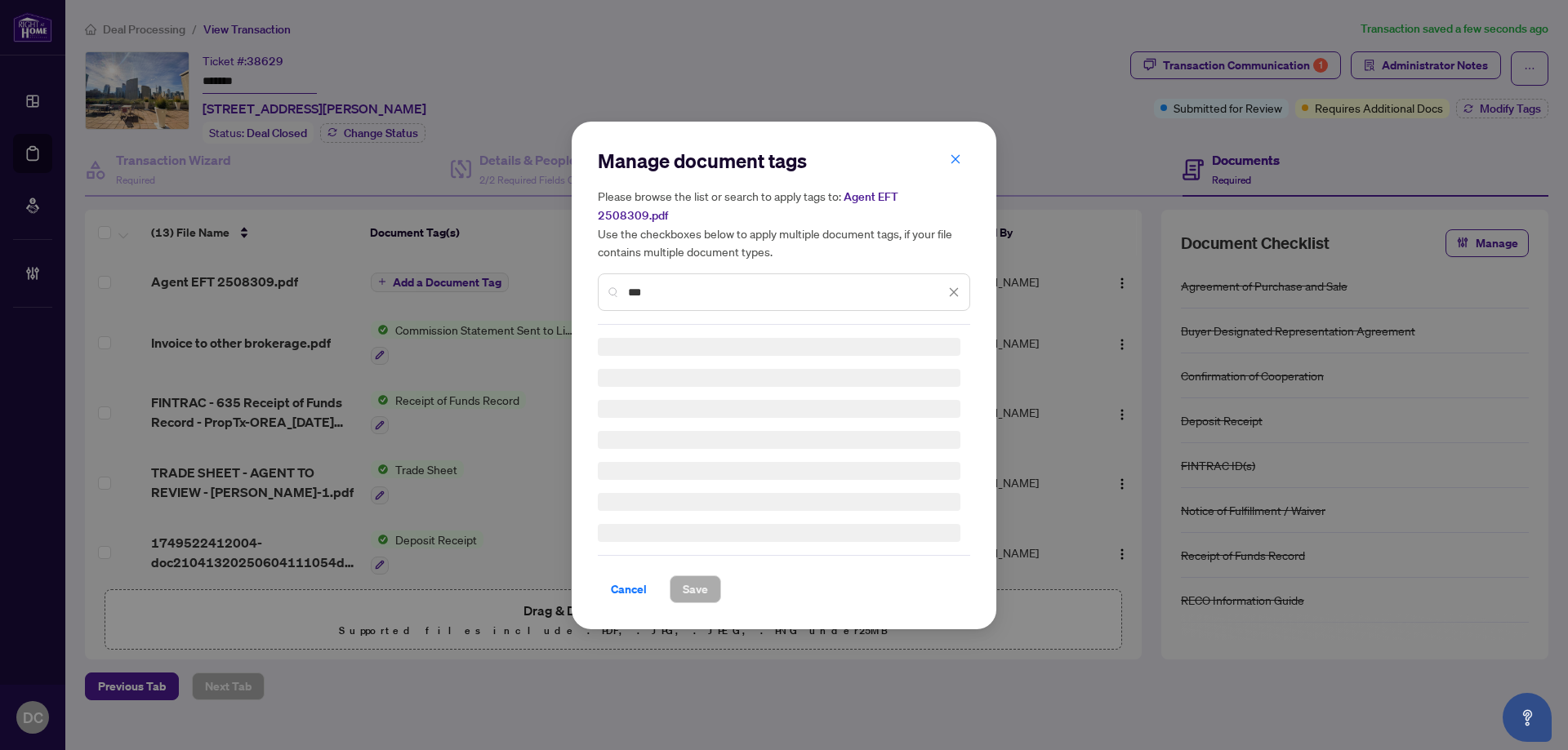
type input "***"
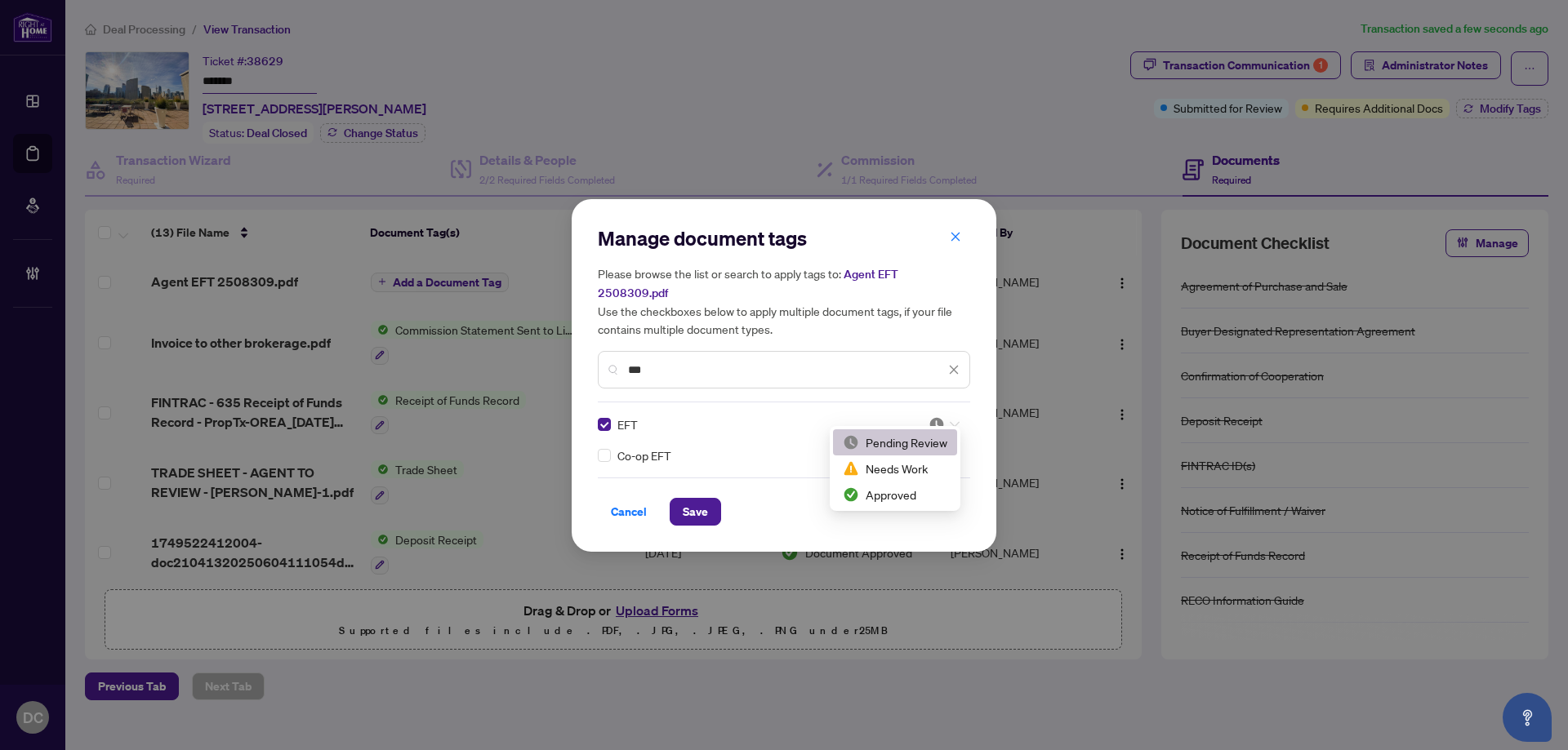
click at [951, 416] on div at bounding box center [944, 424] width 31 height 17
click at [927, 492] on div "Approved" at bounding box center [894, 494] width 105 height 18
click at [689, 504] on span "Save" at bounding box center [695, 511] width 25 height 26
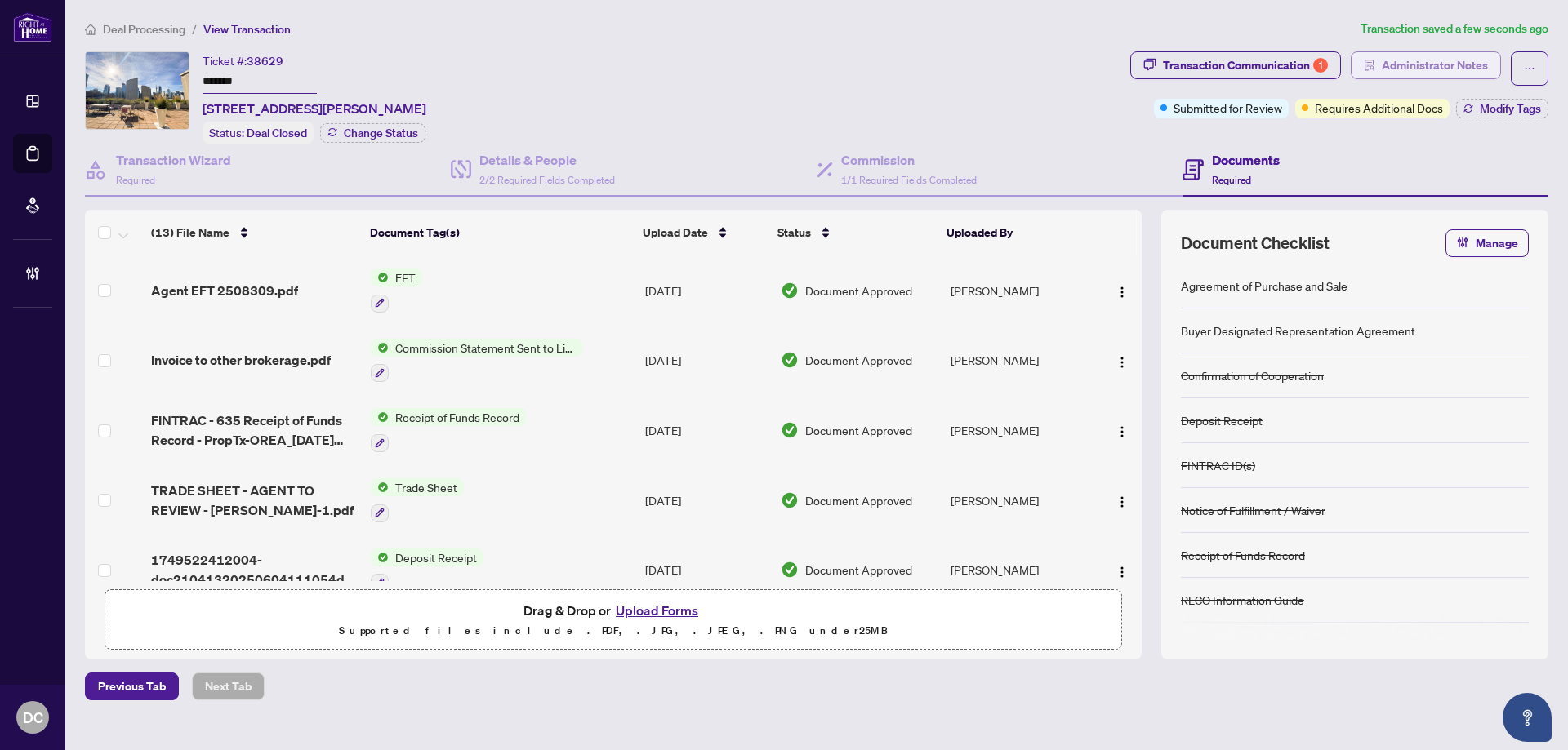
click at [1459, 73] on span "Administrator Notes" at bounding box center [1434, 65] width 106 height 26
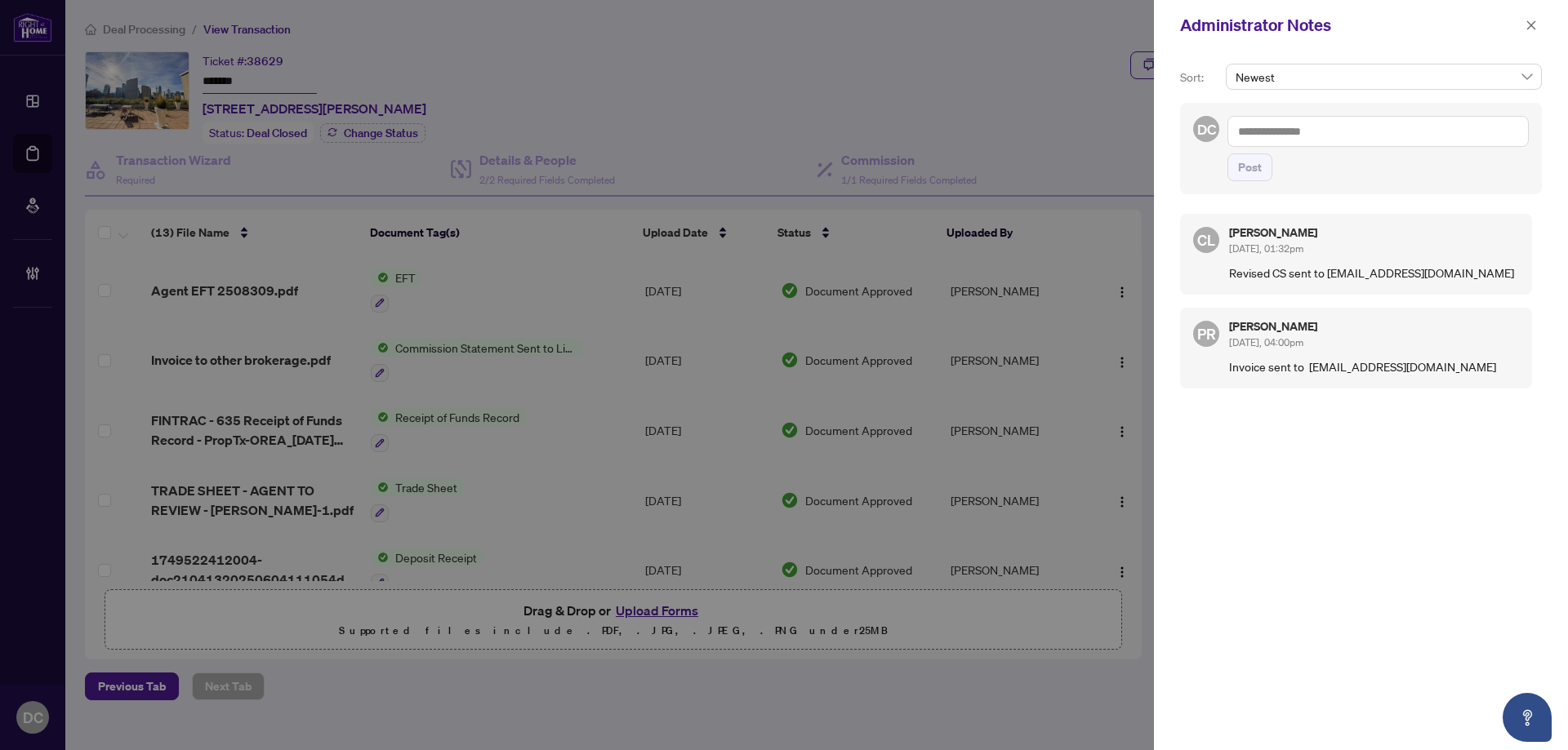
click at [1361, 125] on textarea at bounding box center [1378, 131] width 302 height 31
paste textarea "**********"
click at [1238, 150] on textarea "**********" at bounding box center [1375, 147] width 297 height 64
type textarea "**********"
click at [1248, 180] on span "Post" at bounding box center [1250, 167] width 24 height 26
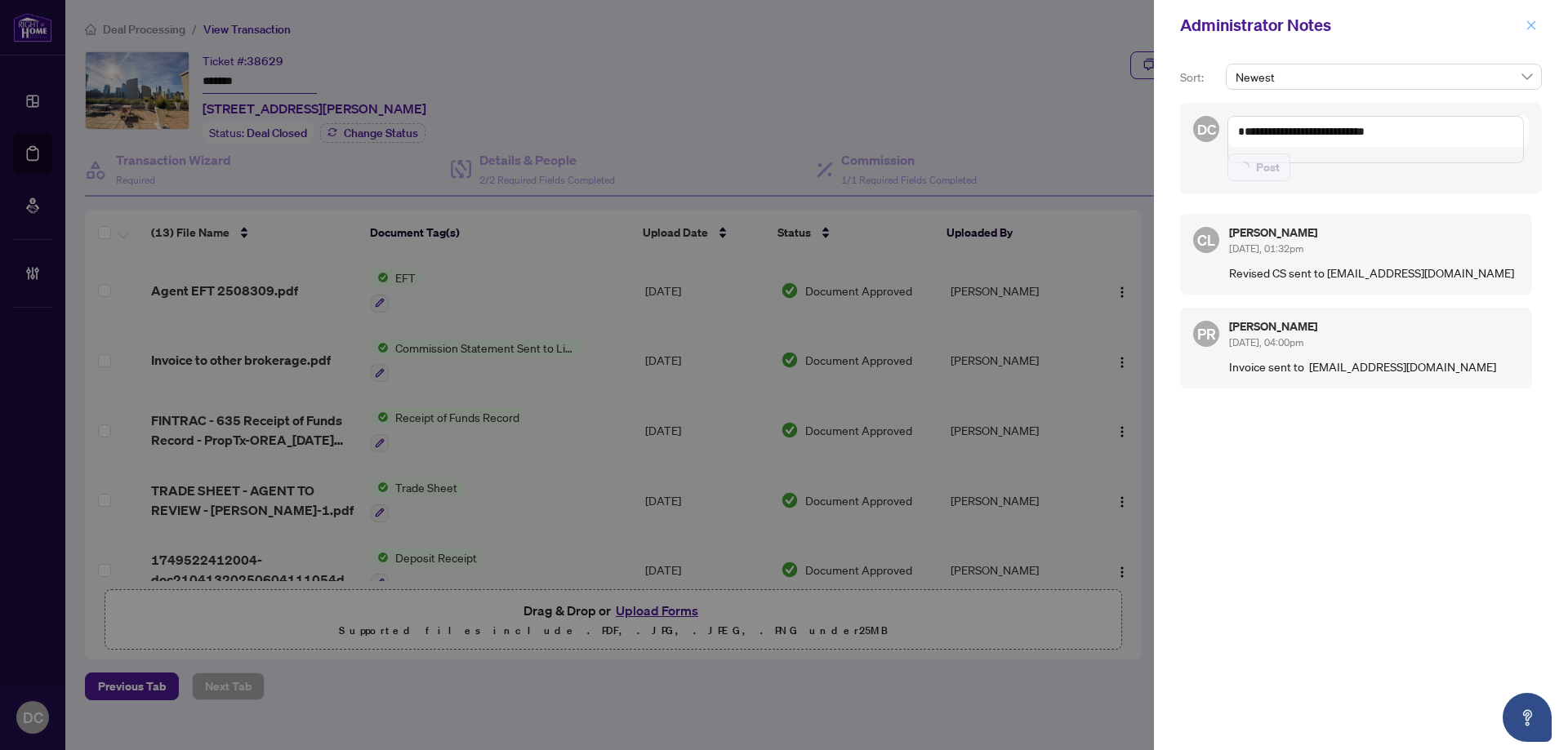
click at [1538, 21] on button "button" at bounding box center [1531, 25] width 22 height 20
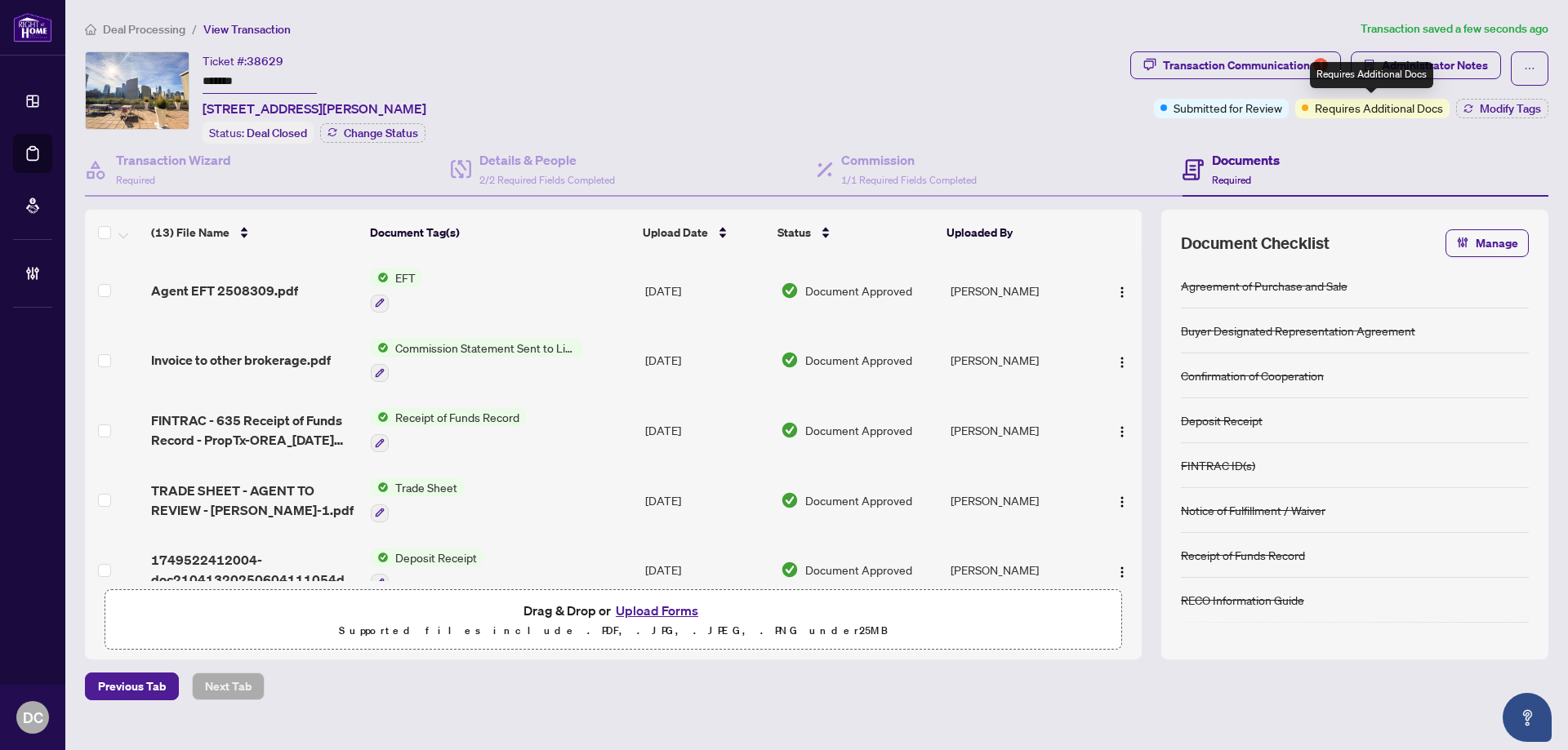
click at [1405, 112] on span "Requires Additional Docs" at bounding box center [1378, 108] width 128 height 18
click at [1475, 109] on button "Modify Tags" at bounding box center [1501, 109] width 92 height 20
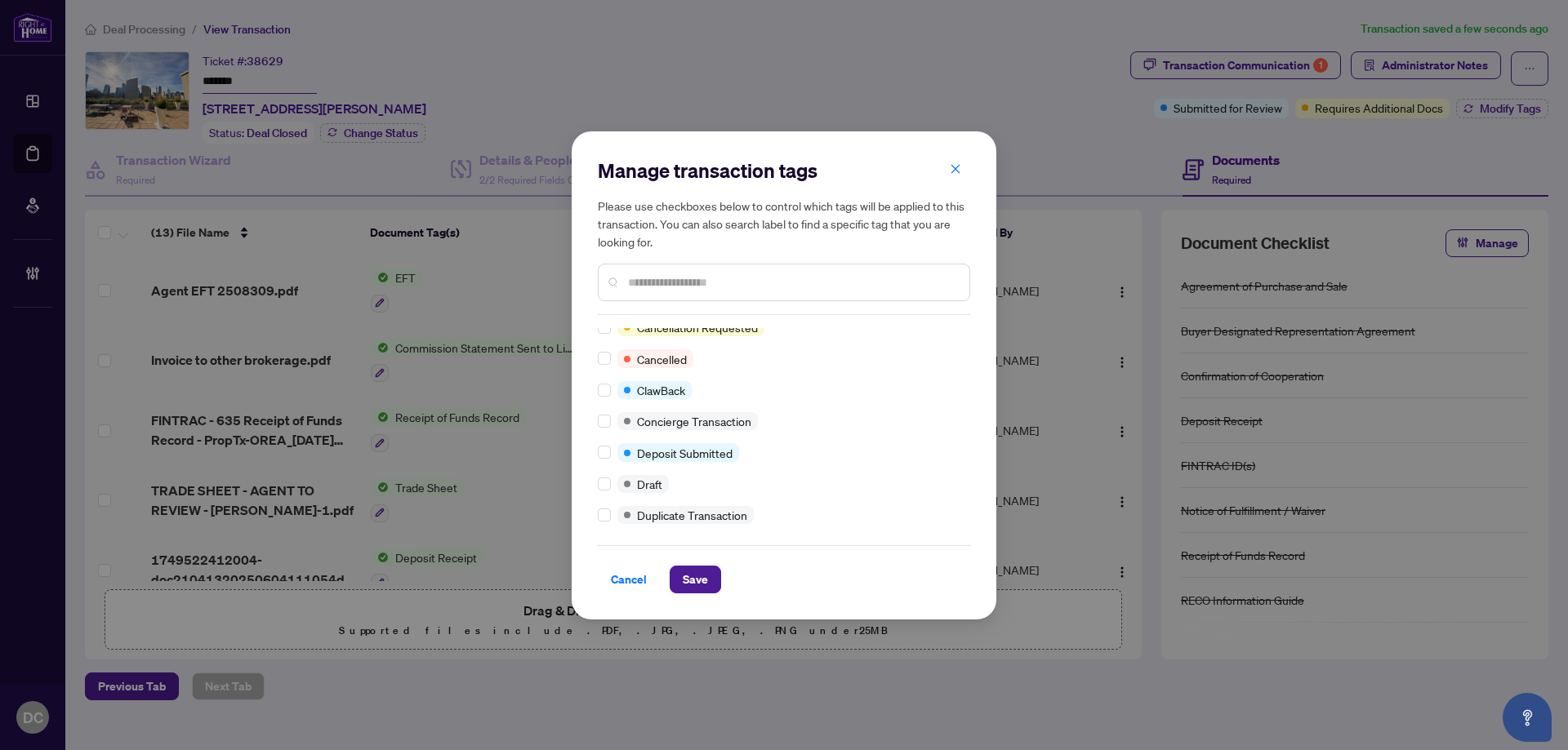
scroll to position [245, 0]
click at [611, 532] on div at bounding box center [607, 530] width 20 height 18
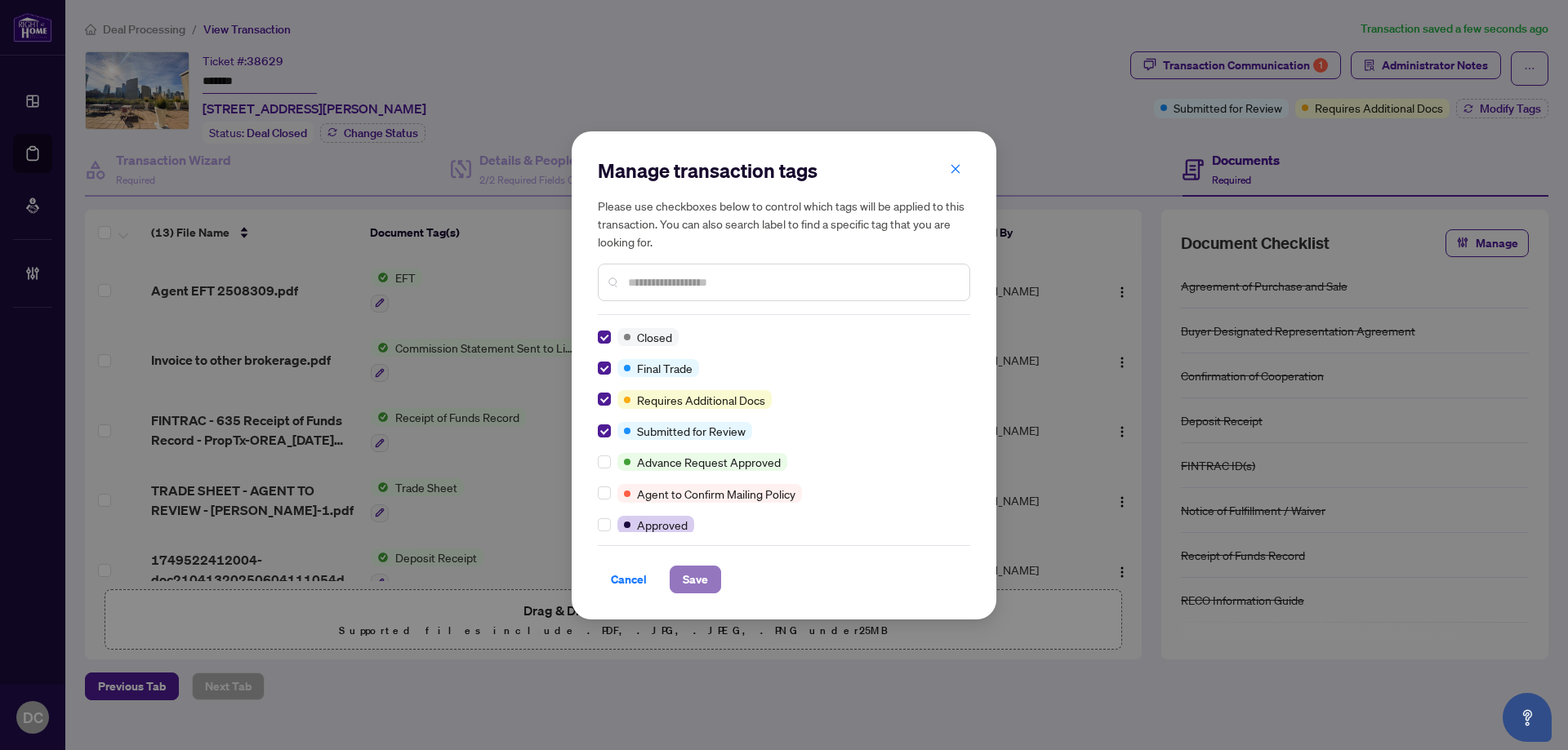
click at [715, 582] on button "Save" at bounding box center [695, 580] width 52 height 27
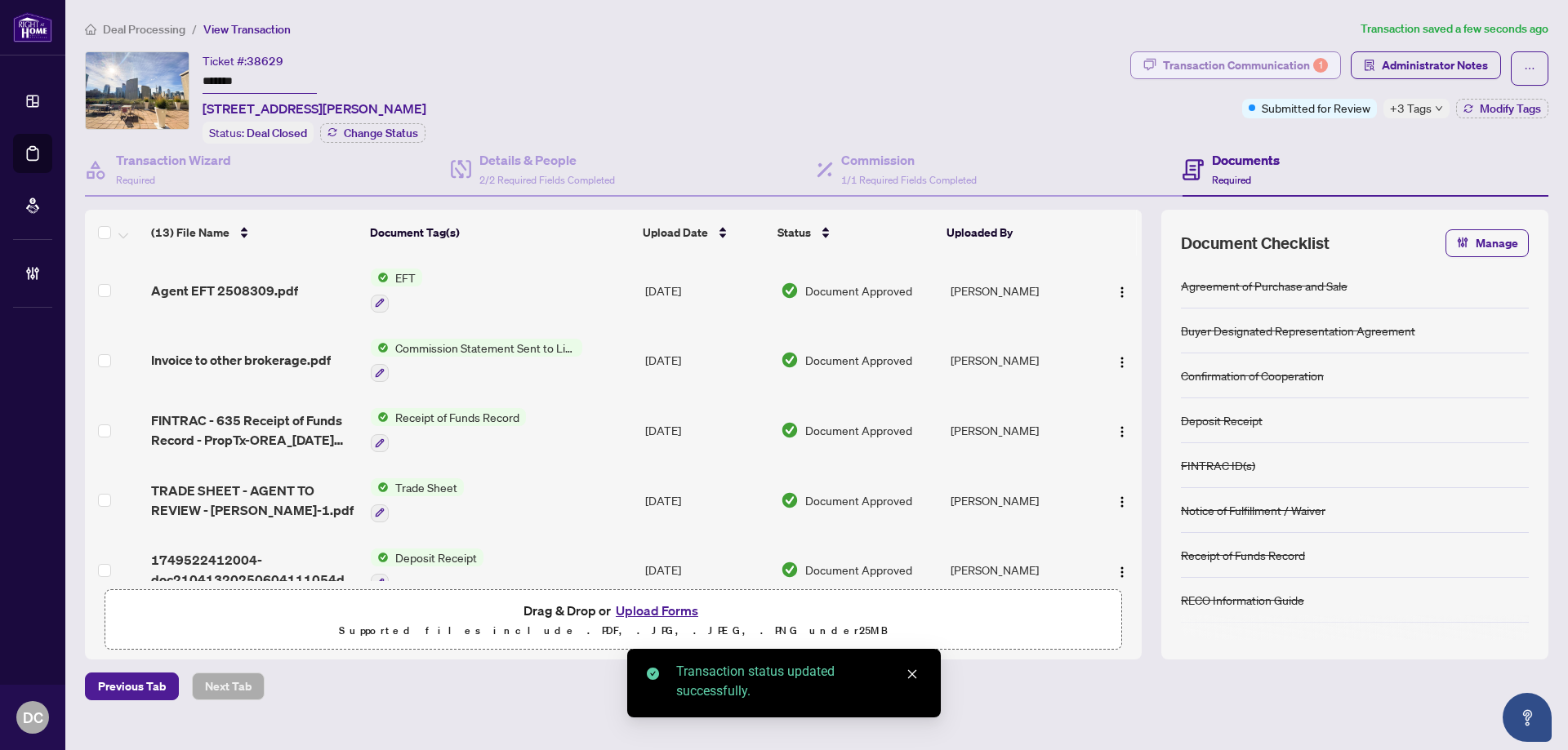
click at [1203, 61] on div "Transaction Communication 1" at bounding box center [1245, 65] width 165 height 26
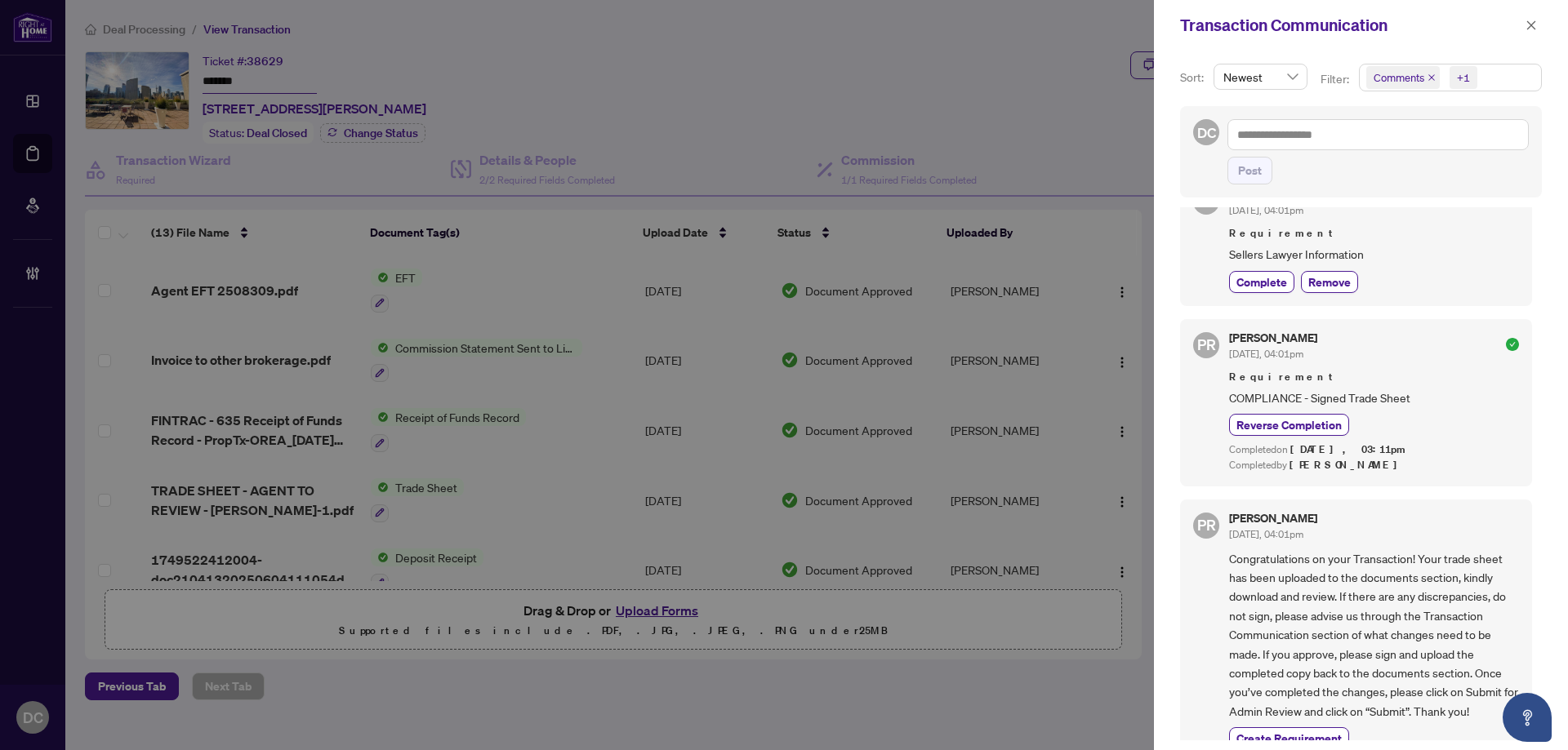
scroll to position [337, 0]
click at [1540, 31] on button "button" at bounding box center [1531, 25] width 22 height 20
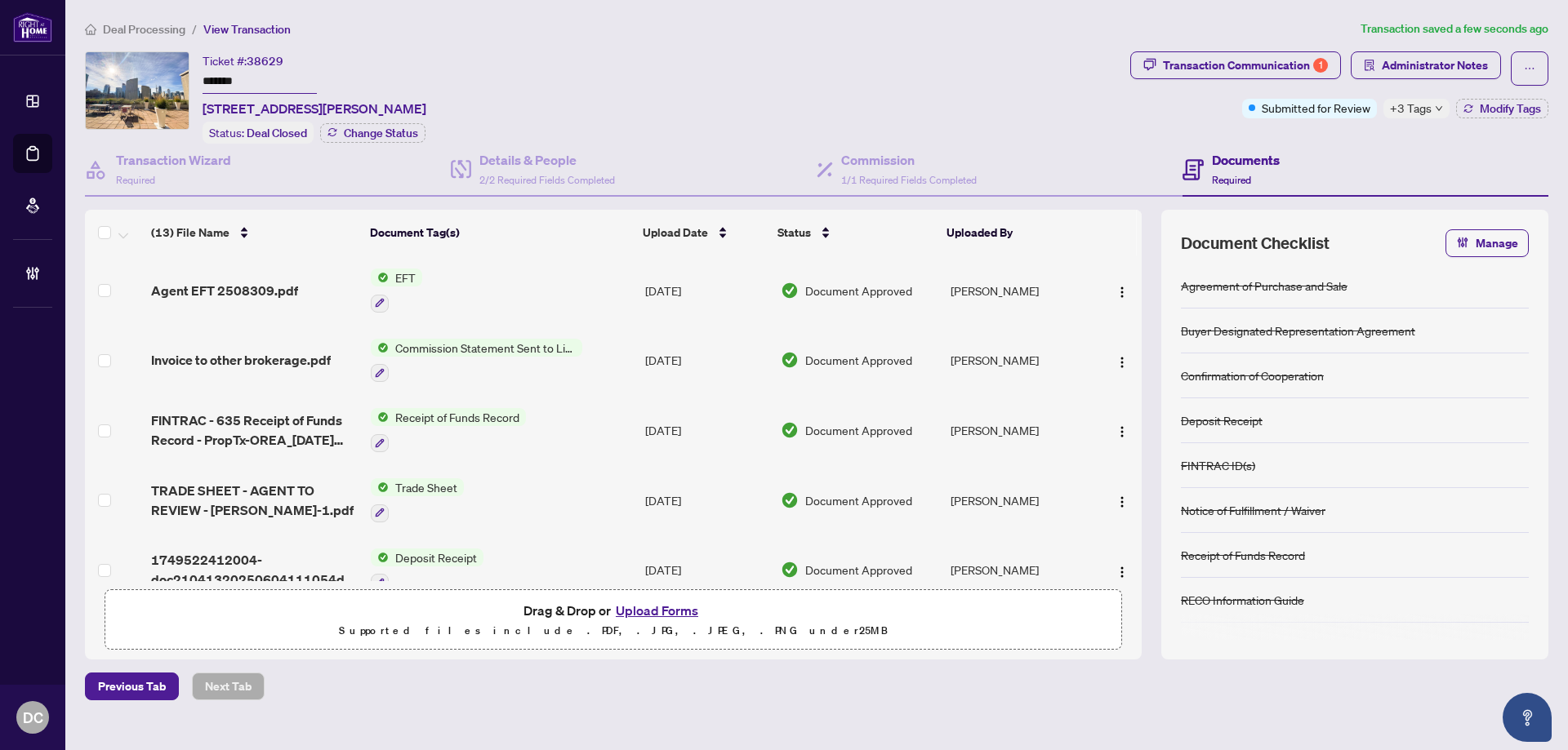
click at [171, 23] on span "Deal Processing" at bounding box center [144, 29] width 82 height 15
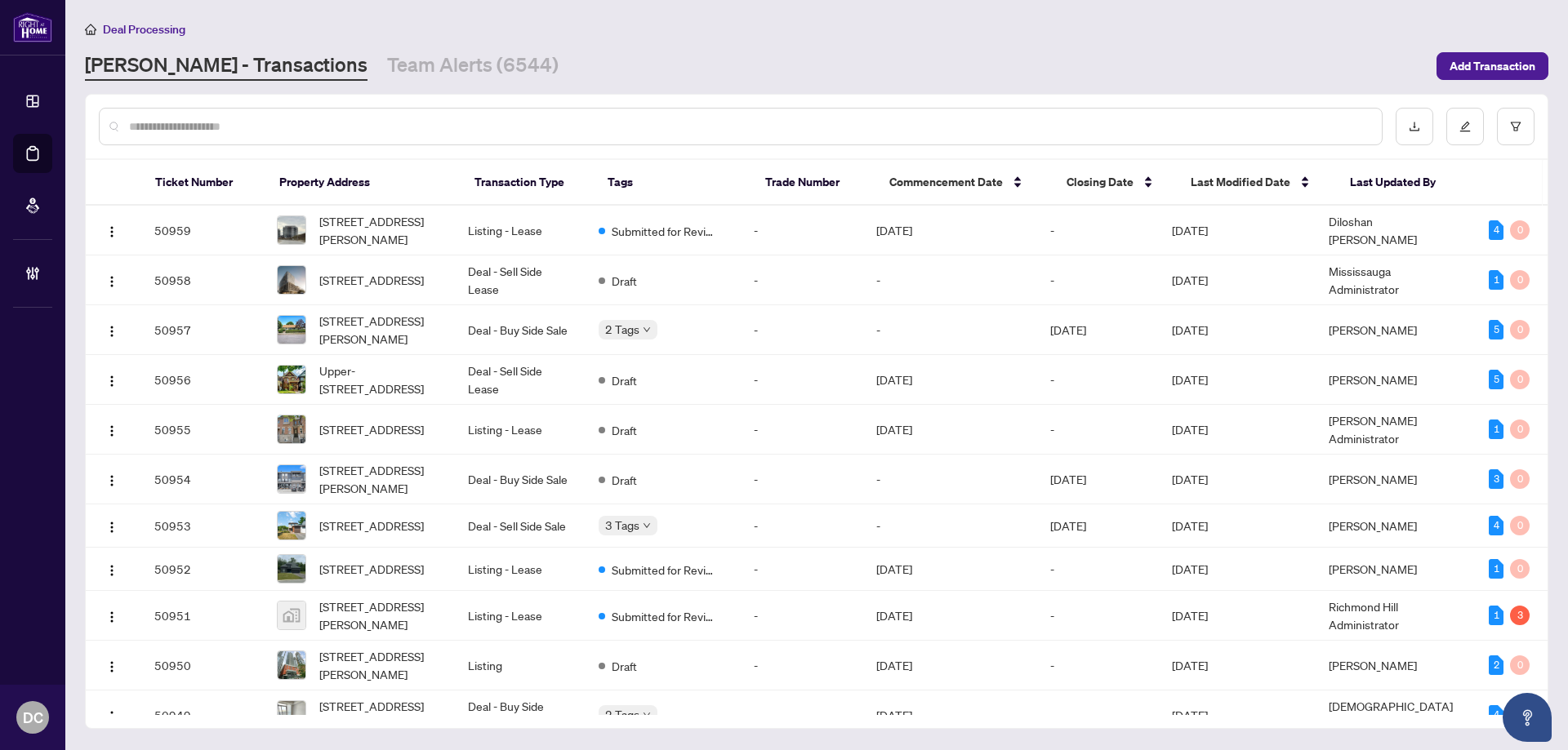
click at [326, 134] on input "text" at bounding box center [748, 126] width 1239 height 18
paste input "*******"
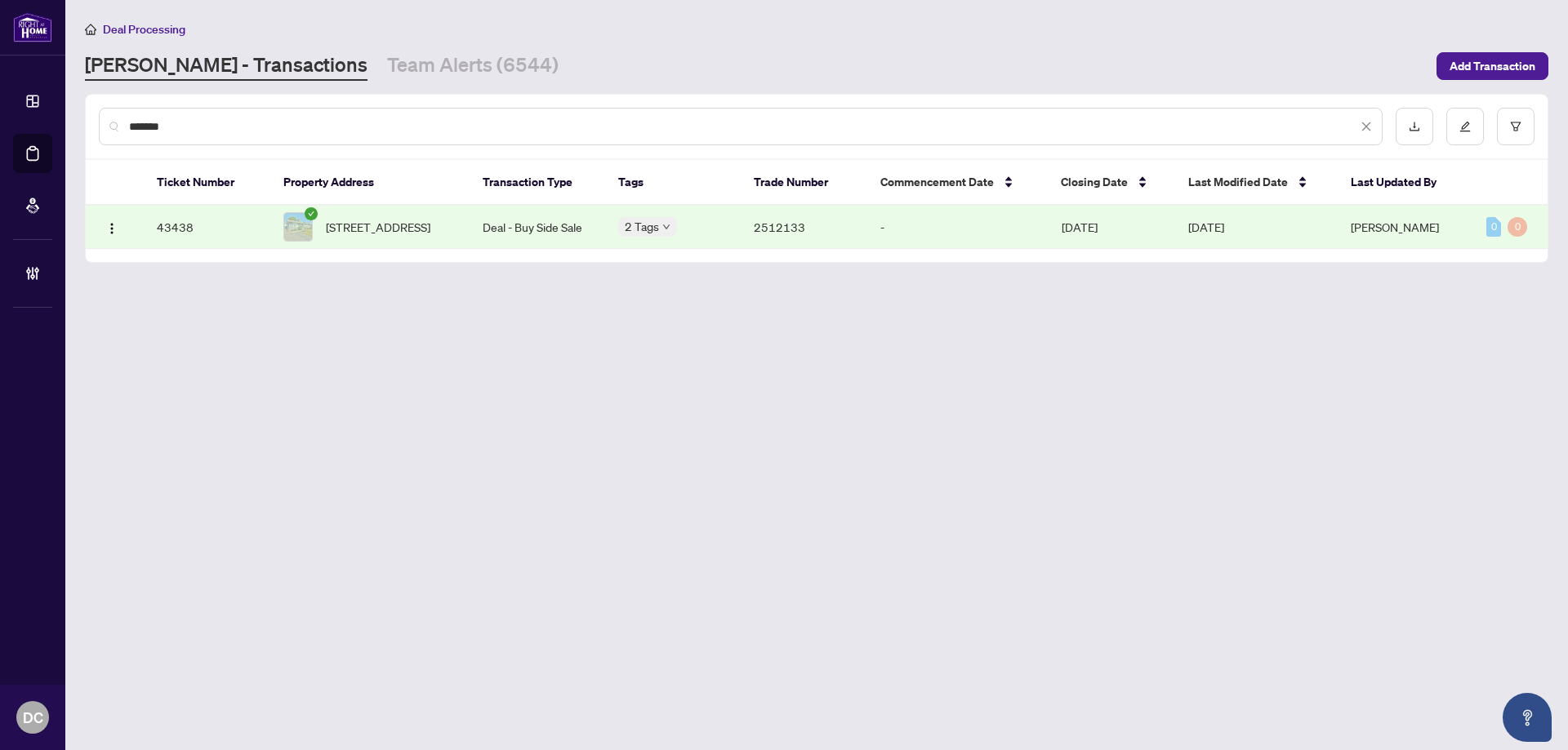
type input "*******"
click at [401, 218] on span "3835 Windermere Rd, Niagara Falls, Ontario L2J 2Y4, Canada" at bounding box center [378, 227] width 105 height 18
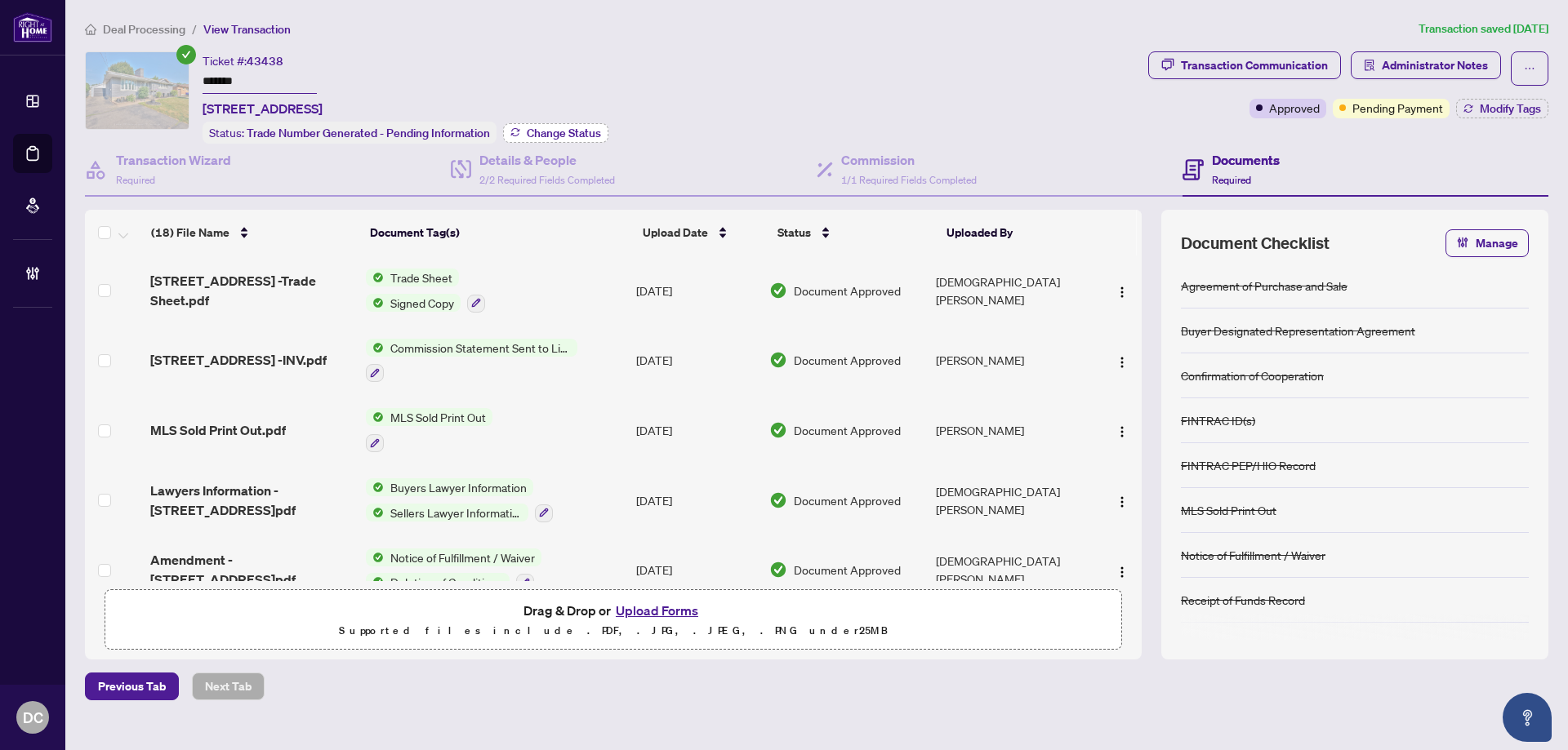
click at [601, 130] on button "Change Status" at bounding box center [556, 133] width 106 height 20
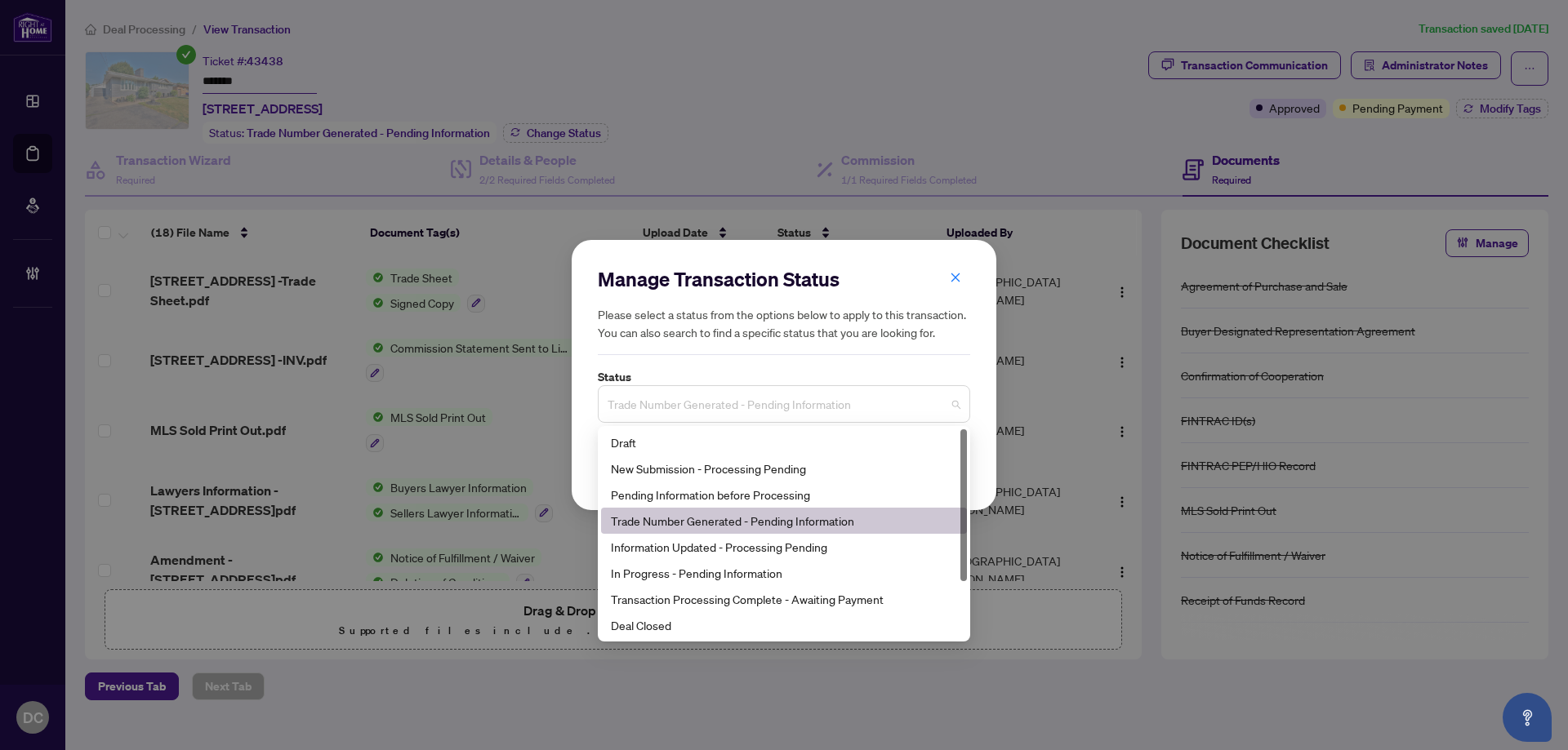
drag, startPoint x: 714, startPoint y: 403, endPoint x: 665, endPoint y: 374, distance: 56.9
click at [714, 403] on span "Trade Number Generated - Pending Information" at bounding box center [784, 404] width 353 height 31
click at [667, 630] on div "Deal Closed" at bounding box center [784, 625] width 346 height 18
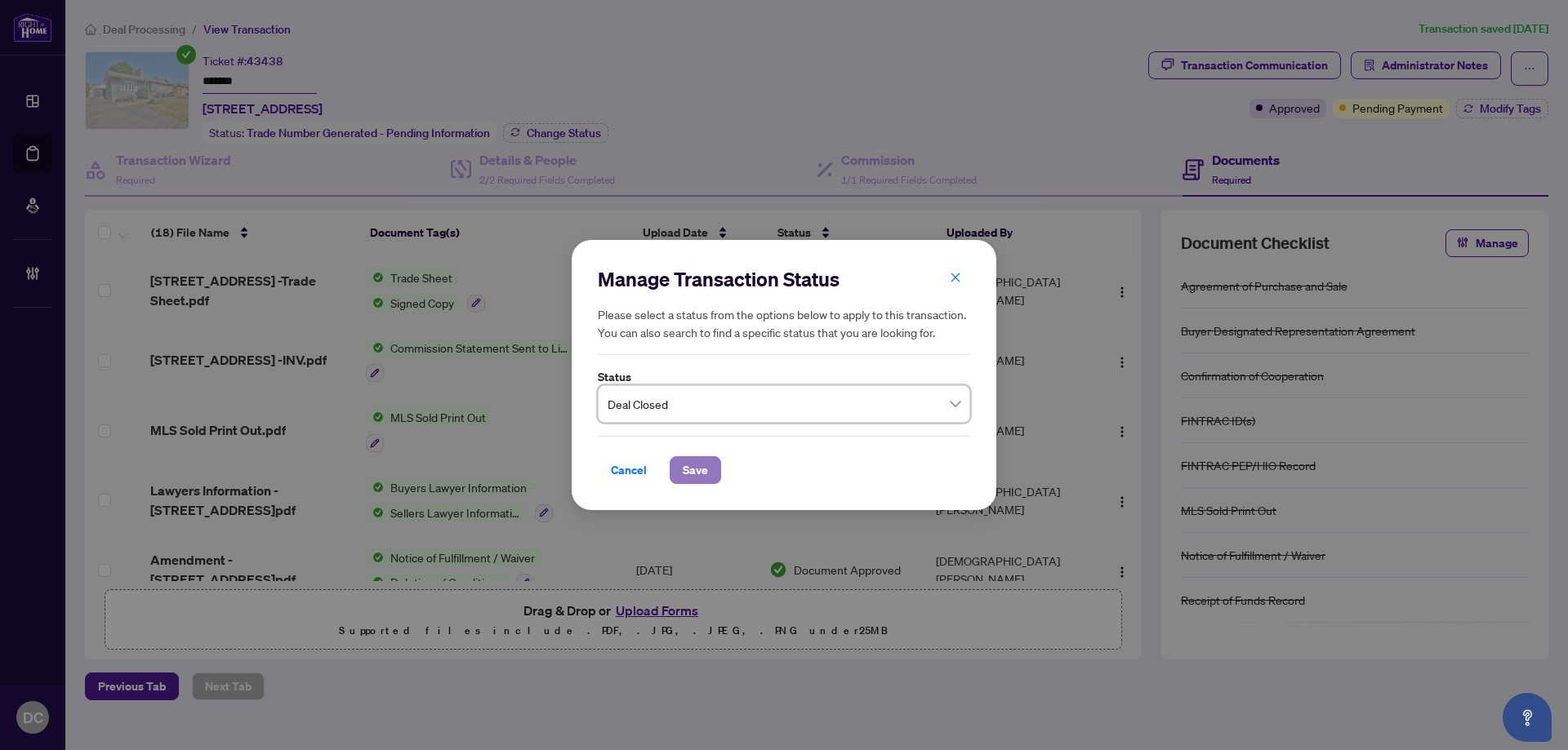
click at [703, 469] on span "Save" at bounding box center [695, 470] width 25 height 26
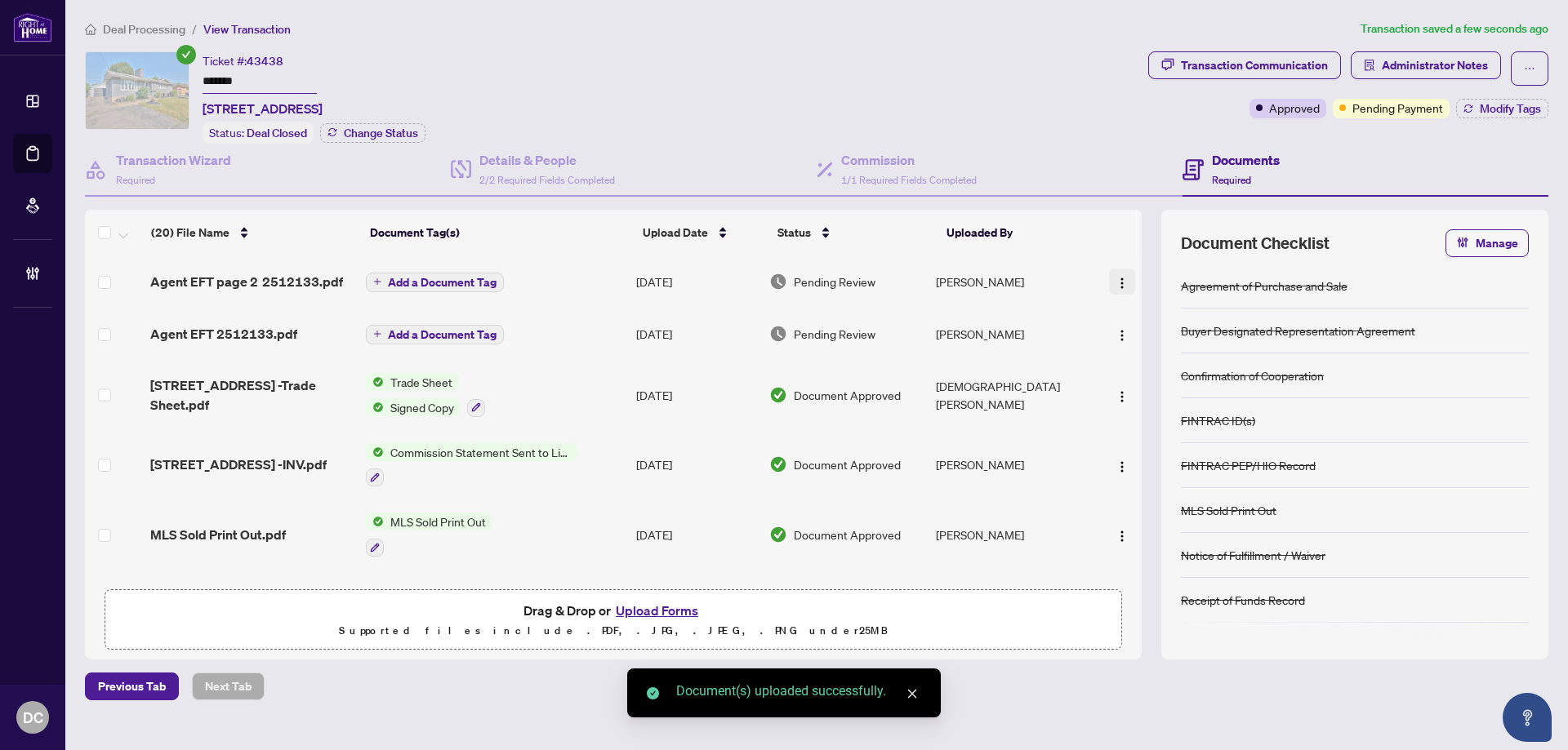
click at [1116, 277] on img "button" at bounding box center [1121, 283] width 13 height 13
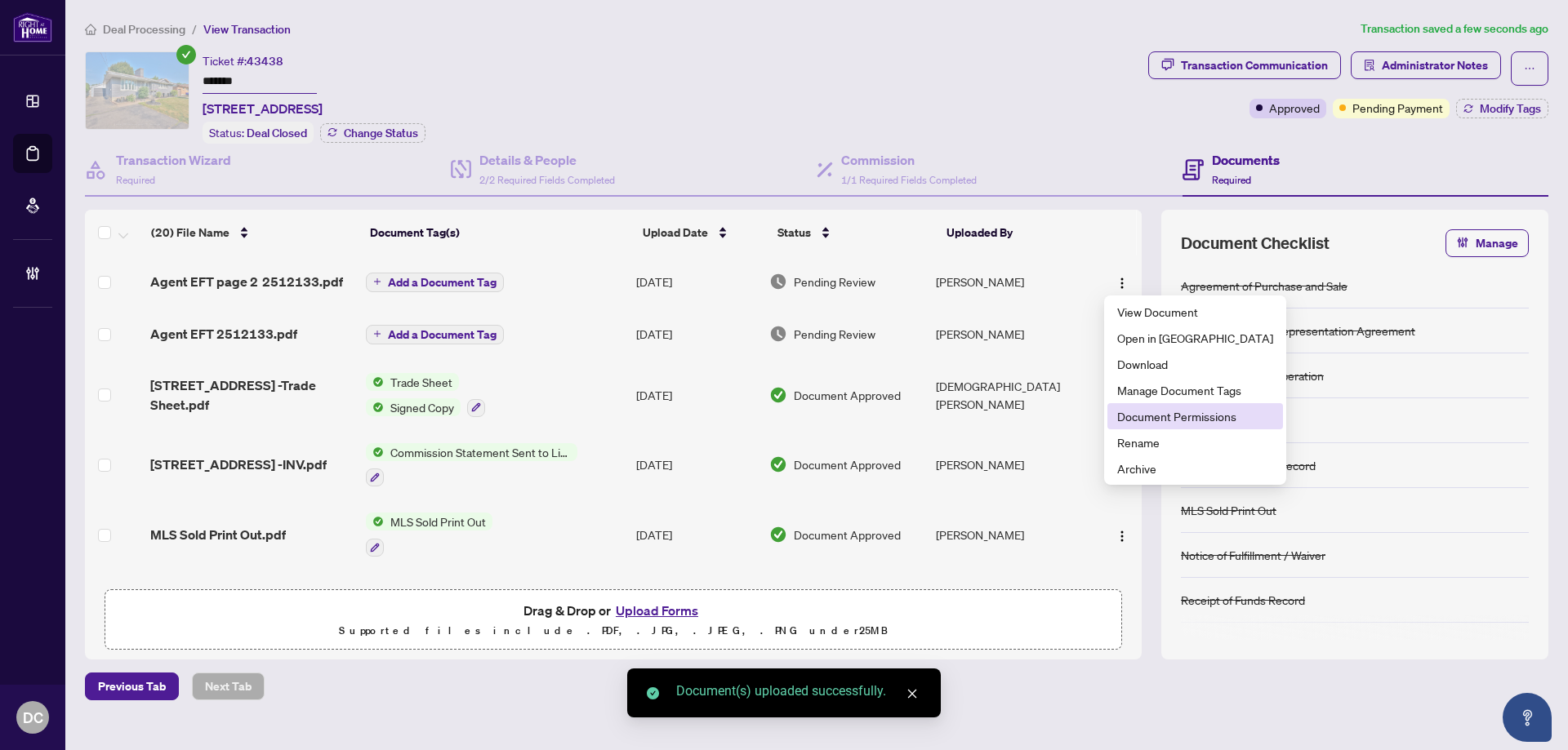
click at [1177, 413] on span "Document Permissions" at bounding box center [1194, 416] width 156 height 18
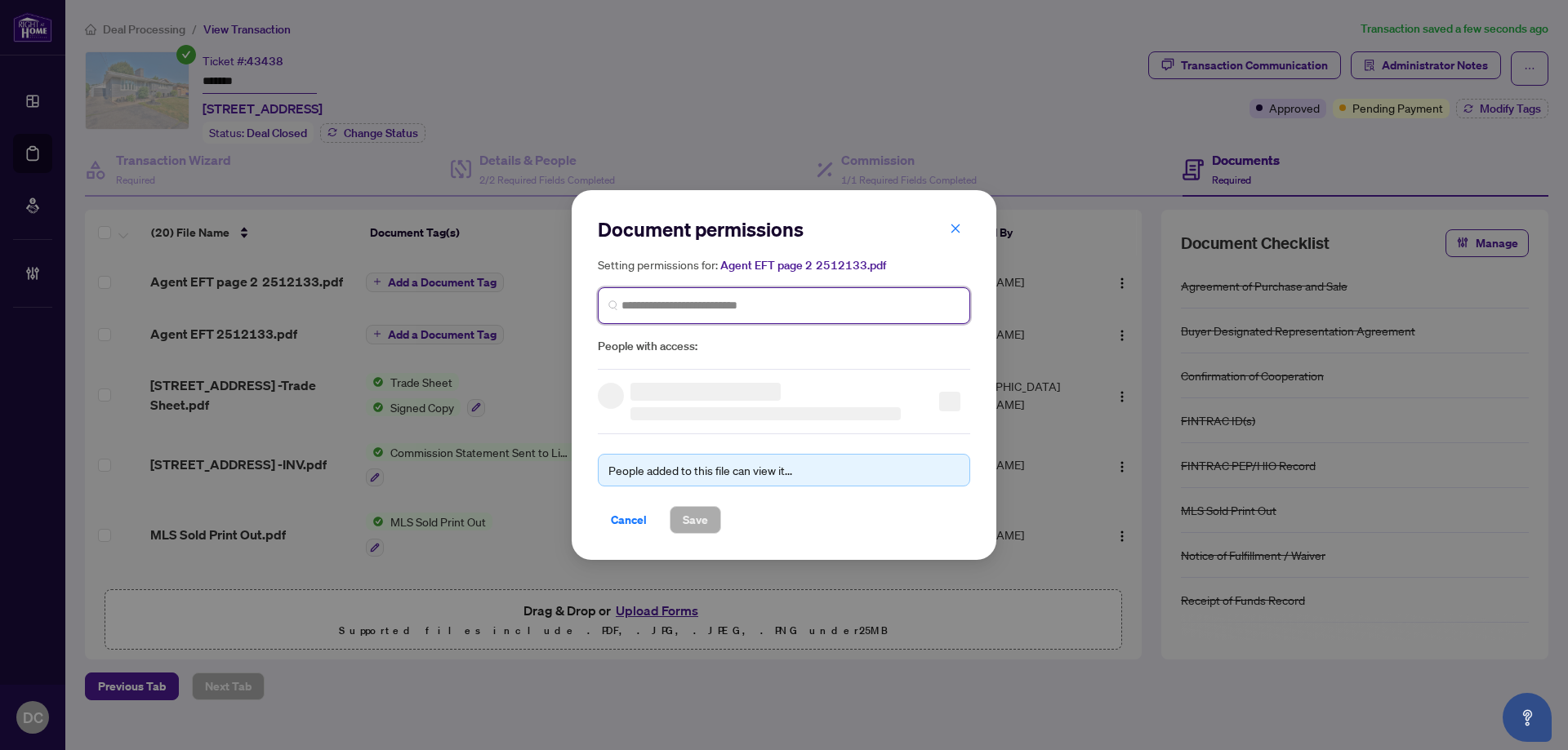
click at [761, 304] on input "search" at bounding box center [789, 305] width 338 height 18
type input "*********"
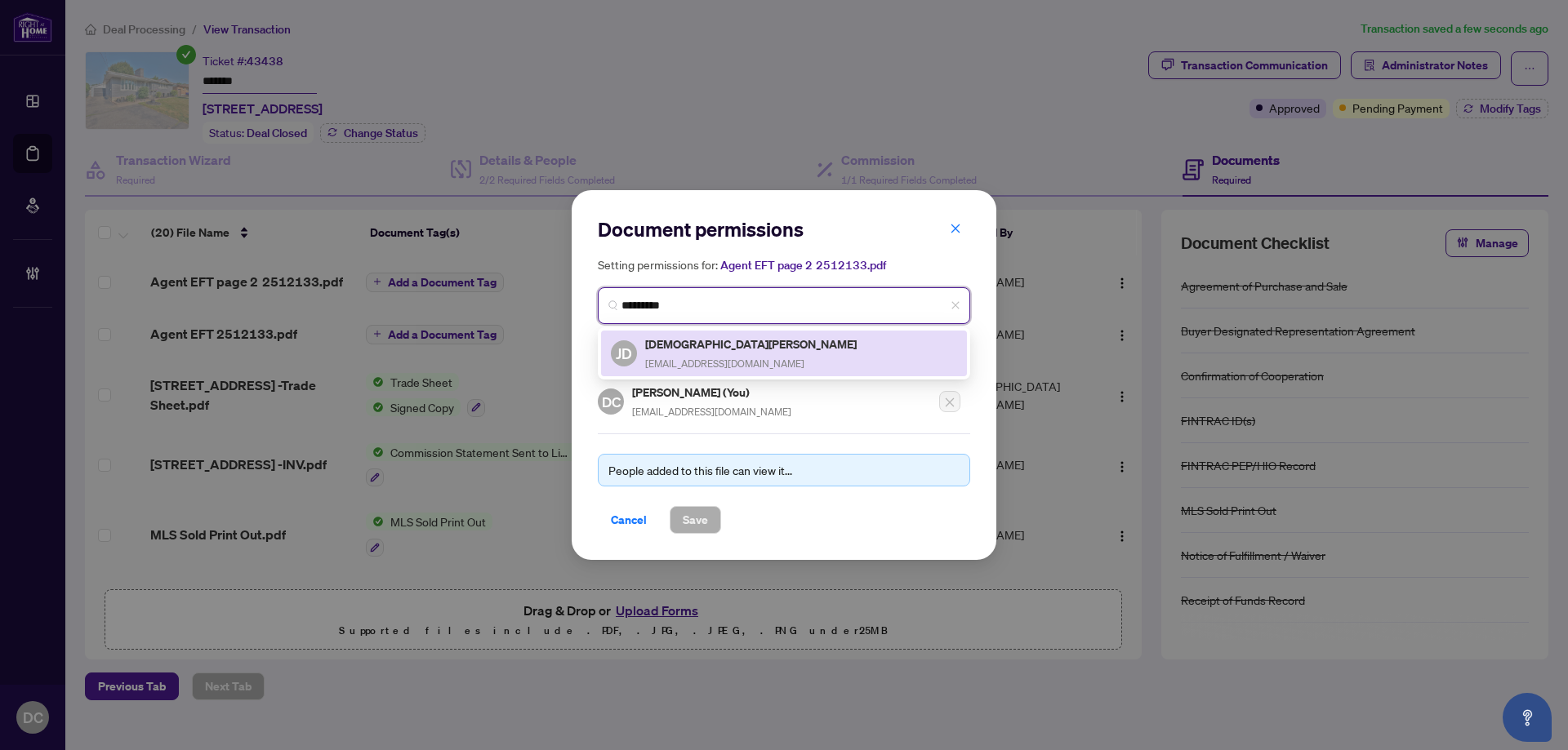
click at [752, 342] on div "JD Jesabel De Venecia jesabeld@hotmail.com" at bounding box center [784, 353] width 346 height 37
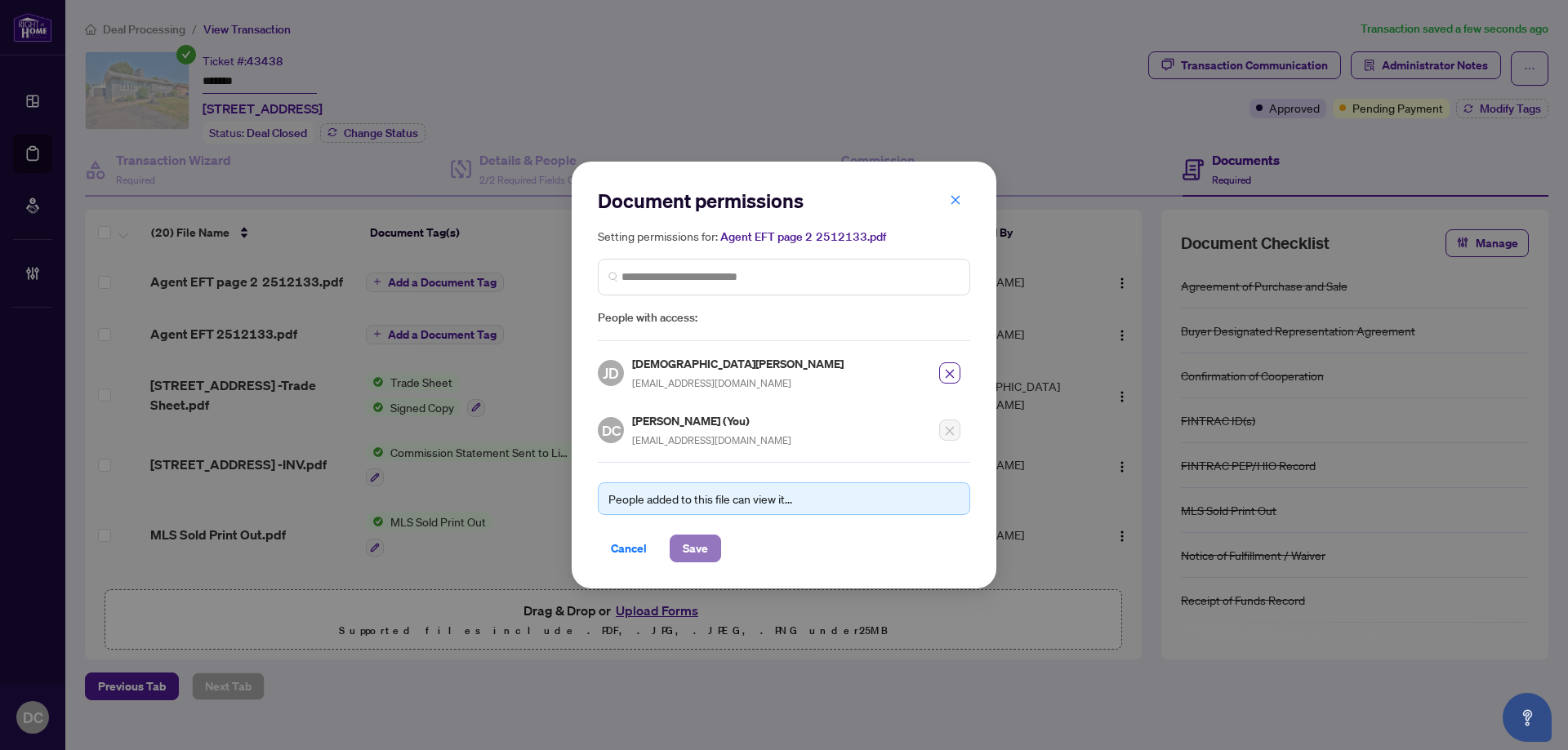
click at [710, 547] on button "Save" at bounding box center [695, 548] width 52 height 27
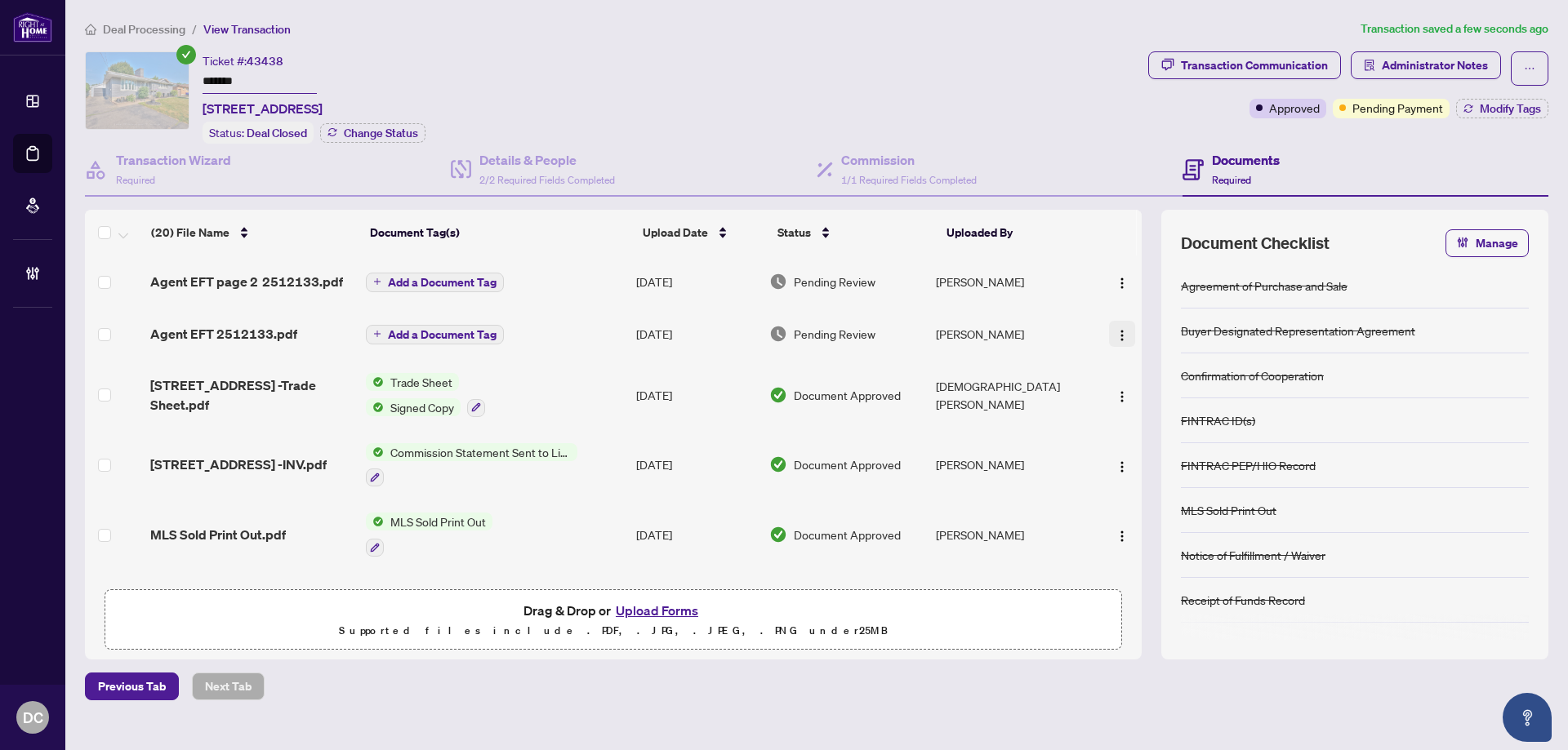
click at [1116, 334] on img "button" at bounding box center [1121, 335] width 13 height 13
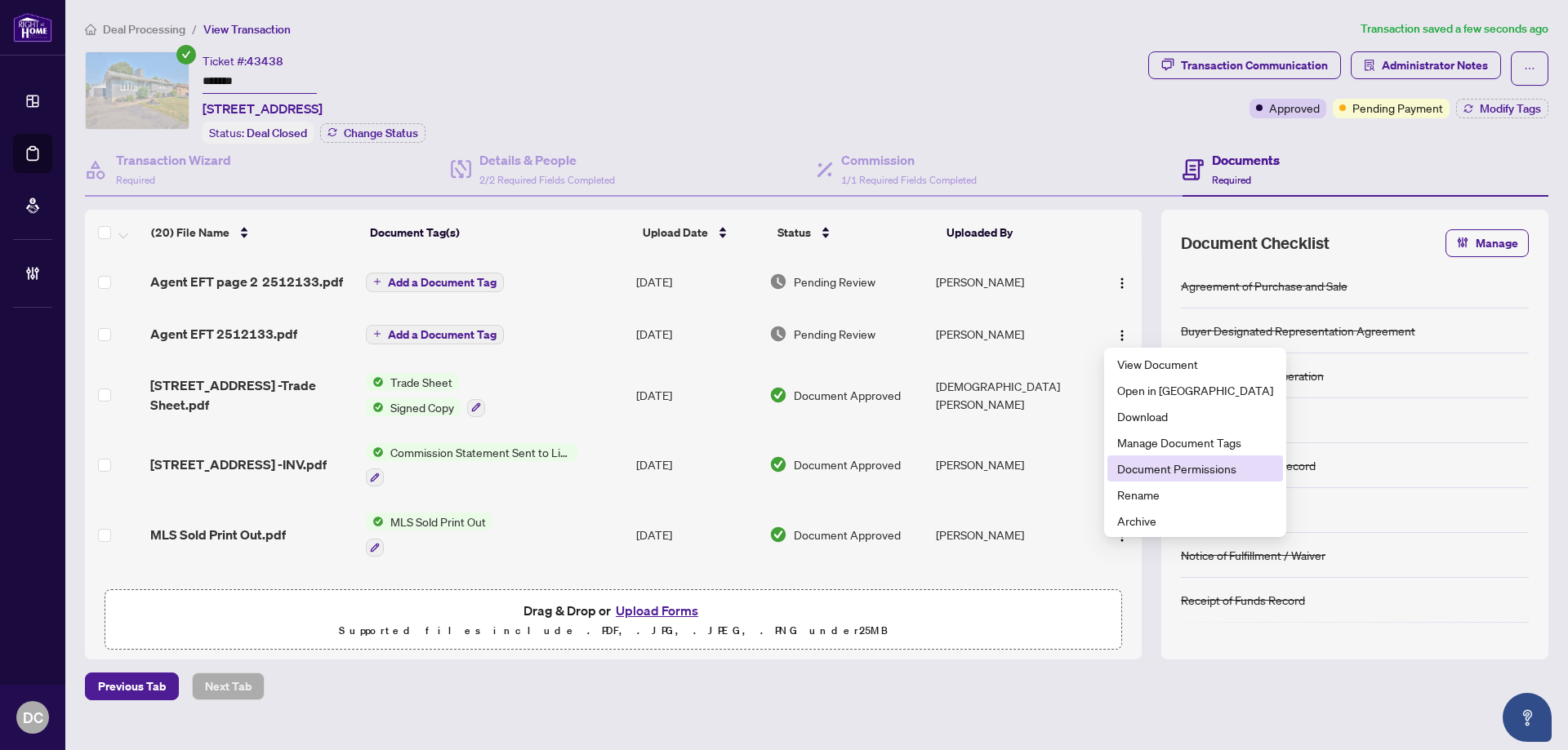
click at [1165, 472] on span "Document Permissions" at bounding box center [1194, 468] width 156 height 18
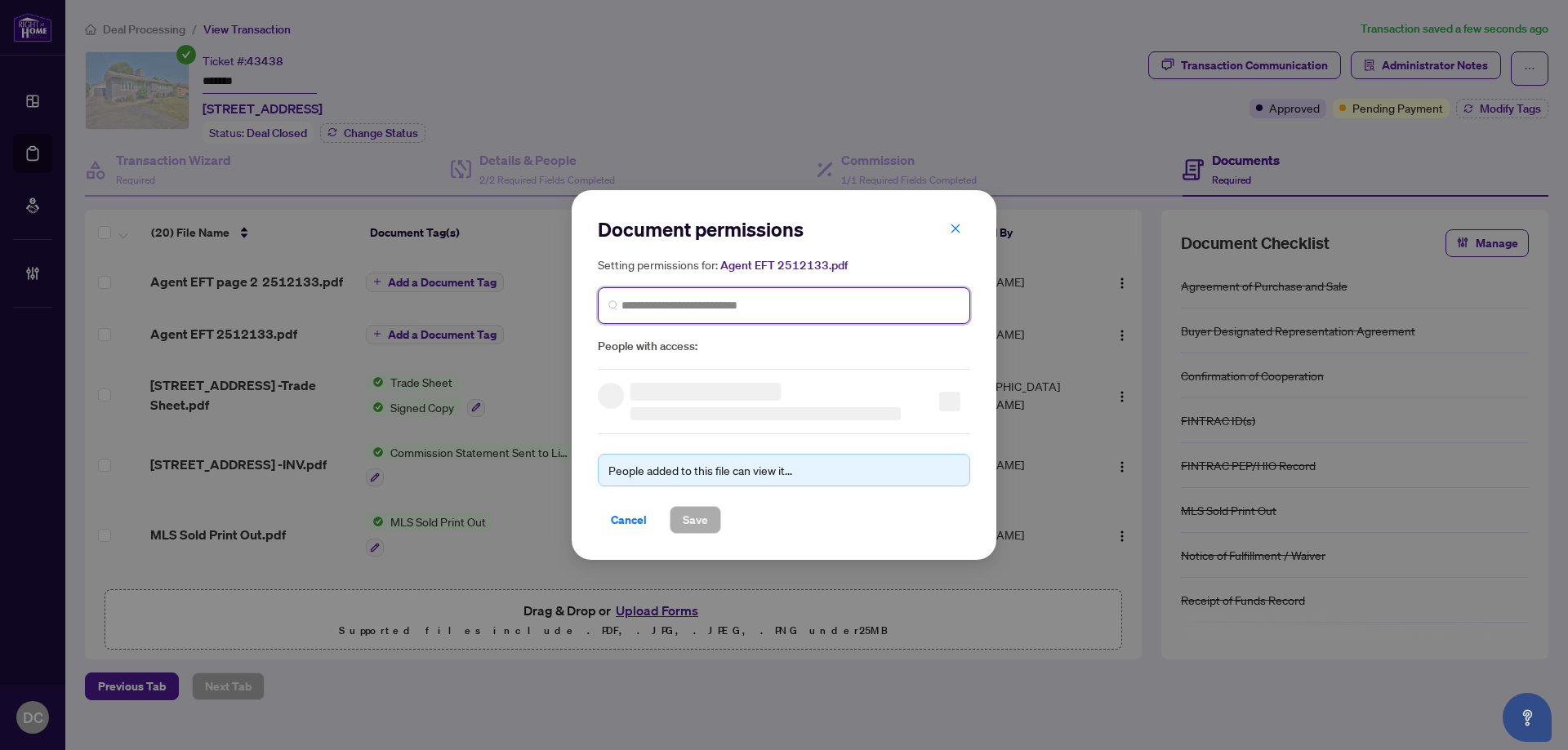
click at [801, 308] on input "search" at bounding box center [789, 305] width 338 height 18
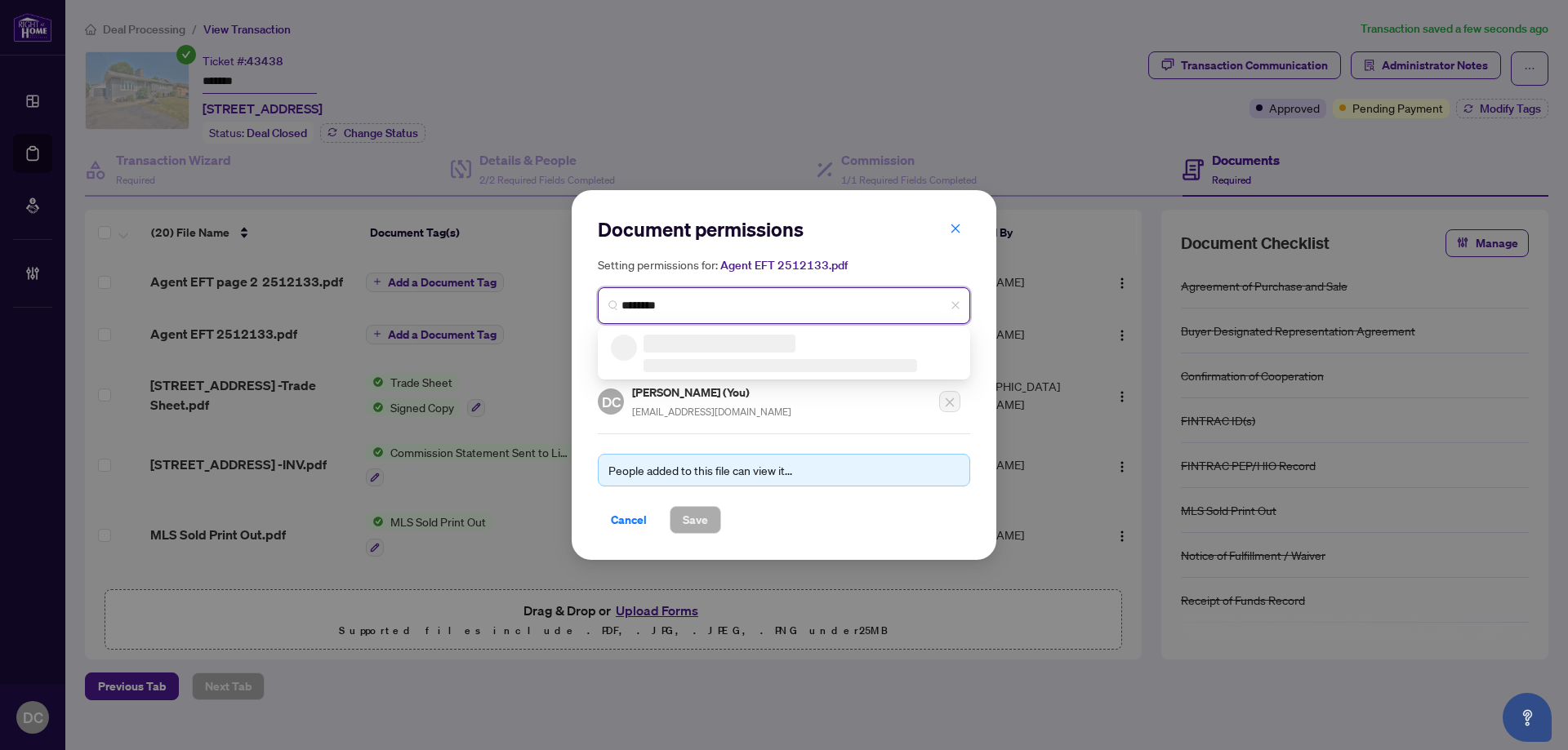
type input "*********"
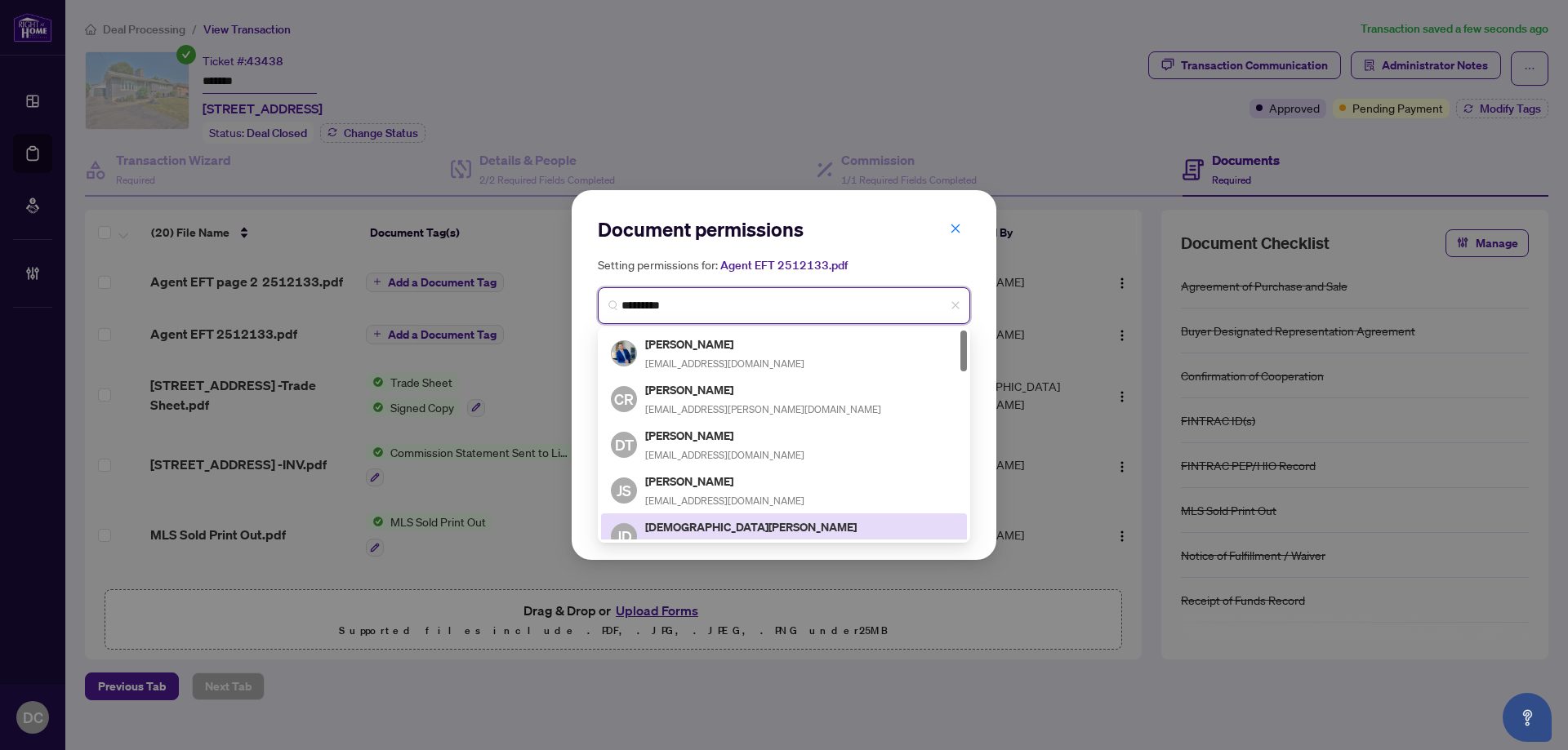
click at [738, 519] on h5 "Jesabel De Venecia" at bounding box center [752, 527] width 214 height 19
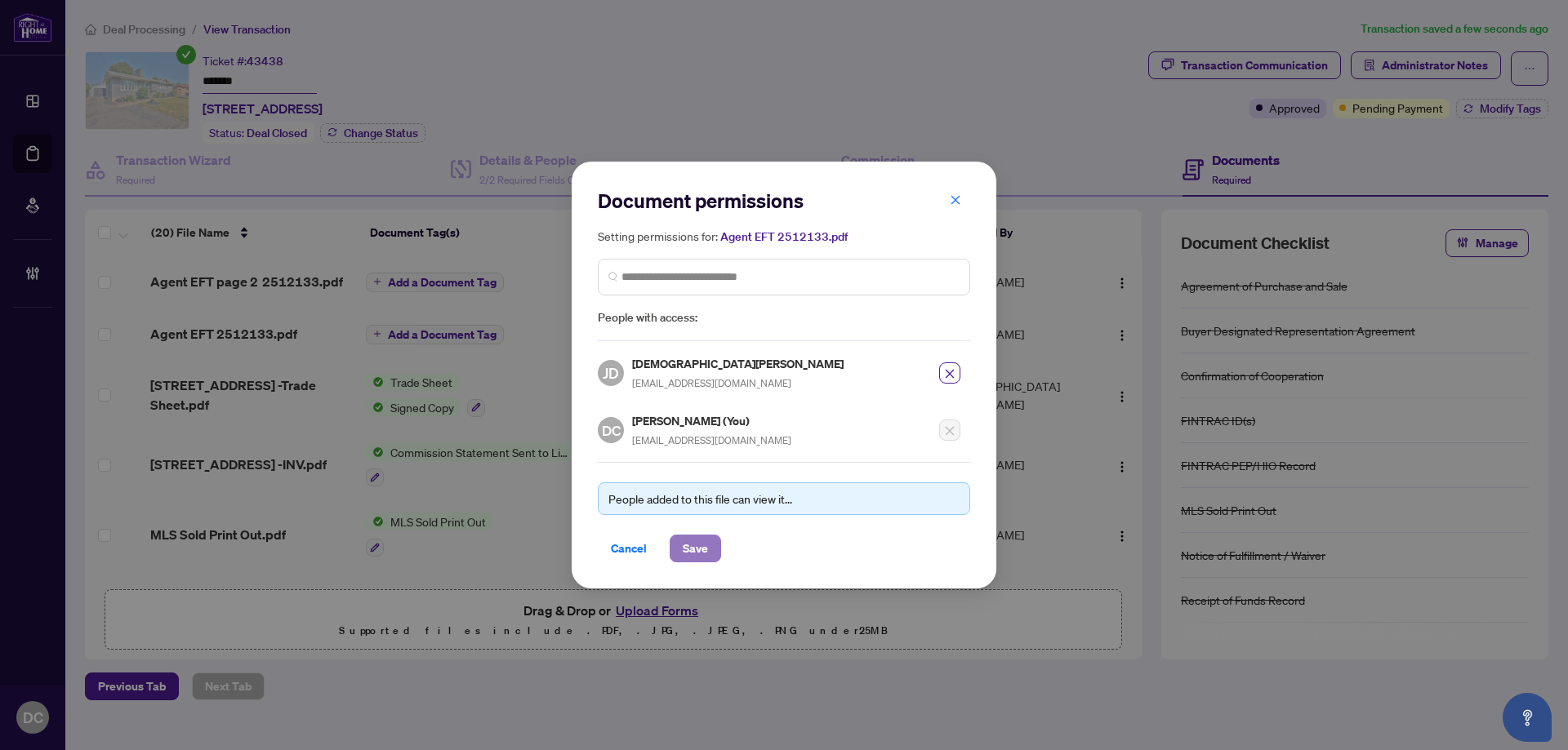
click at [705, 544] on span "Save" at bounding box center [695, 548] width 25 height 26
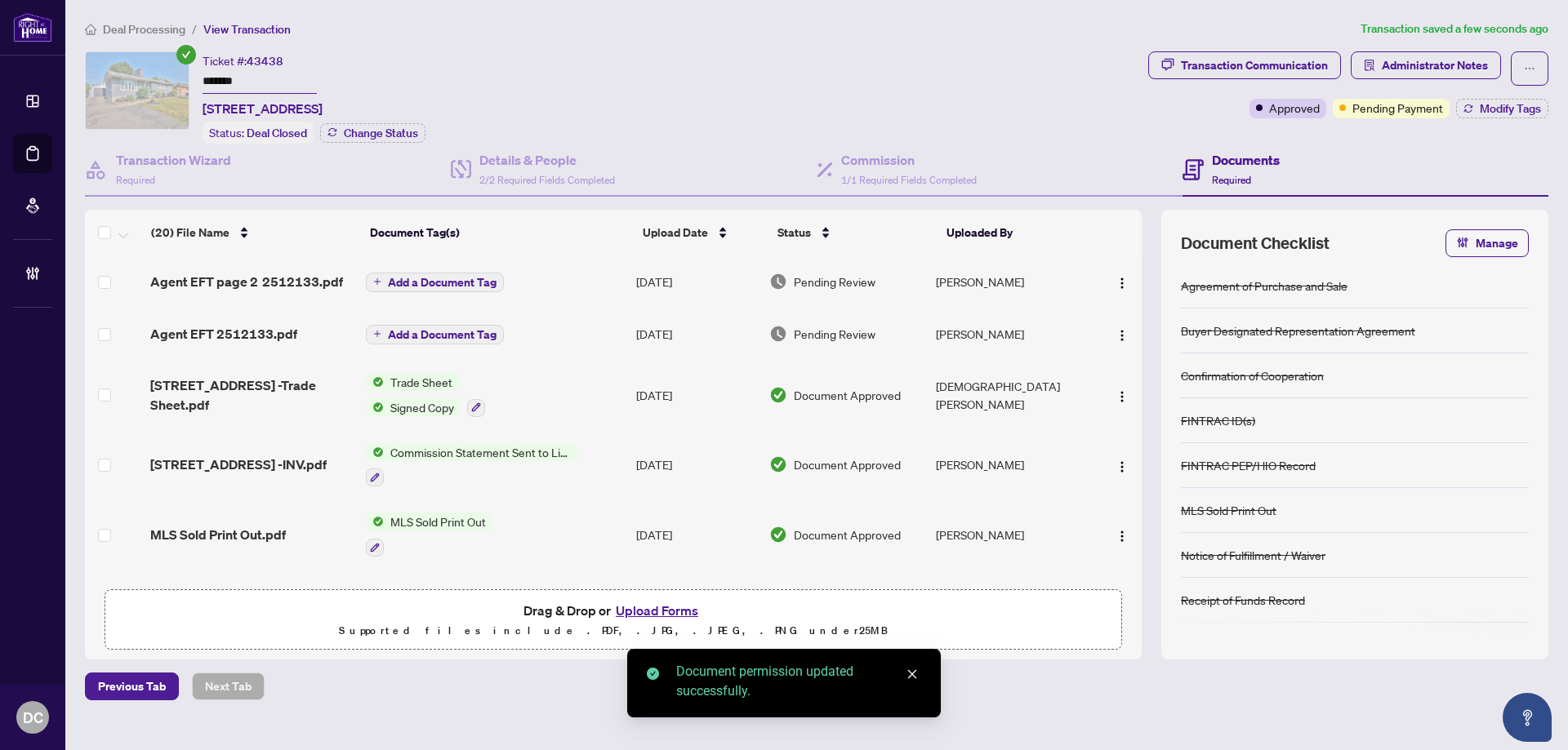
click at [457, 333] on span "Add a Document Tag" at bounding box center [442, 335] width 109 height 12
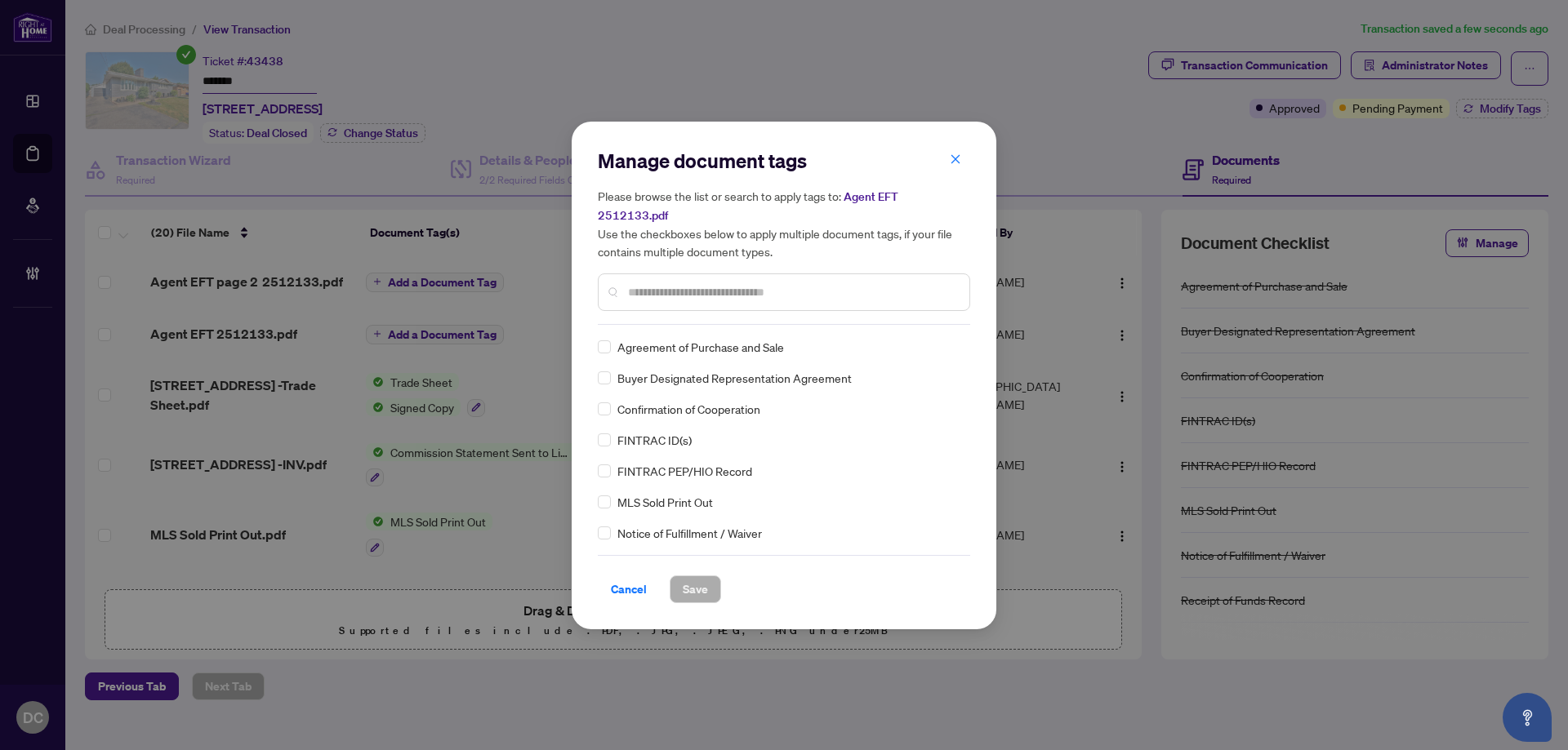
click at [832, 286] on input "text" at bounding box center [791, 292] width 328 height 18
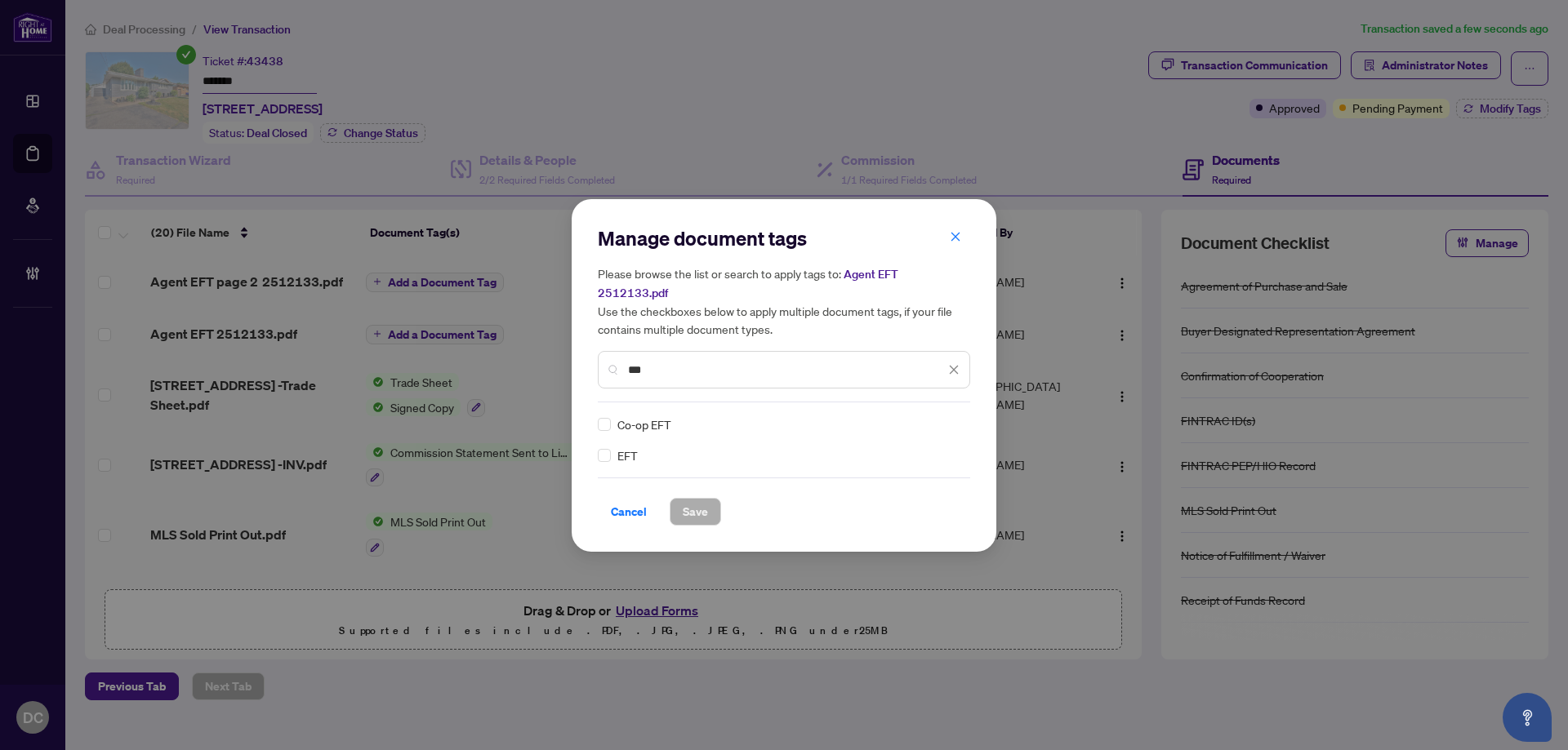
type input "***"
click at [936, 416] on img at bounding box center [936, 424] width 17 height 17
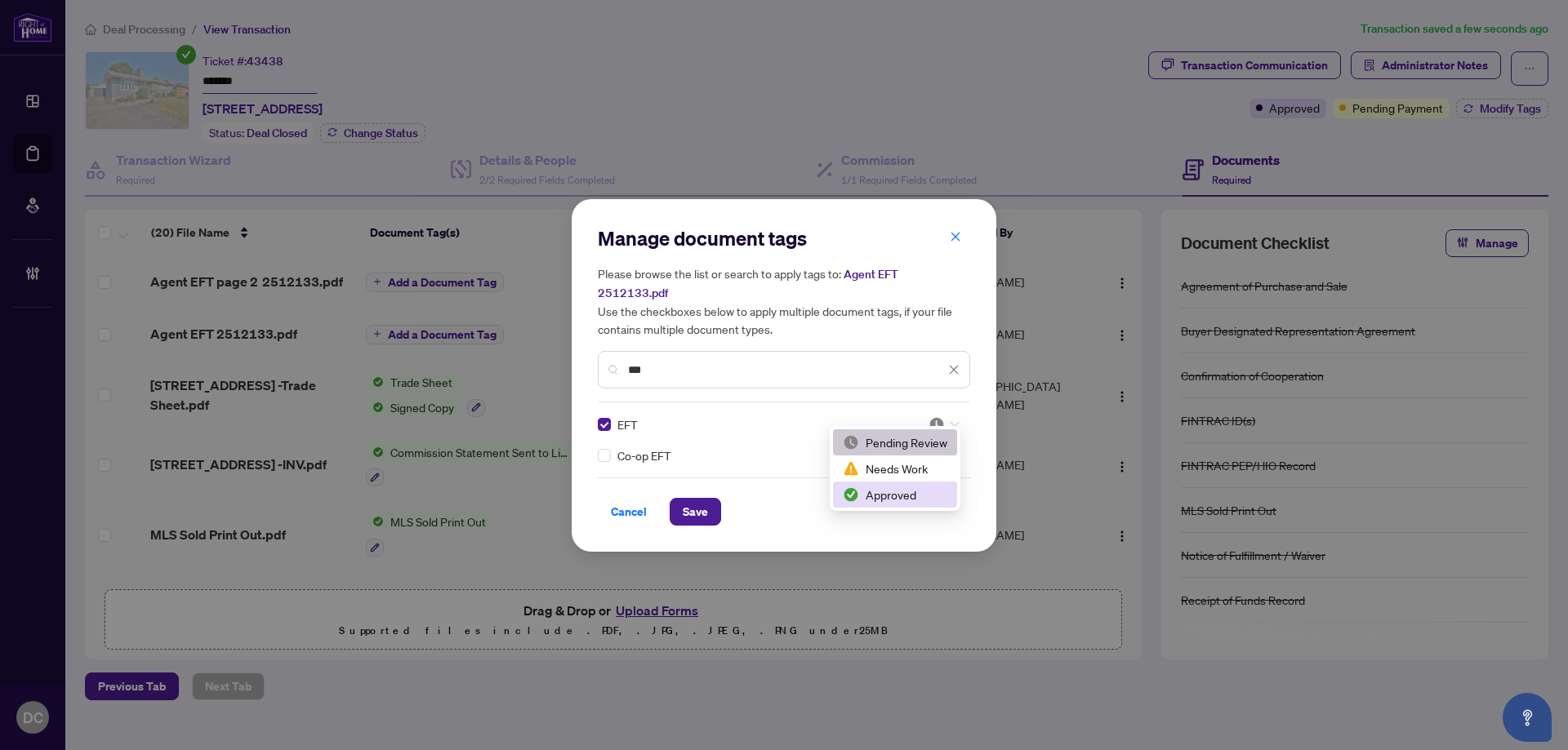
click at [903, 498] on div "Approved" at bounding box center [894, 494] width 105 height 18
click at [698, 506] on span "Save" at bounding box center [695, 511] width 25 height 26
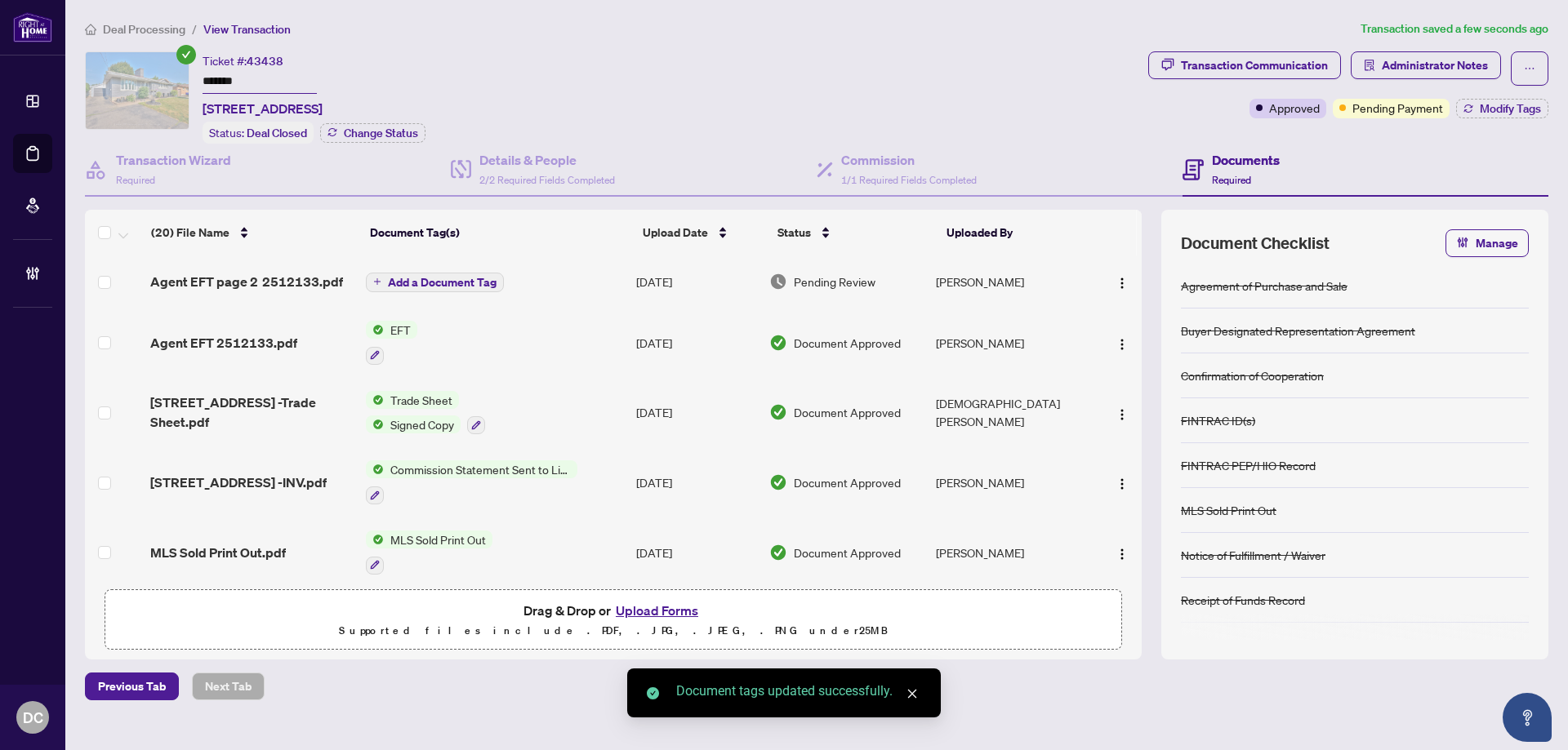
click at [419, 277] on span "Add a Document Tag" at bounding box center [442, 283] width 109 height 12
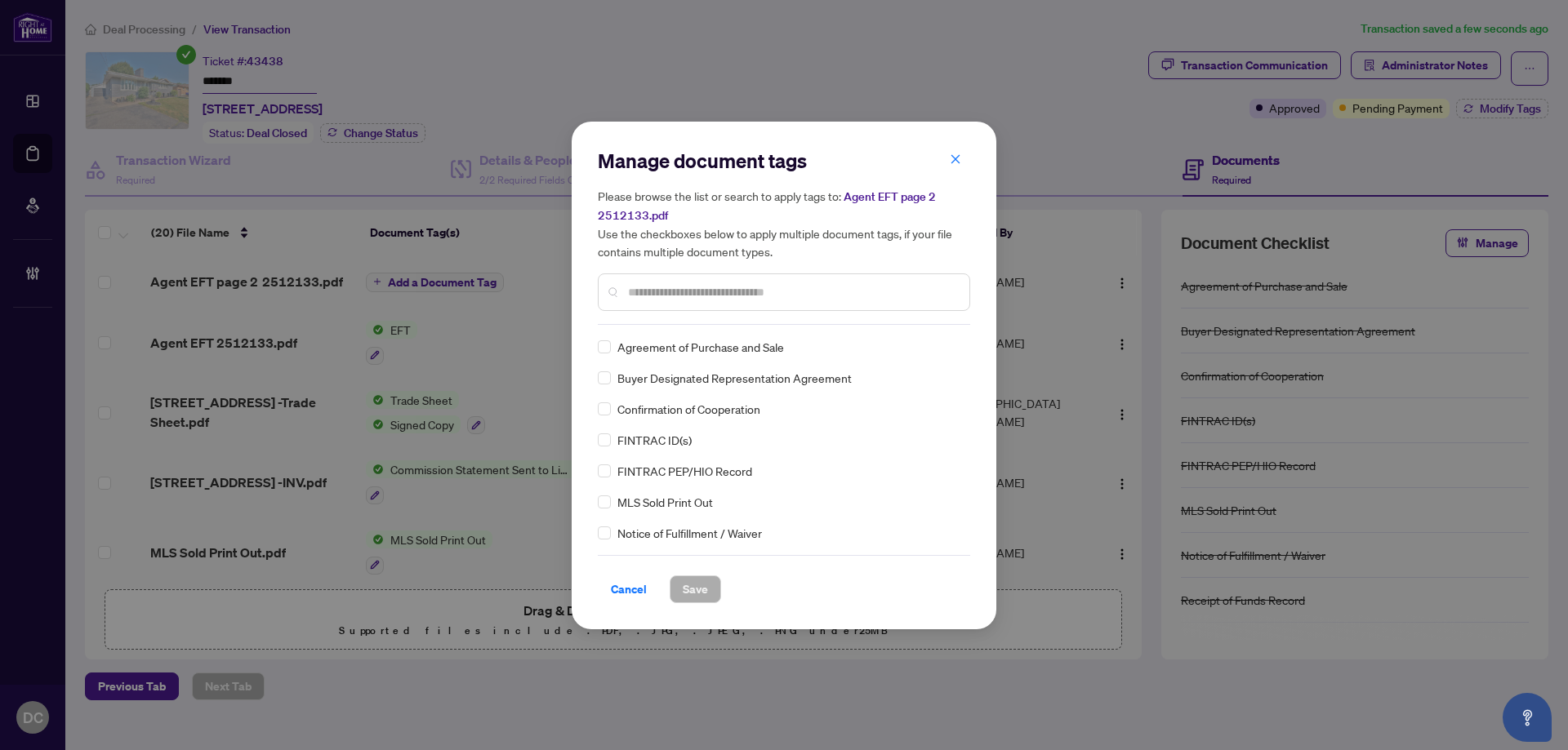
click at [788, 288] on input "text" at bounding box center [791, 292] width 328 height 18
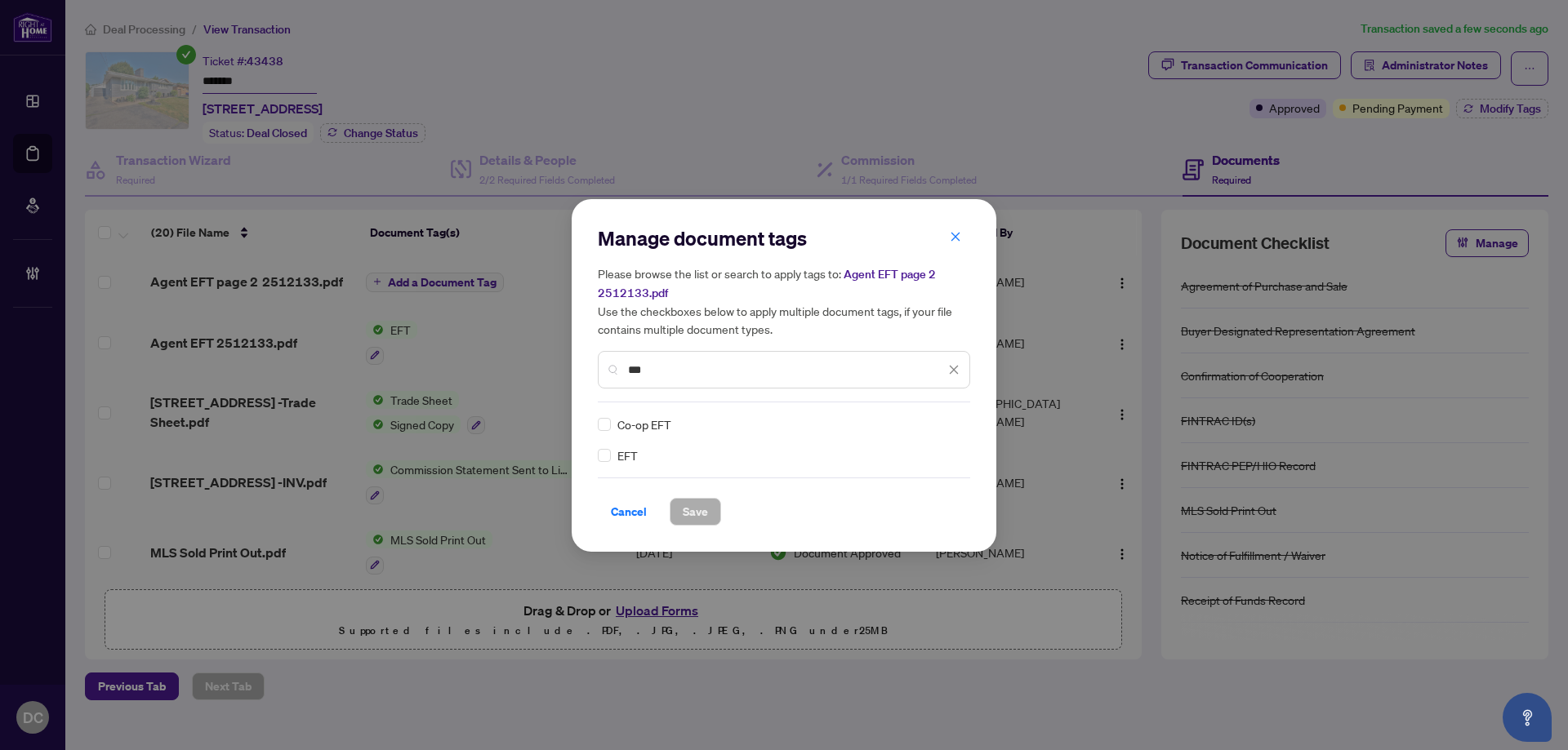
type input "***"
click at [934, 418] on img at bounding box center [936, 424] width 17 height 17
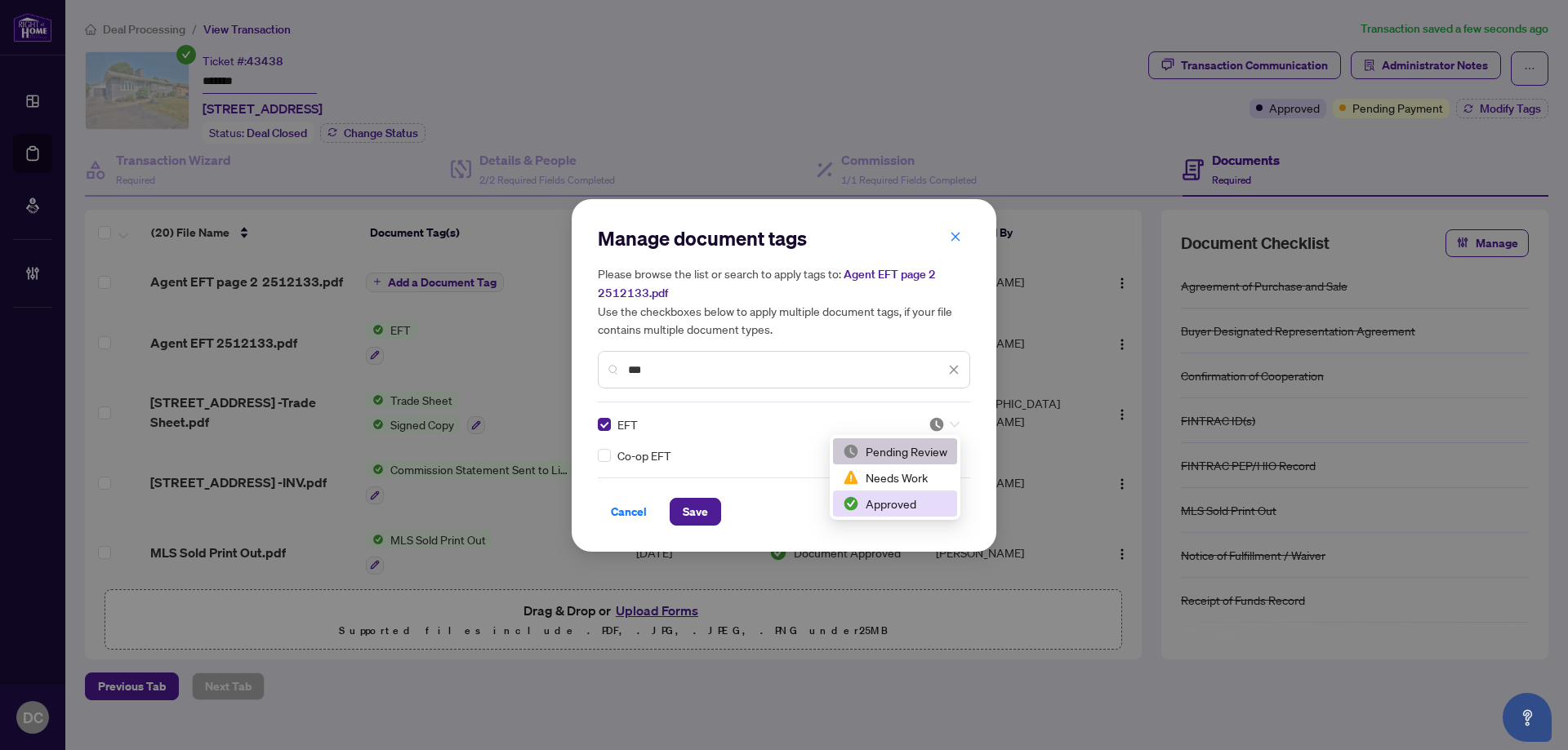
click at [904, 500] on div "Approved" at bounding box center [894, 503] width 105 height 18
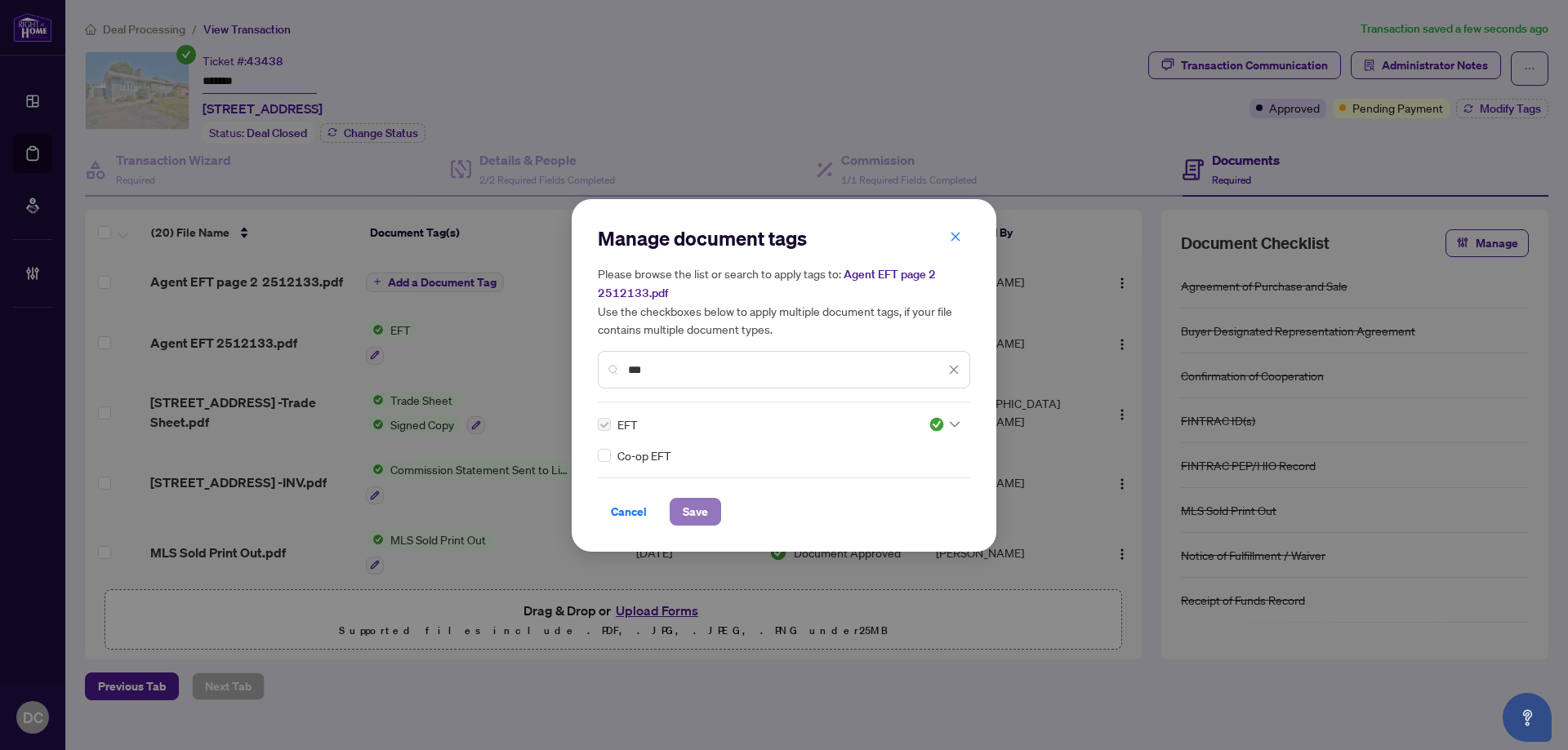
click at [709, 509] on button "Save" at bounding box center [695, 512] width 52 height 27
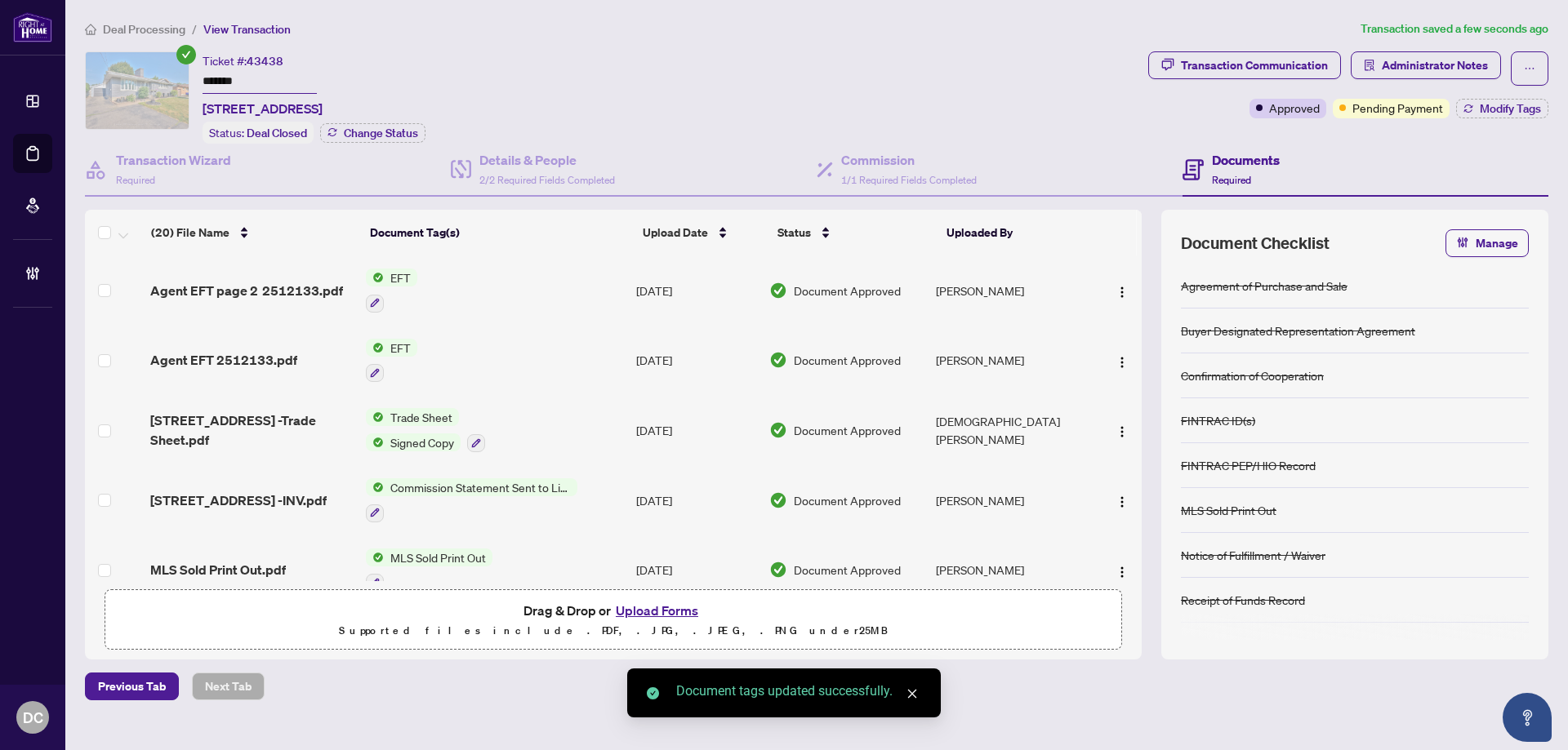
click at [1117, 282] on span "button" at bounding box center [1121, 291] width 13 height 18
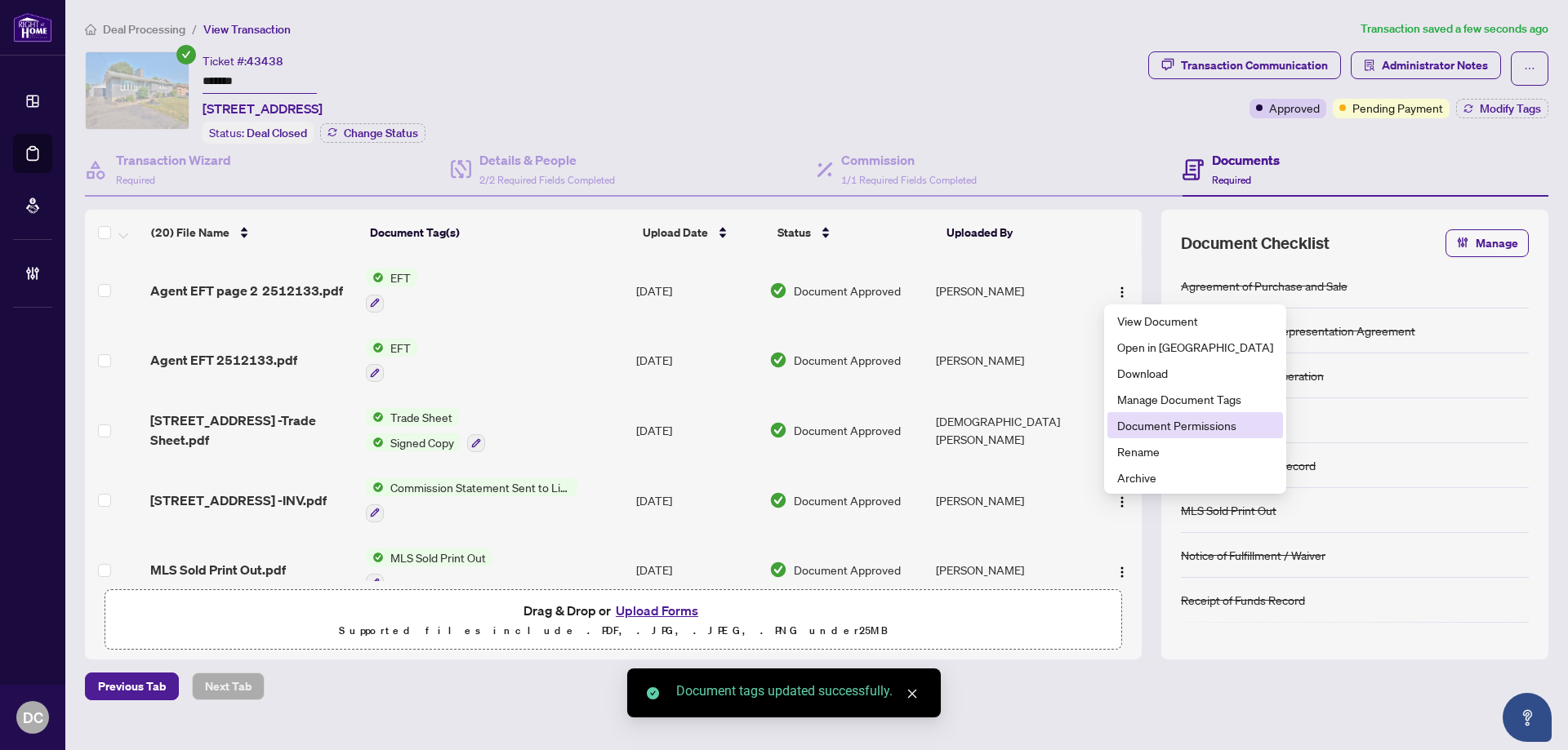
click at [1170, 420] on span "Document Permissions" at bounding box center [1194, 425] width 156 height 18
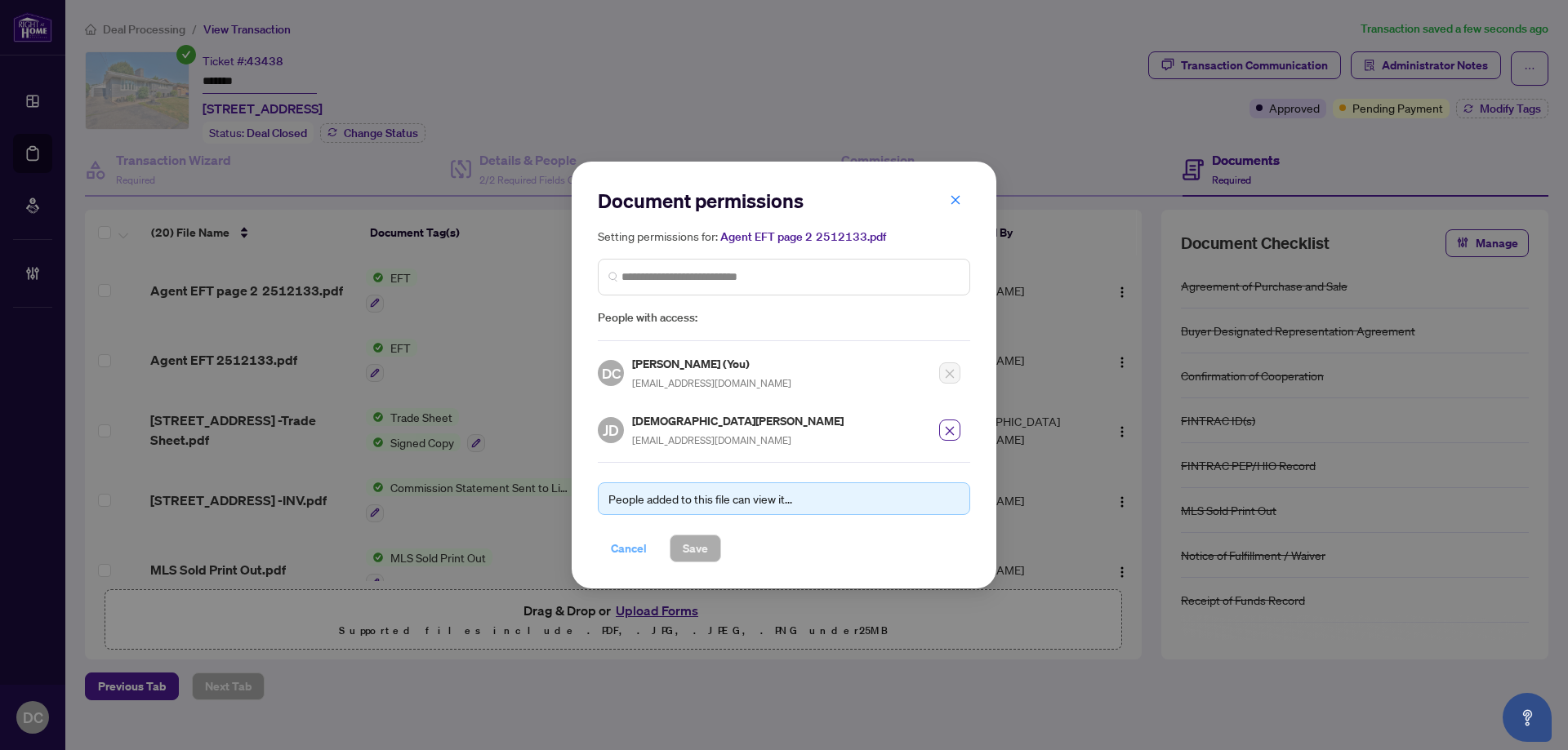
click at [626, 549] on span "Cancel" at bounding box center [629, 548] width 36 height 26
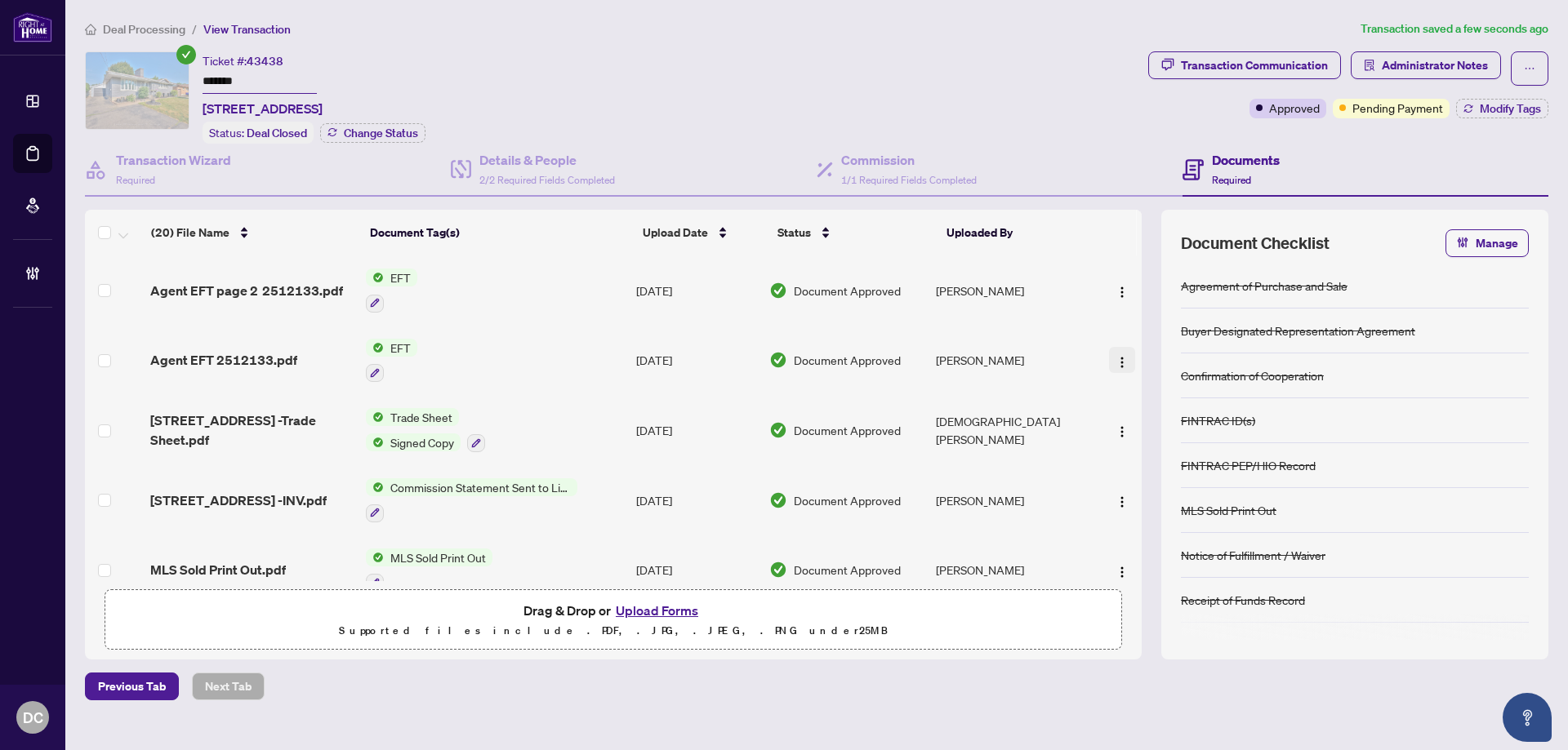
click at [1114, 367] on button "button" at bounding box center [1121, 359] width 26 height 26
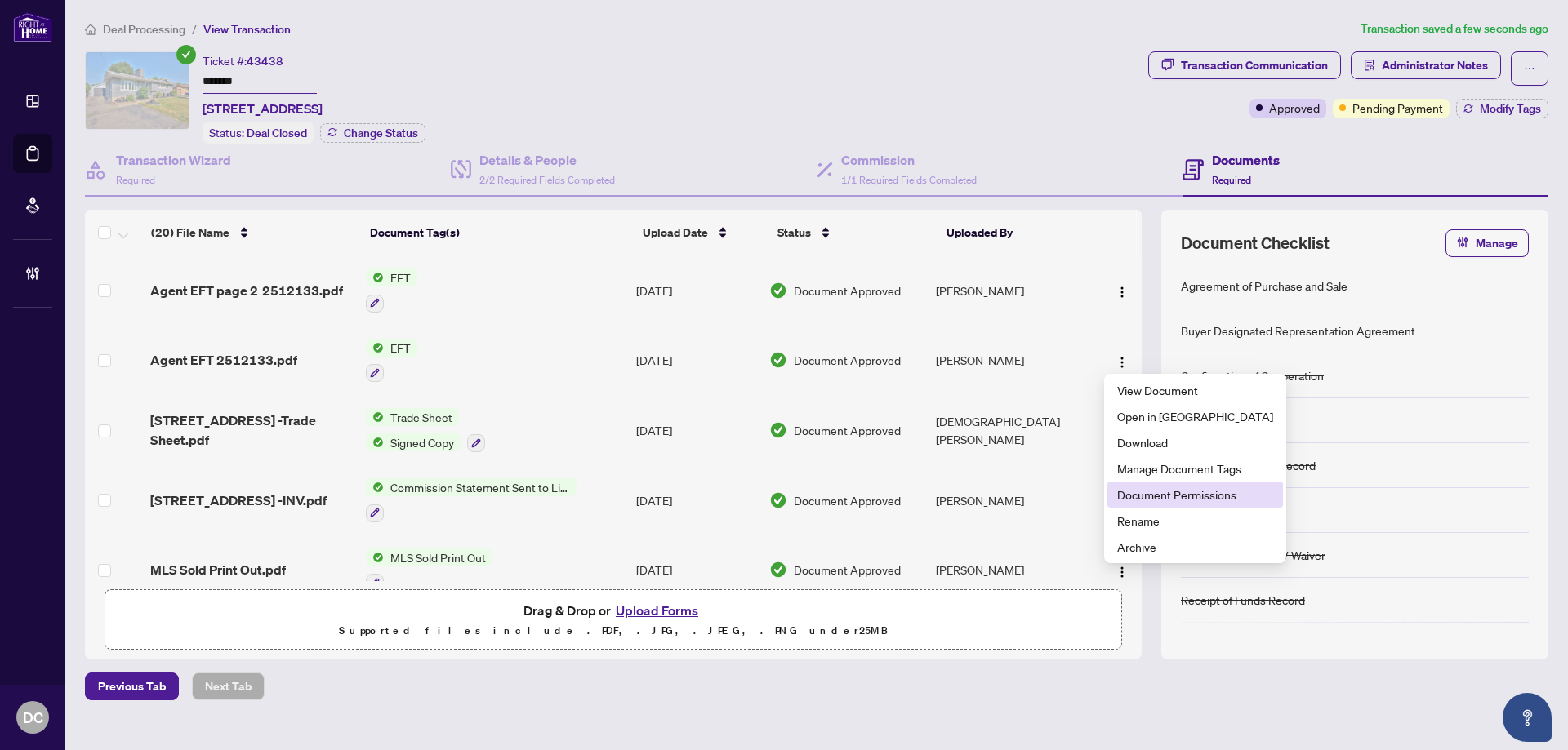
click at [1130, 492] on span "Document Permissions" at bounding box center [1194, 494] width 156 height 18
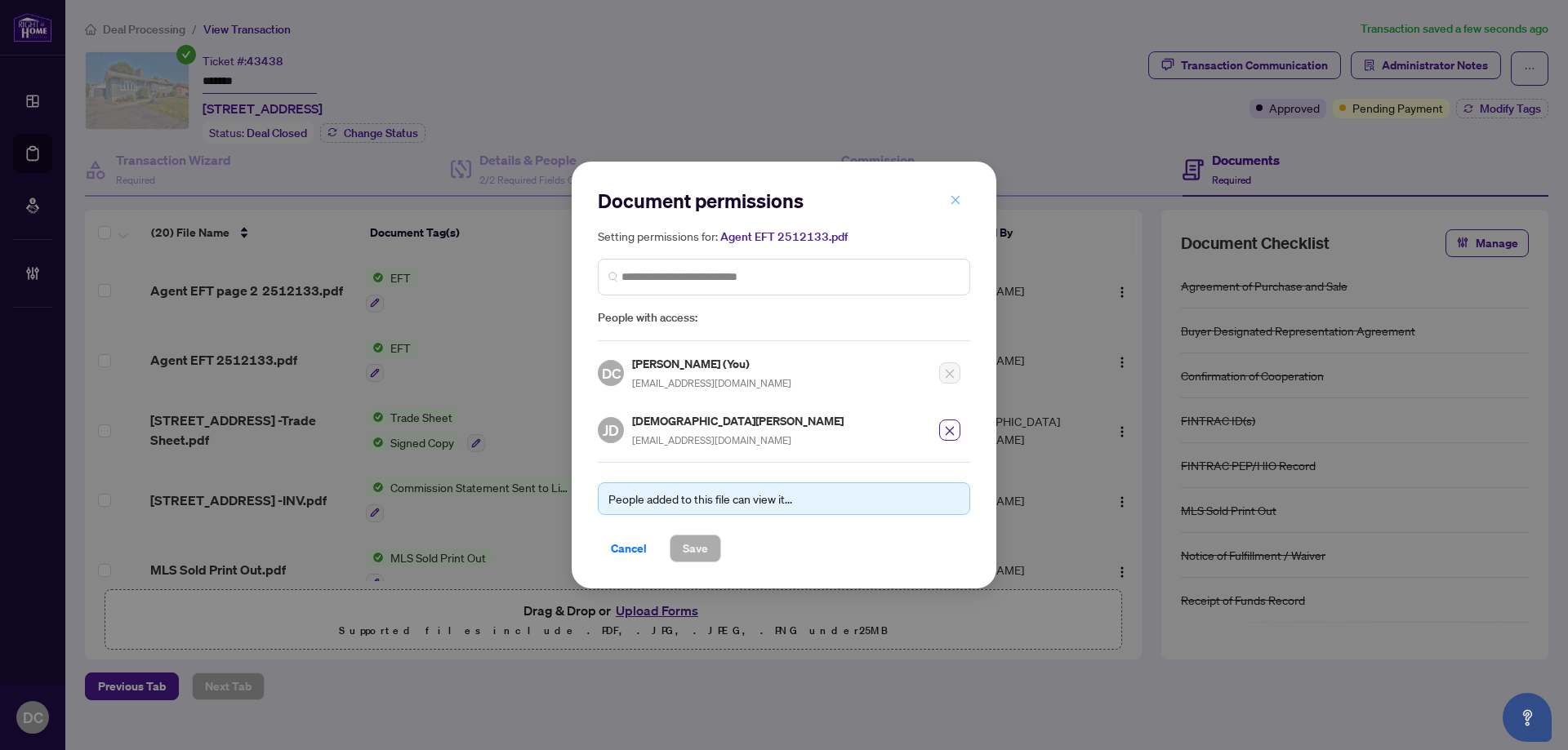
click at [966, 199] on button "button" at bounding box center [955, 200] width 32 height 27
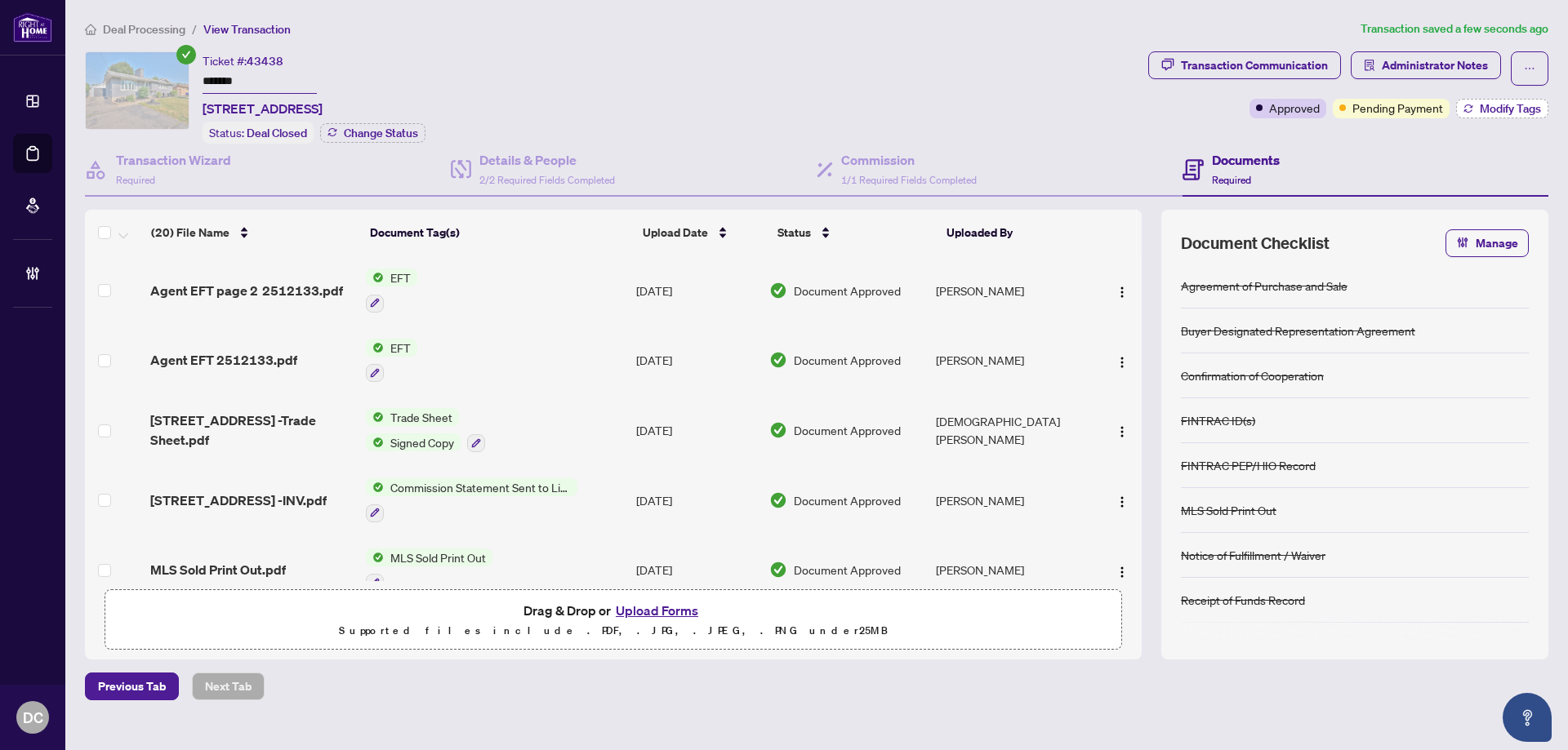
click at [1500, 111] on span "Modify Tags" at bounding box center [1510, 109] width 62 height 12
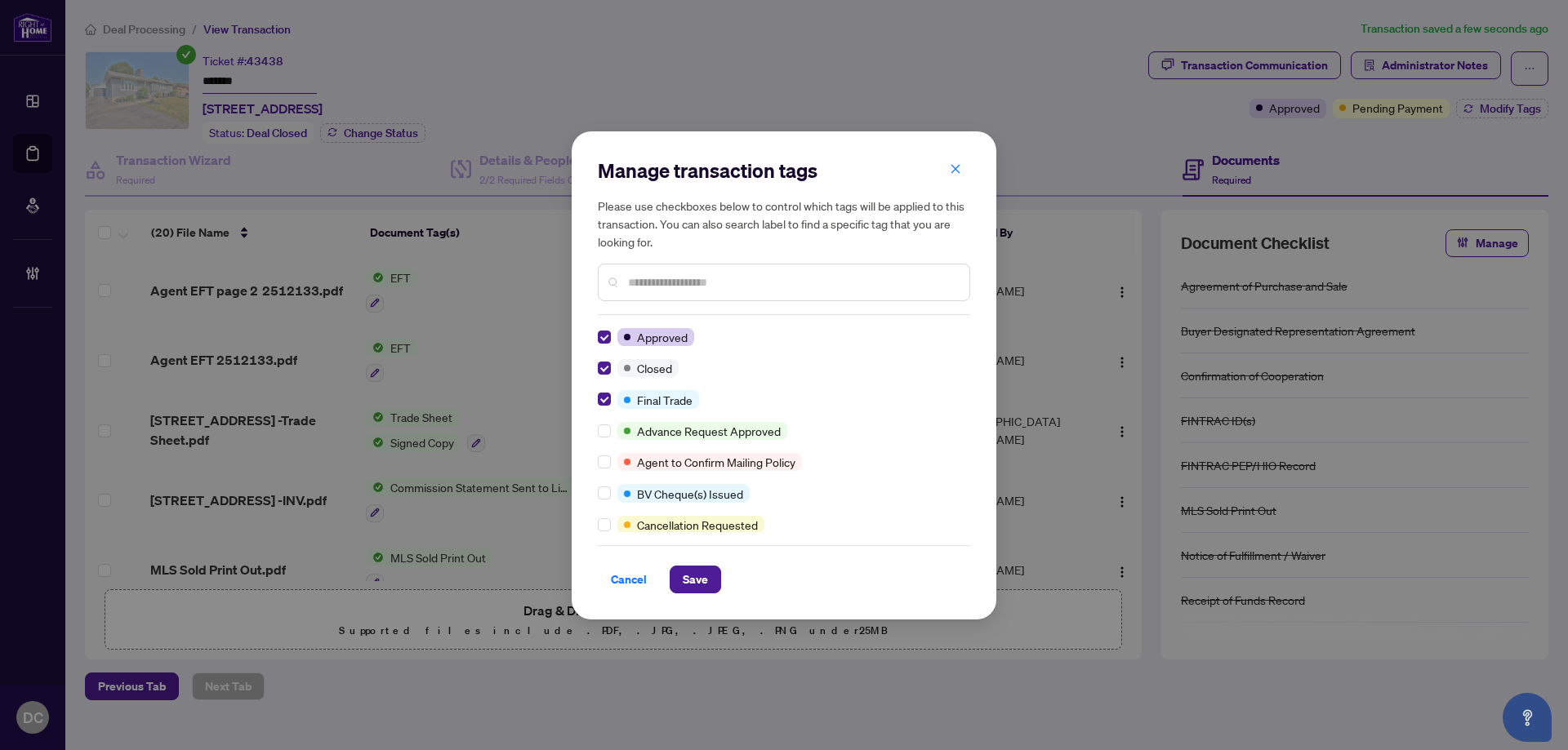
drag, startPoint x: 695, startPoint y: 581, endPoint x: 744, endPoint y: 555, distance: 55.5
click at [695, 582] on span "Save" at bounding box center [695, 580] width 25 height 26
click at [1445, 71] on div "Manage transaction tags Please use checkboxes below to control which tags will …" at bounding box center [784, 375] width 1568 height 750
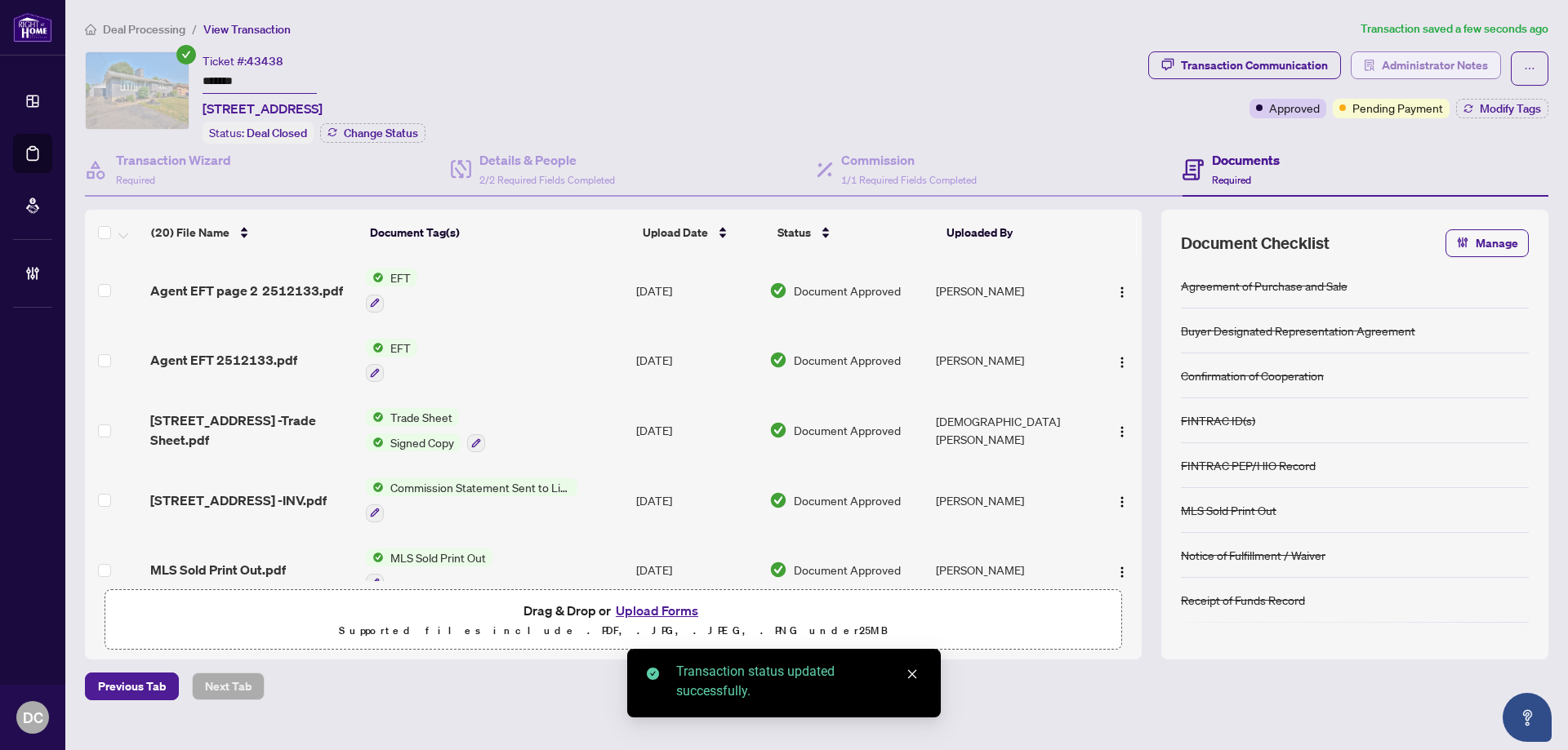
click at [1455, 63] on span "Administrator Notes" at bounding box center [1434, 65] width 106 height 26
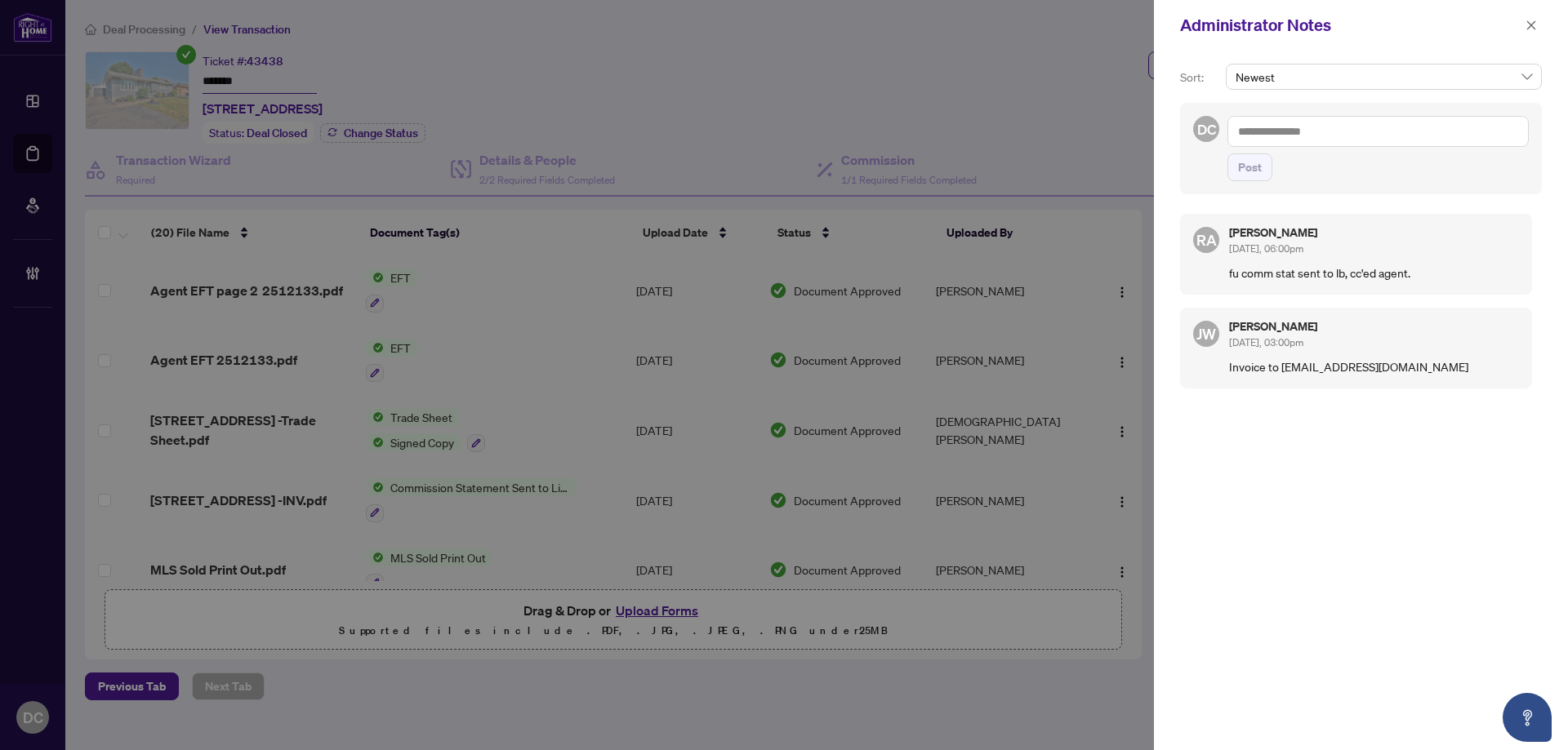
click at [1272, 128] on textarea at bounding box center [1378, 131] width 302 height 31
paste textarea "**********"
type textarea "**********"
click at [1244, 180] on span "Post" at bounding box center [1250, 167] width 24 height 26
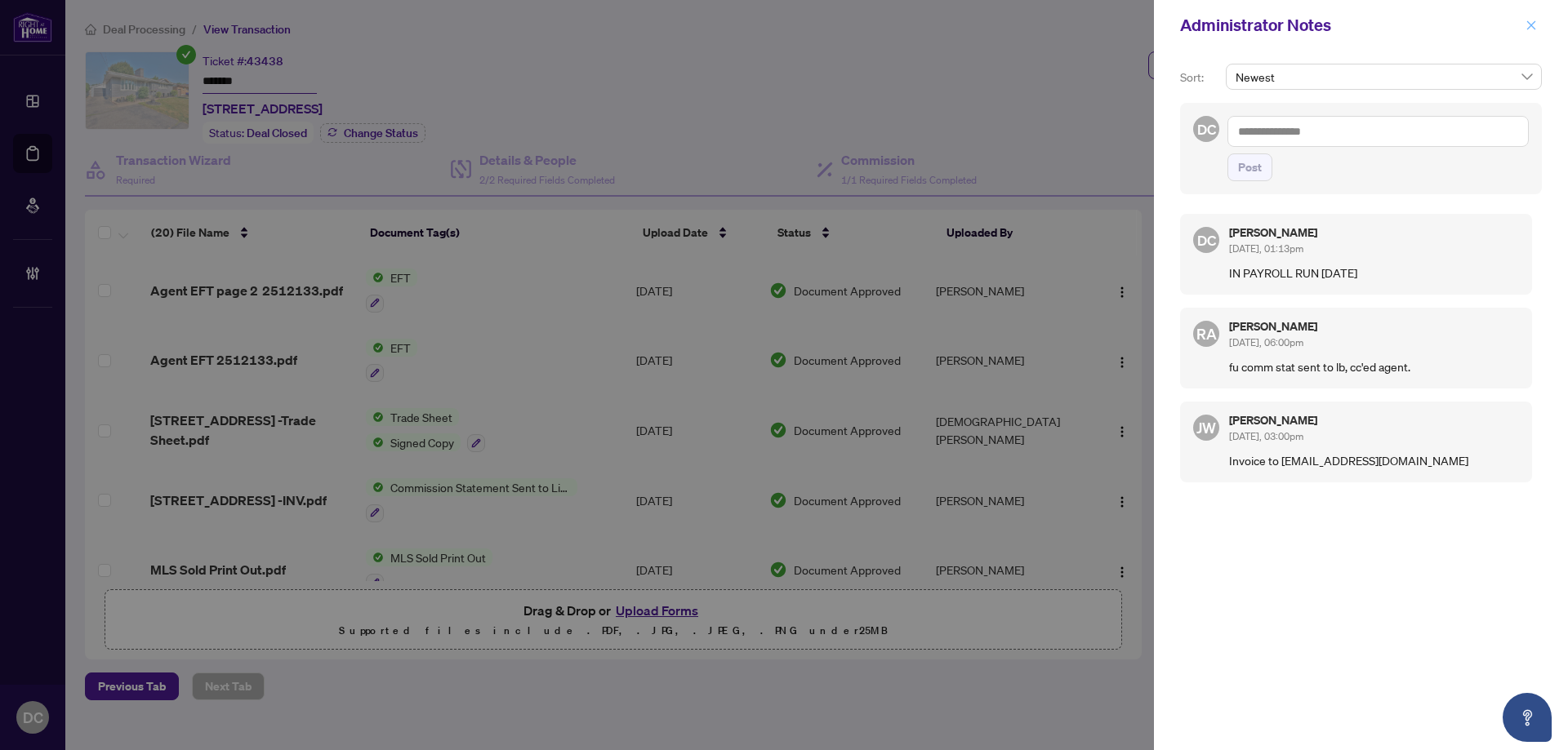
click at [1529, 23] on icon "close" at bounding box center [1531, 25] width 12 height 12
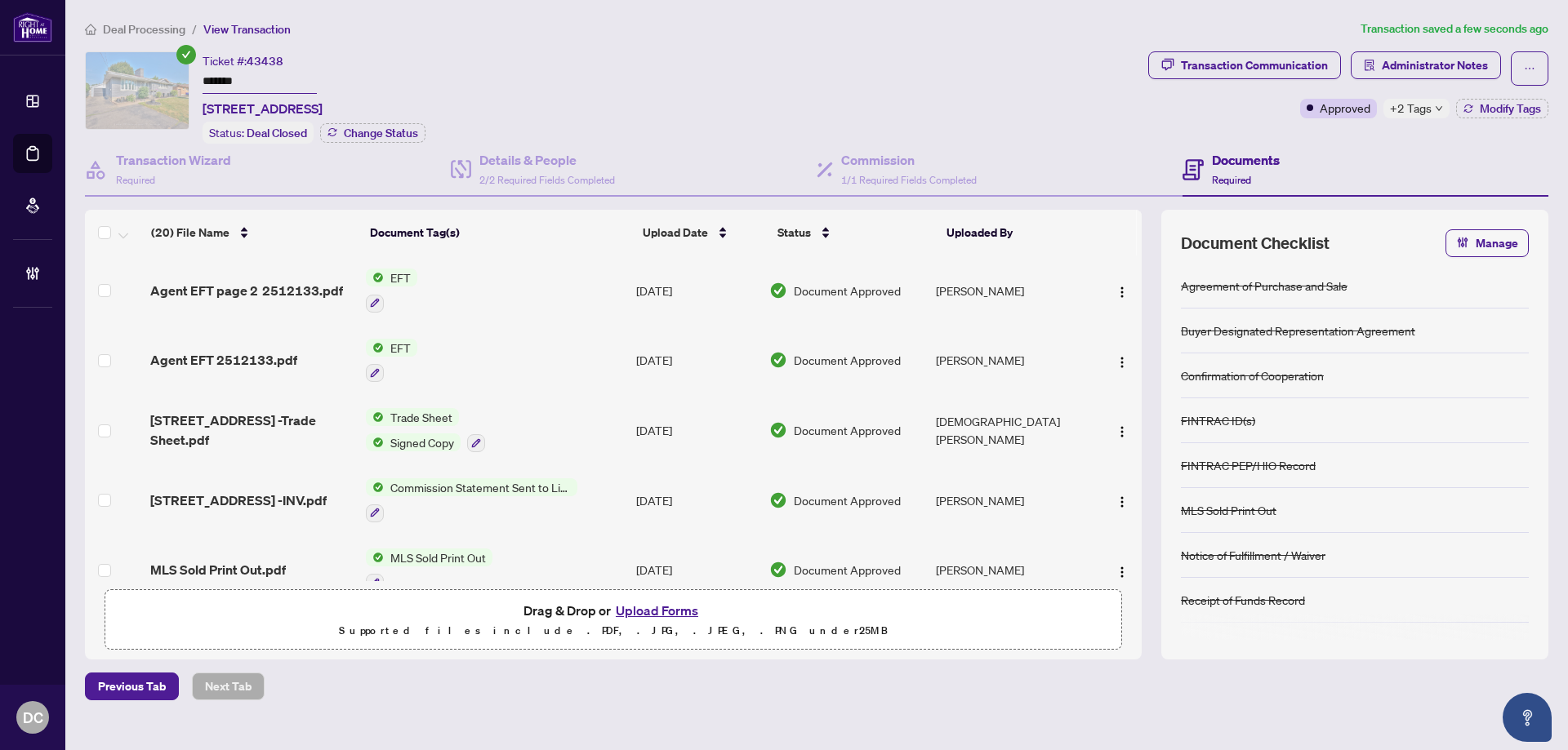
click at [160, 27] on span "Deal Processing" at bounding box center [144, 29] width 82 height 15
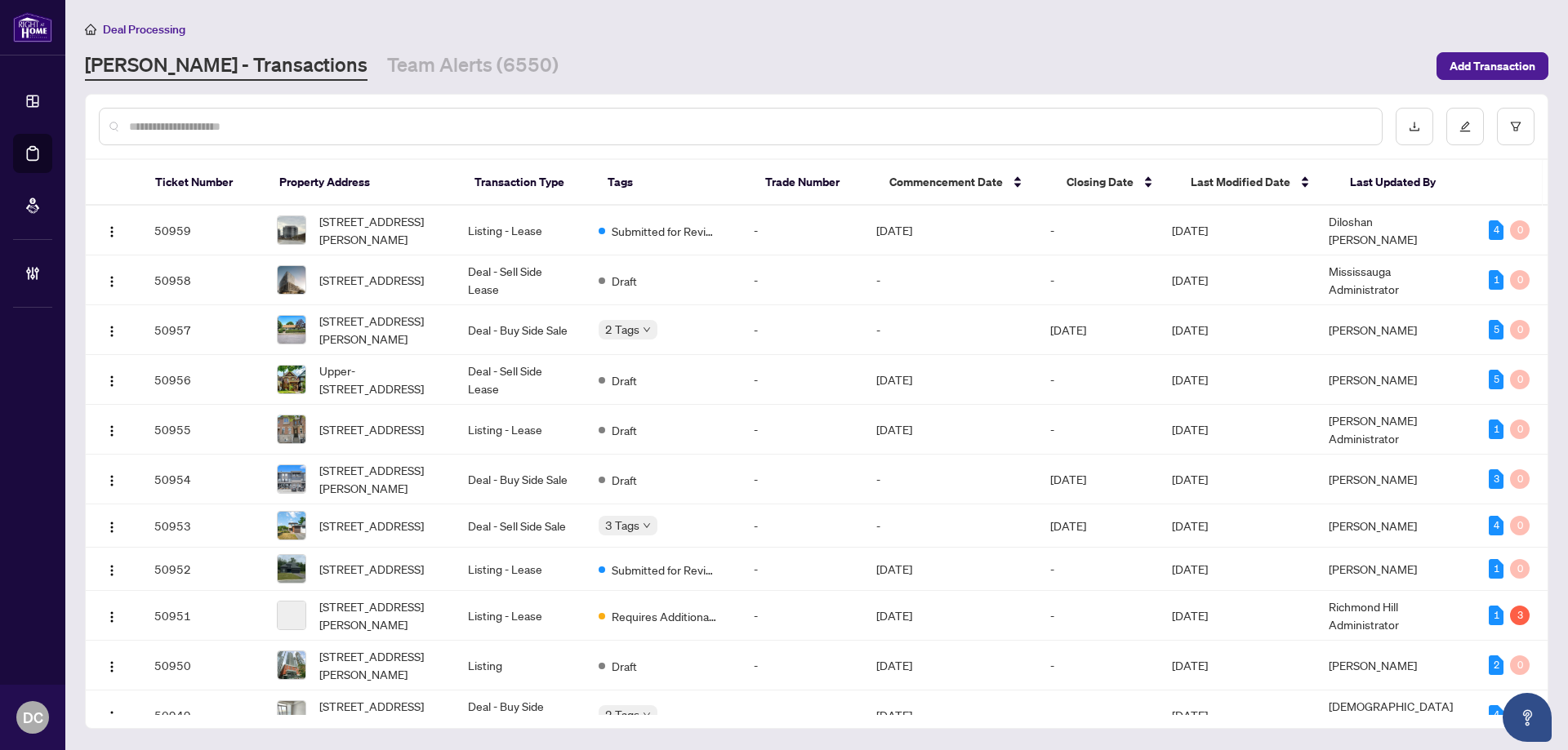
click at [321, 123] on input "text" at bounding box center [748, 126] width 1239 height 18
paste input "*******"
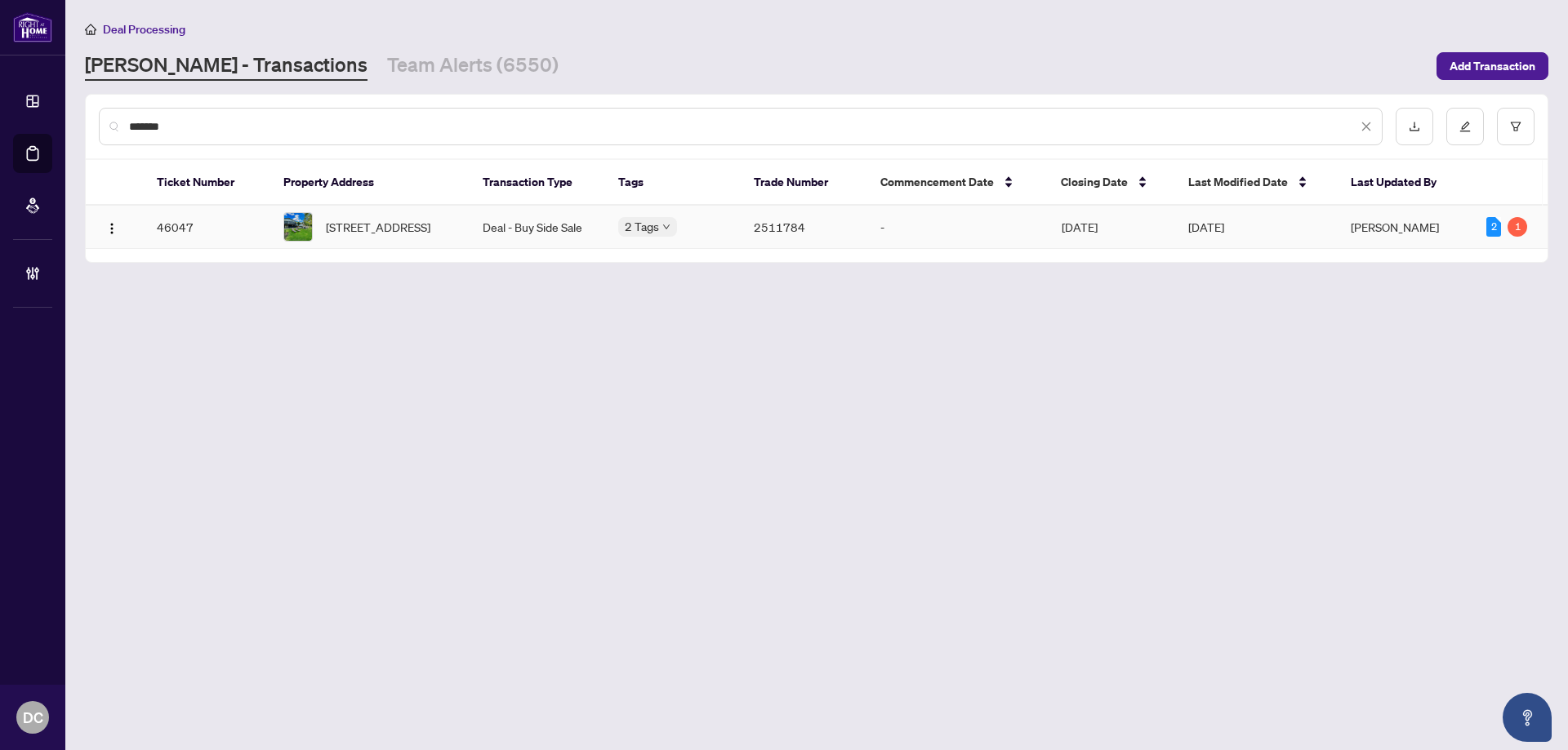
type input "*******"
click at [414, 225] on span "10 Aberdeen Circ, St. Catharines, Ontario L2T 2B8, Canada" at bounding box center [378, 227] width 105 height 18
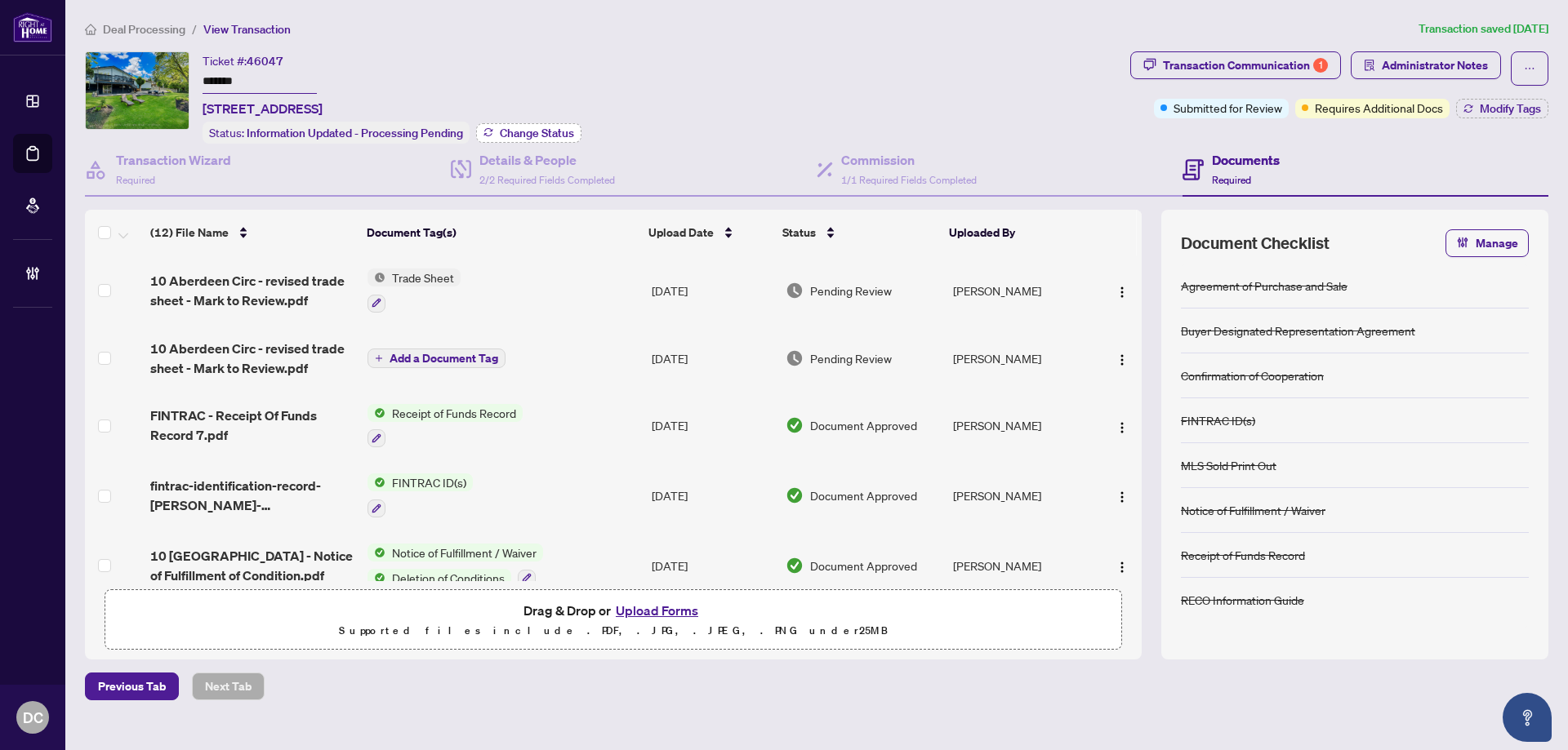
click at [502, 133] on span "Change Status" at bounding box center [537, 133] width 74 height 12
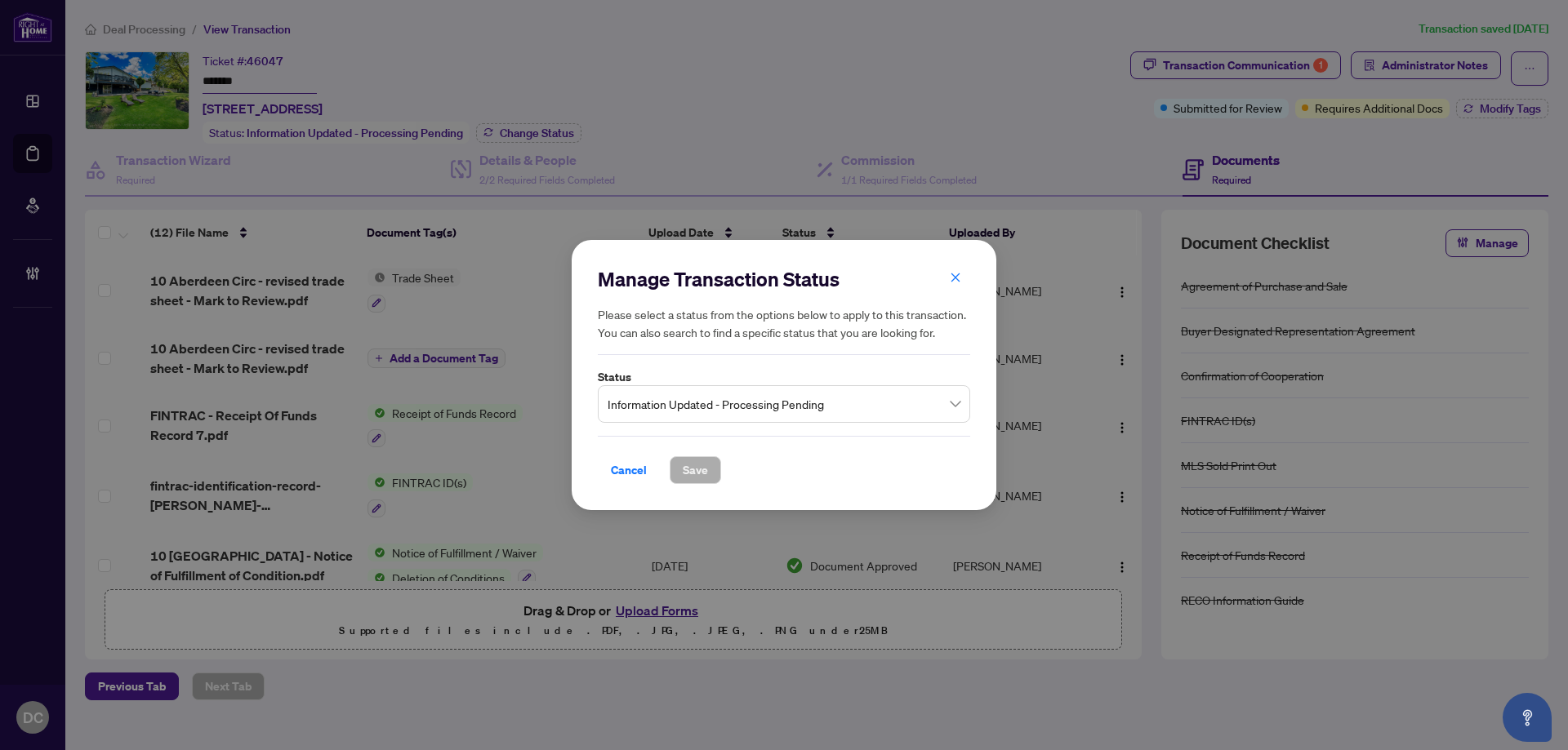
click at [704, 398] on span "Information Updated - Processing Pending" at bounding box center [784, 404] width 353 height 31
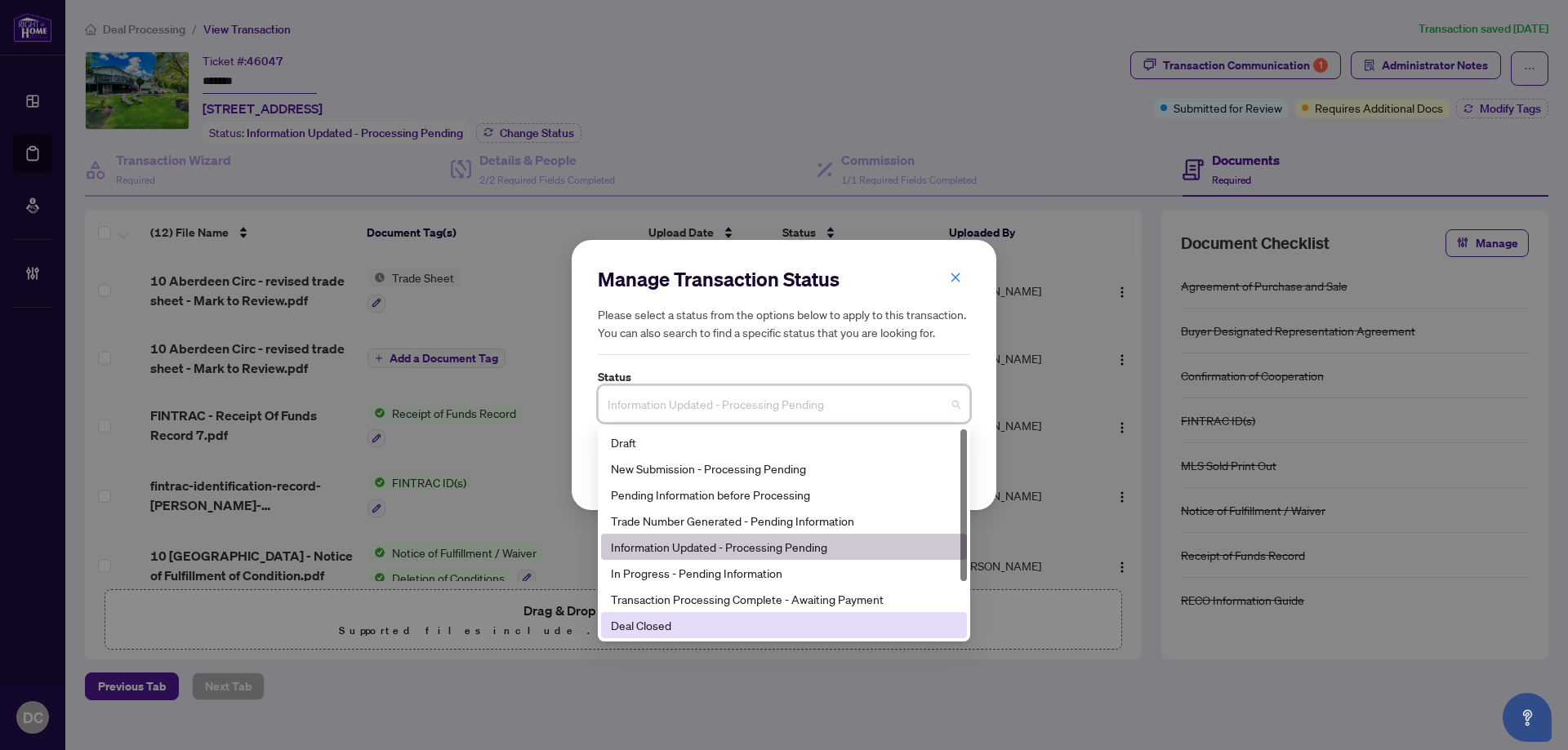
click at [693, 624] on div "Deal Closed" at bounding box center [784, 625] width 346 height 18
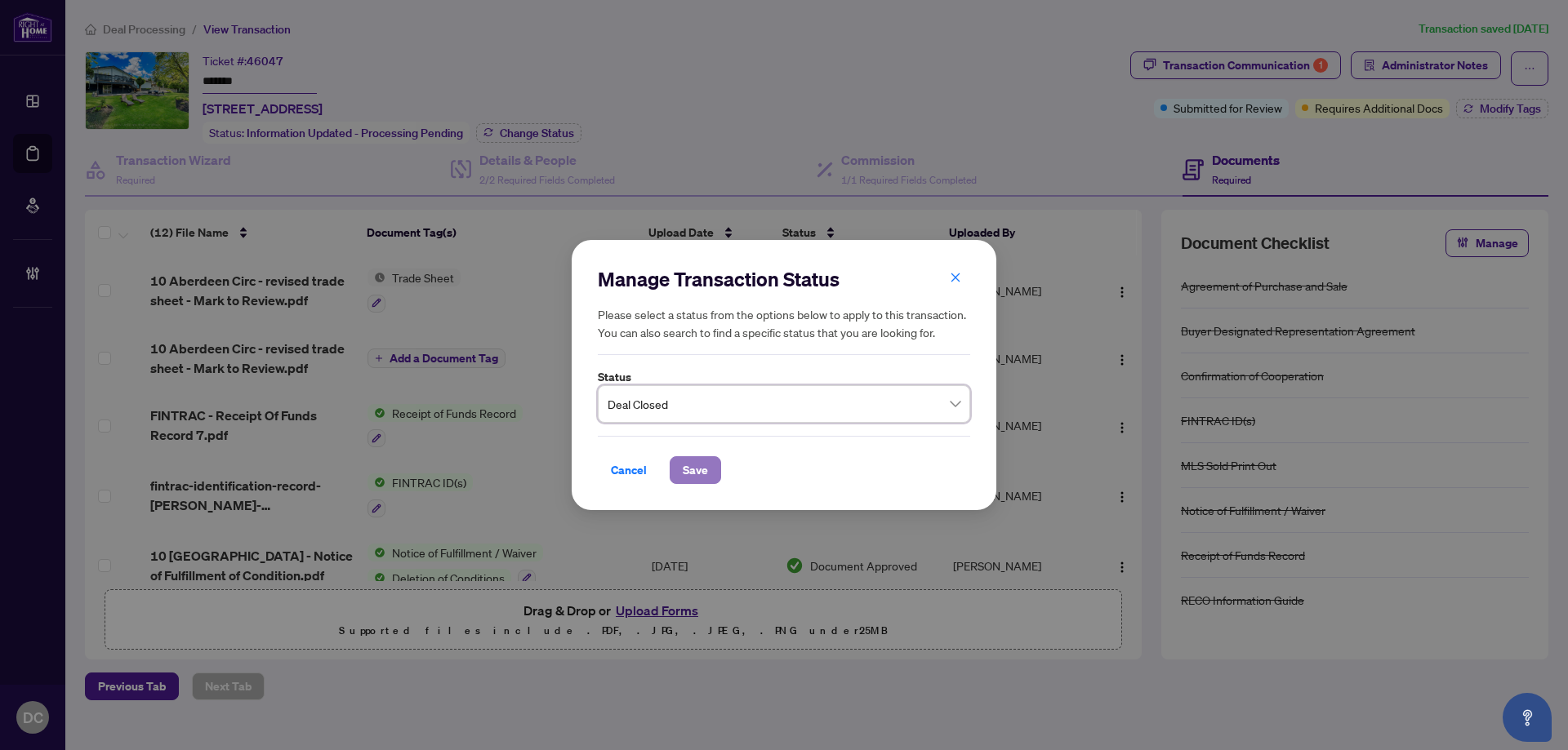
click at [714, 470] on button "Save" at bounding box center [695, 470] width 52 height 27
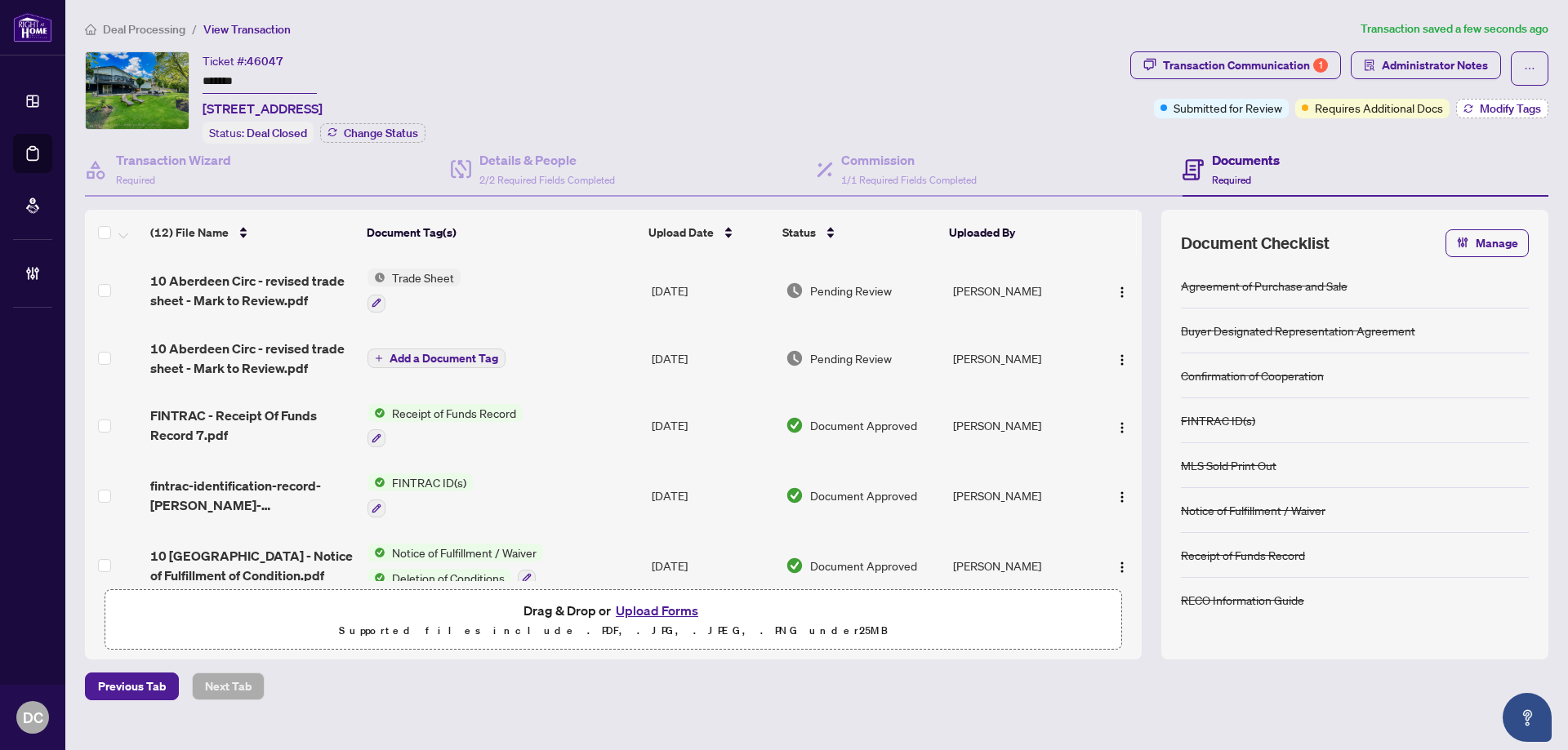
click at [1489, 107] on span "Modify Tags" at bounding box center [1510, 109] width 62 height 12
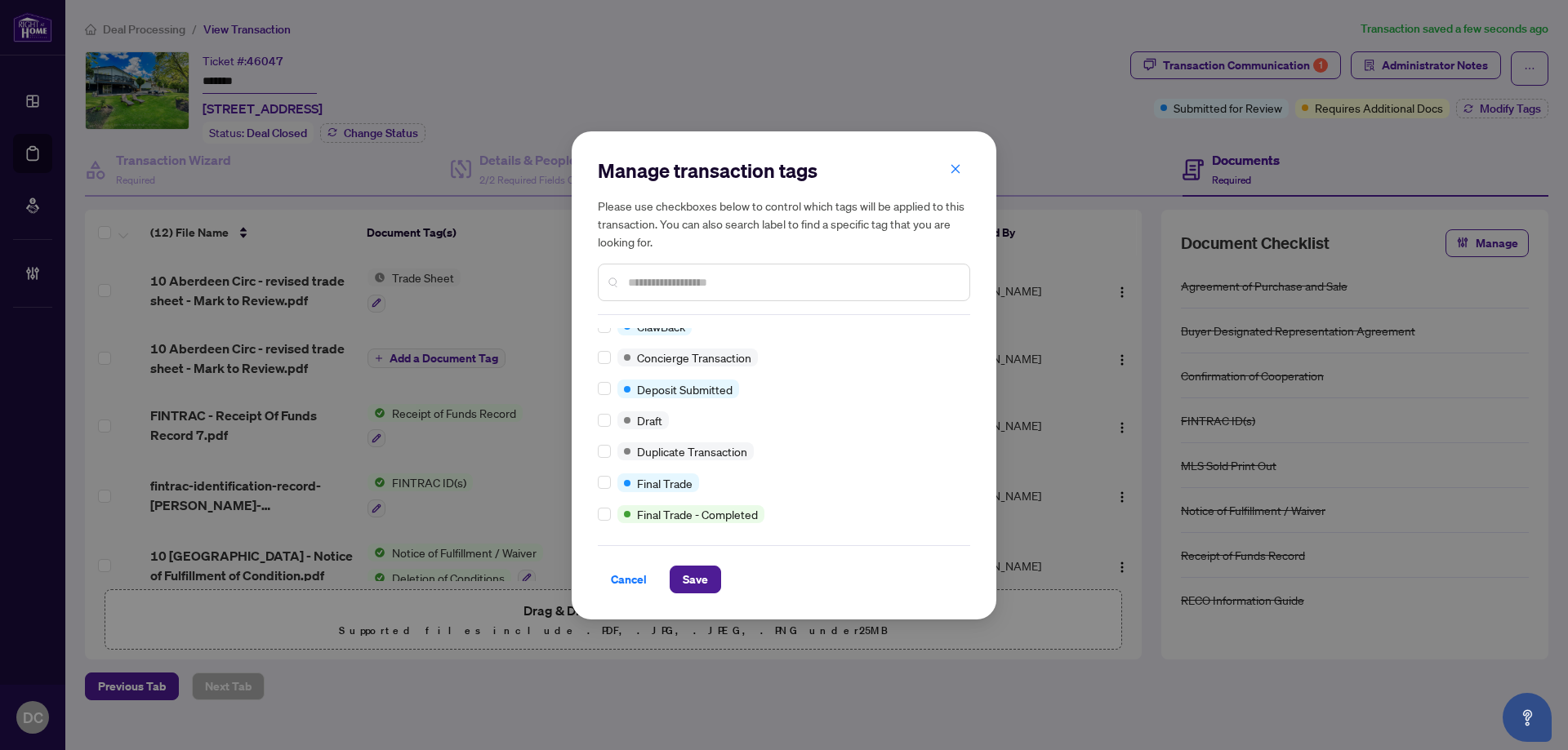
scroll to position [326, 0]
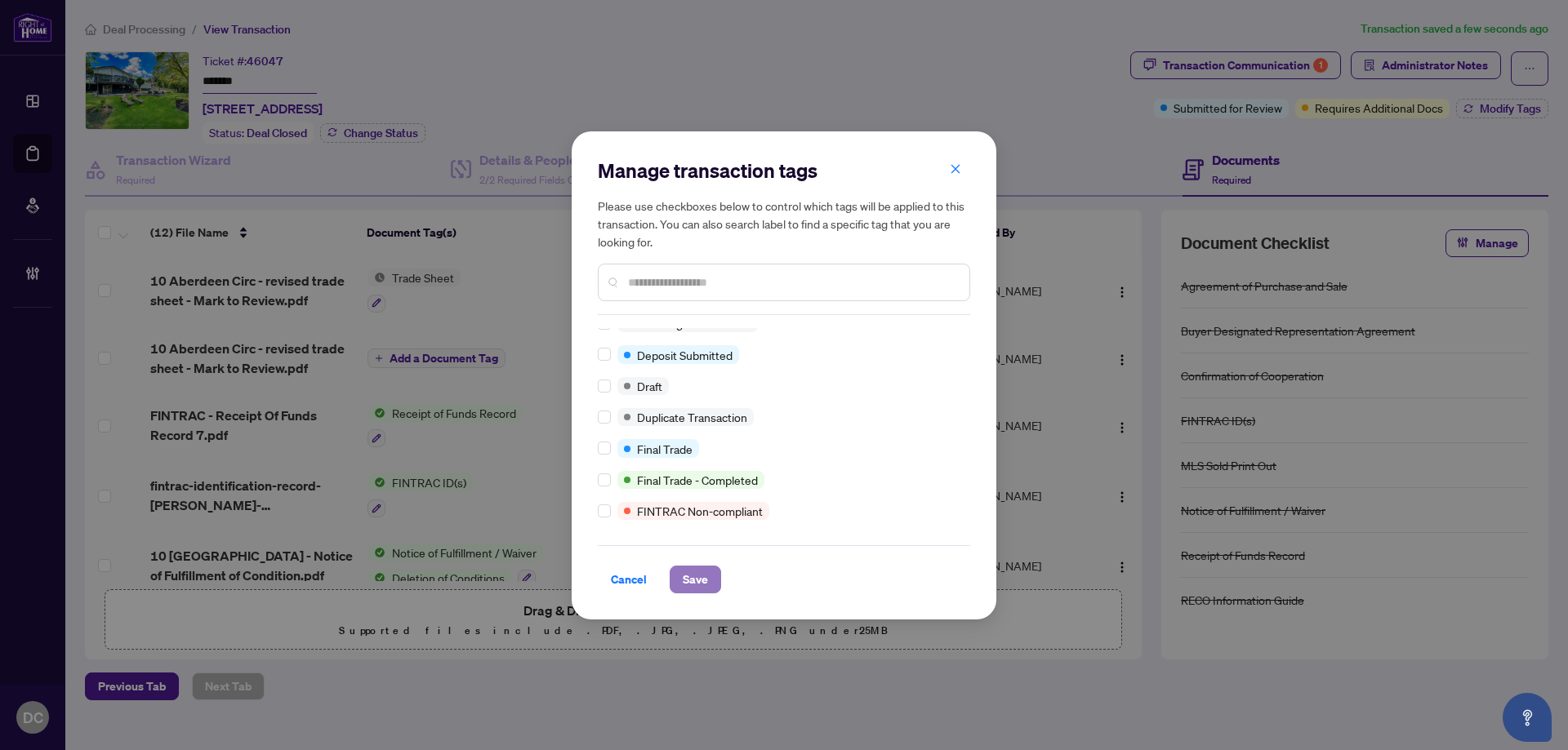
drag, startPoint x: 702, startPoint y: 580, endPoint x: 678, endPoint y: 538, distance: 48.4
click at [703, 580] on span "Save" at bounding box center [695, 580] width 25 height 26
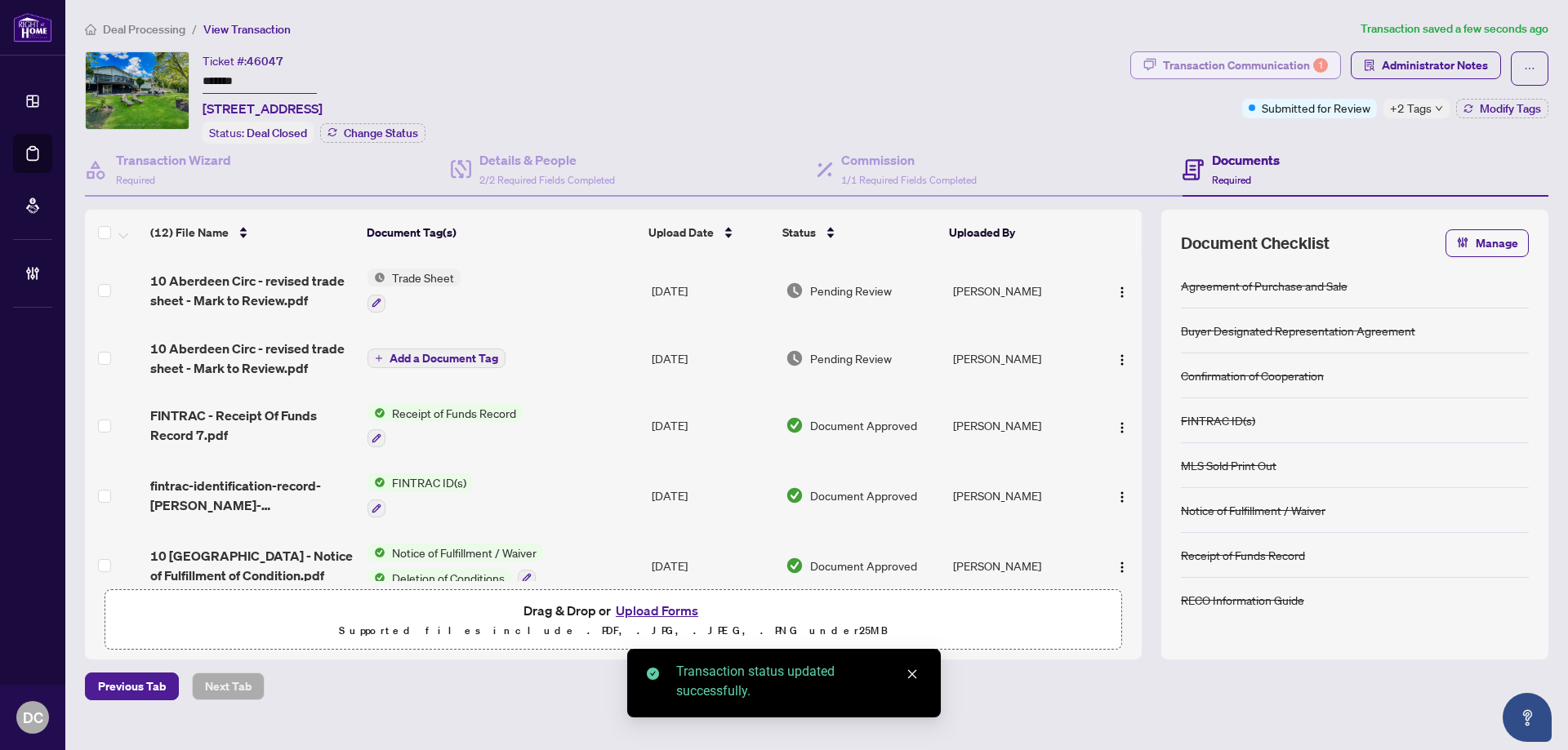
click at [1279, 59] on div "Transaction Communication 1" at bounding box center [1245, 65] width 165 height 26
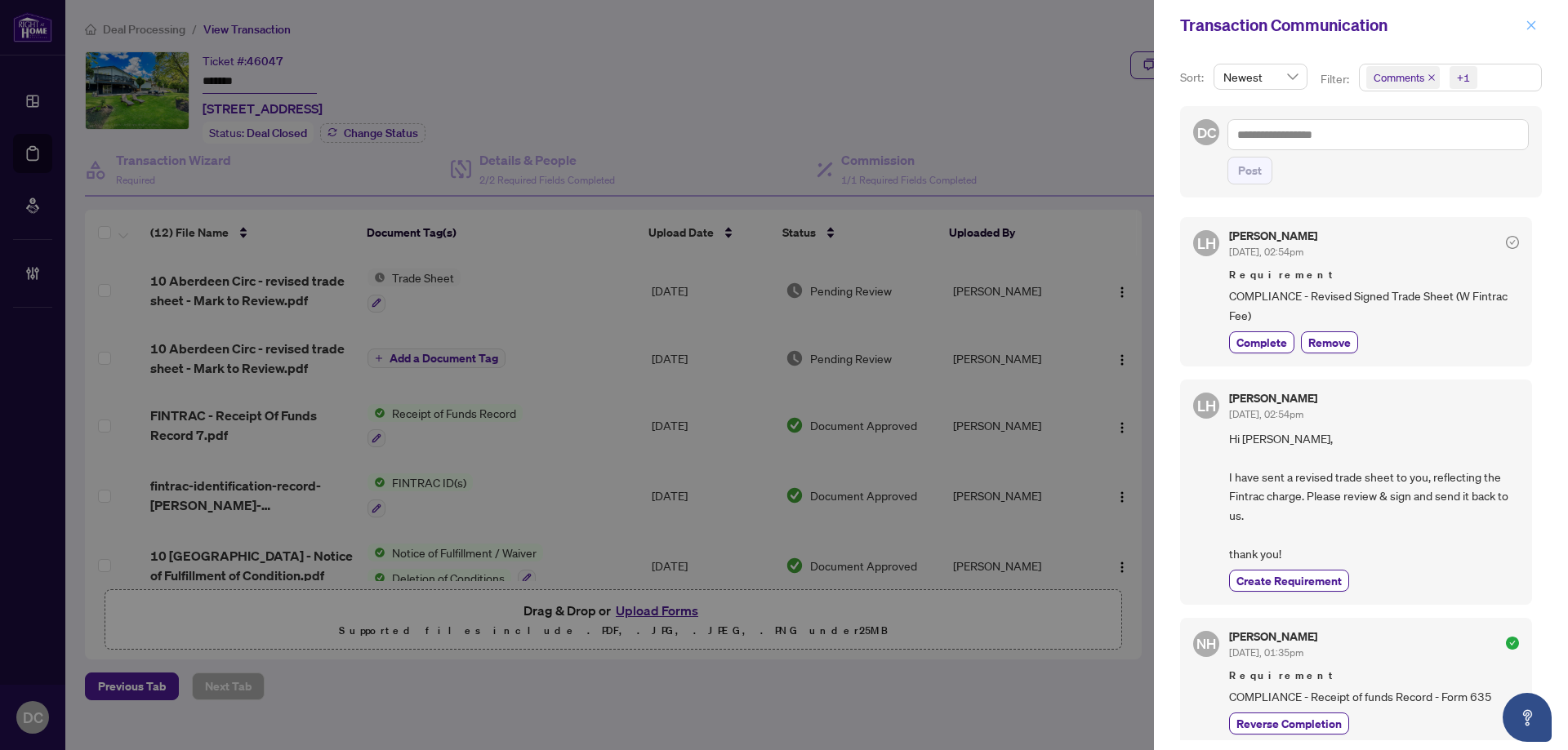
click at [1532, 28] on icon "close" at bounding box center [1531, 25] width 12 height 12
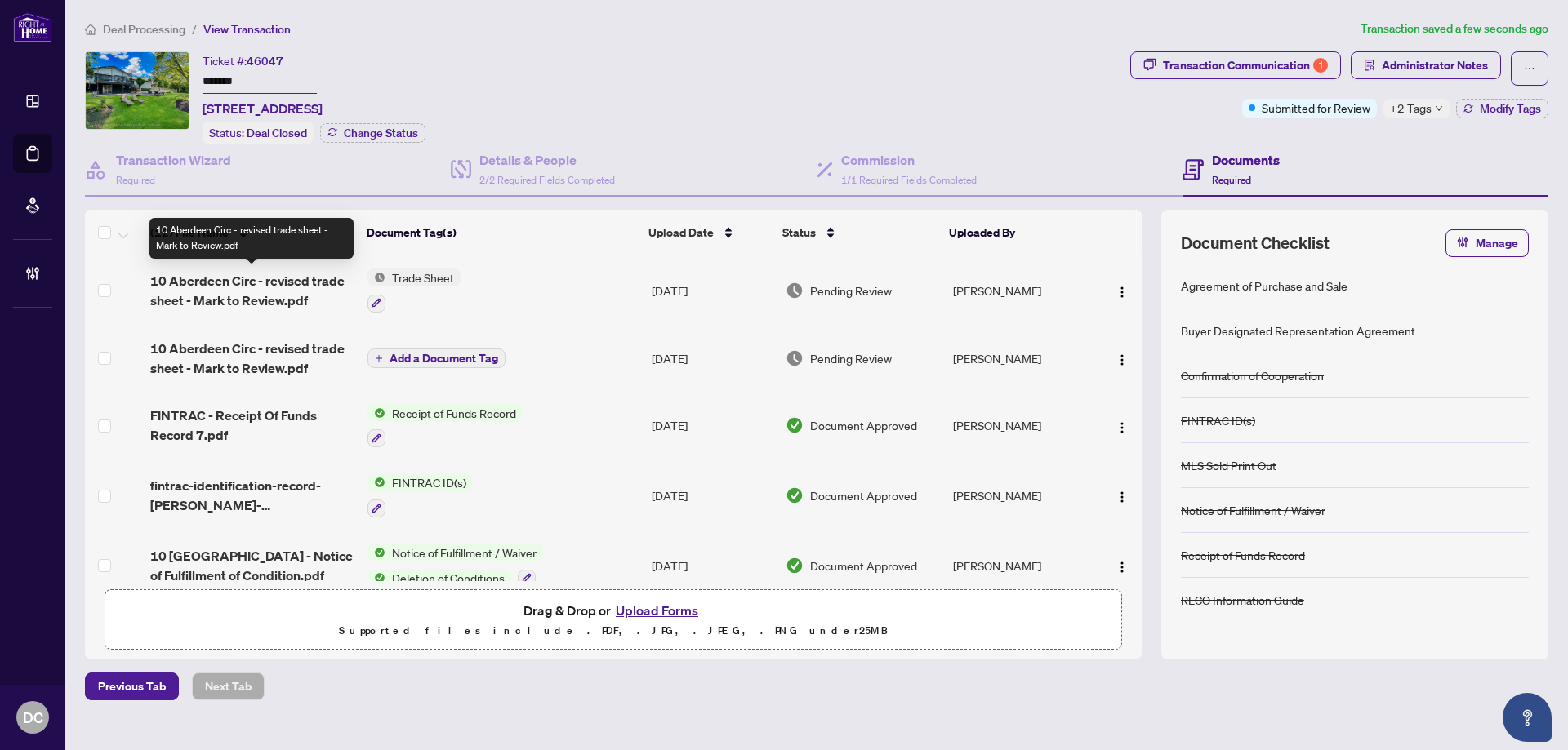
click at [268, 286] on span "10 Aberdeen Circ - revised trade sheet - Mark to Review.pdf" at bounding box center [252, 291] width 204 height 39
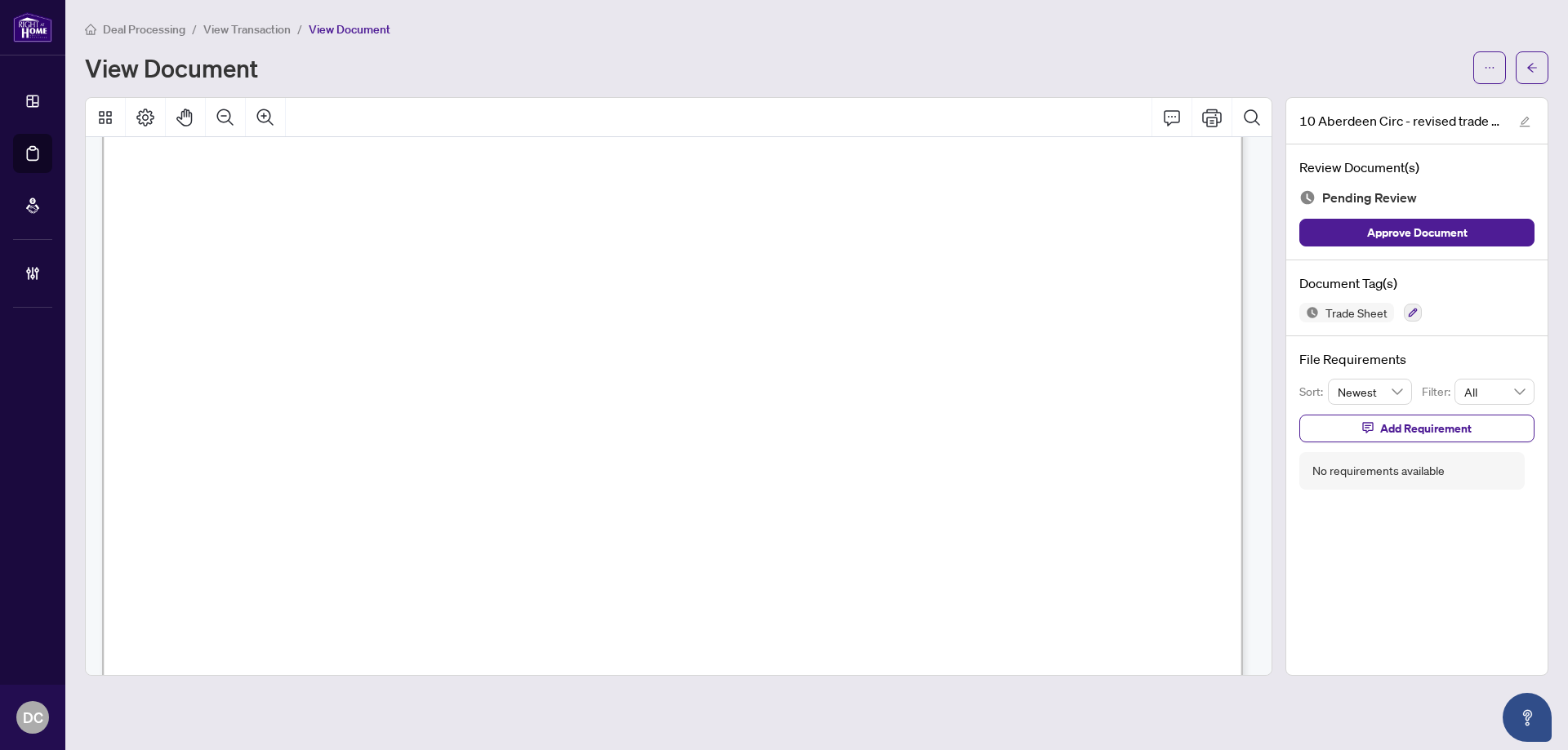
scroll to position [734, 0]
click at [1537, 71] on icon "arrow-left" at bounding box center [1532, 68] width 12 height 12
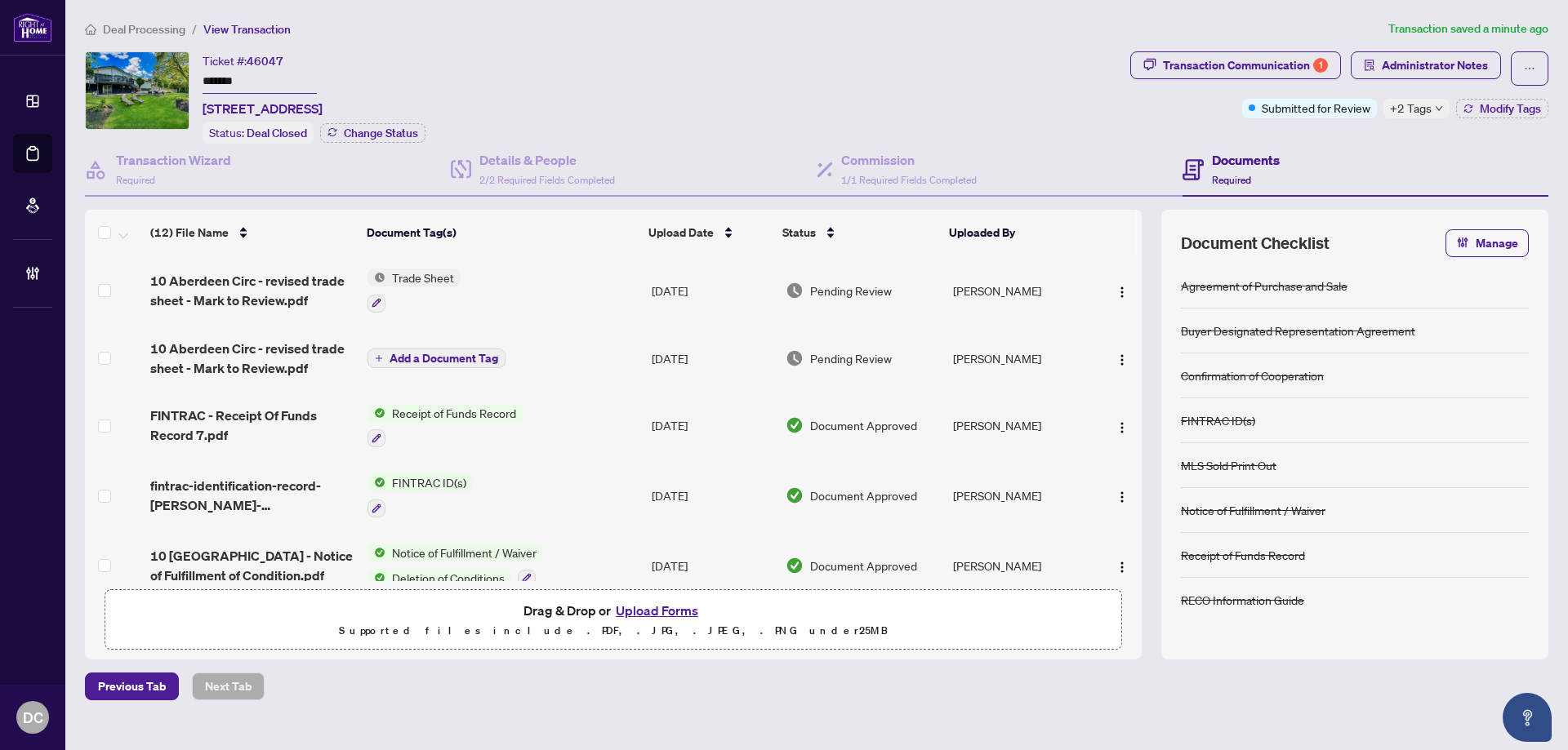
click at [1435, 106] on icon "down" at bounding box center [1439, 109] width 8 height 8
click at [1234, 125] on div "Transaction Communication 1 Administrator Notes Submitted for Review +2 Tags Mo…" at bounding box center [1338, 98] width 424 height 92
click at [1300, 67] on div "Transaction Communication 1" at bounding box center [1245, 65] width 165 height 26
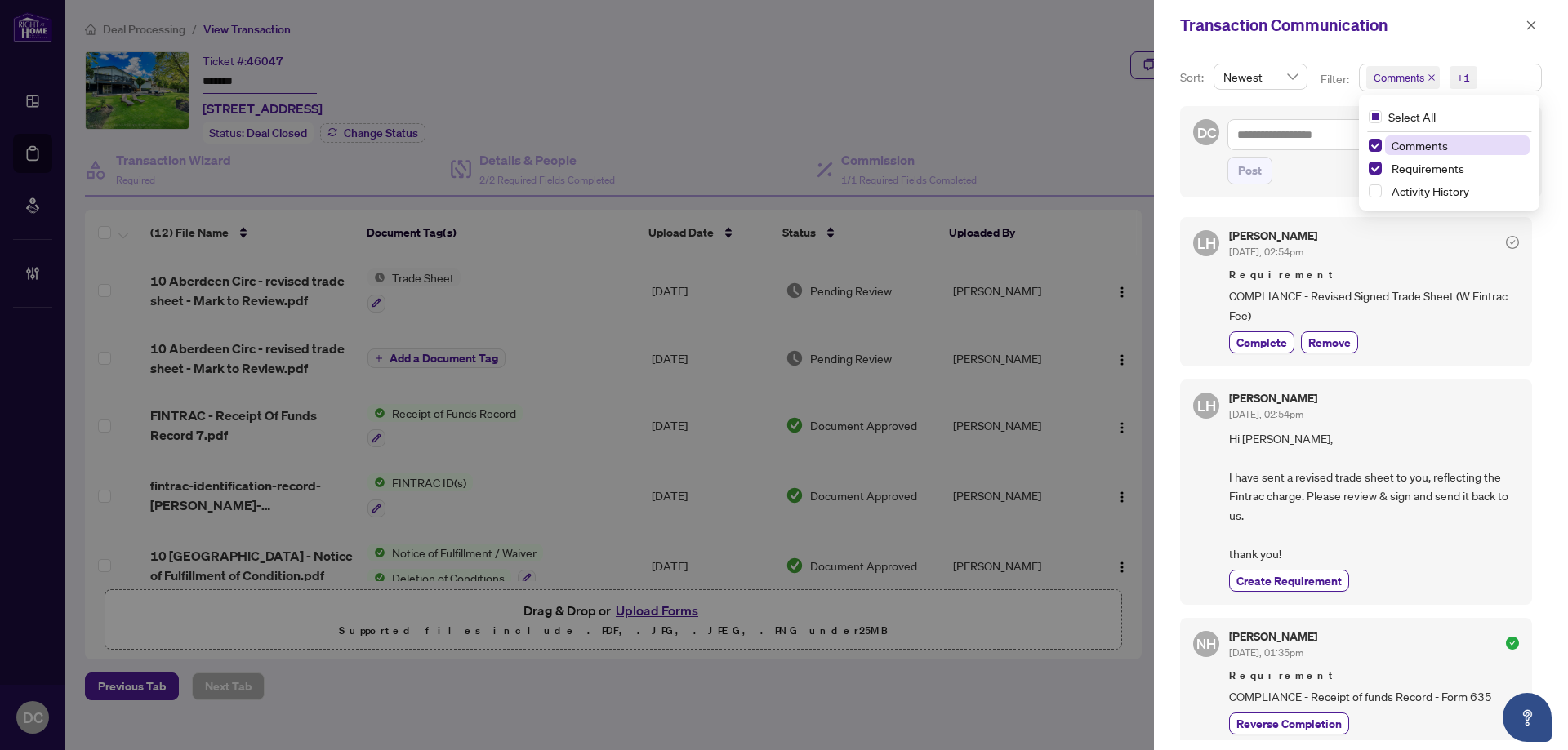
click at [1501, 70] on span "Comments +1" at bounding box center [1449, 77] width 181 height 26
click at [1434, 148] on span "Comments" at bounding box center [1419, 145] width 57 height 15
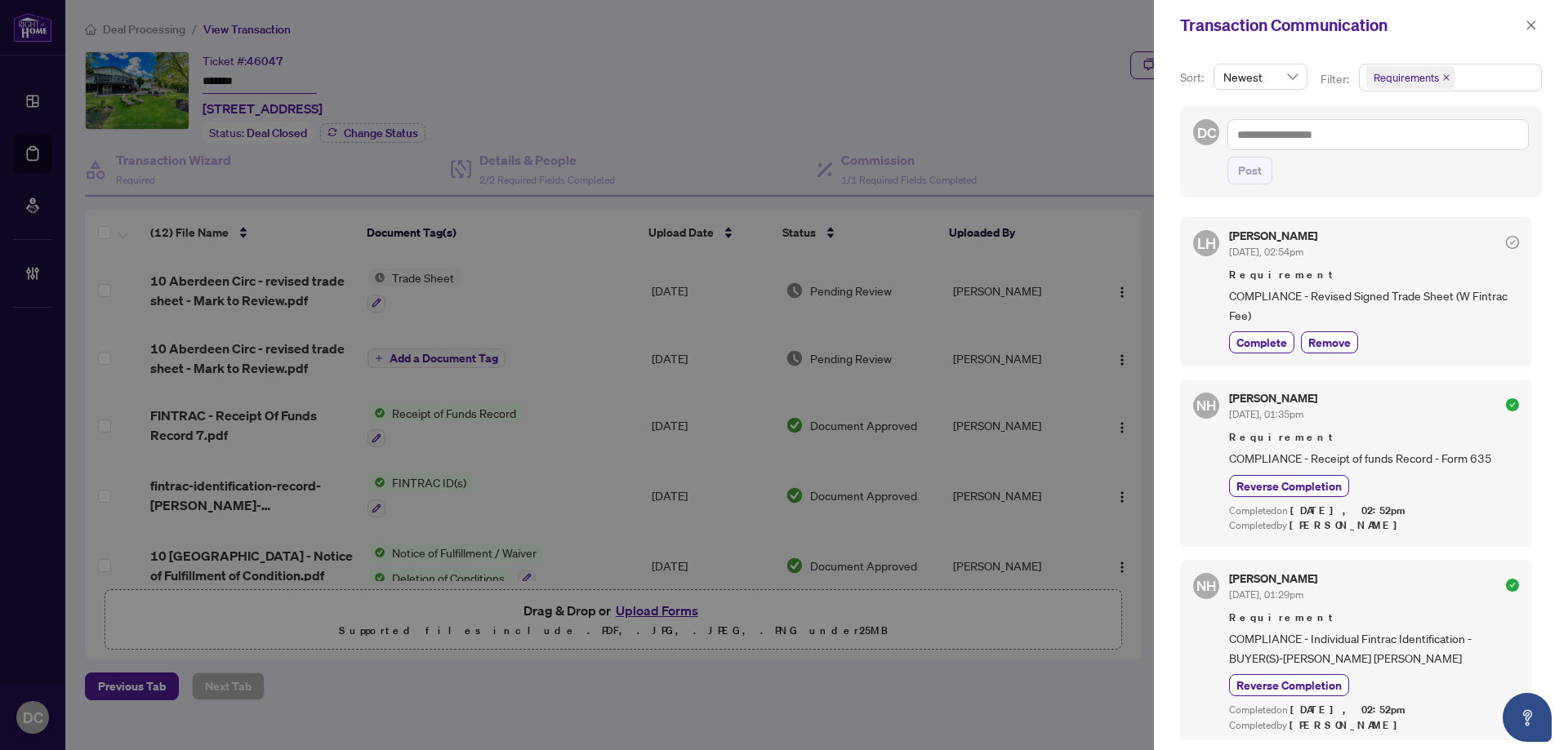
drag, startPoint x: 1533, startPoint y: 23, endPoint x: 1150, endPoint y: 39, distance: 383.3
click at [1533, 22] on icon "close" at bounding box center [1531, 25] width 12 height 12
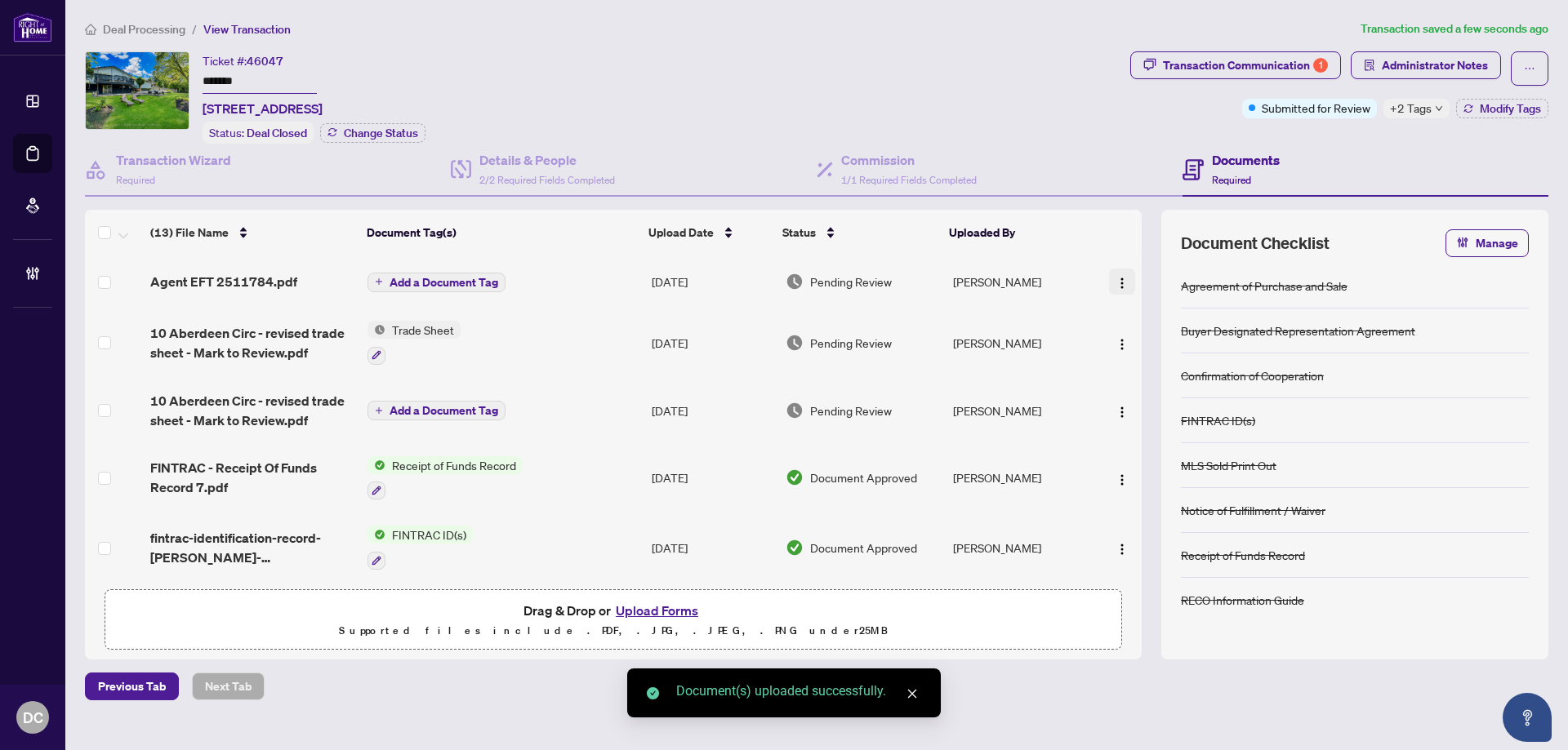
click at [1116, 280] on img "button" at bounding box center [1121, 283] width 13 height 13
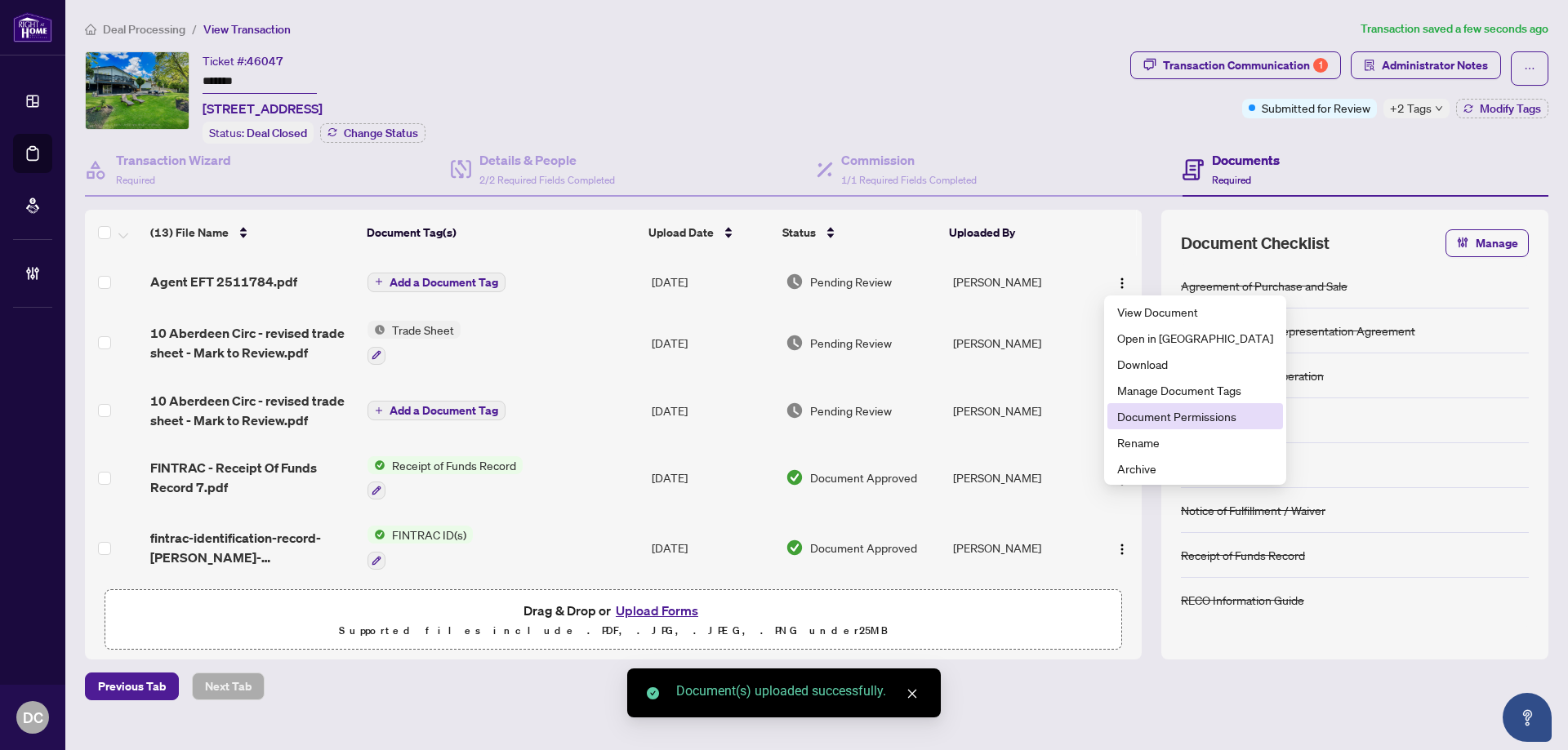
click at [1184, 412] on span "Document Permissions" at bounding box center [1194, 416] width 156 height 18
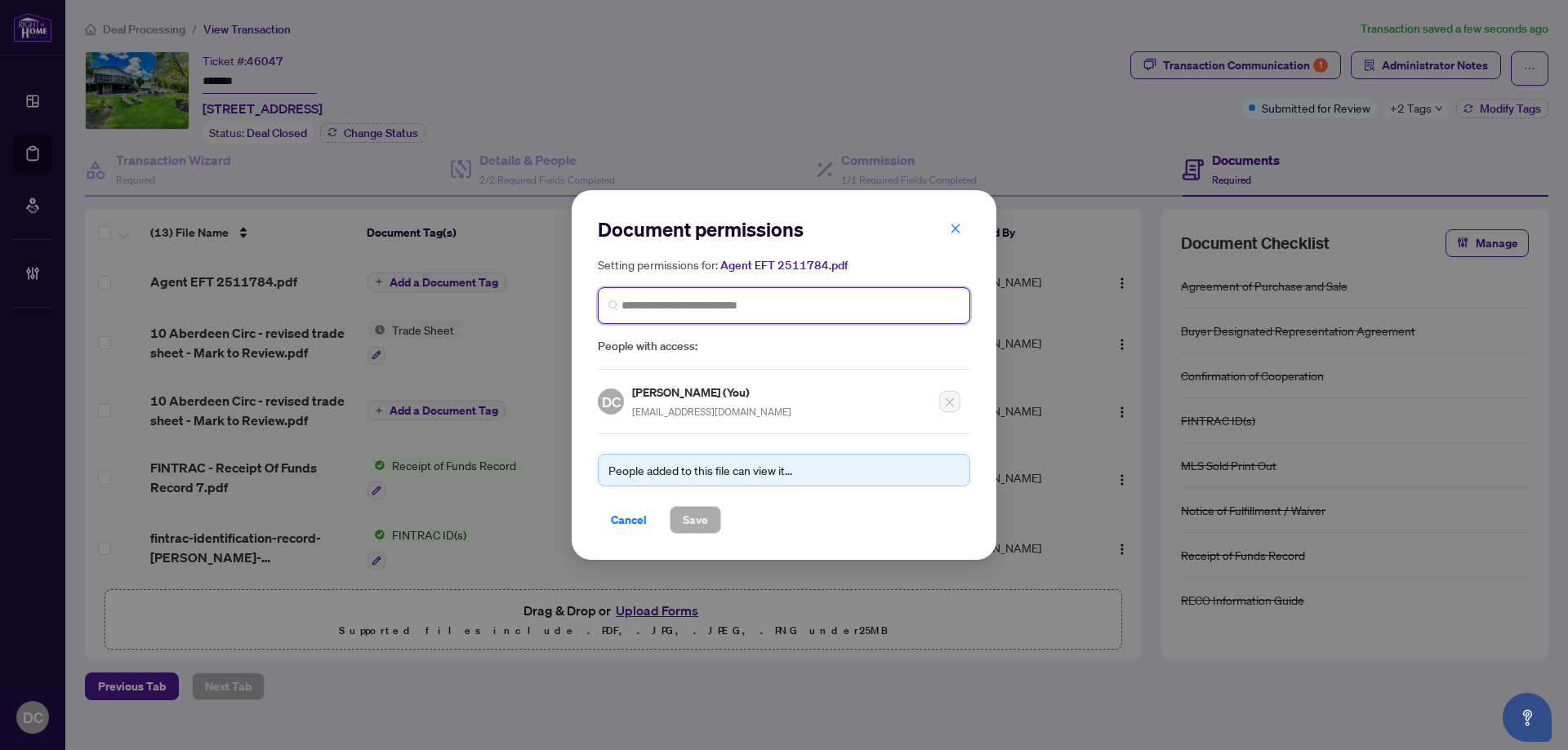
click at [784, 311] on input "search" at bounding box center [789, 305] width 338 height 18
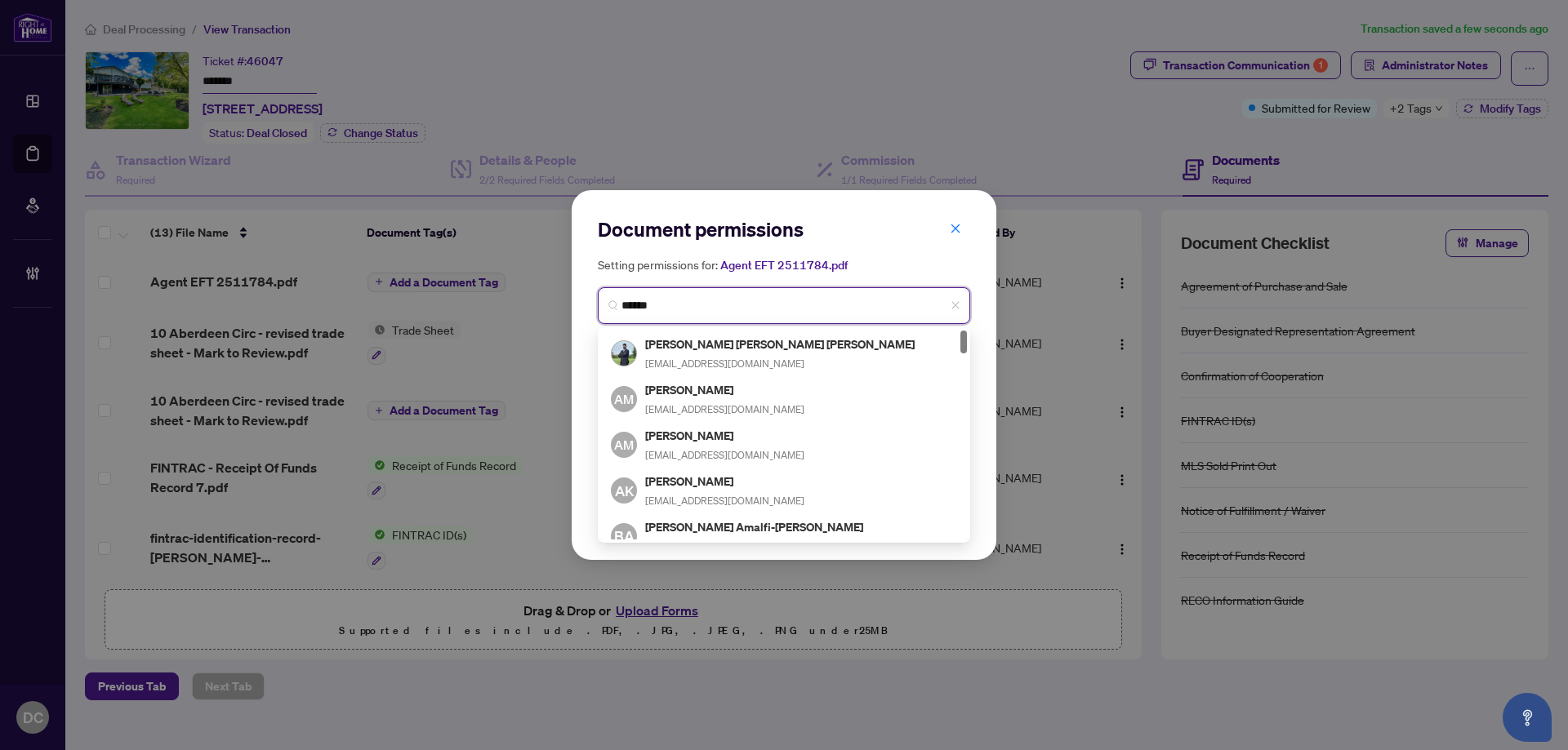
type input "*******"
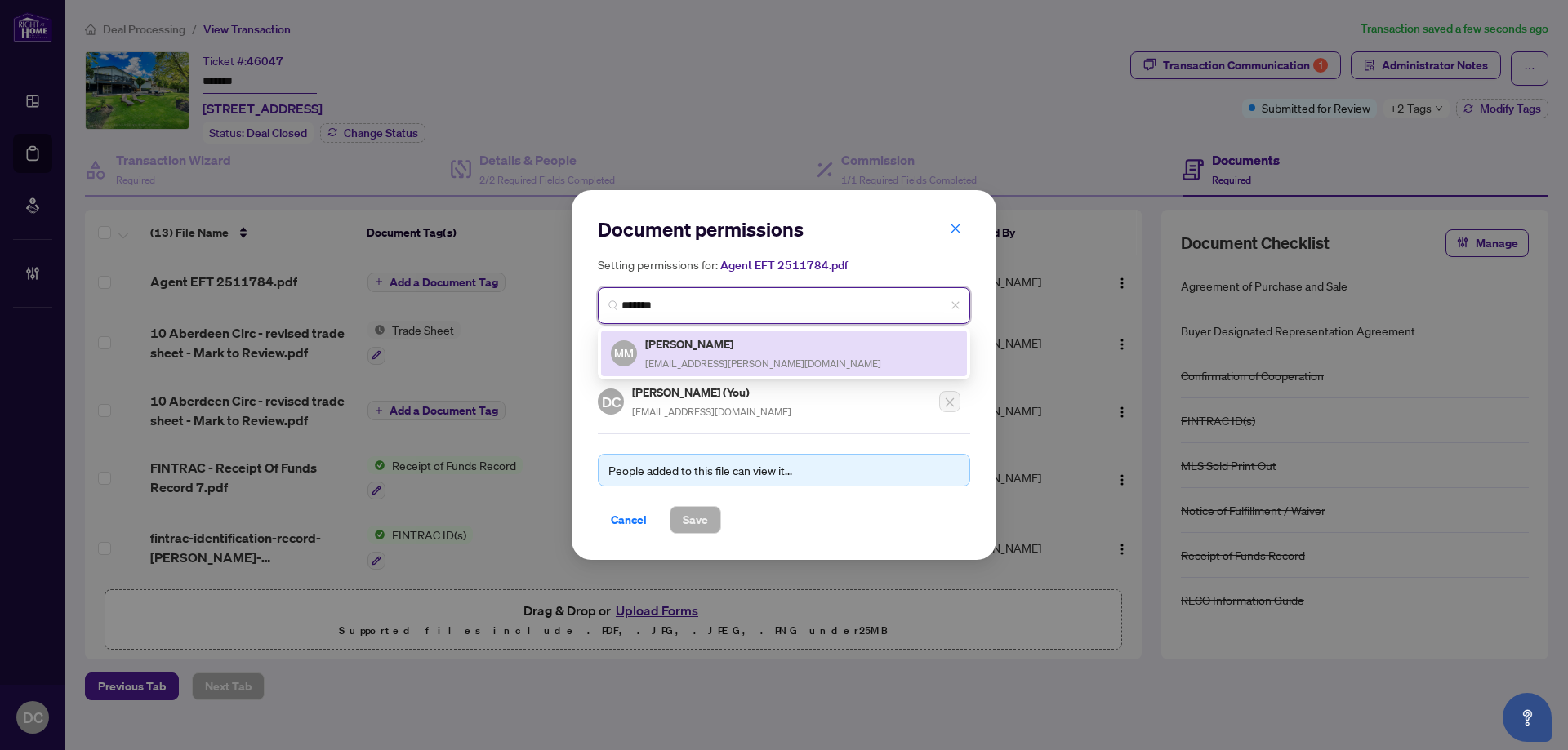
click at [753, 341] on h5 "Mark Malinowski" at bounding box center [763, 344] width 236 height 19
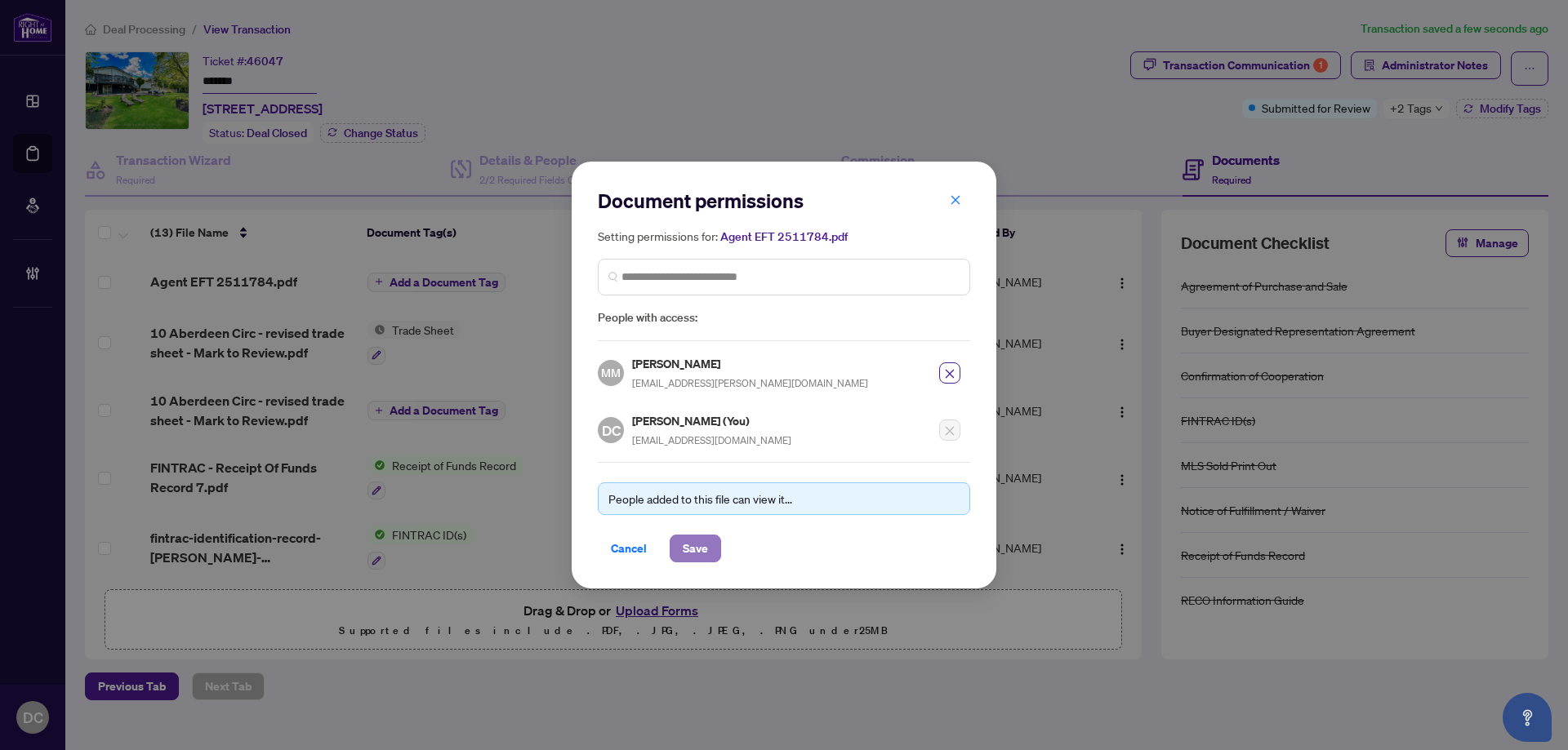
click at [702, 539] on span "Save" at bounding box center [695, 548] width 25 height 26
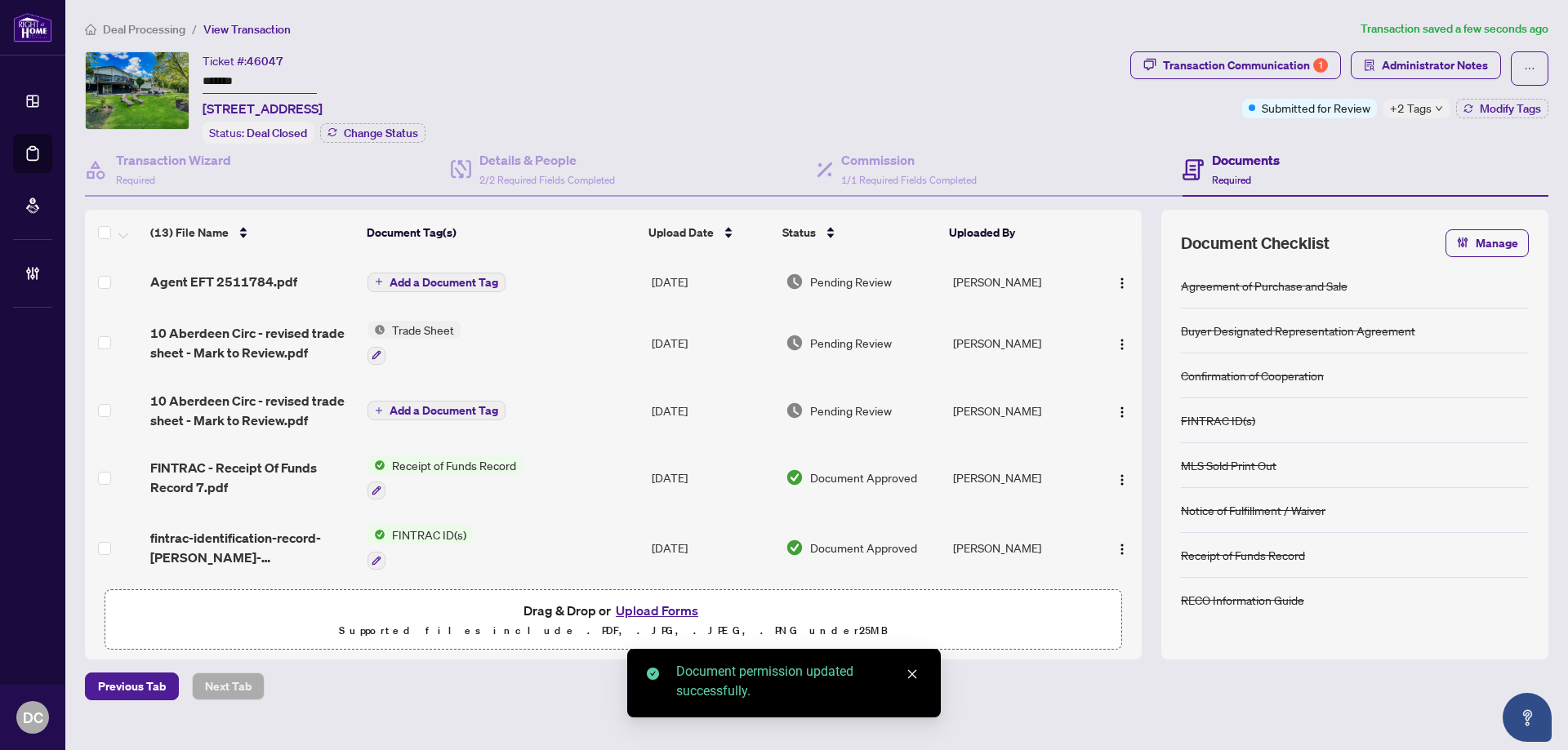
click at [457, 279] on span "Add a Document Tag" at bounding box center [444, 283] width 109 height 12
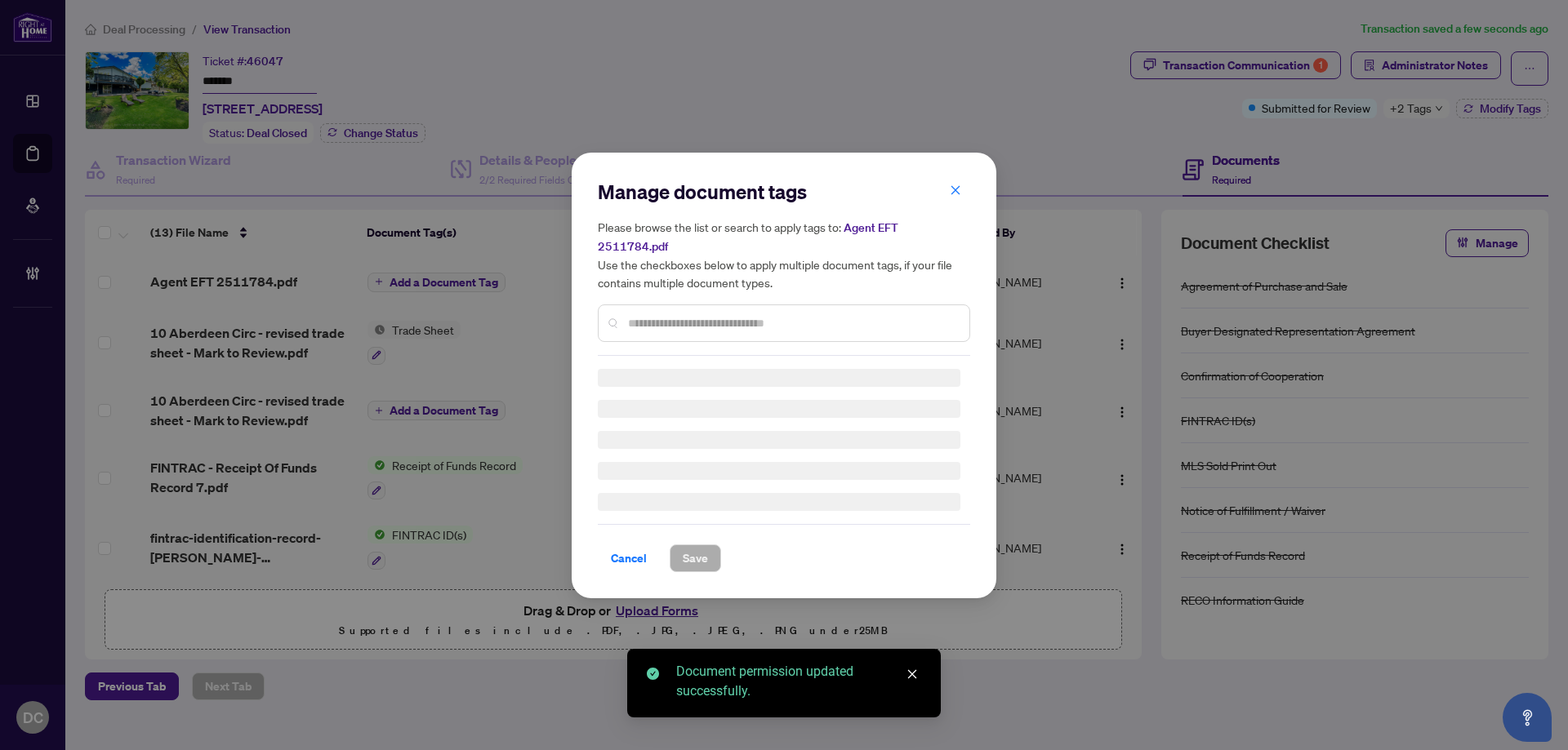
click at [749, 310] on div "Manage document tags Please browse the list or search to apply tags to: Agent E…" at bounding box center [784, 267] width 372 height 177
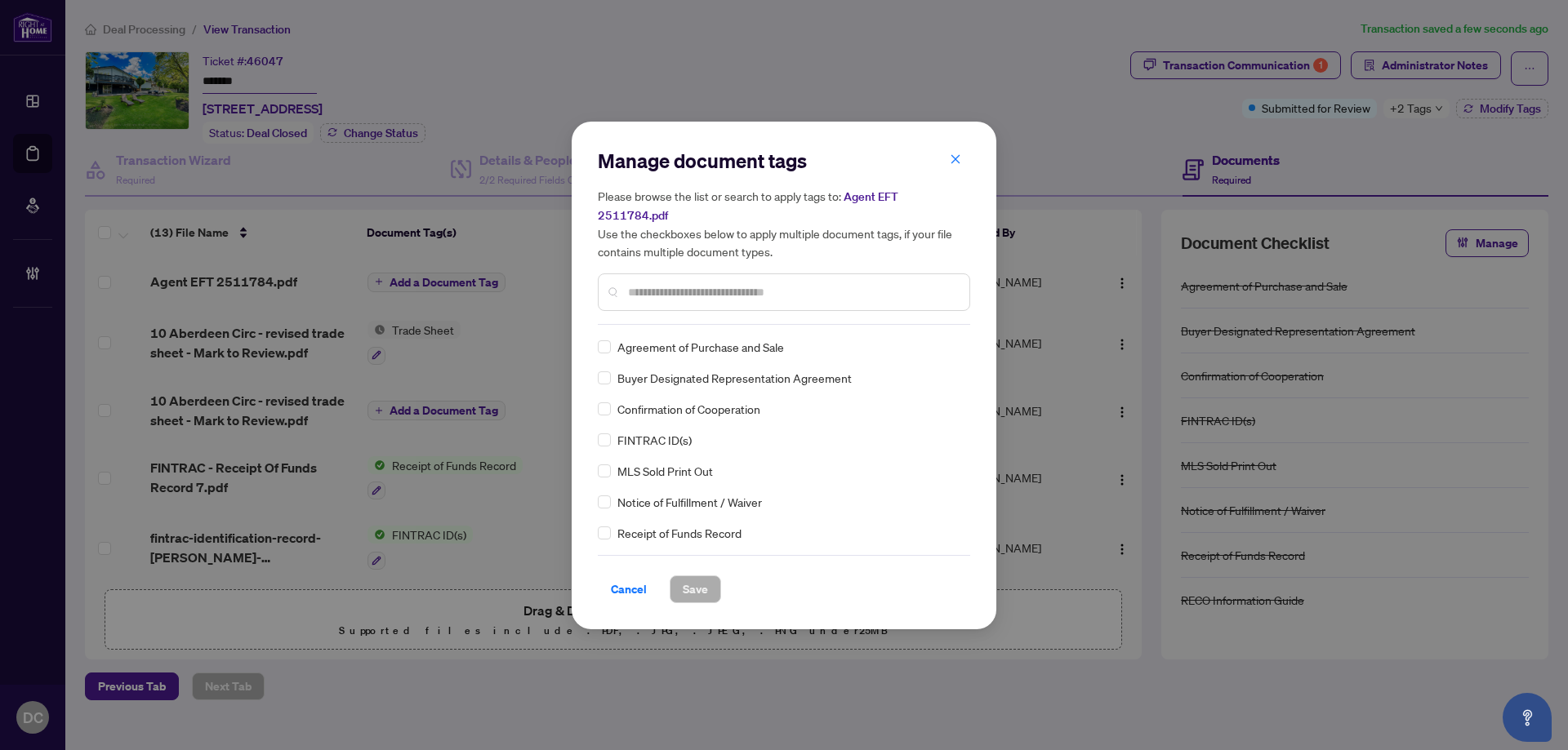
click at [818, 283] on input "text" at bounding box center [791, 292] width 328 height 18
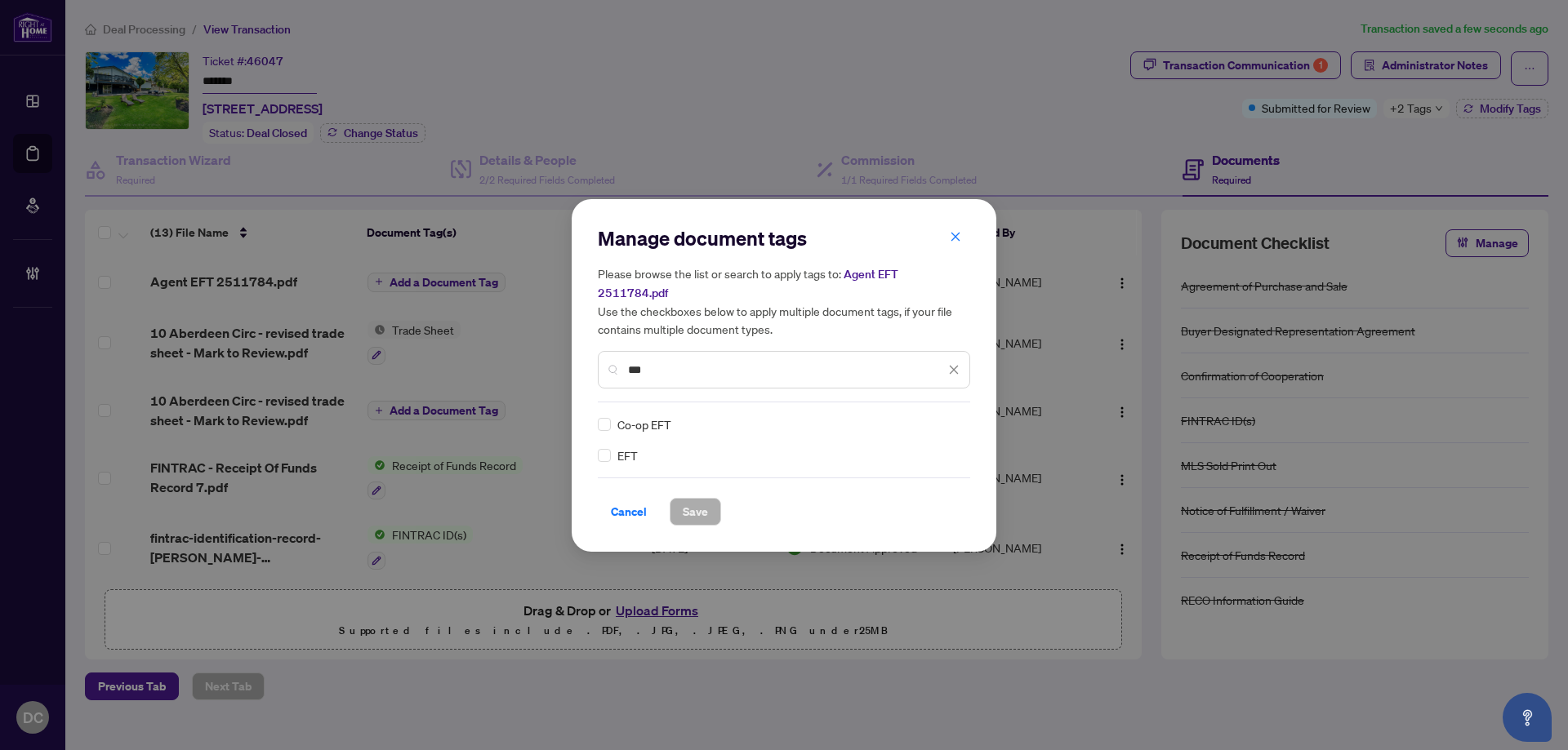
type input "***"
click at [944, 416] on div at bounding box center [944, 424] width 31 height 17
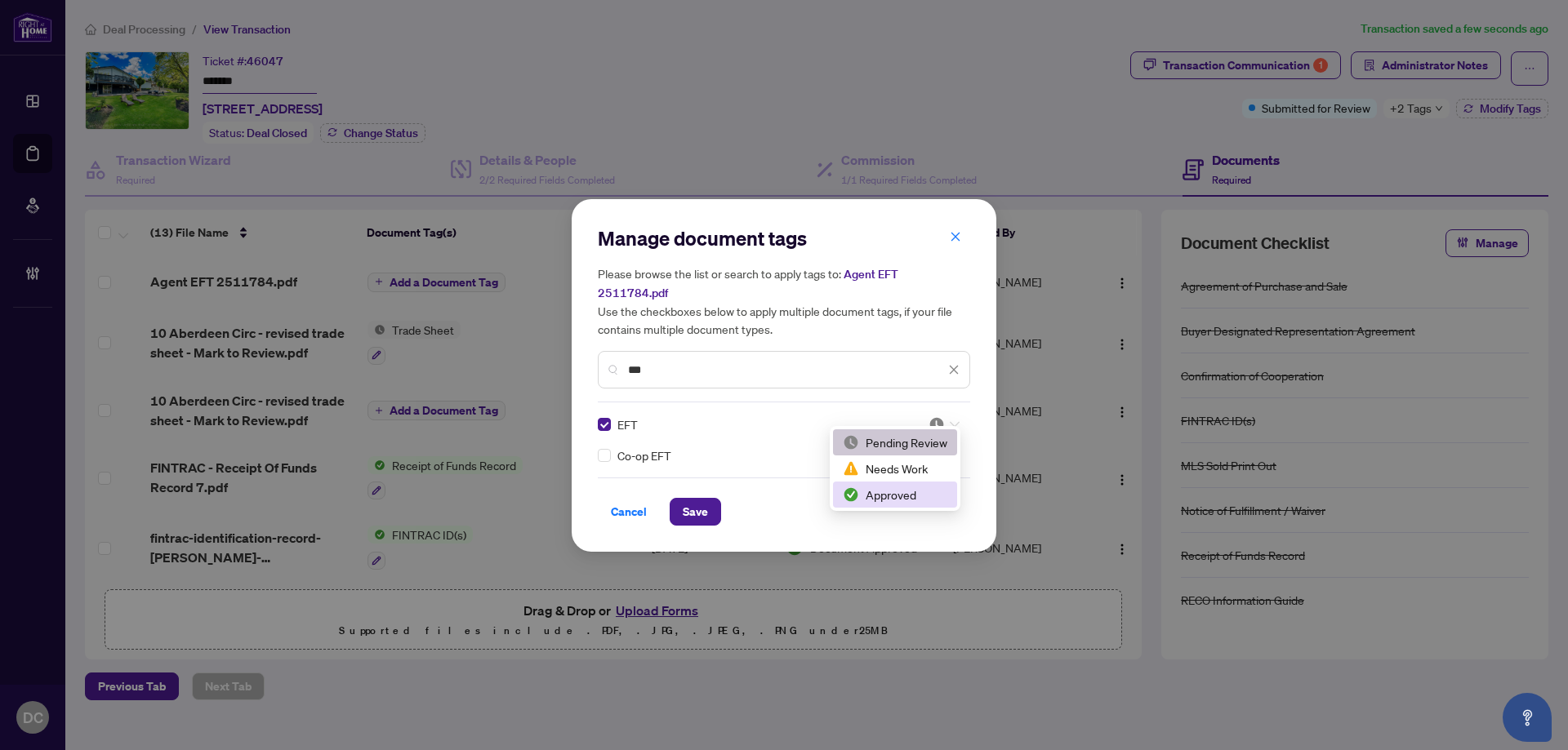
click at [889, 492] on div "Approved" at bounding box center [894, 494] width 105 height 18
click at [691, 500] on span "Save" at bounding box center [695, 511] width 25 height 26
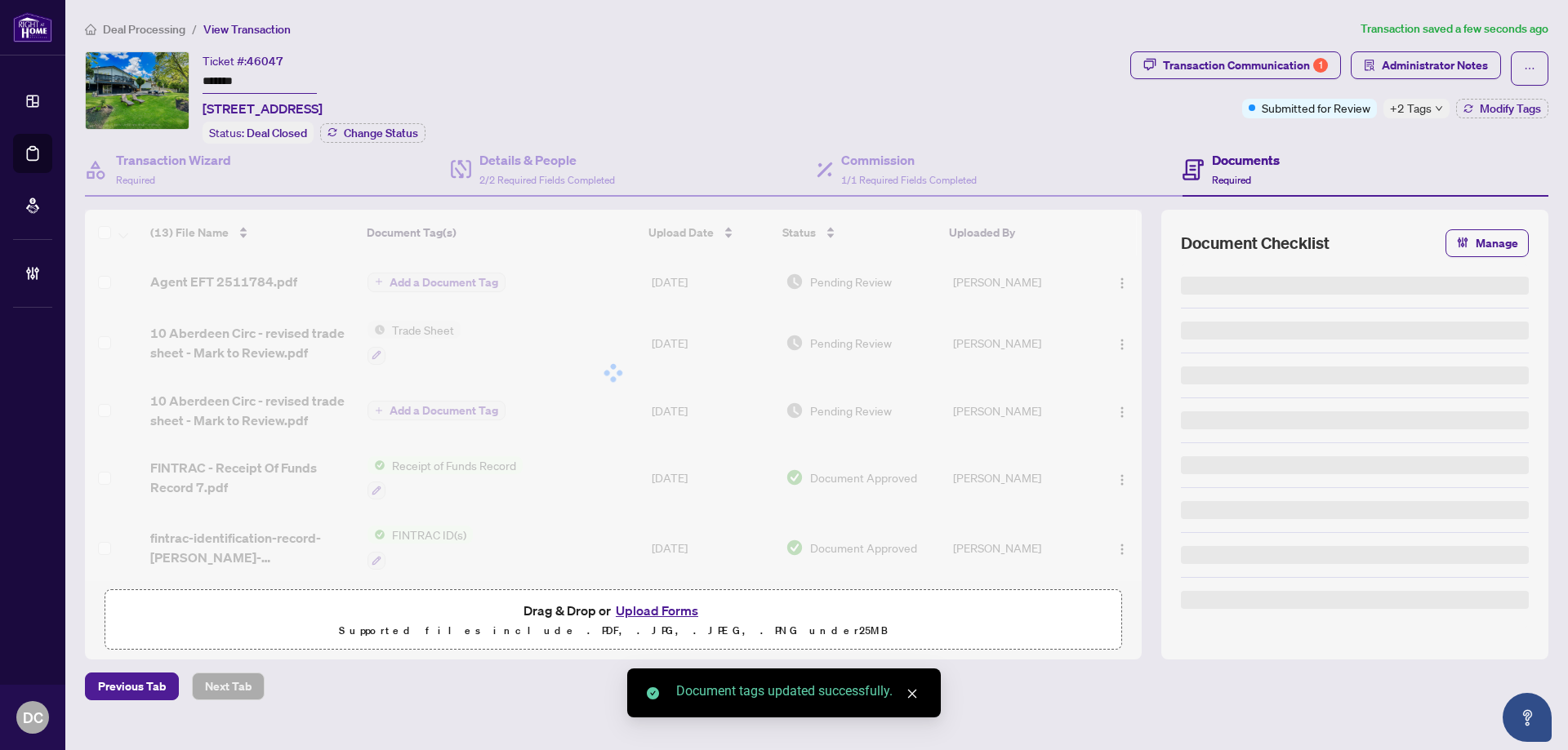
click at [1423, 113] on div "Manage document tags Please browse the list or search to apply tags to: Agent E…" at bounding box center [784, 375] width 1568 height 750
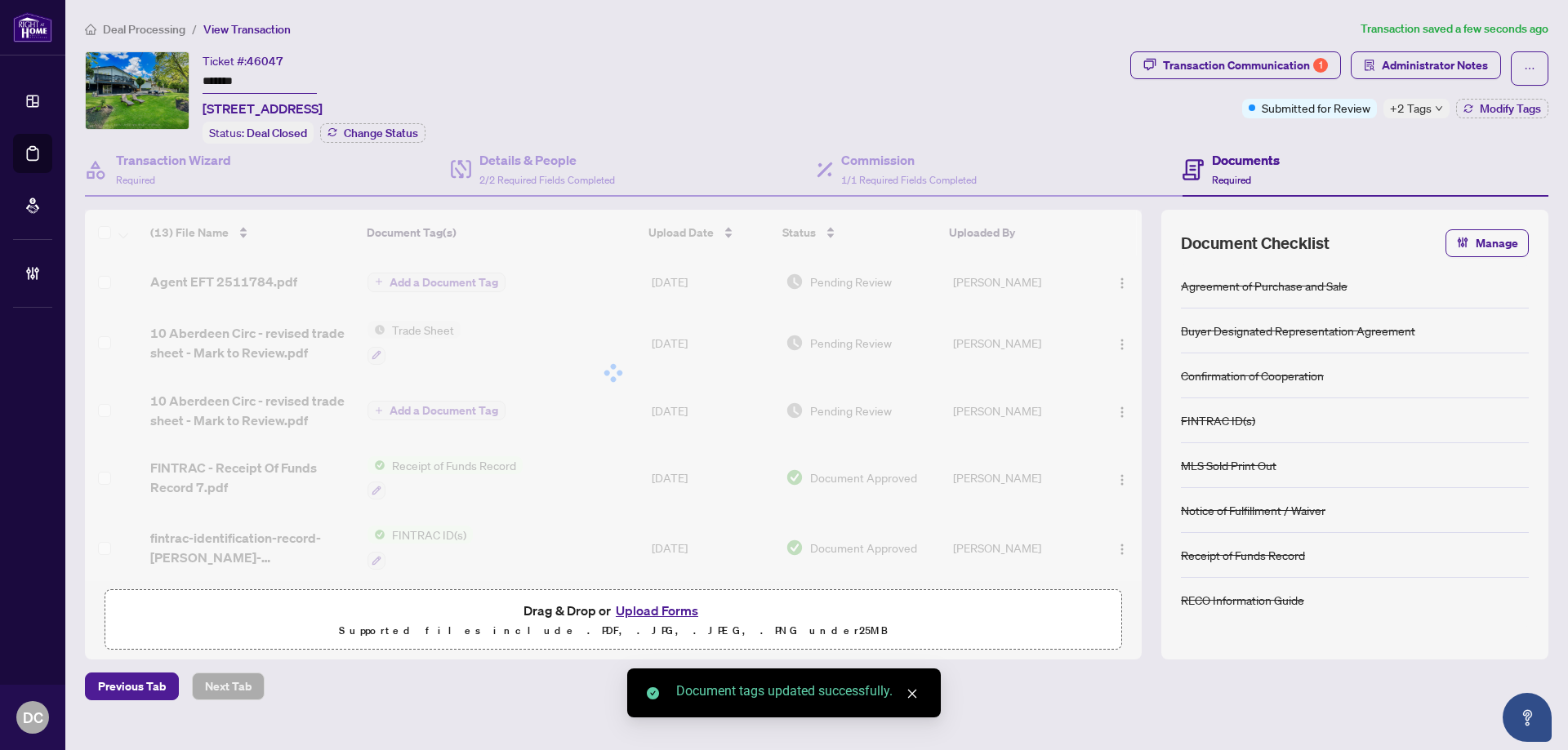
click at [1421, 107] on span "+2 Tags" at bounding box center [1410, 108] width 42 height 19
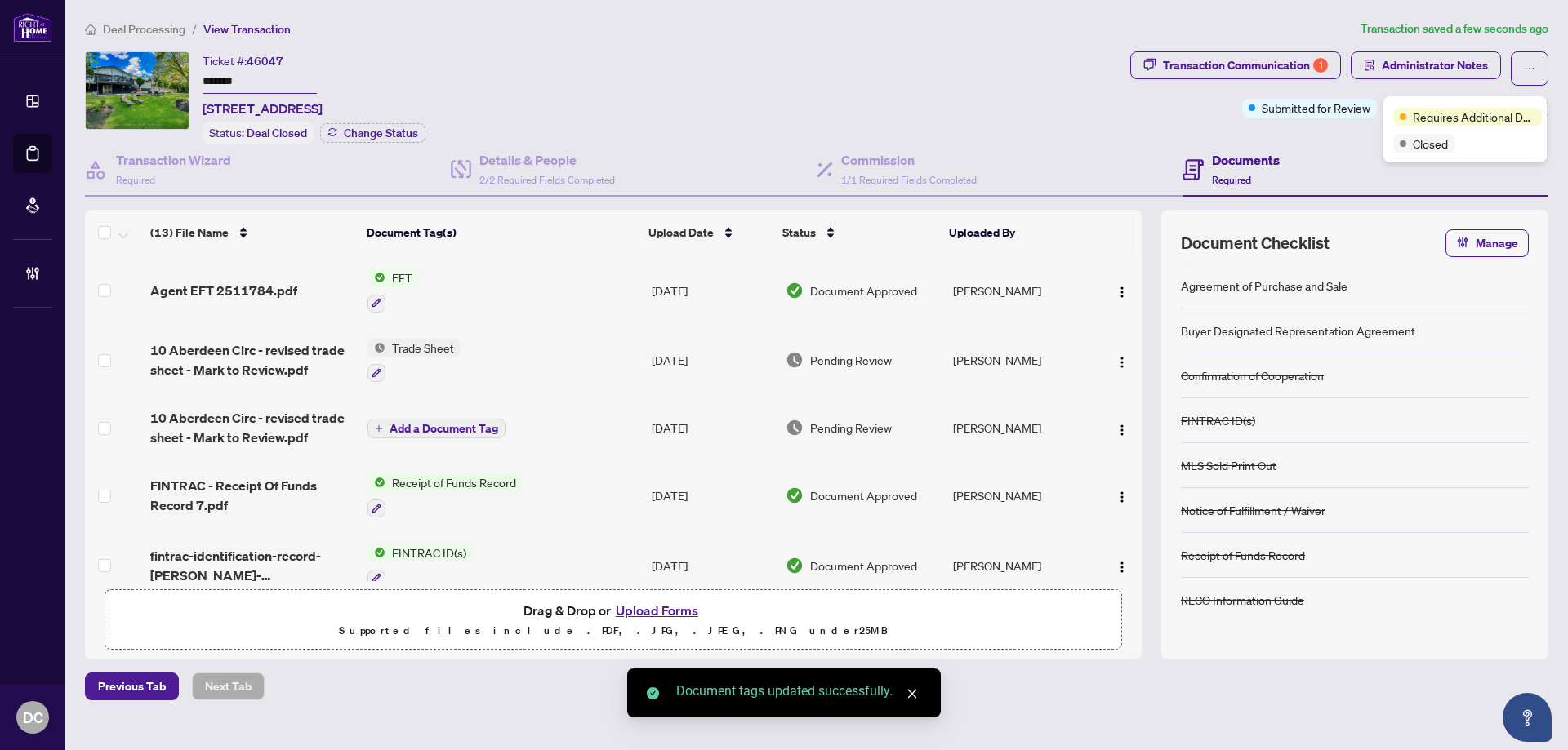
click at [1278, 124] on div "Transaction Communication 1 Administrator Notes Submitted for Review +2 Tags Mo…" at bounding box center [1338, 98] width 424 height 92
click at [1480, 117] on div "Transaction Communication 1 Administrator Notes Submitted for Review +2 Tags Mo…" at bounding box center [1338, 98] width 424 height 92
click at [1483, 109] on span "Modify Tags" at bounding box center [1510, 109] width 62 height 12
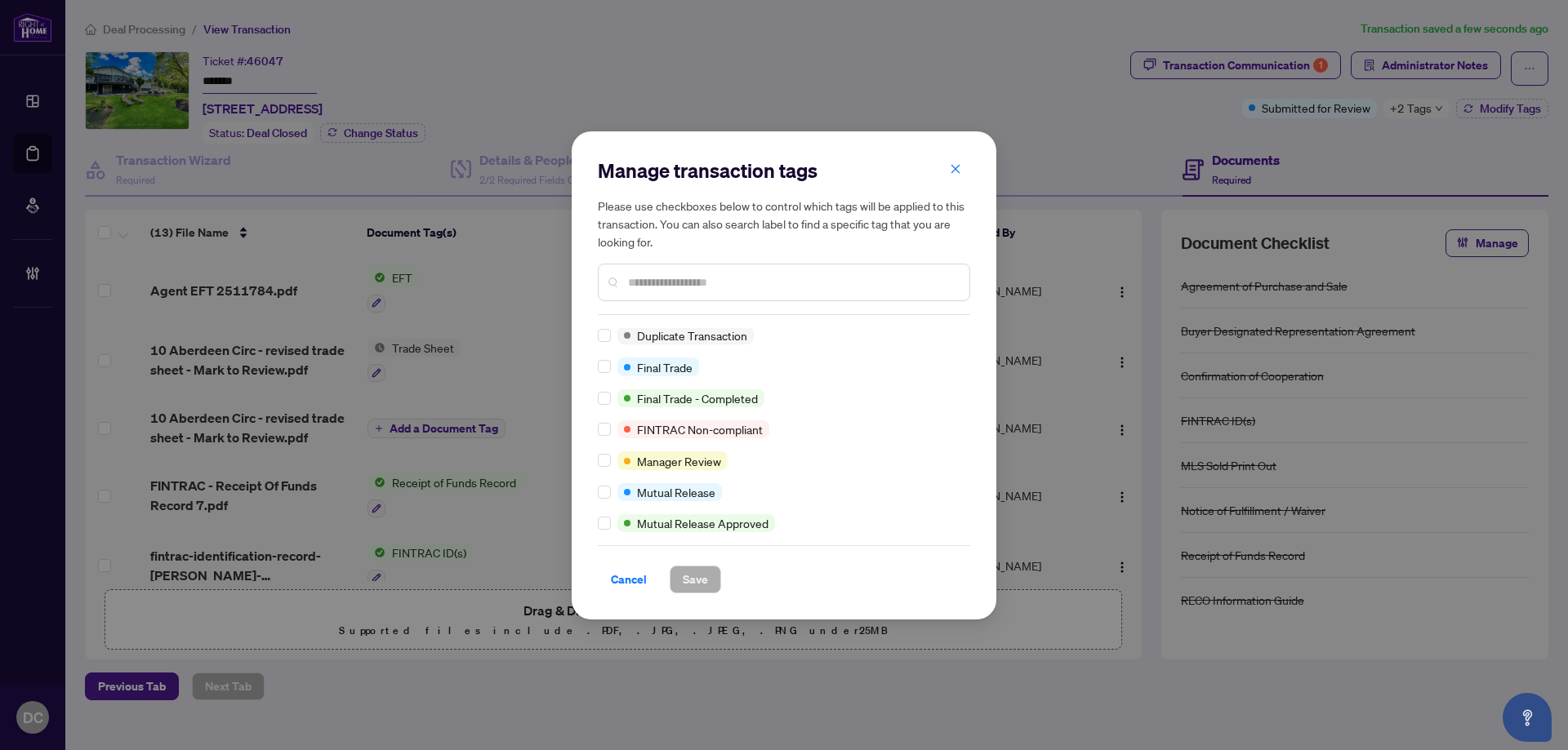
scroll to position [1, 0]
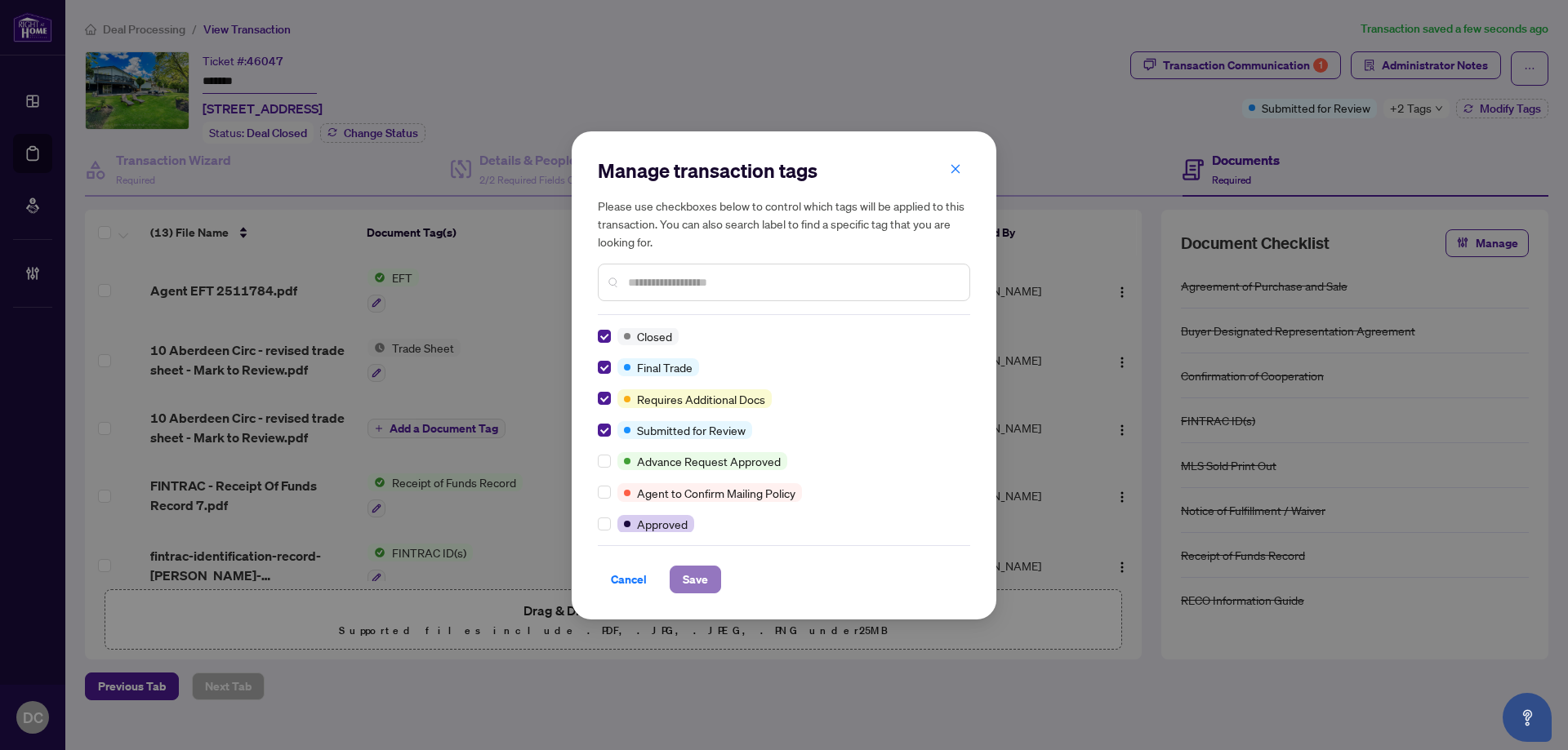
click at [692, 575] on span "Save" at bounding box center [695, 580] width 25 height 26
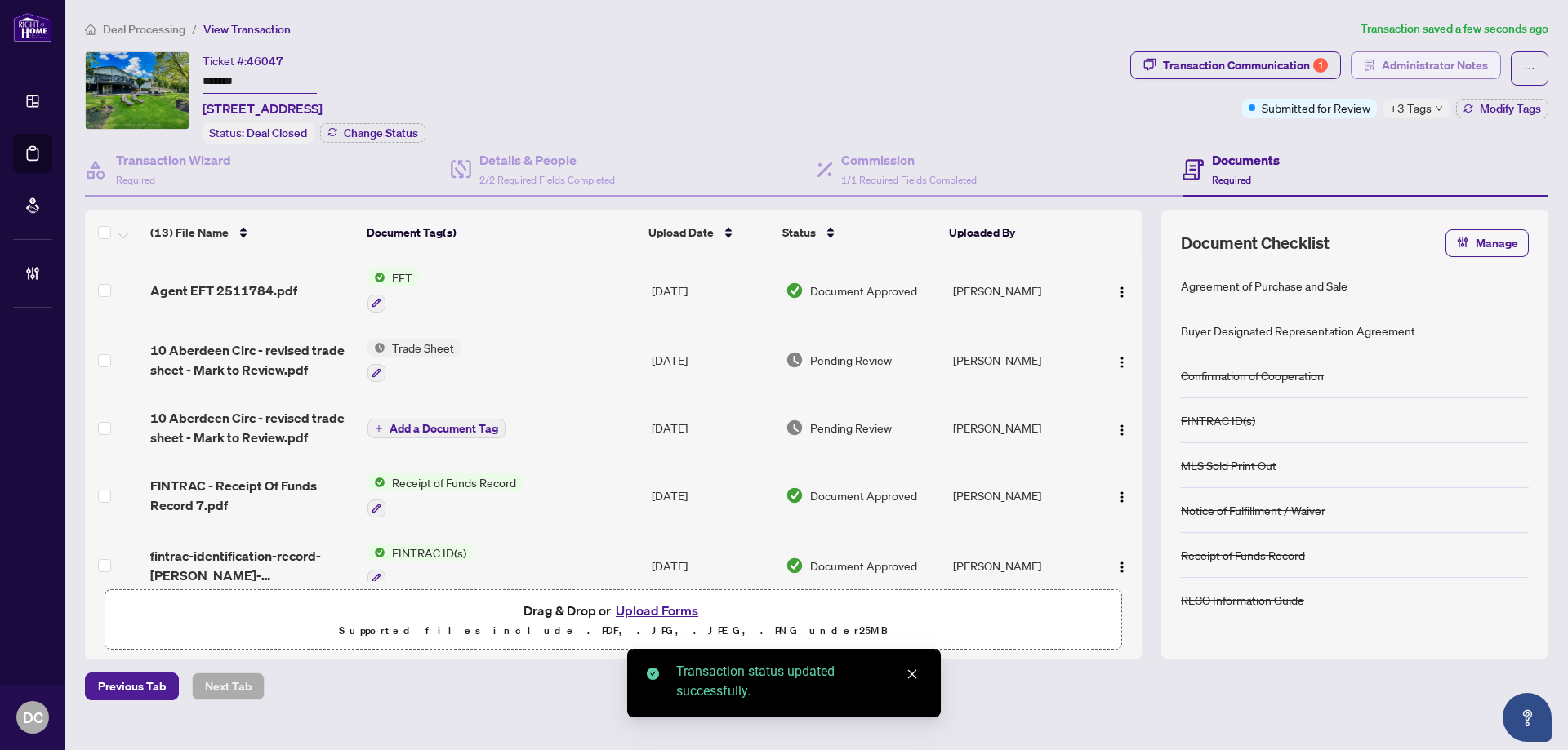
click at [1425, 62] on span "Administrator Notes" at bounding box center [1434, 65] width 106 height 26
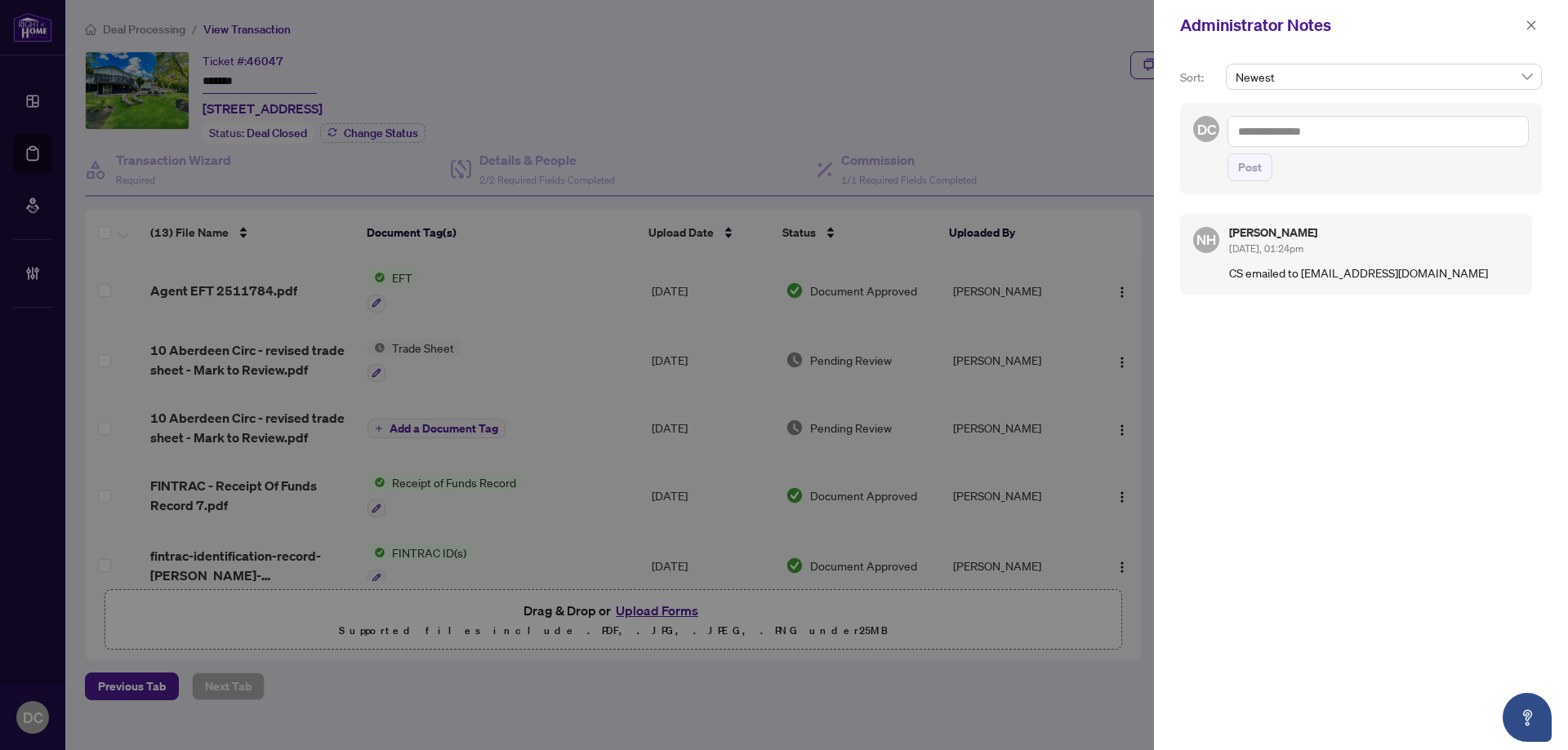
click at [1352, 140] on textarea at bounding box center [1378, 131] width 302 height 31
paste textarea "**********"
type textarea "**********"
click at [1260, 180] on span "Post" at bounding box center [1250, 167] width 24 height 26
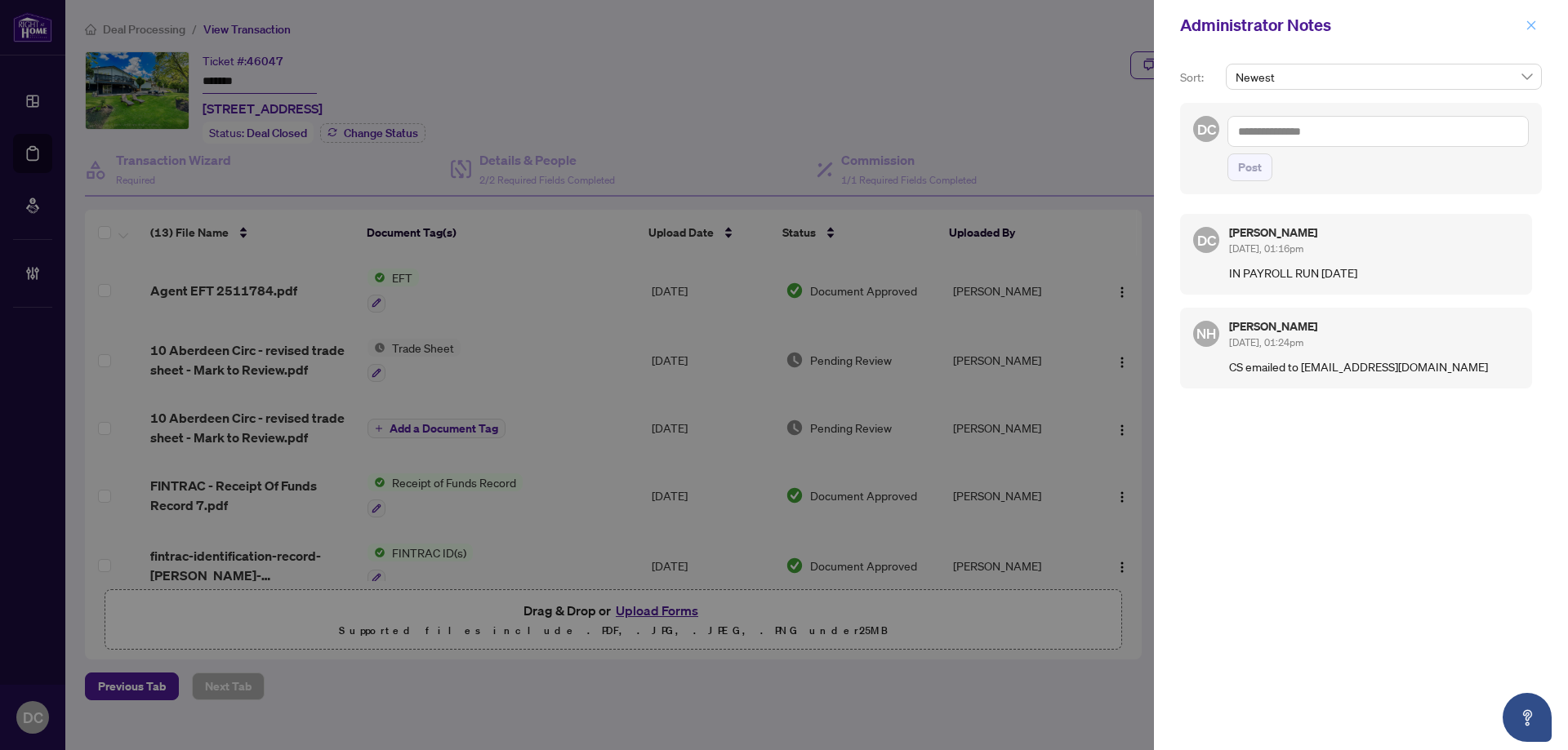
click at [1539, 22] on button "button" at bounding box center [1531, 25] width 22 height 20
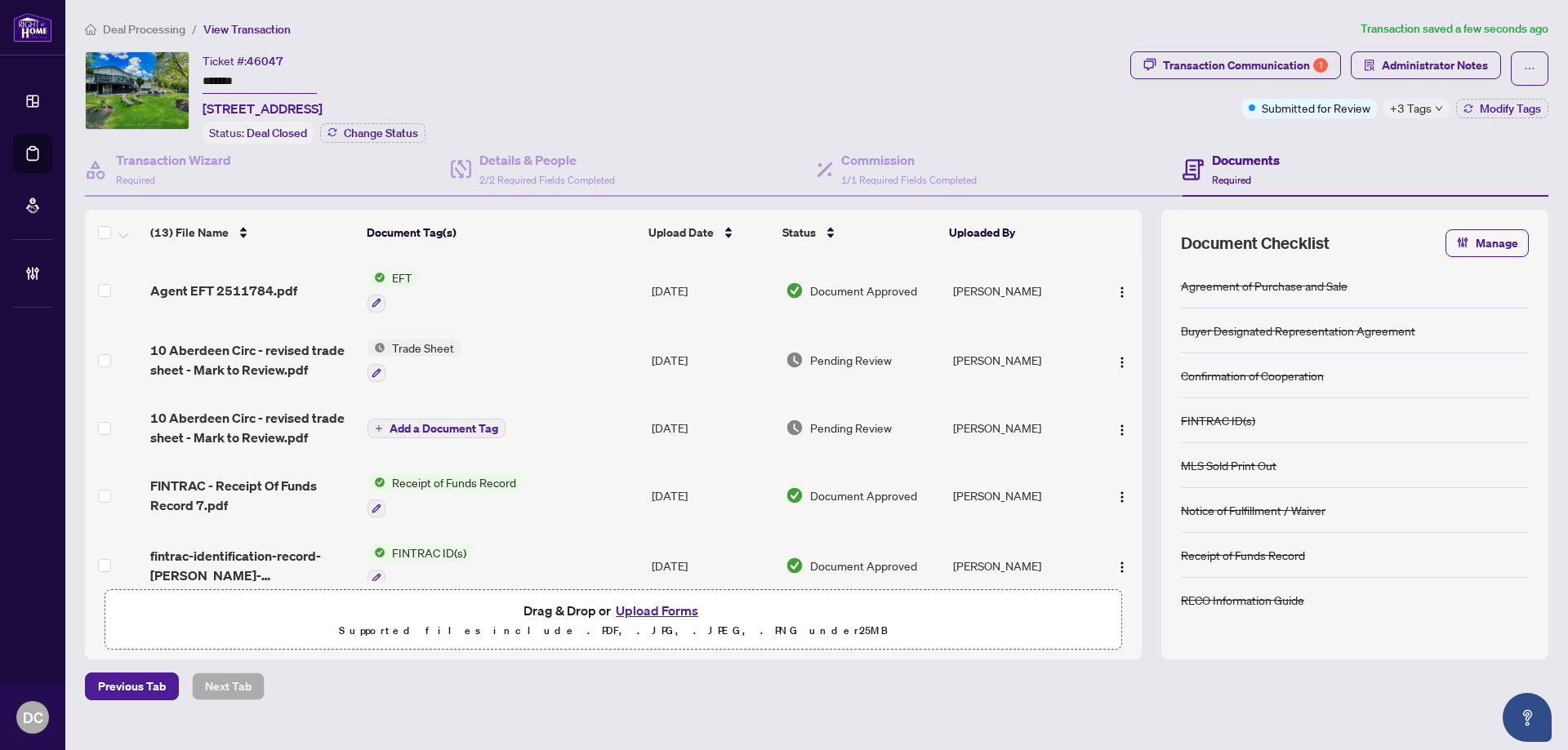
click at [160, 27] on span "Deal Processing" at bounding box center [144, 29] width 82 height 15
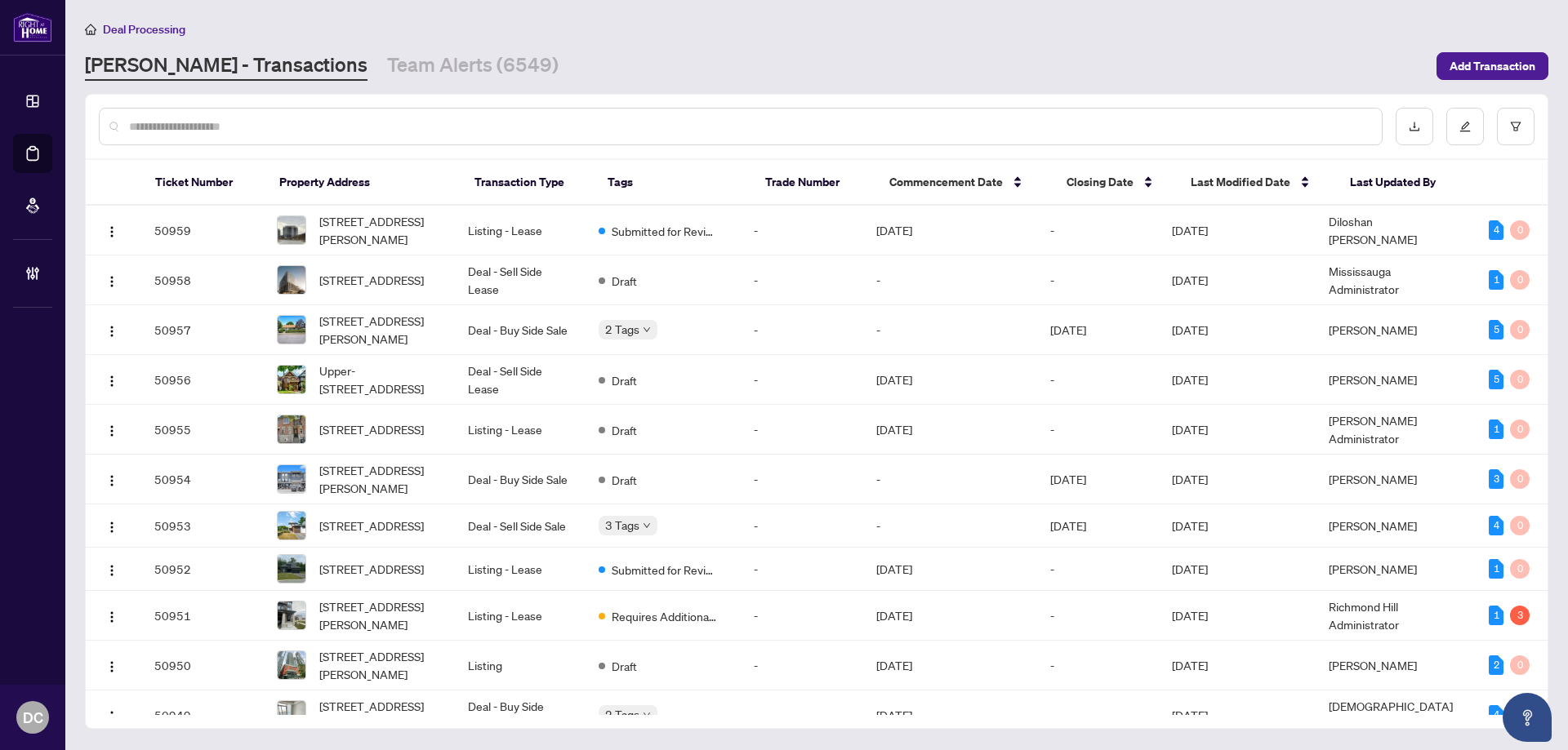
click at [302, 126] on input "text" at bounding box center [748, 126] width 1239 height 18
paste input "*******"
type input "*******"
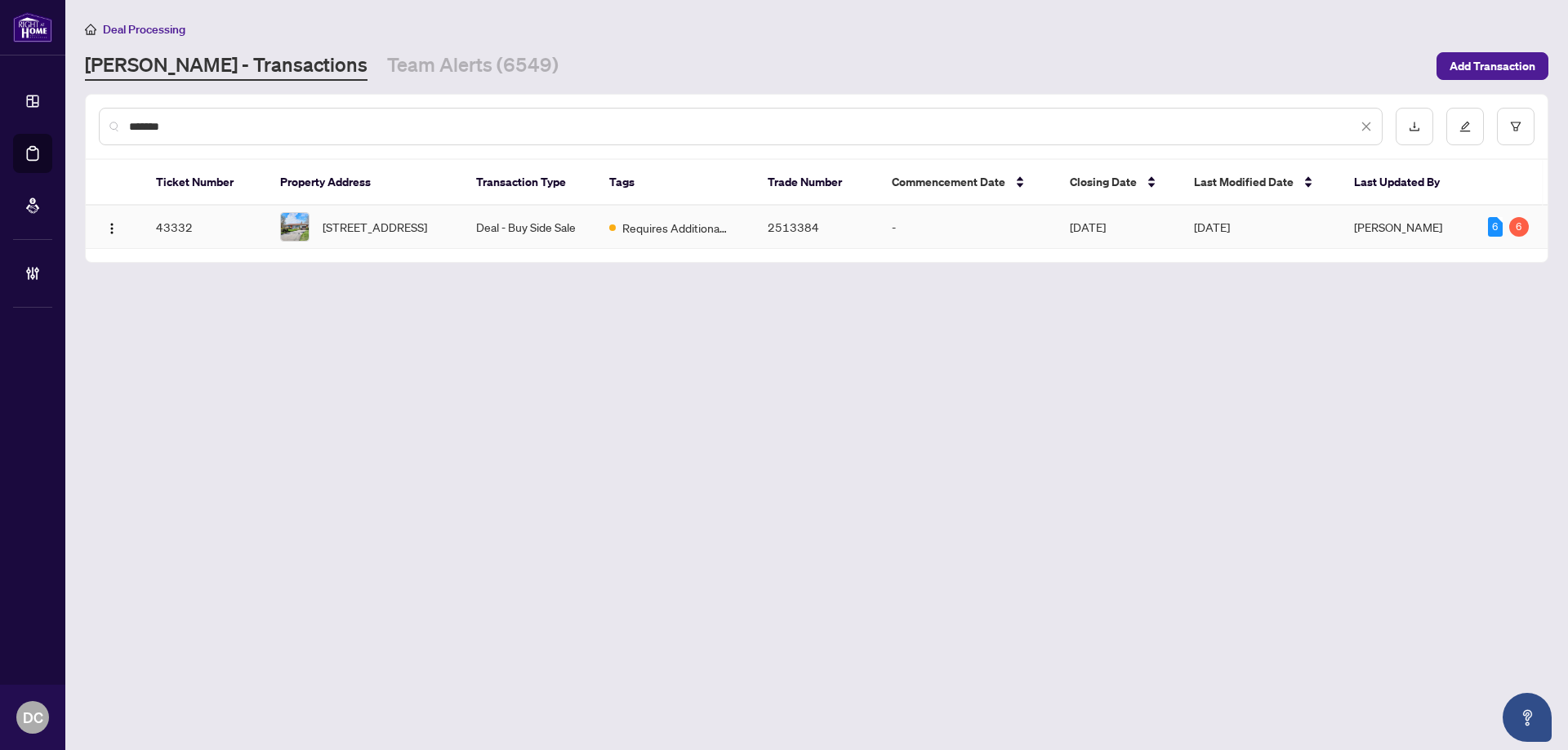
click at [424, 236] on span "68 Gatineau St, Oshawa, Ontario L1H 7G3, Canada" at bounding box center [374, 227] width 105 height 18
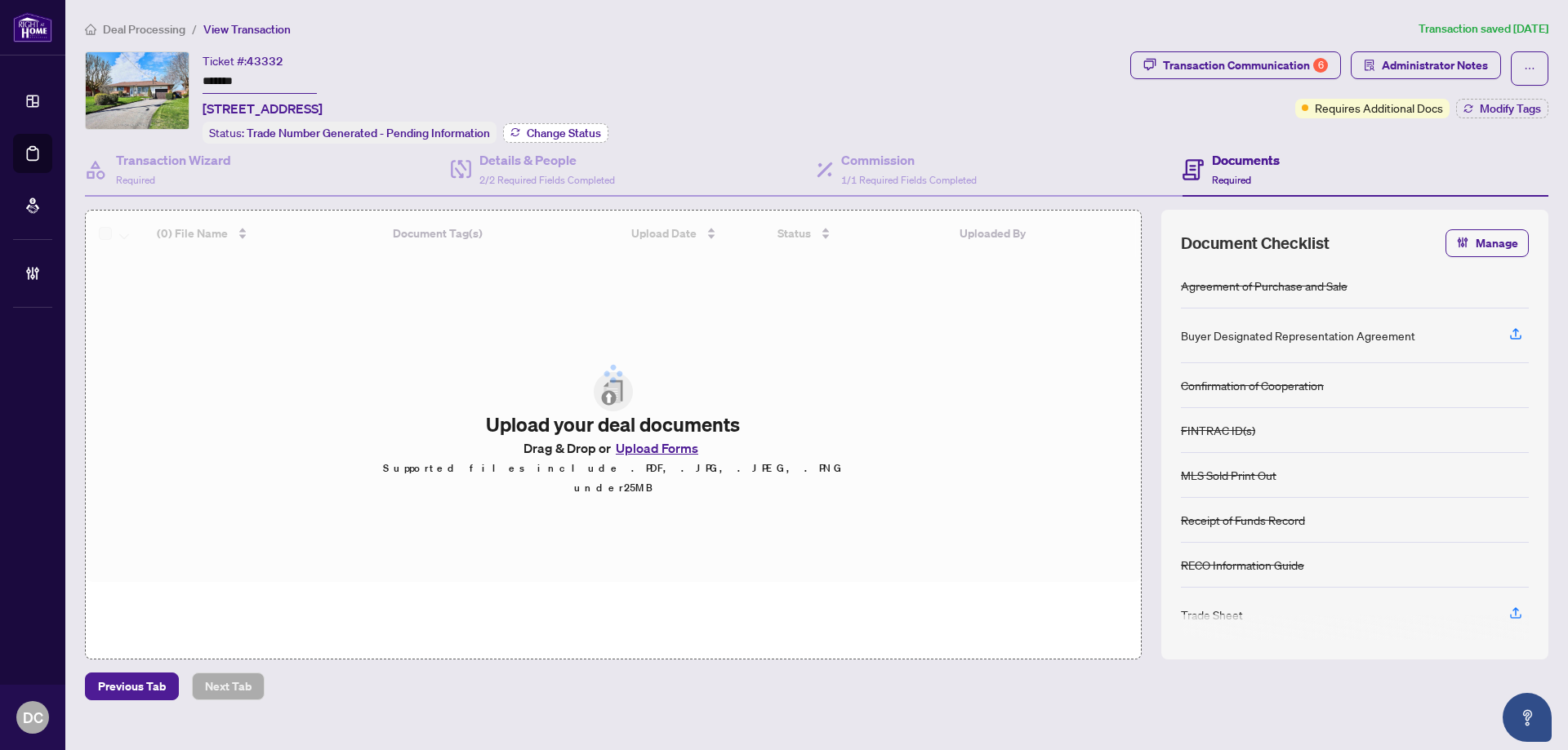
click at [563, 135] on span "Change Status" at bounding box center [564, 133] width 74 height 12
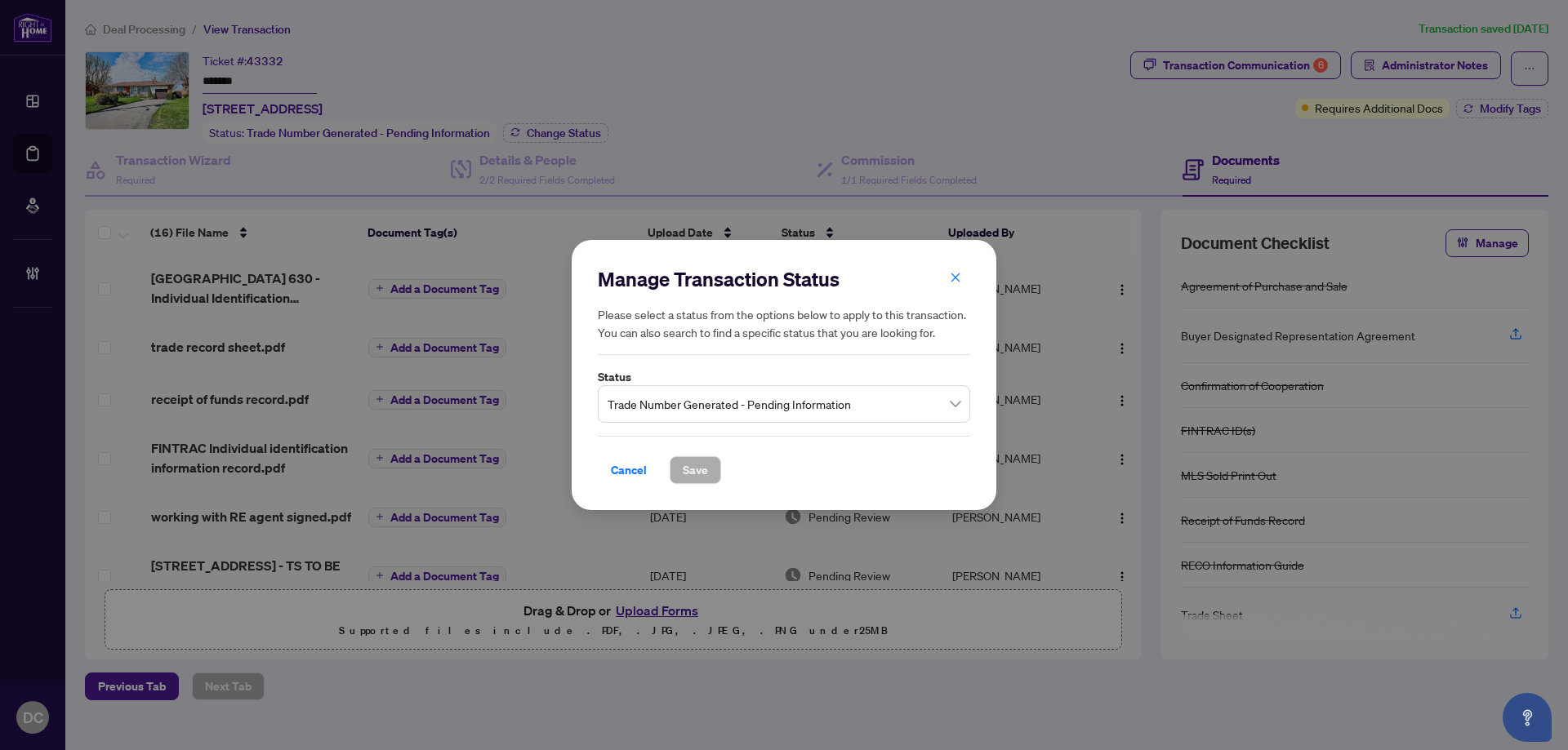
click at [730, 386] on div "Trade Number Generated - Pending Information" at bounding box center [784, 403] width 372 height 37
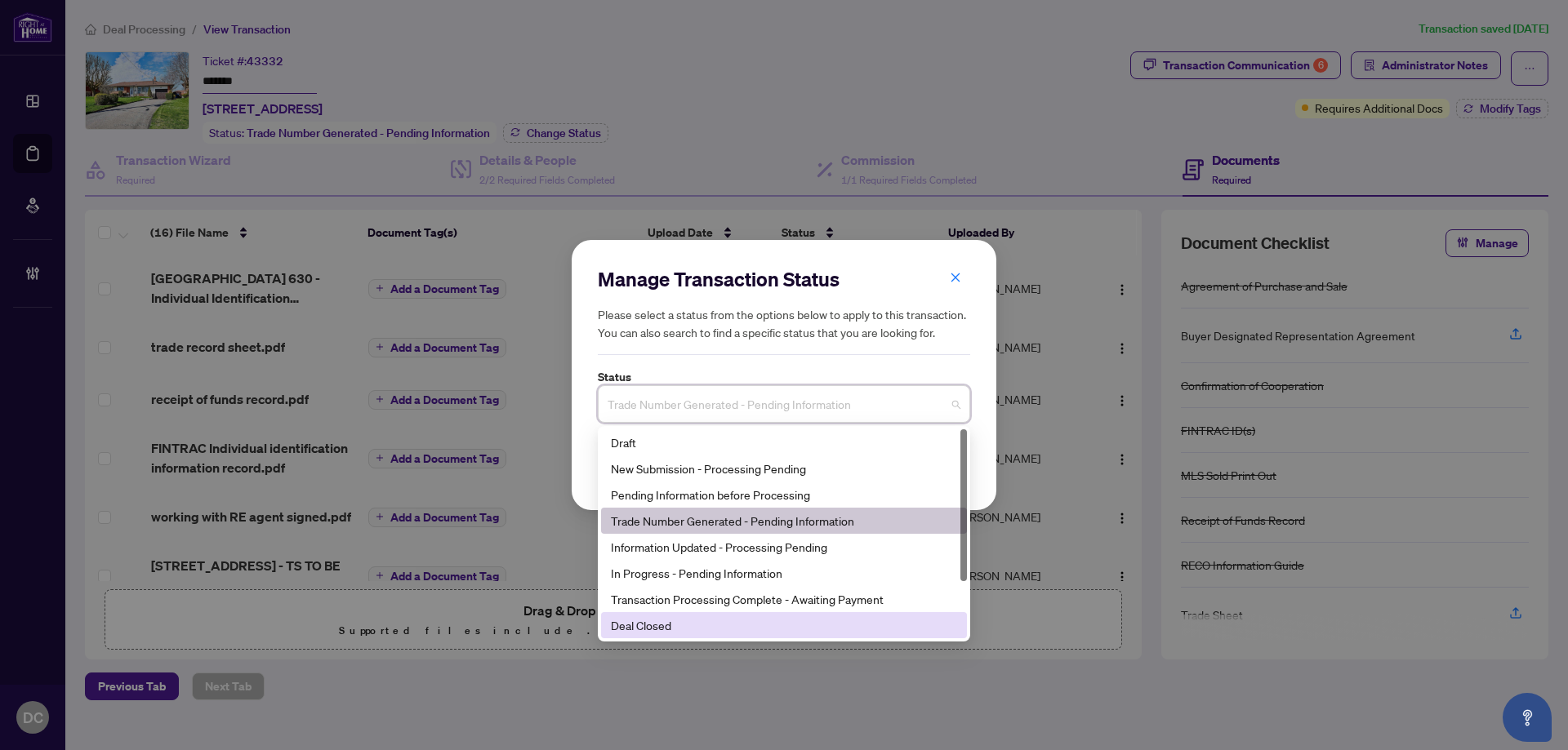
click at [650, 625] on div "Deal Closed" at bounding box center [784, 625] width 346 height 18
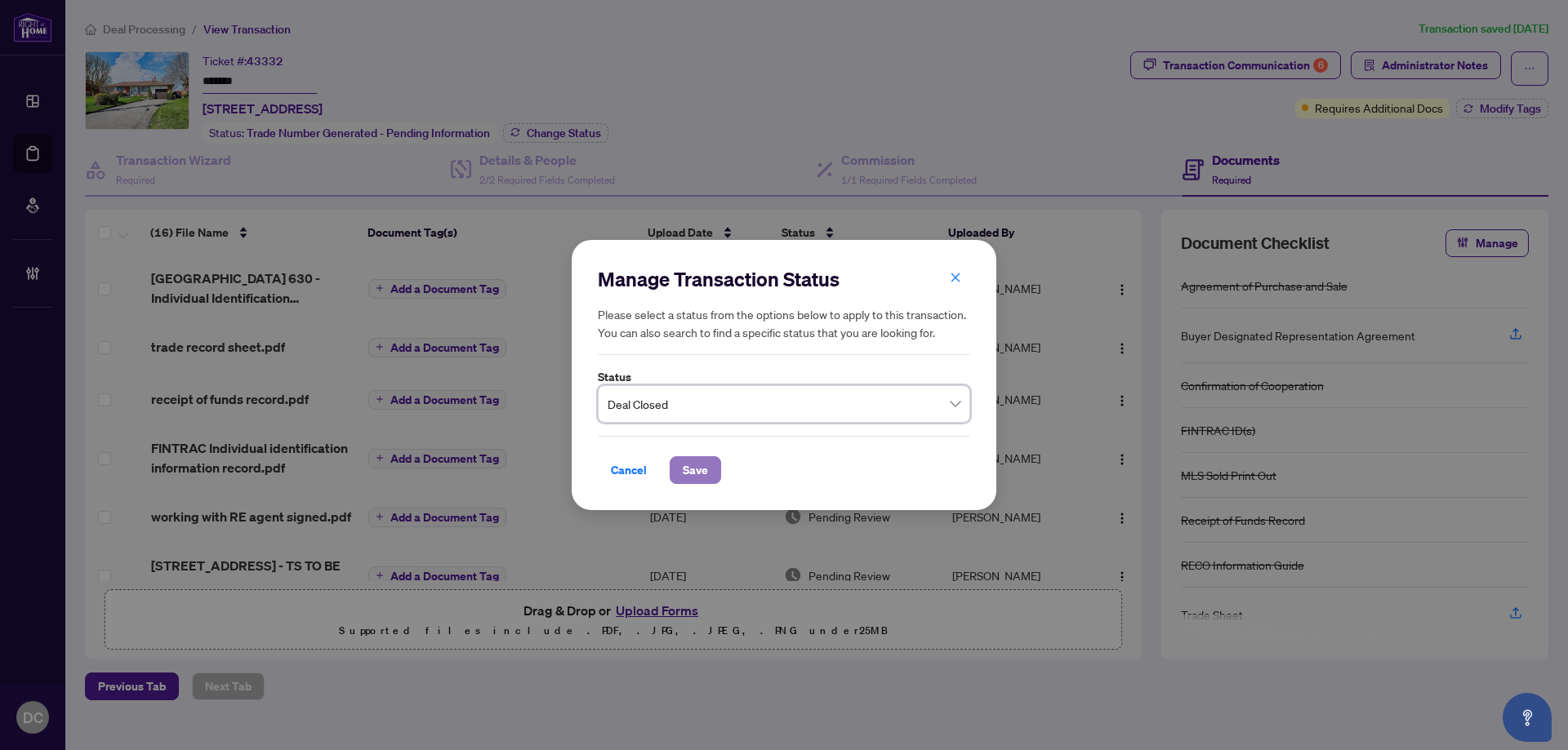
click at [690, 471] on span "Save" at bounding box center [695, 470] width 25 height 26
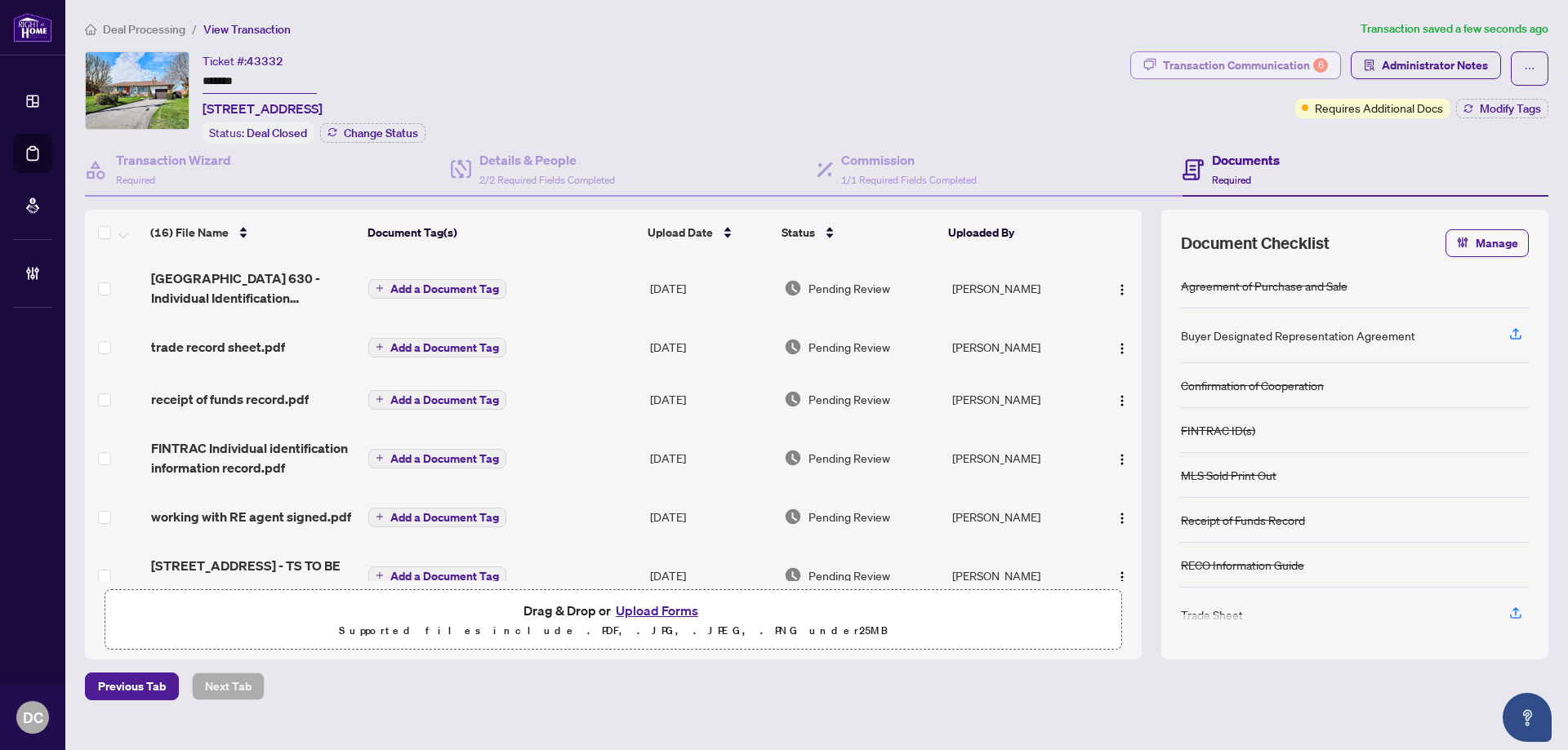
click at [1290, 63] on div "Transaction Communication 6" at bounding box center [1245, 65] width 165 height 26
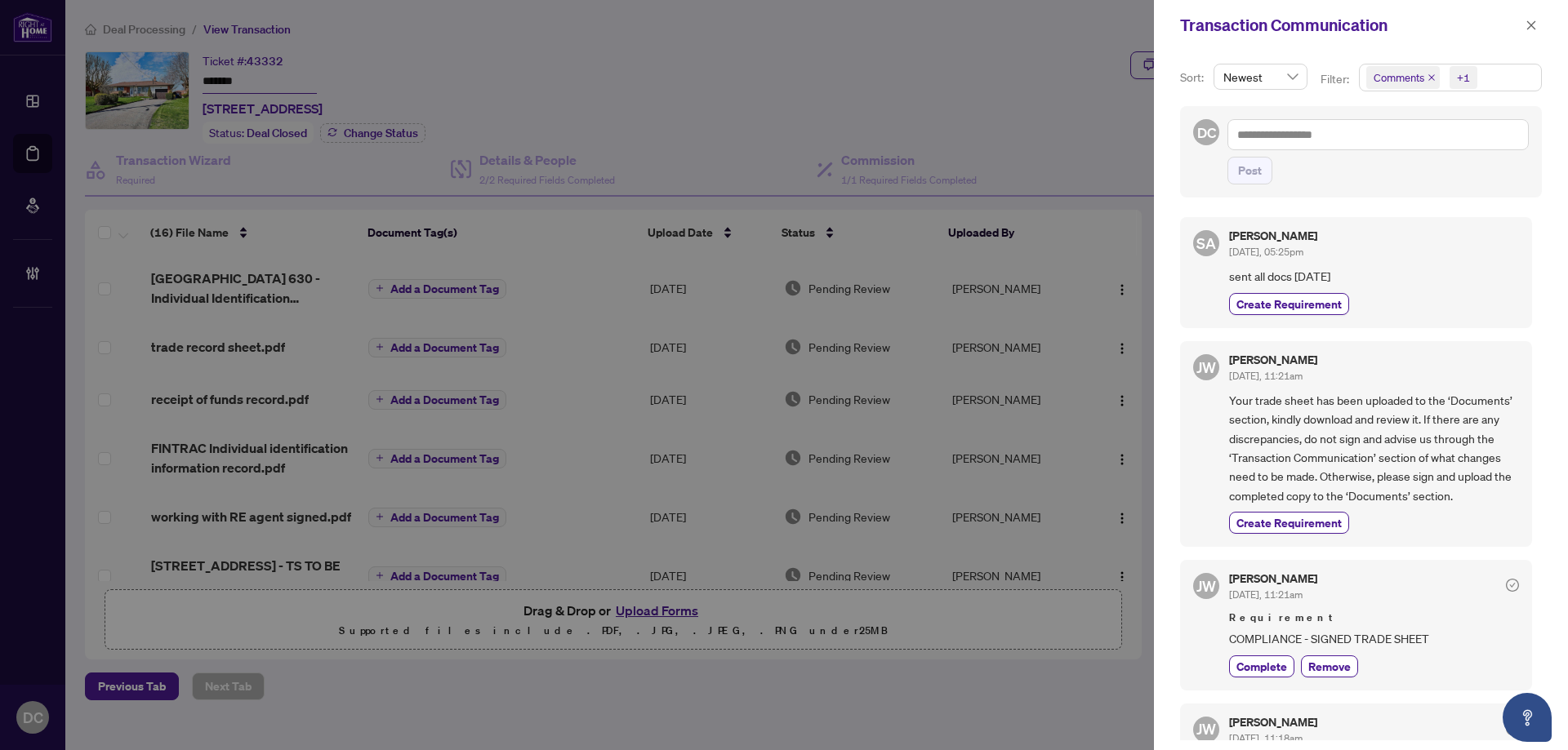
drag, startPoint x: 1529, startPoint y: 28, endPoint x: 1283, endPoint y: 7, distance: 246.9
click at [1521, 26] on button "button" at bounding box center [1531, 25] width 22 height 20
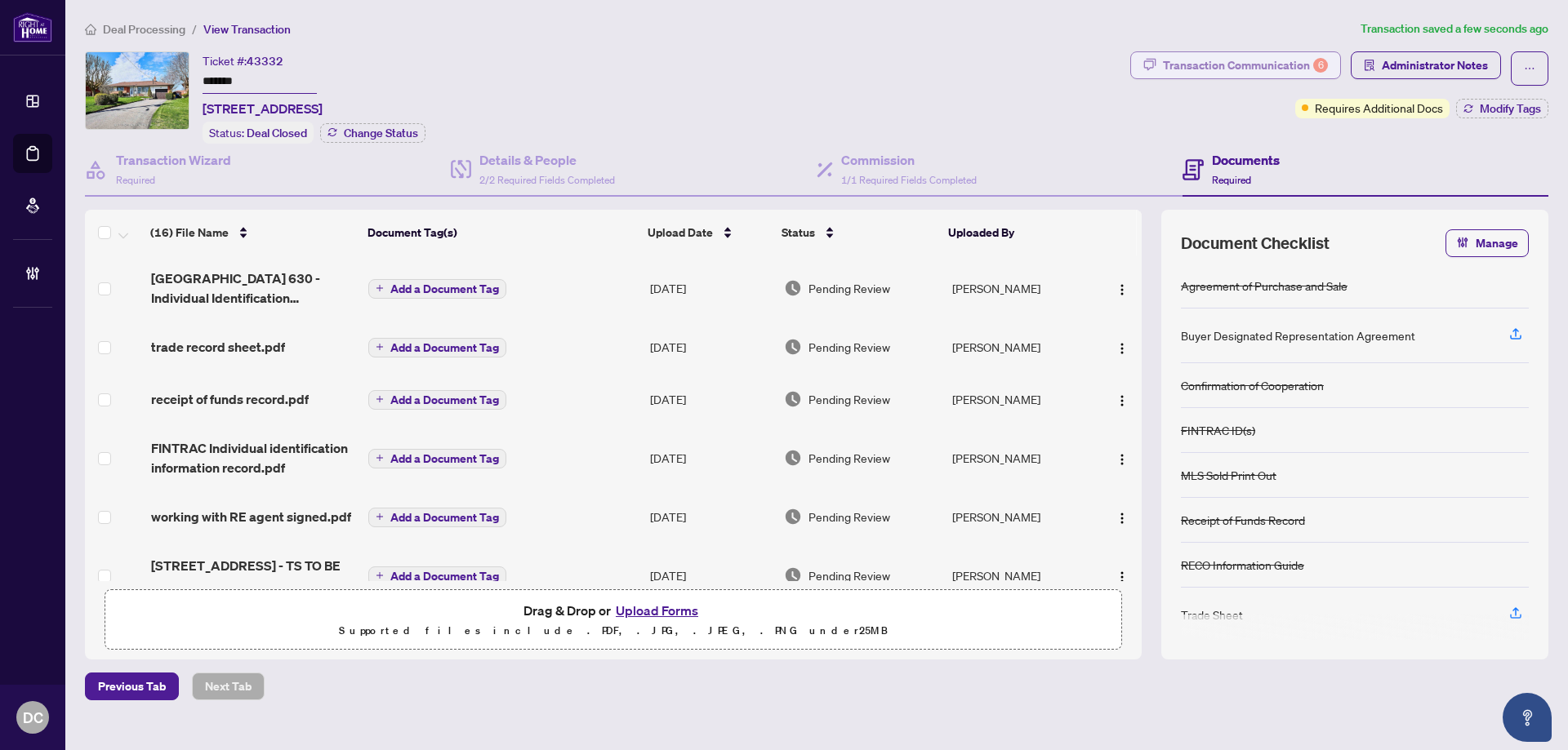
click at [1260, 66] on div "Transaction Communication 6" at bounding box center [1245, 65] width 165 height 26
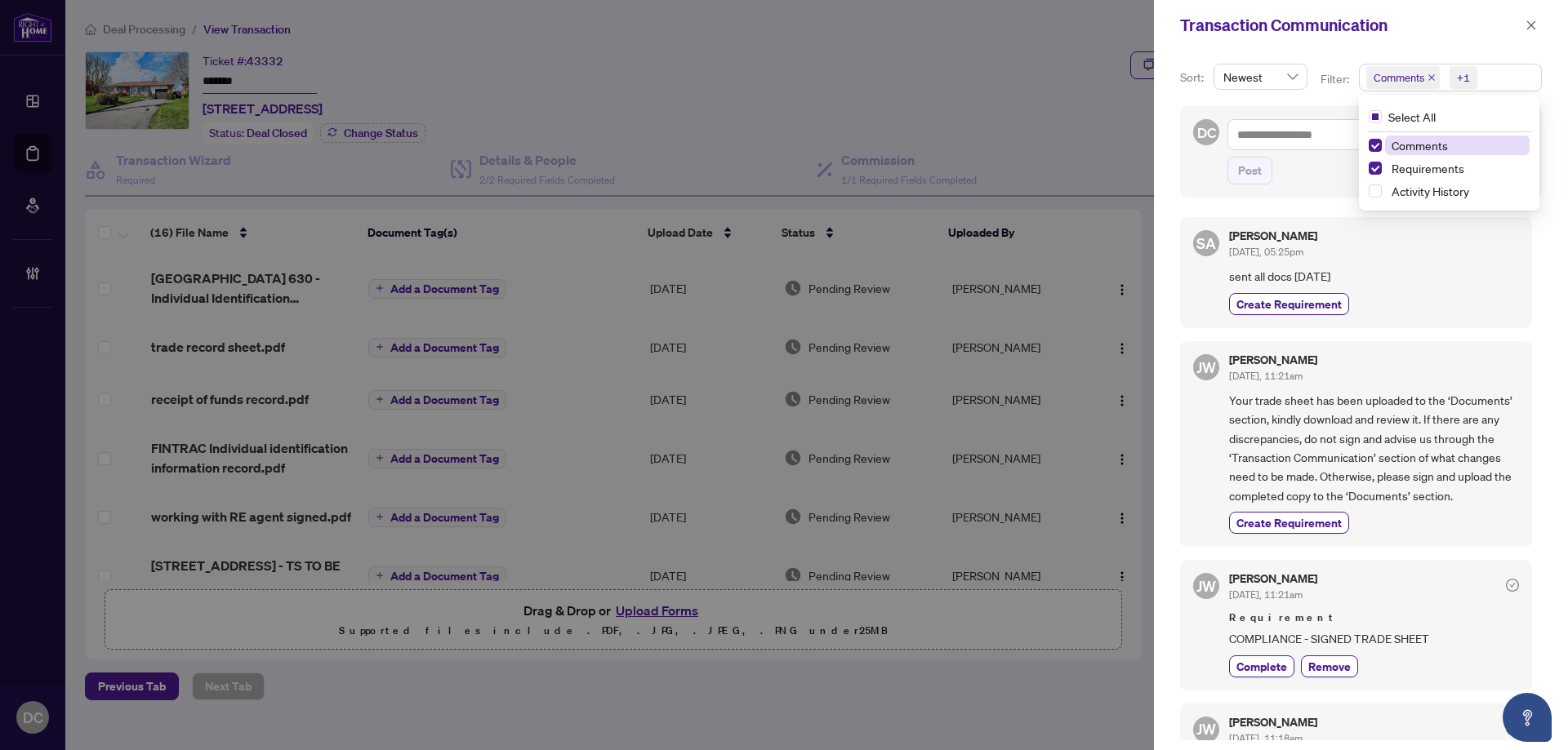
click at [1496, 71] on span "Comments +1" at bounding box center [1449, 77] width 181 height 26
click at [1452, 141] on span "Comments" at bounding box center [1457, 145] width 145 height 20
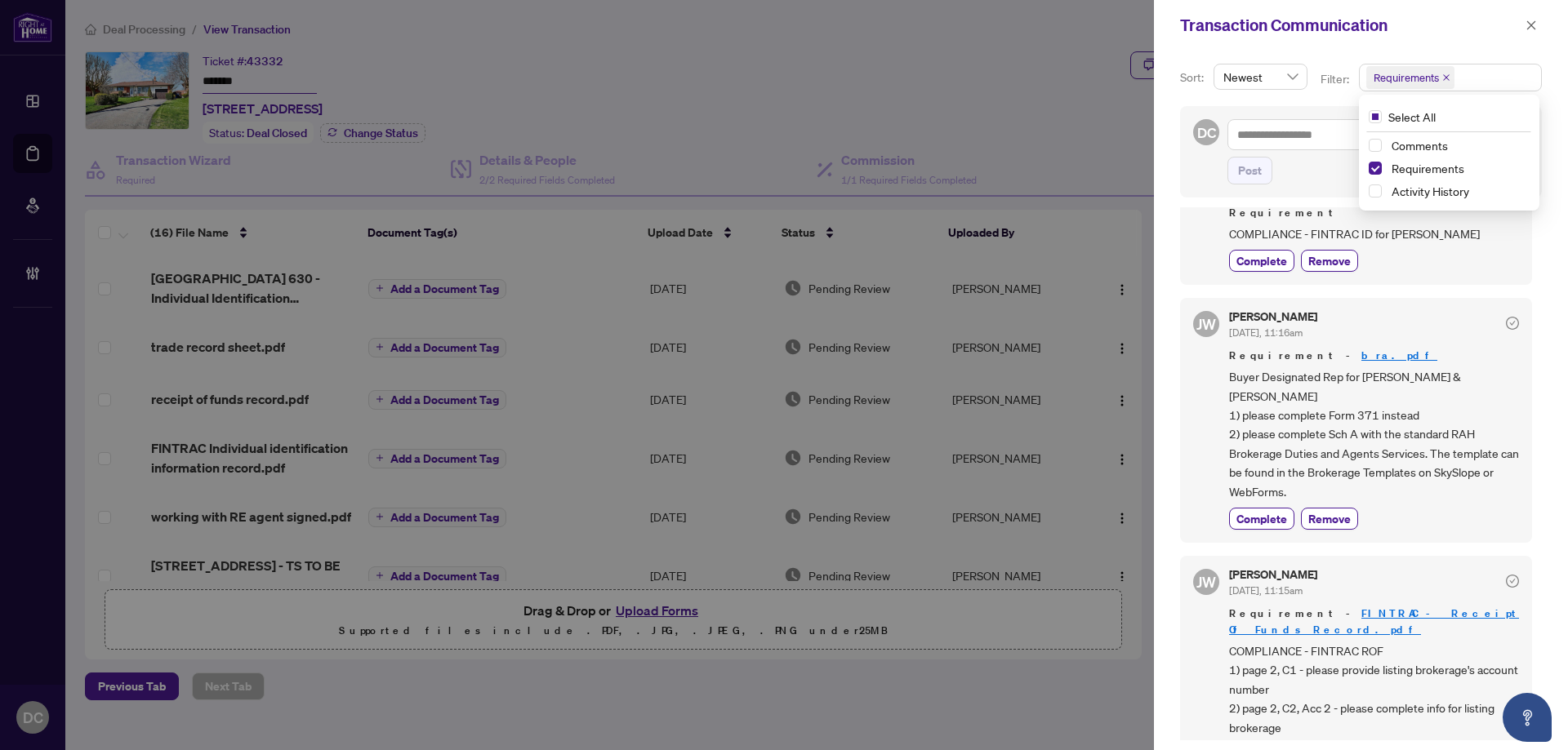
scroll to position [245, 0]
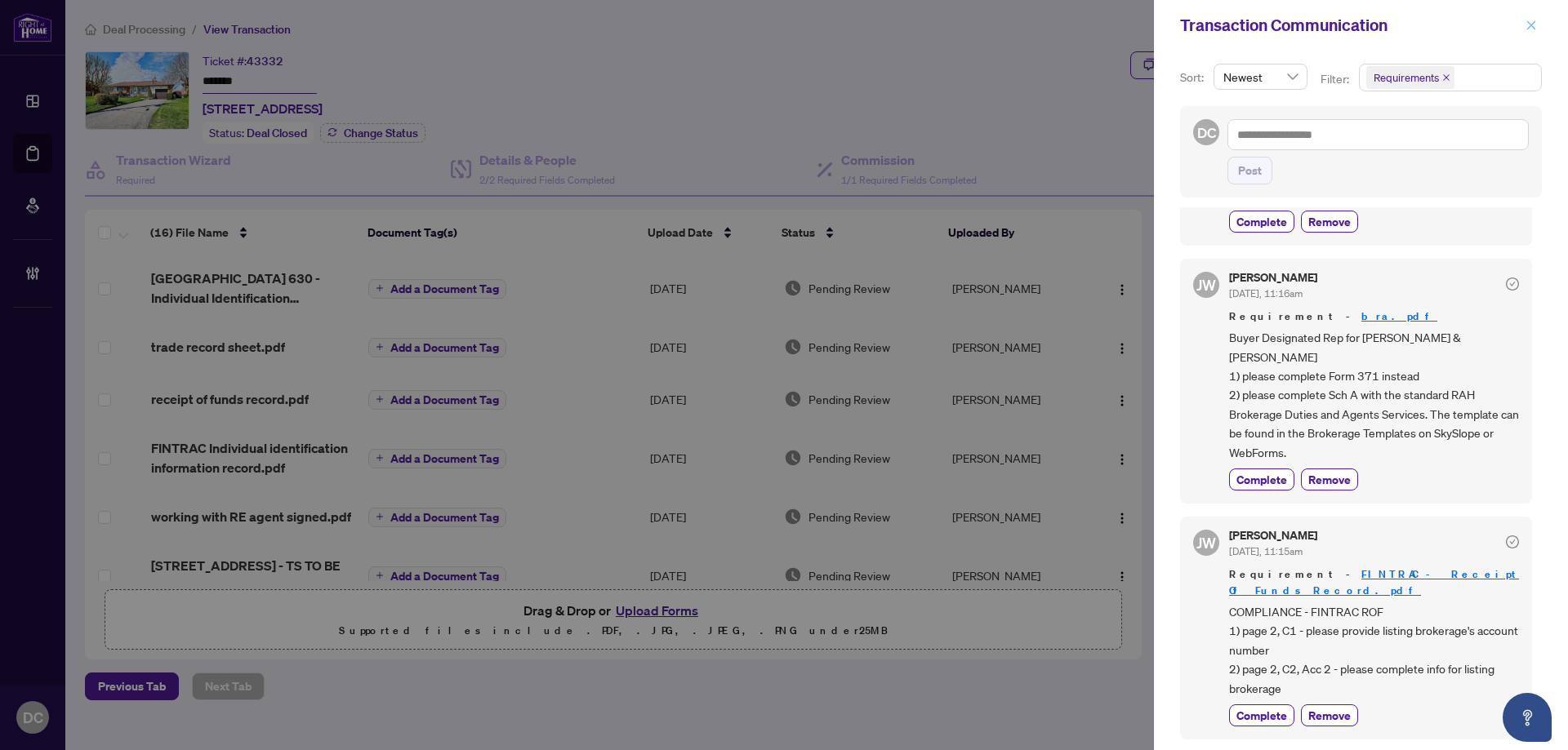
click at [1536, 25] on icon "close" at bounding box center [1531, 25] width 12 height 12
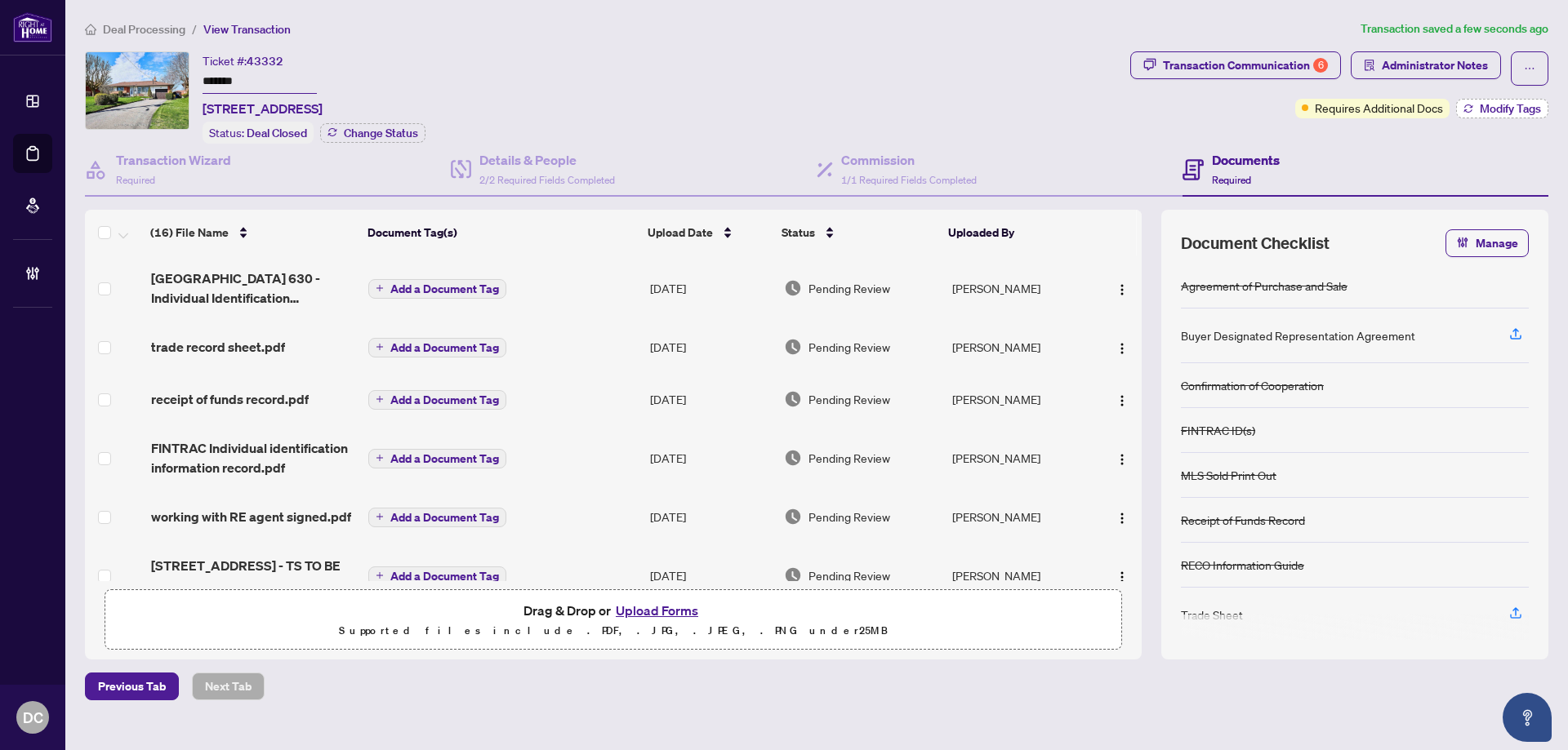
click at [1471, 110] on icon "button" at bounding box center [1468, 109] width 10 height 10
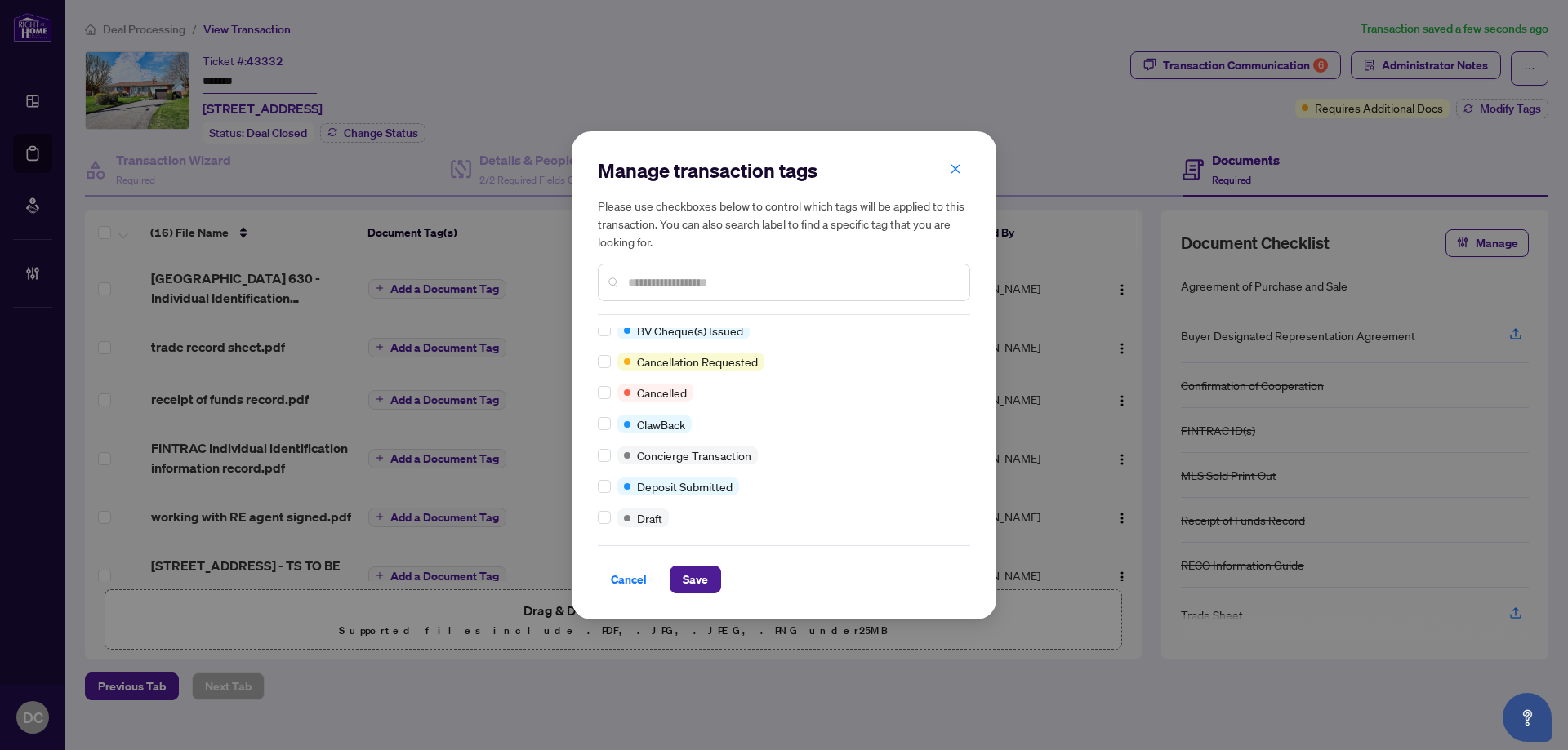
scroll to position [0, 0]
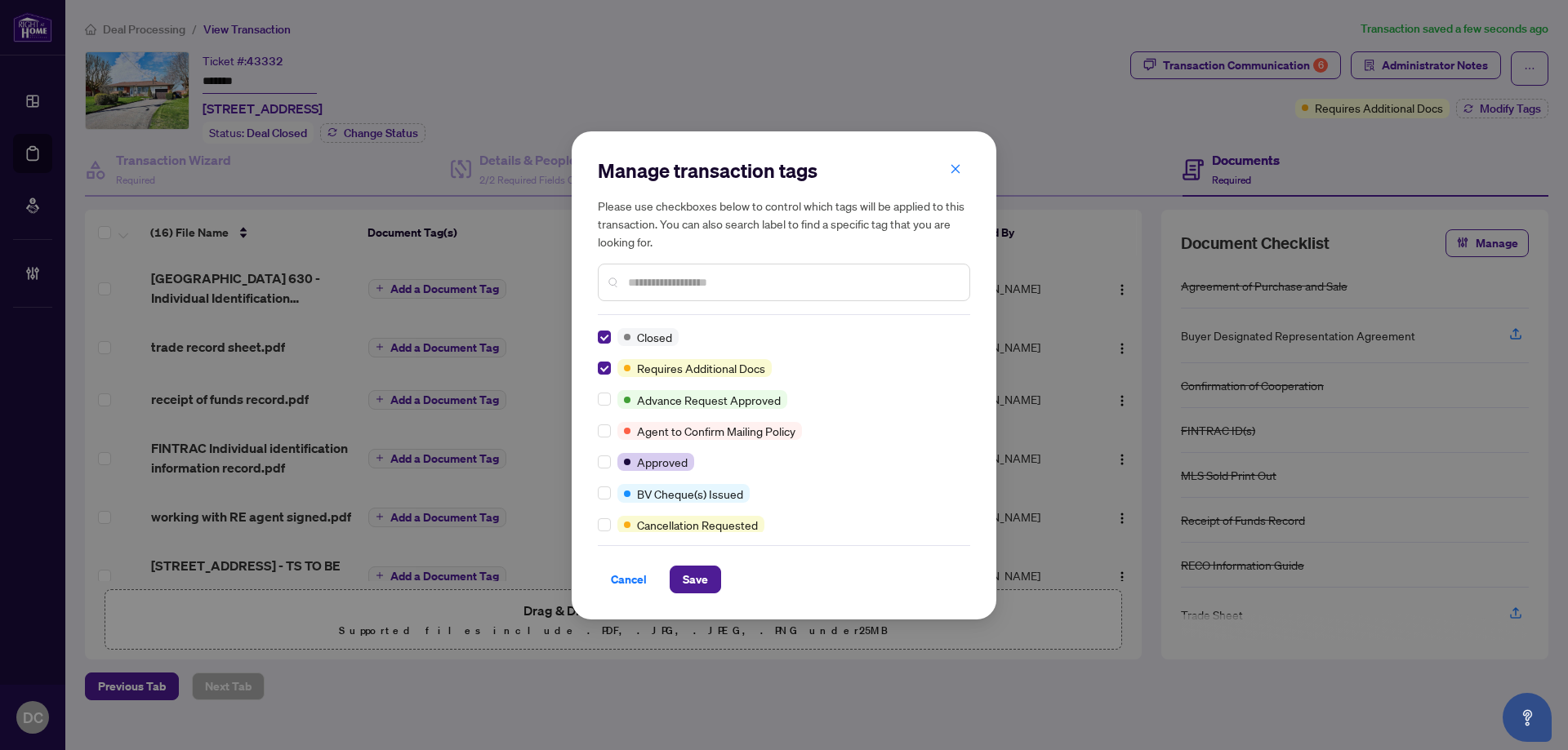
click at [689, 282] on input "text" at bounding box center [791, 282] width 328 height 18
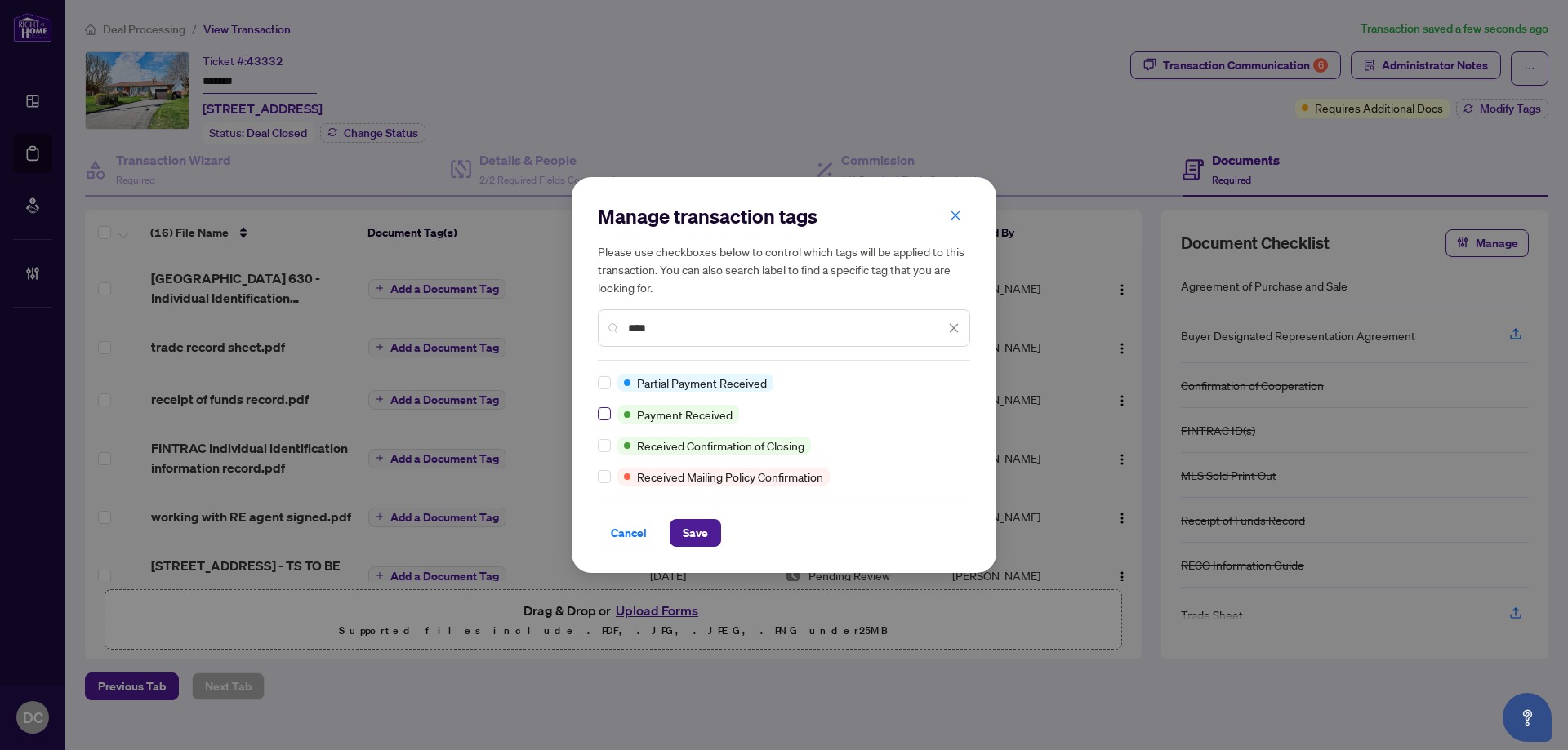
type input "****"
click at [711, 529] on button "Save" at bounding box center [695, 533] width 52 height 27
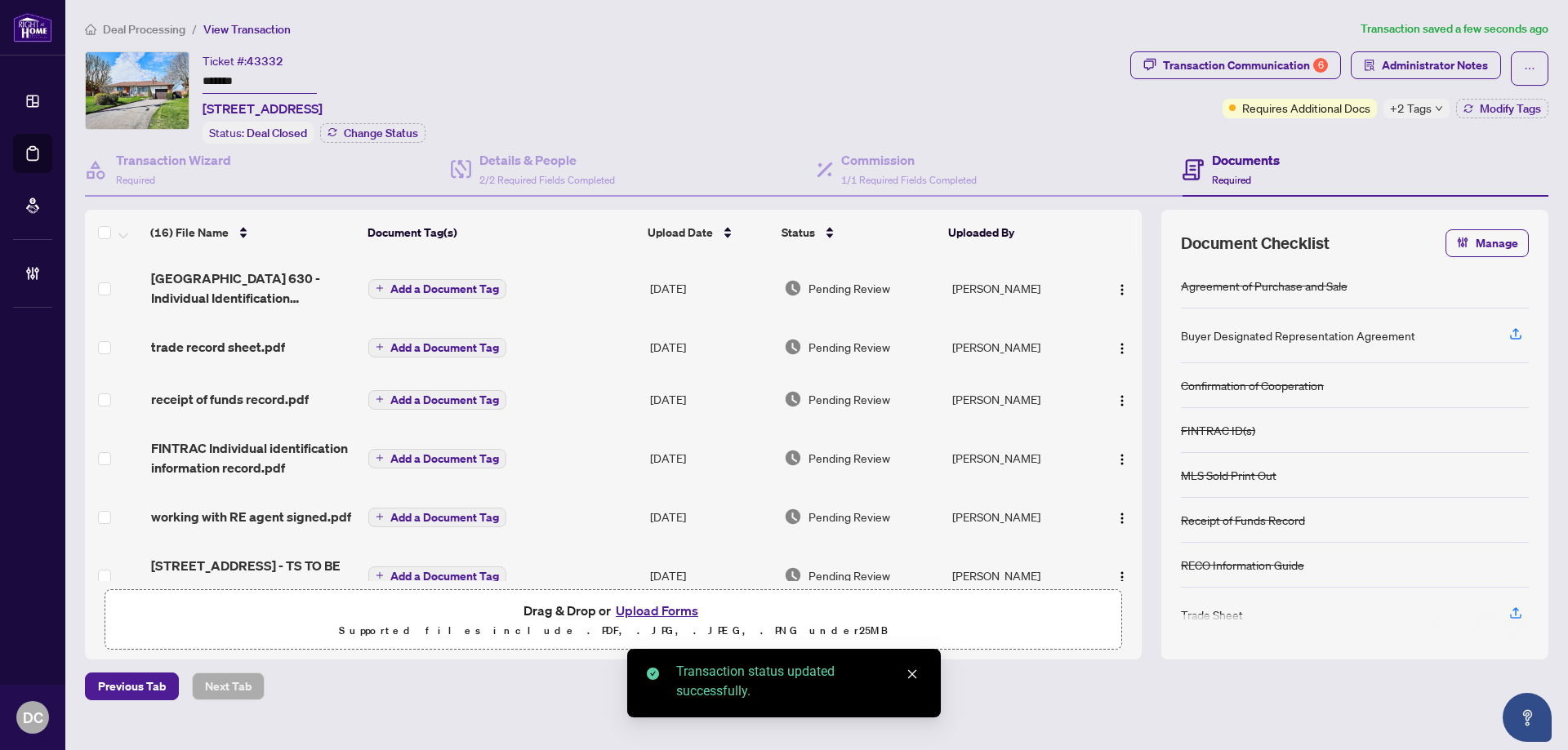
click at [177, 23] on span "Deal Processing" at bounding box center [144, 29] width 82 height 15
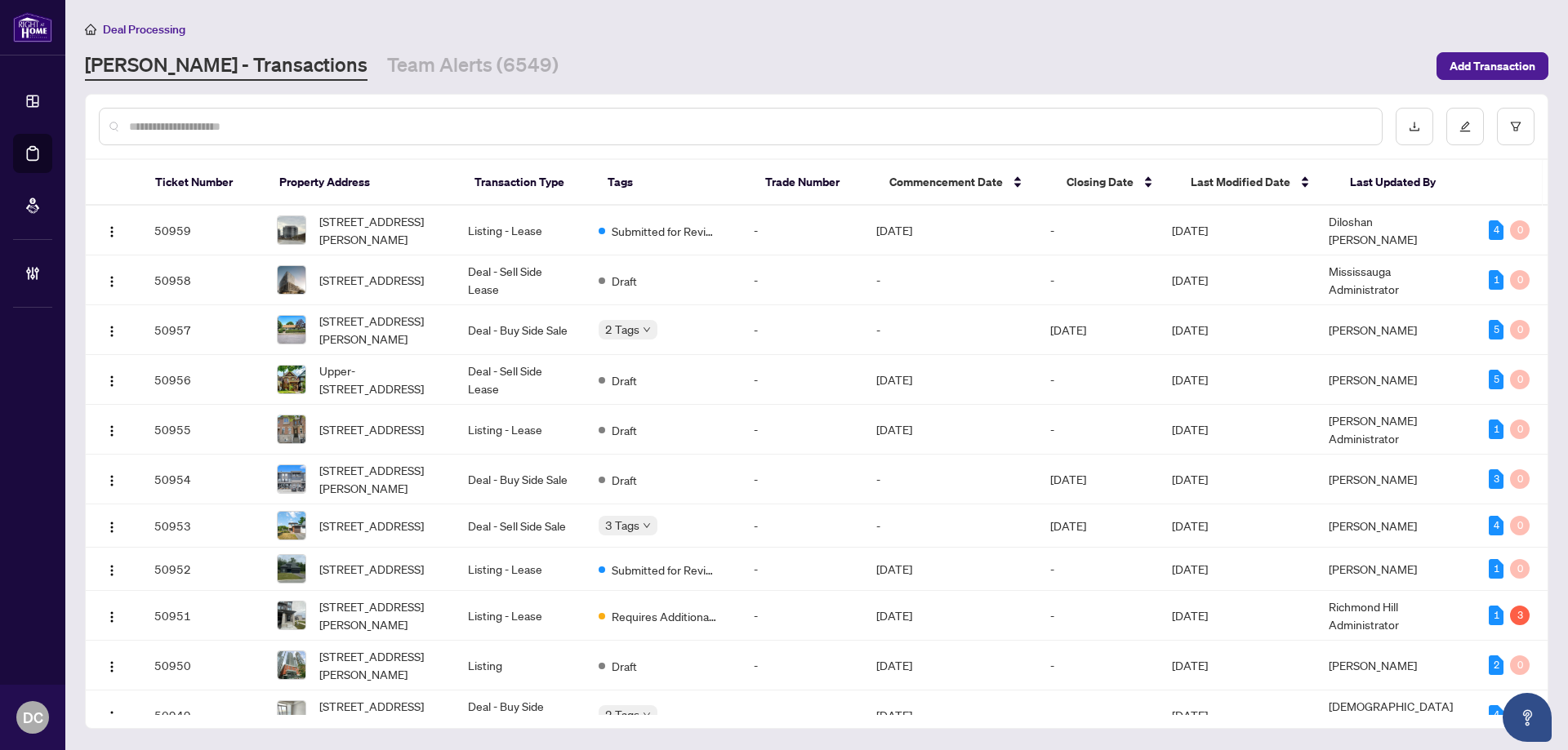
click at [342, 124] on input "text" at bounding box center [748, 126] width 1239 height 18
paste input "*******"
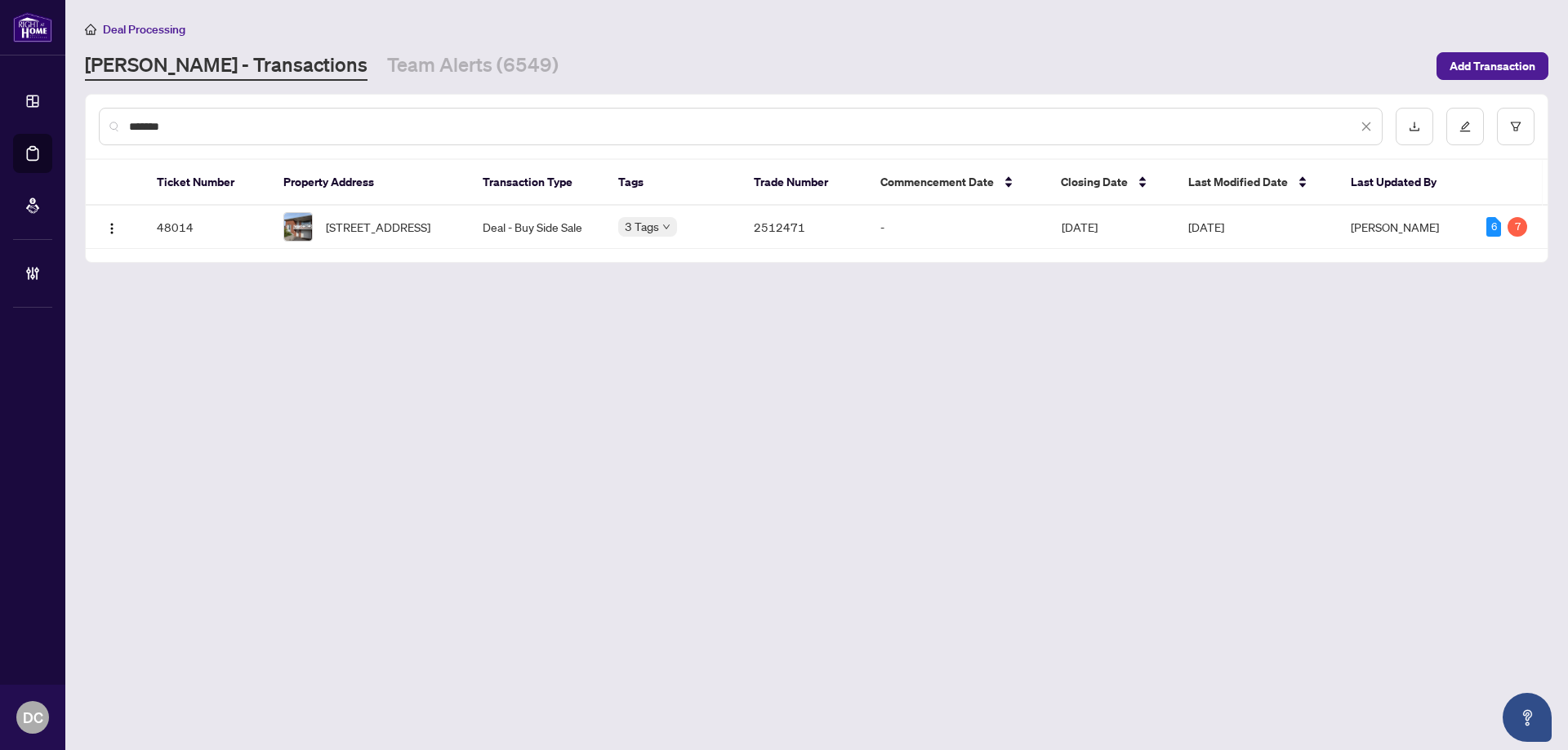
type input "*******"
click at [406, 233] on span "1127 Claredale Rd, Mississauga, Ontario L5G 1T7, Canada" at bounding box center [378, 227] width 105 height 18
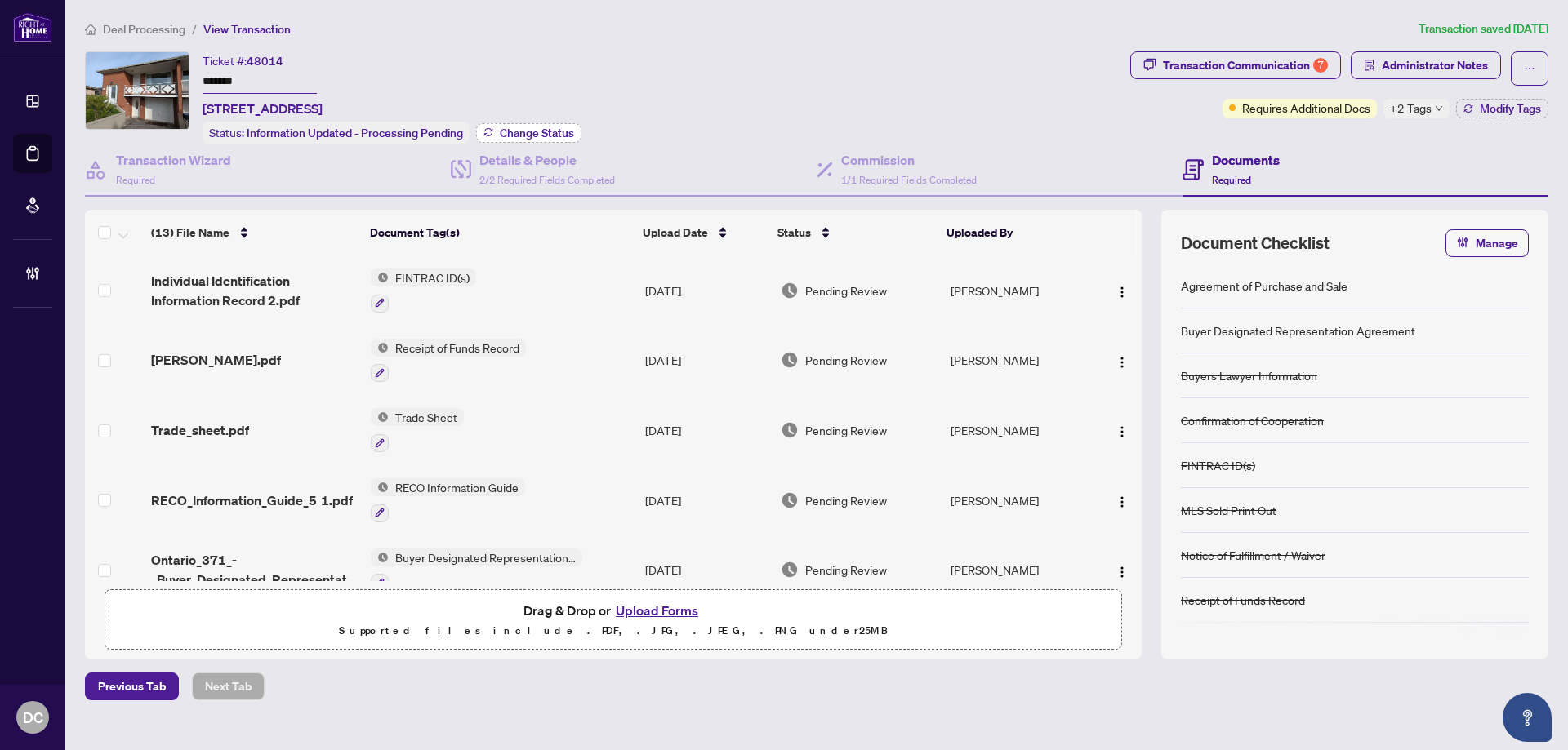
click at [544, 128] on span "Change Status" at bounding box center [537, 133] width 74 height 12
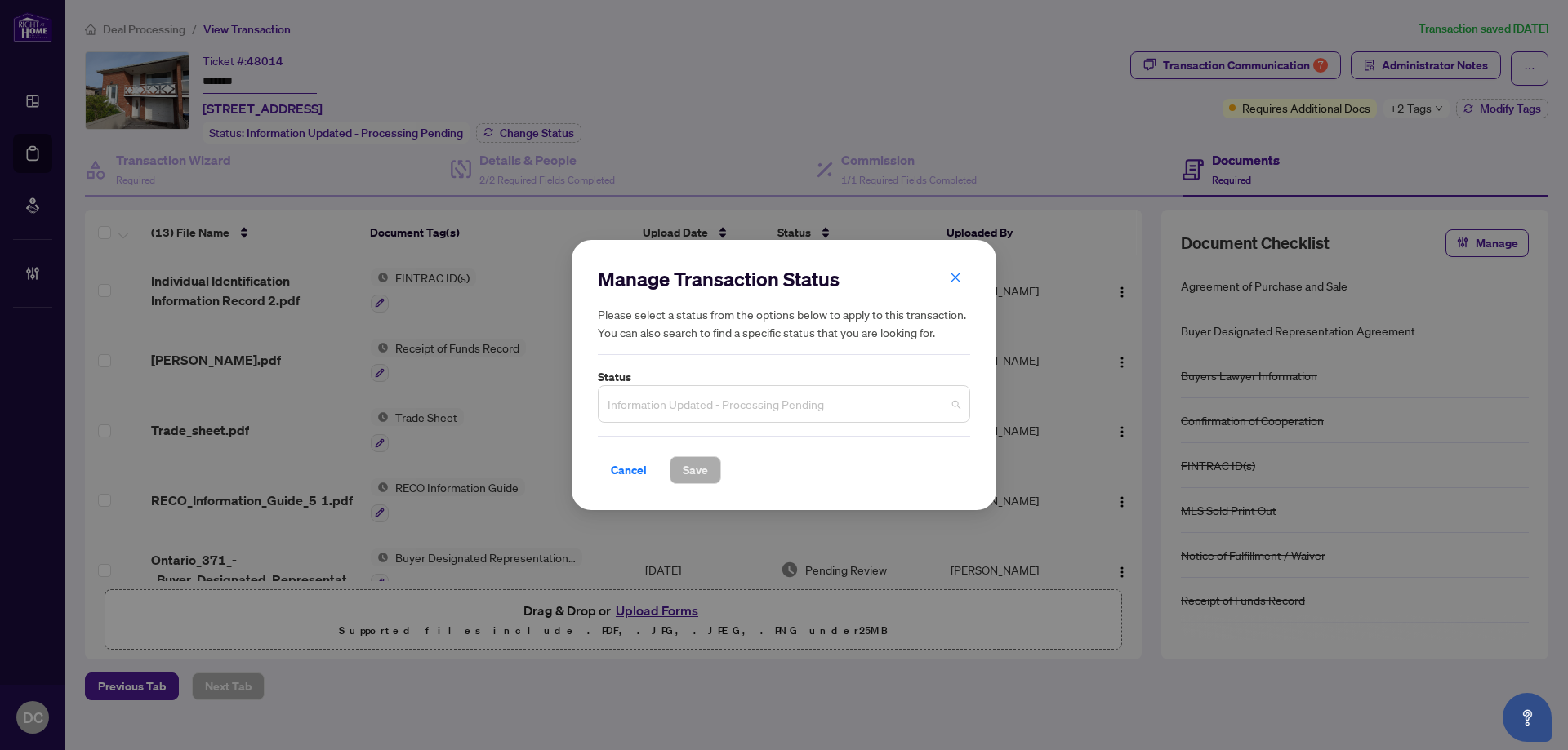
click at [749, 398] on span "Information Updated - Processing Pending" at bounding box center [784, 404] width 353 height 31
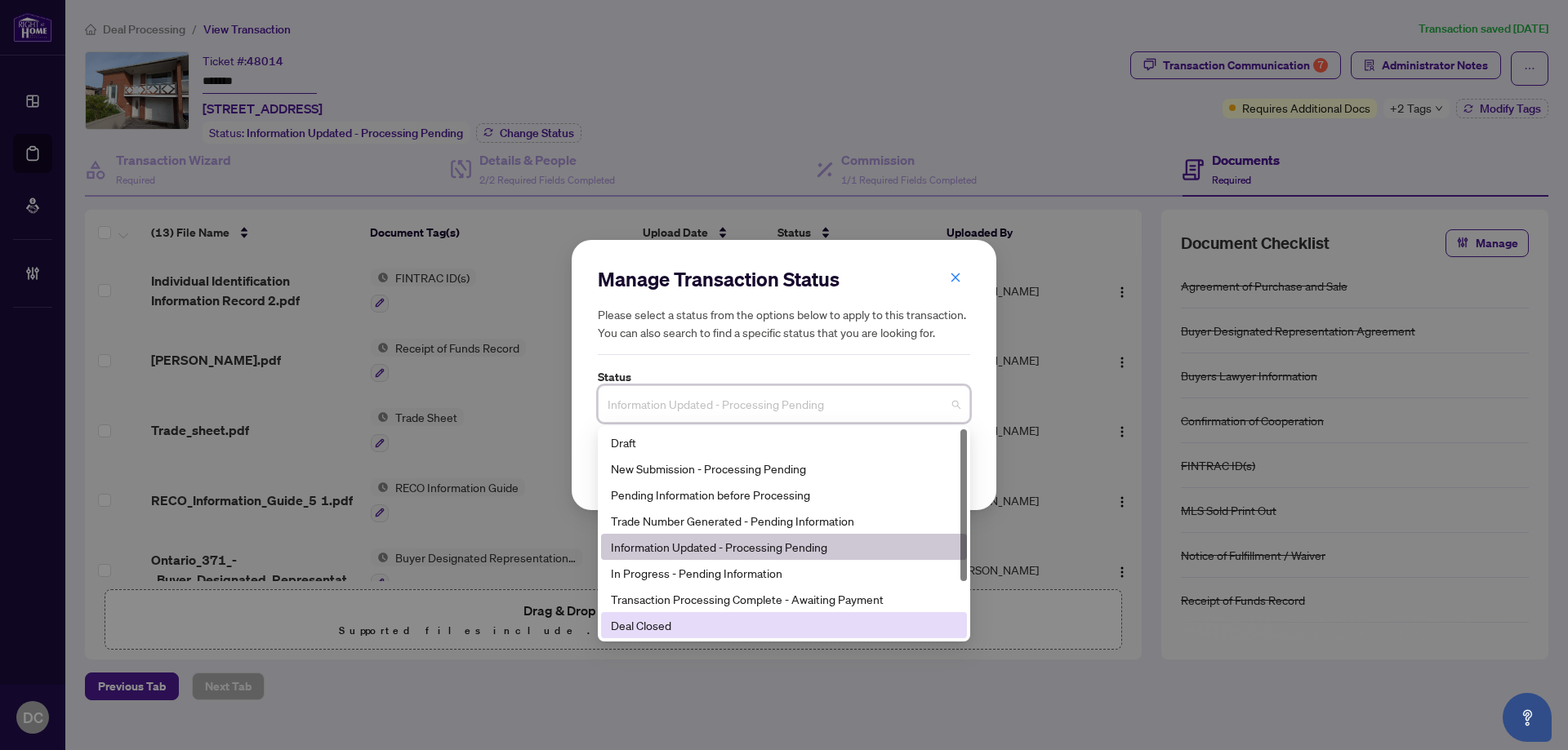
click at [669, 624] on div "Deal Closed" at bounding box center [784, 625] width 346 height 18
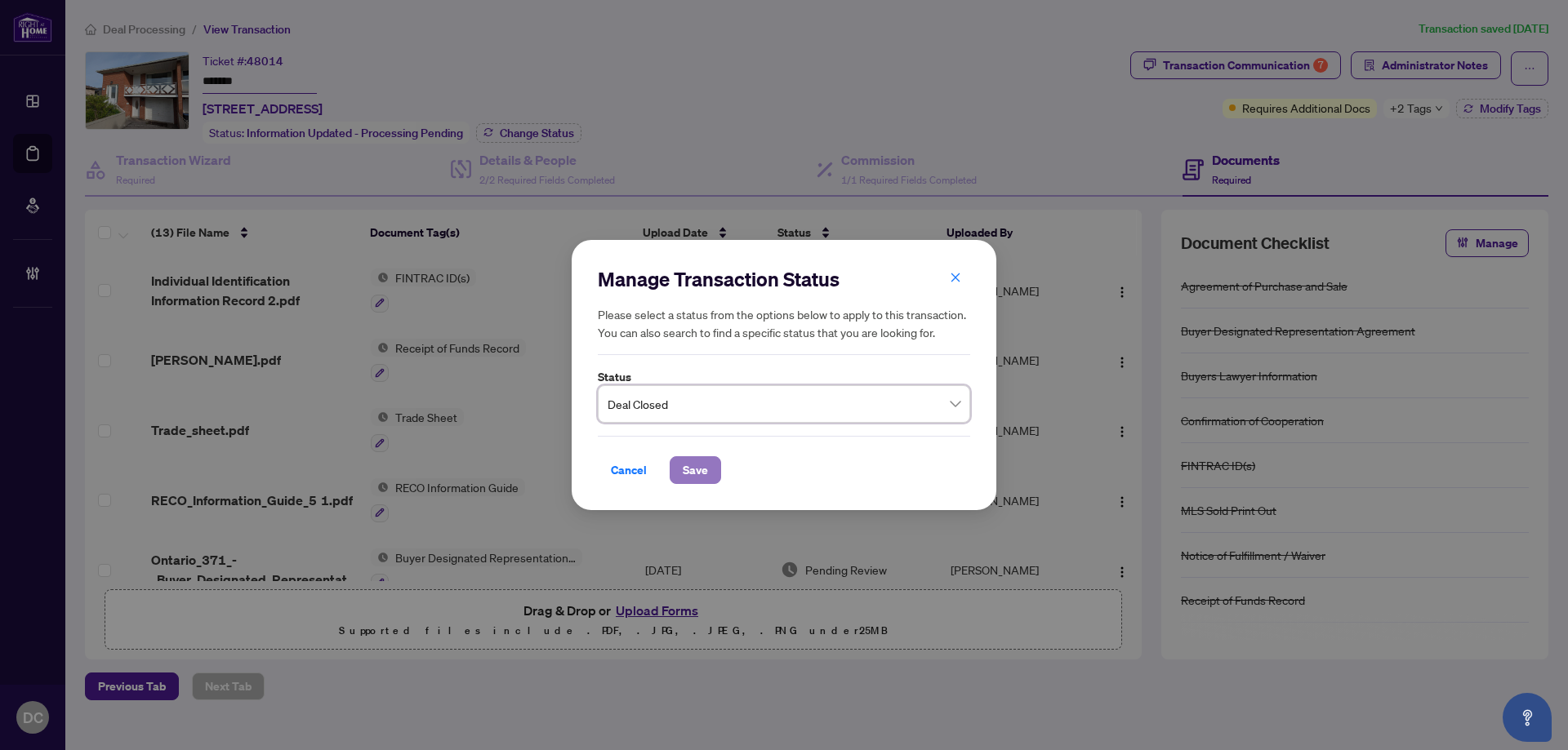
click at [690, 458] on span "Save" at bounding box center [695, 470] width 25 height 26
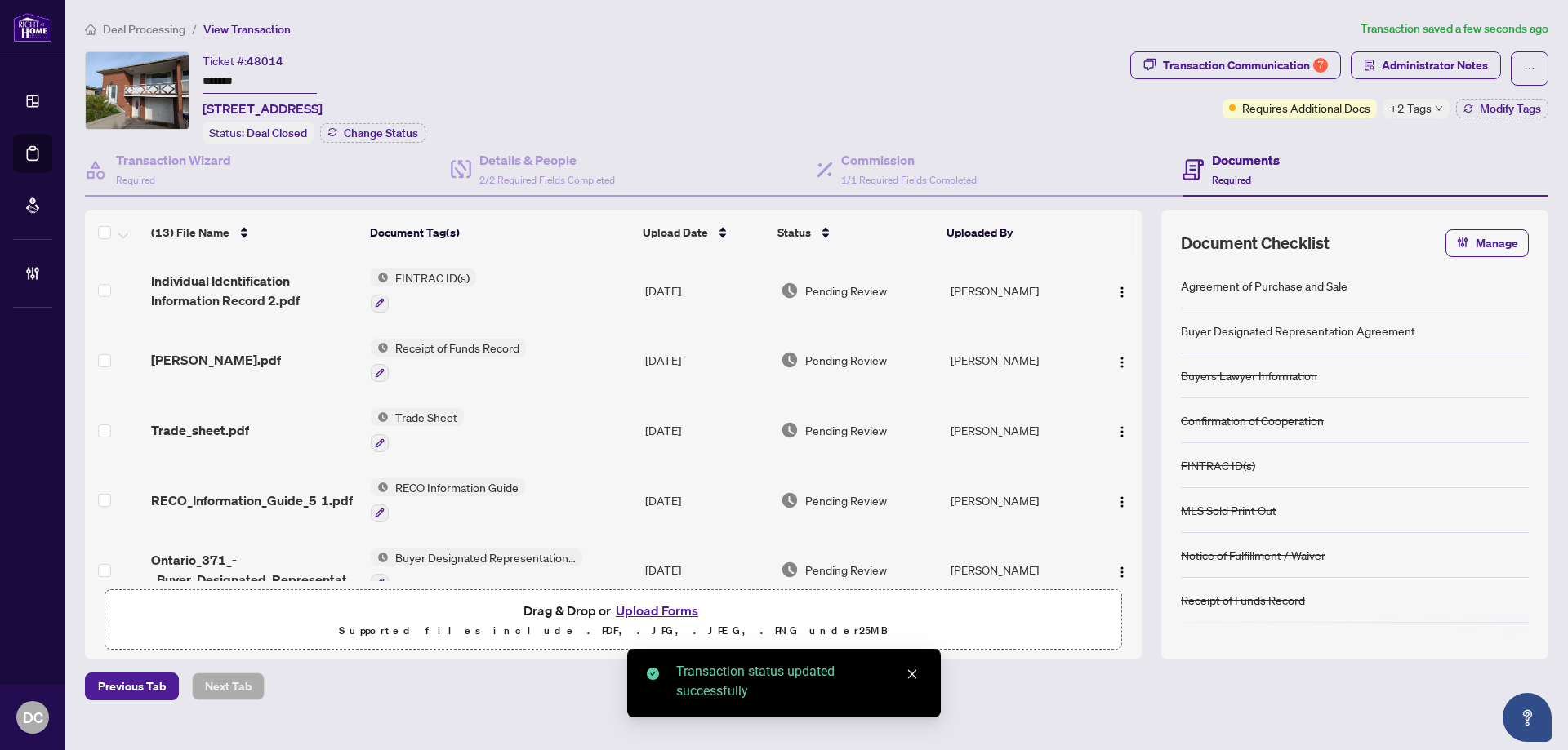
click at [1423, 106] on span "+2 Tags" at bounding box center [1410, 108] width 42 height 19
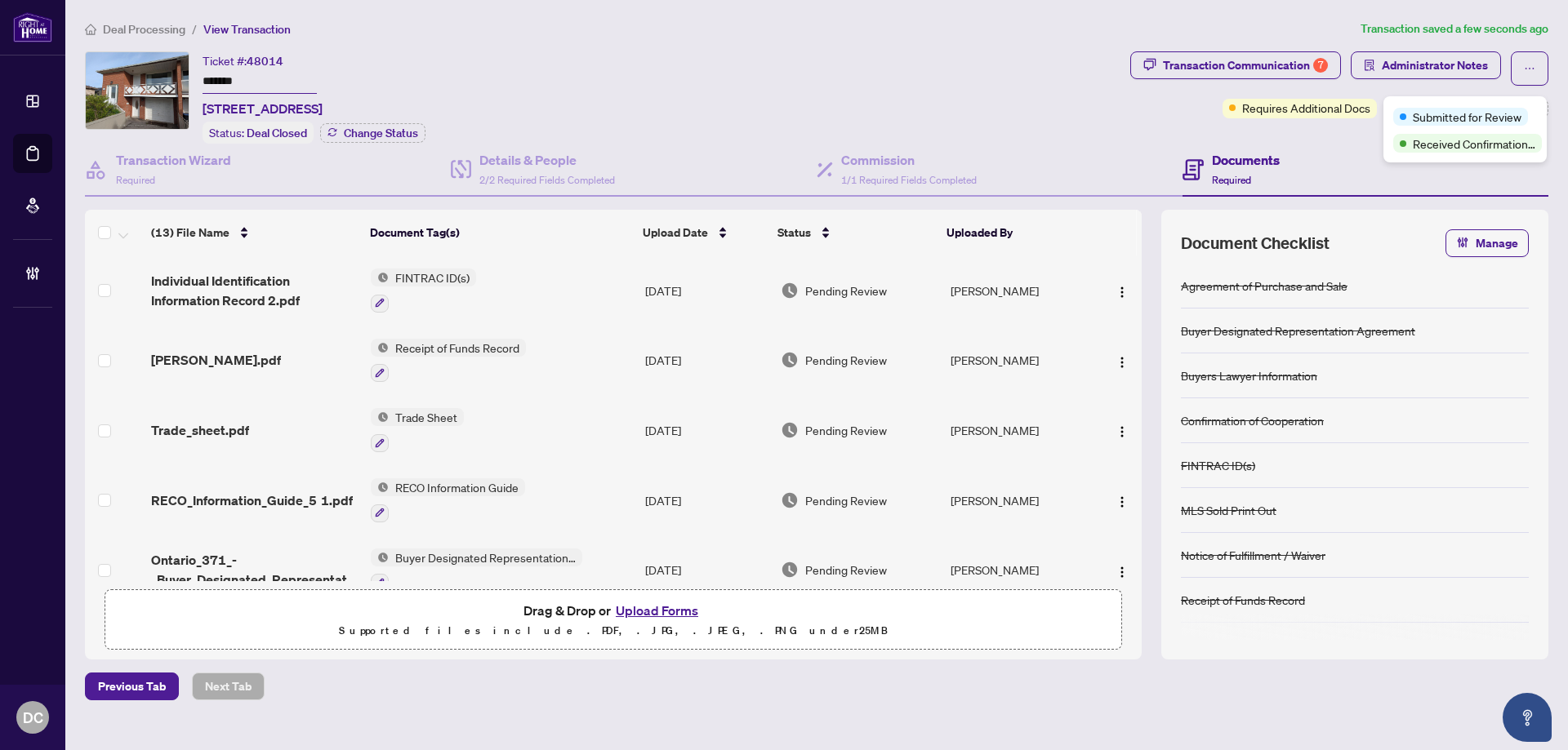
click at [1274, 139] on div "Transaction Communication 7 Administrator Notes Requires Additional Docs +2 Tag…" at bounding box center [1338, 98] width 424 height 92
click at [1504, 113] on span "Modify Tags" at bounding box center [1510, 109] width 62 height 12
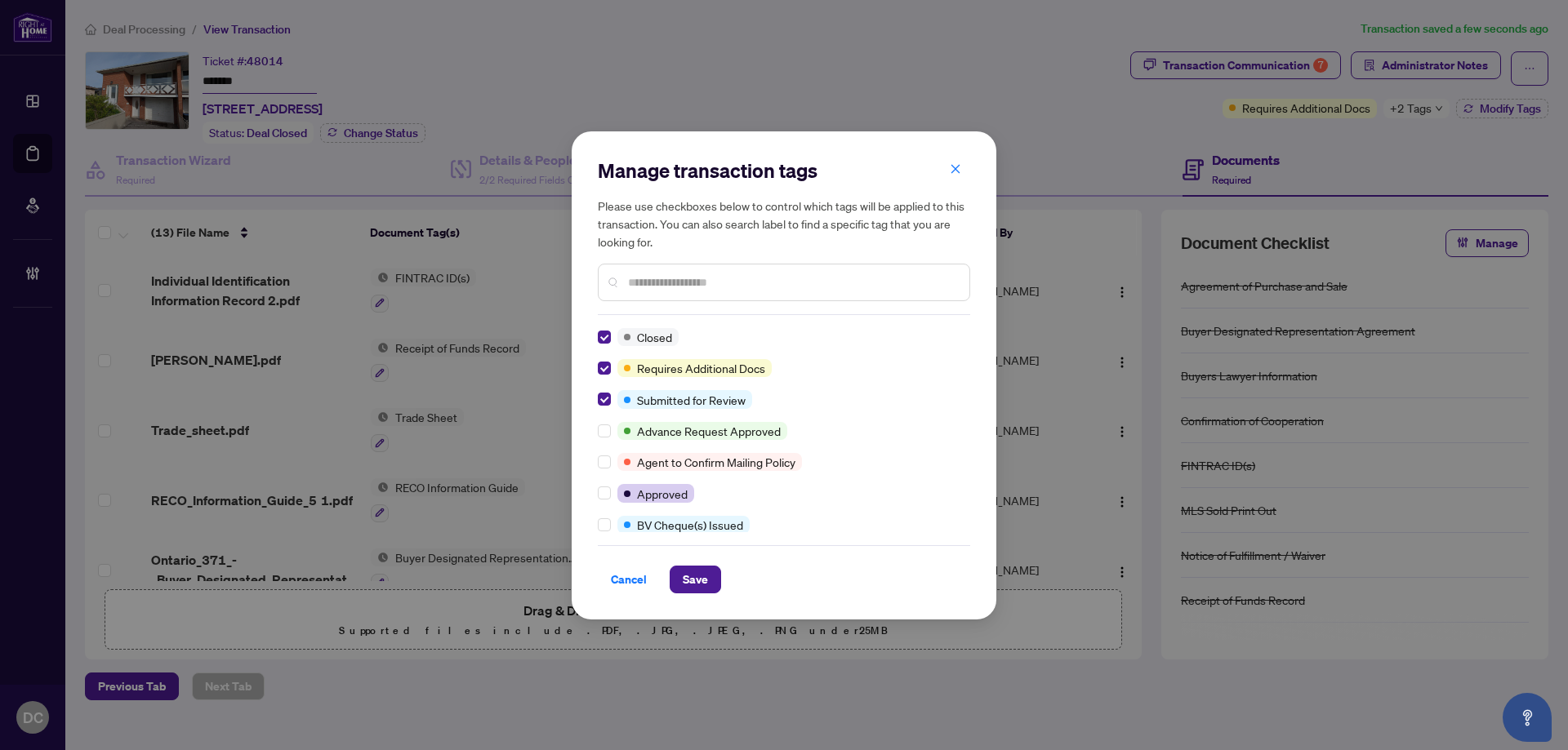
click at [717, 286] on input "text" at bounding box center [791, 282] width 328 height 18
type input "****"
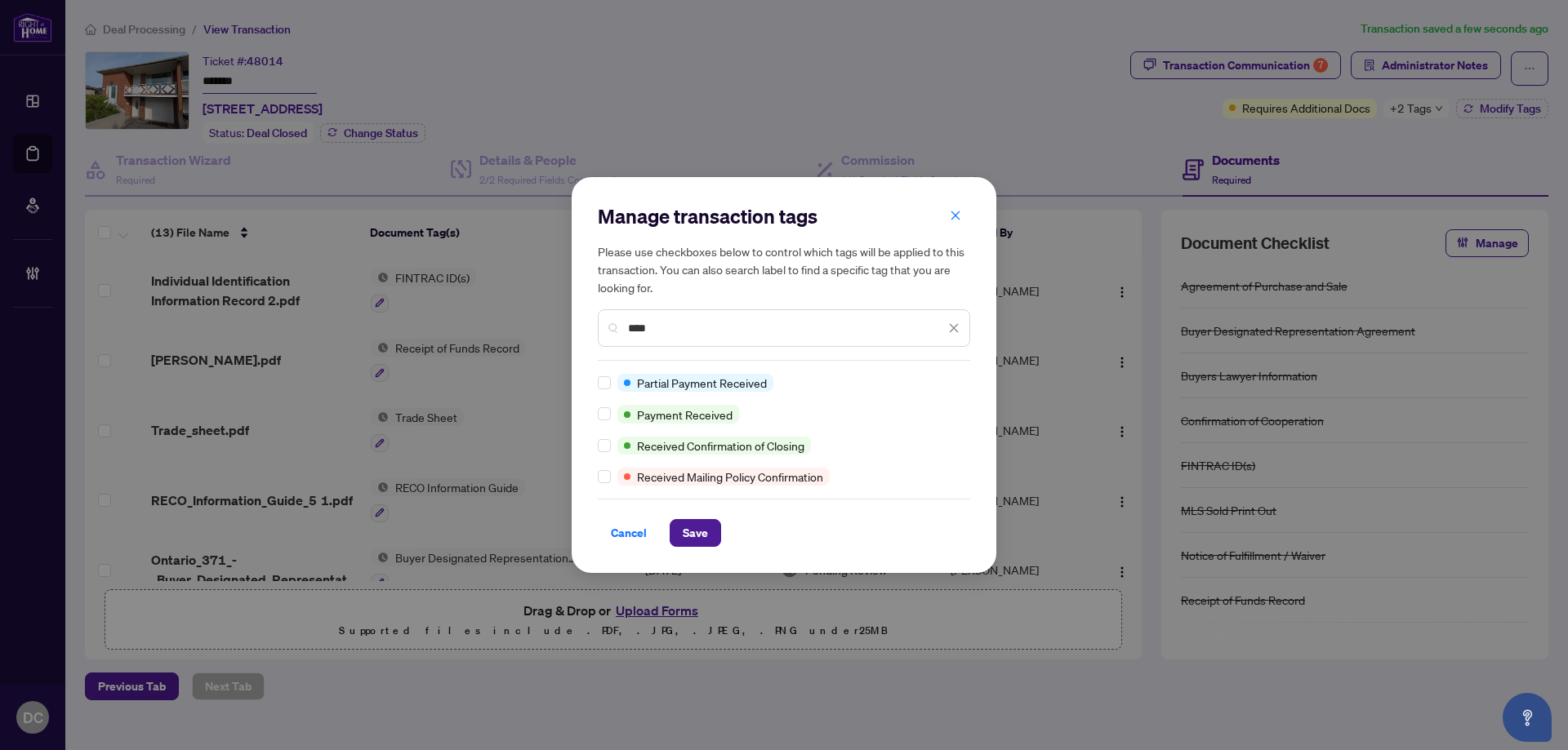
click at [596, 418] on div "Manage transaction tags Please use checkboxes below to control which tags will …" at bounding box center [784, 375] width 424 height 396
click at [704, 531] on span "Save" at bounding box center [695, 533] width 25 height 26
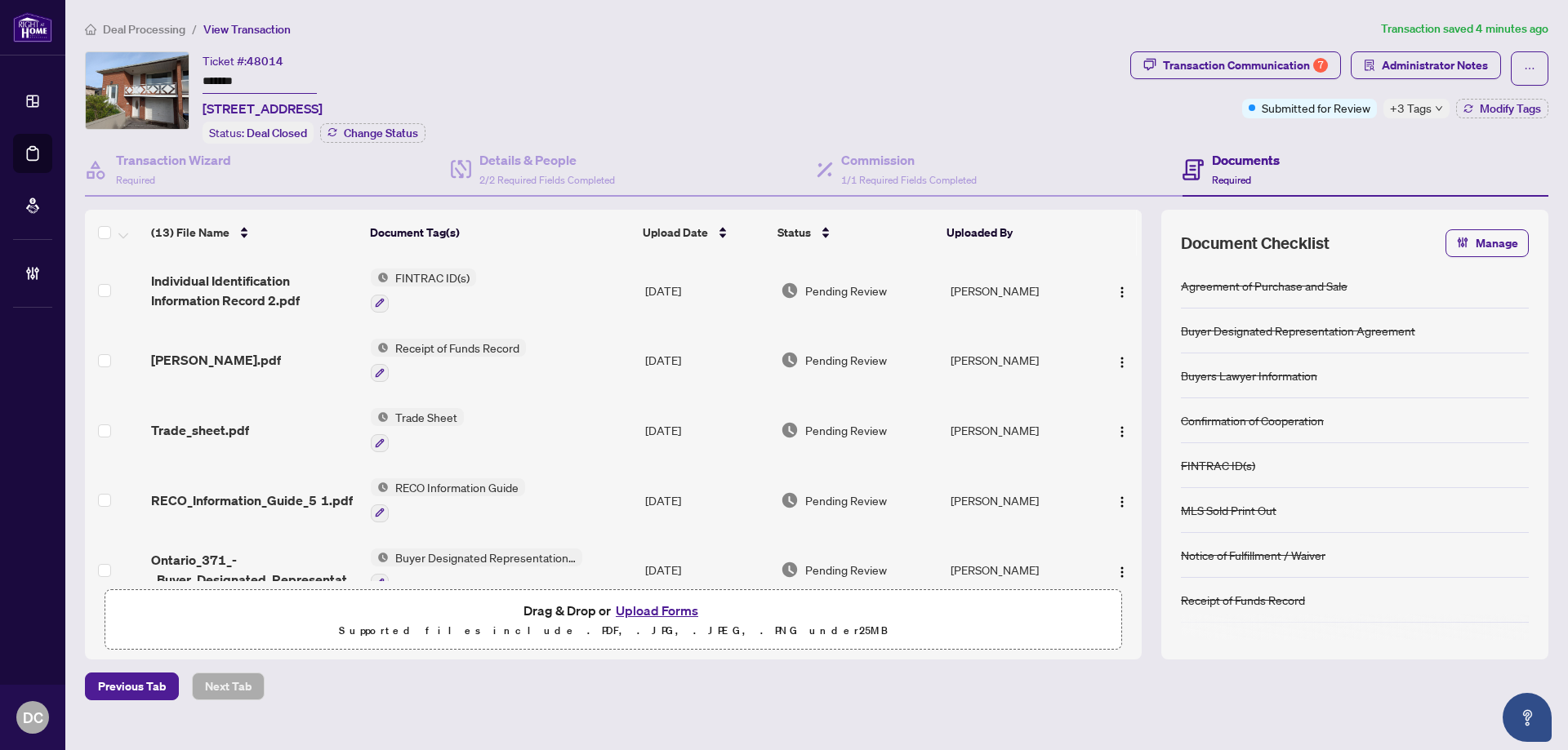
click at [1431, 109] on div "+3 Tags" at bounding box center [1416, 109] width 67 height 20
click at [1315, 138] on div "Transaction Communication 7 Administrator Notes Submitted for Review +3 Tags Mo…" at bounding box center [1338, 98] width 424 height 92
click at [1456, 70] on span "Administrator Notes" at bounding box center [1434, 65] width 106 height 26
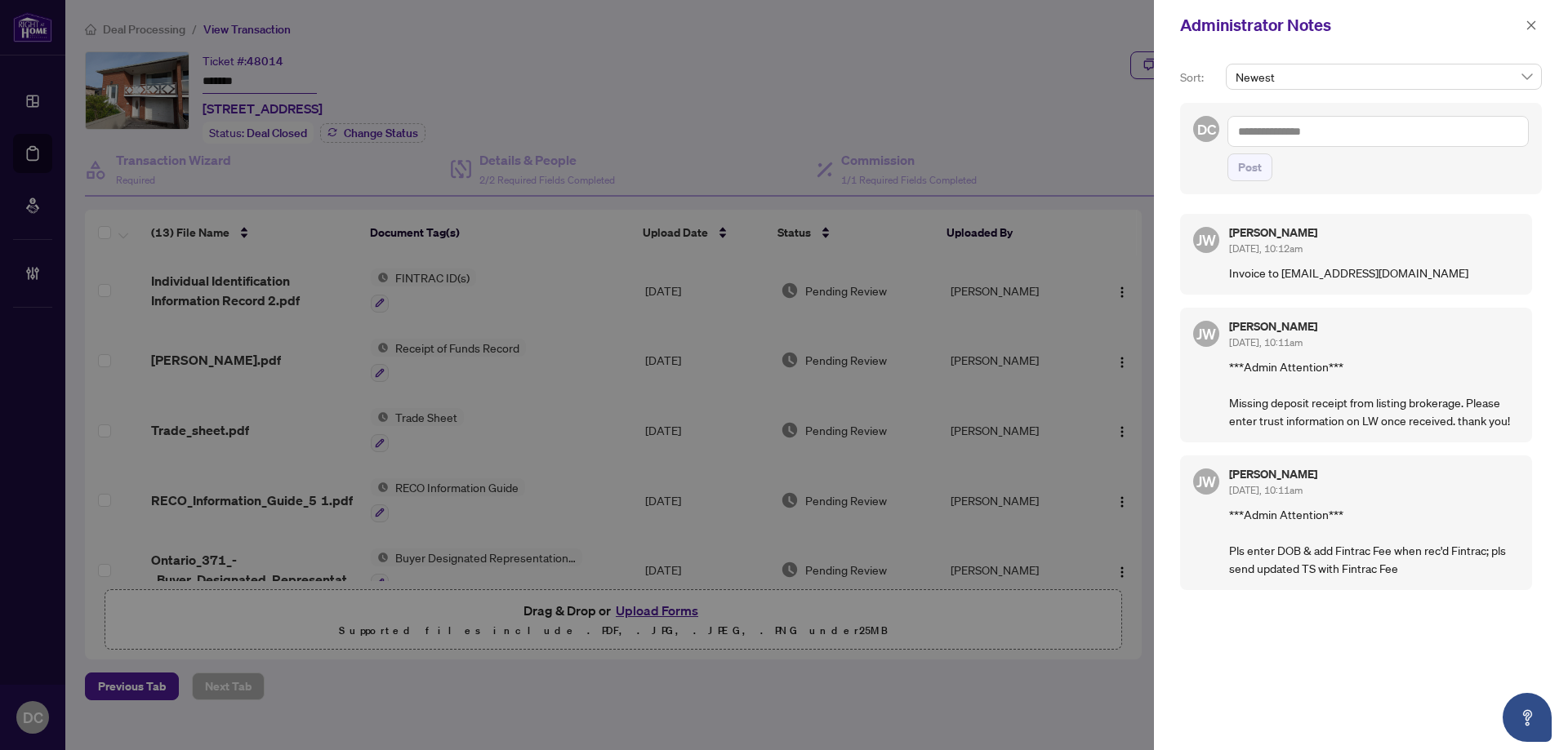
click at [1329, 133] on textarea at bounding box center [1378, 131] width 302 height 31
paste textarea "**********"
type textarea "**********"
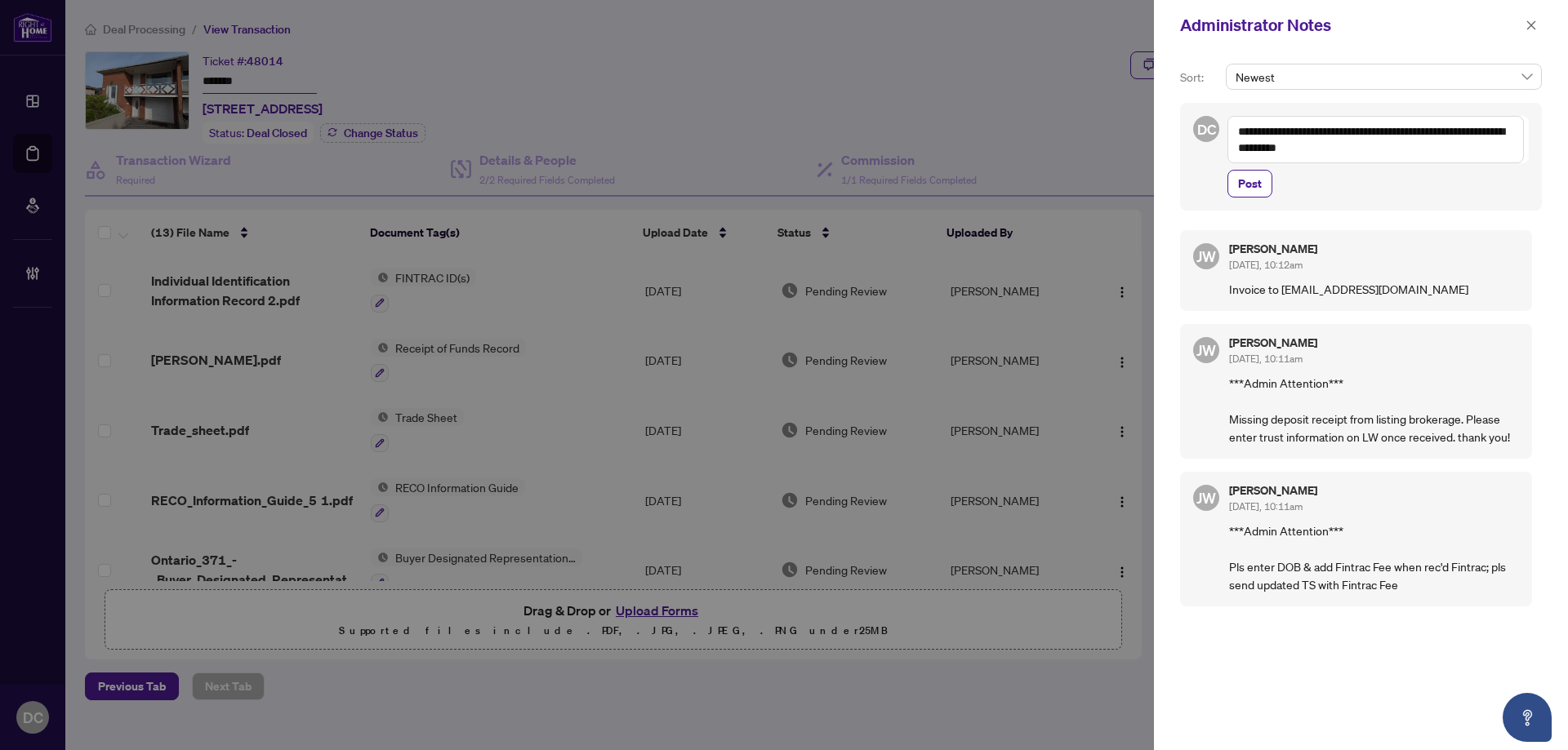
drag, startPoint x: 1235, startPoint y: 184, endPoint x: 1356, endPoint y: 209, distance: 123.6
click at [1356, 209] on div "**********" at bounding box center [1360, 157] width 361 height 108
click at [1251, 189] on span "Post" at bounding box center [1250, 183] width 24 height 26
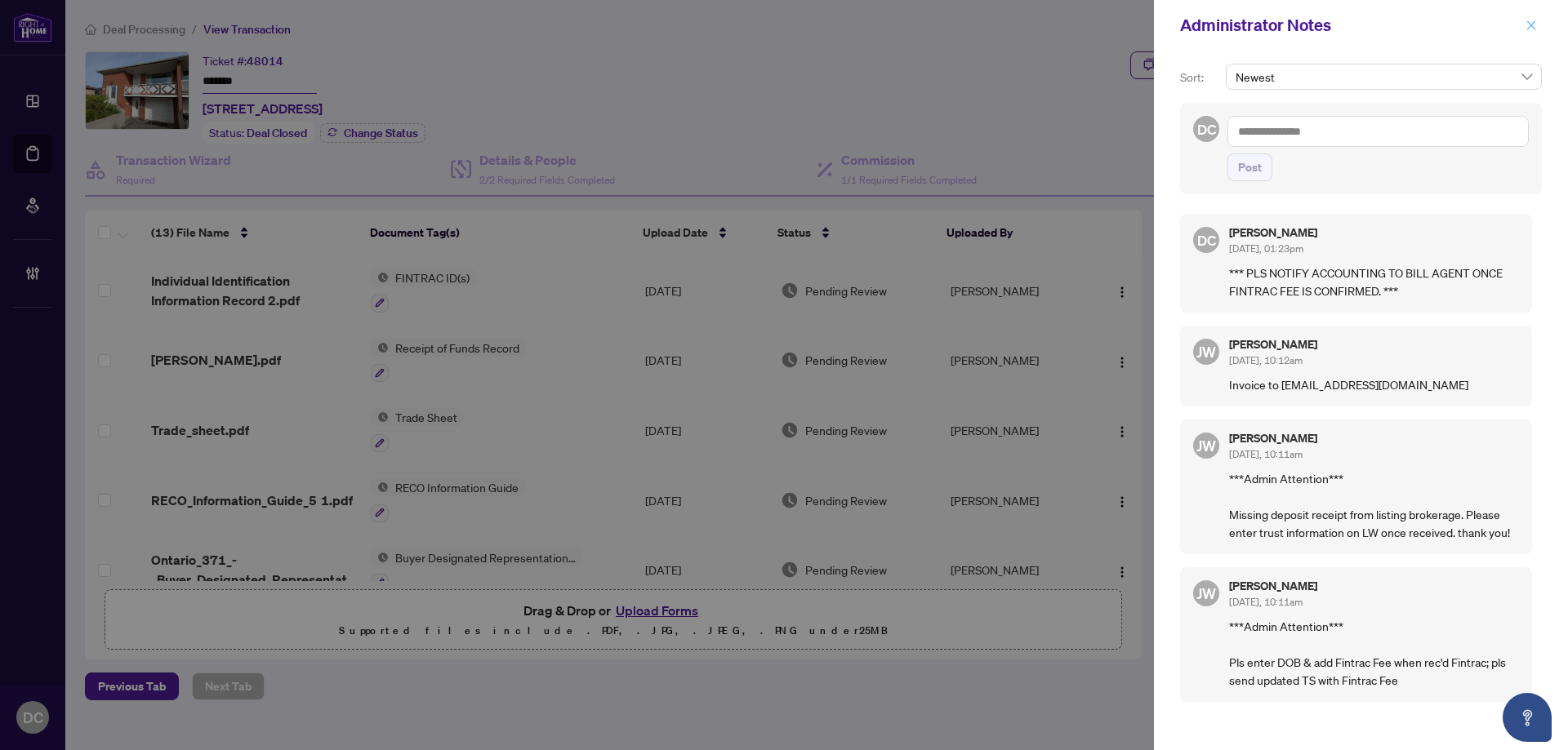
click at [1538, 32] on button "button" at bounding box center [1531, 25] width 22 height 20
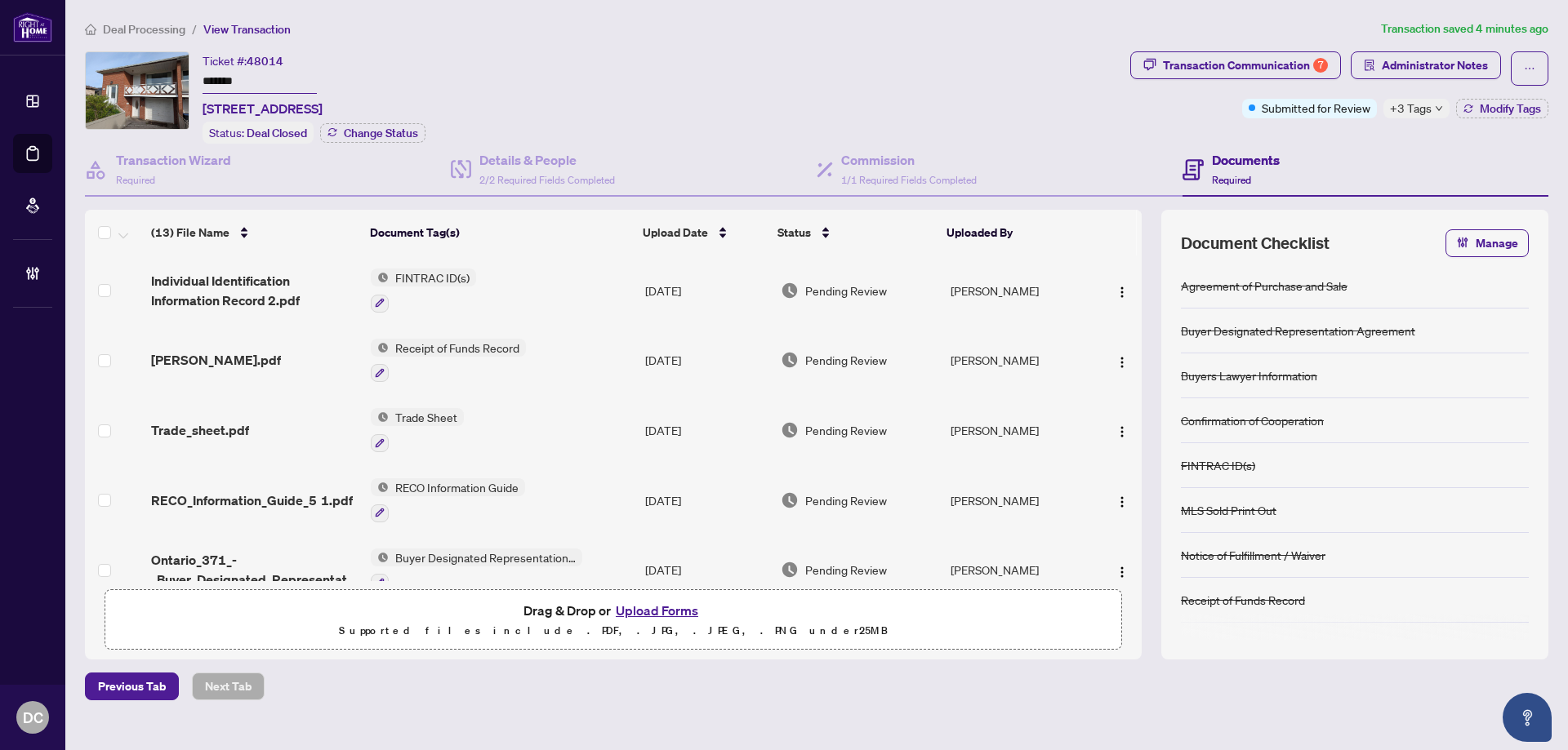
click at [1435, 107] on icon "down" at bounding box center [1439, 109] width 8 height 8
click at [1283, 133] on div "Transaction Communication 7 Administrator Notes Submitted for Review +3 Tags Mo…" at bounding box center [1338, 98] width 424 height 92
click at [156, 30] on span "Deal Processing" at bounding box center [144, 29] width 82 height 15
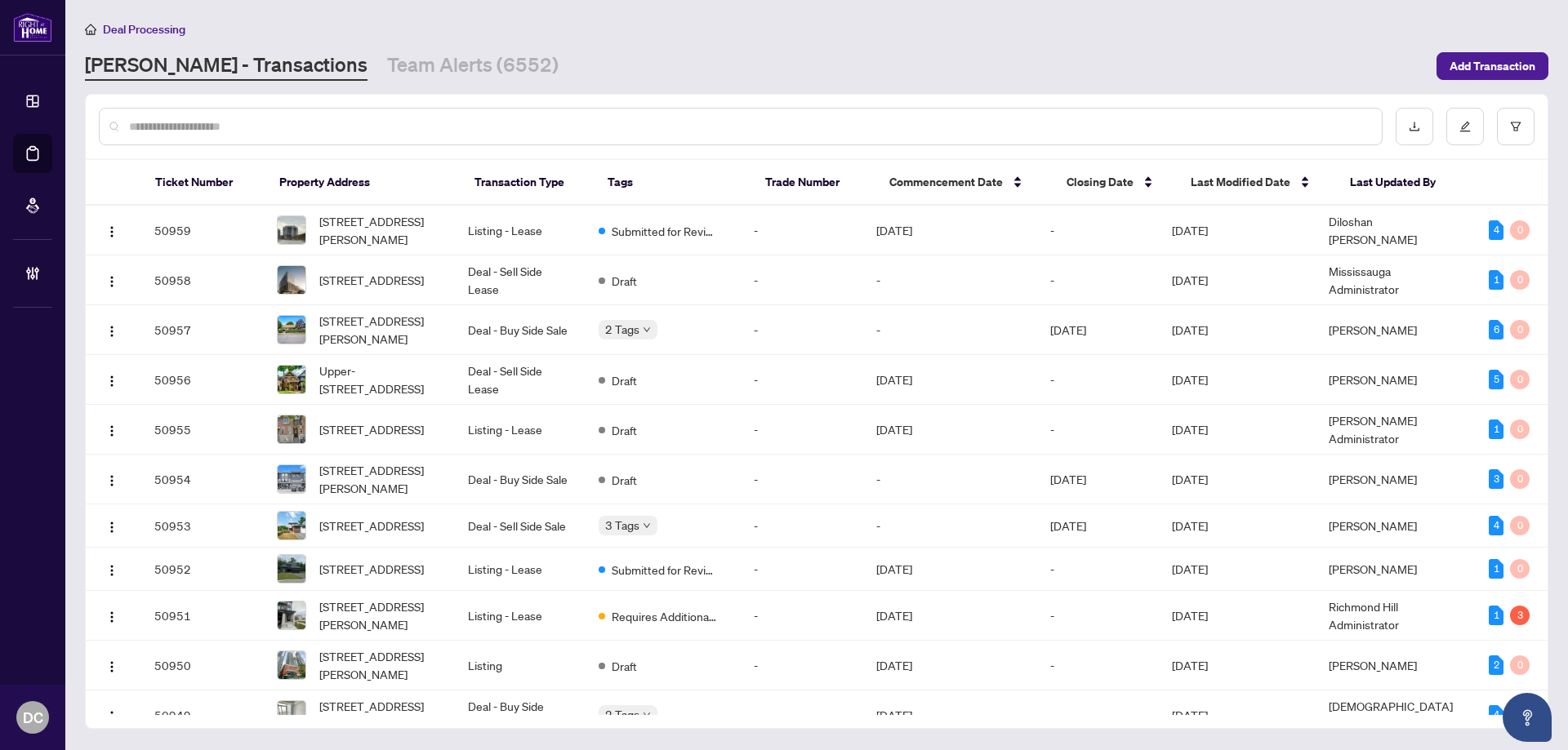
click at [305, 122] on input "text" at bounding box center [748, 126] width 1239 height 18
paste input "*******"
type input "*******"
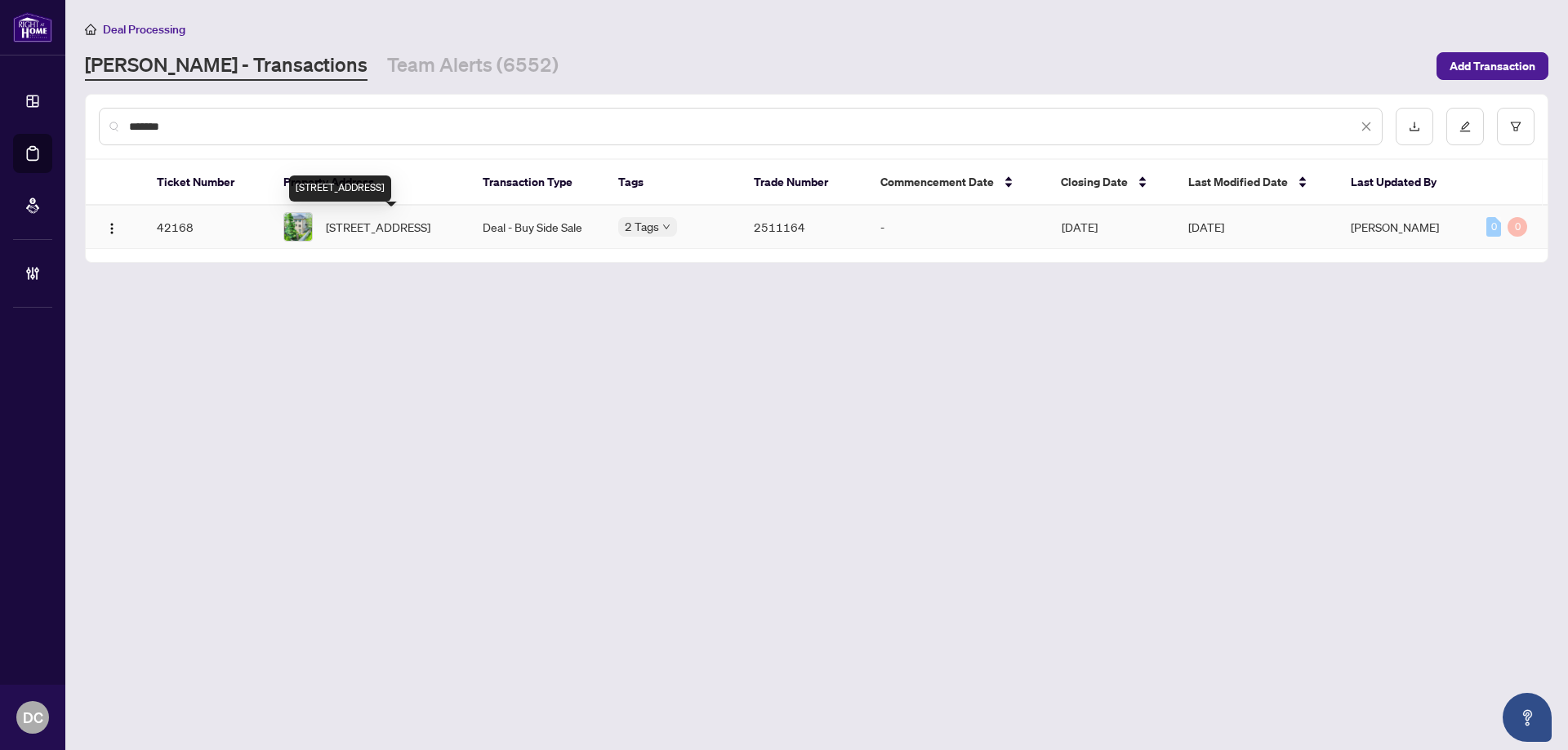
click at [389, 236] on span "1-10719 Bathurst St, Richmond Hill, Ontario L4C 0N3, Canada" at bounding box center [378, 227] width 105 height 18
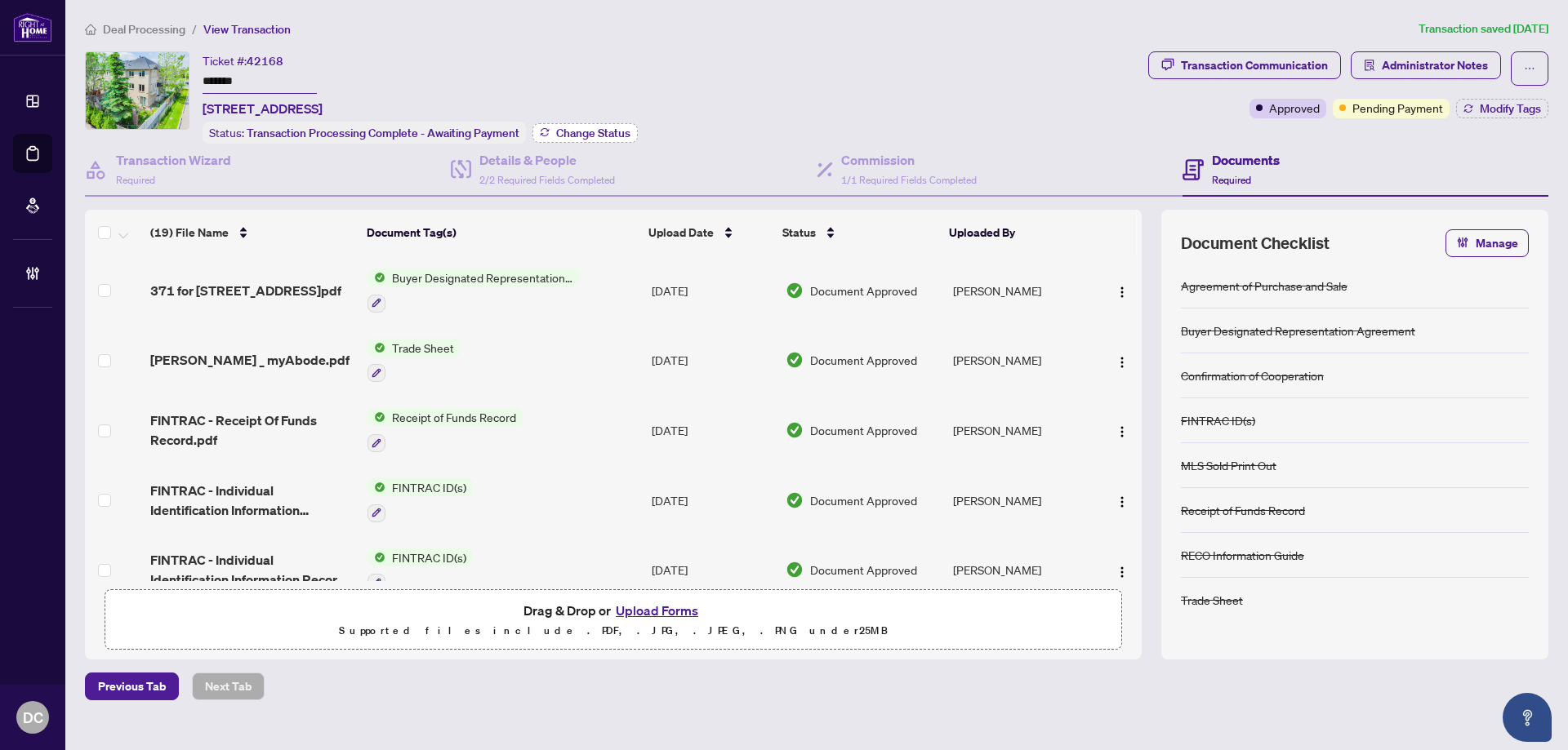
click at [556, 134] on span "Change Status" at bounding box center [594, 133] width 74 height 12
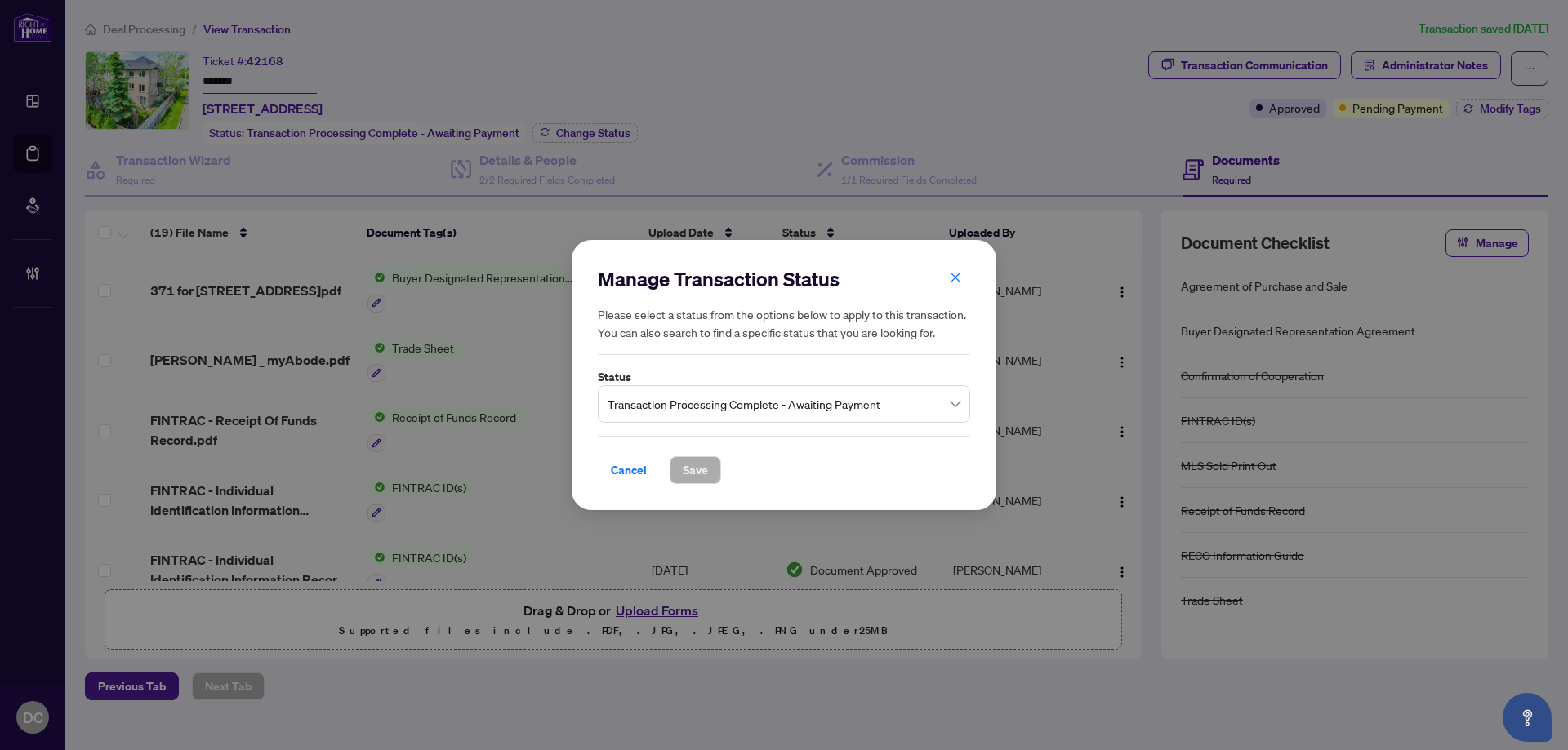
click at [826, 402] on span "Transaction Processing Complete - Awaiting Payment" at bounding box center [784, 404] width 353 height 31
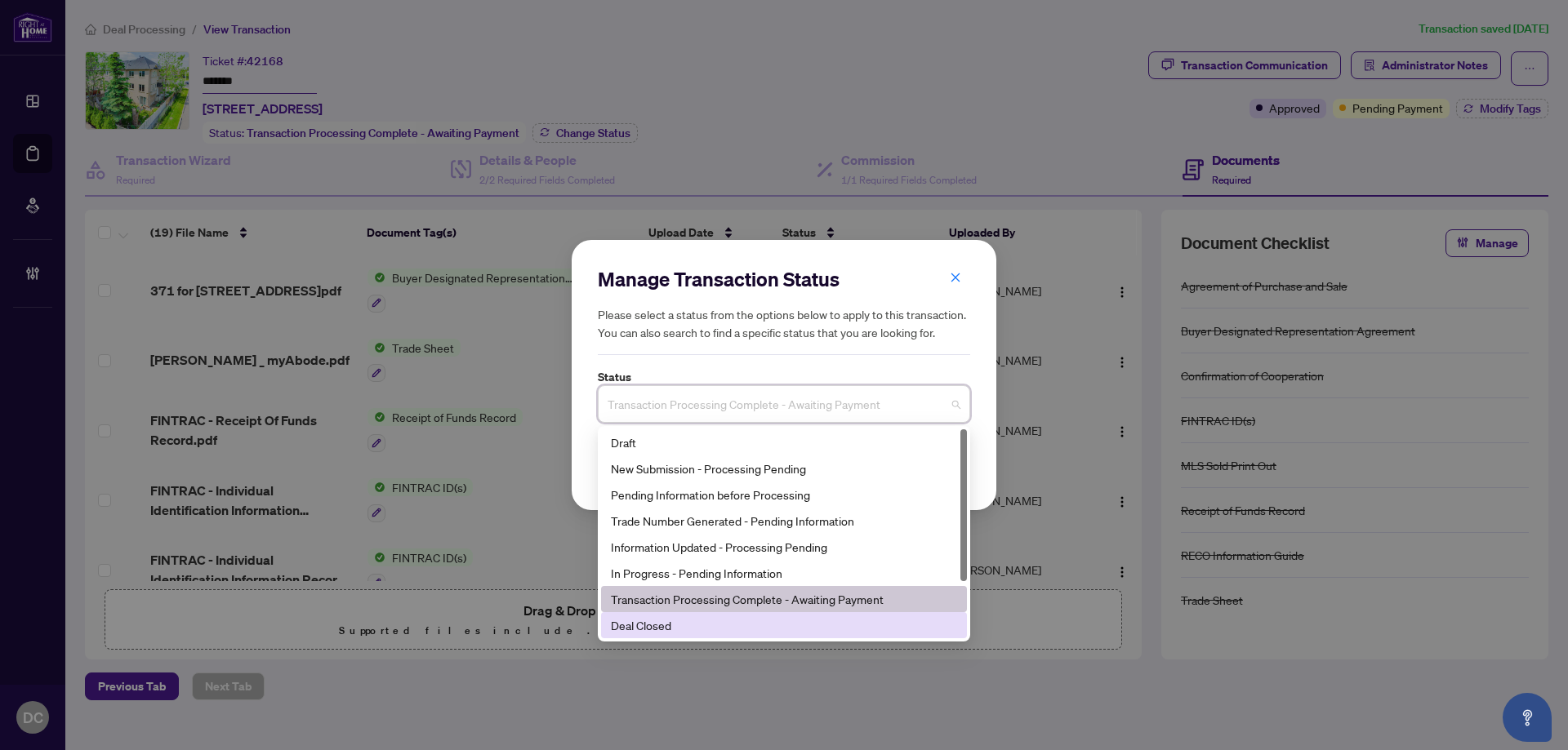
click at [653, 628] on div "Deal Closed" at bounding box center [784, 625] width 346 height 18
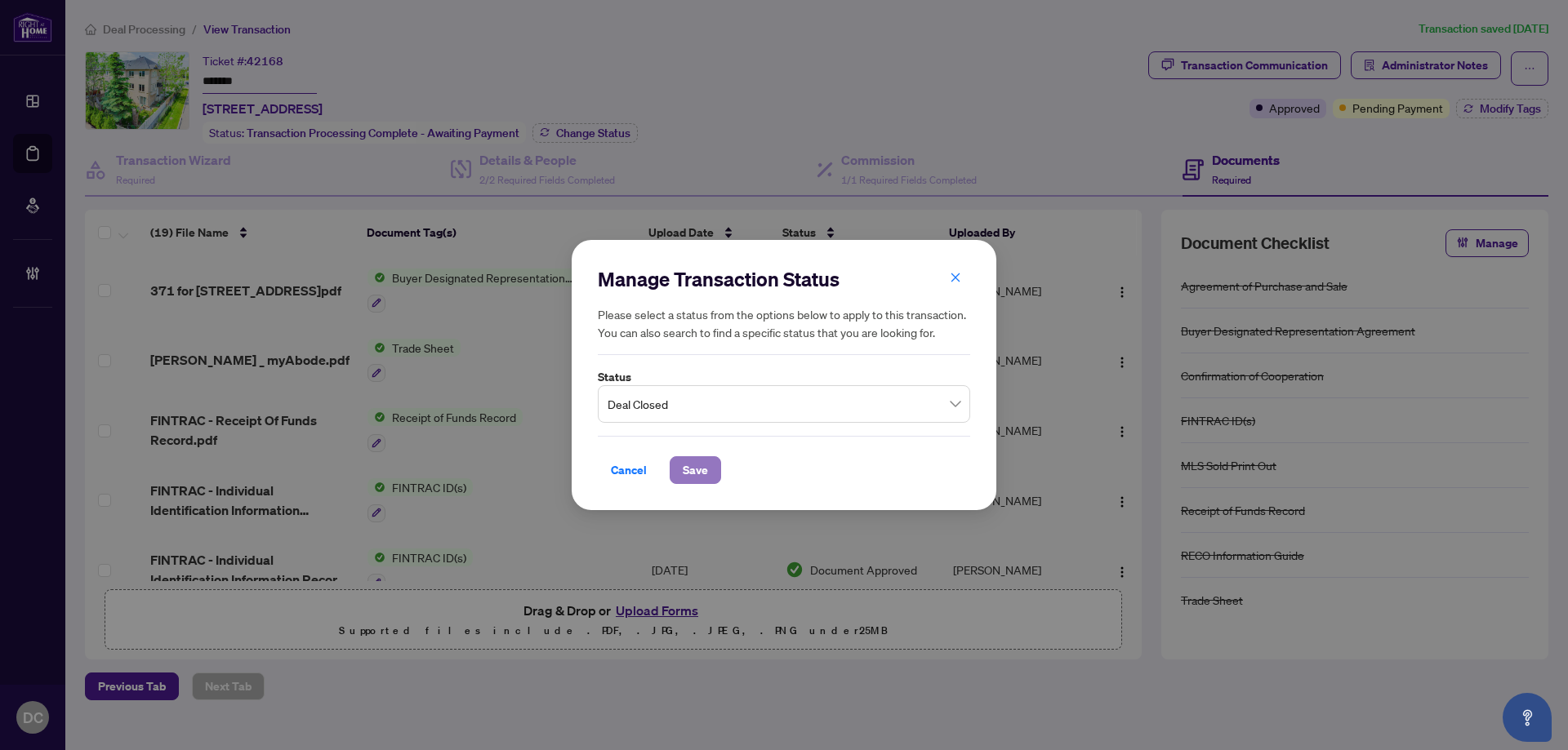
click at [696, 476] on span "Save" at bounding box center [695, 470] width 25 height 26
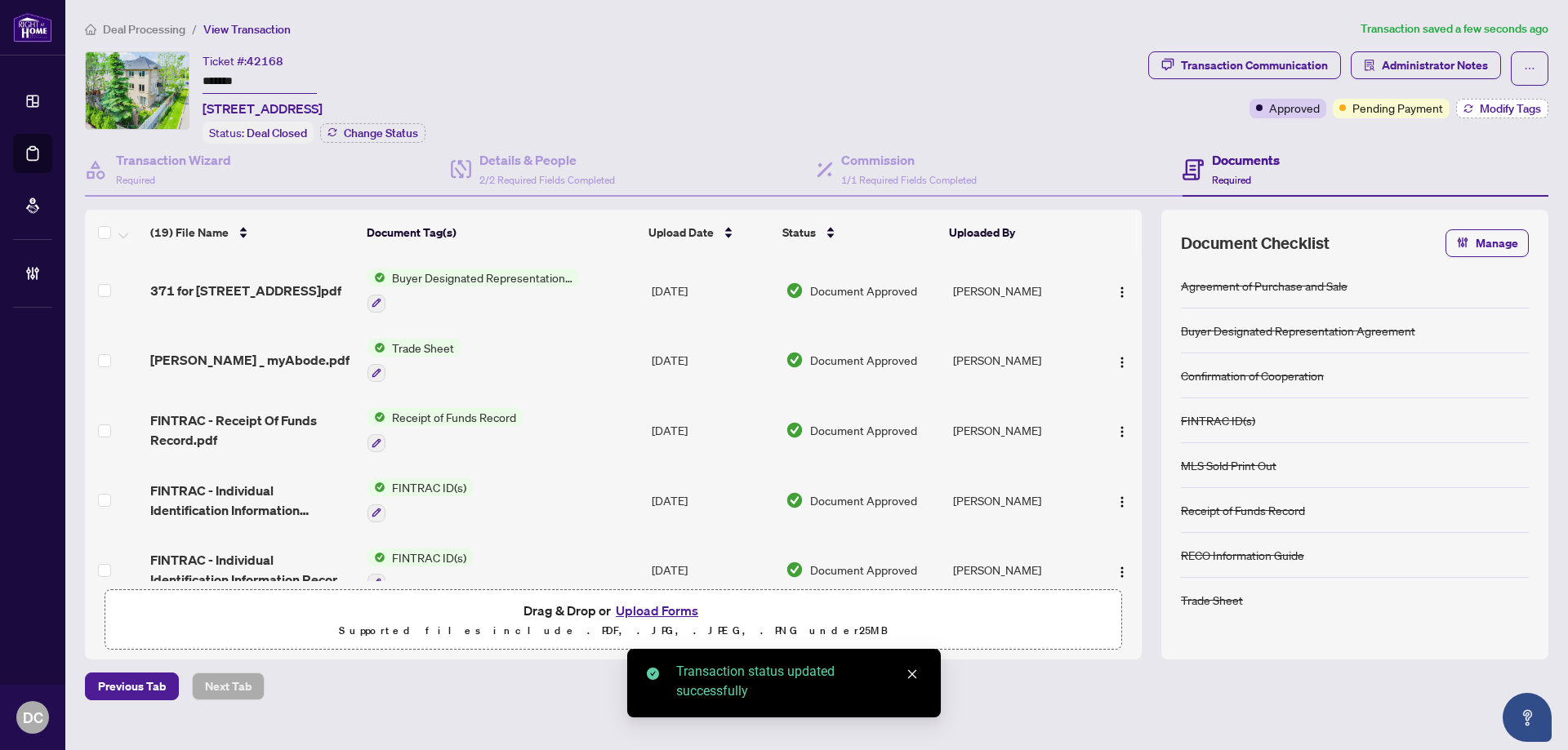
click at [1495, 107] on span "Modify Tags" at bounding box center [1510, 109] width 62 height 12
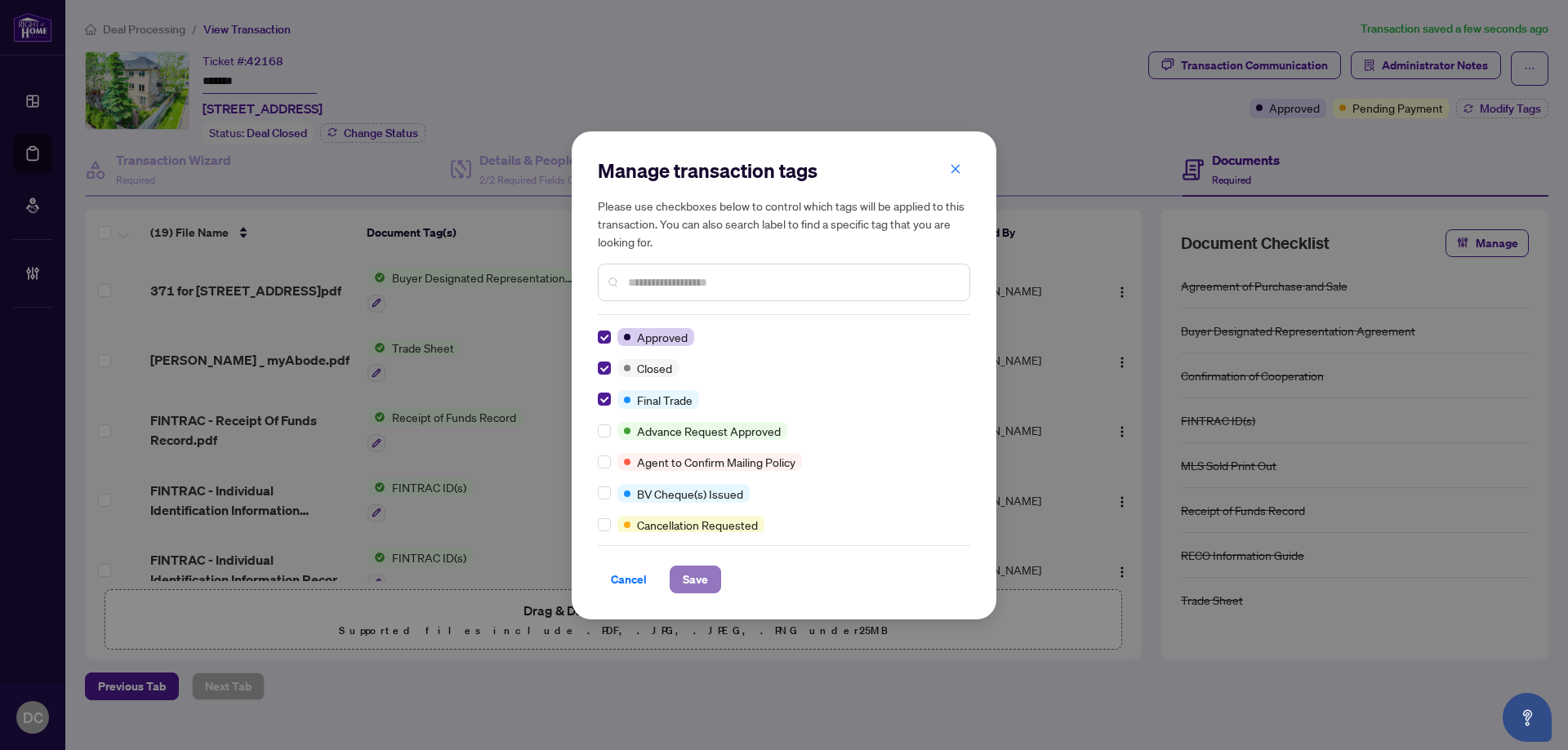
click at [711, 583] on button "Save" at bounding box center [695, 580] width 52 height 27
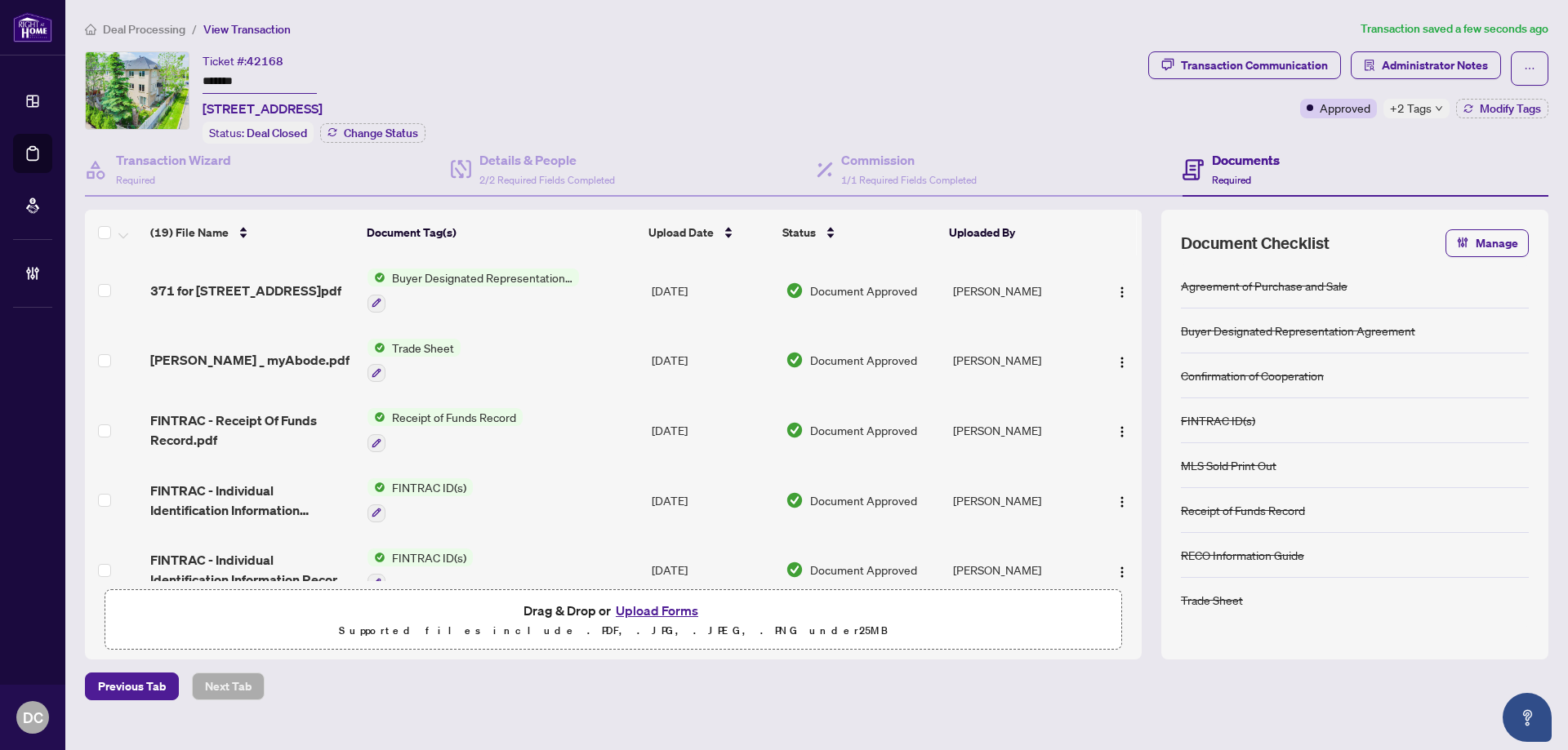
click at [1432, 111] on div "+2 Tags" at bounding box center [1416, 109] width 67 height 20
click at [1322, 136] on div "Transaction Communication Administrator Notes Approved +2 Tags Modify Tags" at bounding box center [1348, 98] width 406 height 92
click at [1376, 52] on button "Administrator Notes" at bounding box center [1425, 66] width 150 height 27
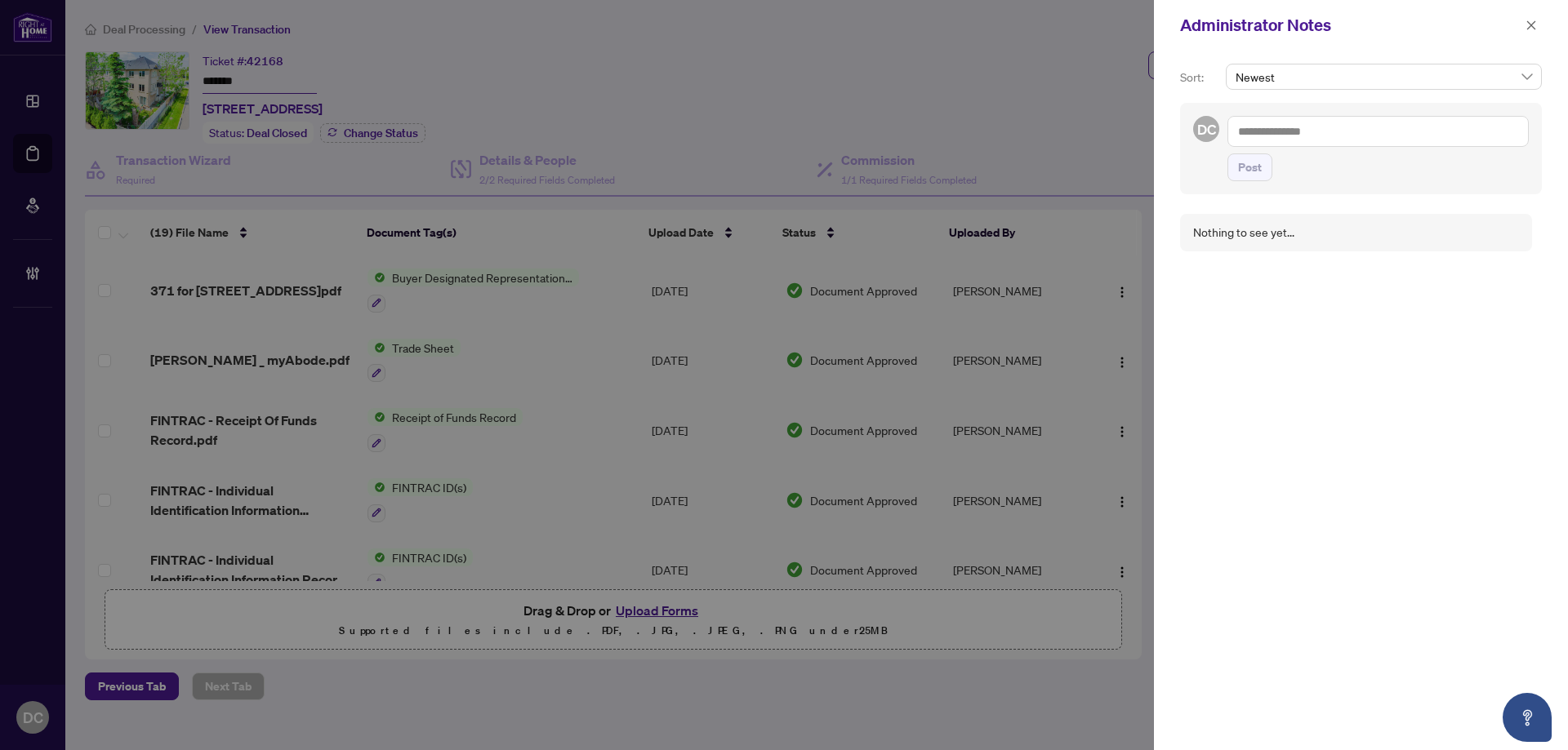
click at [1449, 134] on textarea at bounding box center [1378, 131] width 302 height 31
paste textarea "**********"
type textarea "**********"
click at [1266, 174] on button "Post" at bounding box center [1250, 167] width 45 height 27
click at [1533, 26] on icon "close" at bounding box center [1531, 25] width 12 height 12
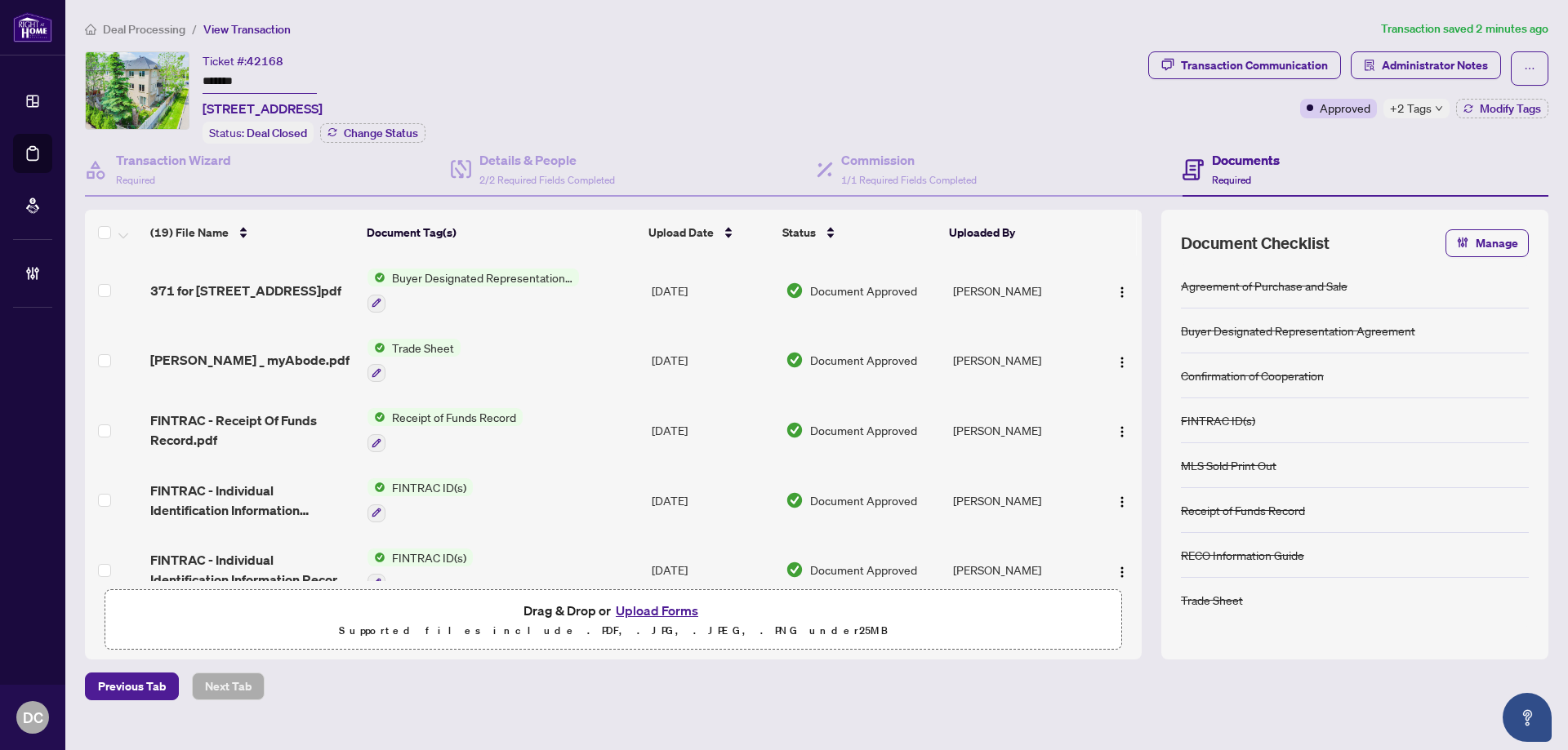
click at [1407, 110] on span "+2 Tags" at bounding box center [1410, 108] width 42 height 19
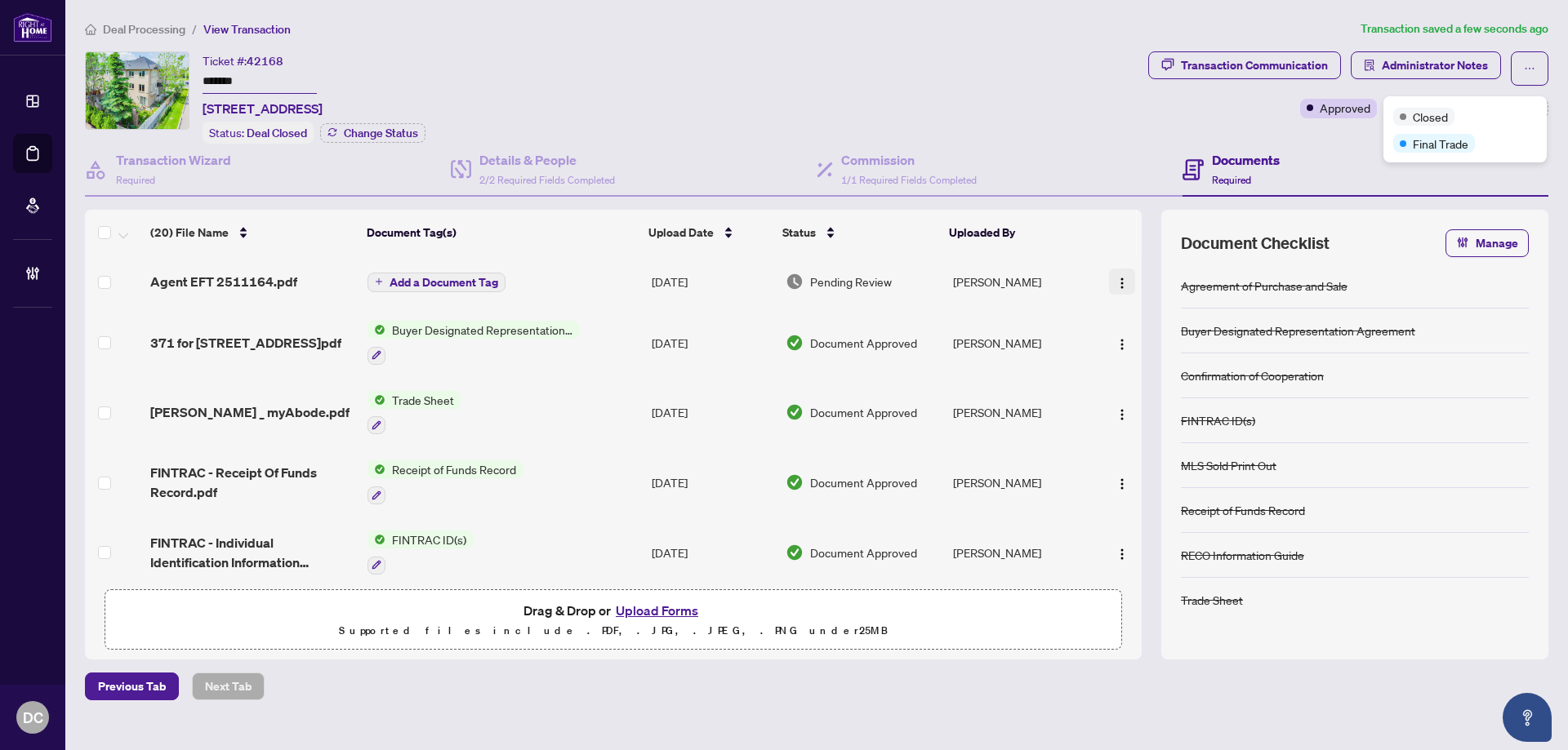
click at [1116, 279] on img "button" at bounding box center [1121, 283] width 13 height 13
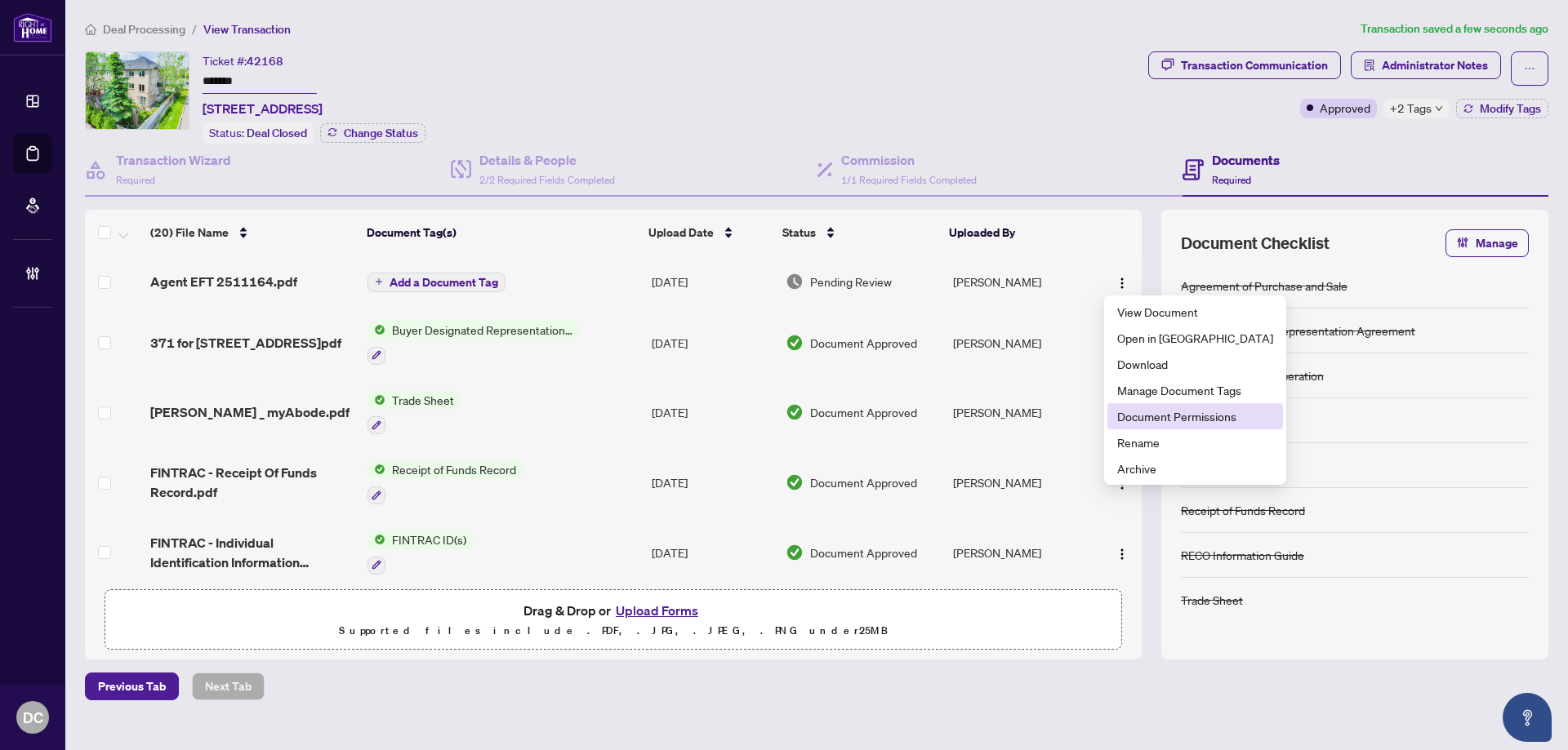
click at [1146, 425] on li "Document Permissions" at bounding box center [1194, 416] width 175 height 26
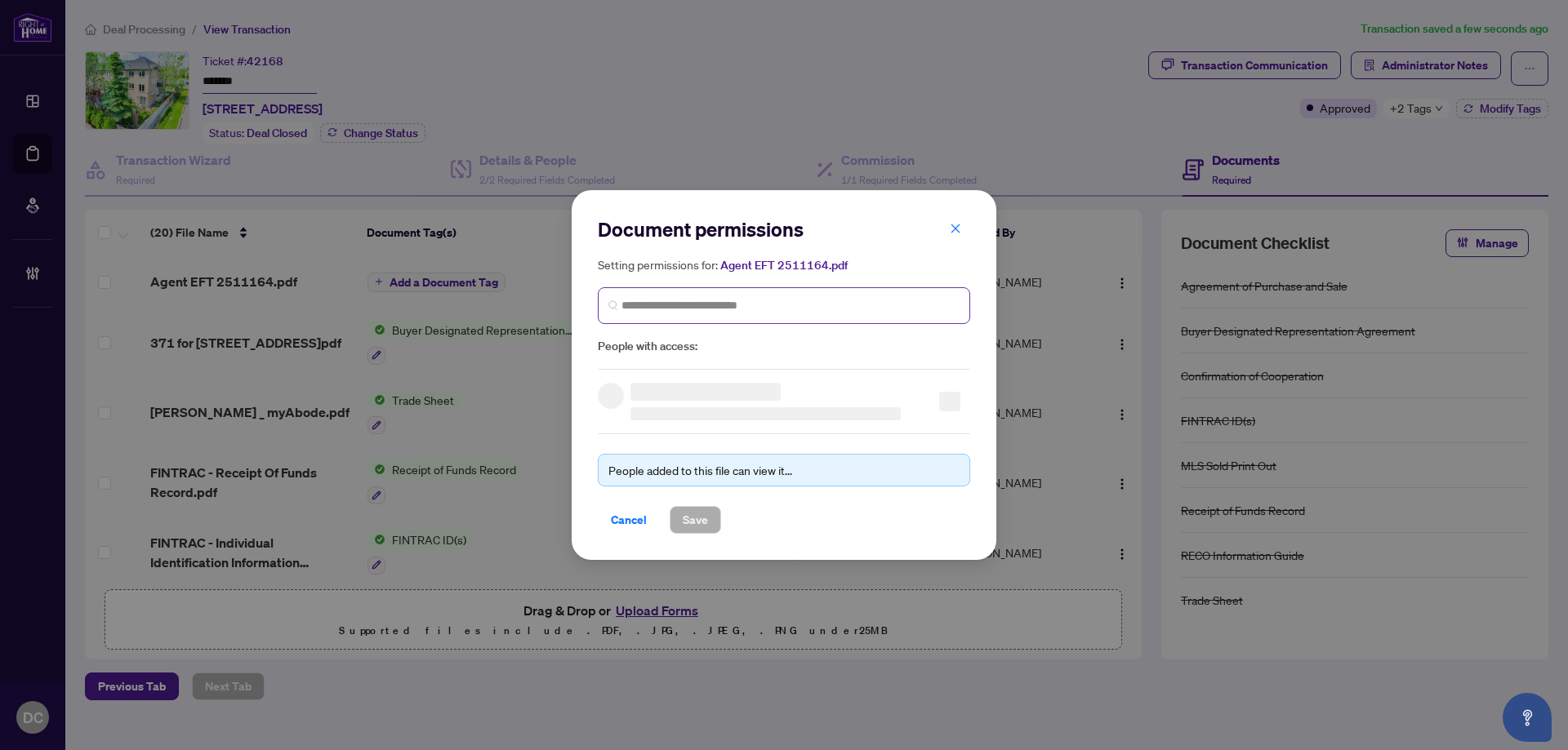
click at [752, 315] on span at bounding box center [784, 305] width 372 height 37
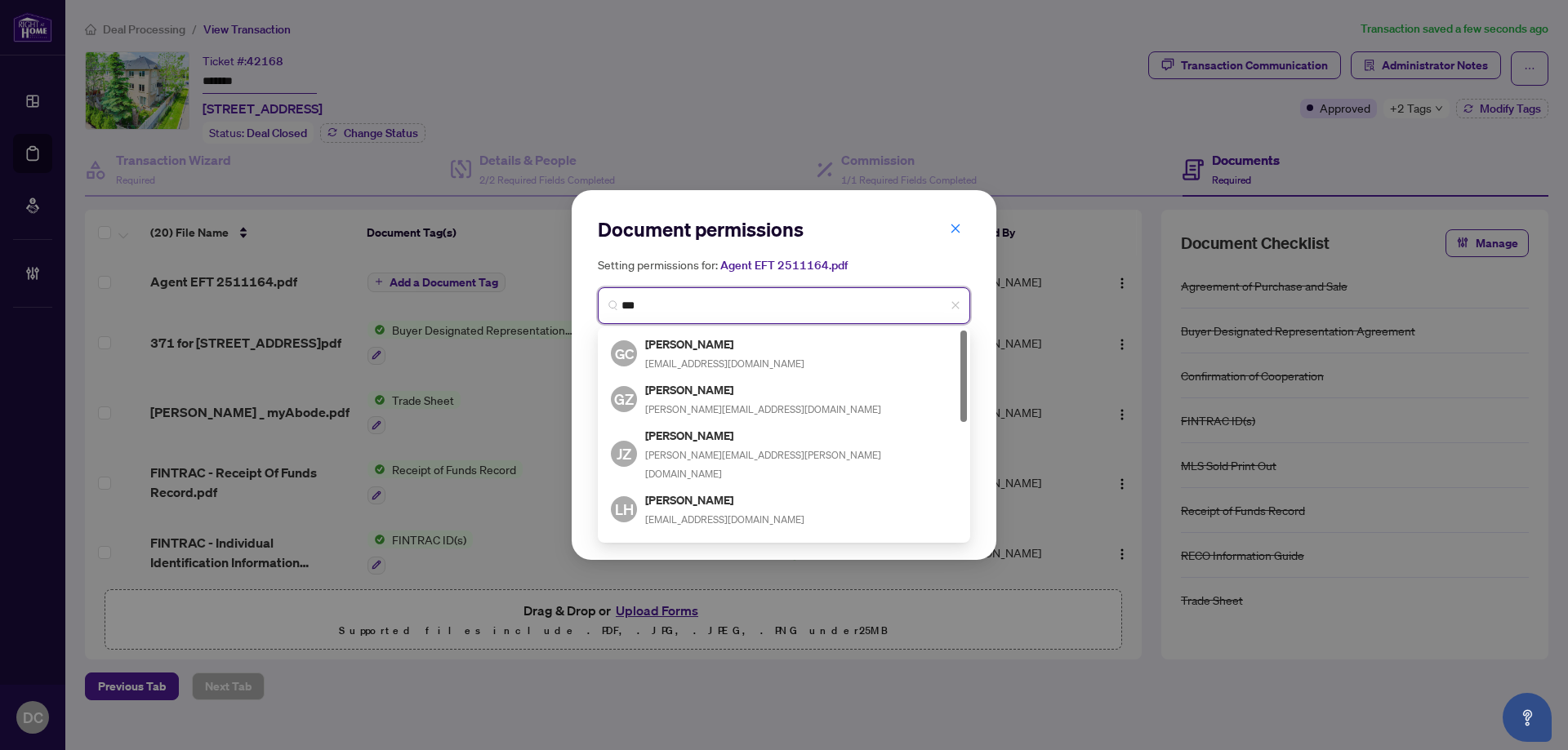
type input "****"
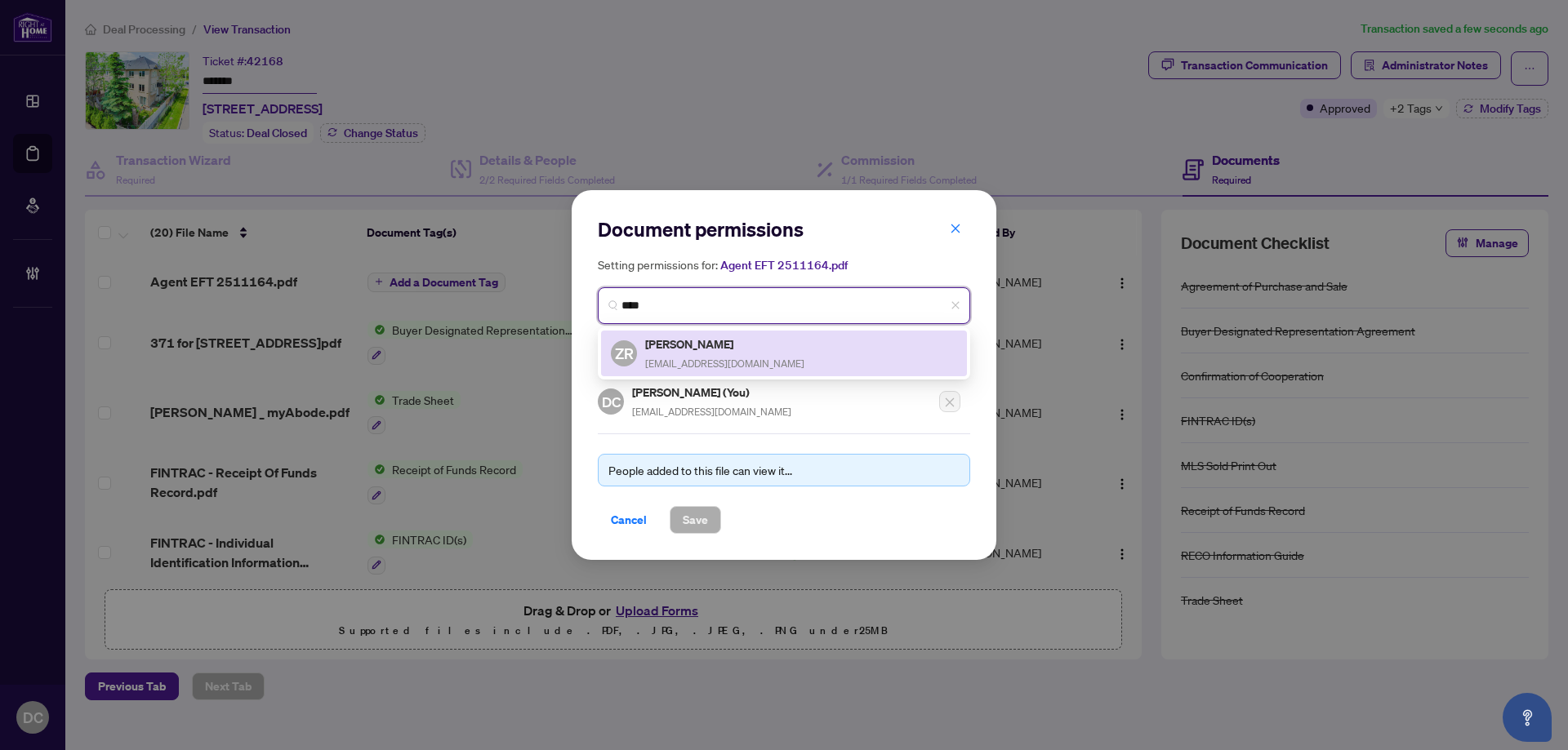
click at [734, 358] on span "zoryana81@yahoo.ca" at bounding box center [725, 363] width 160 height 13
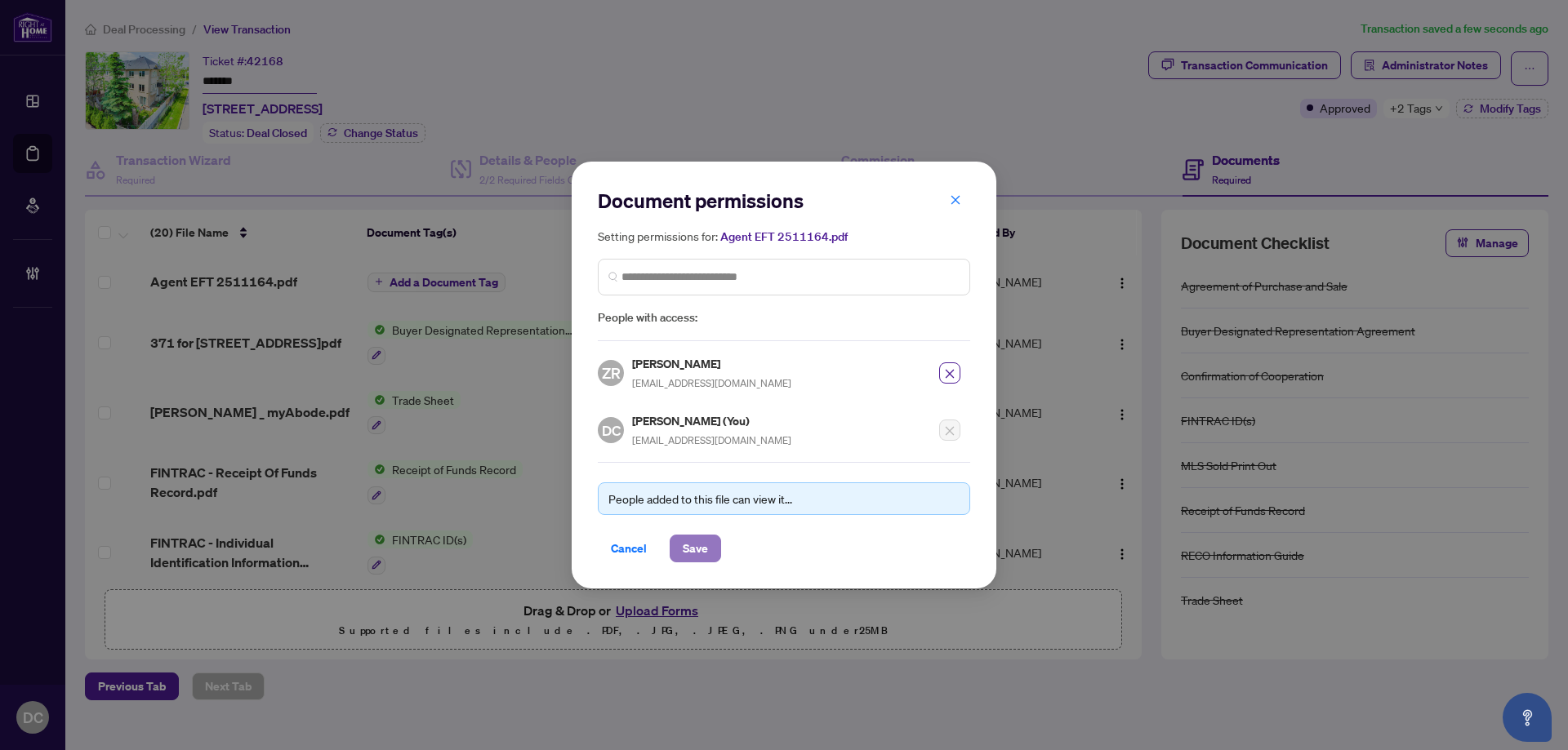
click at [704, 543] on span "Save" at bounding box center [695, 548] width 25 height 26
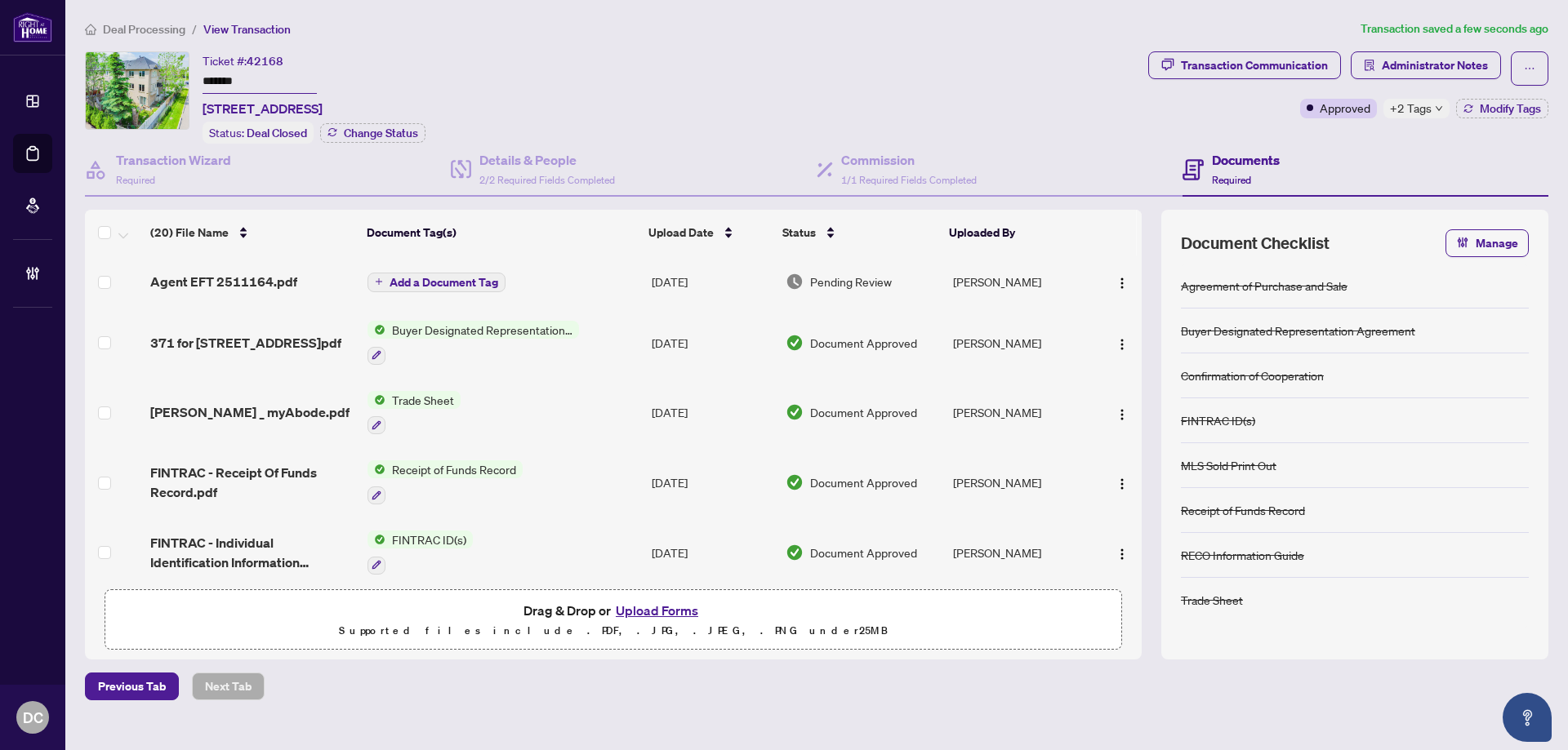
click at [428, 282] on span "Add a Document Tag" at bounding box center [444, 283] width 109 height 12
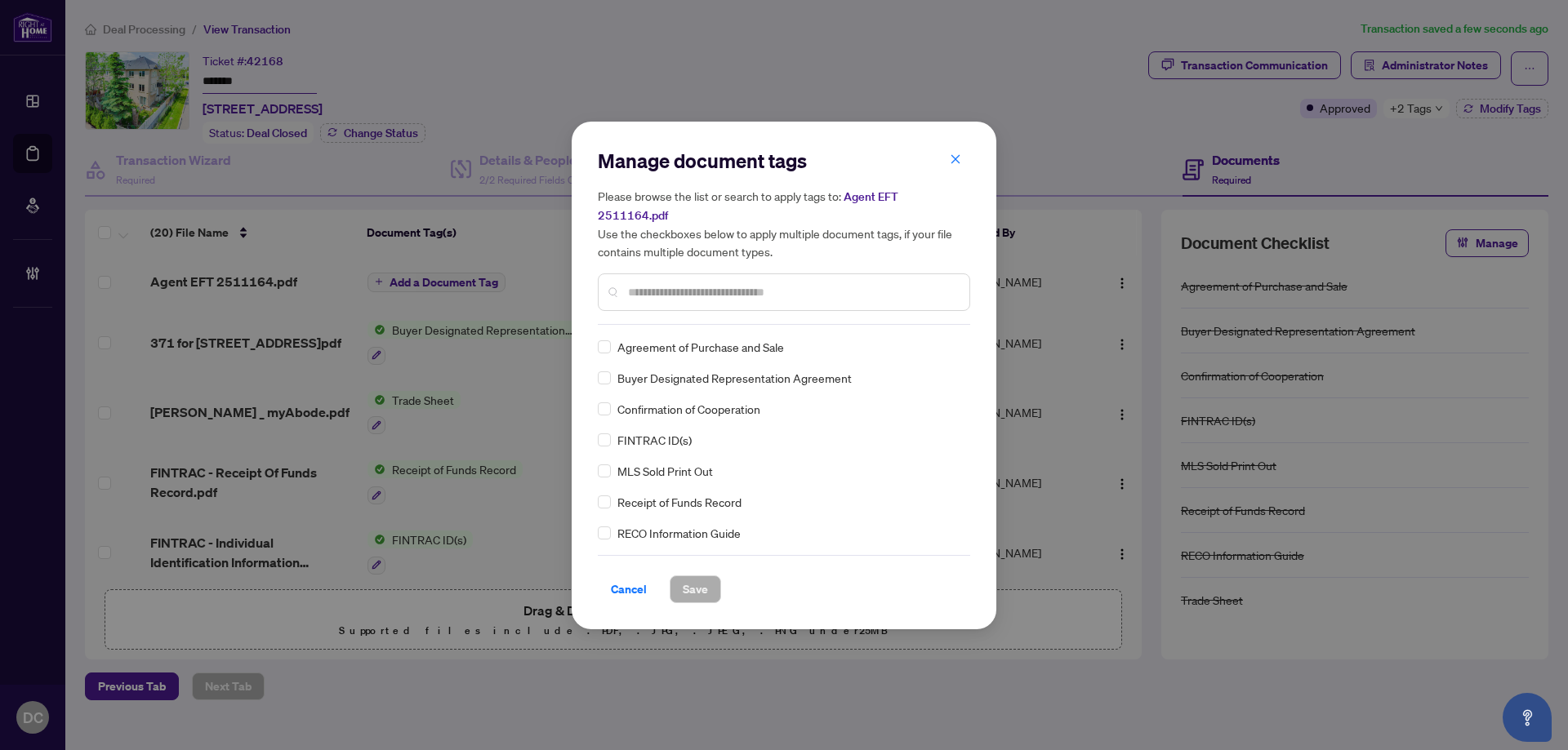
click at [747, 283] on input "text" at bounding box center [791, 292] width 328 height 18
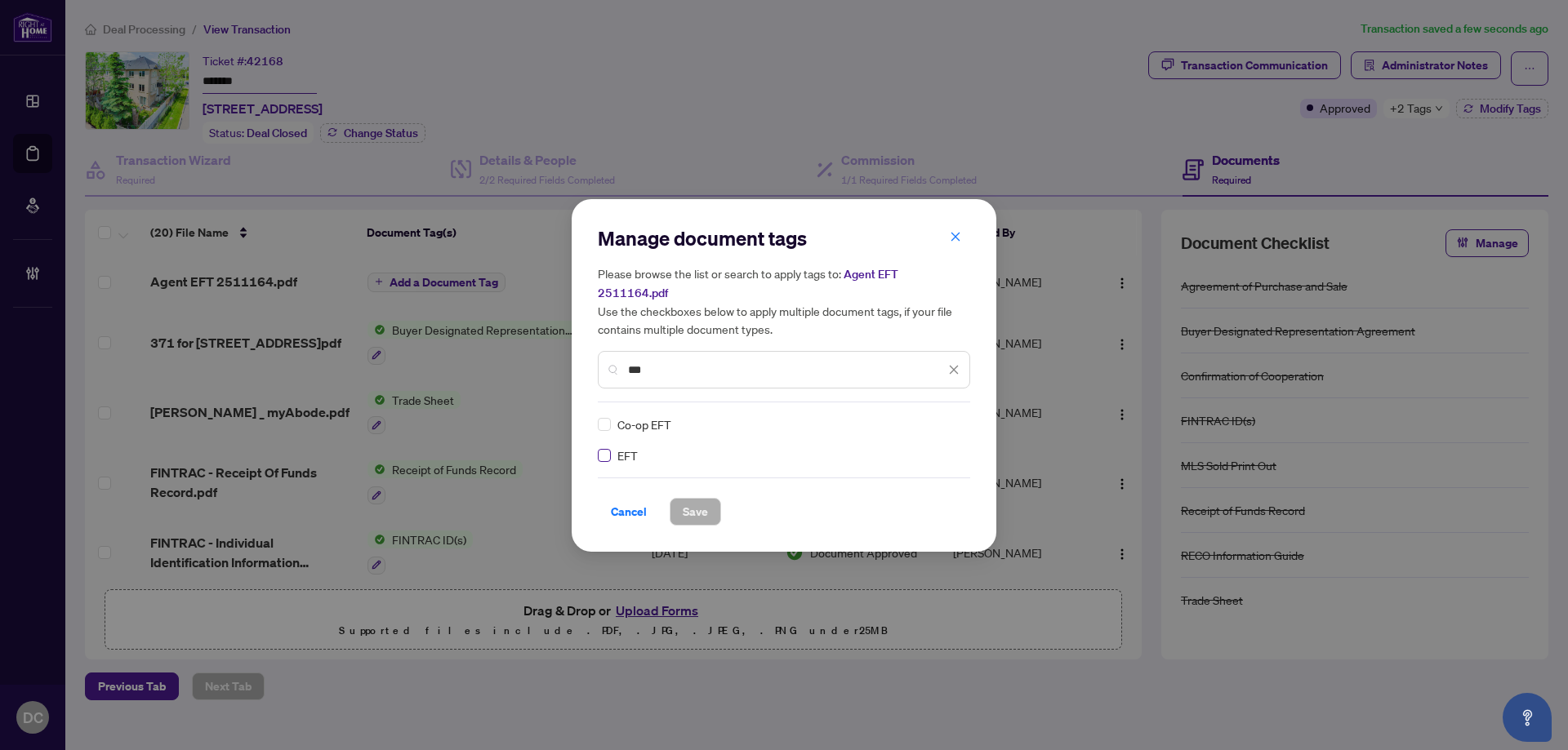
type input "***"
drag, startPoint x: 933, startPoint y: 417, endPoint x: 924, endPoint y: 444, distance: 28.5
click at [933, 416] on img at bounding box center [936, 424] width 17 height 17
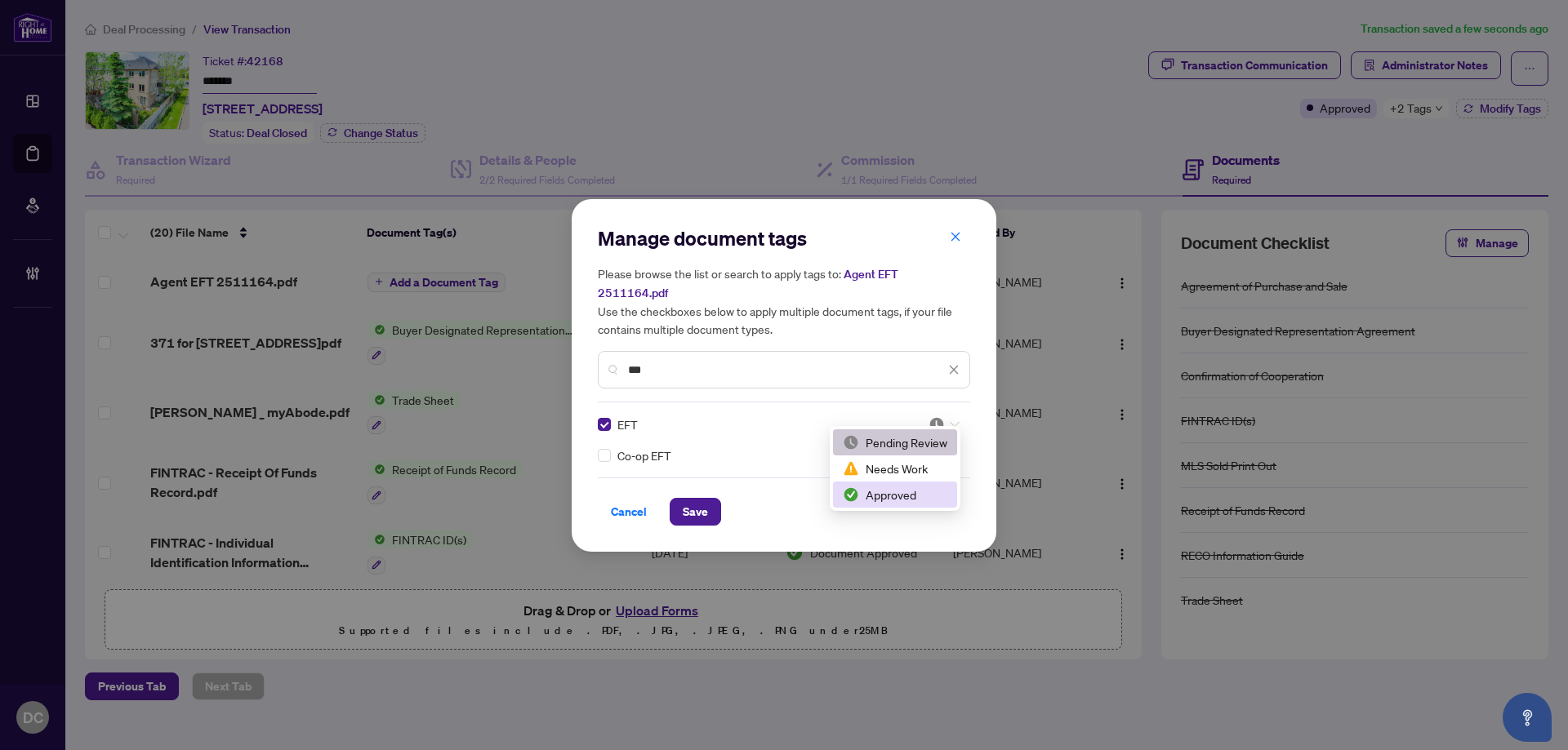
click at [915, 496] on div "Approved" at bounding box center [894, 494] width 105 height 18
click at [697, 499] on span "Save" at bounding box center [695, 511] width 25 height 26
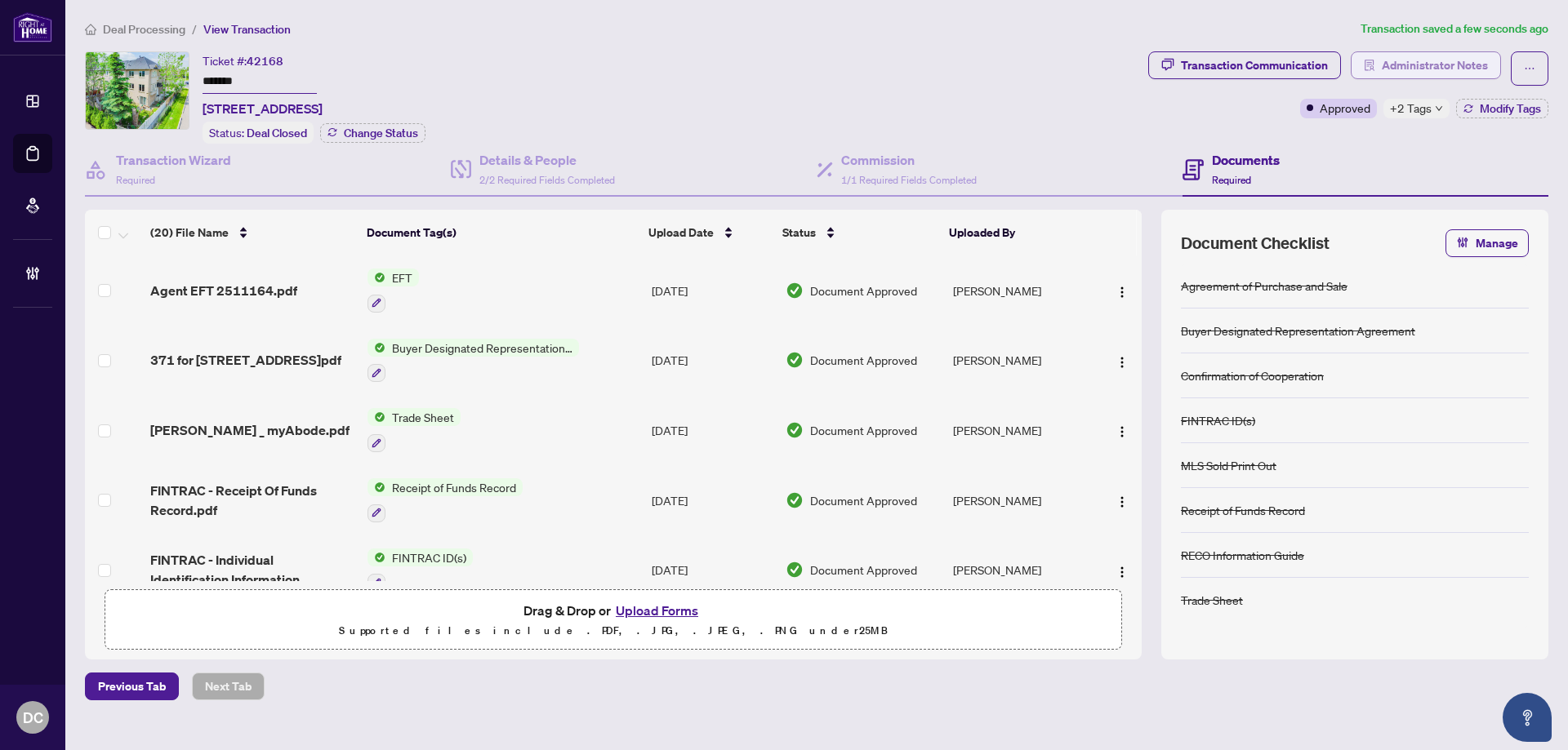
click at [1430, 67] on span "Administrator Notes" at bounding box center [1434, 65] width 106 height 26
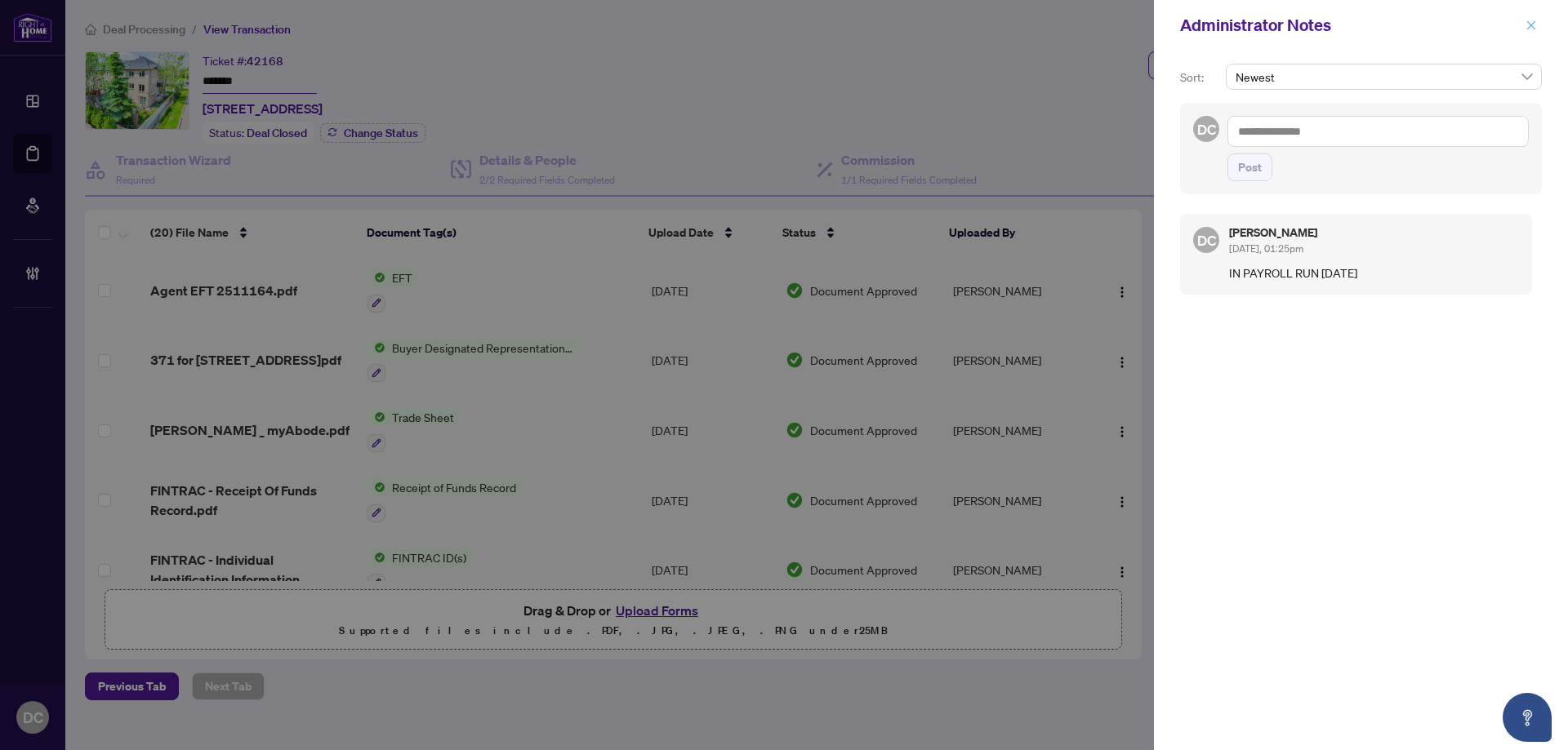
click at [1540, 28] on button "button" at bounding box center [1531, 25] width 22 height 20
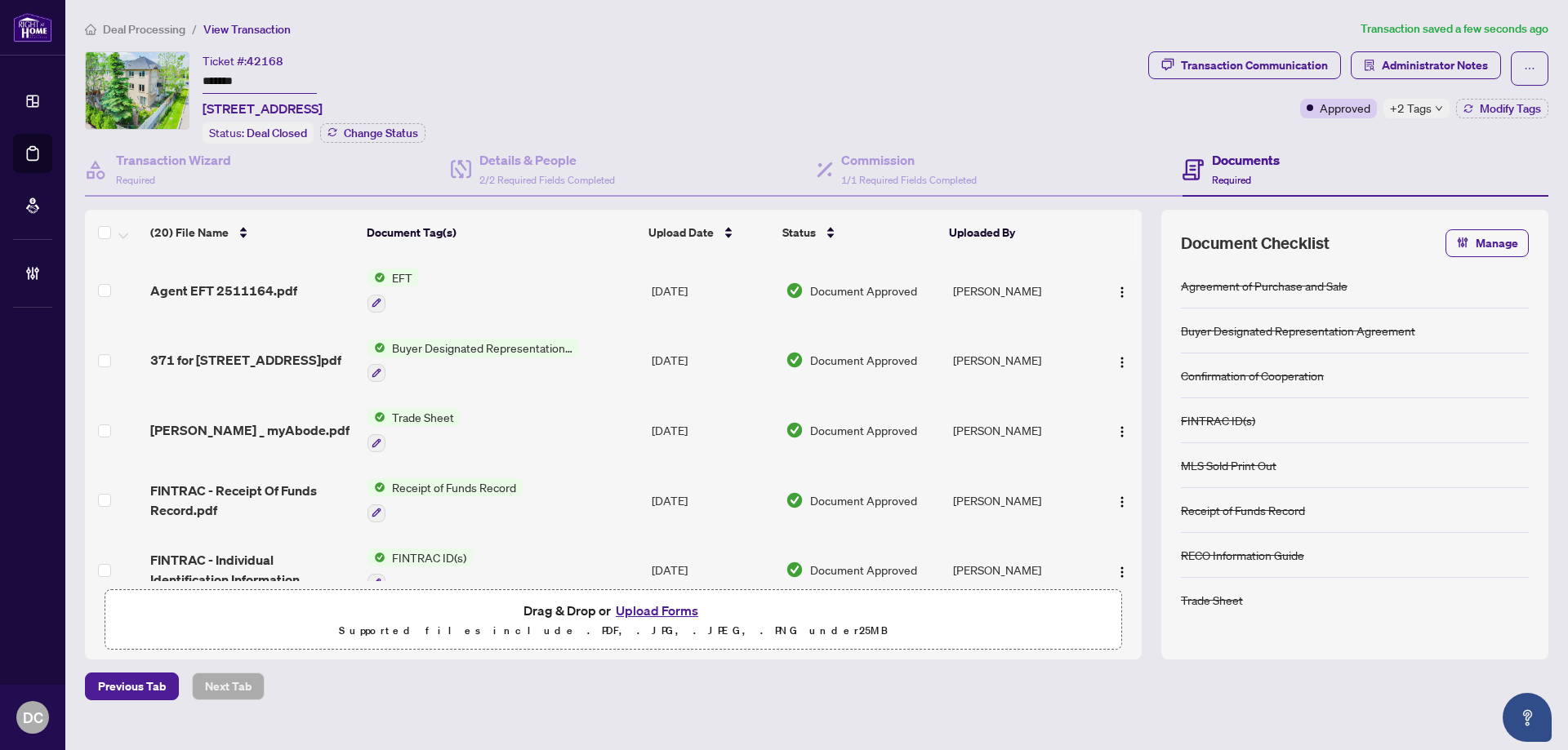
click at [182, 23] on span "Deal Processing" at bounding box center [144, 29] width 82 height 15
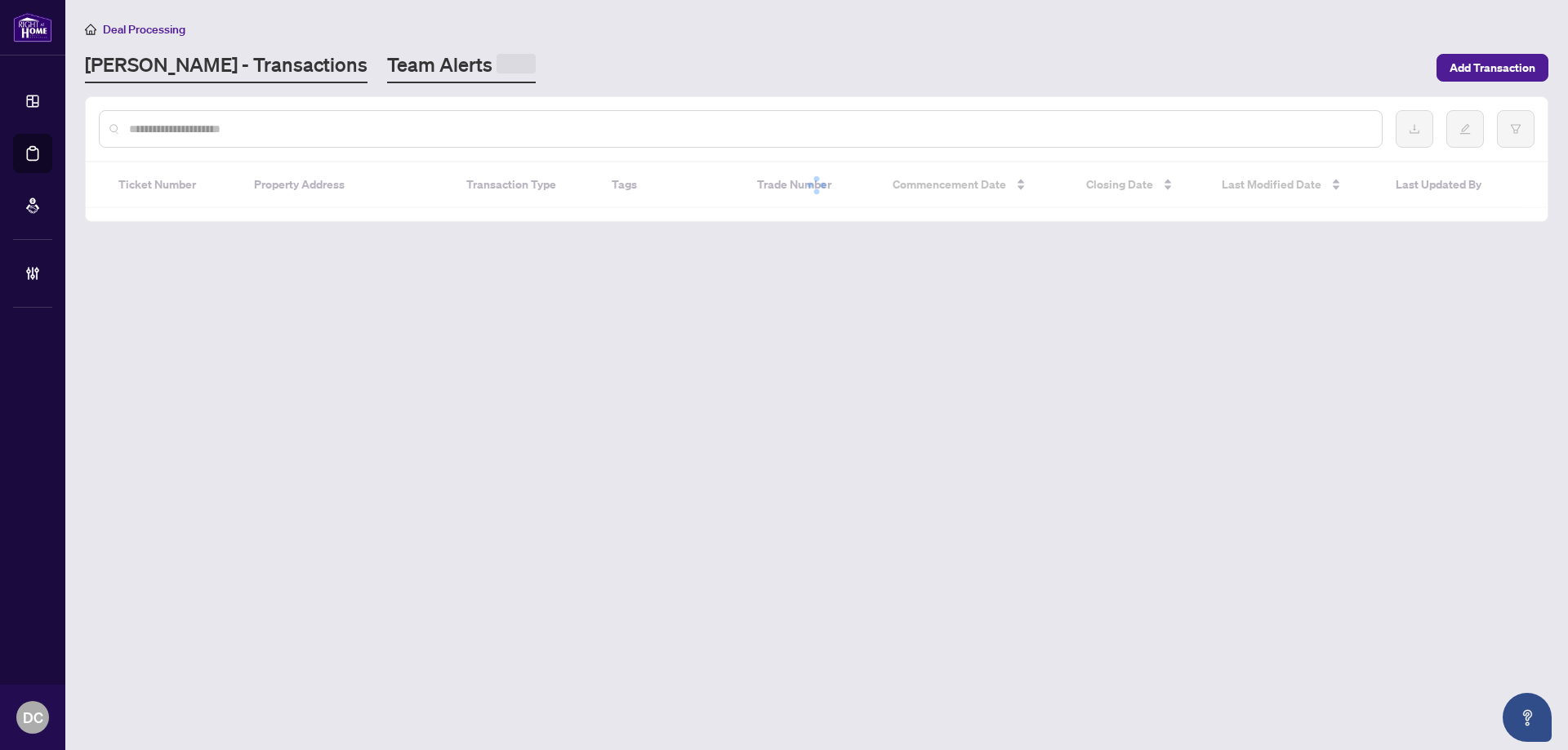
click at [255, 130] on input "text" at bounding box center [748, 129] width 1239 height 18
paste input "*******"
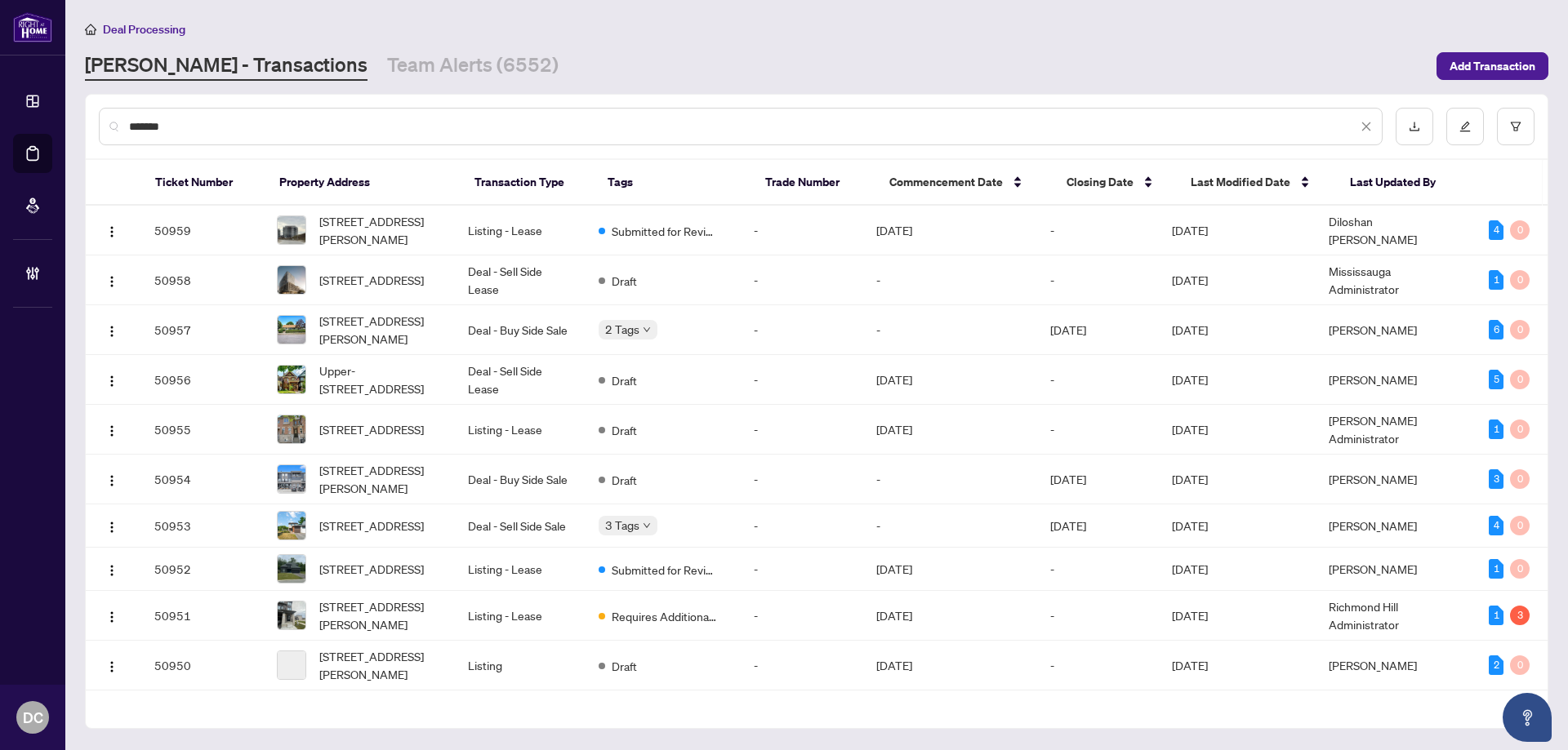
type input "*******"
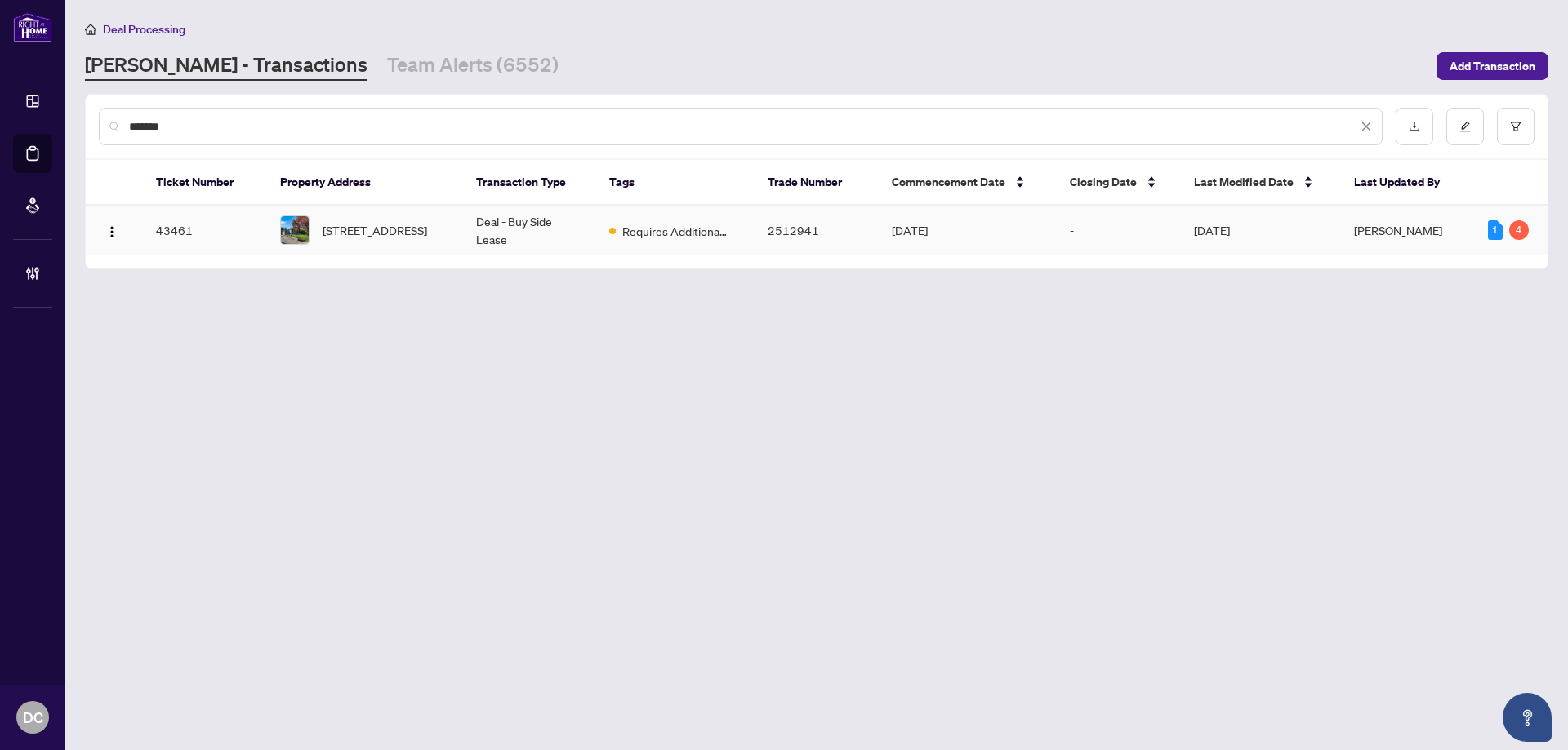
click at [403, 231] on span "1041 Shepherd's Drive, Burlington, ON L7T 3R4, Canada" at bounding box center [374, 230] width 105 height 18
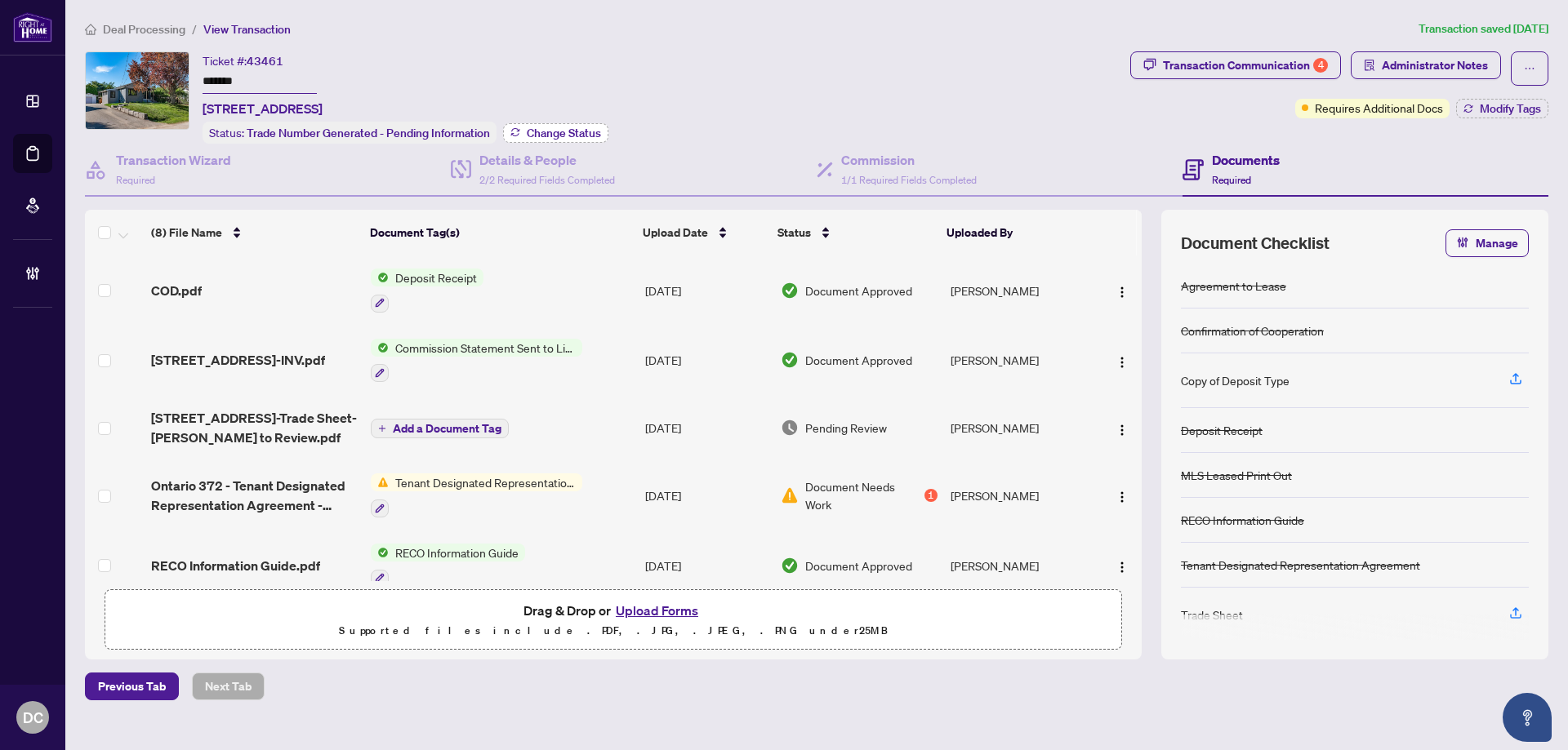
click at [547, 127] on span "Change Status" at bounding box center [564, 133] width 74 height 12
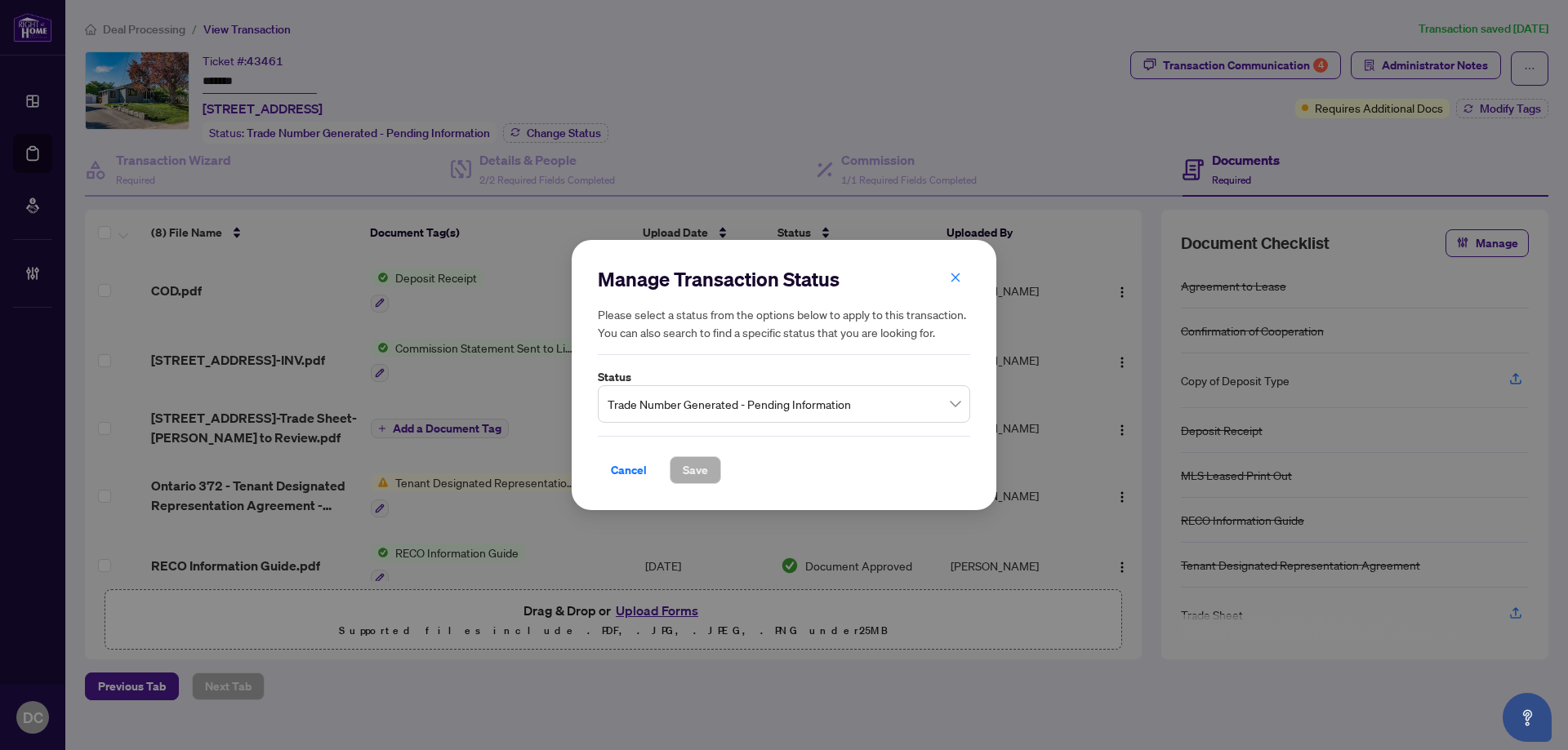
click at [817, 404] on span "Trade Number Generated - Pending Information" at bounding box center [784, 404] width 353 height 31
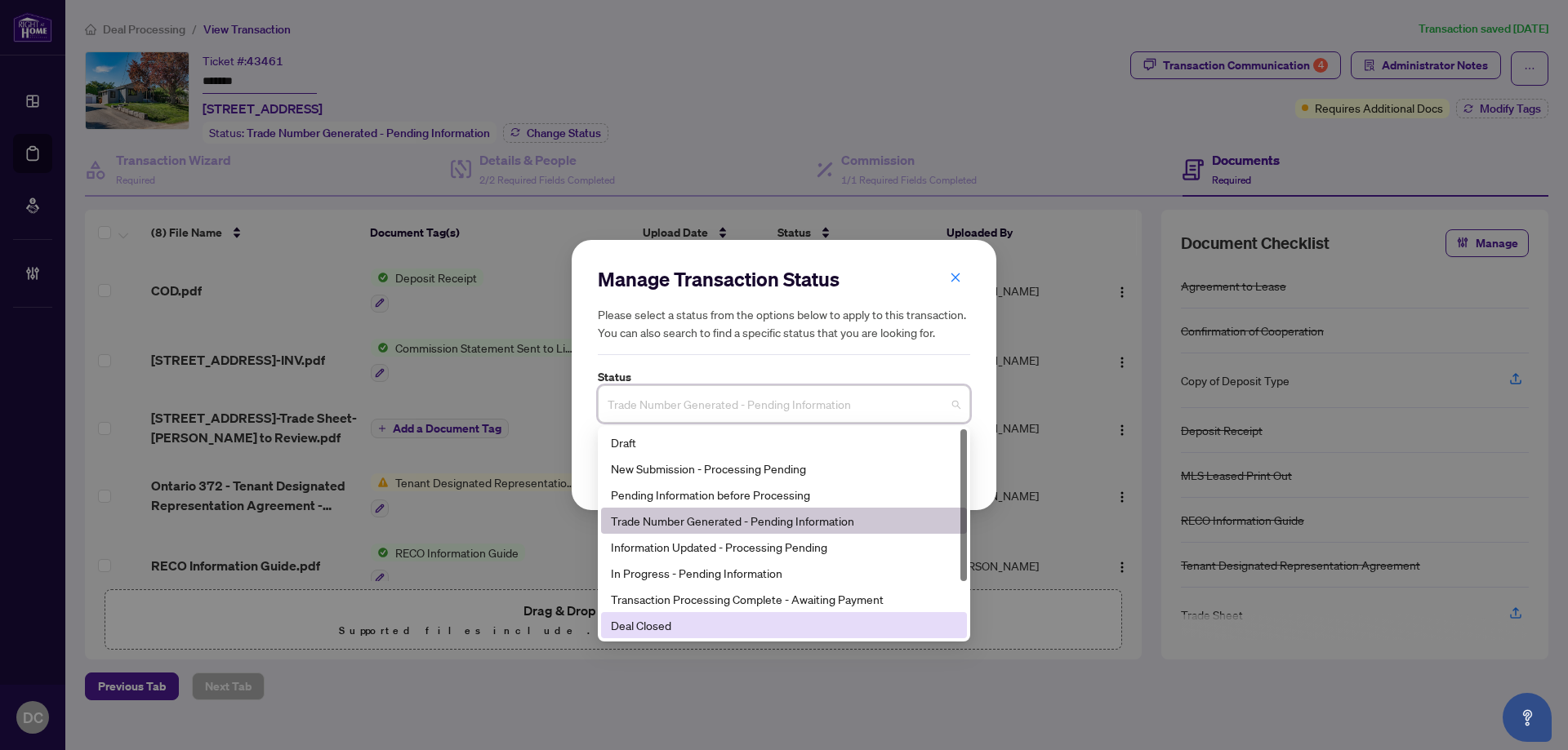
click at [694, 630] on div "Deal Closed" at bounding box center [784, 625] width 346 height 18
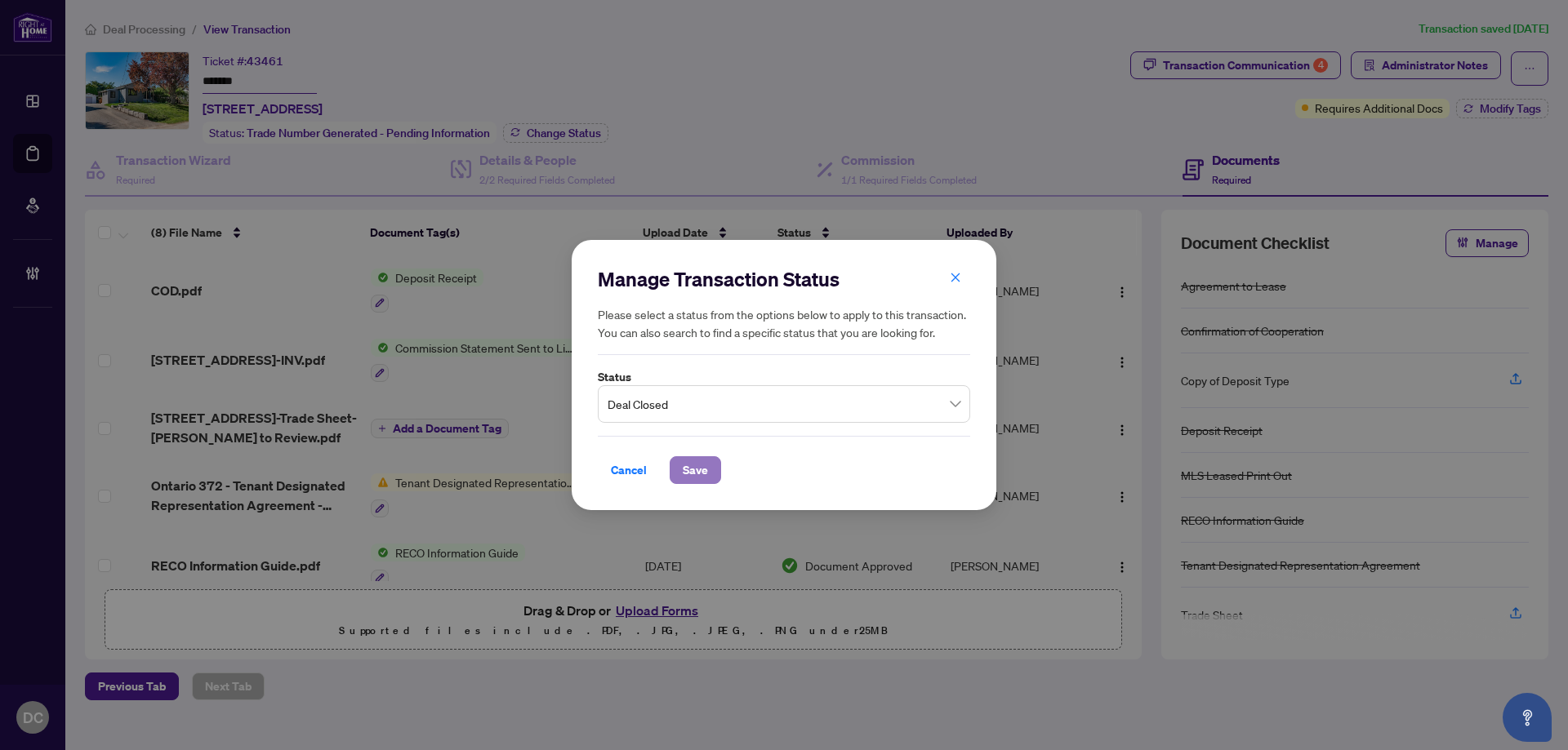
click at [709, 472] on button "Save" at bounding box center [695, 470] width 52 height 27
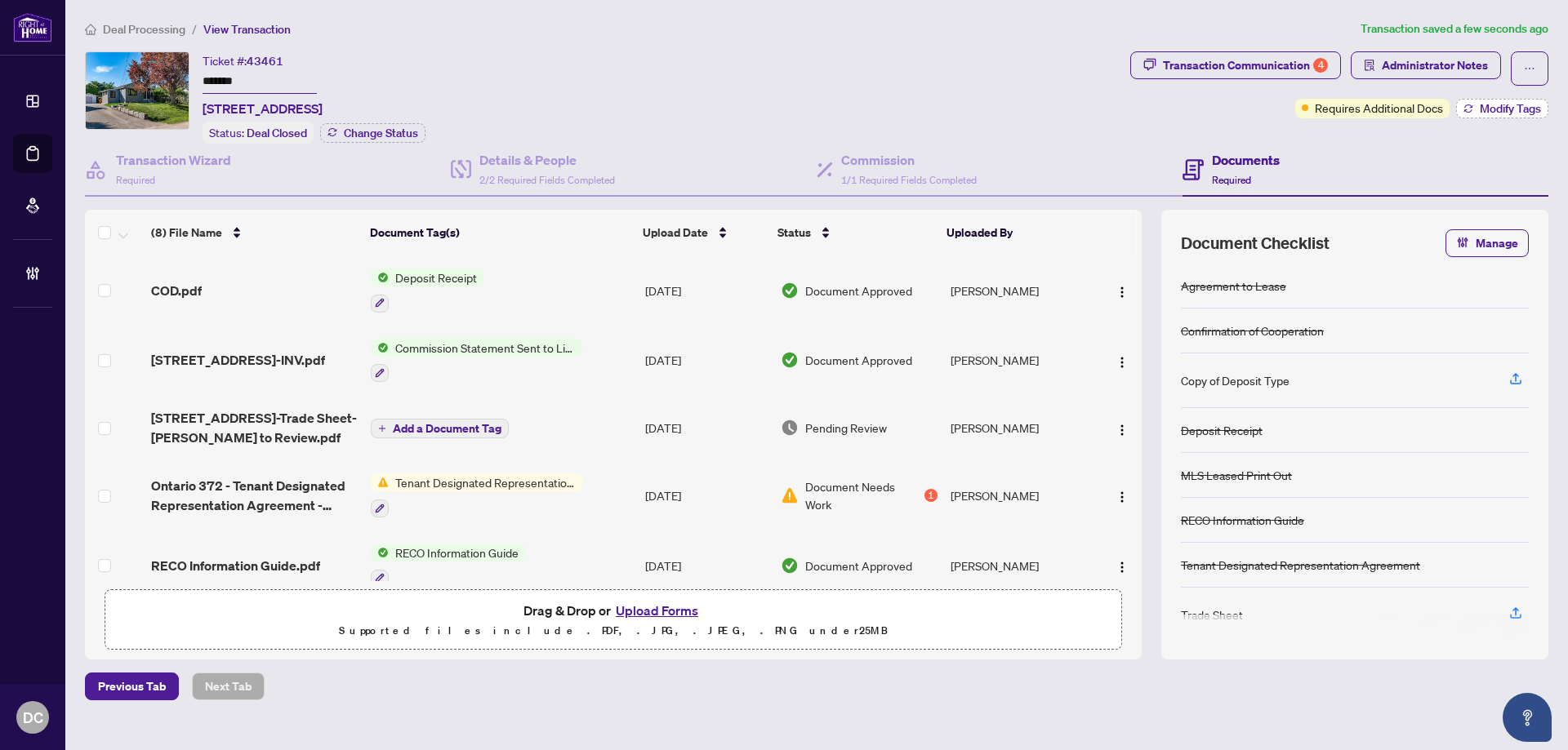
click at [1483, 107] on span "Modify Tags" at bounding box center [1510, 109] width 62 height 12
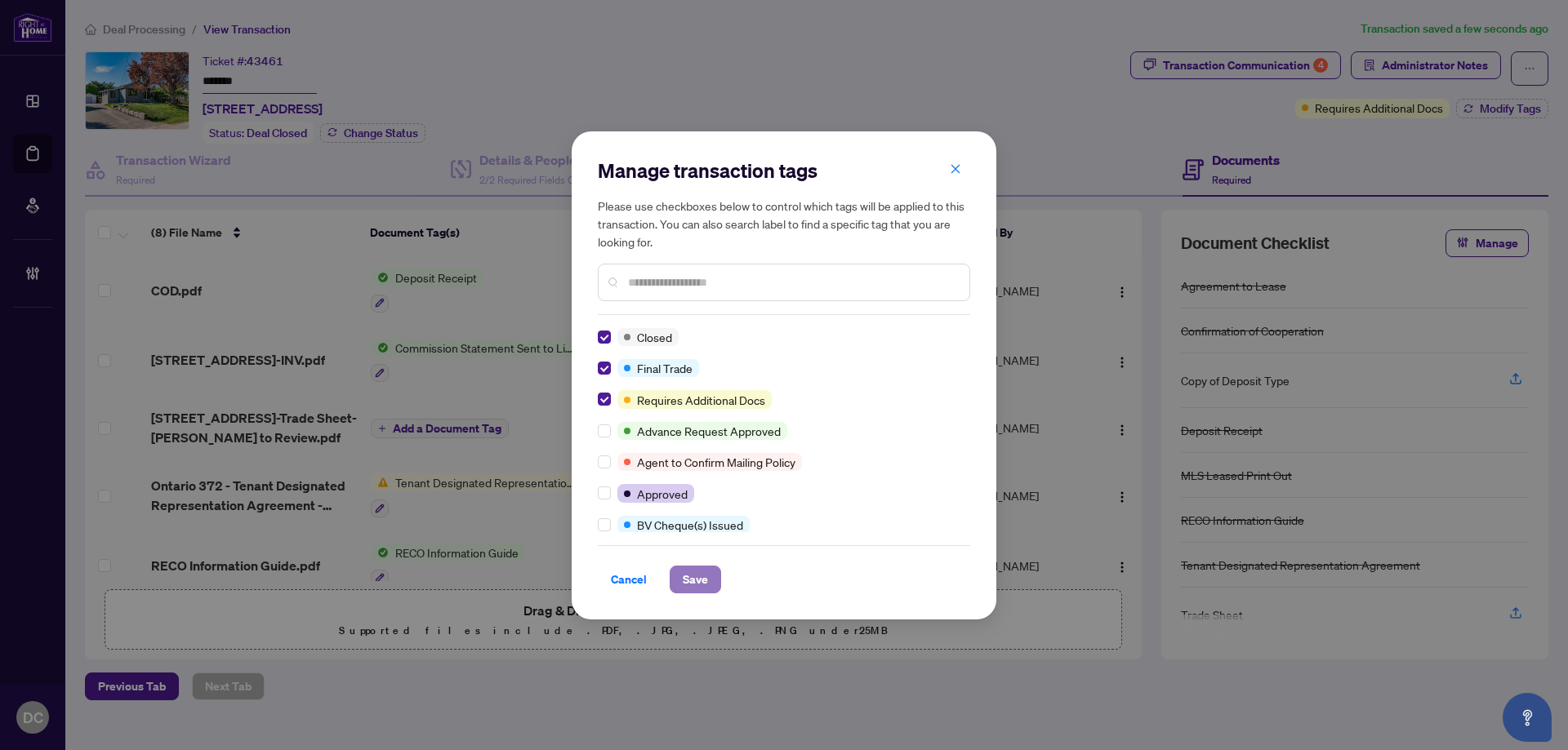
click at [704, 582] on span "Save" at bounding box center [695, 580] width 25 height 26
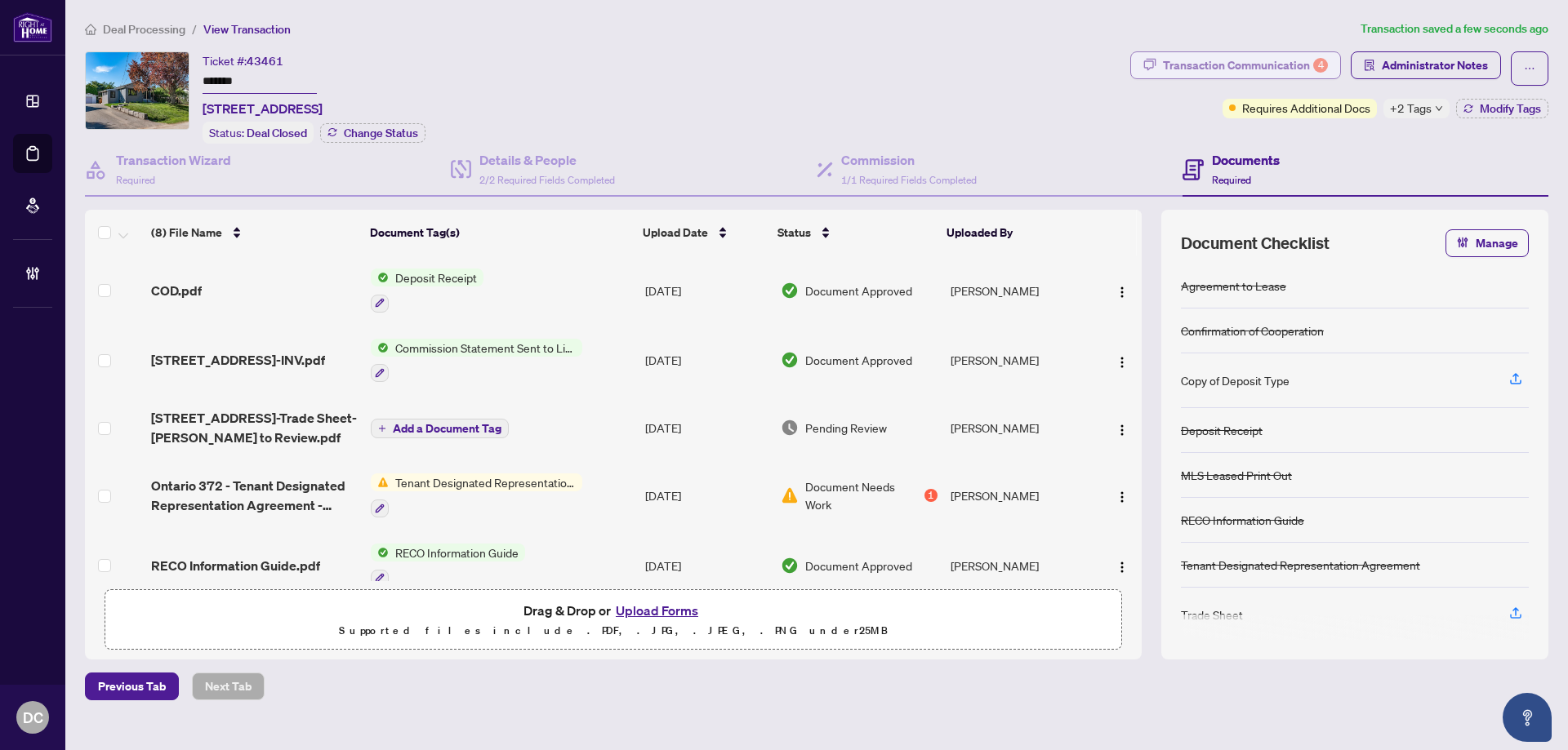
click at [1302, 74] on div "Transaction Communication 4" at bounding box center [1245, 65] width 165 height 26
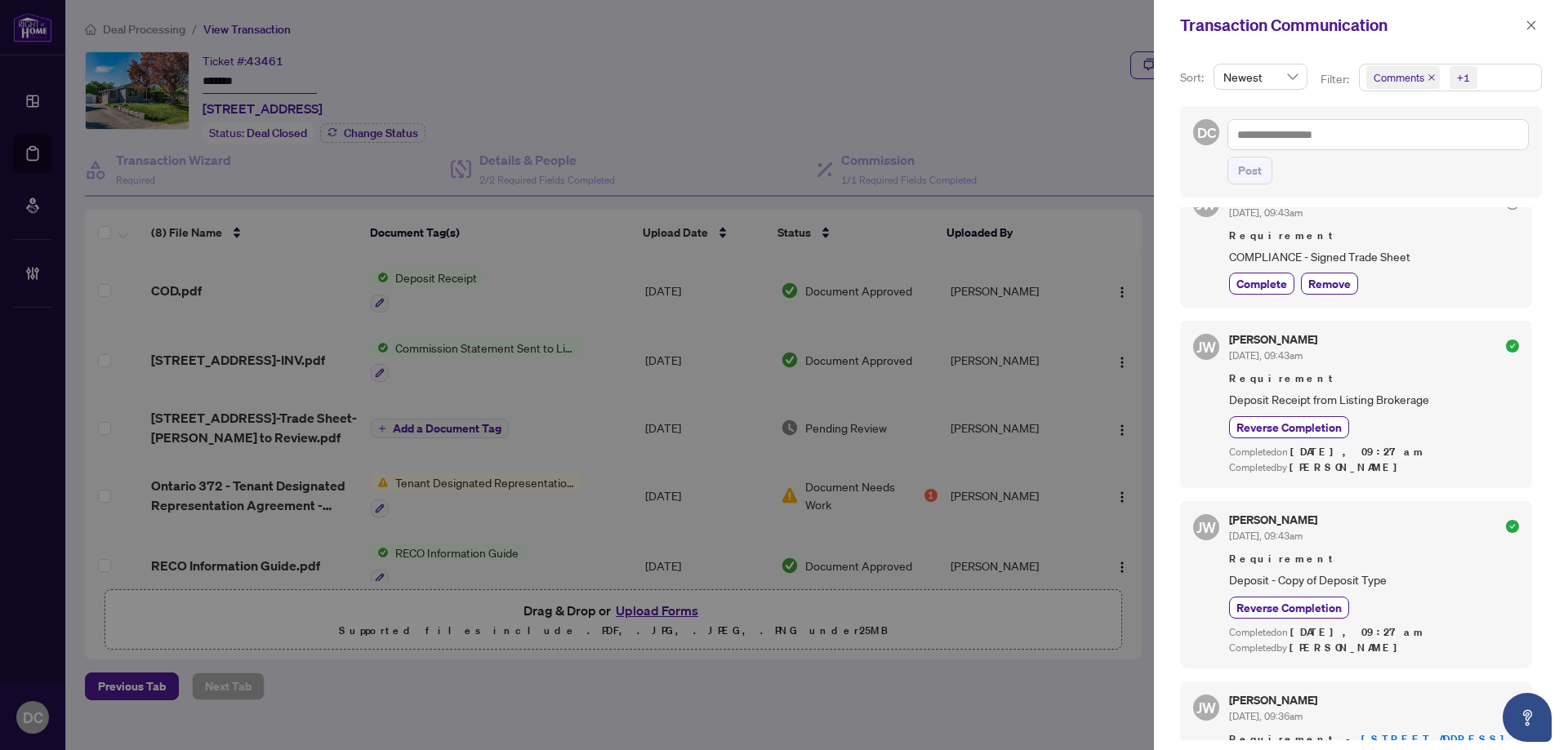
scroll to position [326, 0]
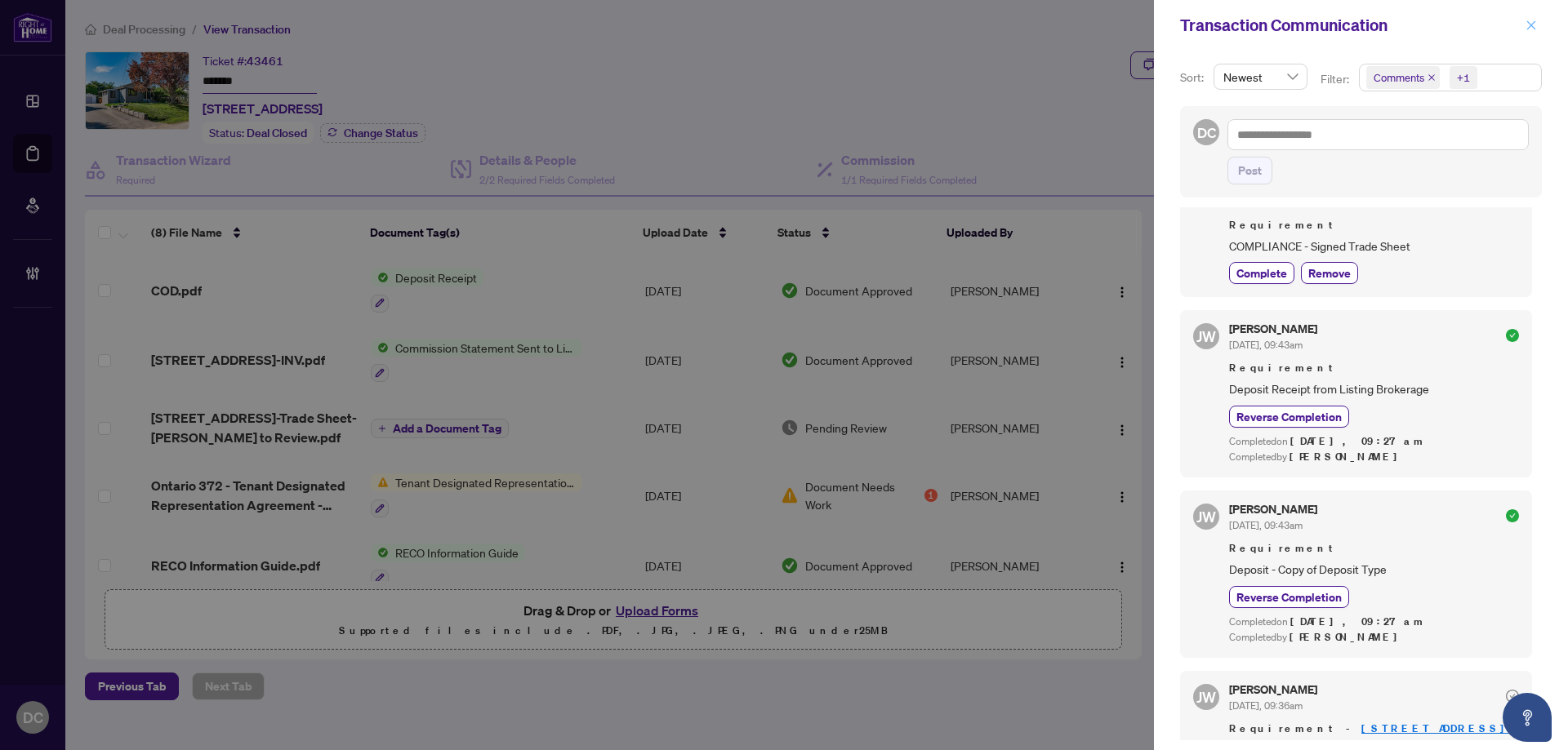
click at [1535, 26] on icon "close" at bounding box center [1531, 25] width 12 height 12
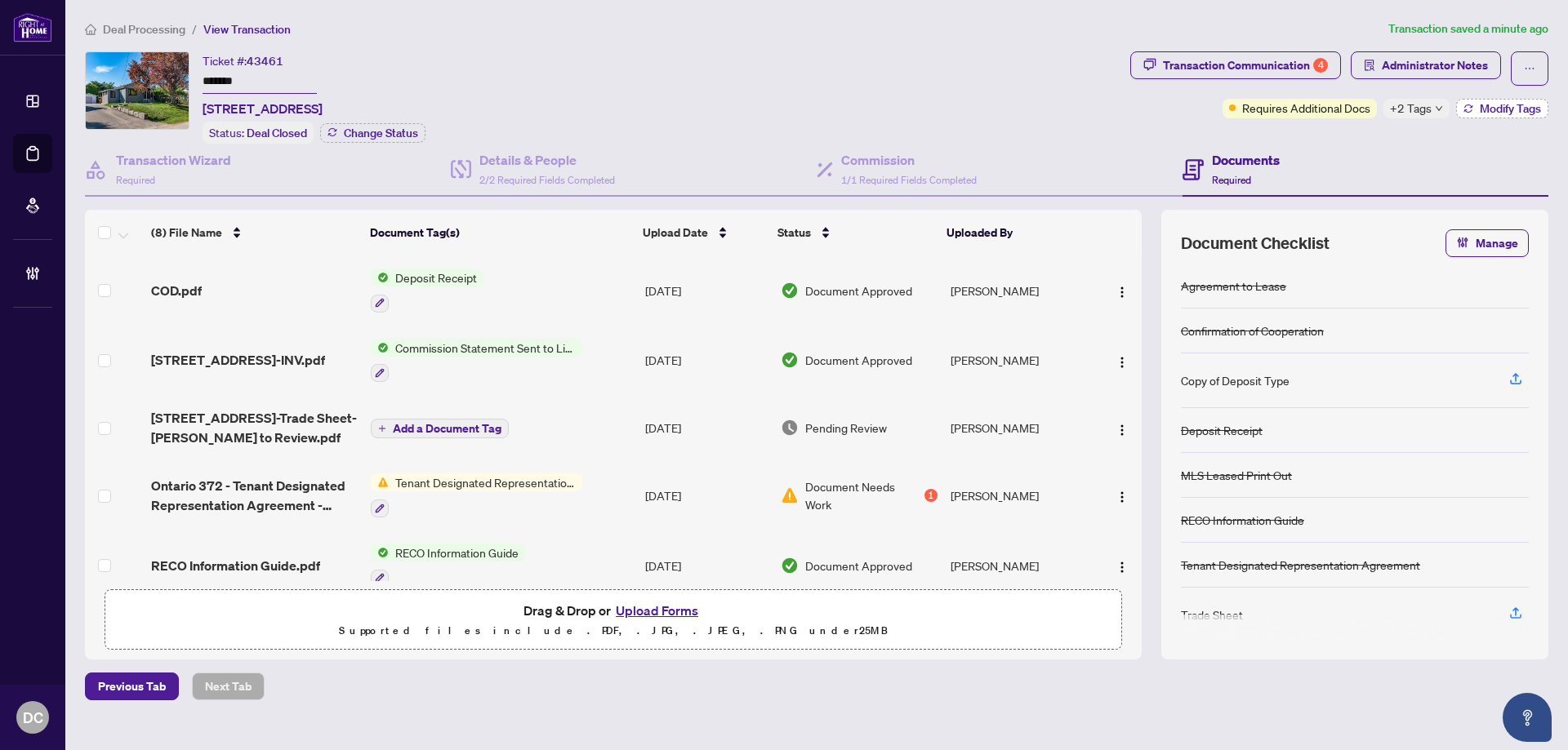
click at [1487, 103] on span "Modify Tags" at bounding box center [1510, 109] width 62 height 12
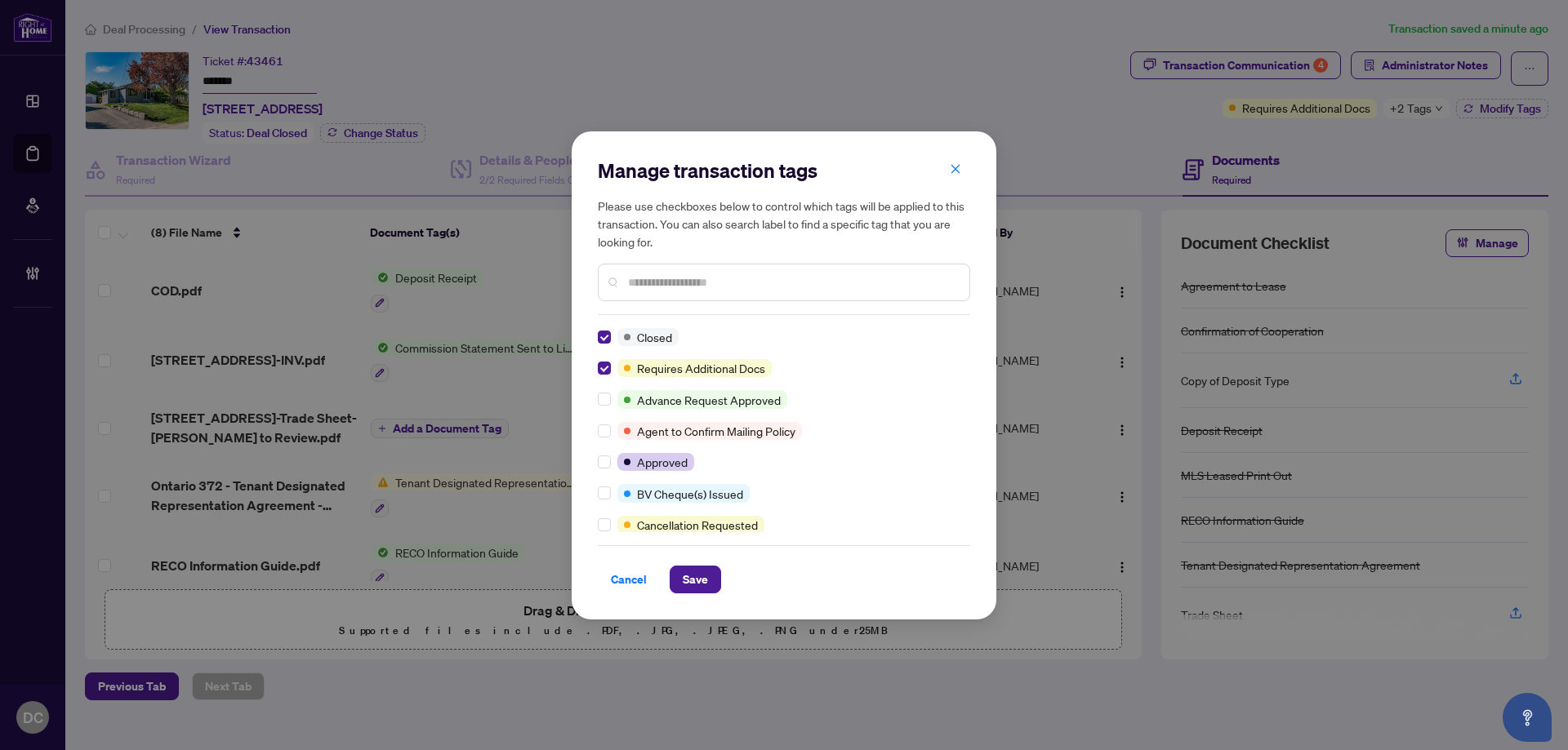
scroll to position [0, 0]
click at [682, 282] on input "text" at bounding box center [791, 282] width 328 height 18
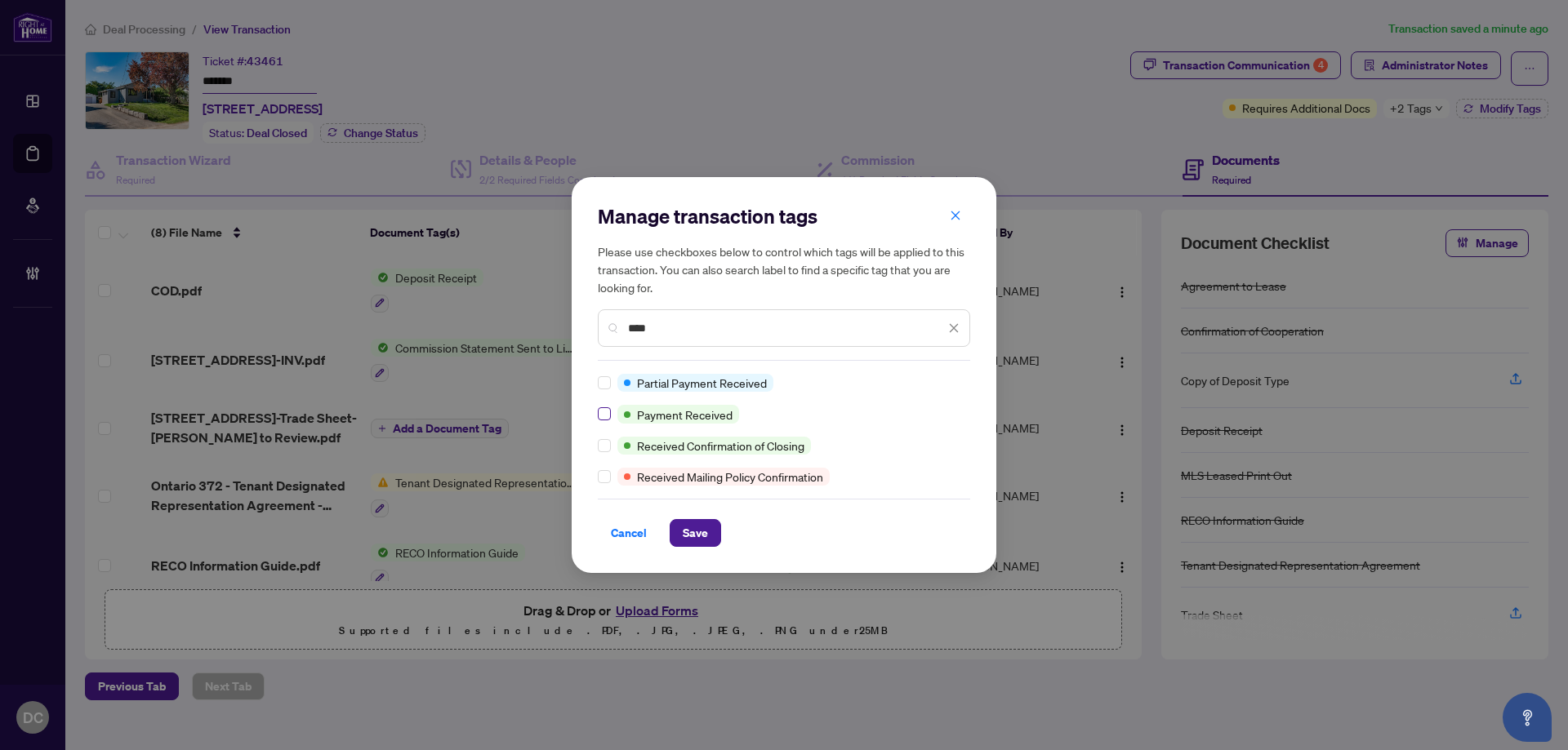
type input "****"
click at [703, 550] on div "Manage transaction tags Please use checkboxes below to control which tags will …" at bounding box center [784, 375] width 424 height 396
click at [706, 529] on span "Save" at bounding box center [695, 533] width 25 height 26
